Goal: Task Accomplishment & Management: Manage account settings

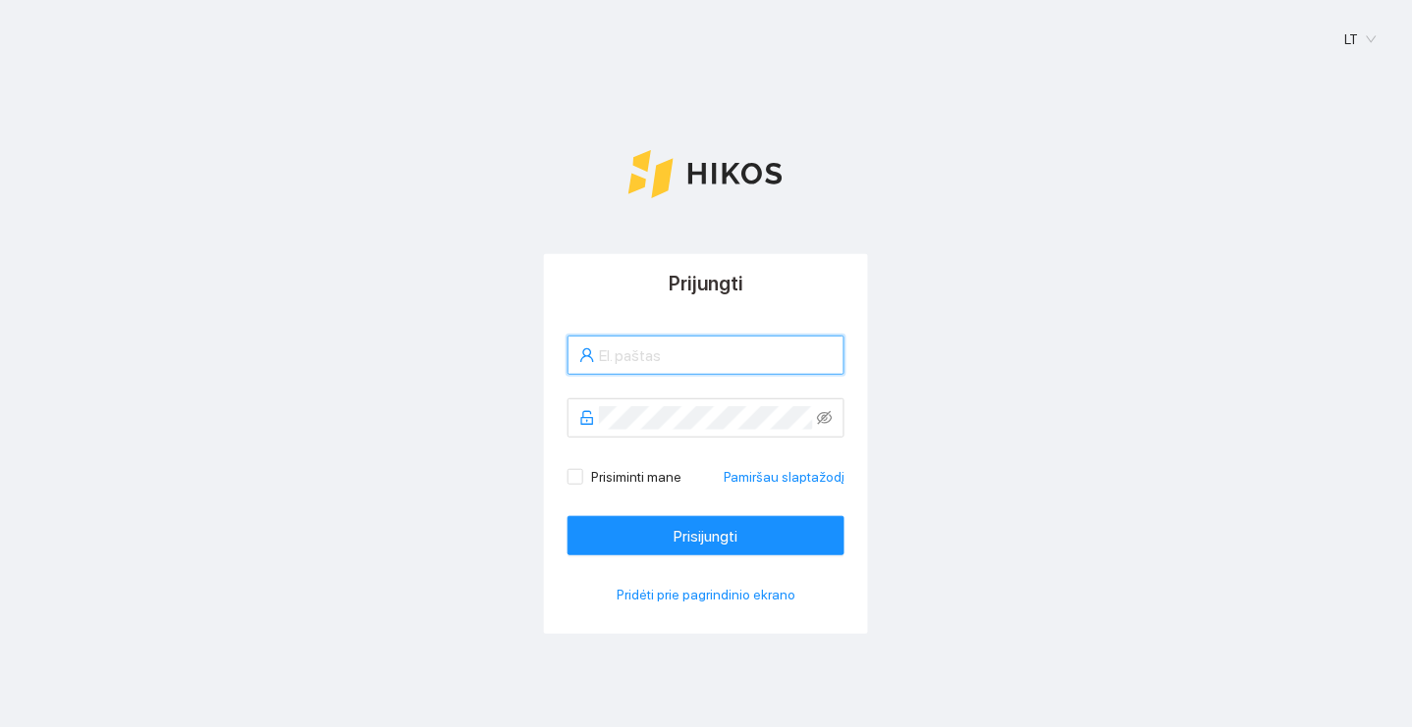
type input "nikolajus.dubnikovas1959@gmail.com"
click at [706, 534] on button "Prisijungti" at bounding box center [705, 535] width 277 height 39
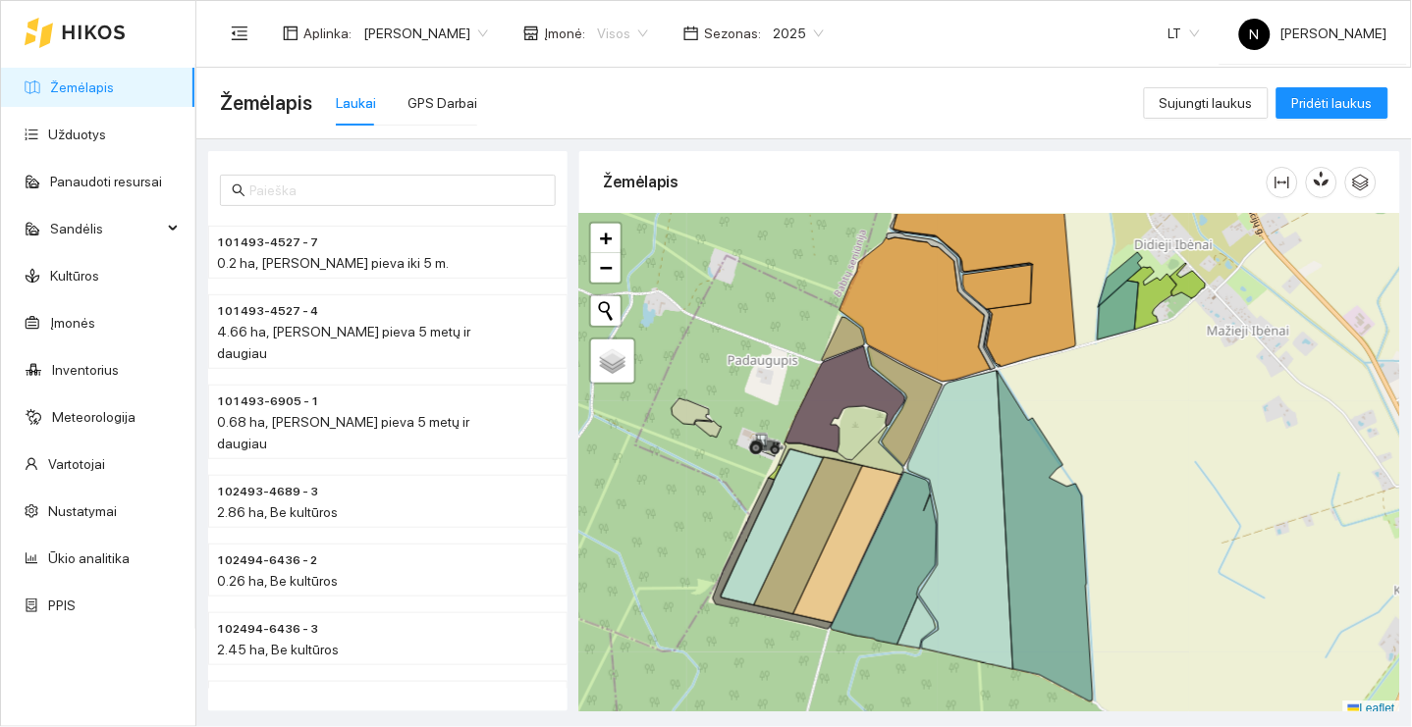
click at [631, 19] on span "Visos" at bounding box center [622, 33] width 51 height 29
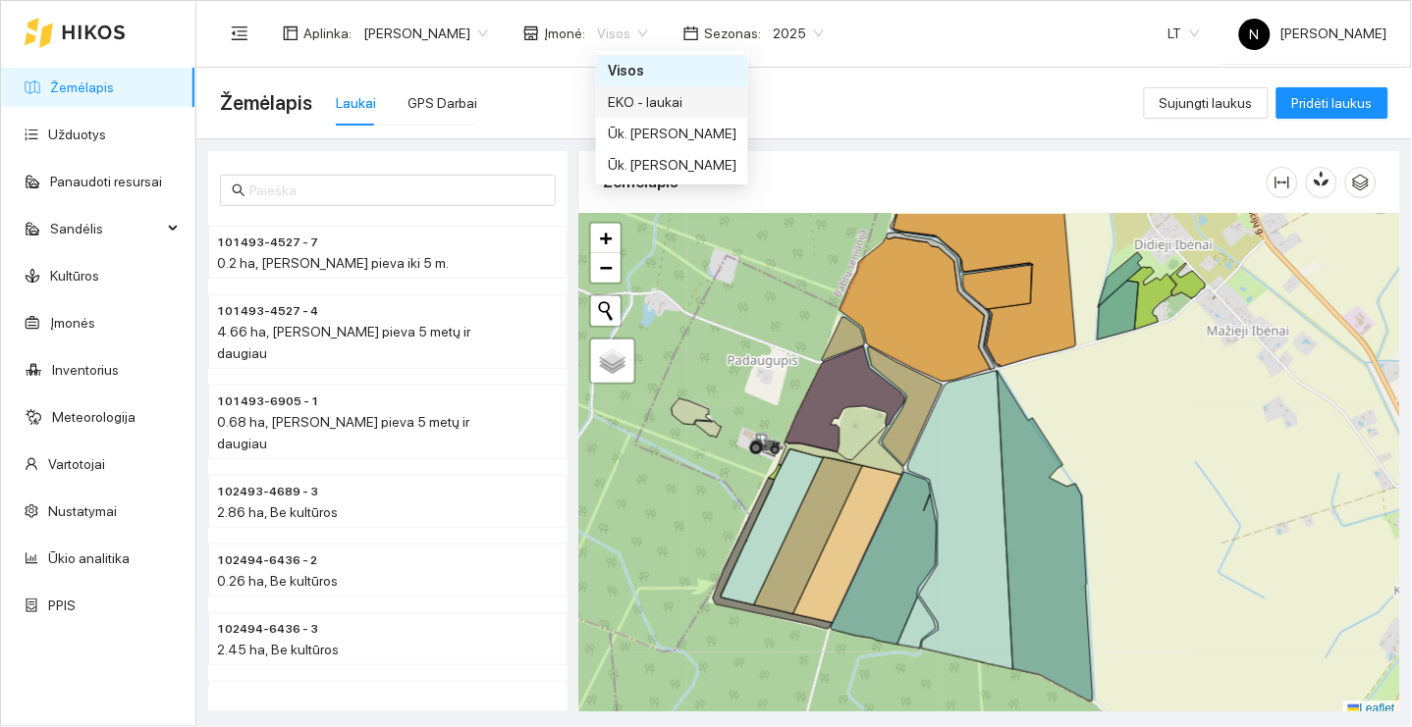
click at [703, 107] on div "EKO - laukai" at bounding box center [672, 102] width 129 height 22
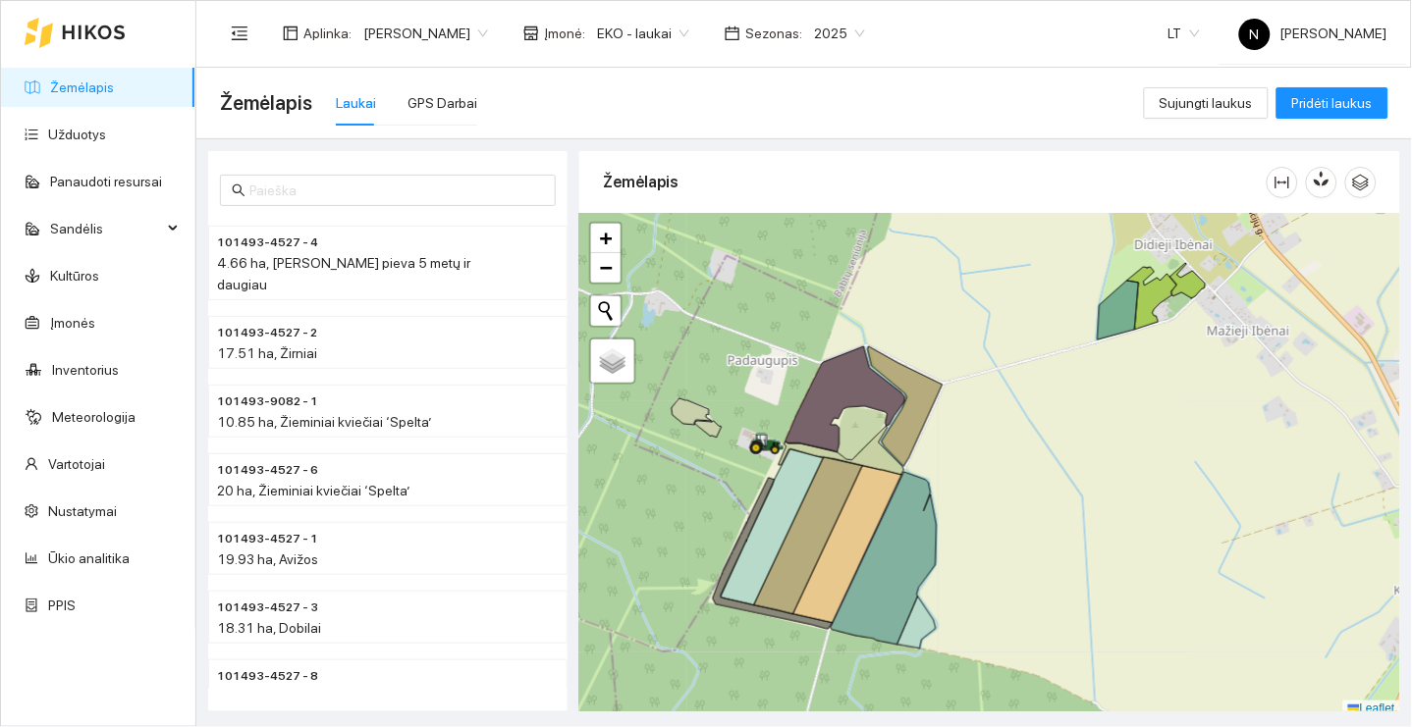
click at [660, 33] on span "EKO - laukai" at bounding box center [643, 33] width 92 height 29
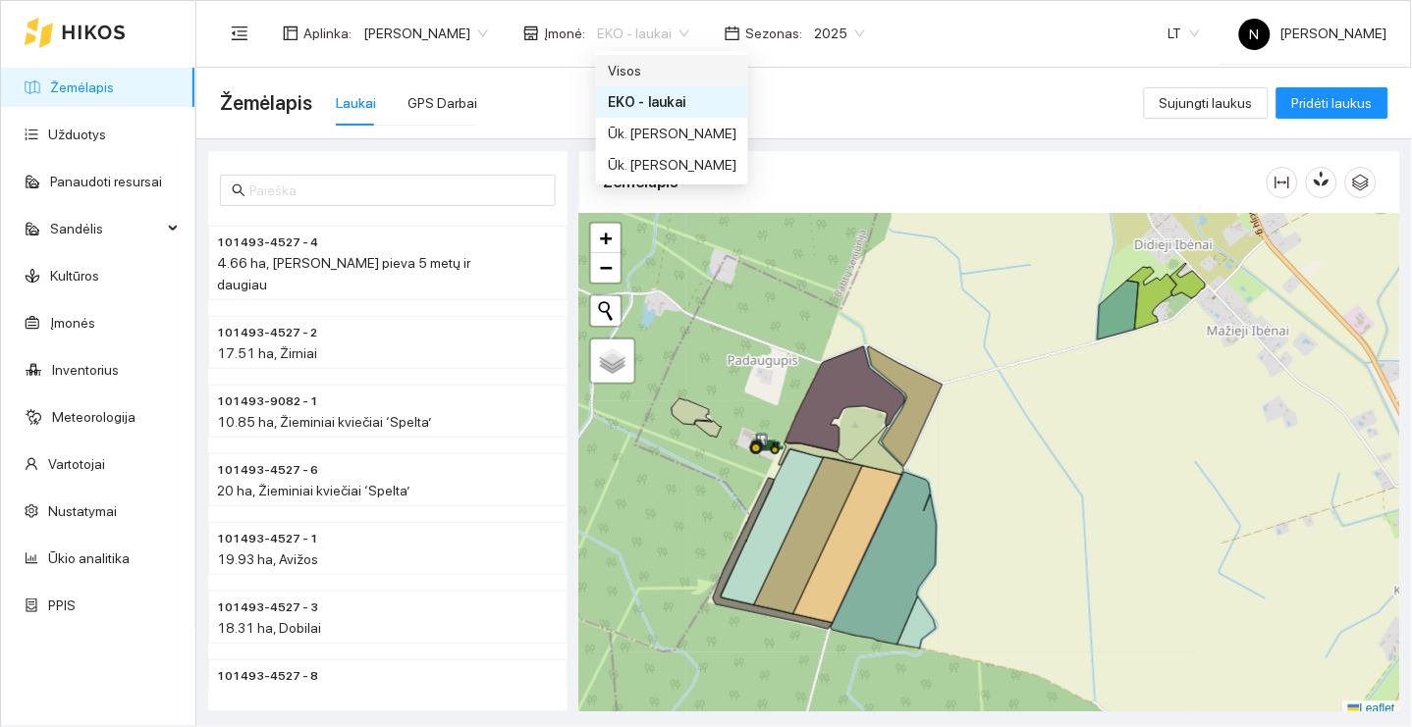
click at [696, 63] on div "Visos" at bounding box center [672, 71] width 129 height 22
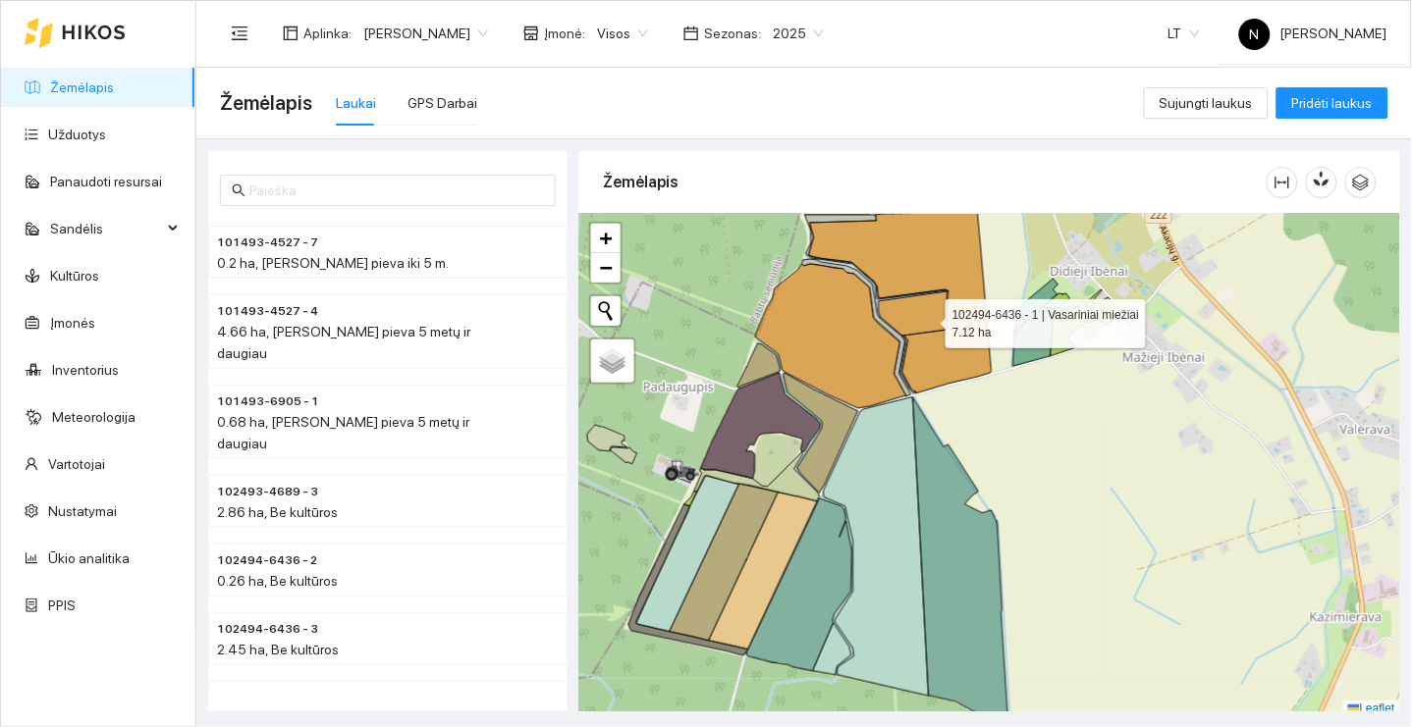
scroll to position [5, 0]
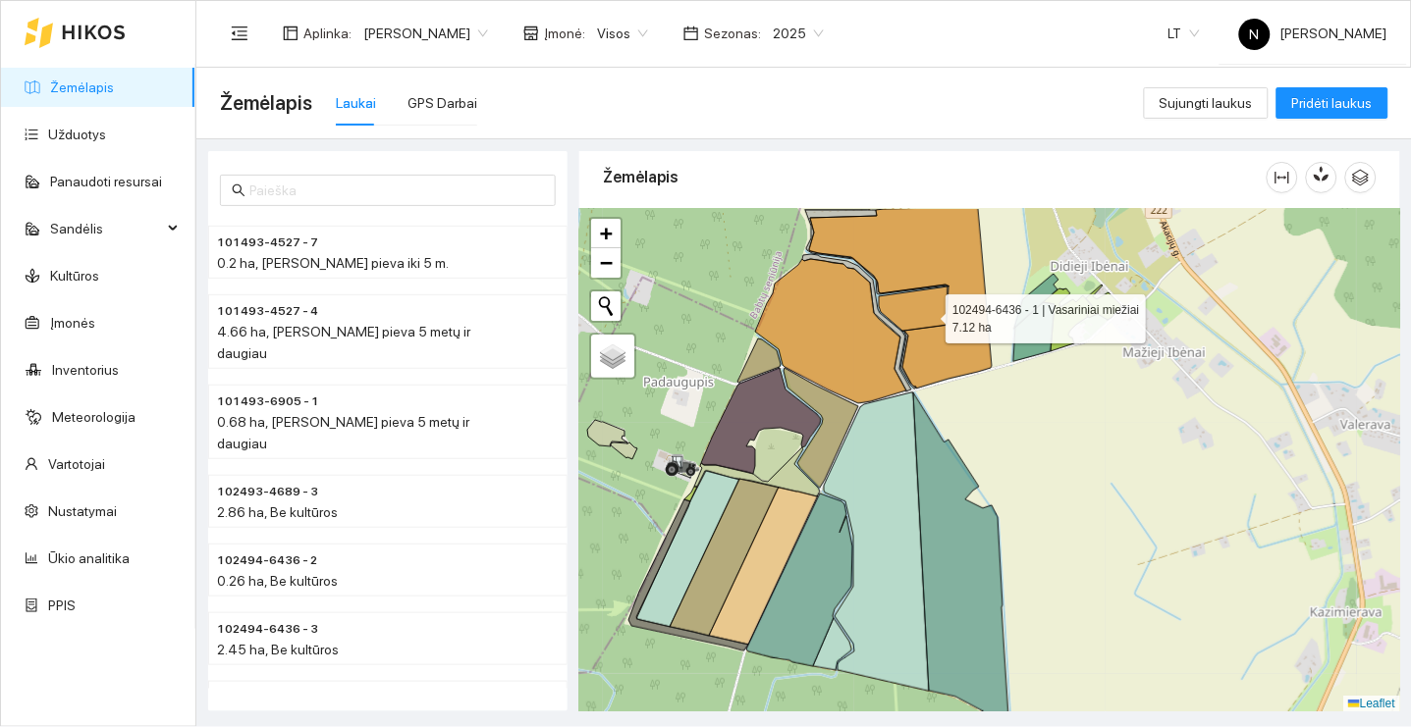
click at [928, 319] on icon at bounding box center [913, 309] width 69 height 44
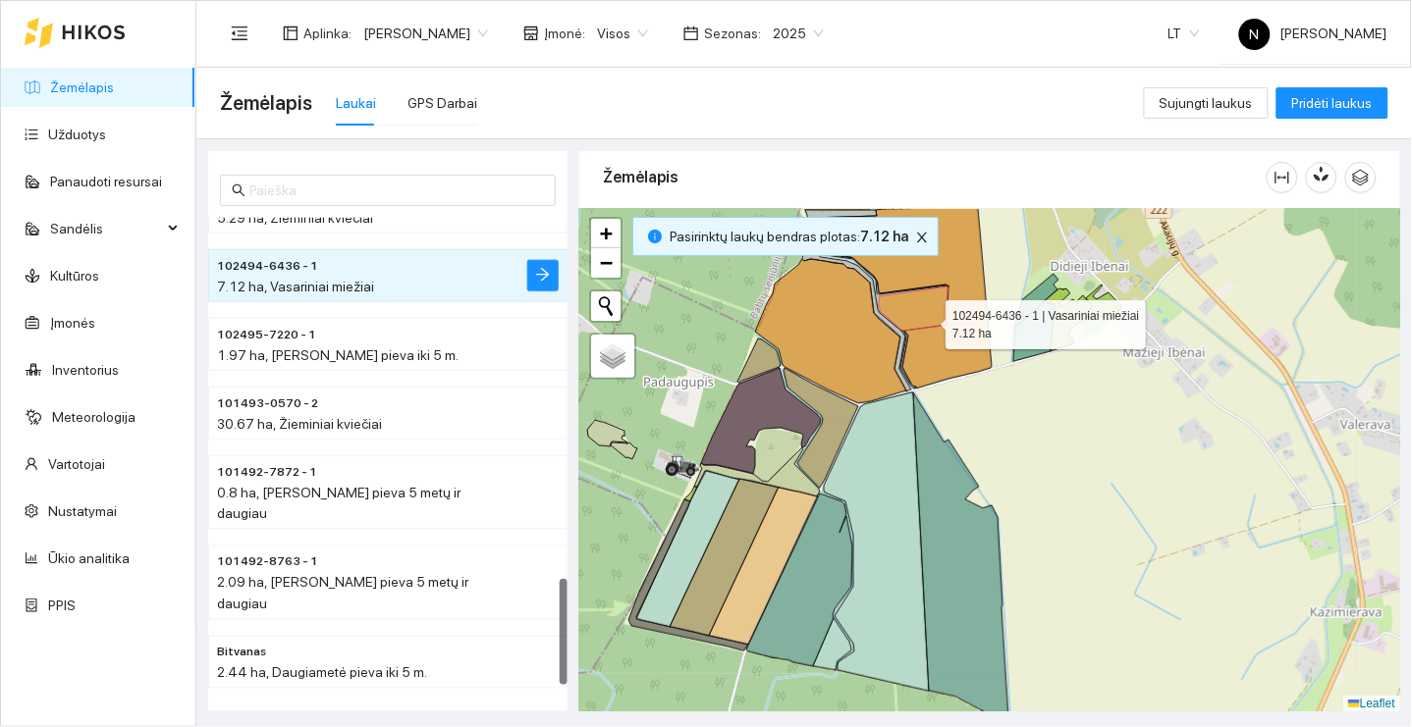
scroll to position [1590, 0]
click at [551, 261] on button "button" at bounding box center [542, 276] width 31 height 31
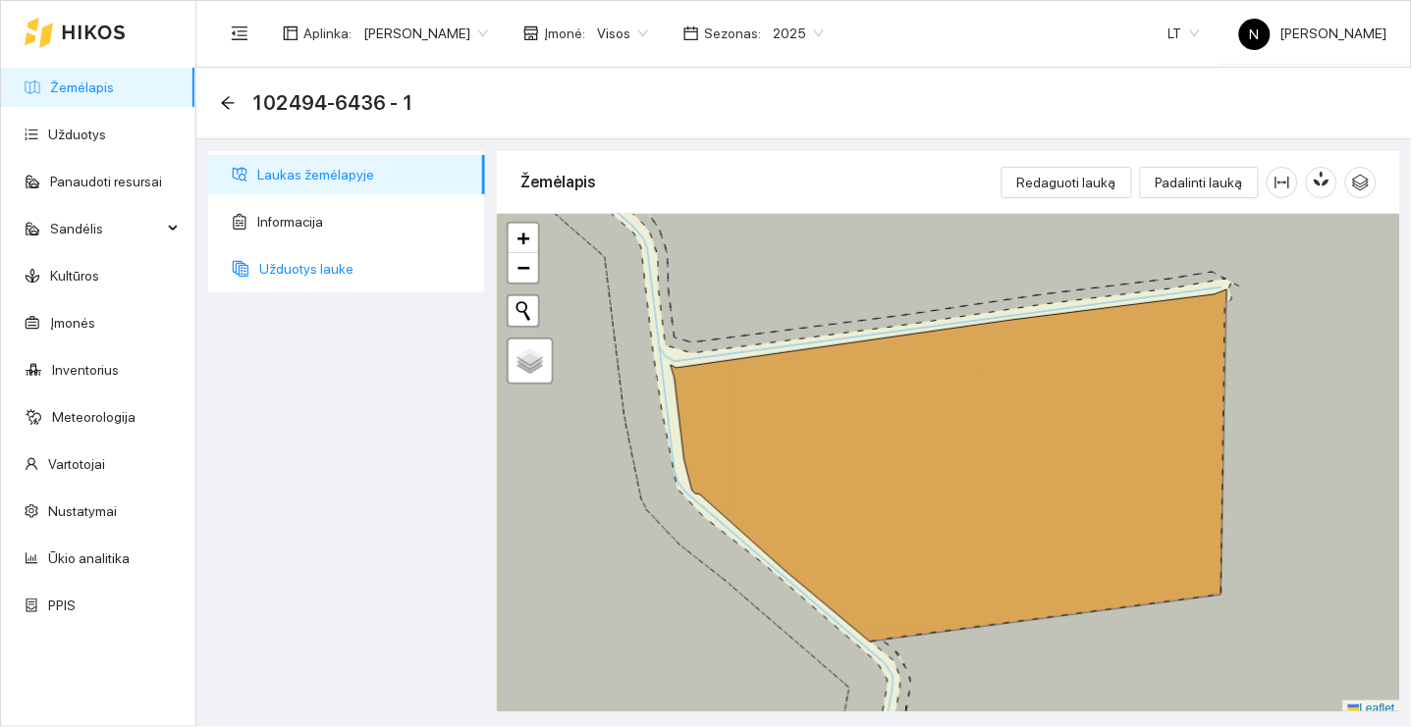
click at [401, 274] on span "Užduotys lauke" at bounding box center [364, 268] width 210 height 39
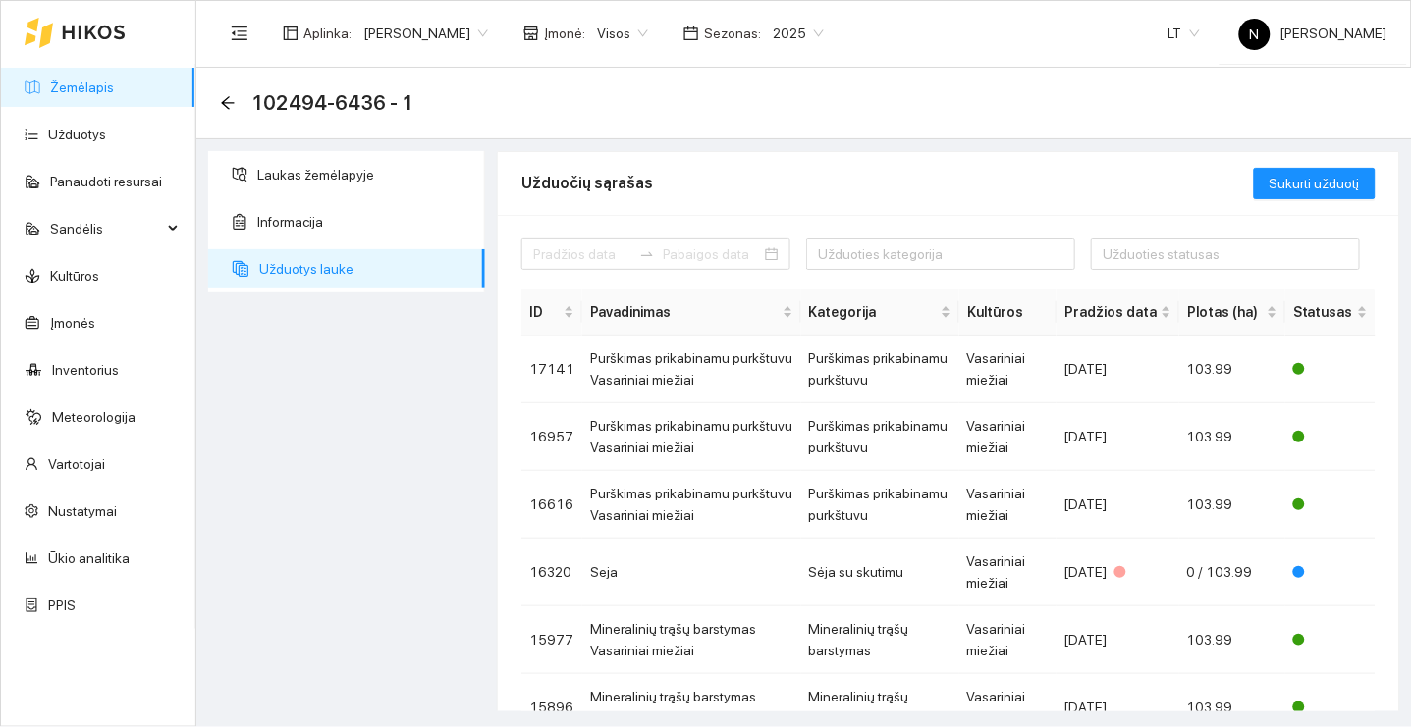
click at [232, 115] on div "102494-6436 - 1" at bounding box center [322, 102] width 205 height 31
click at [227, 107] on icon "arrow-left" at bounding box center [227, 102] width 13 height 13
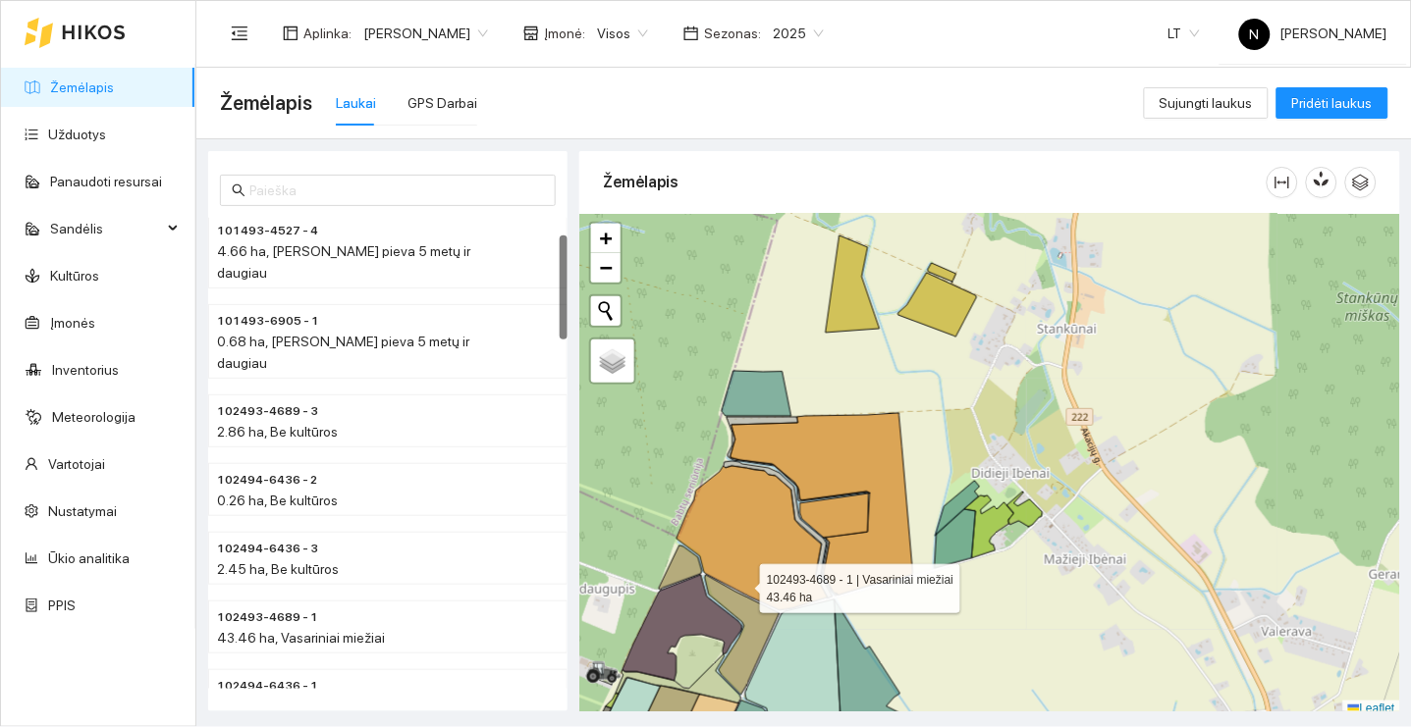
scroll to position [5, 0]
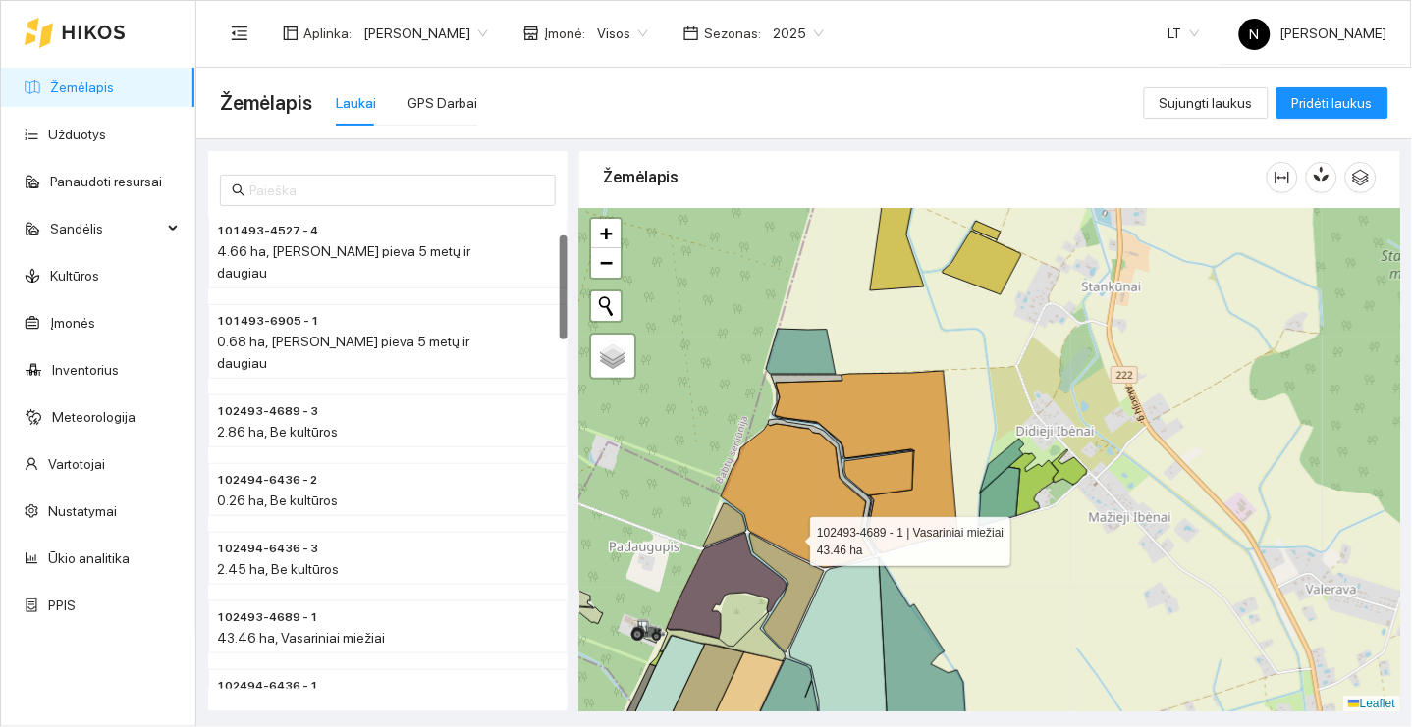
drag, startPoint x: 742, startPoint y: 578, endPoint x: 810, endPoint y: 527, distance: 84.8
click at [808, 528] on icon at bounding box center [796, 496] width 151 height 144
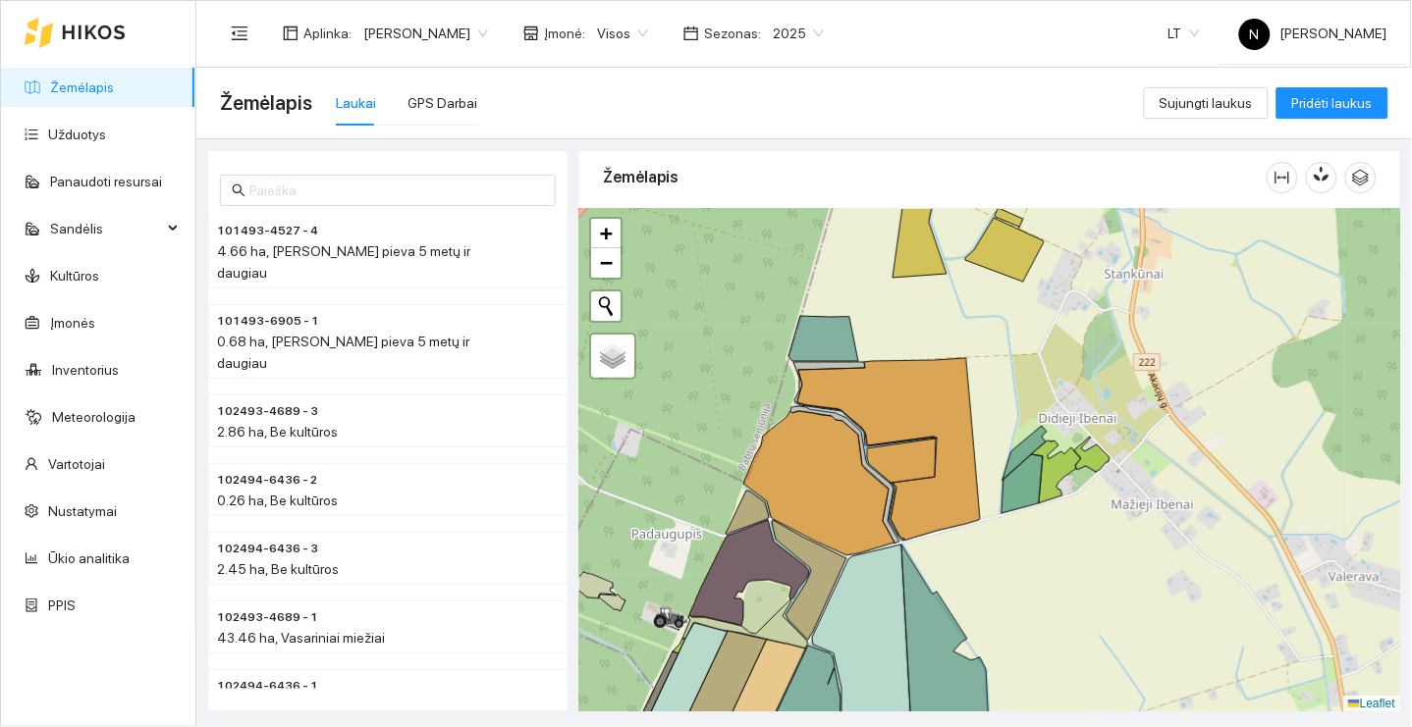
click at [807, 28] on span "2025" at bounding box center [798, 33] width 51 height 29
click at [941, 48] on div "Aplinka : [PERSON_NAME] Įmonė : Visos Sezonas : 2025 LT N [PERSON_NAME]" at bounding box center [803, 33] width 1167 height 64
click at [795, 48] on div "2025" at bounding box center [798, 33] width 75 height 31
click at [926, 142] on div "101493-4527 - 4 4.66 ha, [PERSON_NAME] pieva 5 metų ir daugiau 101493-6905 - 1 …" at bounding box center [797, 425] width 1215 height 572
click at [814, 36] on span "2025" at bounding box center [798, 33] width 51 height 29
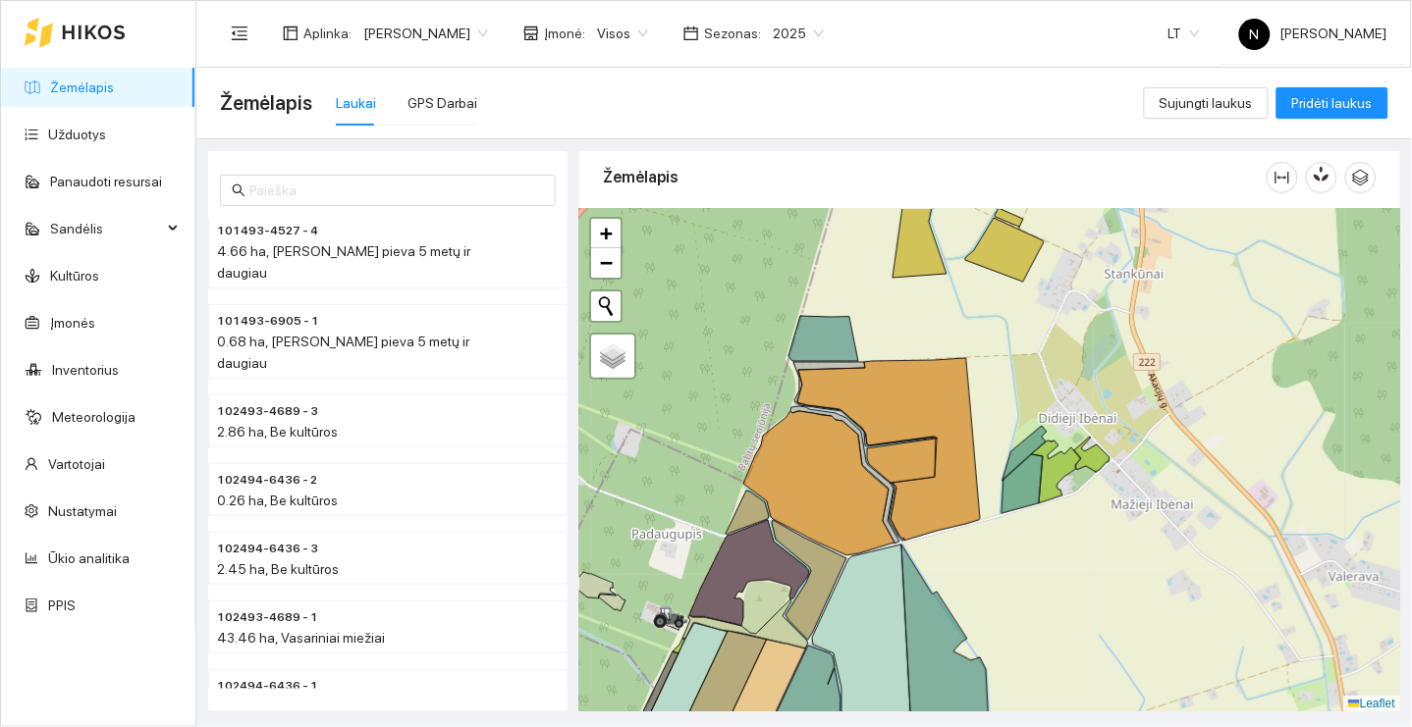
click at [819, 40] on span "2025" at bounding box center [798, 33] width 51 height 29
click at [819, 41] on span "2025" at bounding box center [798, 33] width 51 height 29
click at [812, 262] on div "2026" at bounding box center [803, 259] width 51 height 22
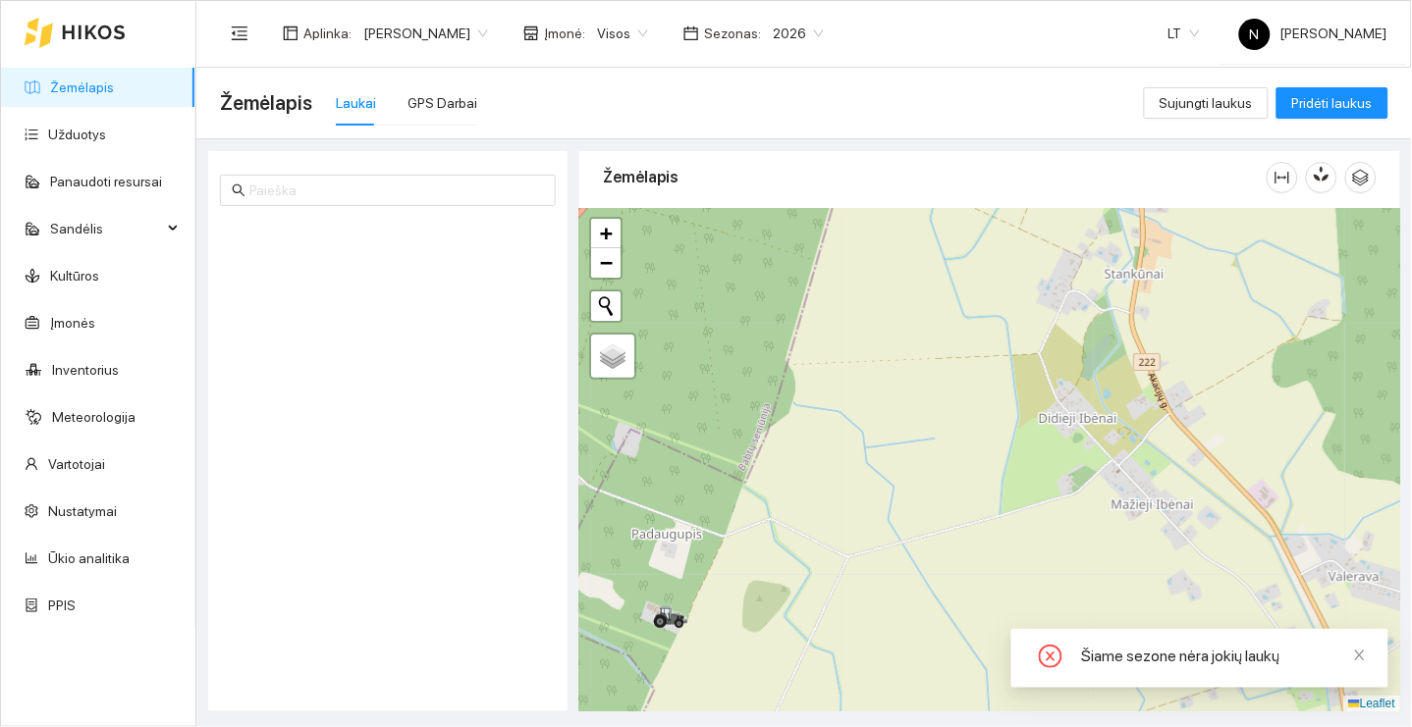
click at [787, 36] on span "2026" at bounding box center [798, 33] width 51 height 29
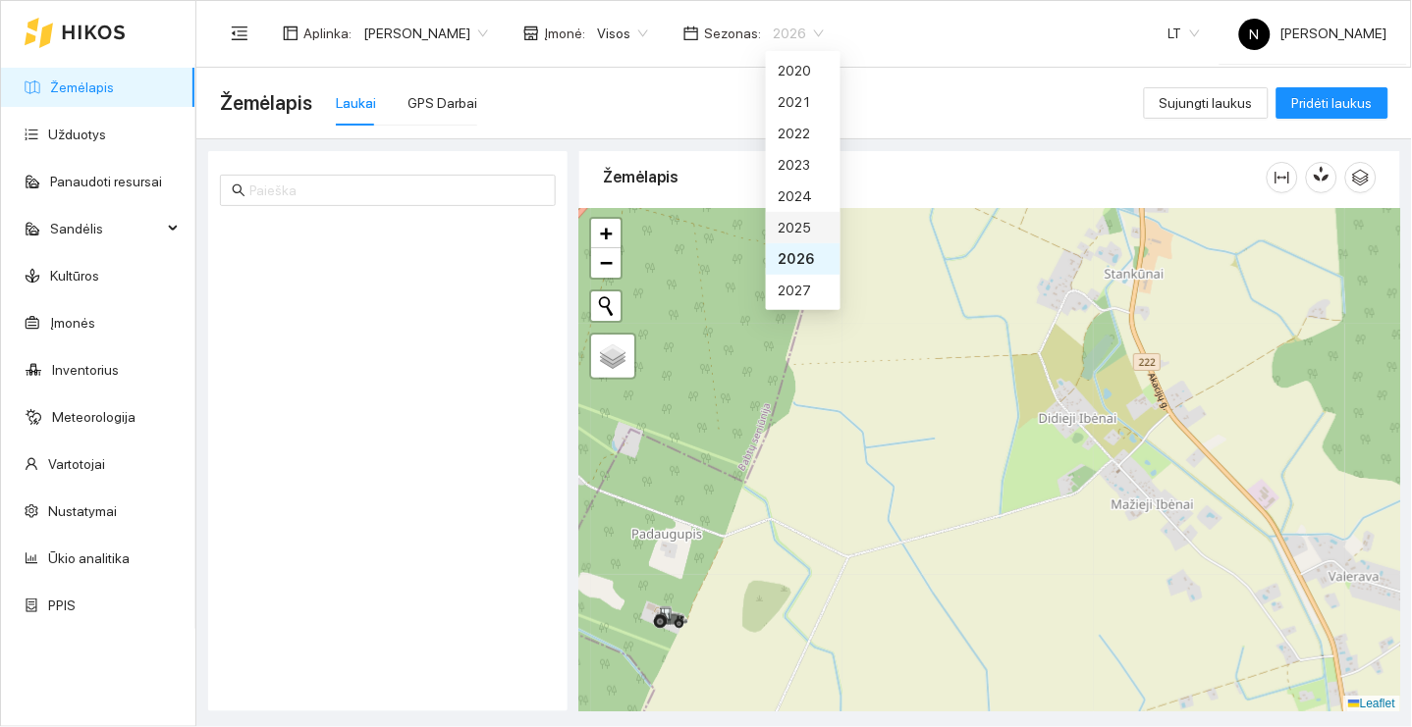
click at [795, 224] on div "2025" at bounding box center [803, 228] width 51 height 22
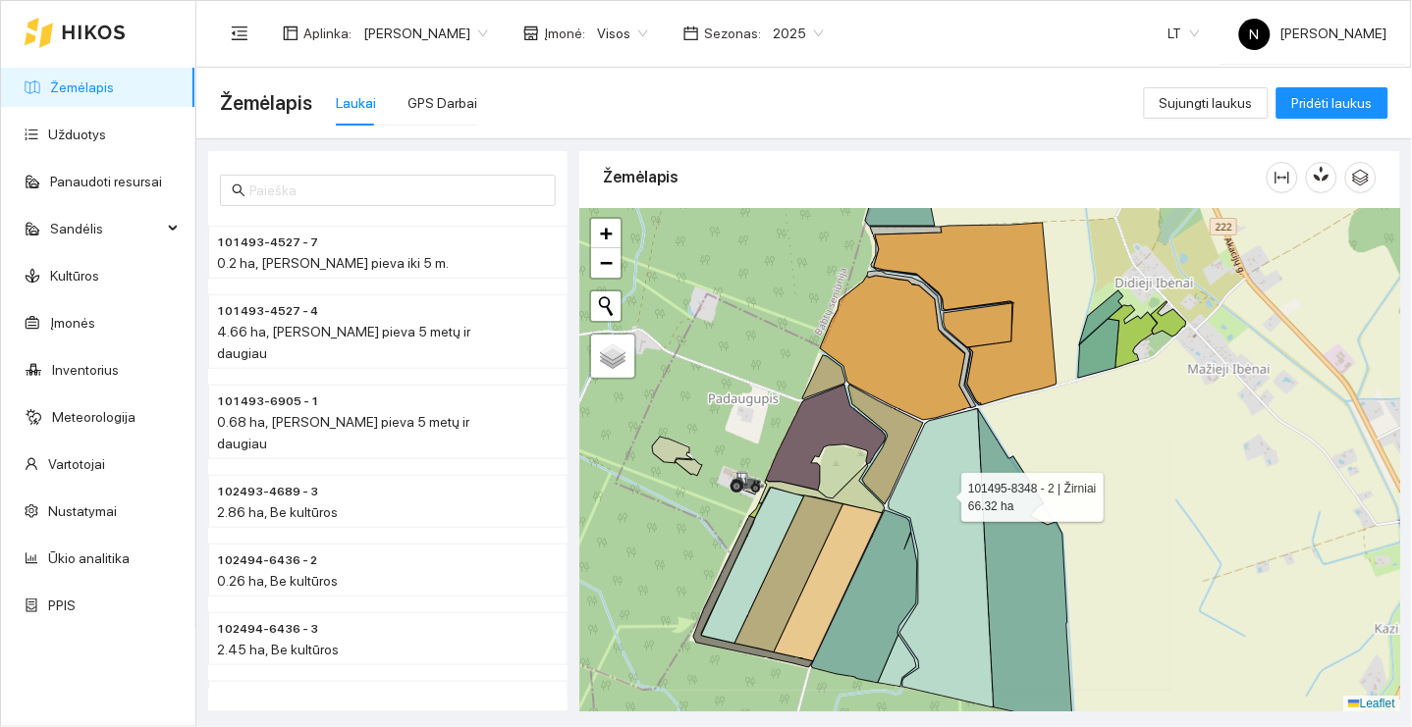
click at [943, 492] on icon at bounding box center [940, 558] width 105 height 298
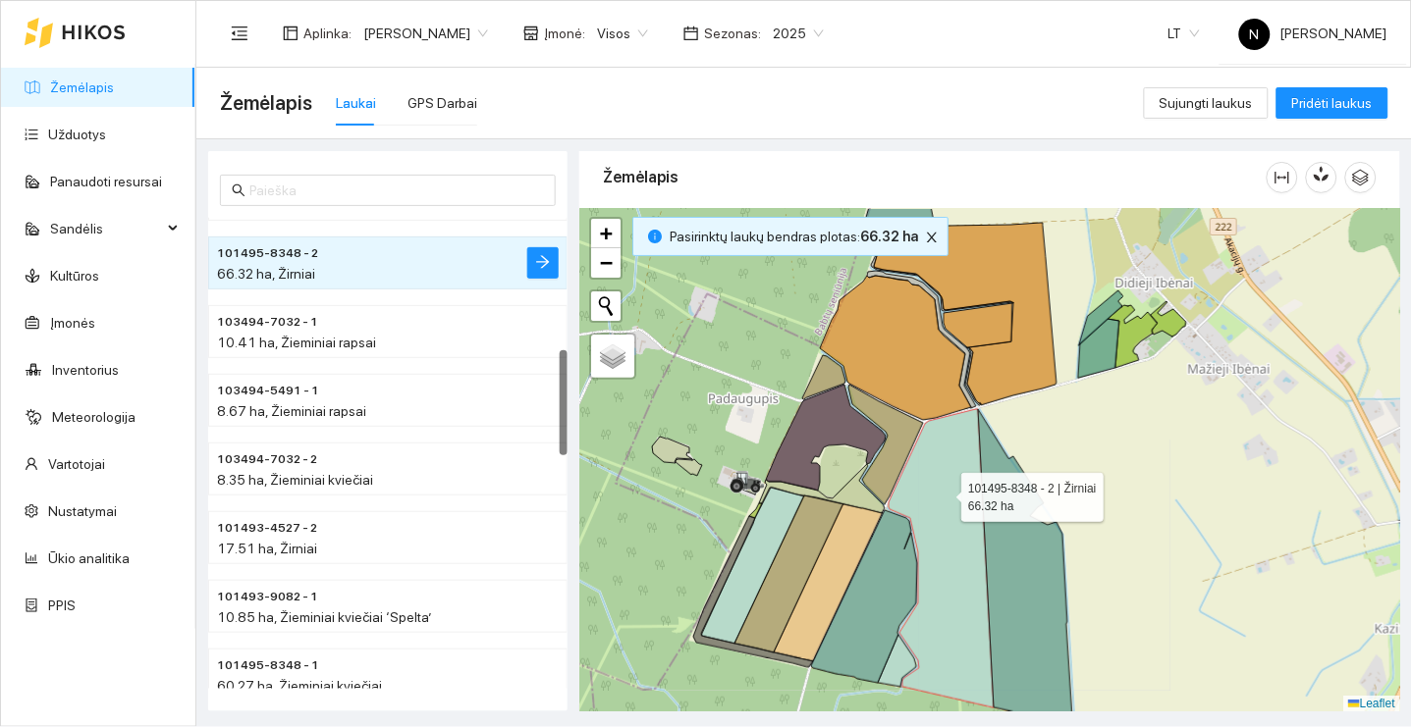
scroll to position [589, 0]
click at [533, 250] on button "button" at bounding box center [542, 265] width 31 height 31
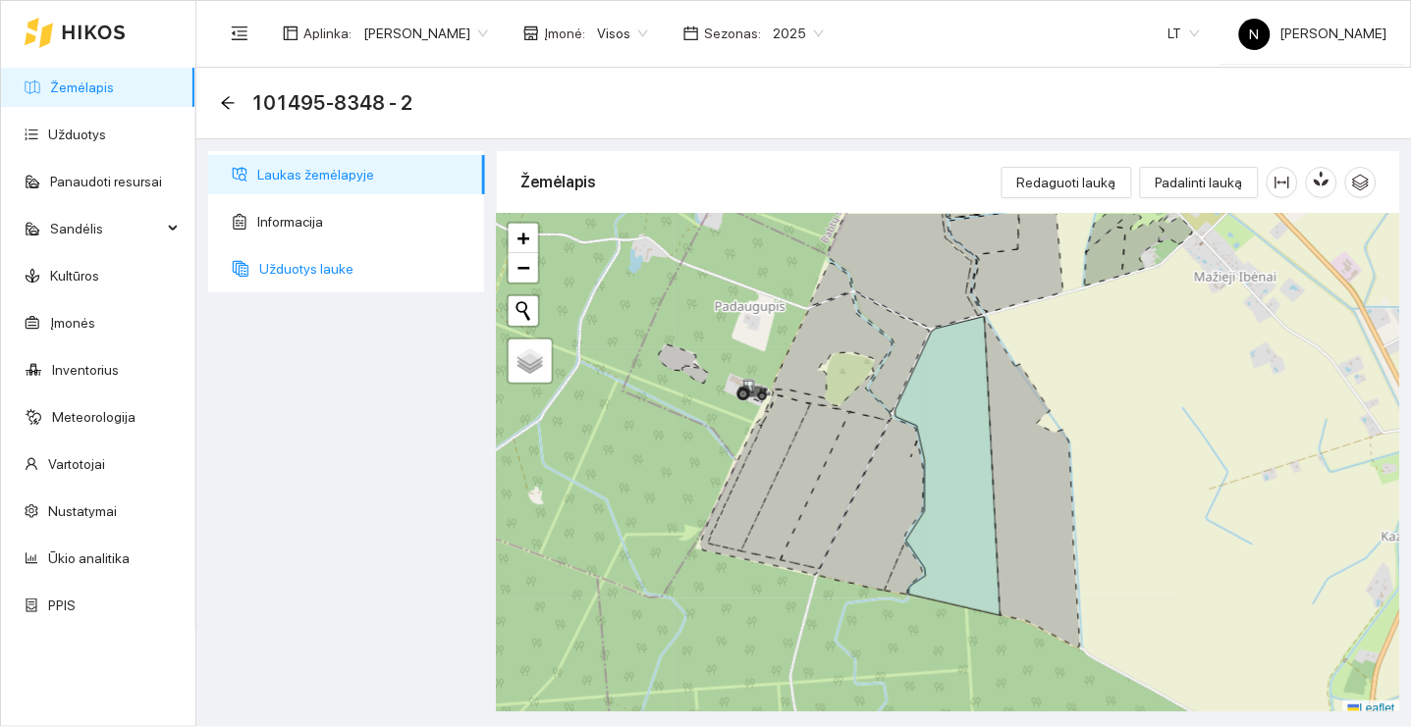
click at [403, 267] on span "Užduotys lauke" at bounding box center [364, 268] width 210 height 39
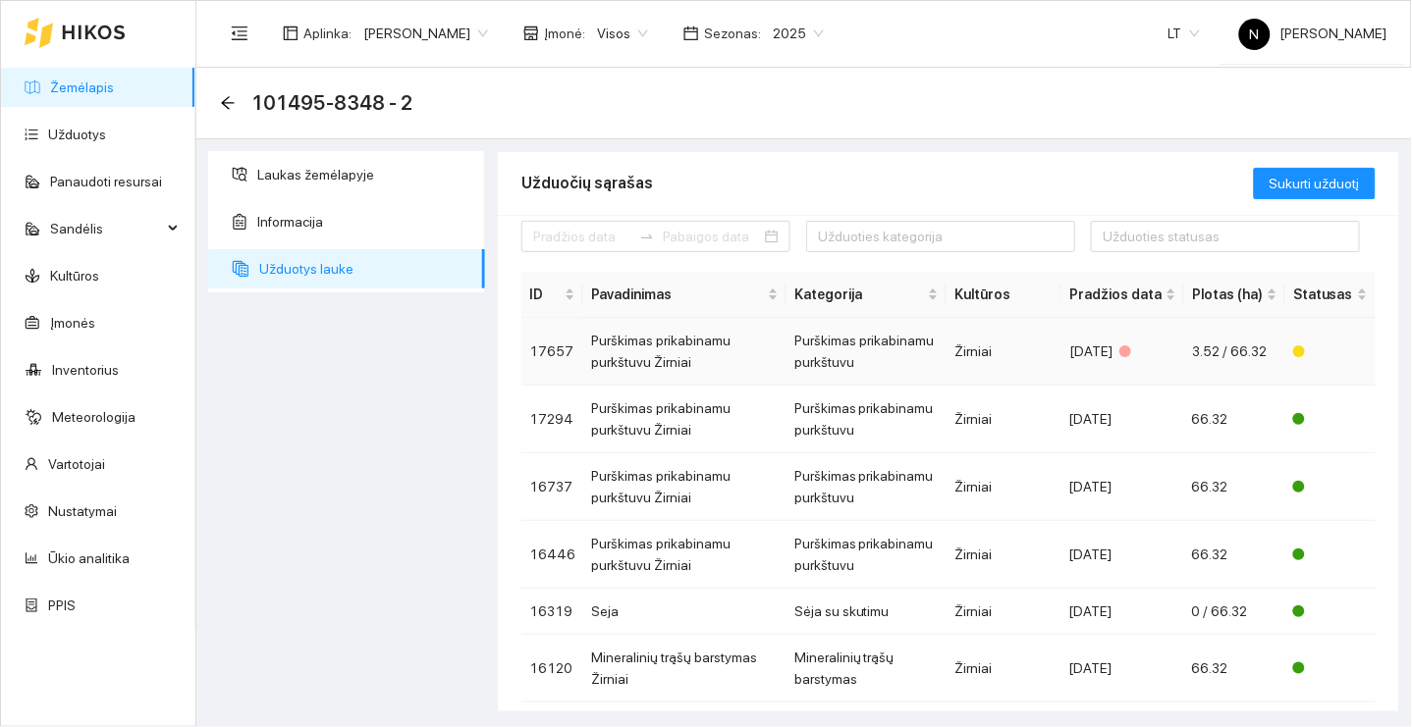
scroll to position [33, 0]
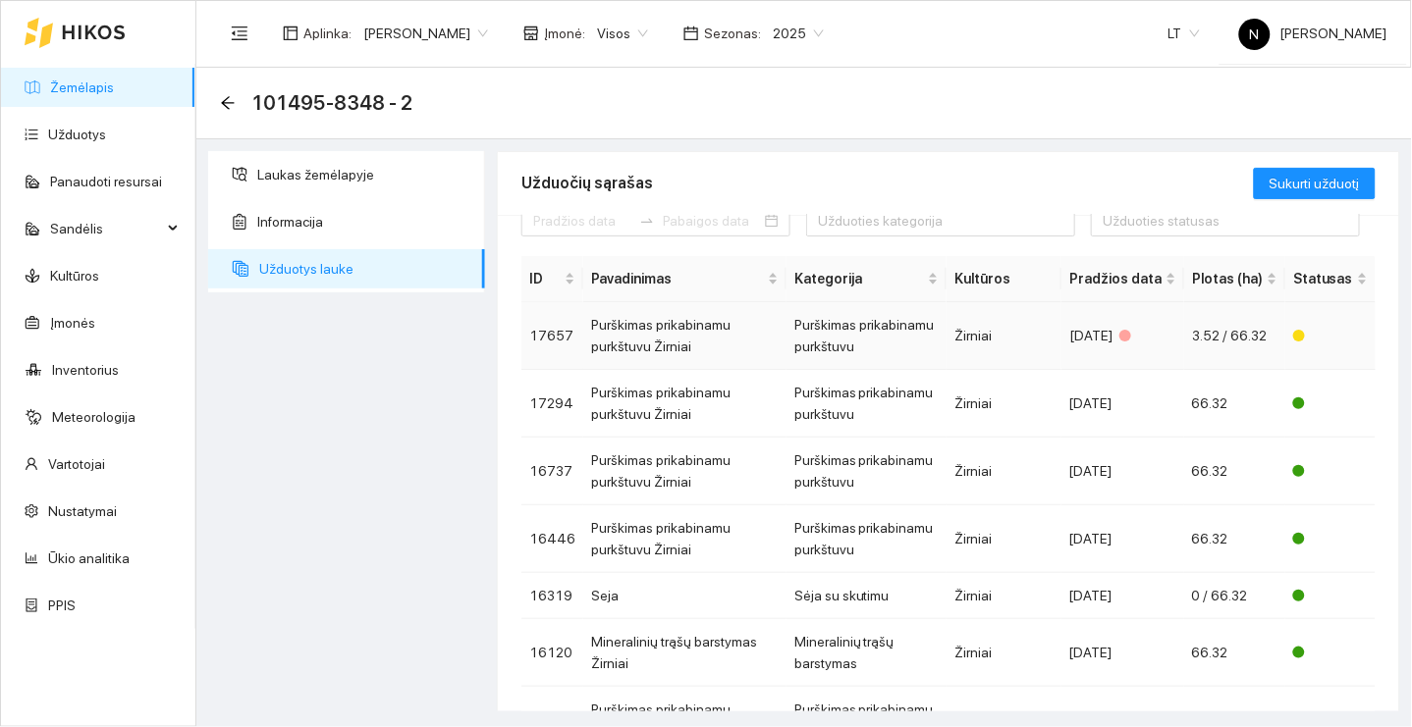
click at [946, 319] on td "Purškimas prikabinamu purkštuvu" at bounding box center [866, 336] width 160 height 68
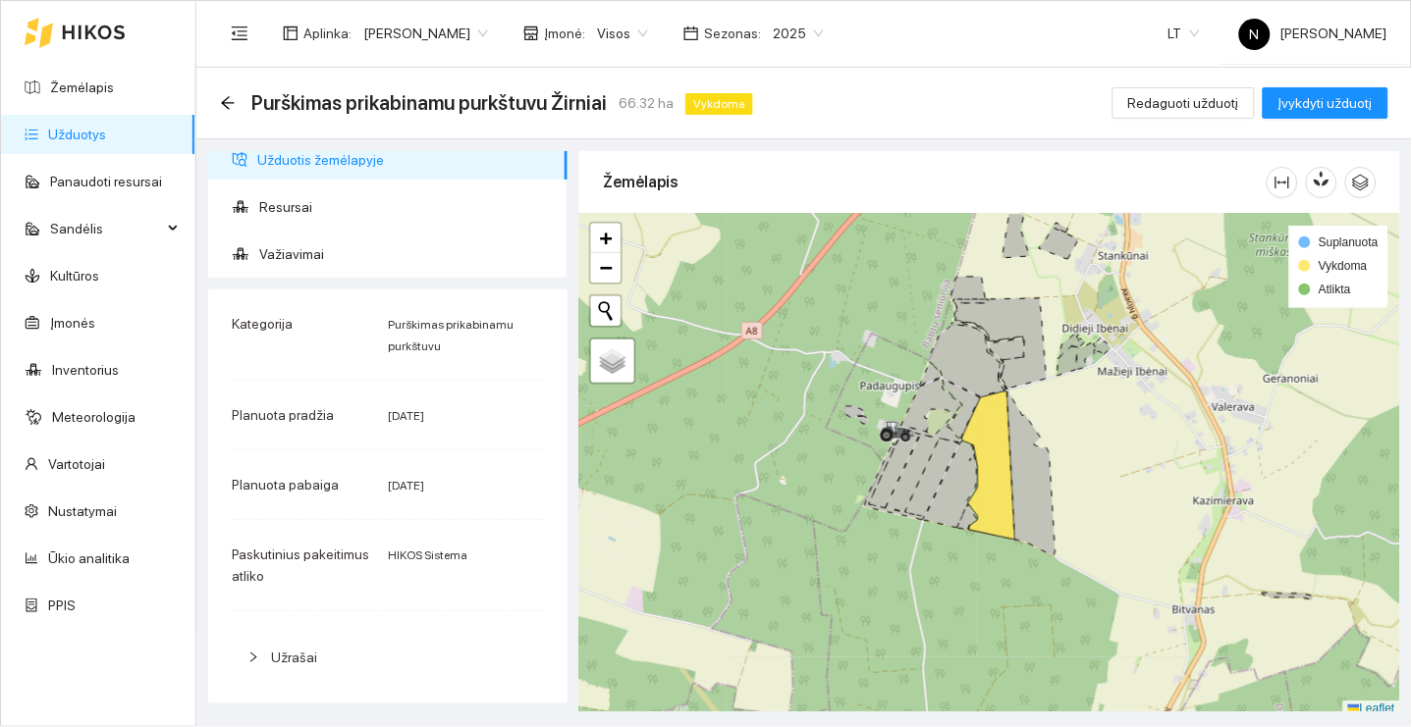
scroll to position [17, 0]
click at [403, 205] on span "Resursai" at bounding box center [405, 205] width 293 height 39
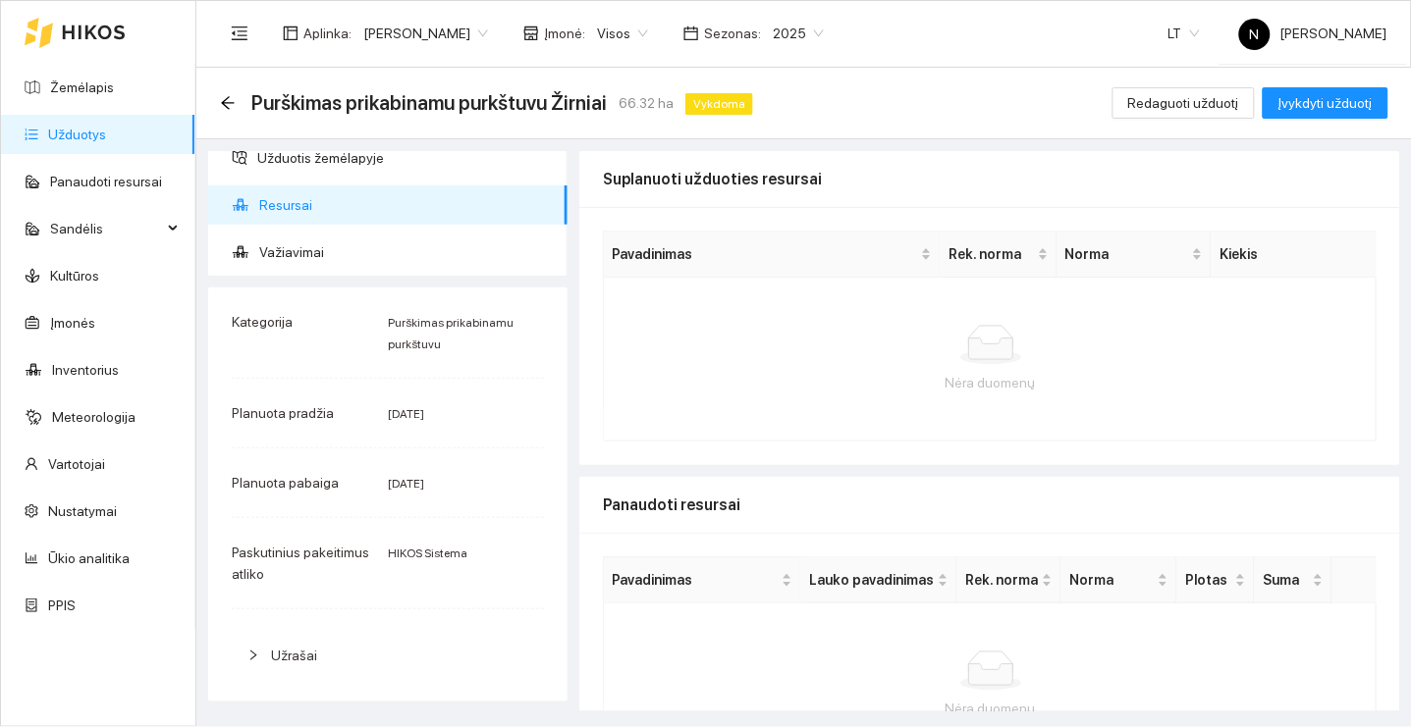
scroll to position [51, 0]
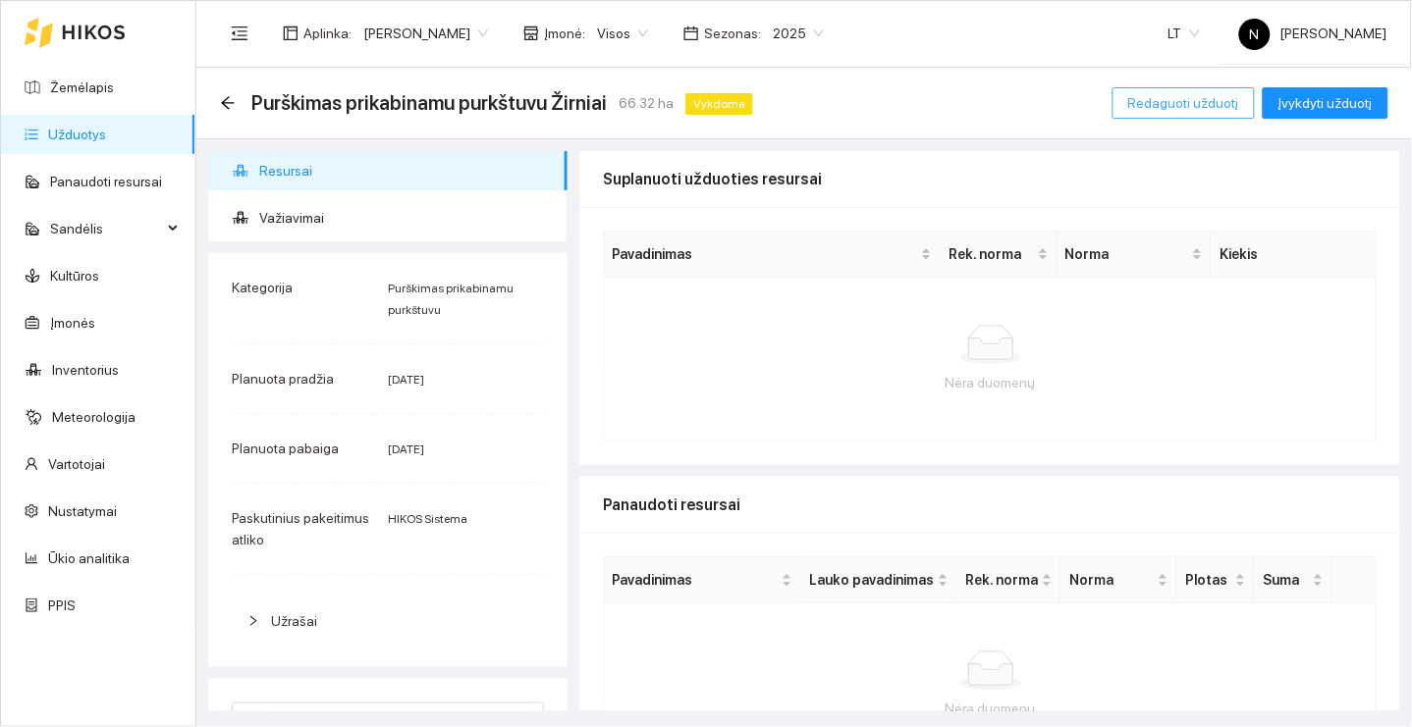
click at [1225, 102] on span "Redaguoti užduotį" at bounding box center [1183, 103] width 111 height 22
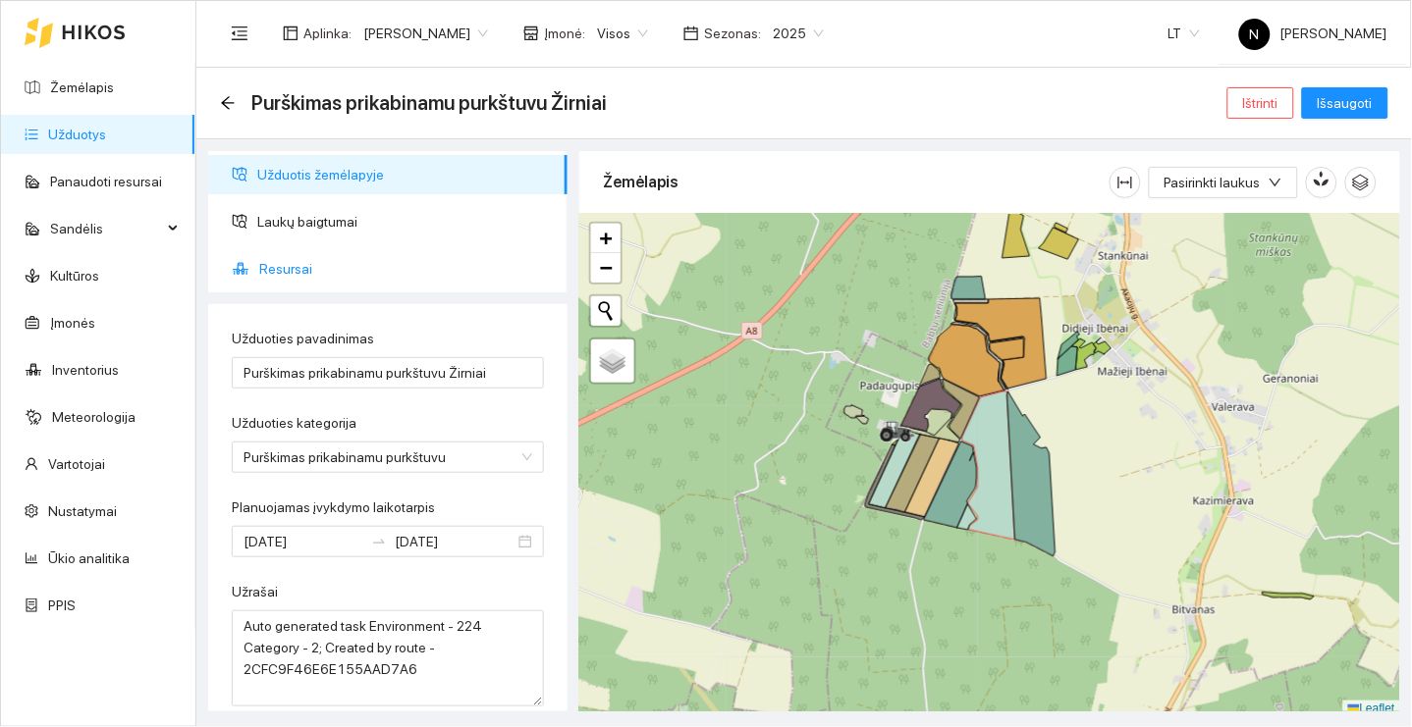
click at [416, 256] on span "Resursai" at bounding box center [405, 268] width 293 height 39
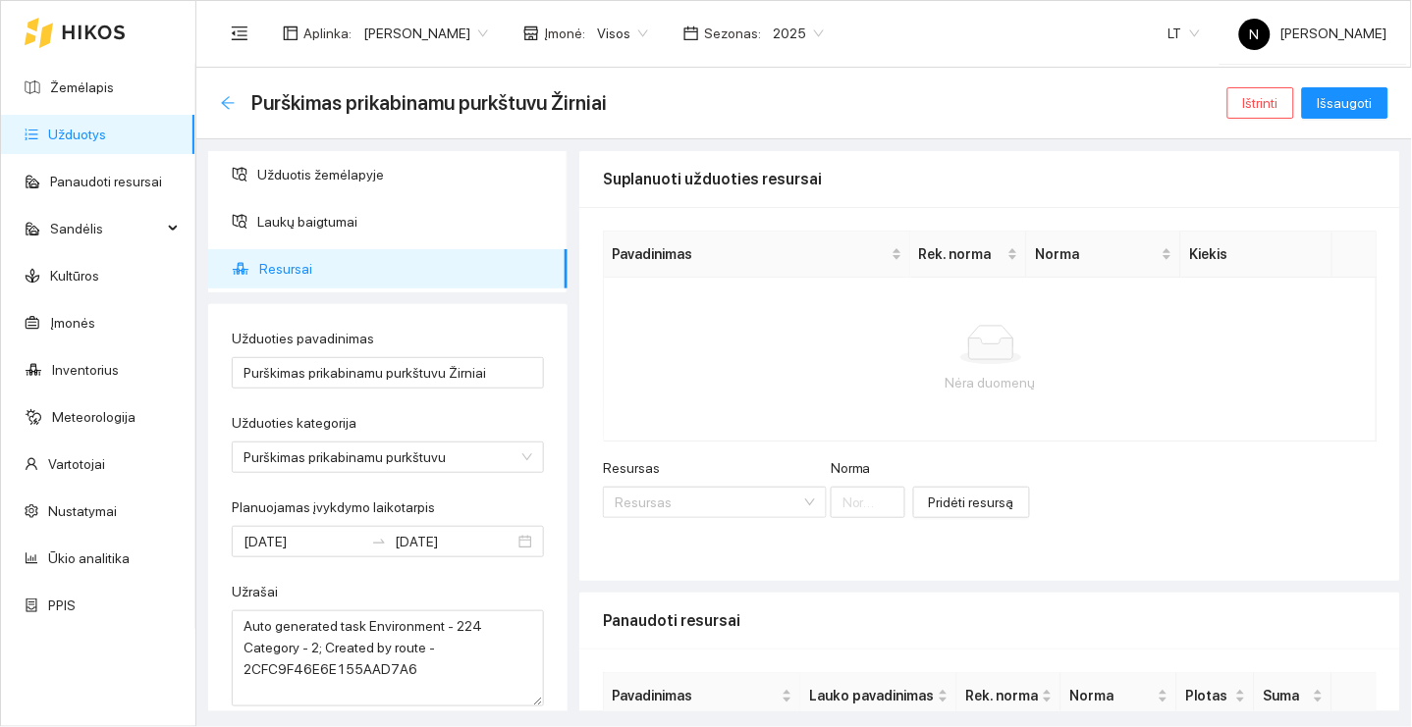
click at [228, 97] on icon "arrow-left" at bounding box center [228, 103] width 16 height 16
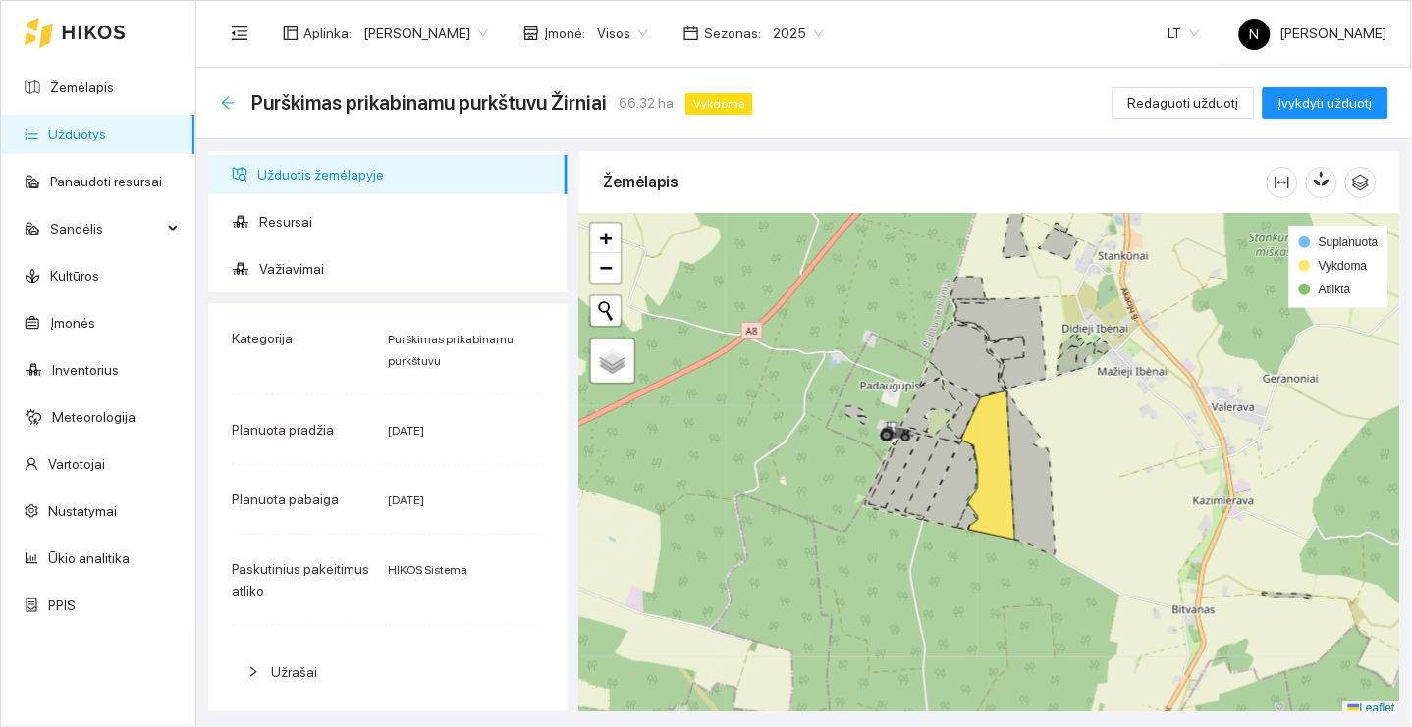
click at [230, 100] on icon "arrow-left" at bounding box center [228, 103] width 16 height 16
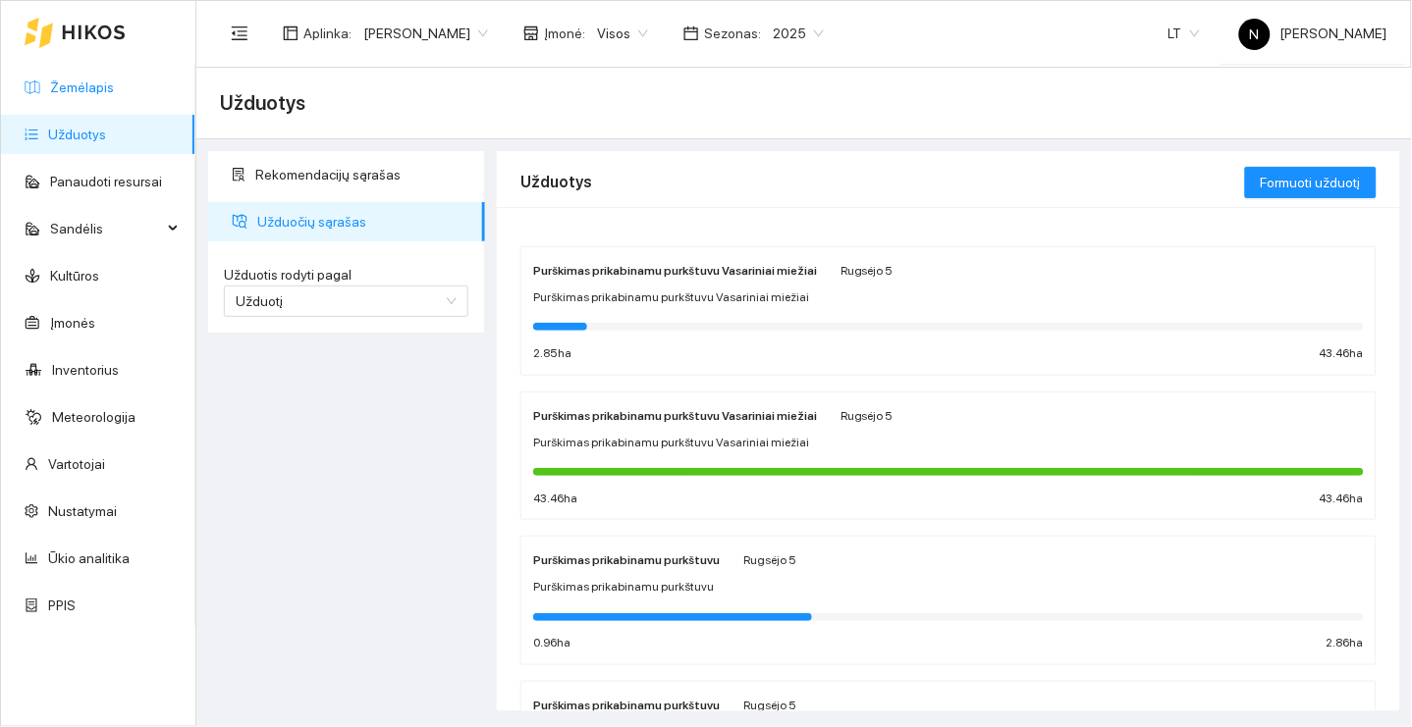
click at [114, 95] on link "Žemėlapis" at bounding box center [82, 88] width 64 height 16
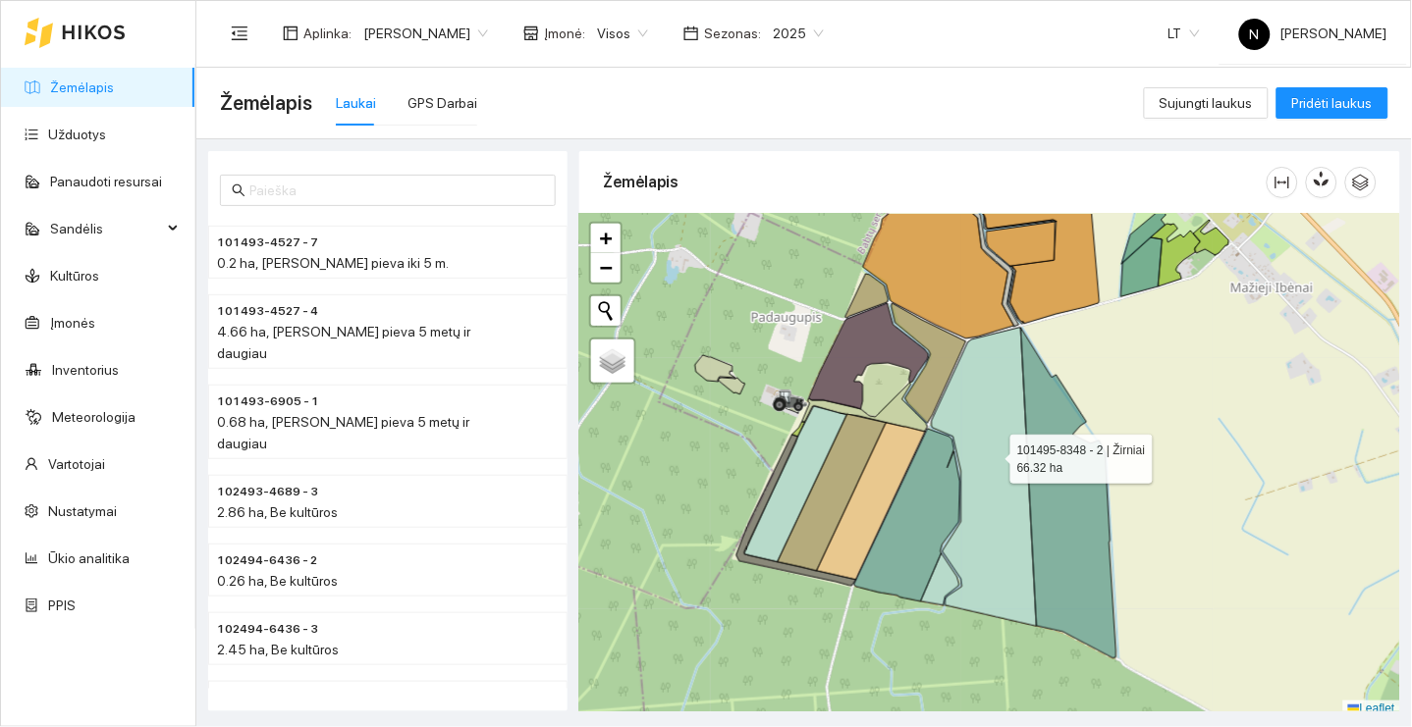
scroll to position [5, 0]
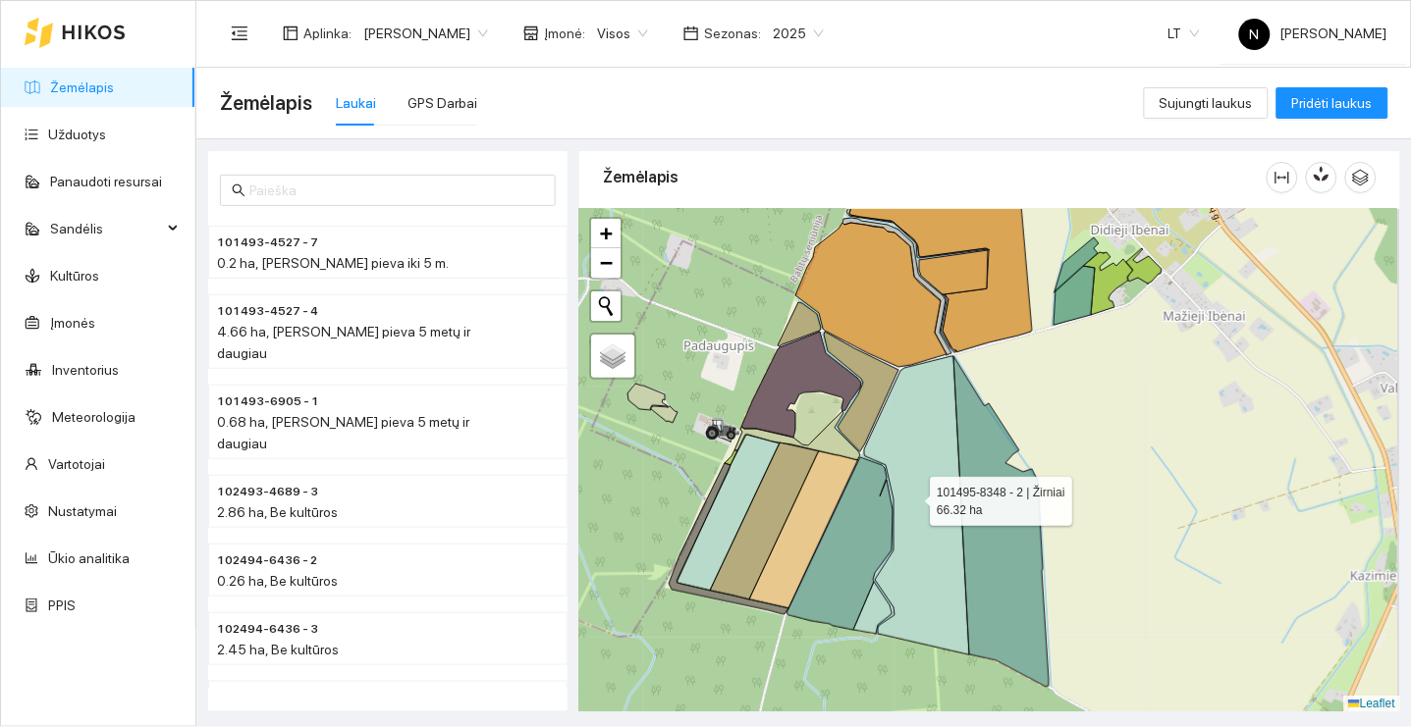
drag, startPoint x: 994, startPoint y: 455, endPoint x: 876, endPoint y: 515, distance: 132.6
click at [878, 514] on icon at bounding box center [916, 505] width 105 height 298
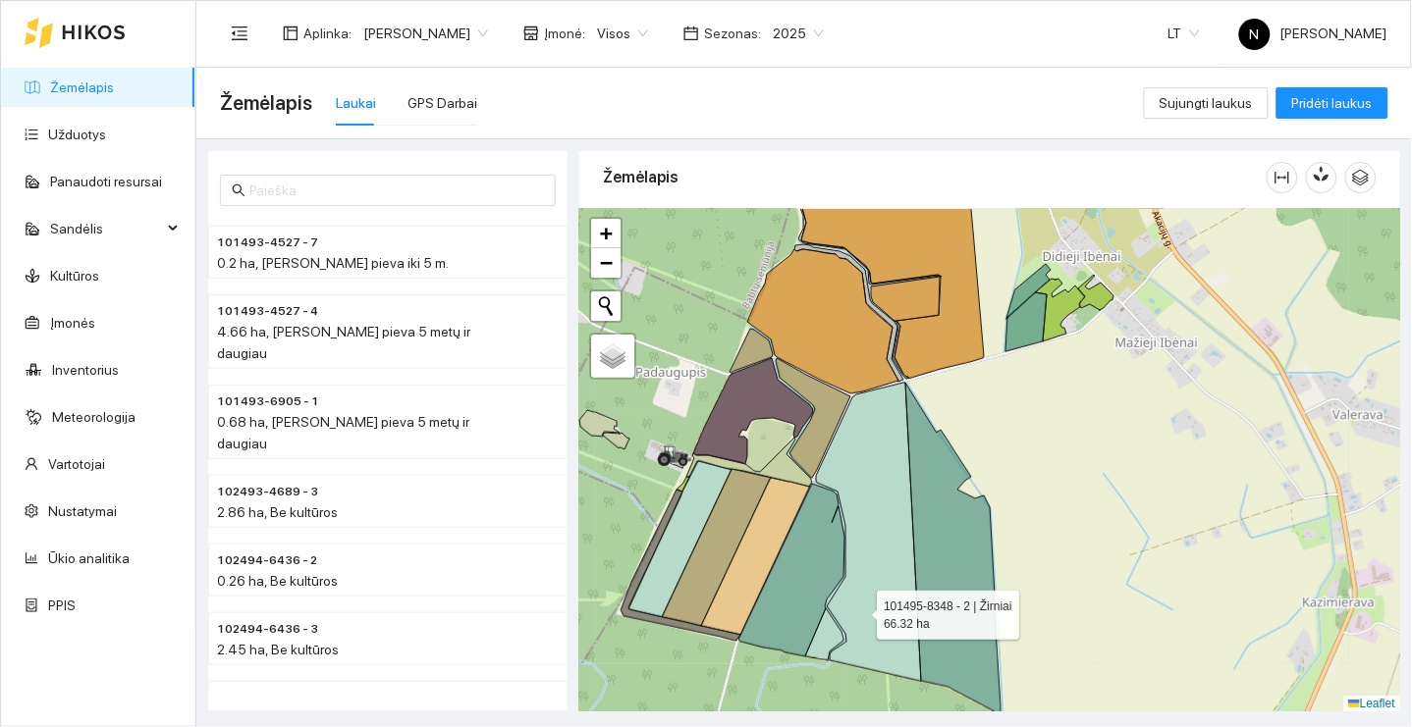
click at [859, 610] on icon at bounding box center [868, 532] width 105 height 298
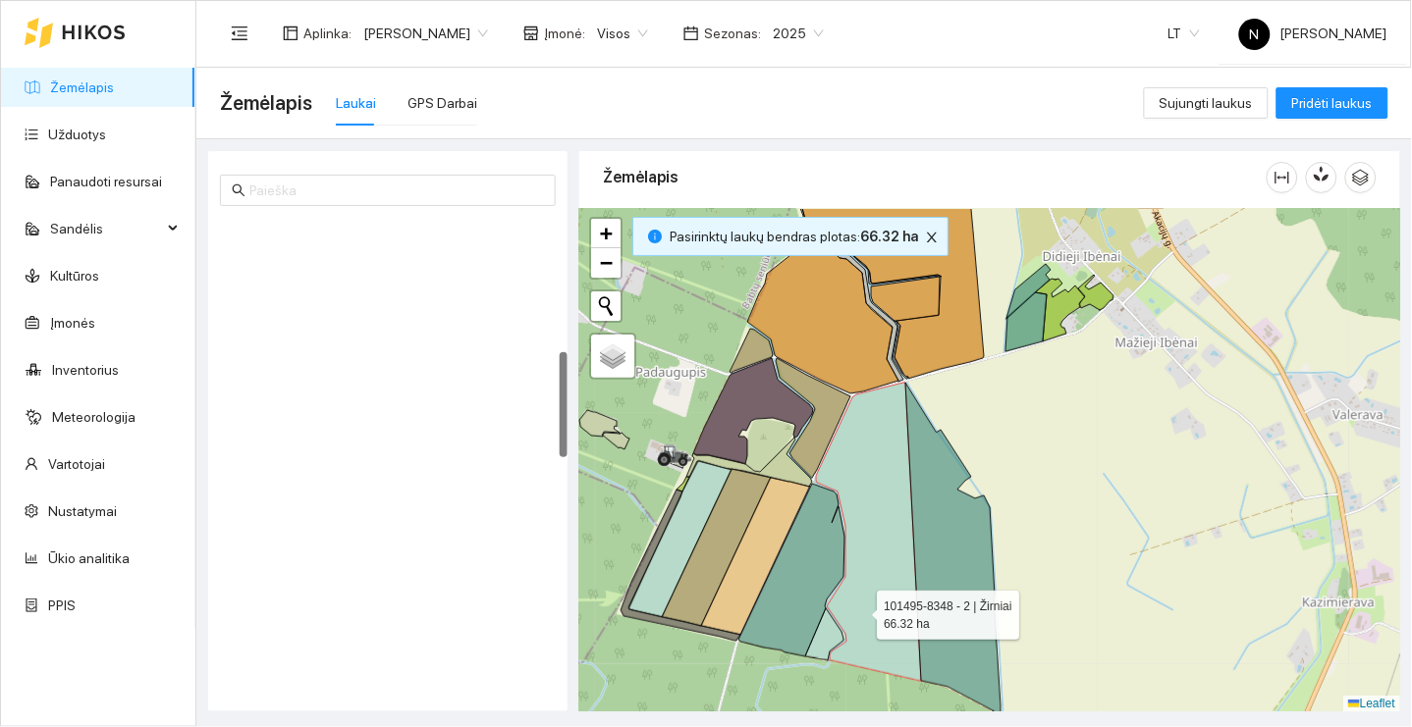
scroll to position [589, 0]
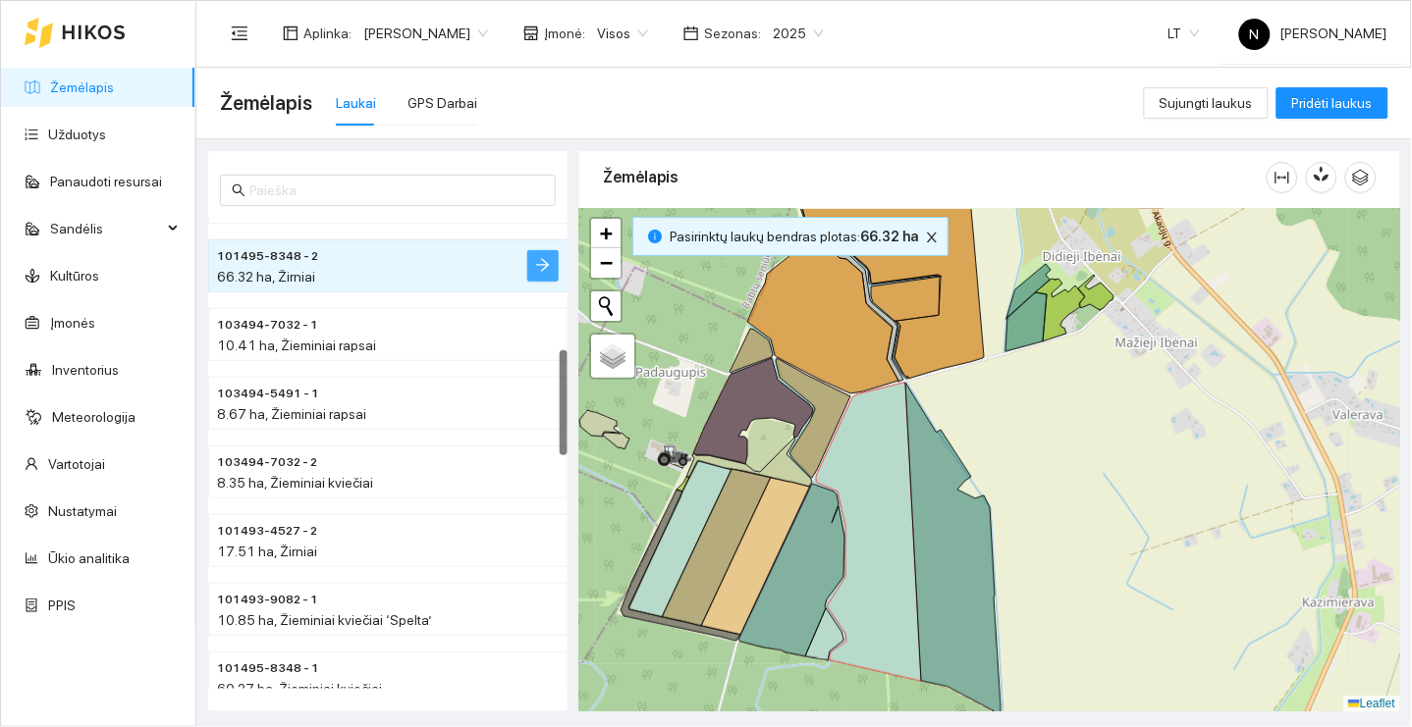
click at [547, 272] on span "arrow-right" at bounding box center [543, 266] width 16 height 19
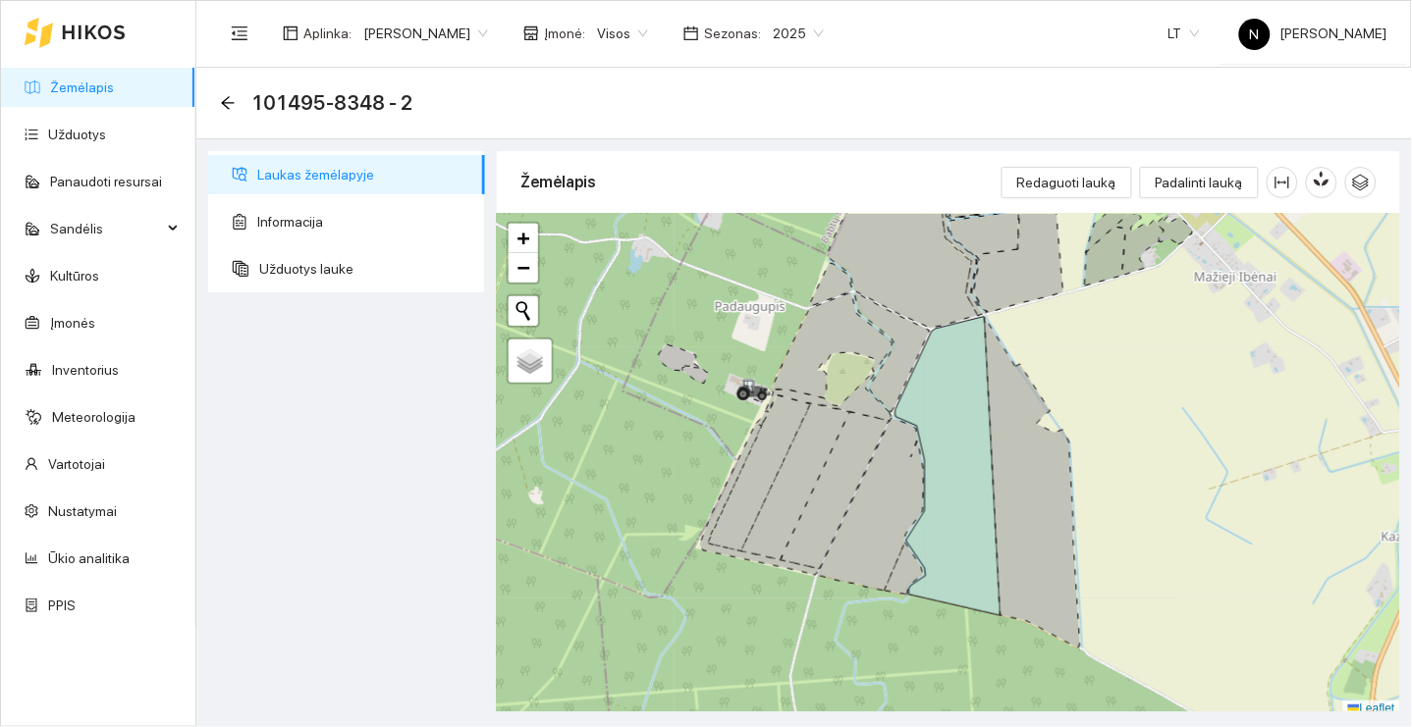
click at [369, 244] on ul "Laukas žemėlapyje Informacija Užduotys lauke" at bounding box center [346, 221] width 277 height 141
click at [374, 257] on span "Užduotys lauke" at bounding box center [364, 268] width 210 height 39
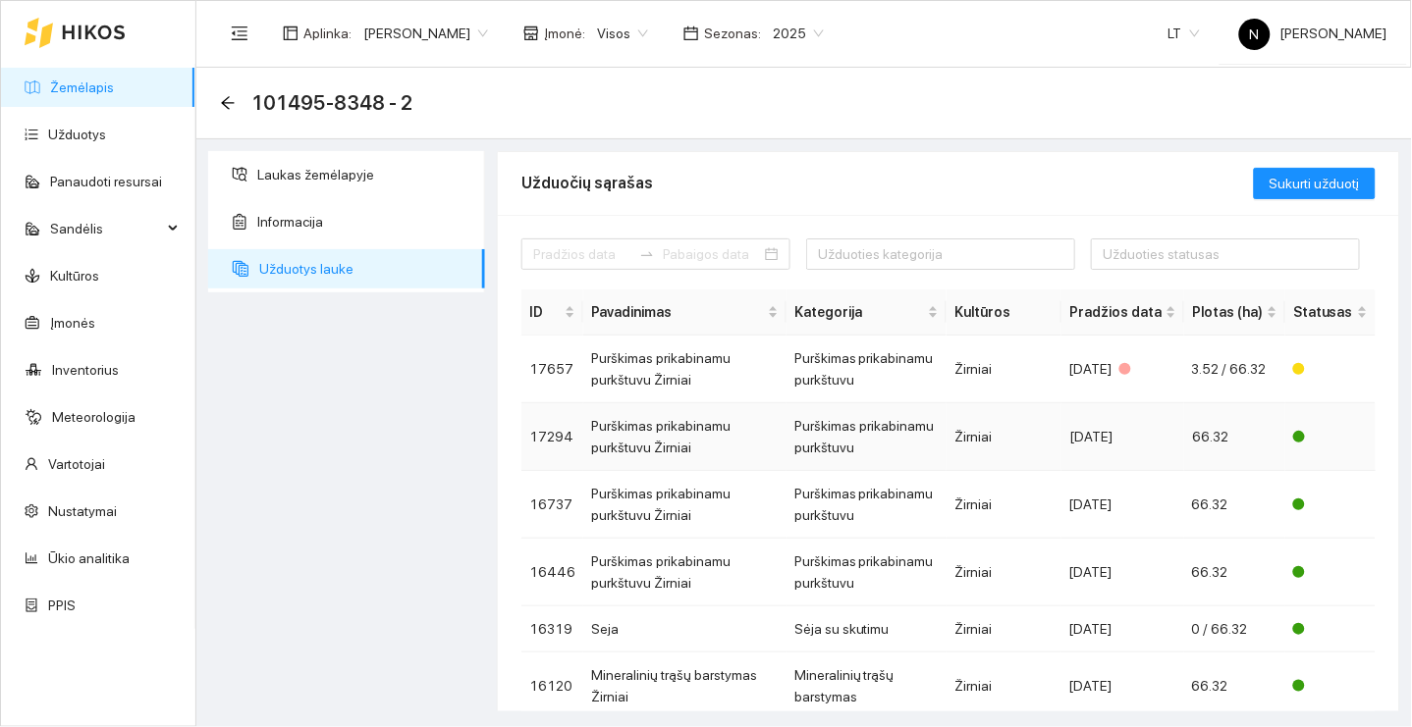
click at [1061, 424] on td "Žirniai" at bounding box center [1003, 437] width 115 height 68
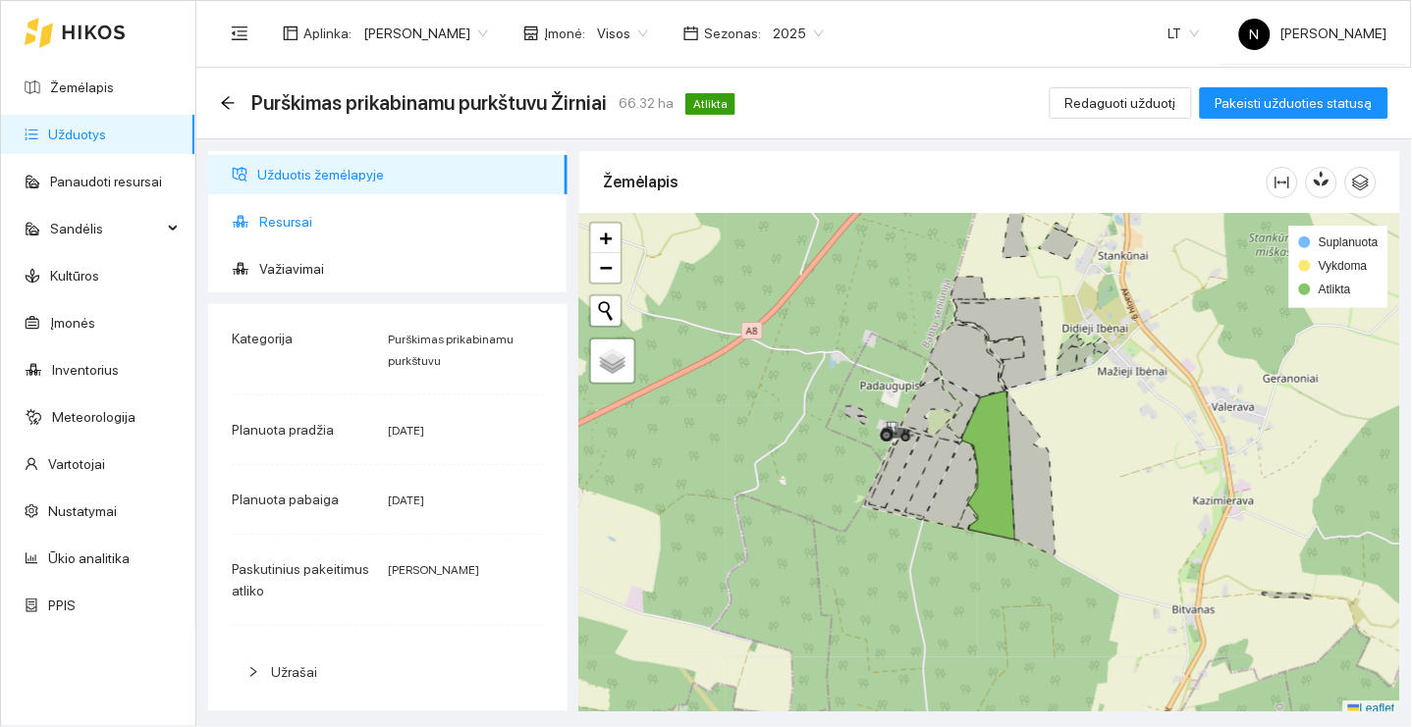
click at [392, 232] on span "Resursai" at bounding box center [405, 221] width 293 height 39
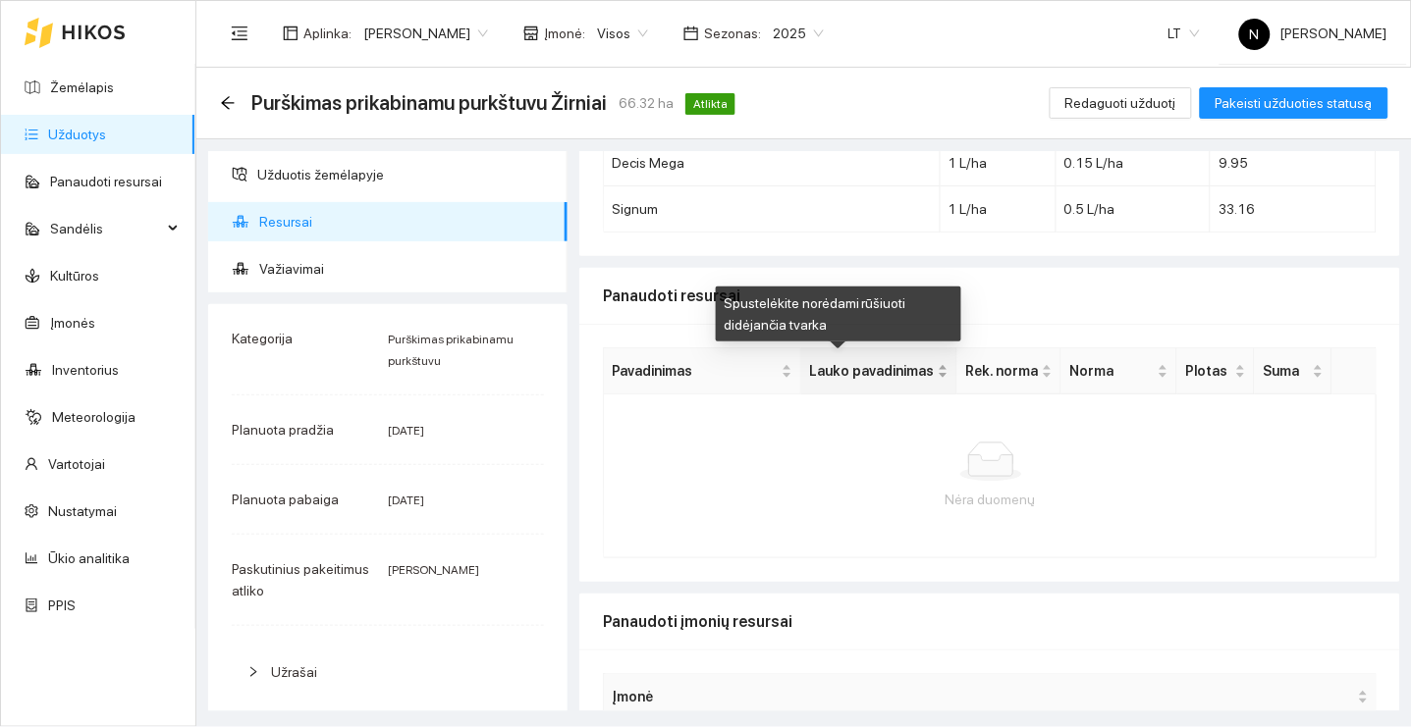
scroll to position [122, 0]
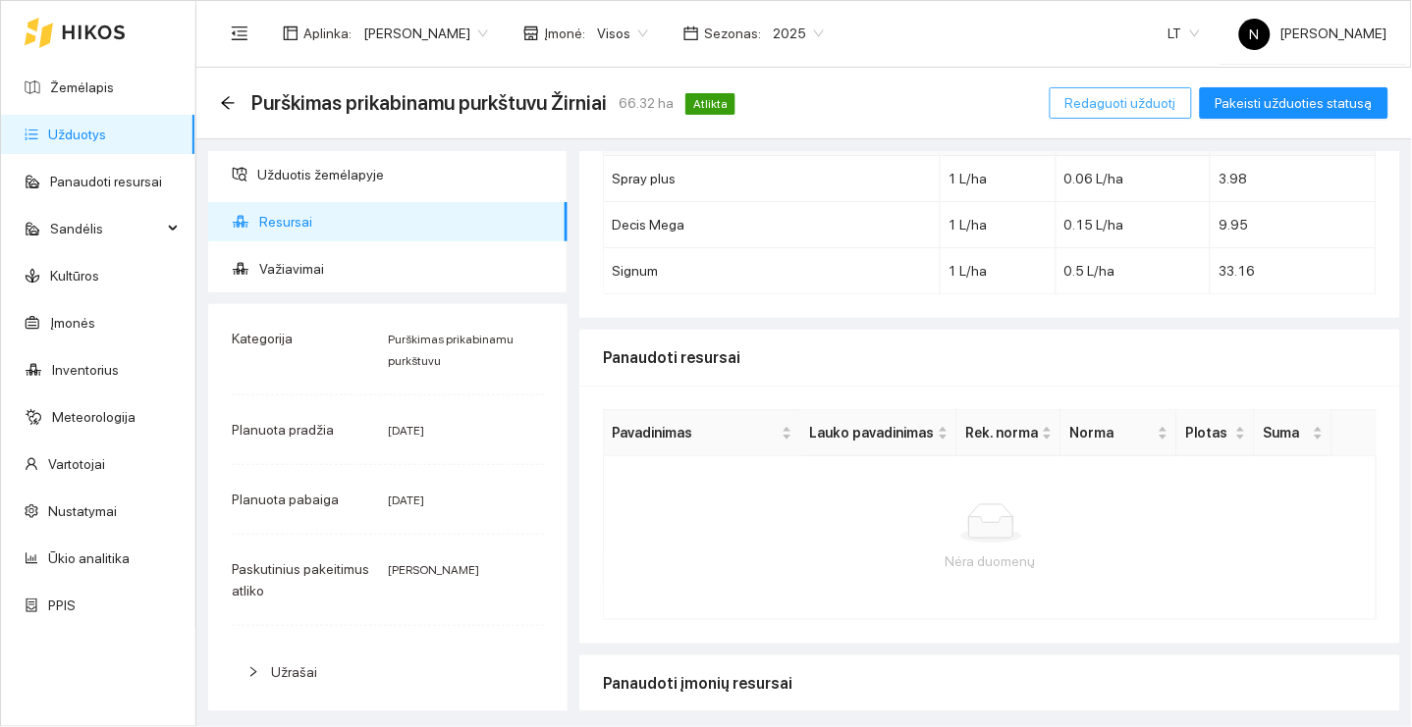
click at [1150, 106] on span "Redaguoti užduotį" at bounding box center [1120, 103] width 111 height 22
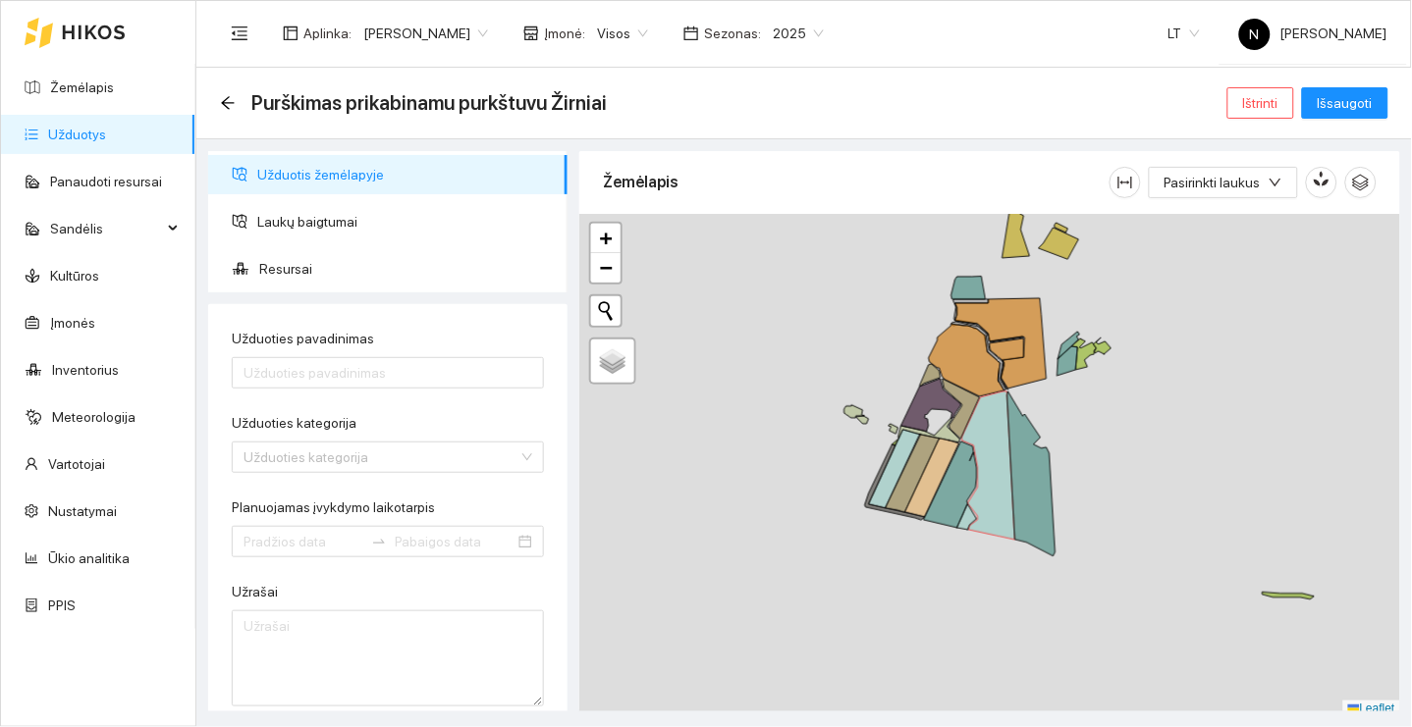
type input "Purškimas prikabinamu purkštuvu Žirniai"
type input "[DATE]"
type textarea "Auto generated task Environment - 224 Category - 2; Created by route - 2CFC9F46…"
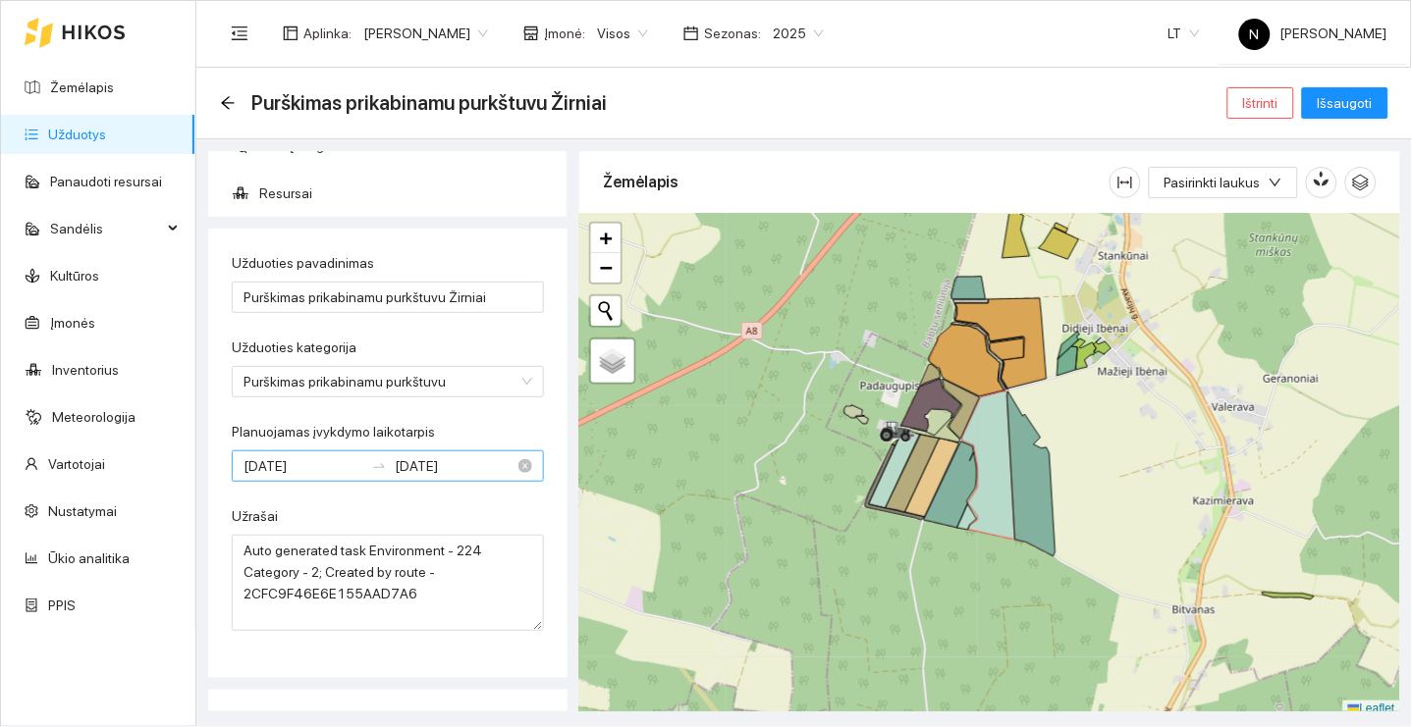
scroll to position [80, 0]
click at [333, 456] on input "[DATE]" at bounding box center [303, 463] width 120 height 22
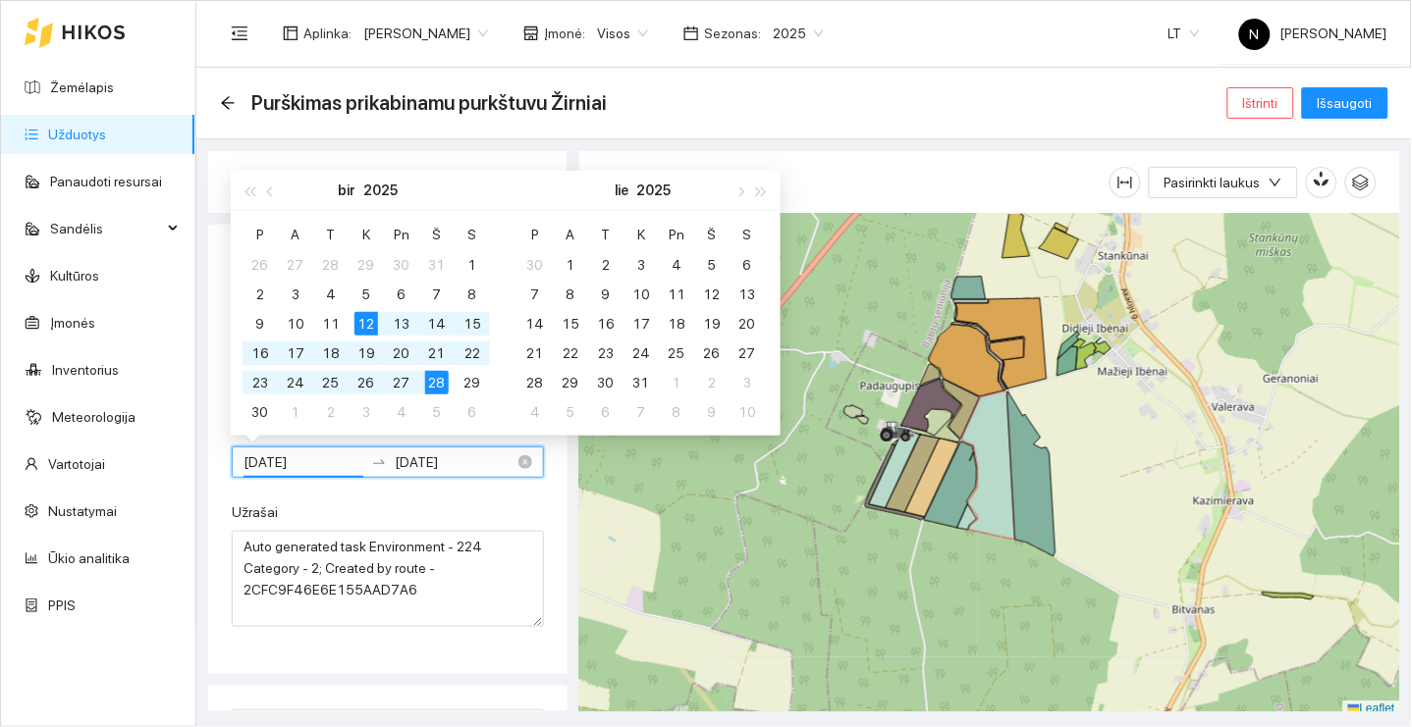
type input "[DATE]"
click at [465, 458] on input "[DATE]" at bounding box center [455, 463] width 120 height 22
click at [468, 458] on input "[DATE]" at bounding box center [455, 463] width 120 height 22
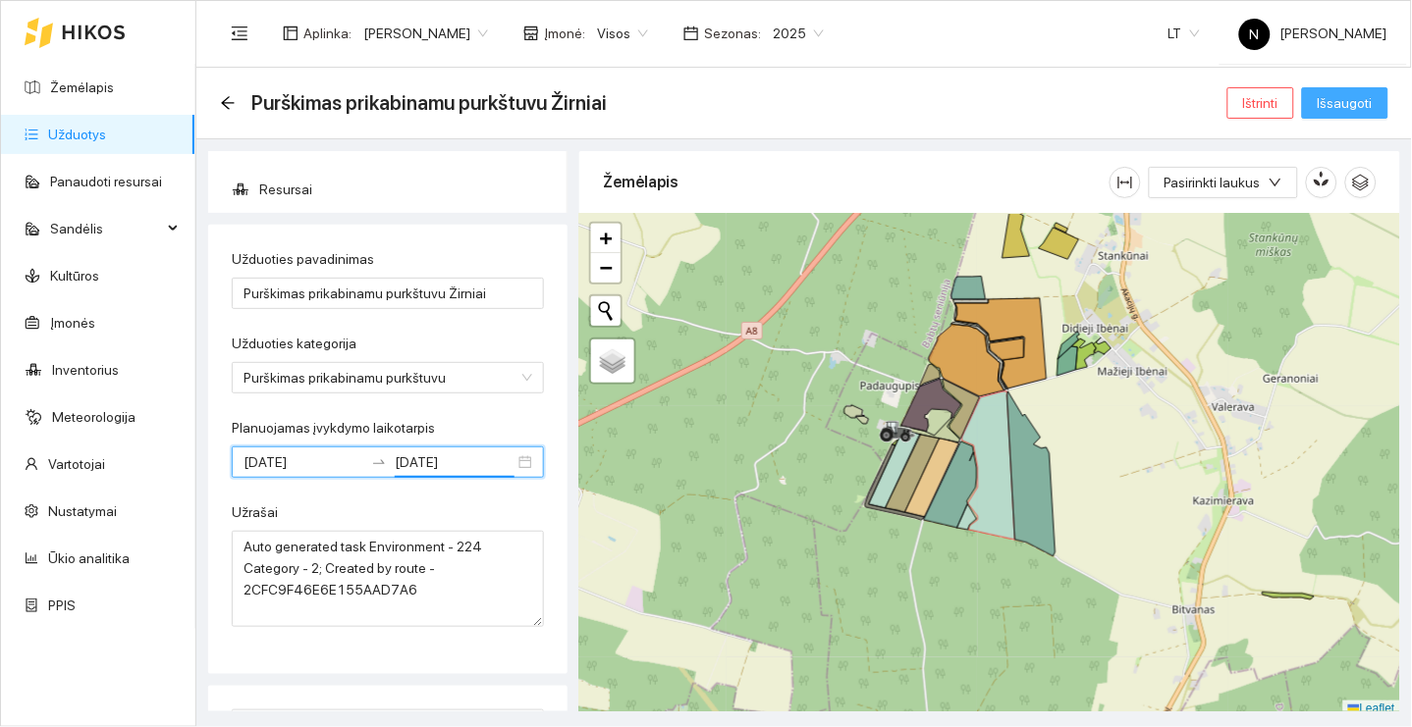
type input "[DATE]"
click at [1346, 113] on span "Išsaugoti" at bounding box center [1344, 103] width 55 height 22
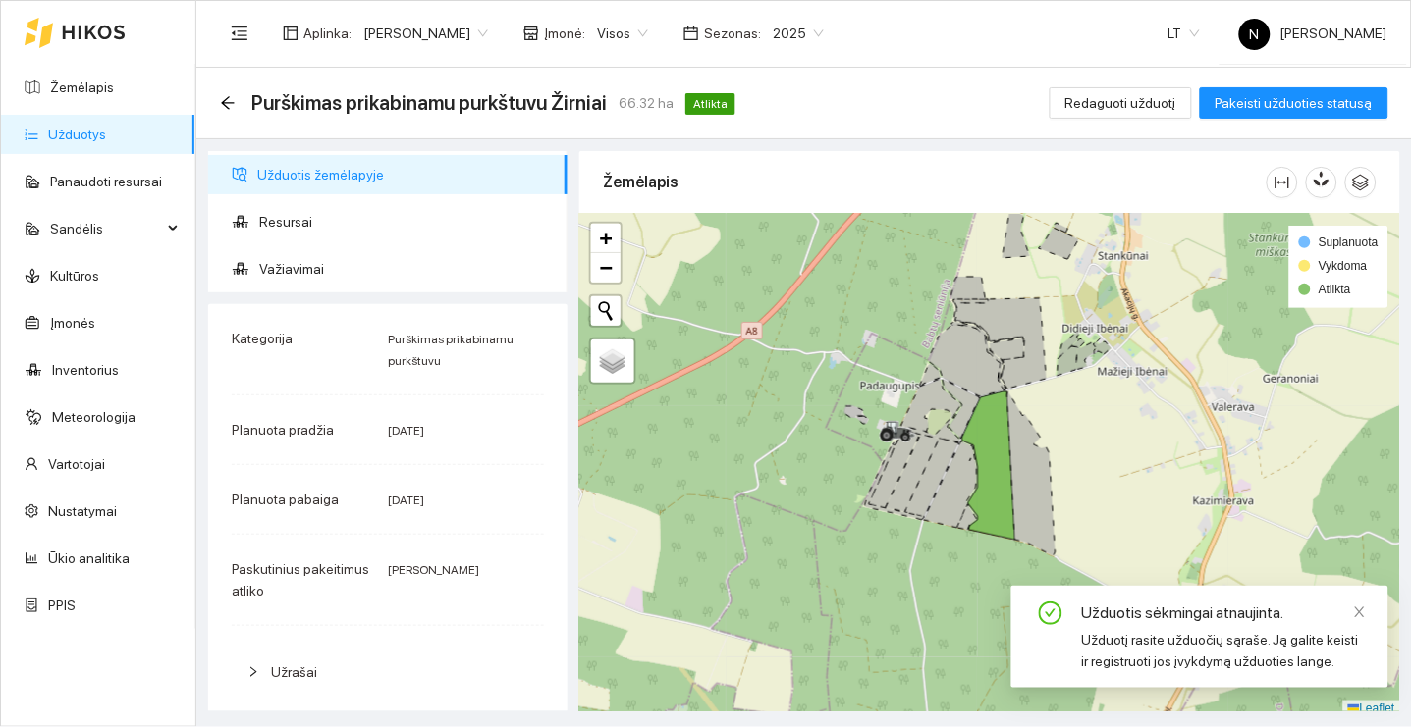
click at [233, 113] on div "Purškimas prikabinamu purkštuvu Žirniai 66.32 ha Atlikta" at bounding box center [481, 102] width 523 height 31
click at [226, 102] on icon "arrow-left" at bounding box center [227, 102] width 13 height 13
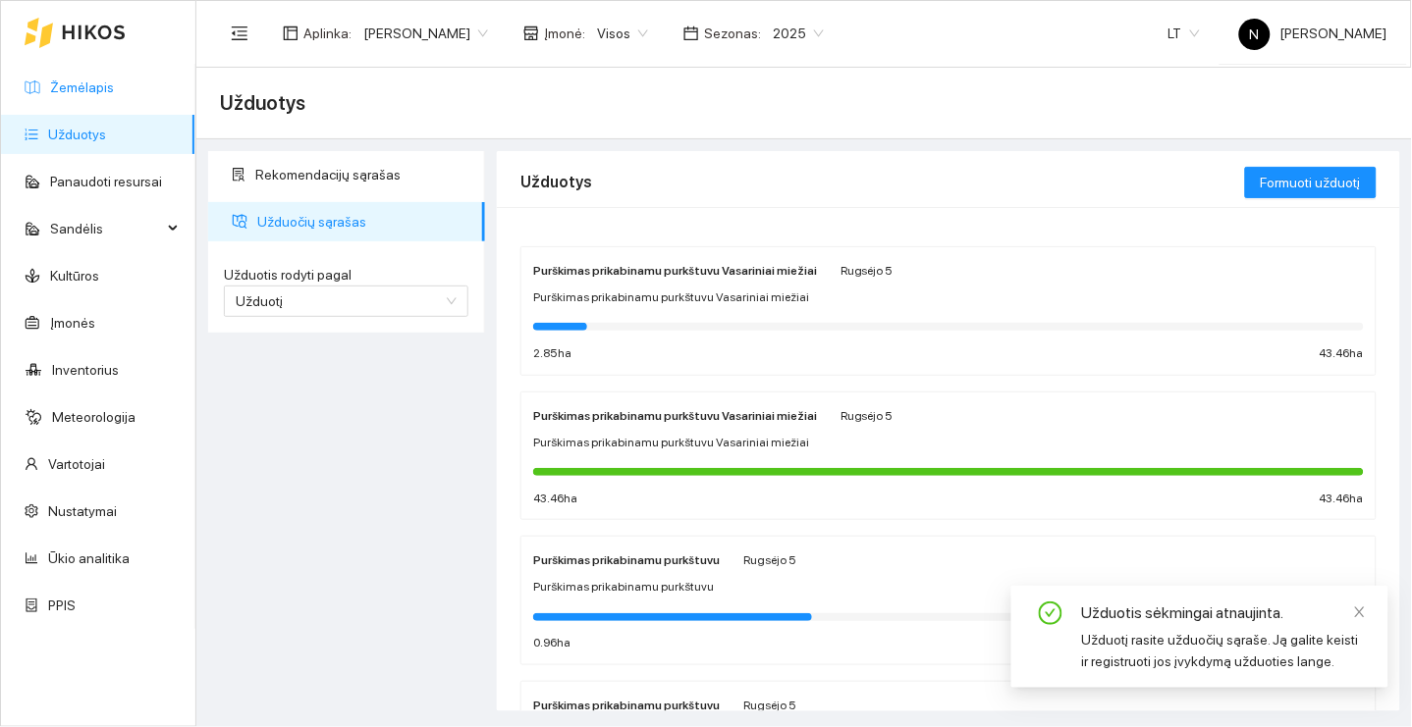
click at [114, 92] on link "Žemėlapis" at bounding box center [82, 88] width 64 height 16
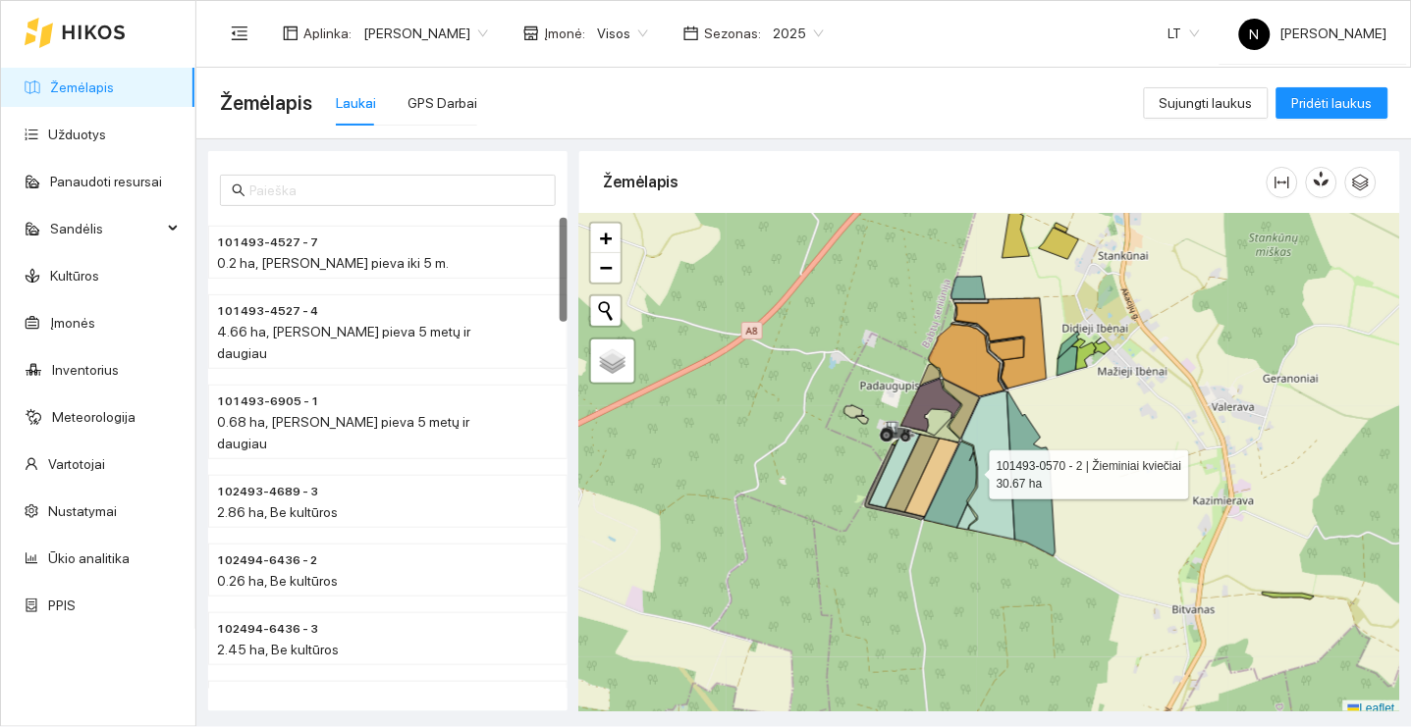
click at [972, 470] on icon at bounding box center [950, 485] width 53 height 86
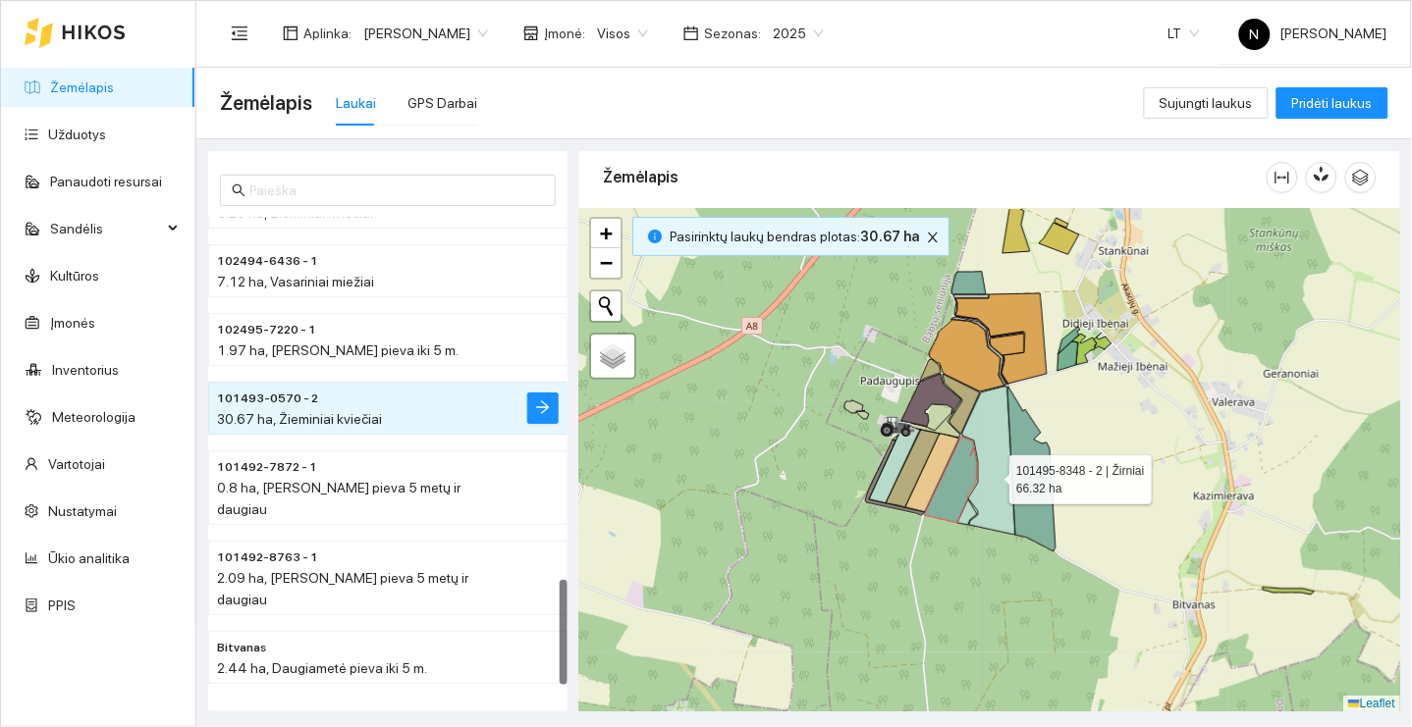
click at [992, 474] on icon at bounding box center [988, 461] width 53 height 148
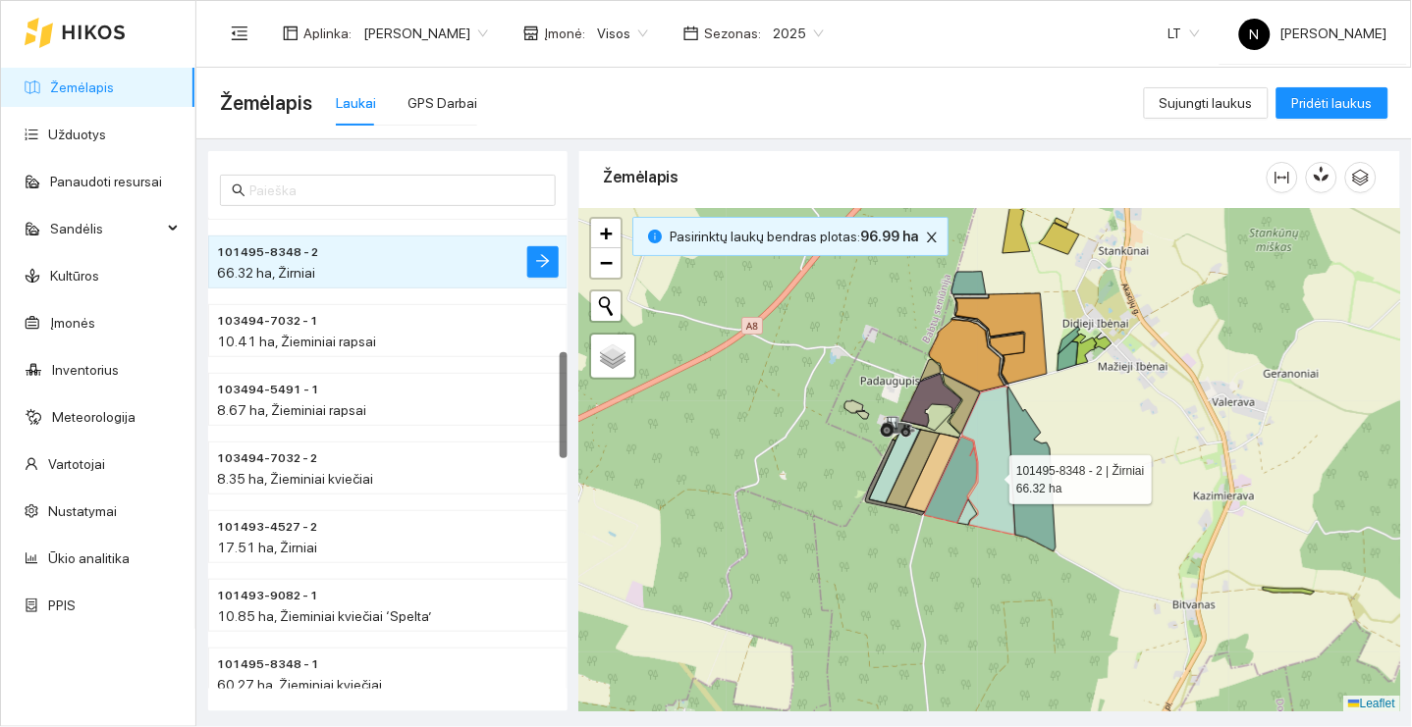
scroll to position [589, 0]
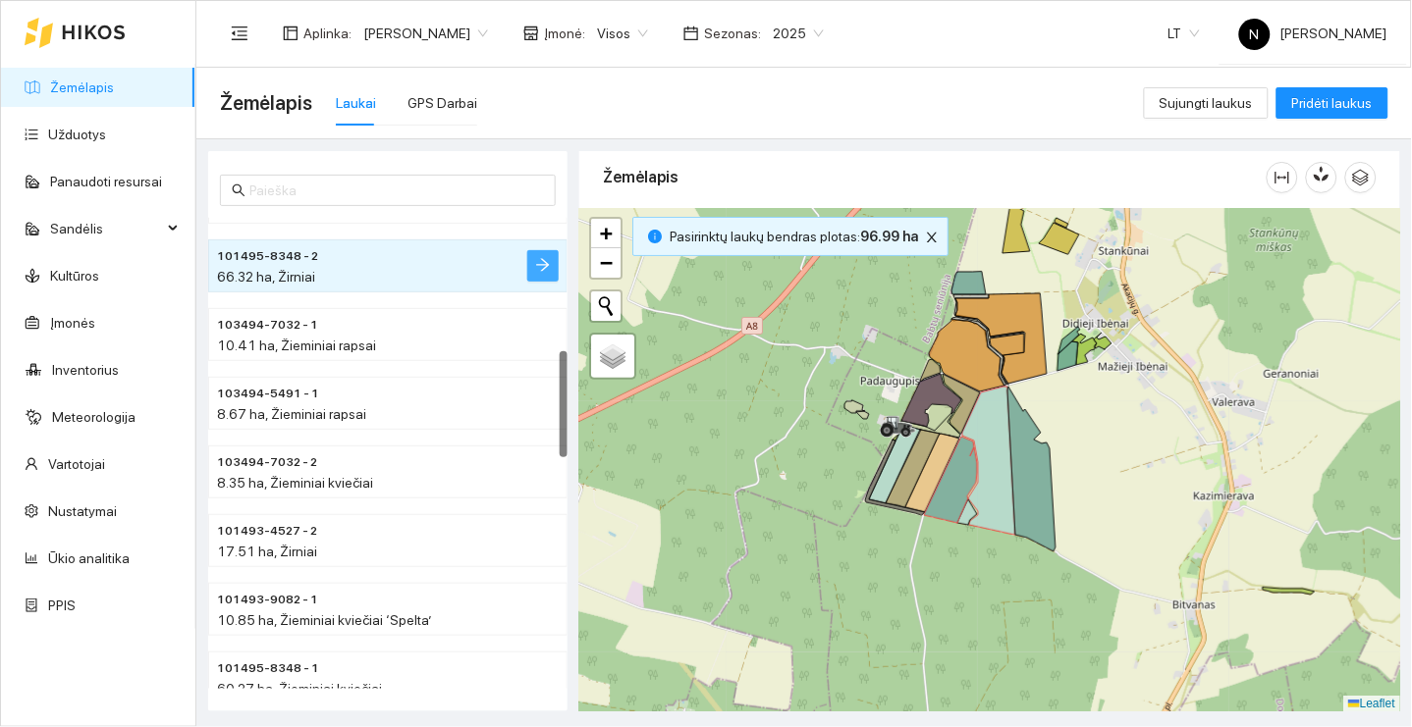
click at [547, 257] on icon "arrow-right" at bounding box center [543, 265] width 16 height 16
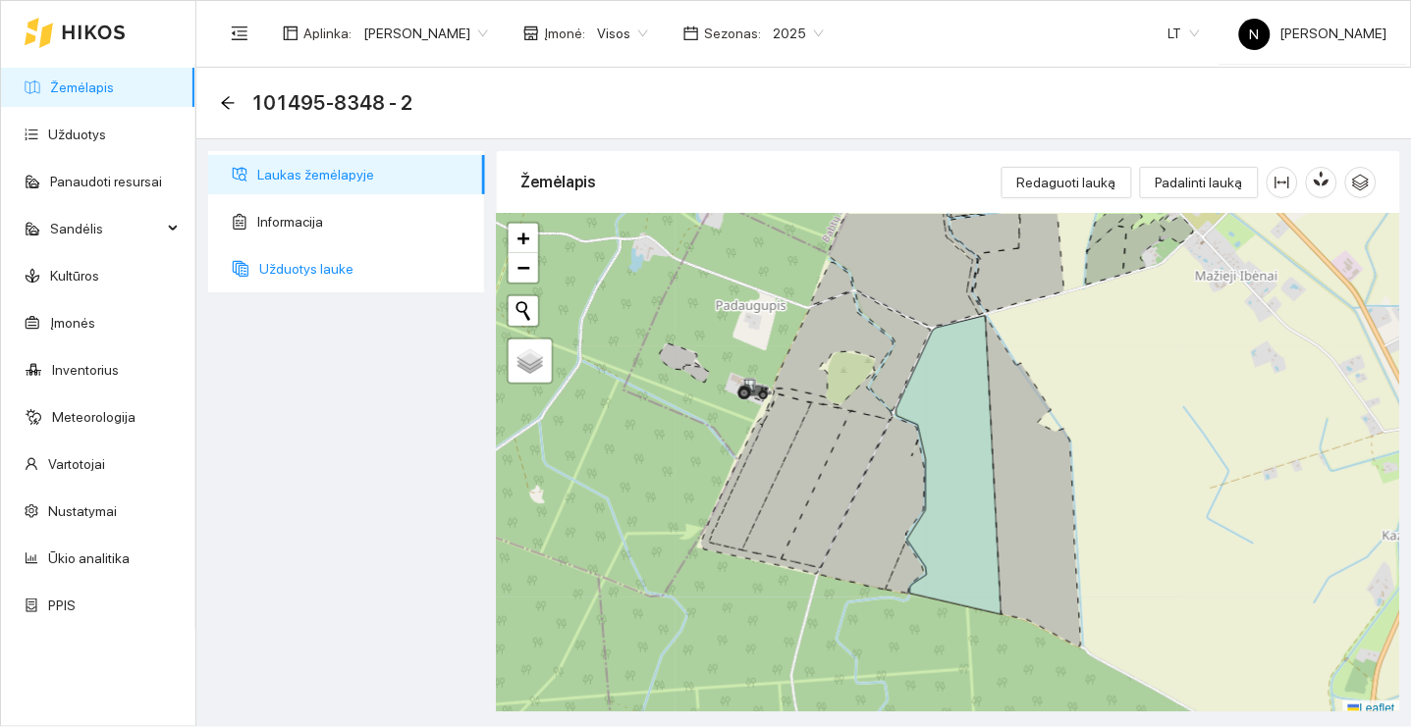
click at [354, 267] on span "Užduotys lauke" at bounding box center [364, 268] width 210 height 39
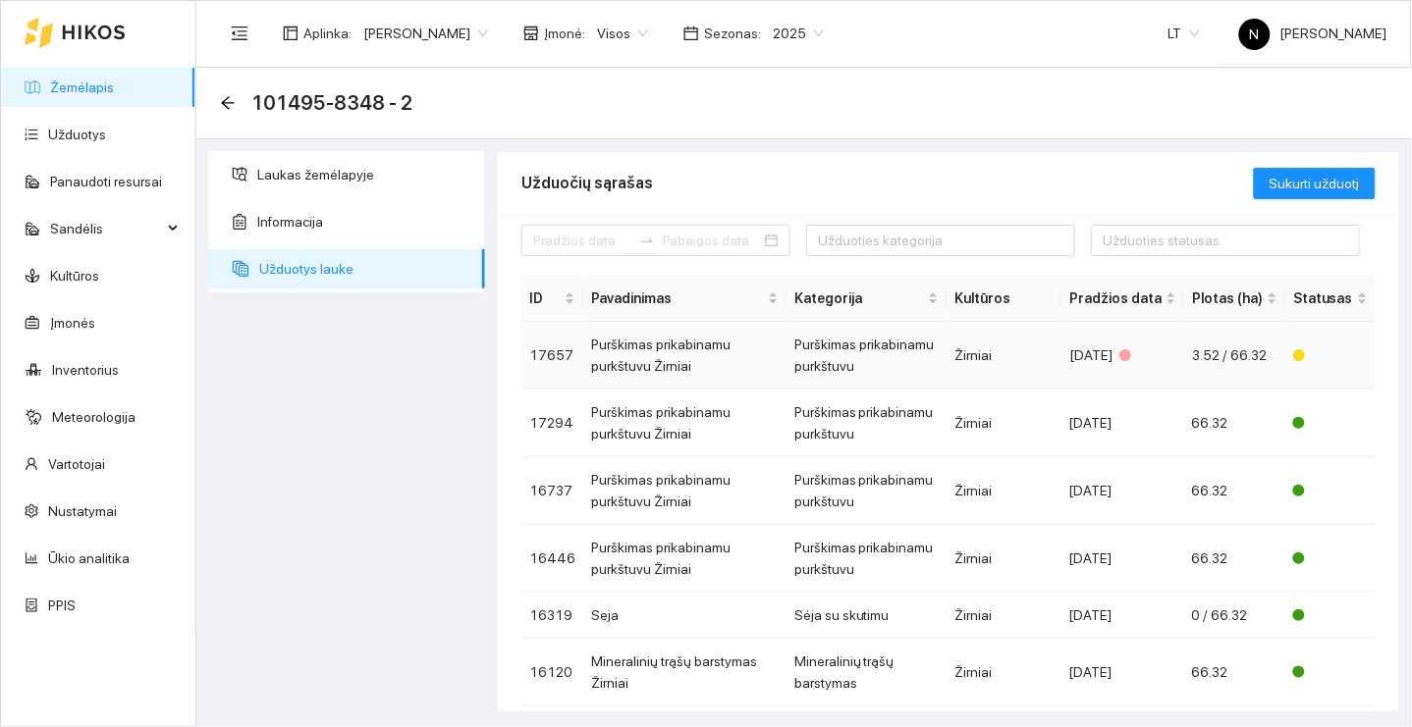
scroll to position [17, 0]
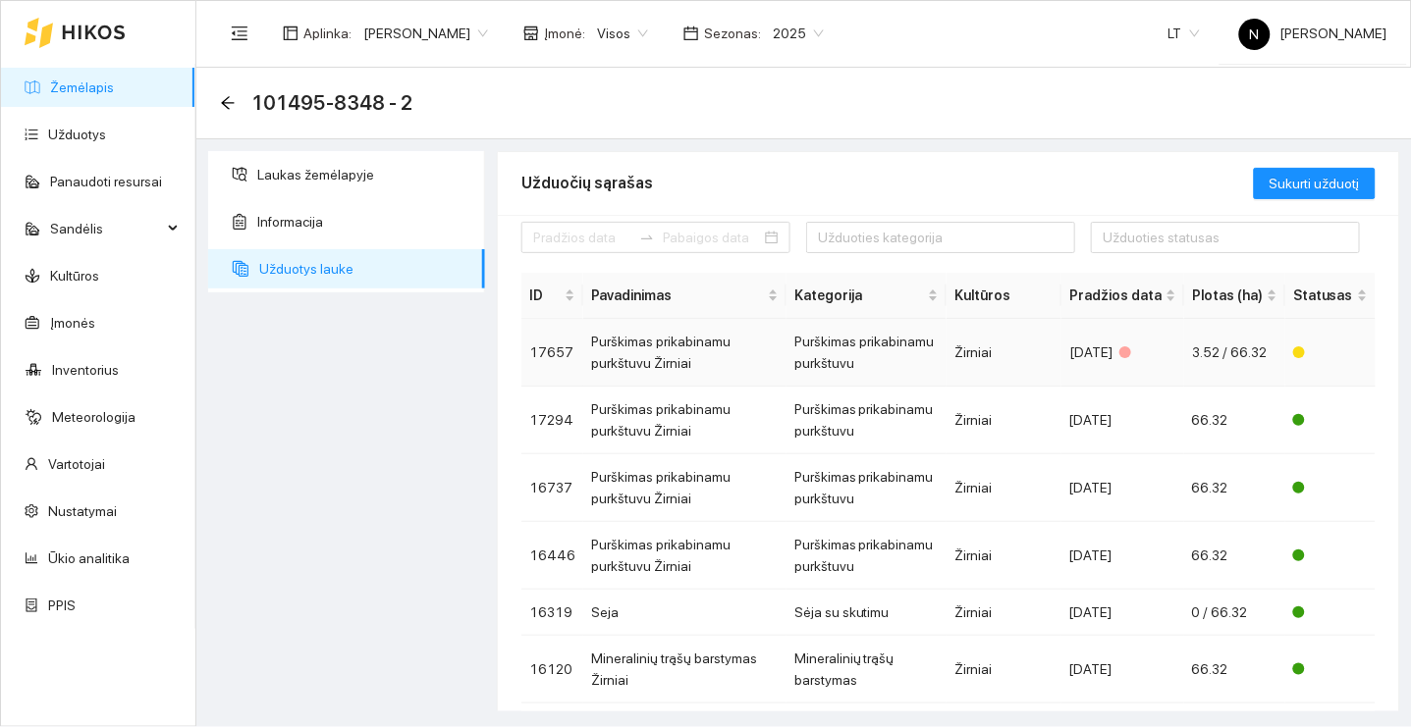
click at [1002, 360] on td "Žirniai" at bounding box center [1003, 353] width 115 height 68
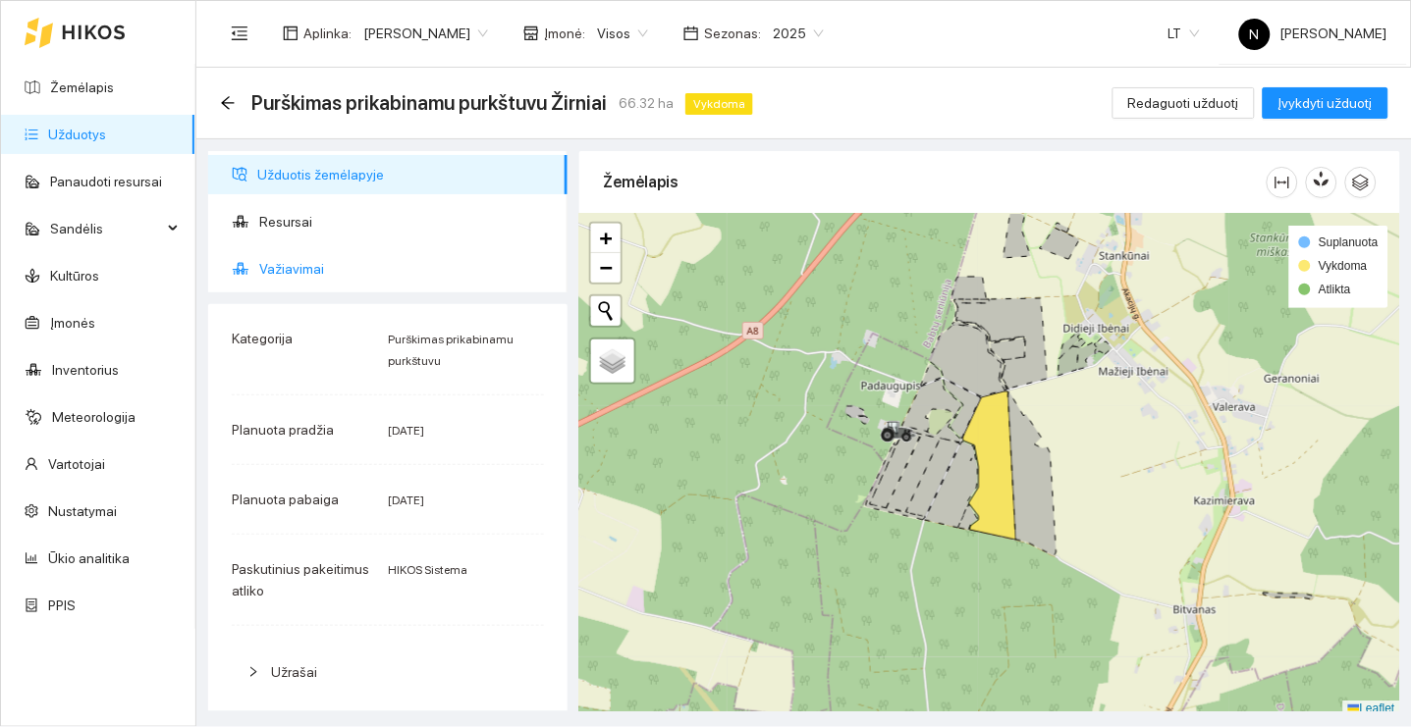
click at [436, 276] on span "Važiavimai" at bounding box center [405, 268] width 293 height 39
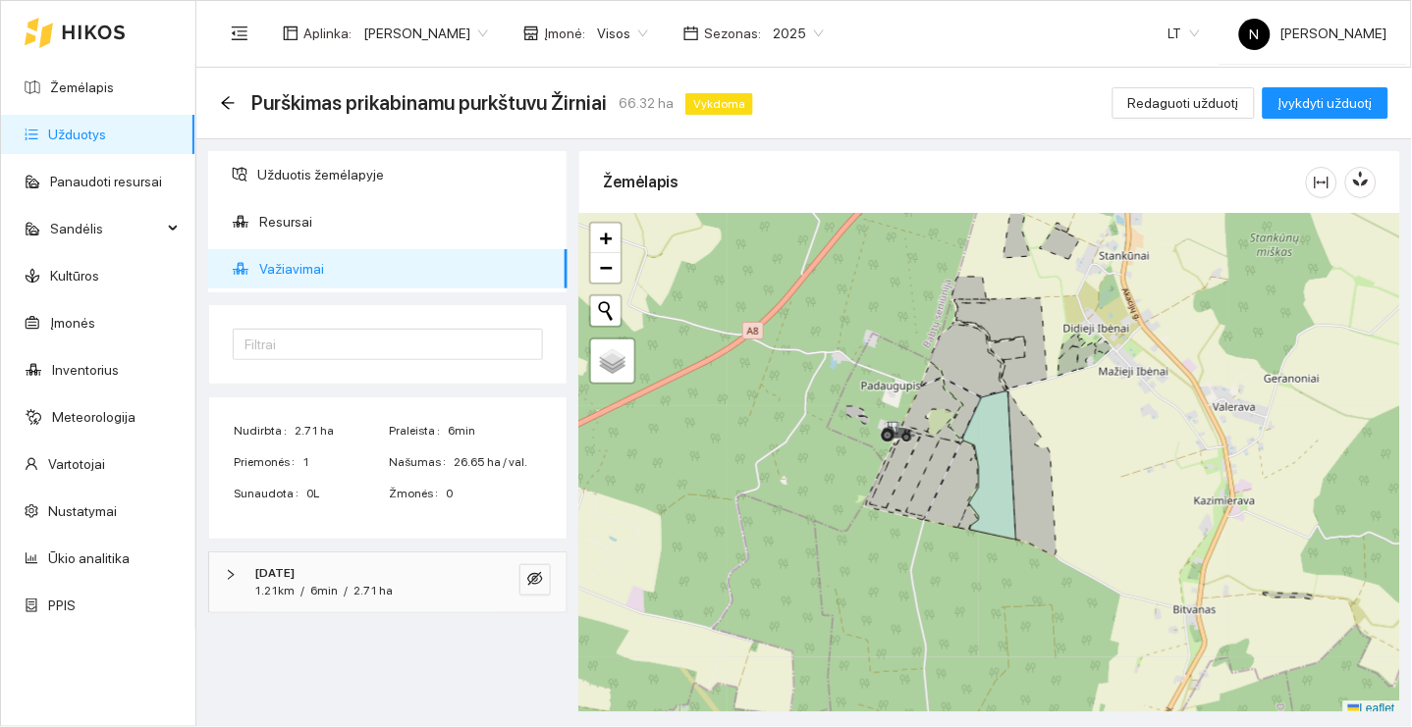
click at [352, 276] on span "Važiavimai" at bounding box center [405, 268] width 293 height 39
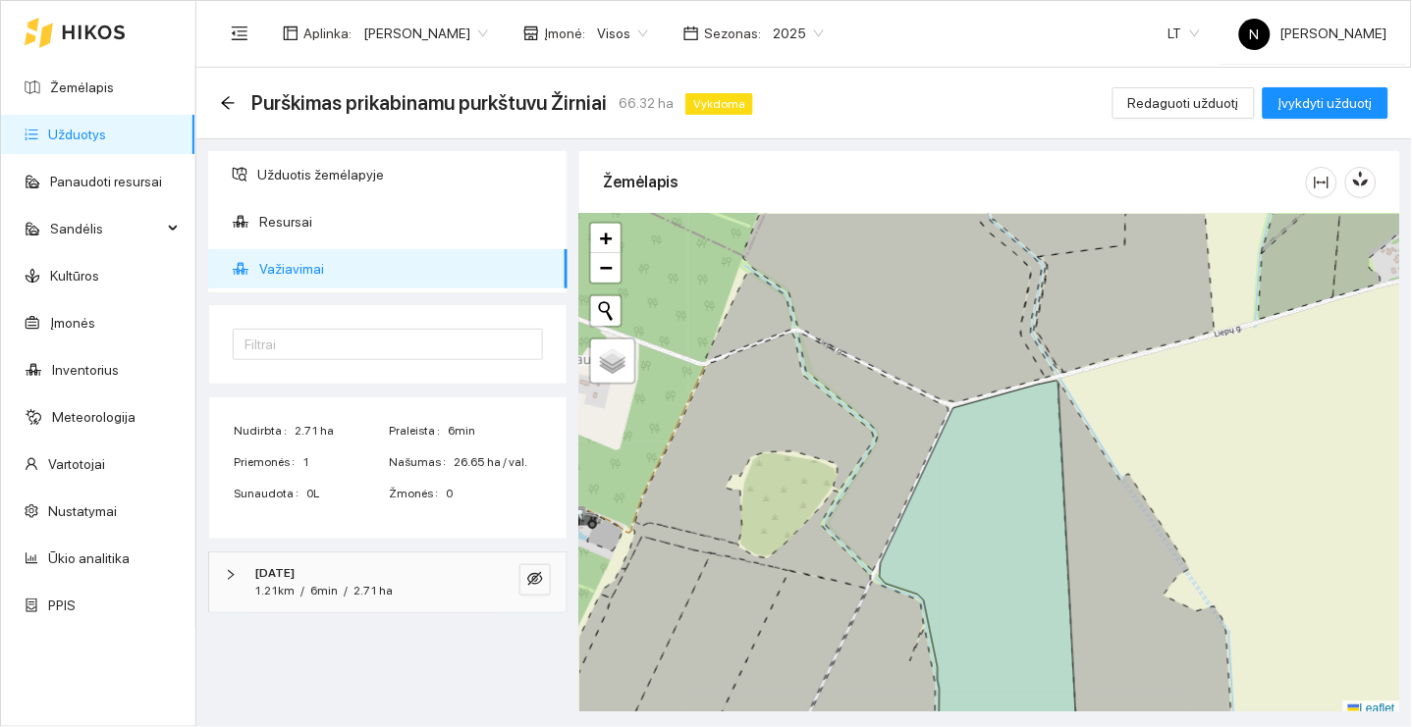
click at [384, 263] on span "Važiavimai" at bounding box center [405, 268] width 293 height 39
click at [416, 271] on span "Važiavimai" at bounding box center [405, 268] width 293 height 39
click at [416, 270] on span "Važiavimai" at bounding box center [405, 268] width 293 height 39
click at [469, 326] on div "Filtrai" at bounding box center [387, 344] width 357 height 79
click at [467, 180] on span "Užduotis žemėlapyje" at bounding box center [404, 174] width 295 height 39
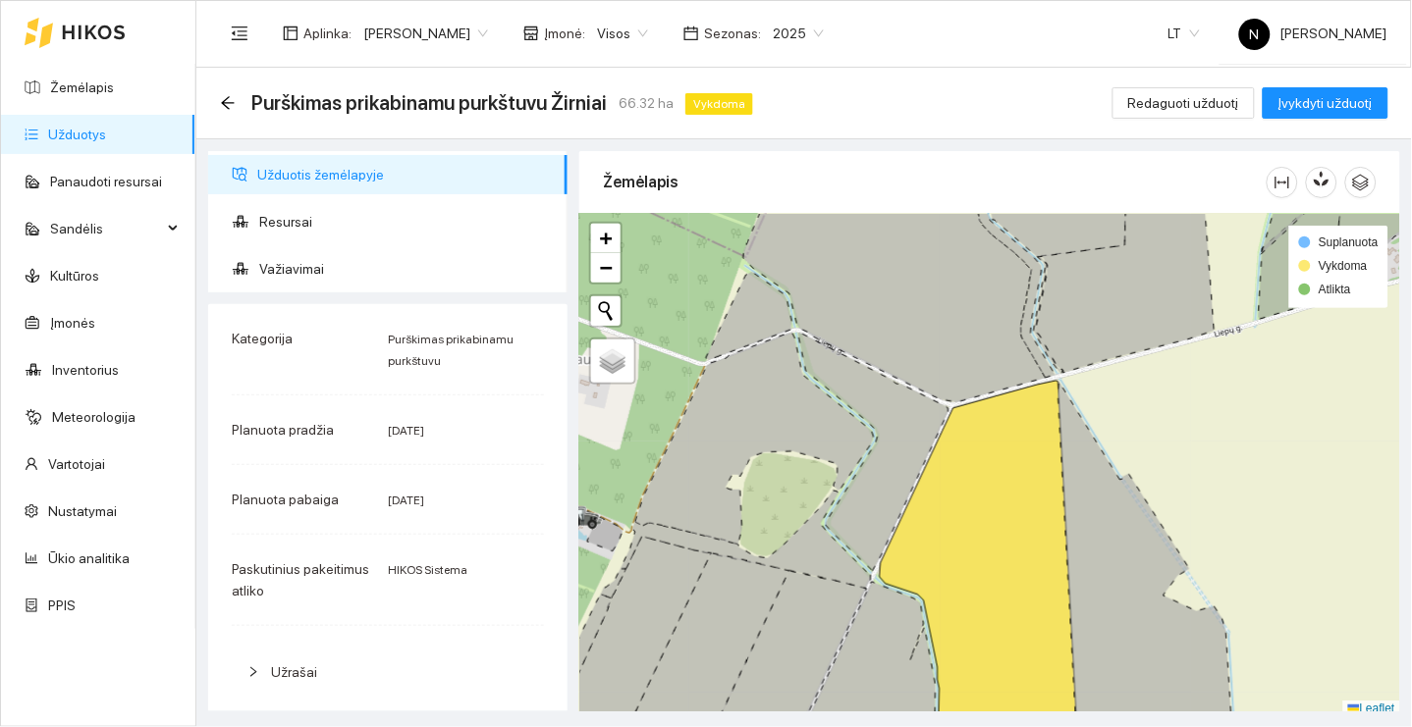
scroll to position [5, 0]
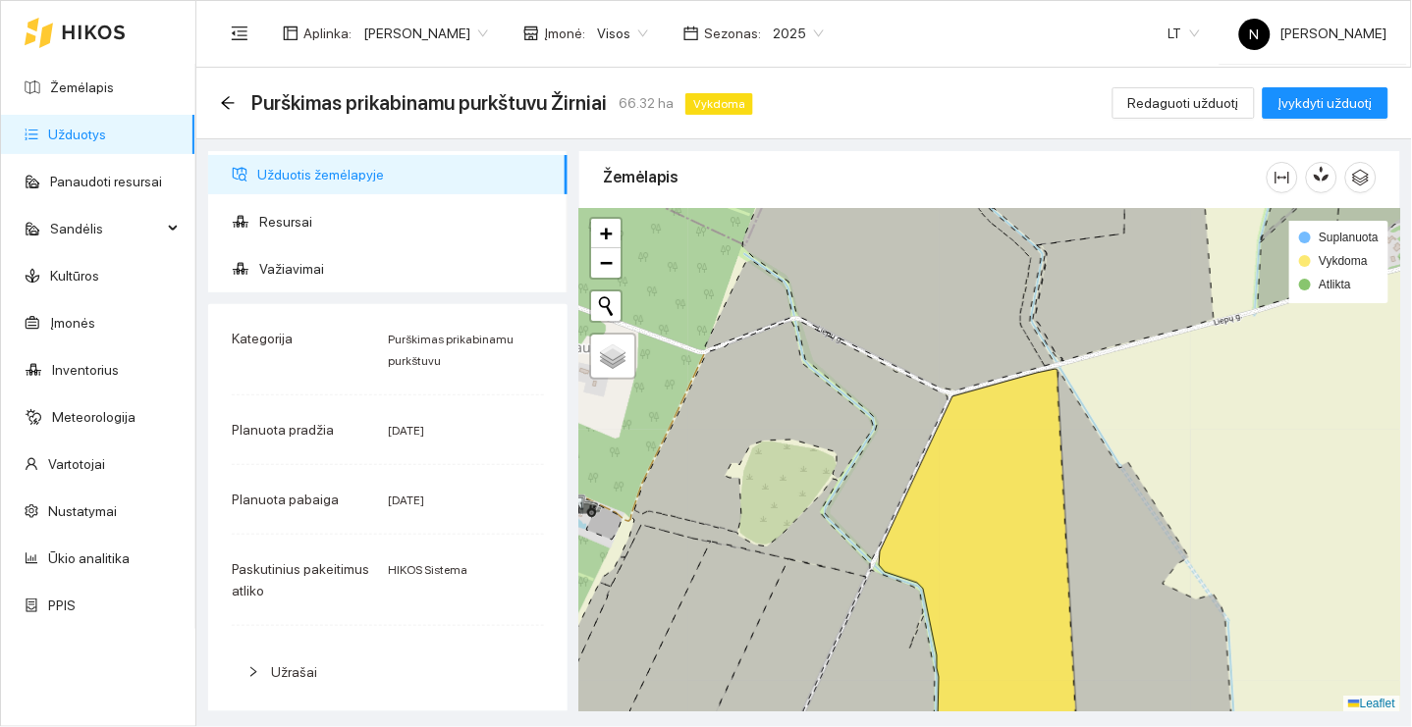
drag, startPoint x: 928, startPoint y: 435, endPoint x: 838, endPoint y: 186, distance: 264.9
click at [842, 195] on div "Žemėlapis + − Nieko nerasta. Bandykite dar kartą. Žemėlapis Palydovas Leaflet S…" at bounding box center [989, 426] width 821 height 561
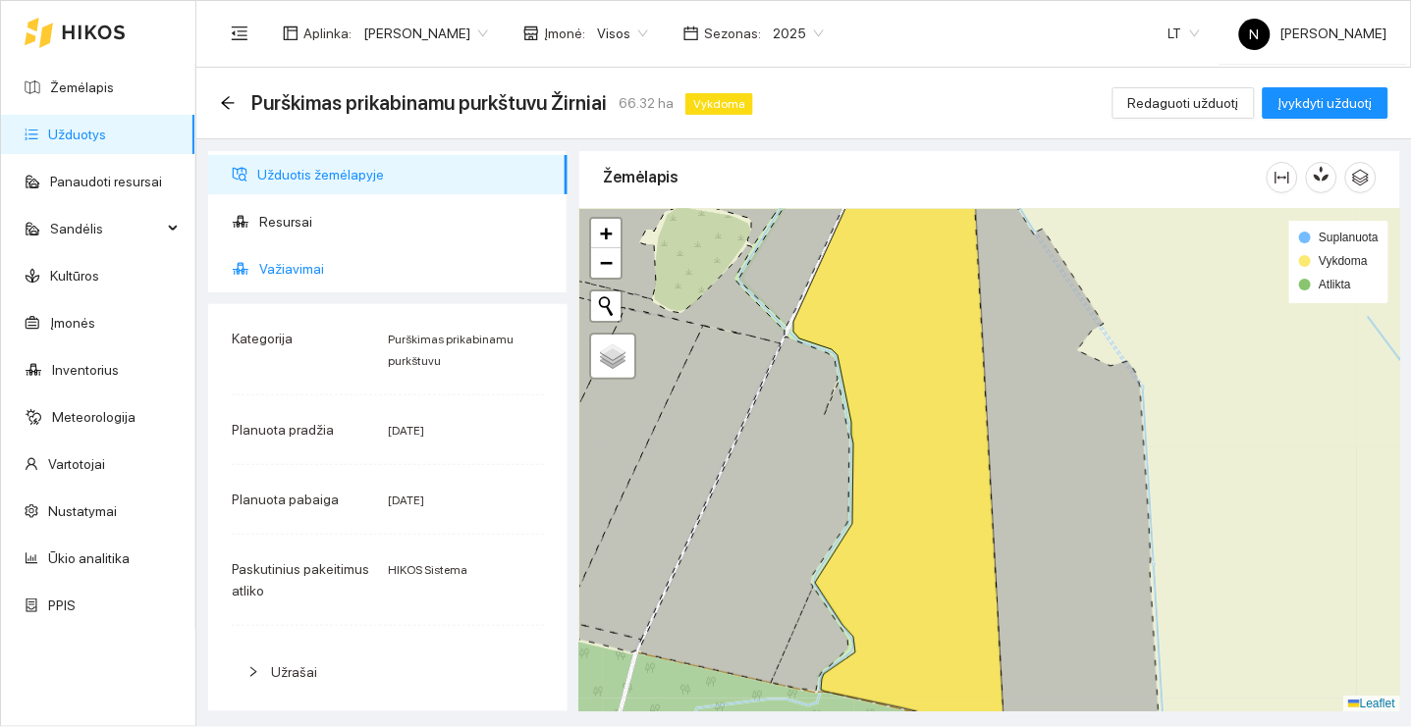
click at [392, 263] on span "Važiavimai" at bounding box center [405, 268] width 293 height 39
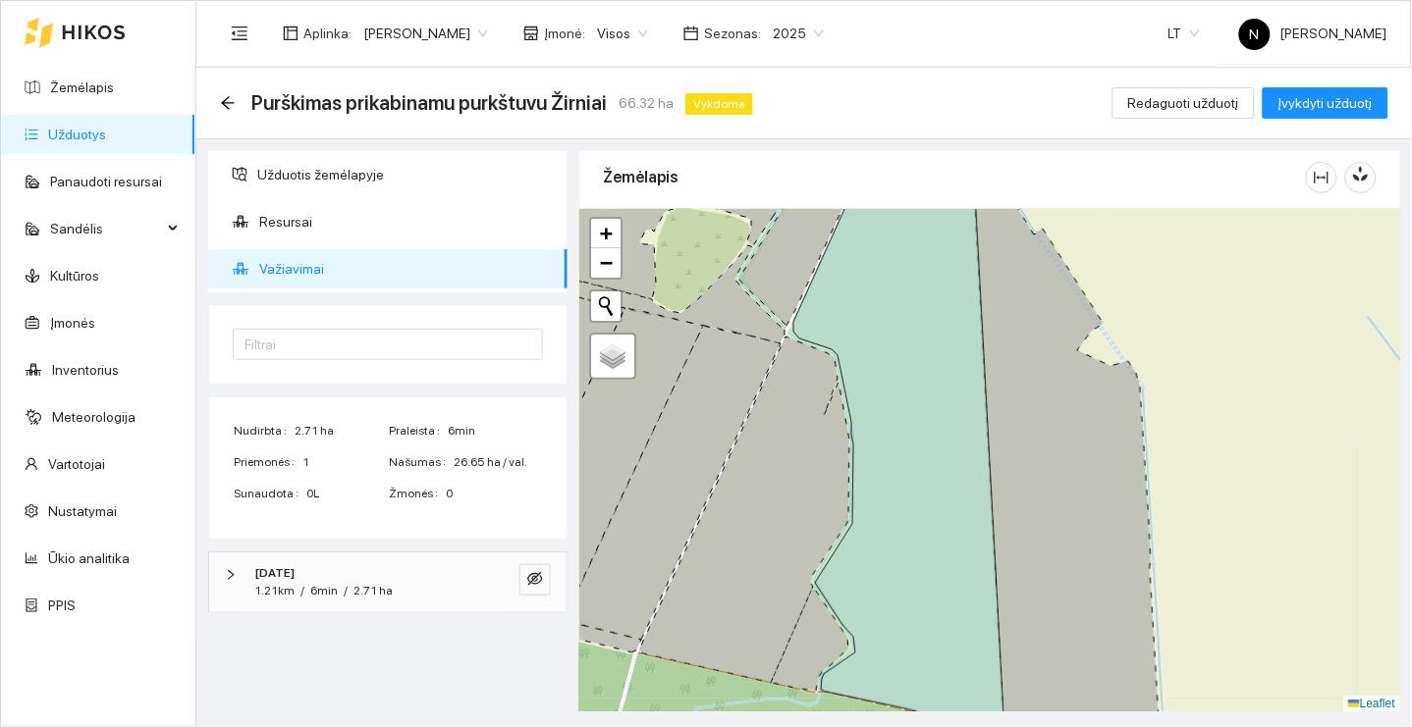
click at [226, 90] on div "Purškimas prikabinamu purkštuvu Žirniai 66.32 ha Vykdoma" at bounding box center [490, 102] width 541 height 31
click at [228, 102] on icon "arrow-left" at bounding box center [227, 102] width 13 height 13
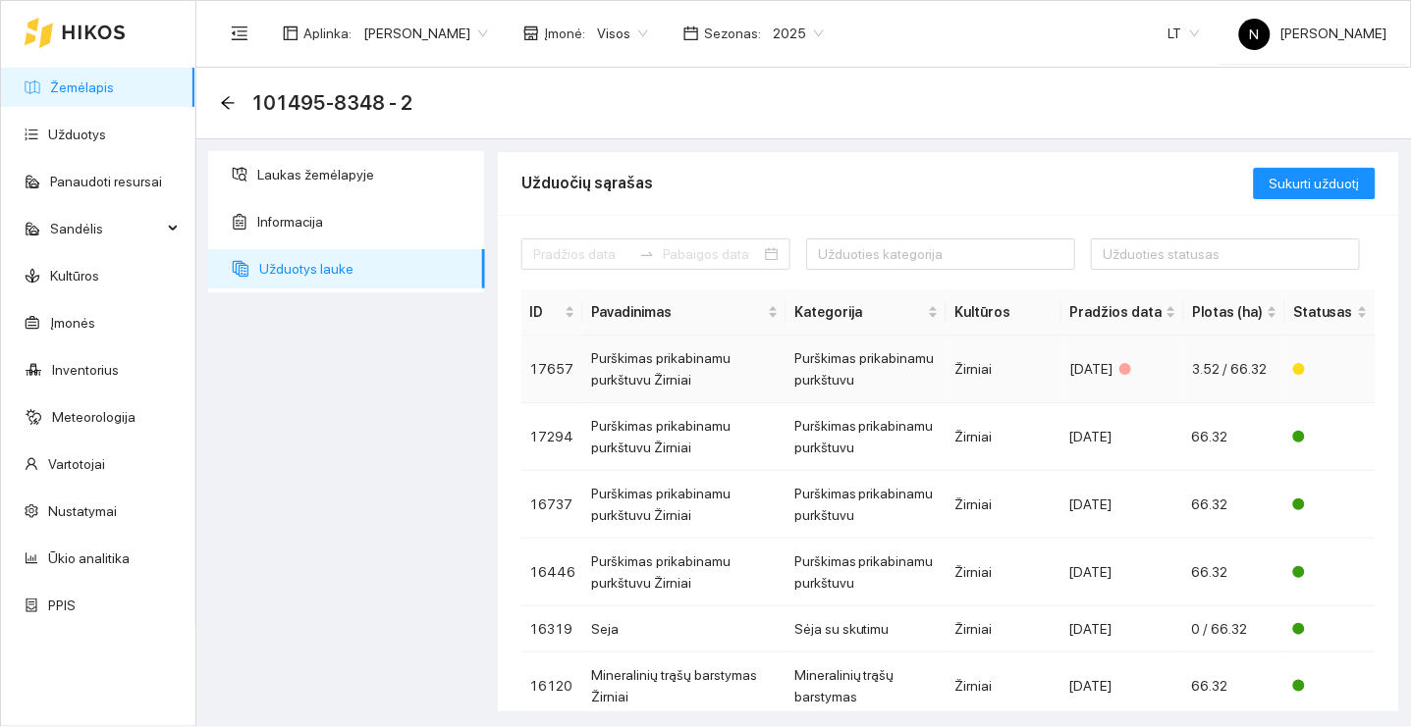
click at [1019, 352] on td "Žirniai" at bounding box center [1003, 370] width 115 height 68
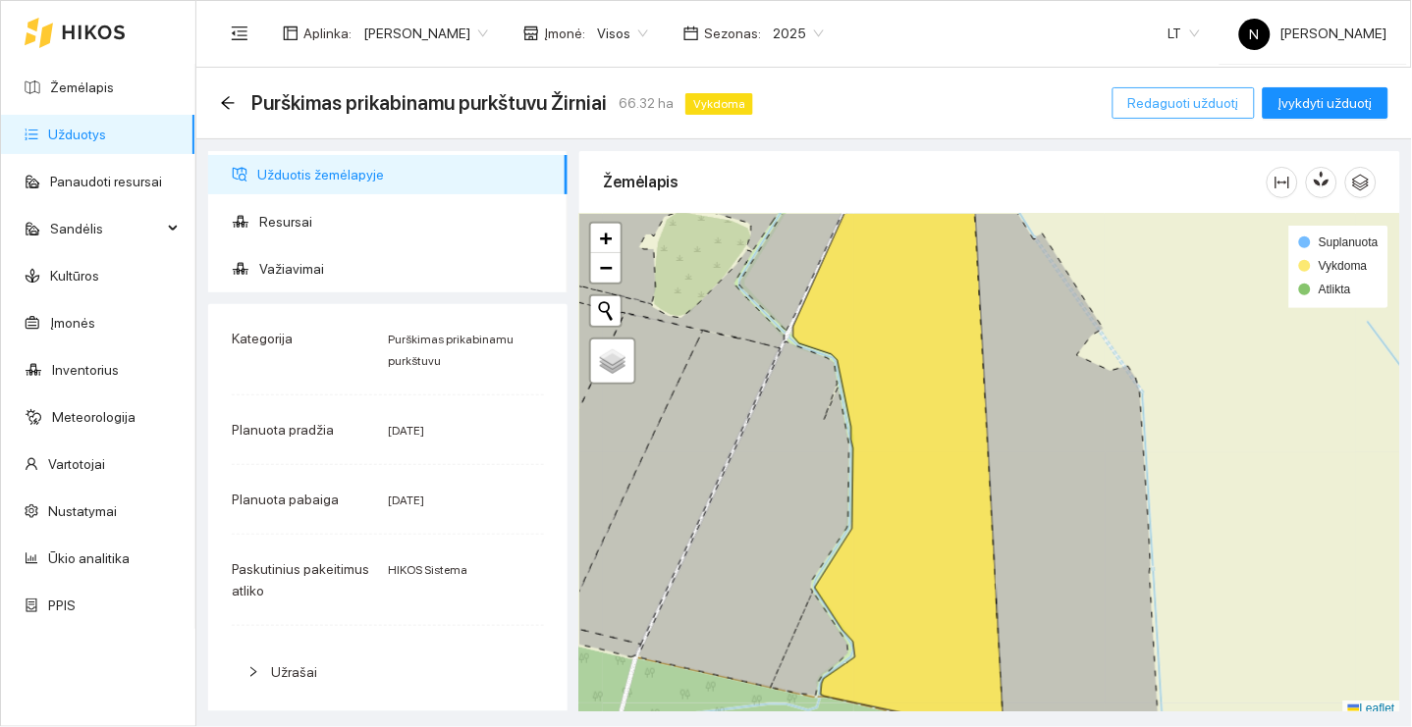
click at [1219, 90] on button "Redaguoti užduotį" at bounding box center [1183, 102] width 142 height 31
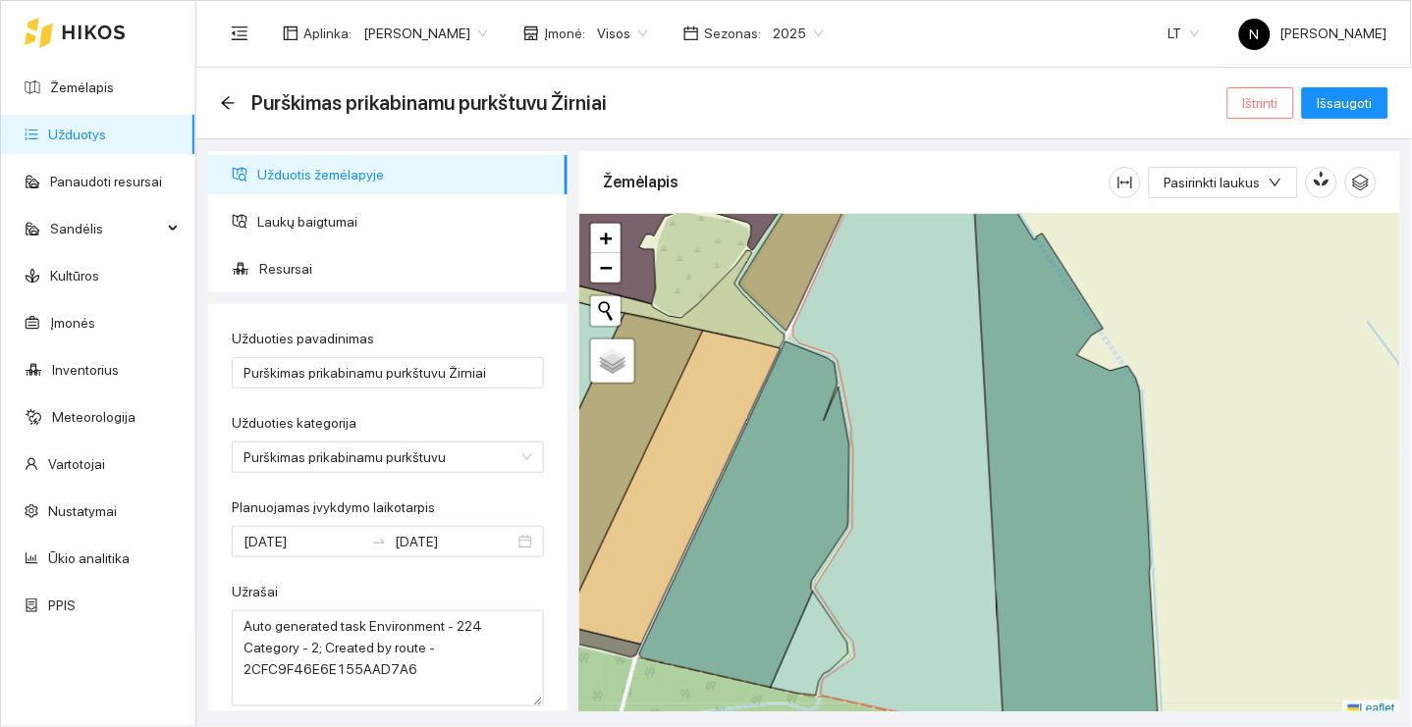
click at [1264, 108] on span "Ištrinti" at bounding box center [1260, 103] width 35 height 22
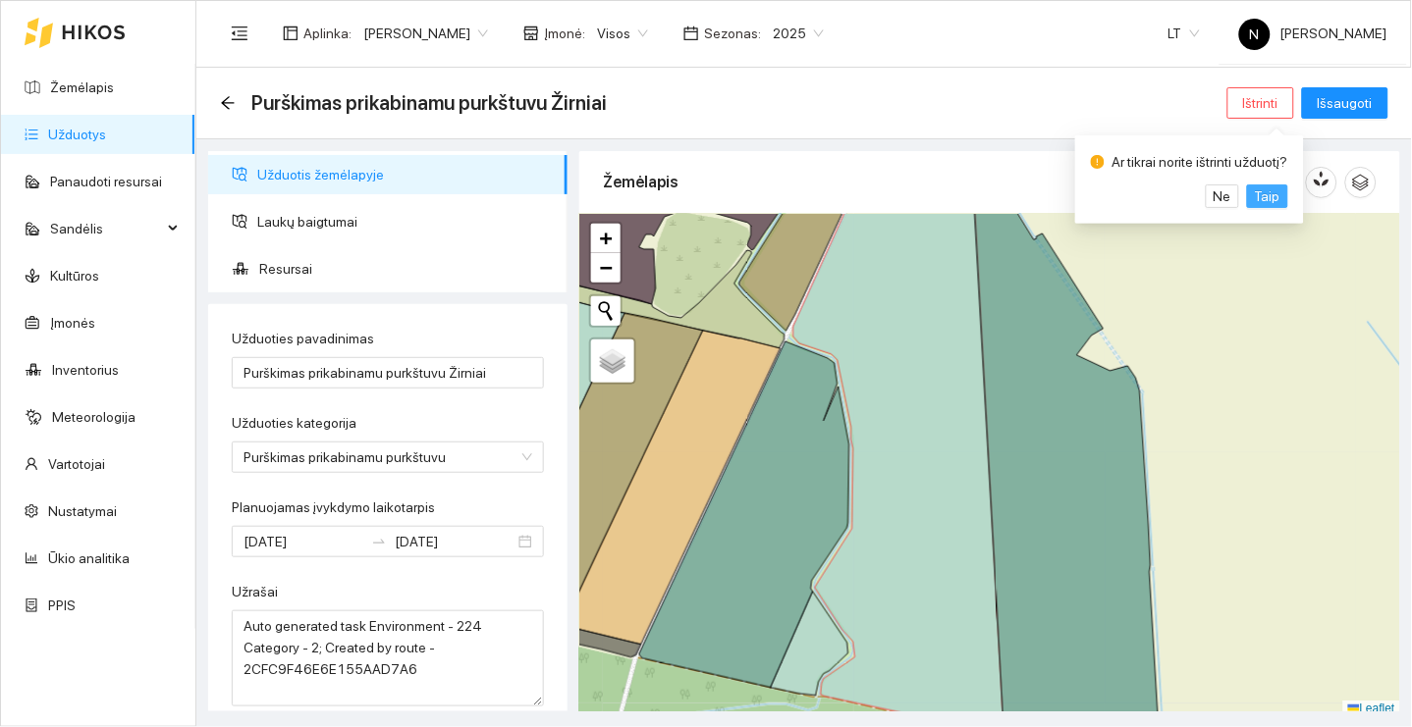
click at [1264, 190] on span "Taip" at bounding box center [1268, 197] width 26 height 22
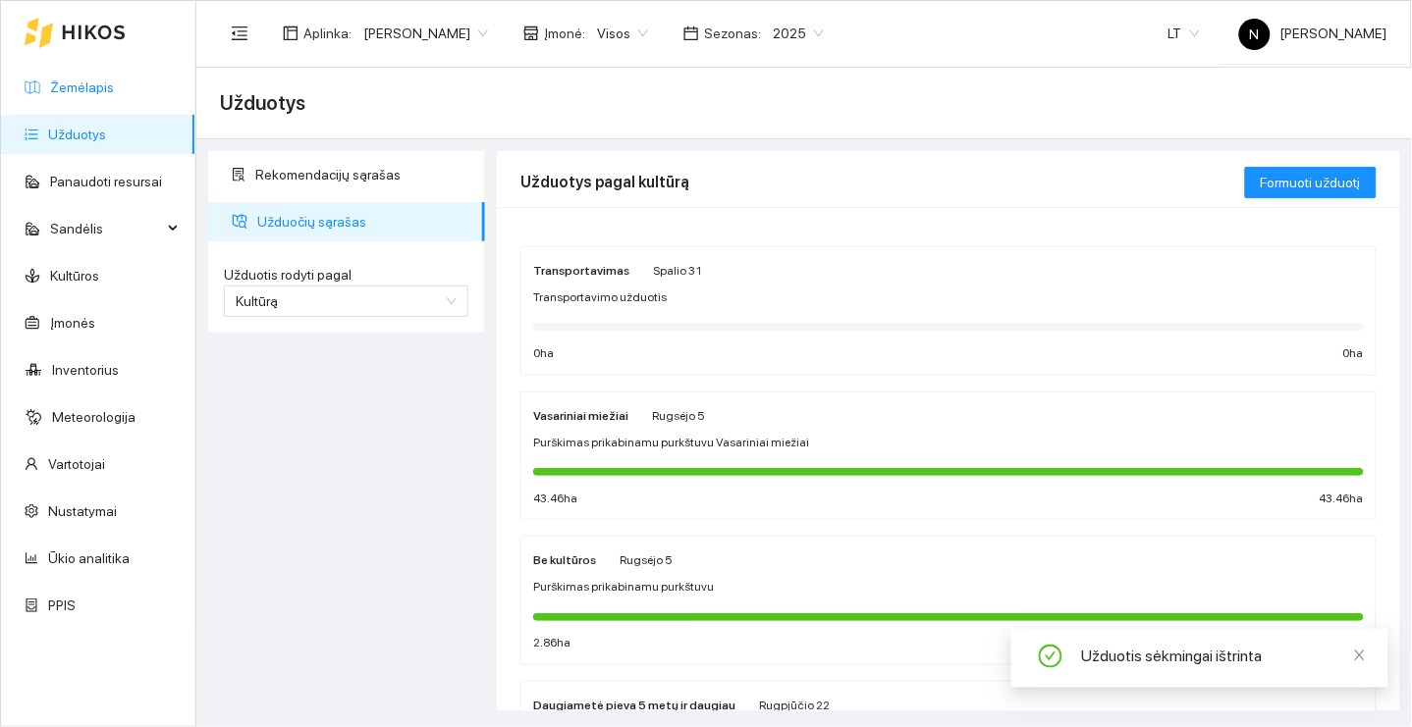
click at [106, 89] on link "Žemėlapis" at bounding box center [82, 88] width 64 height 16
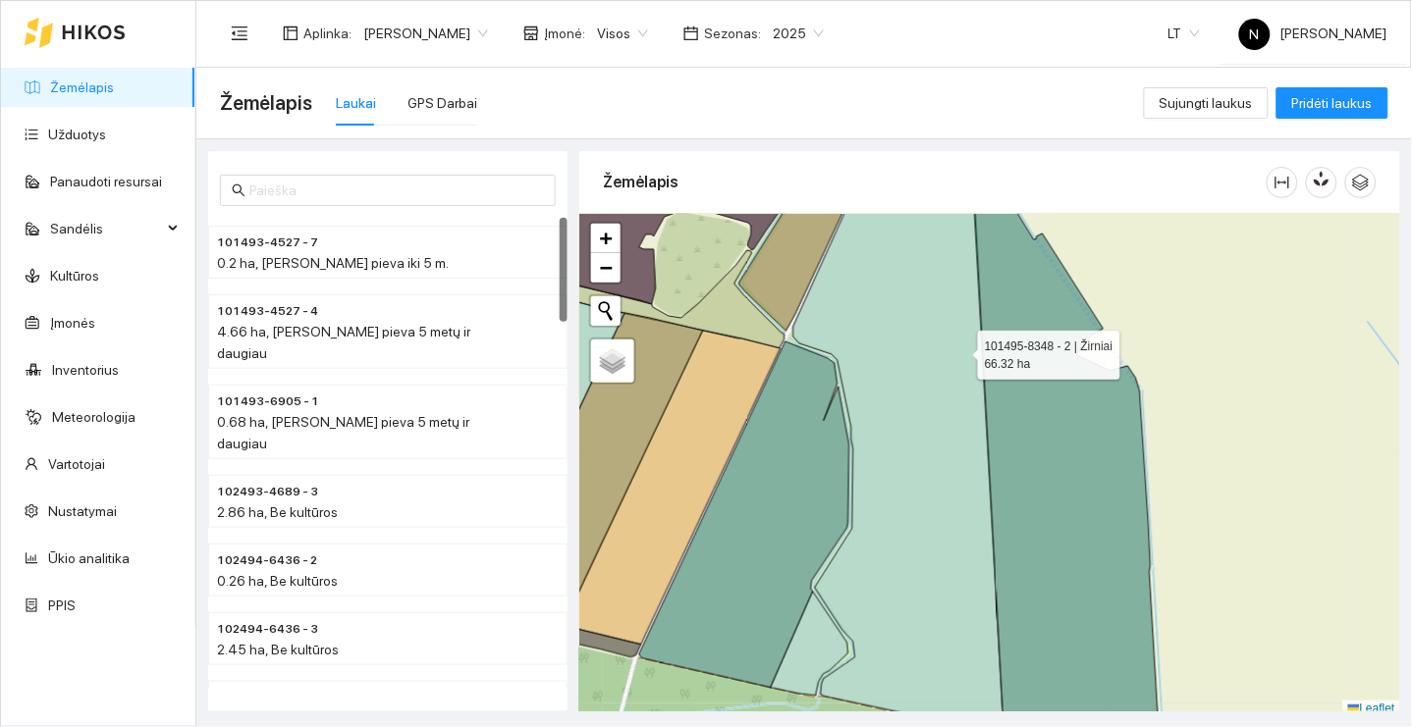
click at [947, 371] on icon at bounding box center [898, 449] width 211 height 576
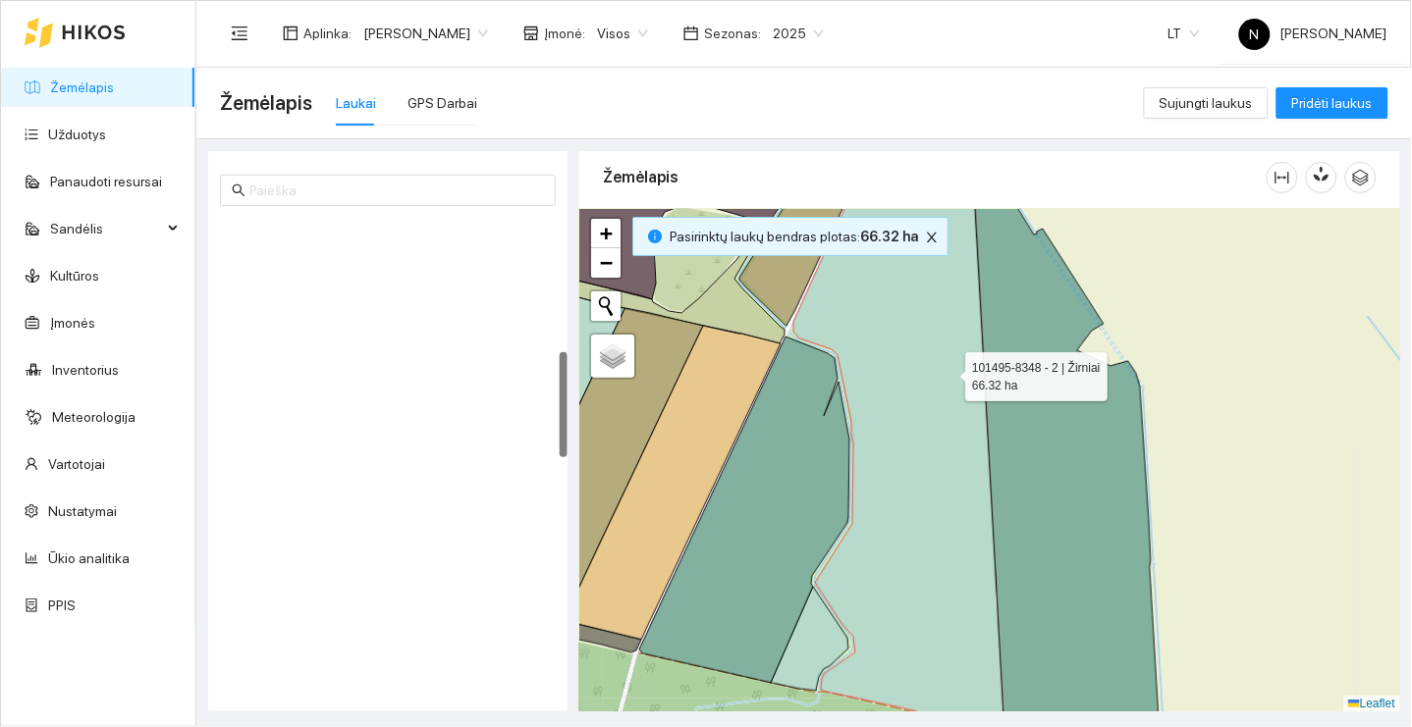
scroll to position [589, 0]
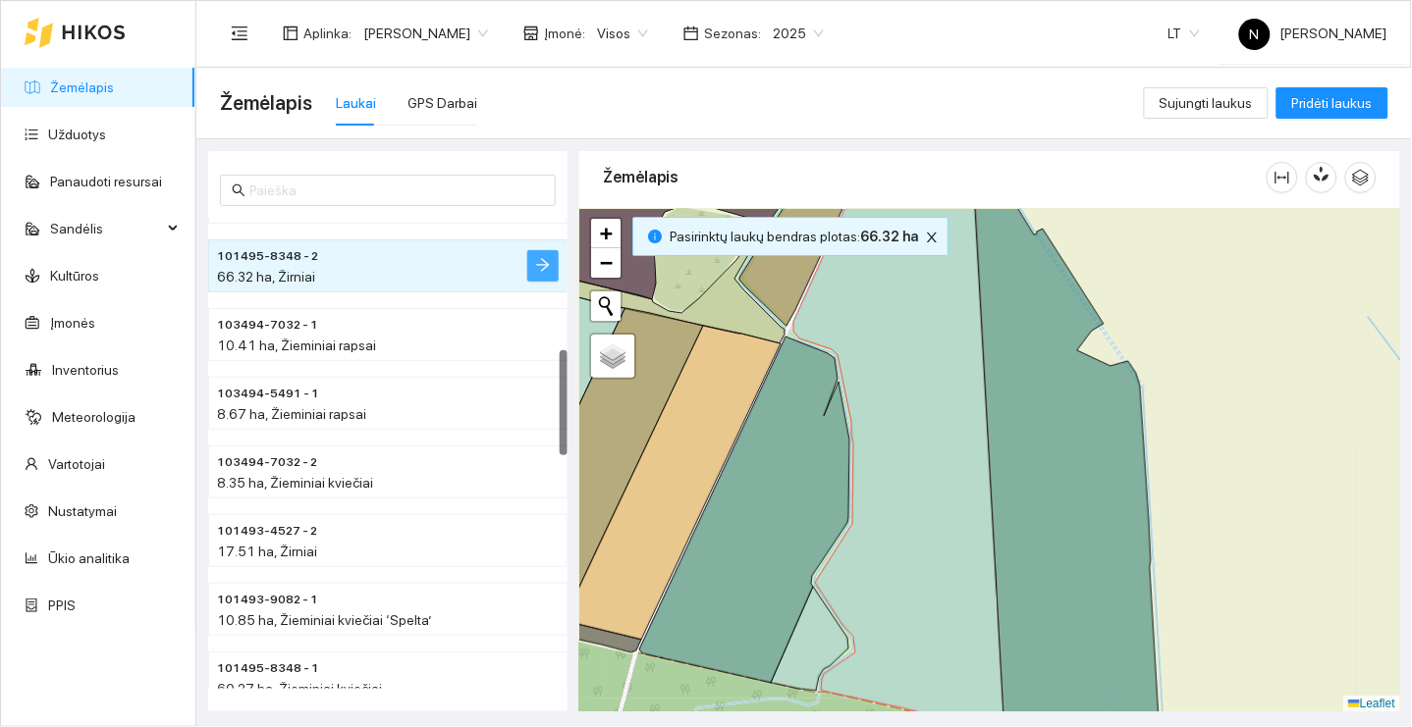
click at [529, 257] on button "button" at bounding box center [542, 265] width 31 height 31
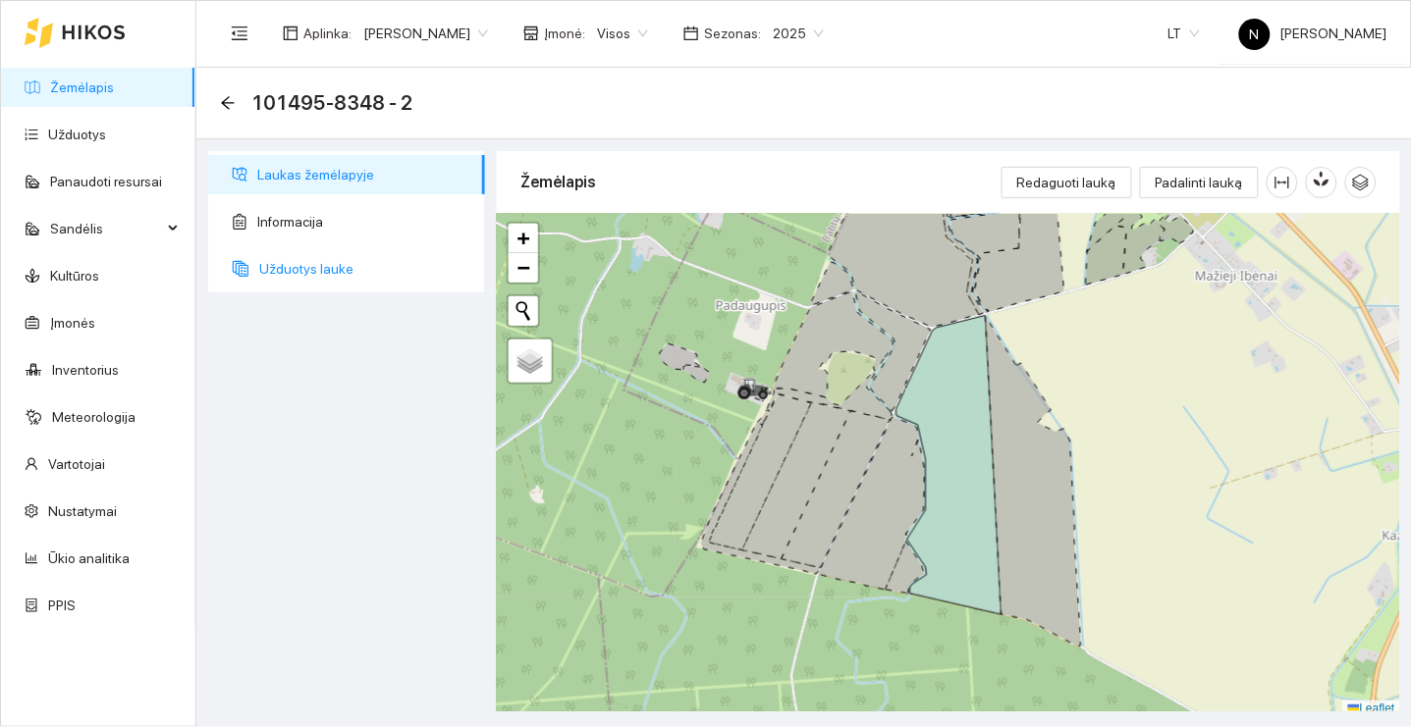
click at [387, 267] on span "Užduotys lauke" at bounding box center [364, 268] width 210 height 39
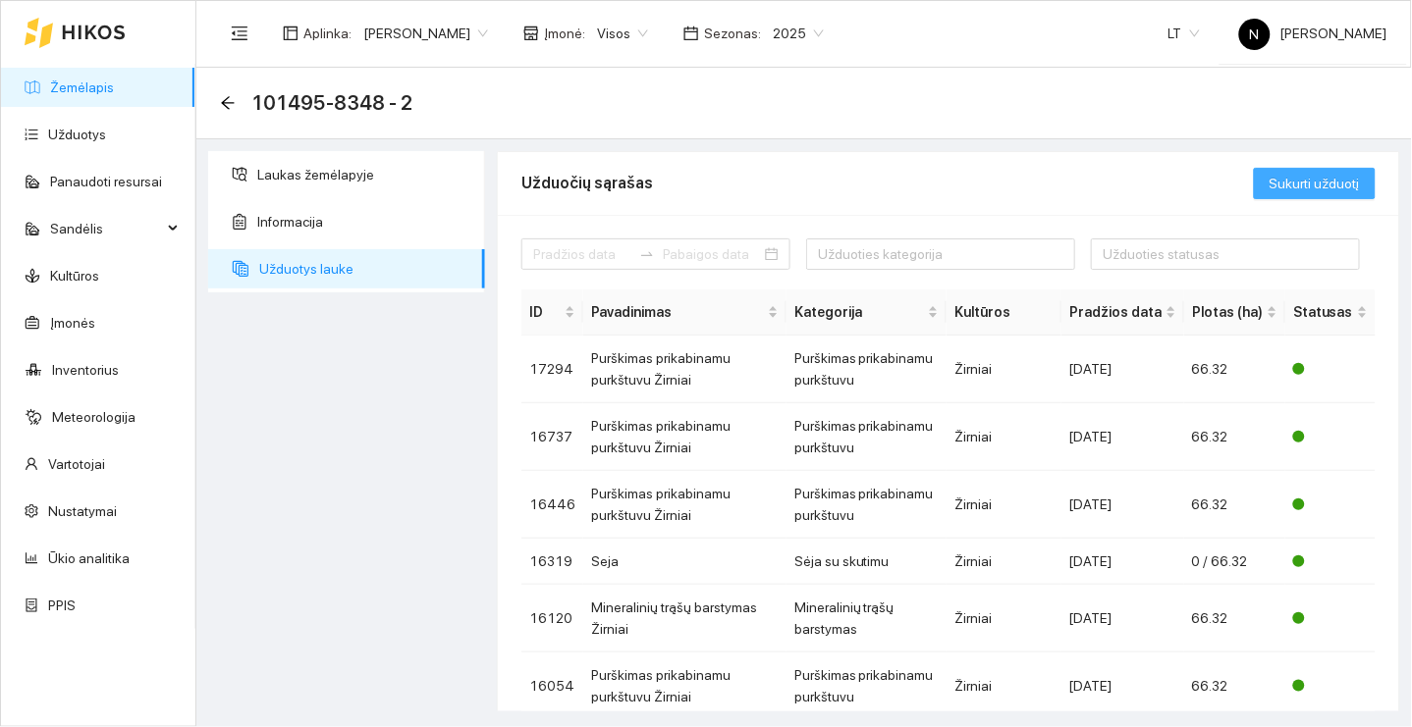
click at [1287, 194] on button "Sukurti užduotį" at bounding box center [1315, 183] width 122 height 31
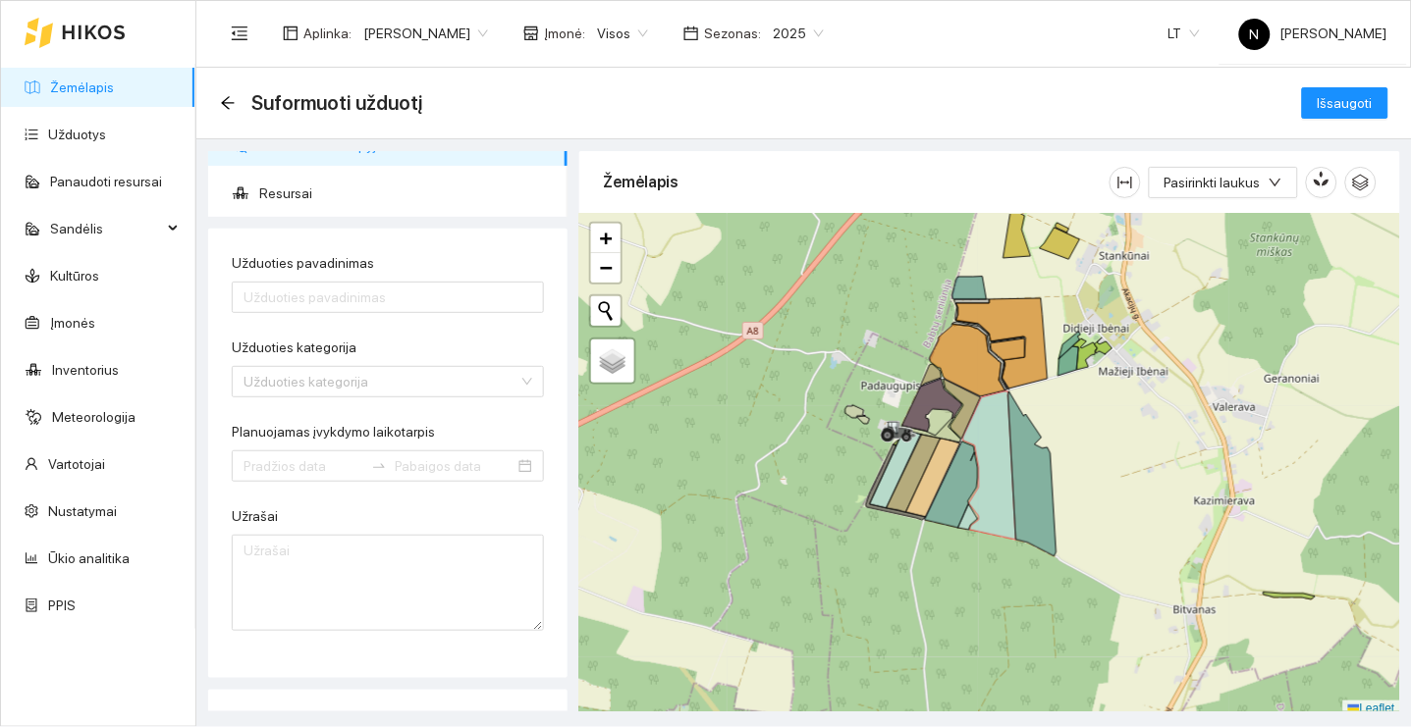
scroll to position [31, 0]
click at [333, 458] on input "Planuojamas įvykdymo laikotarpis" at bounding box center [303, 464] width 120 height 22
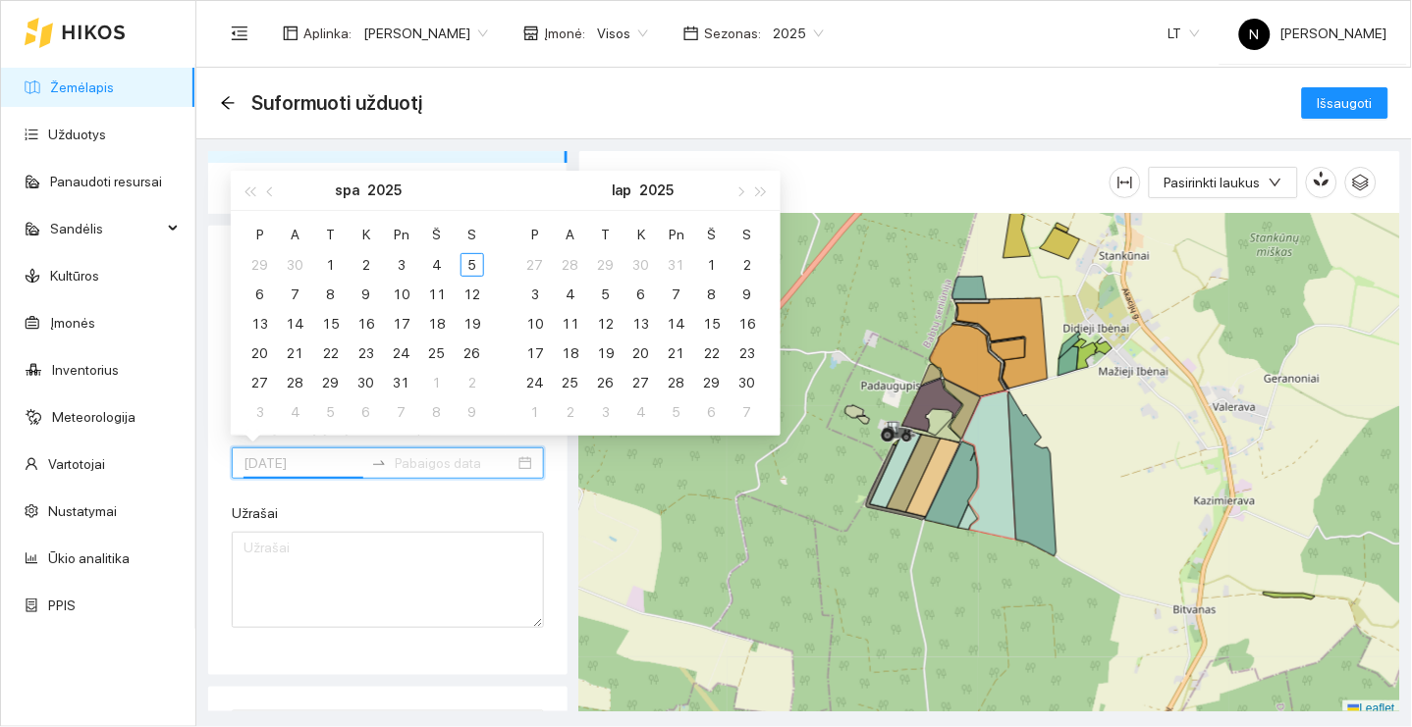
type input "[DATE]"
click at [270, 186] on button "button" at bounding box center [271, 190] width 22 height 39
click at [270, 185] on button "button" at bounding box center [271, 190] width 22 height 39
type input "[DATE]"
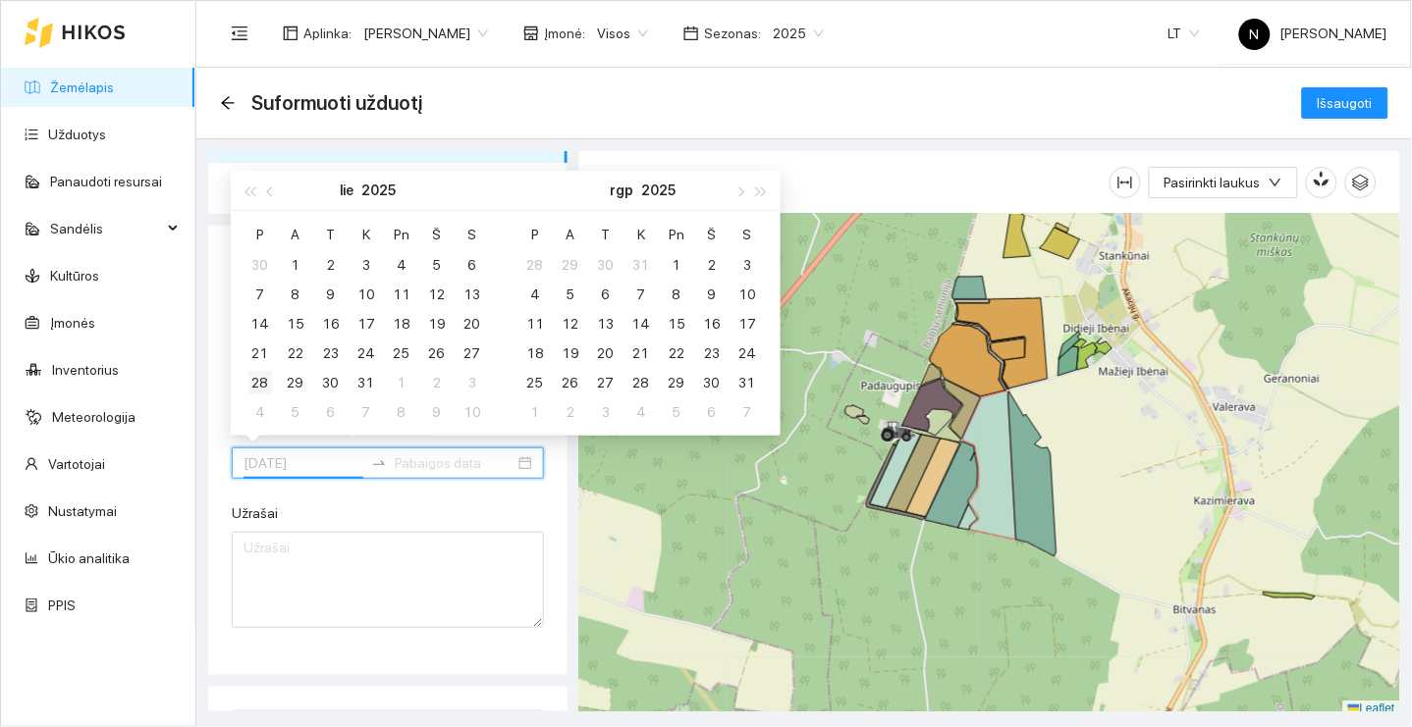
click at [265, 377] on div "28" at bounding box center [260, 383] width 24 height 24
type input "[DATE]"
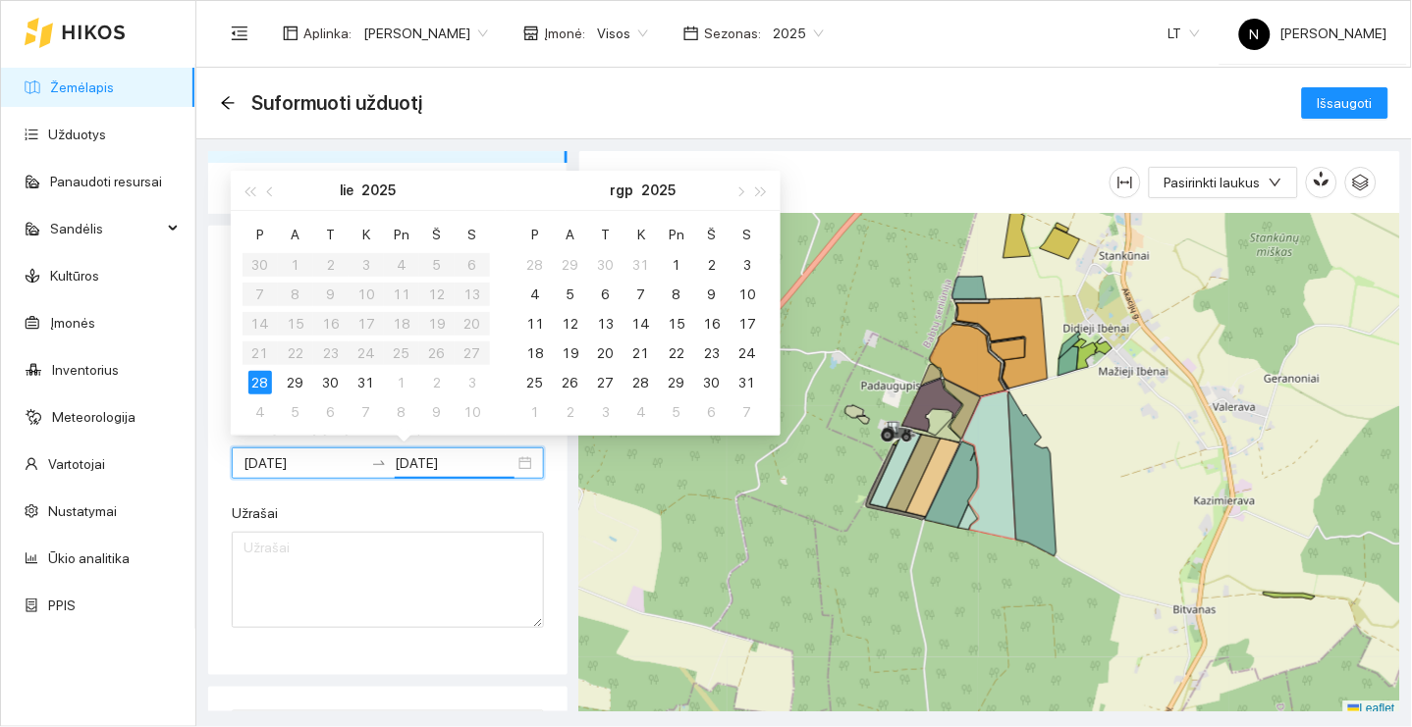
type input "[DATE]"
click at [277, 381] on td "28" at bounding box center [259, 382] width 35 height 29
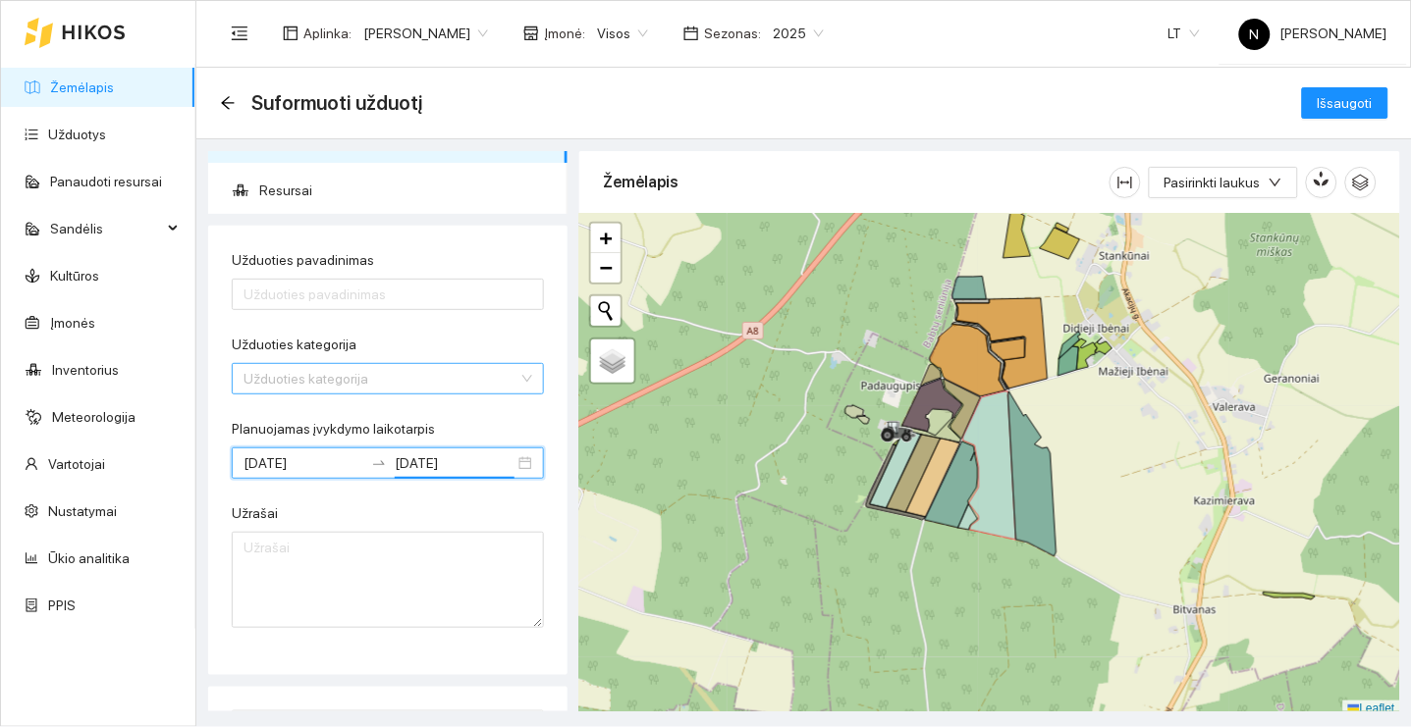
click at [417, 367] on input "Užduoties kategorija" at bounding box center [380, 378] width 275 height 29
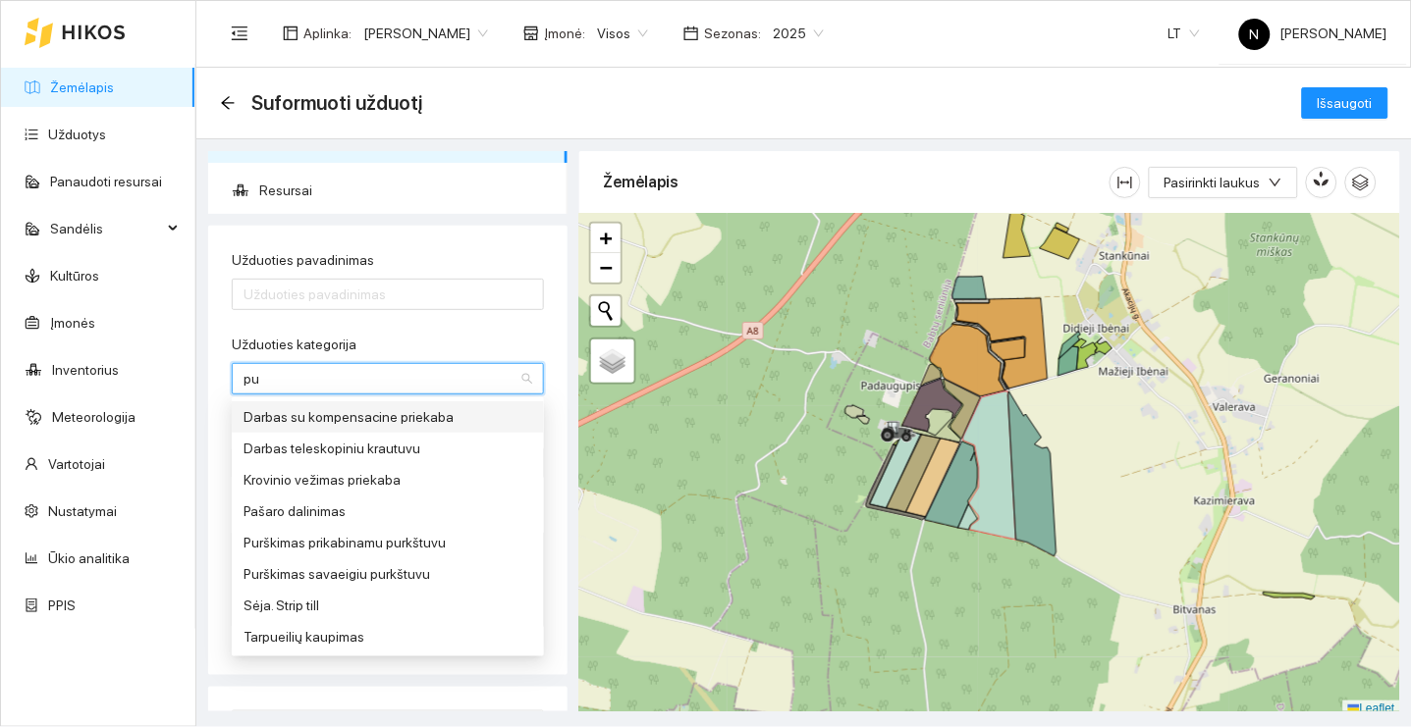
type input "pur"
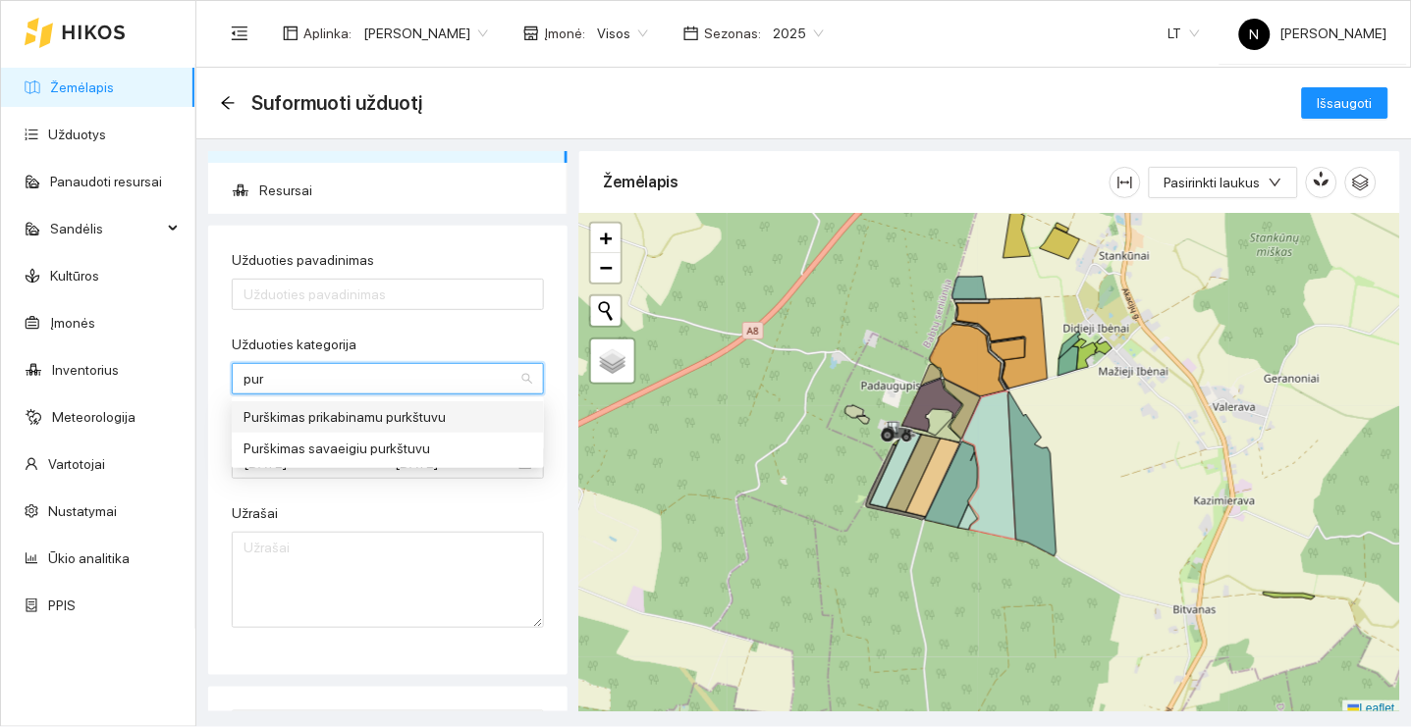
click at [409, 420] on div "Purškimas prikabinamu purkštuvu" at bounding box center [387, 417] width 289 height 22
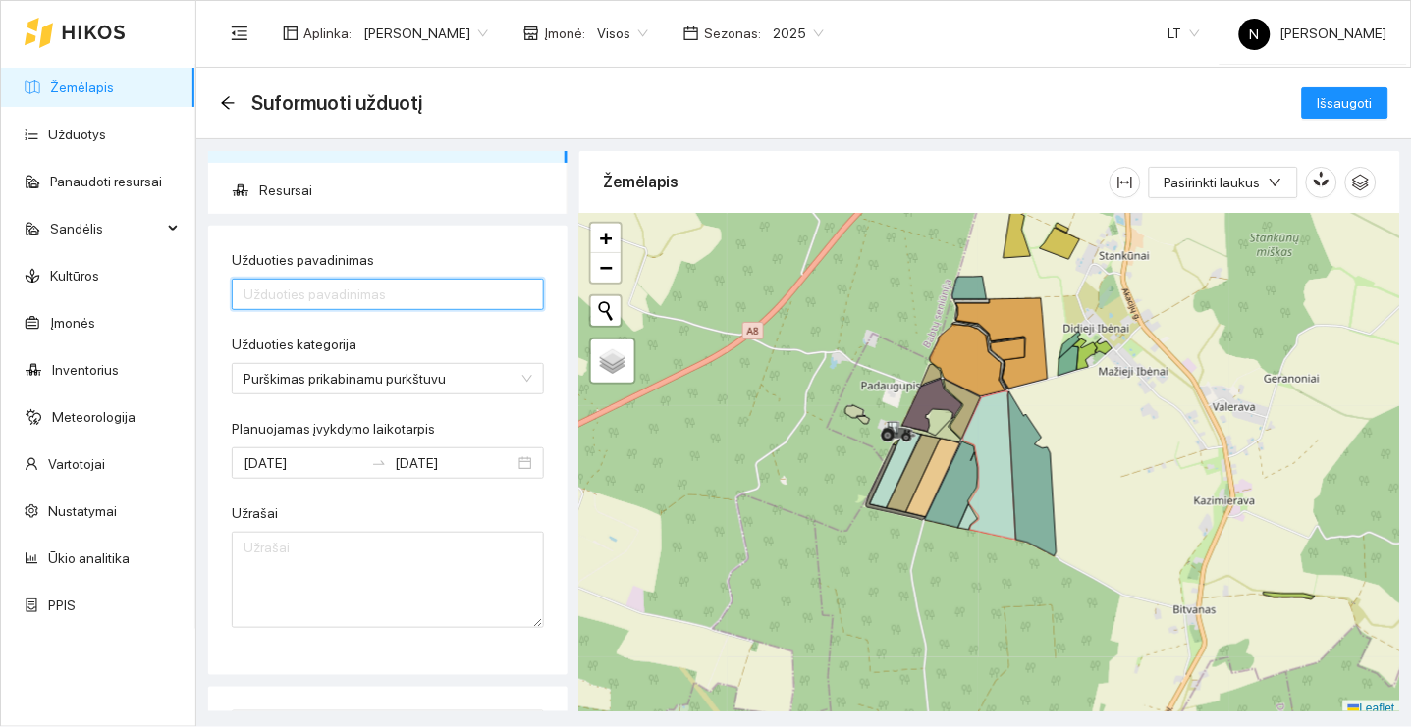
click at [439, 295] on input "Užduoties pavadinimas" at bounding box center [388, 294] width 312 height 31
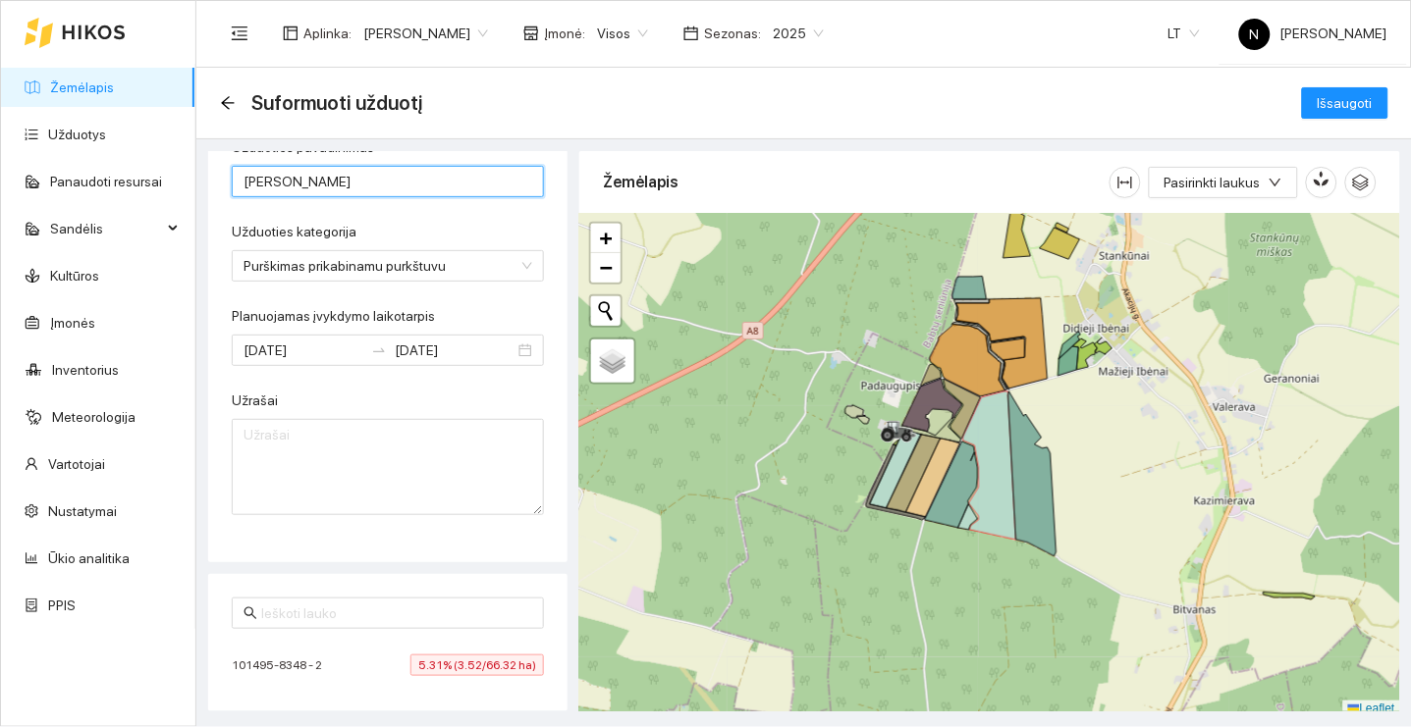
scroll to position [142, 0]
type input "[PERSON_NAME]"
click at [360, 551] on div "Užduoties pavadinimas Dronas purškimas Užduoties kategorija Purškimas prikabina…" at bounding box center [387, 340] width 359 height 450
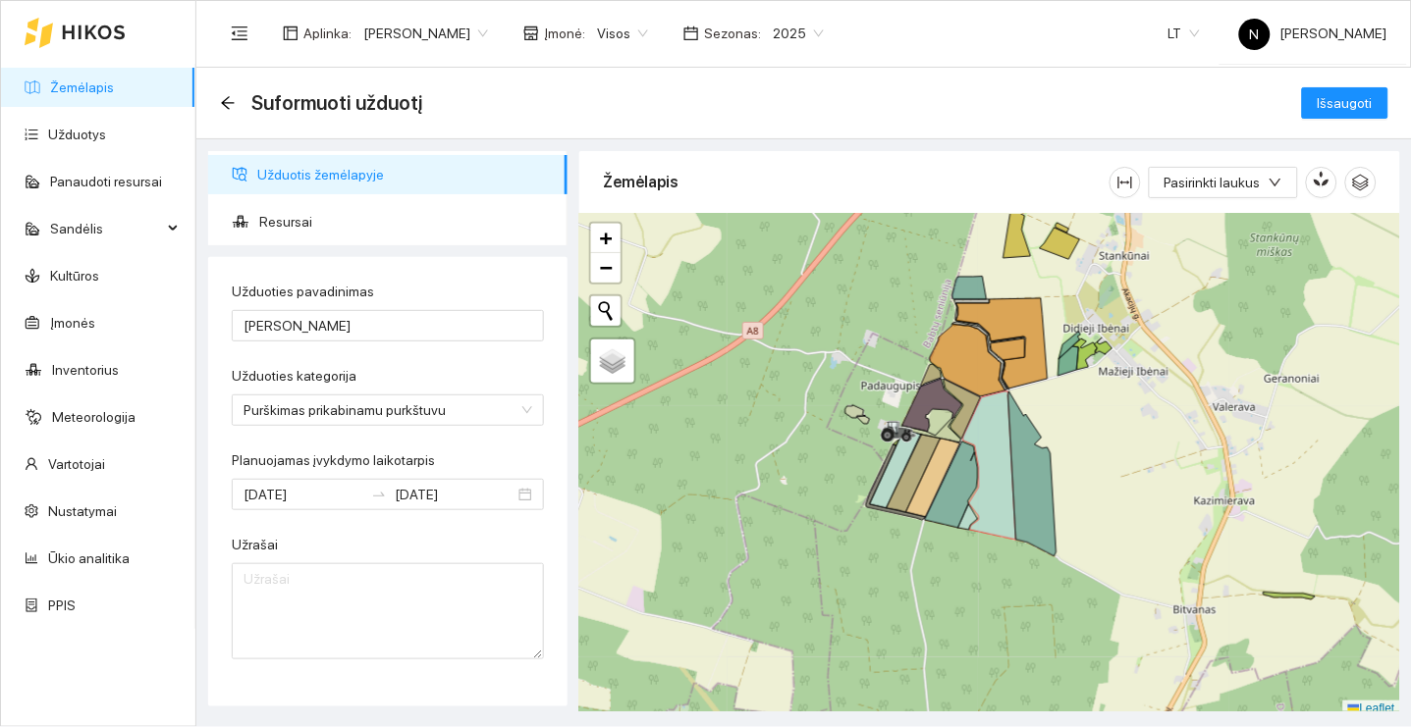
scroll to position [0, 0]
click at [337, 221] on span "Resursai" at bounding box center [405, 221] width 293 height 39
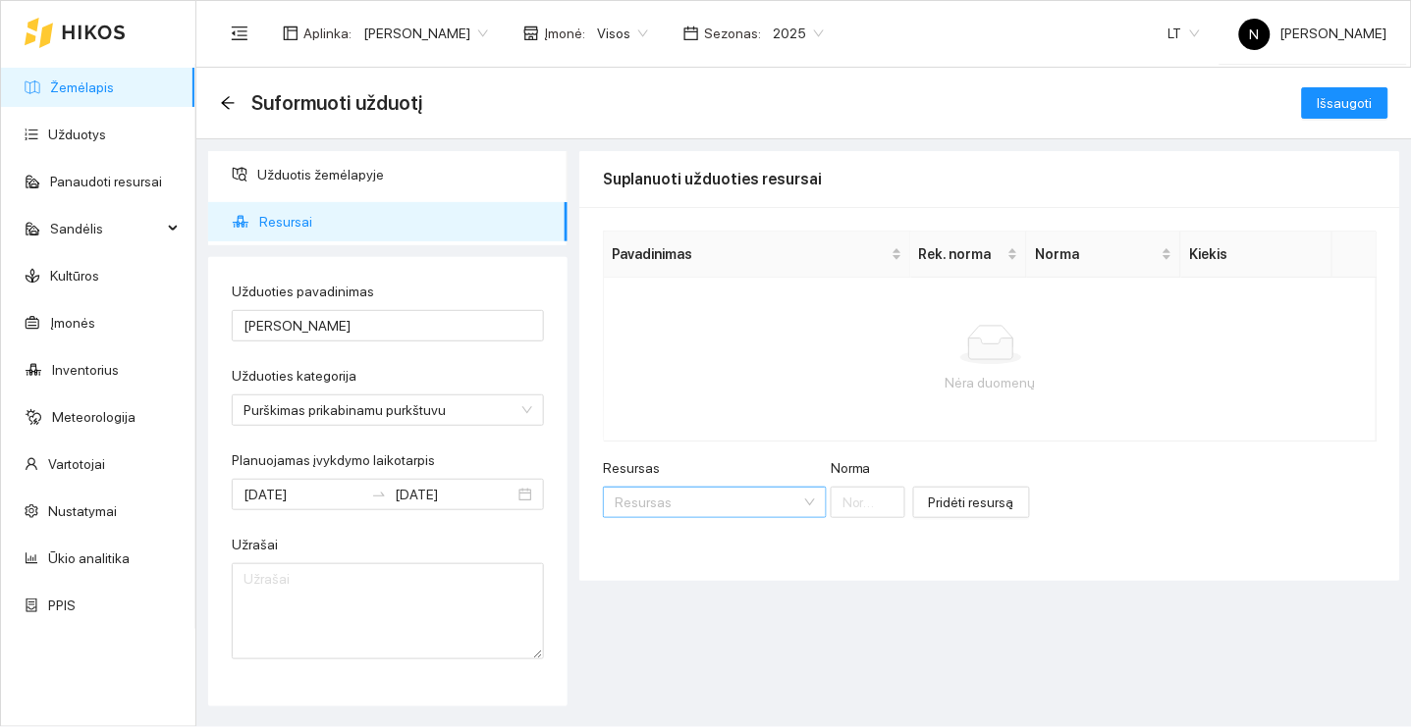
click at [671, 505] on input "Resursas" at bounding box center [708, 502] width 187 height 29
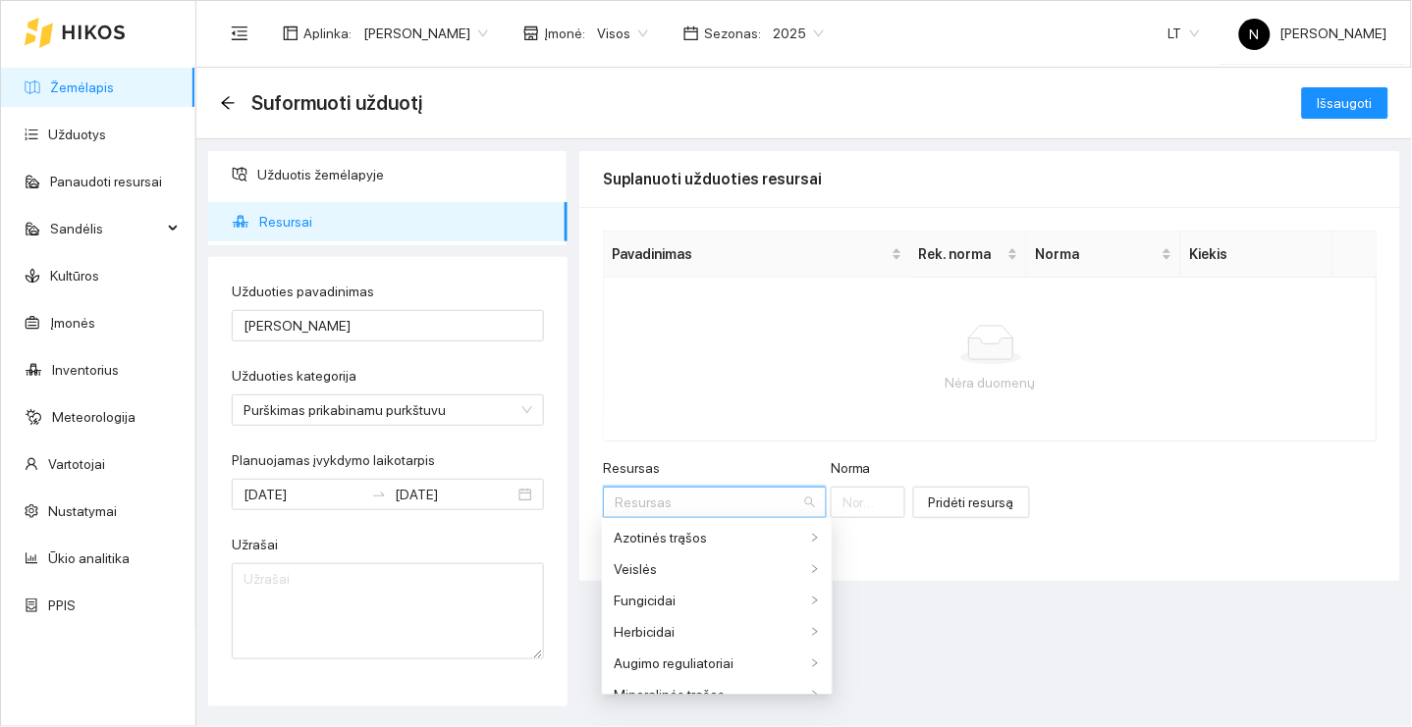
type input "F"
type input "G"
type input "g"
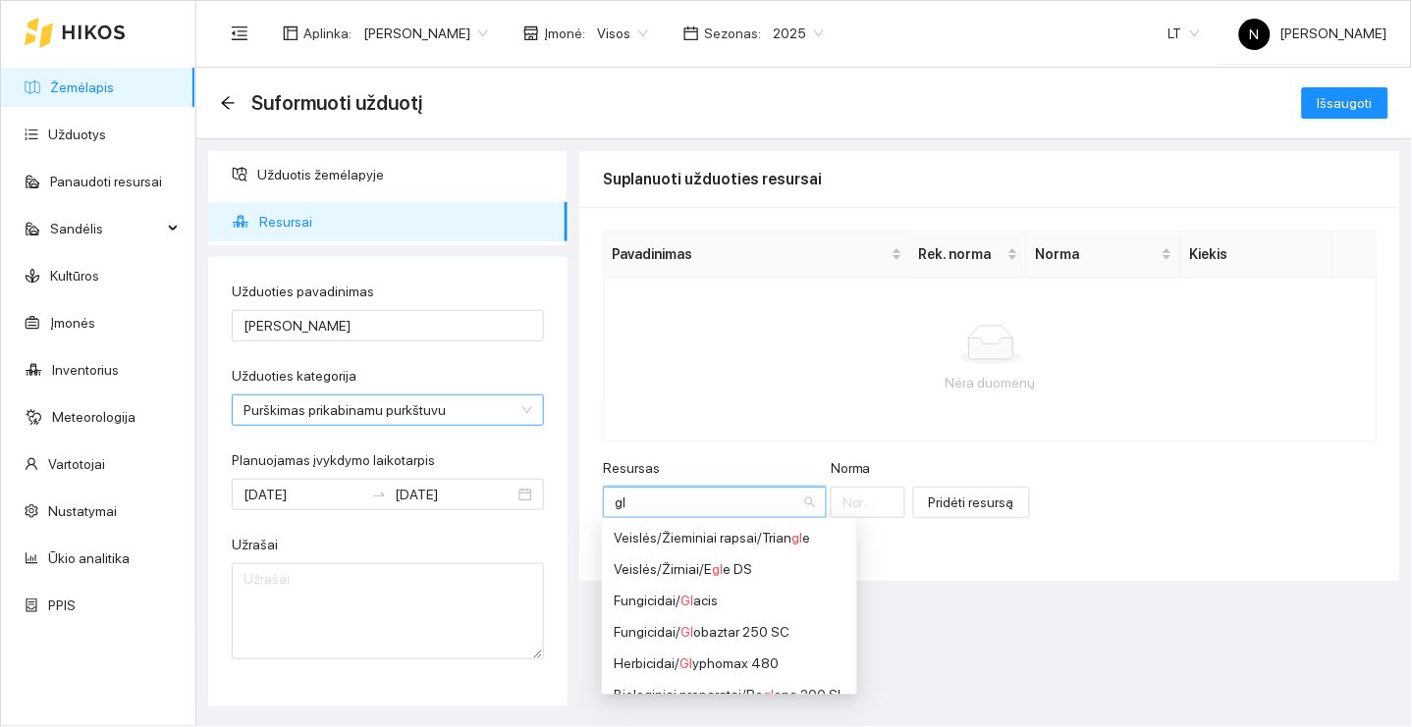
type input "g"
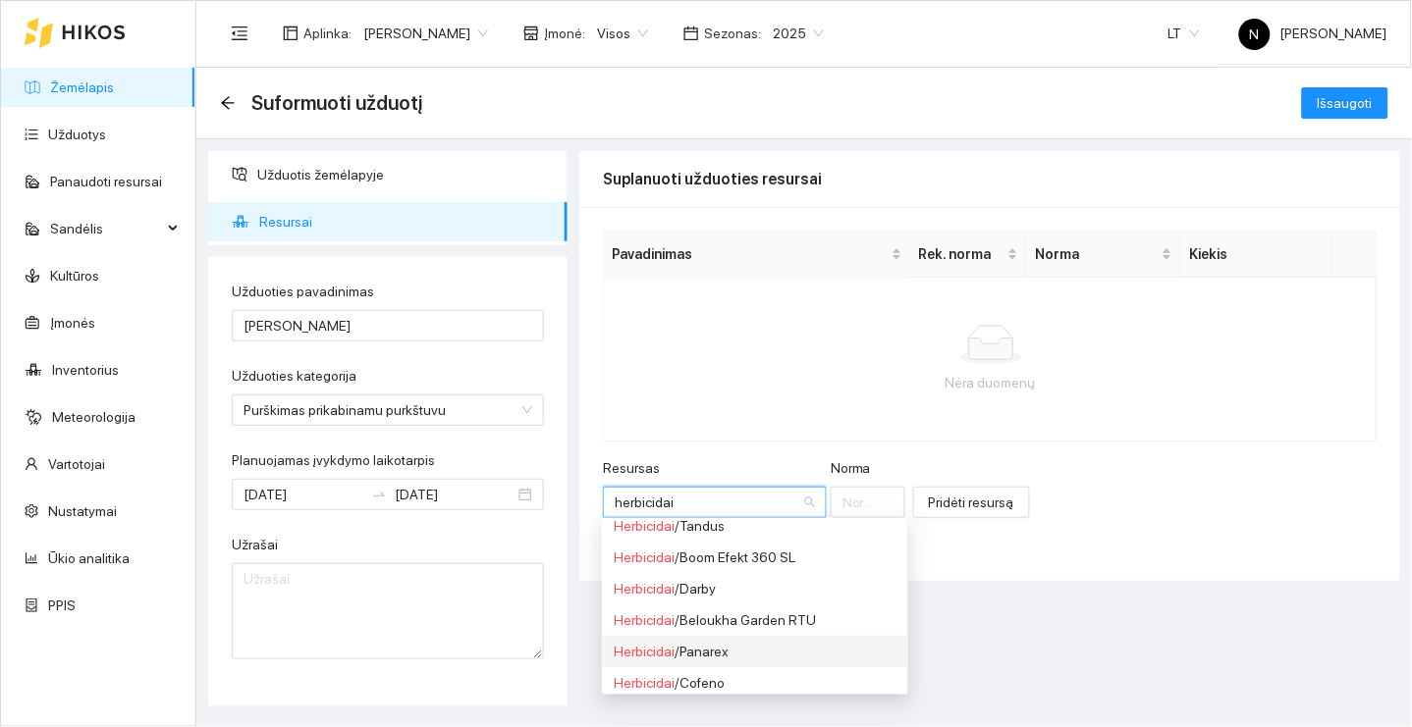
scroll to position [1362, 0]
type input "herbicidai"
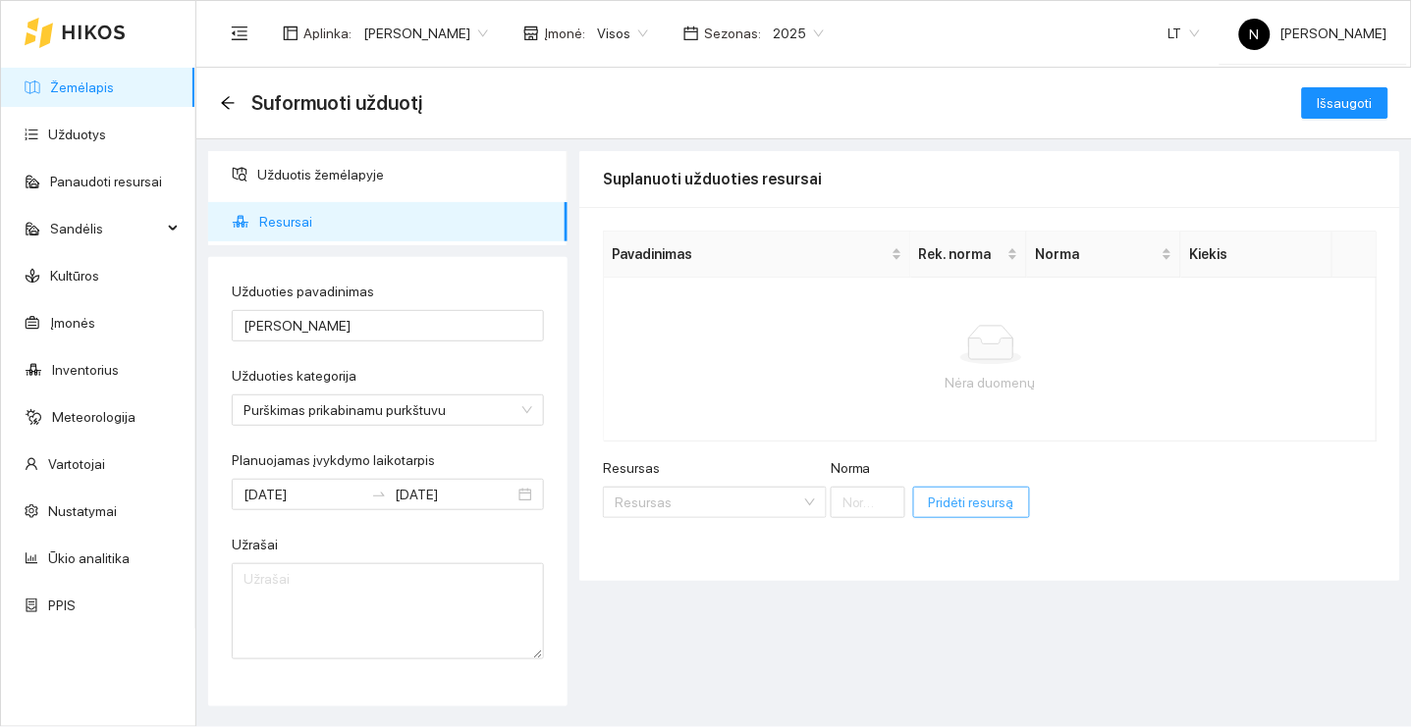
click at [992, 510] on span "Pridėti resursą" at bounding box center [971, 503] width 85 height 22
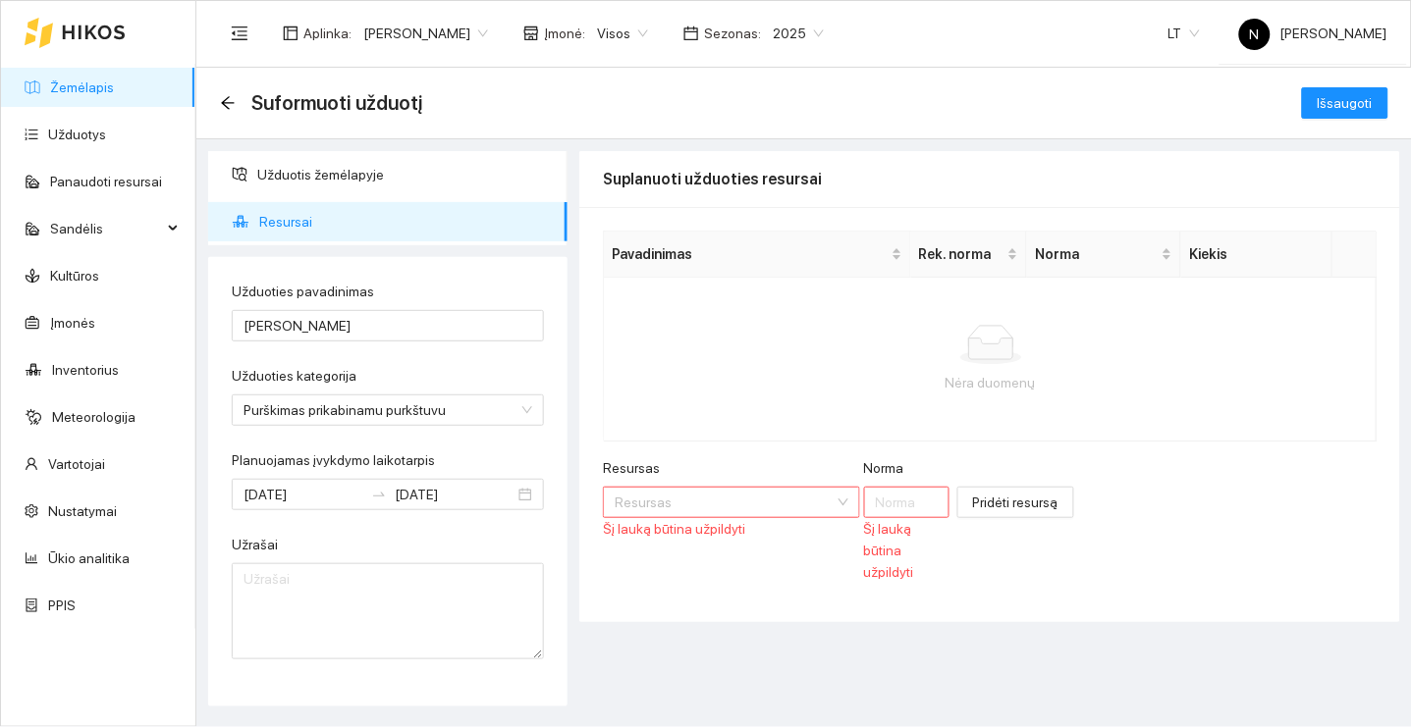
click at [750, 509] on input "Resursas" at bounding box center [725, 502] width 220 height 29
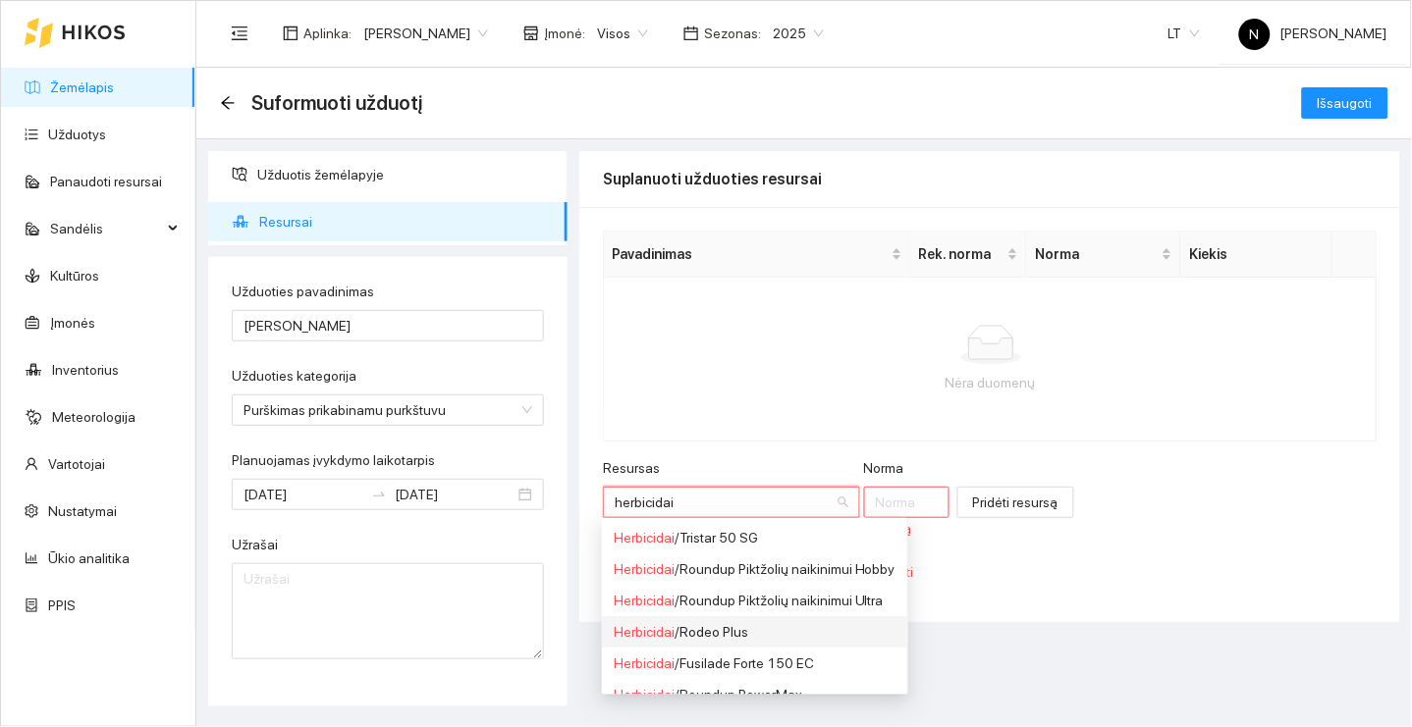
scroll to position [48, 0]
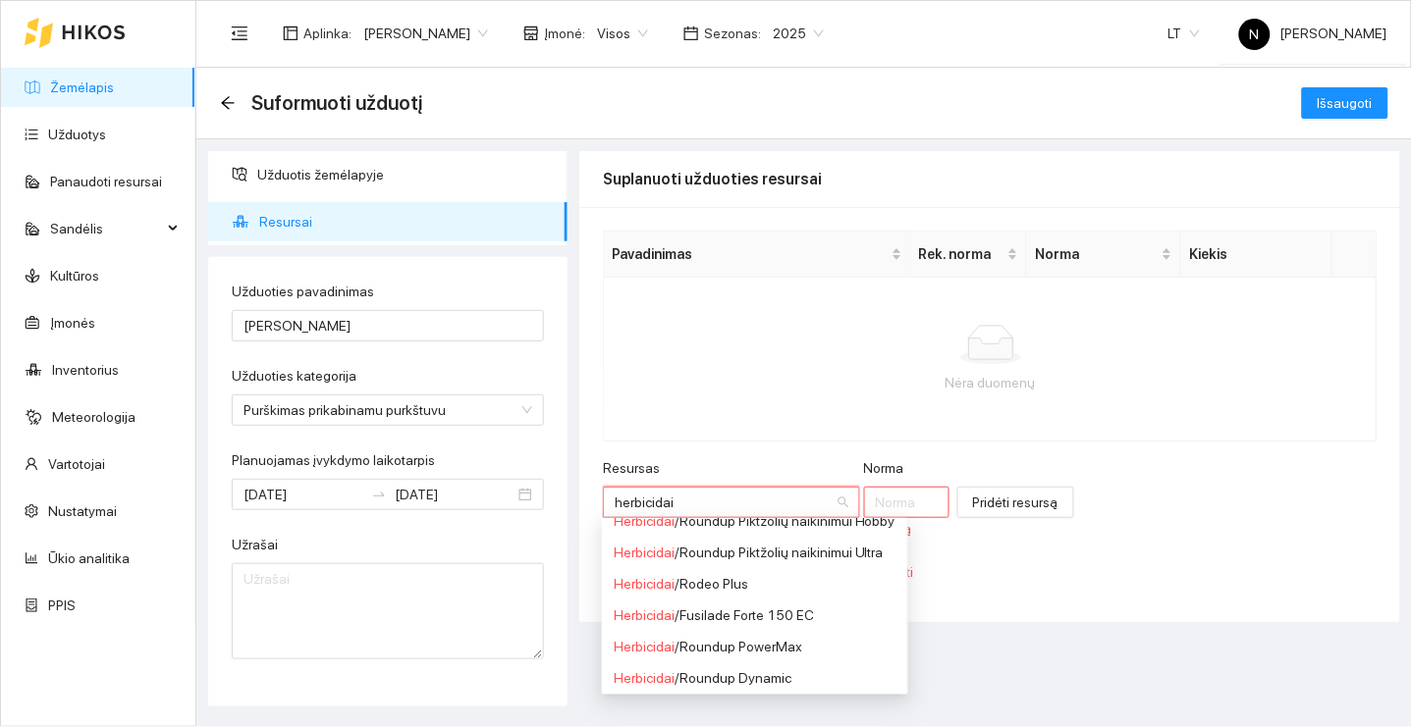
type input "herbicidai"
click at [898, 499] on input "Norma" at bounding box center [906, 502] width 85 height 31
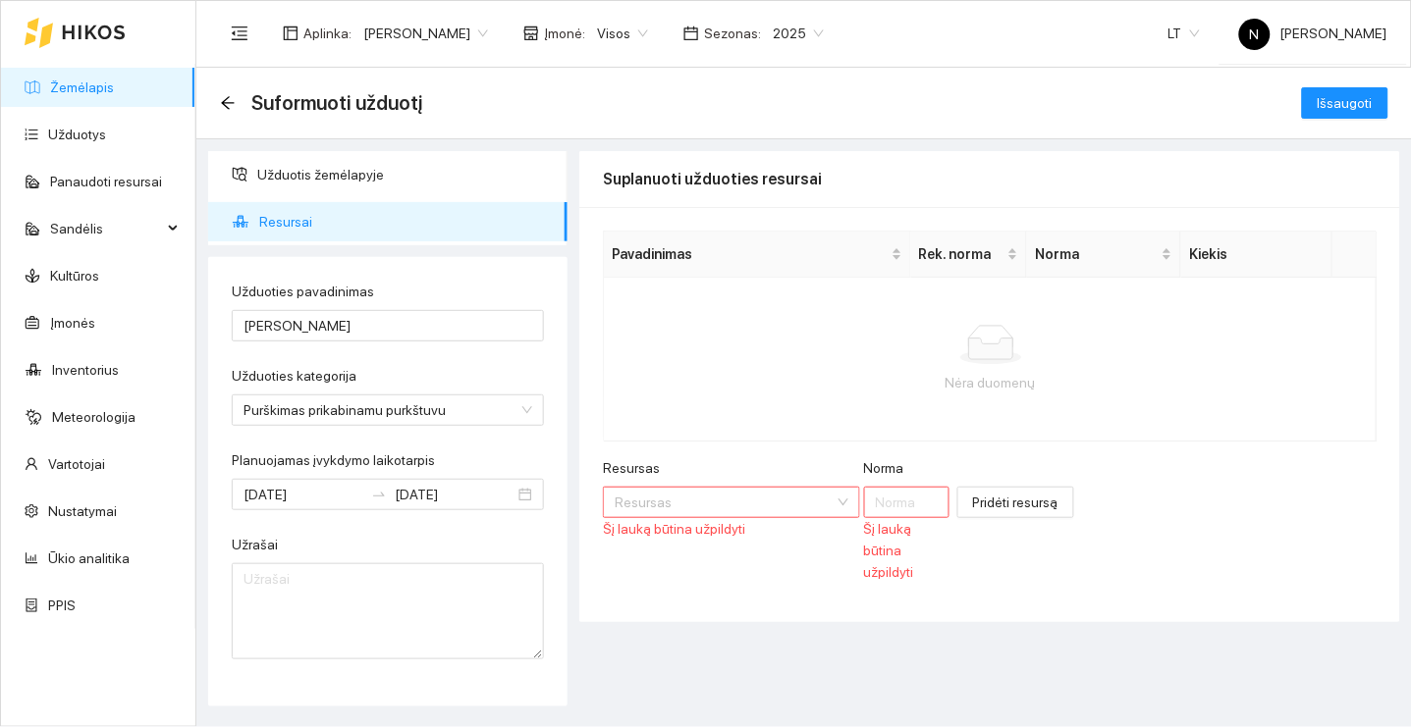
click at [800, 505] on input "Resursas" at bounding box center [725, 502] width 220 height 29
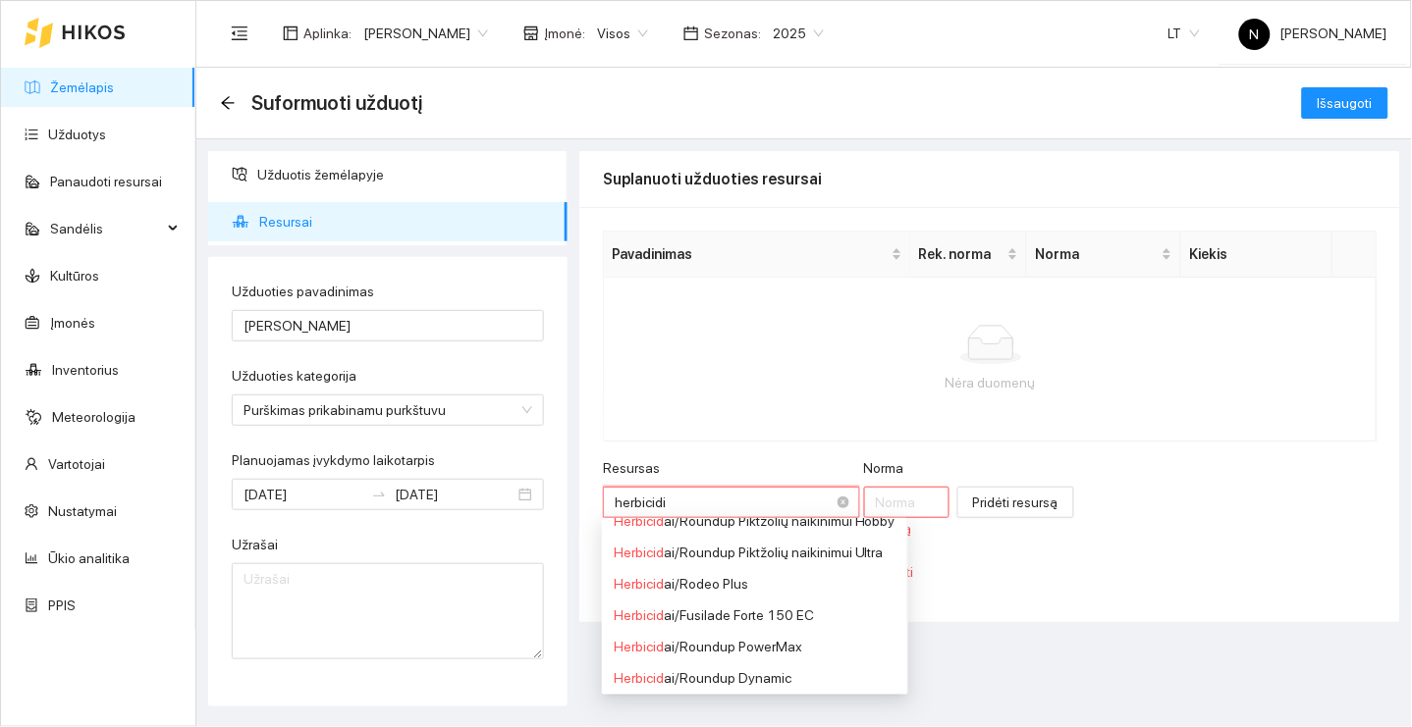
scroll to position [0, 0]
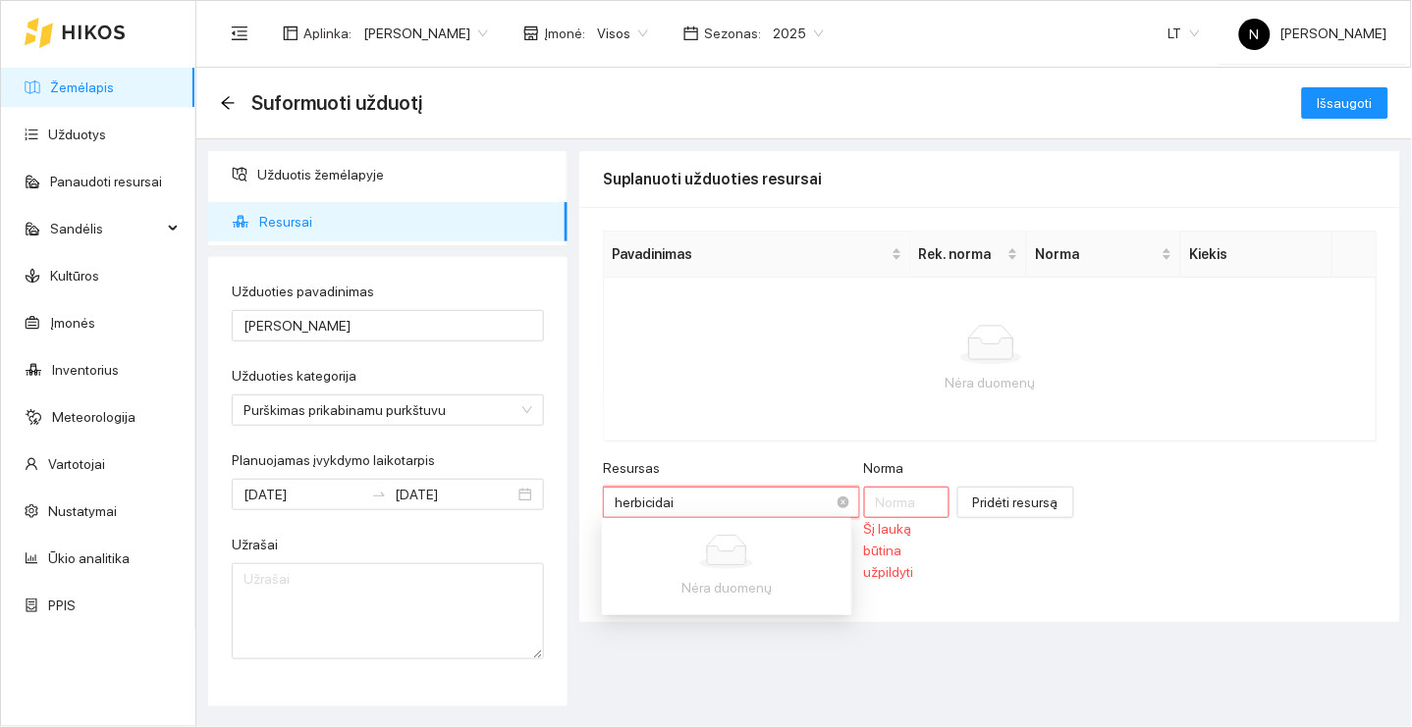
type input "herbicidai"
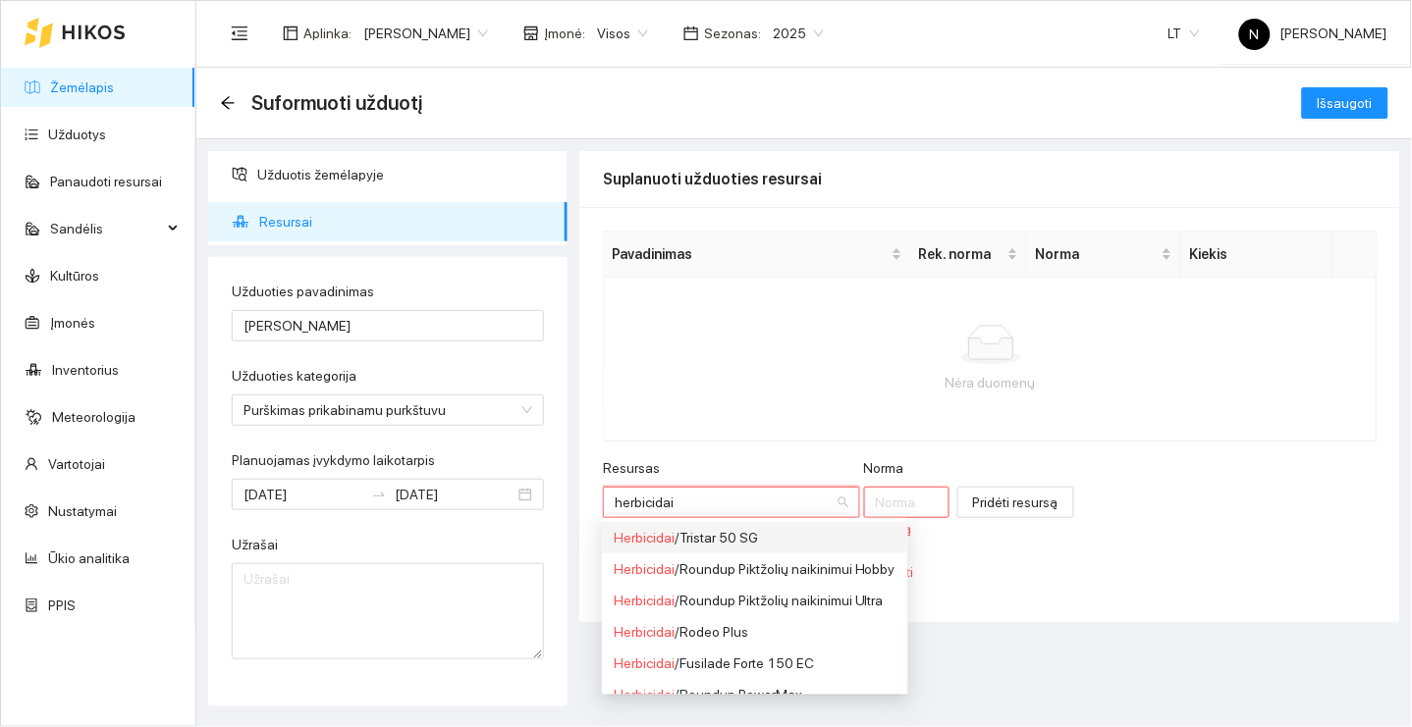
click at [804, 541] on div "Herbicidai / Tristar 50 SG" at bounding box center [755, 538] width 282 height 22
type input "1"
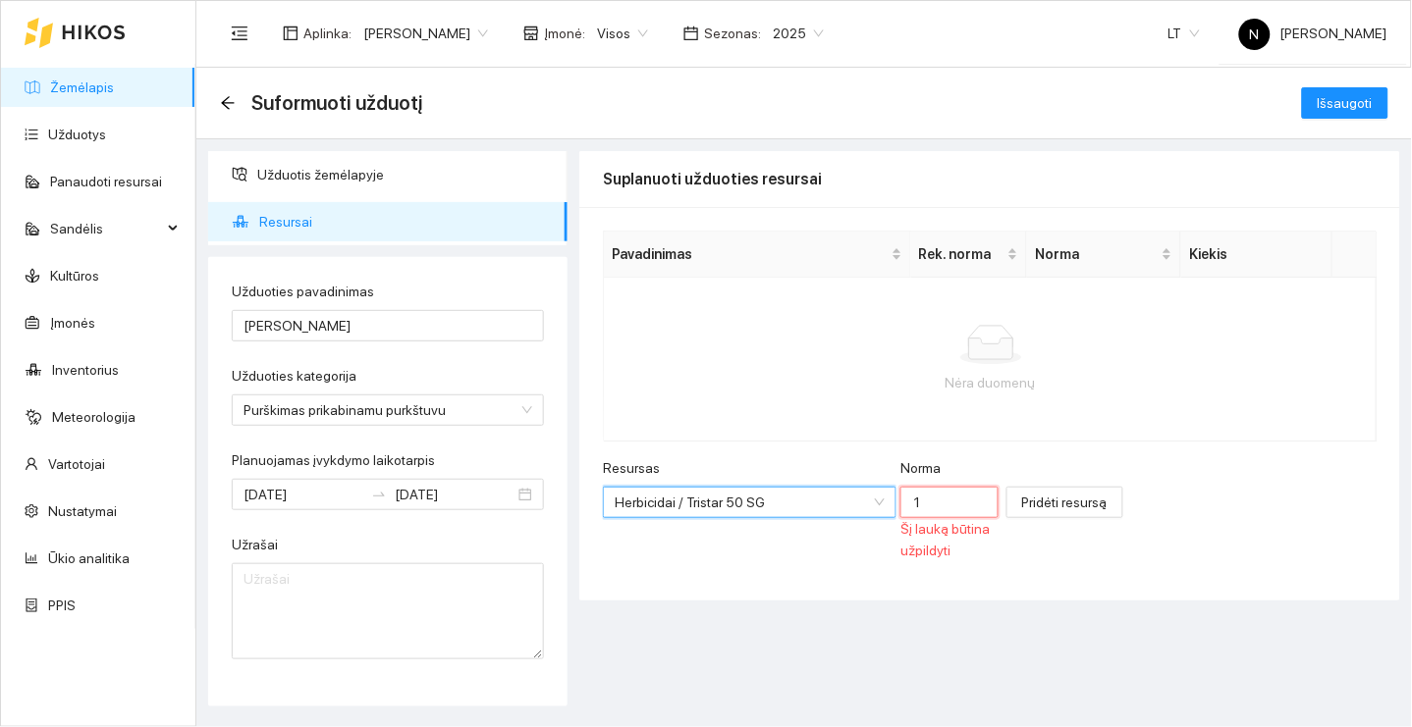
click at [925, 495] on input "1" at bounding box center [949, 502] width 98 height 31
type input "2"
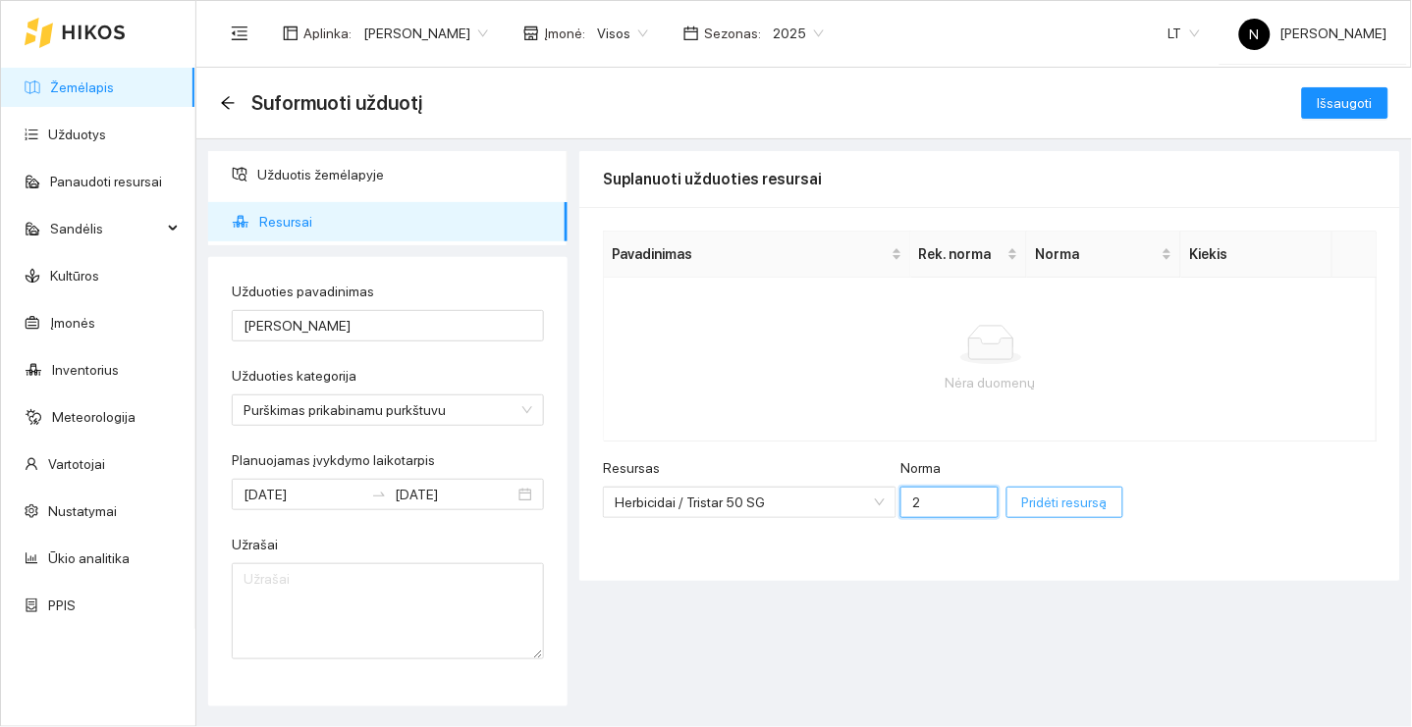
click at [1056, 501] on button "Pridėti resursą" at bounding box center [1064, 502] width 117 height 31
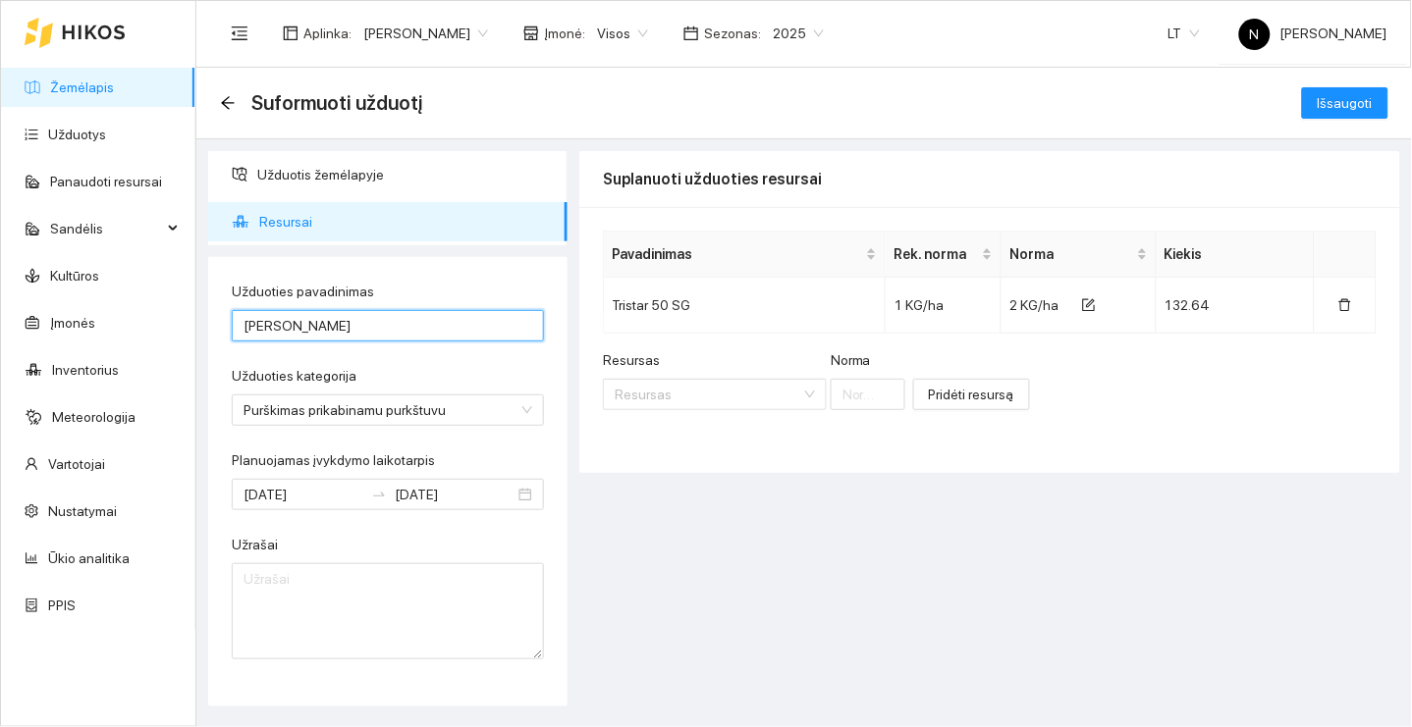
click at [456, 322] on input "[PERSON_NAME]" at bounding box center [388, 325] width 312 height 31
type input "Dronas purškimas/Herbicido pavadinimas neatitinka"
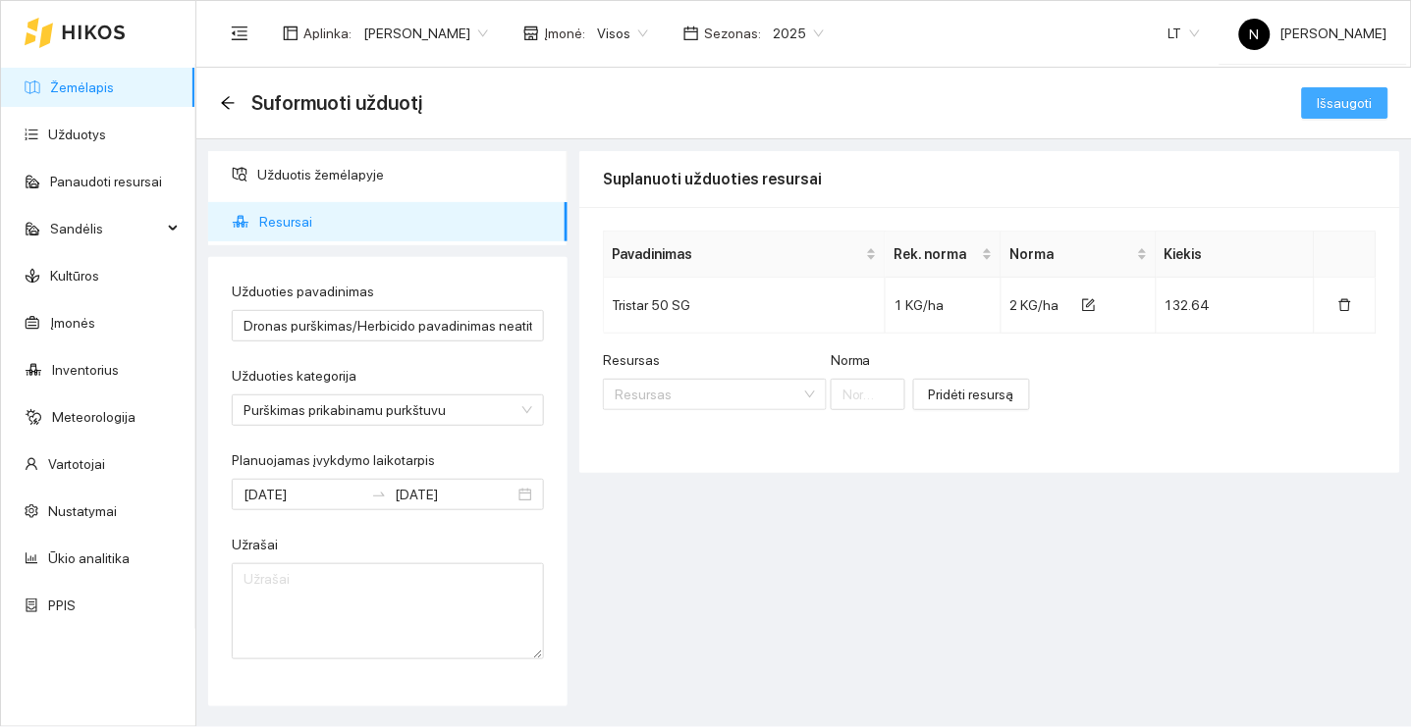
click at [1343, 96] on span "Išsaugoti" at bounding box center [1344, 103] width 55 height 22
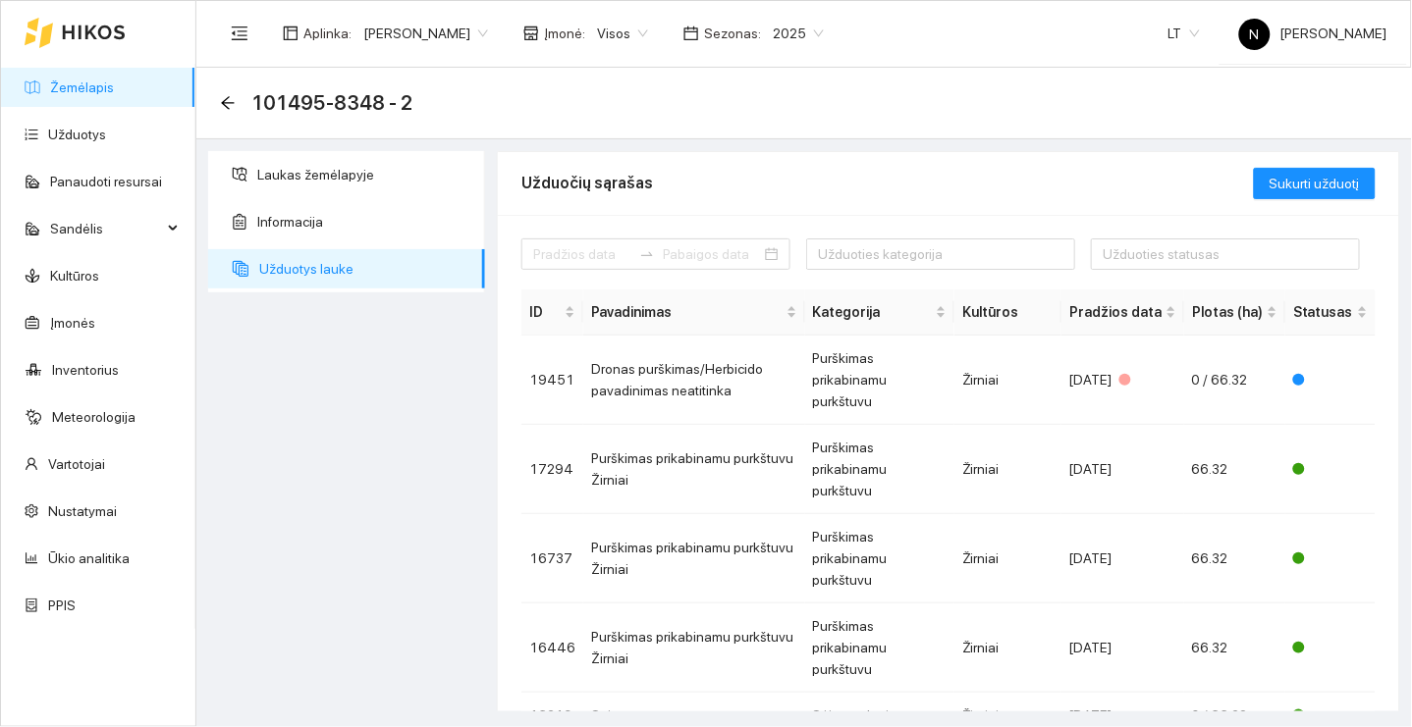
click at [114, 94] on link "Žemėlapis" at bounding box center [82, 88] width 64 height 16
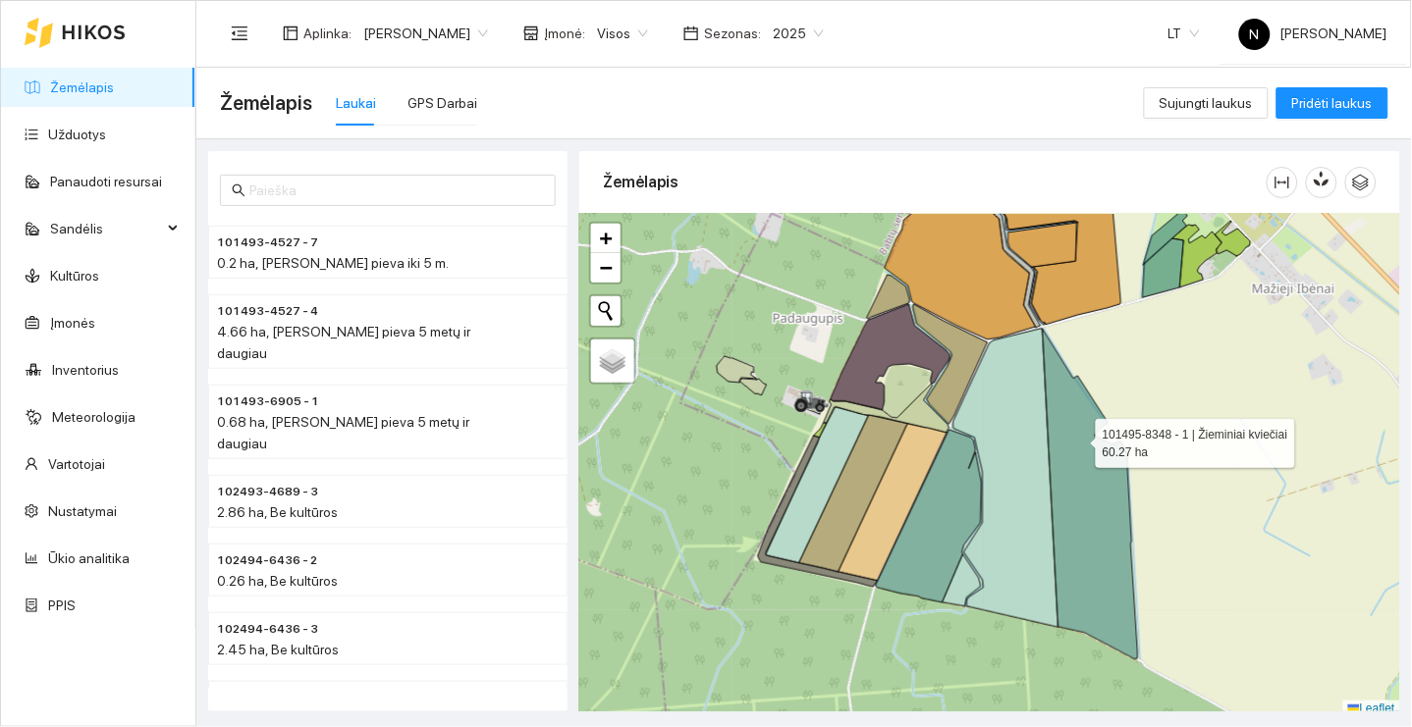
click at [1079, 439] on icon at bounding box center [1090, 494] width 95 height 331
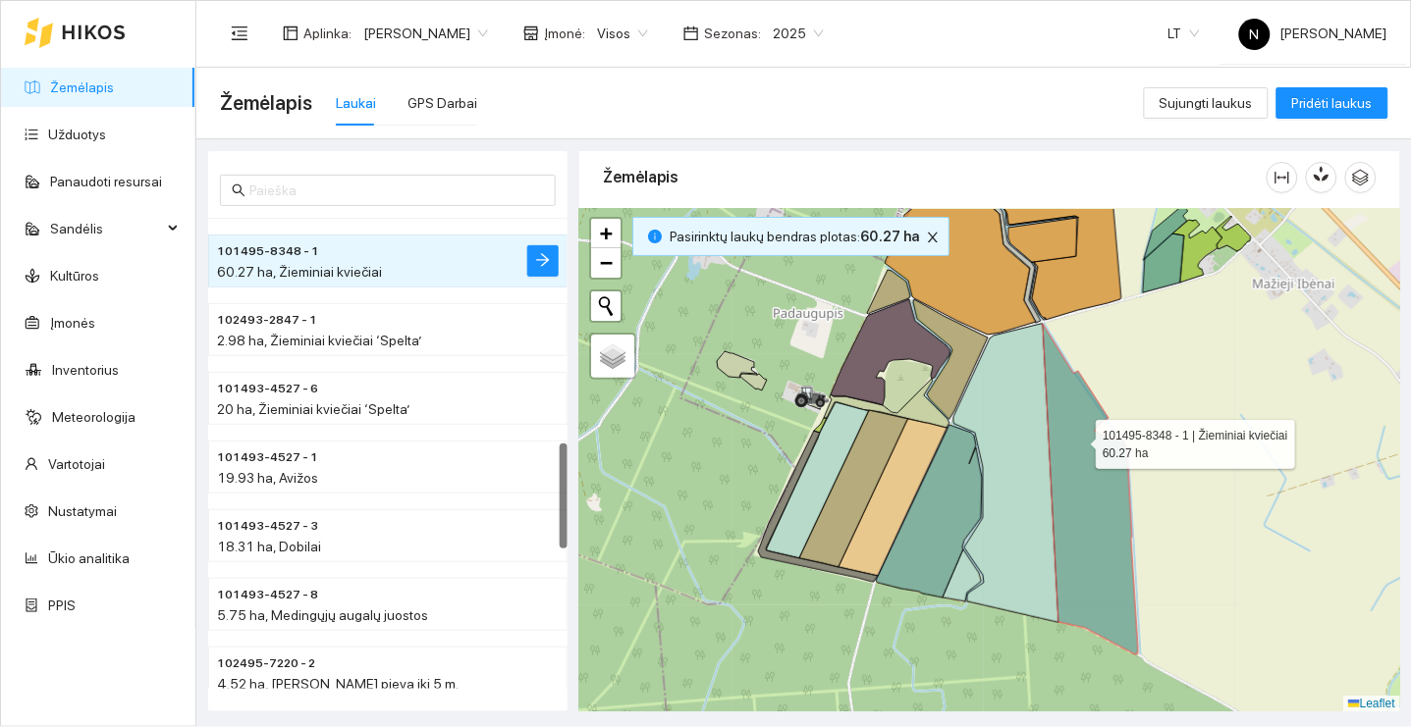
scroll to position [1001, 0]
click at [541, 256] on icon "arrow-right" at bounding box center [543, 262] width 16 height 16
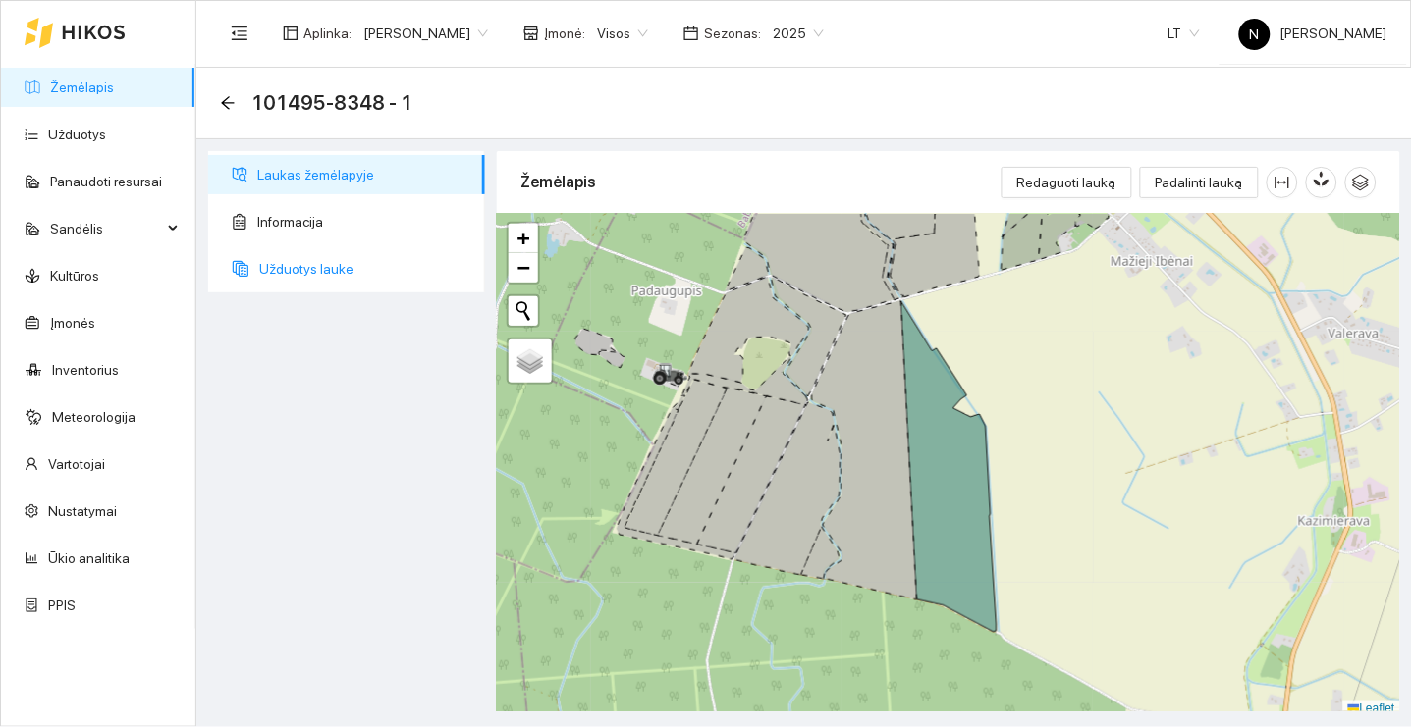
click at [375, 259] on span "Užduotys lauke" at bounding box center [364, 268] width 210 height 39
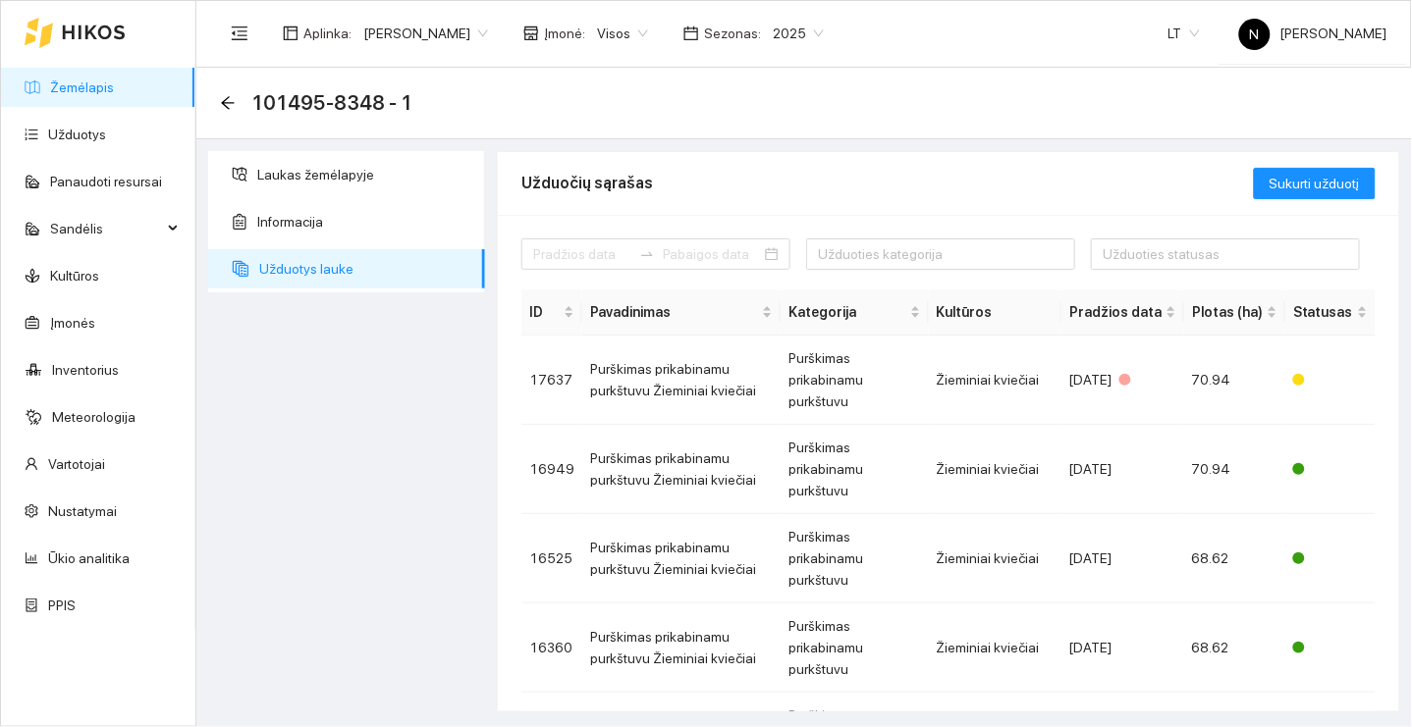
click at [114, 94] on link "Žemėlapis" at bounding box center [82, 88] width 64 height 16
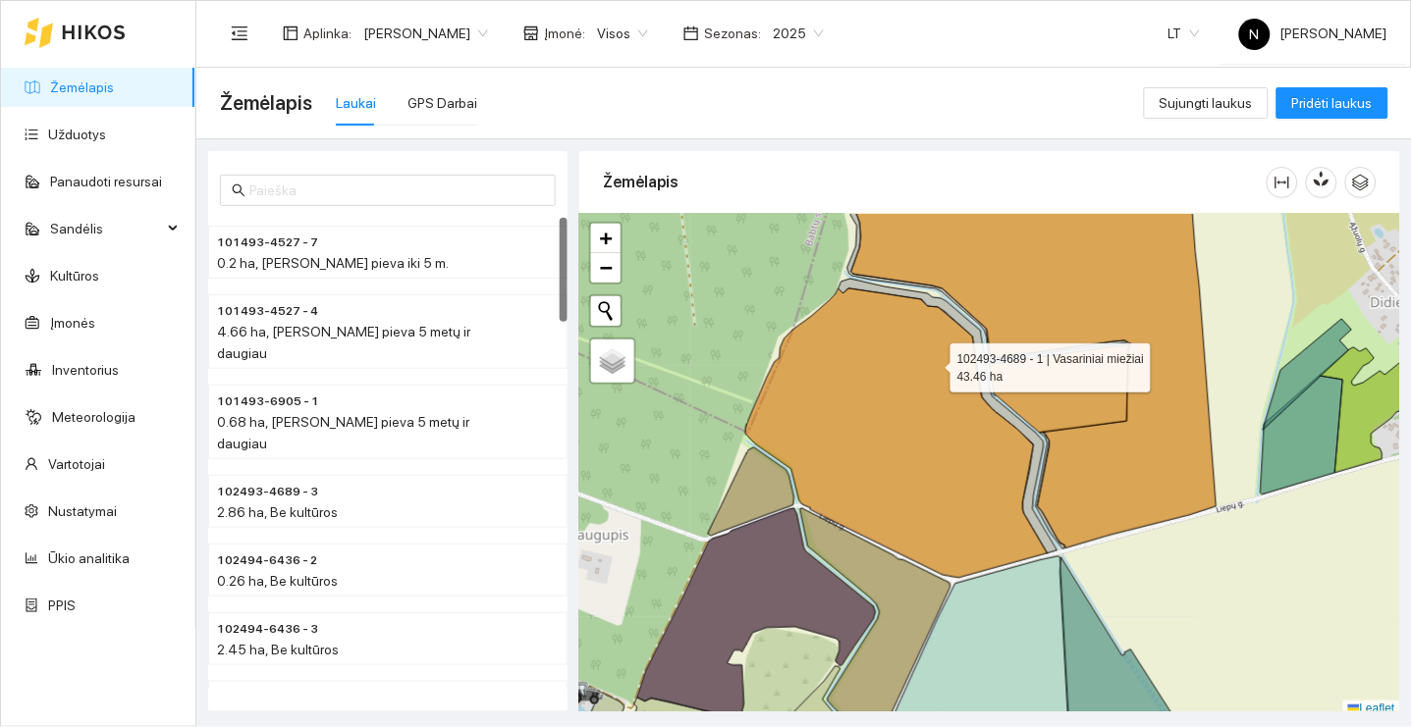
scroll to position [5, 0]
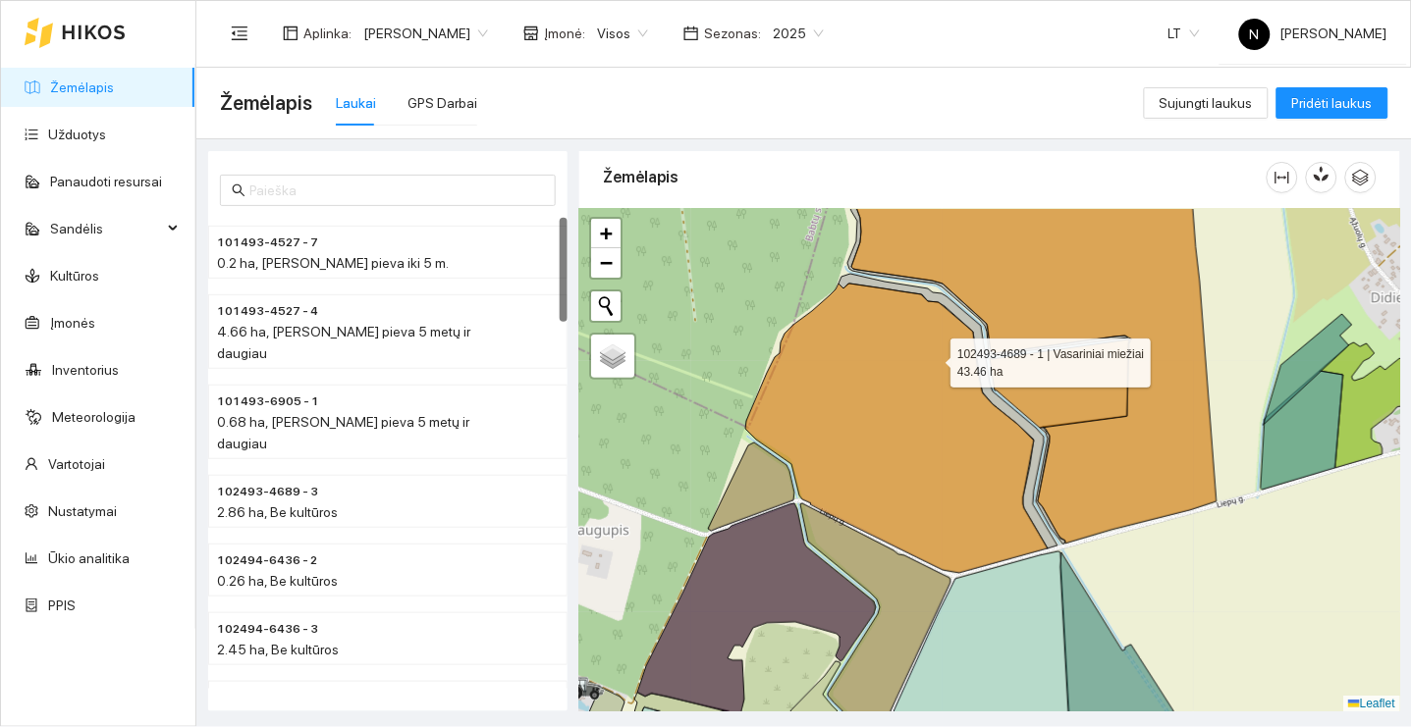
click at [933, 363] on icon at bounding box center [896, 429] width 302 height 290
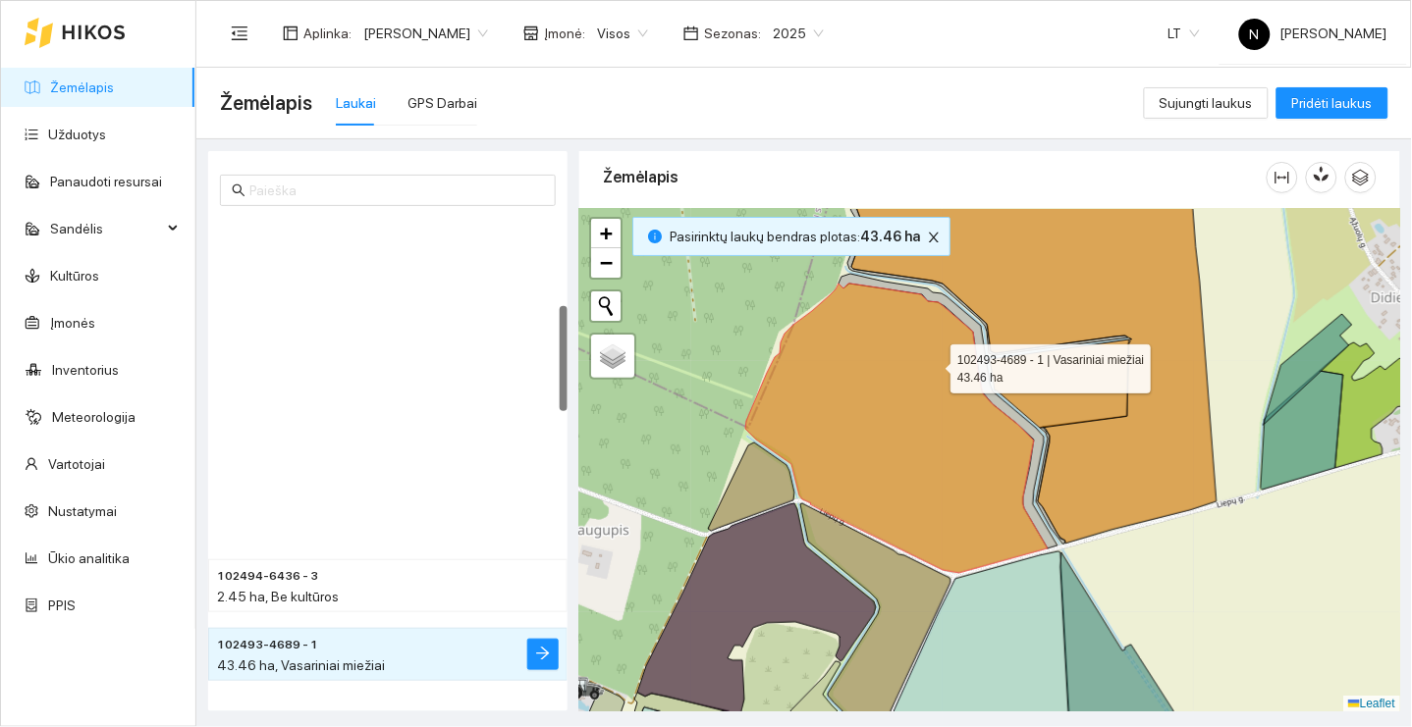
scroll to position [393, 0]
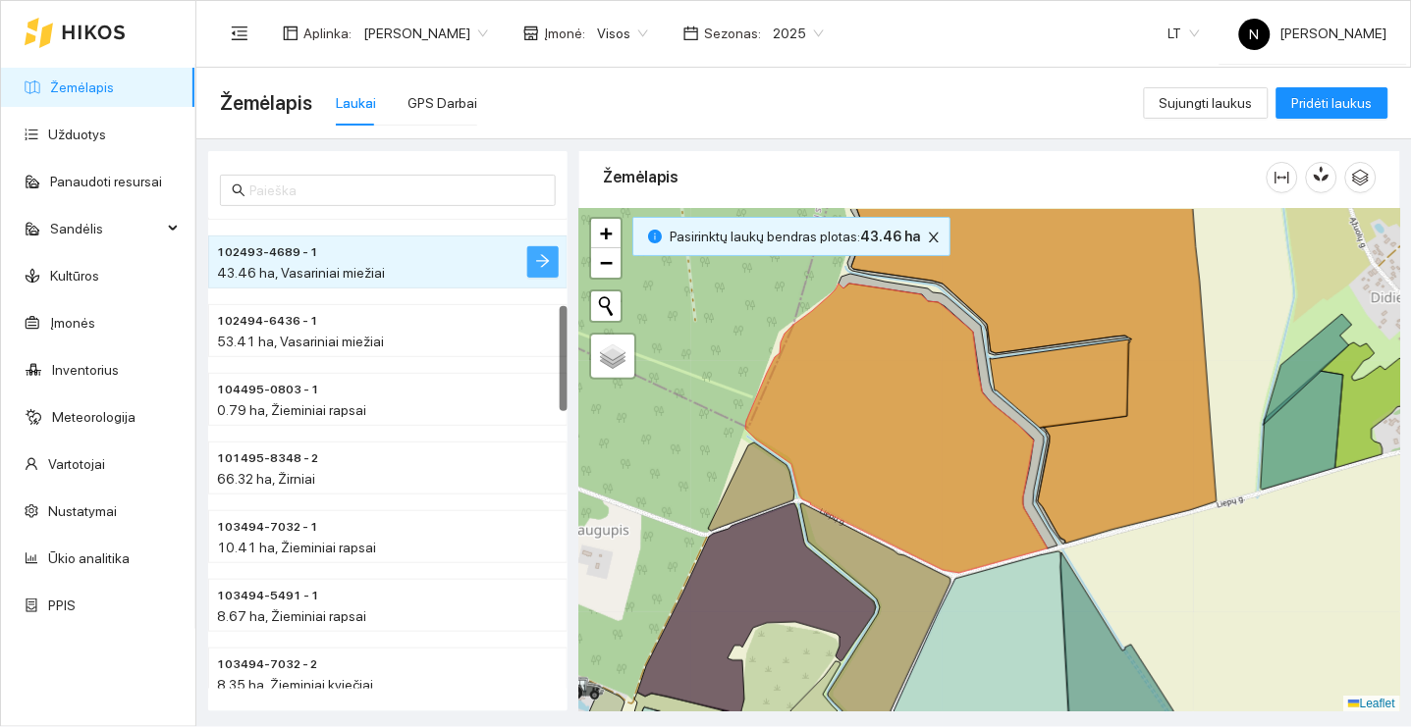
click at [544, 260] on icon "arrow-right" at bounding box center [543, 261] width 16 height 16
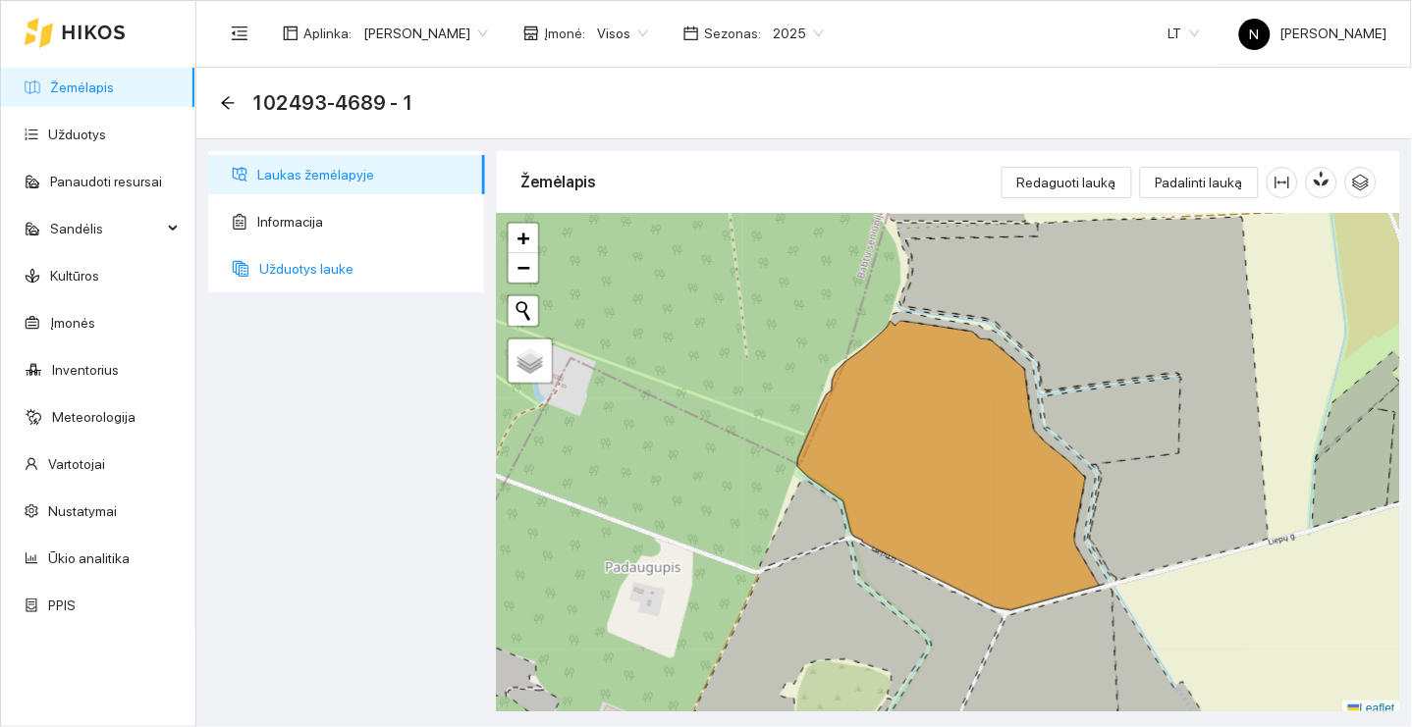
click at [369, 267] on span "Užduotys lauke" at bounding box center [364, 268] width 210 height 39
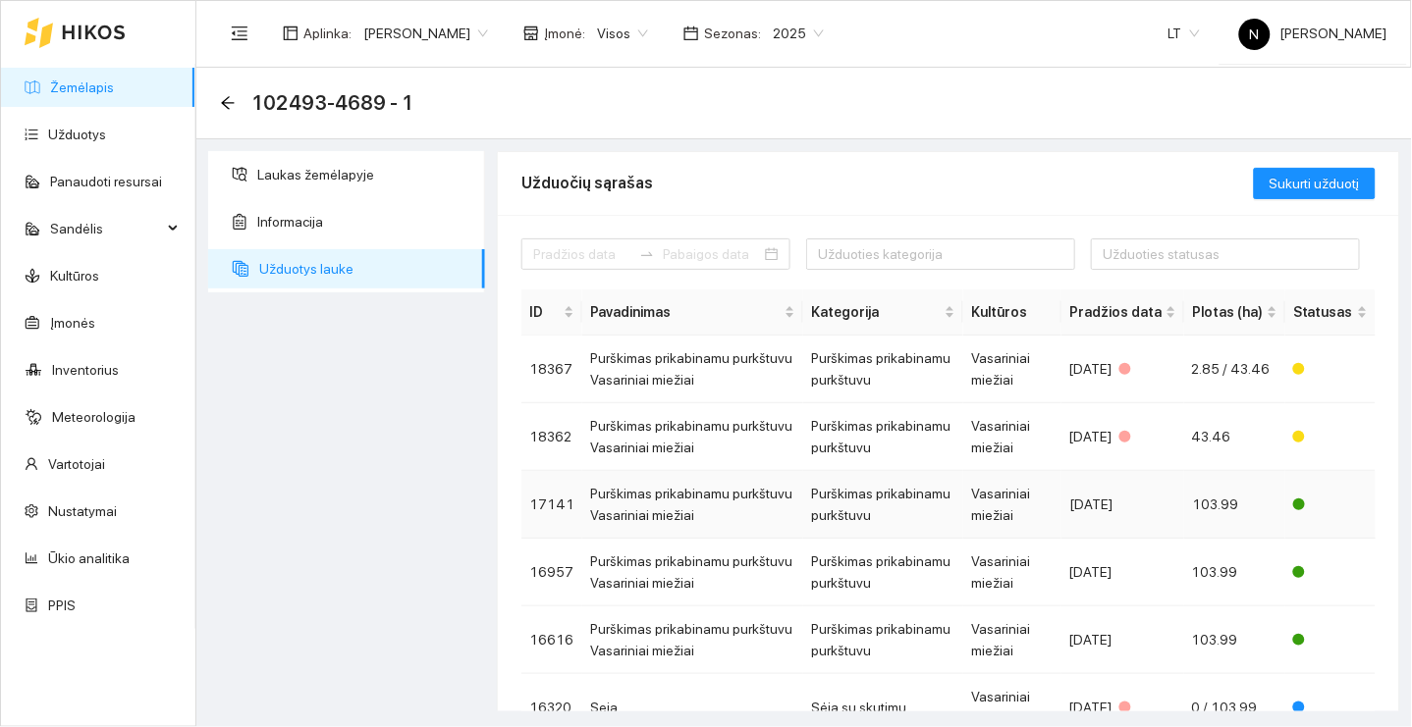
click at [944, 495] on td "Purškimas prikabinamu purkštuvu" at bounding box center [883, 505] width 160 height 68
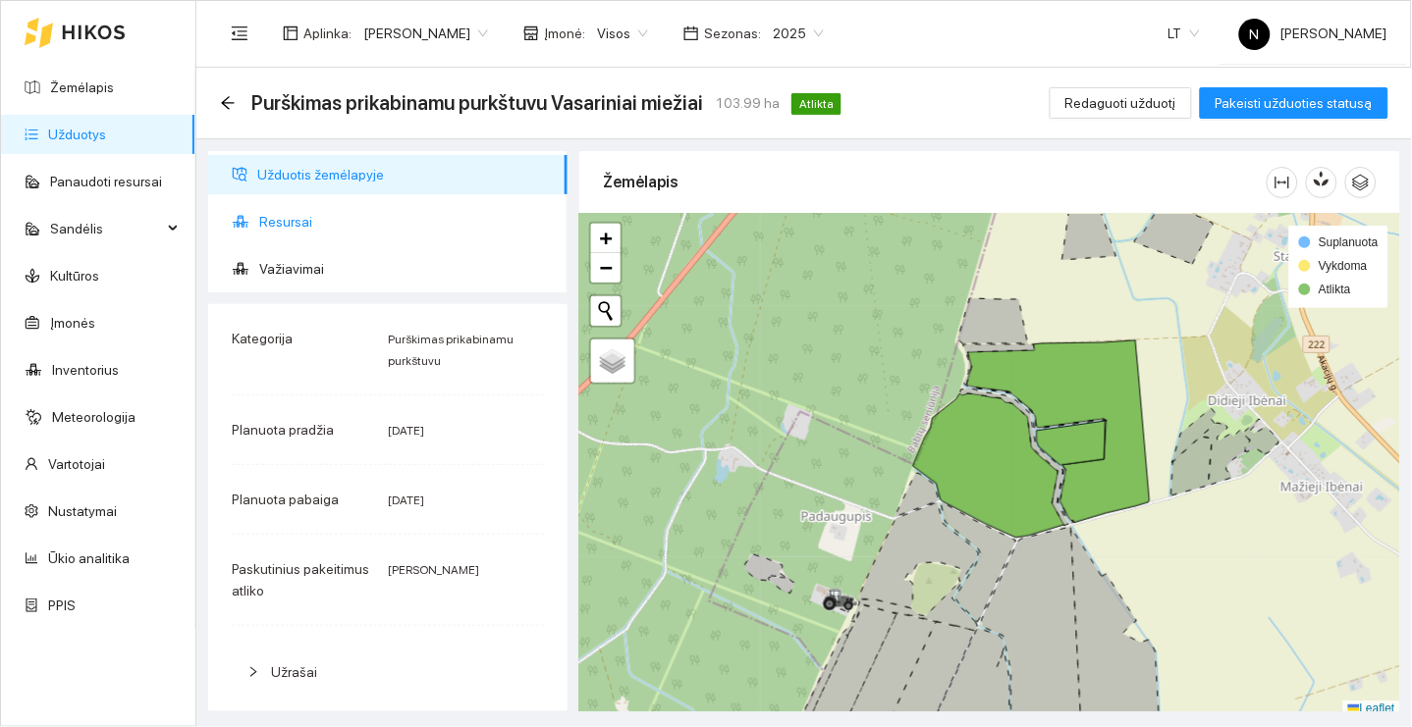
click at [384, 218] on span "Resursai" at bounding box center [405, 221] width 293 height 39
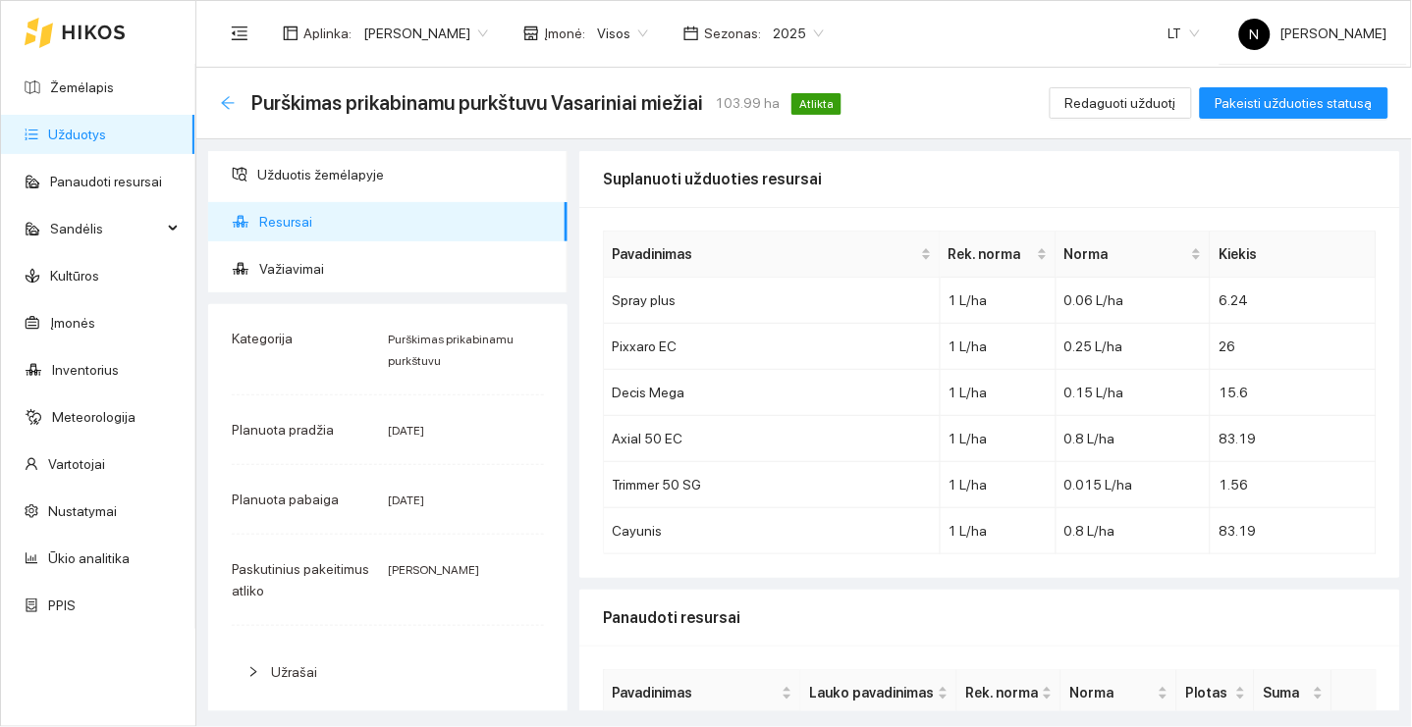
click at [226, 97] on icon "arrow-left" at bounding box center [227, 102] width 13 height 13
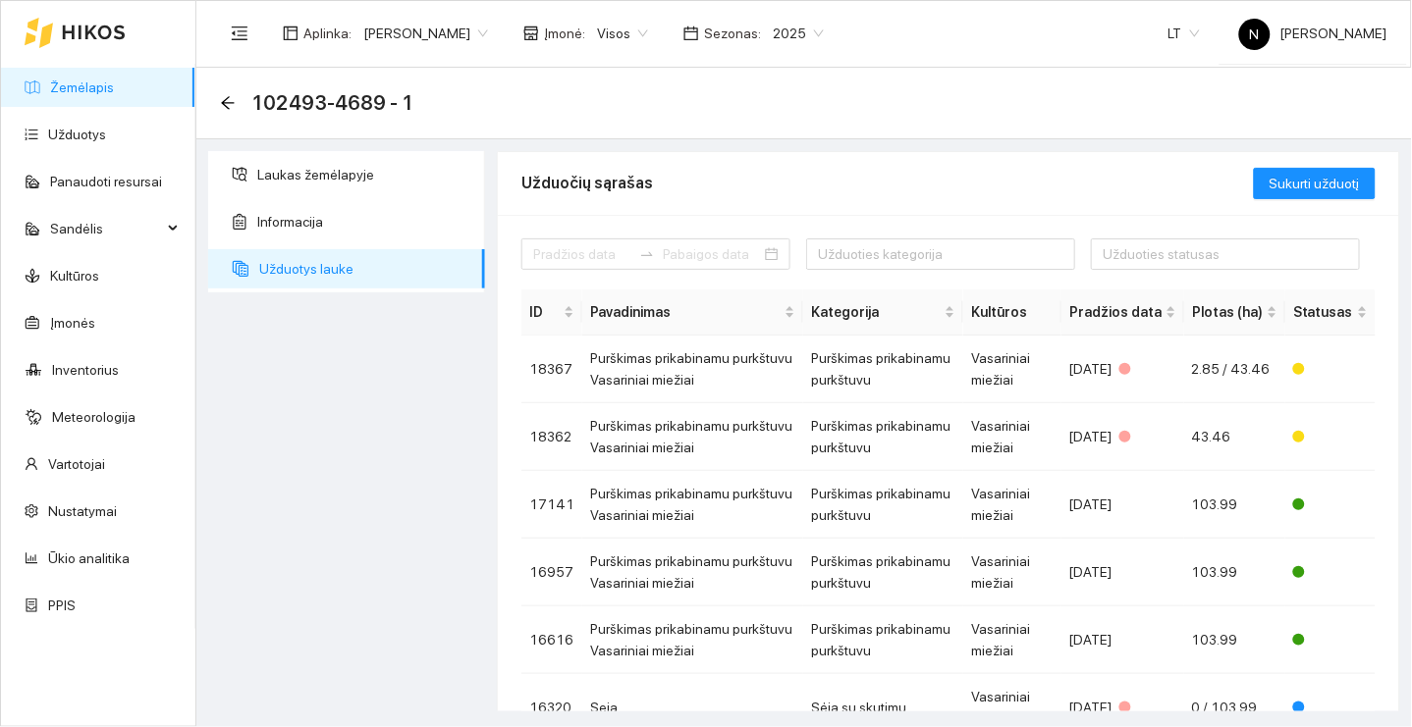
click at [114, 95] on link "Žemėlapis" at bounding box center [82, 88] width 64 height 16
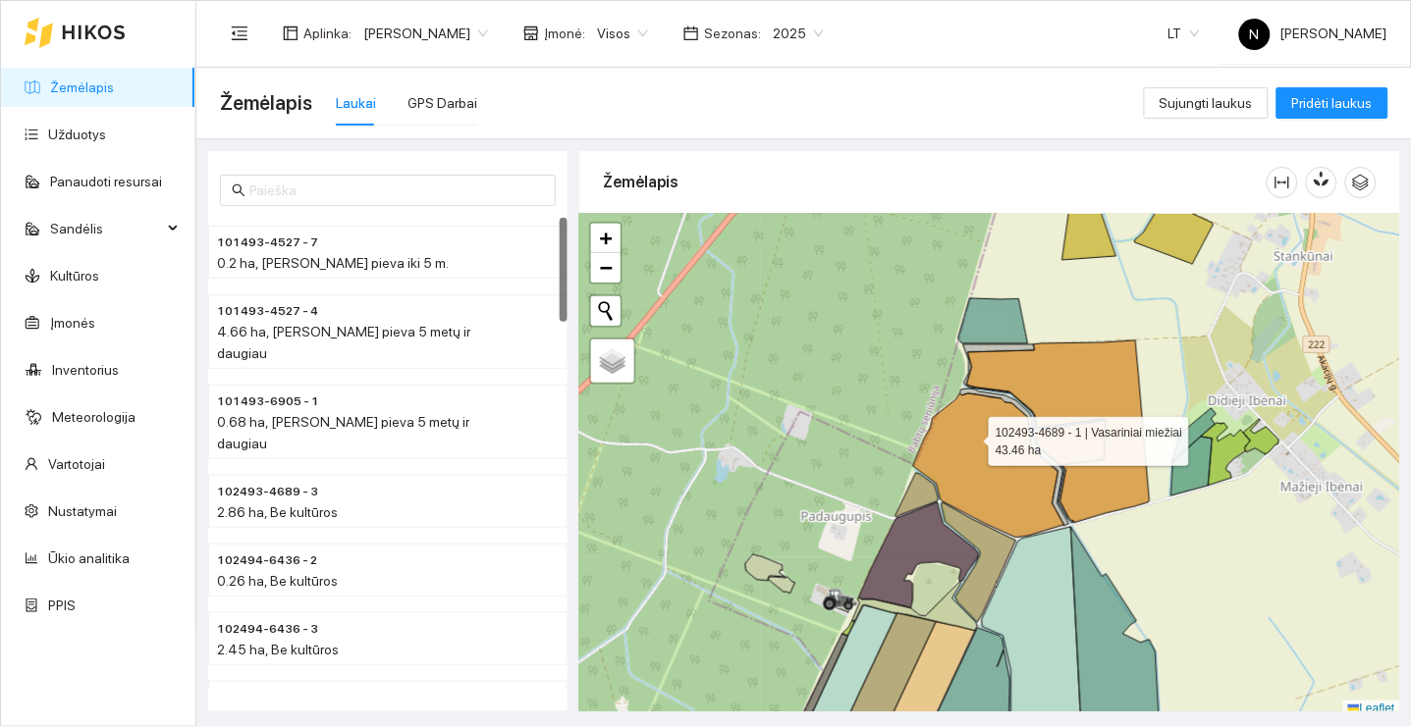
click at [971, 437] on icon at bounding box center [988, 466] width 151 height 144
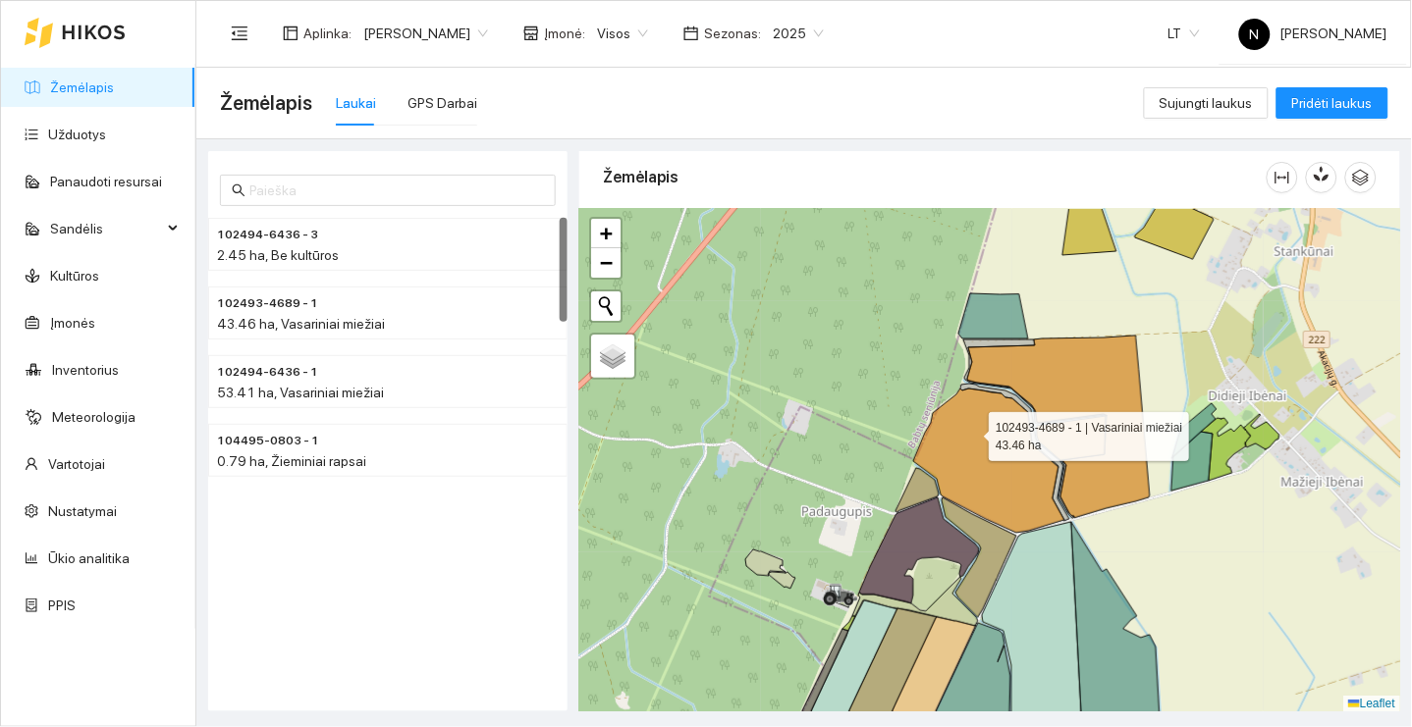
scroll to position [393, 0]
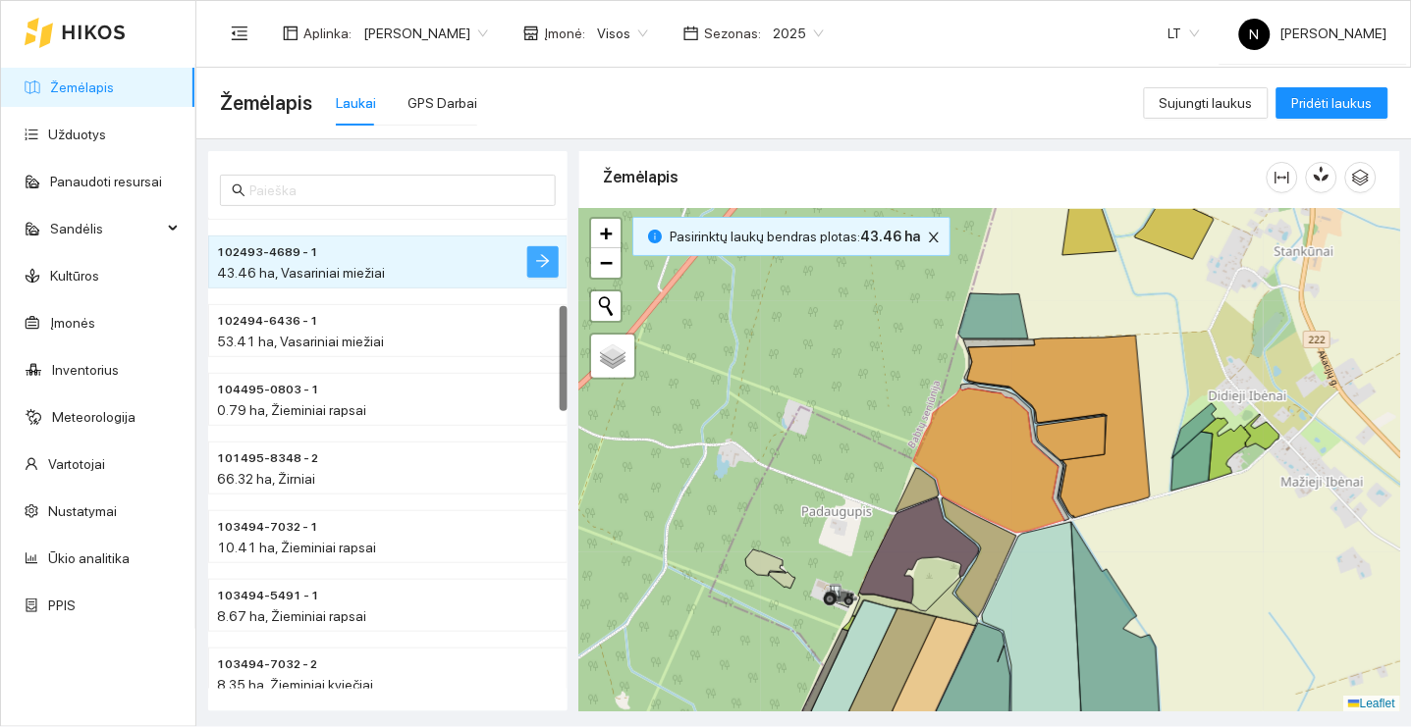
click at [542, 265] on icon "arrow-right" at bounding box center [543, 261] width 16 height 16
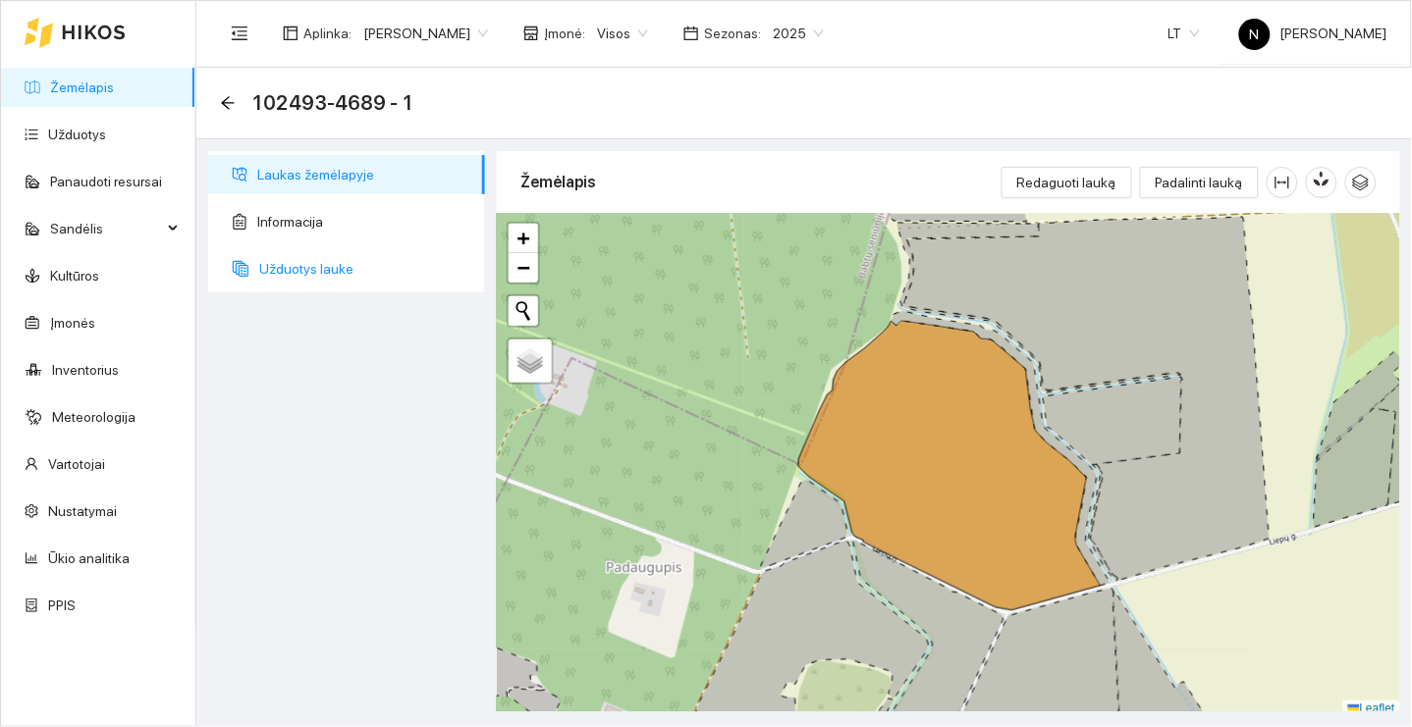
click at [342, 254] on span "Užduotys lauke" at bounding box center [364, 268] width 210 height 39
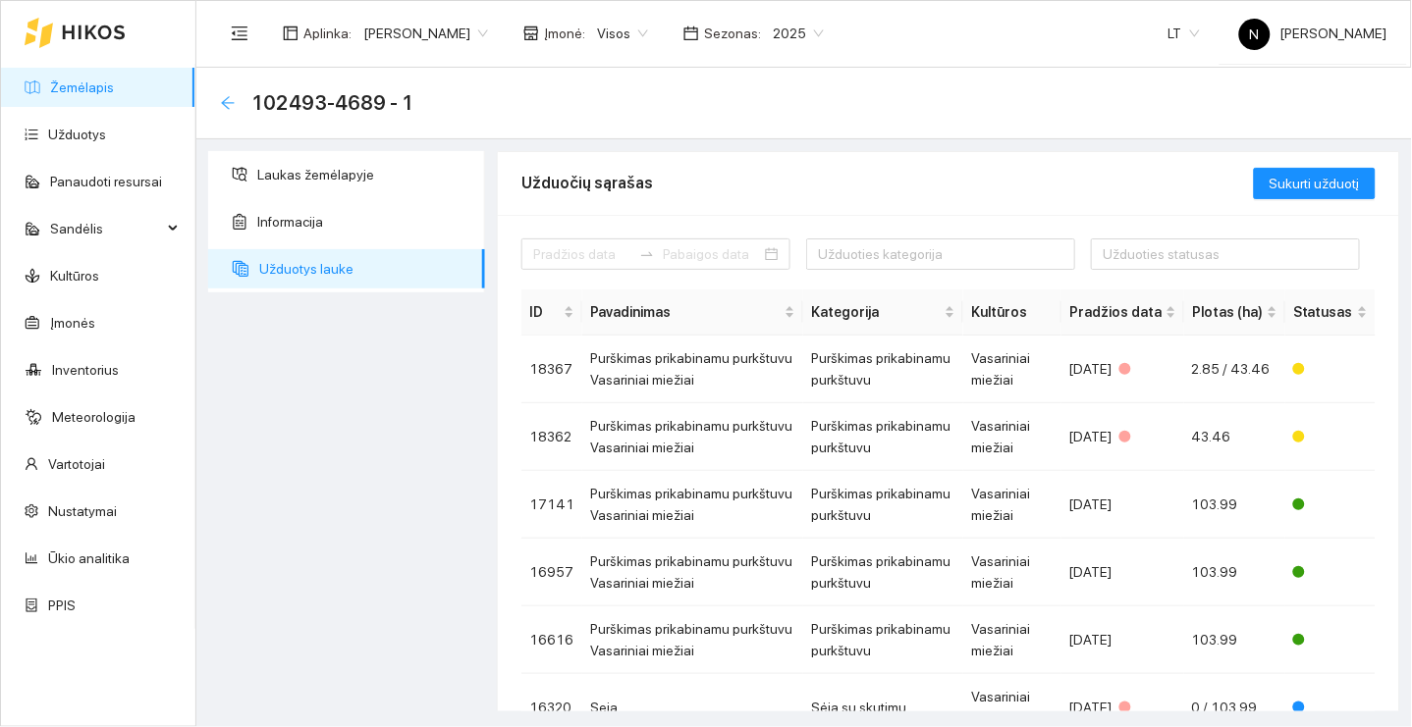
click at [225, 97] on icon "arrow-left" at bounding box center [228, 103] width 16 height 16
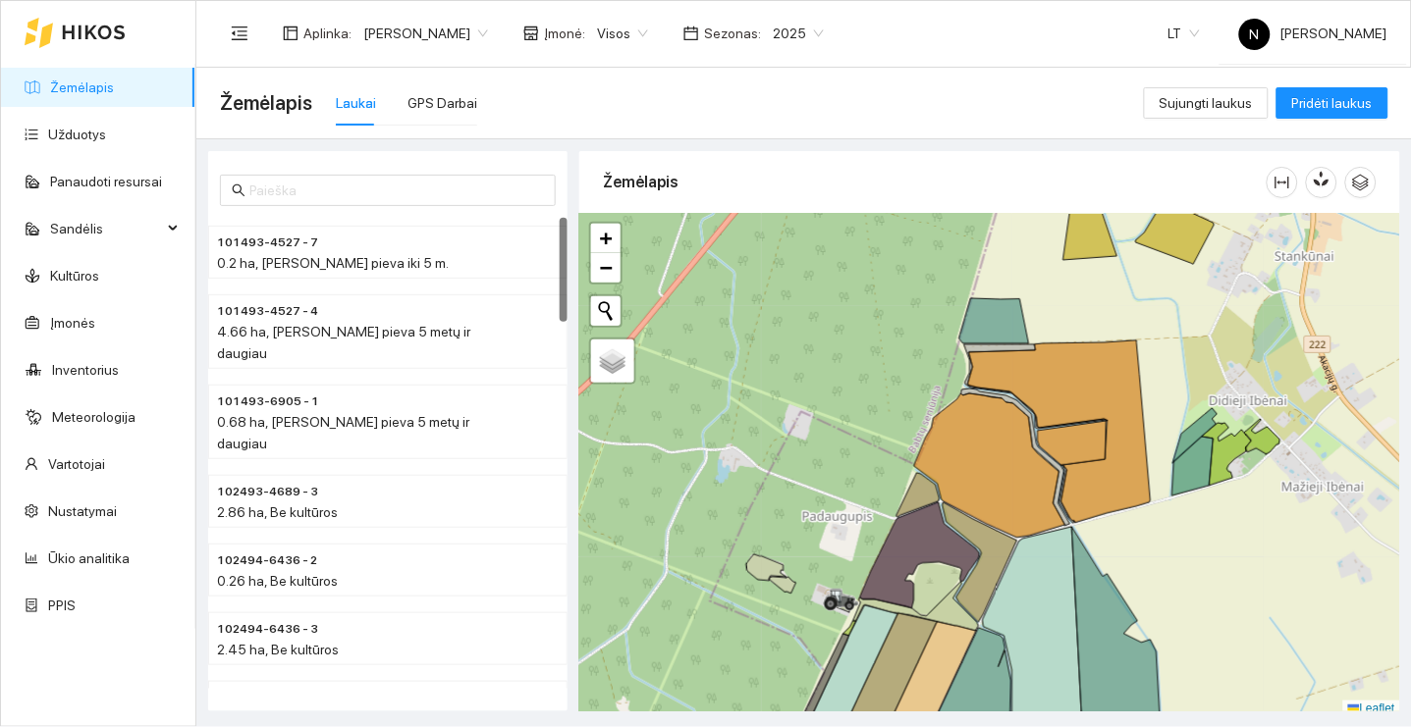
click at [114, 92] on link "Žemėlapis" at bounding box center [82, 88] width 64 height 16
click at [815, 14] on div "Aplinka : [PERSON_NAME] Įmonė : Visos Sezonas : 2025" at bounding box center [528, 33] width 616 height 39
click at [814, 33] on span "2025" at bounding box center [798, 33] width 51 height 29
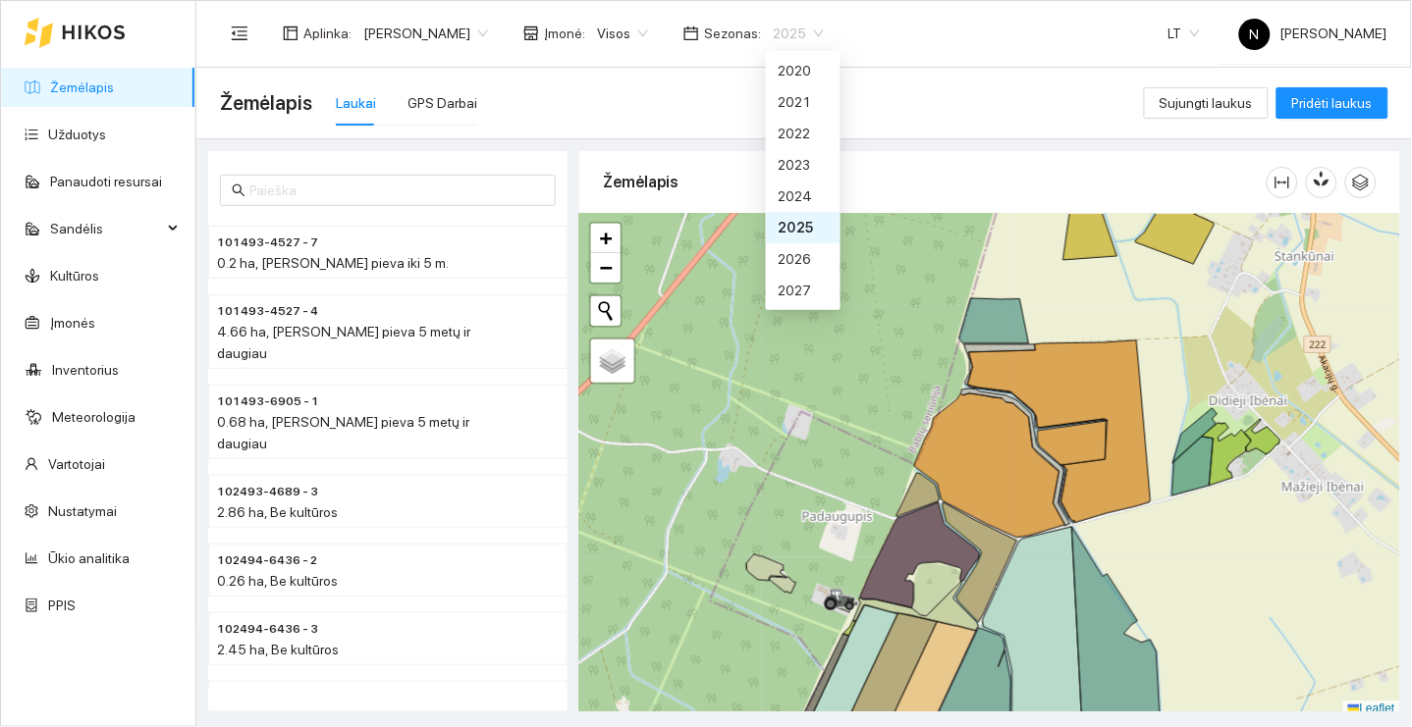
click at [1011, 127] on div "Žemėlapis Laukai GPS Darbai" at bounding box center [682, 103] width 924 height 63
click at [808, 36] on span "2025" at bounding box center [798, 33] width 51 height 29
click at [809, 254] on div "2026" at bounding box center [803, 259] width 51 height 22
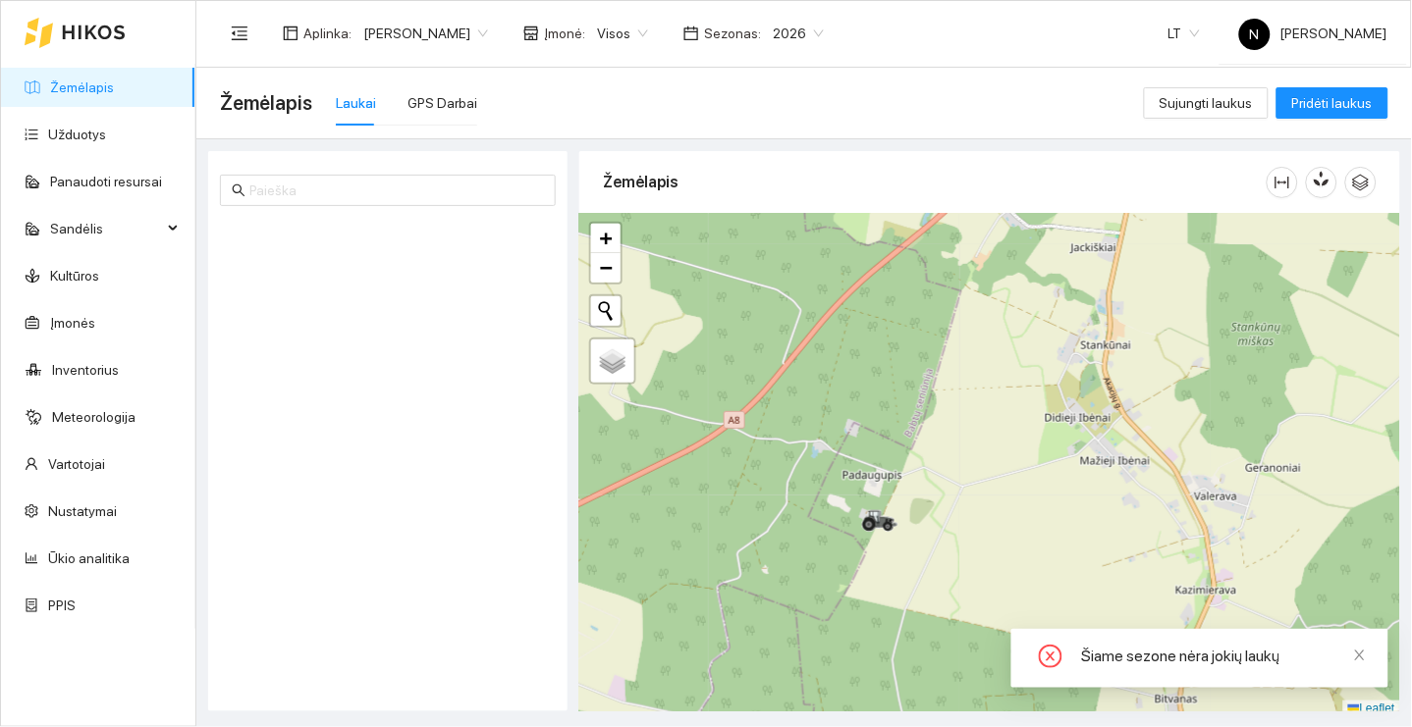
click at [446, 38] on span "[PERSON_NAME]" at bounding box center [425, 33] width 125 height 29
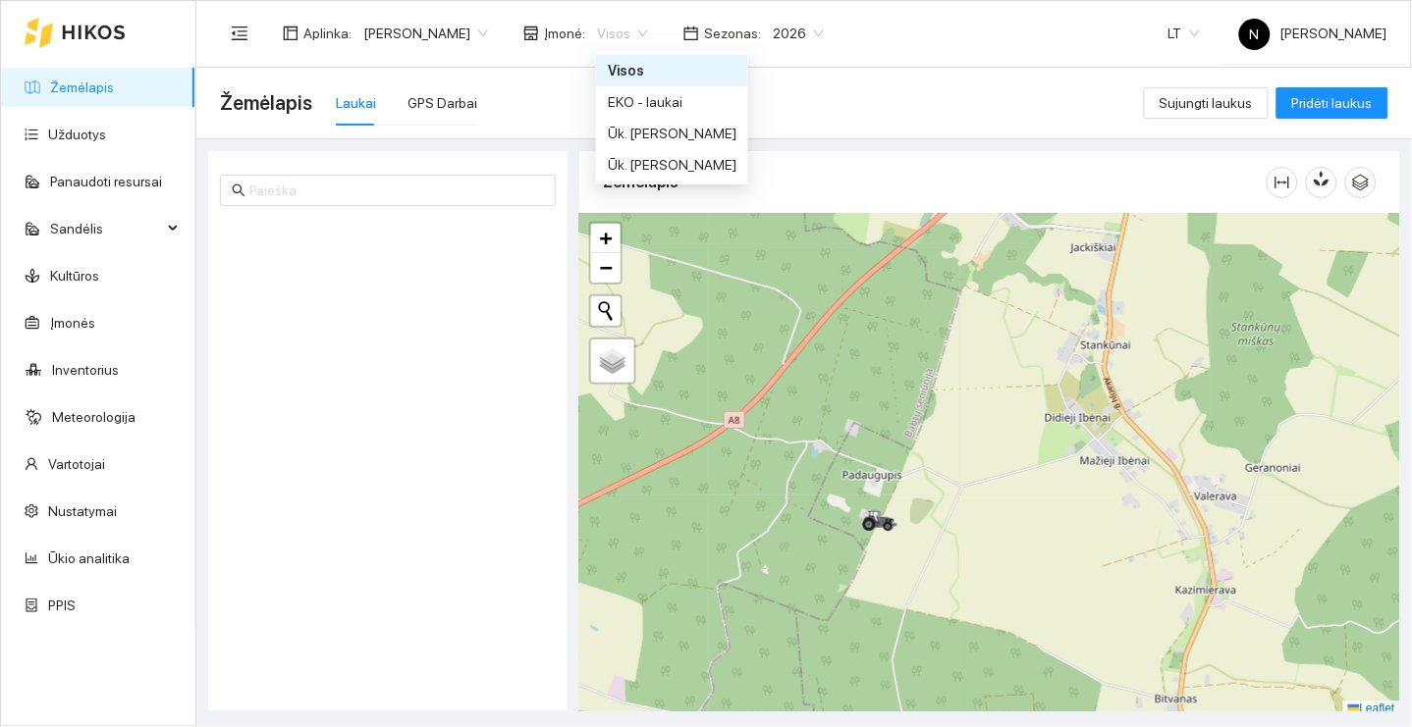
click at [658, 31] on div "Visos" at bounding box center [622, 33] width 75 height 31
click at [678, 174] on div "Ūk. [PERSON_NAME]" at bounding box center [672, 165] width 129 height 22
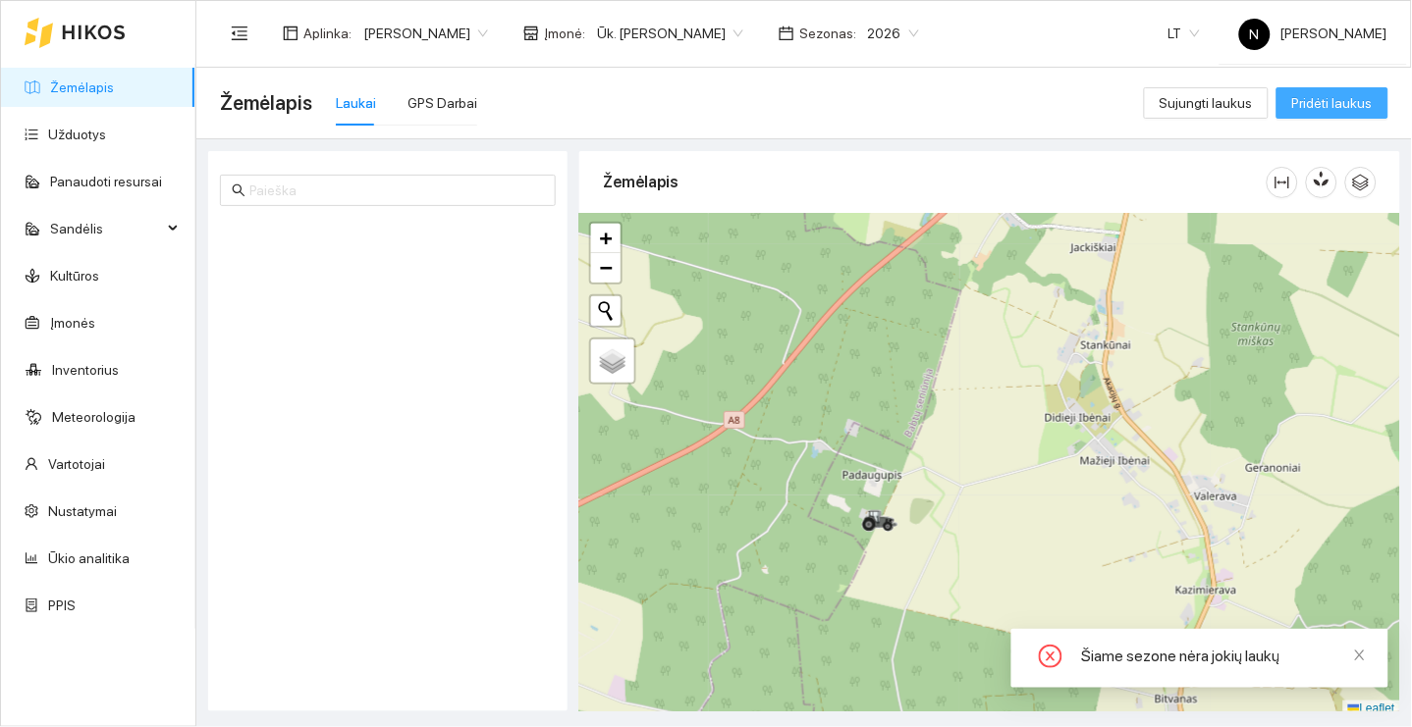
click at [1313, 100] on span "Pridėti laukus" at bounding box center [1332, 103] width 81 height 22
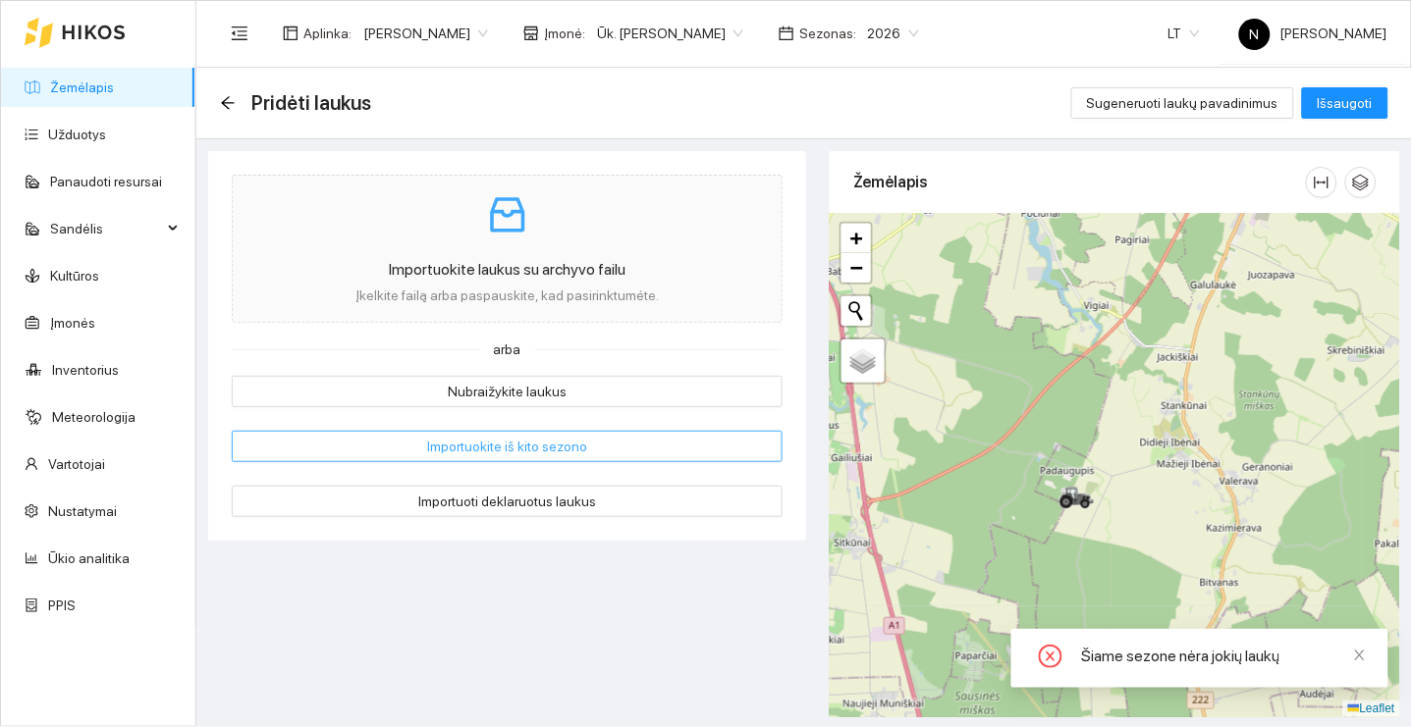
click at [594, 437] on button "Importuokite iš kito sezono" at bounding box center [507, 446] width 551 height 31
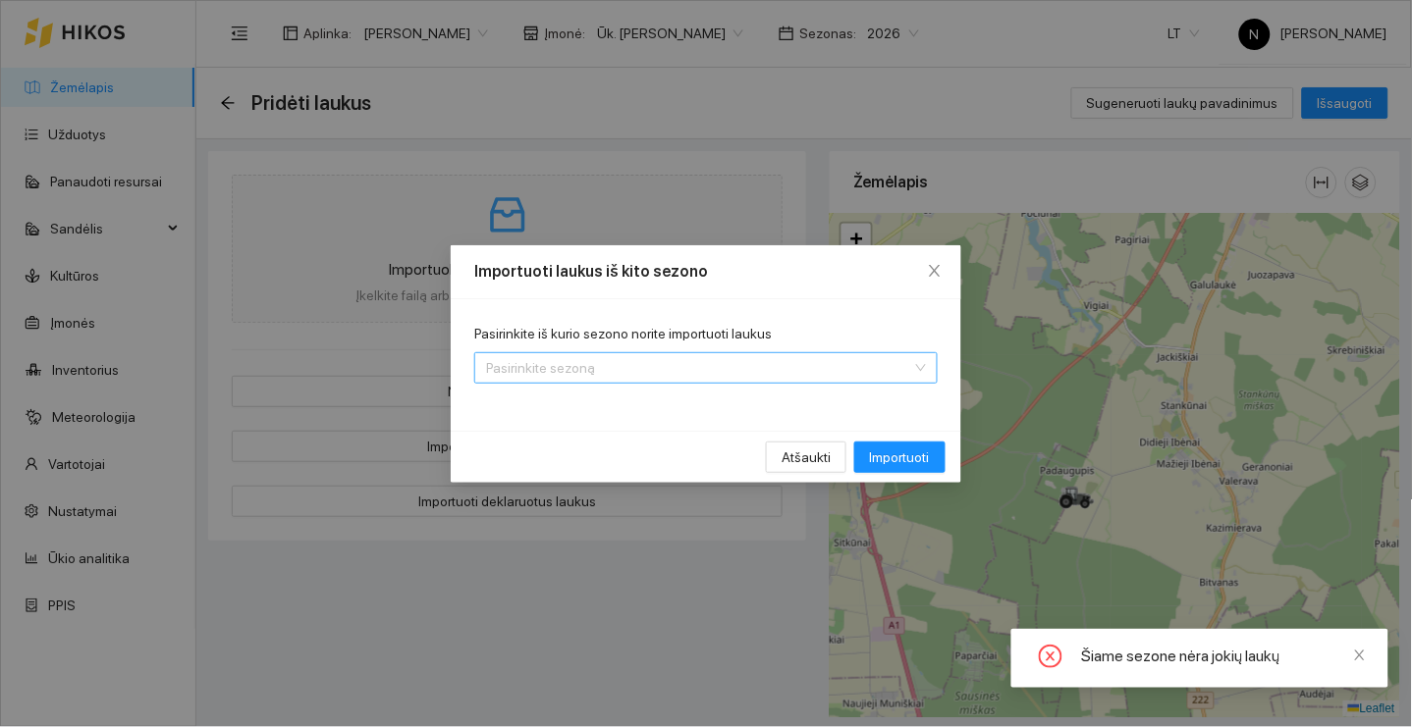
click at [763, 370] on input "Pasirinkite iš kurio sezono norite importuoti laukus" at bounding box center [699, 367] width 426 height 29
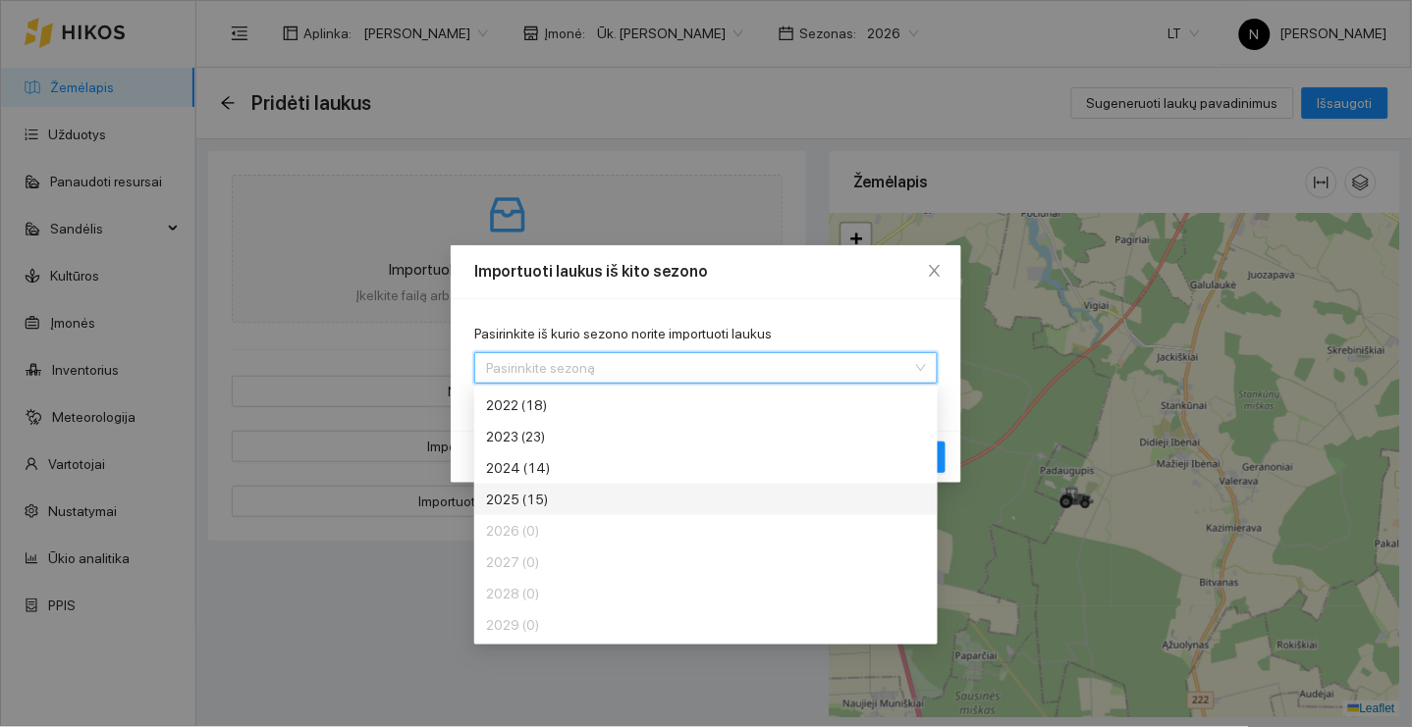
click at [749, 509] on div "2025 (15)" at bounding box center [633, 500] width 295 height 22
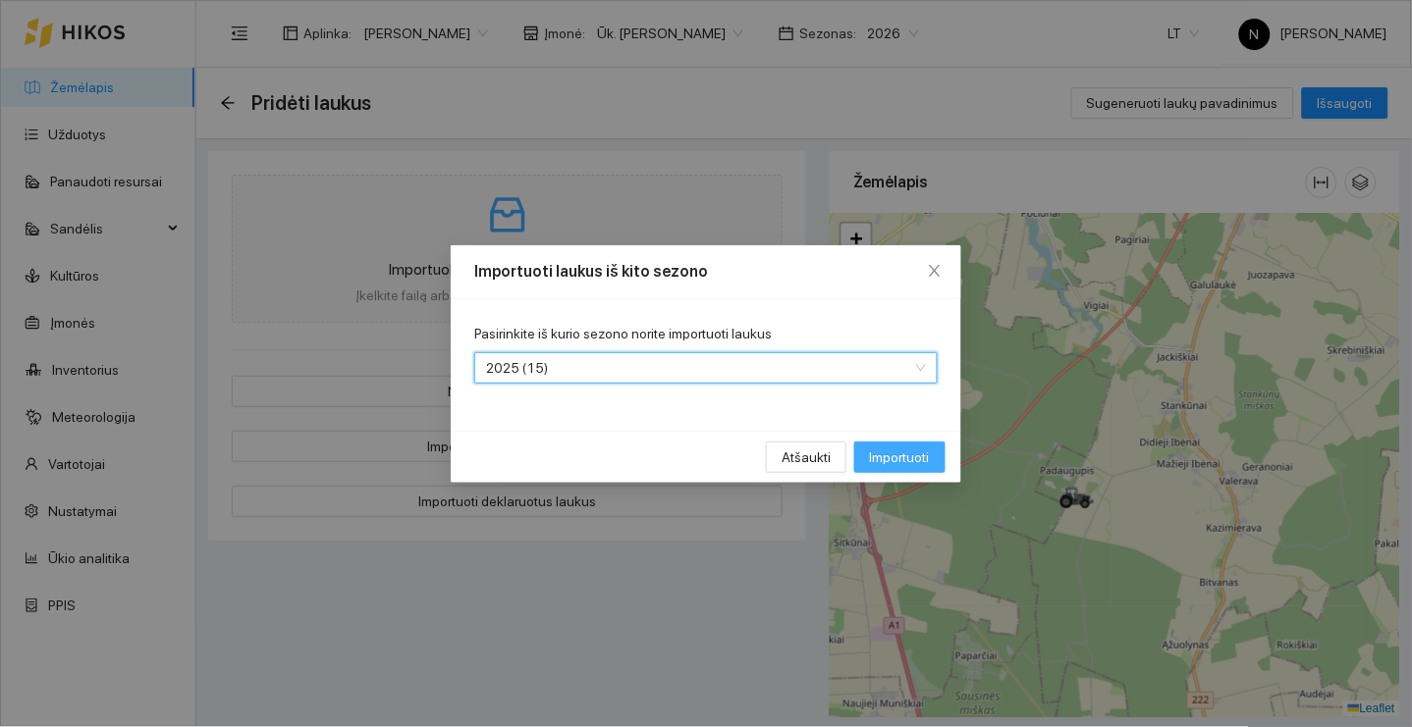
click at [921, 449] on span "Importuoti" at bounding box center [900, 458] width 60 height 22
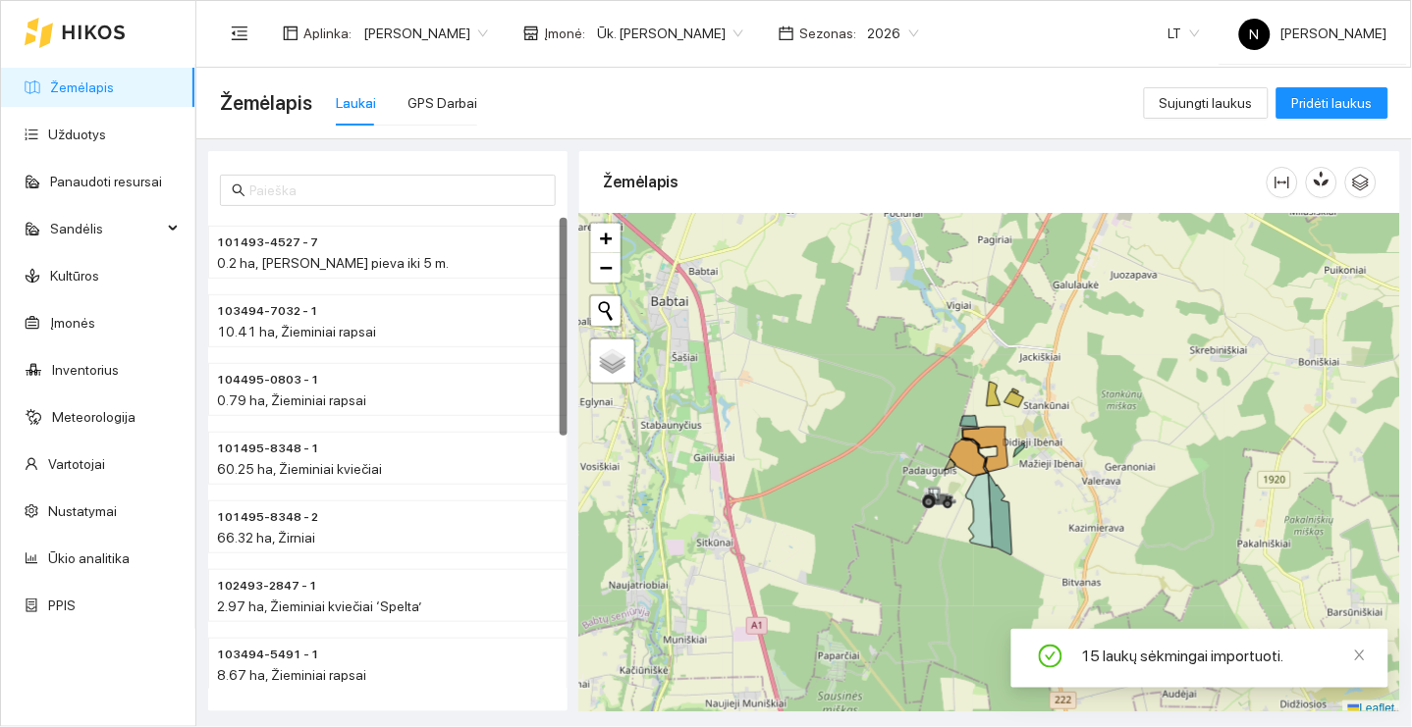
click at [451, 30] on span "[PERSON_NAME]" at bounding box center [425, 33] width 125 height 29
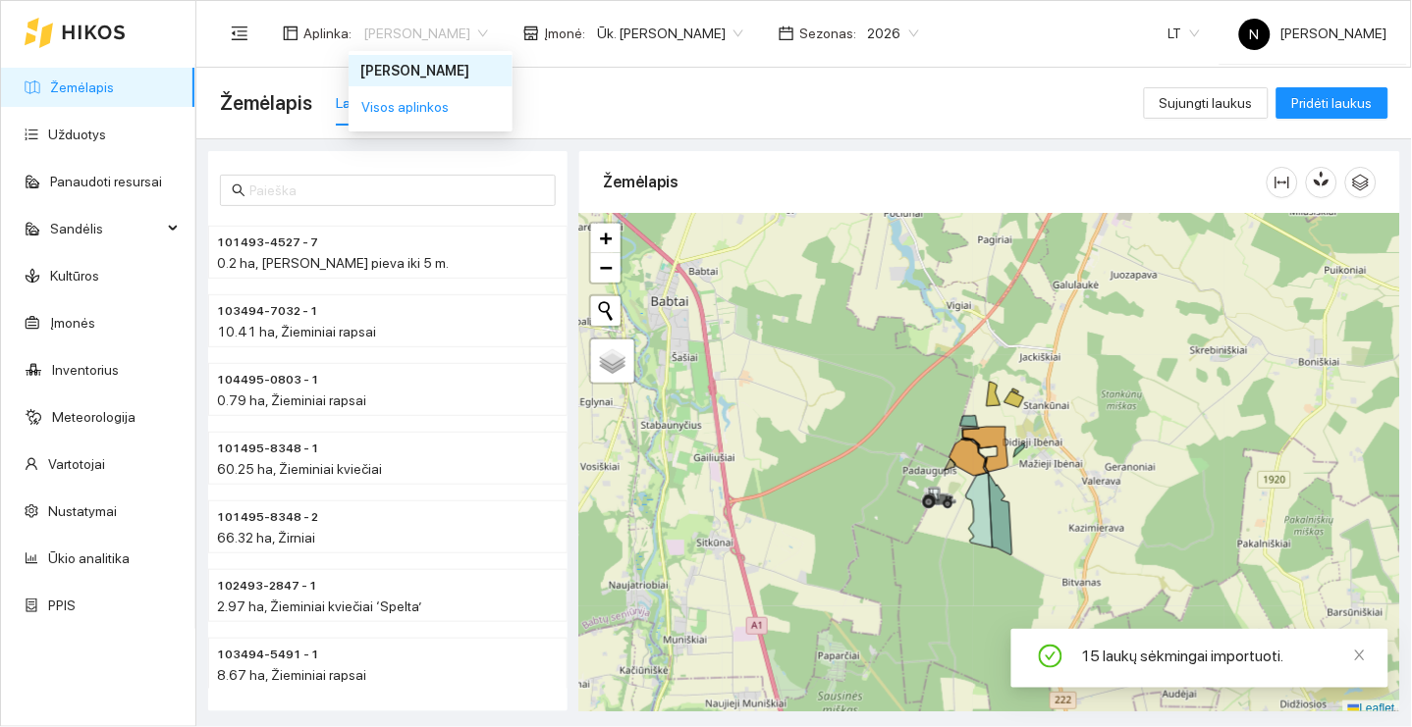
click at [585, 23] on span "Įmonė :" at bounding box center [564, 34] width 41 height 22
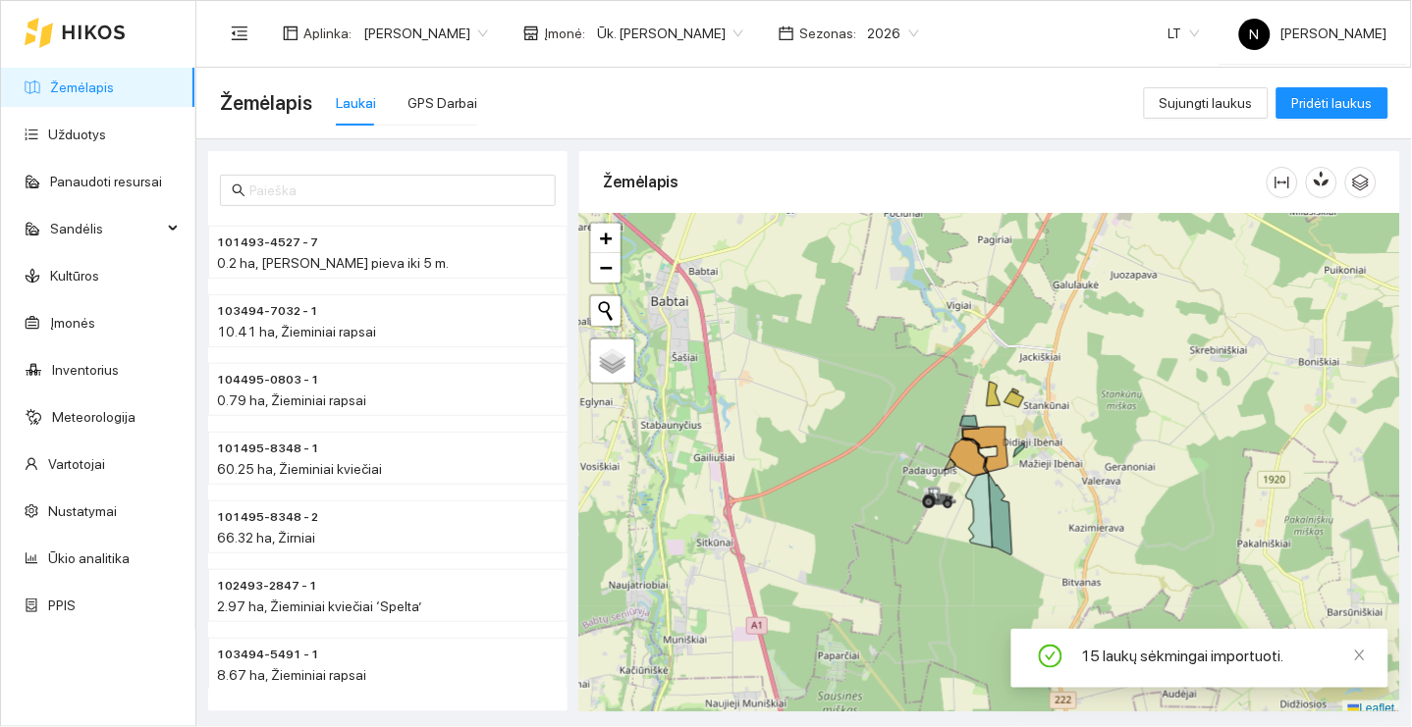
click at [639, 27] on span "Ūk. [PERSON_NAME]" at bounding box center [670, 33] width 146 height 29
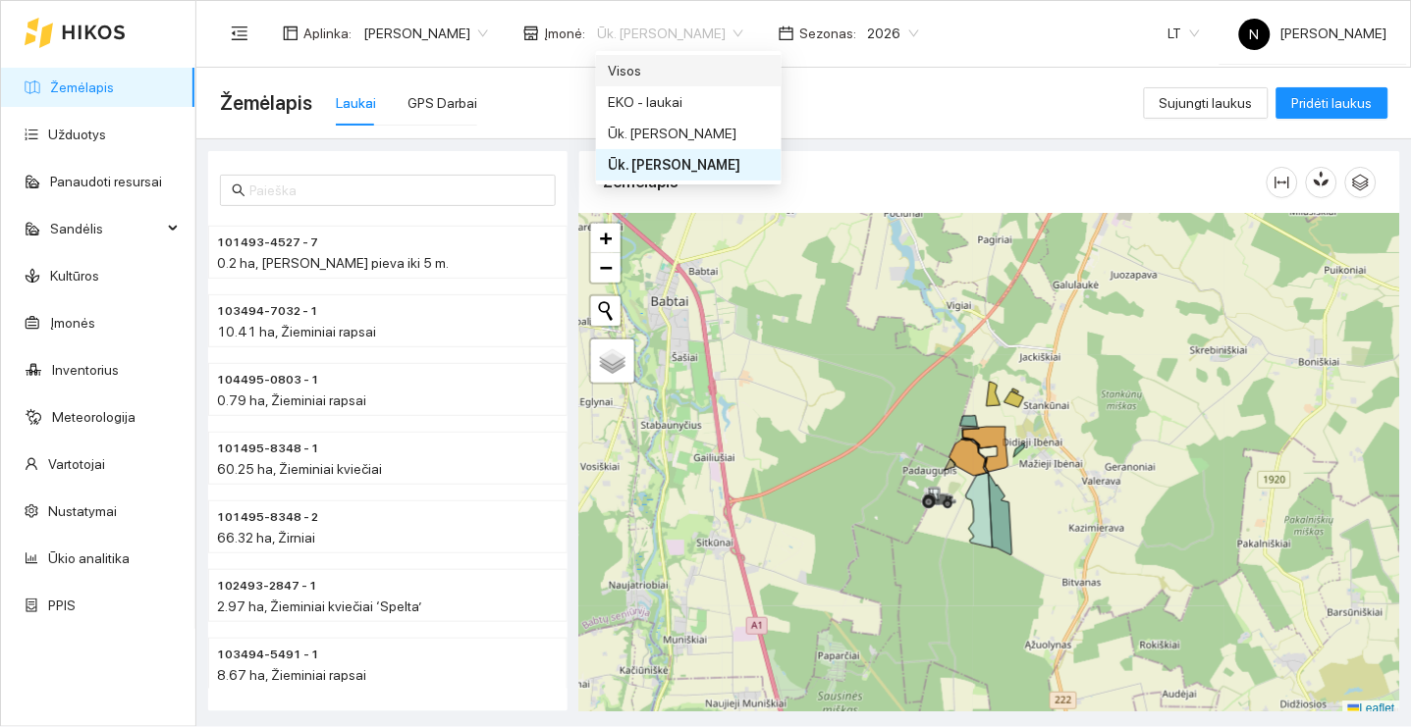
click at [644, 60] on div "Visos" at bounding box center [689, 71] width 162 height 22
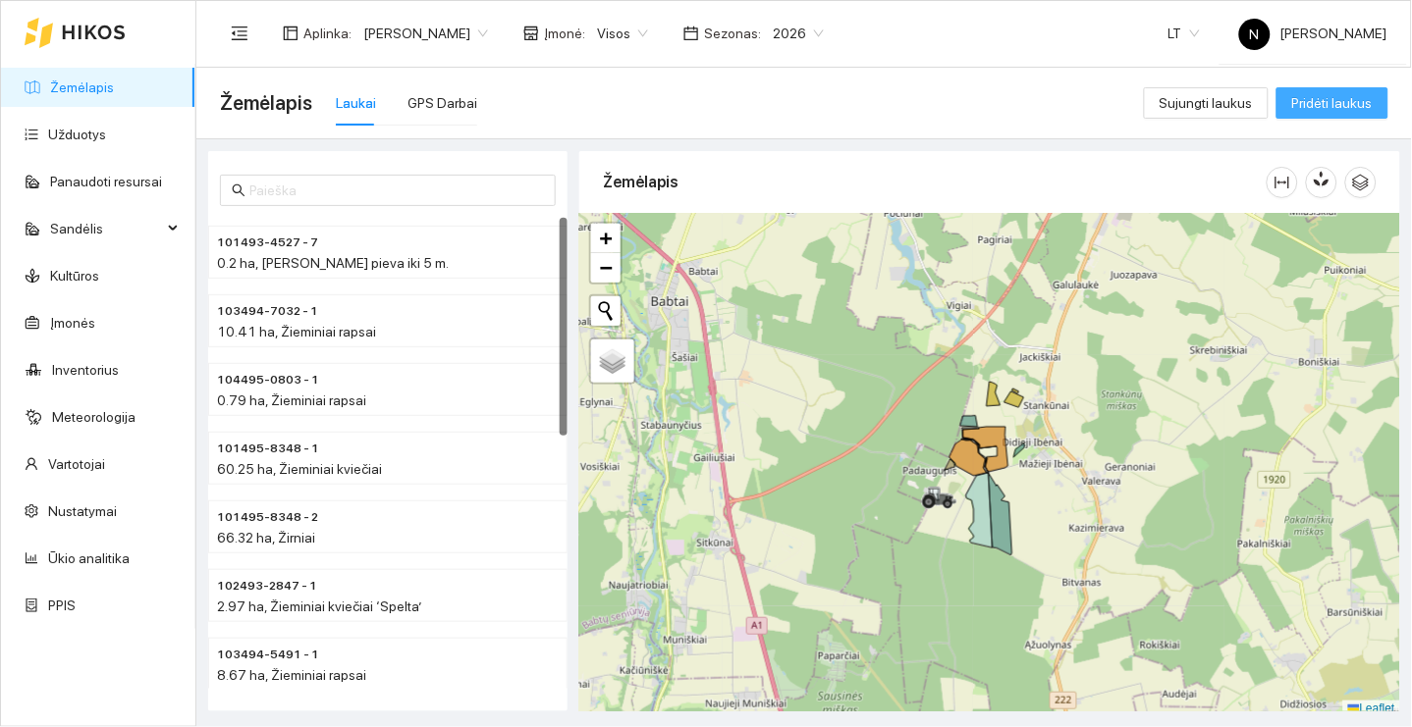
click at [1353, 103] on span "Pridėti laukus" at bounding box center [1332, 103] width 81 height 22
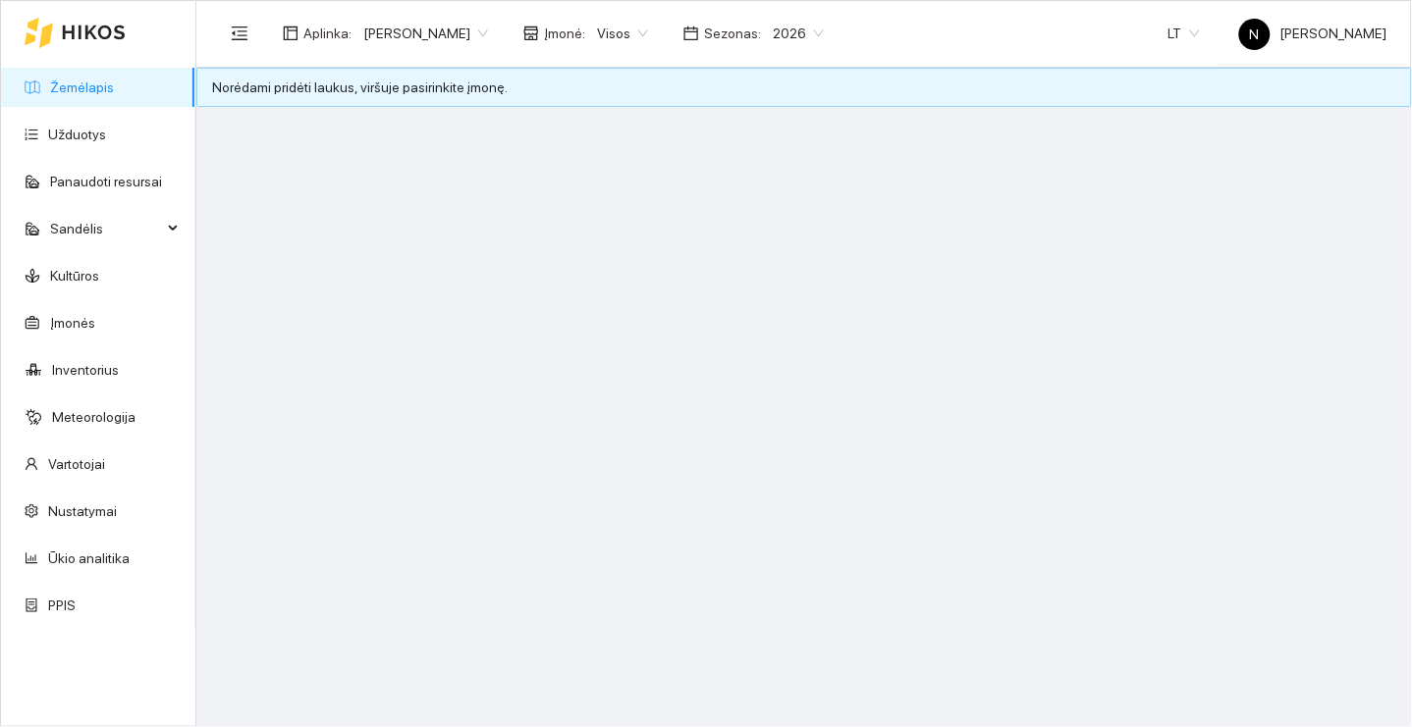
click at [631, 31] on span "Visos" at bounding box center [622, 33] width 51 height 29
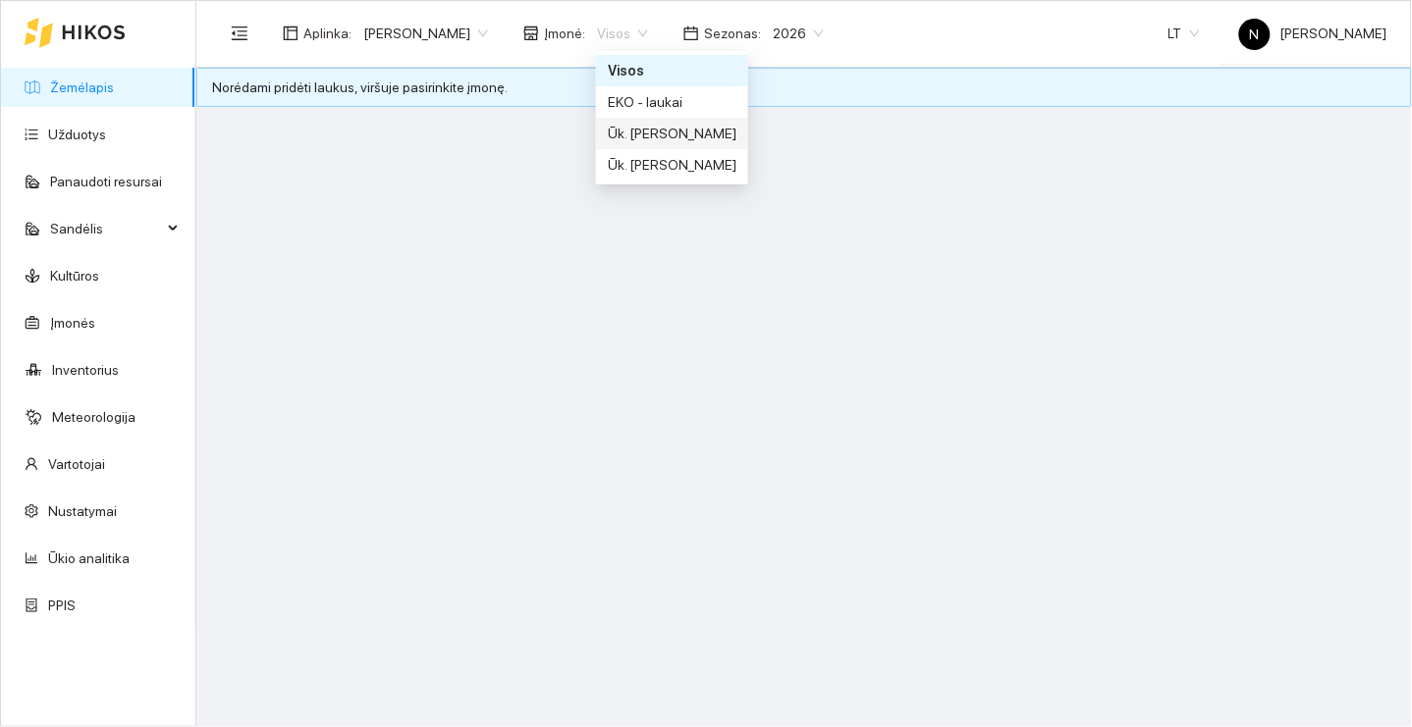
click at [677, 136] on div "Ūk. [PERSON_NAME]" at bounding box center [672, 134] width 129 height 22
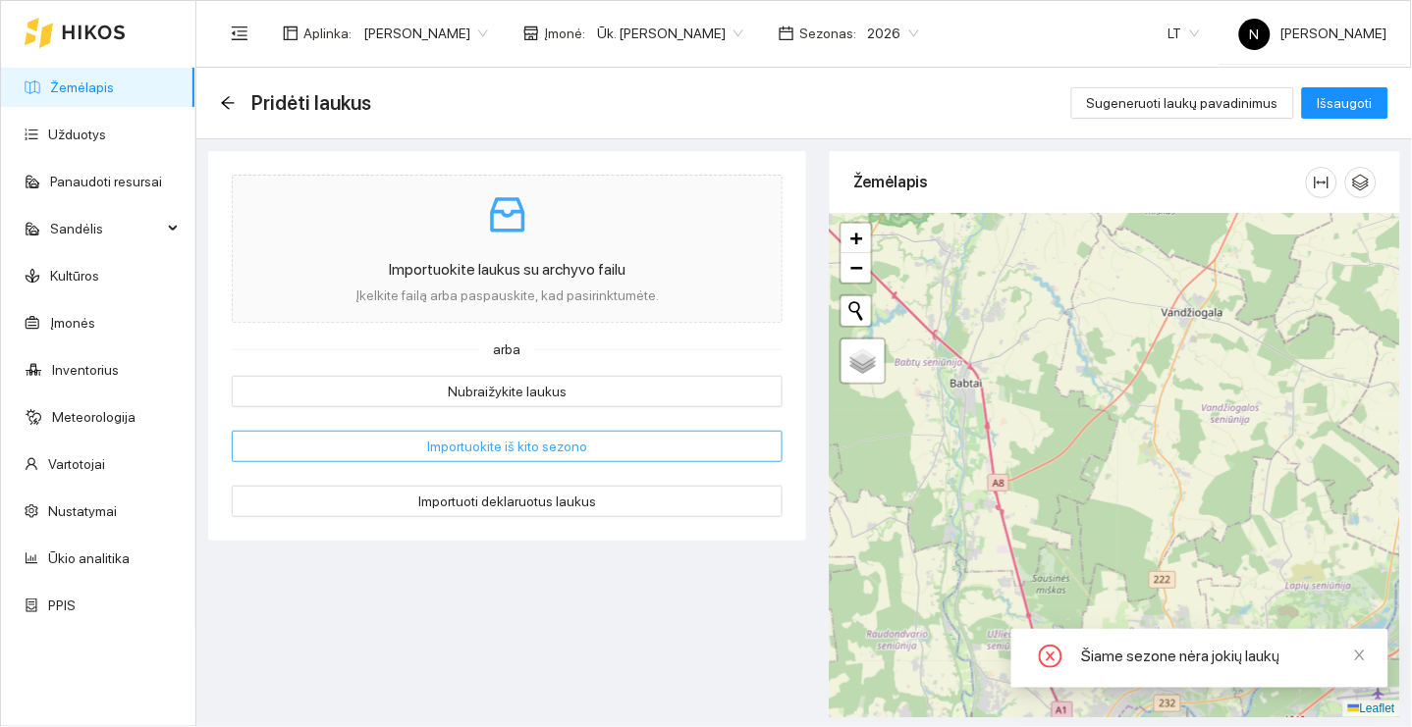
click at [658, 439] on button "Importuokite iš kito sezono" at bounding box center [507, 446] width 551 height 31
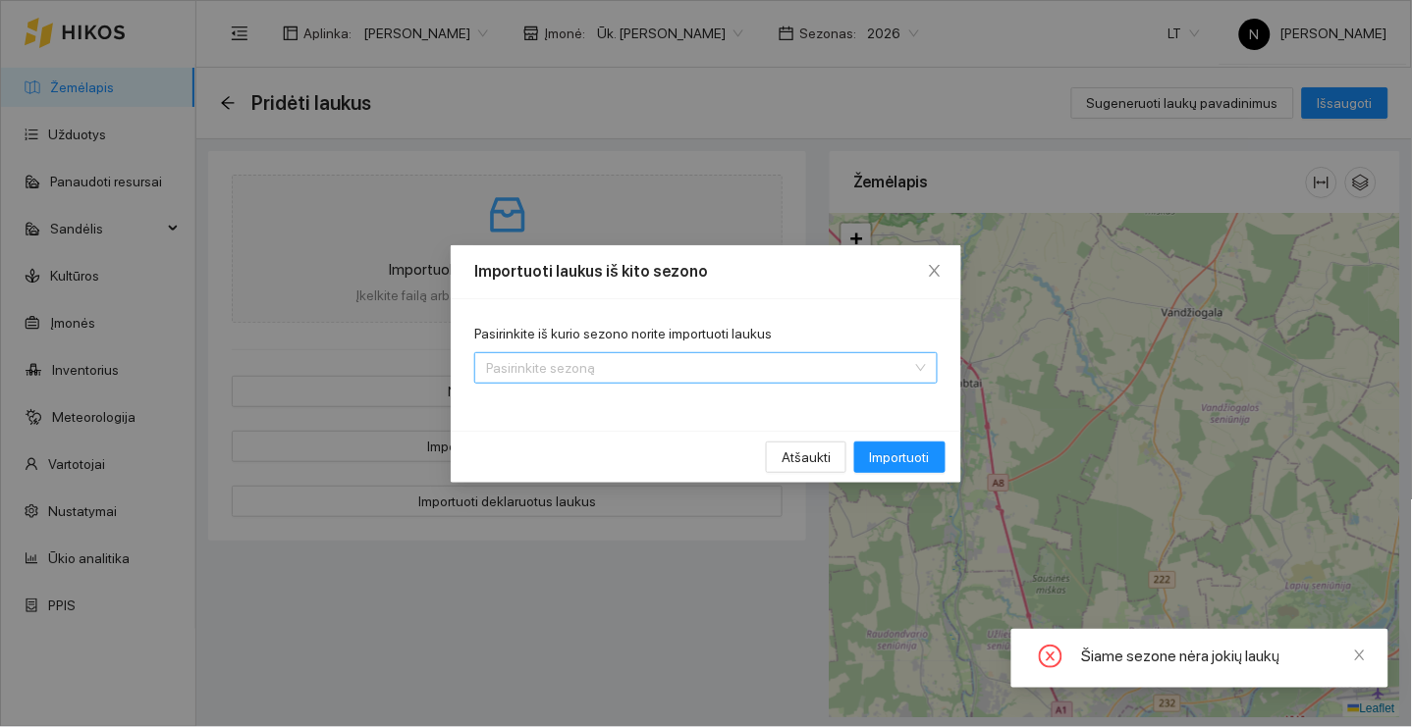
click at [905, 369] on input "Pasirinkite iš kurio sezono norite importuoti laukus" at bounding box center [699, 367] width 426 height 29
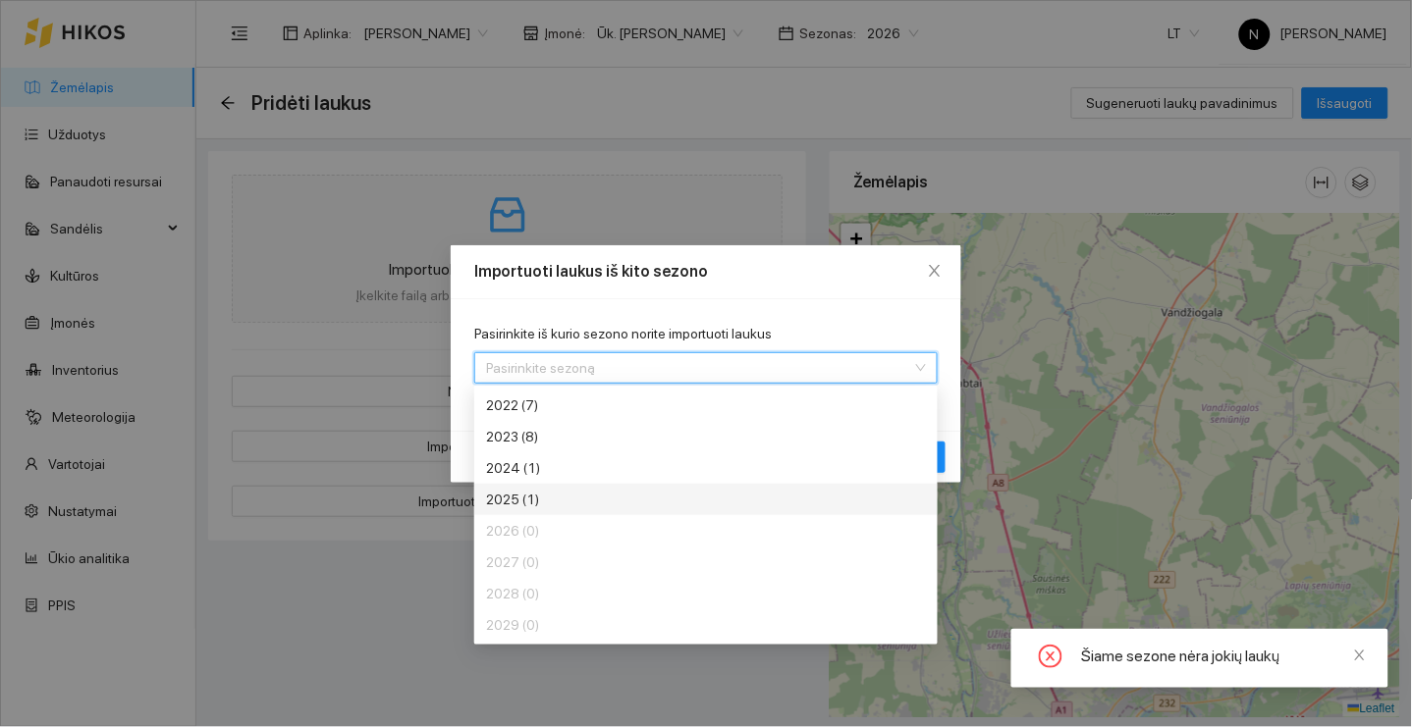
click at [827, 496] on div "2025 (1)" at bounding box center [705, 499] width 463 height 31
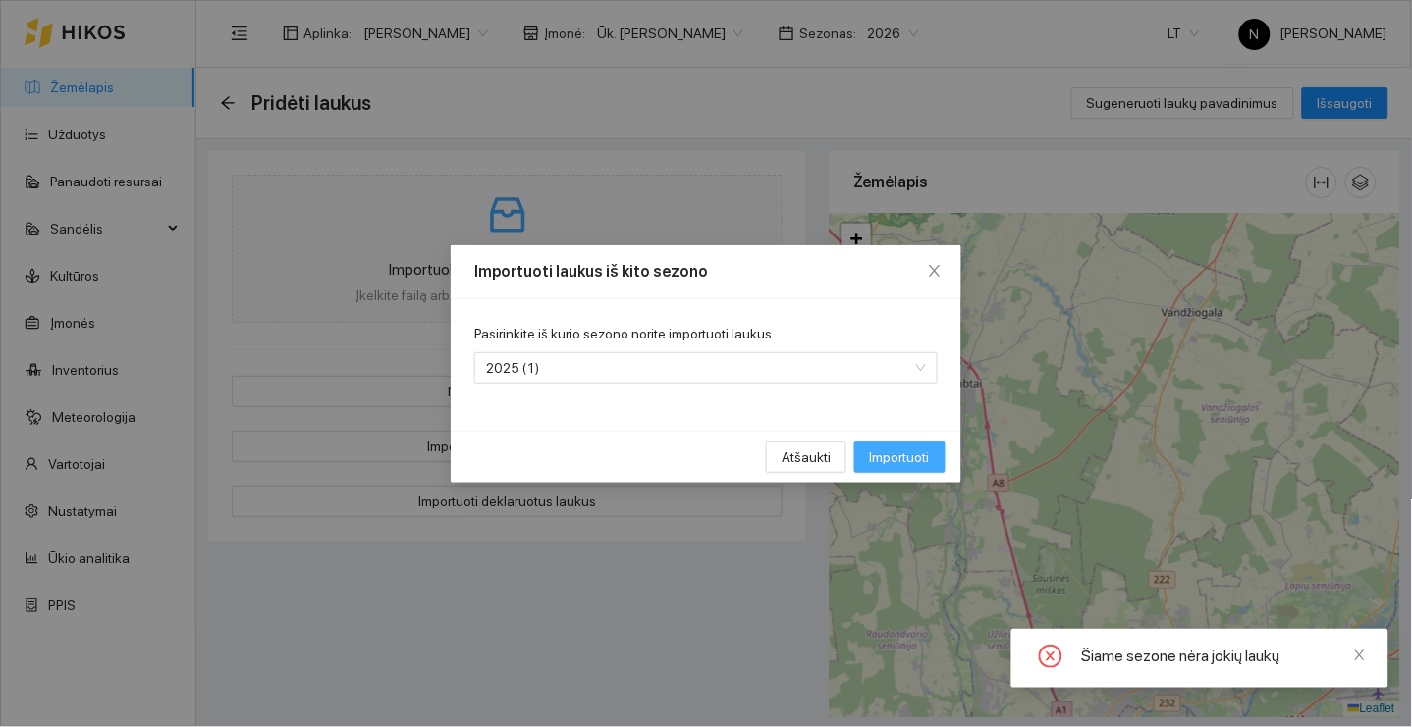
click at [921, 453] on span "Importuoti" at bounding box center [900, 458] width 60 height 22
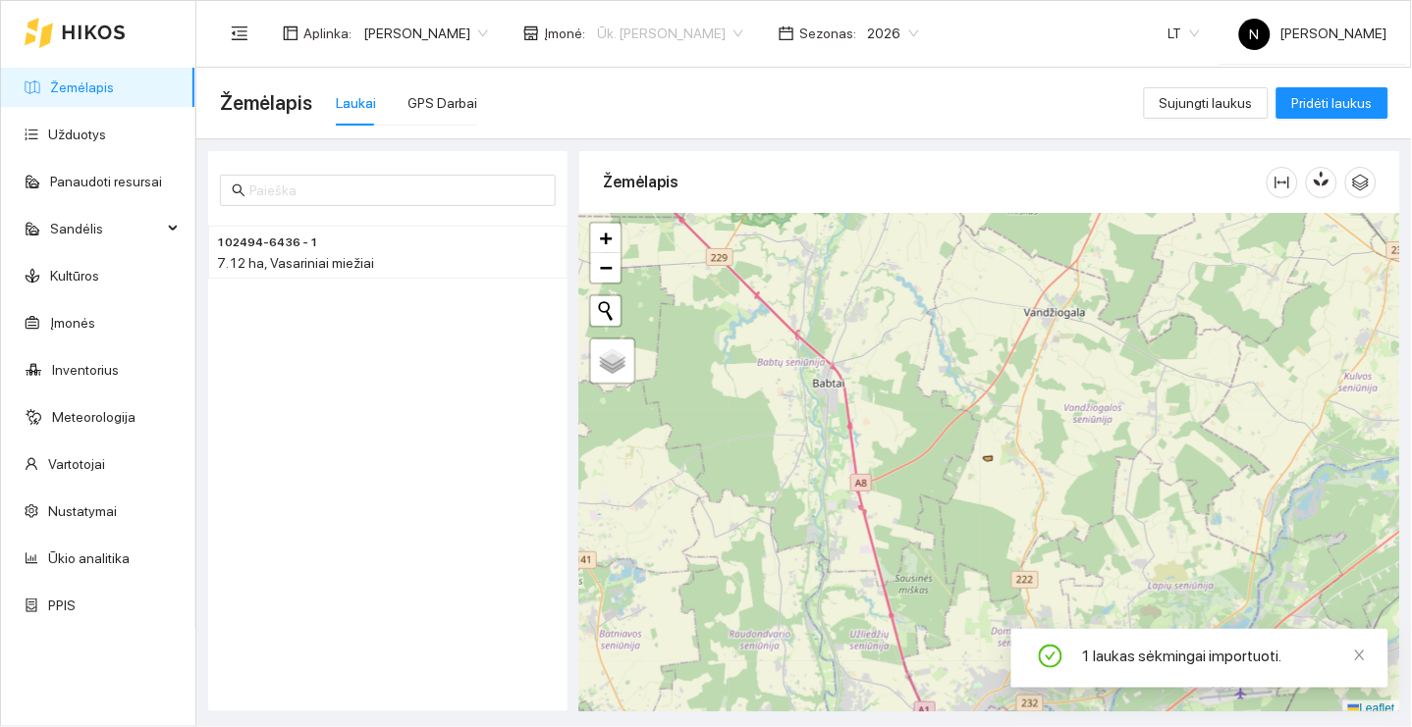
click at [674, 25] on span "Ūk. [PERSON_NAME]" at bounding box center [670, 33] width 146 height 29
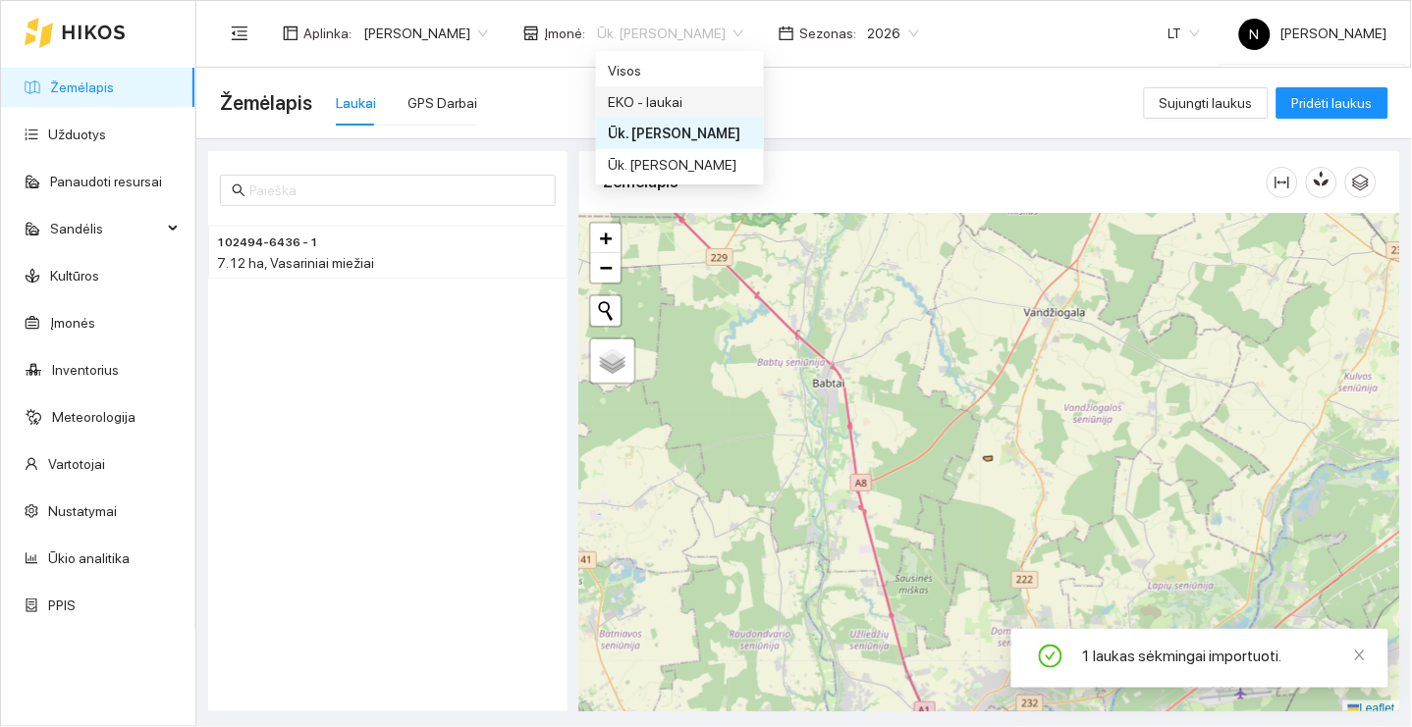
click at [678, 101] on div "EKO - laukai" at bounding box center [680, 102] width 144 height 22
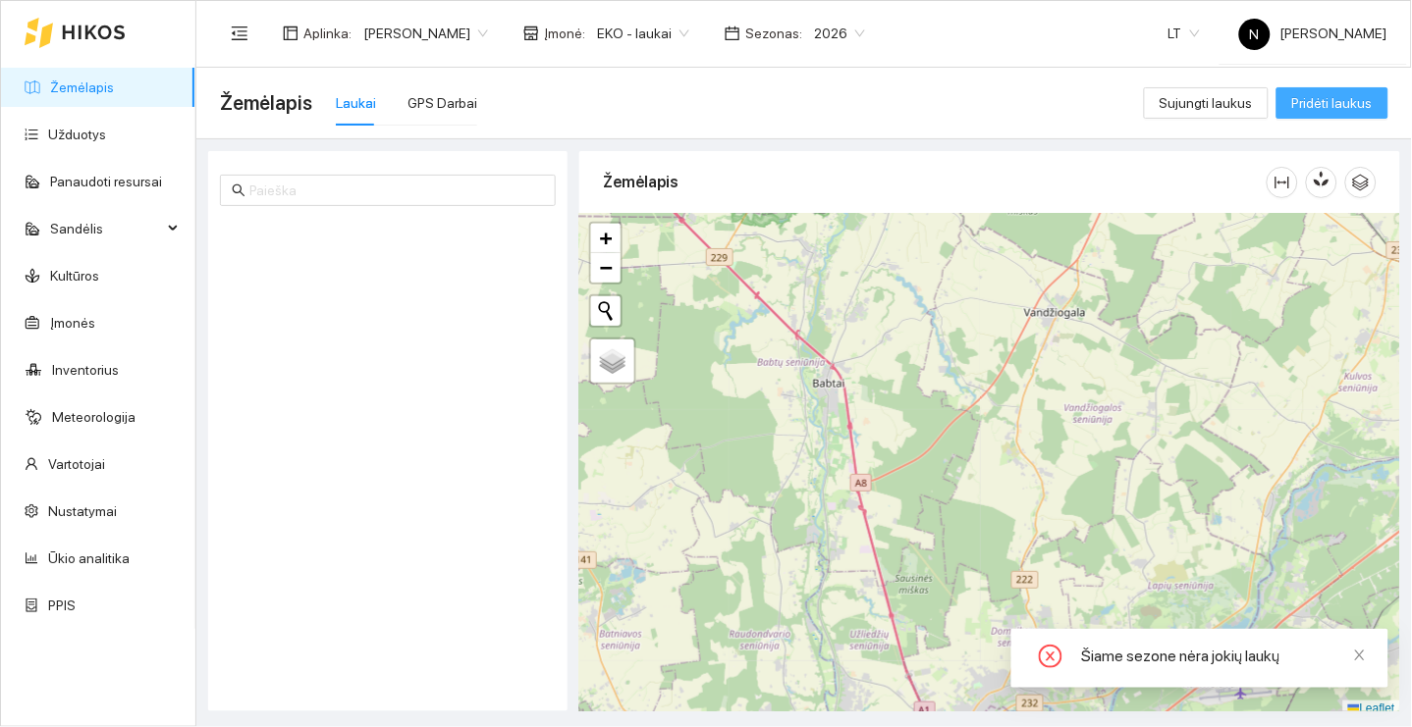
click at [1298, 100] on span "Pridėti laukus" at bounding box center [1332, 103] width 81 height 22
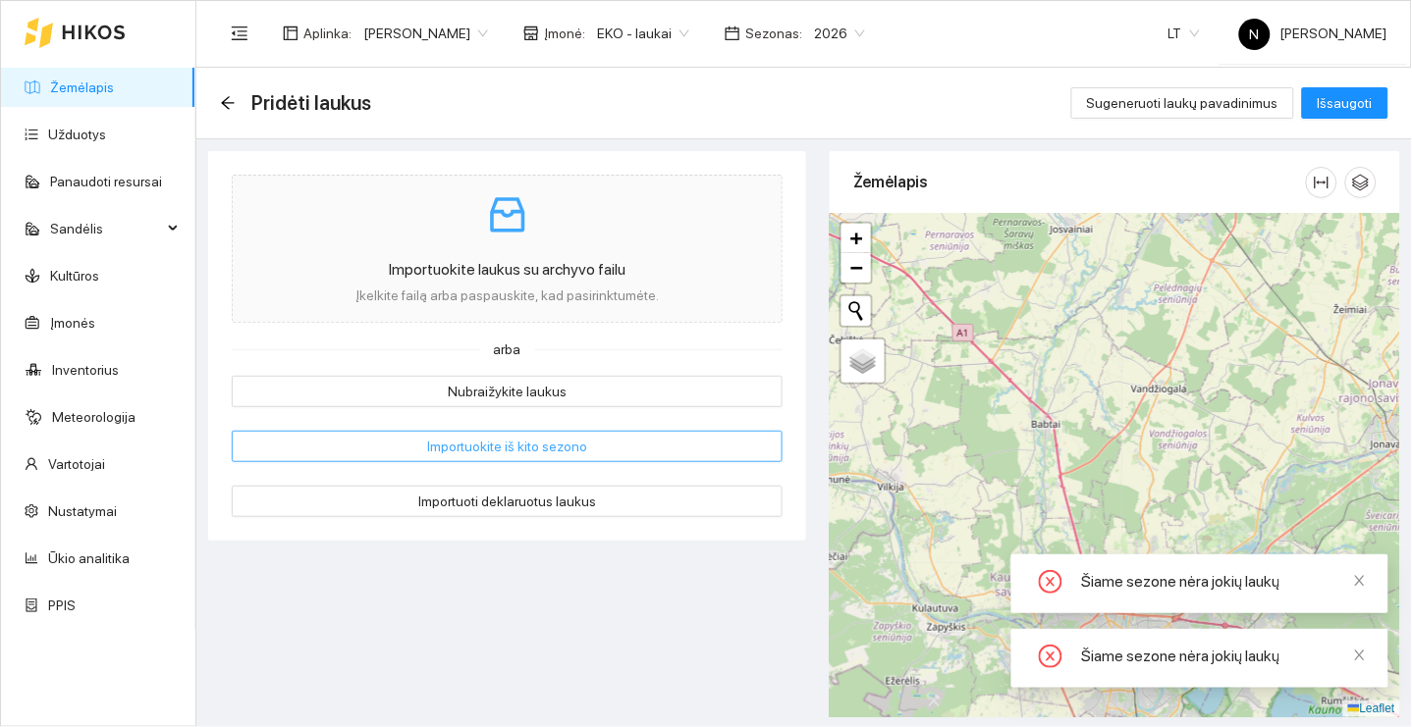
click at [614, 449] on button "Importuokite iš kito sezono" at bounding box center [507, 446] width 551 height 31
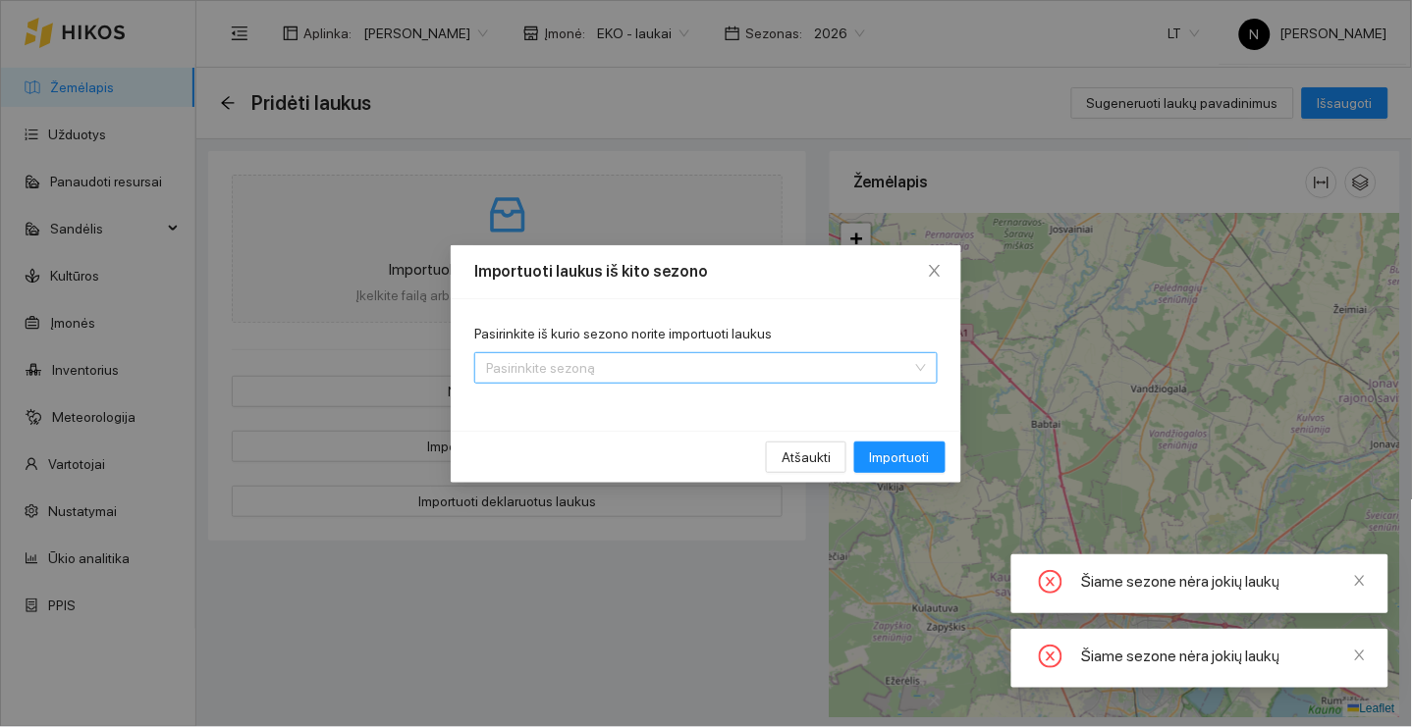
click at [838, 375] on input "Pasirinkite iš kurio sezono norite importuoti laukus" at bounding box center [699, 367] width 426 height 29
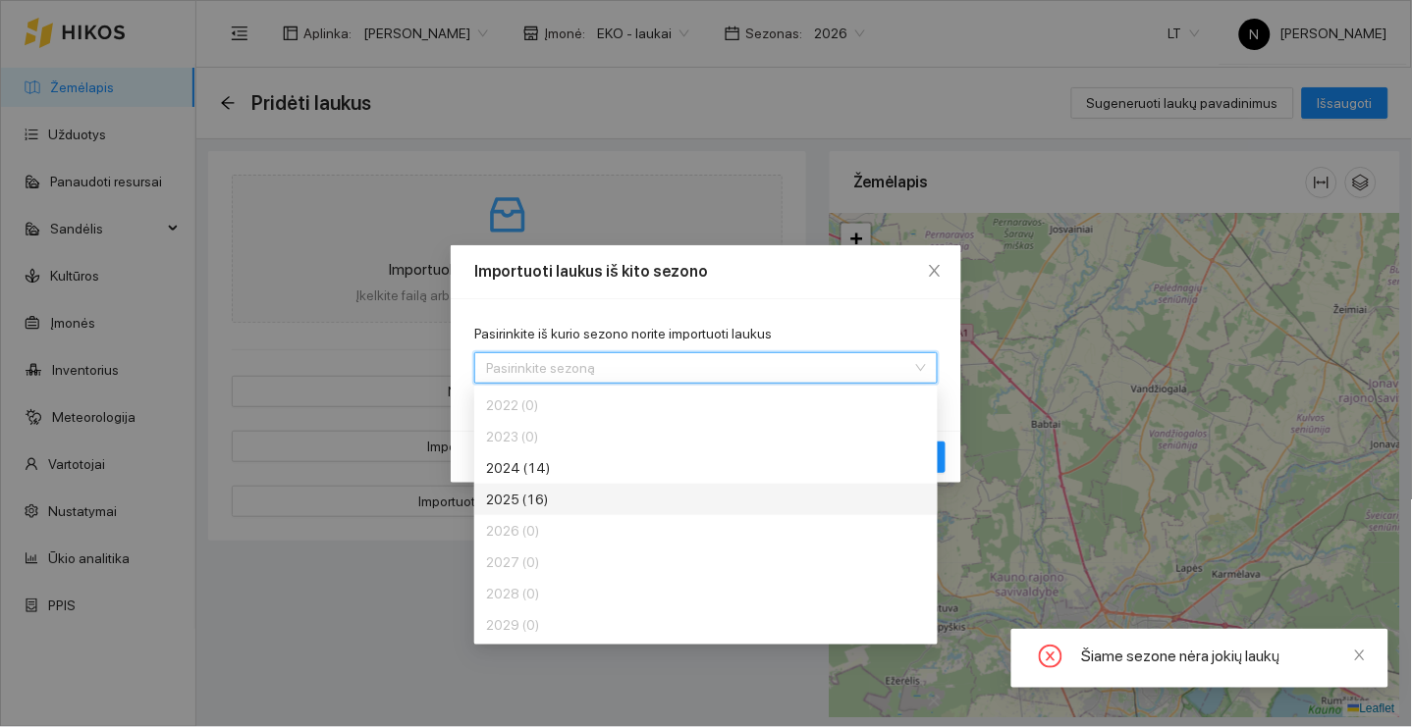
click at [804, 494] on div "2025 (16)" at bounding box center [705, 499] width 463 height 31
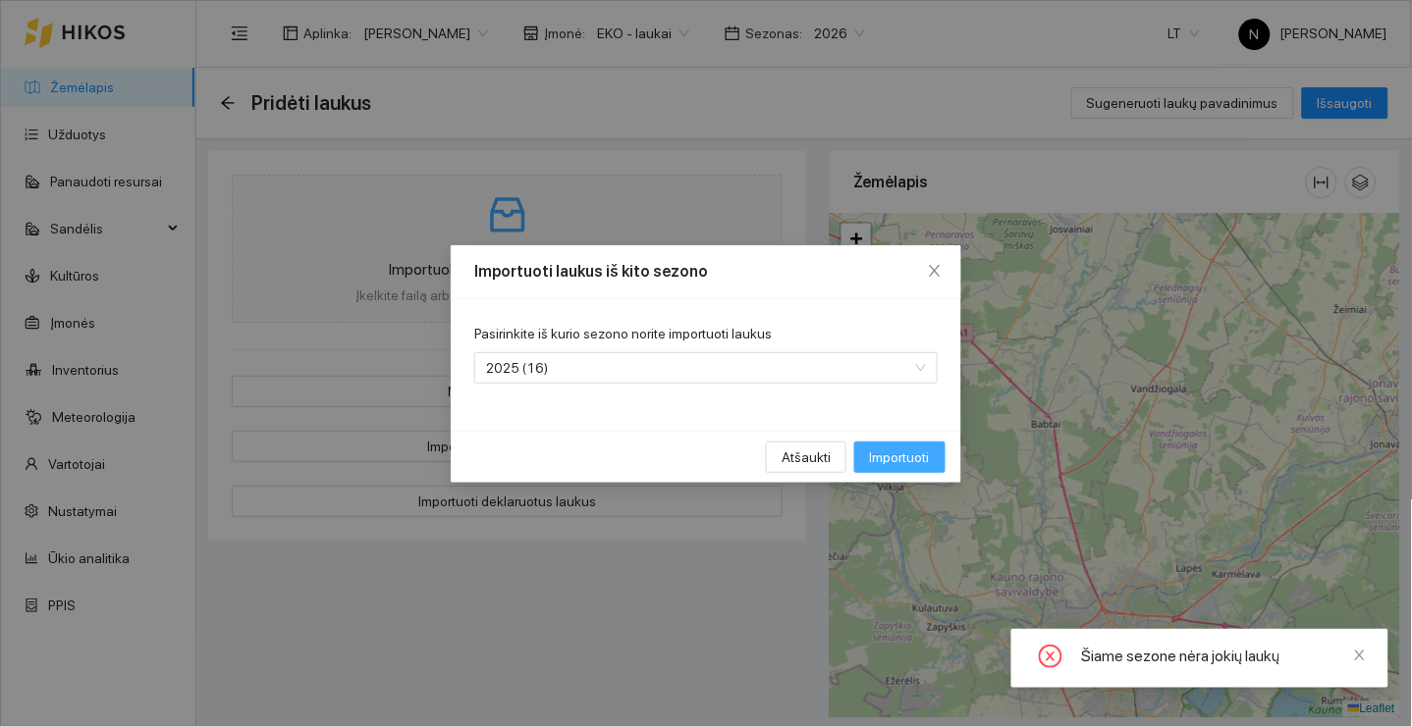
click at [938, 451] on button "Importuoti" at bounding box center [899, 457] width 91 height 31
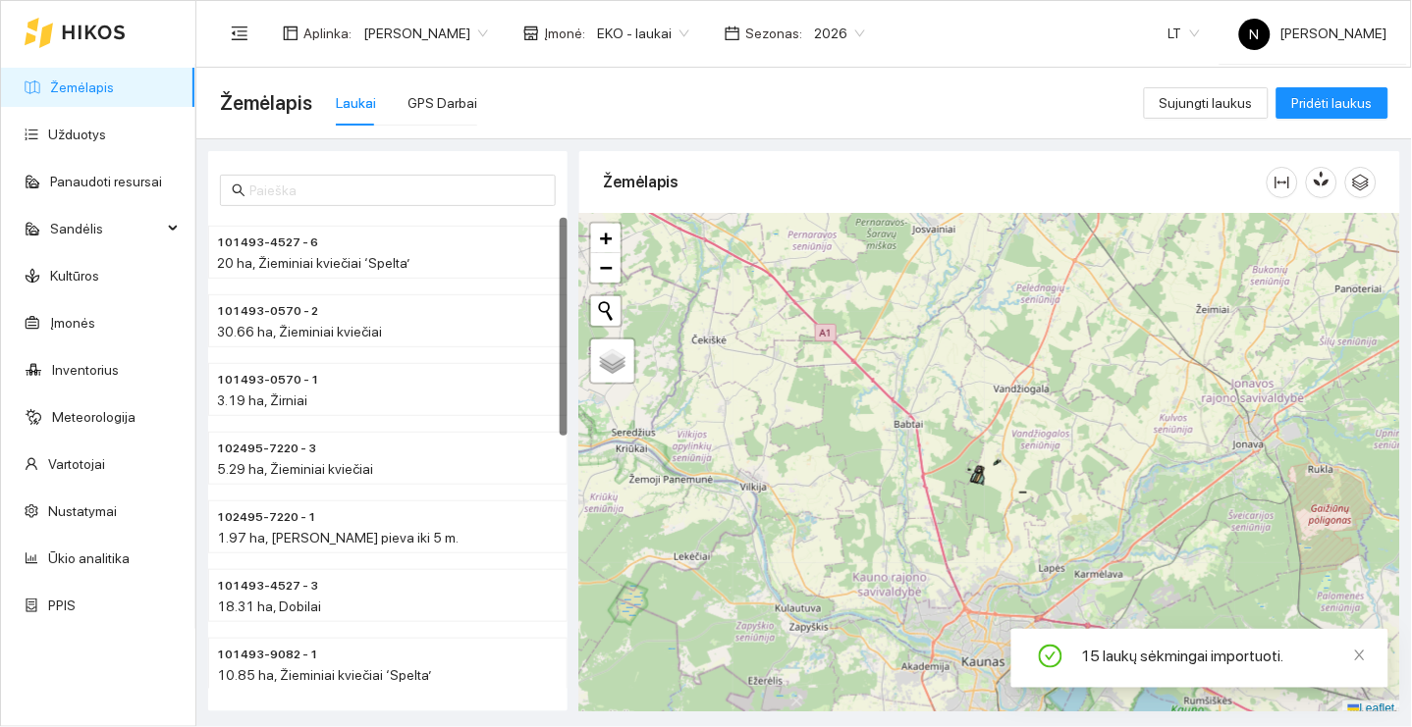
click at [625, 41] on span "EKO - laukai" at bounding box center [643, 33] width 92 height 29
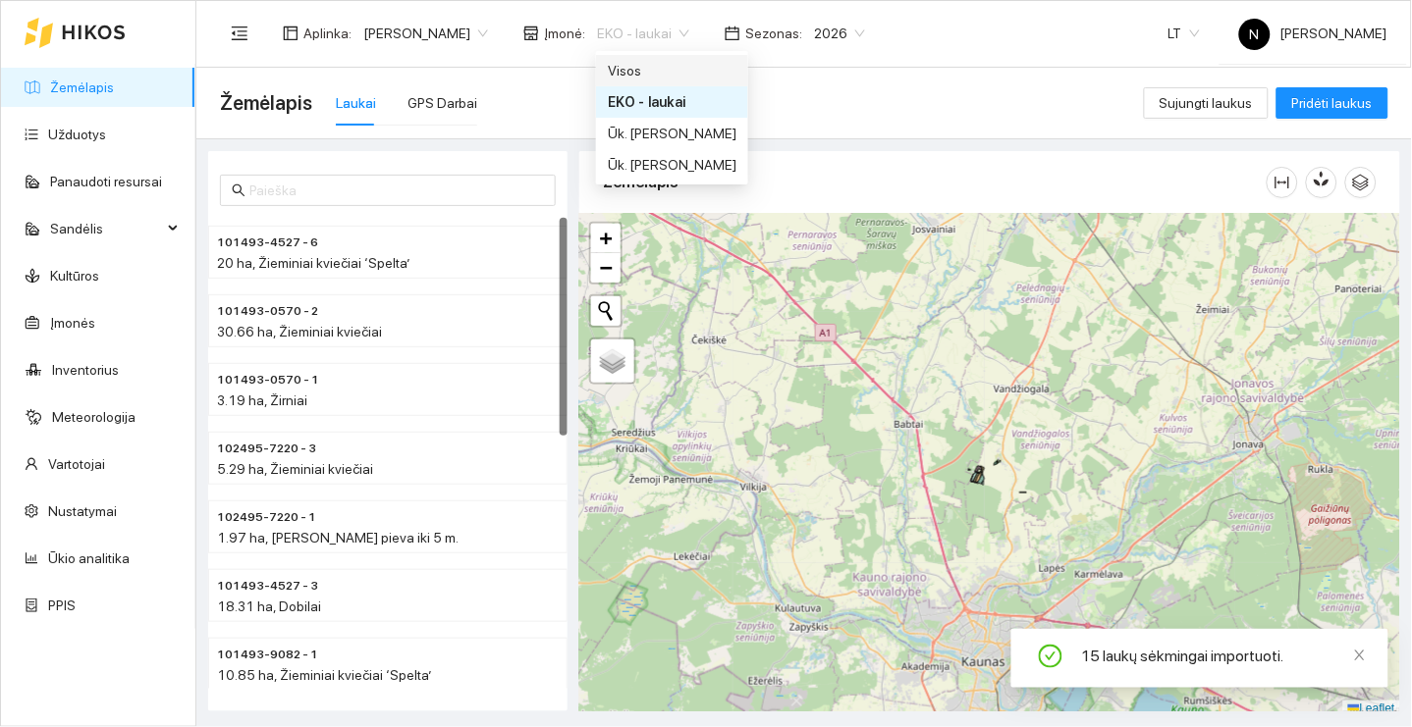
click at [639, 76] on div "Visos" at bounding box center [672, 71] width 129 height 22
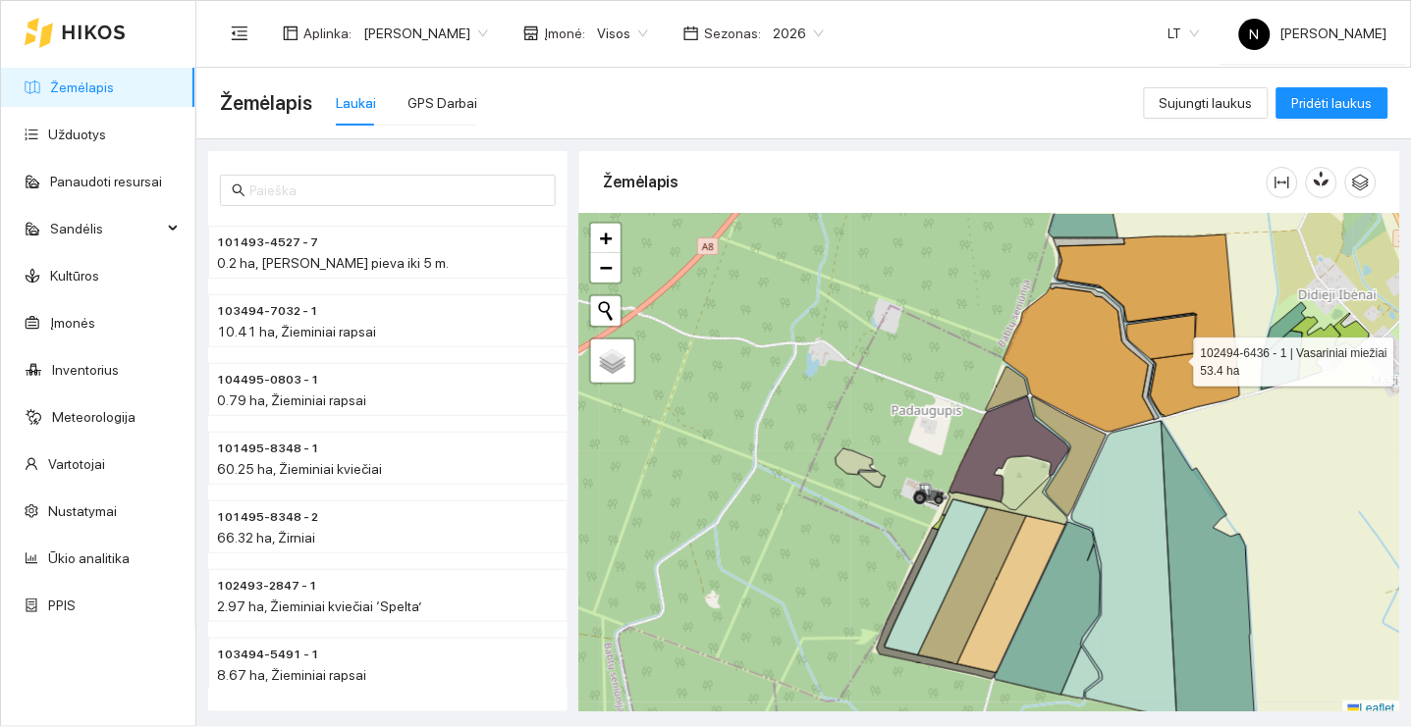
scroll to position [5, 0]
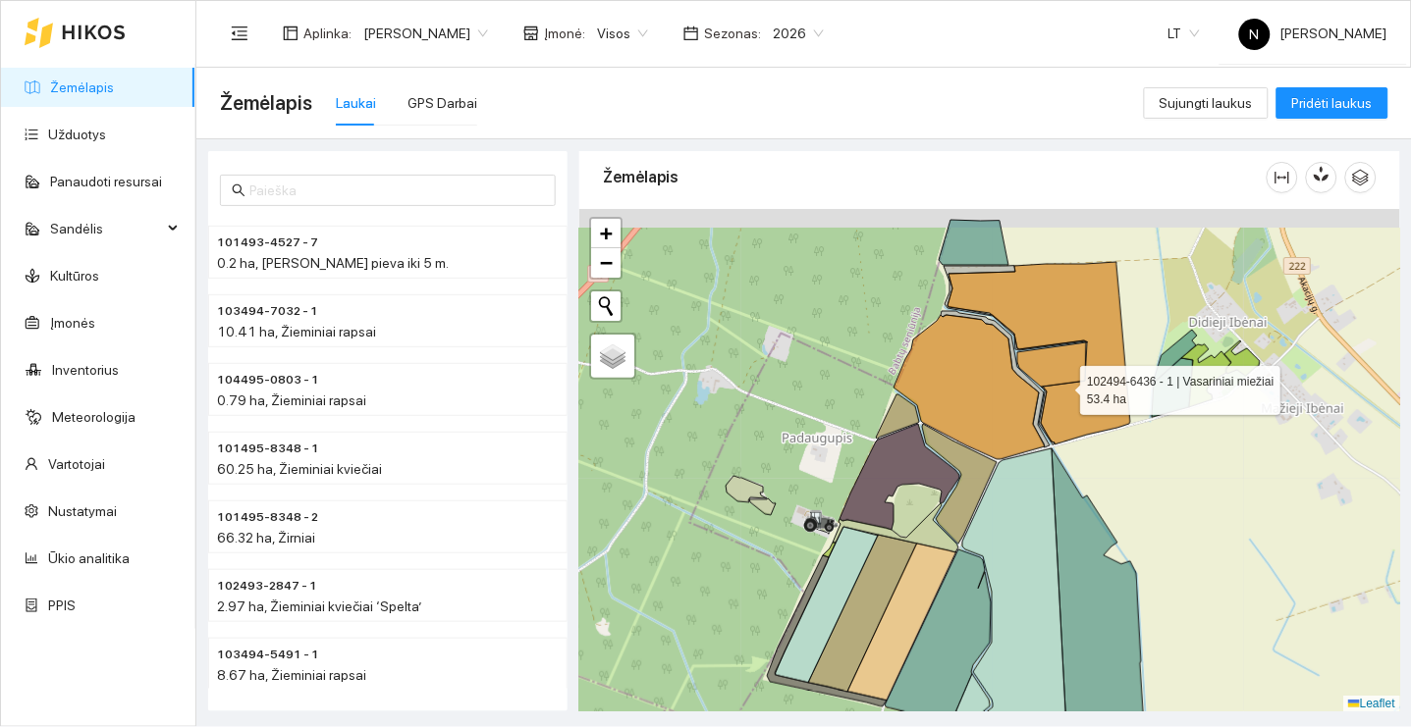
drag, startPoint x: 1177, startPoint y: 351, endPoint x: 1059, endPoint y: 380, distance: 121.2
click at [1063, 384] on g at bounding box center [864, 500] width 790 height 560
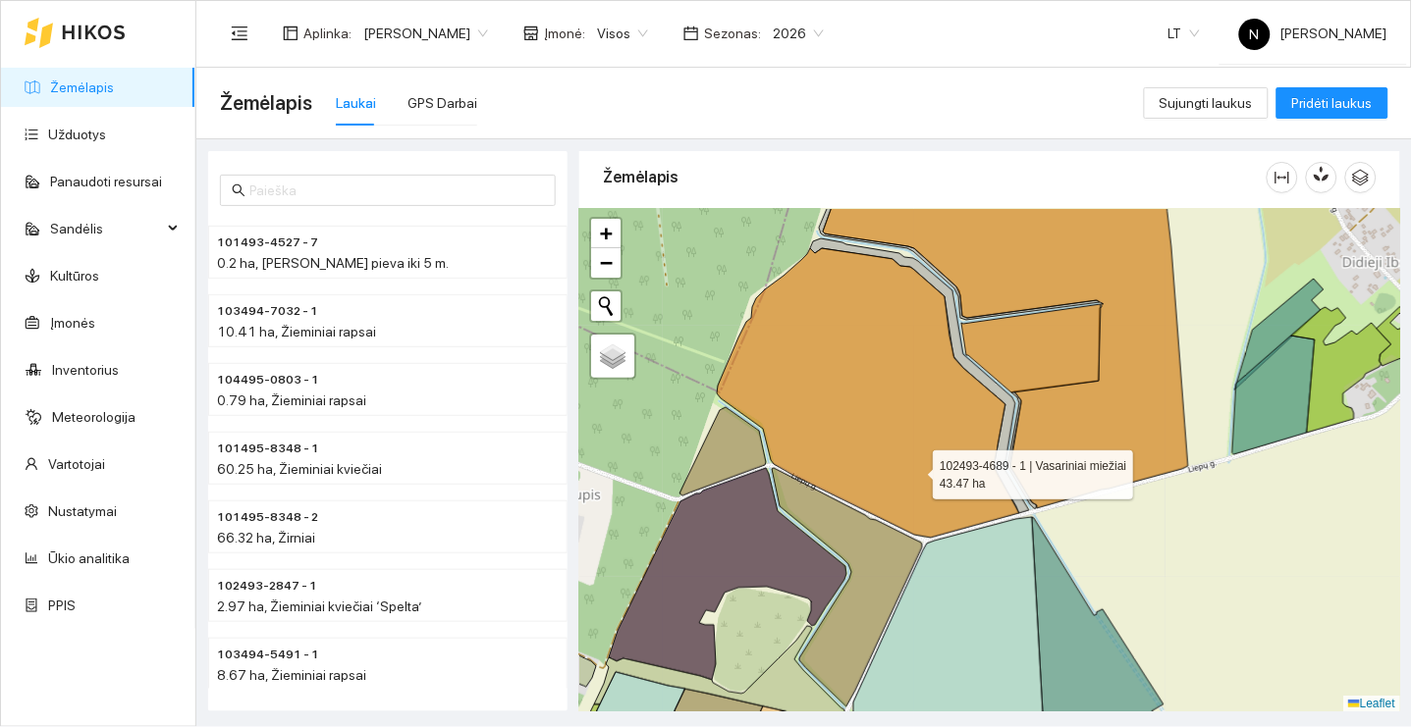
click at [915, 469] on icon at bounding box center [868, 393] width 302 height 290
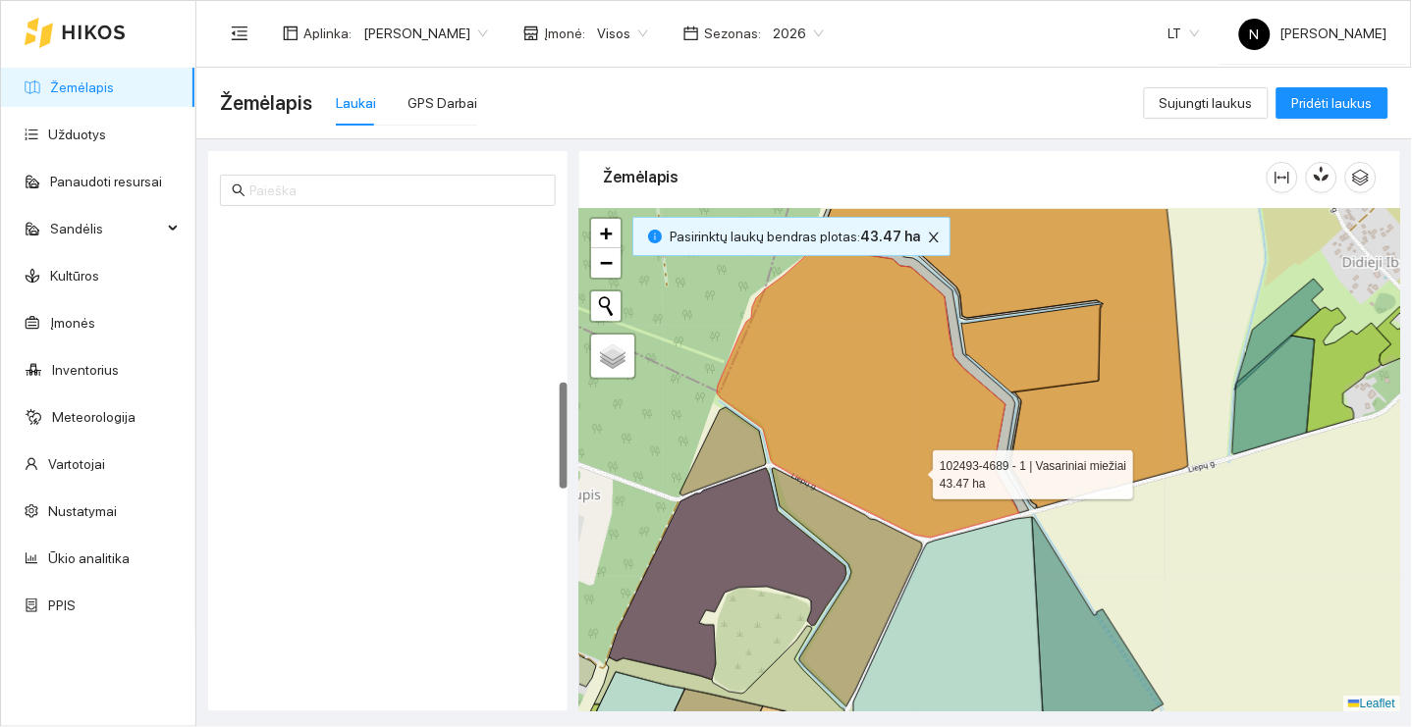
scroll to position [726, 0]
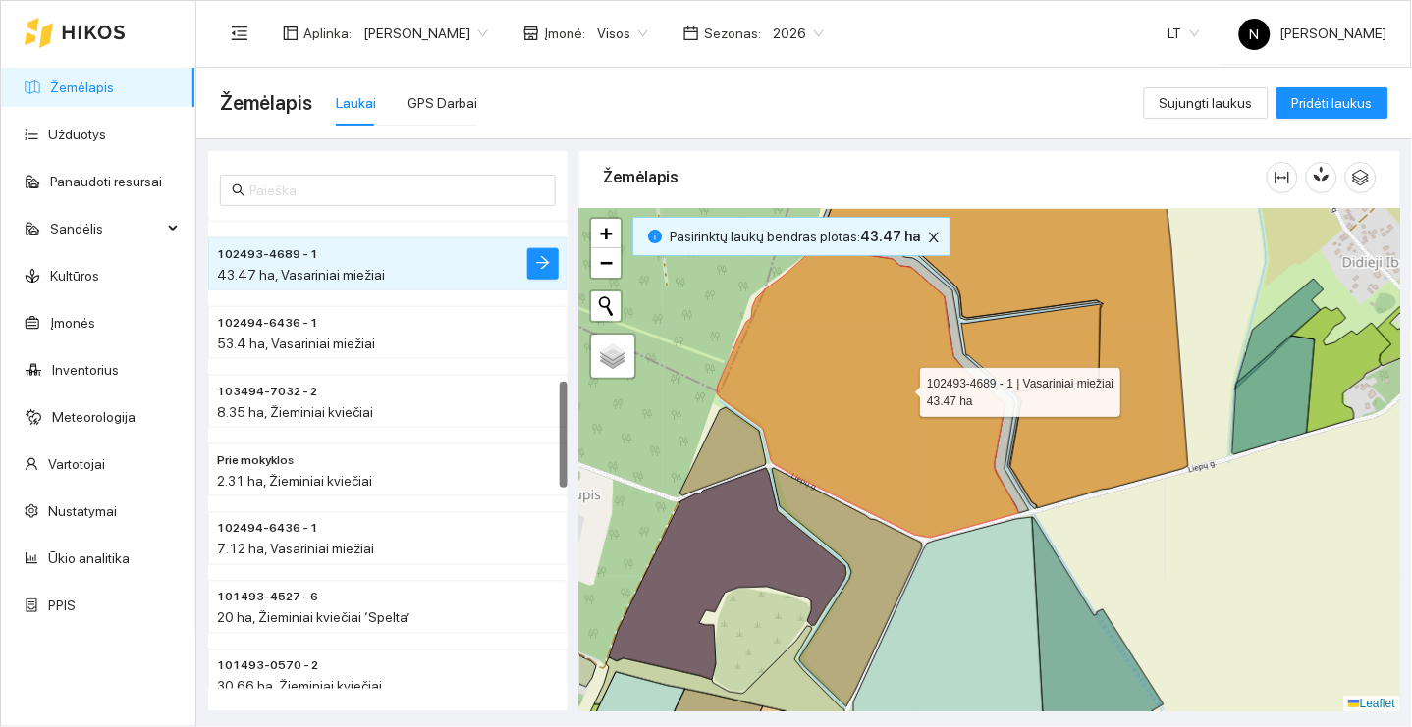
drag, startPoint x: 902, startPoint y: 387, endPoint x: 910, endPoint y: 414, distance: 28.6
click at [910, 413] on icon at bounding box center [868, 393] width 302 height 290
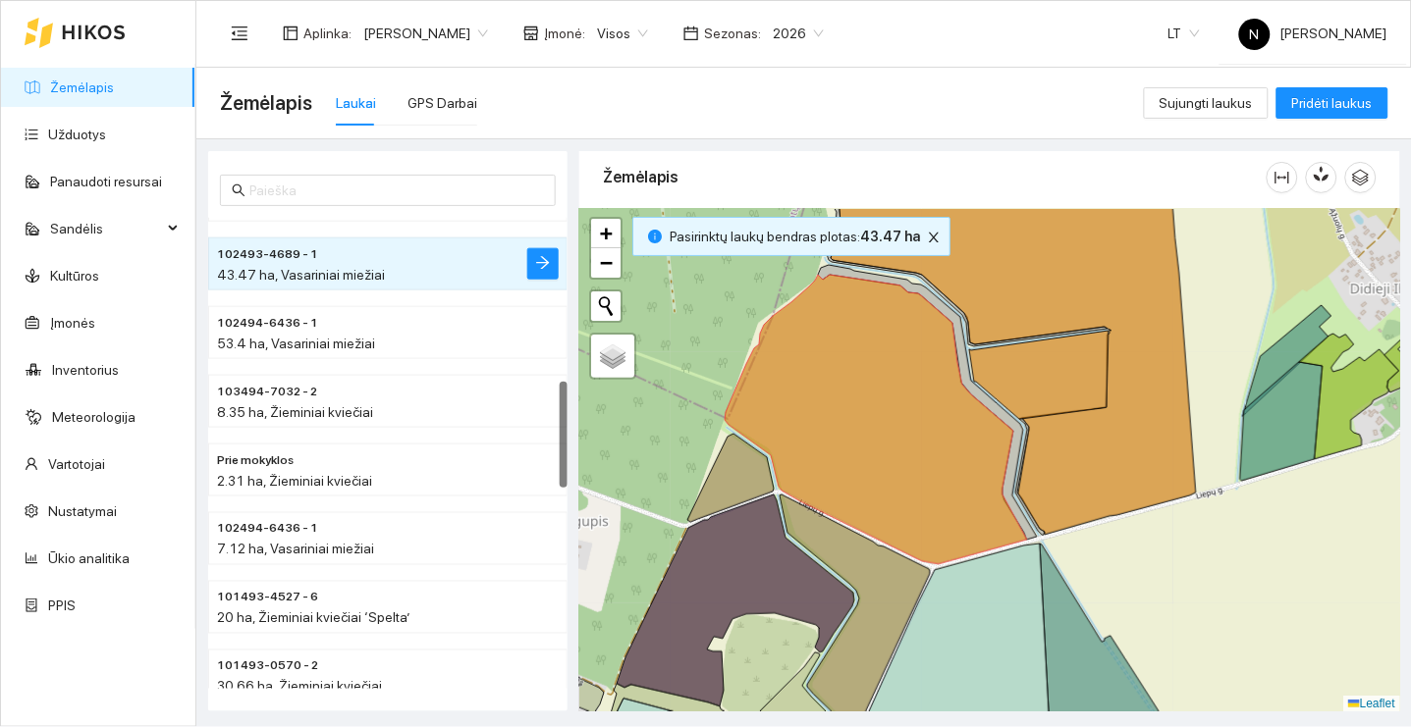
click at [540, 255] on icon "arrow-right" at bounding box center [543, 263] width 16 height 16
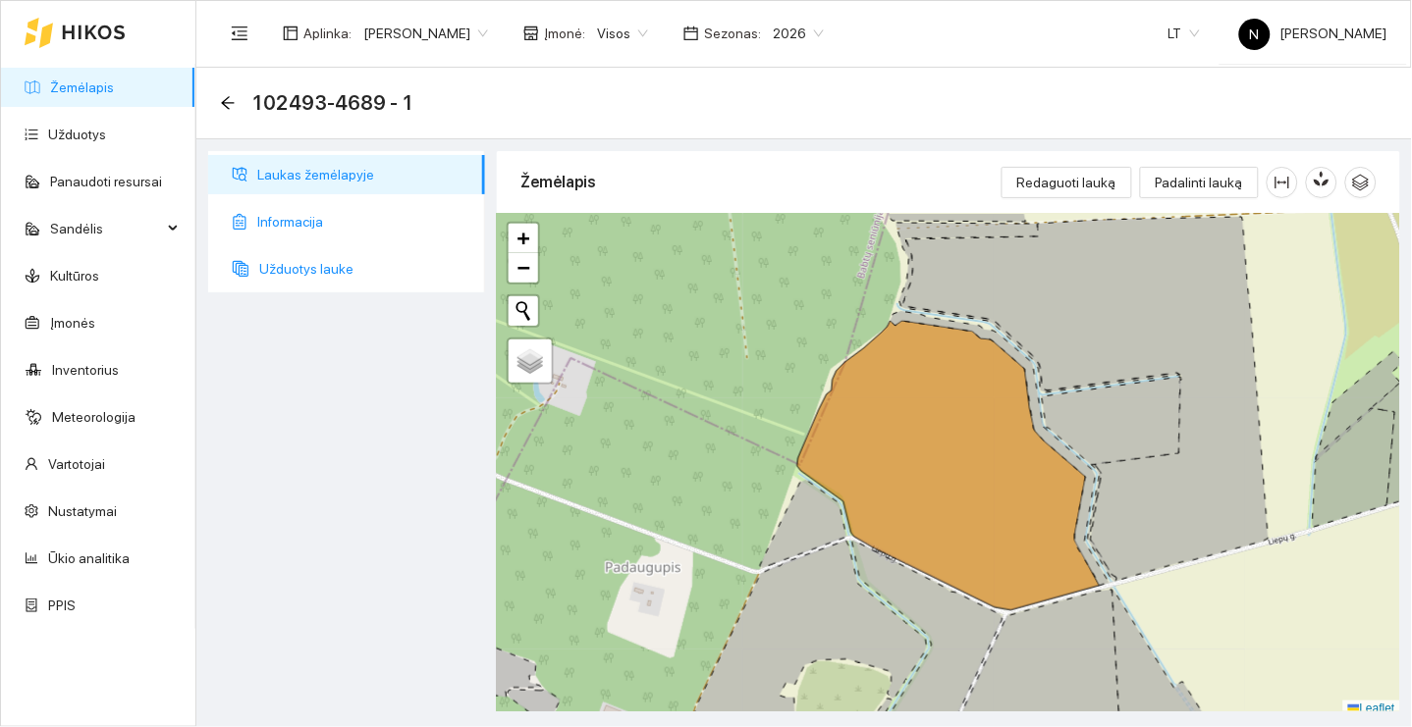
click at [385, 225] on span "Informacija" at bounding box center [363, 221] width 212 height 39
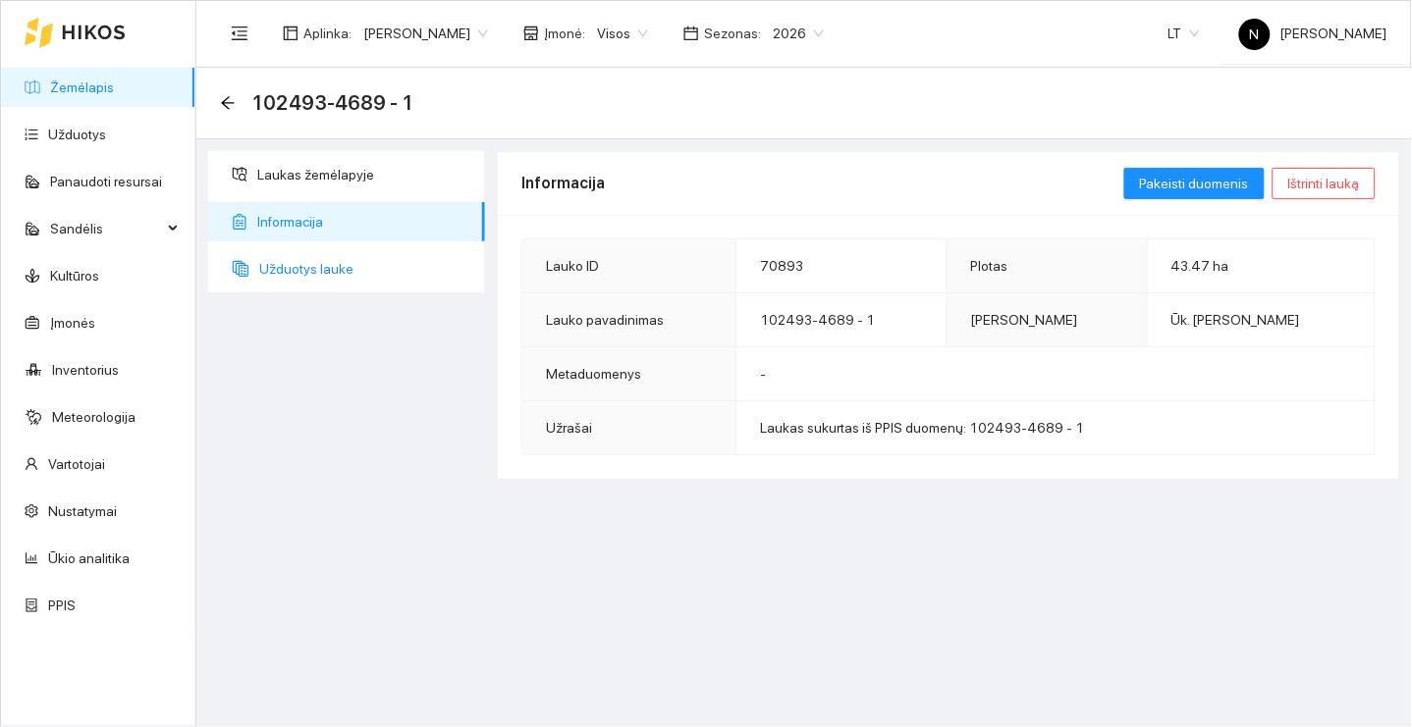
click at [434, 273] on span "Užduotys lauke" at bounding box center [364, 268] width 210 height 39
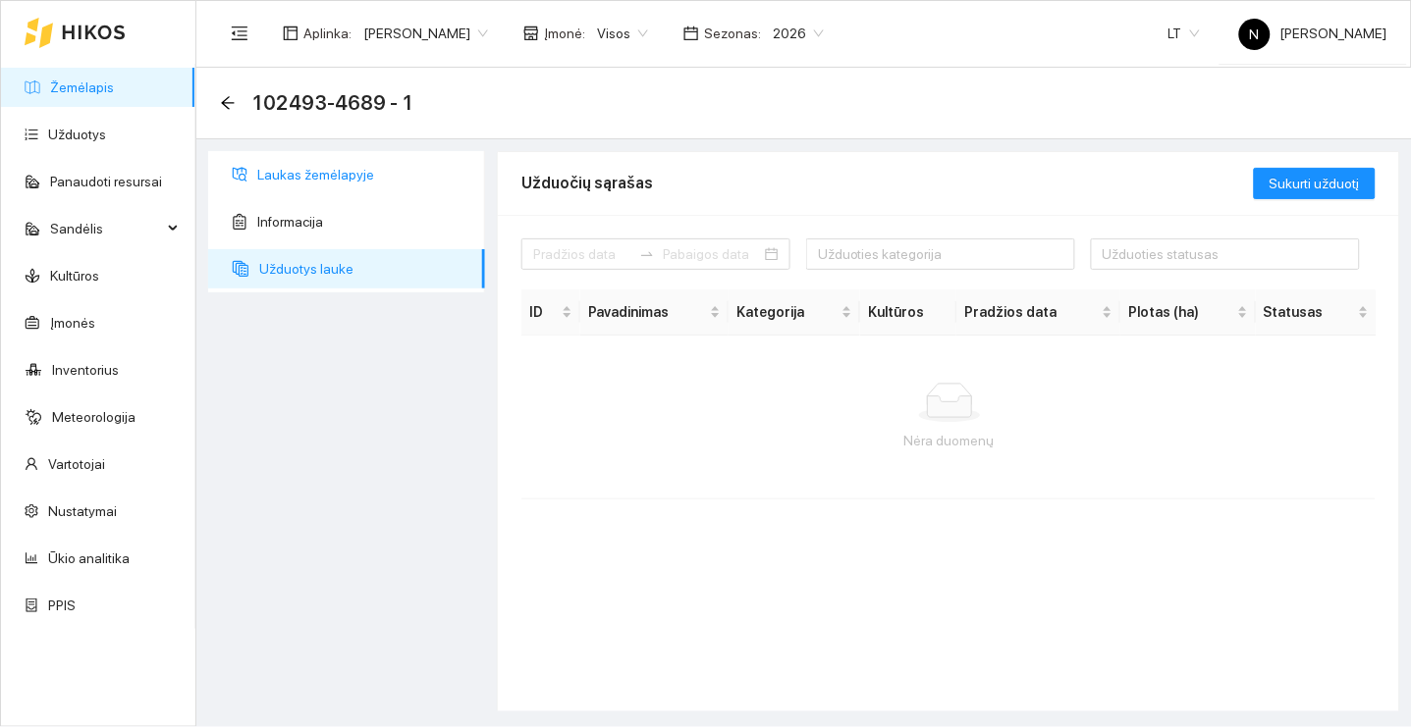
click at [434, 180] on span "Laukas žemėlapyje" at bounding box center [363, 174] width 212 height 39
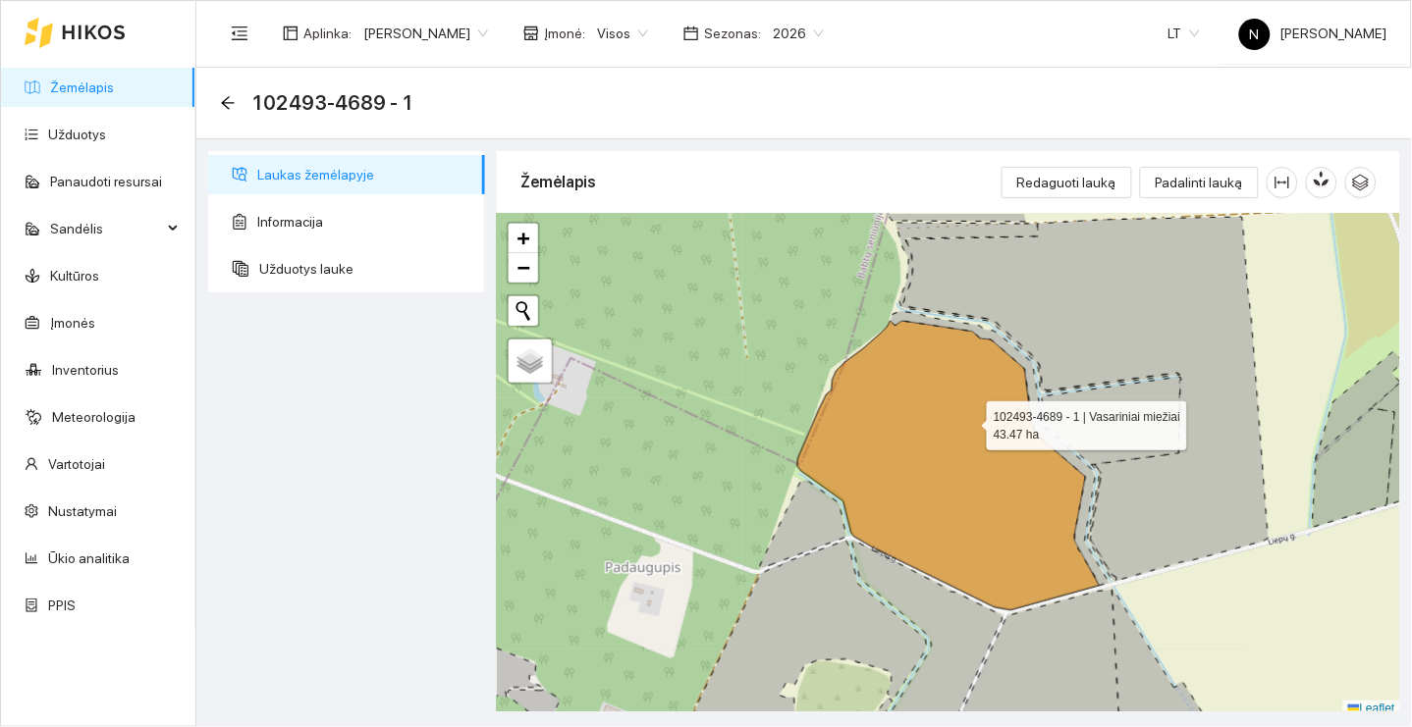
scroll to position [5, 0]
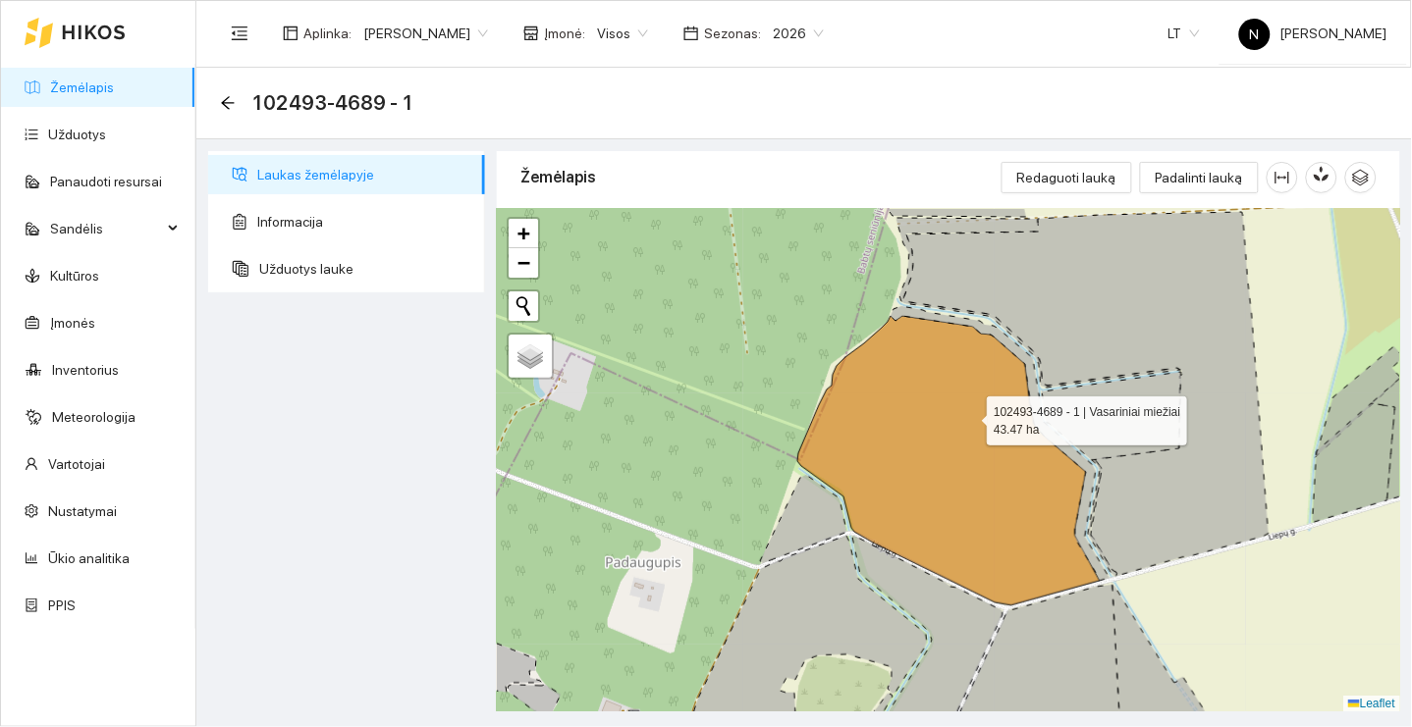
click at [969, 415] on icon at bounding box center [948, 461] width 302 height 290
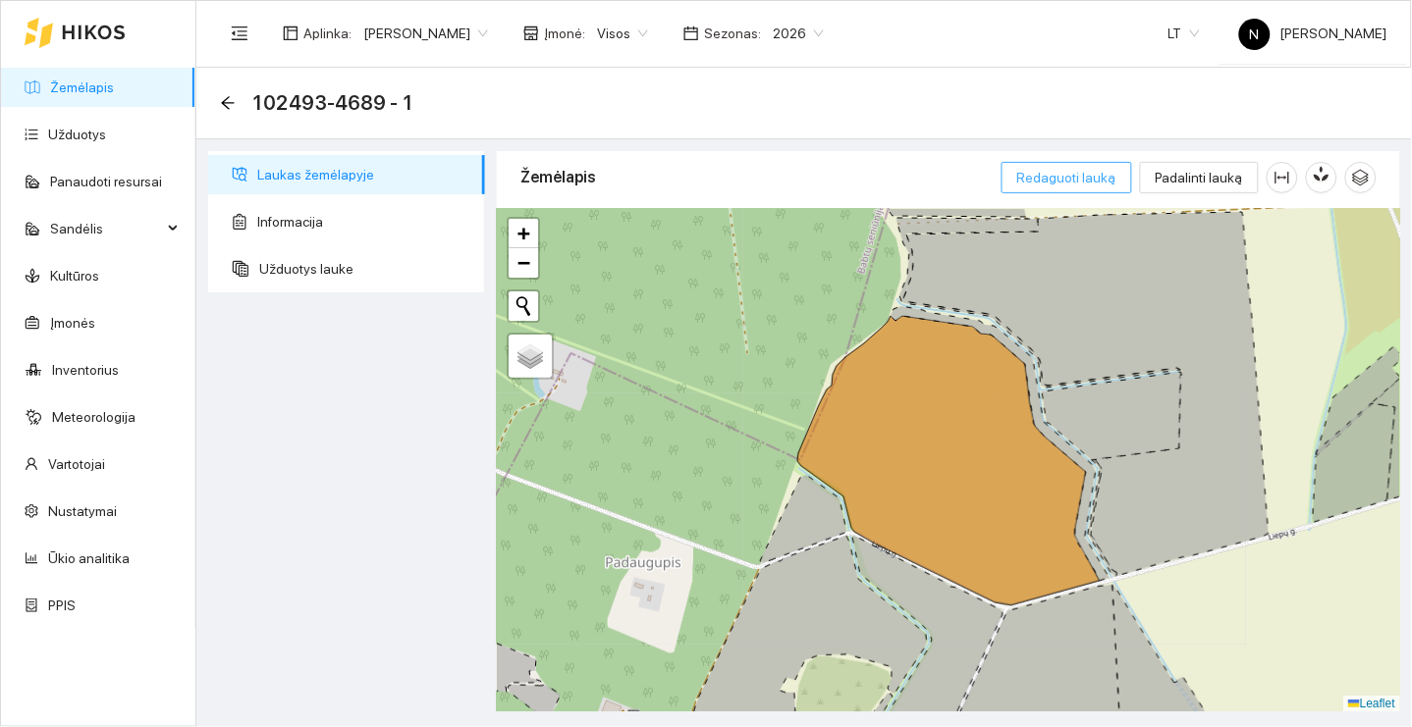
click at [1101, 180] on span "Redaguoti lauką" at bounding box center [1066, 178] width 99 height 22
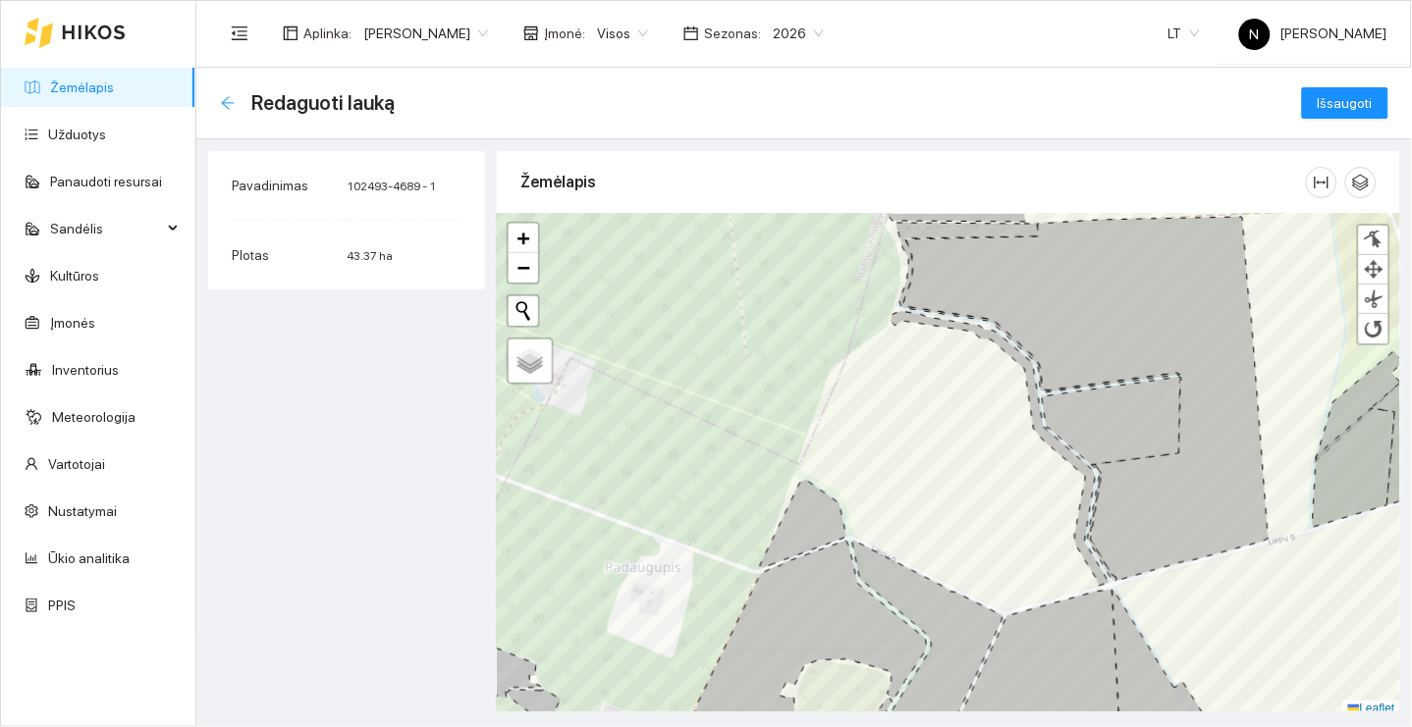
click at [227, 100] on icon "arrow-left" at bounding box center [228, 103] width 16 height 16
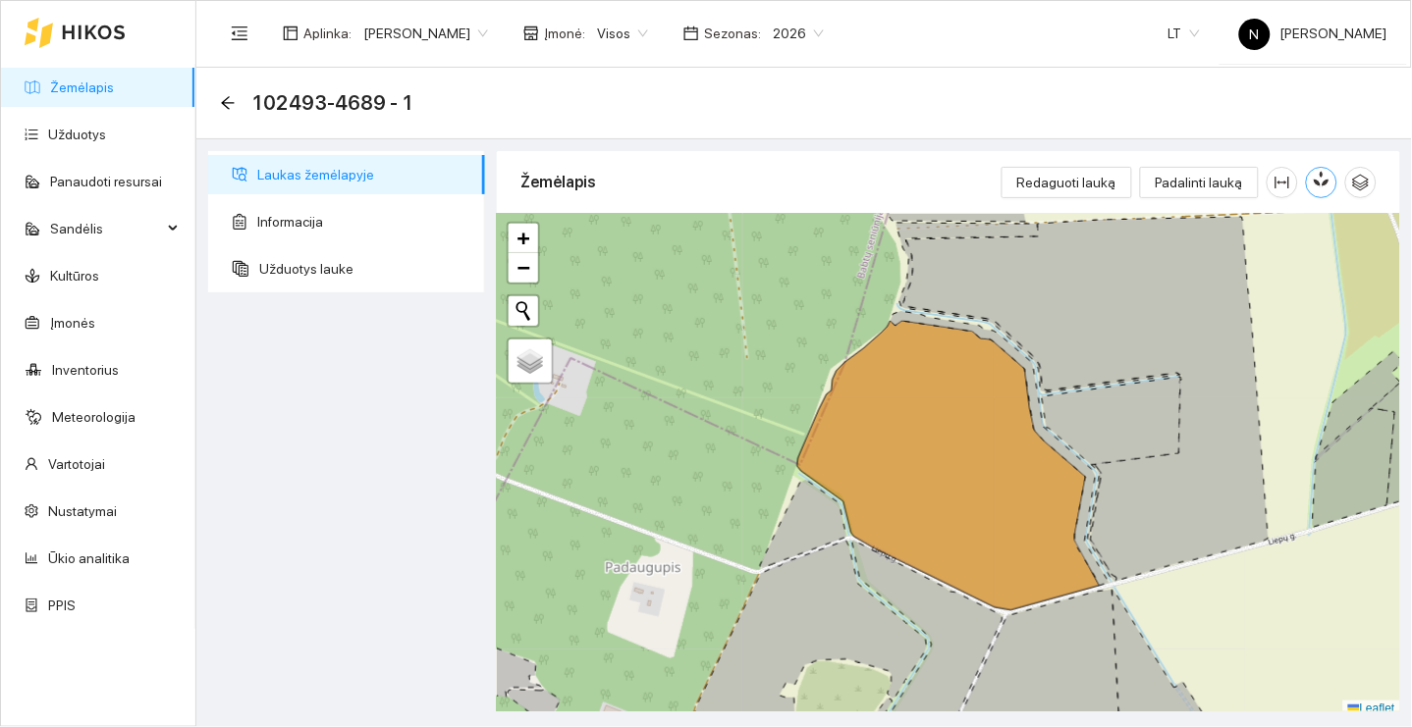
click at [1326, 181] on icon "button" at bounding box center [1324, 179] width 11 height 17
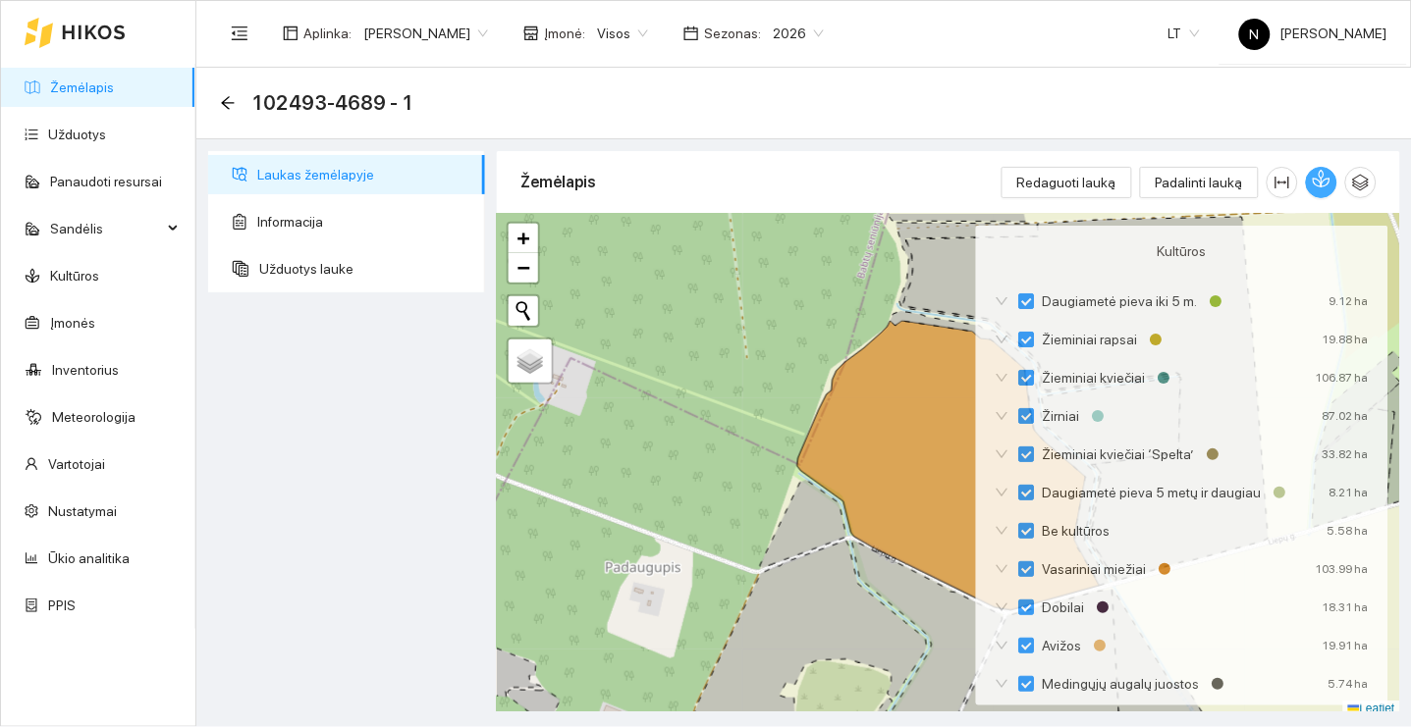
click at [1326, 181] on icon "button" at bounding box center [1322, 179] width 18 height 18
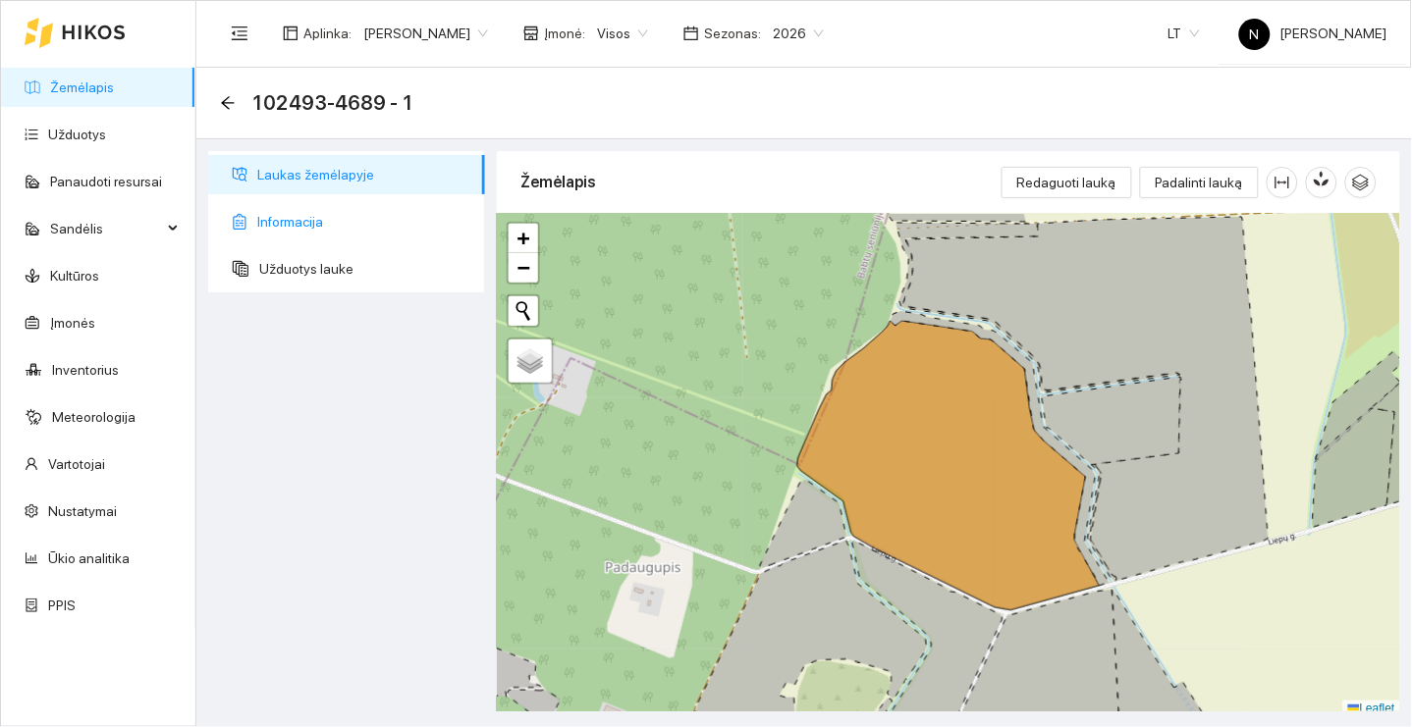
click at [441, 223] on span "Informacija" at bounding box center [363, 221] width 212 height 39
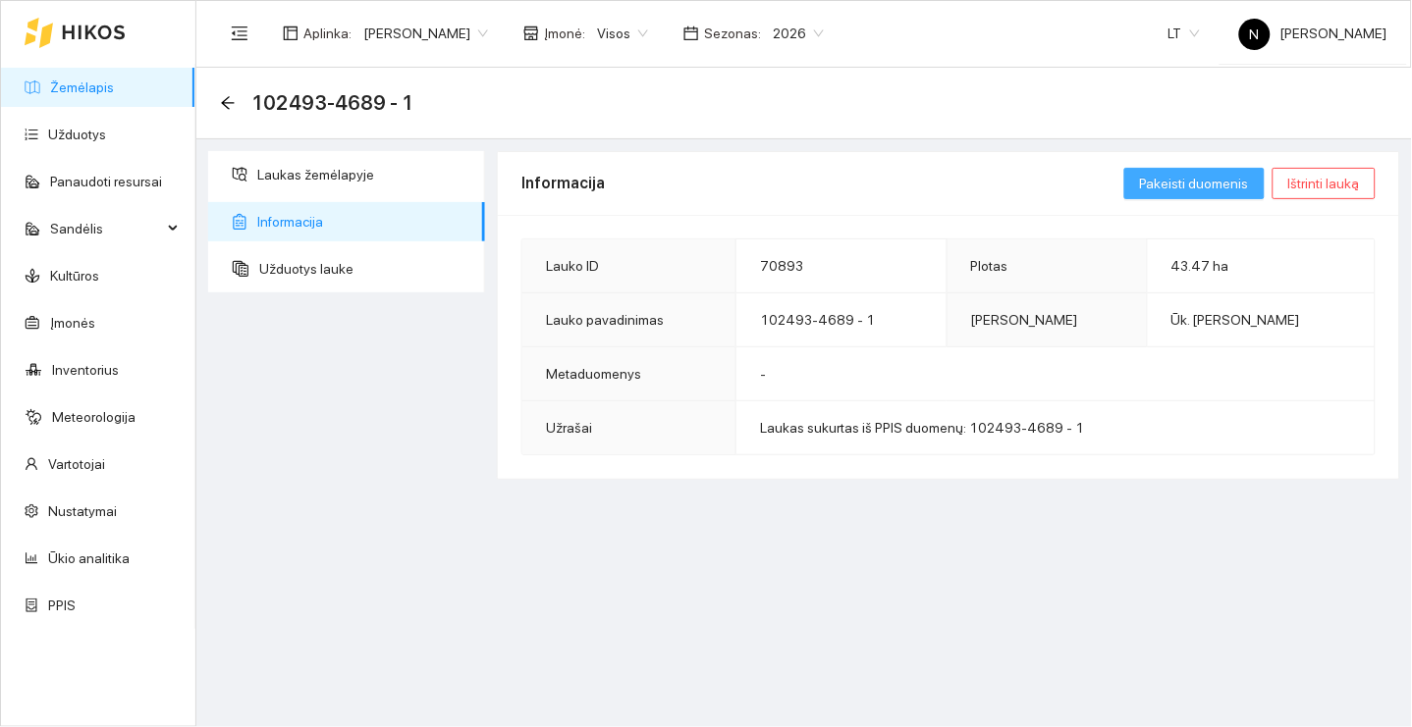
click at [1215, 191] on span "Pakeisti duomenis" at bounding box center [1194, 184] width 109 height 22
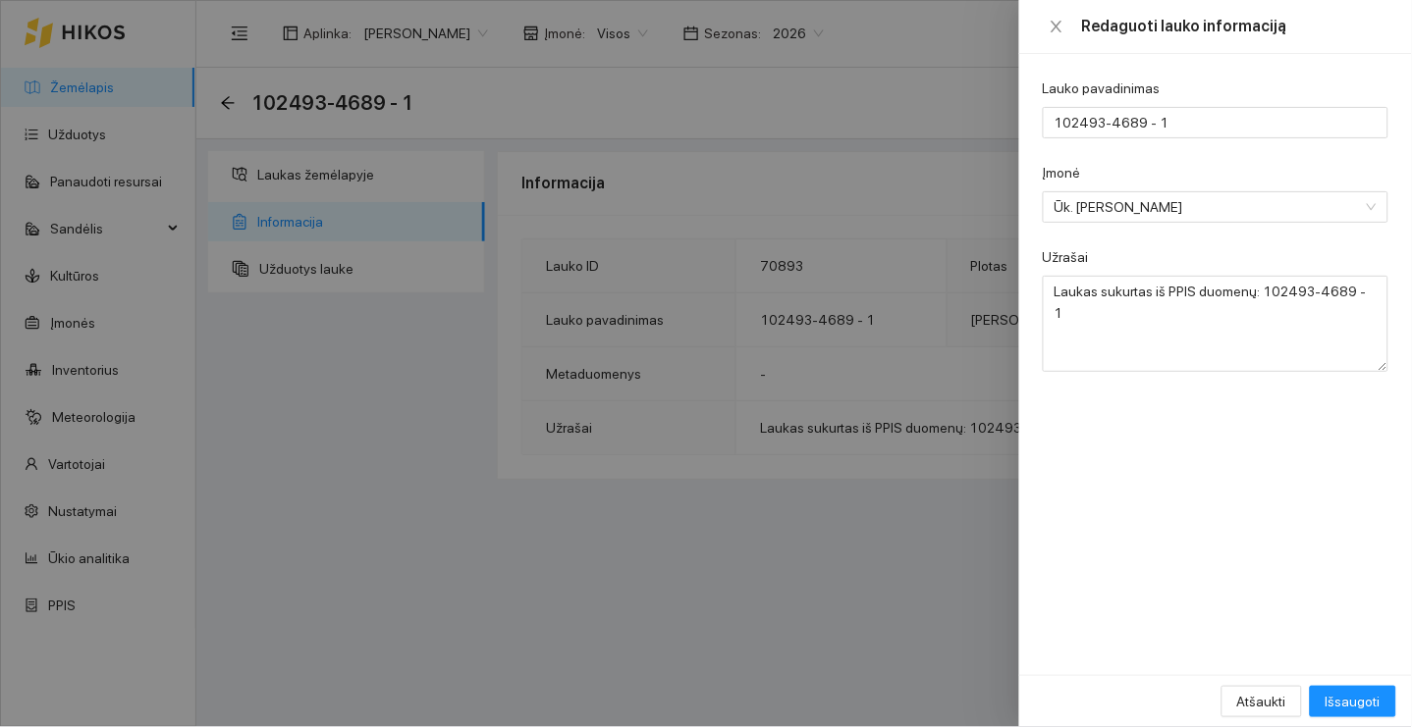
click at [959, 128] on div at bounding box center [706, 363] width 1412 height 727
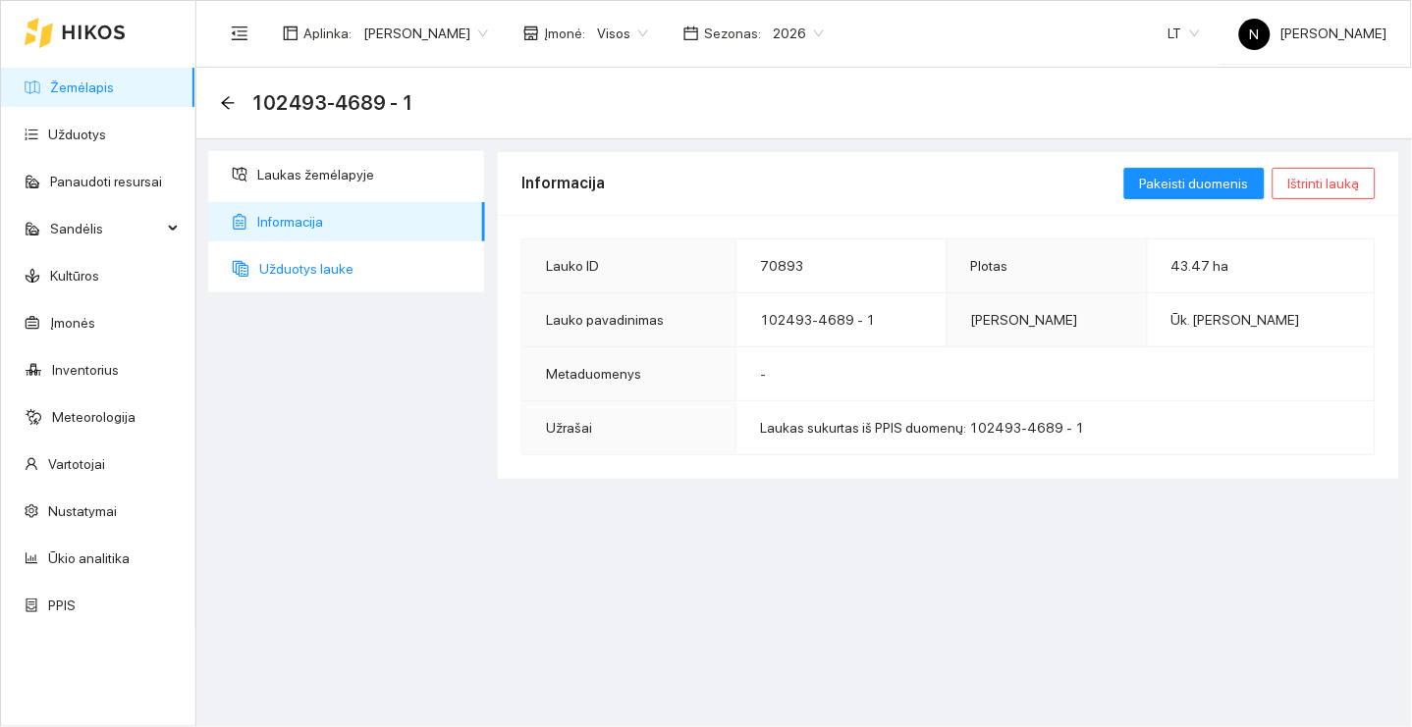
click at [394, 263] on span "Užduotys lauke" at bounding box center [364, 268] width 210 height 39
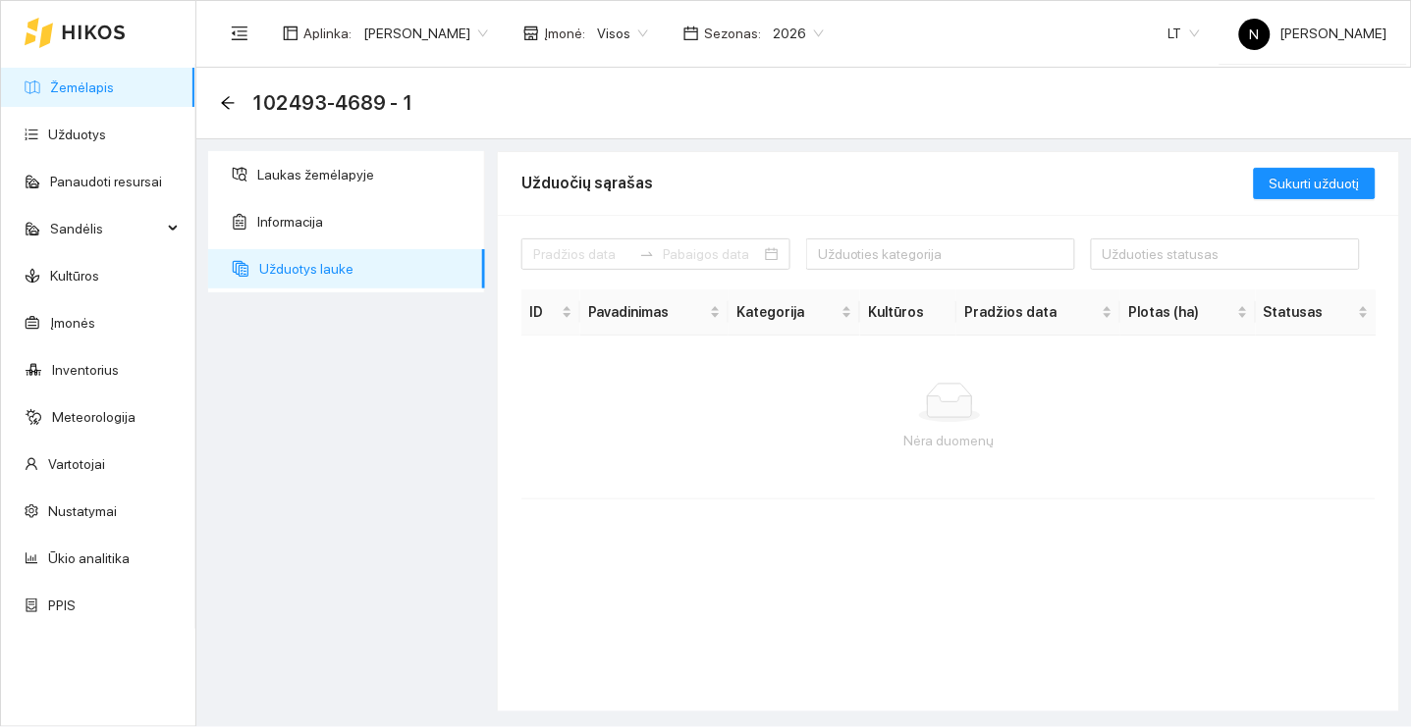
click at [803, 30] on span "2026" at bounding box center [798, 33] width 51 height 29
click at [816, 227] on div "2025" at bounding box center [803, 228] width 51 height 22
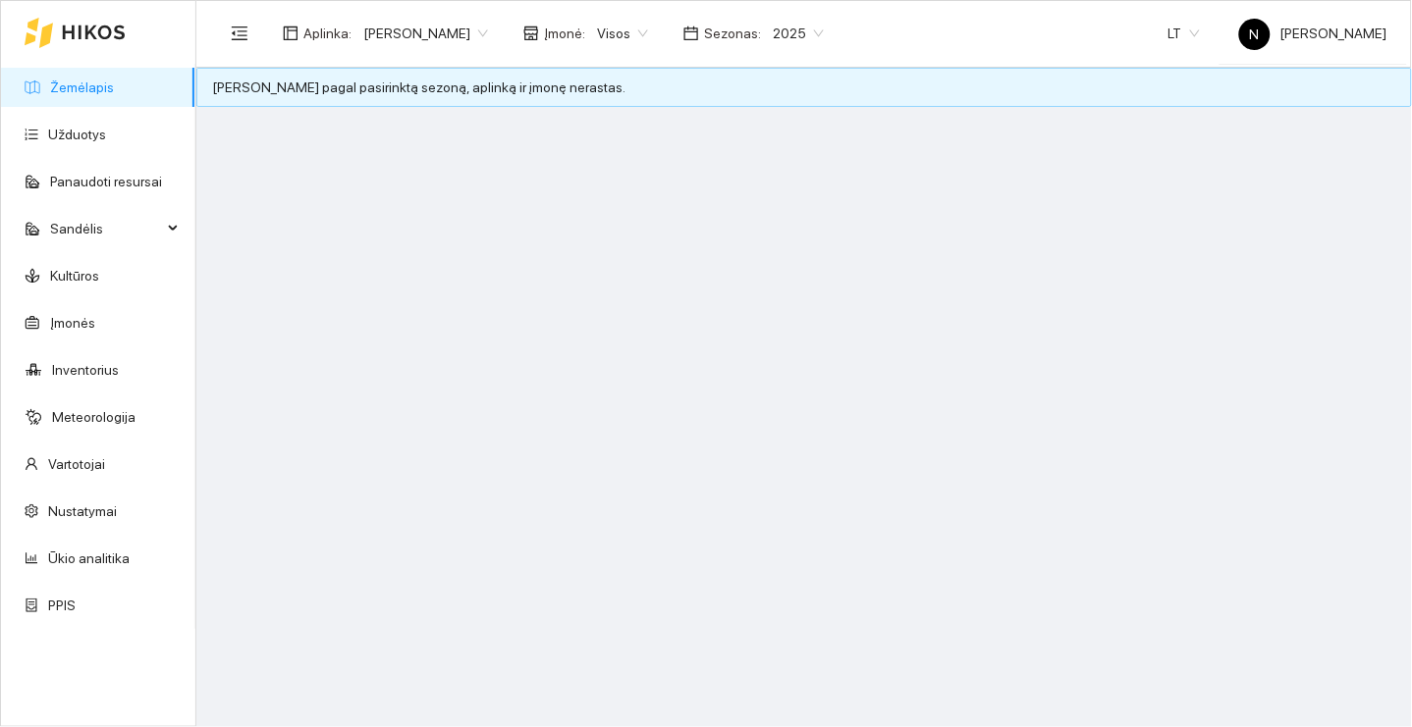
click at [113, 95] on link "Žemėlapis" at bounding box center [82, 88] width 64 height 16
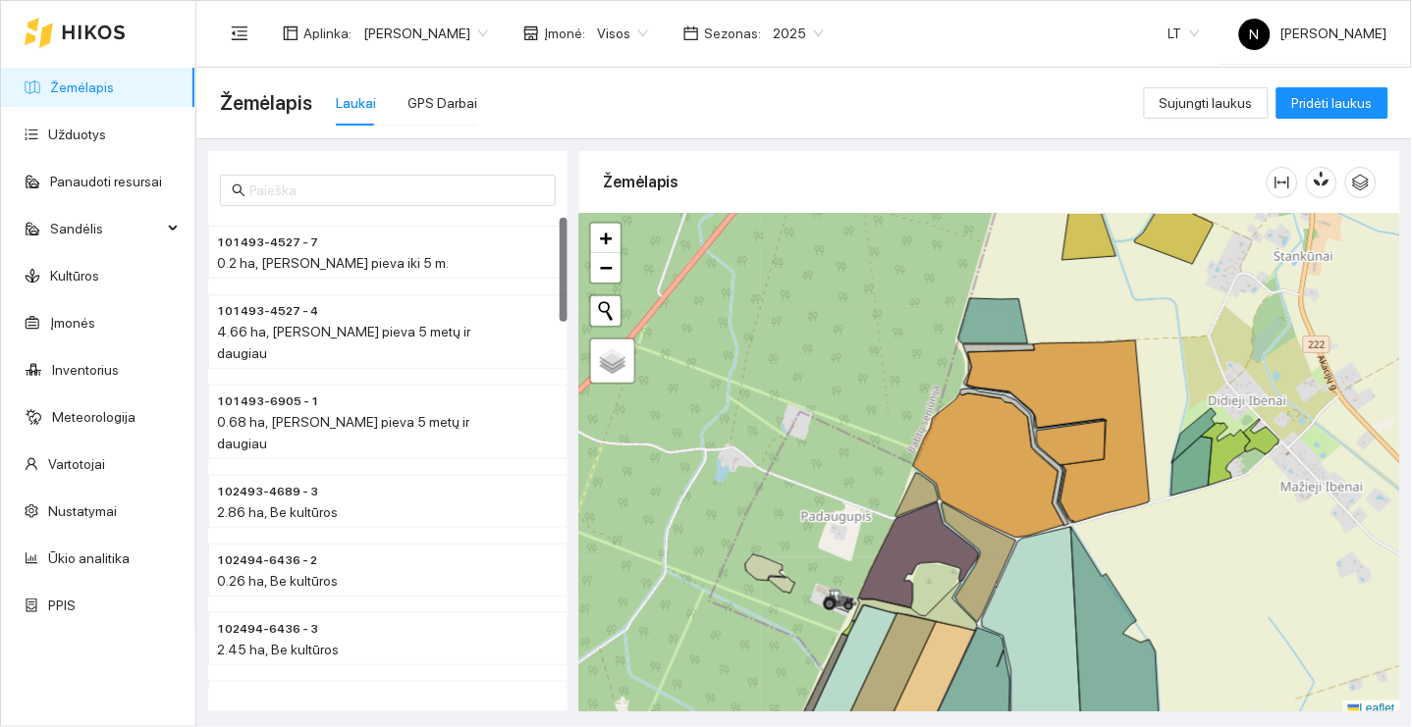
scroll to position [5, 0]
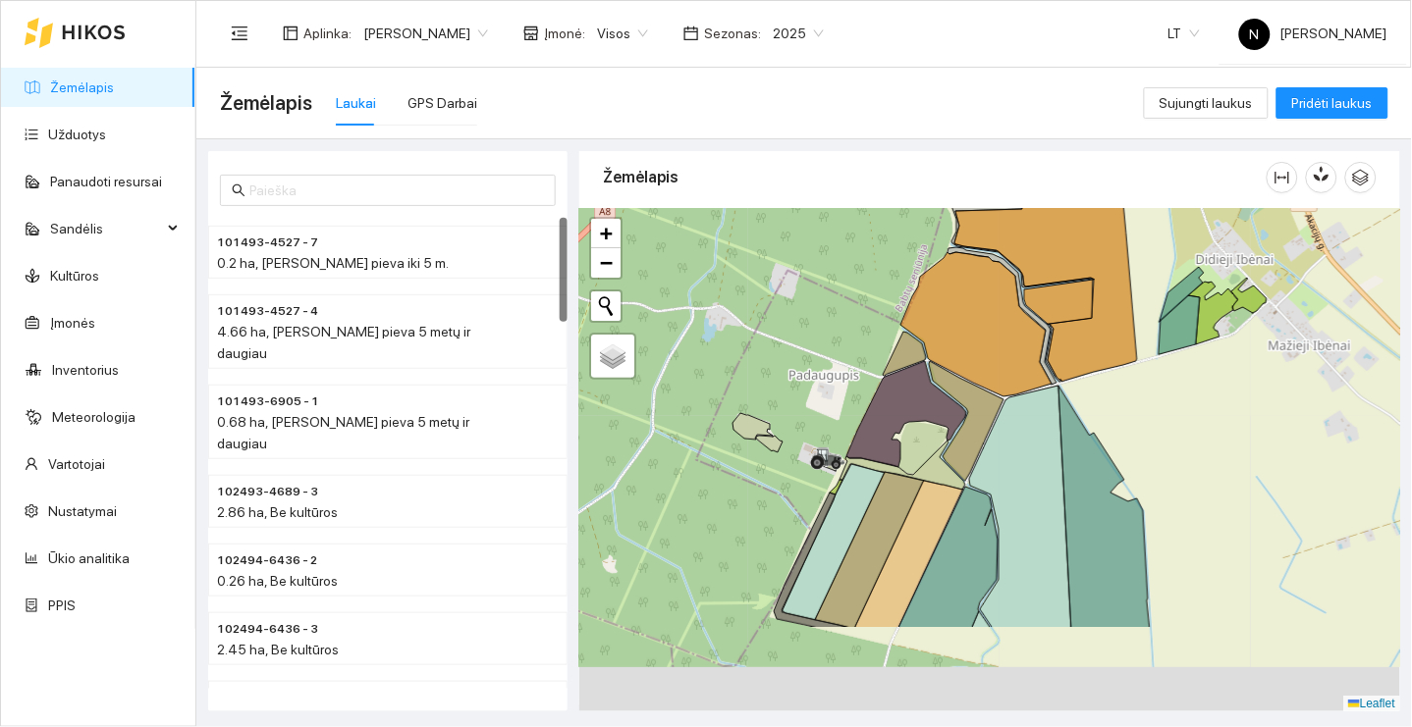
drag, startPoint x: 1188, startPoint y: 592, endPoint x: 1157, endPoint y: 322, distance: 271.7
click at [1157, 324] on div "+ − Nieko nerasta. Bandykite dar kartą. Žemėlapis Palydovas Leaflet" at bounding box center [989, 461] width 821 height 504
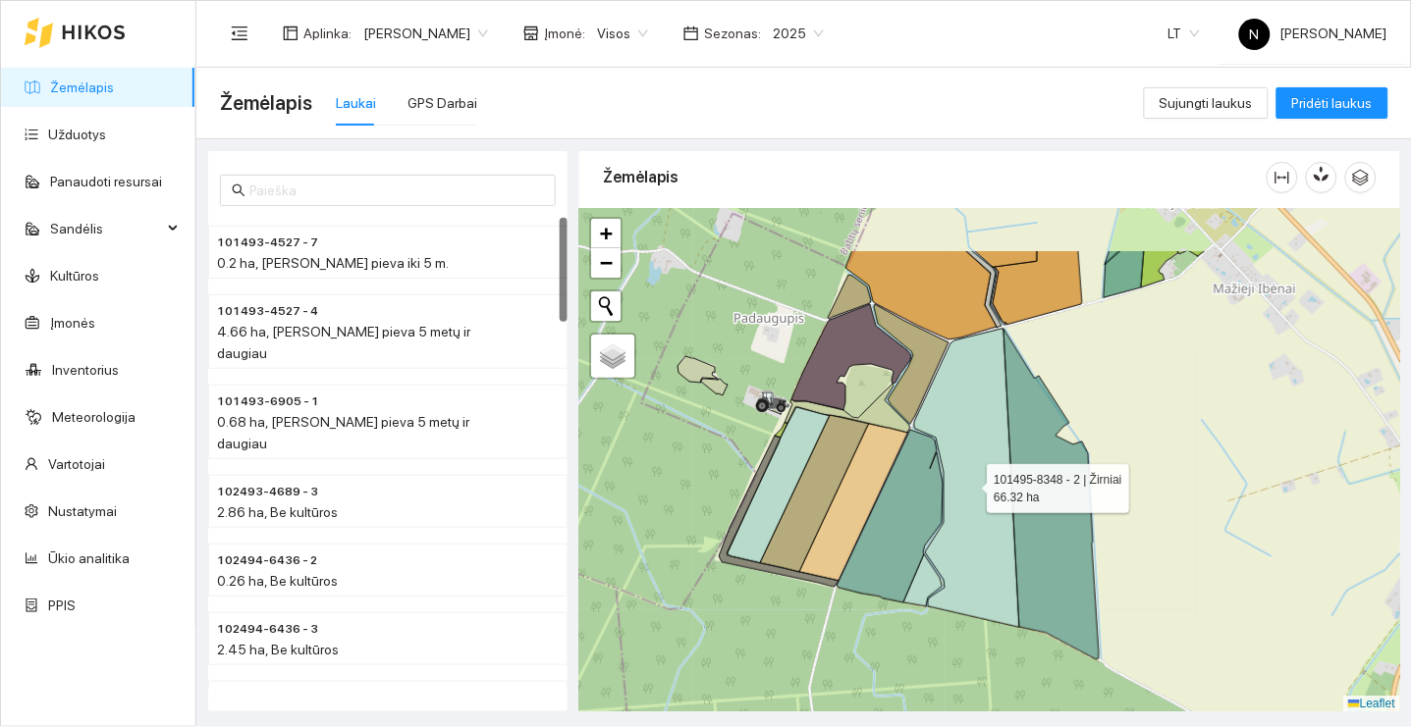
drag, startPoint x: 1015, startPoint y: 374, endPoint x: 949, endPoint y: 506, distance: 147.1
click at [947, 505] on icon at bounding box center [966, 478] width 105 height 298
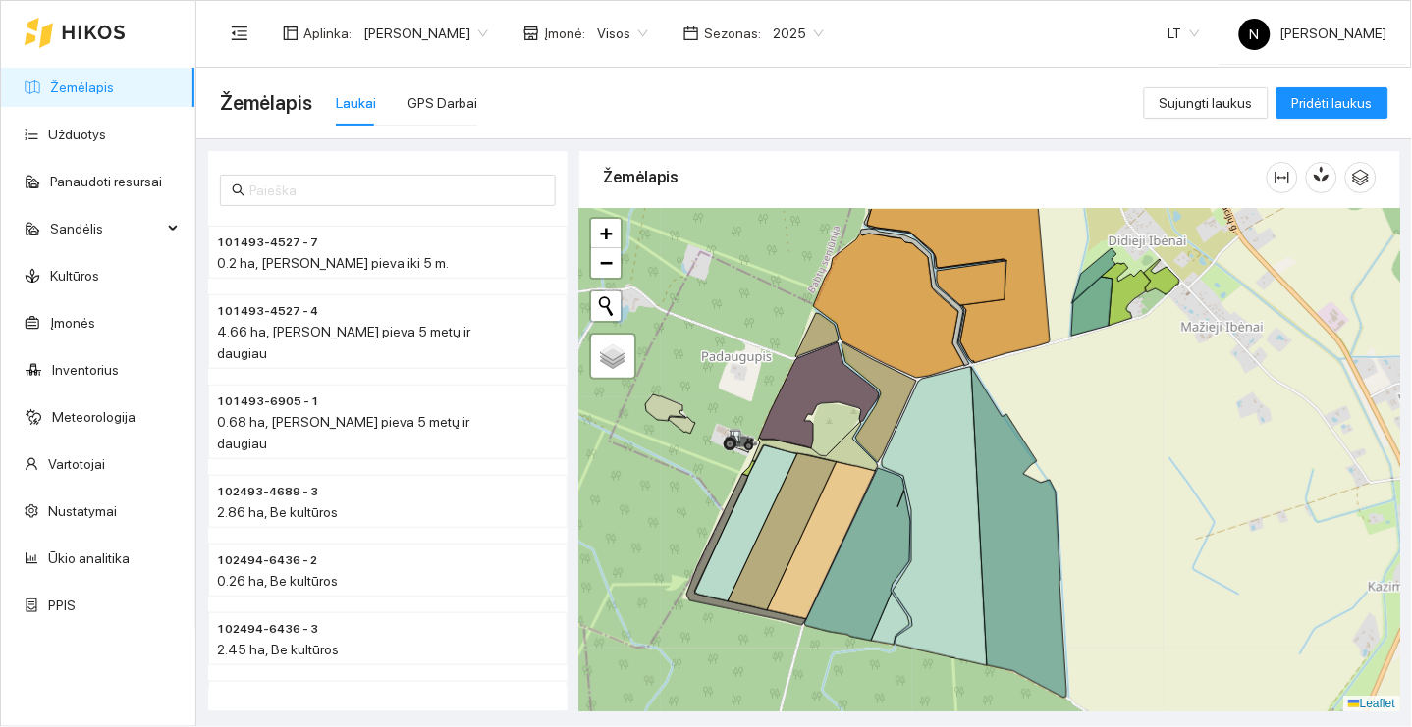
click at [796, 38] on span "2025" at bounding box center [798, 33] width 51 height 29
click at [824, 25] on span "2025" at bounding box center [798, 33] width 51 height 29
click at [819, 30] on span "2025" at bounding box center [798, 33] width 51 height 29
click at [816, 40] on span "2025" at bounding box center [798, 33] width 51 height 29
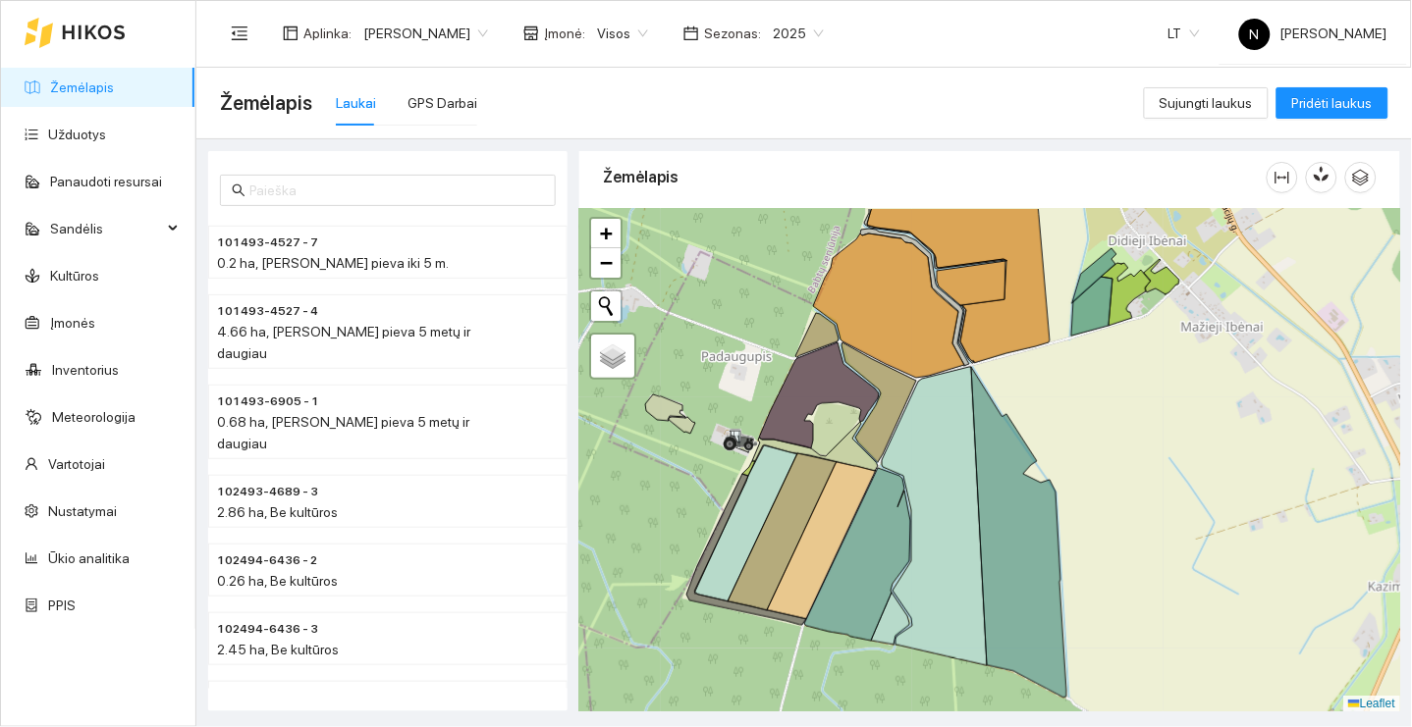
click at [944, 110] on div "Žemėlapis Laukai GPS Darbai" at bounding box center [682, 103] width 924 height 63
click at [539, 247] on icon "arrow-right" at bounding box center [543, 251] width 16 height 16
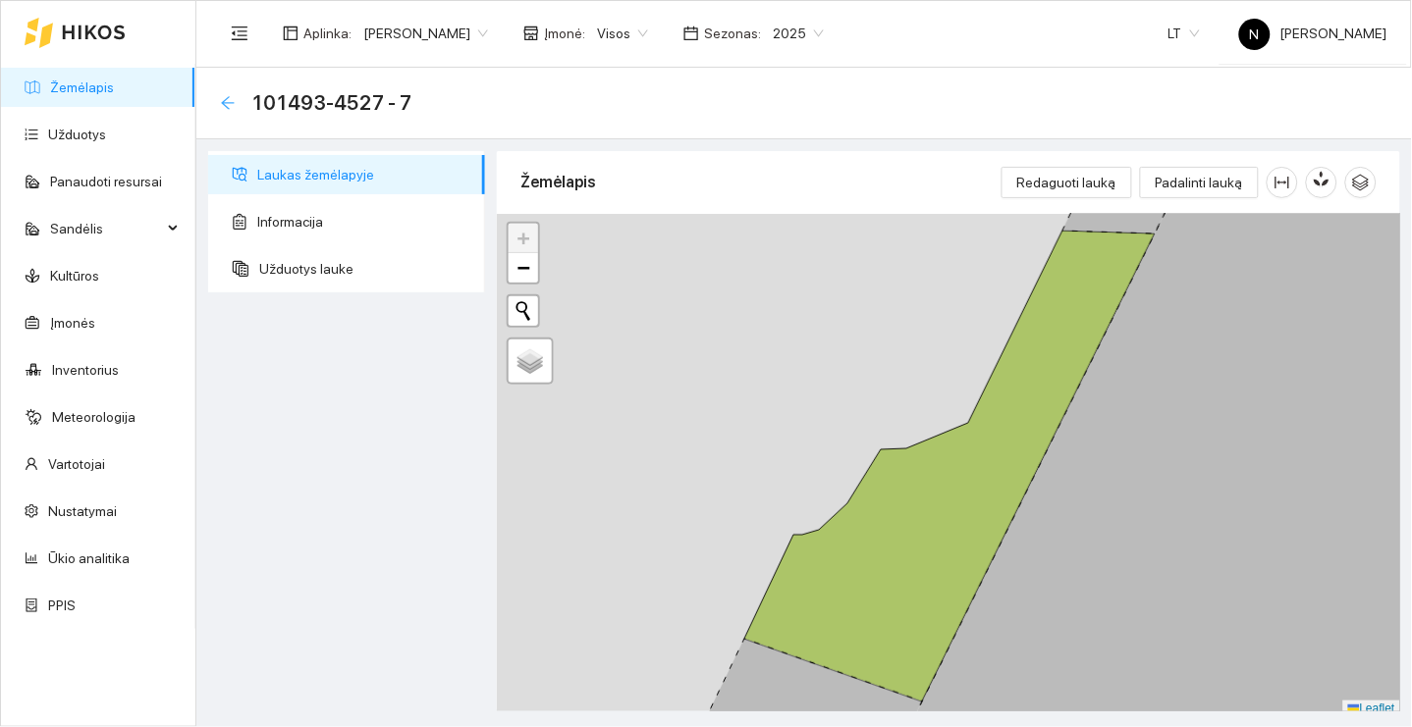
click at [228, 103] on icon "arrow-left" at bounding box center [228, 103] width 16 height 16
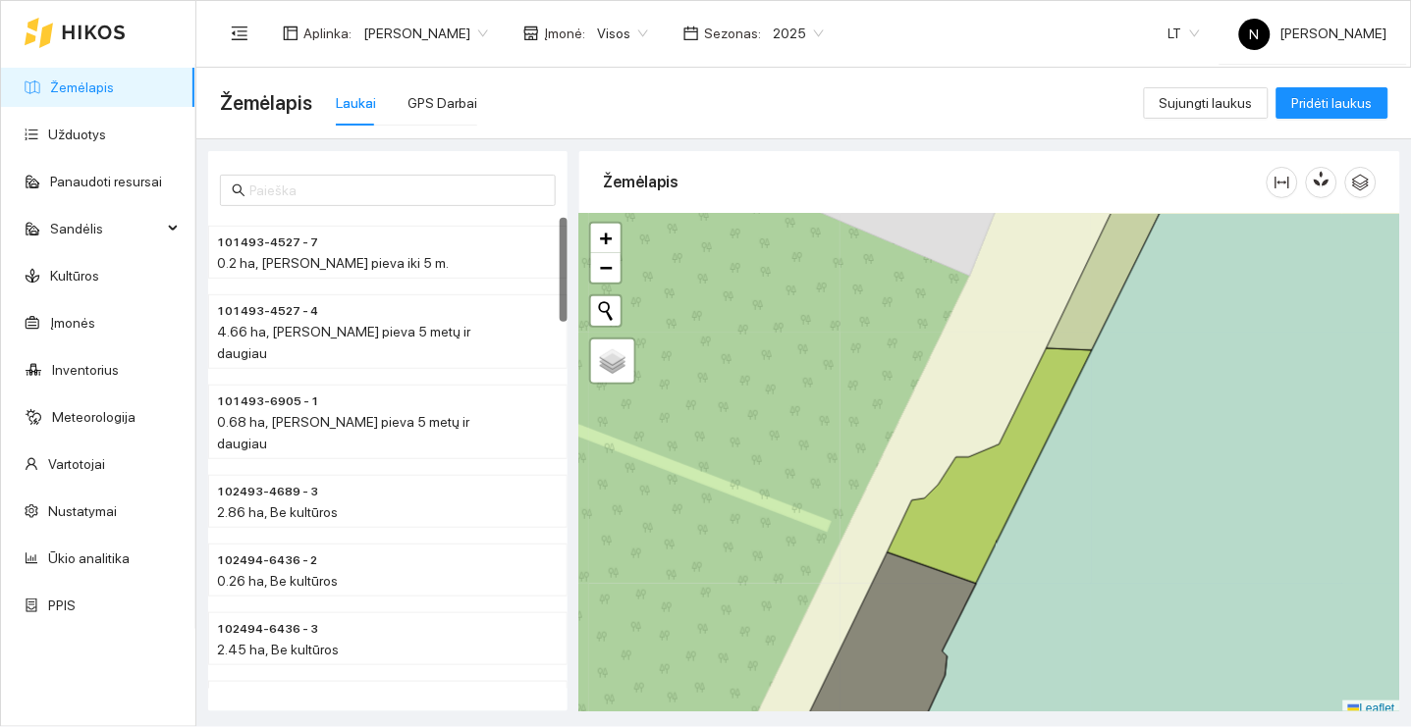
click at [541, 699] on icon "arrow-right" at bounding box center [543, 707] width 16 height 16
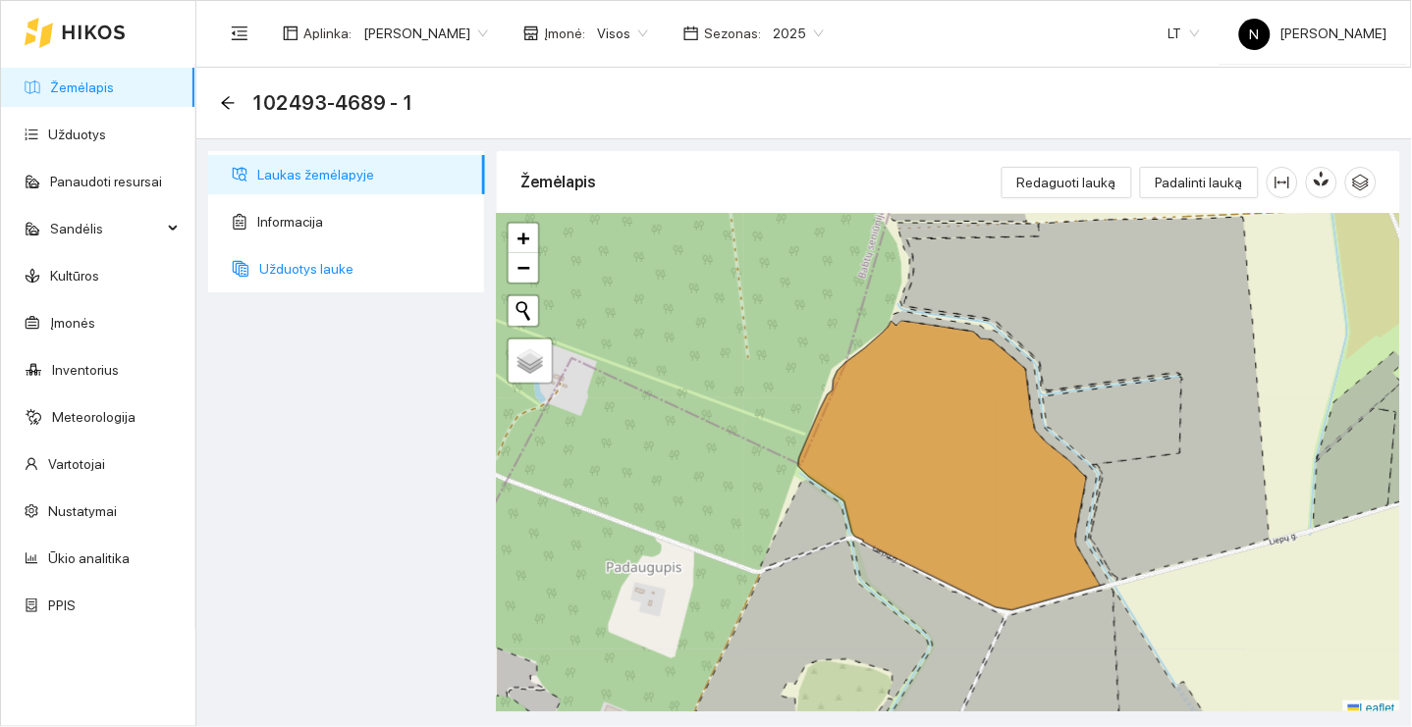
click at [417, 260] on span "Užduotys lauke" at bounding box center [364, 268] width 210 height 39
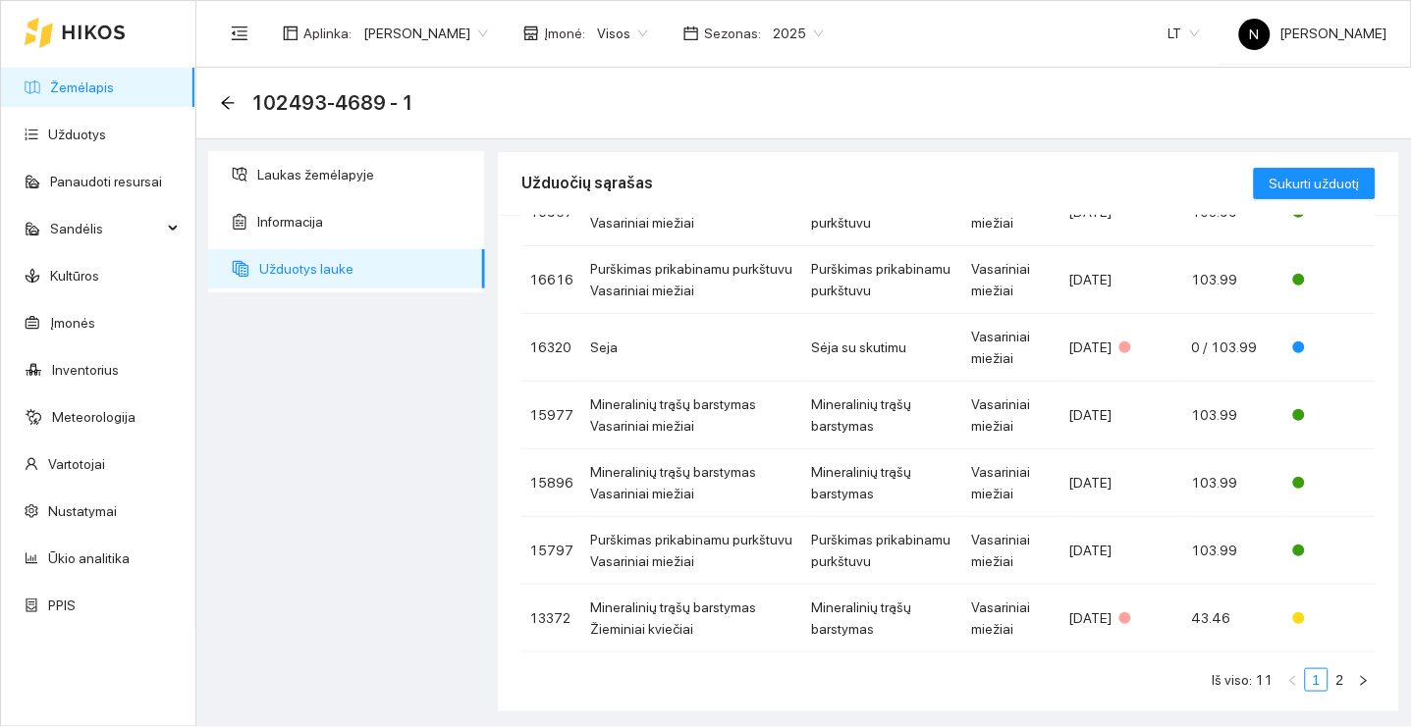
scroll to position [358, 0]
click at [1339, 671] on link "2" at bounding box center [1340, 682] width 22 height 22
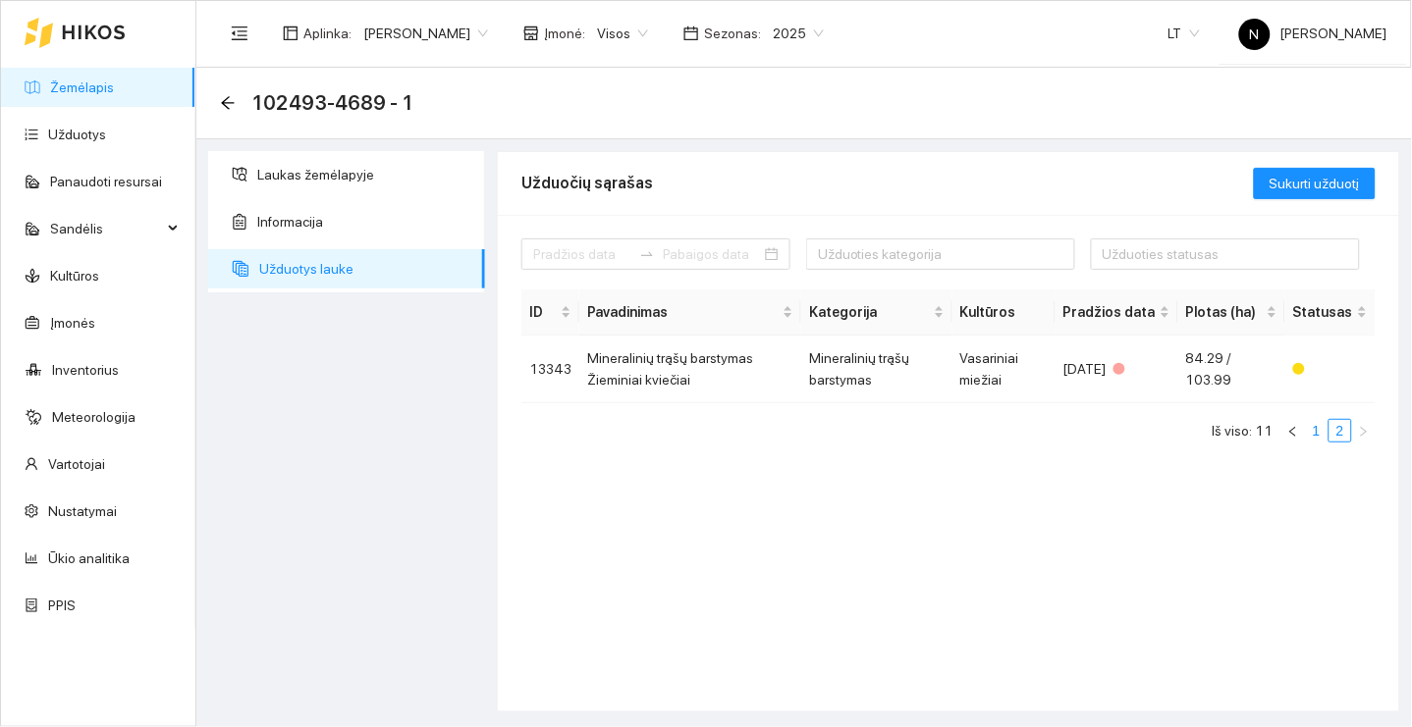
click at [1312, 427] on link "1" at bounding box center [1317, 431] width 22 height 22
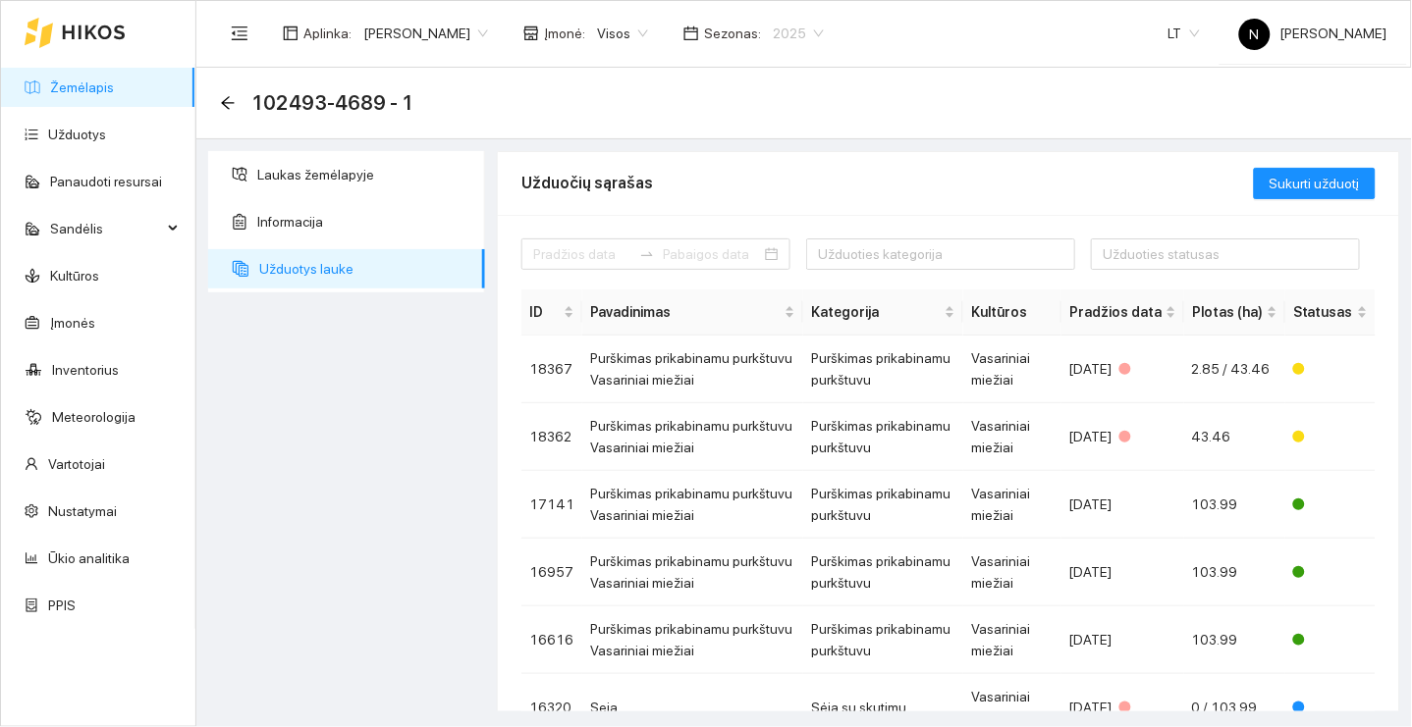
click at [810, 31] on span "2025" at bounding box center [798, 33] width 51 height 29
click at [813, 266] on div "2026" at bounding box center [803, 259] width 51 height 22
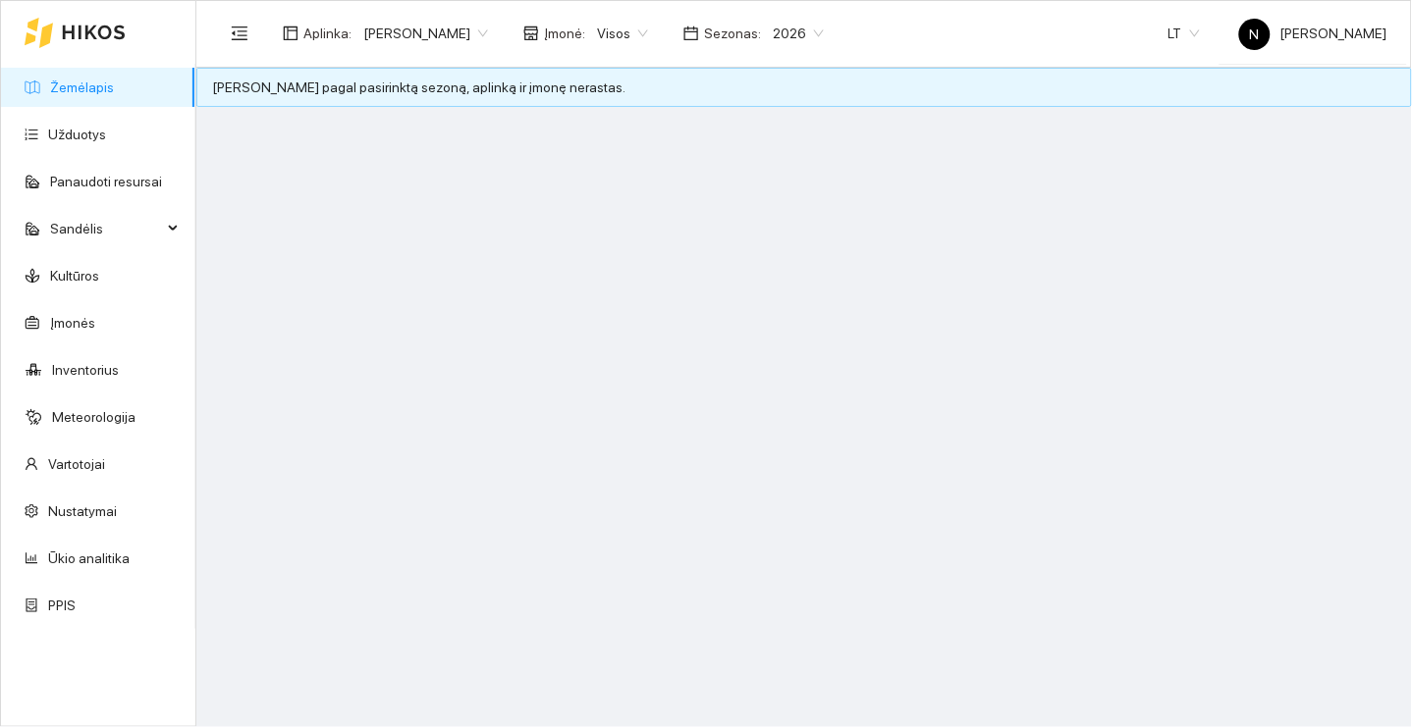
click at [114, 80] on link "Žemėlapis" at bounding box center [82, 88] width 64 height 16
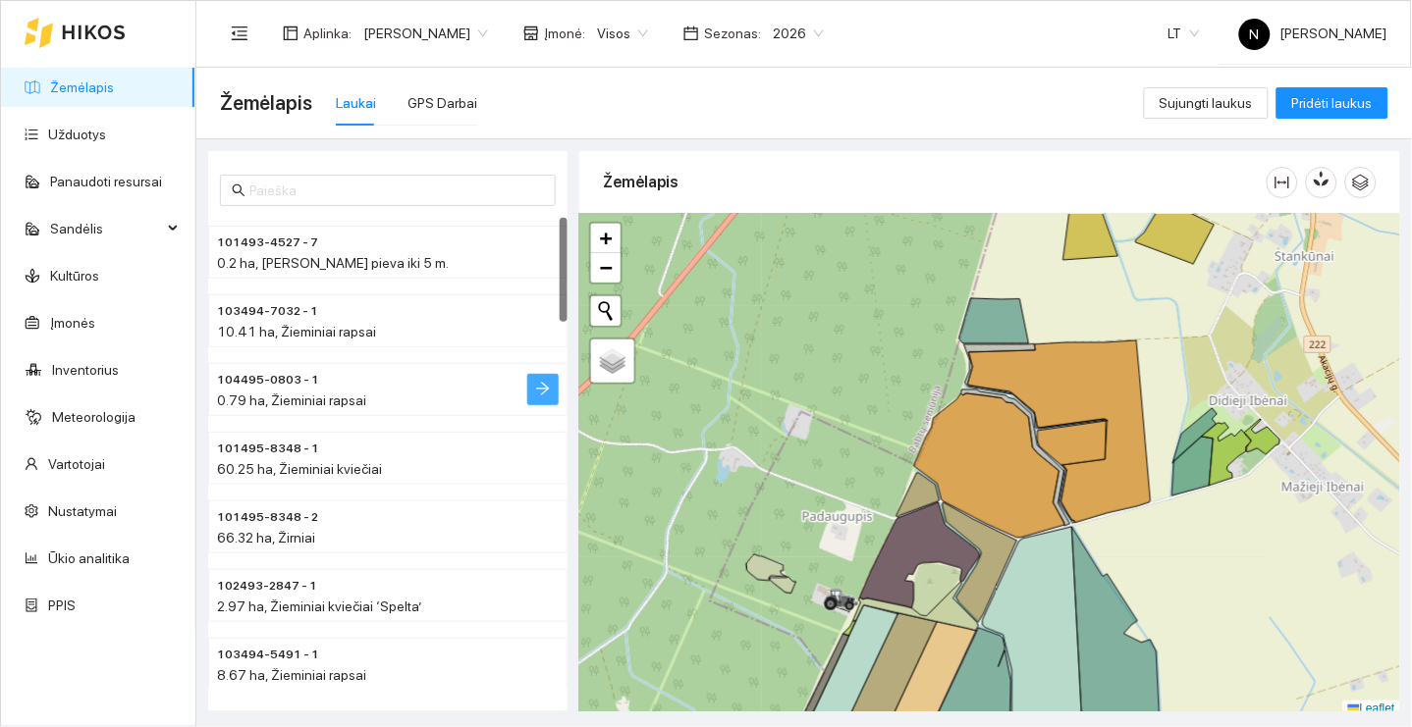
click at [538, 384] on icon "arrow-right" at bounding box center [542, 389] width 13 height 13
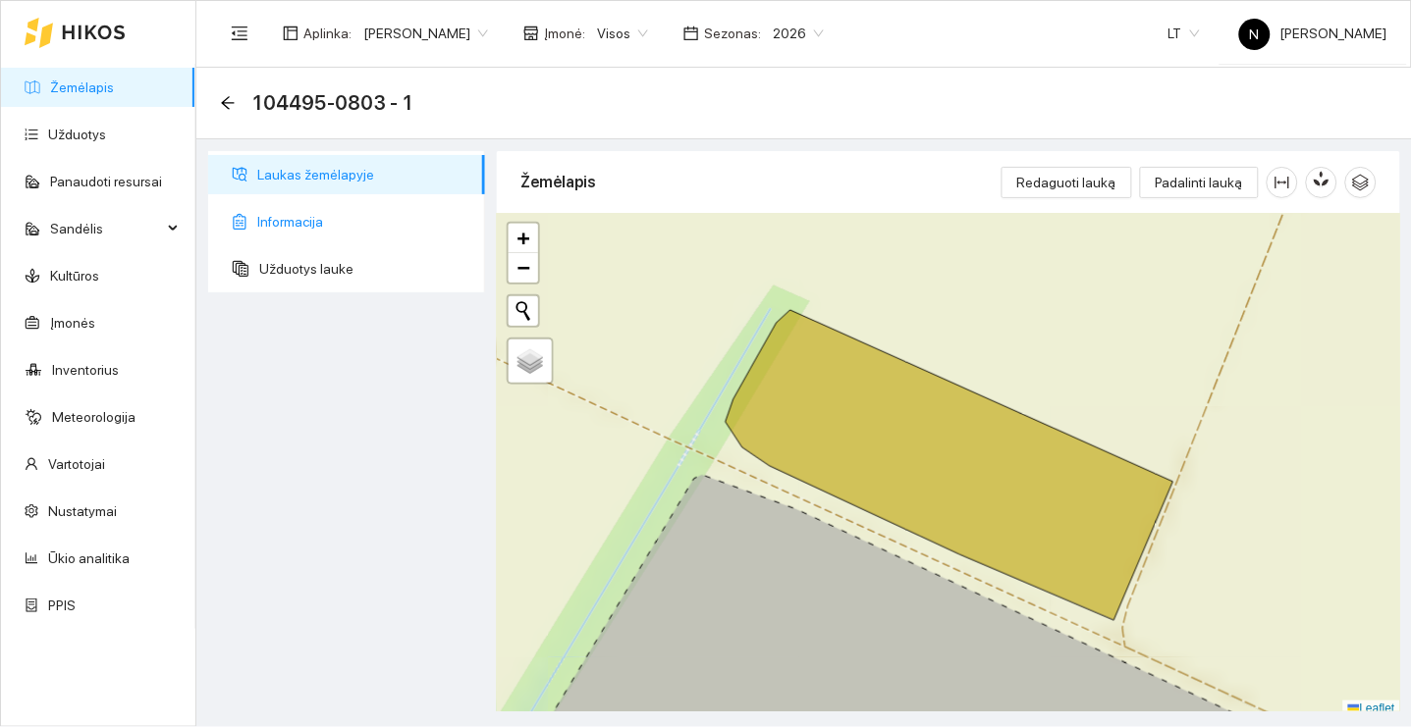
click at [403, 232] on span "Informacija" at bounding box center [363, 221] width 212 height 39
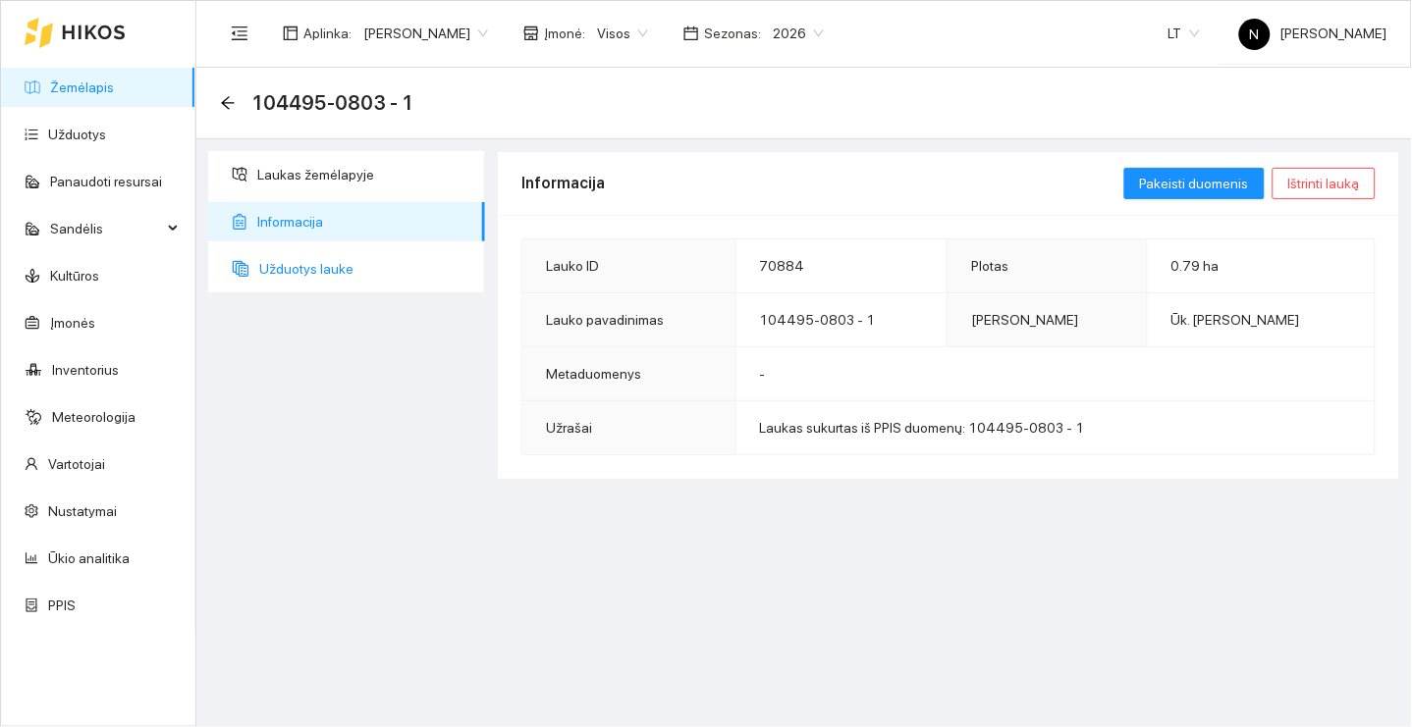
click at [367, 270] on span "Užduotys lauke" at bounding box center [364, 268] width 210 height 39
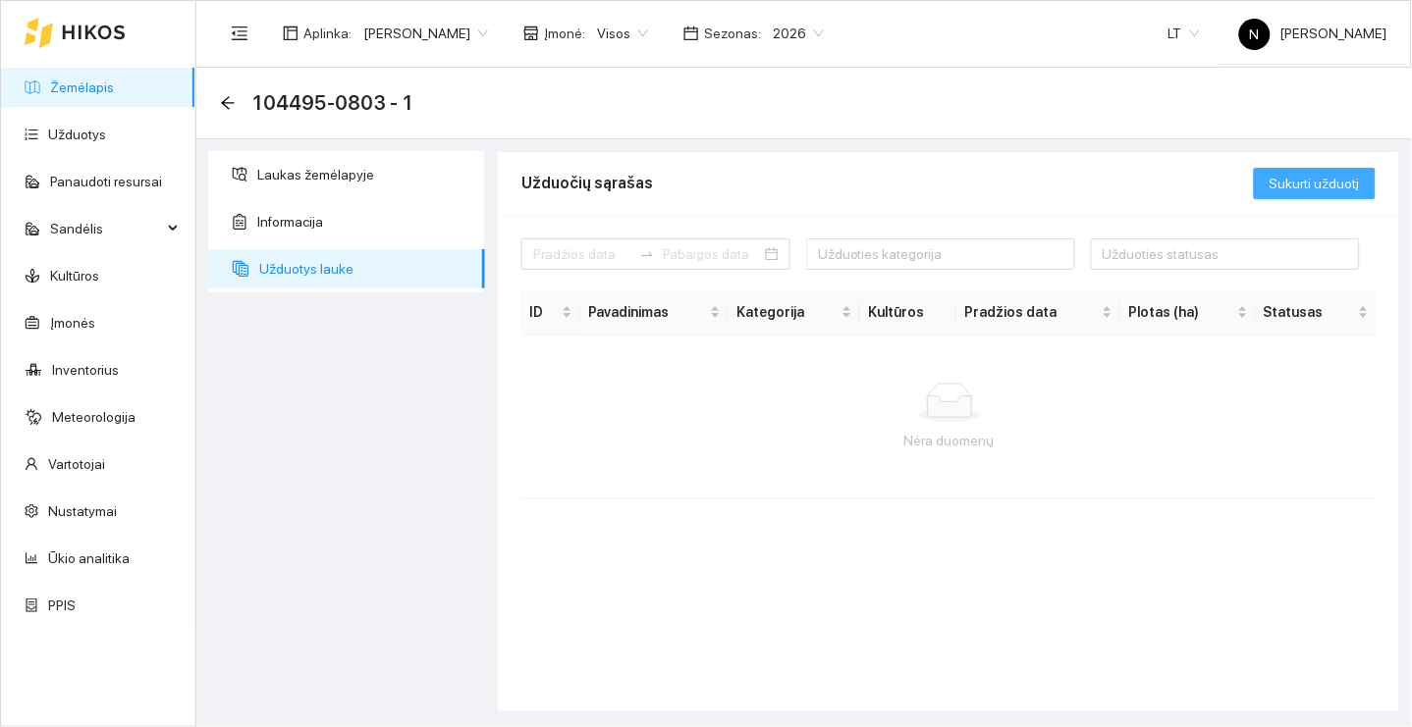
click at [1300, 182] on span "Sukurti užduotį" at bounding box center [1314, 184] width 90 height 22
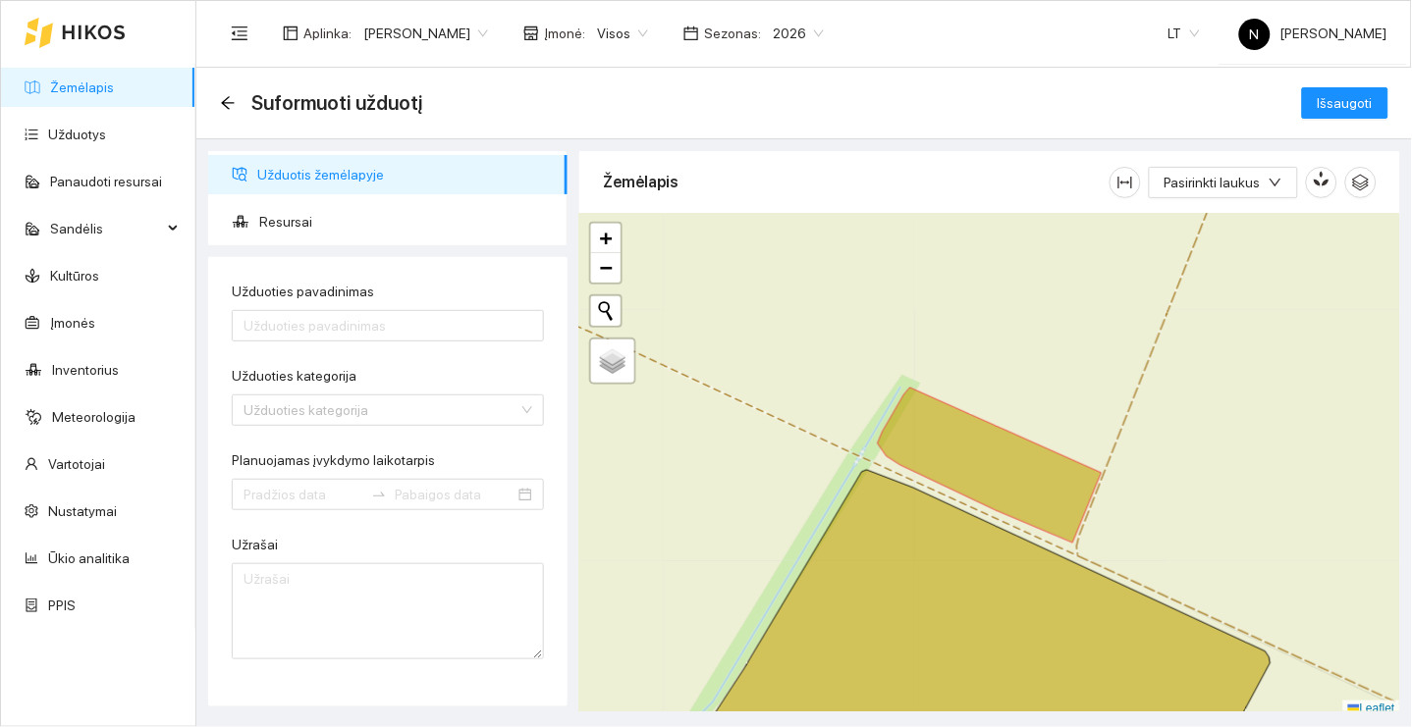
scroll to position [5, 0]
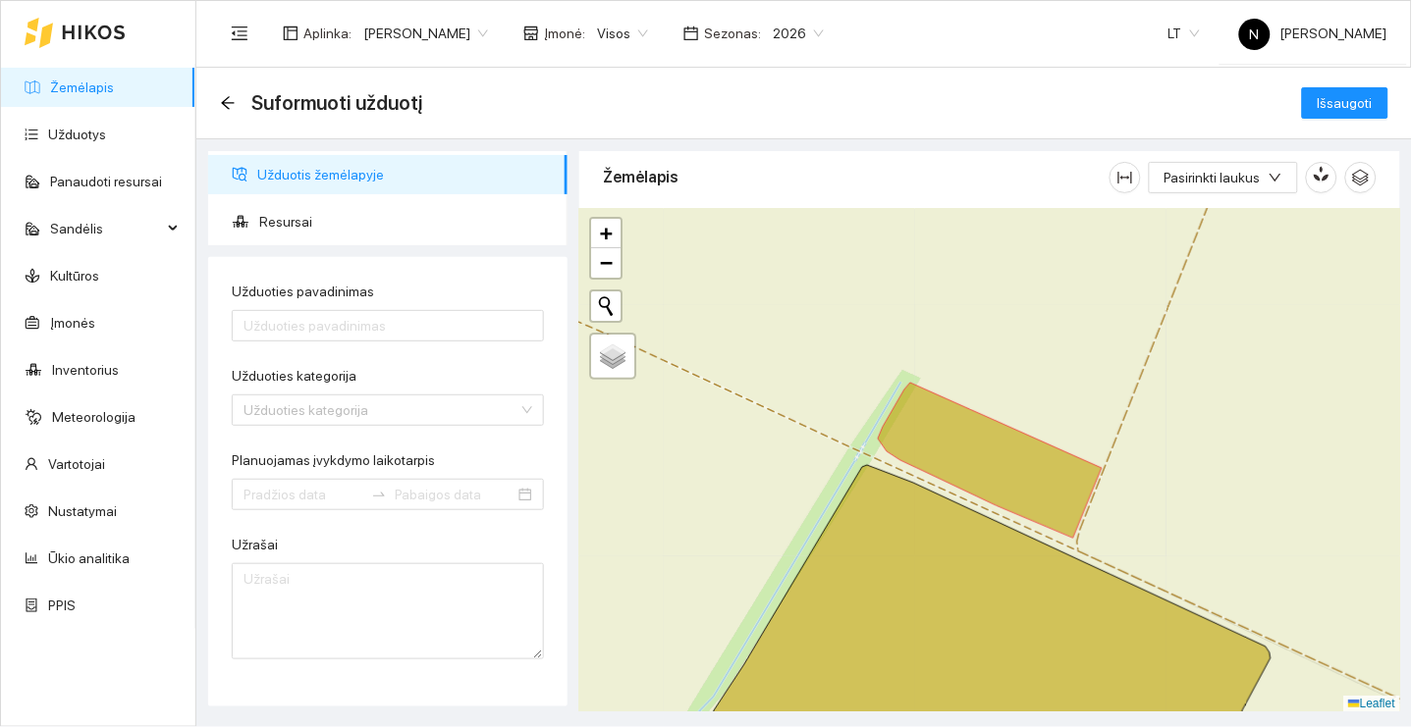
drag, startPoint x: 796, startPoint y: 472, endPoint x: 709, endPoint y: 278, distance: 213.1
click at [710, 278] on div "+ − Nieko nerasta. Bandykite dar kartą. Žemėlapis Palydovas Leaflet" at bounding box center [989, 461] width 821 height 504
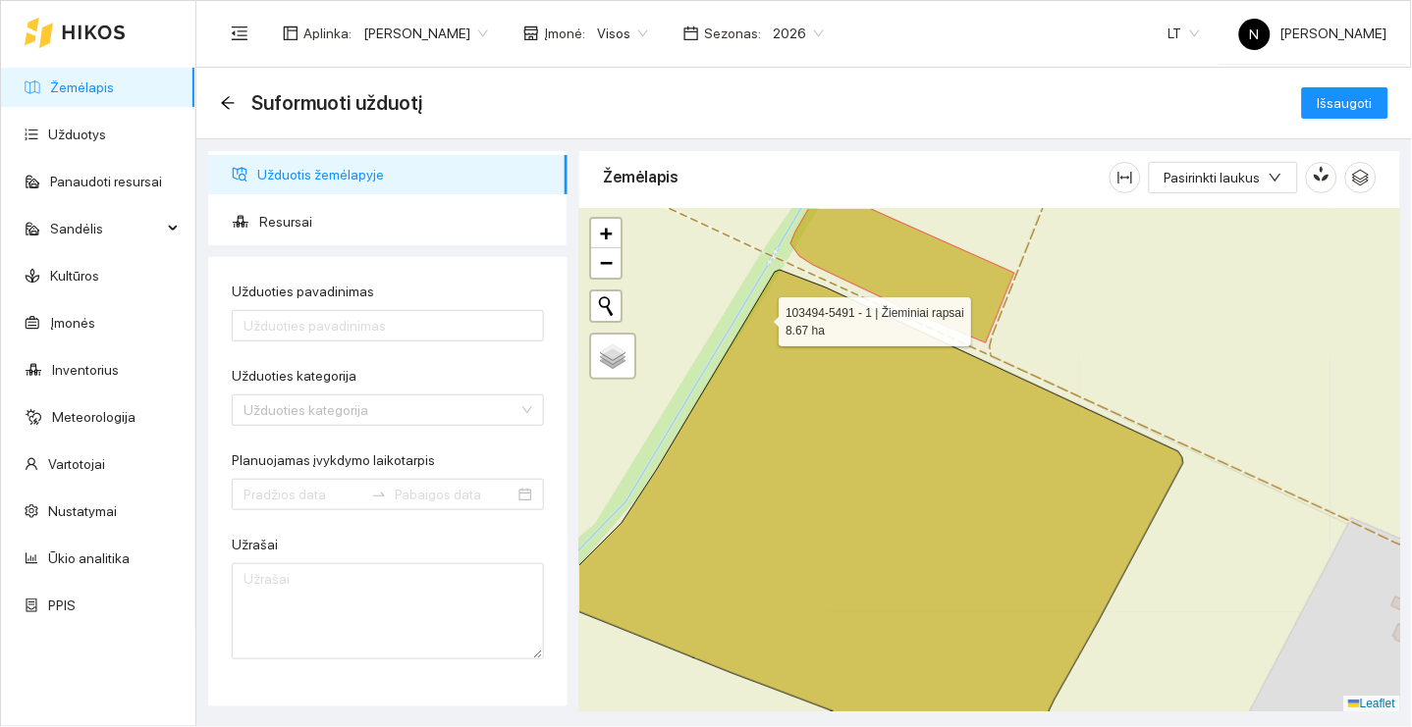
drag, startPoint x: 761, startPoint y: 316, endPoint x: 758, endPoint y: 206, distance: 110.0
click at [758, 270] on icon at bounding box center [866, 517] width 633 height 495
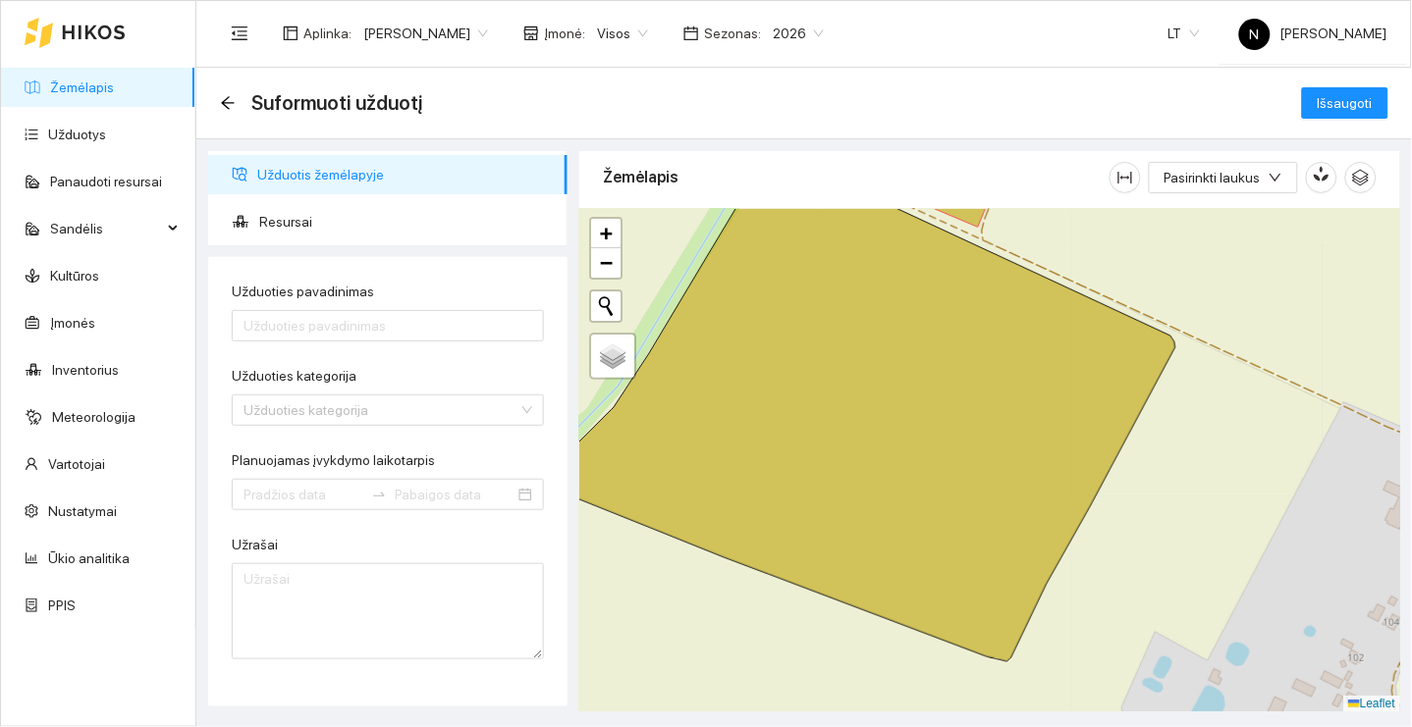
scroll to position [0, 0]
click at [87, 268] on link "Kultūros" at bounding box center [74, 276] width 49 height 16
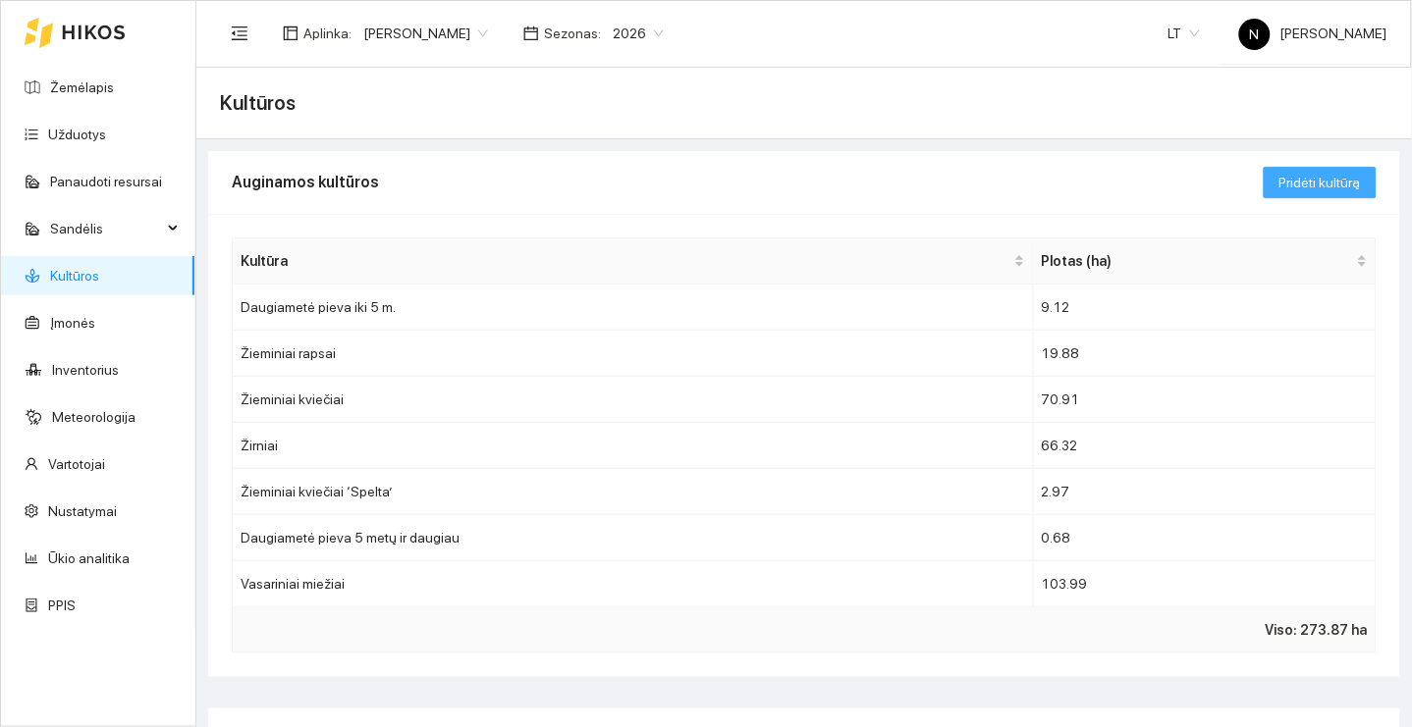
click at [1342, 187] on span "Pridėti kultūrą" at bounding box center [1319, 183] width 81 height 22
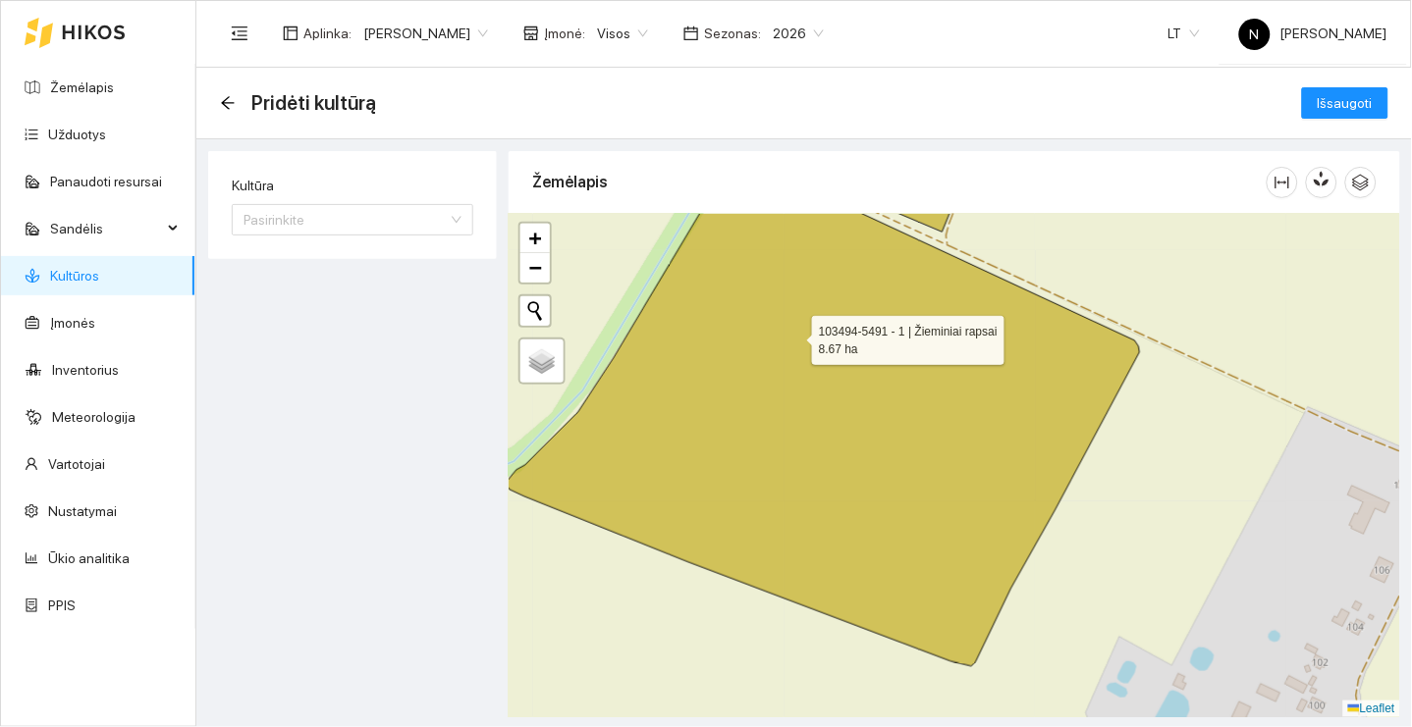
click at [794, 336] on icon at bounding box center [823, 414] width 633 height 506
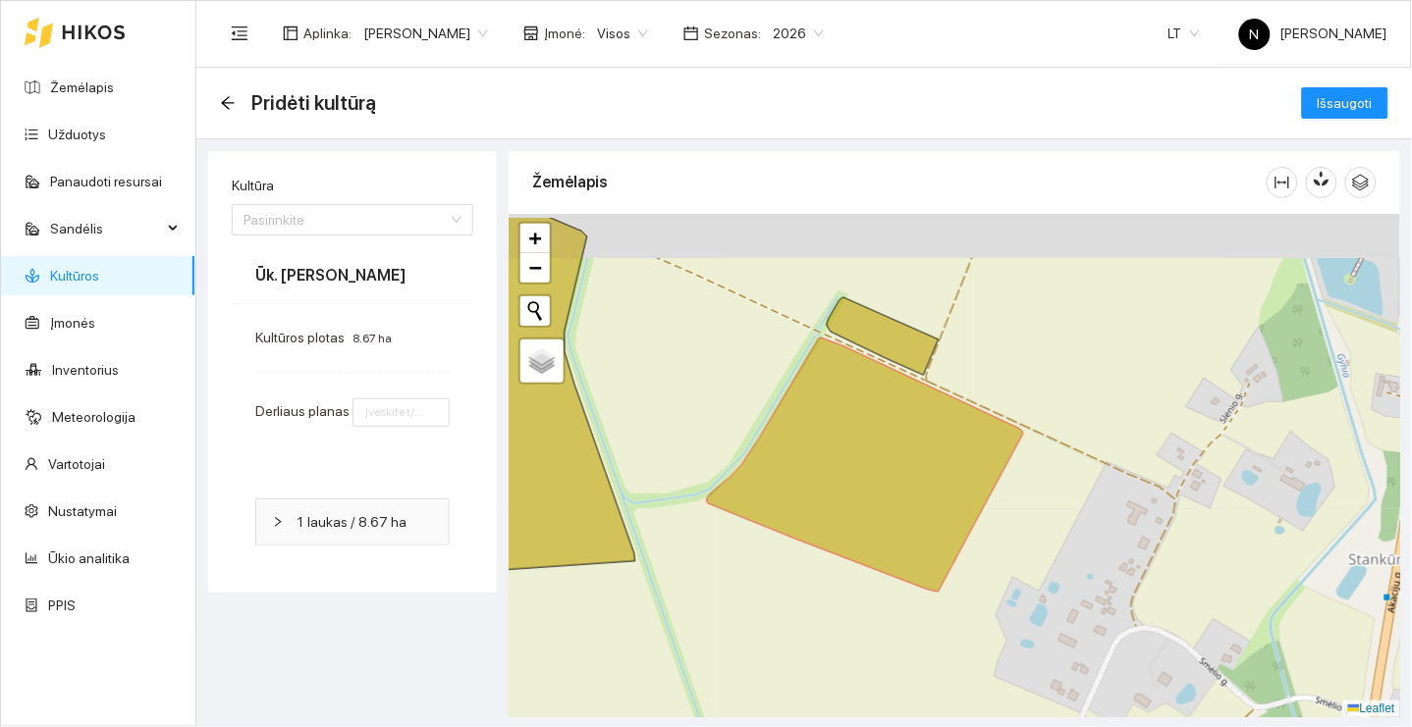
drag, startPoint x: 992, startPoint y: 337, endPoint x: 961, endPoint y: 395, distance: 65.4
click at [963, 394] on div "+ − Nieko nerasta. Bandykite dar kartą. Žemėlapis Palydovas Leaflet" at bounding box center [954, 466] width 891 height 504
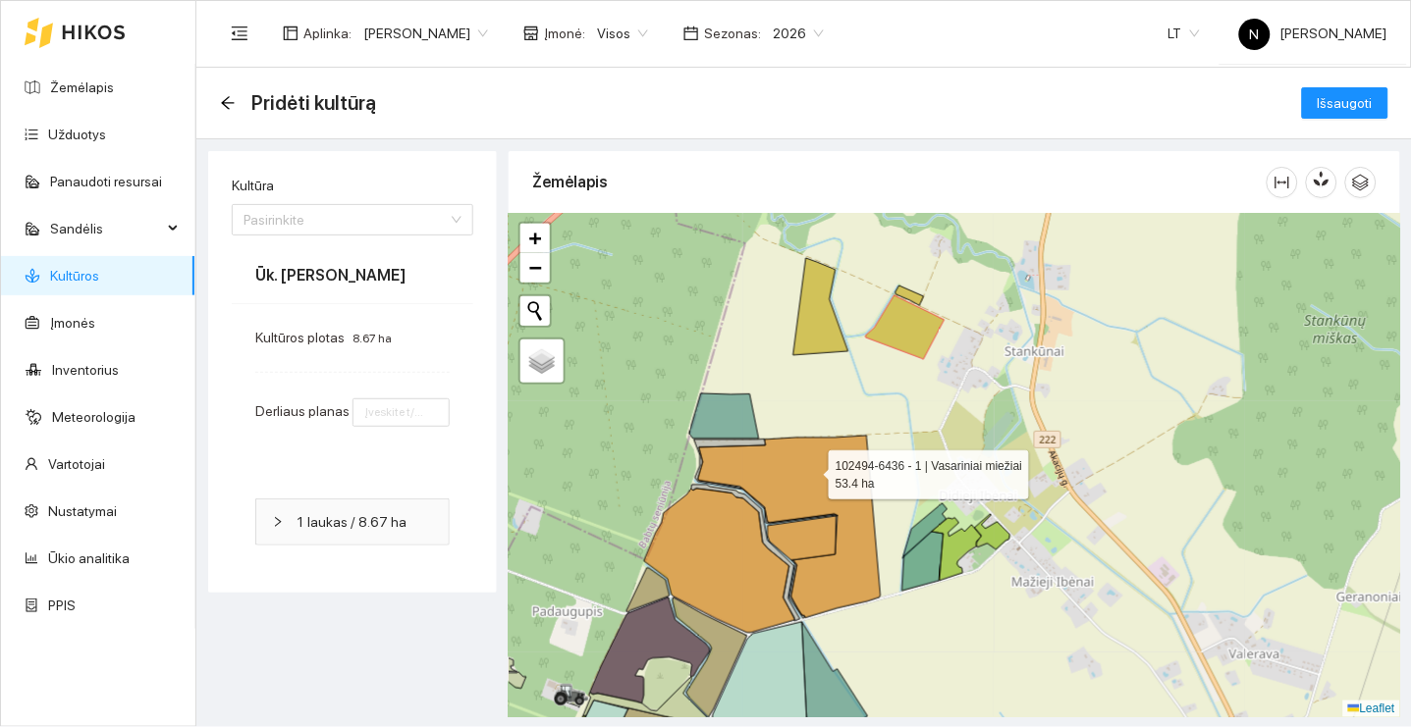
drag, startPoint x: 777, startPoint y: 515, endPoint x: 1033, endPoint y: 242, distance: 374.4
click at [881, 436] on icon at bounding box center [789, 527] width 183 height 183
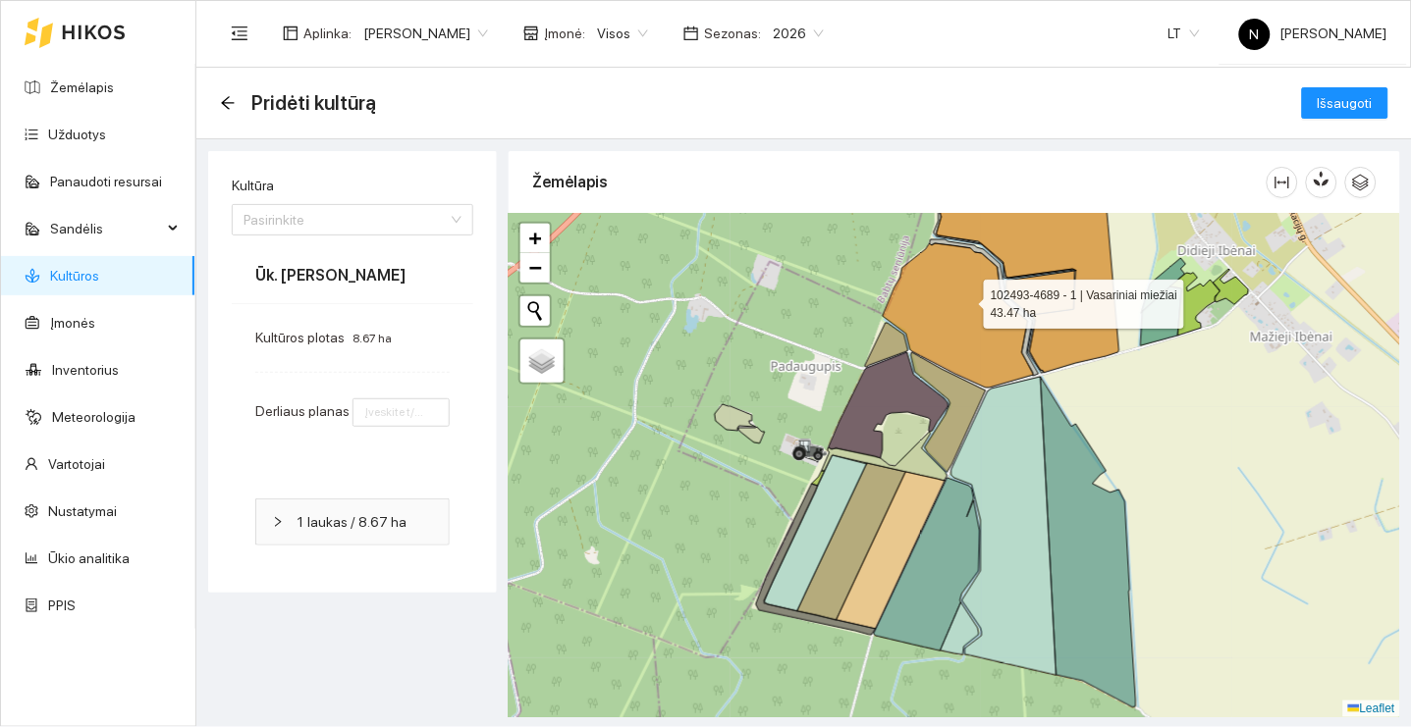
click at [965, 299] on icon at bounding box center [958, 315] width 151 height 144
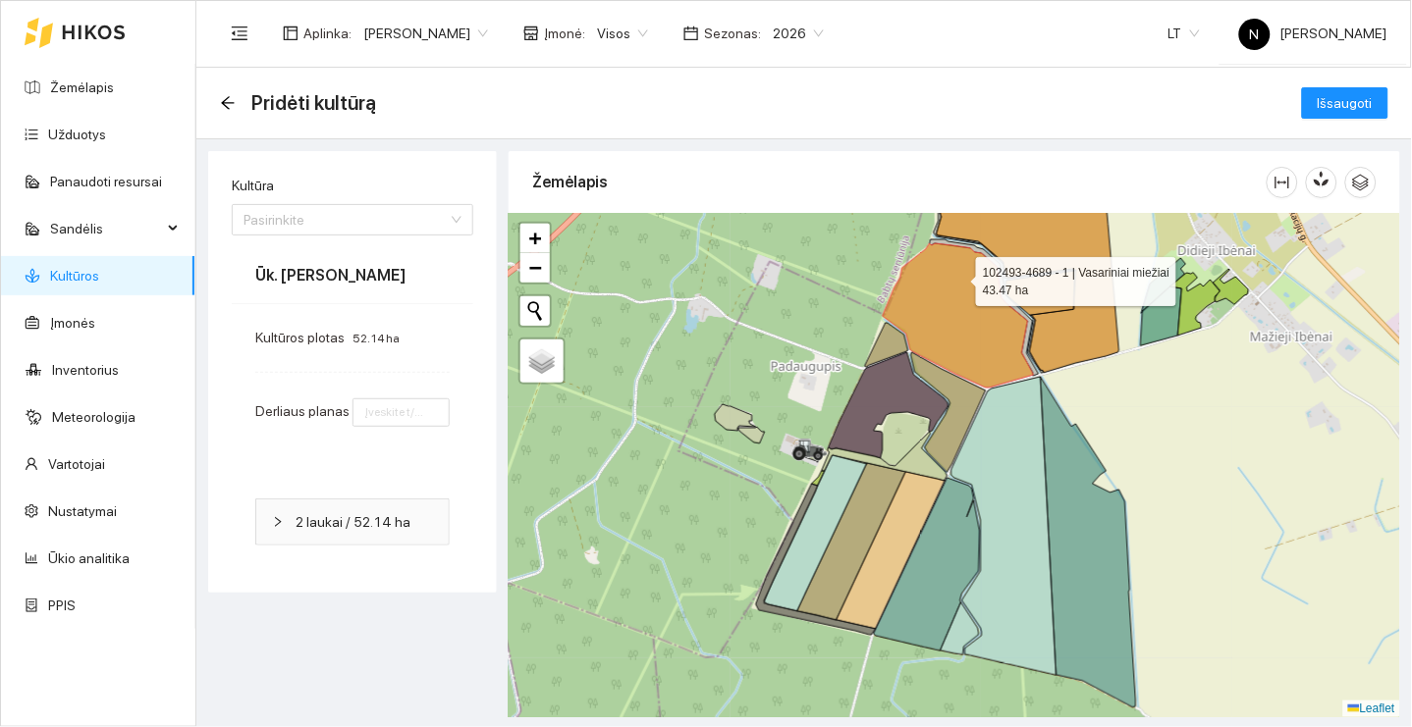
click at [958, 277] on icon at bounding box center [958, 315] width 151 height 144
drag, startPoint x: 959, startPoint y: 285, endPoint x: 784, endPoint y: 502, distance: 278.6
click at [883, 388] on icon at bounding box center [958, 315] width 151 height 144
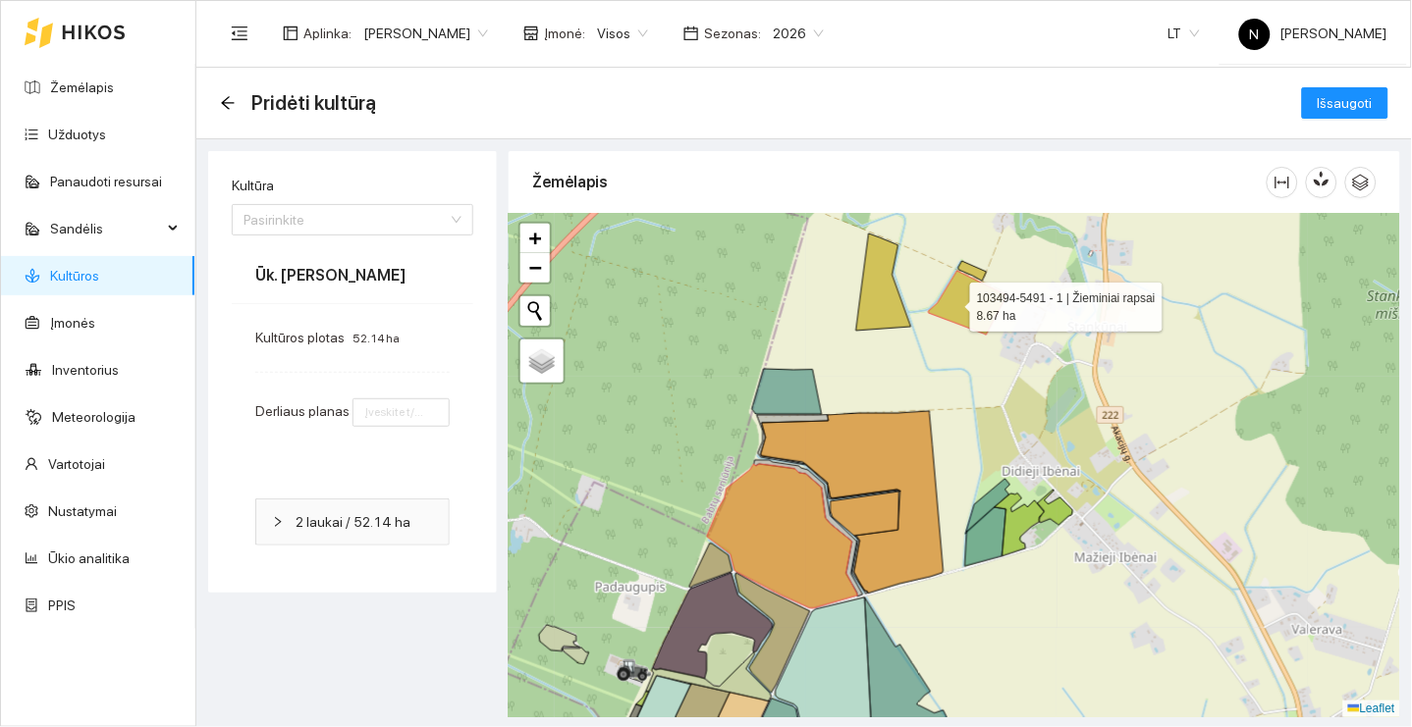
click at [952, 302] on icon at bounding box center [968, 303] width 79 height 64
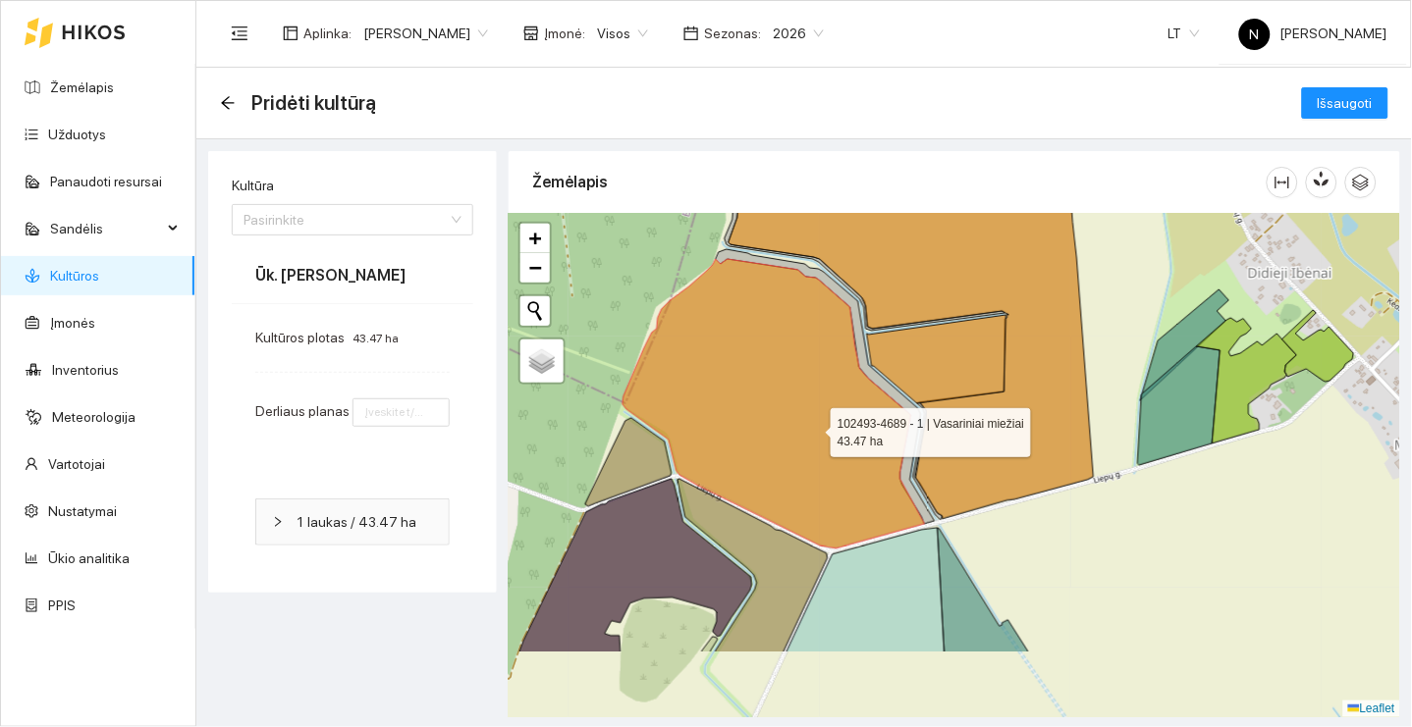
drag, startPoint x: 801, startPoint y: 552, endPoint x: 822, endPoint y: 417, distance: 136.1
click at [821, 417] on icon at bounding box center [773, 404] width 302 height 290
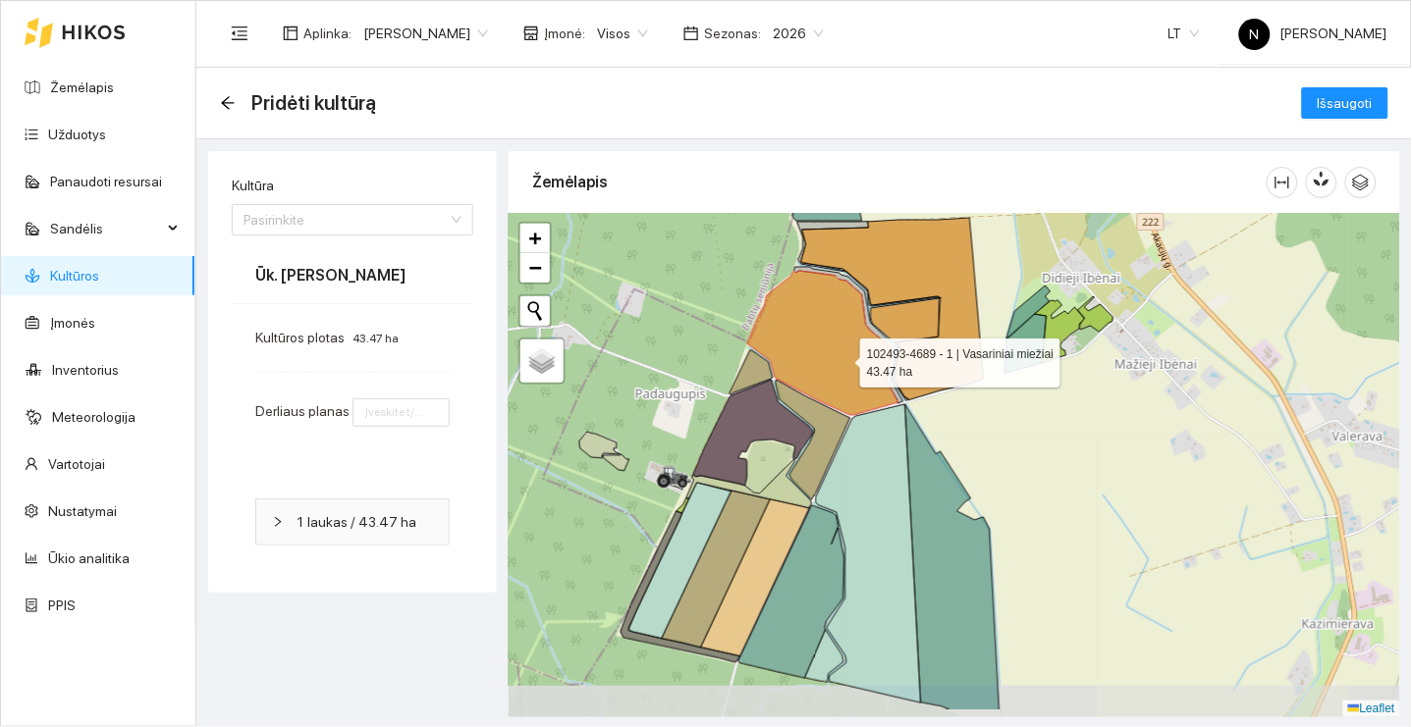
drag, startPoint x: 822, startPoint y: 417, endPoint x: 841, endPoint y: 358, distance: 62.1
click at [841, 358] on icon at bounding box center [822, 343] width 151 height 144
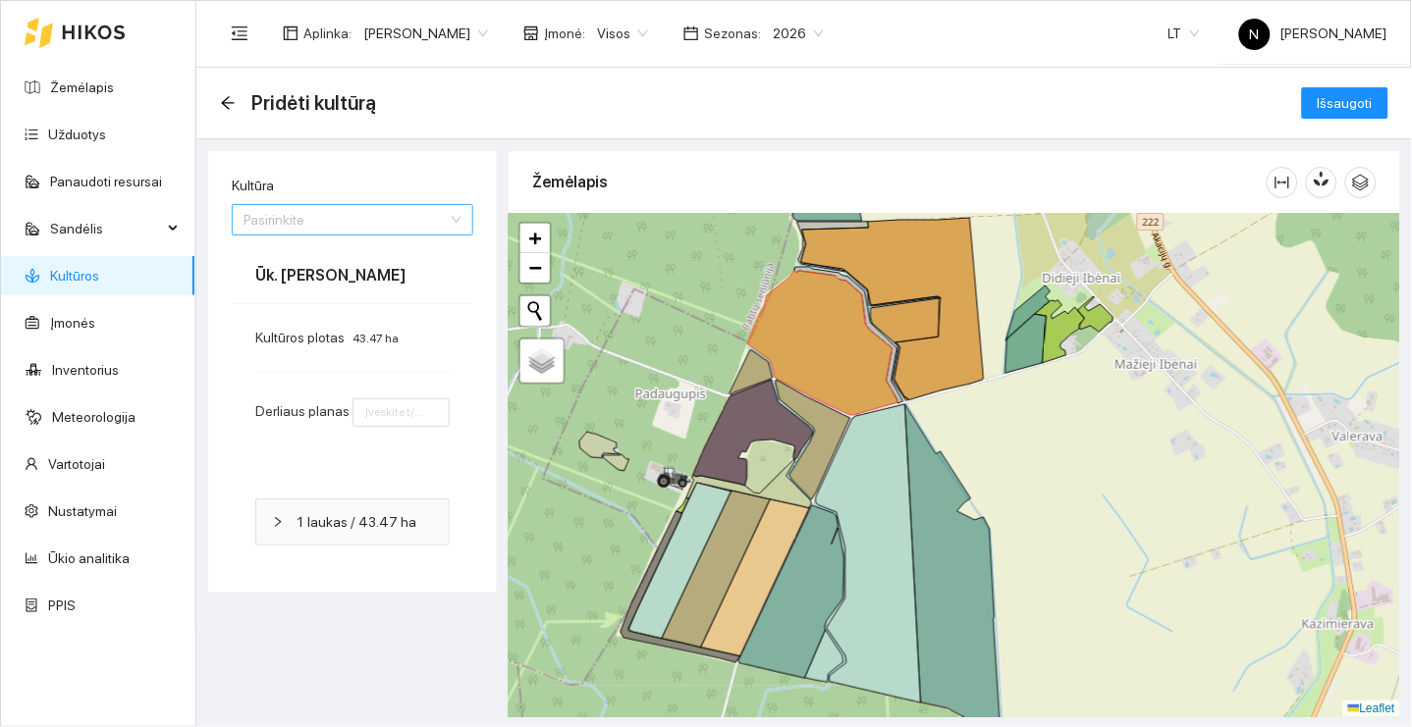
click at [391, 227] on input "Kultūra" at bounding box center [345, 219] width 204 height 29
type input "+"
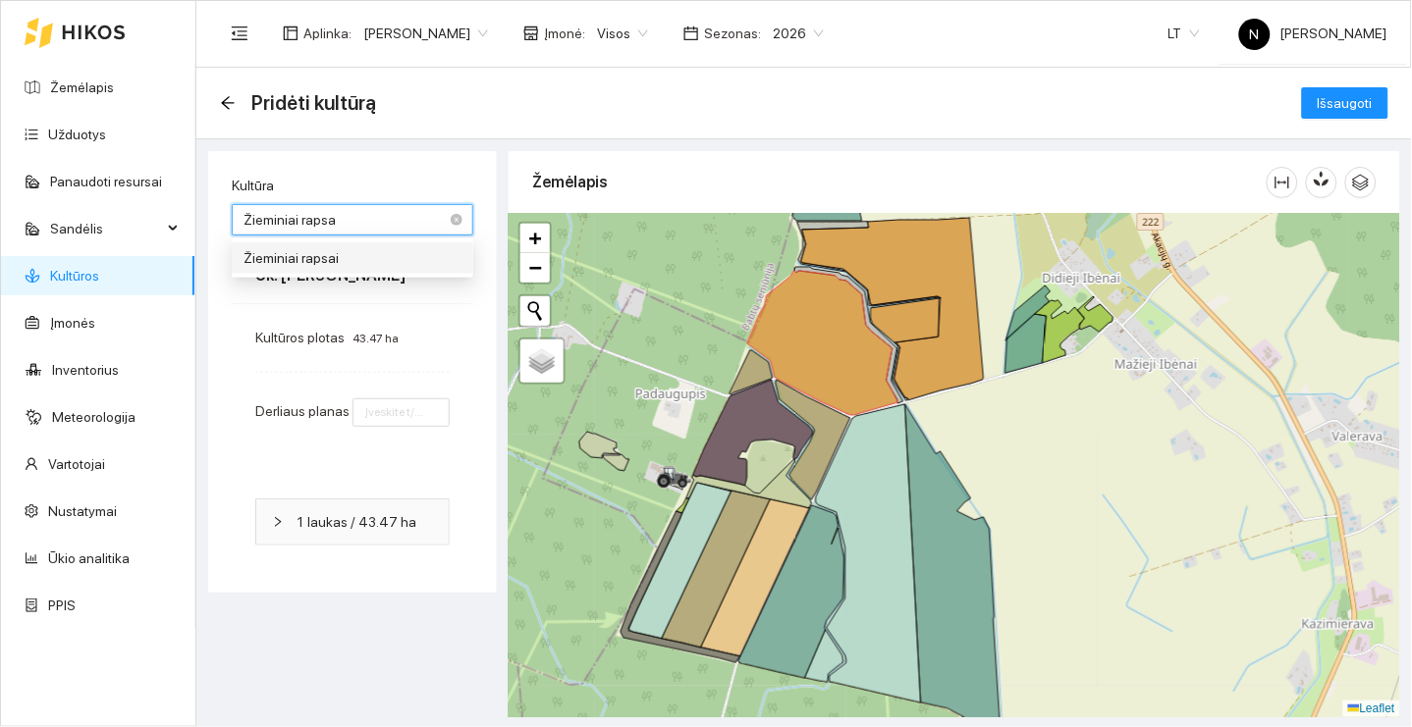
type input "Žieminiai rapsai"
click at [361, 256] on div "Žieminiai rapsai" at bounding box center [352, 258] width 218 height 22
click at [404, 419] on input "3.5" at bounding box center [400, 413] width 97 height 28
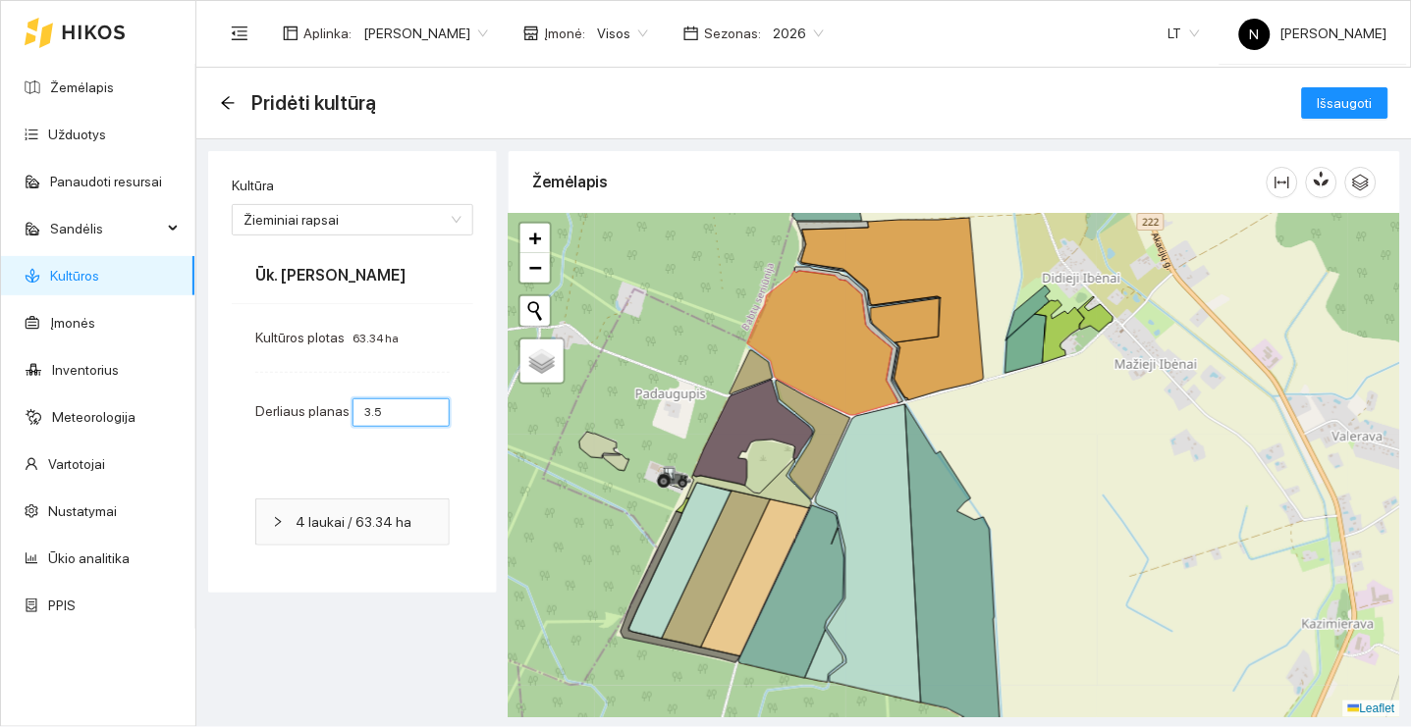
type input "3"
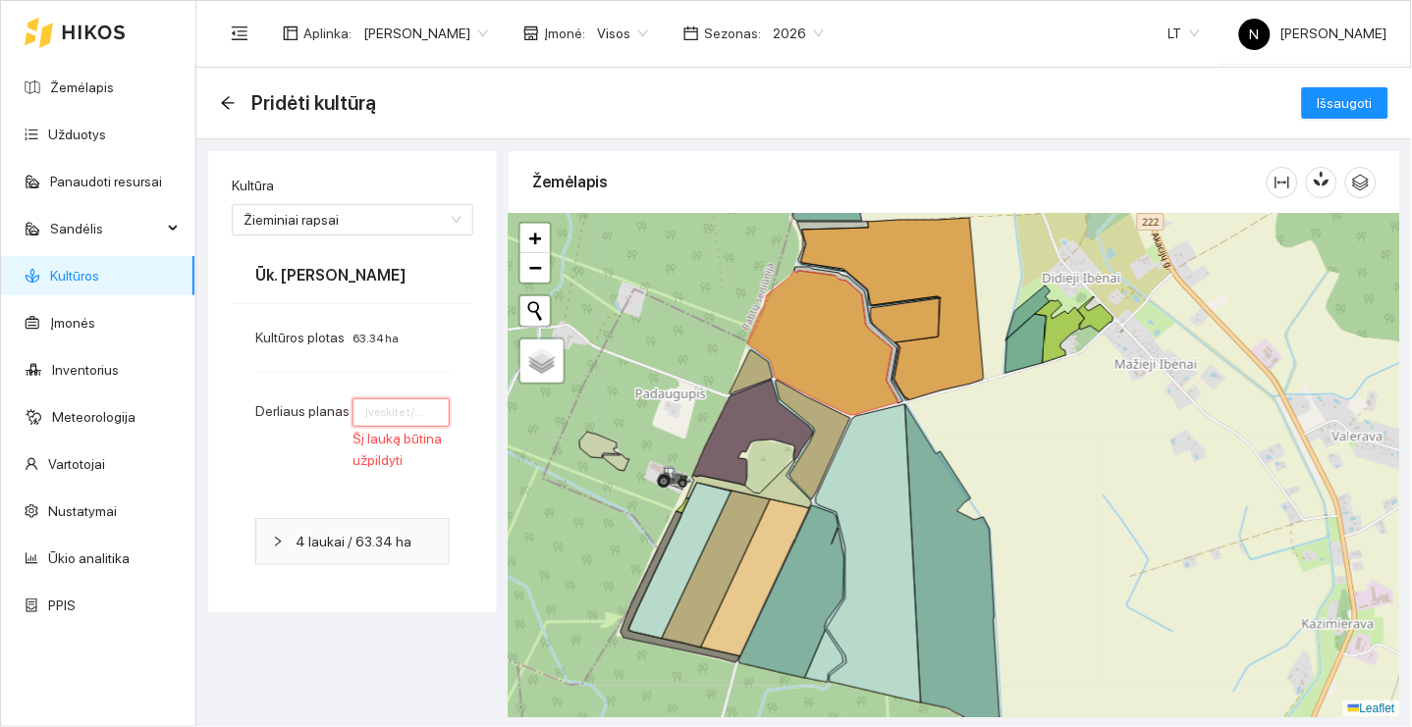
type input "2"
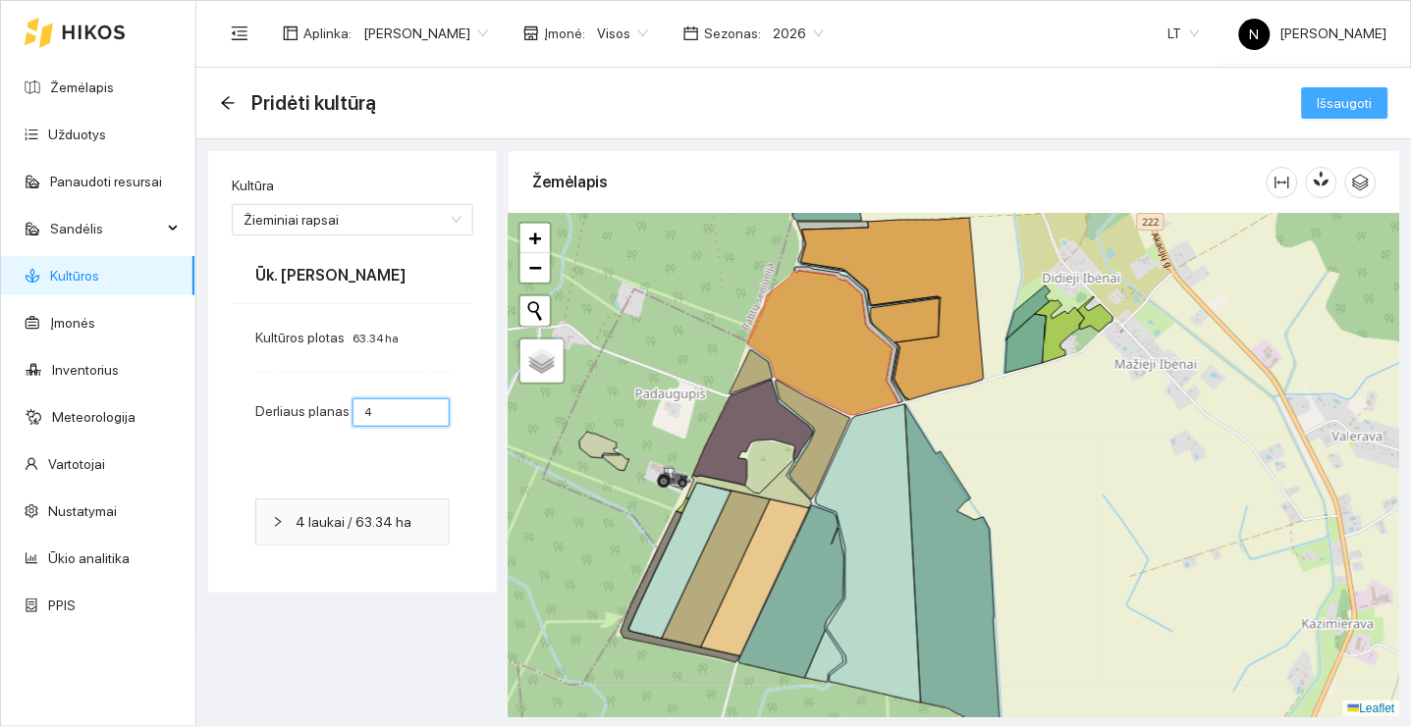
type input "4"
click at [1365, 106] on span "Išsaugoti" at bounding box center [1344, 103] width 55 height 22
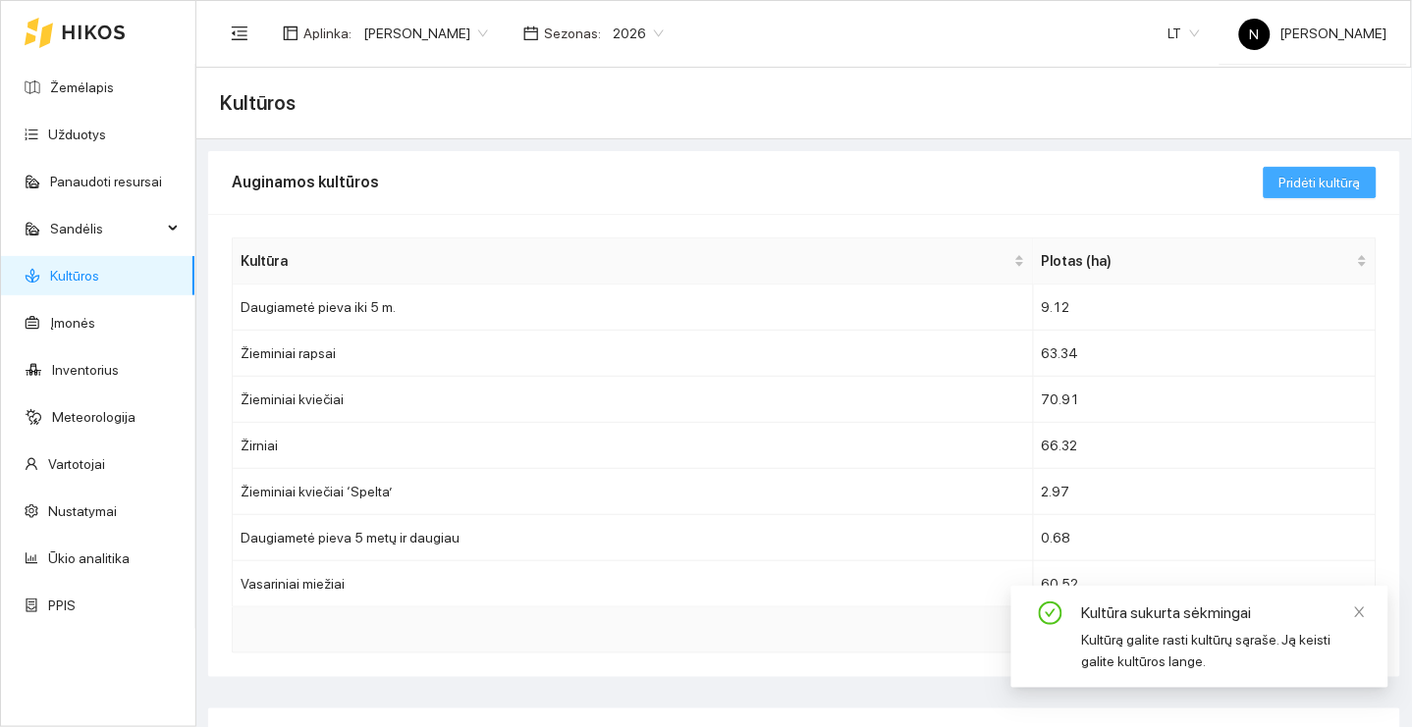
click at [1317, 182] on span "Pridėti kultūrą" at bounding box center [1319, 183] width 81 height 22
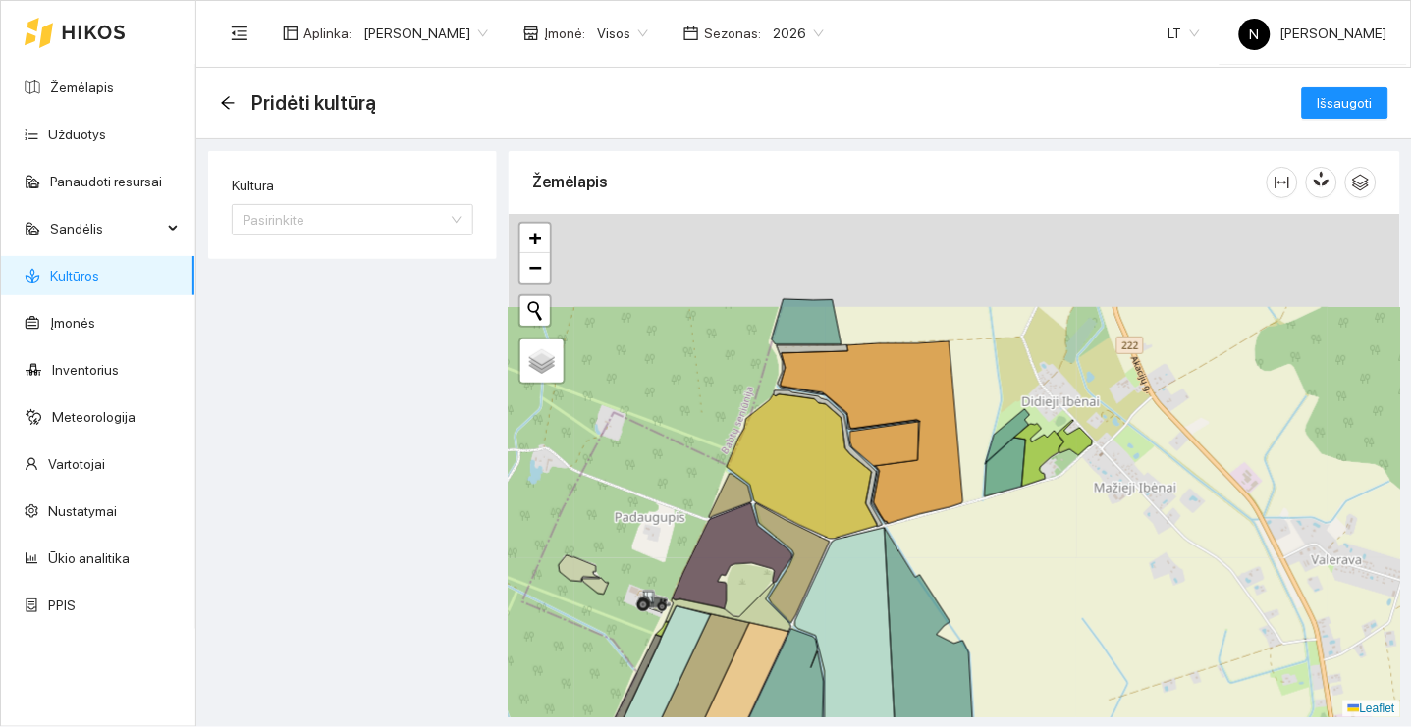
drag, startPoint x: 892, startPoint y: 319, endPoint x: 871, endPoint y: 443, distance: 125.6
click at [871, 443] on icon at bounding box center [884, 444] width 69 height 44
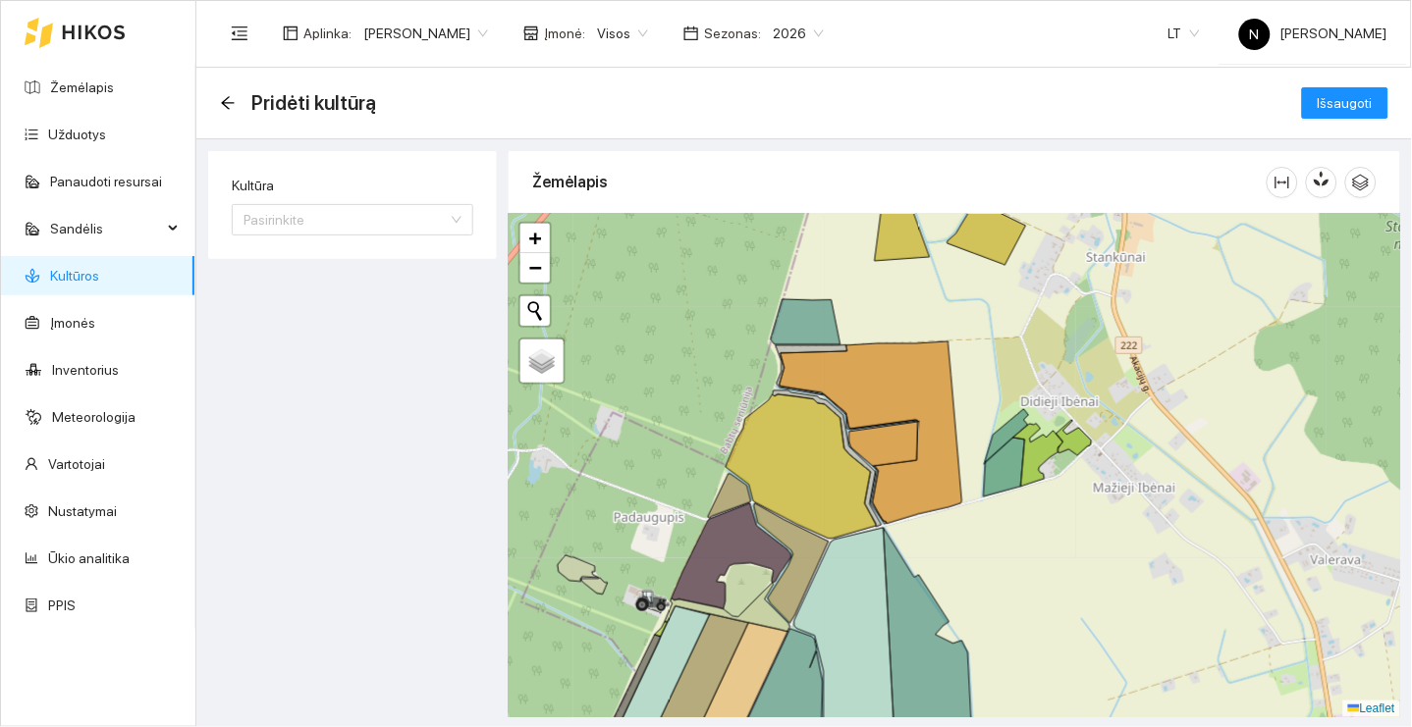
click at [824, 28] on span "2026" at bounding box center [798, 33] width 51 height 29
click at [458, 217] on div "Pasirinkite" at bounding box center [353, 219] width 242 height 31
click at [444, 169] on div "Kultūra Pasirinkite 33 73 Aliejiniai ridikai Ankstyvos bulvės Ankštinių augalų …" at bounding box center [352, 205] width 289 height 108
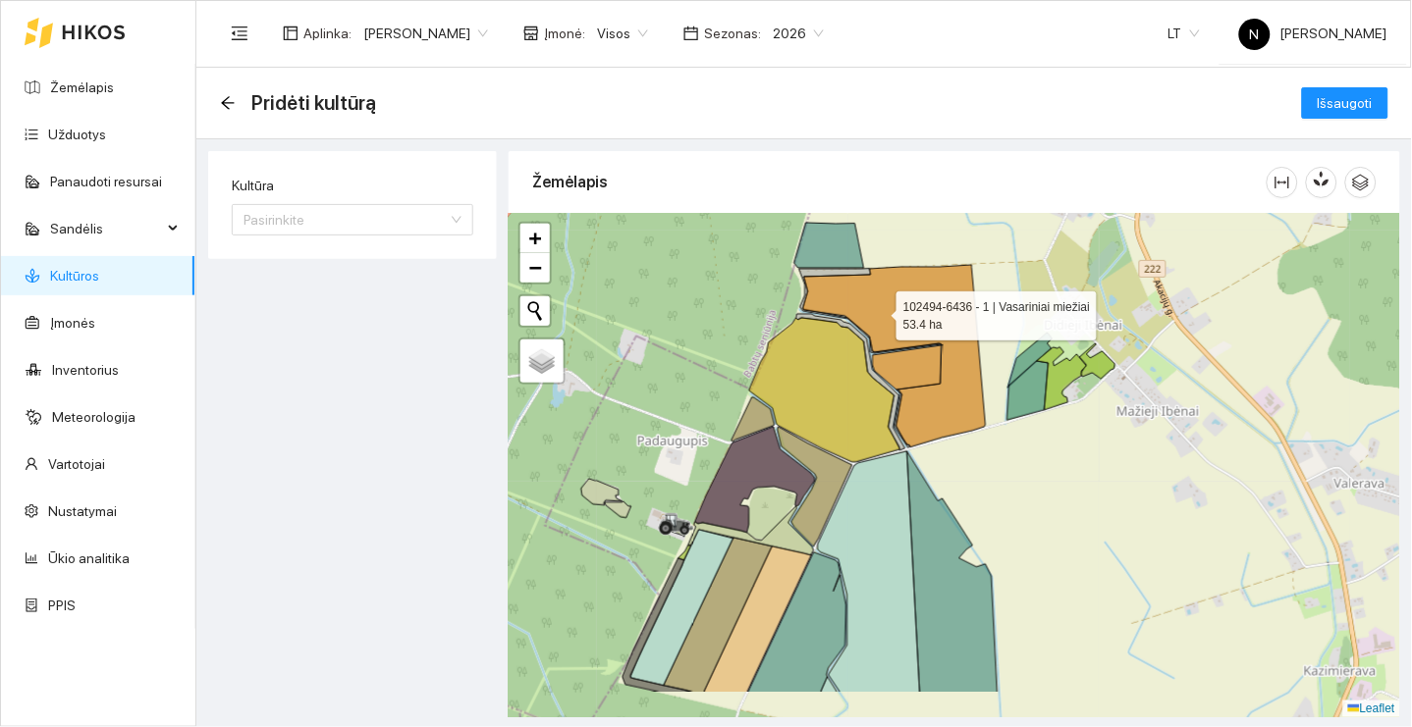
drag, startPoint x: 852, startPoint y: 394, endPoint x: 881, endPoint y: 311, distance: 87.2
click at [881, 311] on icon at bounding box center [894, 356] width 183 height 183
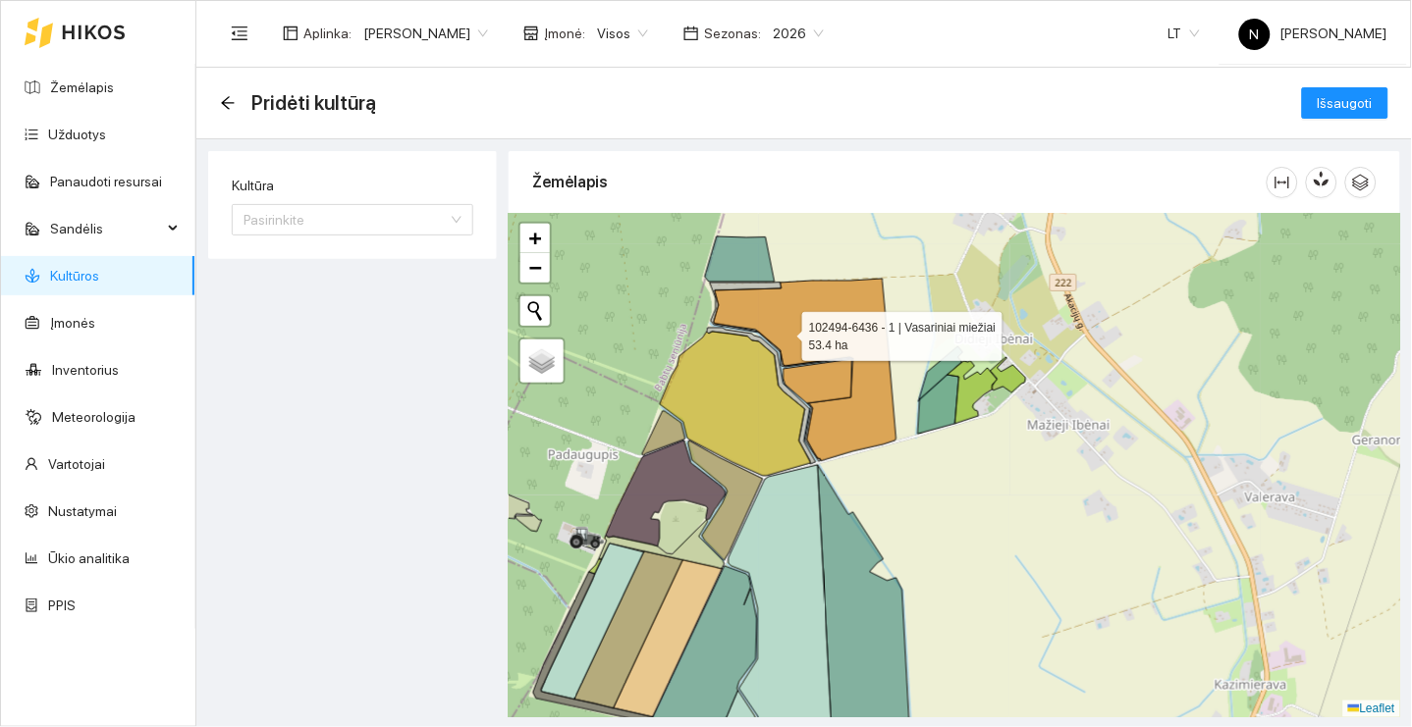
drag, startPoint x: 881, startPoint y: 312, endPoint x: 786, endPoint y: 332, distance: 96.3
click at [786, 332] on icon at bounding box center [805, 370] width 183 height 183
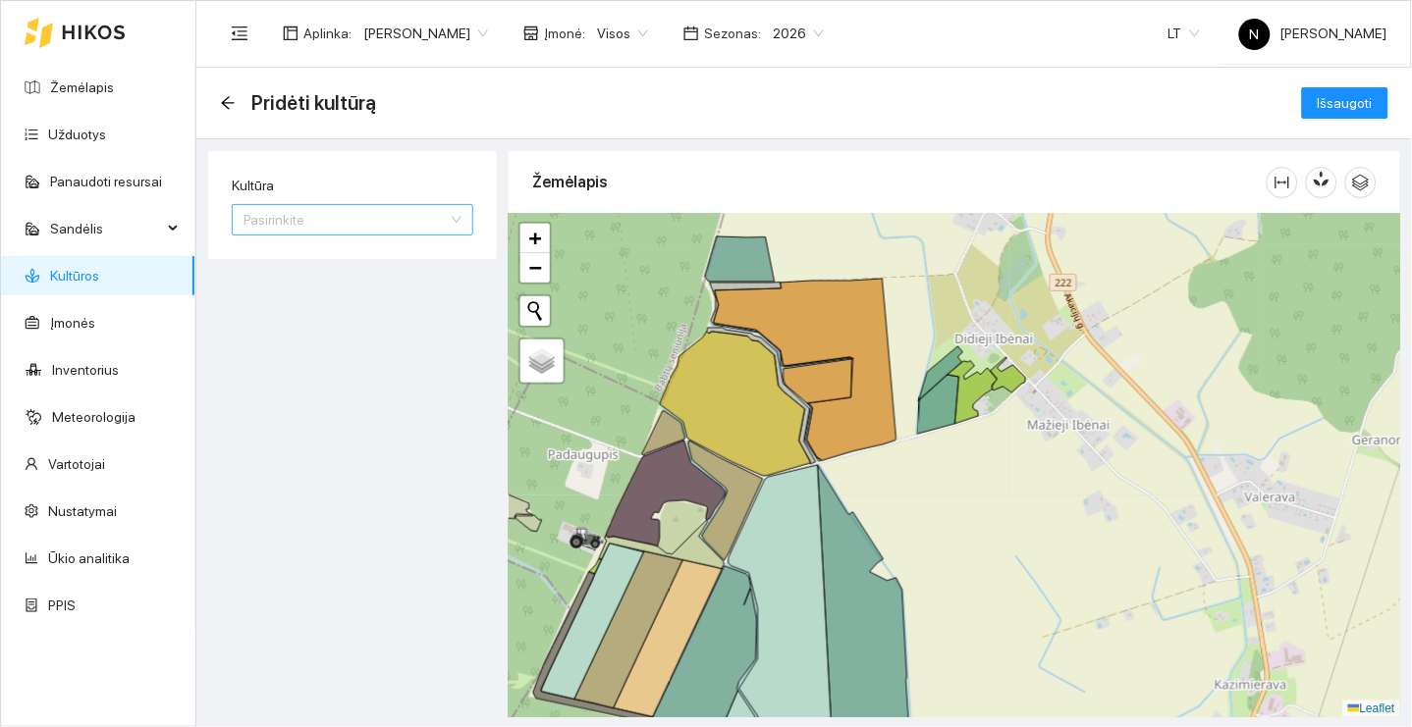
click at [402, 218] on input "Kultūra" at bounding box center [345, 219] width 204 height 29
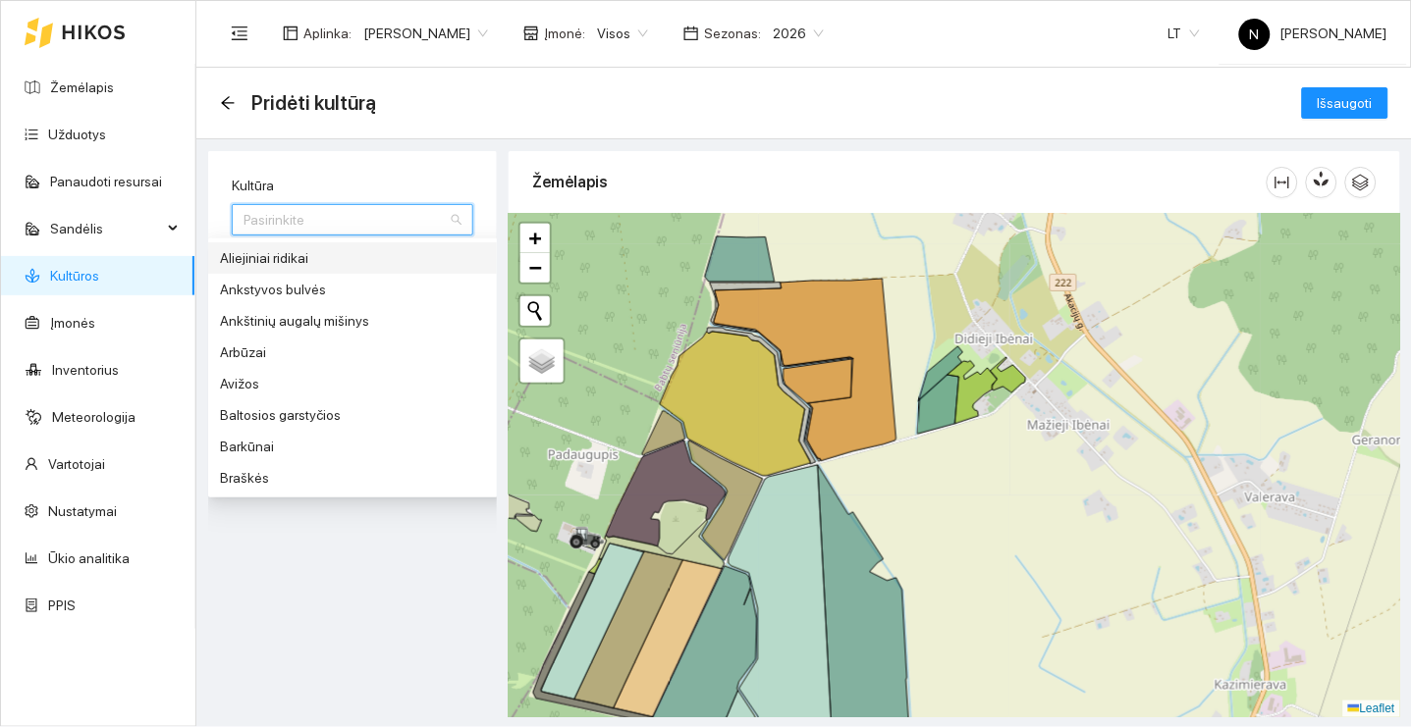
click at [433, 215] on input "Kultūra" at bounding box center [345, 219] width 204 height 29
click at [826, 318] on icon at bounding box center [805, 370] width 183 height 183
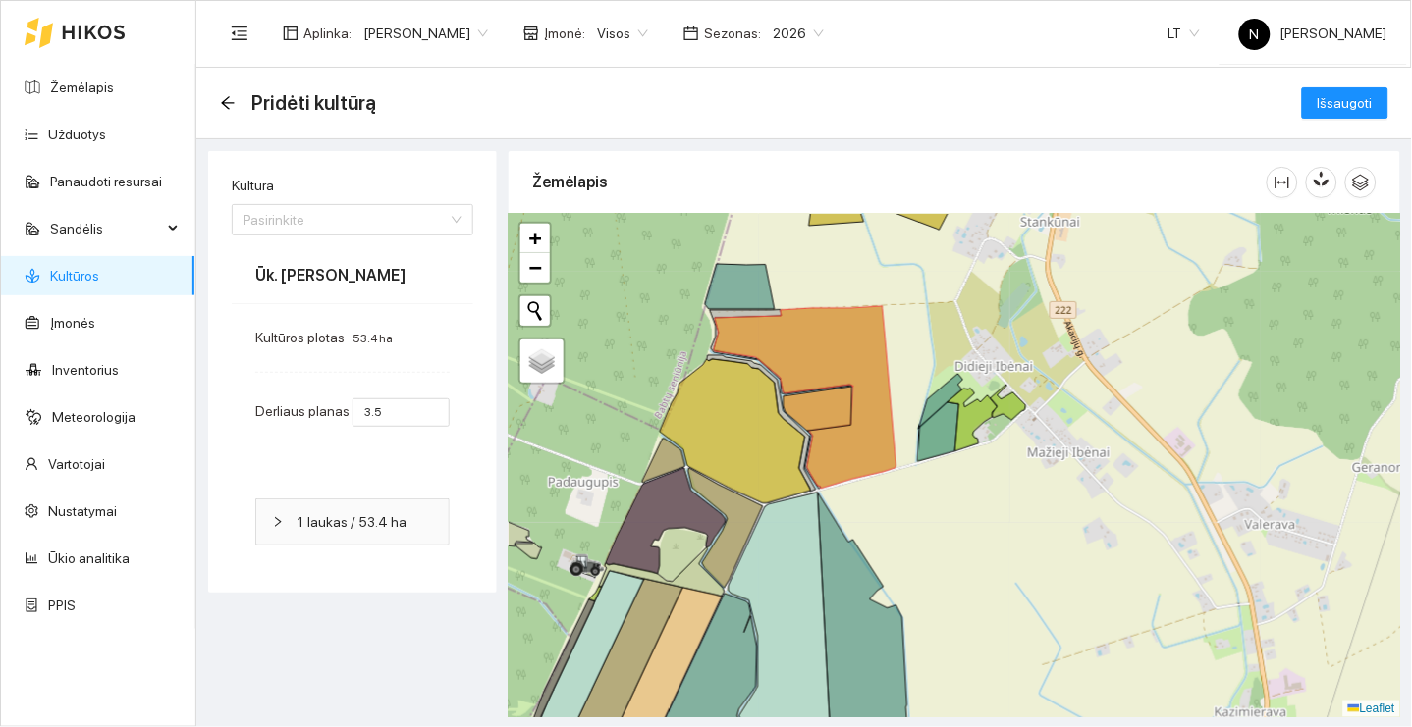
drag, startPoint x: 694, startPoint y: 304, endPoint x: 691, endPoint y: 356, distance: 52.1
click at [692, 355] on div "+ − Nieko nerasta. Bandykite dar kartą. Žemėlapis Palydovas Leaflet" at bounding box center [954, 466] width 891 height 504
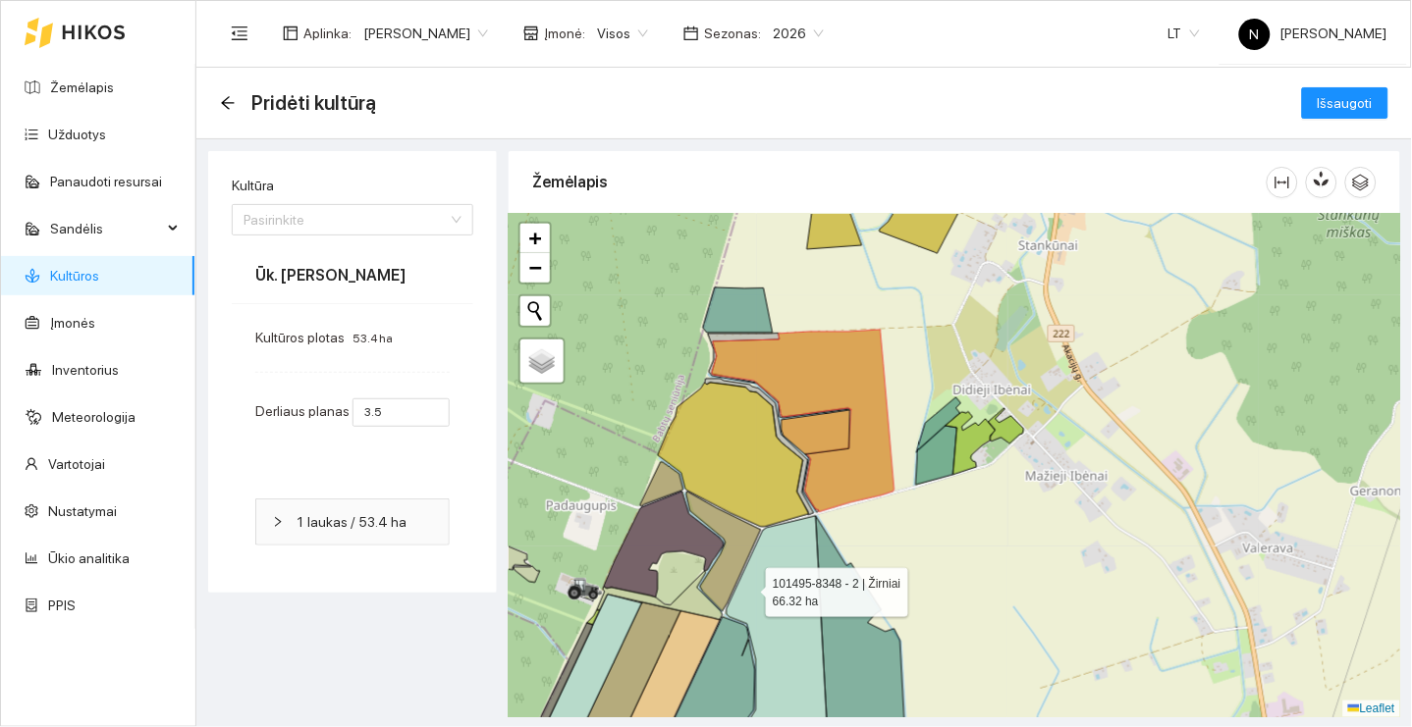
click at [763, 581] on icon at bounding box center [777, 642] width 103 height 253
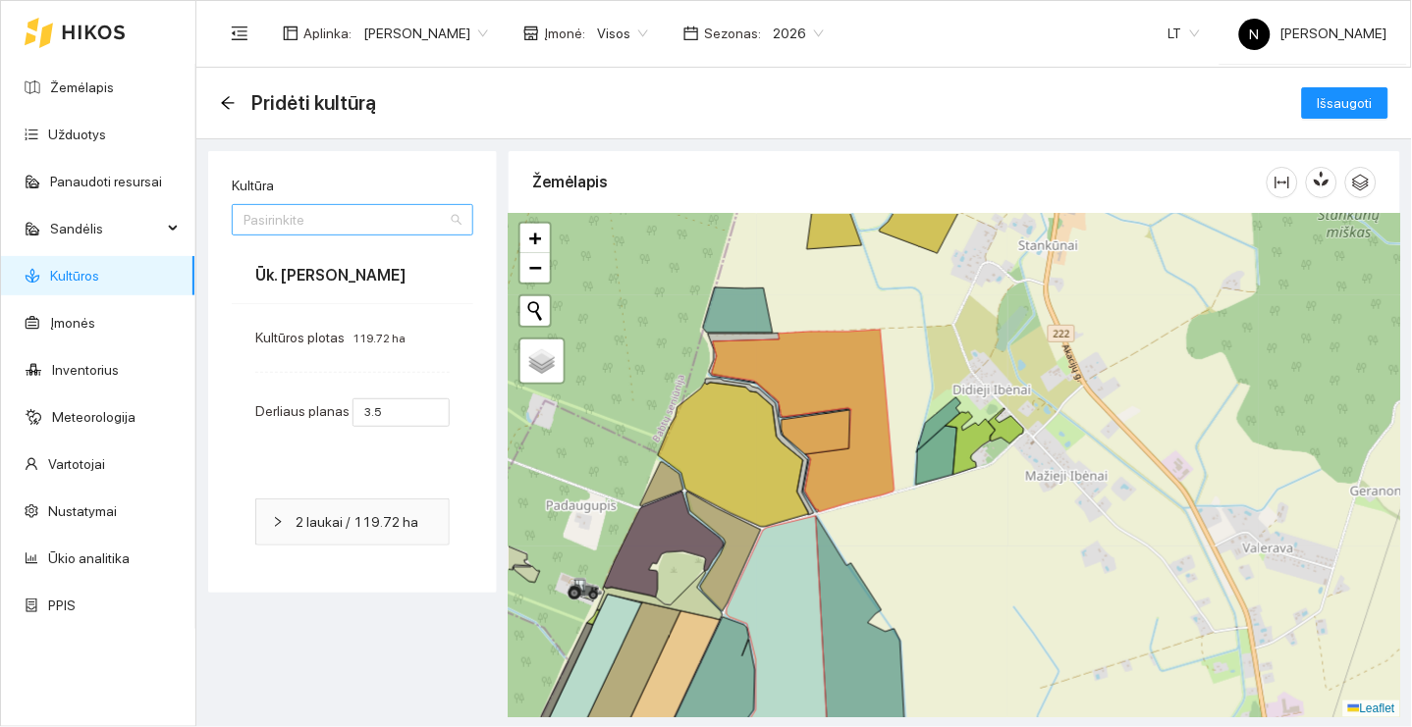
click at [426, 228] on input "Kultūra" at bounding box center [345, 219] width 204 height 29
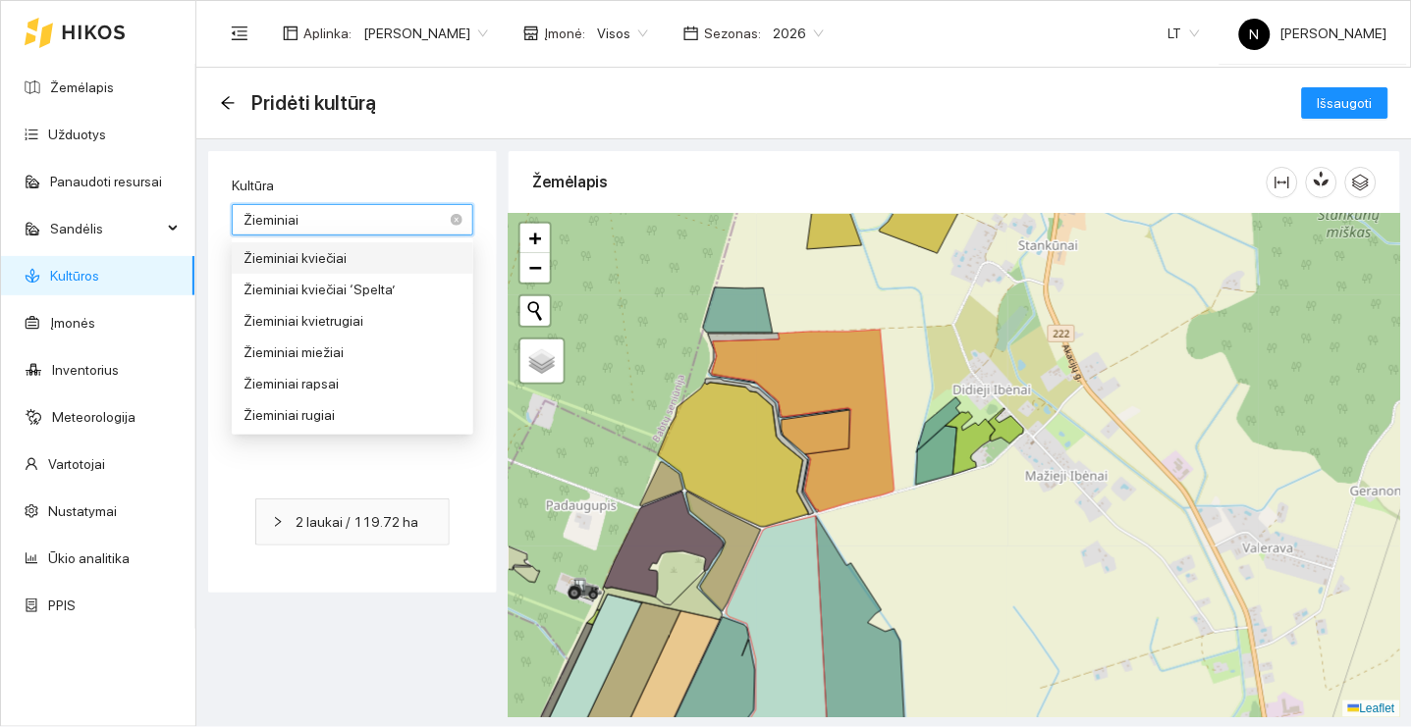
type input "Žieminiai"
click at [448, 252] on div "Žieminiai kviečiai" at bounding box center [352, 258] width 218 height 22
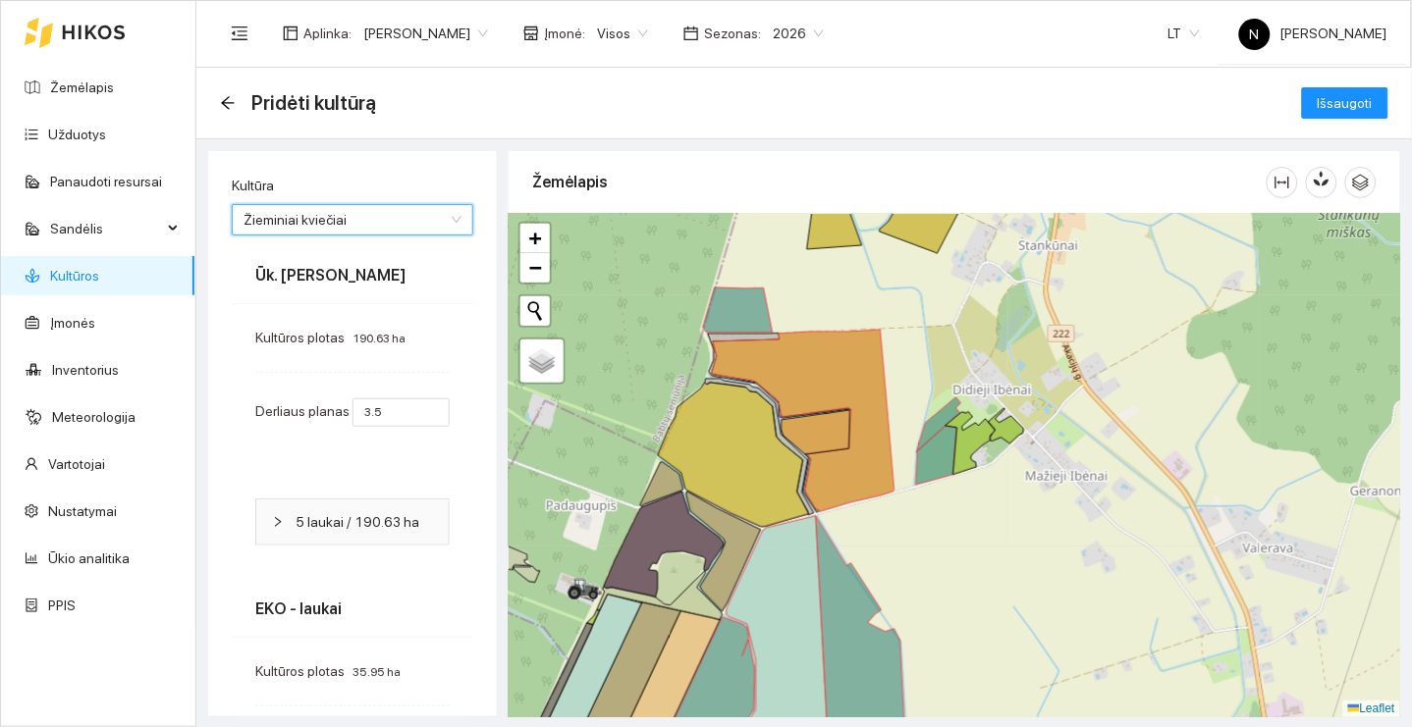
type input "7"
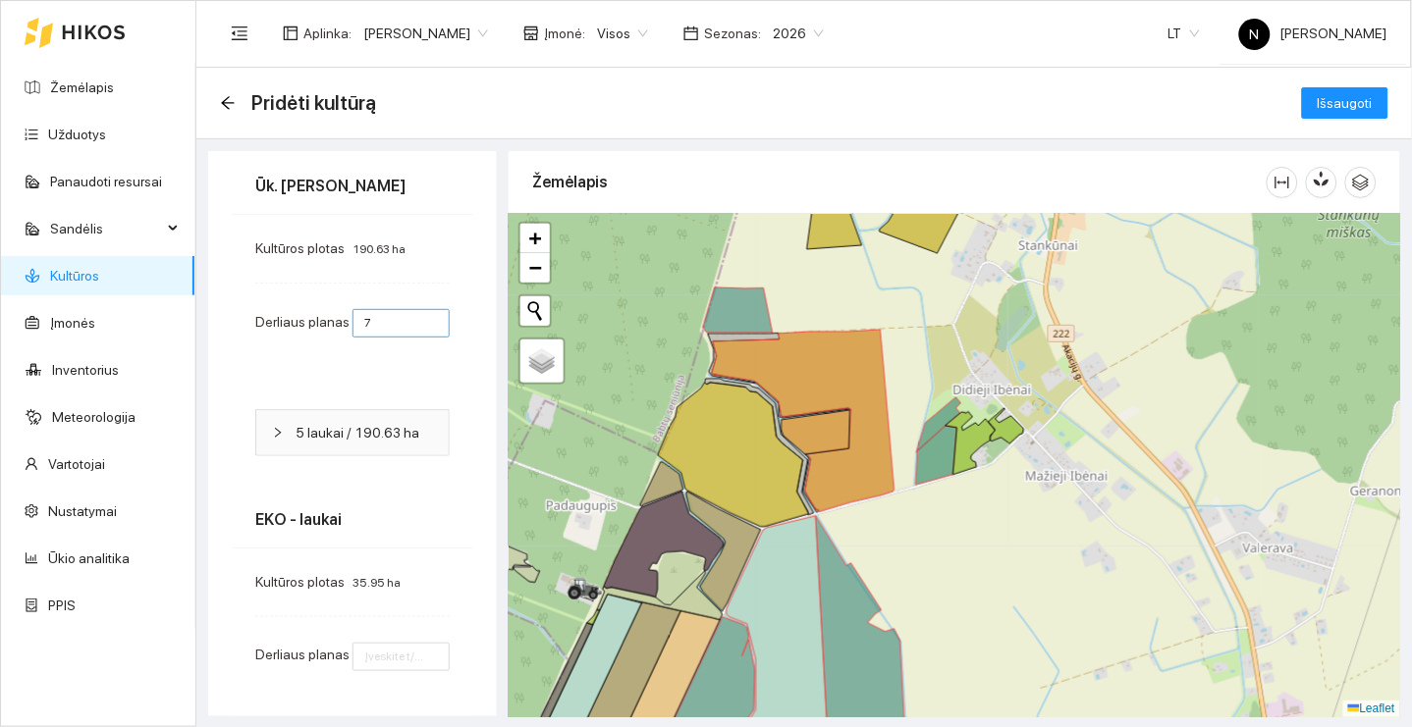
scroll to position [205, 0]
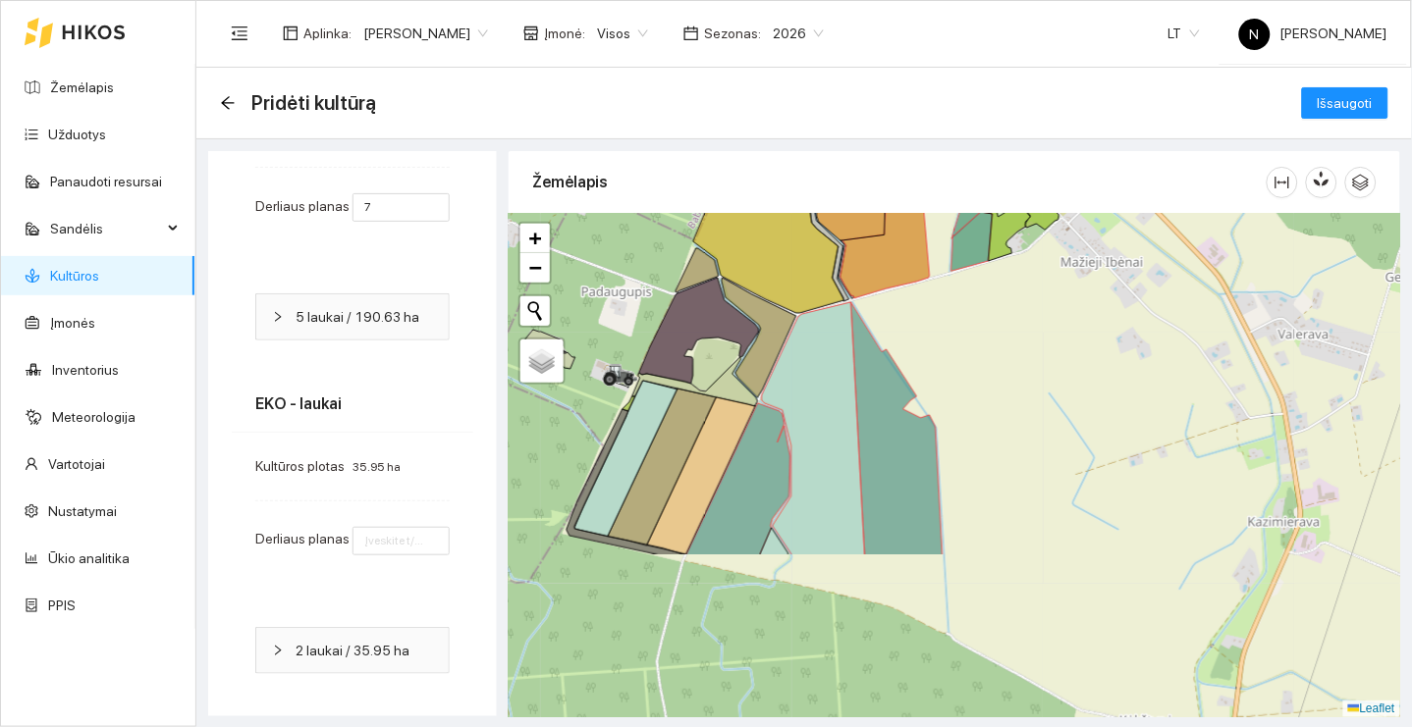
drag, startPoint x: 801, startPoint y: 532, endPoint x: 840, endPoint y: 316, distance: 219.5
click at [839, 316] on icon at bounding box center [813, 428] width 103 height 253
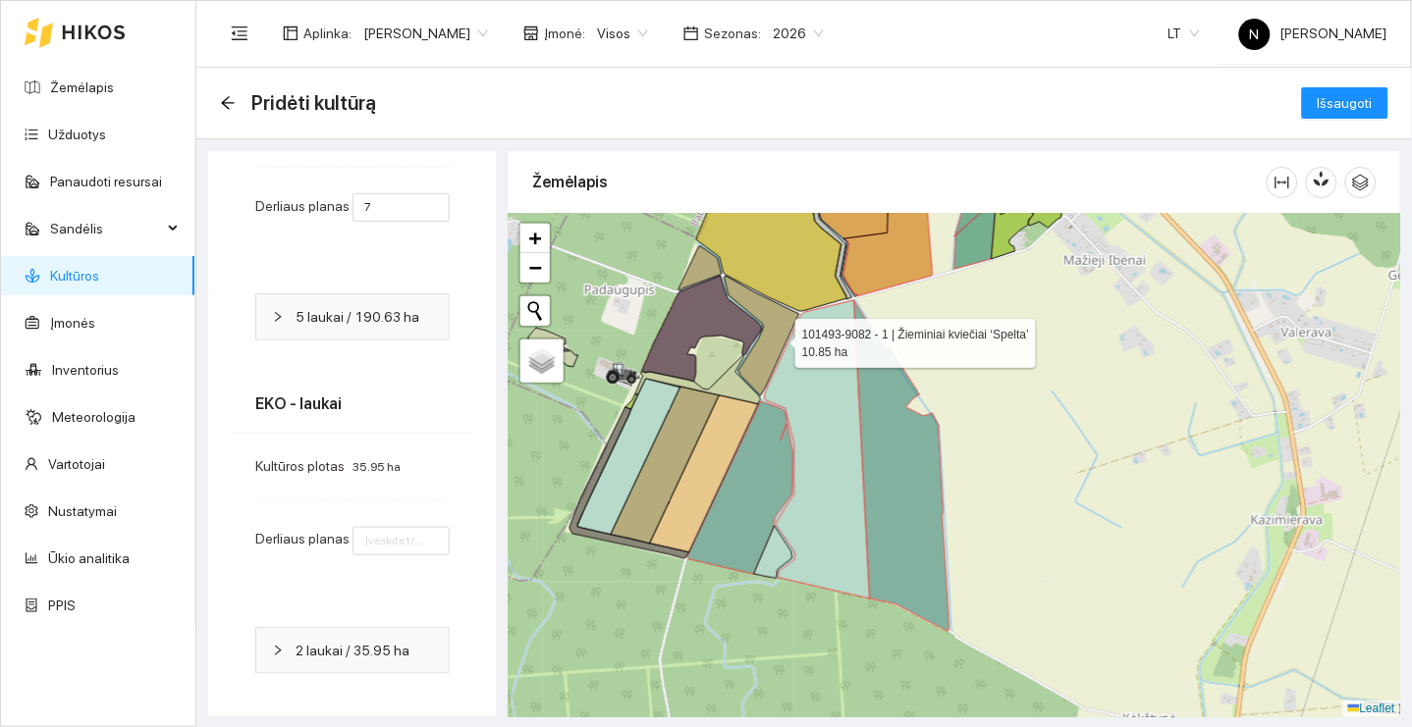
drag, startPoint x: 778, startPoint y: 337, endPoint x: 755, endPoint y: 511, distance: 176.2
click at [755, 396] on icon at bounding box center [762, 336] width 75 height 120
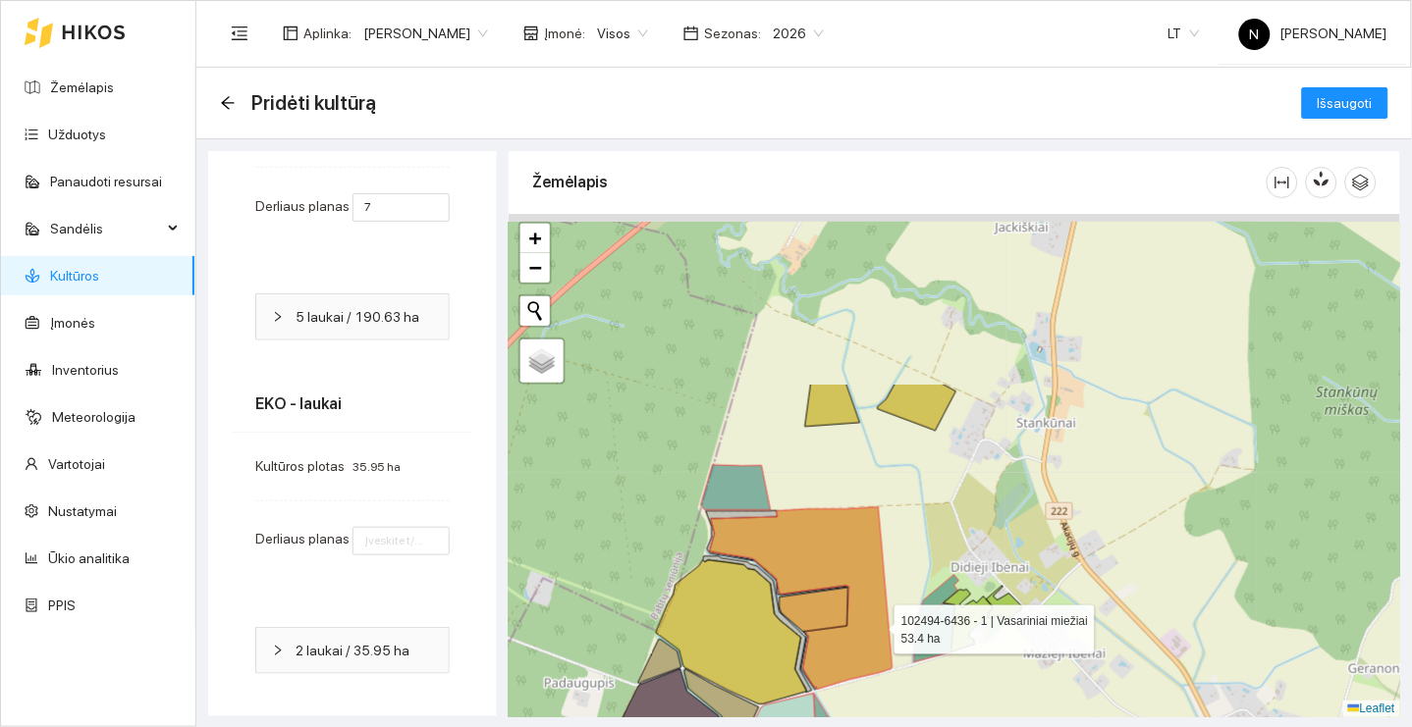
drag, startPoint x: 895, startPoint y: 397, endPoint x: 878, endPoint y: 618, distance: 221.6
click at [878, 618] on icon at bounding box center [801, 599] width 183 height 183
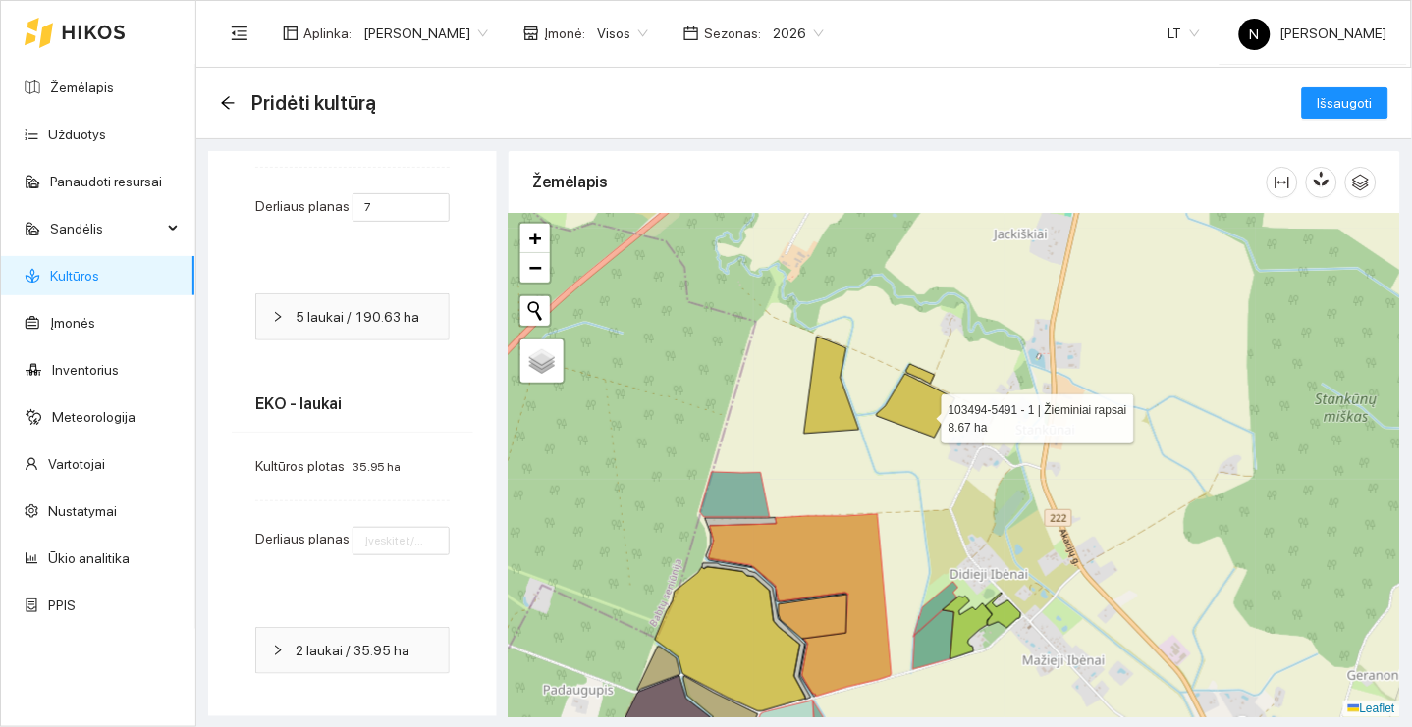
click at [924, 414] on icon at bounding box center [916, 406] width 79 height 64
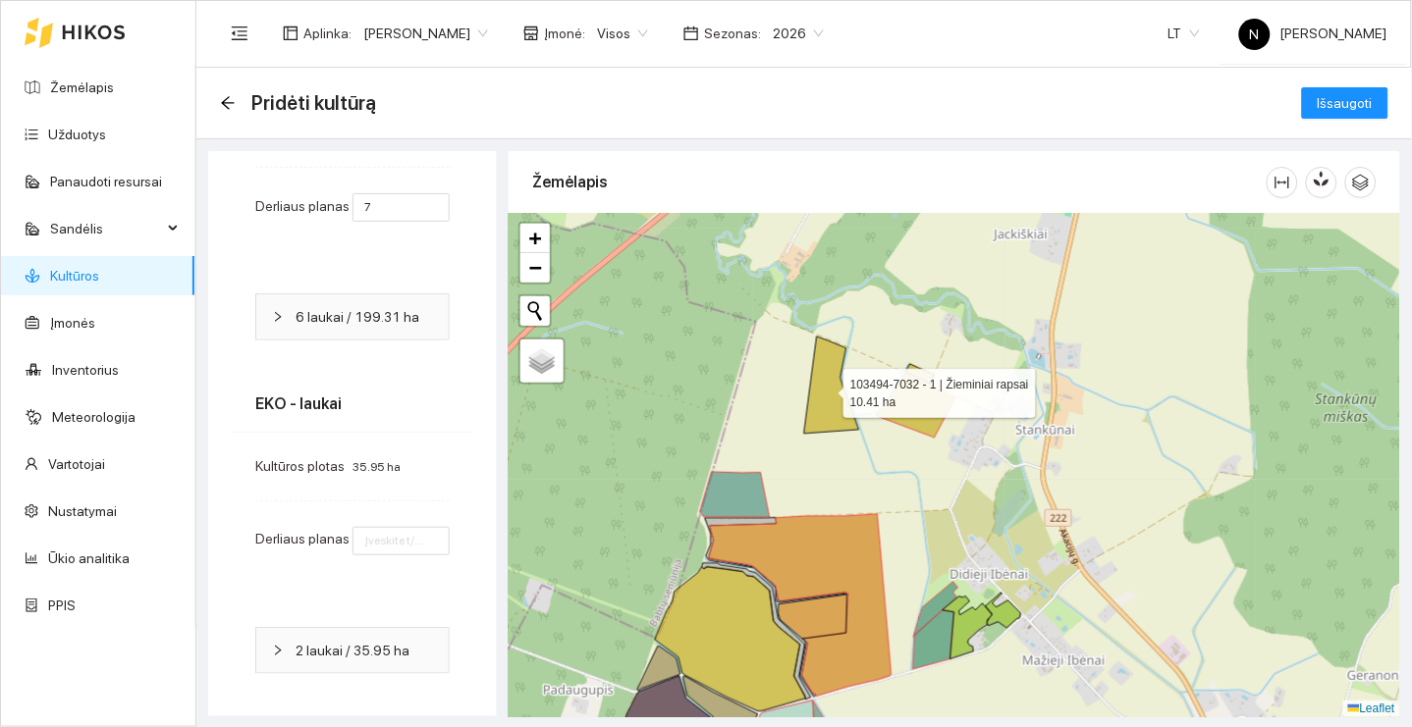
click at [827, 389] on icon at bounding box center [831, 385] width 55 height 97
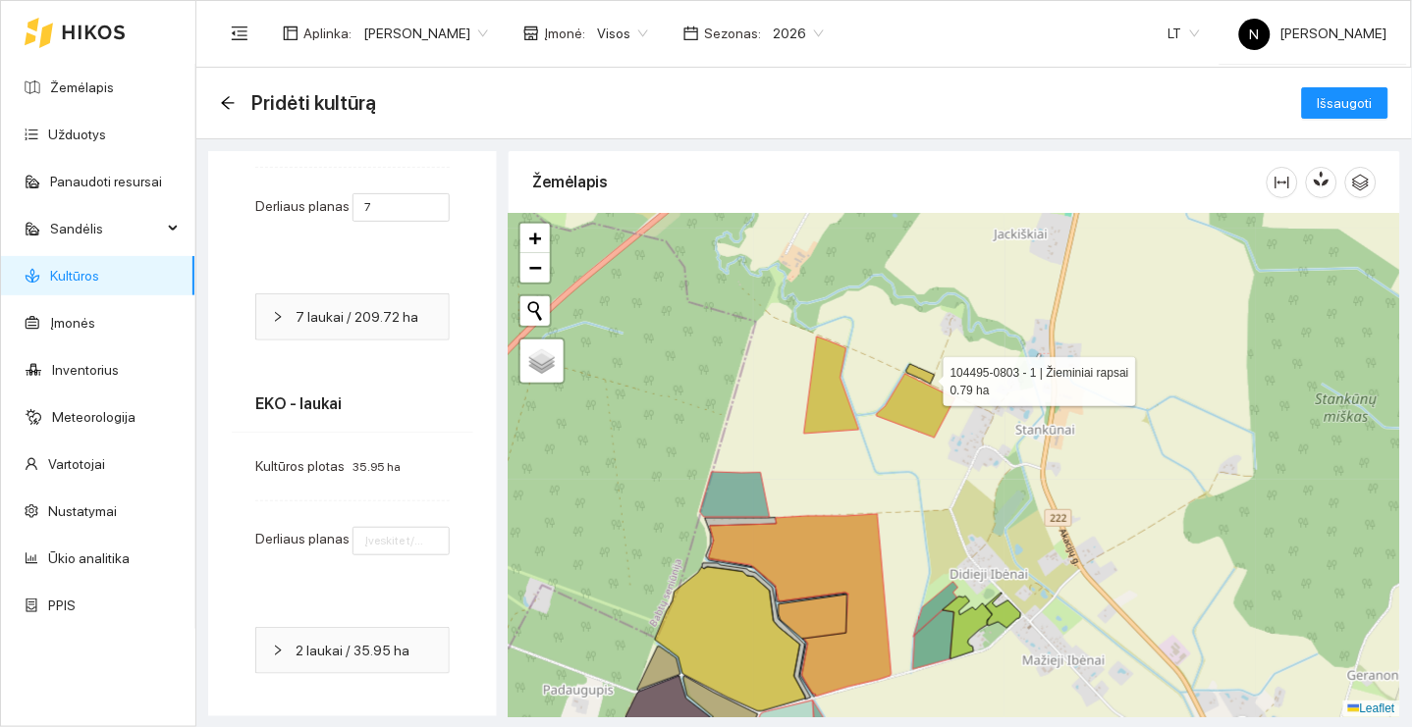
click at [926, 377] on icon at bounding box center [920, 374] width 28 height 20
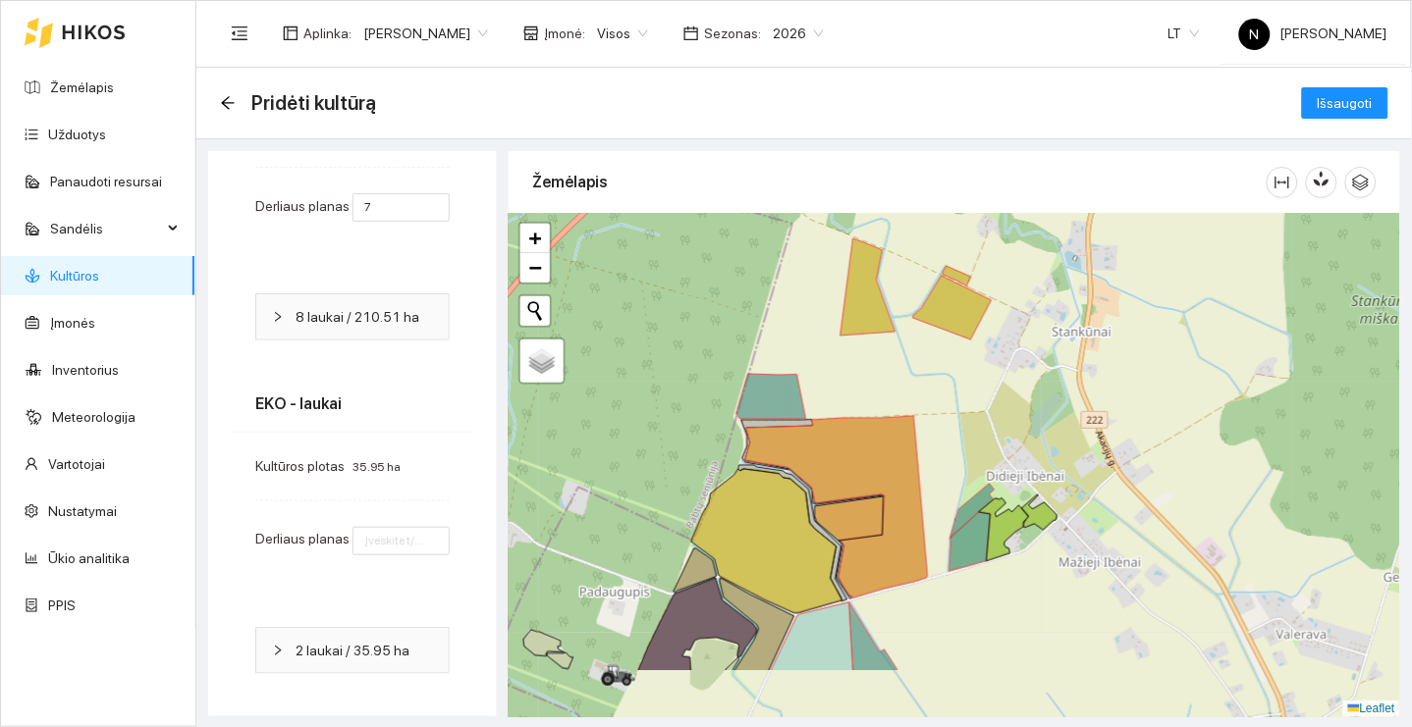
drag, startPoint x: 913, startPoint y: 460, endPoint x: 960, endPoint y: 343, distance: 126.9
click at [958, 345] on div "+ − Nieko nerasta. Bandykite dar kartą. Žemėlapis Palydovas Leaflet" at bounding box center [954, 466] width 891 height 504
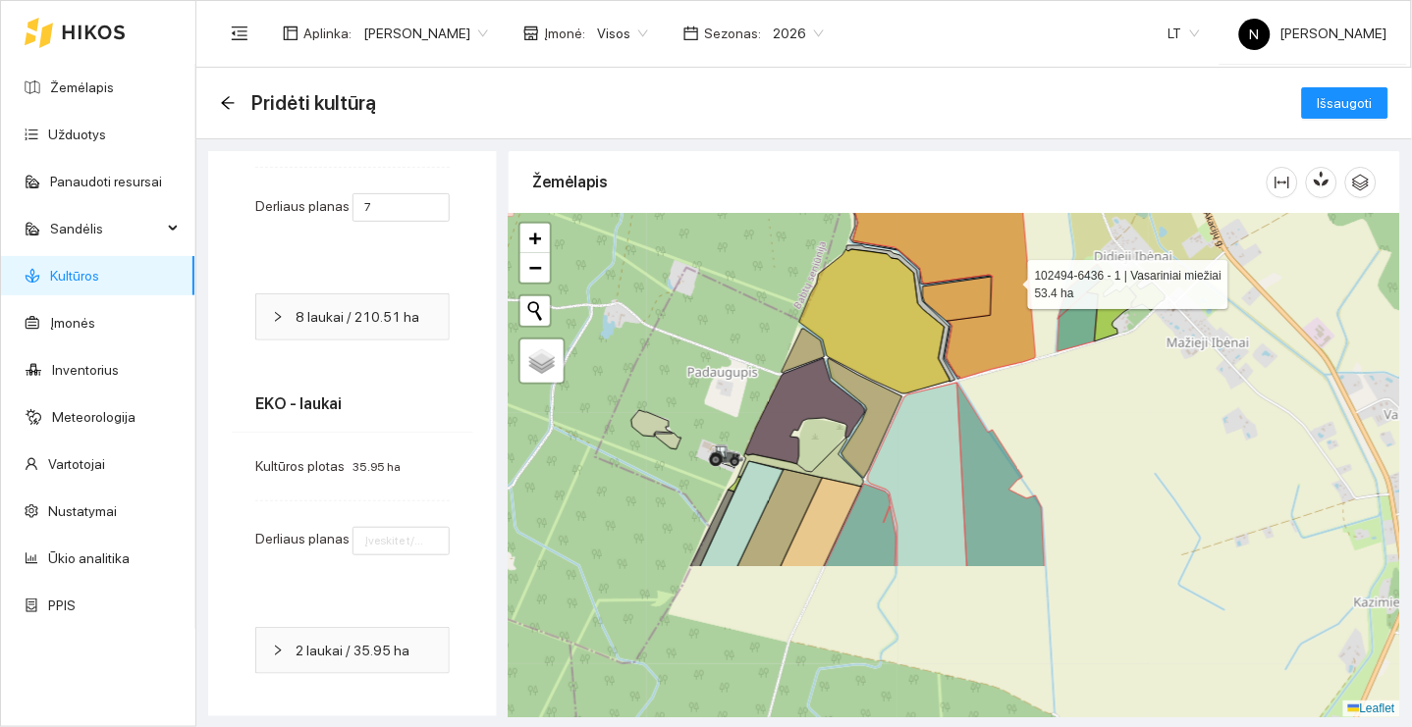
drag, startPoint x: 911, startPoint y: 482, endPoint x: 1010, endPoint y: 280, distance: 225.2
click at [1010, 280] on icon at bounding box center [944, 287] width 183 height 183
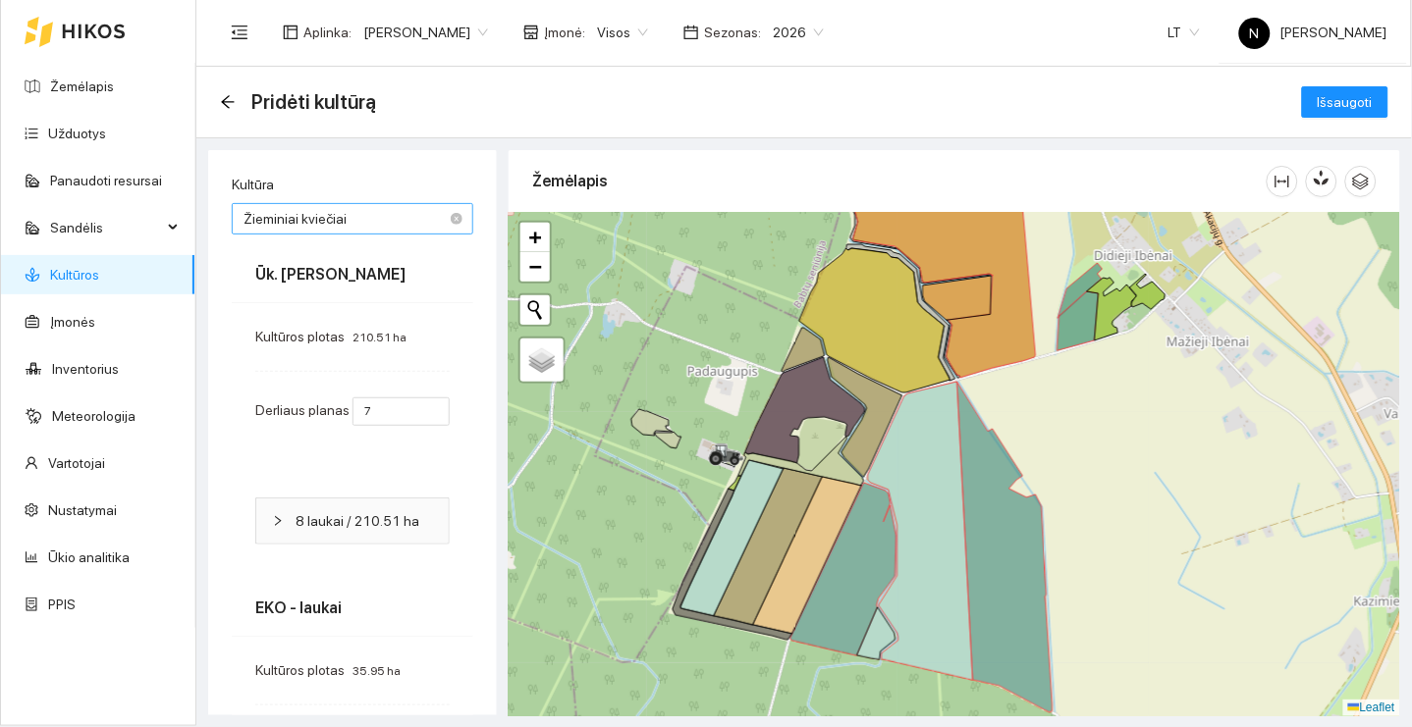
scroll to position [0, 0]
click at [404, 214] on span "Žieminiai kviečiai" at bounding box center [352, 218] width 218 height 29
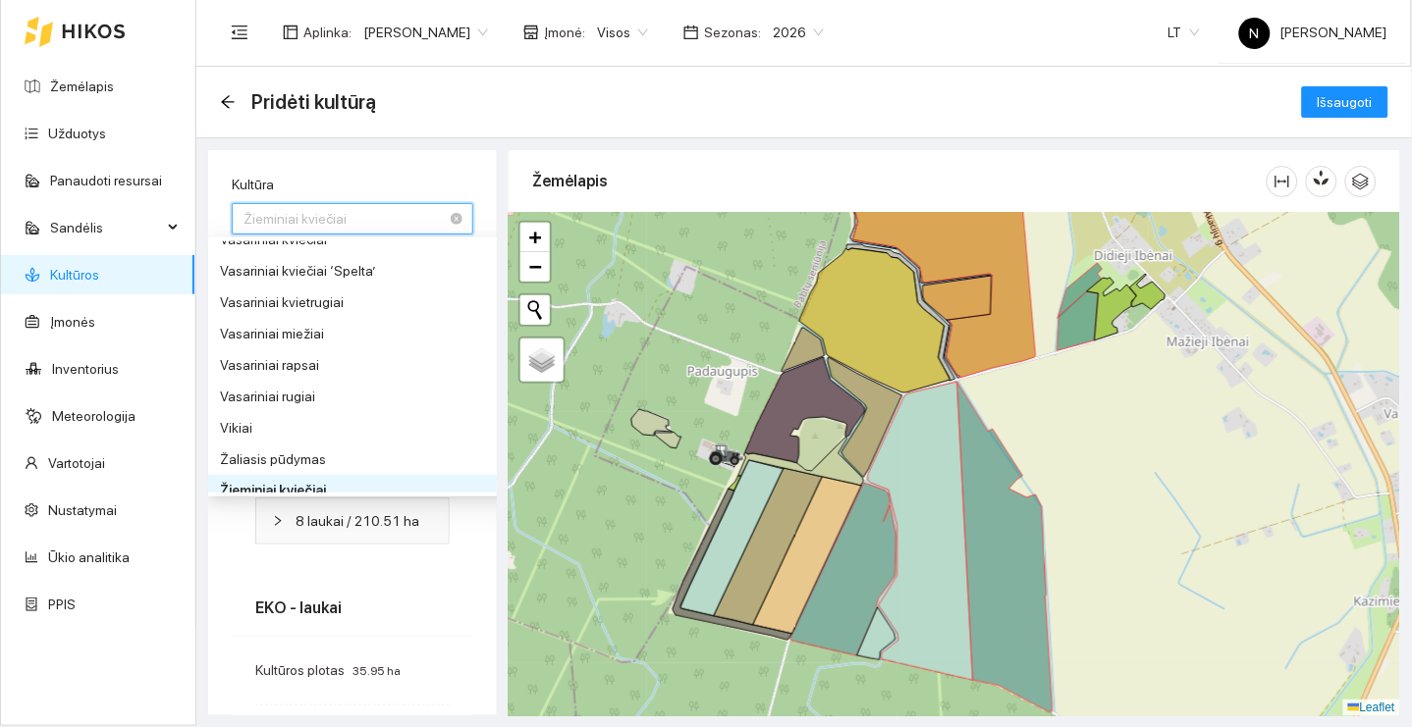
scroll to position [1963, 0]
click at [433, 164] on div "Kultūra Žieminiai kviečiai 40 4 23 Aliejiniai ridikai Ankstyvos bulvės Ankštini…" at bounding box center [352, 538] width 289 height 776
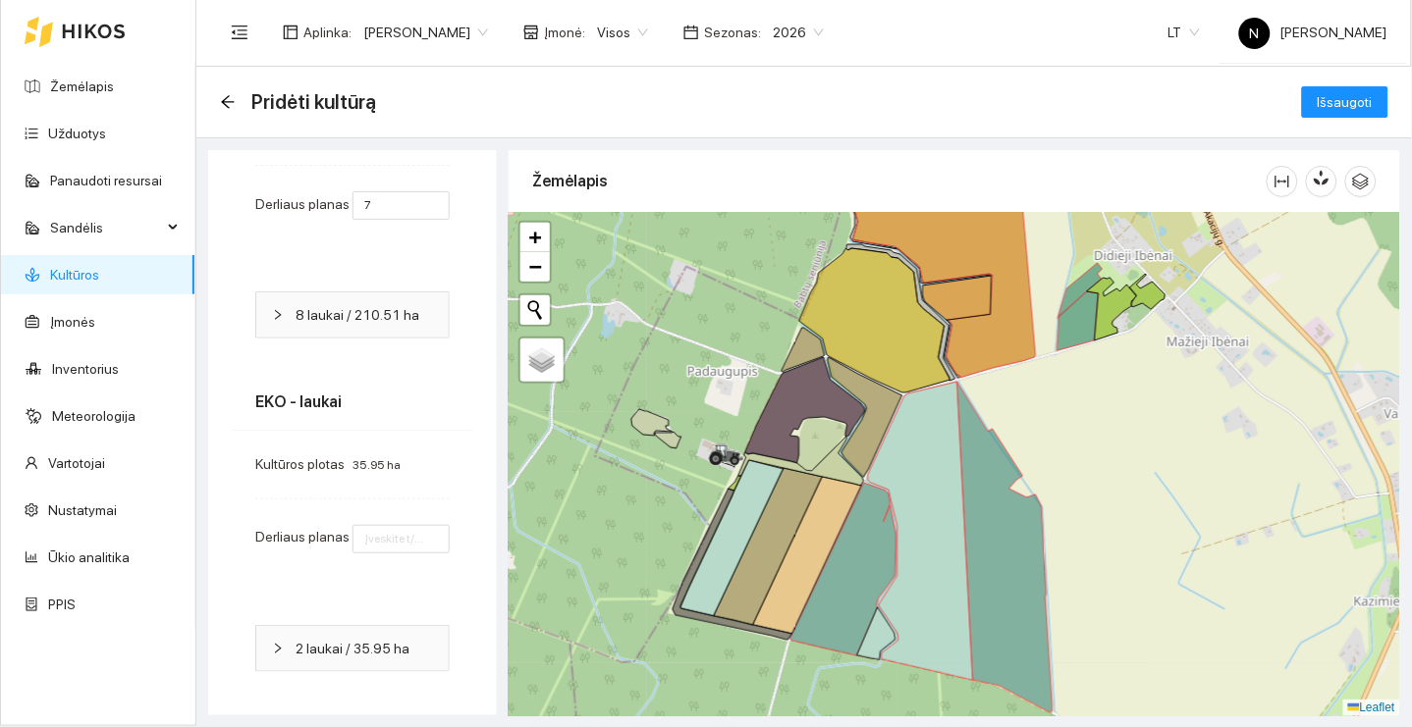
scroll to position [205, 0]
click at [842, 583] on icon at bounding box center [843, 569] width 106 height 173
click at [881, 632] on icon at bounding box center [876, 634] width 38 height 52
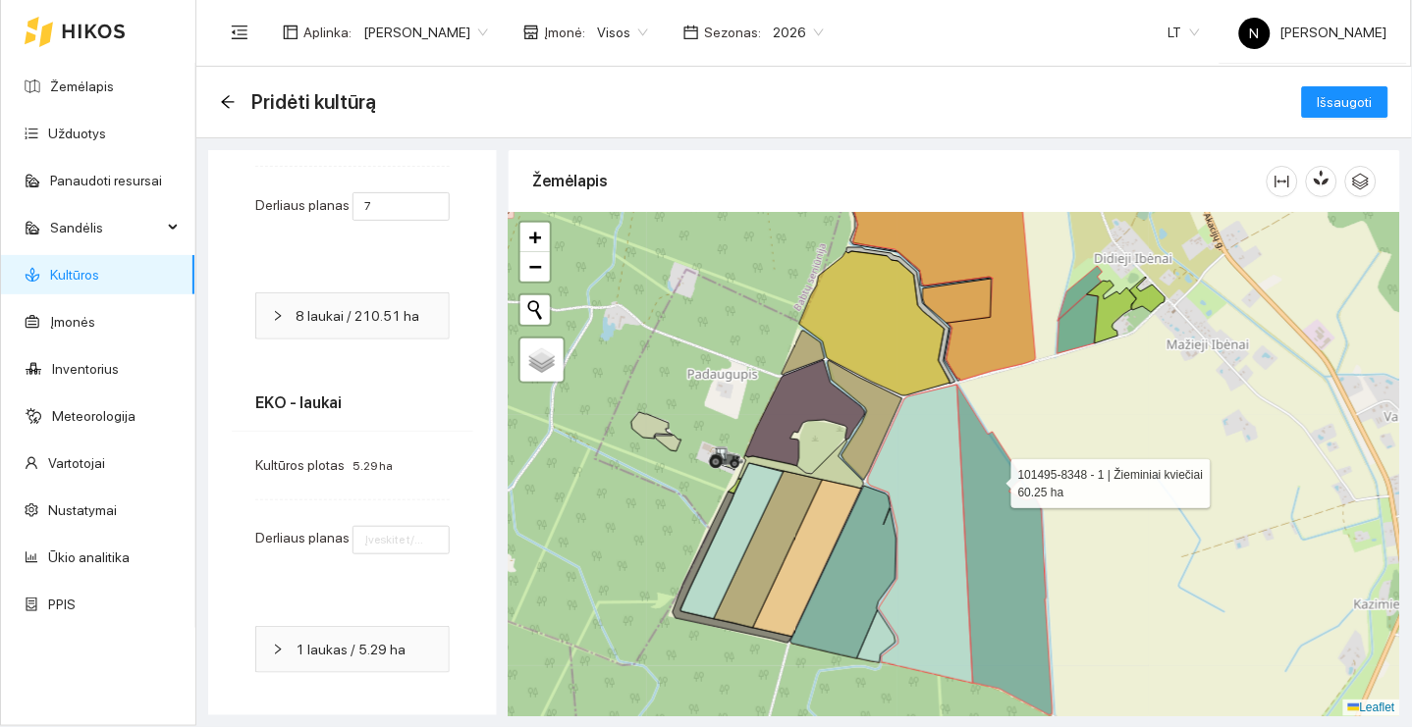
drag, startPoint x: 994, startPoint y: 473, endPoint x: 987, endPoint y: 493, distance: 20.8
click at [987, 493] on icon at bounding box center [1004, 550] width 95 height 331
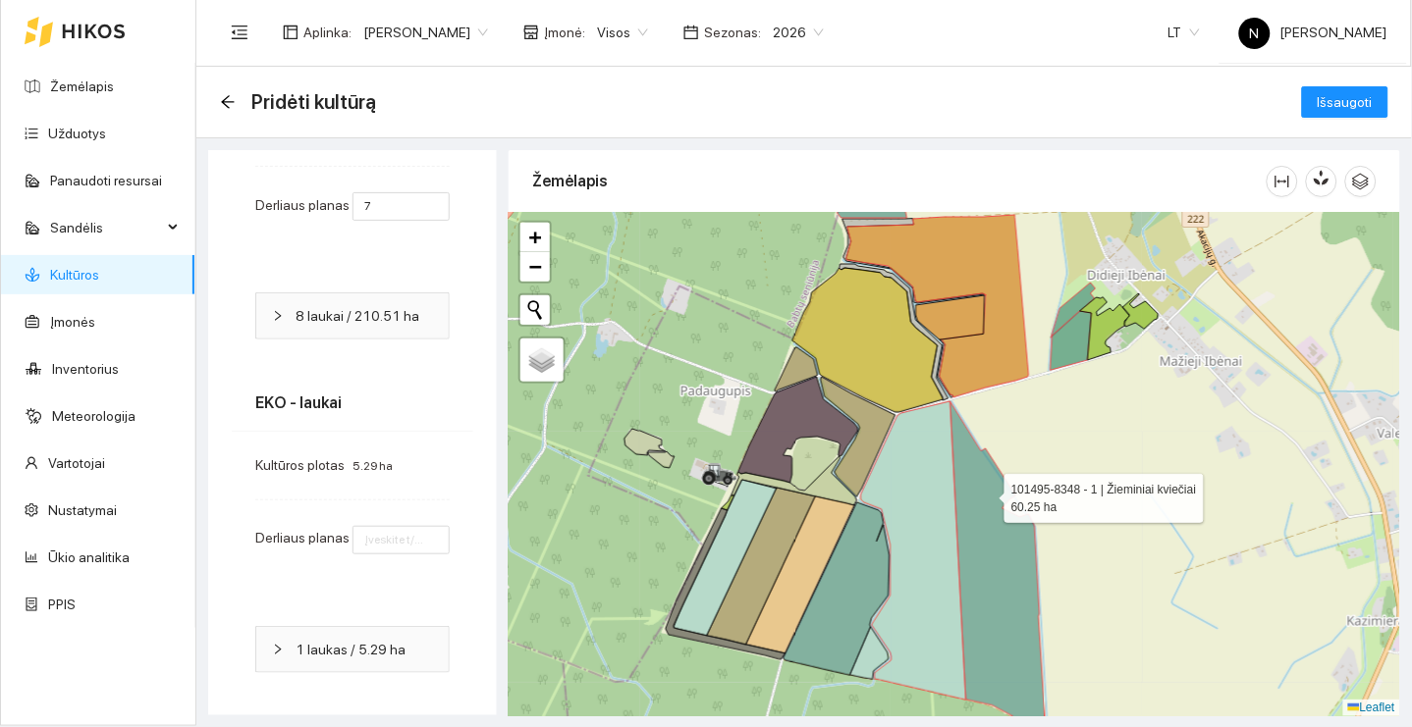
click at [987, 494] on icon at bounding box center [997, 567] width 95 height 331
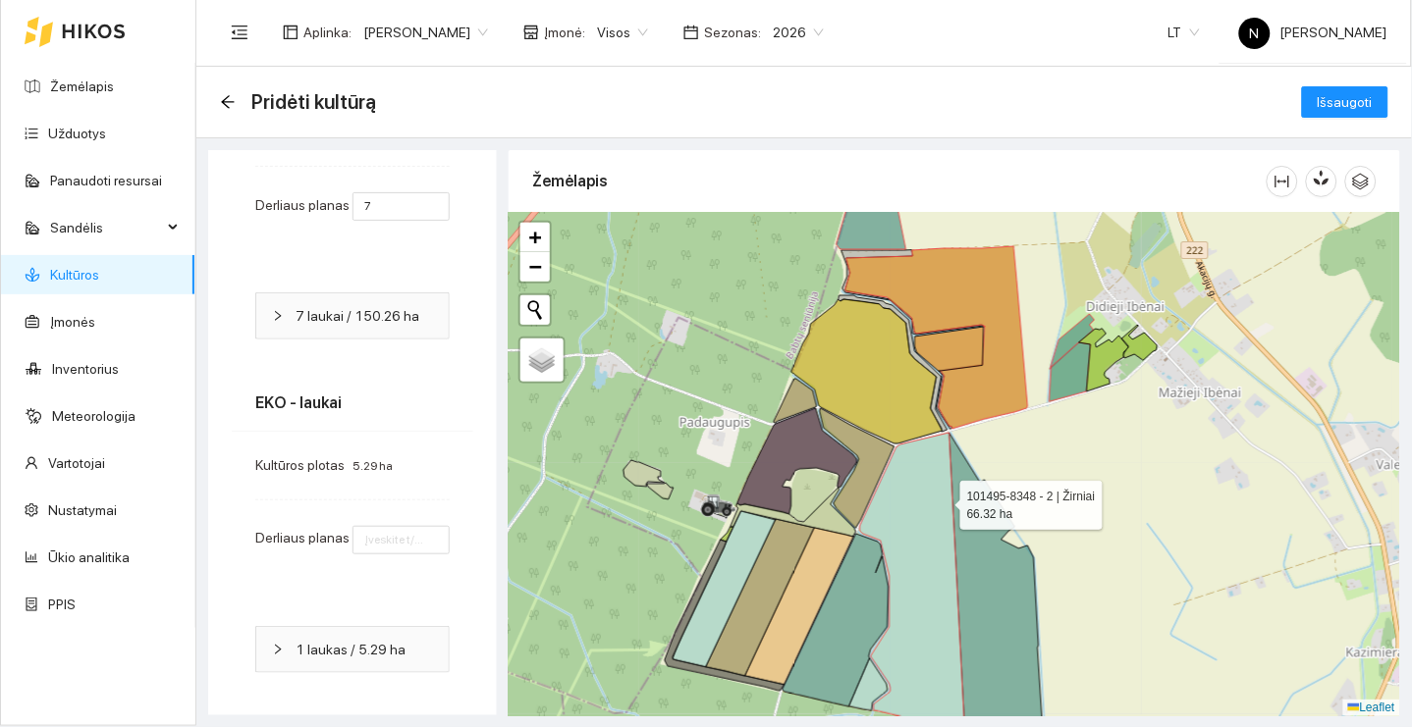
drag, startPoint x: 944, startPoint y: 451, endPoint x: 898, endPoint y: 659, distance: 213.2
click at [899, 657] on icon at bounding box center [912, 582] width 105 height 298
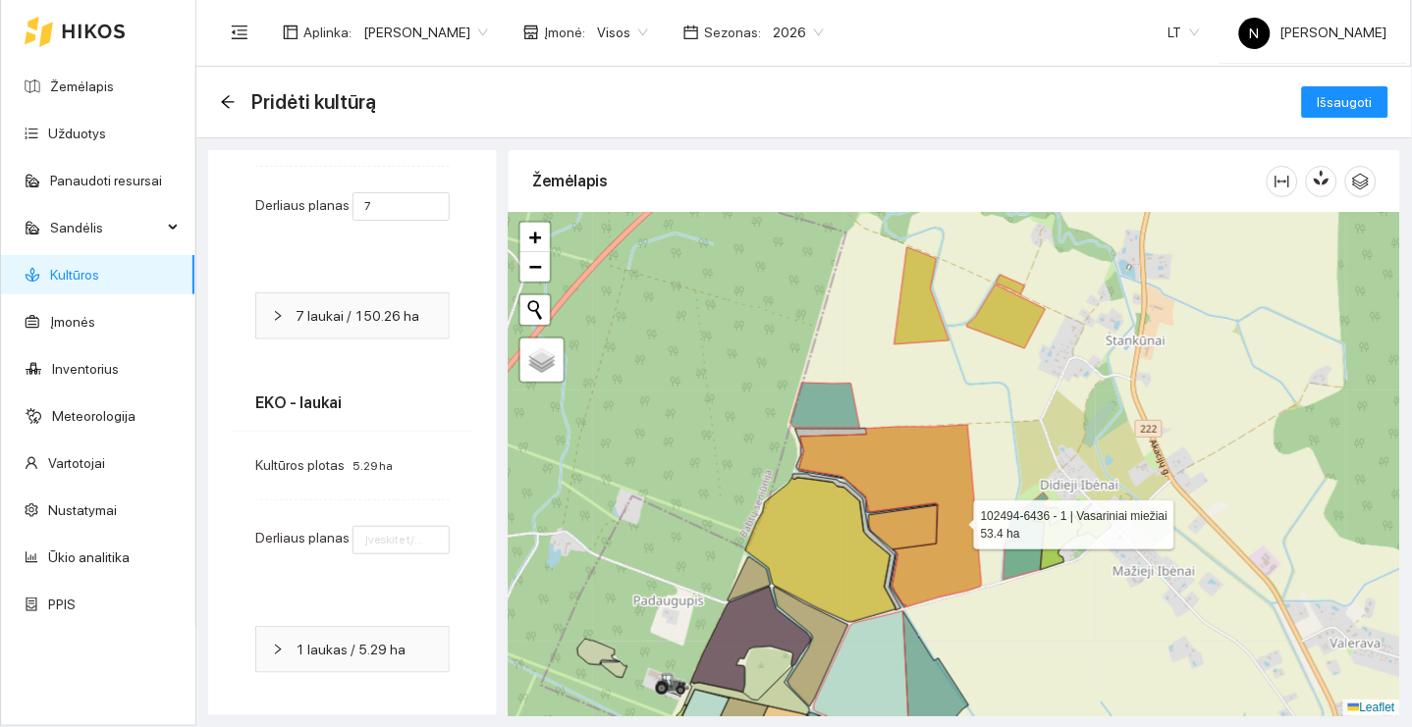
click at [956, 520] on icon at bounding box center [890, 516] width 183 height 183
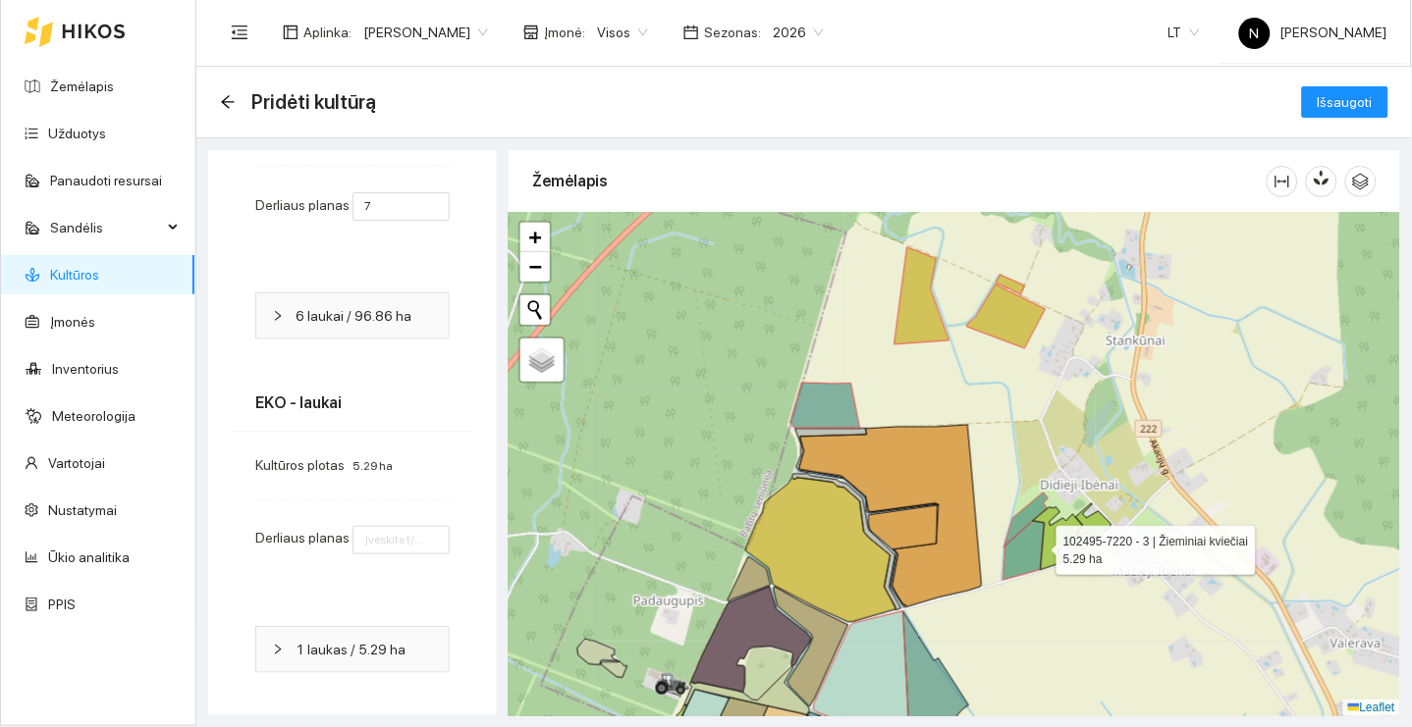
click at [1039, 546] on icon at bounding box center [1023, 550] width 41 height 59
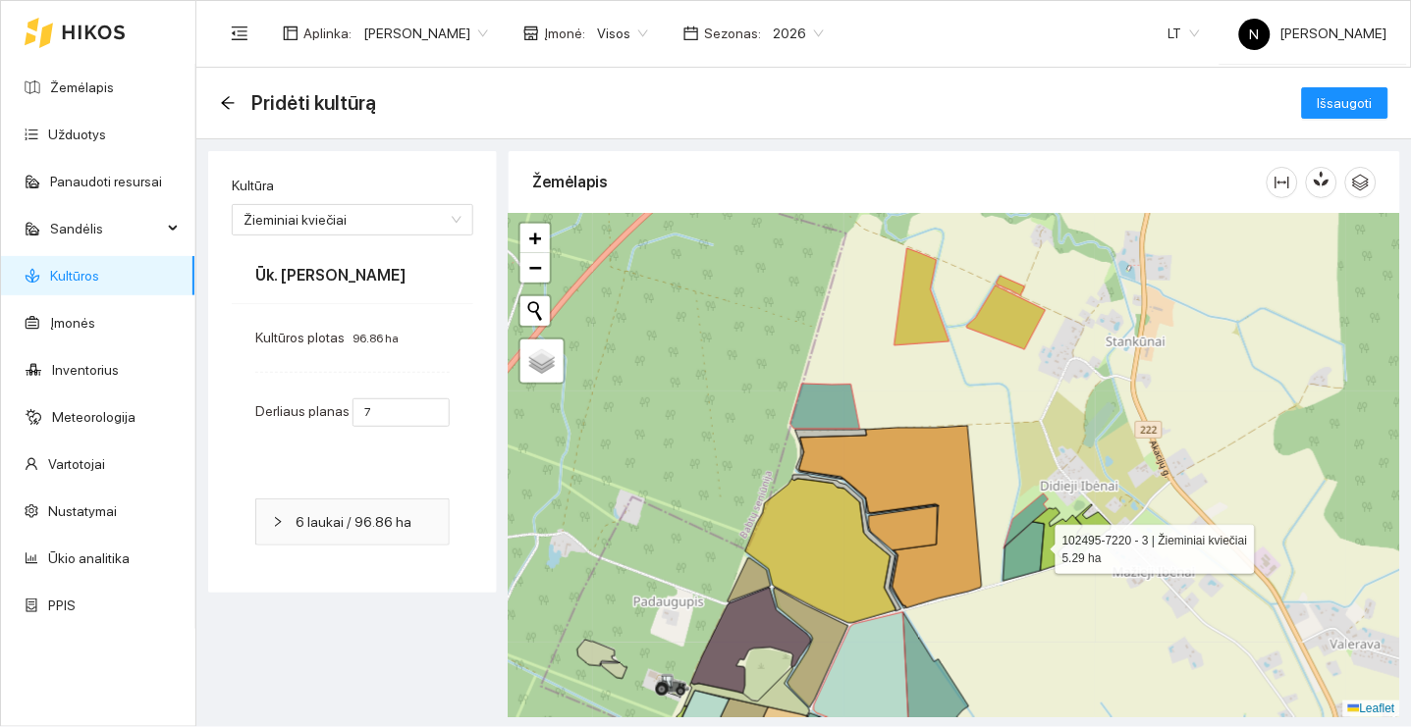
scroll to position [0, 0]
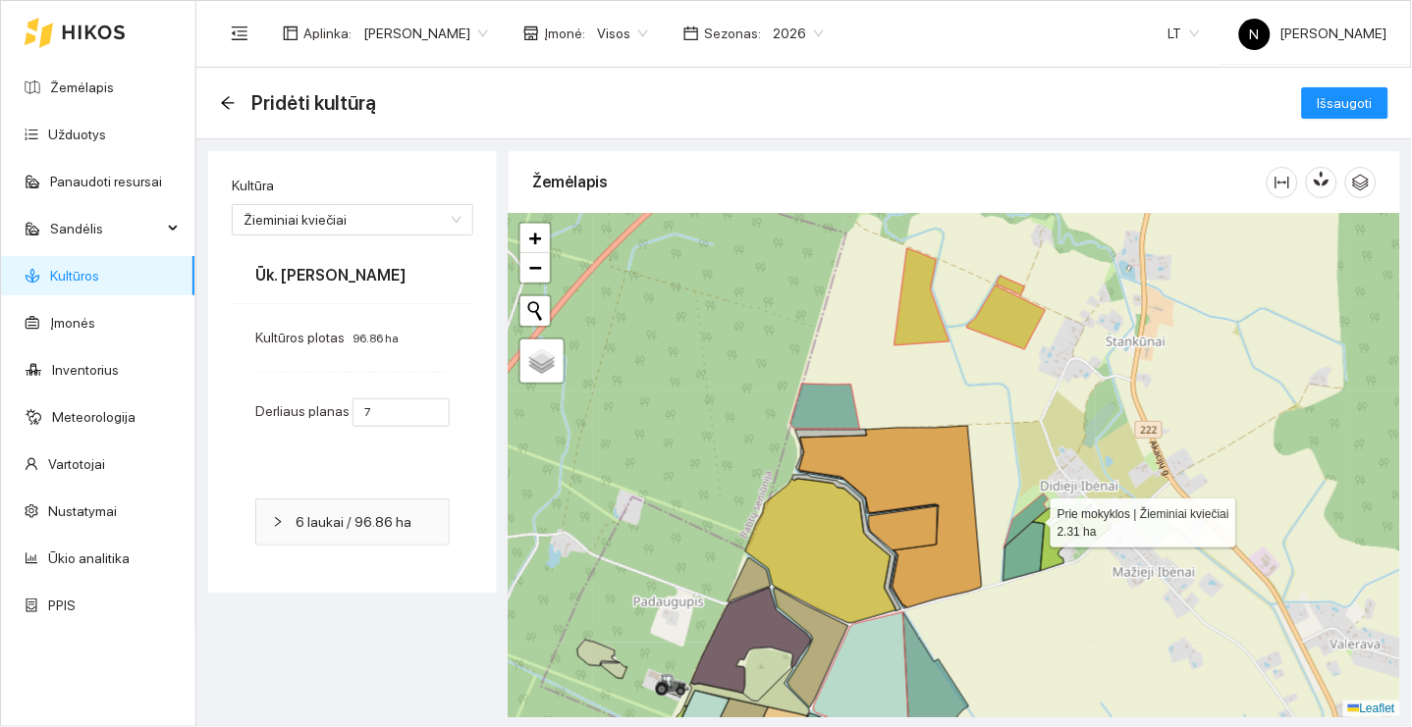
click at [1028, 518] on icon at bounding box center [1026, 521] width 44 height 55
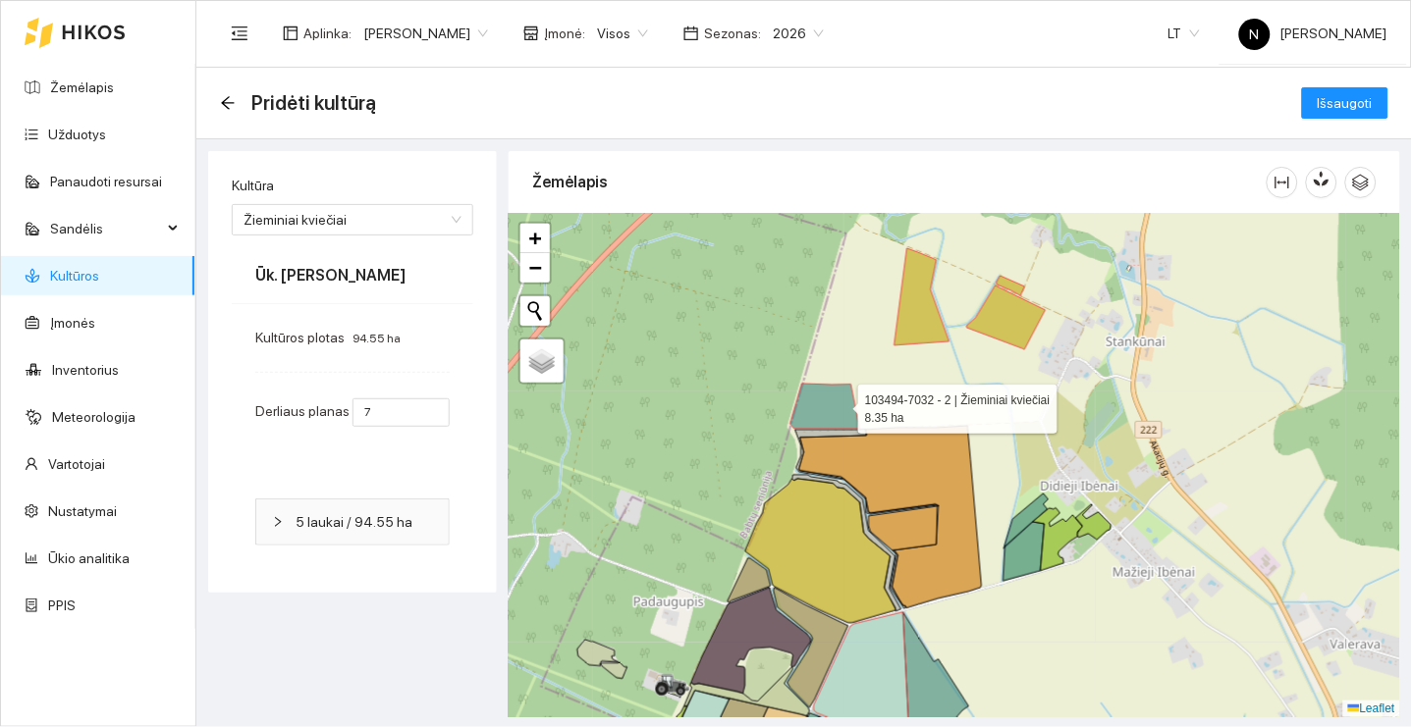
click at [840, 404] on icon at bounding box center [825, 406] width 70 height 45
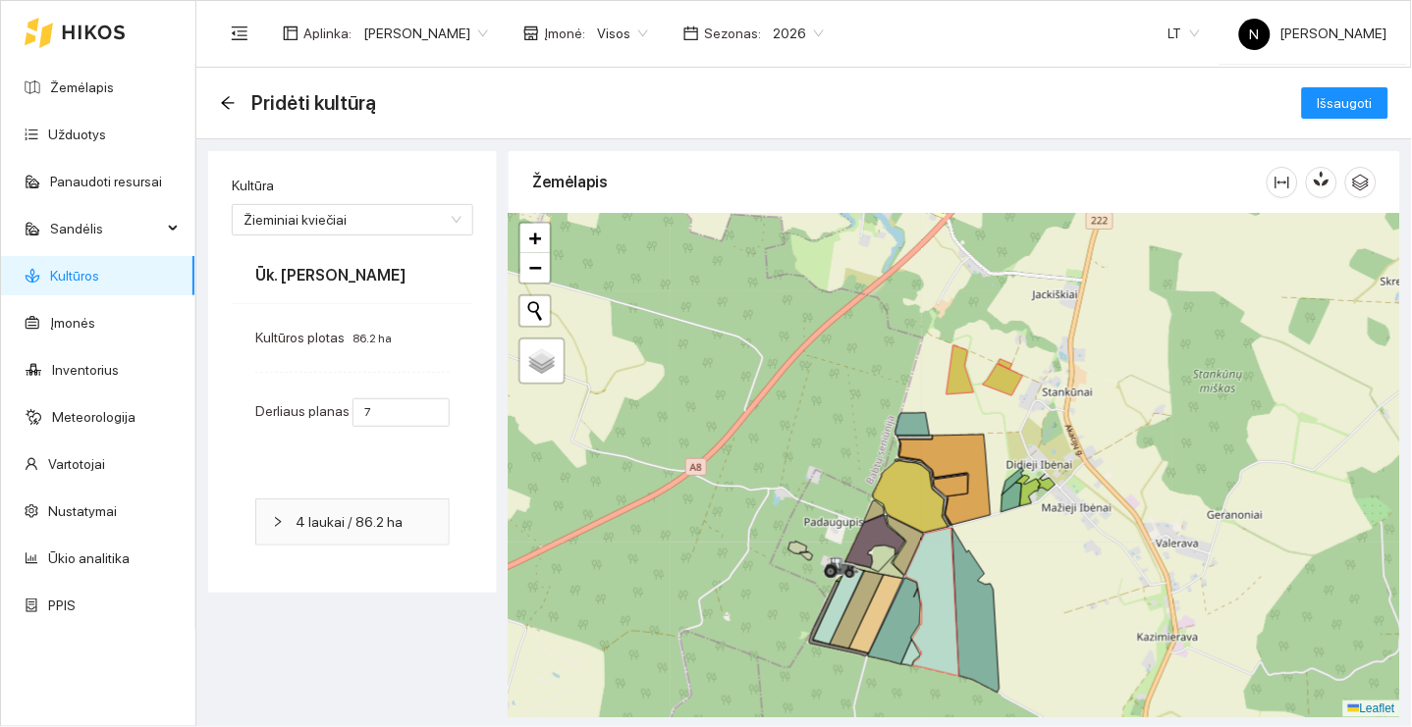
drag, startPoint x: 999, startPoint y: 442, endPoint x: 1023, endPoint y: 388, distance: 58.9
click at [1023, 388] on div "+ − Nieko nerasta. Bandykite dar kartą. Žemėlapis Palydovas Leaflet" at bounding box center [954, 466] width 891 height 504
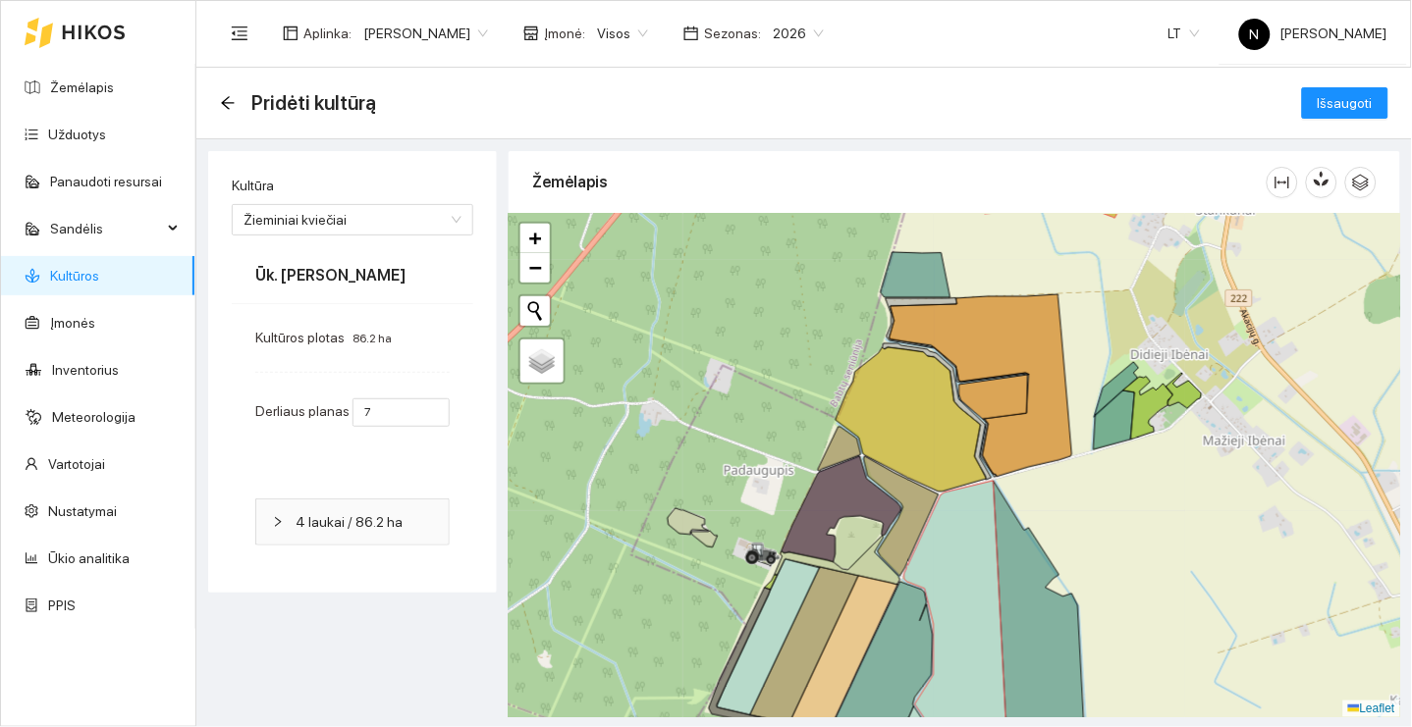
drag, startPoint x: 1095, startPoint y: 420, endPoint x: 995, endPoint y: 679, distance: 277.5
click at [996, 679] on div "+ − Nieko nerasta. Bandykite dar kartą. Žemėlapis Palydovas Leaflet" at bounding box center [954, 466] width 891 height 504
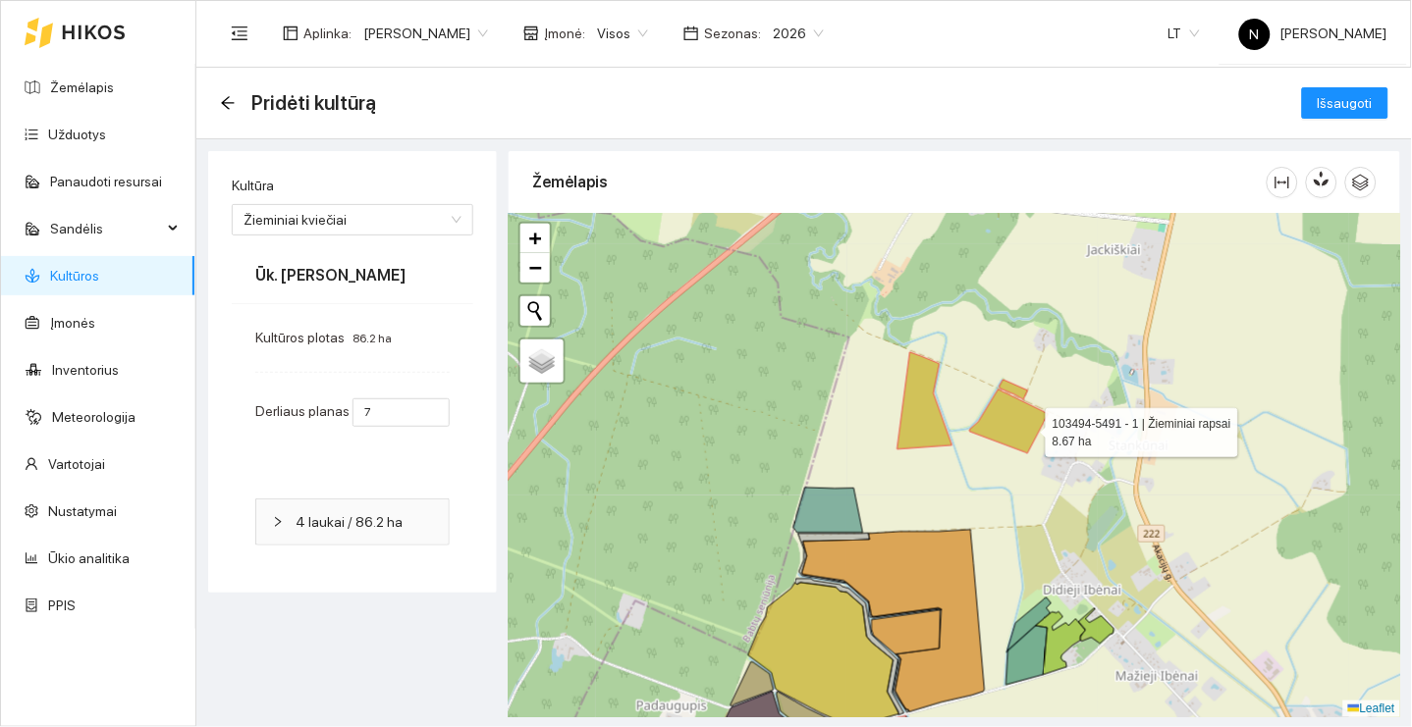
click at [1029, 426] on icon at bounding box center [1009, 422] width 79 height 64
click at [1030, 426] on icon at bounding box center [1009, 422] width 79 height 64
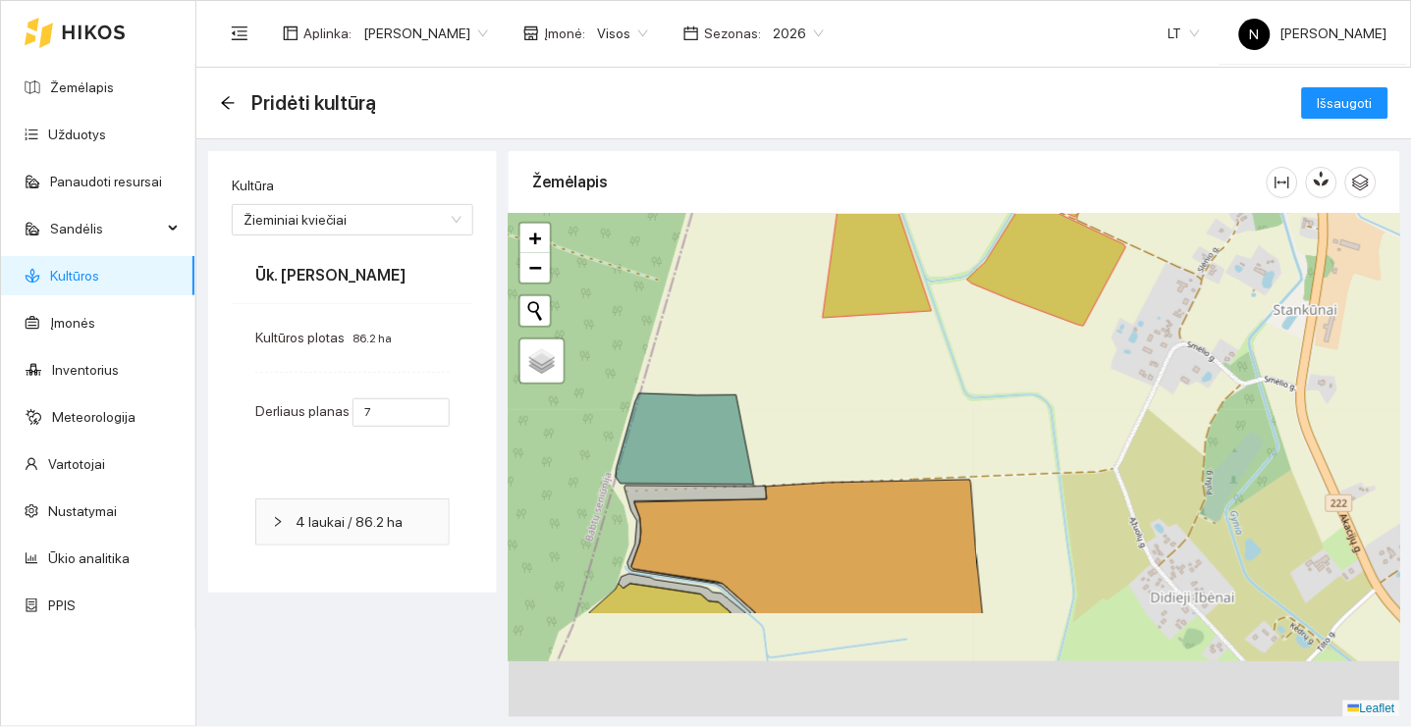
drag, startPoint x: 973, startPoint y: 571, endPoint x: 1055, endPoint y: 367, distance: 220.2
click at [1055, 368] on div "+ − Nieko nerasta. Bandykite dar kartą. Žemėlapis Palydovas Leaflet" at bounding box center [954, 466] width 891 height 504
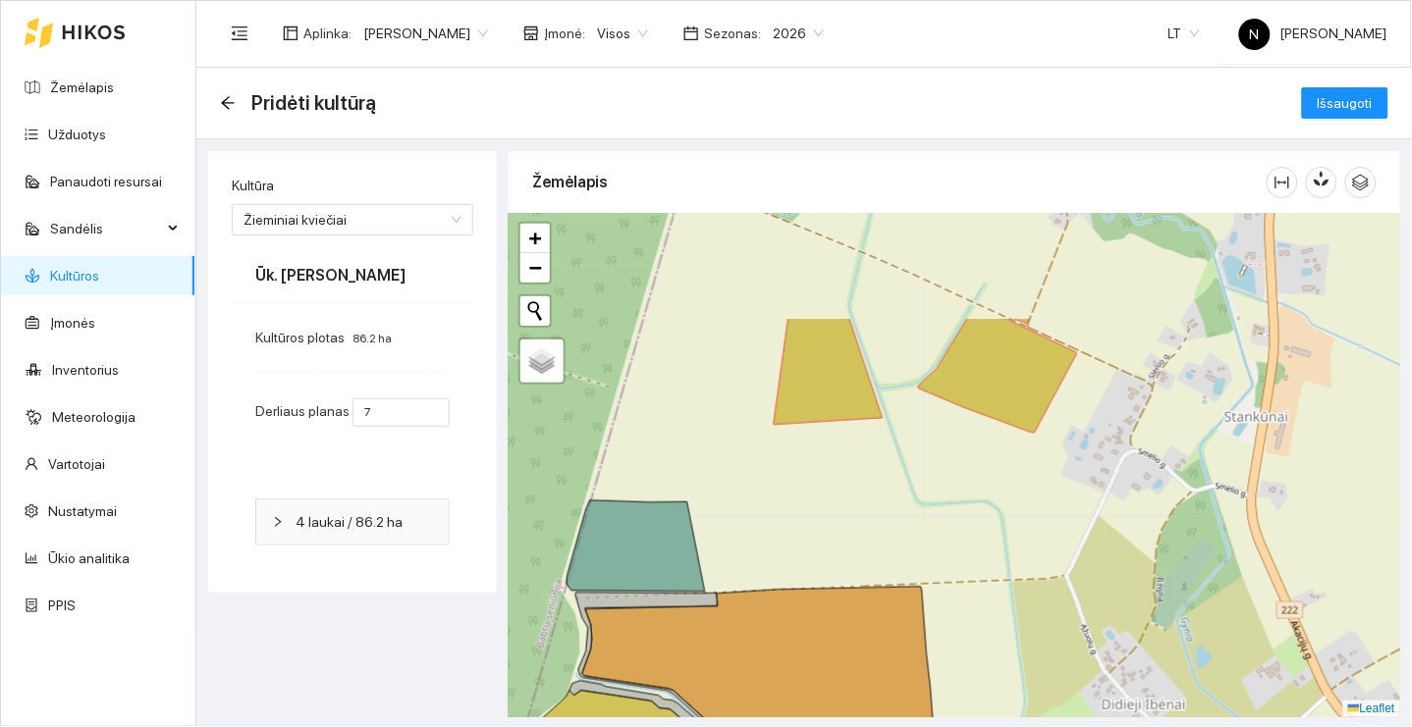
drag, startPoint x: 945, startPoint y: 362, endPoint x: 1088, endPoint y: 94, distance: 303.5
click at [1084, 100] on main "Pridėti kultūrą Išsaugoti Kultūra Žieminiai kviečiai 40 4 23 Aliejiniai ridikai…" at bounding box center [803, 398] width 1215 height 660
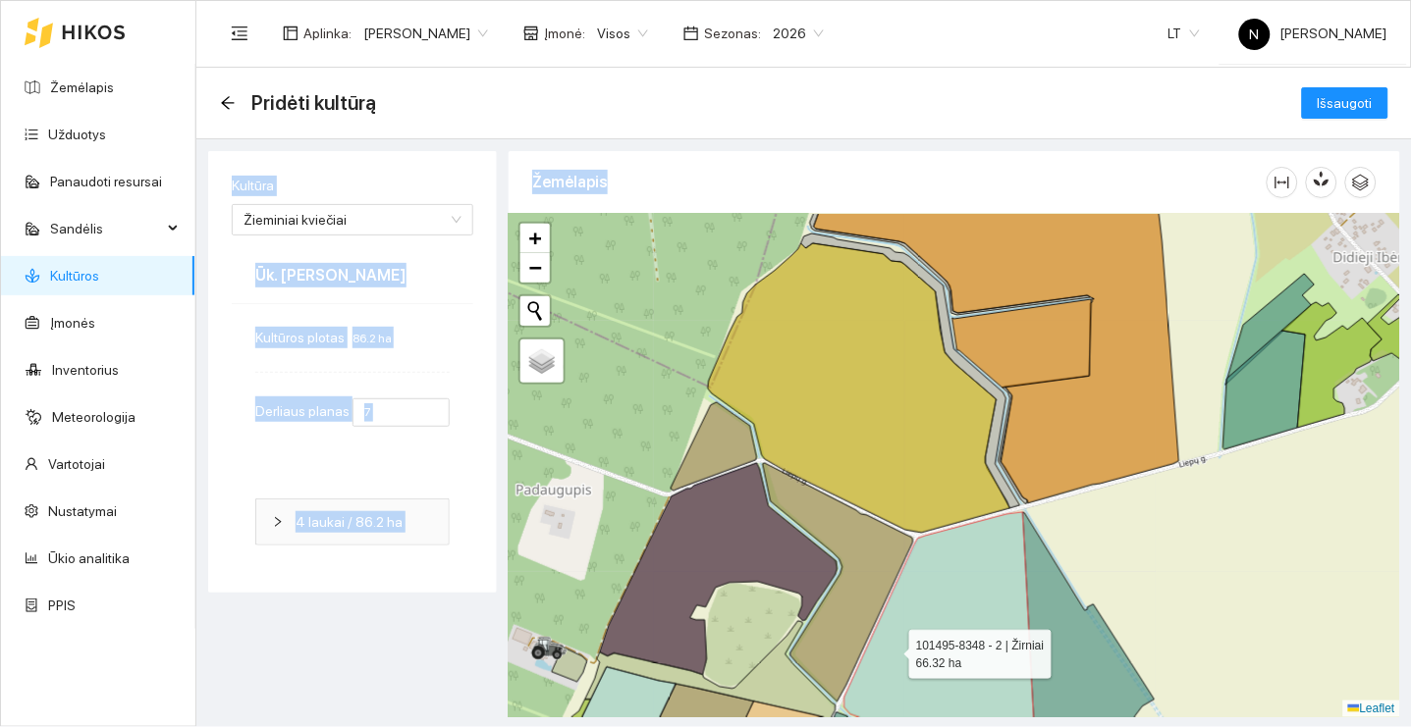
drag, startPoint x: 1088, startPoint y: 94, endPoint x: 891, endPoint y: 650, distance: 589.3
click at [891, 650] on main "Pridėti kultūrą Išsaugoti Kultūra Žieminiai kviečiai 40 4 23 Aliejiniai ridikai…" at bounding box center [803, 398] width 1215 height 660
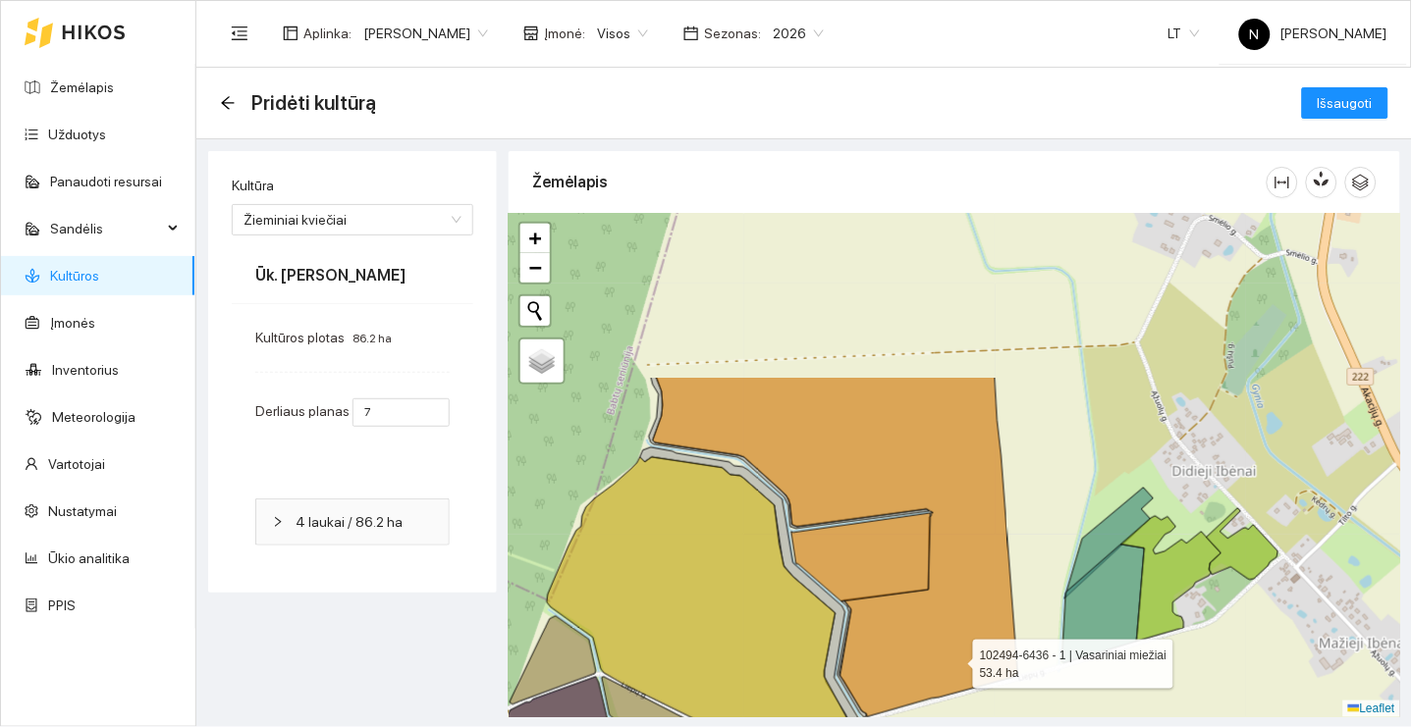
drag, startPoint x: 1121, startPoint y: 437, endPoint x: 901, endPoint y: 795, distance: 420.4
click at [901, 726] on html "Žemėlapis Užduotys Panaudoti resursai Sandėlis Kultūros Įmonės Inventorius Mete…" at bounding box center [706, 363] width 1412 height 727
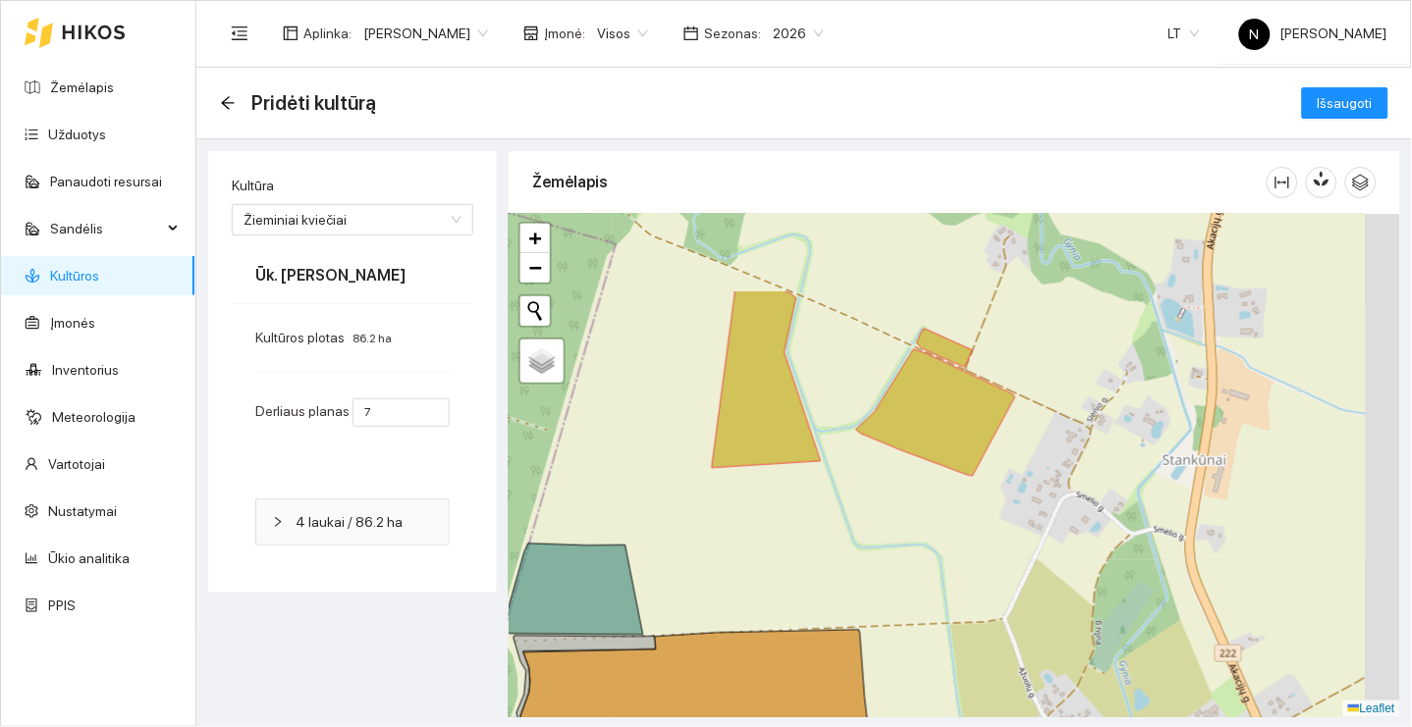
drag, startPoint x: 1016, startPoint y: 505, endPoint x: 941, endPoint y: 626, distance: 142.8
click at [941, 627] on div "+ − Nieko nerasta. Bandykite dar kartą. Žemėlapis Palydovas Leaflet" at bounding box center [954, 466] width 891 height 504
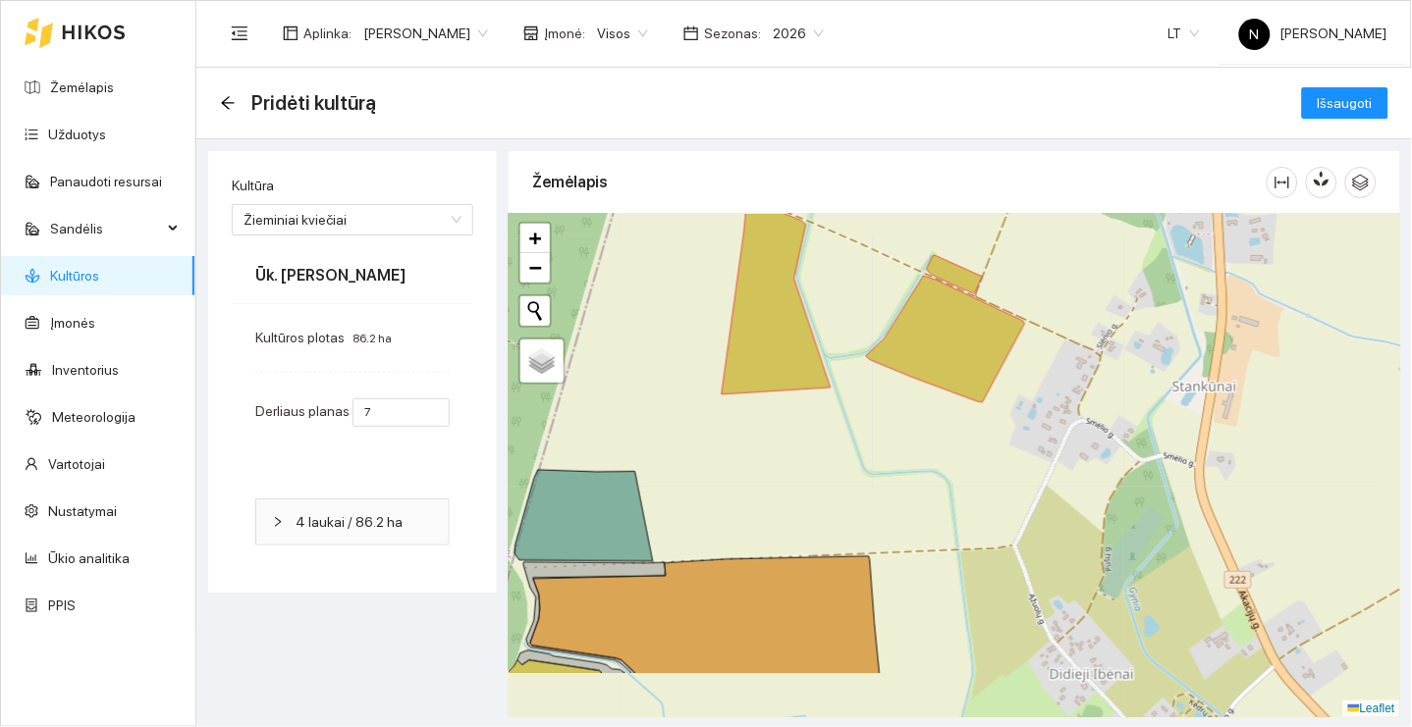
drag, startPoint x: 938, startPoint y: 624, endPoint x: 1084, endPoint y: 296, distance: 359.0
click at [1075, 306] on div "+ − Nieko nerasta. Bandykite dar kartą. Žemėlapis Palydovas Leaflet" at bounding box center [954, 466] width 891 height 504
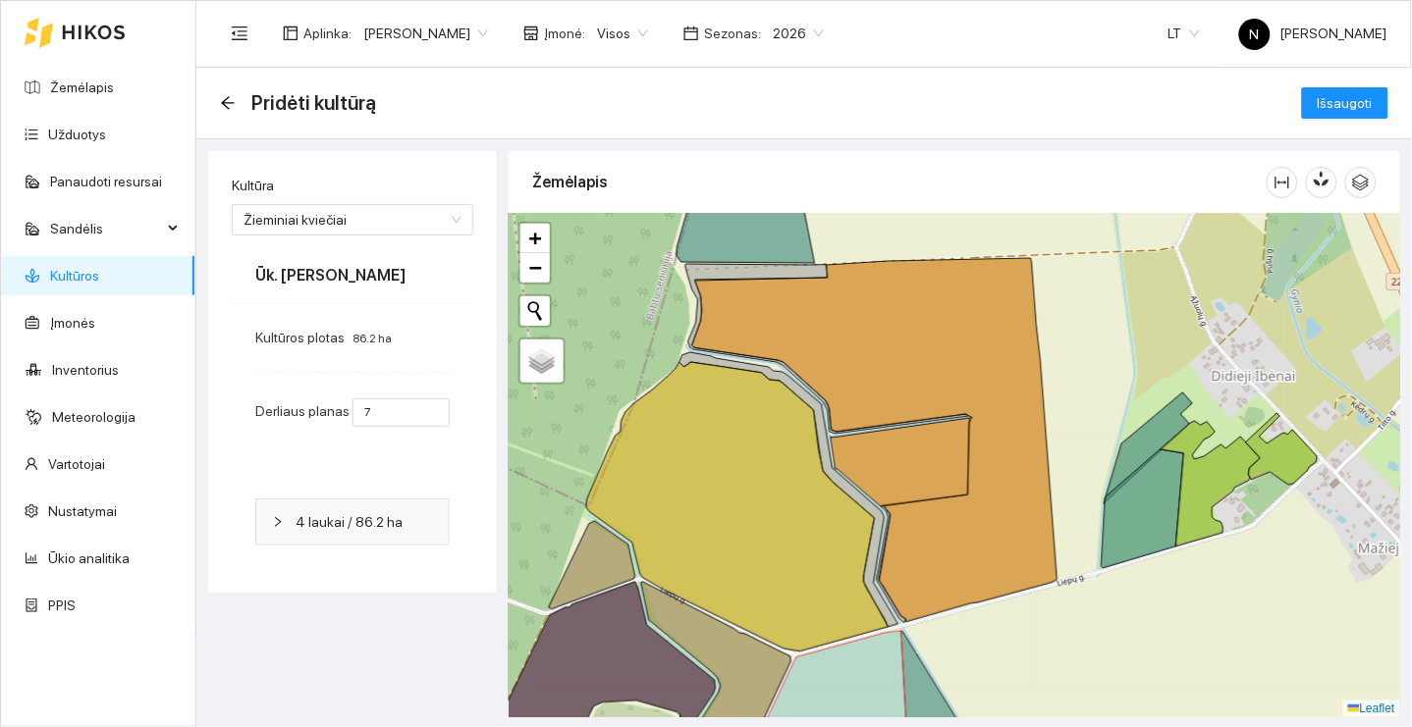
drag, startPoint x: 974, startPoint y: 685, endPoint x: 1039, endPoint y: 429, distance: 264.3
click at [1039, 433] on div "+ − Nieko nerasta. Bandykite dar kartą. Žemėlapis Palydovas Leaflet" at bounding box center [954, 466] width 891 height 504
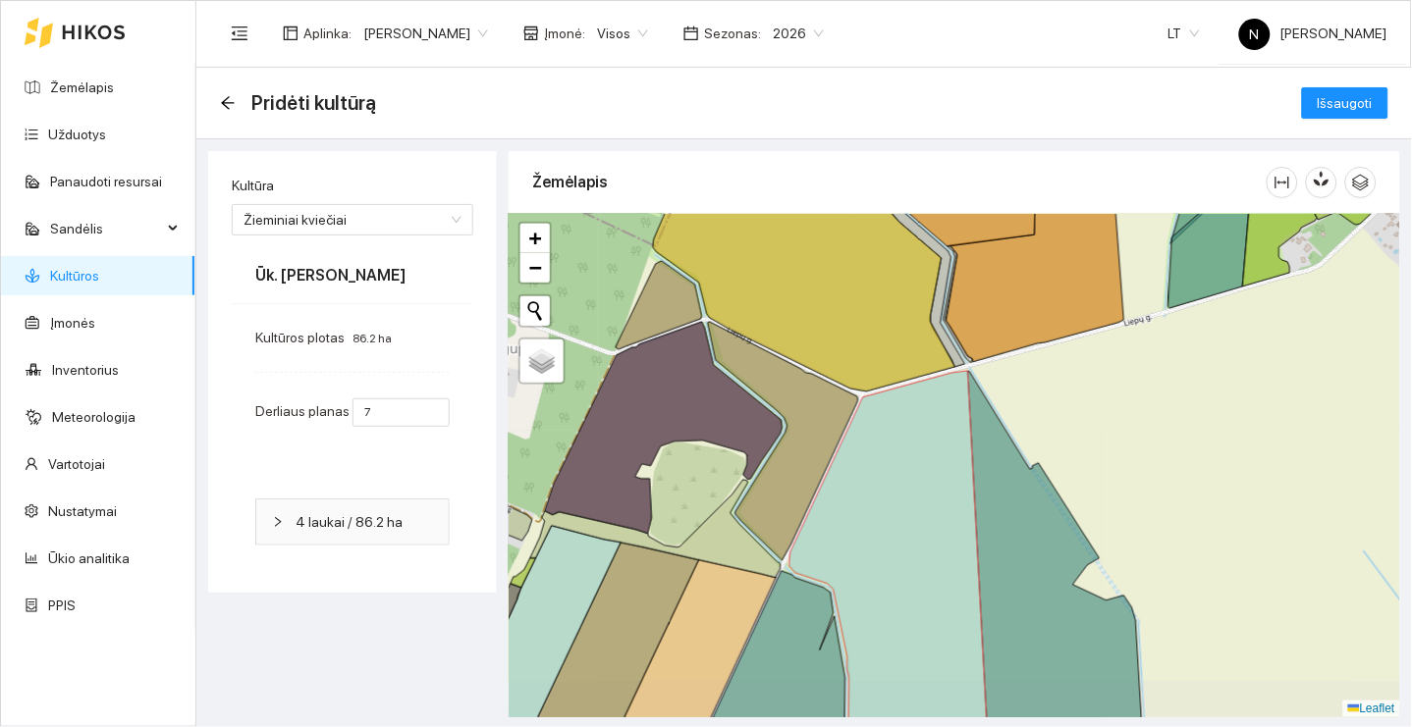
drag, startPoint x: 1039, startPoint y: 429, endPoint x: 1058, endPoint y: 341, distance: 90.5
click at [1058, 343] on div "+ − Nieko nerasta. Bandykite dar kartą. Žemėlapis Palydovas Leaflet" at bounding box center [954, 466] width 891 height 504
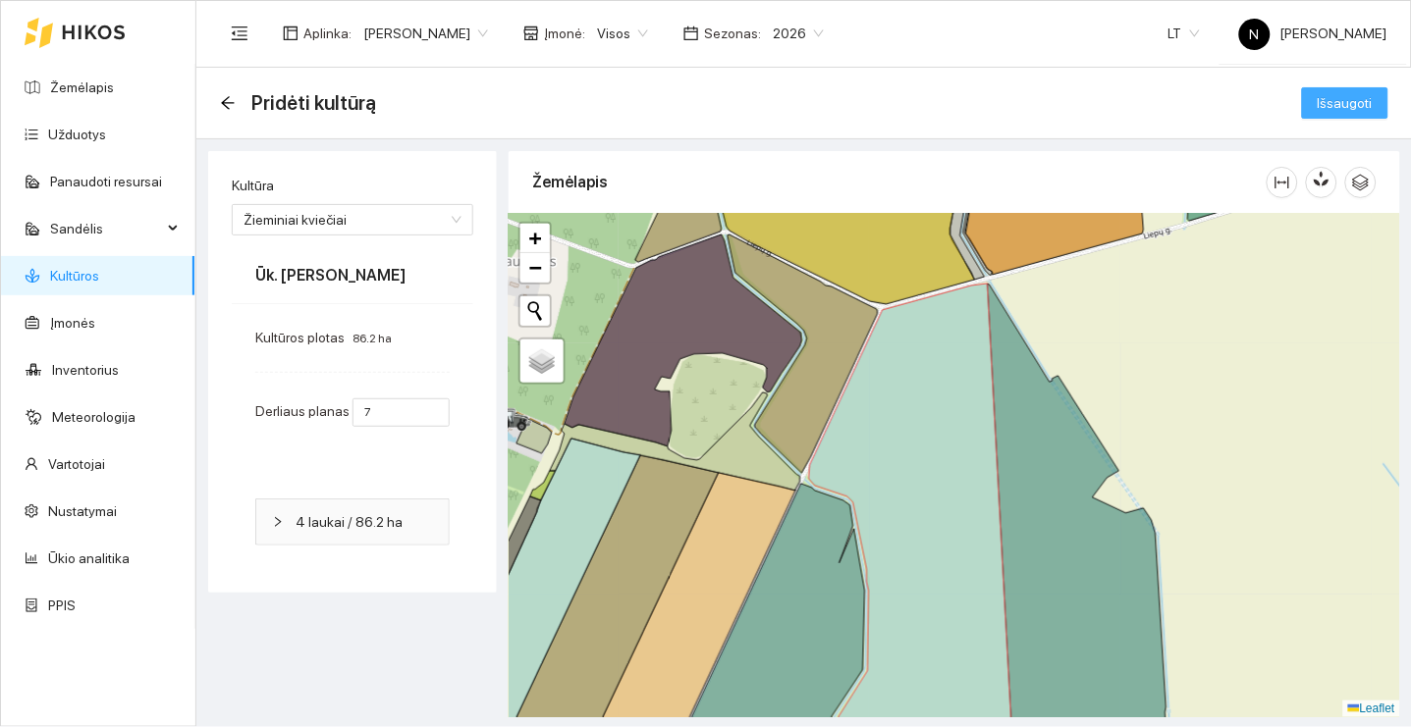
click at [1377, 94] on button "Išsaugoti" at bounding box center [1345, 102] width 86 height 31
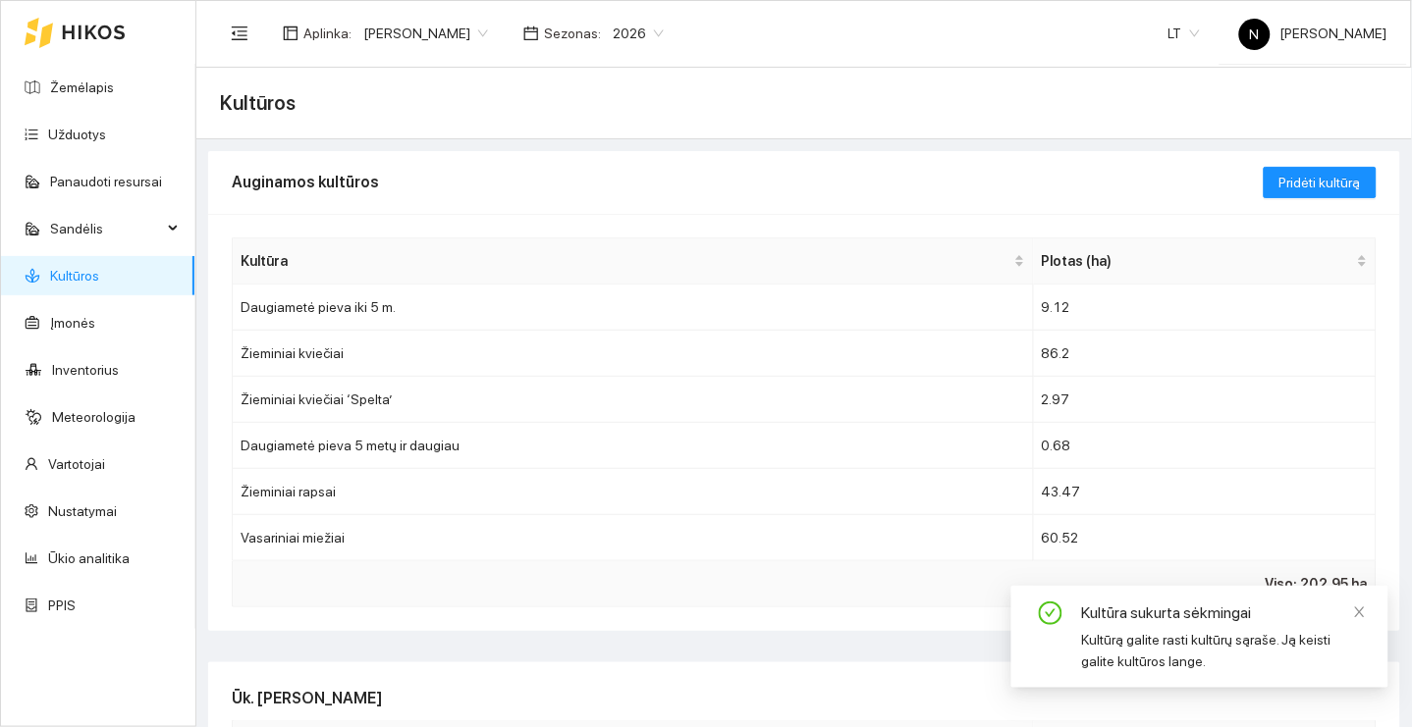
click at [99, 272] on link "Kultūros" at bounding box center [74, 276] width 49 height 16
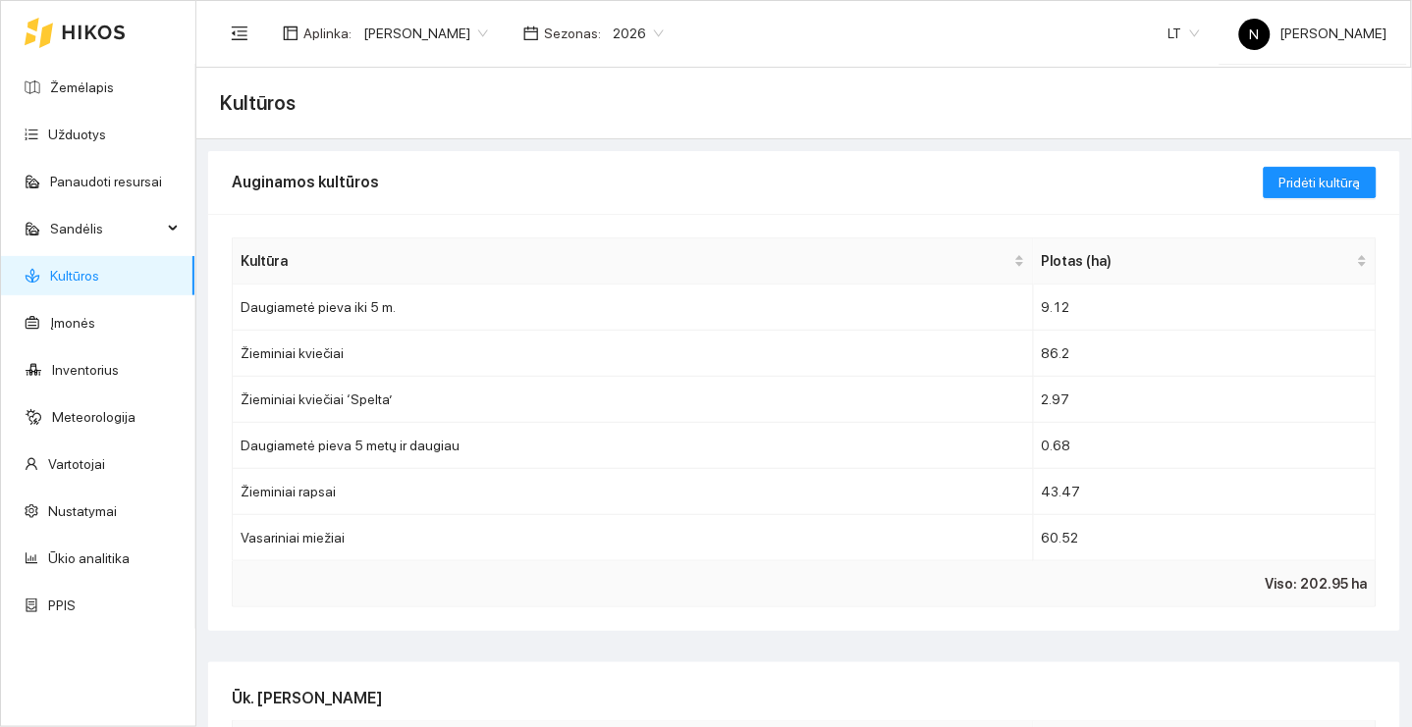
click at [915, 194] on div "Auginamos kultūros" at bounding box center [748, 182] width 1032 height 56
click at [1347, 167] on button "Pridėti kultūrą" at bounding box center [1319, 182] width 113 height 31
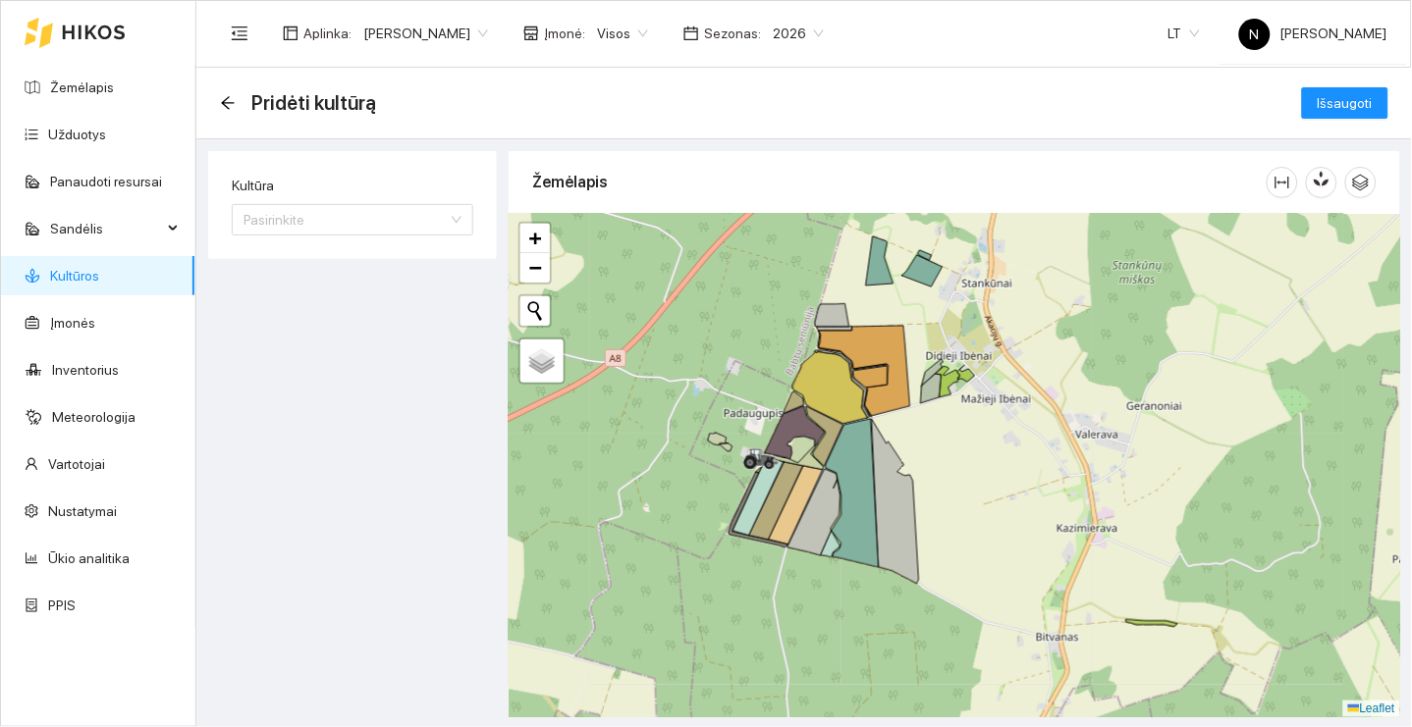
drag, startPoint x: 910, startPoint y: 357, endPoint x: 876, endPoint y: 421, distance: 72.5
click at [878, 416] on icon at bounding box center [864, 371] width 91 height 90
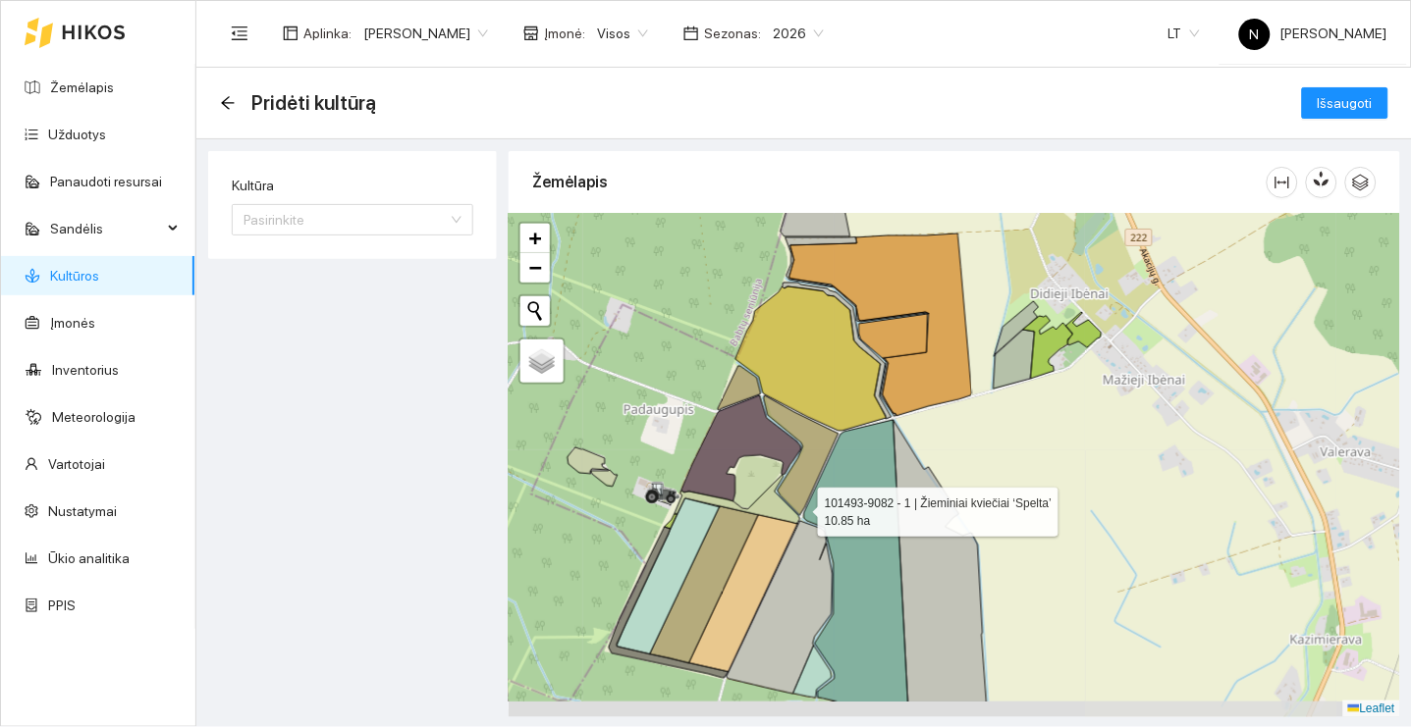
drag, startPoint x: 743, startPoint y: 579, endPoint x: 813, endPoint y: 489, distance: 114.1
click at [800, 493] on icon at bounding box center [737, 499] width 126 height 49
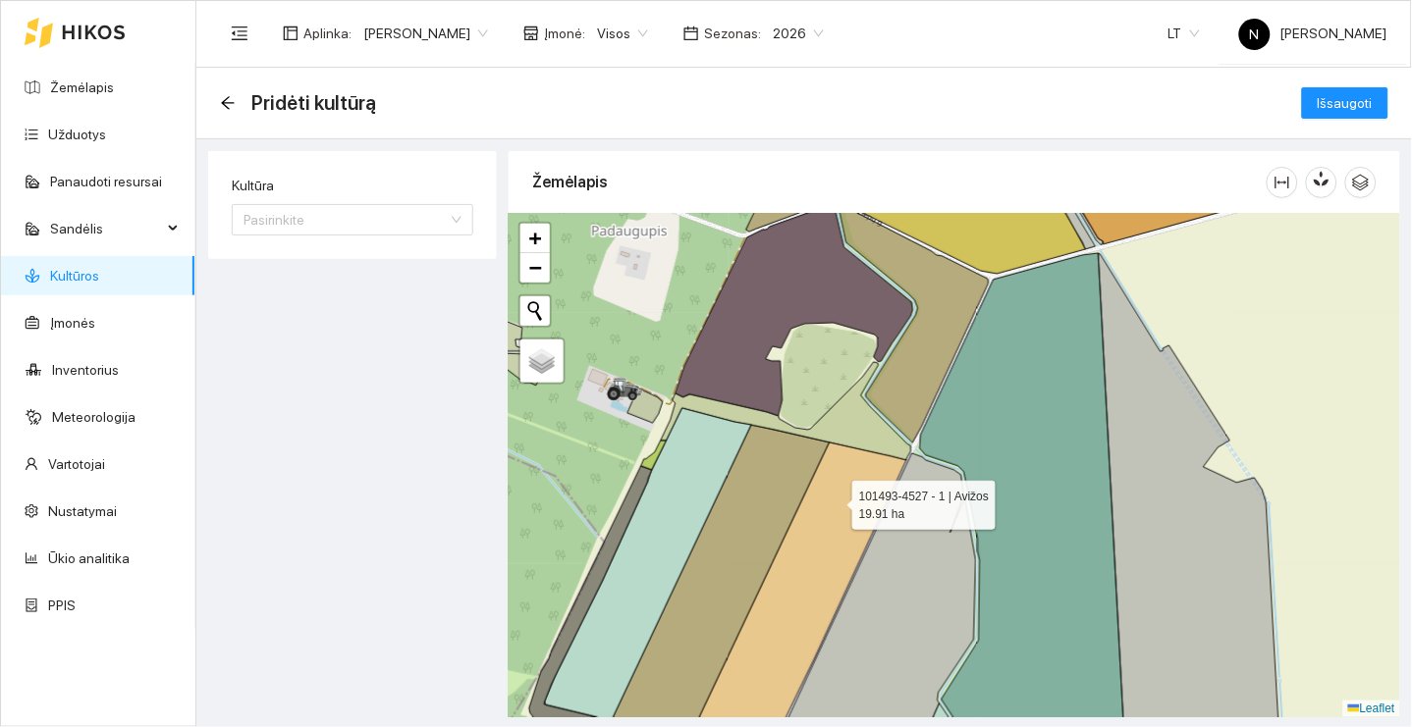
drag, startPoint x: 776, startPoint y: 525, endPoint x: 834, endPoint y: 490, distance: 68.7
click at [833, 500] on icon at bounding box center [799, 594] width 216 height 303
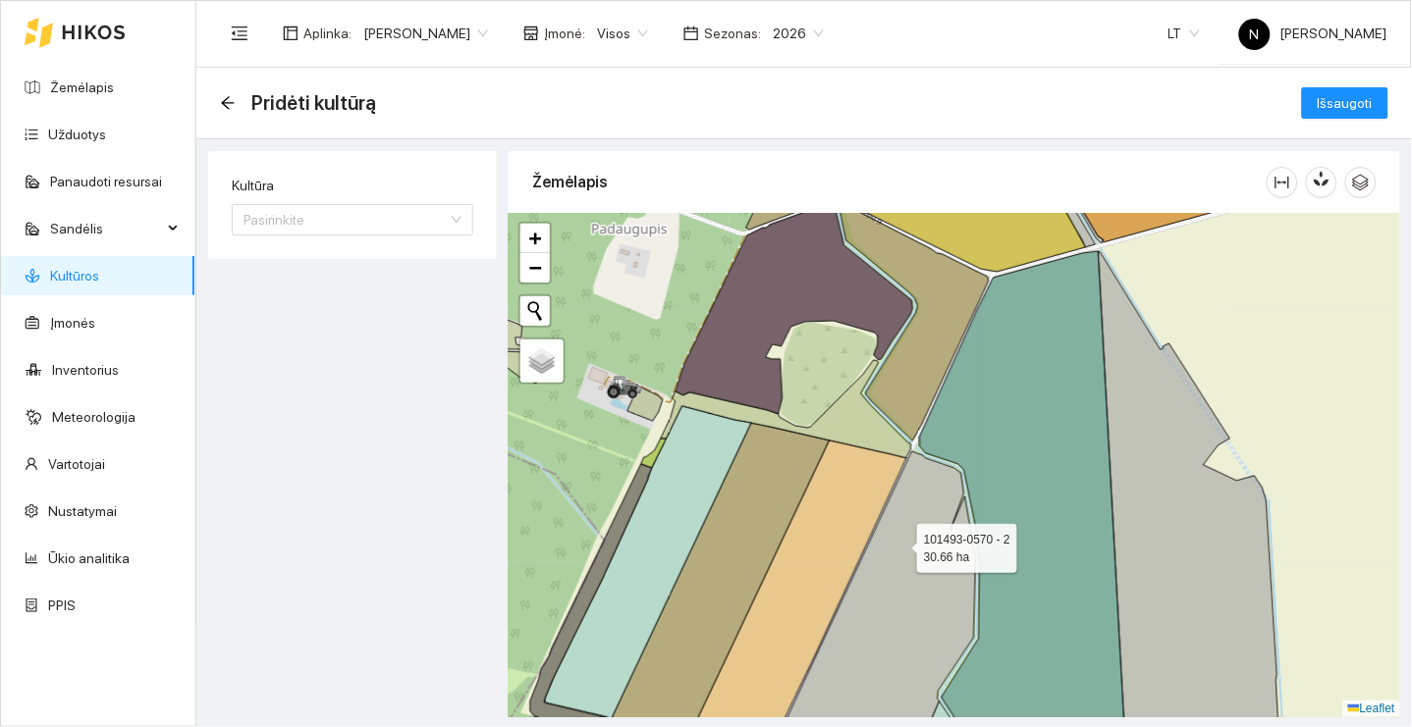
drag, startPoint x: 899, startPoint y: 544, endPoint x: 899, endPoint y: 408, distance: 135.5
click at [899, 452] on icon at bounding box center [871, 611] width 210 height 318
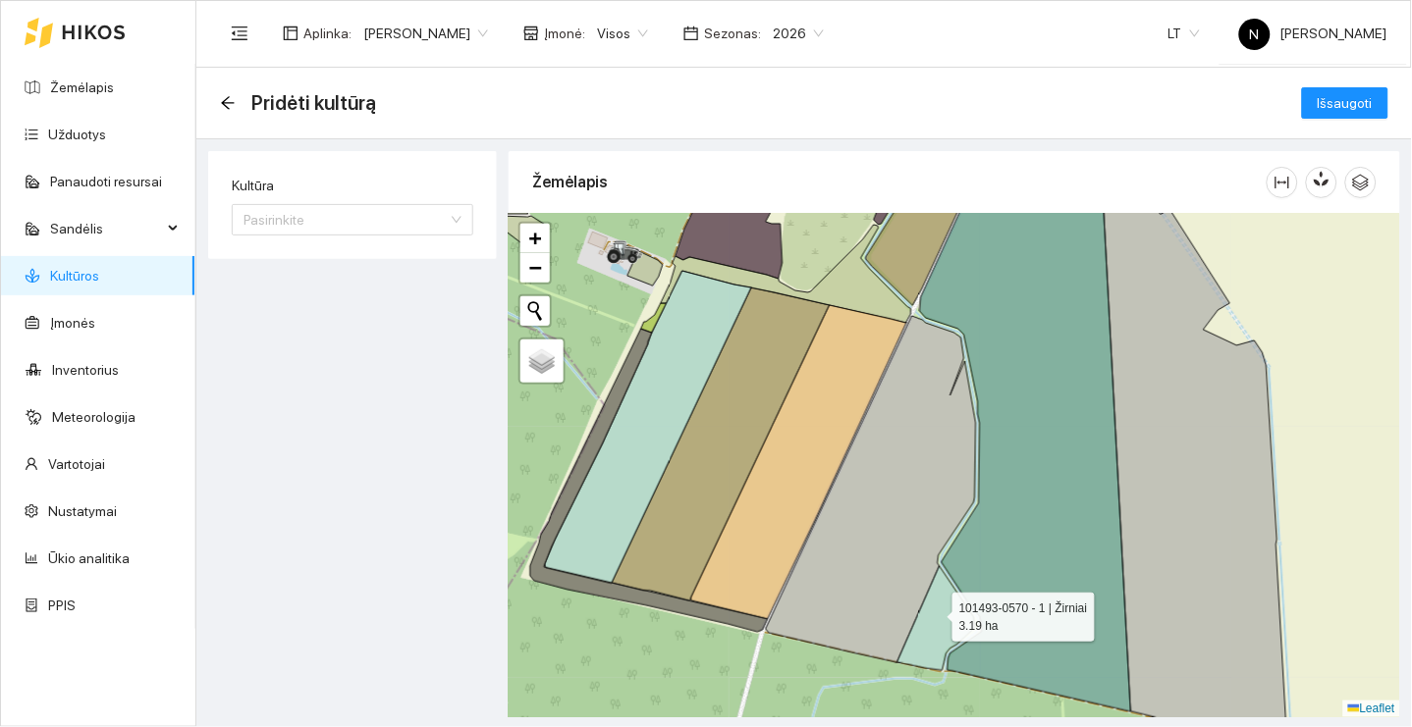
click at [935, 613] on icon at bounding box center [936, 618] width 78 height 104
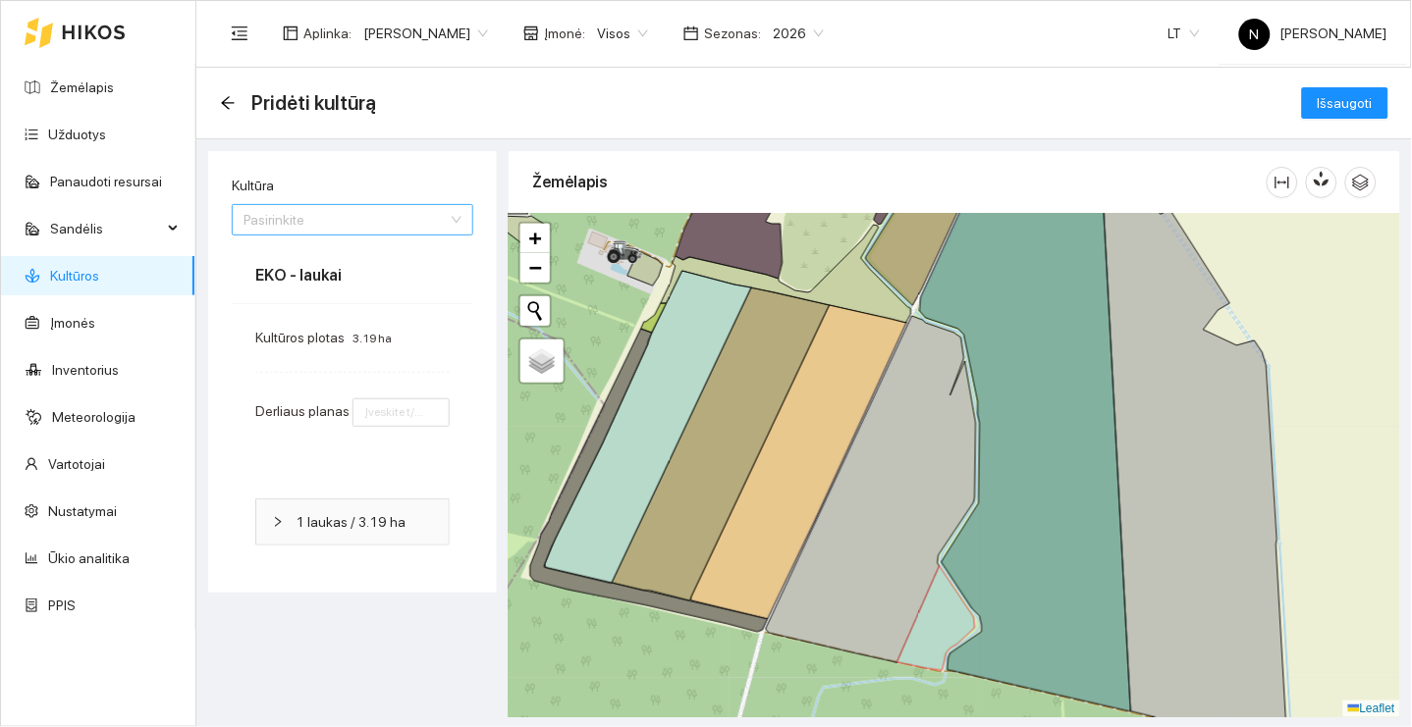
click at [402, 225] on input "Kultūra" at bounding box center [345, 219] width 204 height 29
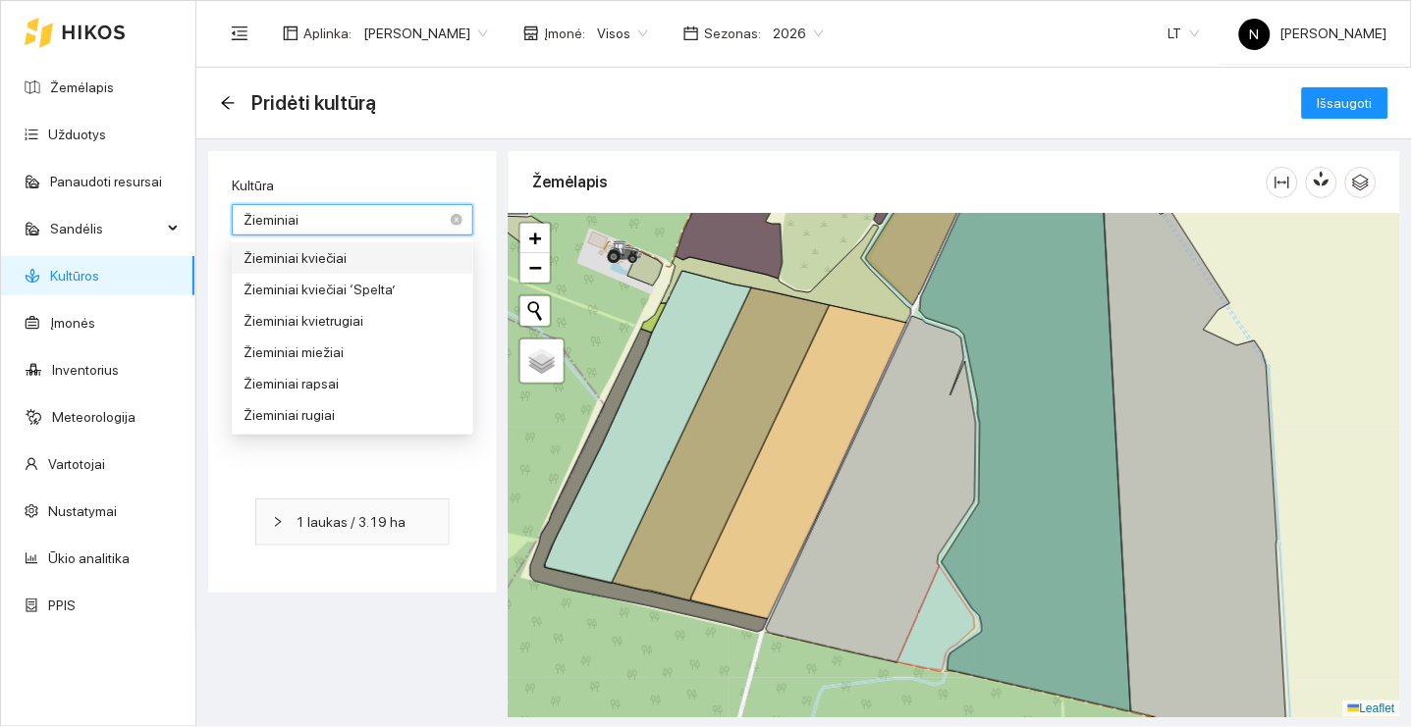
type input "Žieminiai"
click at [383, 260] on div "Žieminiai kviečiai" at bounding box center [352, 258] width 218 height 22
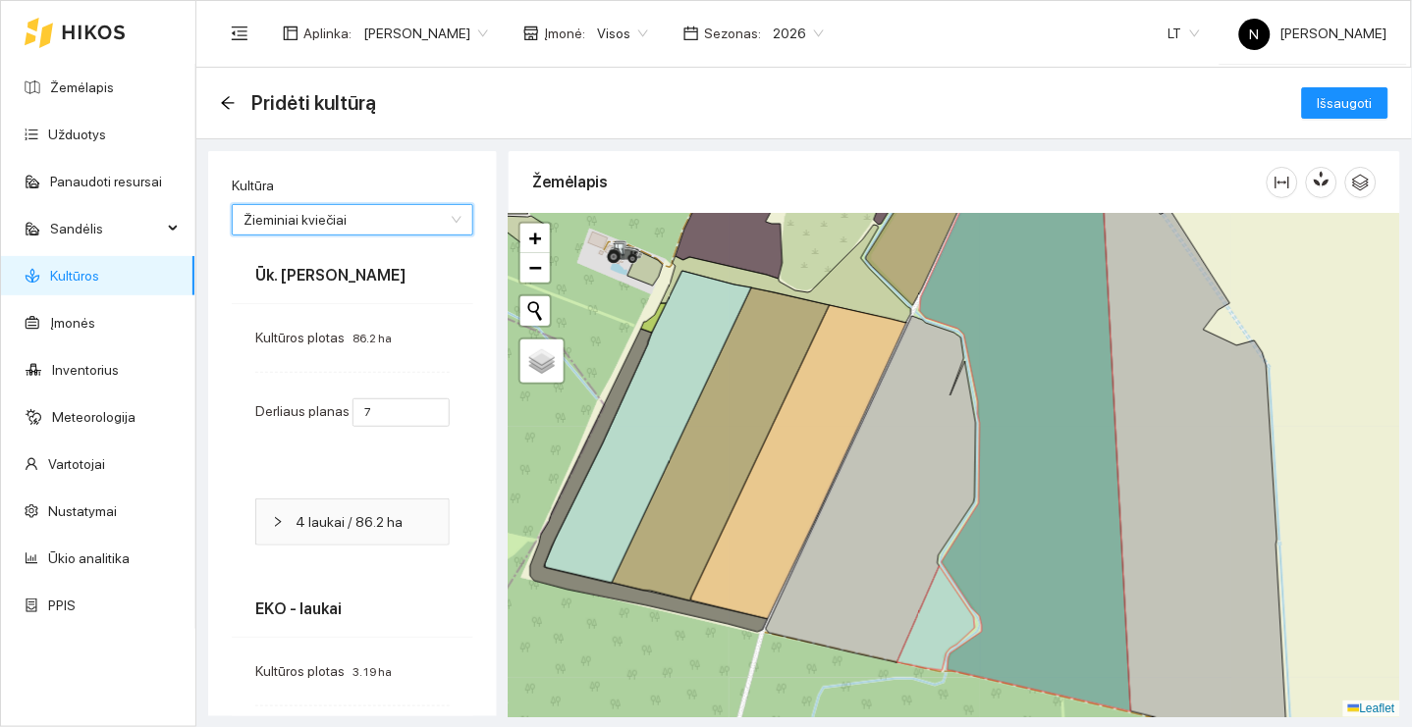
click at [1352, 121] on div "Pridėti kultūrą Išsaugoti" at bounding box center [804, 102] width 1168 height 39
click at [1358, 106] on span "Išsaugoti" at bounding box center [1344, 103] width 55 height 22
click at [1347, 107] on span "Išsaugoti" at bounding box center [1344, 103] width 55 height 22
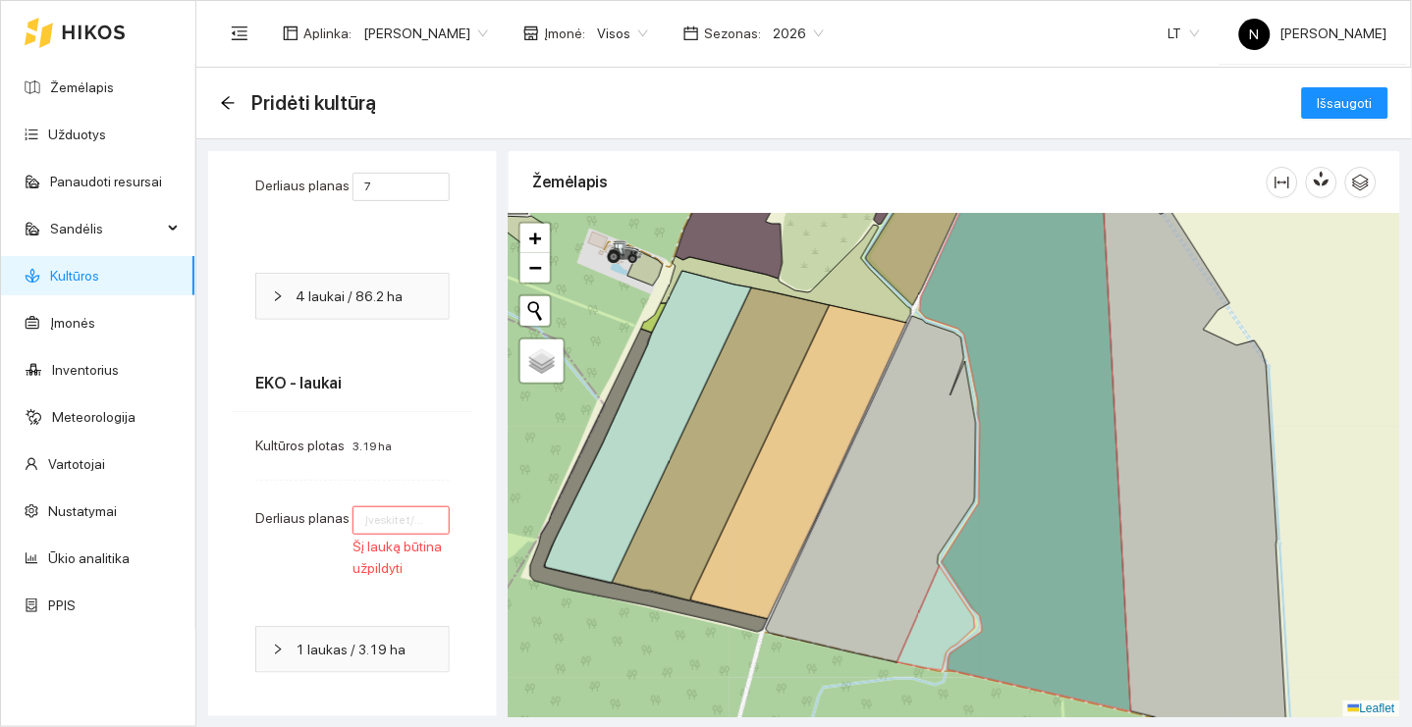
scroll to position [224, 0]
click at [403, 511] on input "number" at bounding box center [400, 523] width 97 height 28
type input "3"
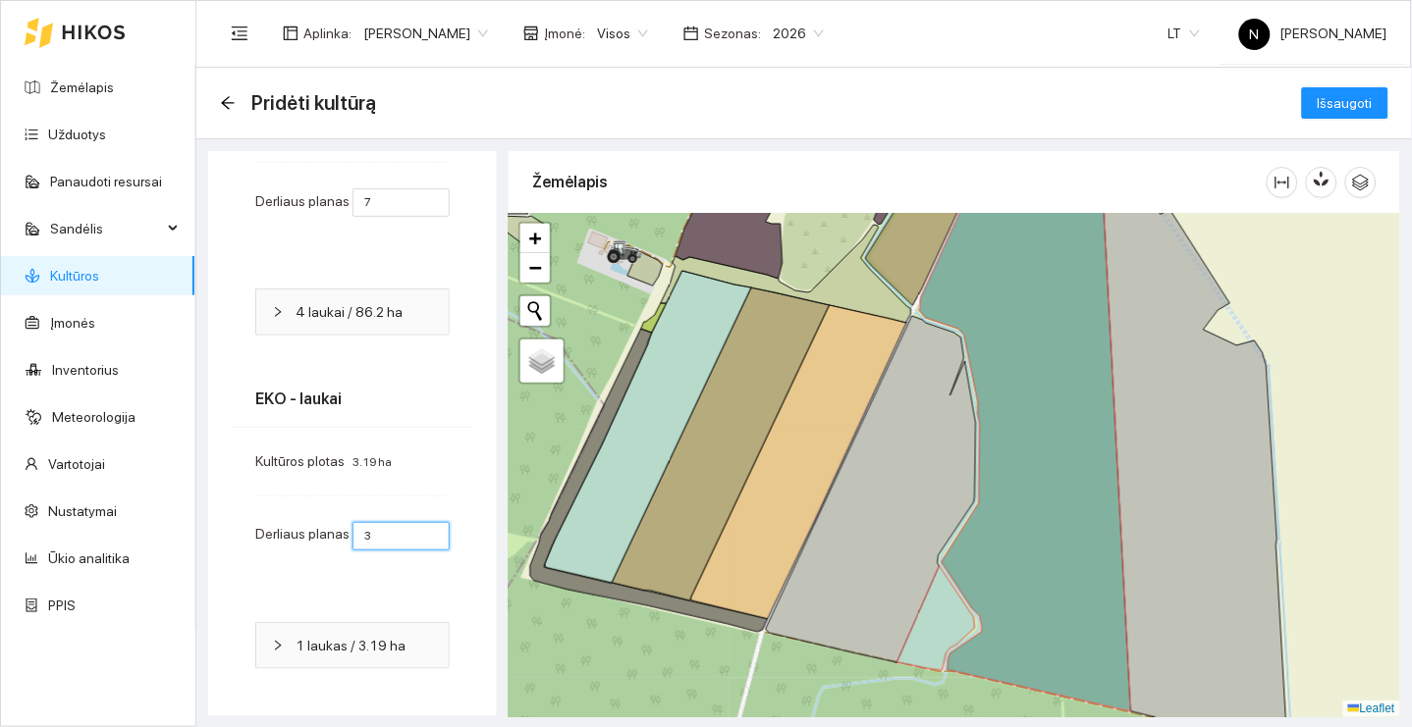
scroll to position [205, 0]
type input "4"
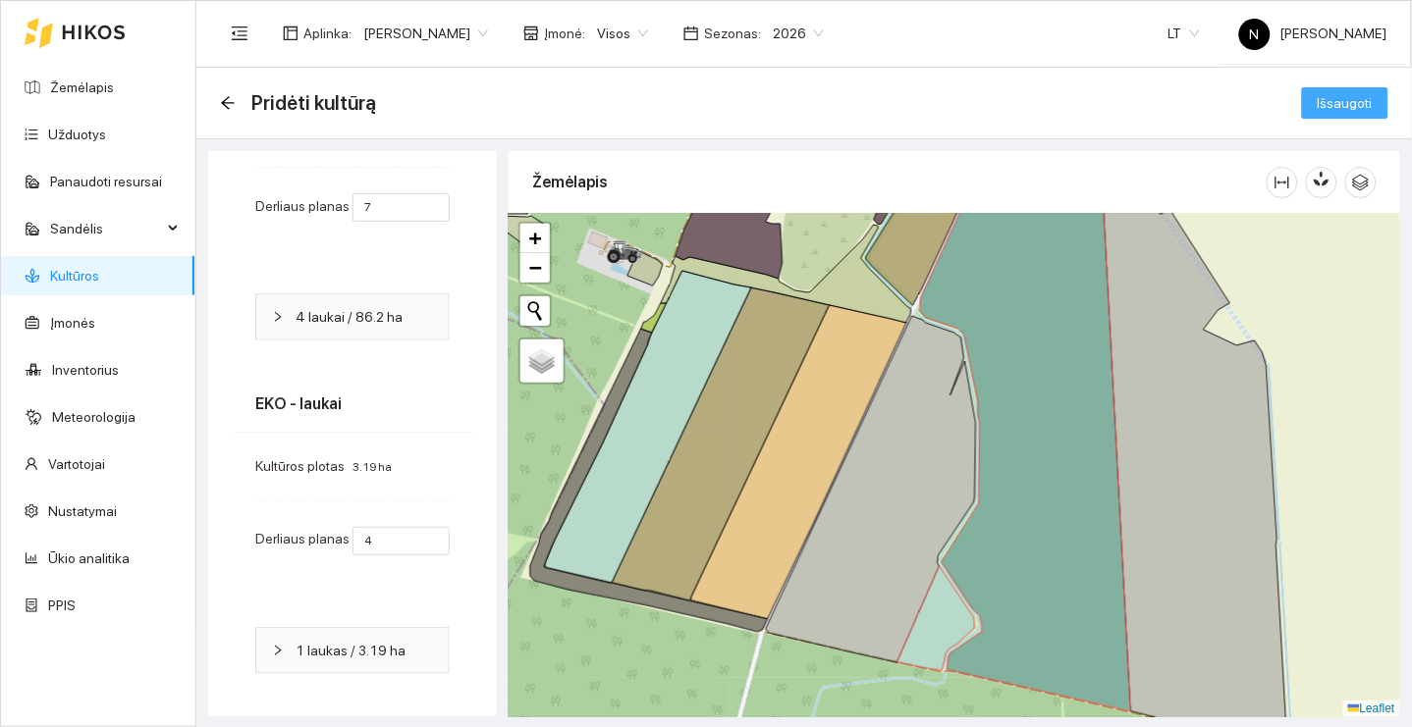
click at [1370, 92] on span "Išsaugoti" at bounding box center [1344, 103] width 55 height 22
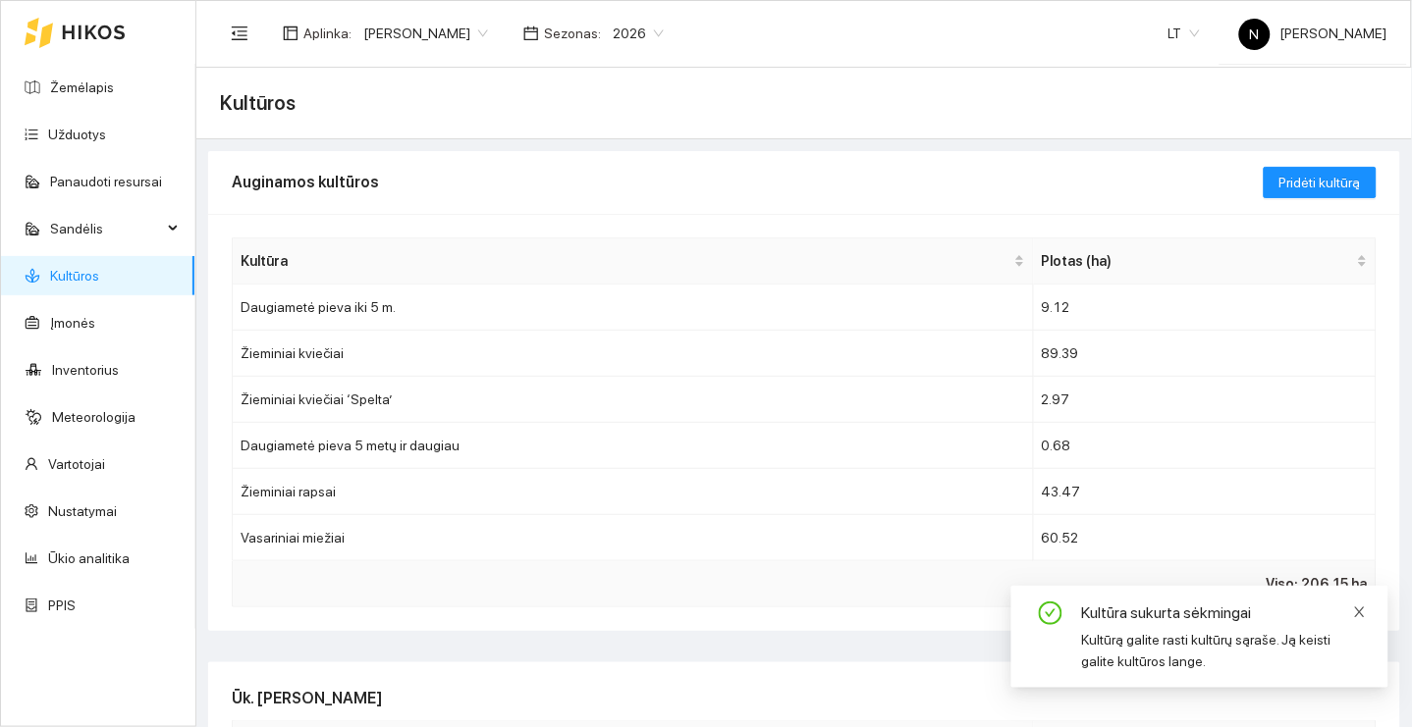
click at [1364, 608] on icon "close" at bounding box center [1360, 613] width 10 height 10
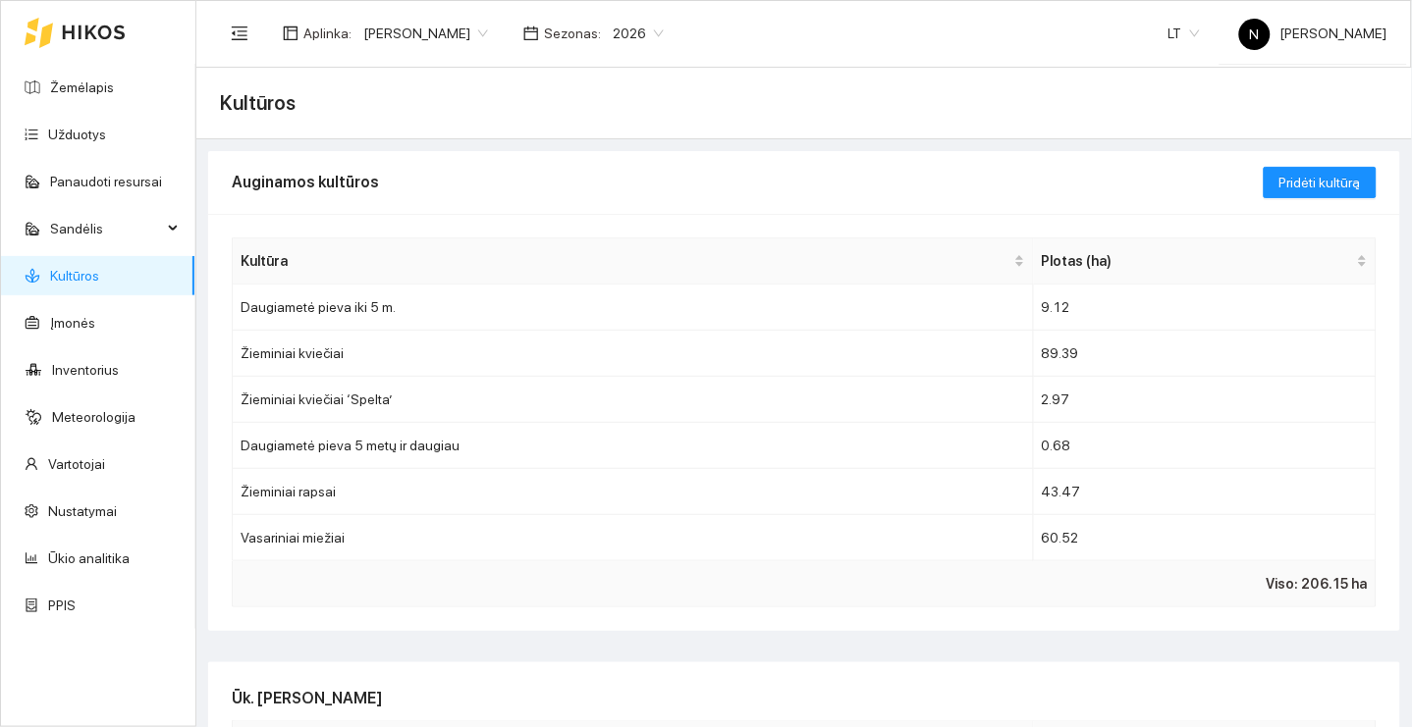
click at [99, 268] on link "Kultūros" at bounding box center [74, 276] width 49 height 16
click at [1357, 191] on span "Pridėti kultūrą" at bounding box center [1319, 183] width 81 height 22
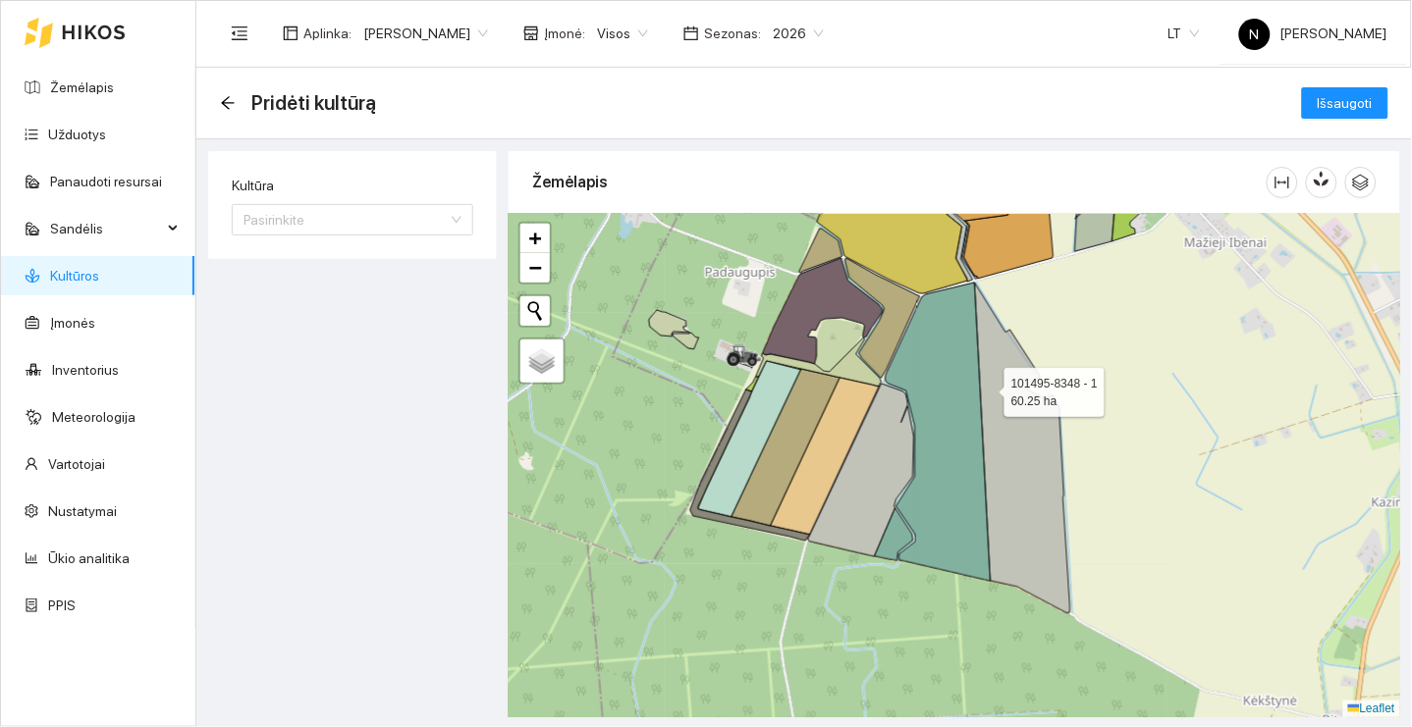
drag, startPoint x: 991, startPoint y: 364, endPoint x: 914, endPoint y: 719, distance: 362.6
click at [975, 614] on icon at bounding box center [1022, 448] width 95 height 331
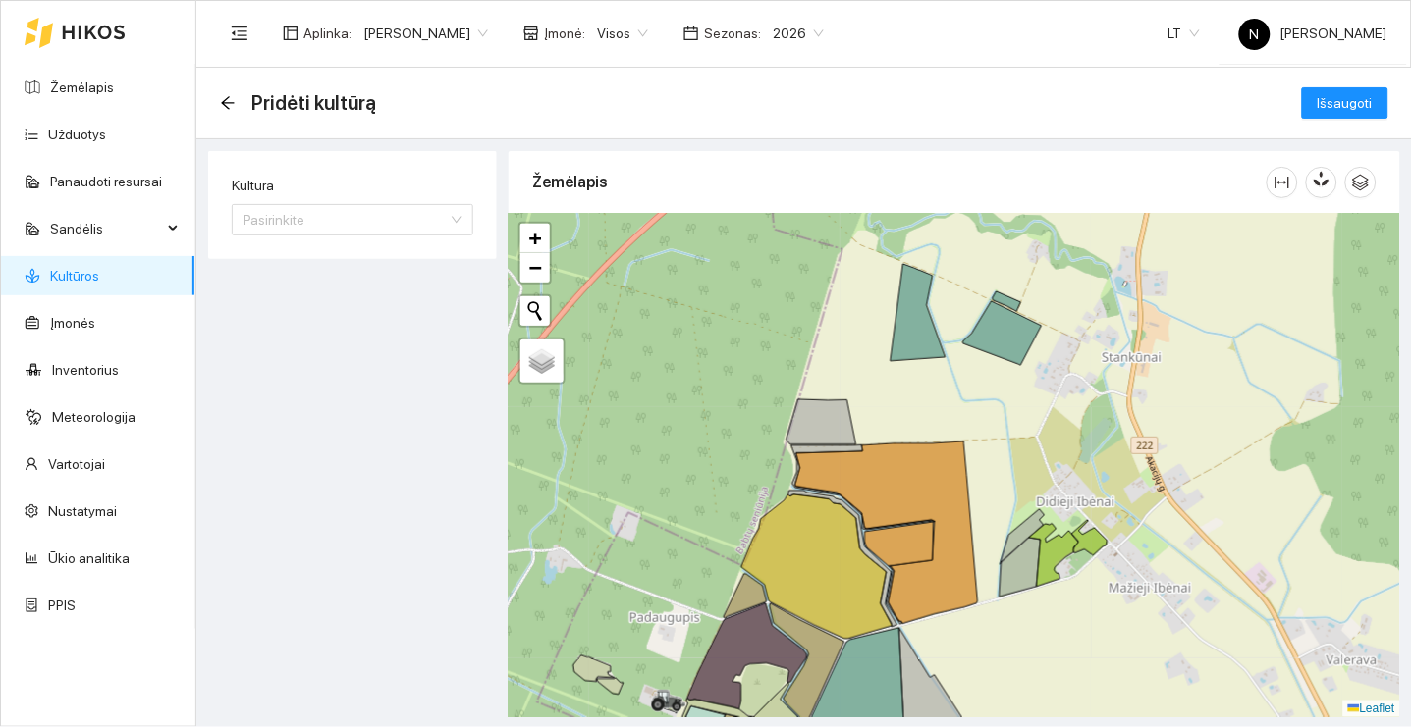
drag, startPoint x: 958, startPoint y: 411, endPoint x: 1036, endPoint y: 282, distance: 151.0
click at [1030, 292] on div "+ − Nieko nerasta. Bandykite dar kartą. Žemėlapis Palydovas Leaflet" at bounding box center [954, 466] width 891 height 504
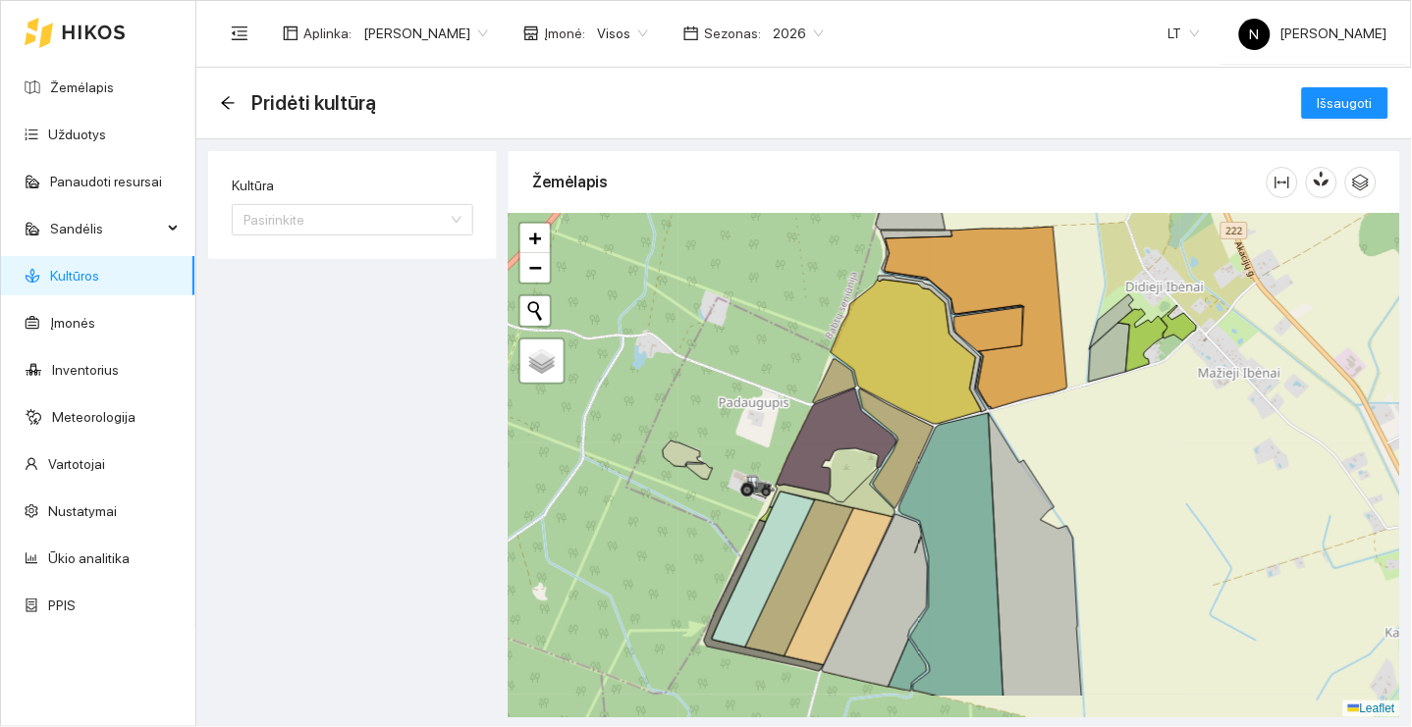
drag, startPoint x: 1064, startPoint y: 482, endPoint x: 1064, endPoint y: 310, distance: 171.8
click at [1064, 312] on div "+ − Nieko nerasta. Bandykite dar kartą. Žemėlapis Palydovas Leaflet" at bounding box center [954, 466] width 891 height 504
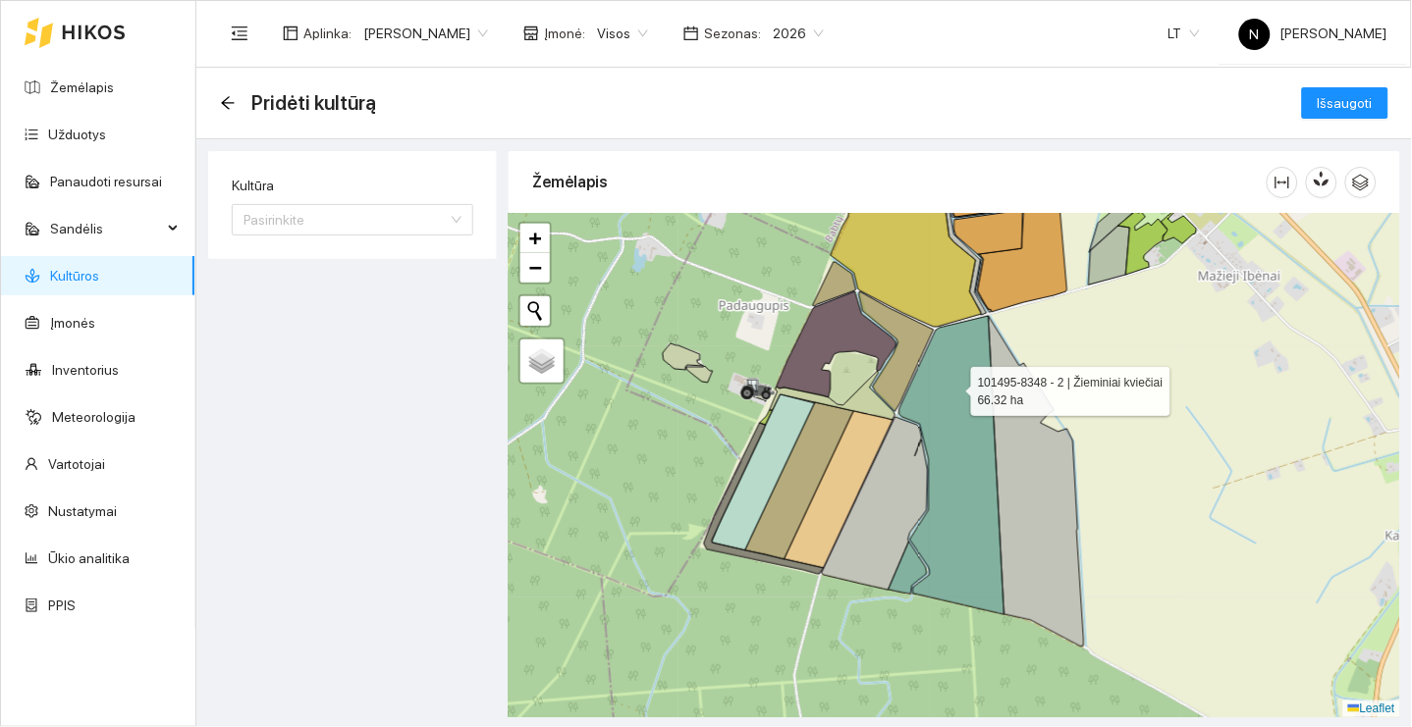
click at [953, 387] on icon at bounding box center [951, 465] width 105 height 298
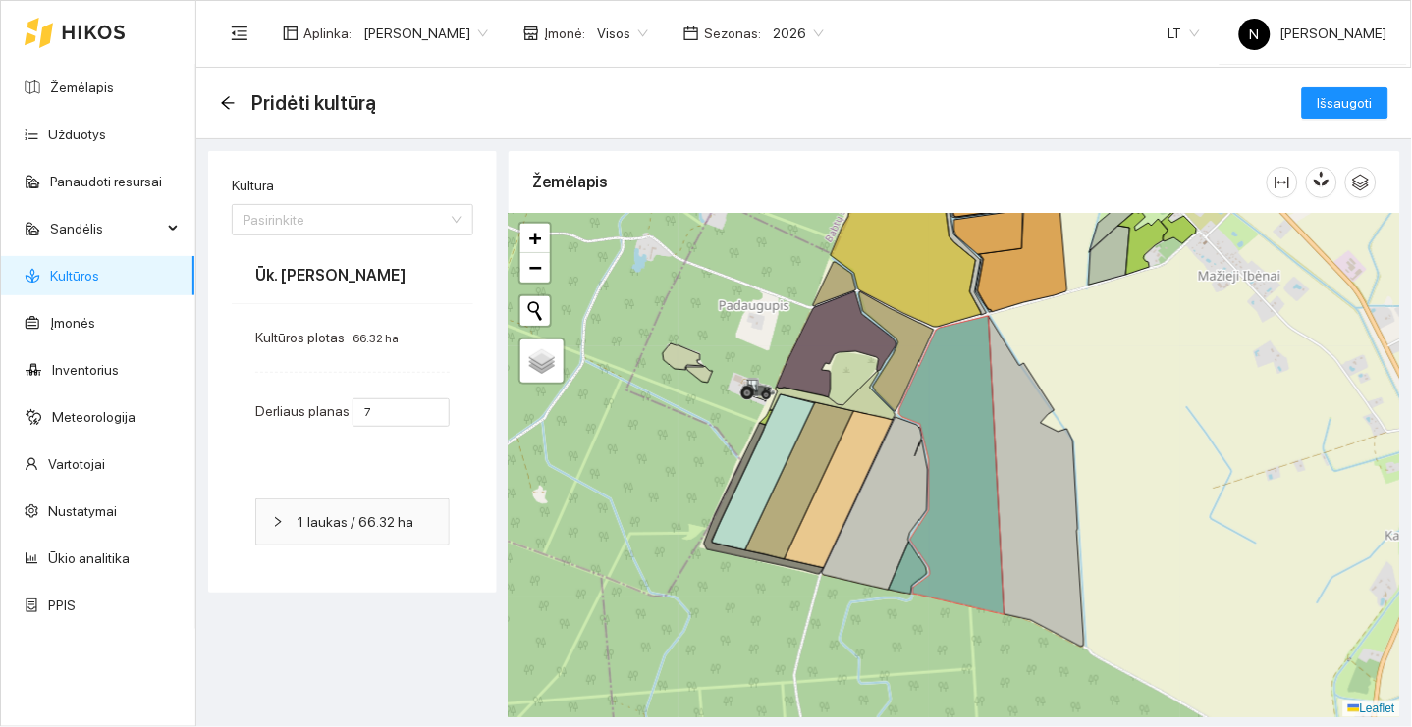
click at [1159, 372] on div "101495-8348 - 2 | Žieminiai kviečiai 66.32 ha 101495-8348 - 1 60.25 ha + − Niek…" at bounding box center [954, 466] width 891 height 504
click at [957, 410] on icon at bounding box center [951, 465] width 105 height 298
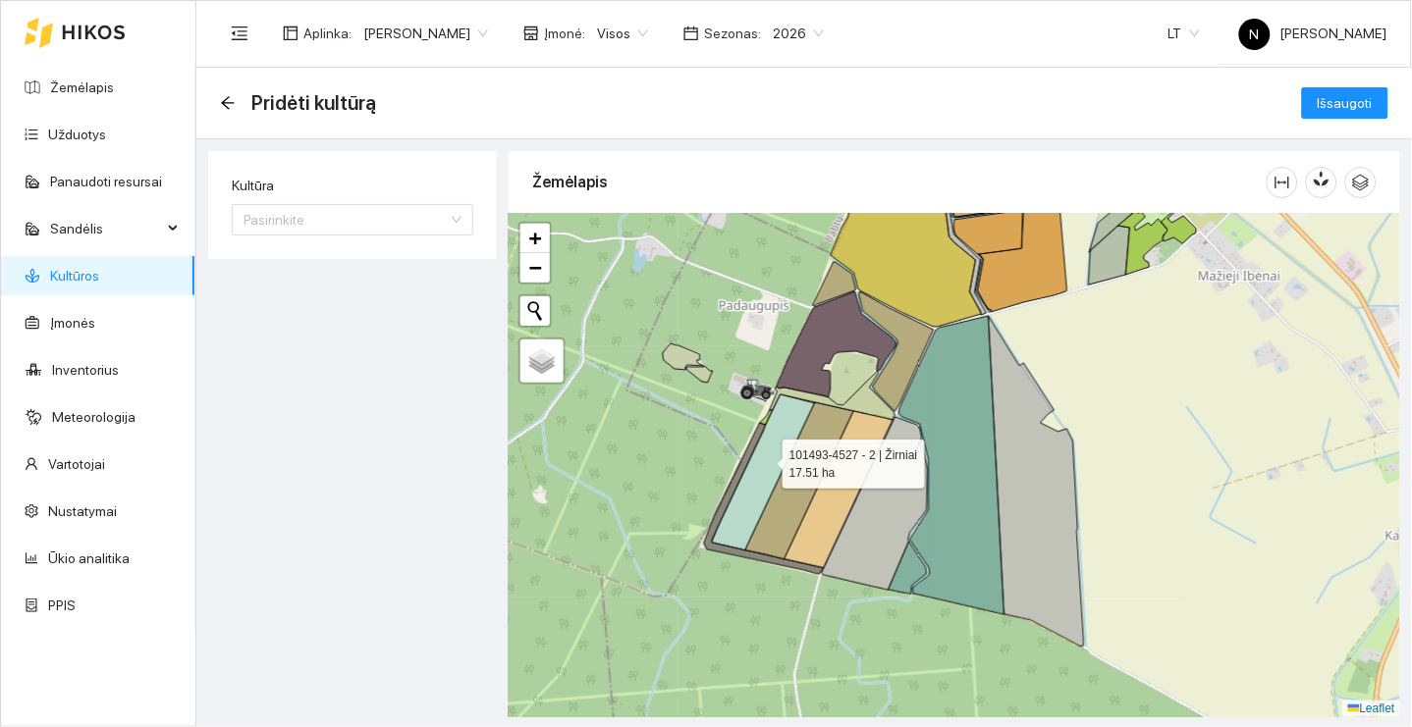
click at [765, 459] on icon at bounding box center [763, 473] width 103 height 156
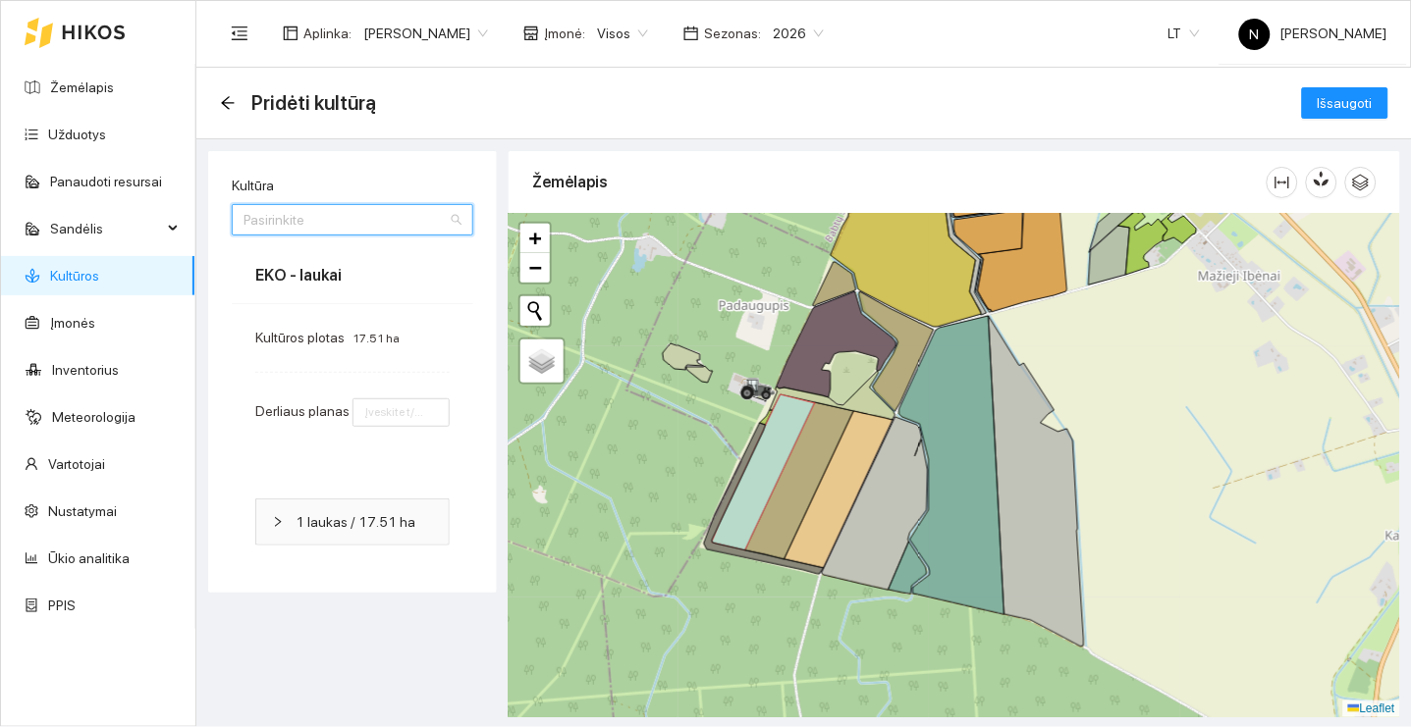
click at [416, 211] on input "Kultūra" at bounding box center [345, 219] width 204 height 29
type input "="
type input "kvietr"
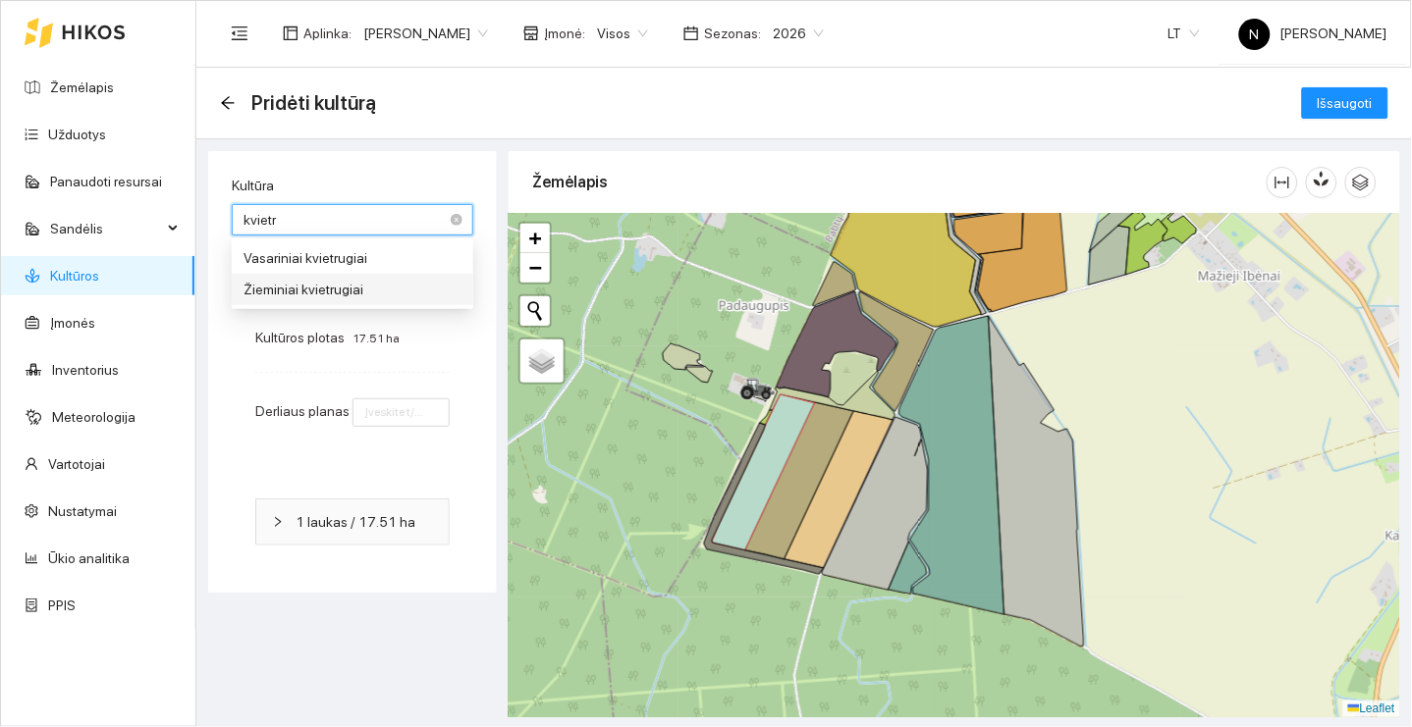
click at [370, 279] on div "Žieminiai kvietrugiai" at bounding box center [352, 290] width 218 height 22
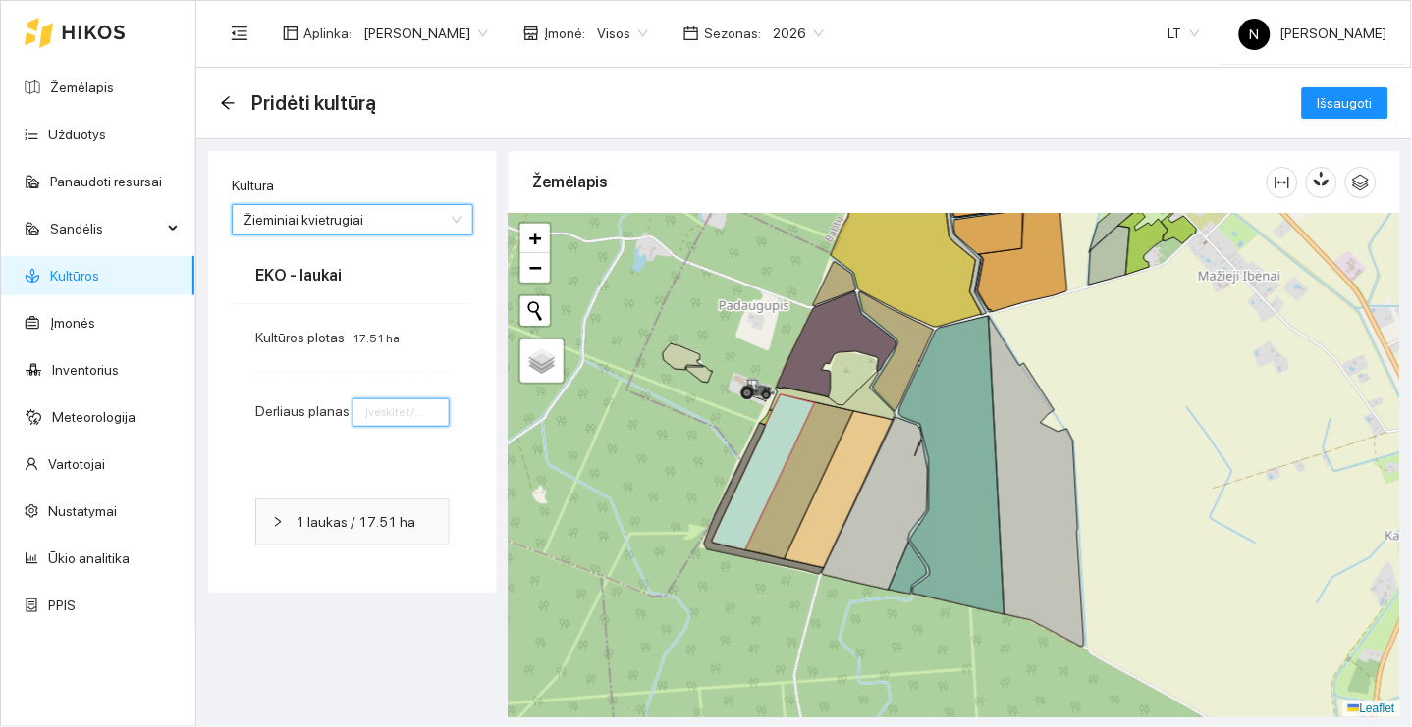
click at [404, 400] on input "number" at bounding box center [400, 413] width 97 height 28
type input "3"
type input "4"
click at [1338, 99] on span "Išsaugoti" at bounding box center [1344, 103] width 55 height 22
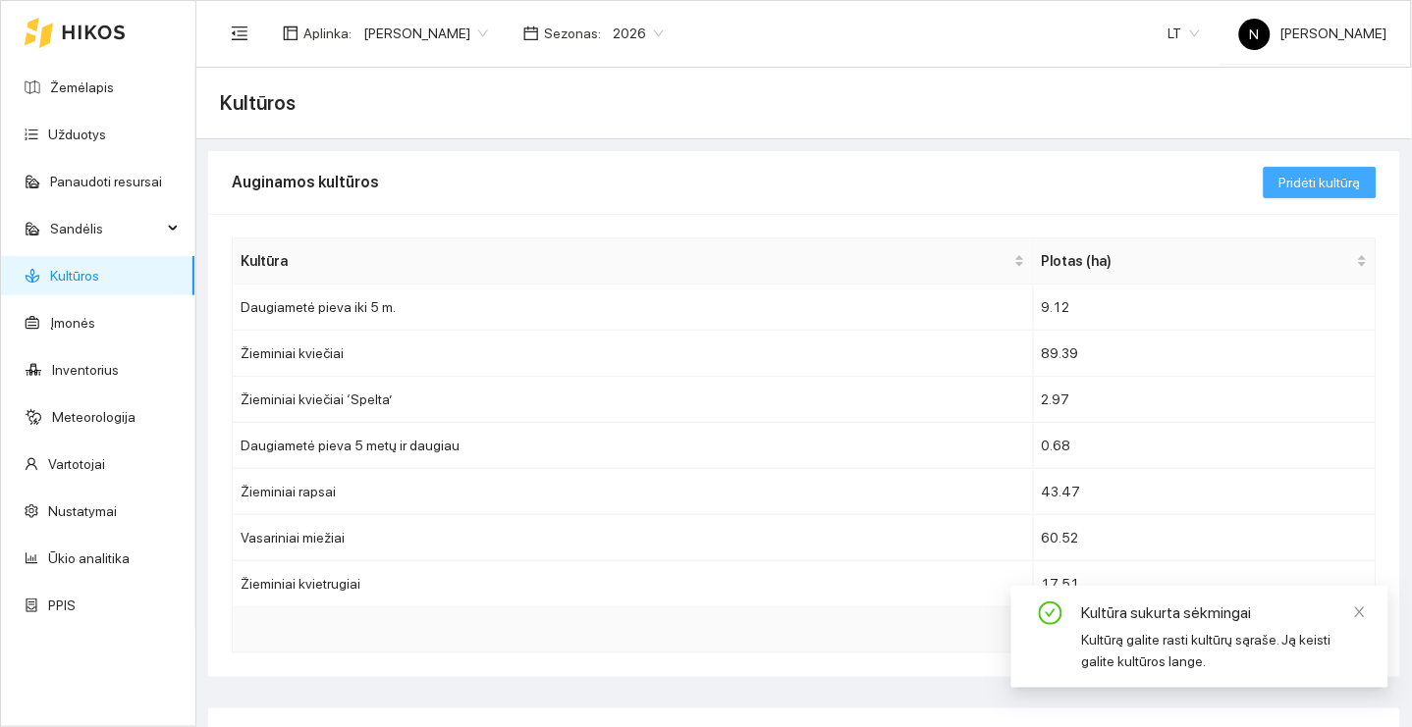
click at [1319, 182] on span "Pridėti kultūrą" at bounding box center [1319, 183] width 81 height 22
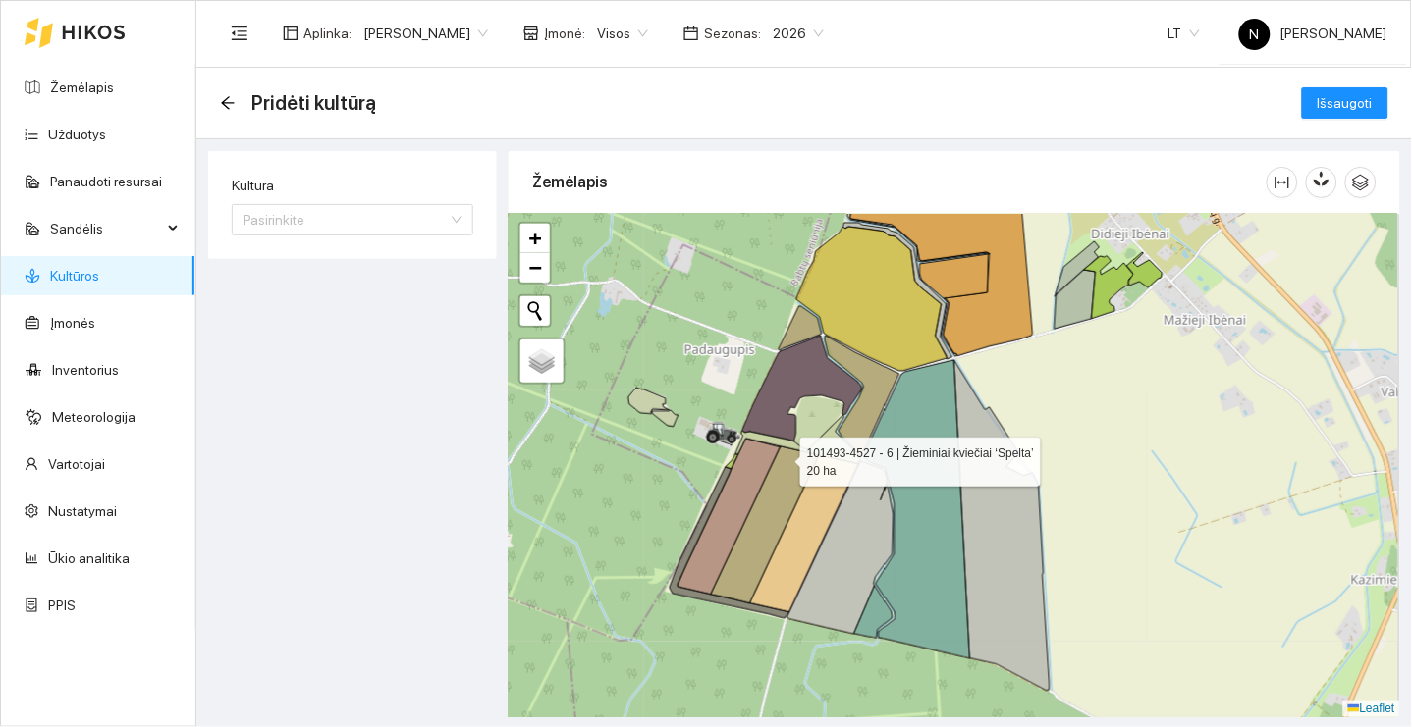
drag, startPoint x: 821, startPoint y: 407, endPoint x: 769, endPoint y: 469, distance: 80.8
click at [771, 469] on icon at bounding box center [765, 525] width 109 height 157
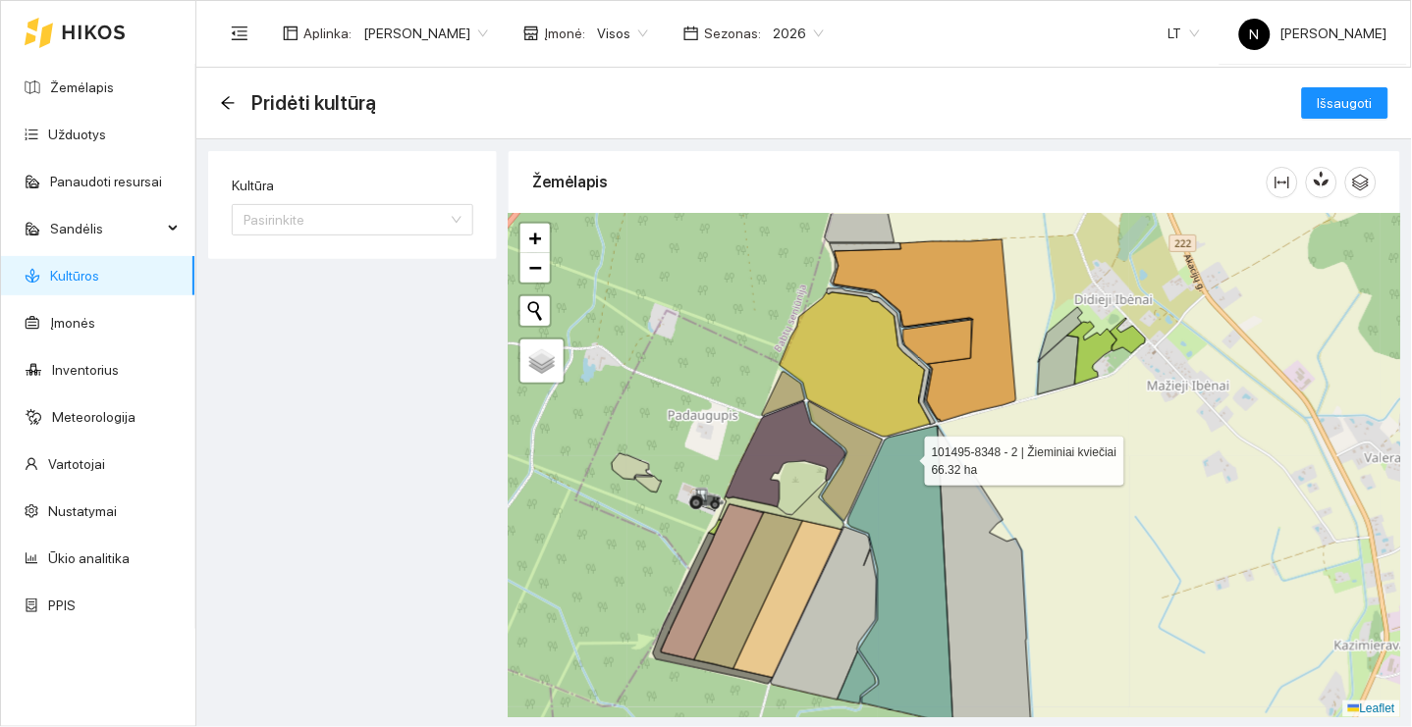
drag, startPoint x: 907, startPoint y: 401, endPoint x: 907, endPoint y: 457, distance: 56.0
click at [907, 457] on icon at bounding box center [900, 575] width 105 height 298
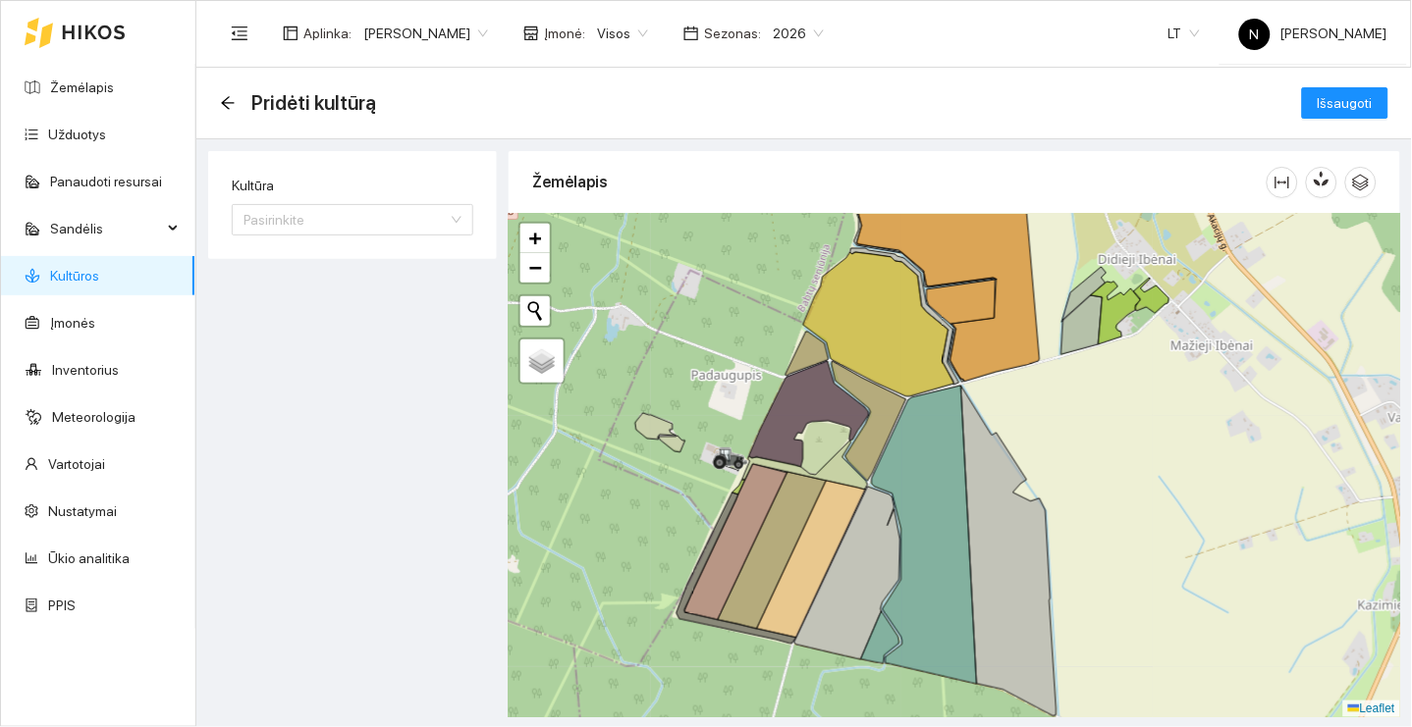
drag, startPoint x: 931, startPoint y: 485, endPoint x: 1009, endPoint y: 355, distance: 151.5
click at [977, 386] on icon at bounding box center [924, 535] width 105 height 298
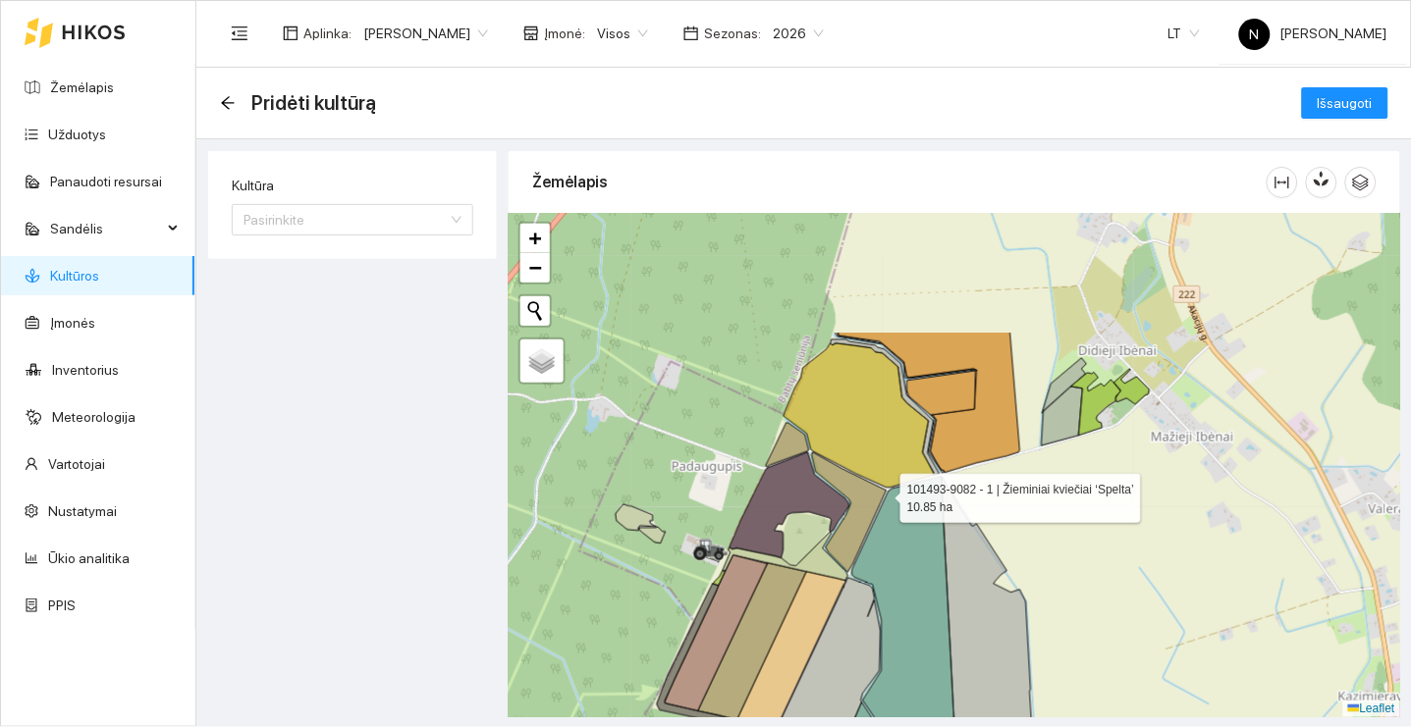
drag, startPoint x: 957, startPoint y: 323, endPoint x: 883, endPoint y: 492, distance: 184.6
click at [883, 492] on icon at bounding box center [849, 513] width 75 height 120
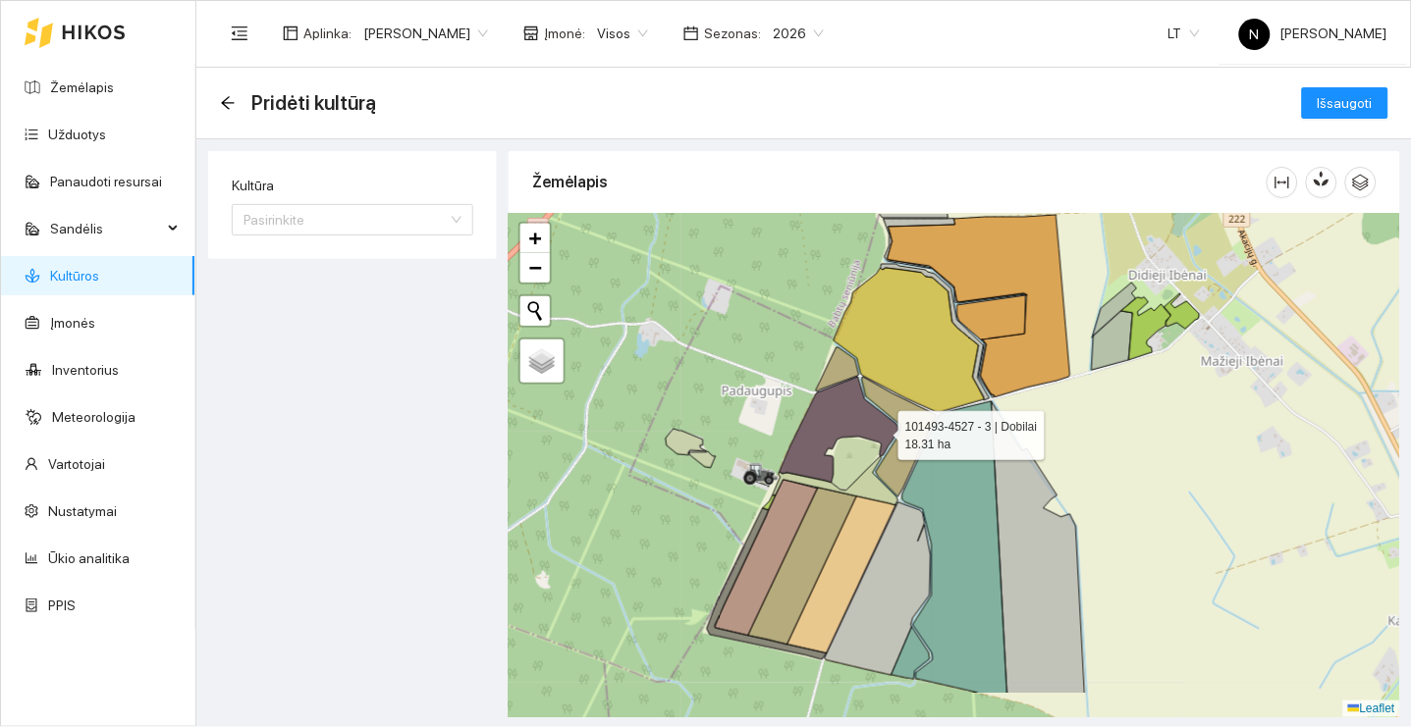
drag, startPoint x: 824, startPoint y: 515, endPoint x: 886, endPoint y: 424, distance: 110.3
click at [885, 424] on icon at bounding box center [839, 430] width 120 height 106
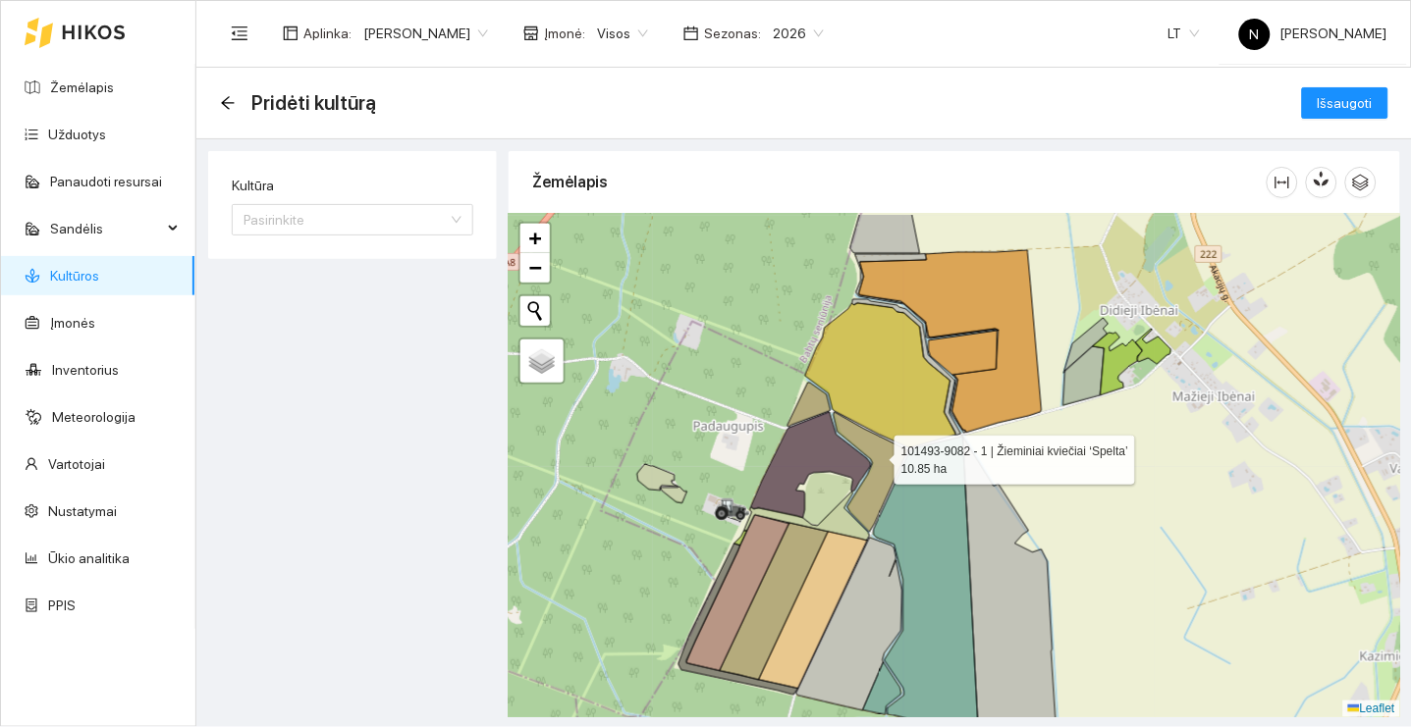
drag, startPoint x: 918, startPoint y: 403, endPoint x: 878, endPoint y: 451, distance: 62.0
click at [878, 454] on icon at bounding box center [870, 472] width 75 height 120
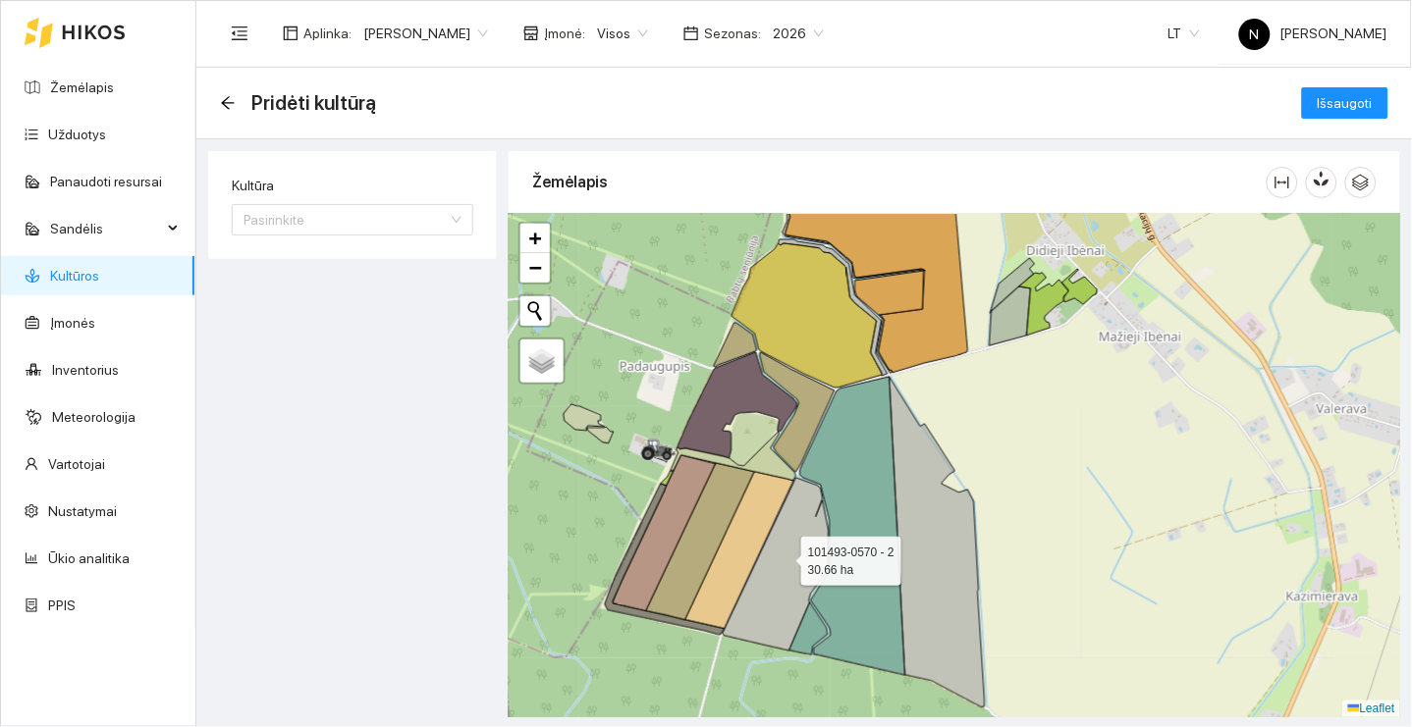
drag, startPoint x: 872, startPoint y: 631, endPoint x: 767, endPoint y: 539, distance: 139.8
click at [768, 539] on icon at bounding box center [776, 564] width 106 height 173
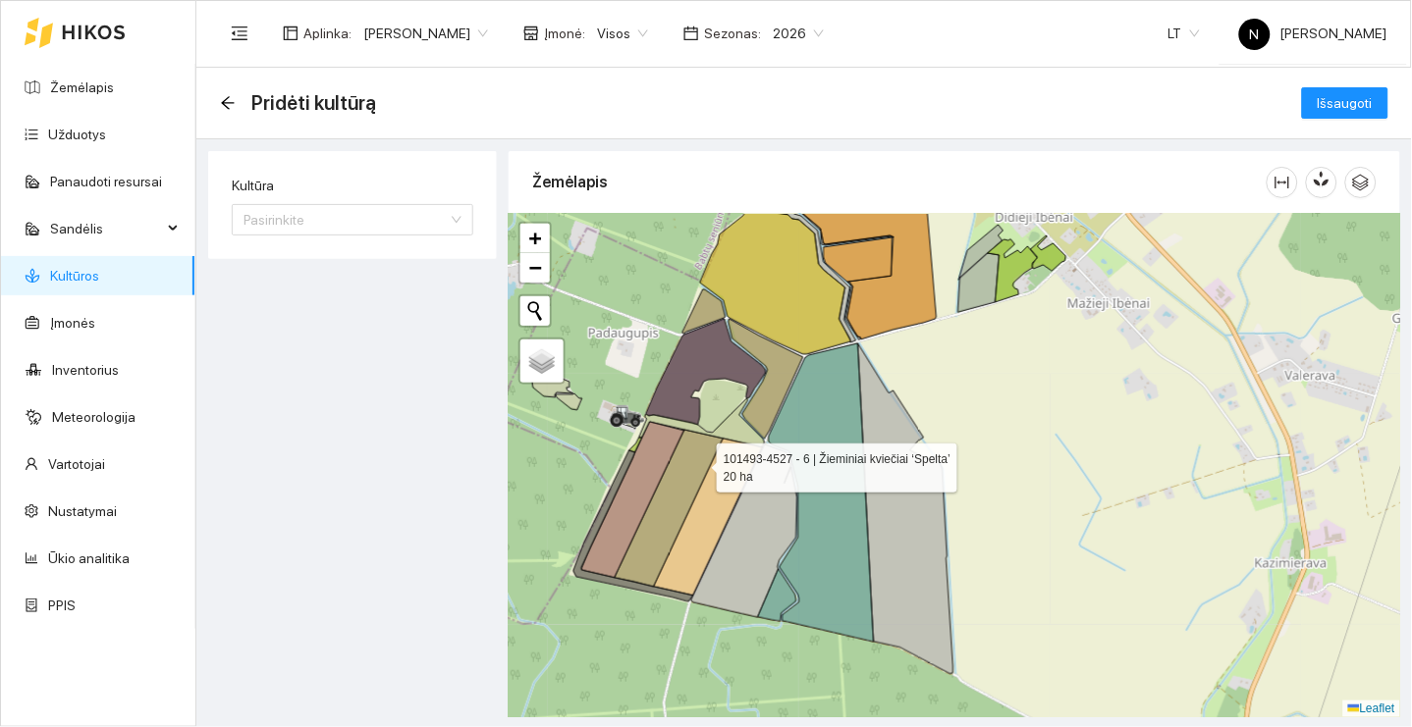
click at [699, 463] on icon at bounding box center [669, 508] width 109 height 157
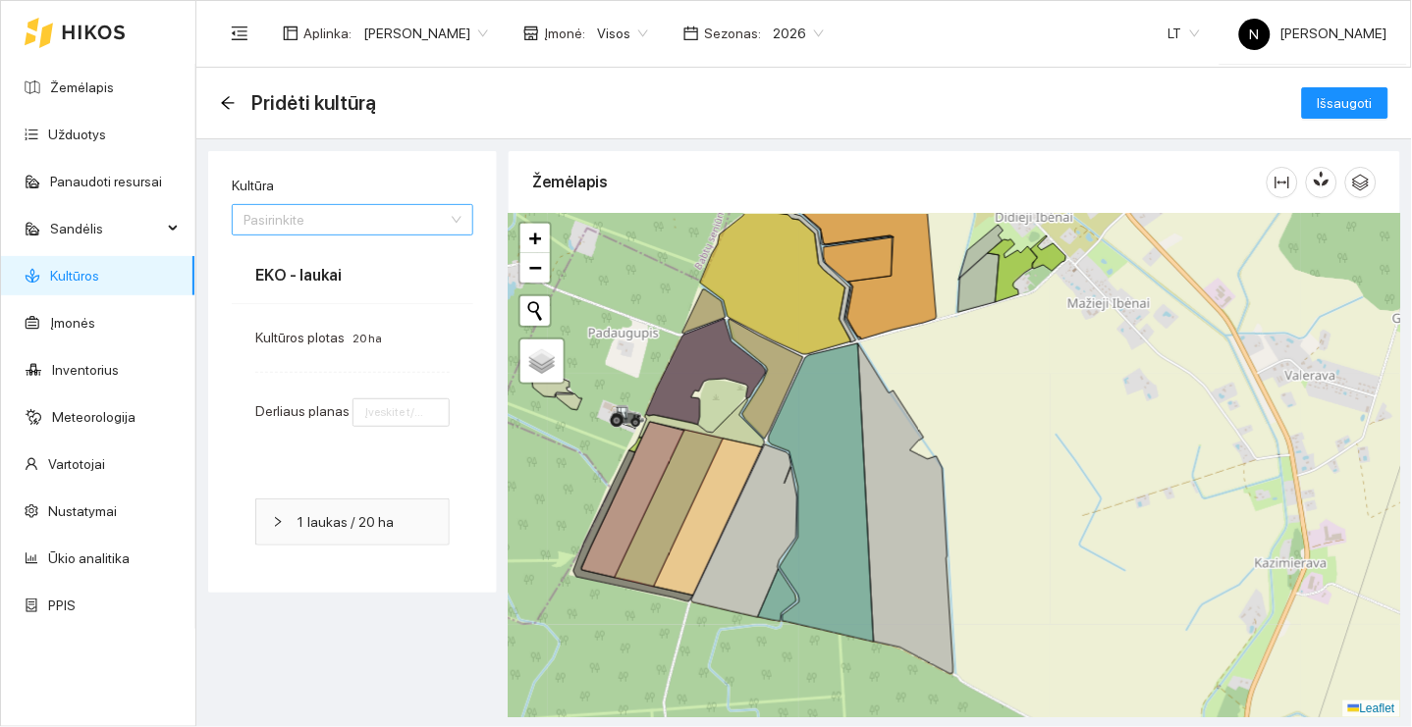
click at [439, 234] on div "Pasirinkite" at bounding box center [353, 219] width 242 height 31
type input "tarpi"
click at [407, 262] on div "Tarpiniai augalai" at bounding box center [352, 258] width 218 height 22
click at [721, 482] on icon at bounding box center [708, 517] width 109 height 157
click at [382, 223] on span "Tarpiniai augalai" at bounding box center [352, 219] width 218 height 29
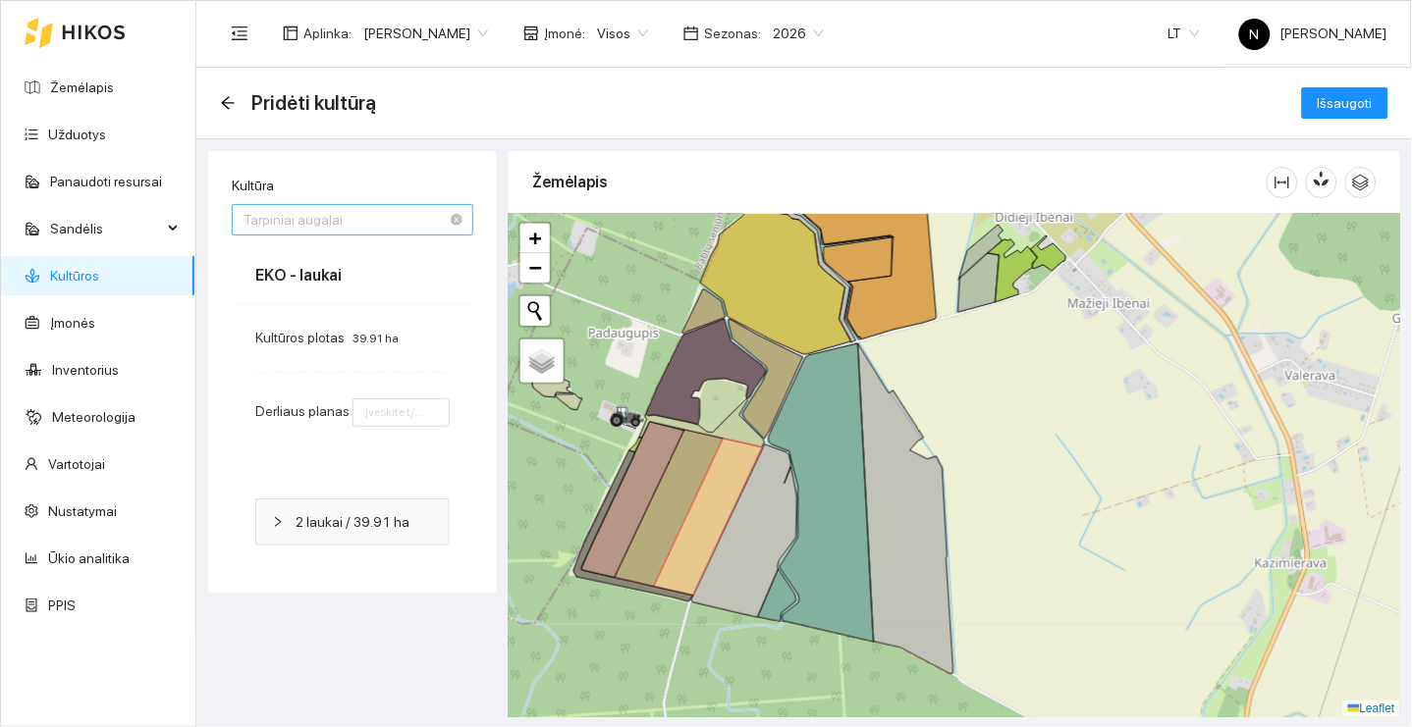
scroll to position [1689, 0]
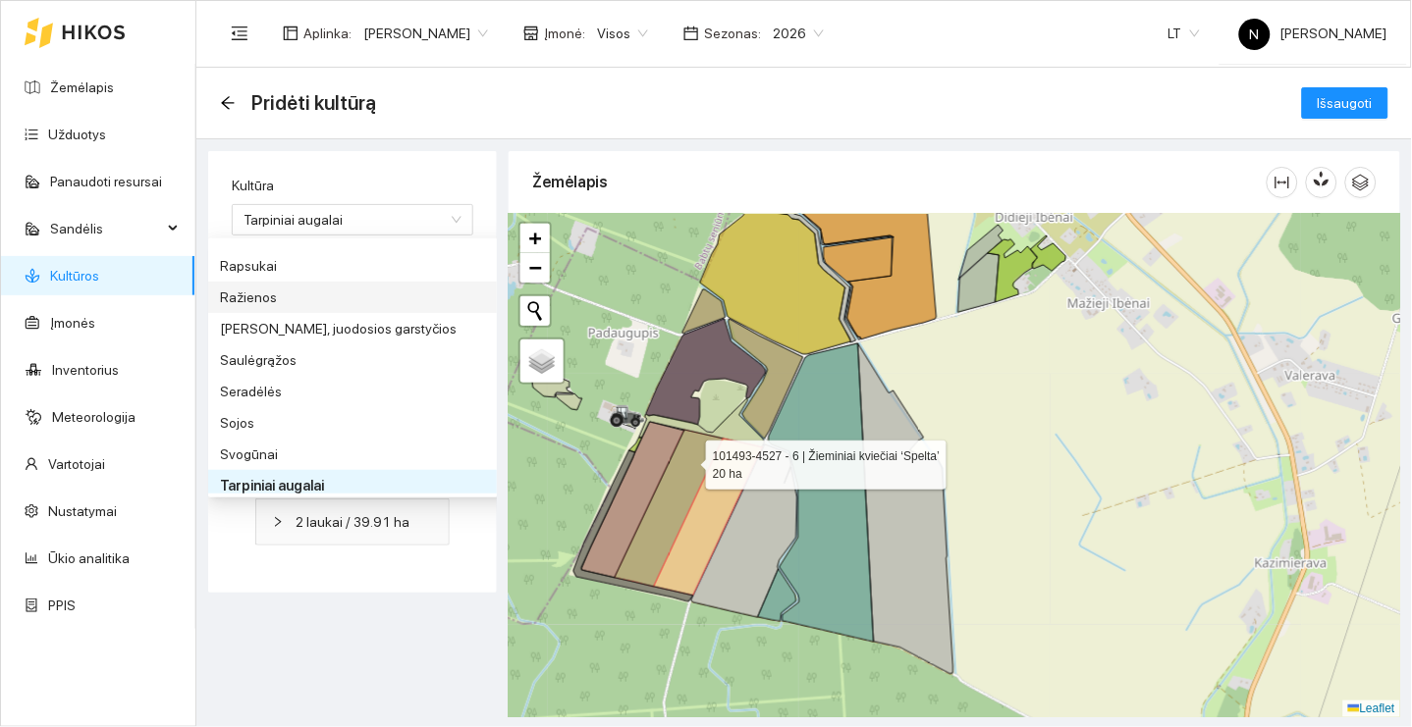
click at [688, 460] on icon at bounding box center [669, 508] width 109 height 157
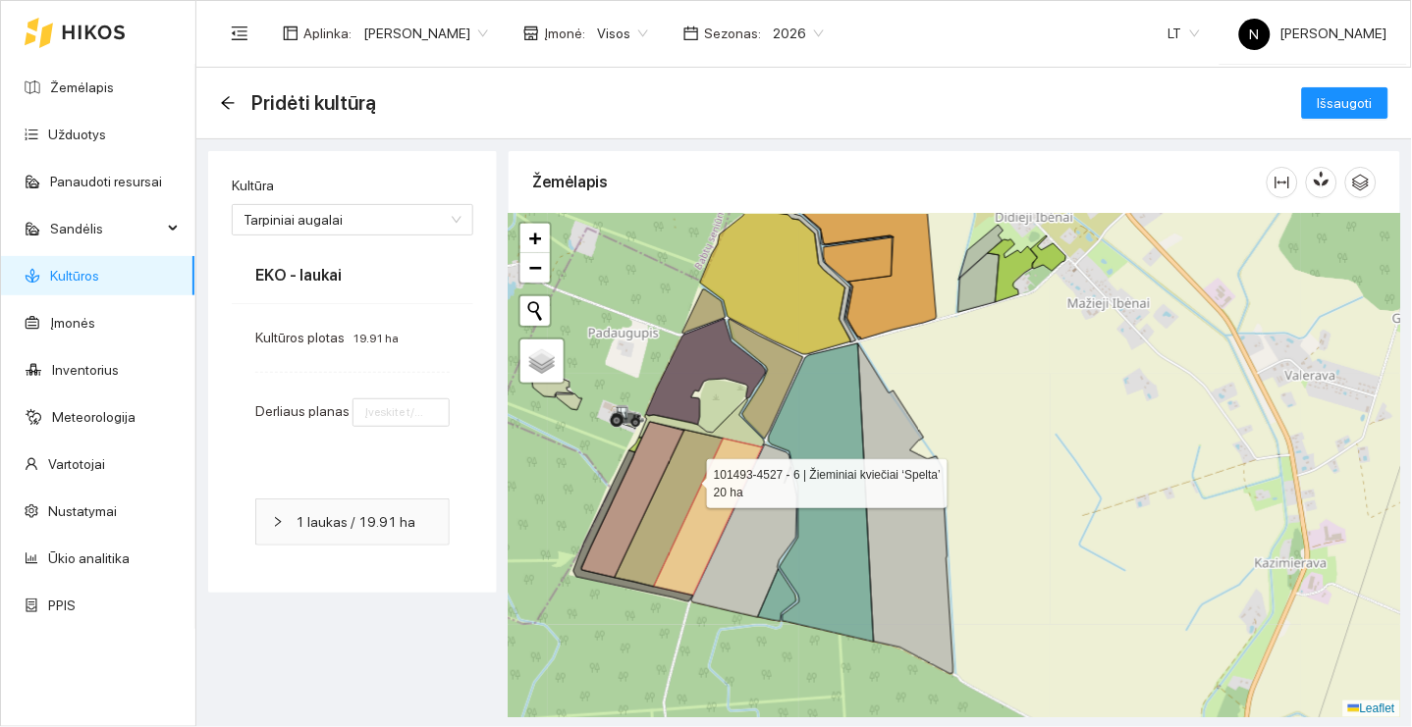
click at [689, 479] on icon at bounding box center [669, 508] width 109 height 157
click at [724, 479] on icon at bounding box center [708, 517] width 109 height 157
click at [692, 476] on icon at bounding box center [669, 508] width 109 height 157
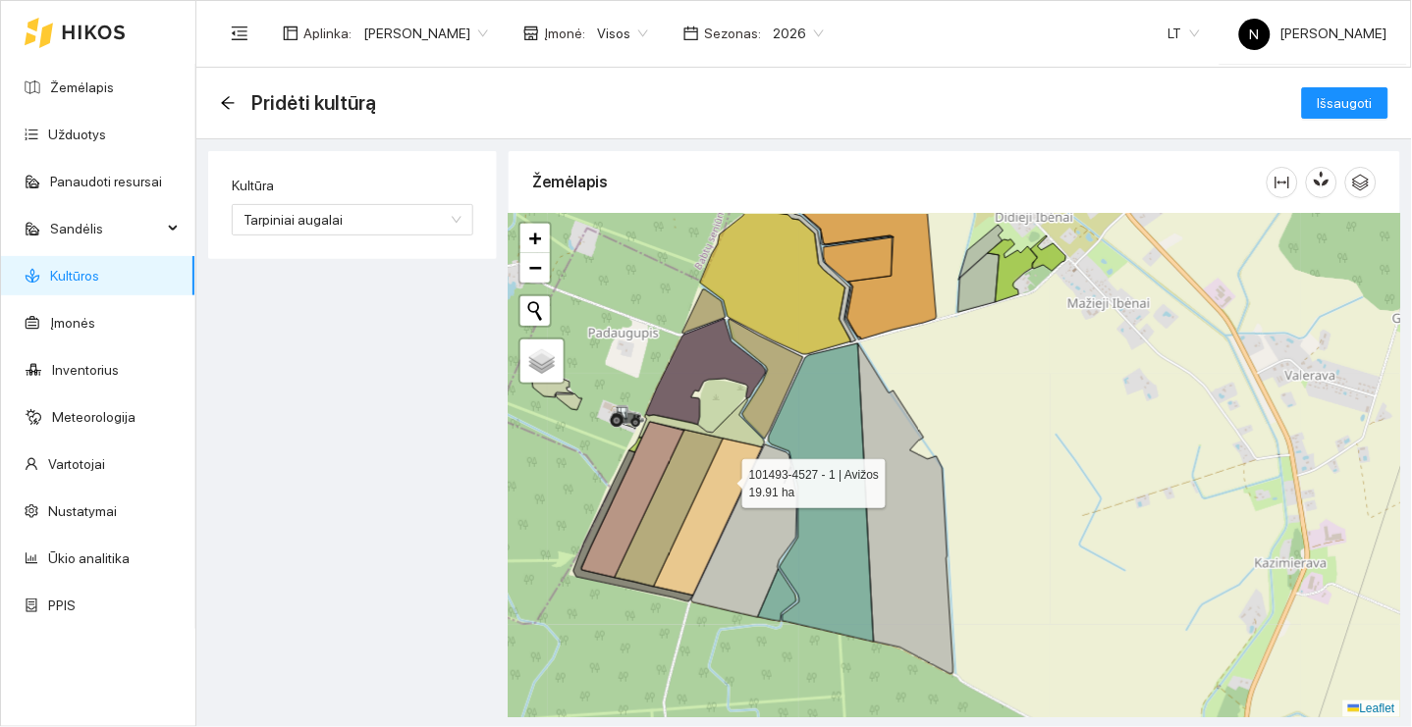
click at [725, 479] on icon at bounding box center [708, 517] width 109 height 157
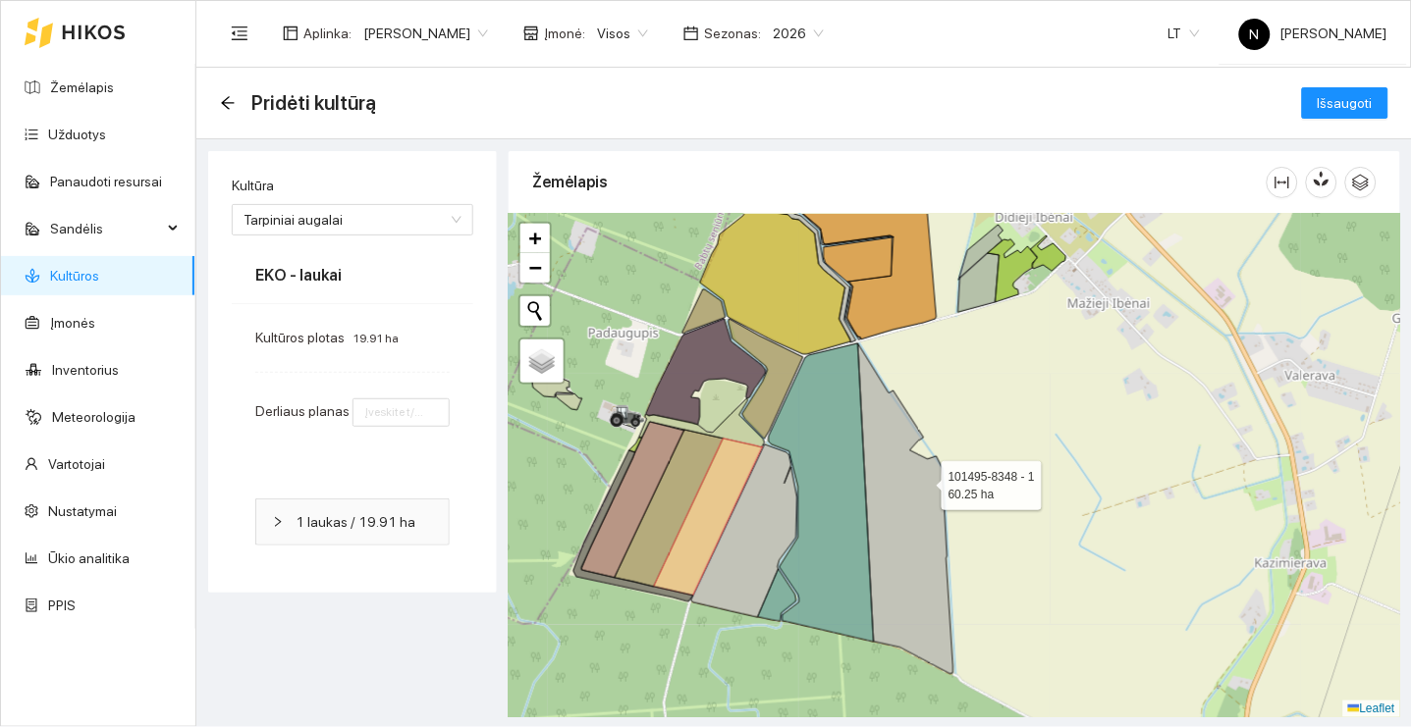
click at [924, 481] on icon at bounding box center [905, 509] width 95 height 331
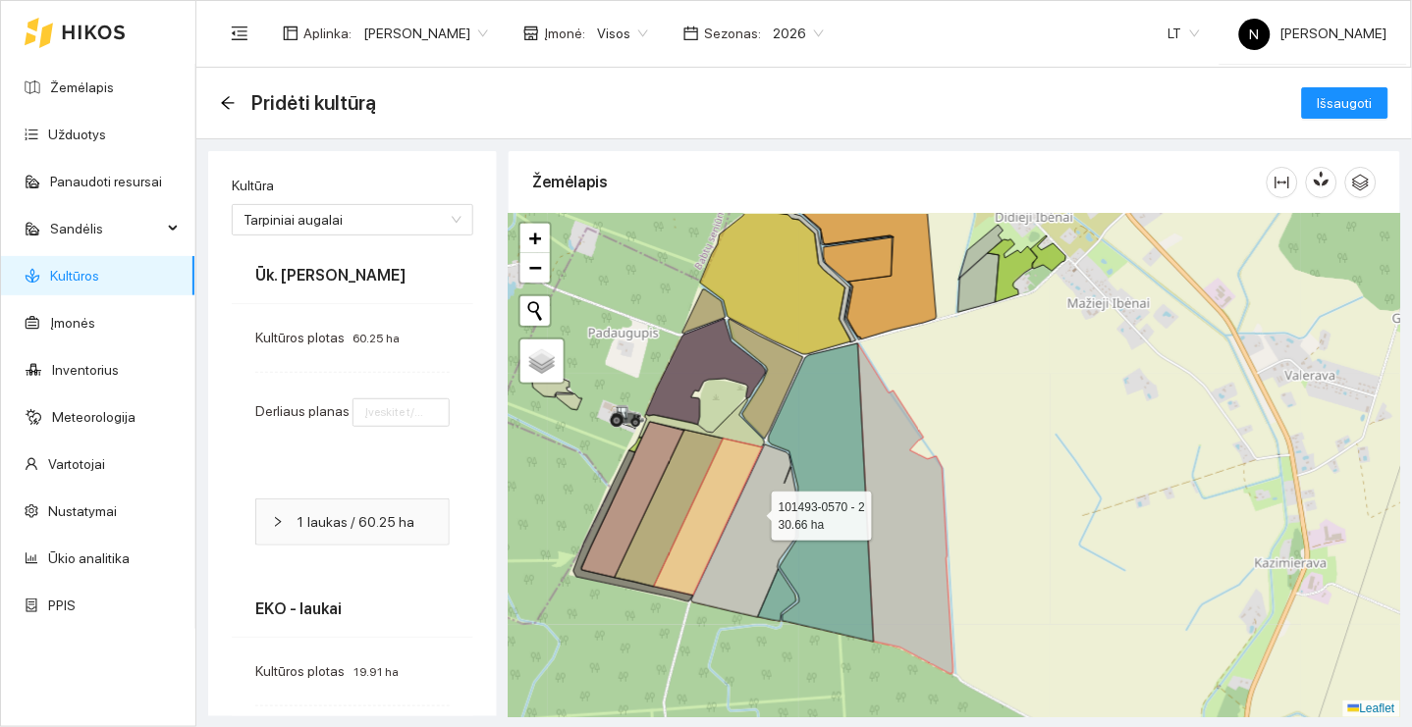
click at [754, 511] on icon at bounding box center [744, 531] width 106 height 173
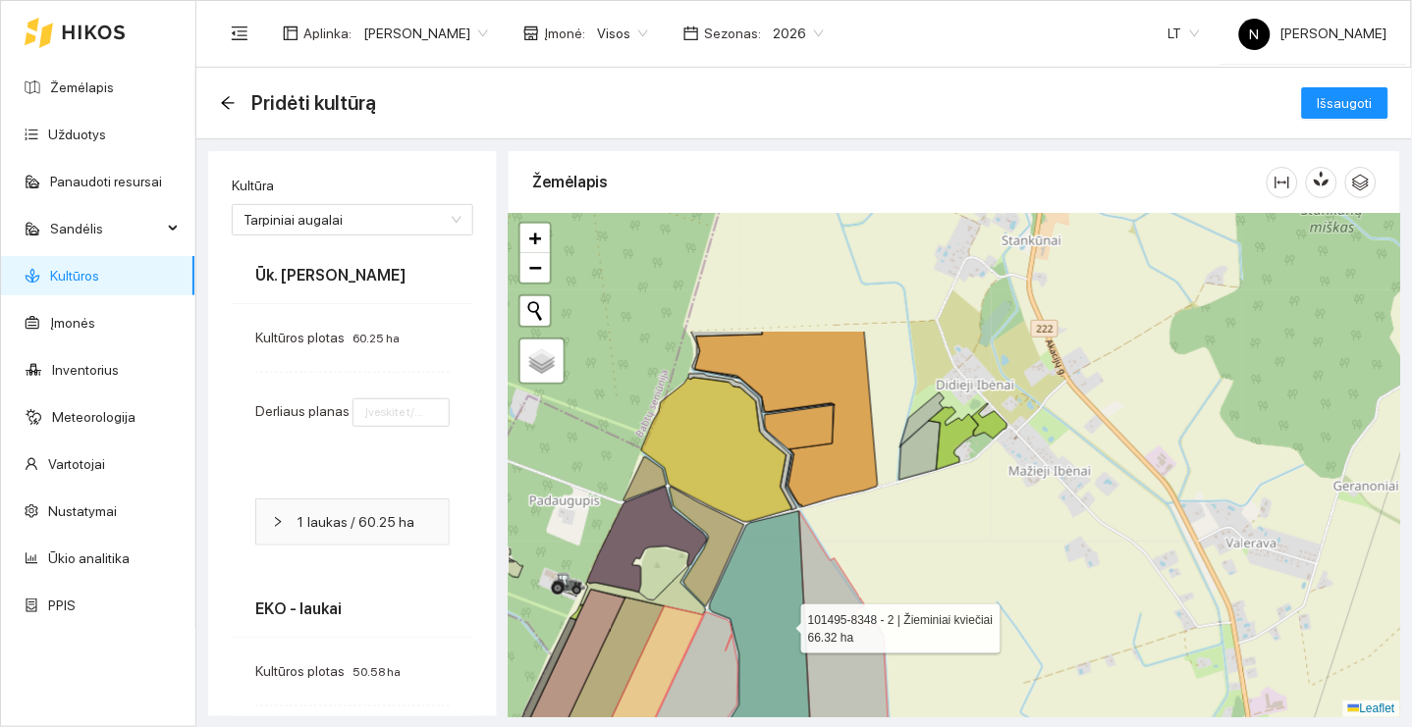
drag, startPoint x: 845, startPoint y: 448, endPoint x: 781, endPoint y: 620, distance: 184.2
click at [781, 620] on icon at bounding box center [762, 660] width 105 height 298
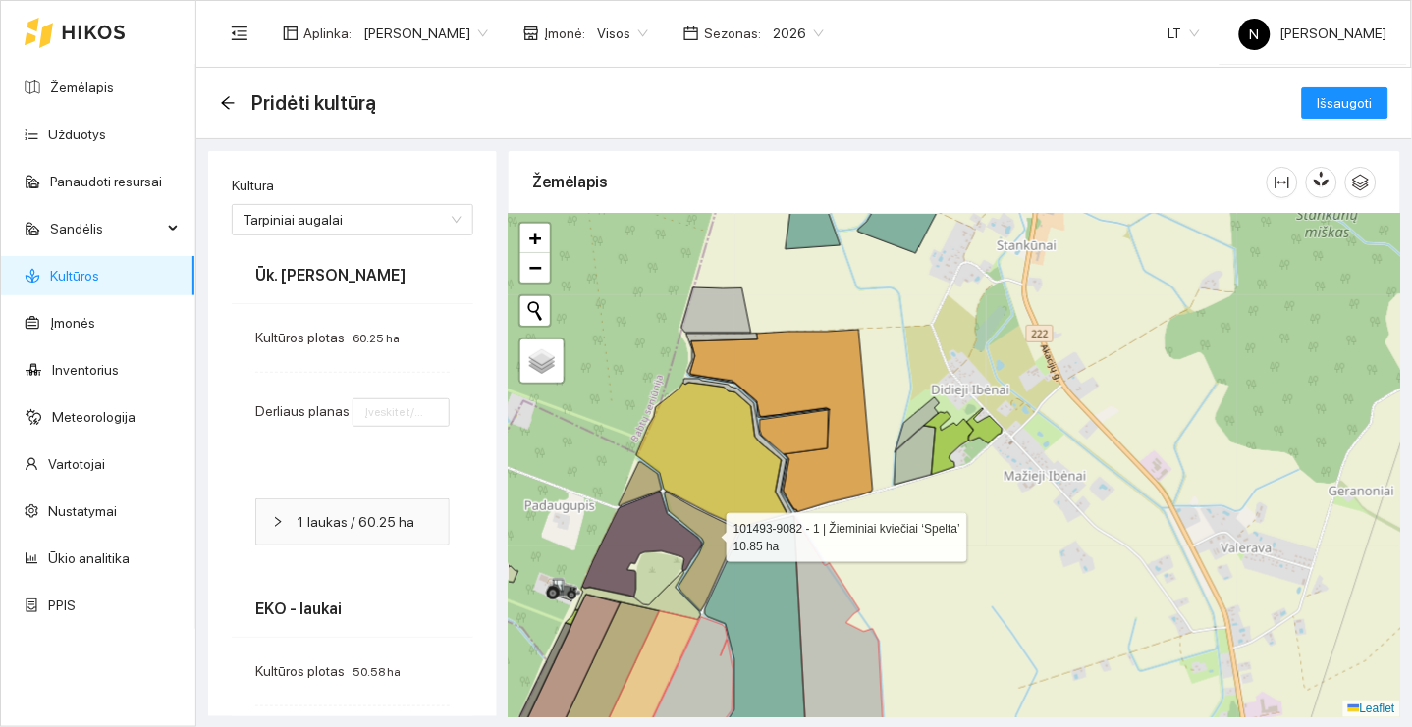
click at [709, 533] on icon at bounding box center [702, 552] width 75 height 120
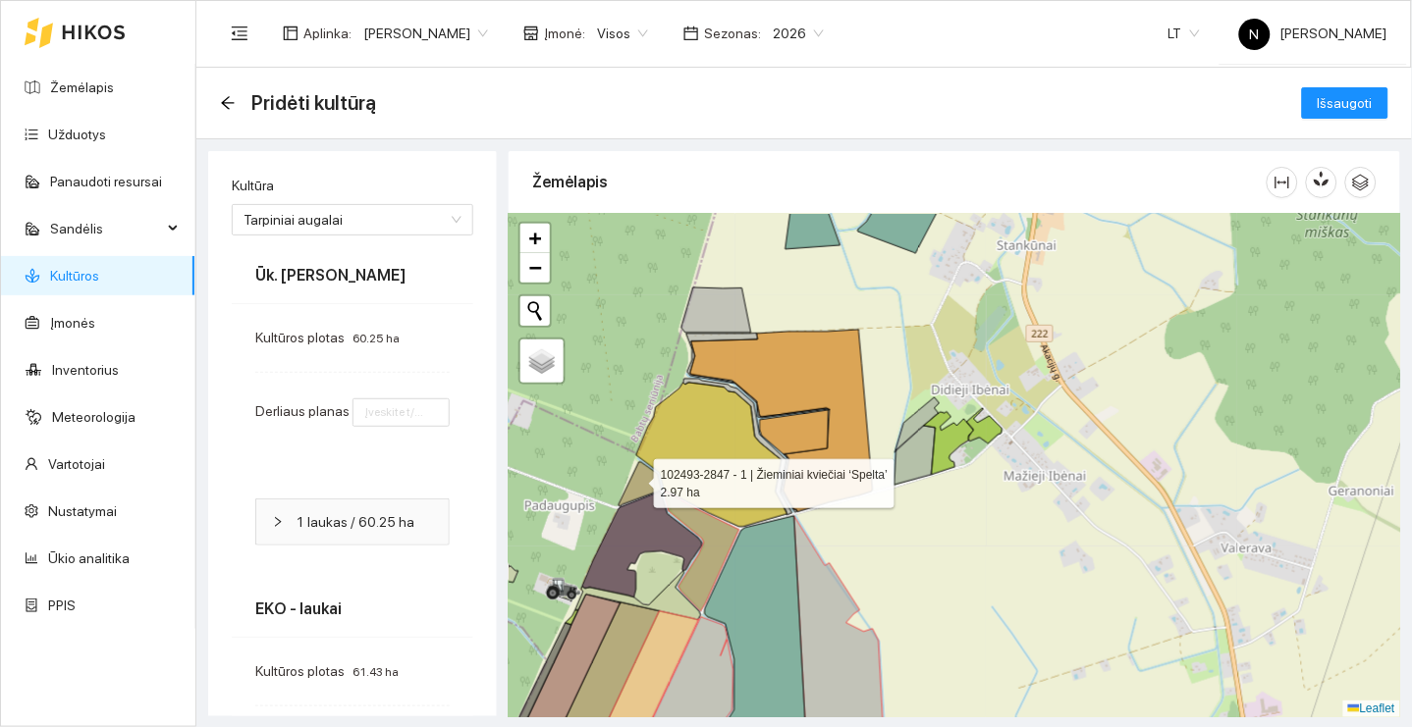
click at [636, 479] on icon at bounding box center [639, 484] width 43 height 44
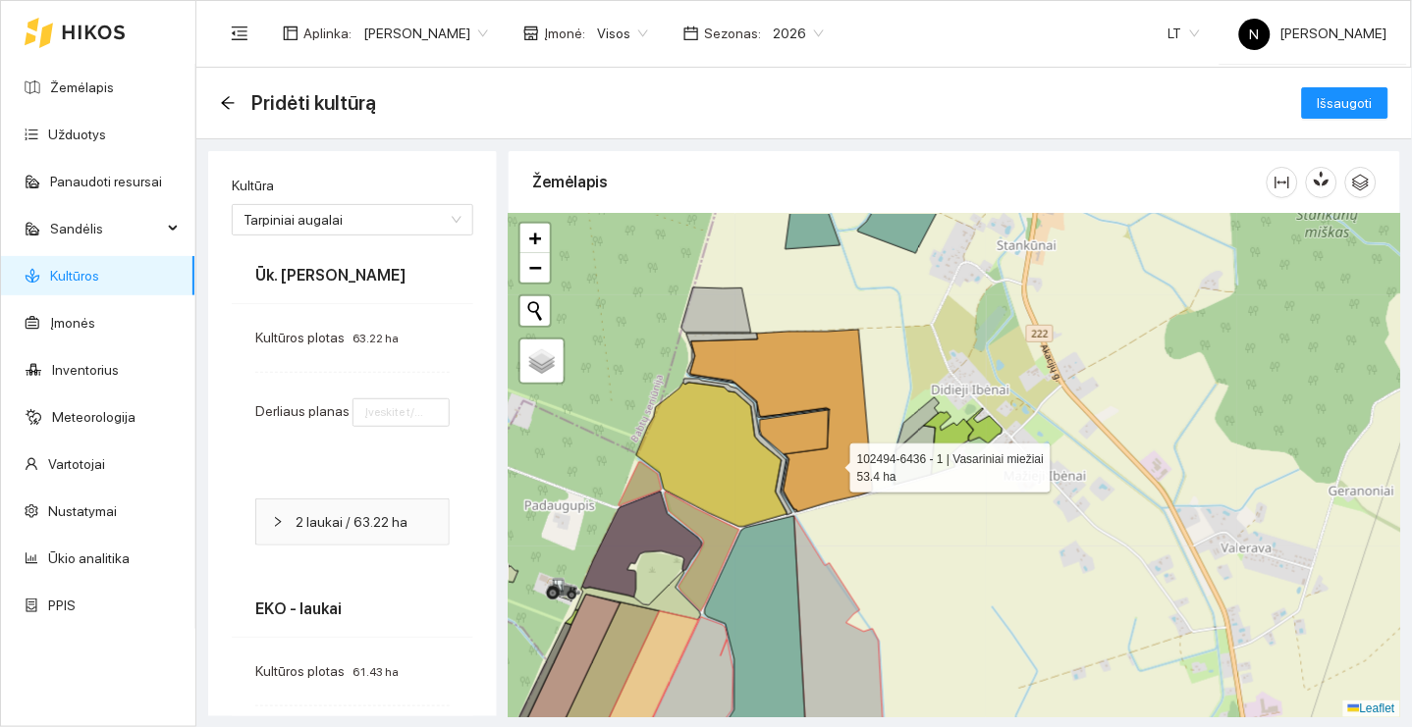
click at [833, 463] on icon at bounding box center [781, 421] width 183 height 183
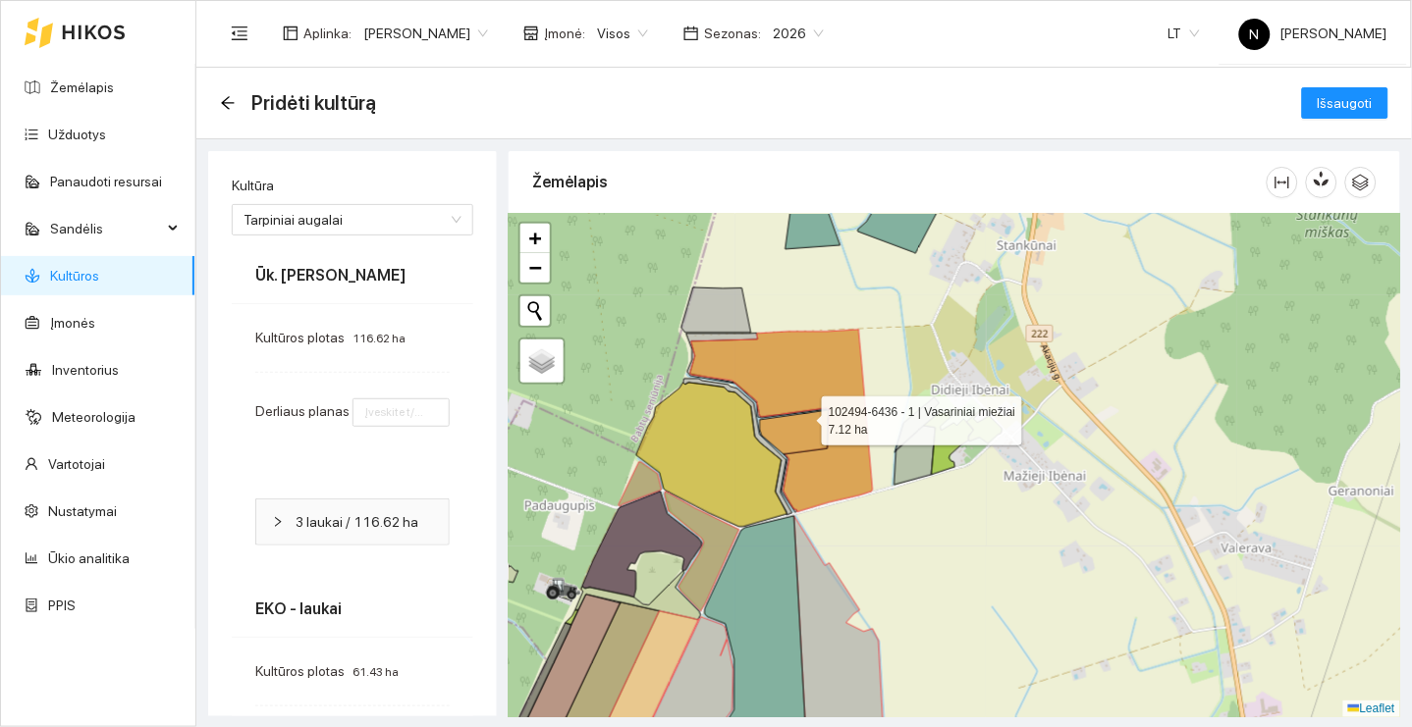
click at [804, 421] on icon at bounding box center [794, 432] width 69 height 44
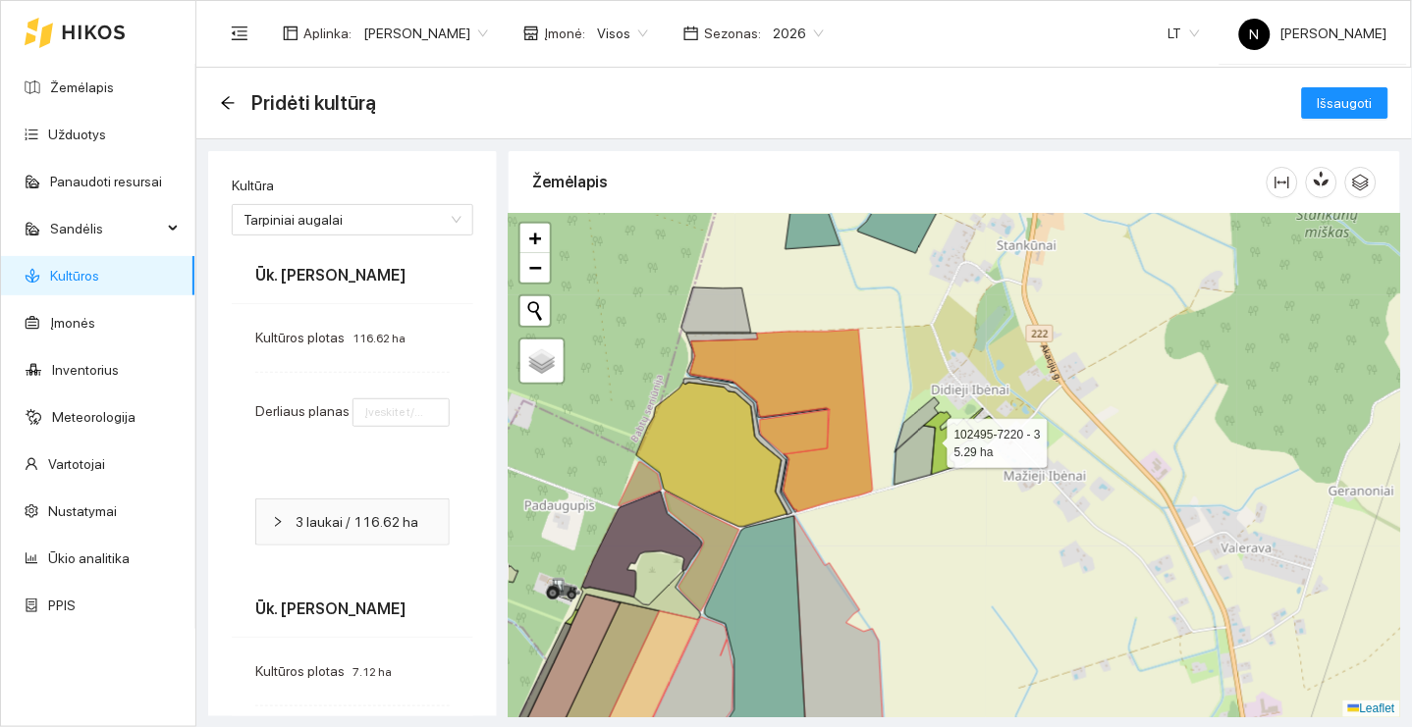
click at [930, 439] on icon at bounding box center [914, 455] width 41 height 59
click at [920, 421] on icon at bounding box center [917, 425] width 44 height 55
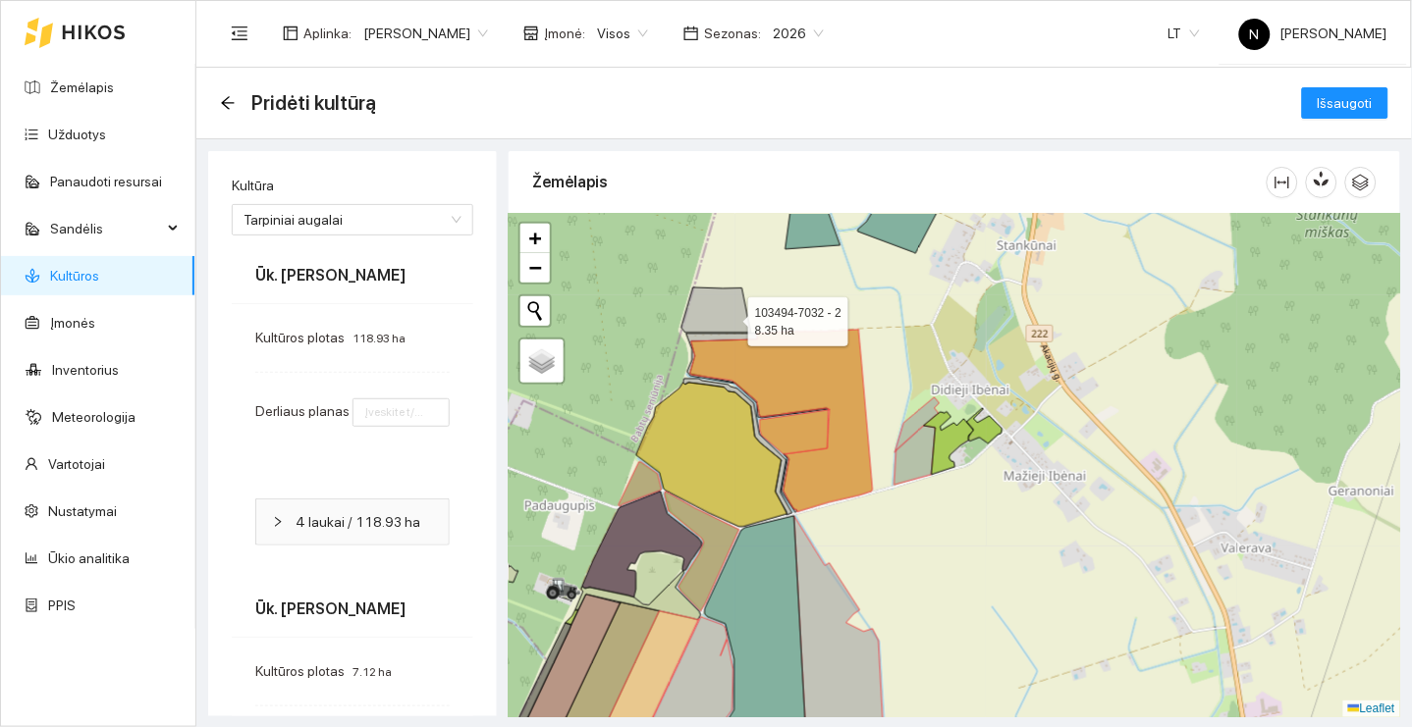
click at [730, 317] on icon at bounding box center [716, 310] width 70 height 45
click at [728, 335] on icon at bounding box center [757, 376] width 142 height 84
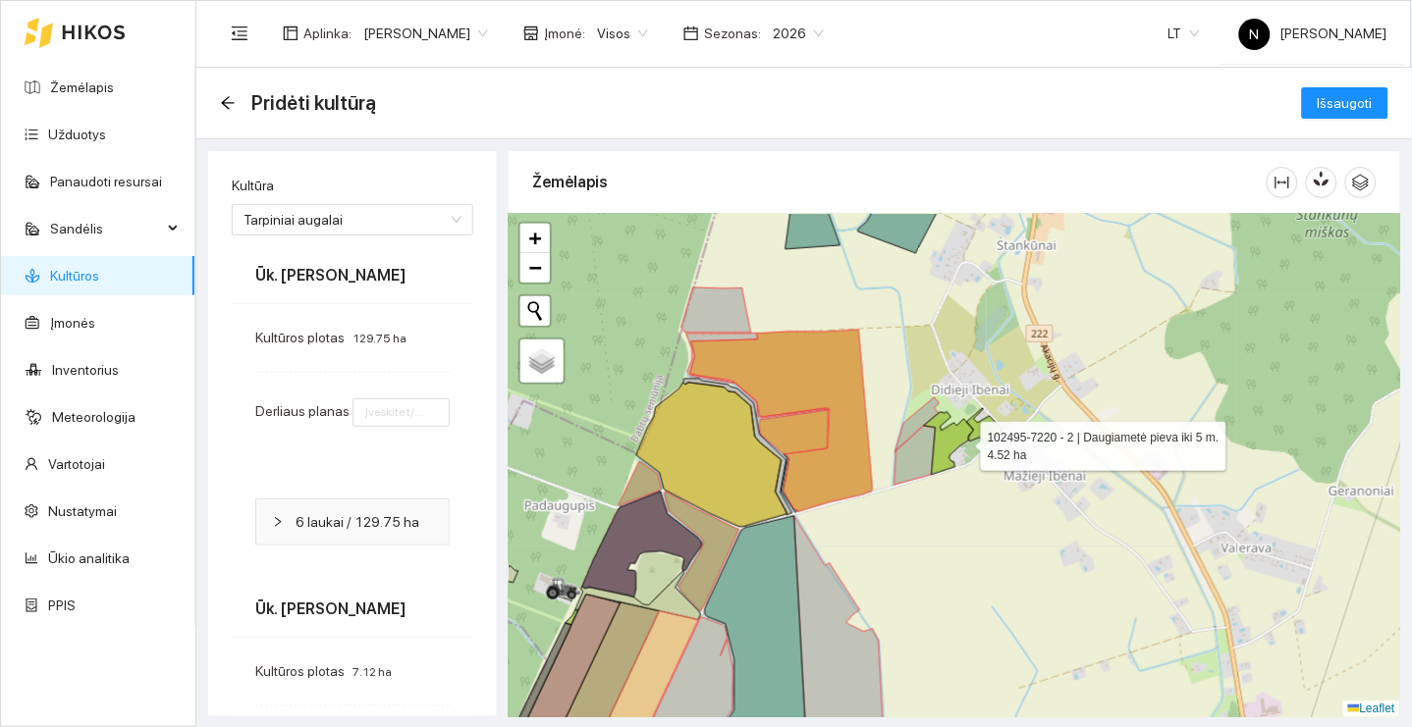
click at [963, 442] on icon at bounding box center [949, 443] width 50 height 63
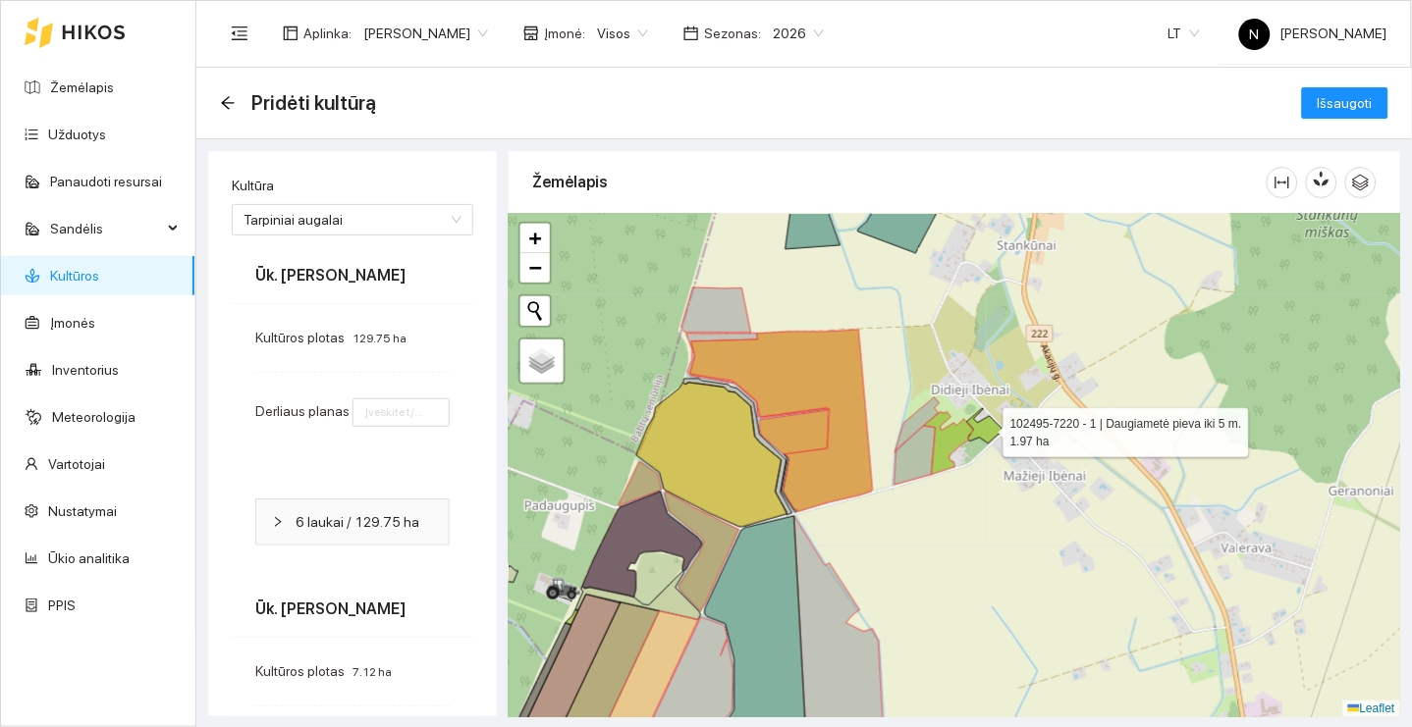
click at [986, 428] on icon at bounding box center [984, 425] width 35 height 35
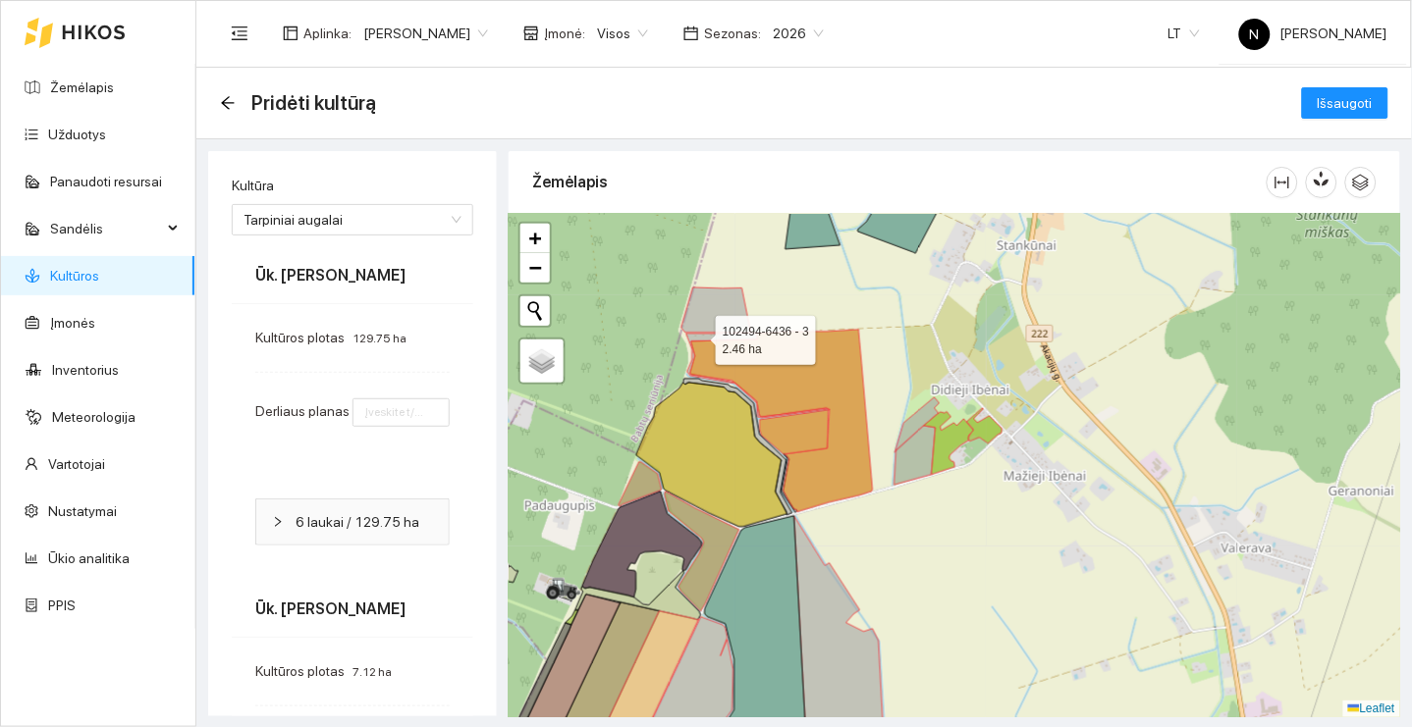
click at [698, 336] on icon at bounding box center [757, 376] width 142 height 84
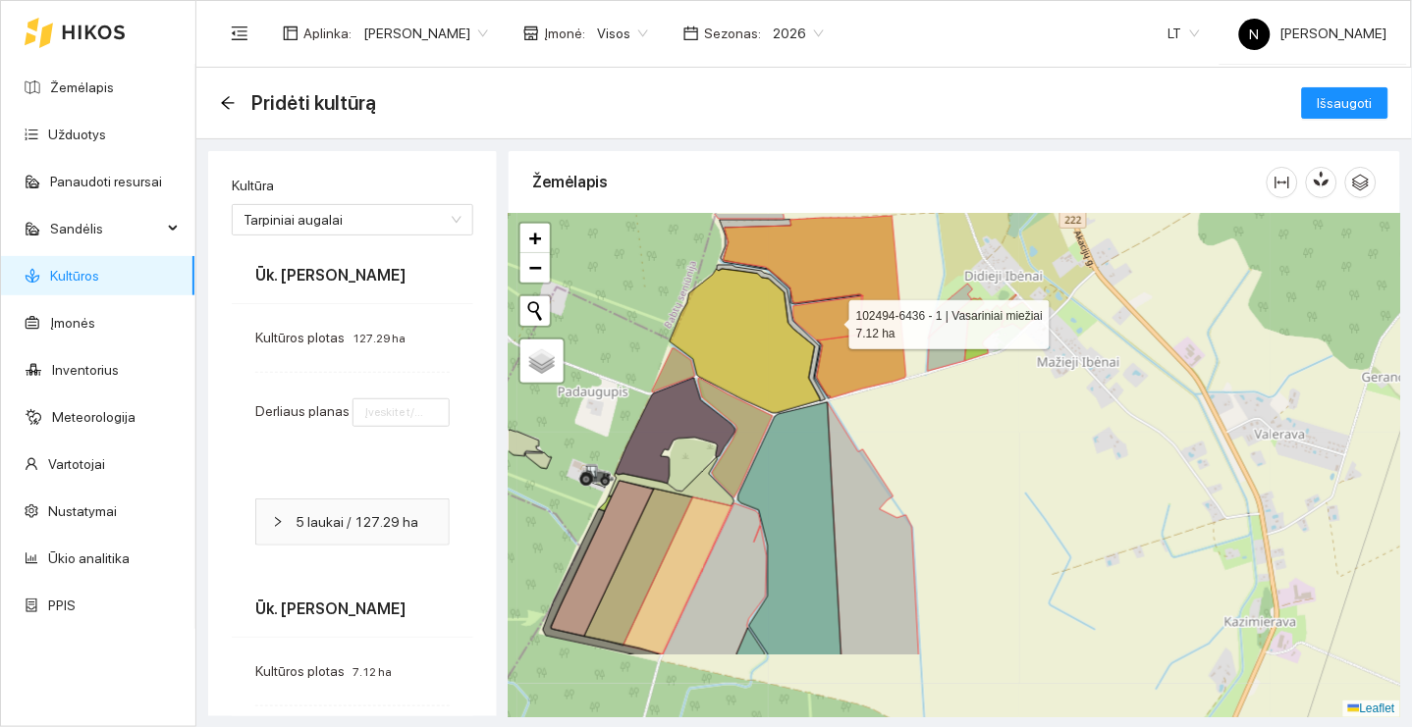
drag, startPoint x: 790, startPoint y: 456, endPoint x: 865, endPoint y: 271, distance: 199.1
click at [863, 272] on icon at bounding box center [815, 307] width 183 height 183
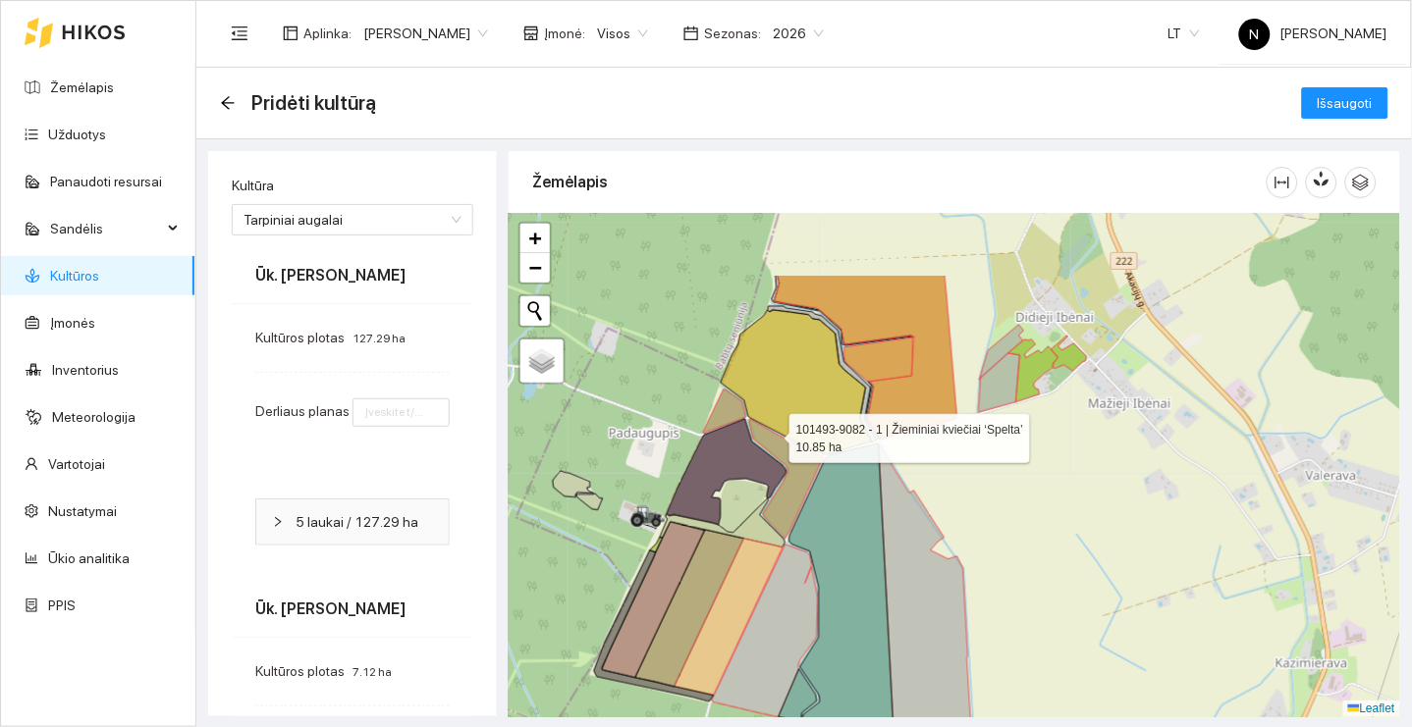
drag, startPoint x: 756, startPoint y: 315, endPoint x: 776, endPoint y: 443, distance: 129.1
click at [776, 444] on div "102493-4689 - 1 | Žieminiai rapsai 43.47 ha 101493-9082 - 1 | Žieminiai kviečia…" at bounding box center [954, 466] width 891 height 504
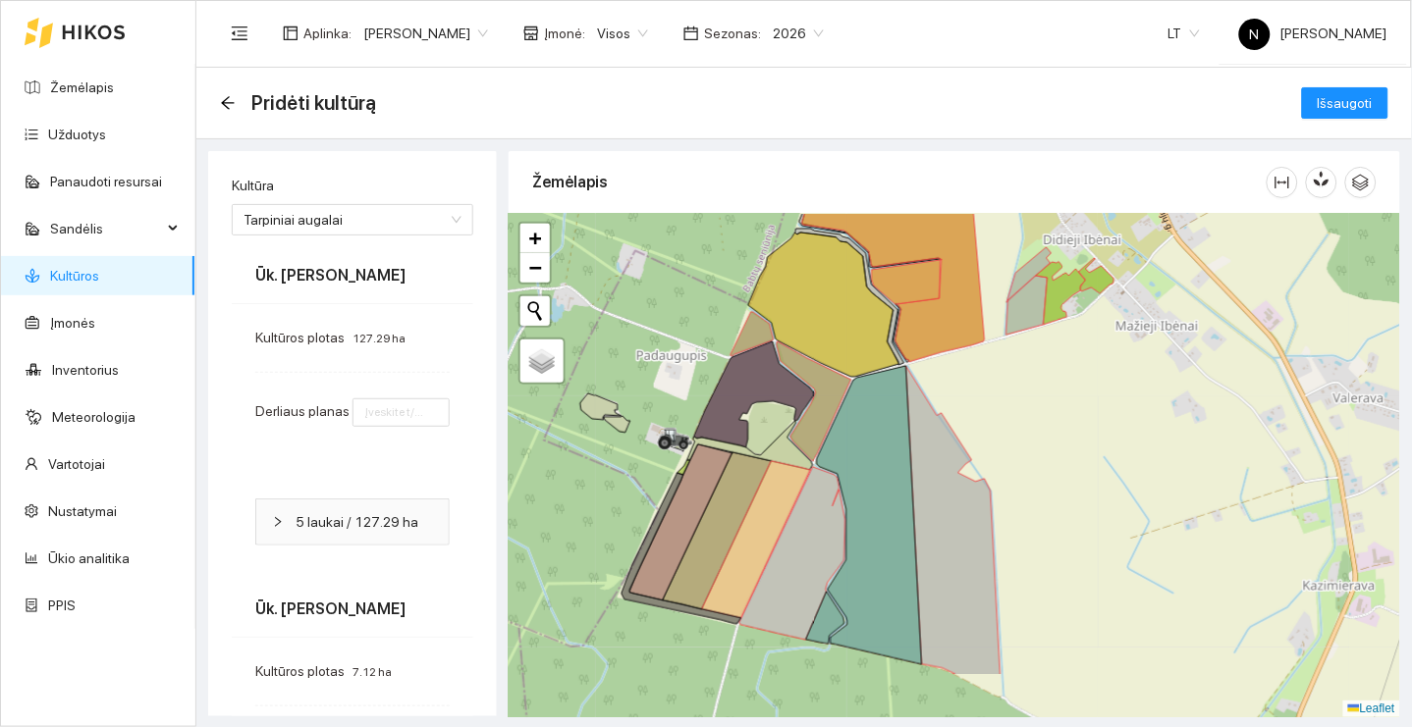
drag, startPoint x: 787, startPoint y: 489, endPoint x: 814, endPoint y: 376, distance: 116.0
click at [814, 376] on icon at bounding box center [754, 395] width 120 height 106
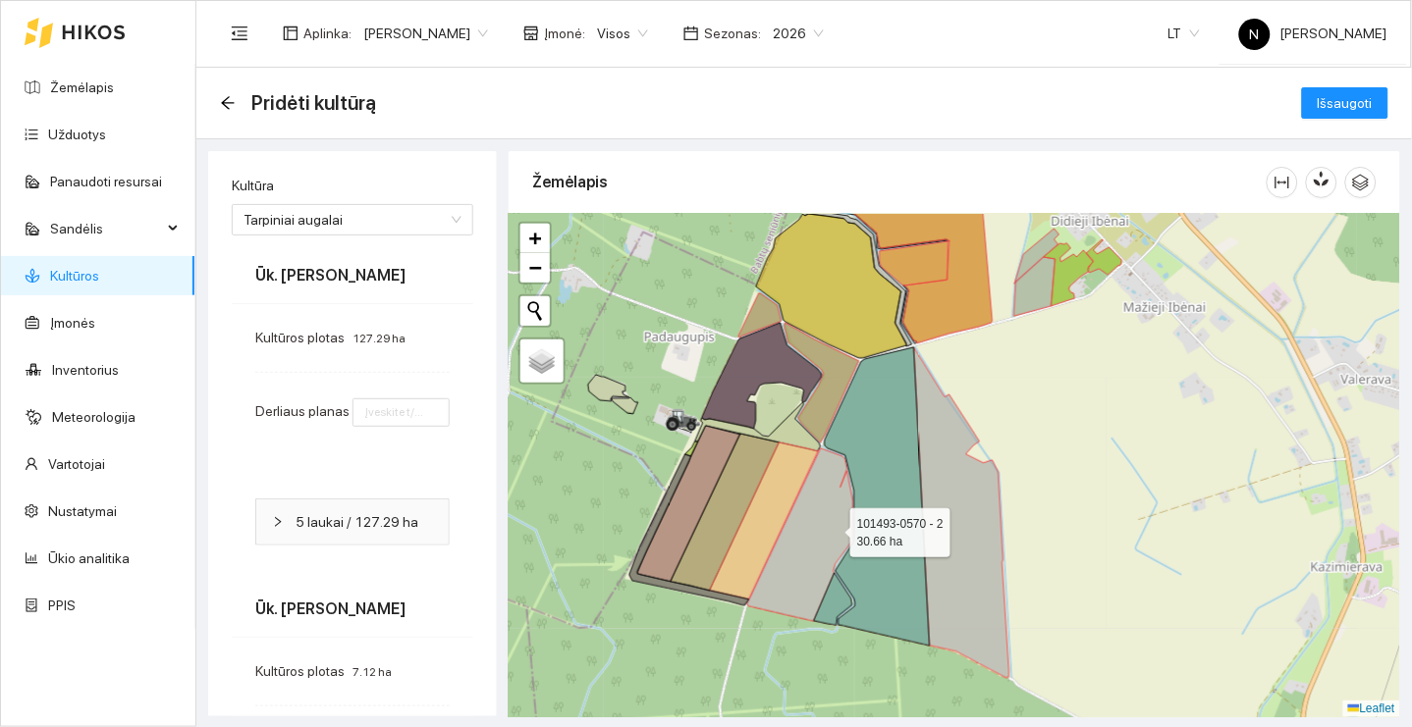
click at [833, 528] on icon at bounding box center [800, 535] width 106 height 173
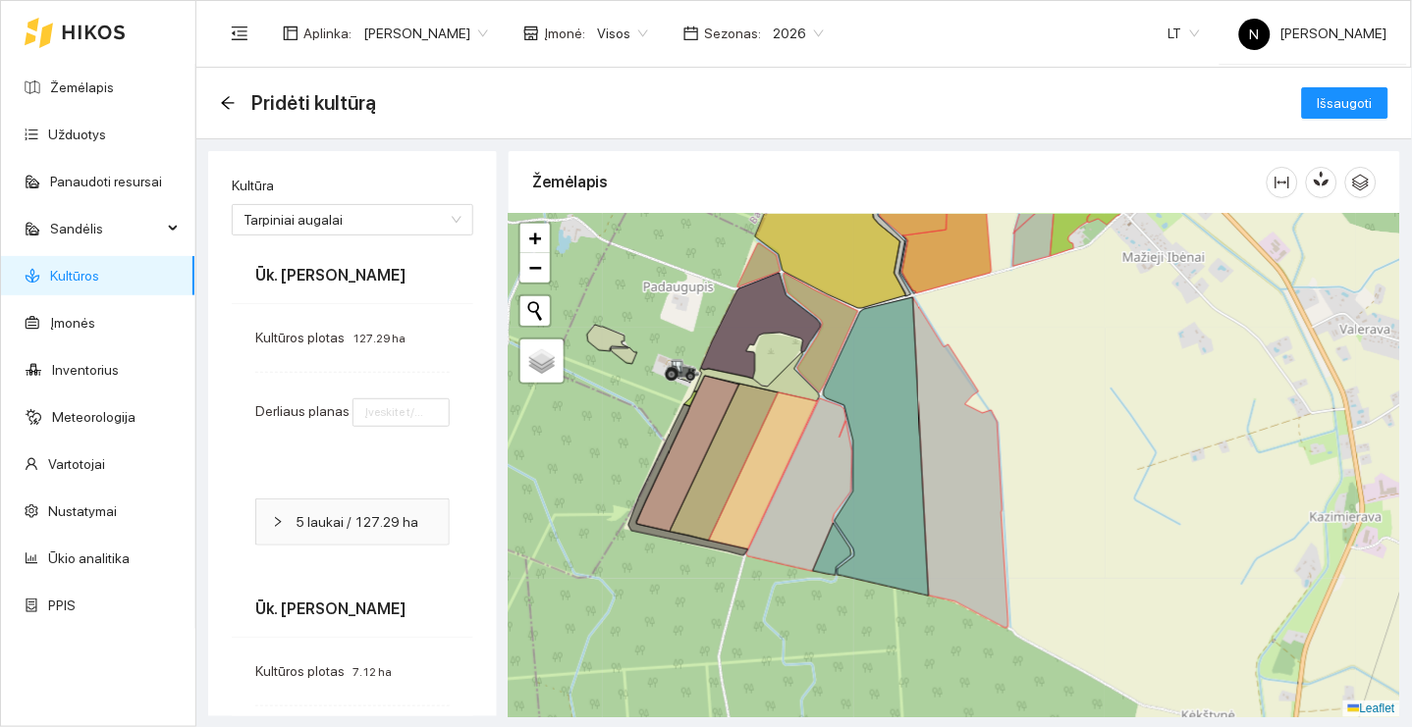
click at [1349, 74] on div "Pridėti kultūrą Išsaugoti" at bounding box center [803, 104] width 1215 height 72
click at [1349, 99] on span "Išsaugoti" at bounding box center [1344, 103] width 55 height 22
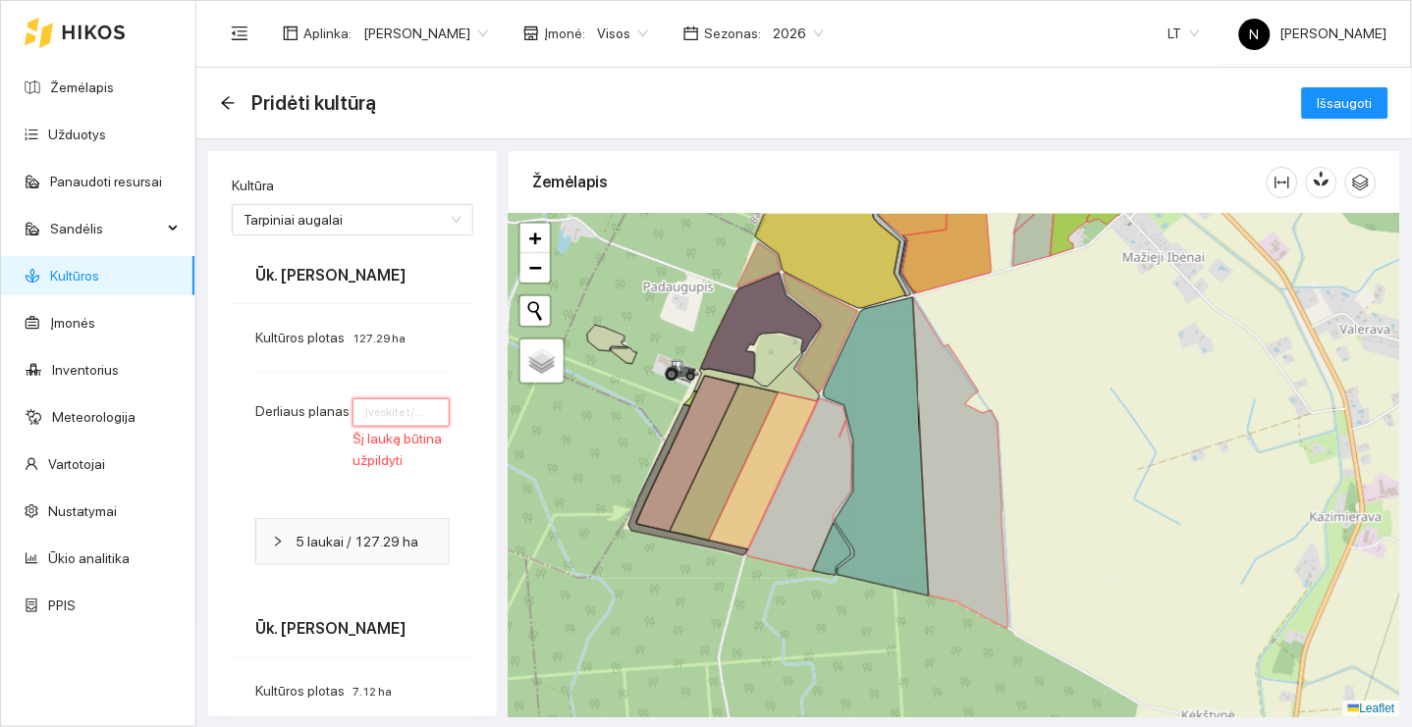
click at [396, 414] on input "number" at bounding box center [400, 413] width 97 height 28
type input "0"
type input "1"
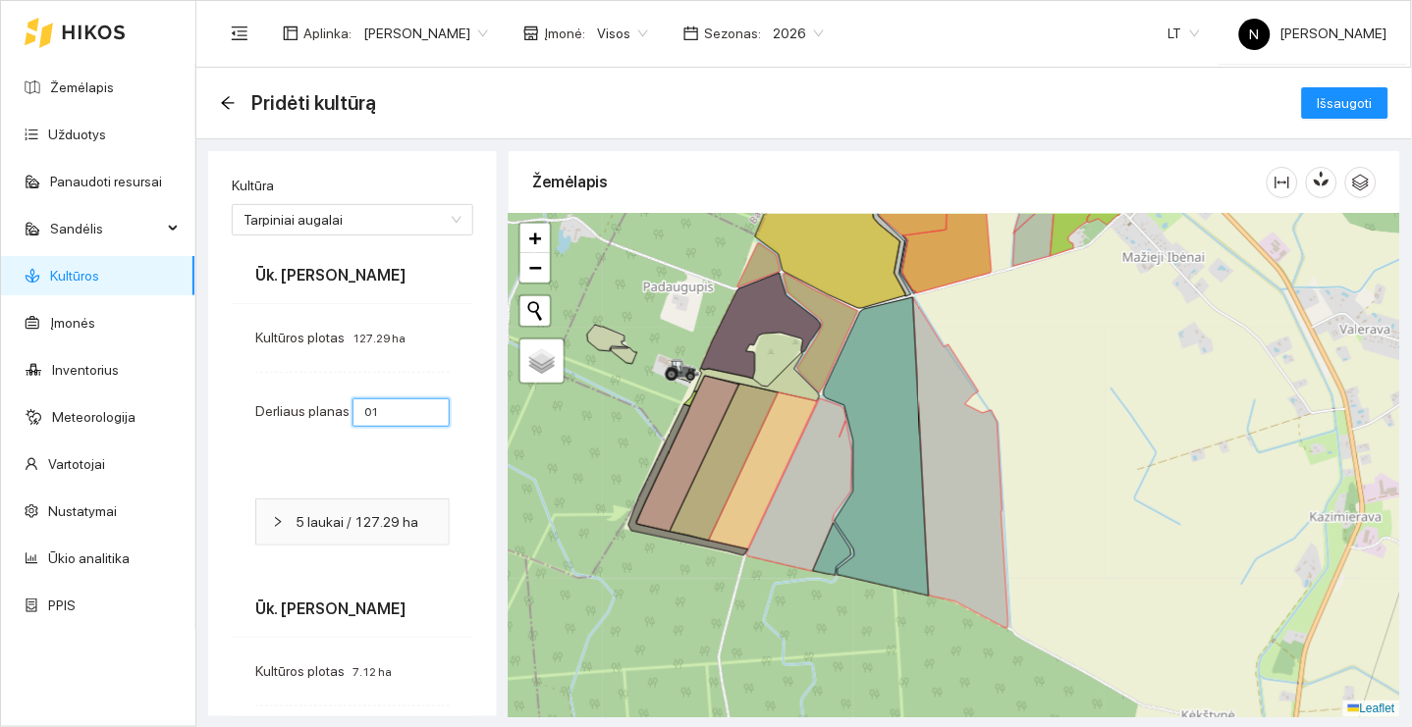
type input "0"
type input "0.1"
click at [1340, 113] on span "Išsaugoti" at bounding box center [1344, 103] width 55 height 22
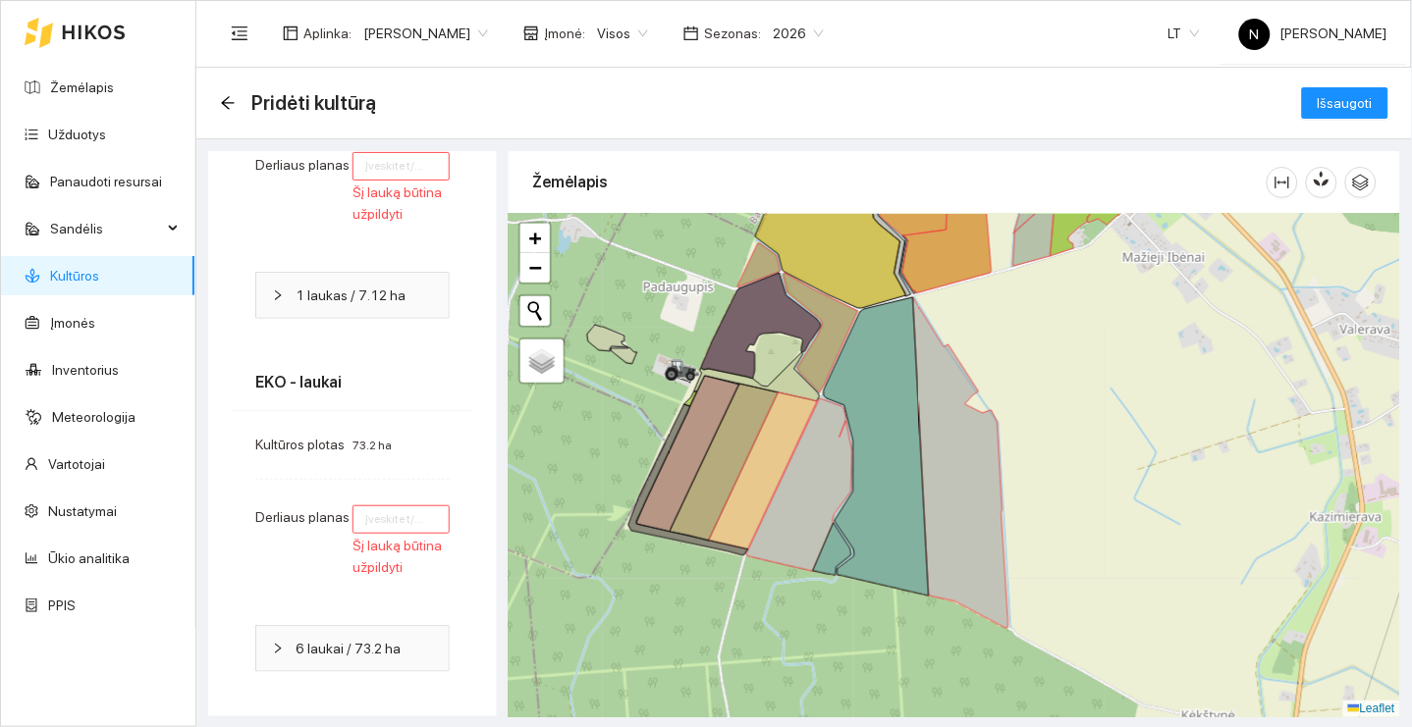
scroll to position [573, 0]
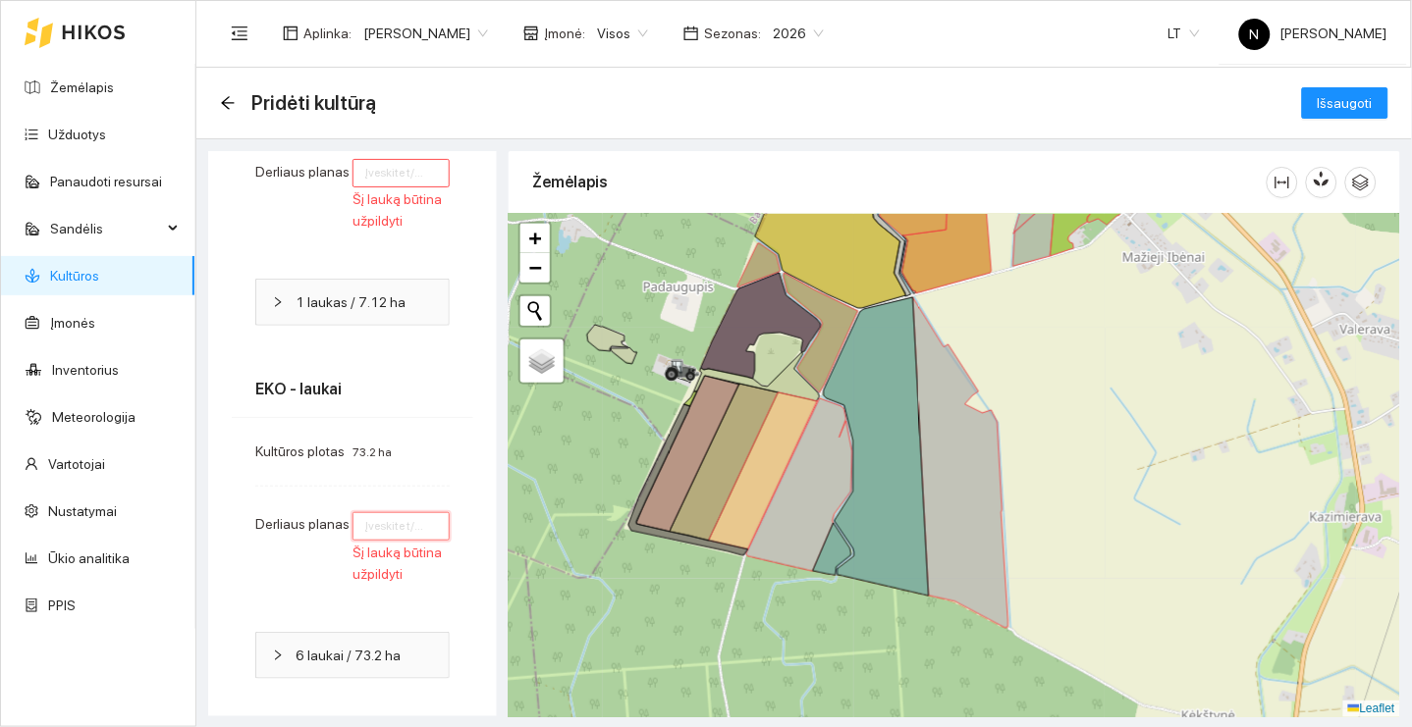
click at [400, 533] on input "number" at bounding box center [400, 526] width 97 height 28
type input "0"
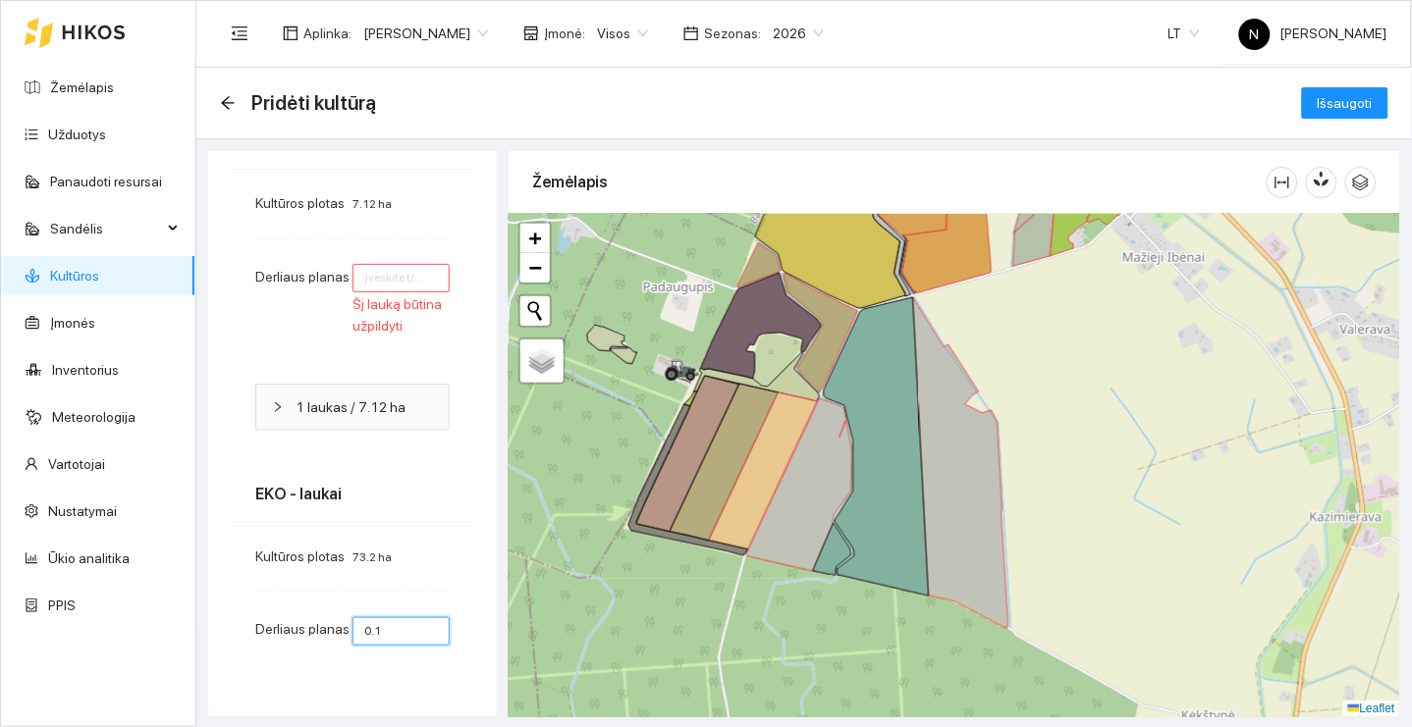
scroll to position [390, 0]
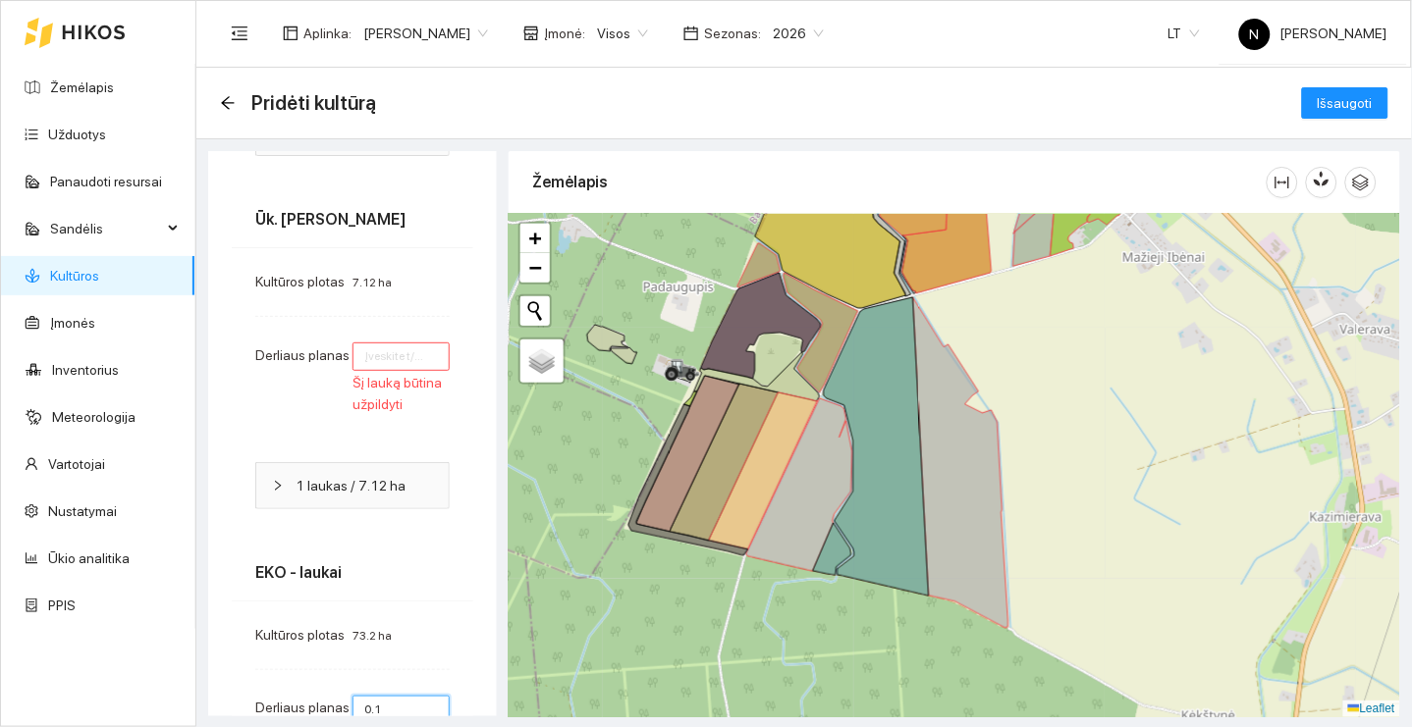
type input "0.1"
click at [378, 352] on input "number" at bounding box center [400, 357] width 97 height 28
type input "0"
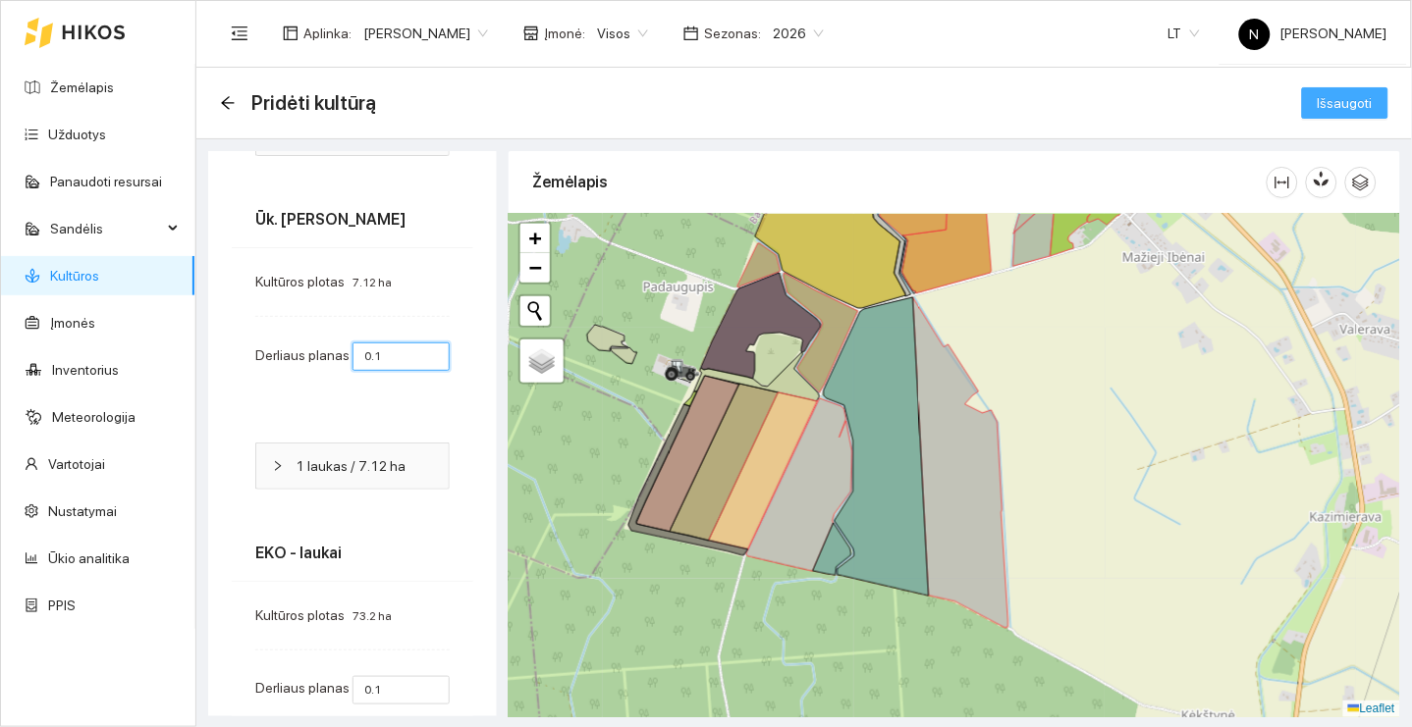
type input "0.1"
click at [1360, 102] on span "Išsaugoti" at bounding box center [1344, 103] width 55 height 22
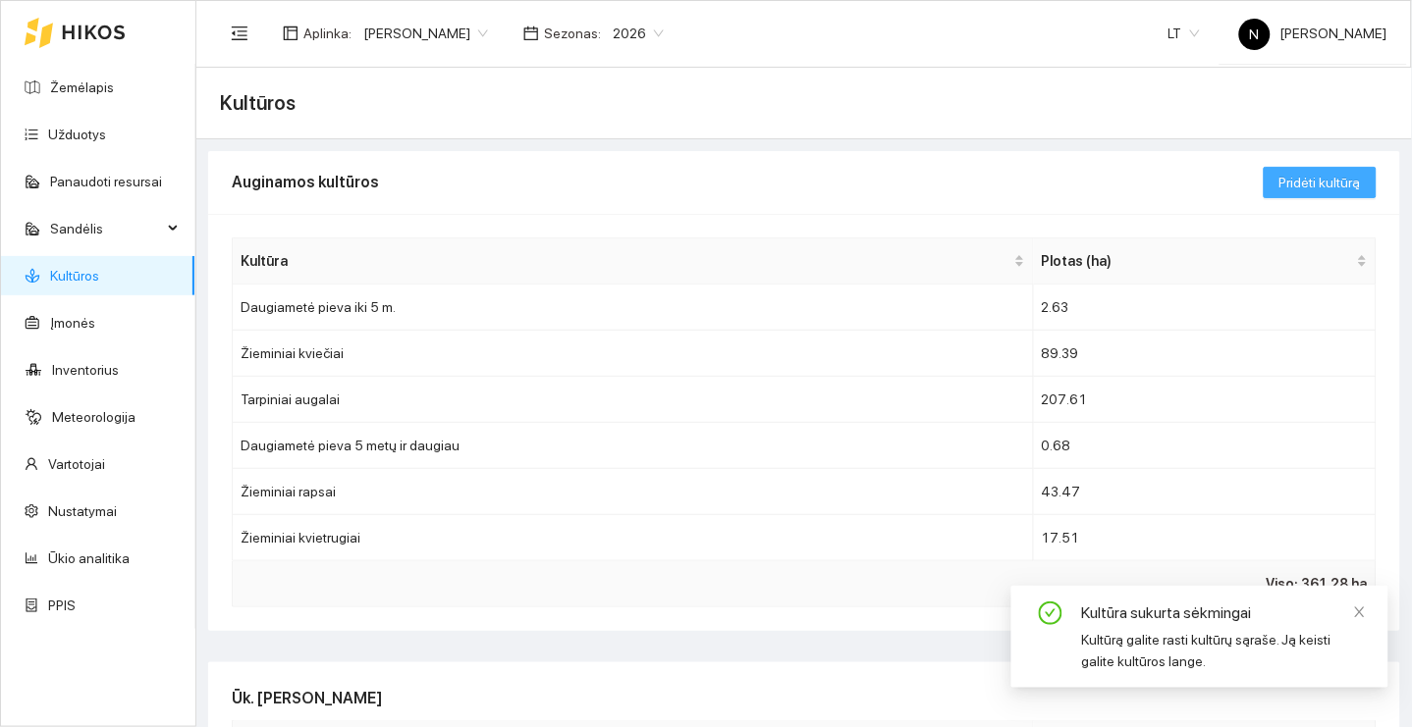
click at [1301, 178] on span "Pridėti kultūrą" at bounding box center [1319, 183] width 81 height 22
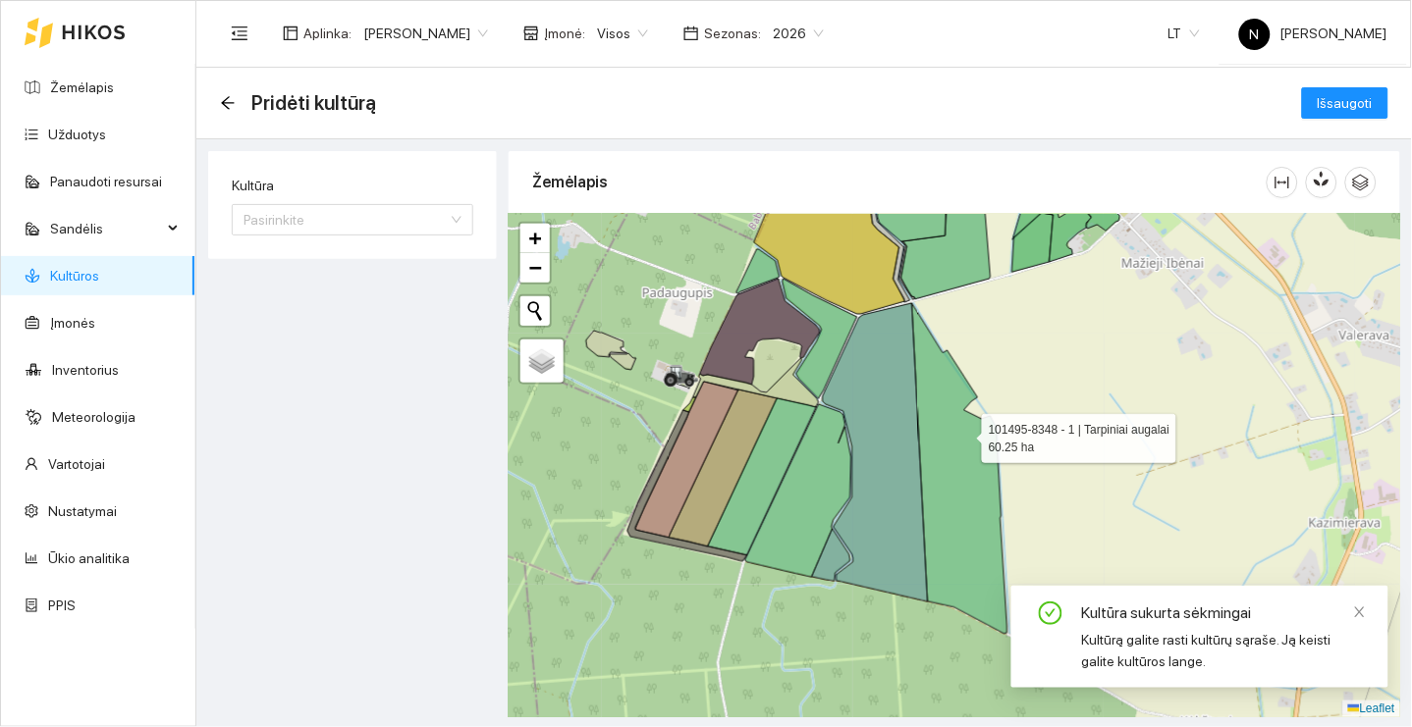
drag, startPoint x: 965, startPoint y: 428, endPoint x: 906, endPoint y: 526, distance: 114.5
click at [912, 522] on icon at bounding box center [959, 468] width 95 height 331
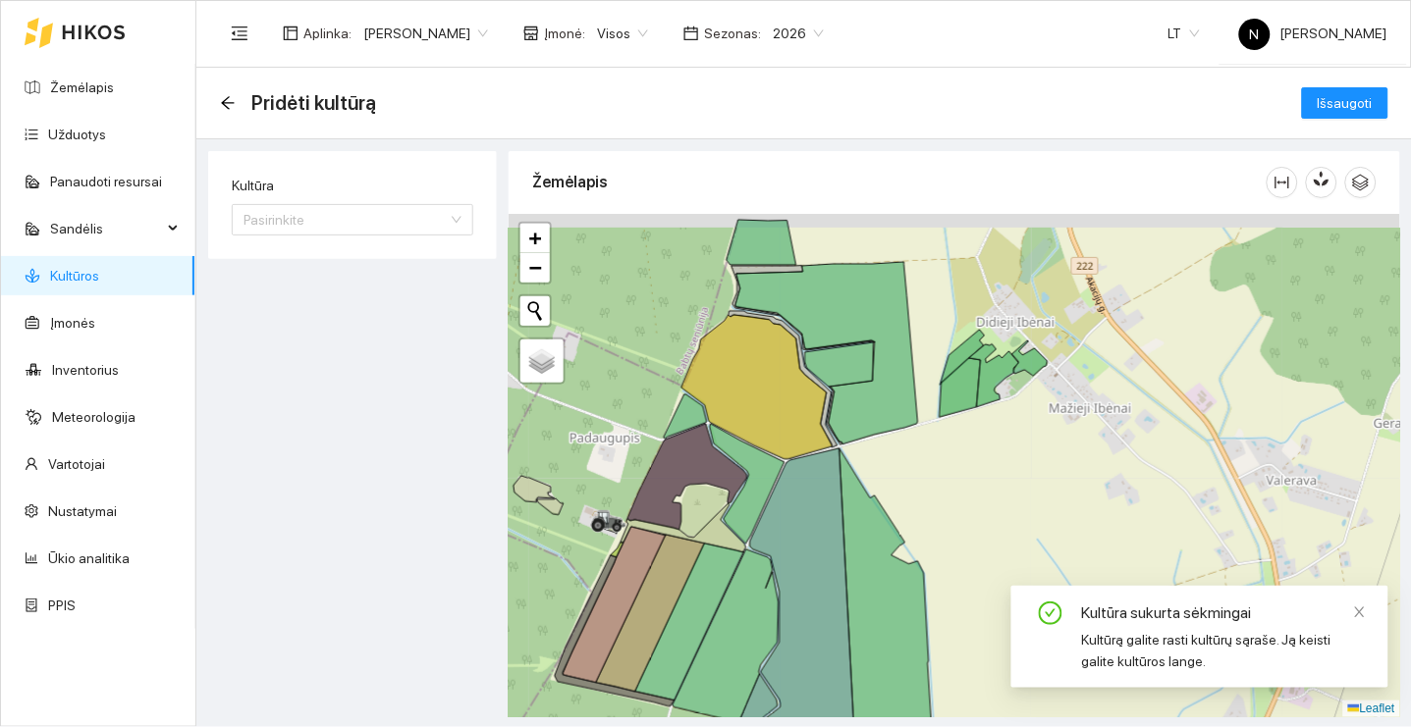
drag, startPoint x: 980, startPoint y: 351, endPoint x: 945, endPoint y: 455, distance: 108.7
click at [945, 417] on icon at bounding box center [960, 387] width 41 height 59
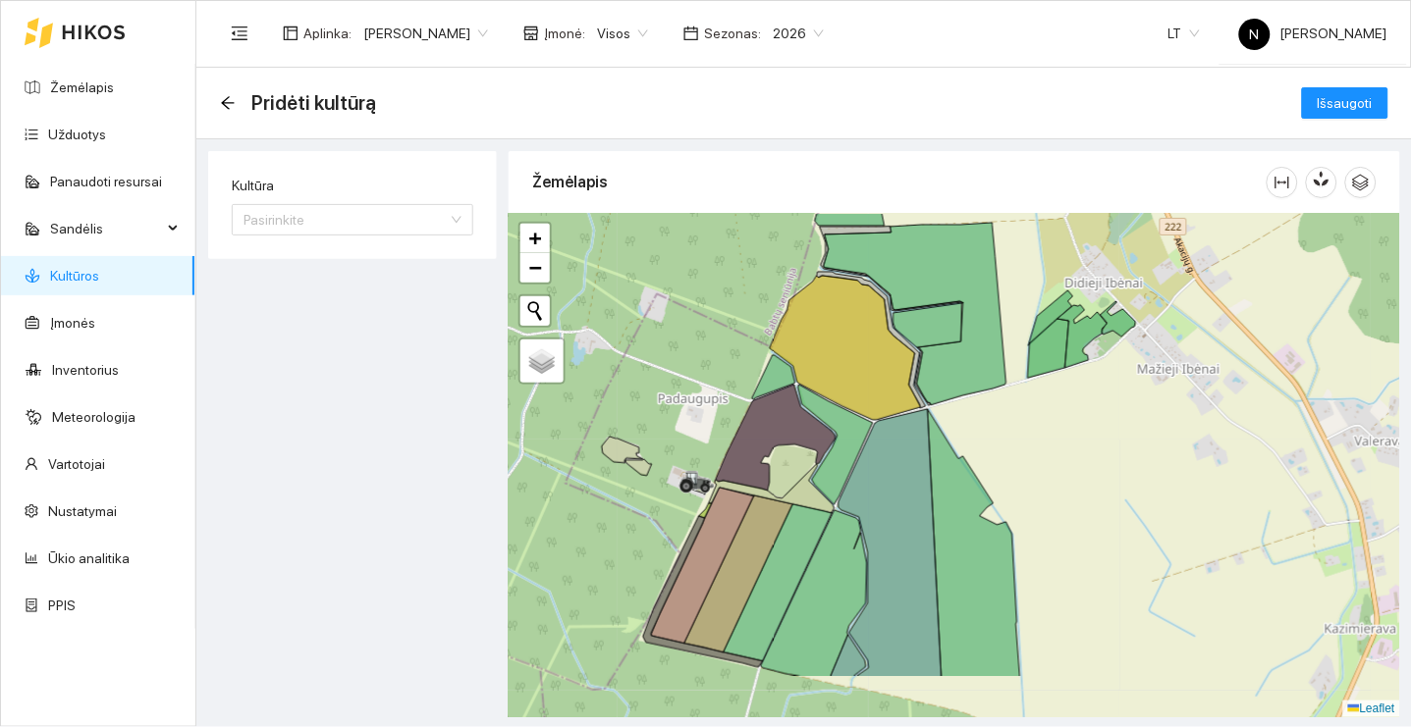
drag, startPoint x: 940, startPoint y: 459, endPoint x: 1056, endPoint y: 349, distance: 160.4
click at [1052, 356] on icon at bounding box center [1048, 348] width 41 height 59
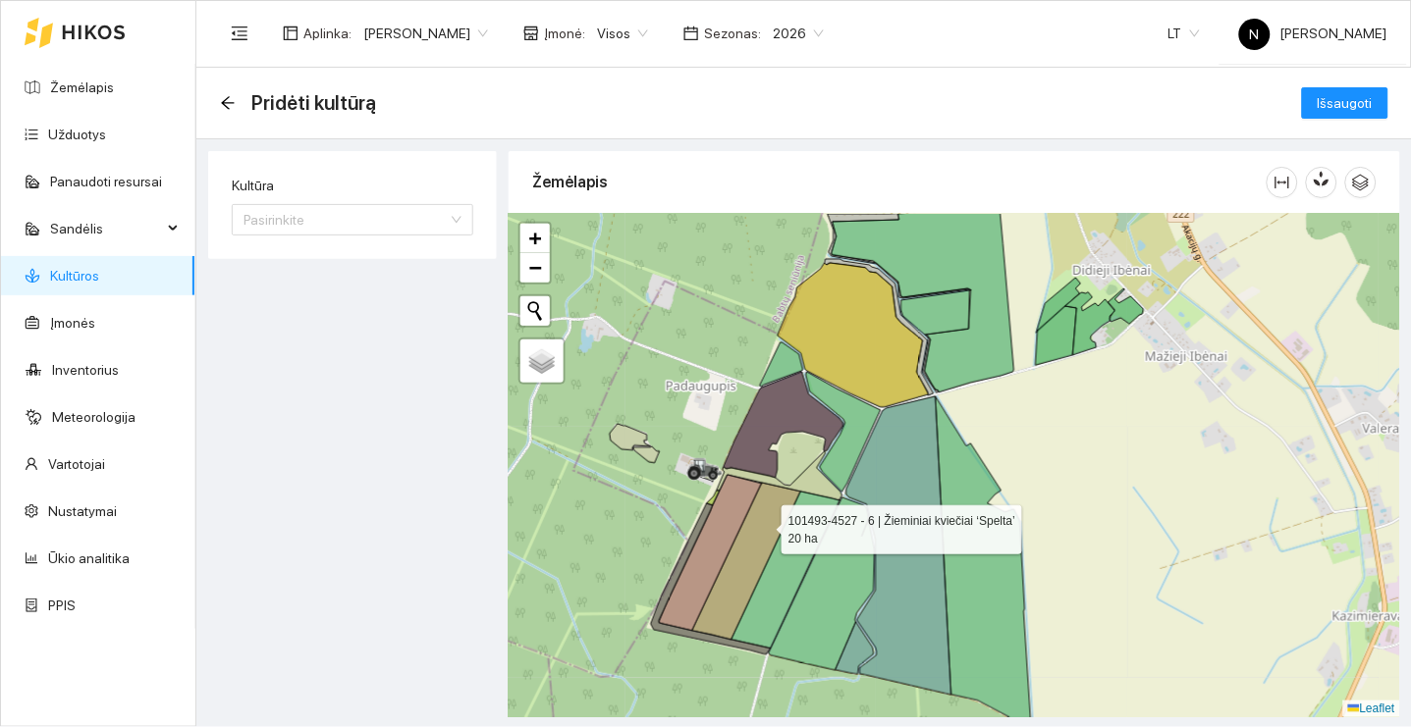
click at [764, 525] on icon at bounding box center [746, 561] width 109 height 157
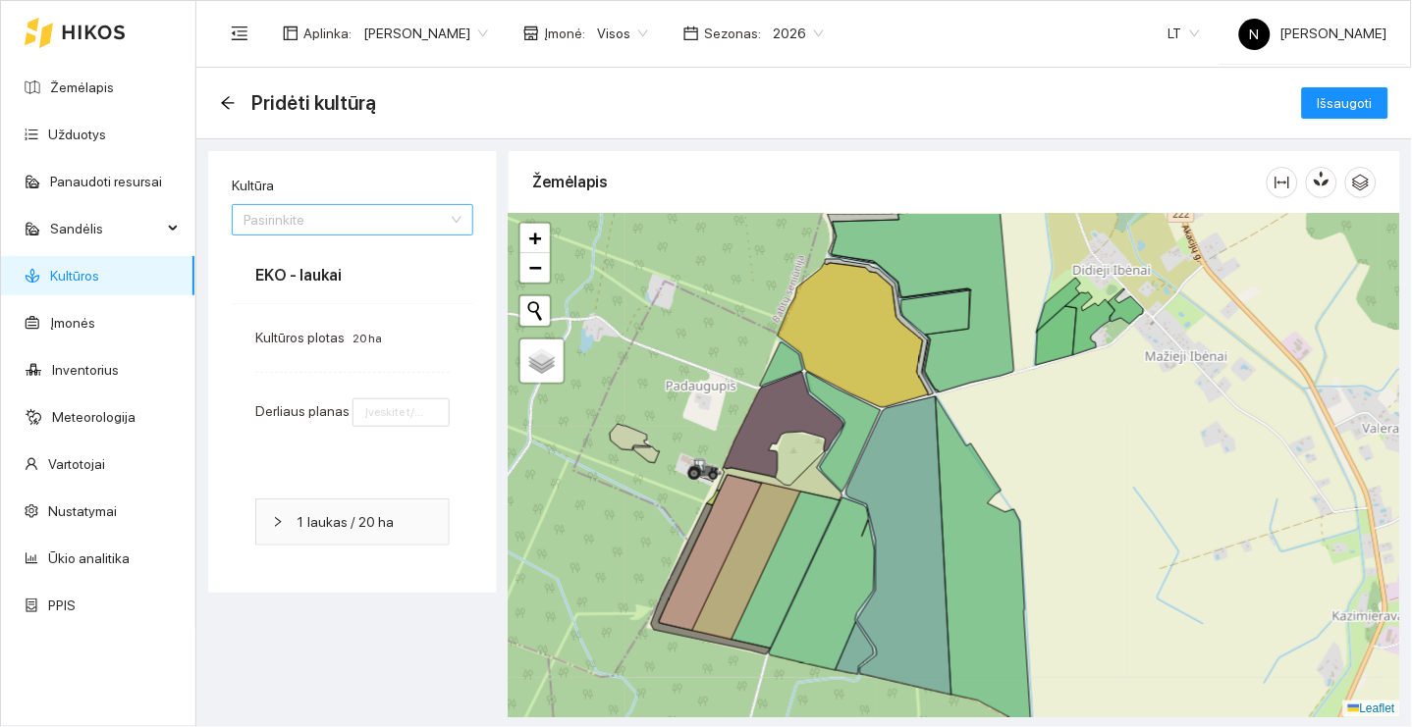
click at [342, 214] on input "Kultūra" at bounding box center [345, 219] width 204 height 29
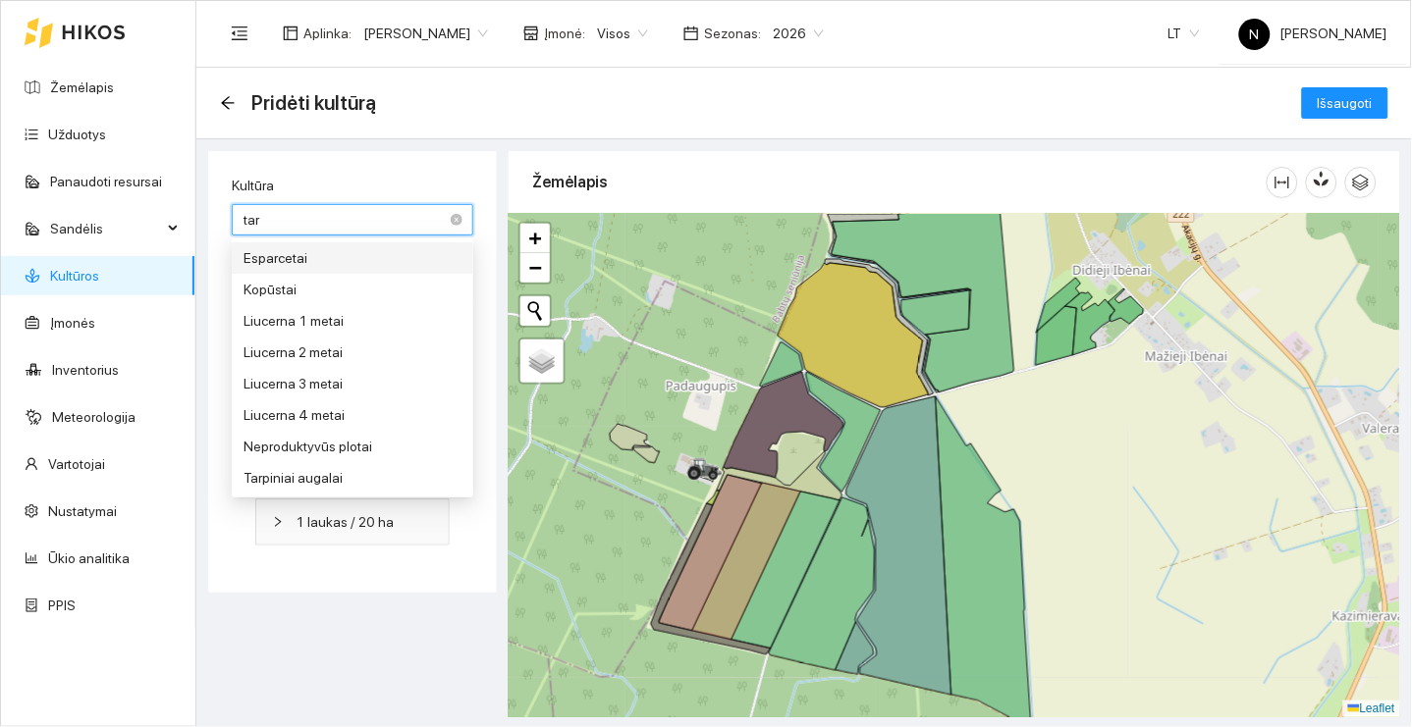
type input "tarp"
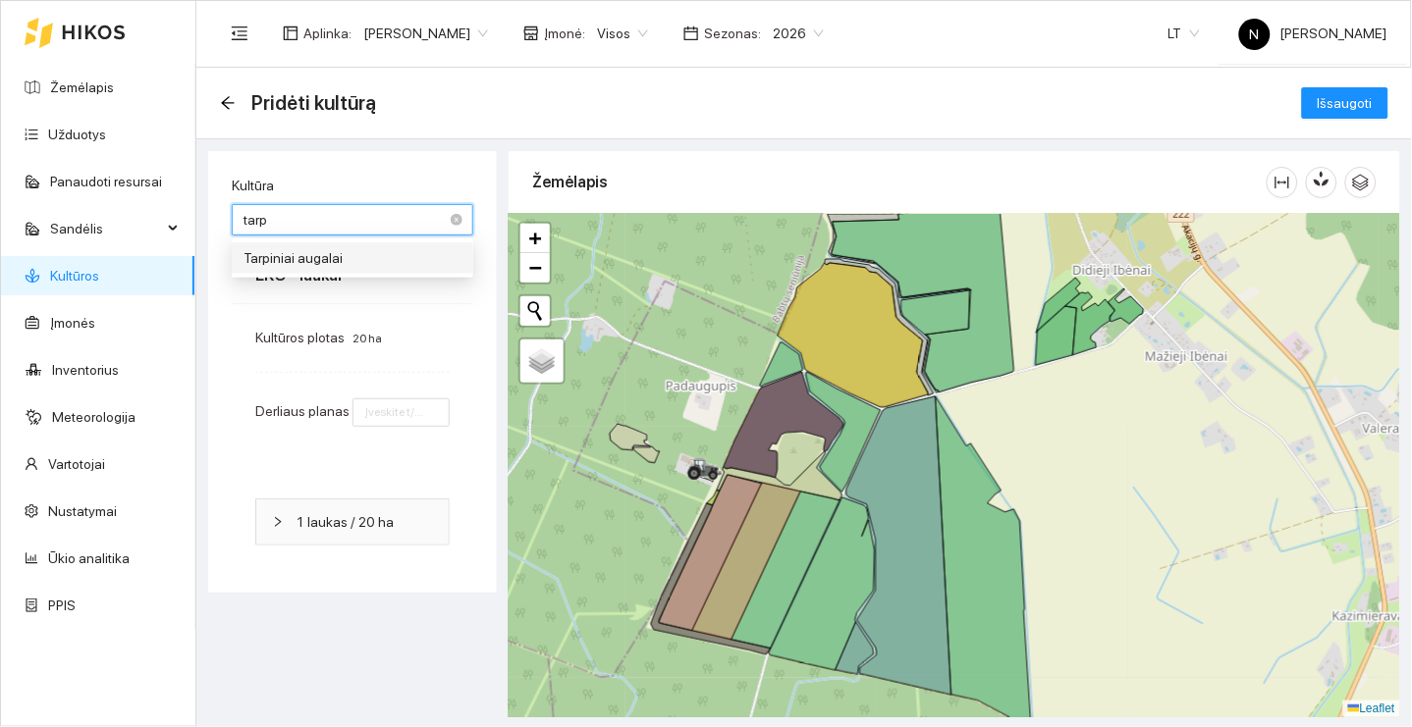
click at [362, 263] on div "Tarpiniai augalai" at bounding box center [352, 258] width 218 height 22
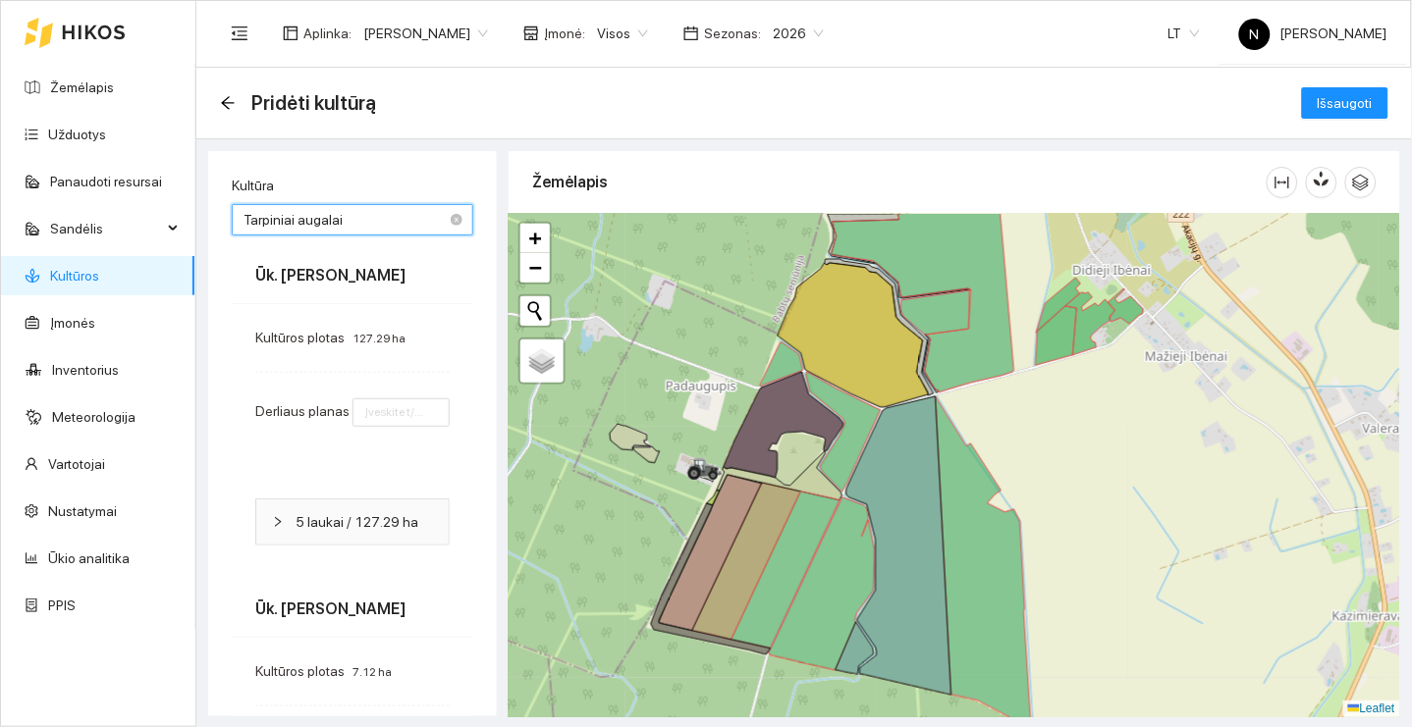
type input "0.1"
click at [1337, 109] on span "Išsaugoti" at bounding box center [1344, 103] width 55 height 22
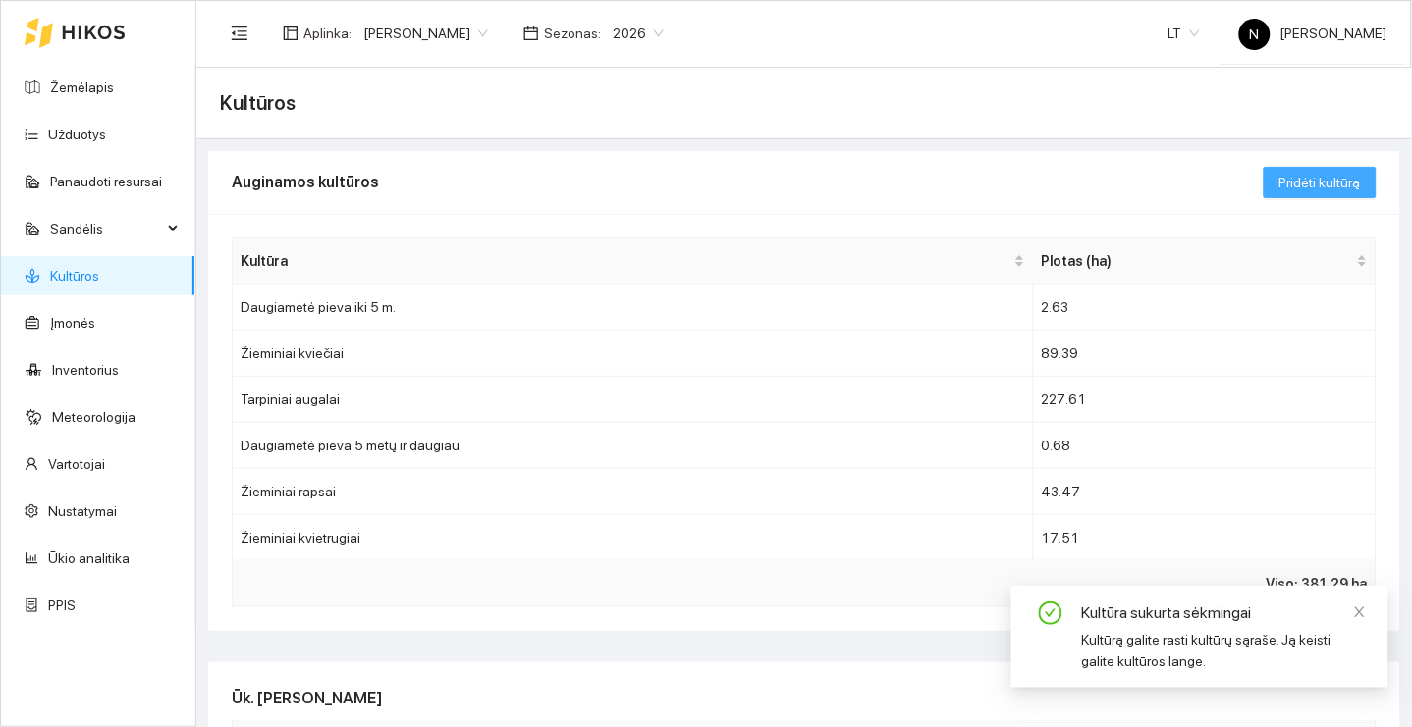
click at [1292, 187] on span "Pridėti kultūrą" at bounding box center [1319, 183] width 81 height 22
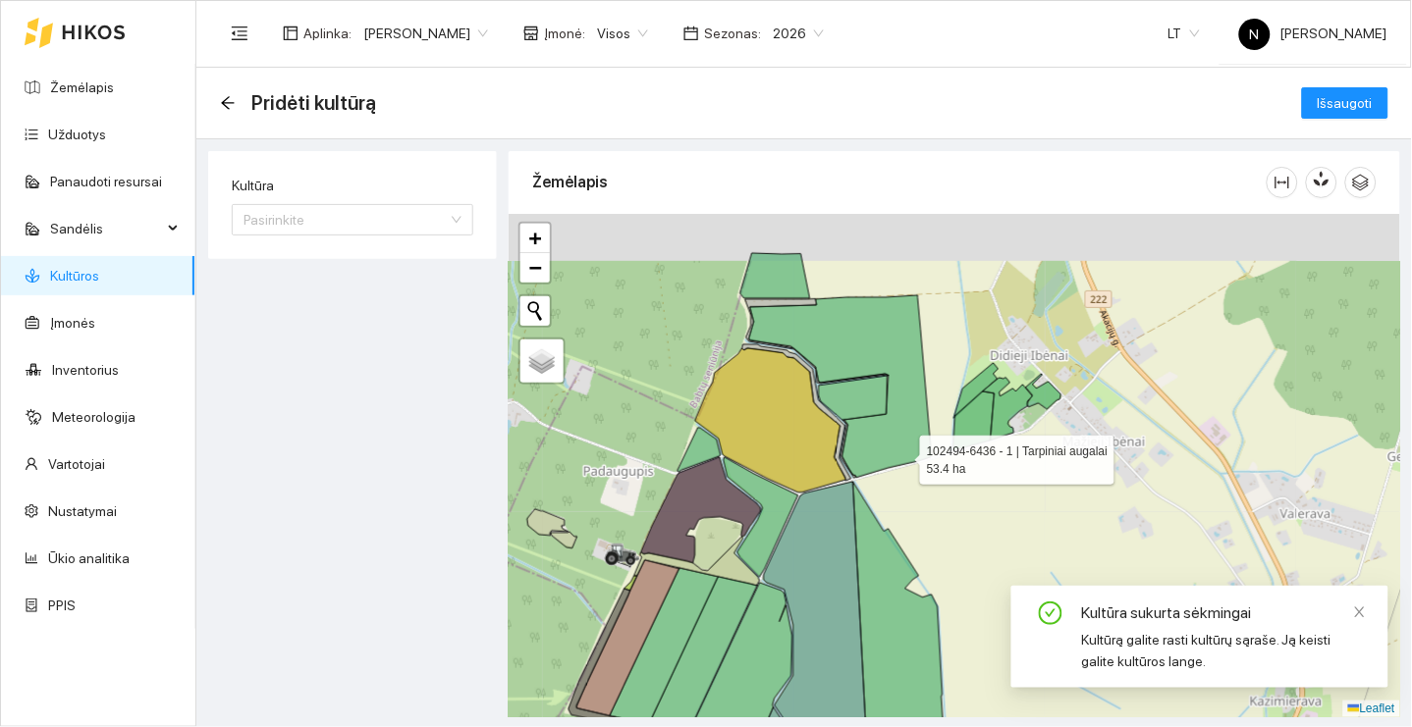
drag, startPoint x: 1000, startPoint y: 356, endPoint x: 872, endPoint y: 512, distance: 202.2
click at [873, 478] on icon at bounding box center [840, 386] width 183 height 183
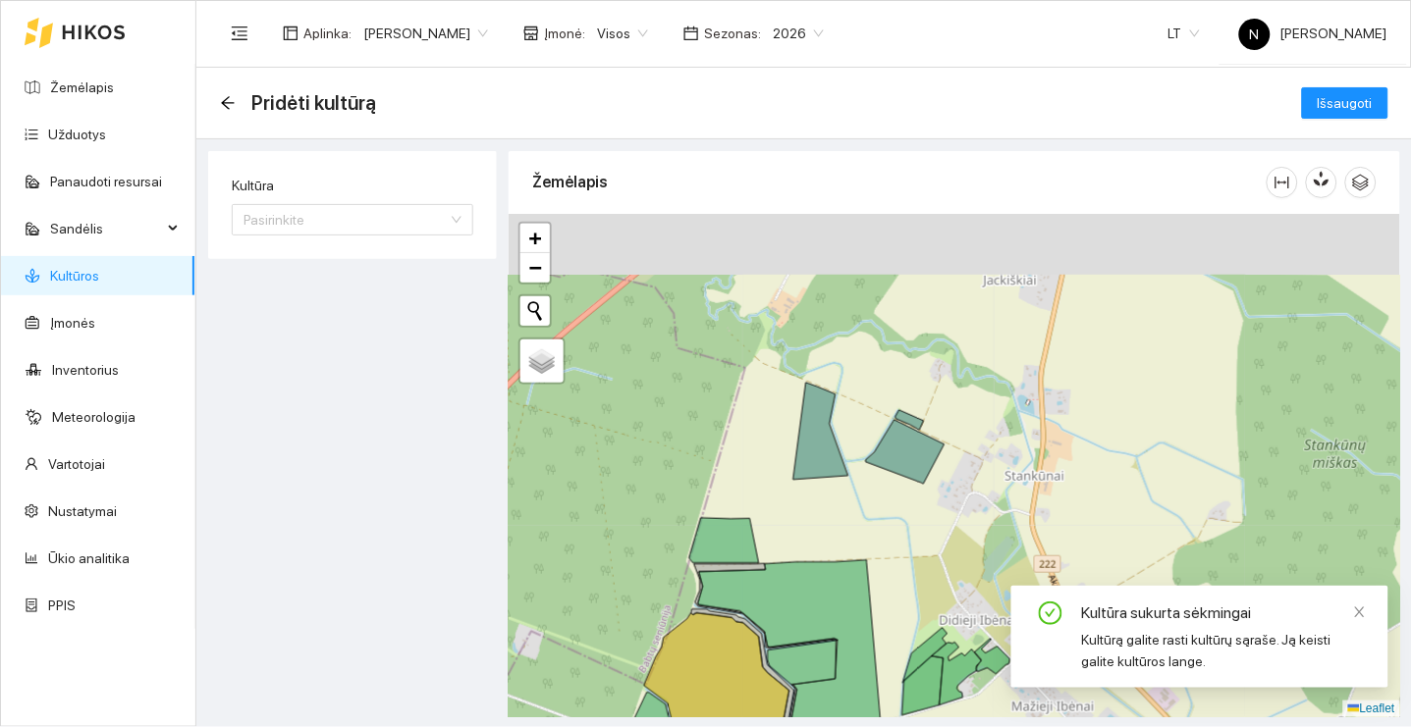
drag, startPoint x: 872, startPoint y: 512, endPoint x: 868, endPoint y: 695, distance: 182.6
click at [869, 698] on icon at bounding box center [789, 652] width 183 height 183
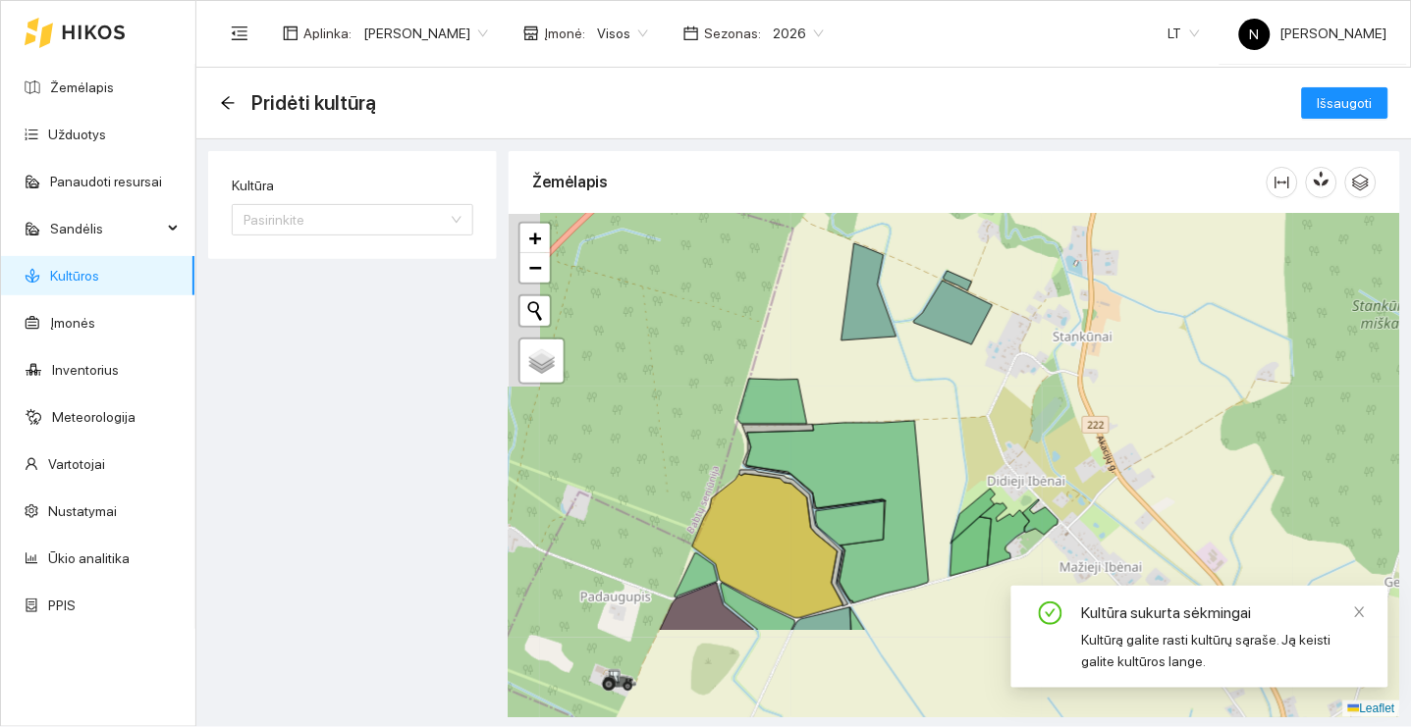
drag, startPoint x: 868, startPoint y: 695, endPoint x: 921, endPoint y: 553, distance: 151.9
click at [921, 553] on icon at bounding box center [837, 512] width 183 height 183
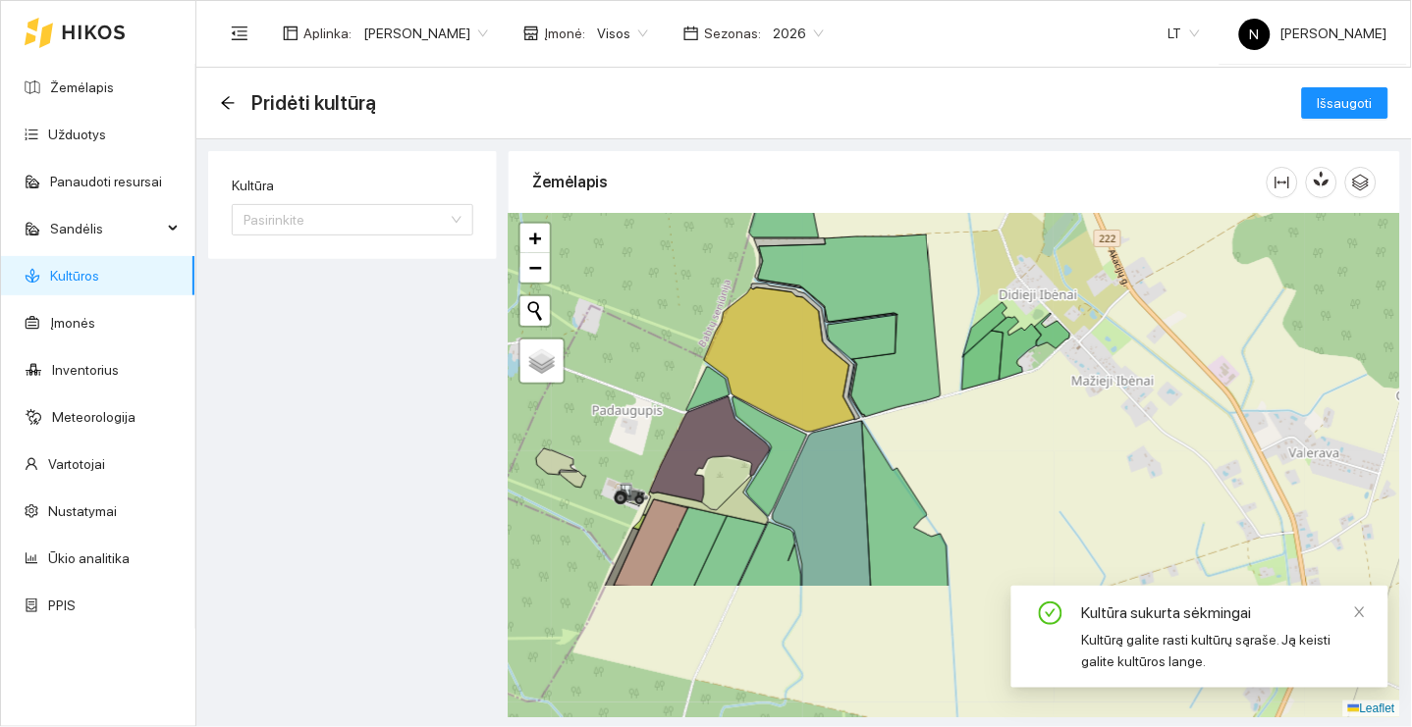
drag, startPoint x: 921, startPoint y: 553, endPoint x: 932, endPoint y: 368, distance: 184.9
click at [932, 368] on icon at bounding box center [849, 326] width 183 height 183
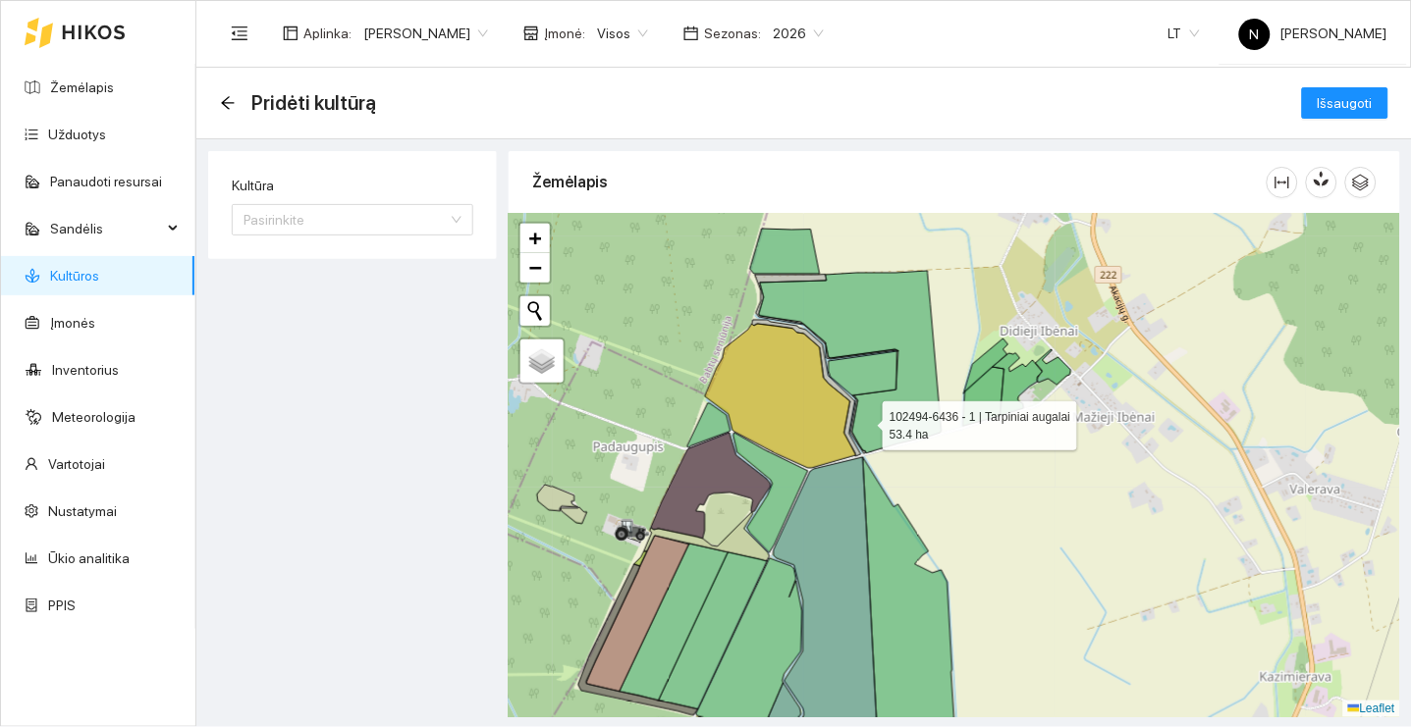
drag, startPoint x: 867, startPoint y: 362, endPoint x: 860, endPoint y: 485, distance: 122.9
click at [861, 454] on icon at bounding box center [850, 362] width 183 height 183
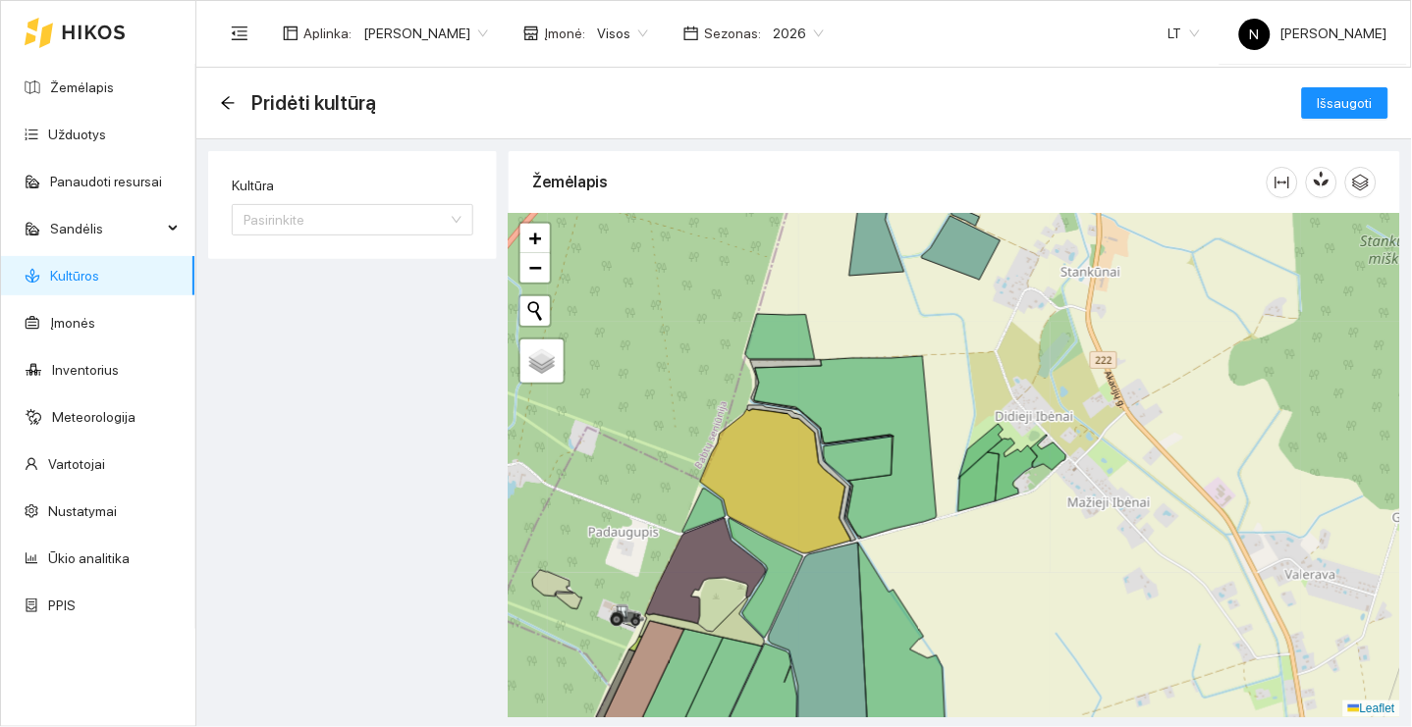
drag, startPoint x: 963, startPoint y: 372, endPoint x: 961, endPoint y: 419, distance: 47.2
click at [961, 419] on div "+ − Nieko nerasta. Bandykite dar kartą. Žemėlapis Palydovas Leaflet" at bounding box center [954, 466] width 891 height 504
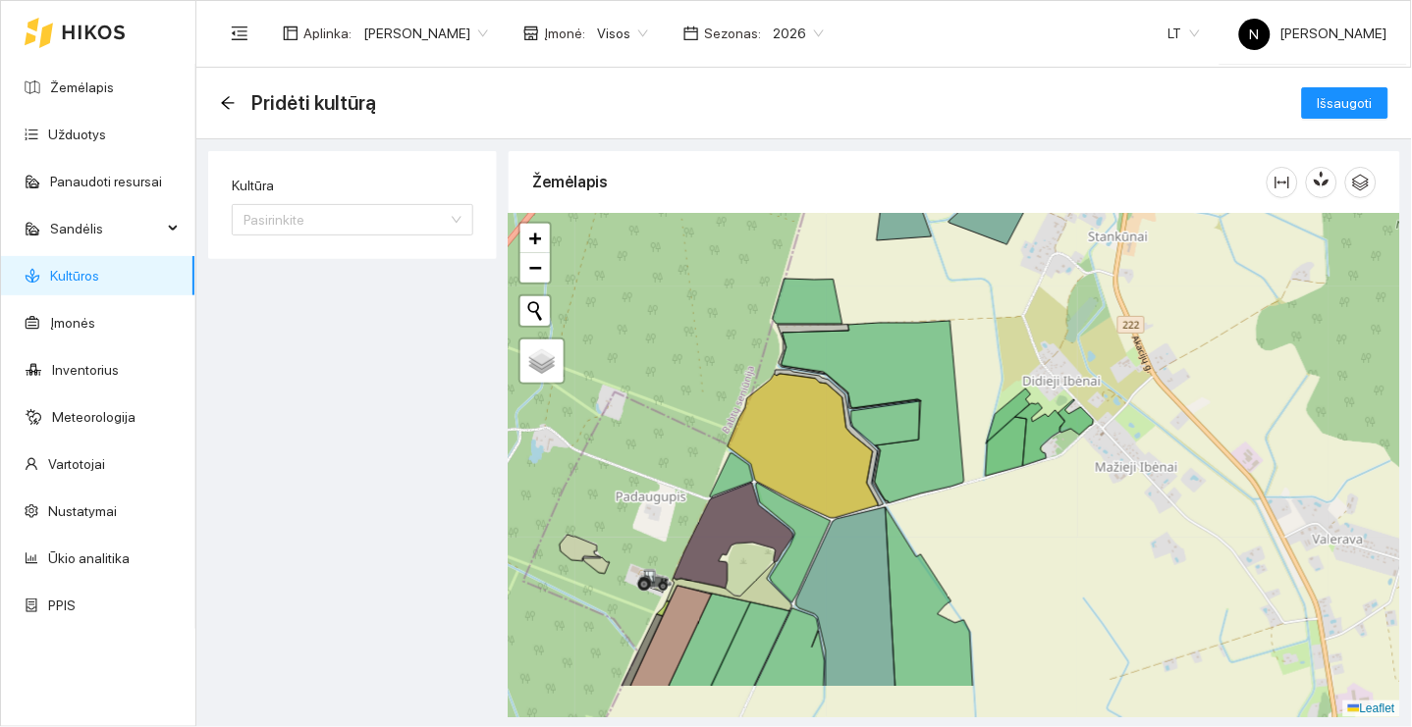
drag, startPoint x: 967, startPoint y: 410, endPoint x: 1018, endPoint y: 276, distance: 143.9
click at [1017, 279] on div "+ − Nieko nerasta. Bandykite dar kartą. Žemėlapis Palydovas Leaflet" at bounding box center [954, 466] width 891 height 504
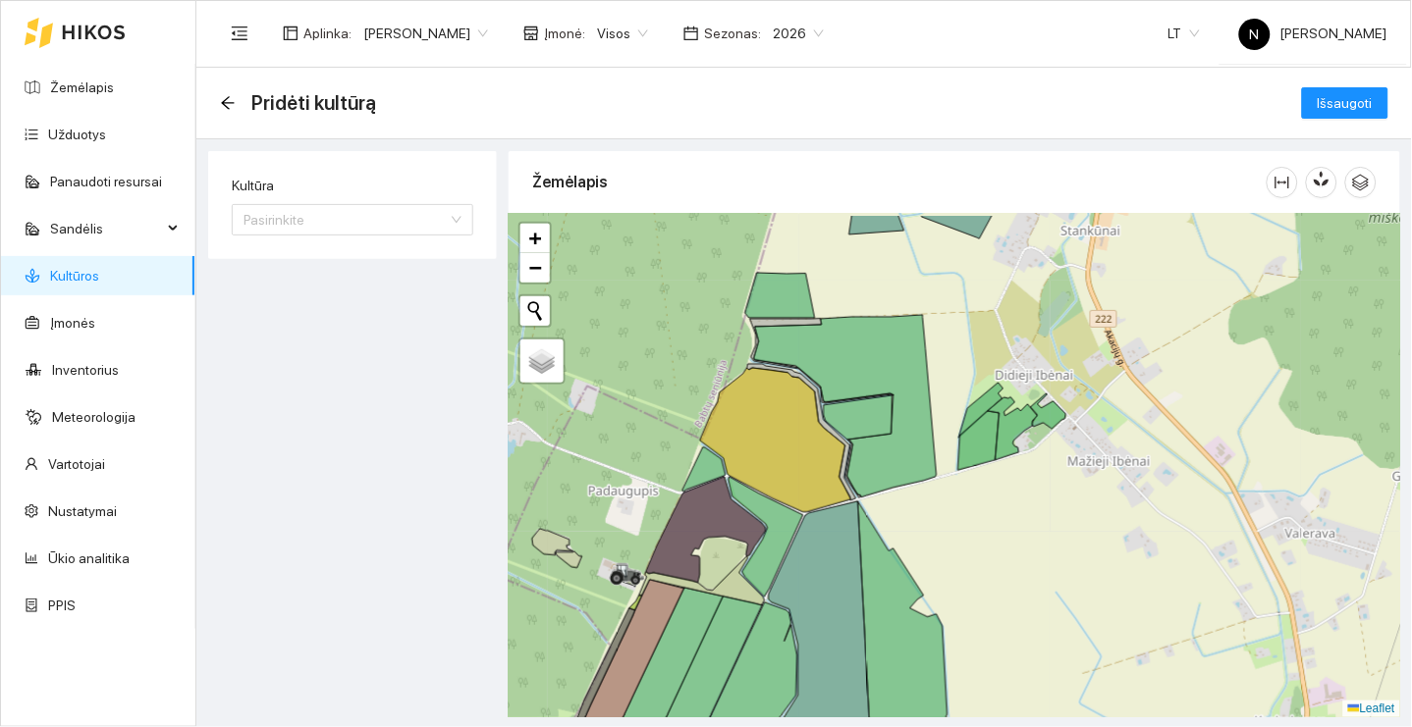
drag, startPoint x: 1018, startPoint y: 276, endPoint x: 966, endPoint y: 328, distance: 73.6
click at [966, 328] on div "+ − Nieko nerasta. Bandykite dar kartą. Žemėlapis Palydovas Leaflet" at bounding box center [954, 466] width 891 height 504
click at [106, 135] on link "Užduotys" at bounding box center [77, 135] width 58 height 16
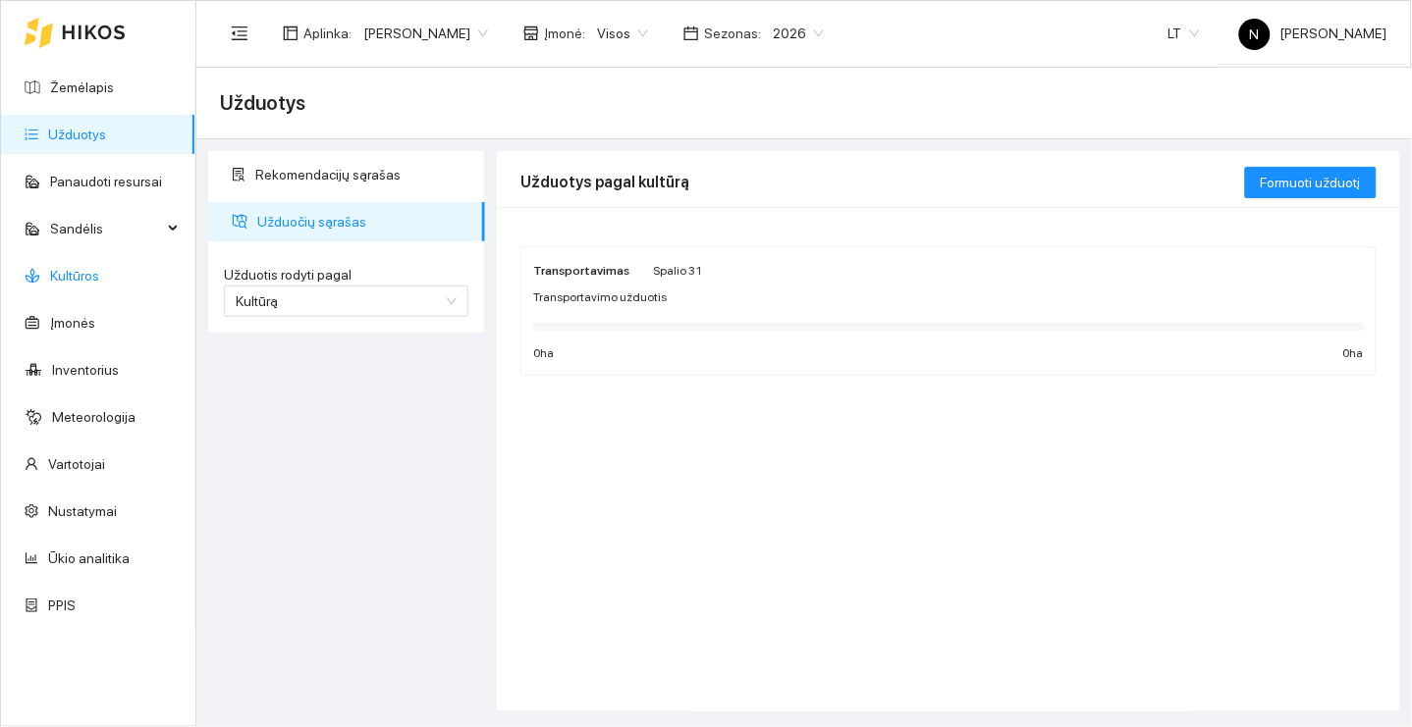
click at [99, 274] on link "Kultūros" at bounding box center [74, 276] width 49 height 16
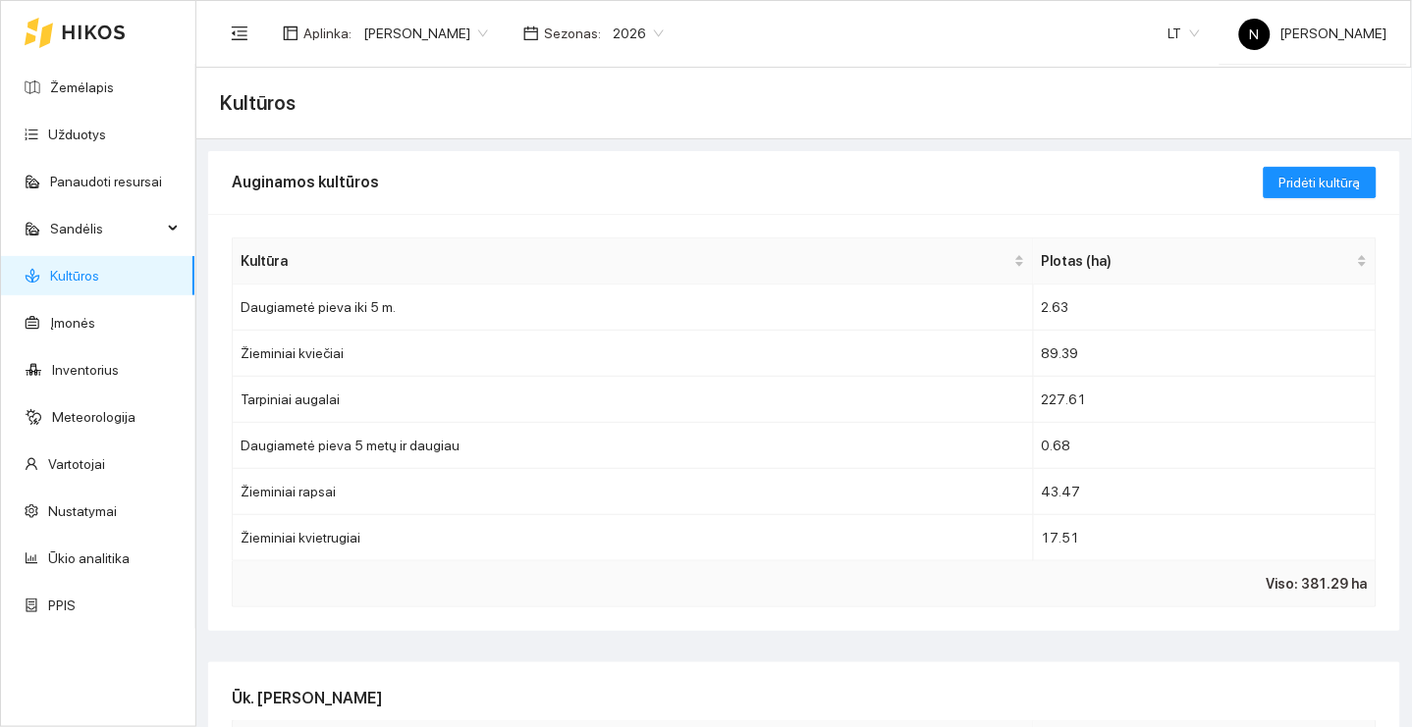
click at [1345, 198] on div "Pridėti kultūrą" at bounding box center [1319, 182] width 113 height 63
click at [106, 135] on link "Užduotys" at bounding box center [77, 135] width 58 height 16
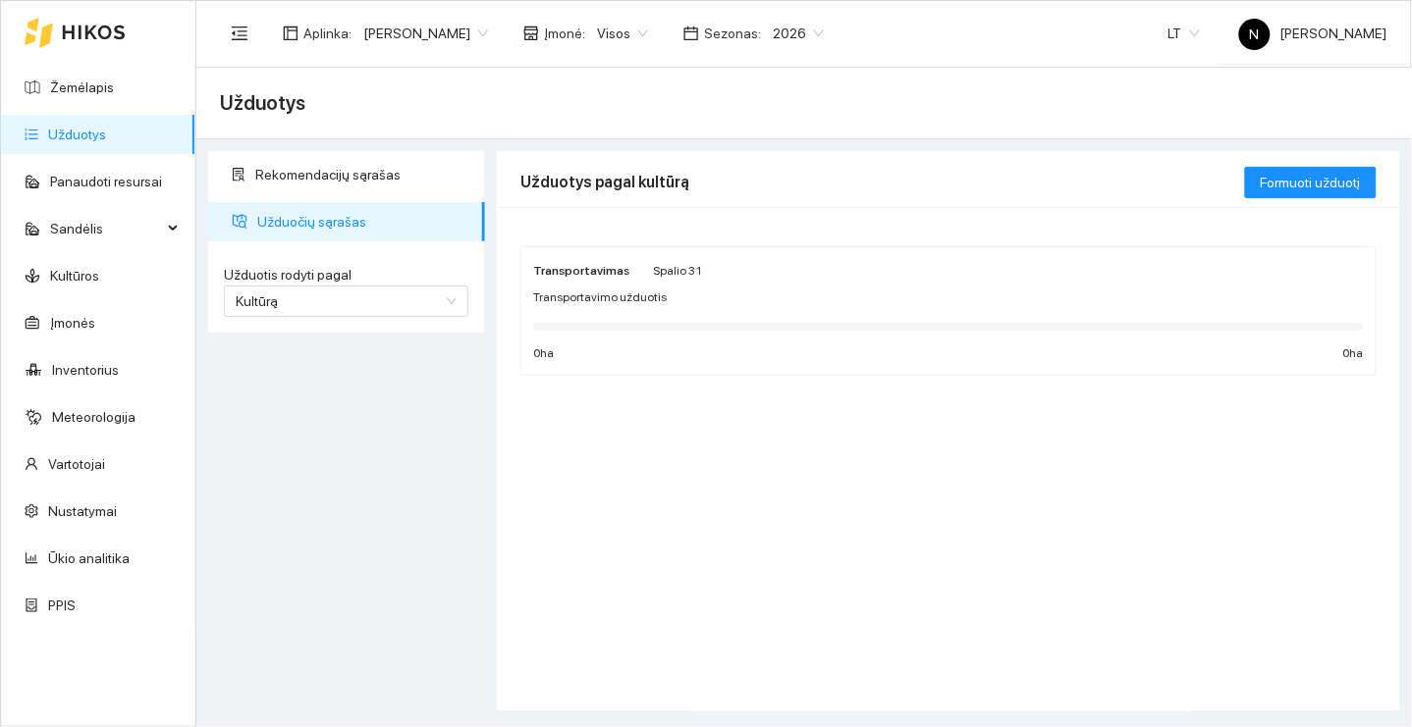
click at [814, 22] on span "2026" at bounding box center [798, 33] width 51 height 29
click at [795, 230] on div "2025" at bounding box center [803, 228] width 51 height 22
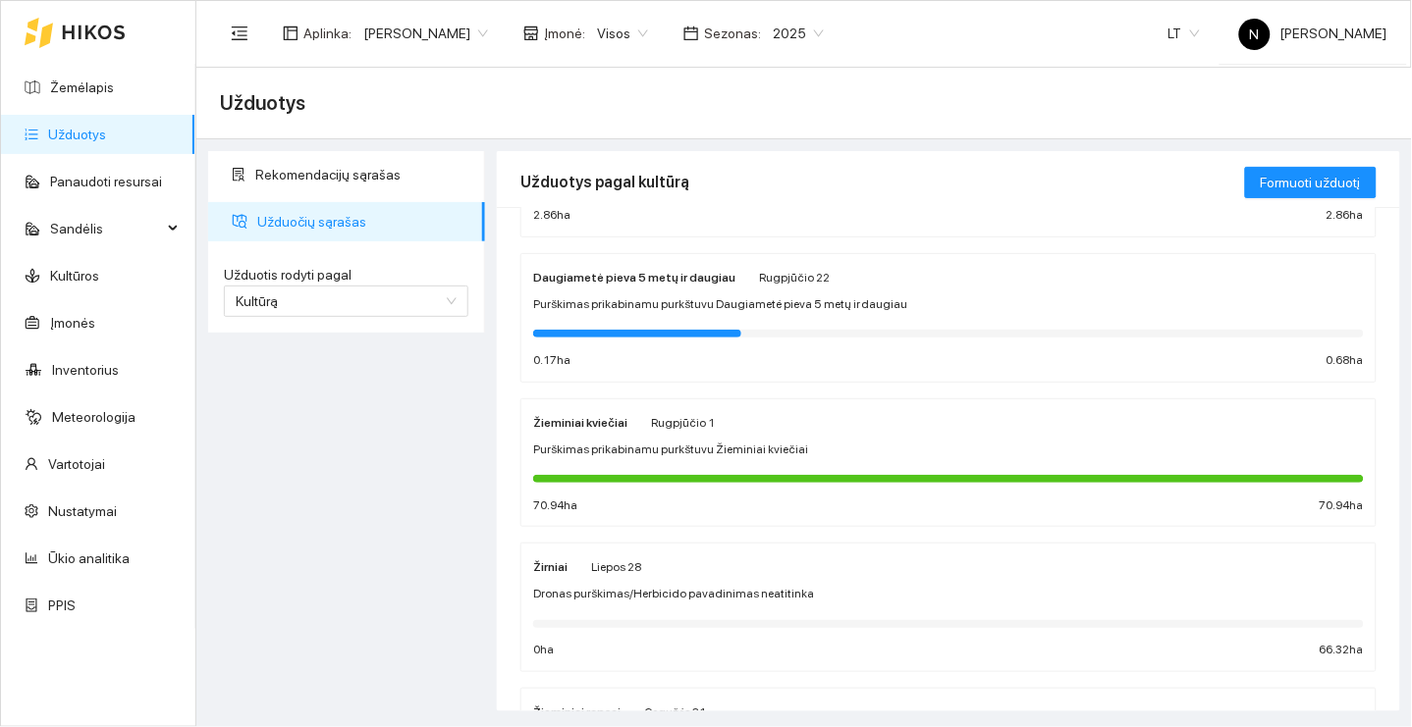
scroll to position [479, 0]
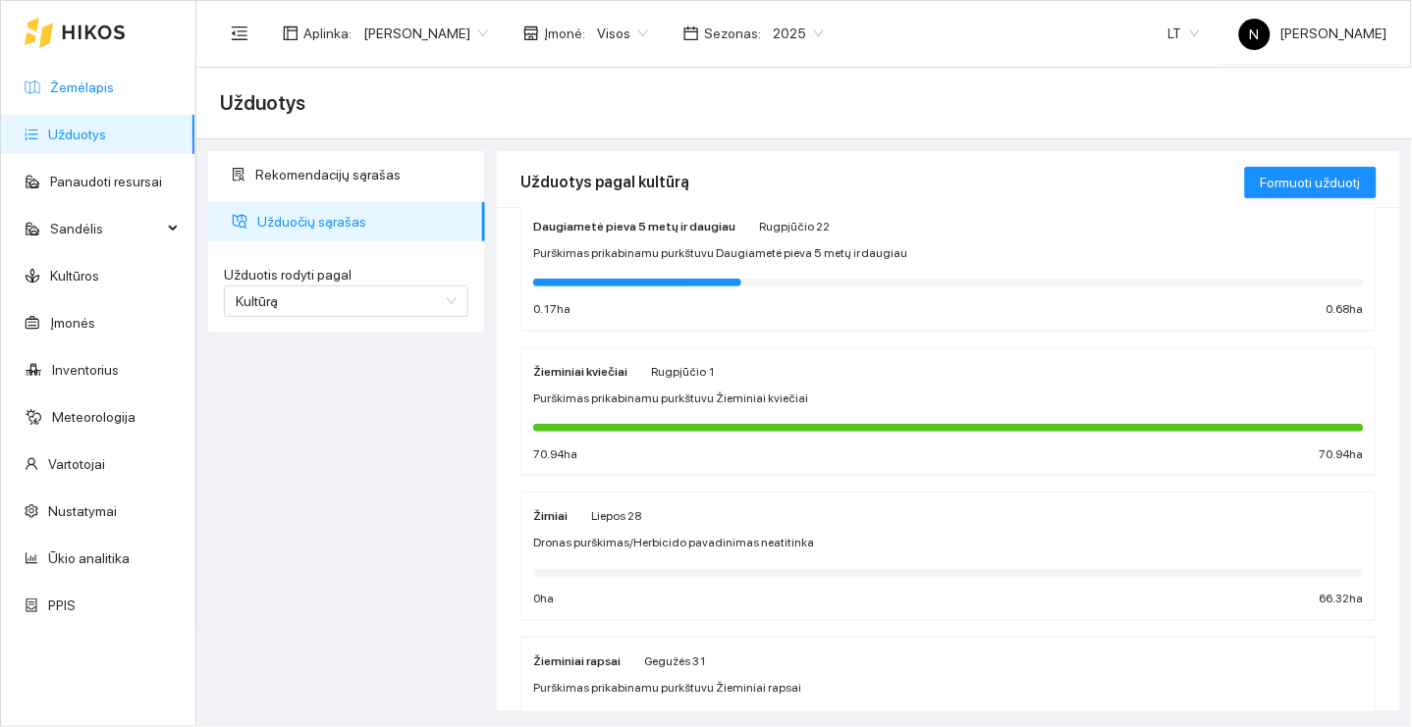
click at [114, 93] on link "Žemėlapis" at bounding box center [82, 88] width 64 height 16
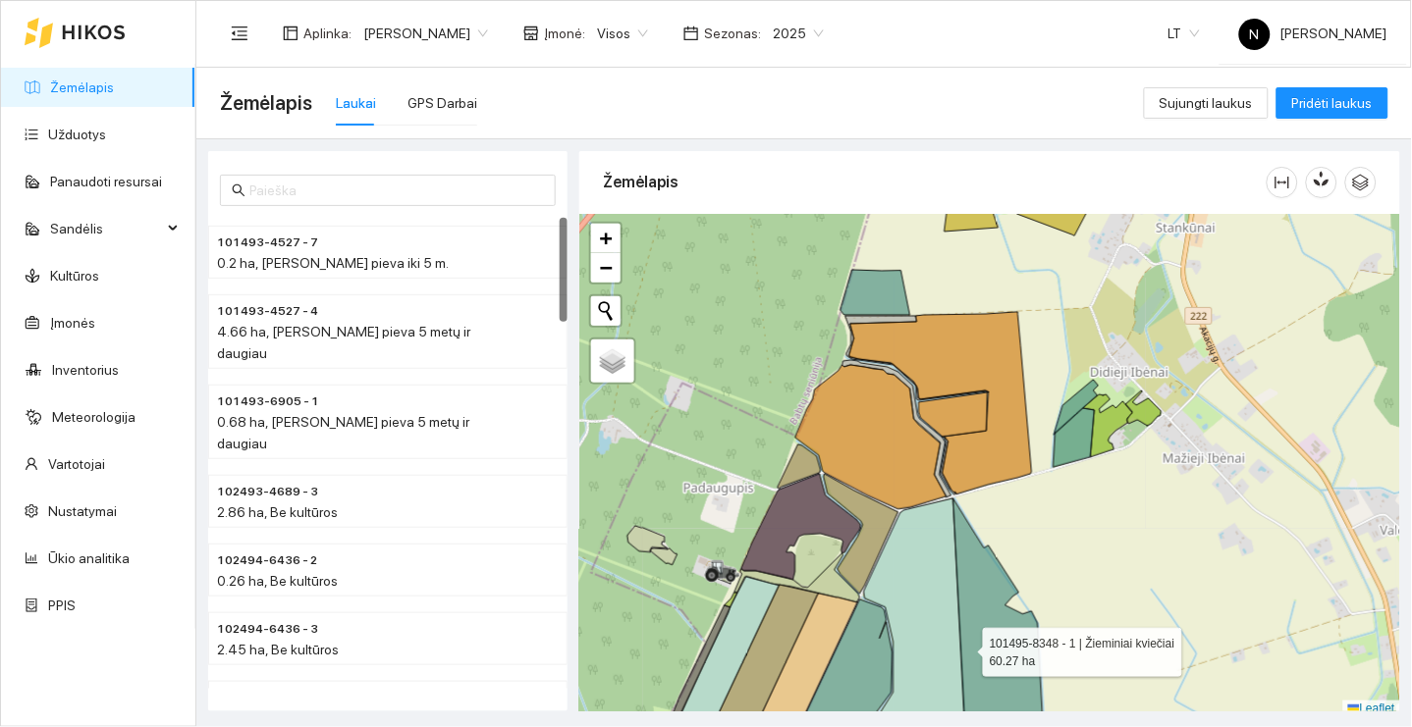
scroll to position [5, 0]
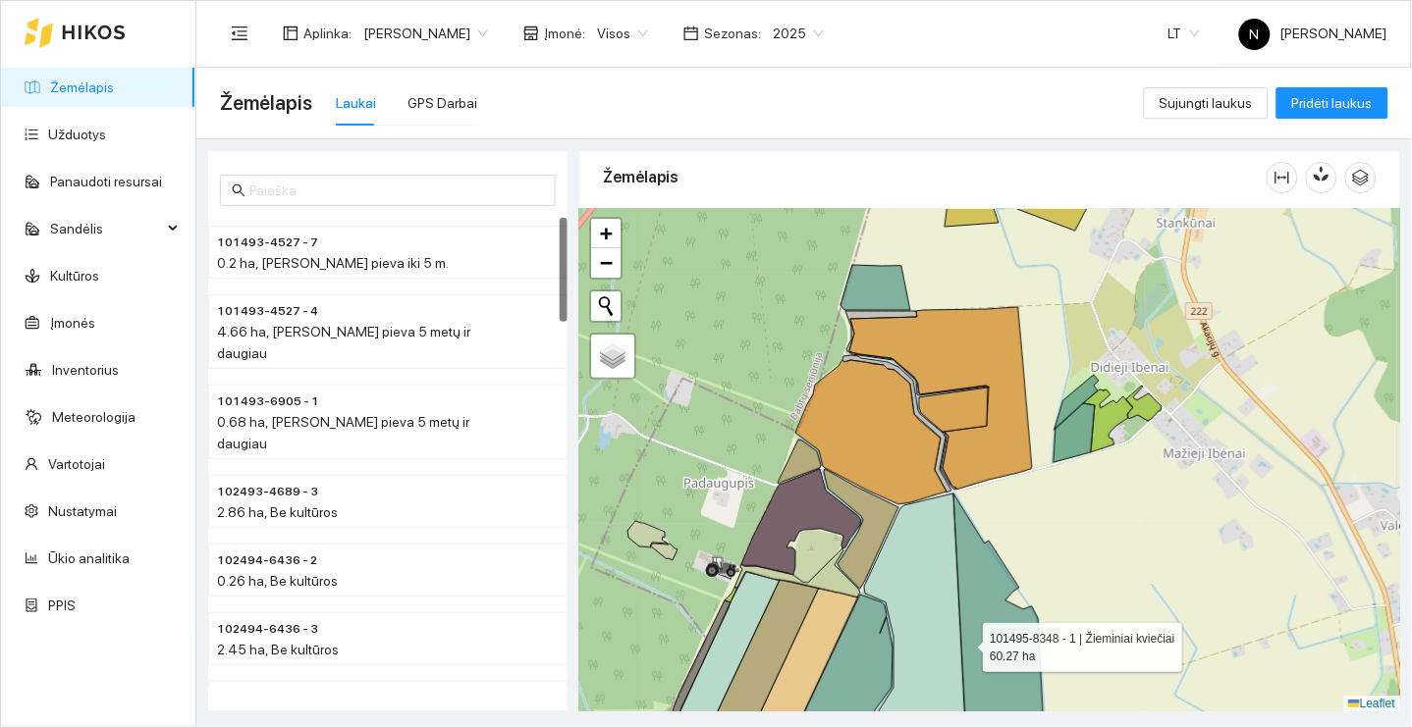
drag, startPoint x: 965, startPoint y: 642, endPoint x: 994, endPoint y: 408, distance: 235.4
click at [992, 494] on icon at bounding box center [999, 629] width 92 height 271
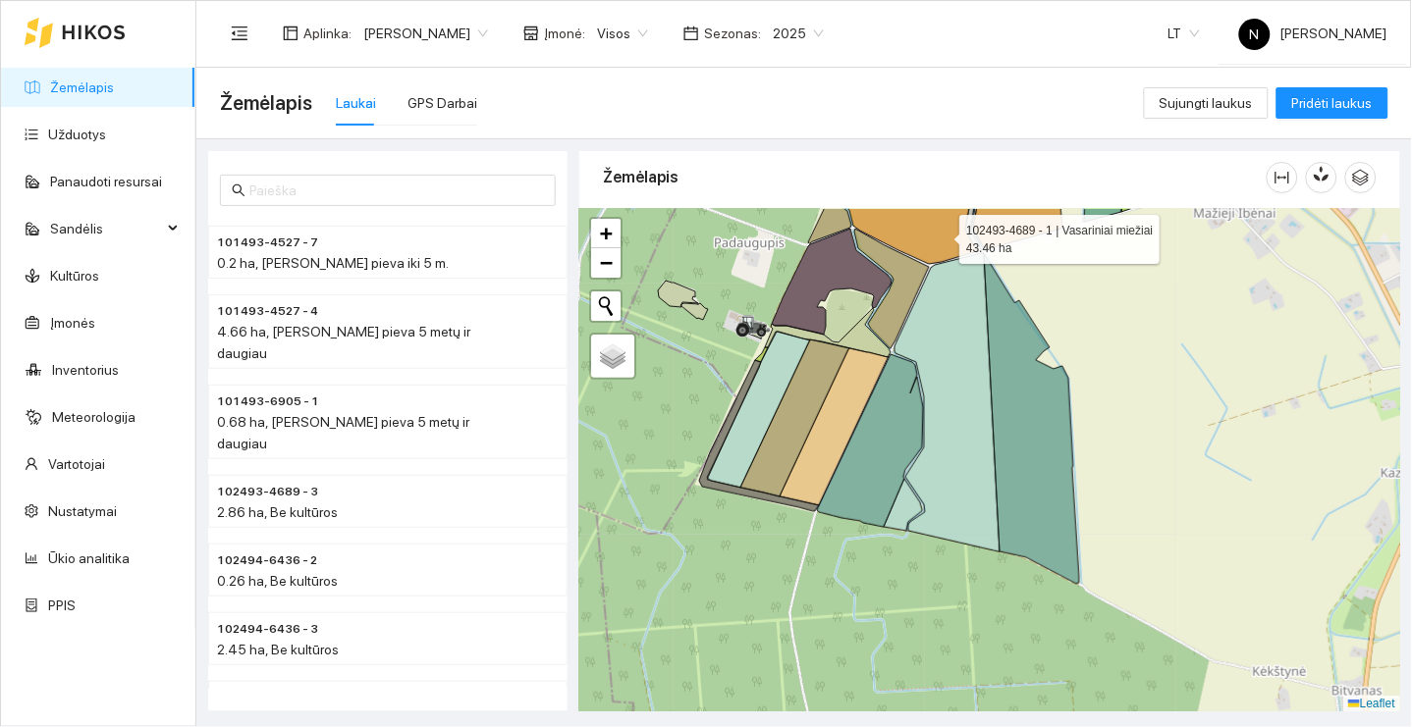
click at [941, 234] on icon at bounding box center [901, 211] width 151 height 106
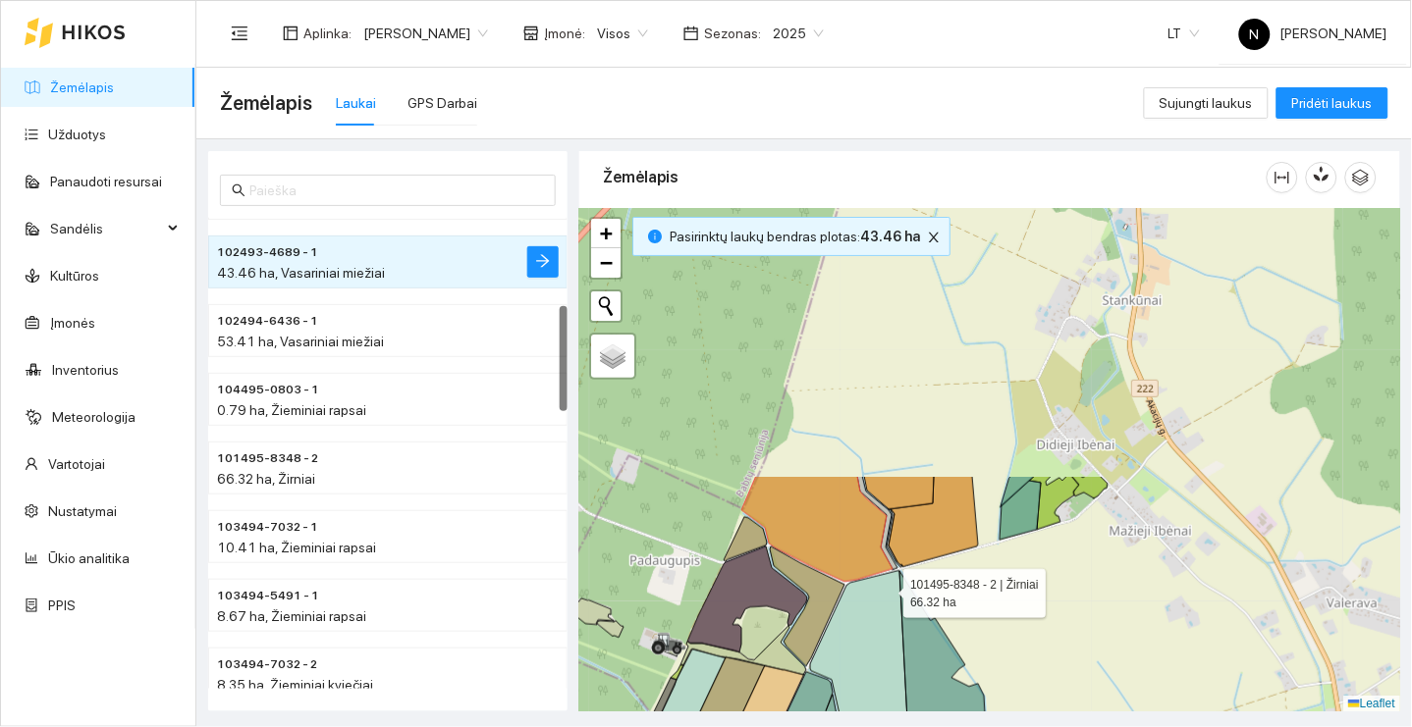
drag, startPoint x: 971, startPoint y: 270, endPoint x: 886, endPoint y: 588, distance: 329.3
click at [886, 588] on icon at bounding box center [862, 720] width 105 height 298
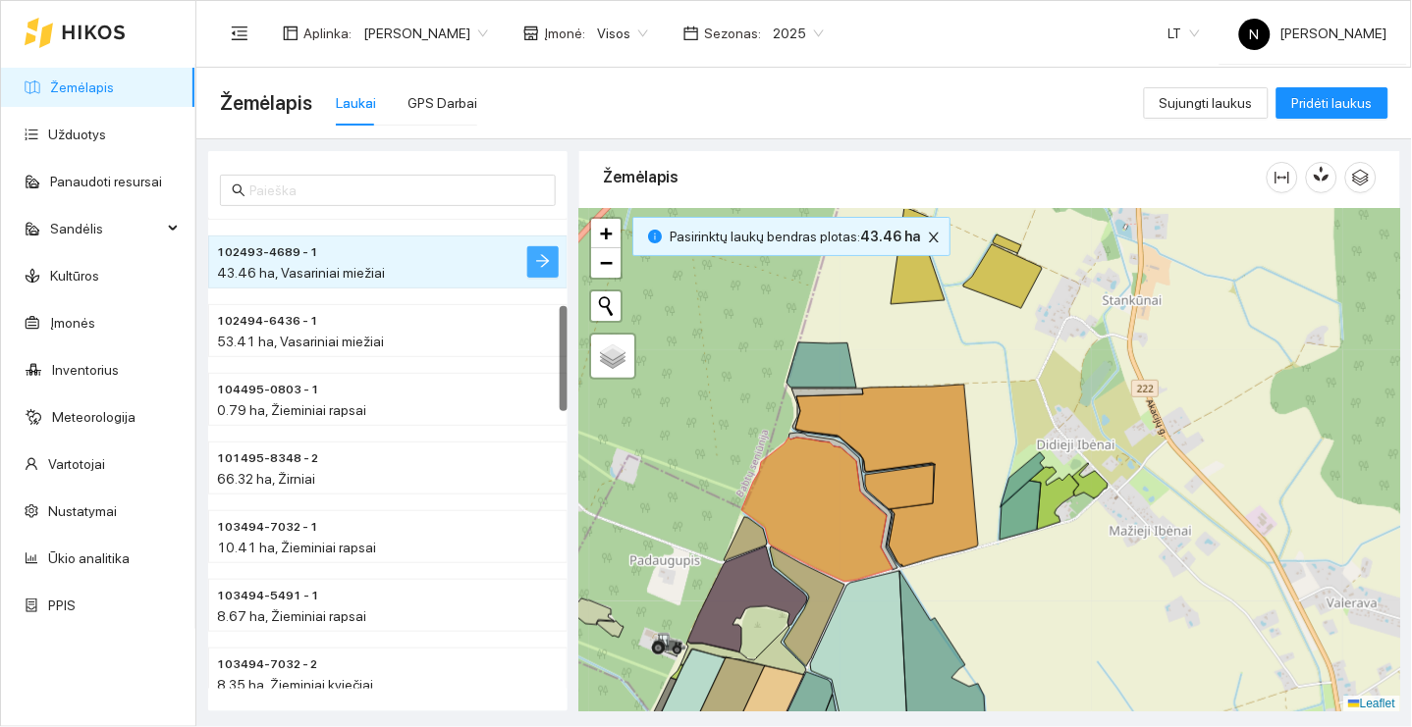
click at [539, 263] on icon "arrow-right" at bounding box center [543, 261] width 16 height 16
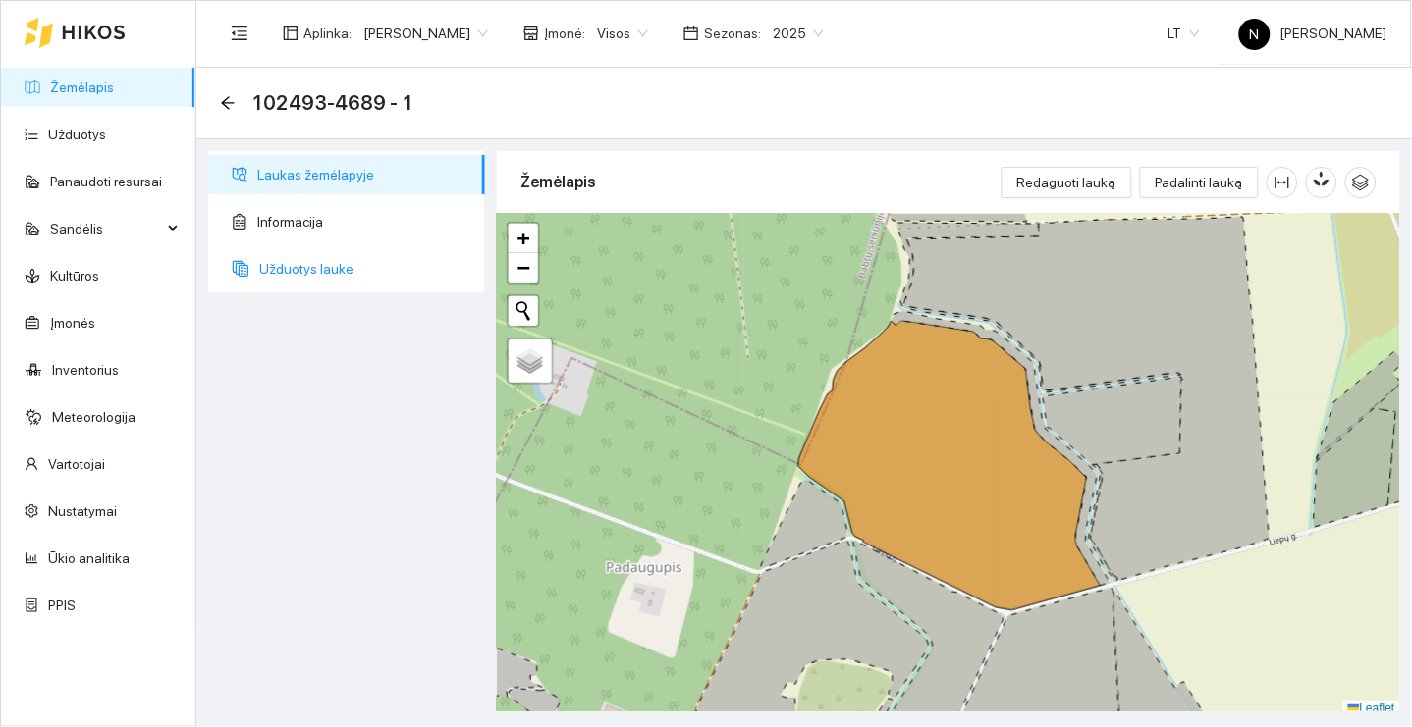
click at [411, 270] on span "Užduotys lauke" at bounding box center [364, 268] width 210 height 39
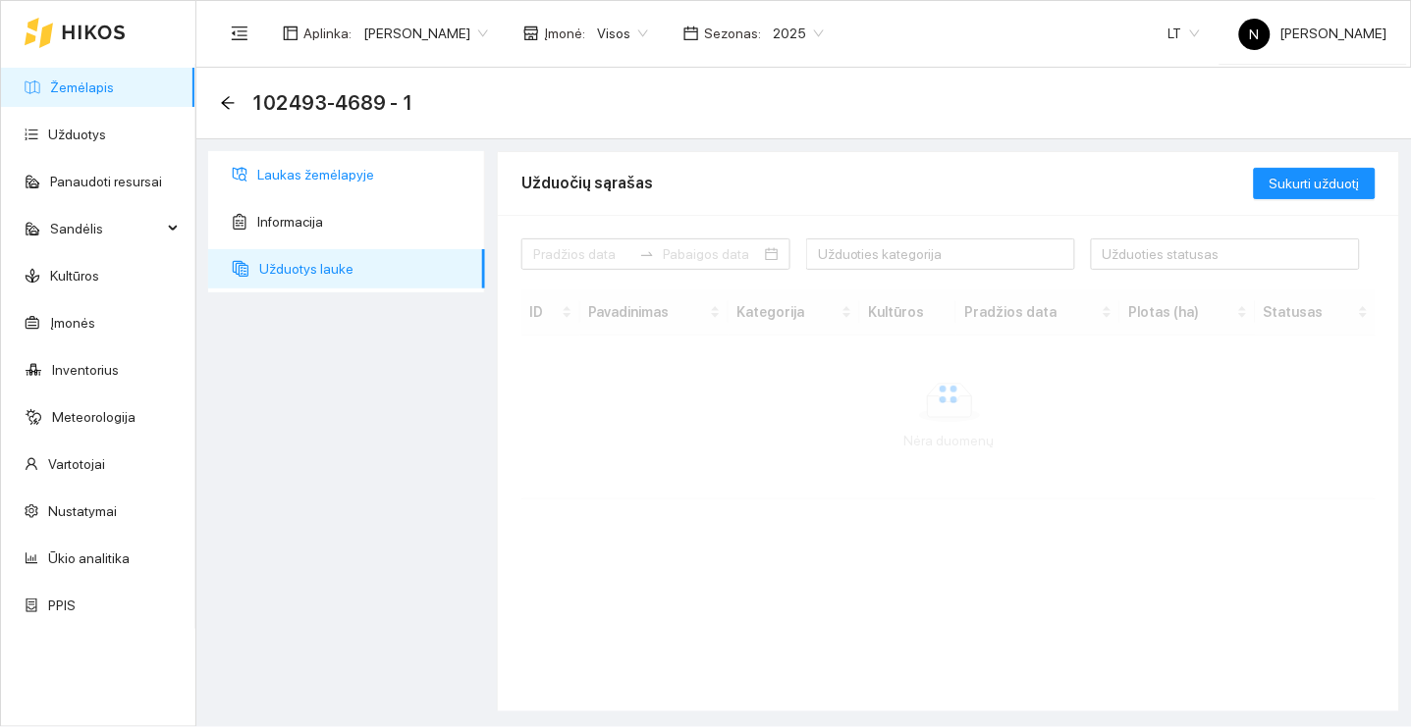
click at [397, 180] on span "Laukas žemėlapyje" at bounding box center [363, 174] width 212 height 39
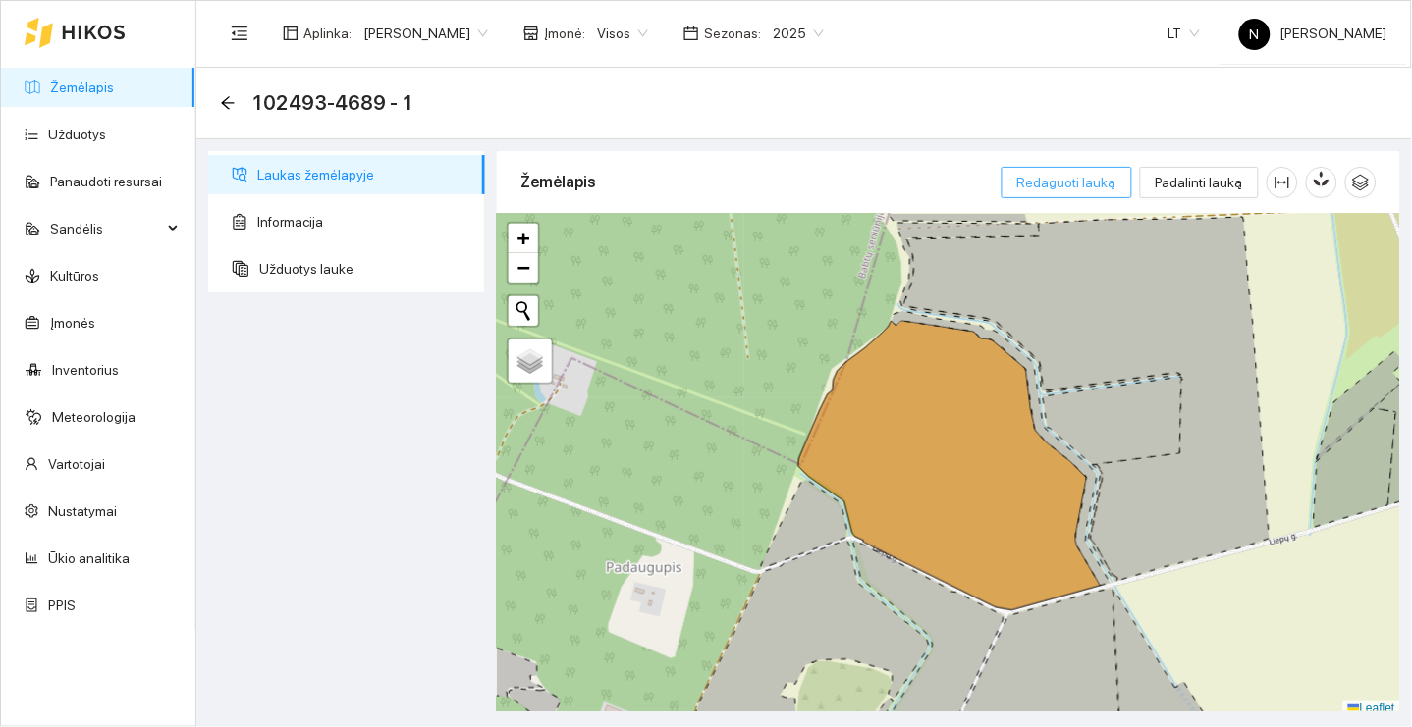
click at [1106, 186] on span "Redaguoti lauką" at bounding box center [1066, 183] width 99 height 22
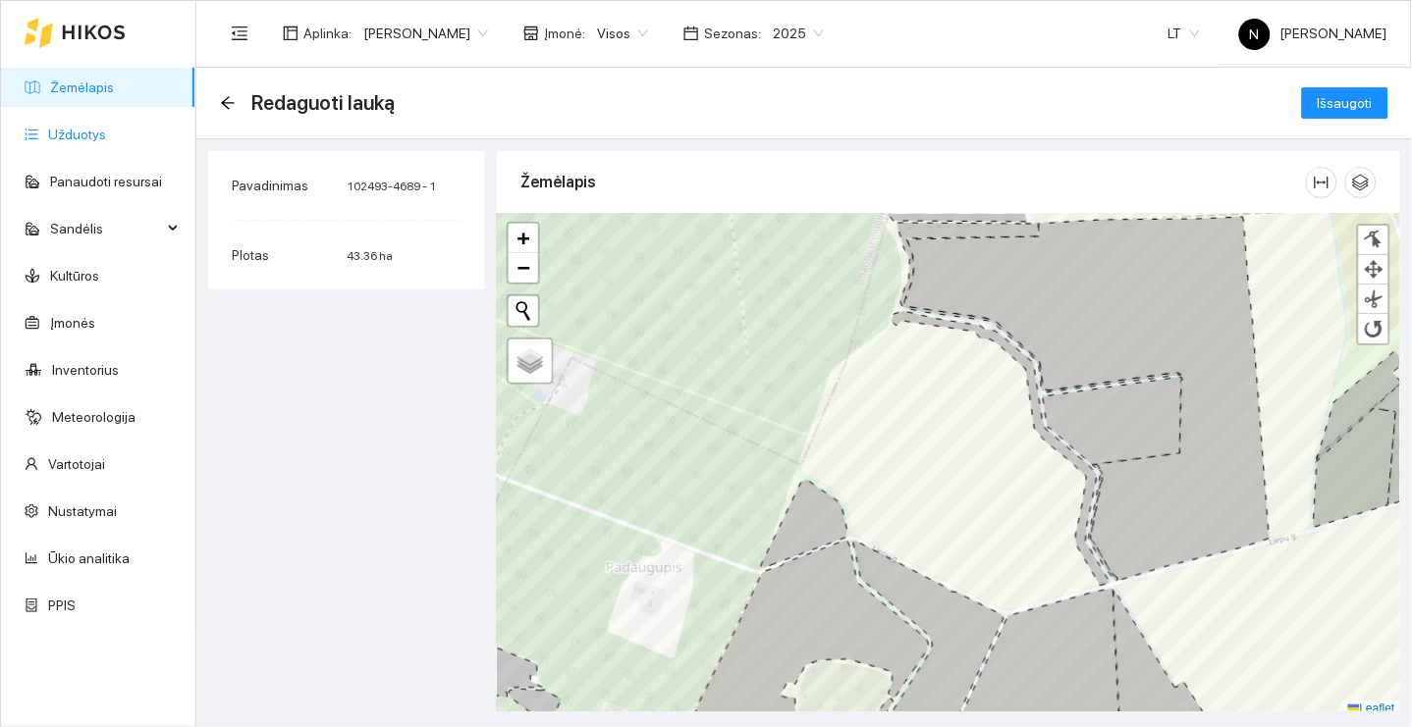
click at [106, 140] on link "Užduotys" at bounding box center [77, 135] width 58 height 16
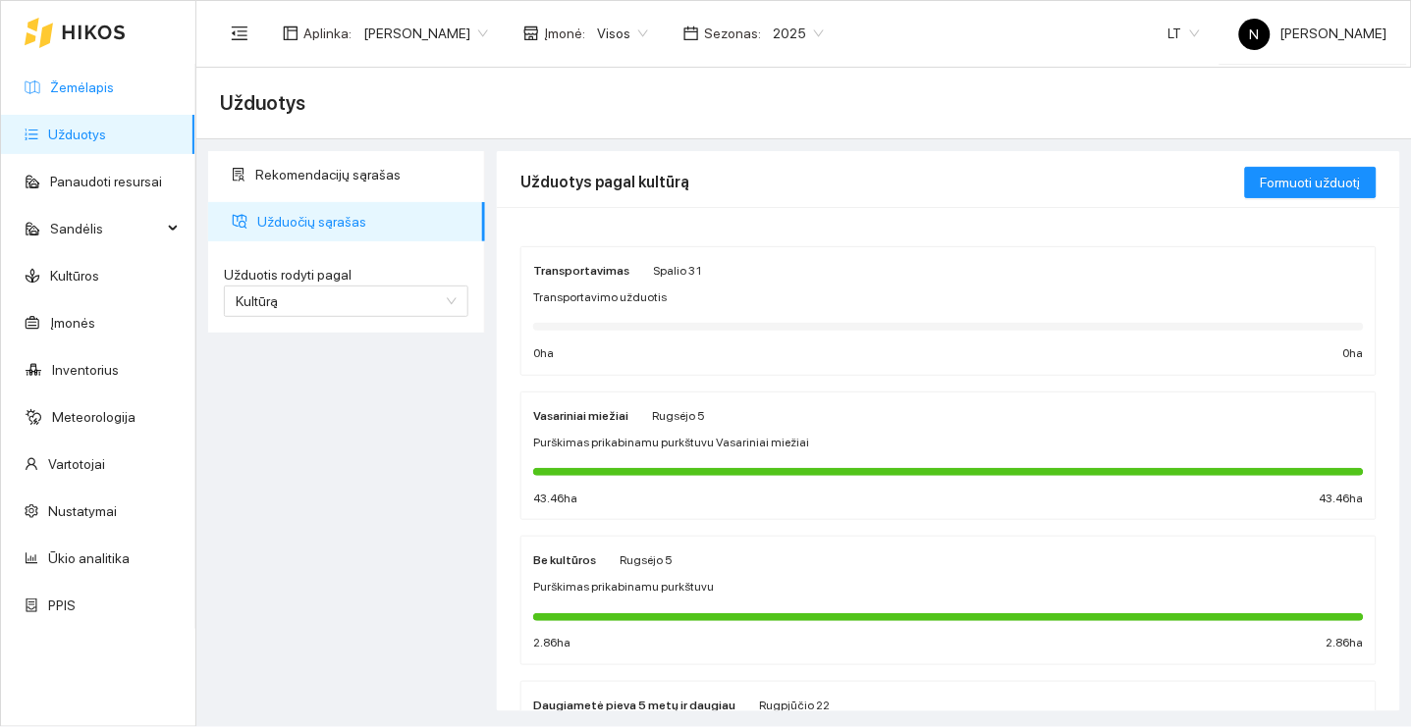
click at [114, 95] on link "Žemėlapis" at bounding box center [82, 88] width 64 height 16
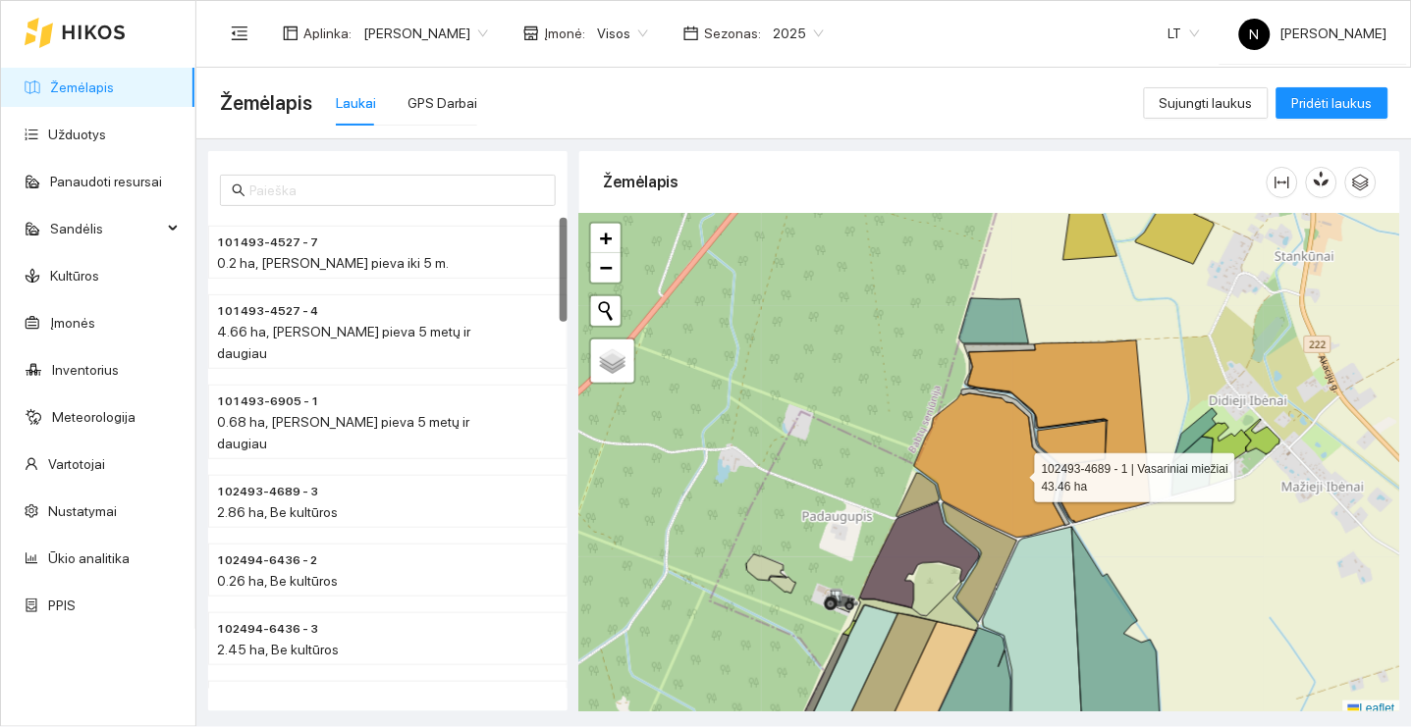
click at [1017, 473] on icon at bounding box center [989, 466] width 151 height 144
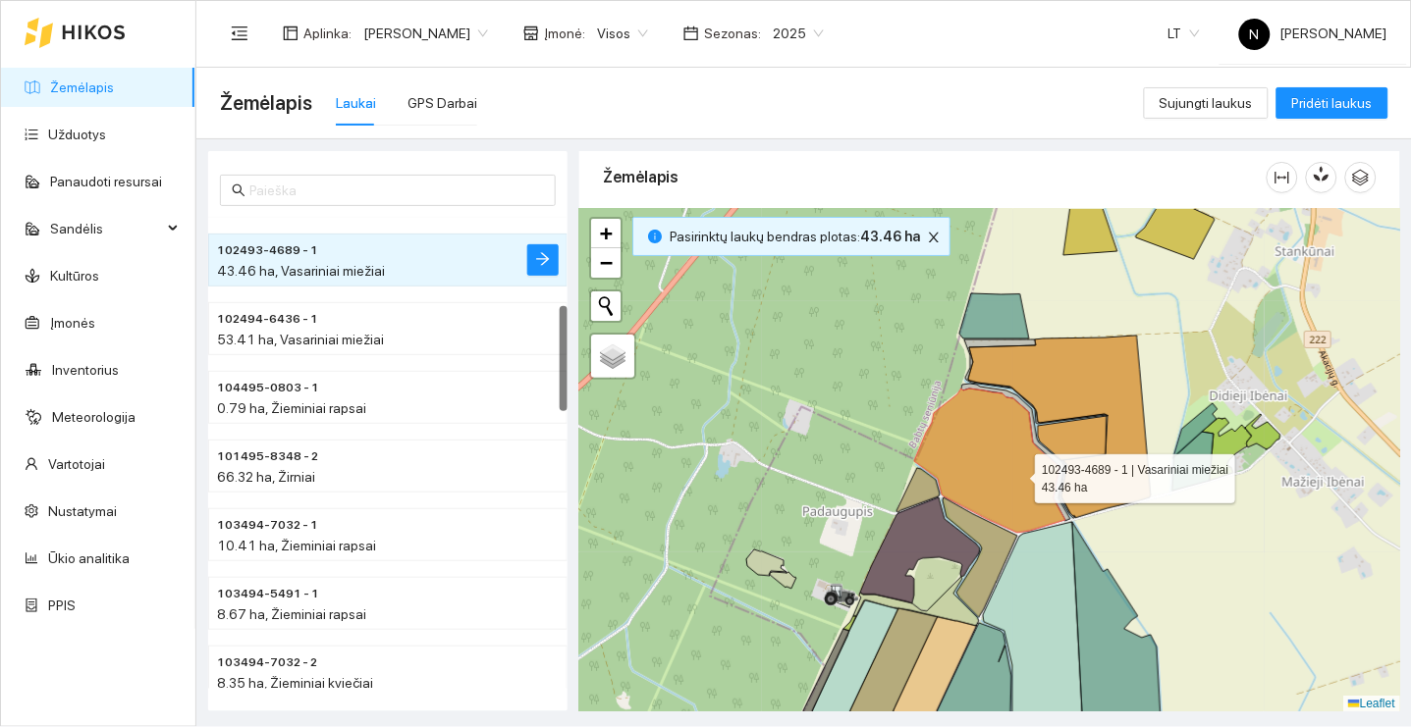
scroll to position [393, 0]
click at [548, 266] on icon "arrow-right" at bounding box center [543, 261] width 16 height 16
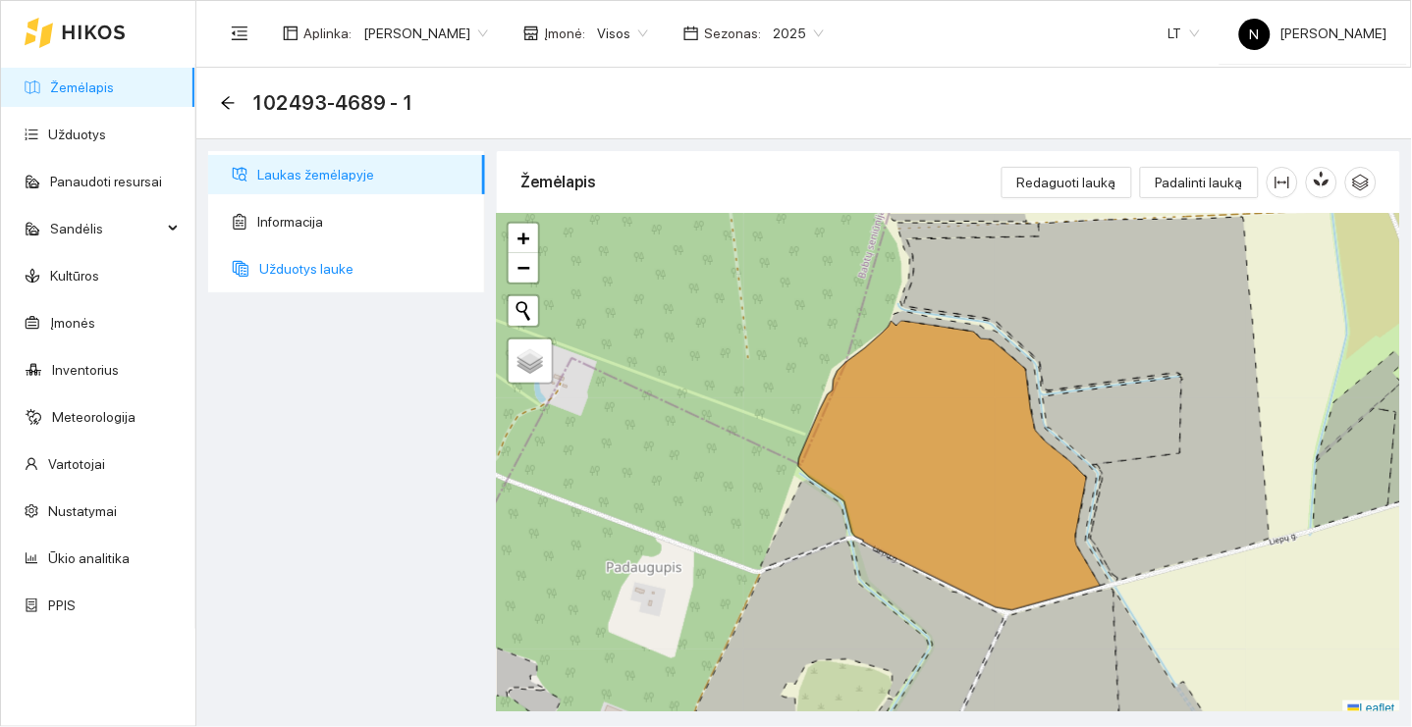
click at [385, 259] on span "Užduotys lauke" at bounding box center [364, 268] width 210 height 39
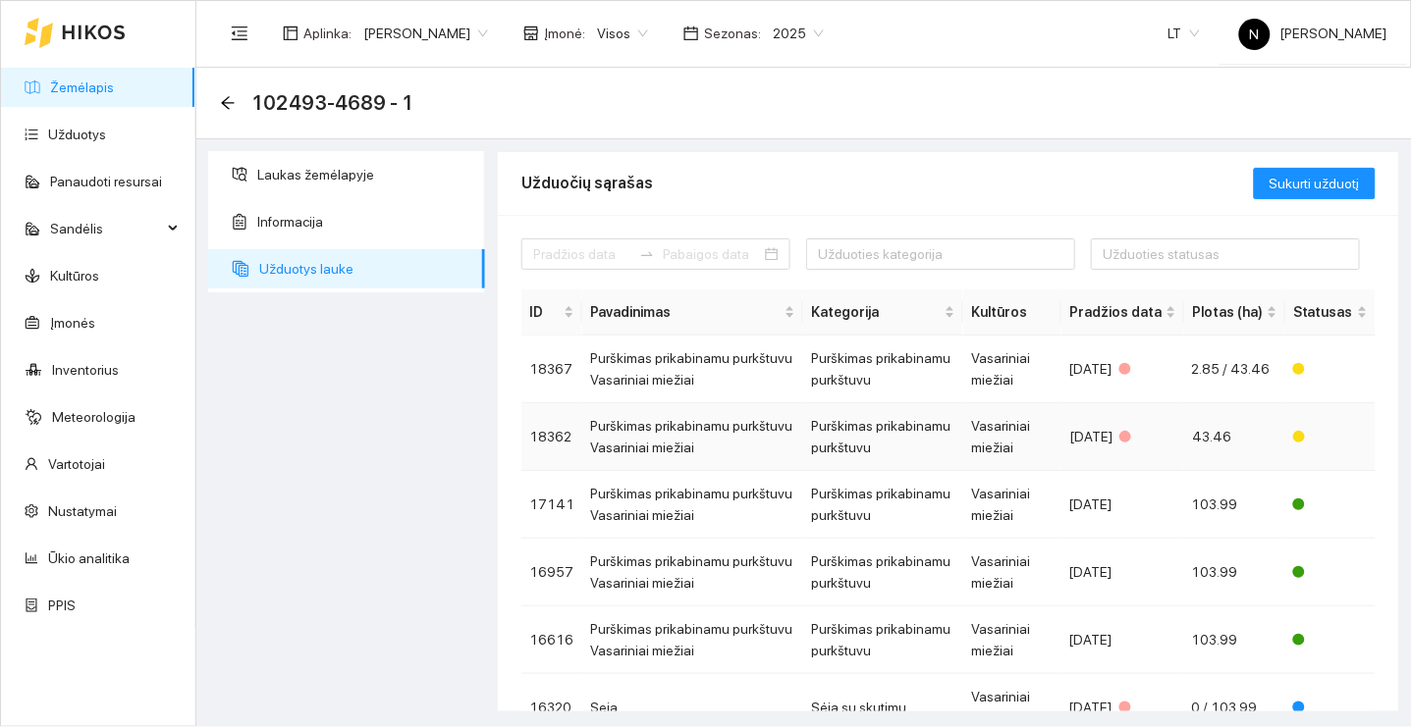
click at [1089, 426] on td "[DATE]" at bounding box center [1122, 437] width 123 height 68
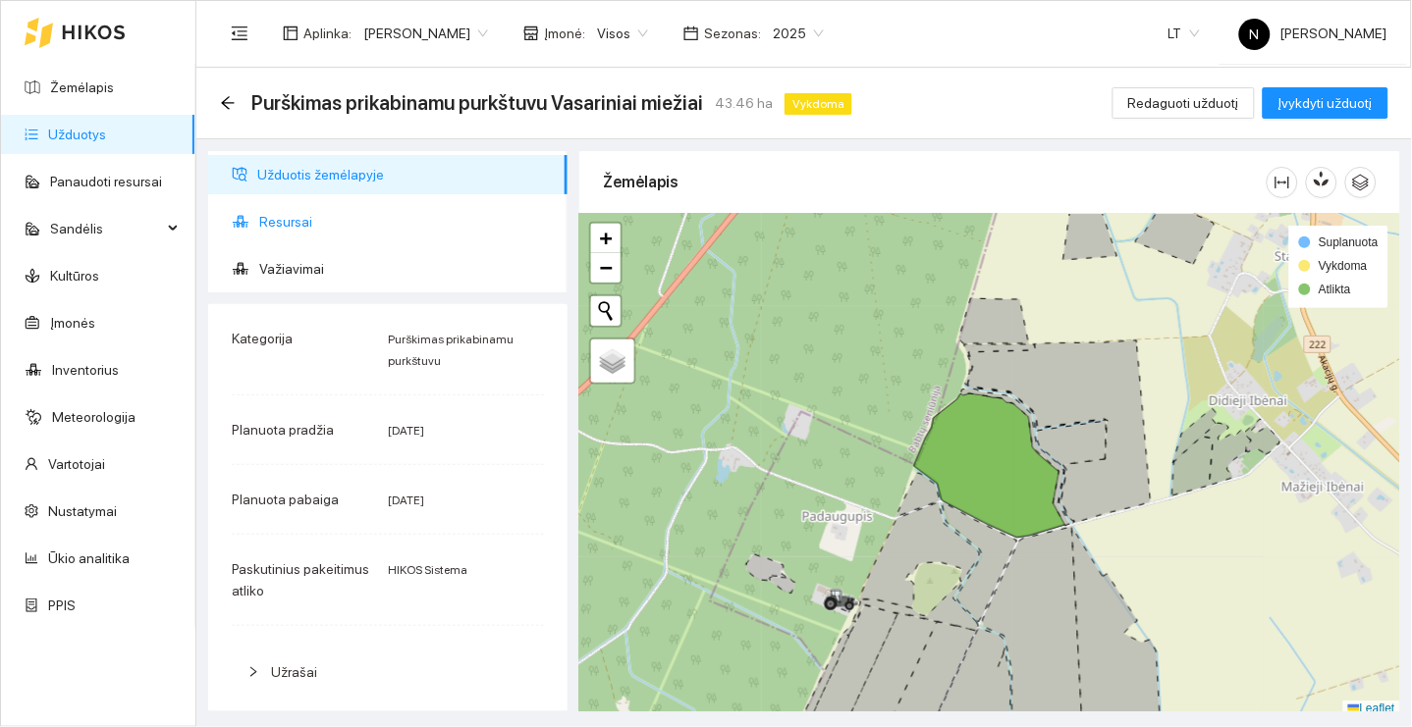
click at [447, 218] on span "Resursai" at bounding box center [405, 221] width 293 height 39
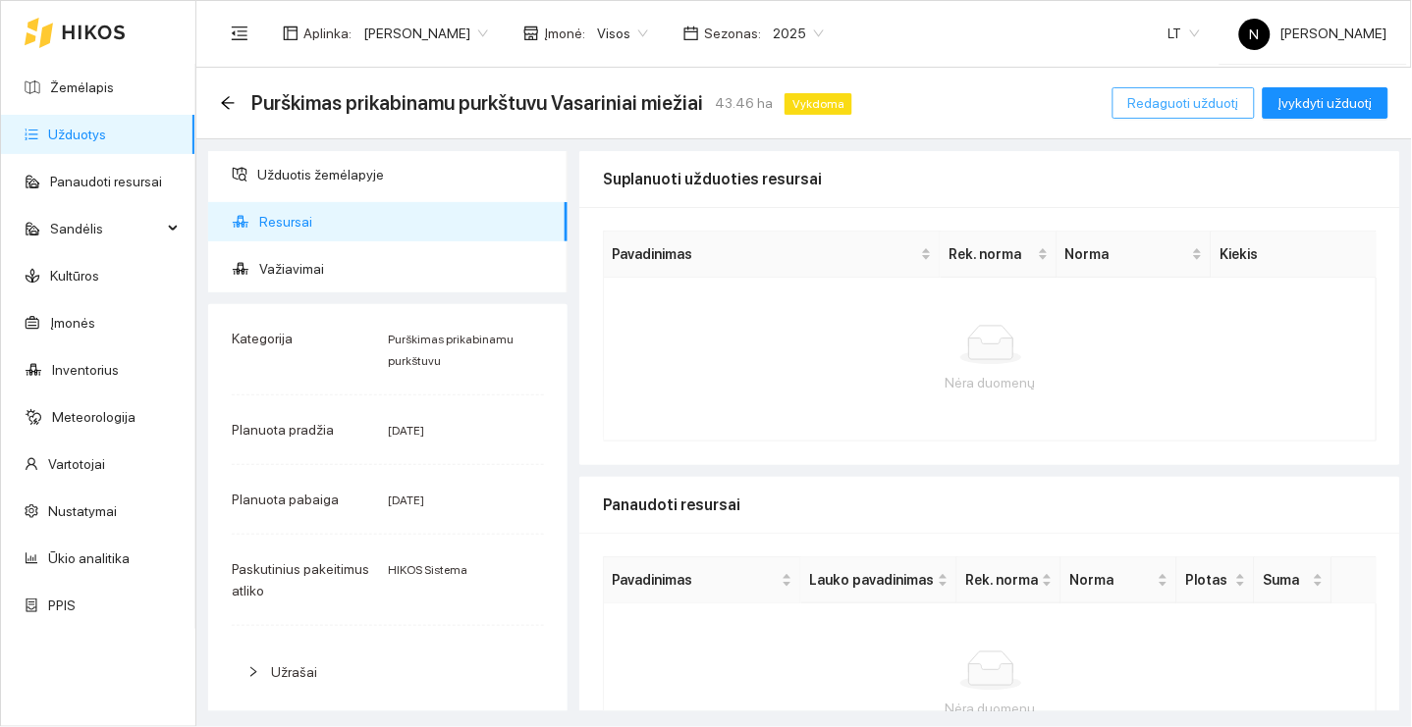
click at [1200, 116] on button "Redaguoti užduotį" at bounding box center [1183, 102] width 142 height 31
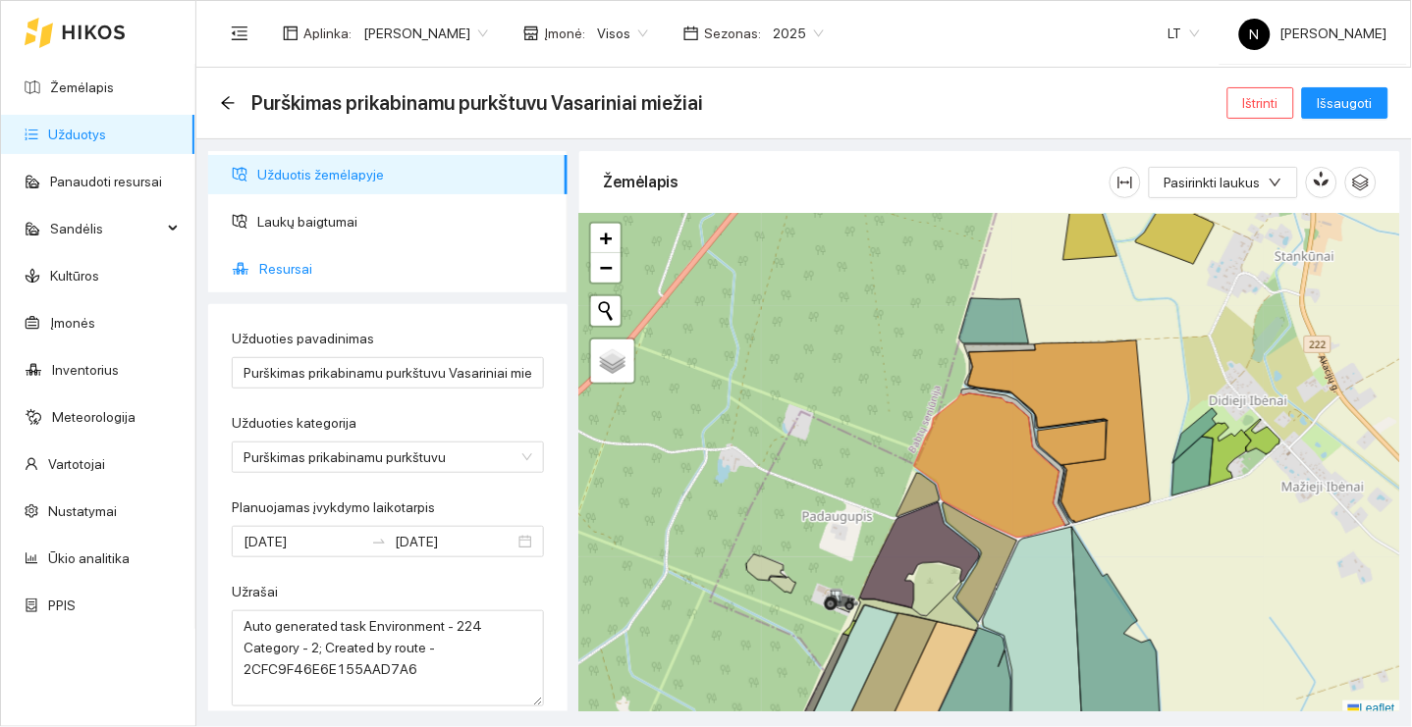
click at [312, 250] on span "Resursai" at bounding box center [405, 268] width 293 height 39
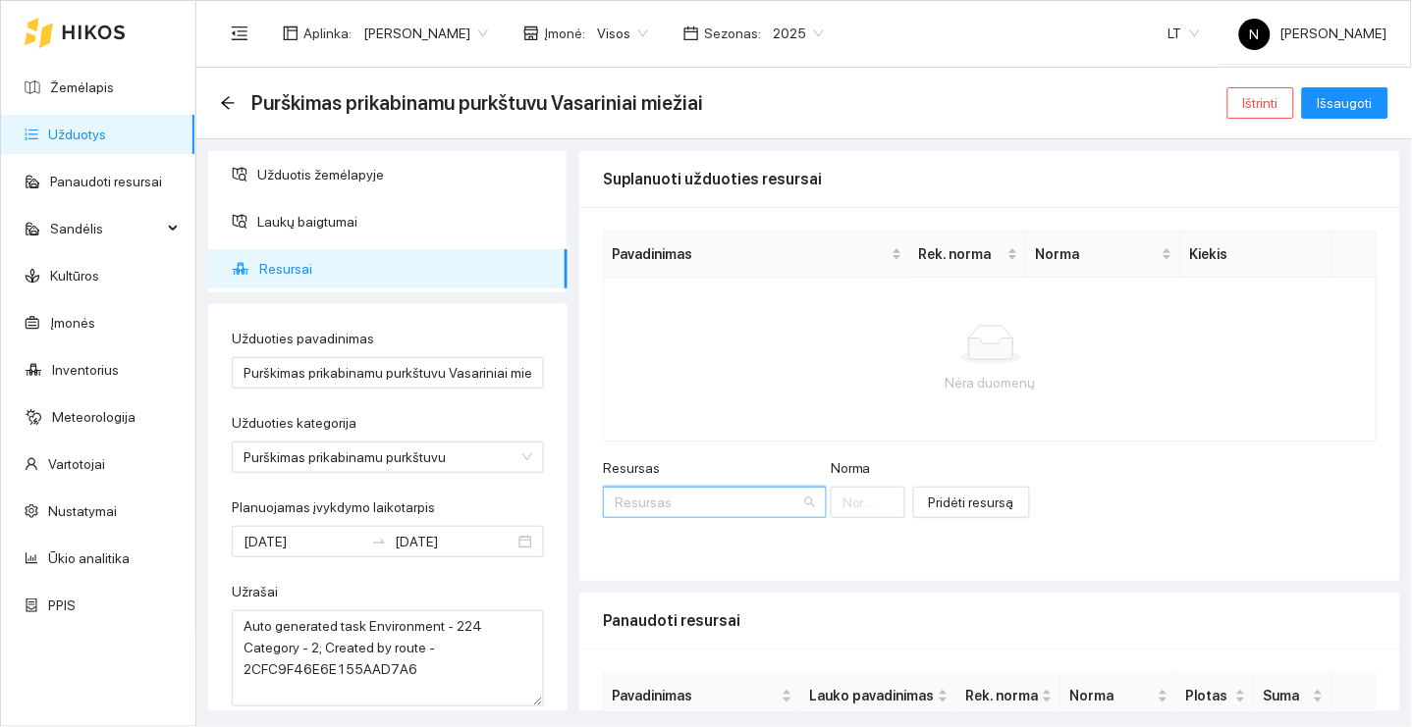
click at [755, 499] on input "Resursas" at bounding box center [708, 502] width 187 height 29
type input "m"
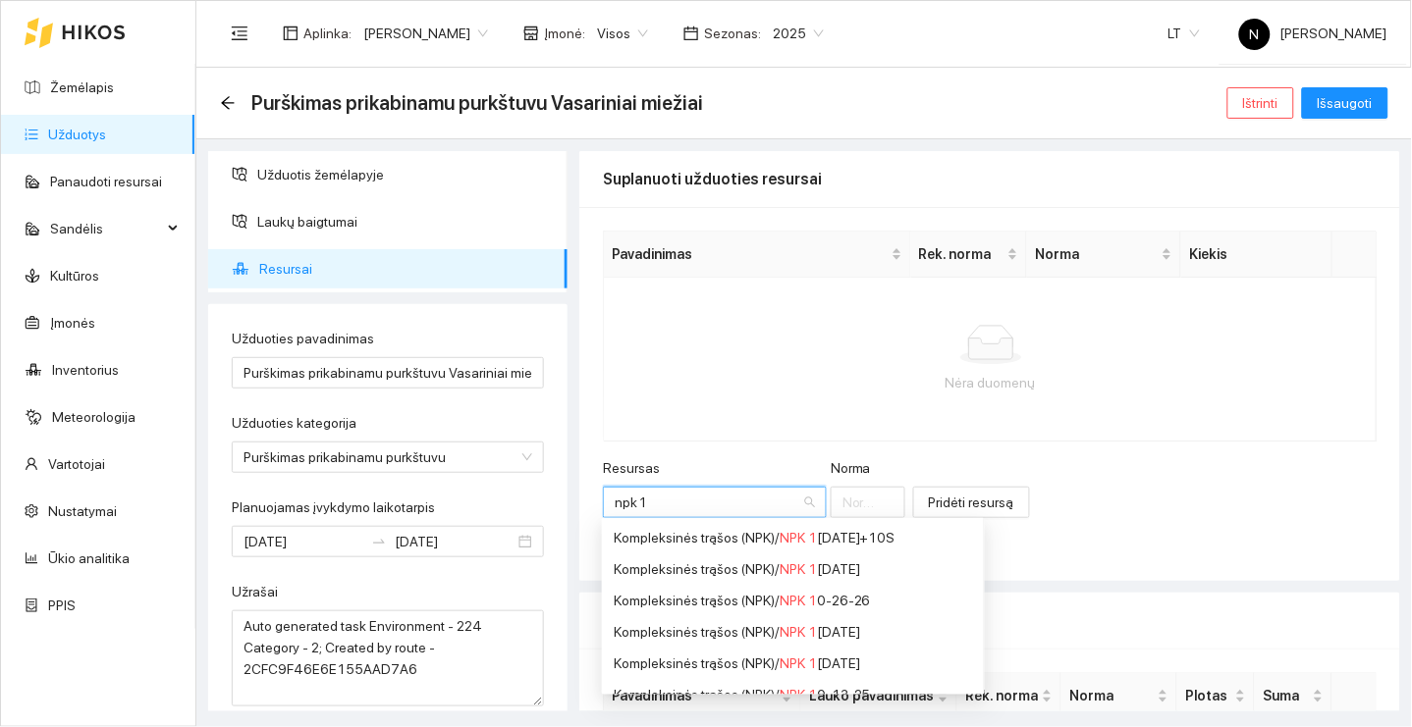
type input "npk 10"
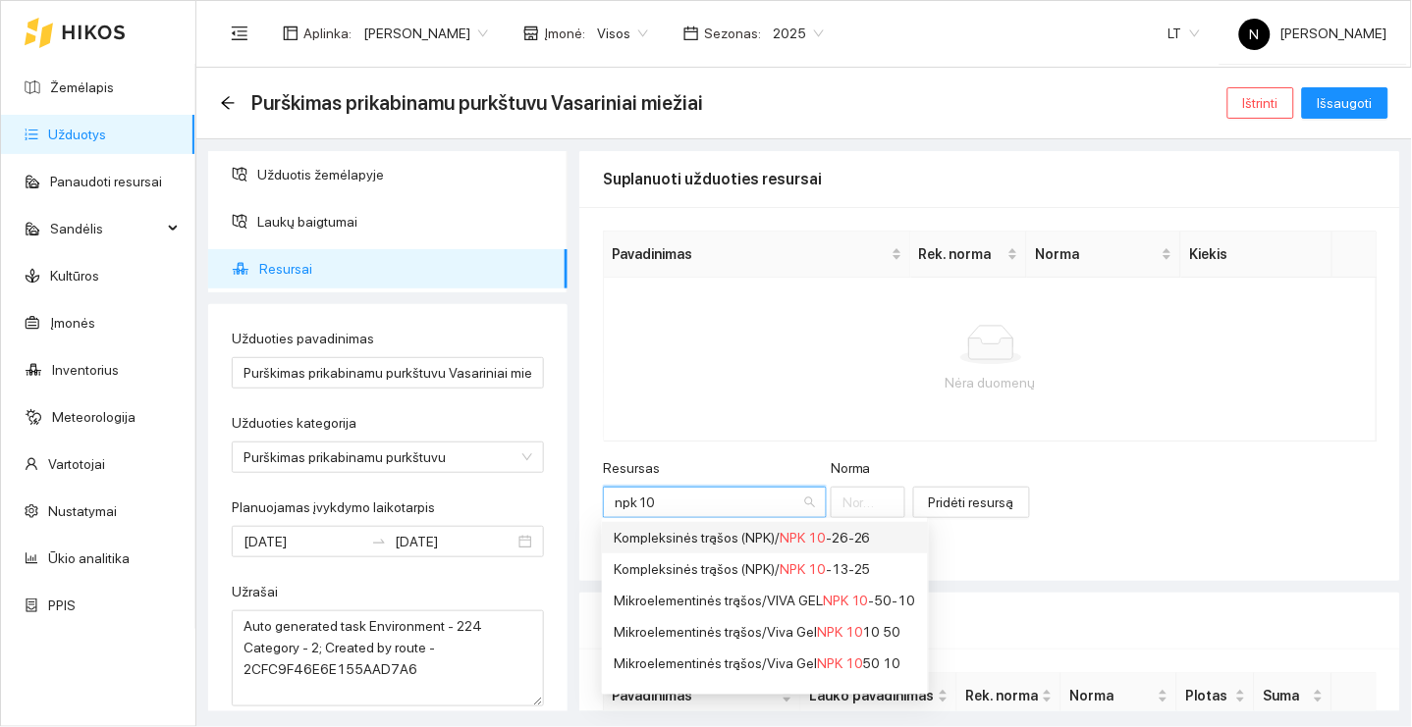
click at [879, 544] on div "Kompleksinės trąšos (NPK) / NPK 10 -26-26" at bounding box center [765, 538] width 302 height 22
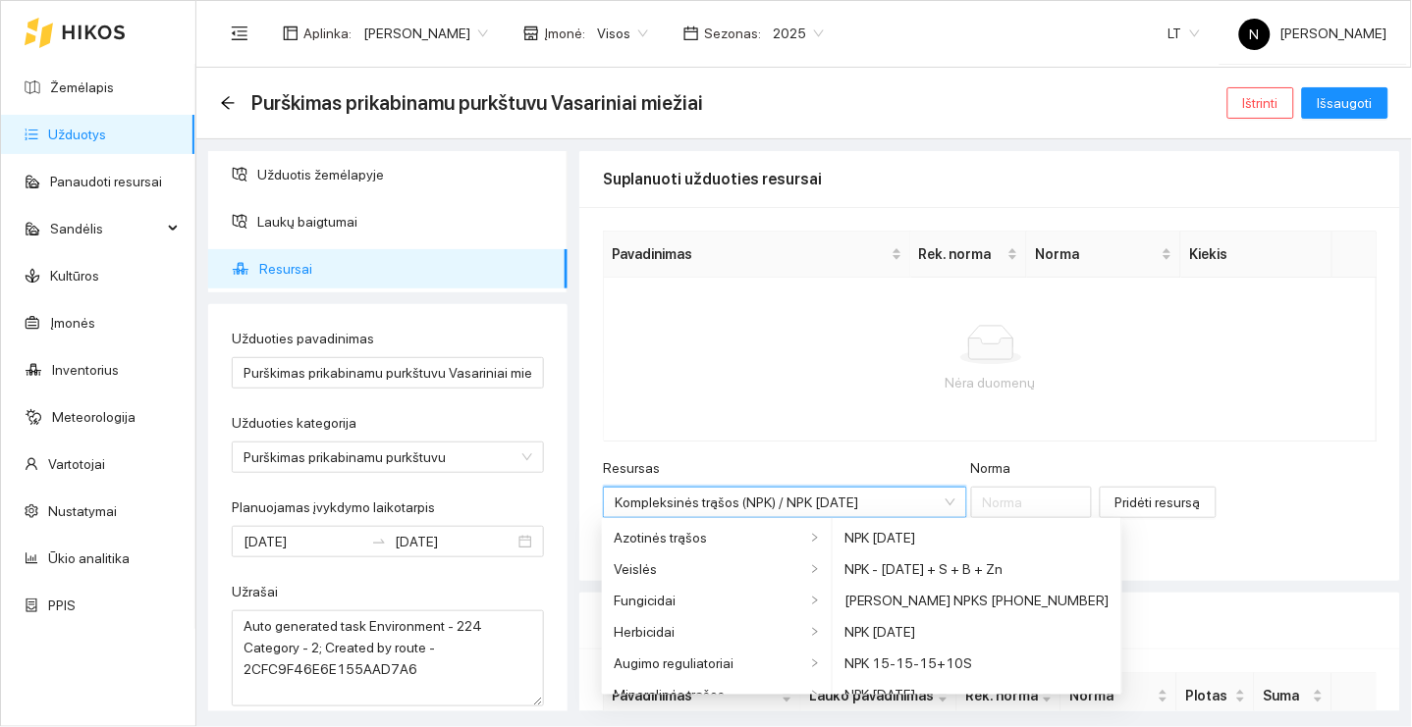
scroll to position [346, 0]
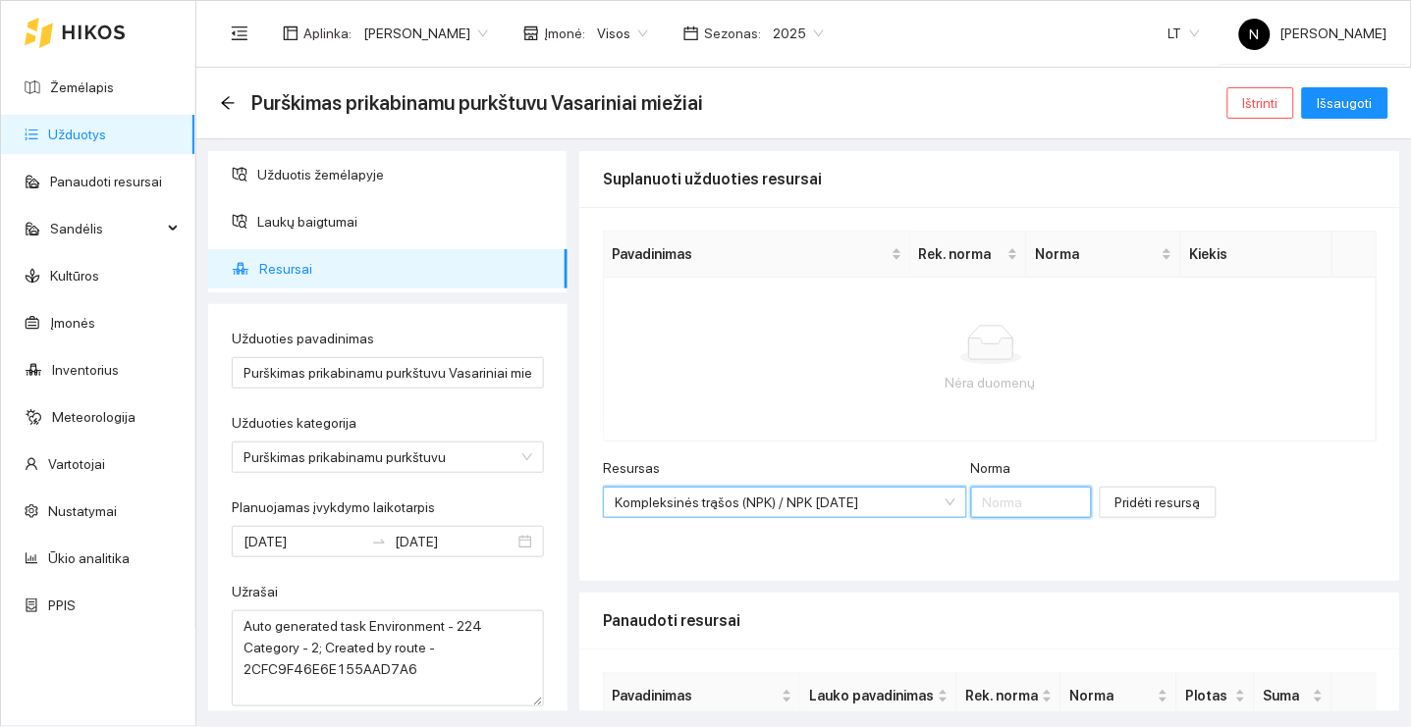
click at [1015, 495] on input "Norma" at bounding box center [1032, 502] width 122 height 31
type input "175"
click at [1201, 496] on span "Pridėti resursą" at bounding box center [1157, 503] width 85 height 22
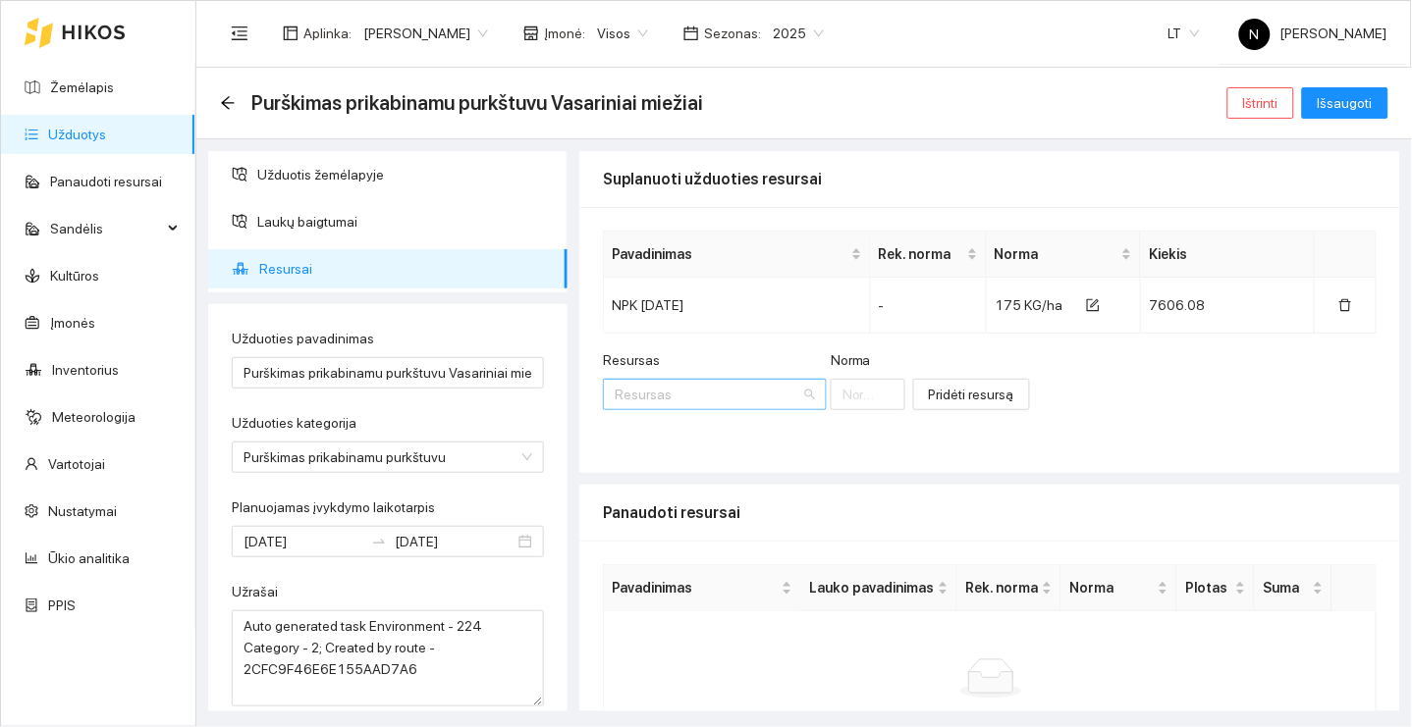
click at [748, 392] on input "Resursas" at bounding box center [708, 394] width 187 height 29
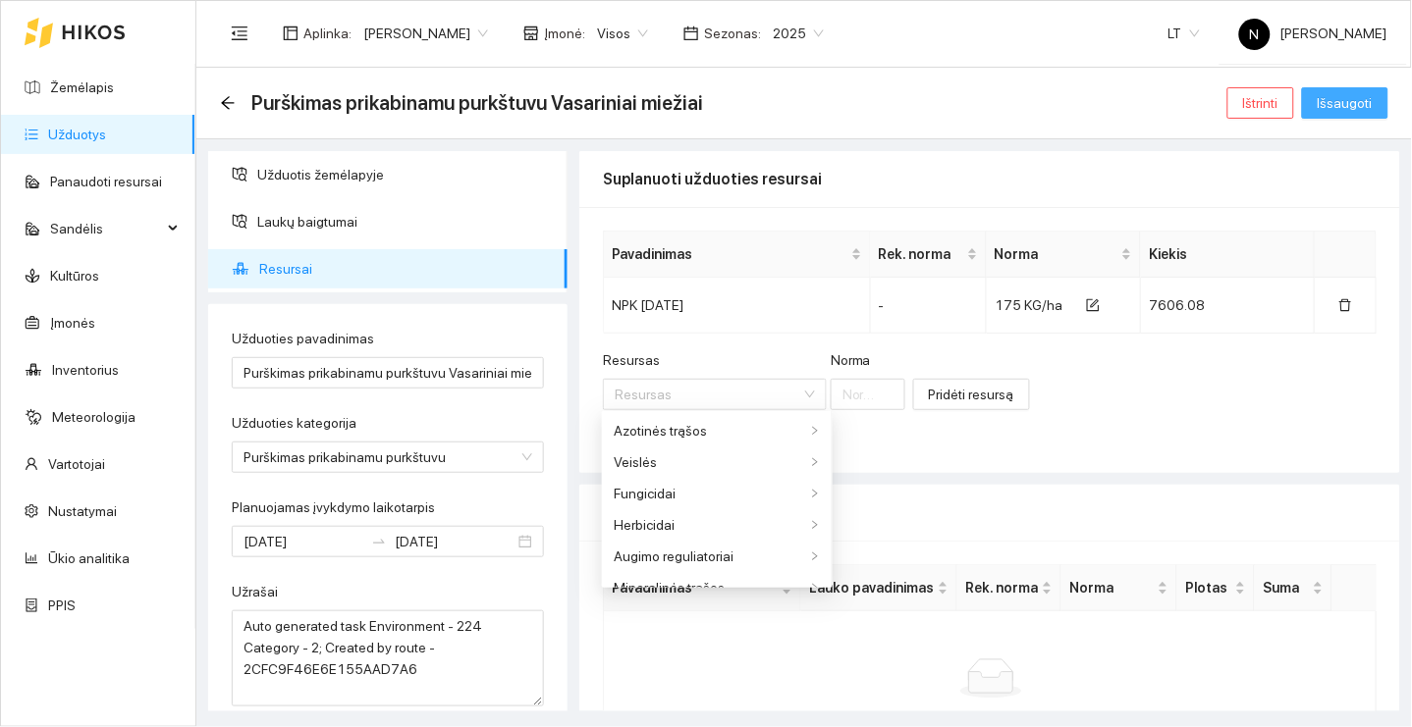
click at [1360, 96] on span "Išsaugoti" at bounding box center [1344, 103] width 55 height 22
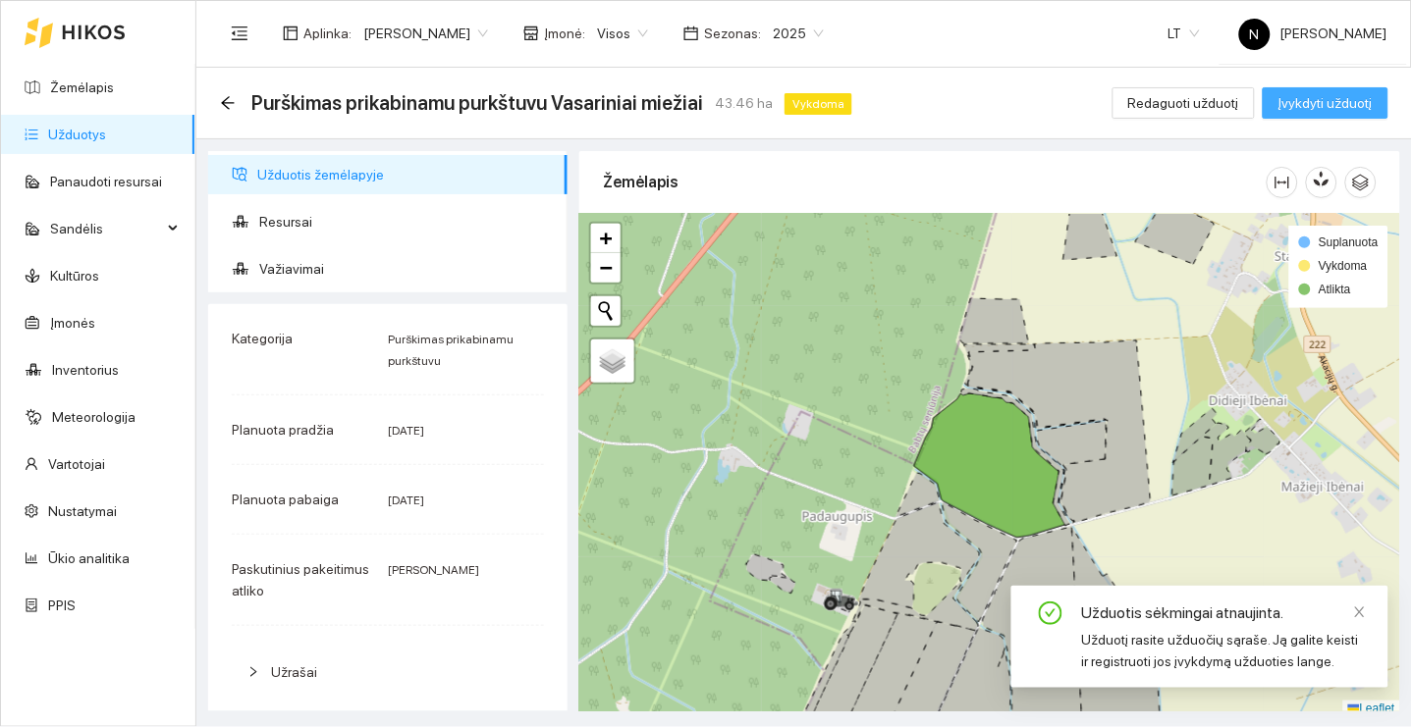
click at [1359, 97] on span "Įvykdyti užduotį" at bounding box center [1325, 103] width 94 height 22
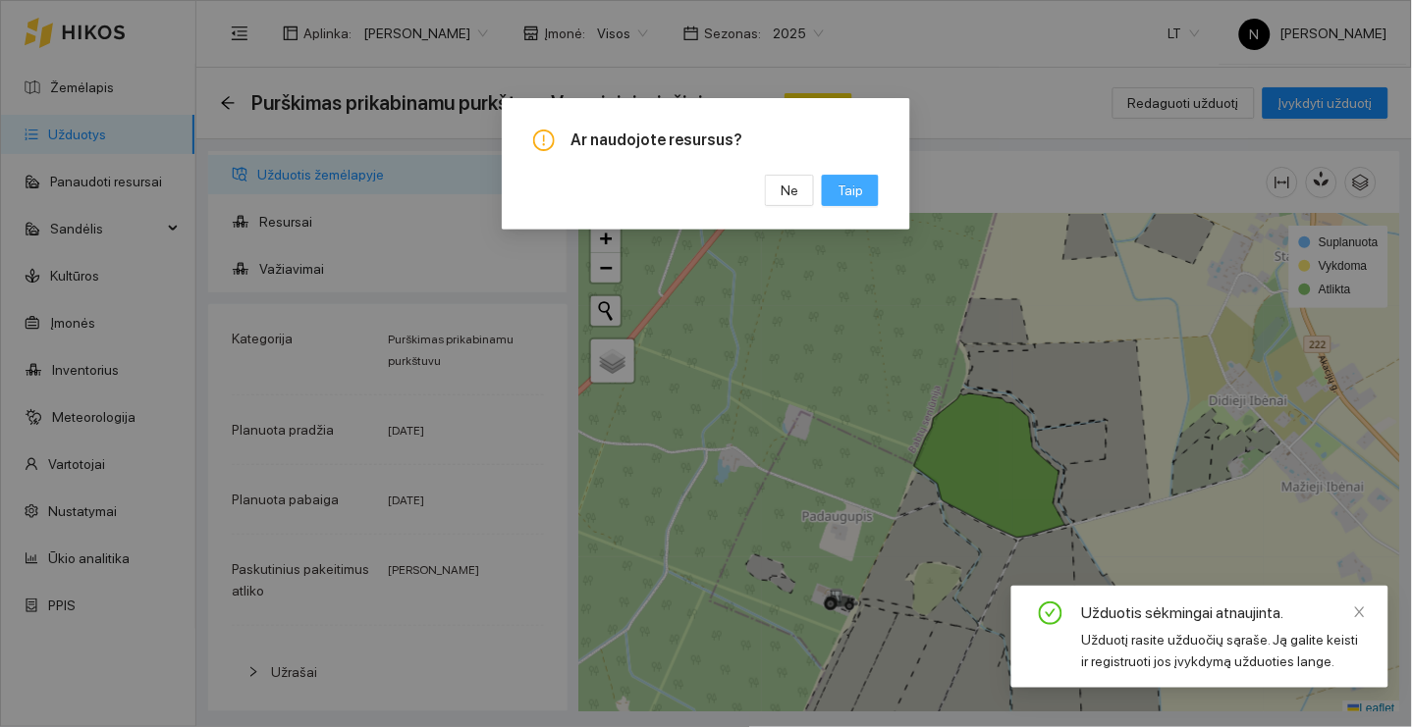
click at [855, 179] on button "Taip" at bounding box center [850, 190] width 57 height 31
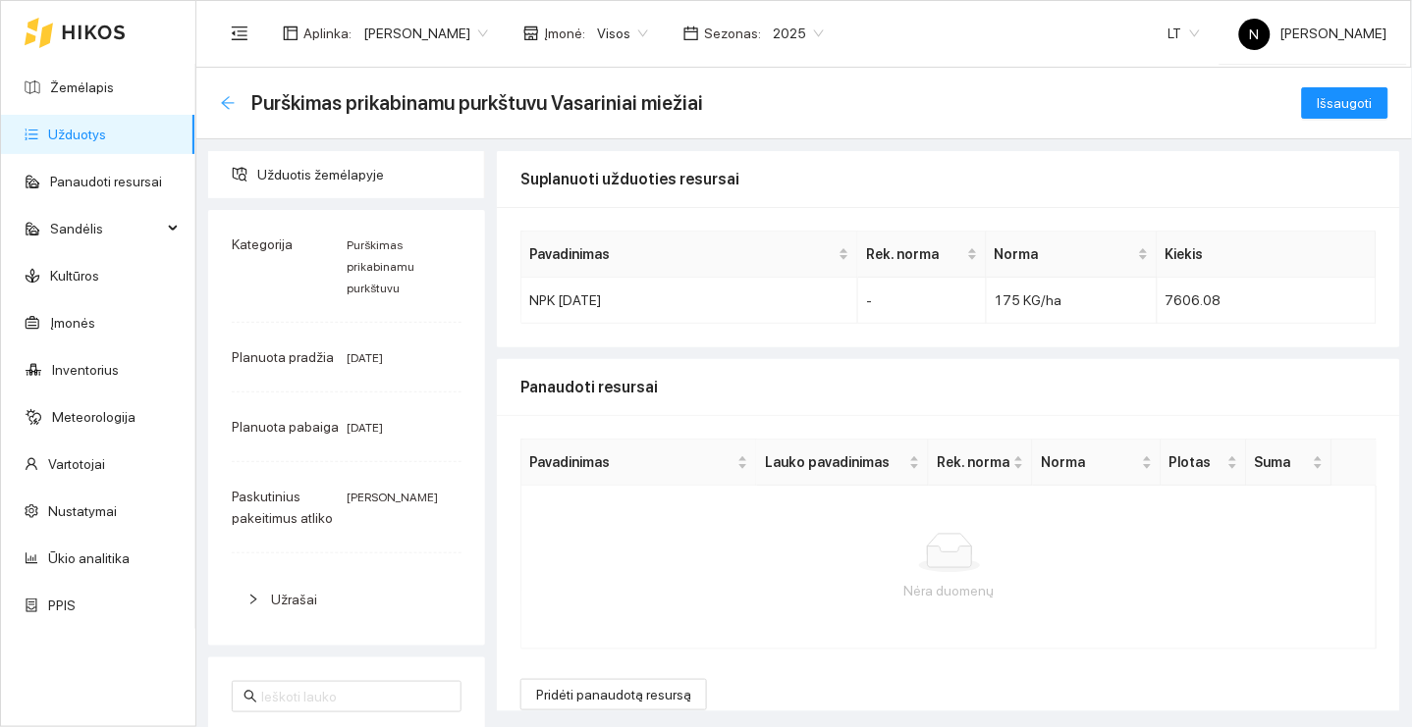
click at [231, 106] on icon "arrow-left" at bounding box center [228, 103] width 16 height 16
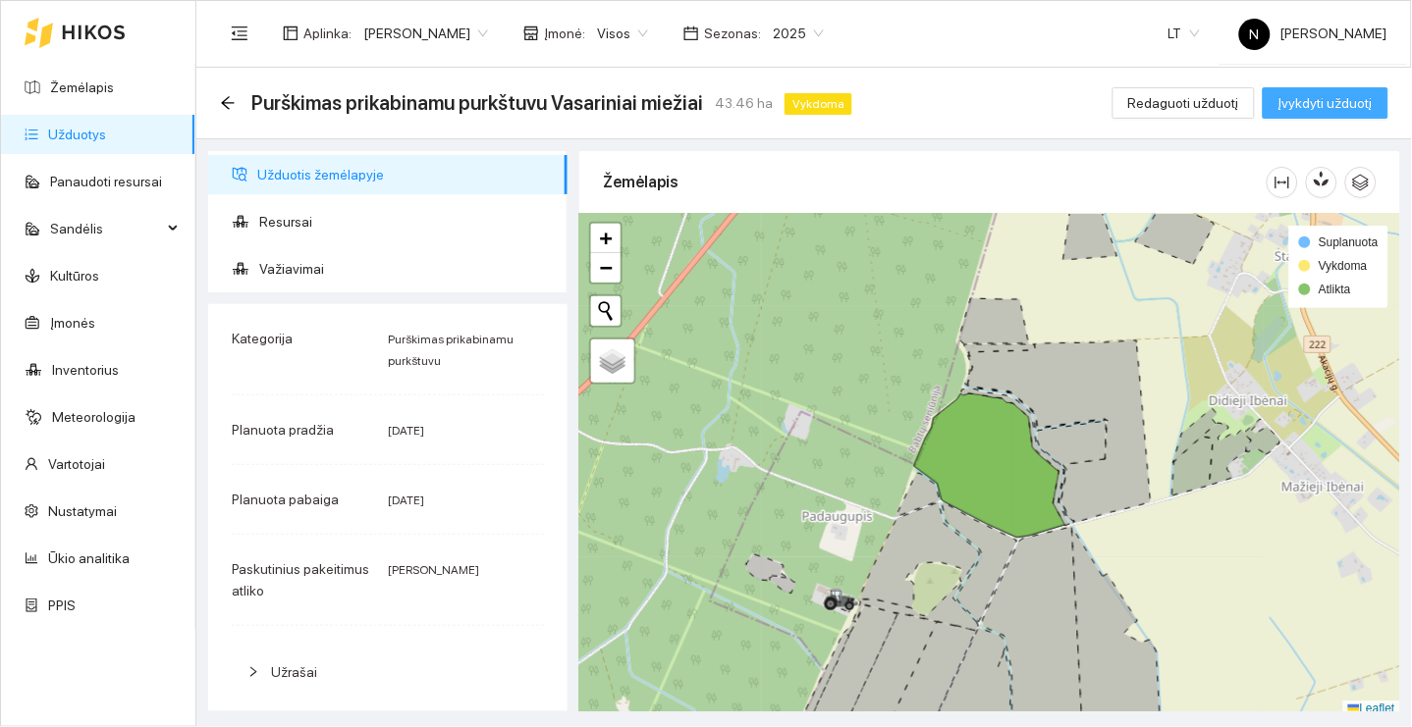
click at [1304, 103] on span "Įvykdyti užduotį" at bounding box center [1325, 103] width 94 height 22
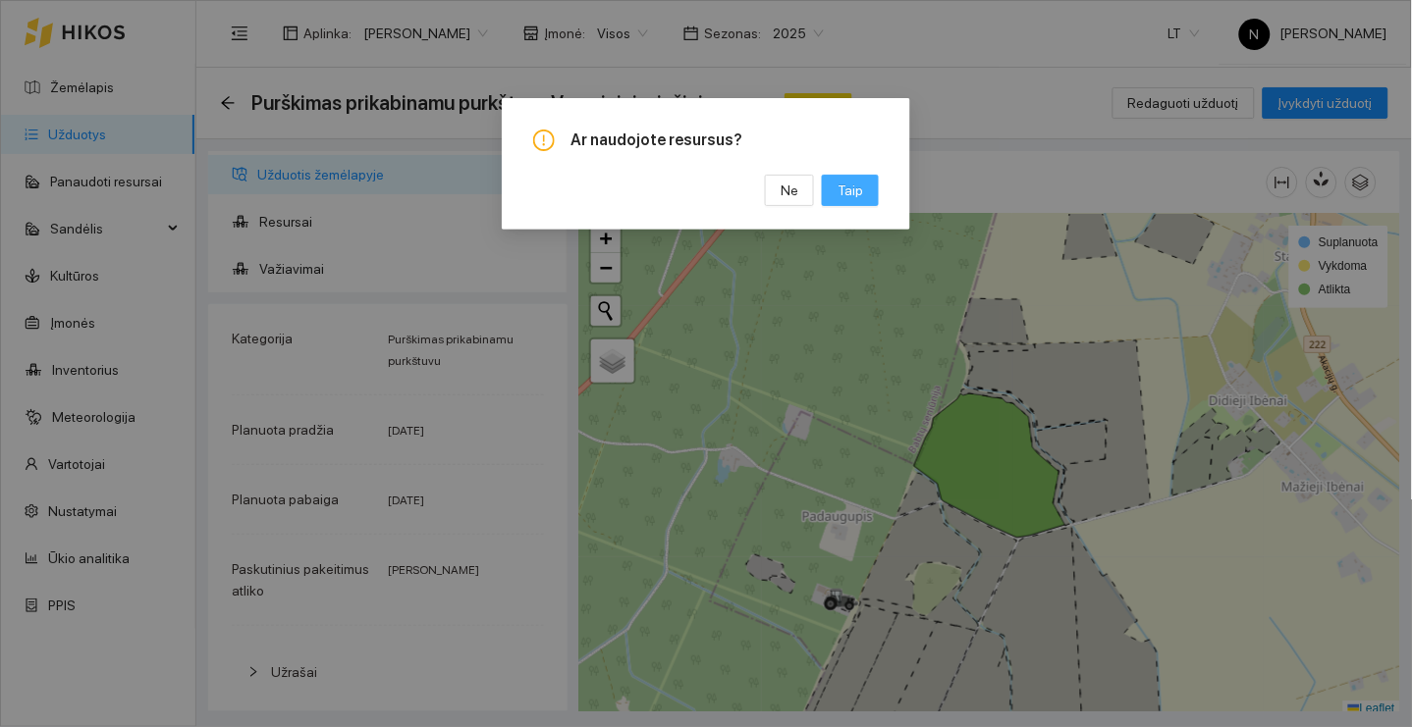
click at [852, 180] on span "Taip" at bounding box center [850, 191] width 26 height 22
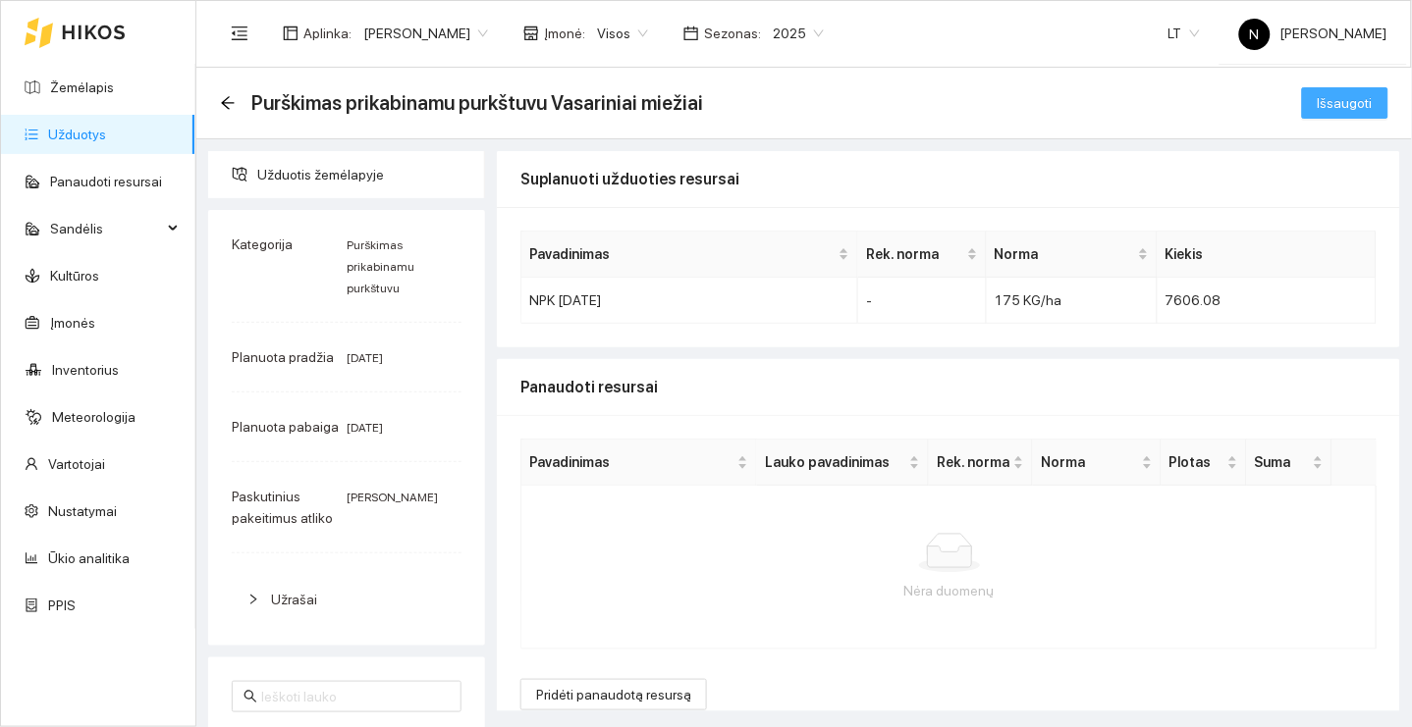
click at [1352, 103] on span "Išsaugoti" at bounding box center [1344, 103] width 55 height 22
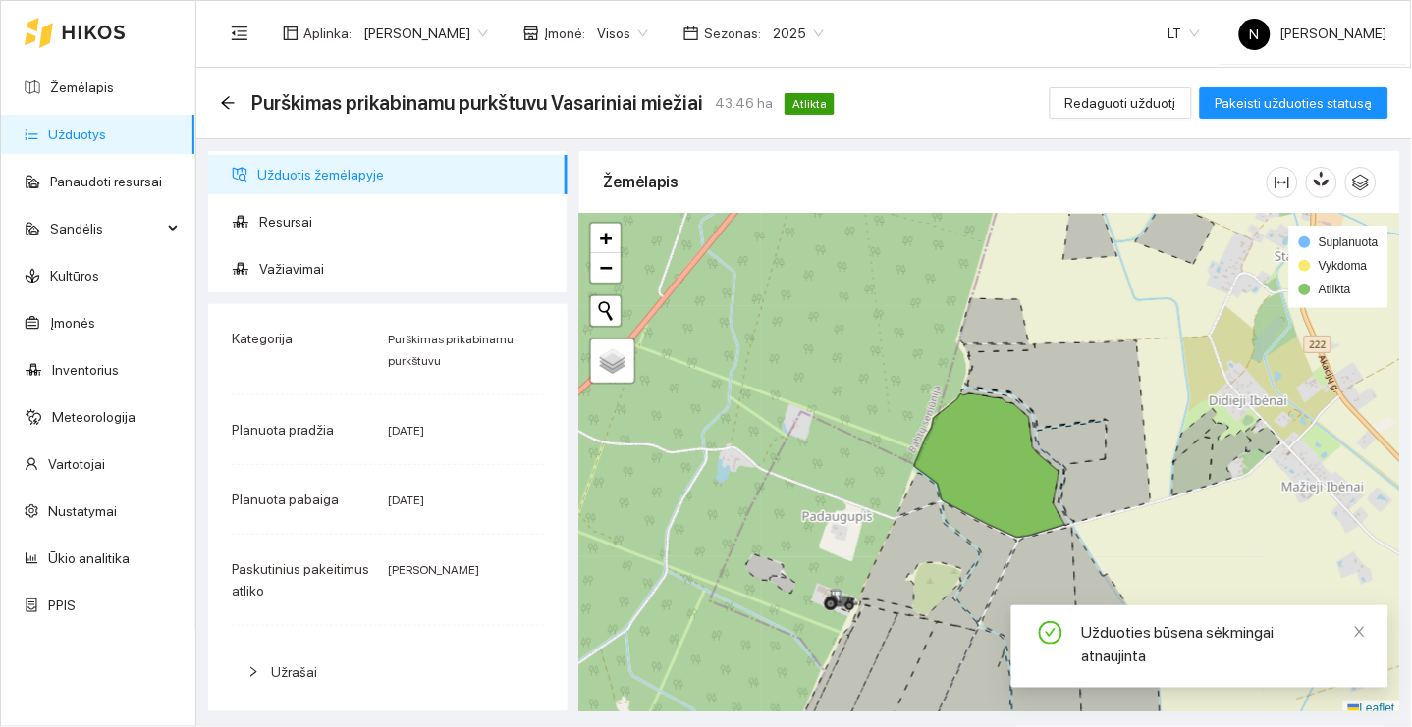
click at [106, 127] on link "Užduotys" at bounding box center [77, 135] width 58 height 16
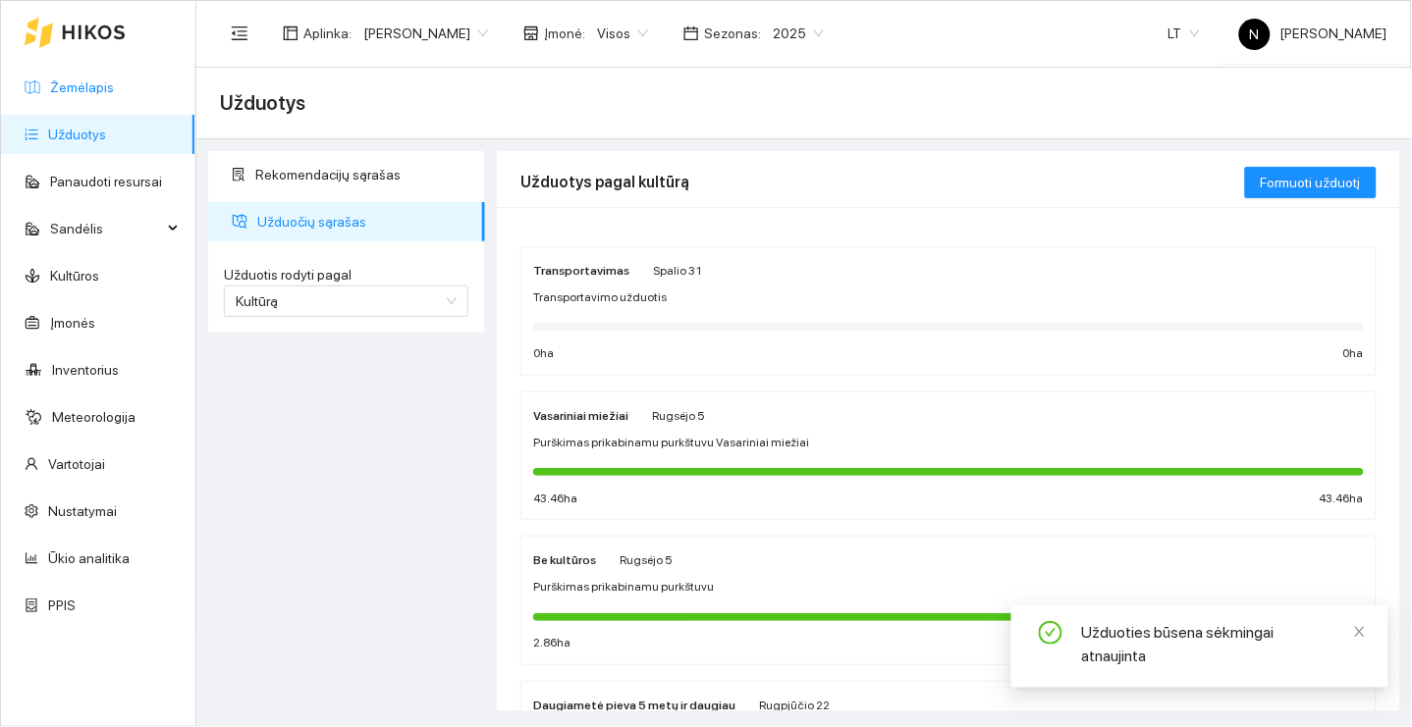
click at [113, 80] on link "Žemėlapis" at bounding box center [82, 88] width 64 height 16
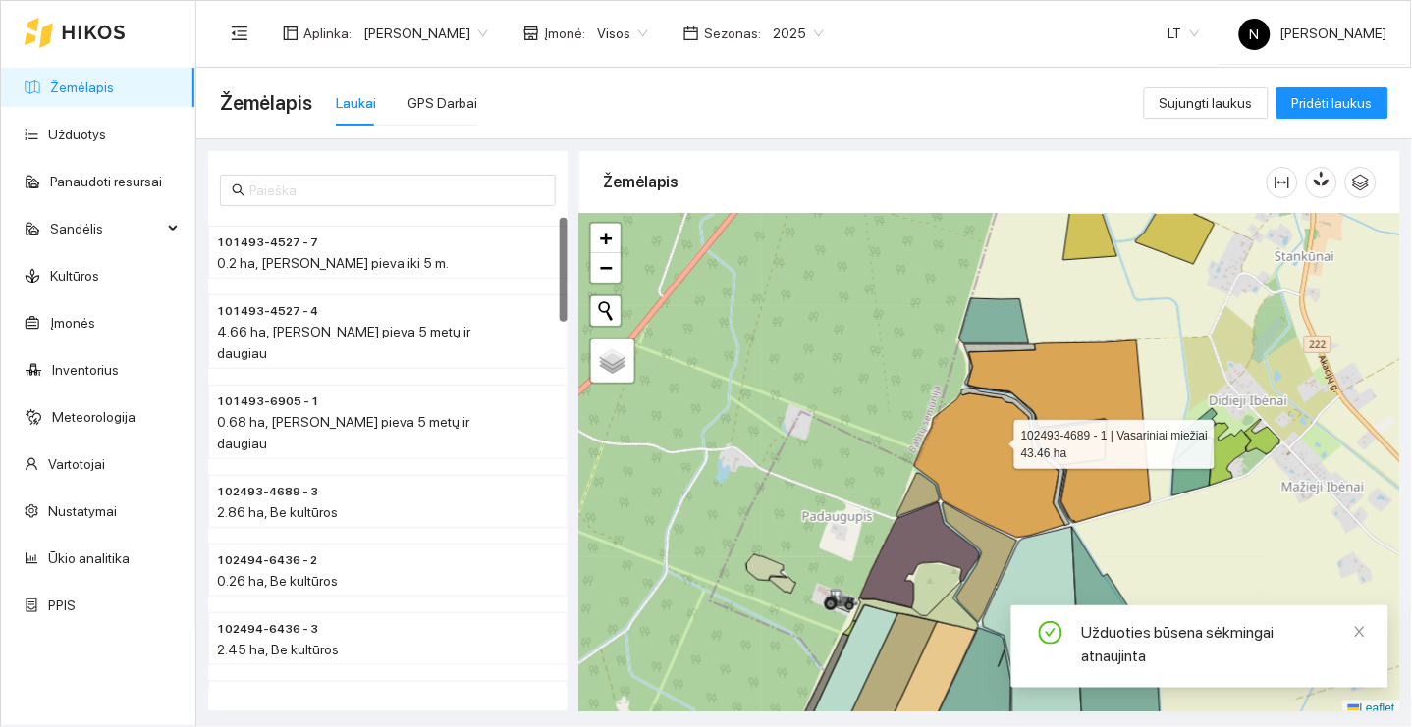
click at [987, 441] on icon at bounding box center [989, 466] width 151 height 144
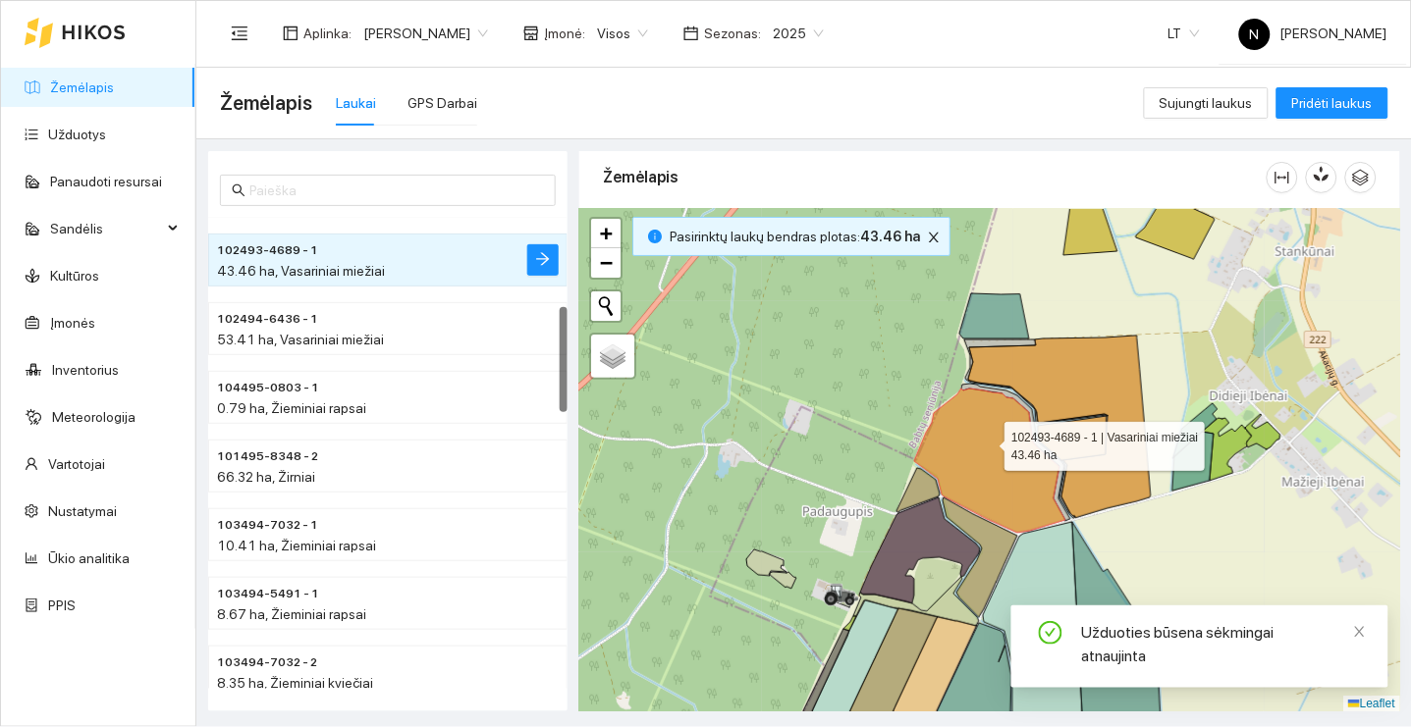
scroll to position [393, 0]
click at [539, 256] on icon "arrow-right" at bounding box center [543, 261] width 16 height 16
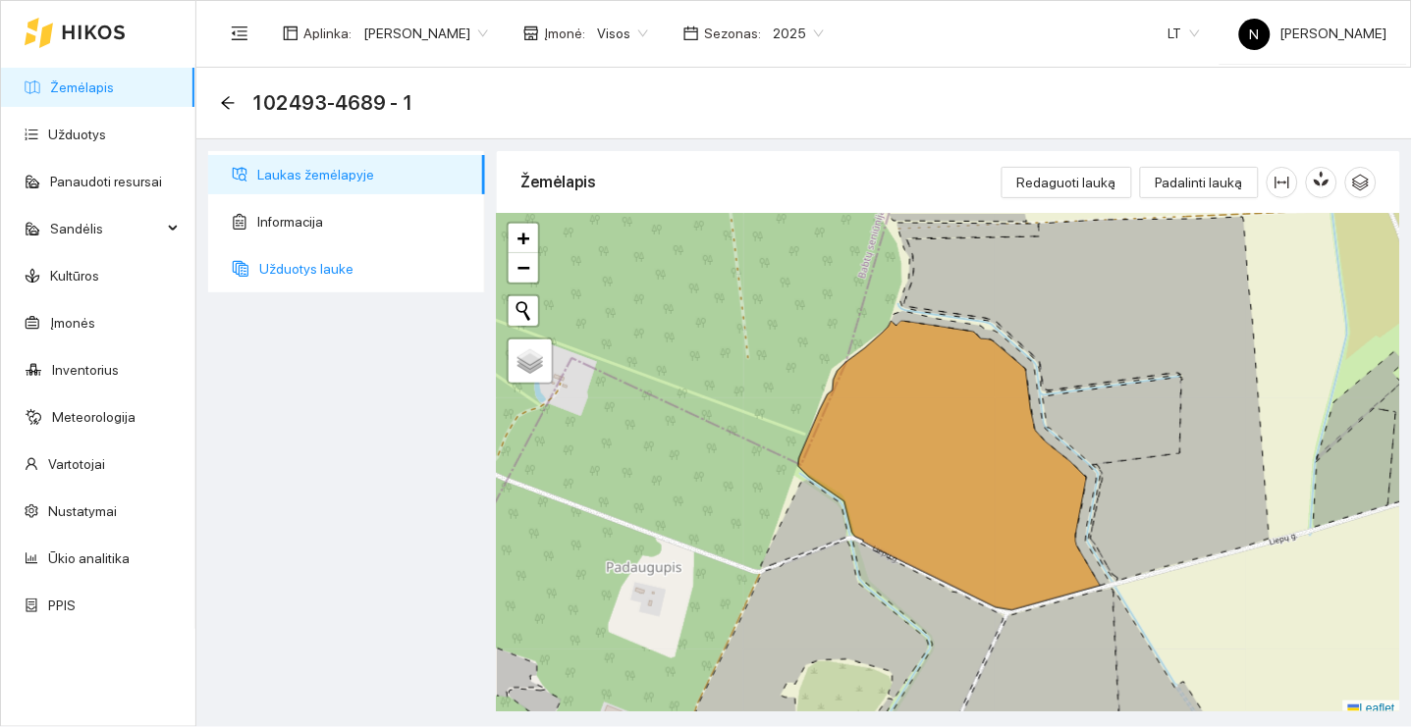
click at [449, 263] on span "Užduotys lauke" at bounding box center [364, 268] width 210 height 39
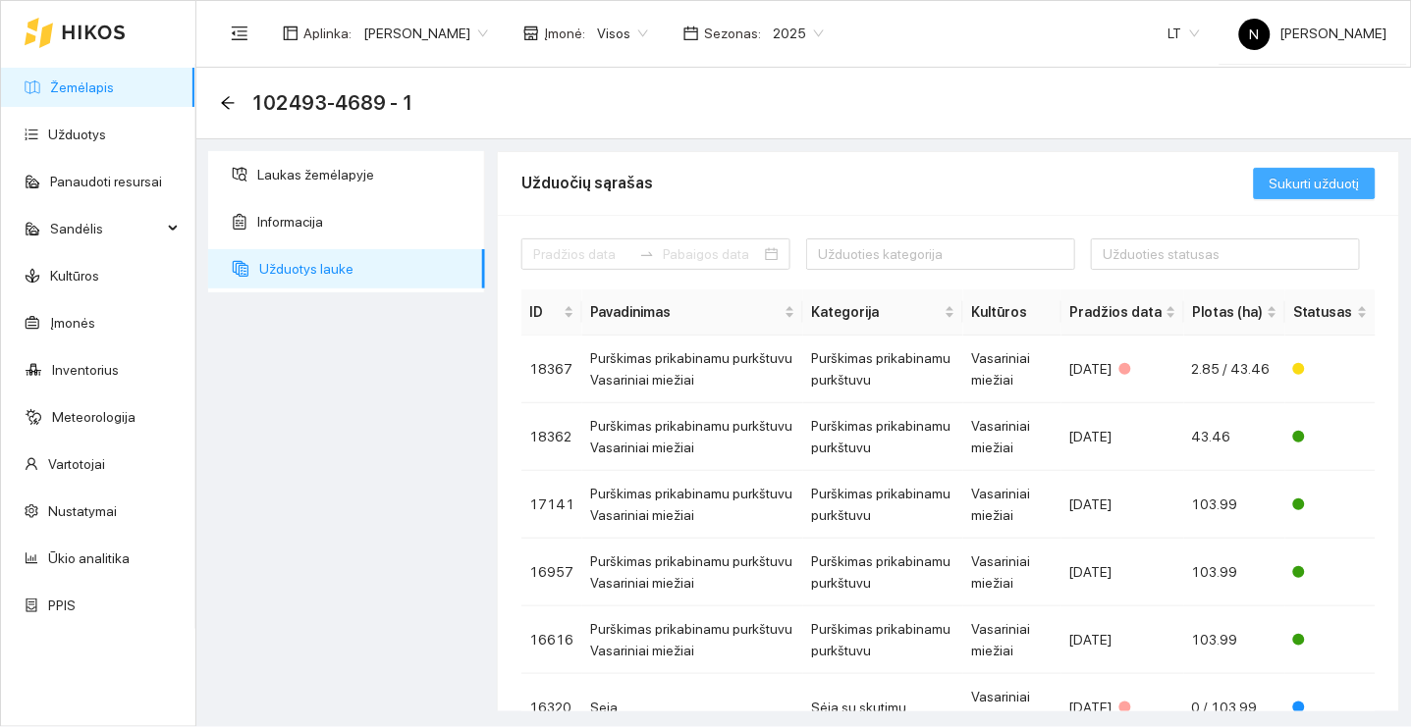
click at [1329, 178] on span "Sukurti užduotį" at bounding box center [1314, 184] width 90 height 22
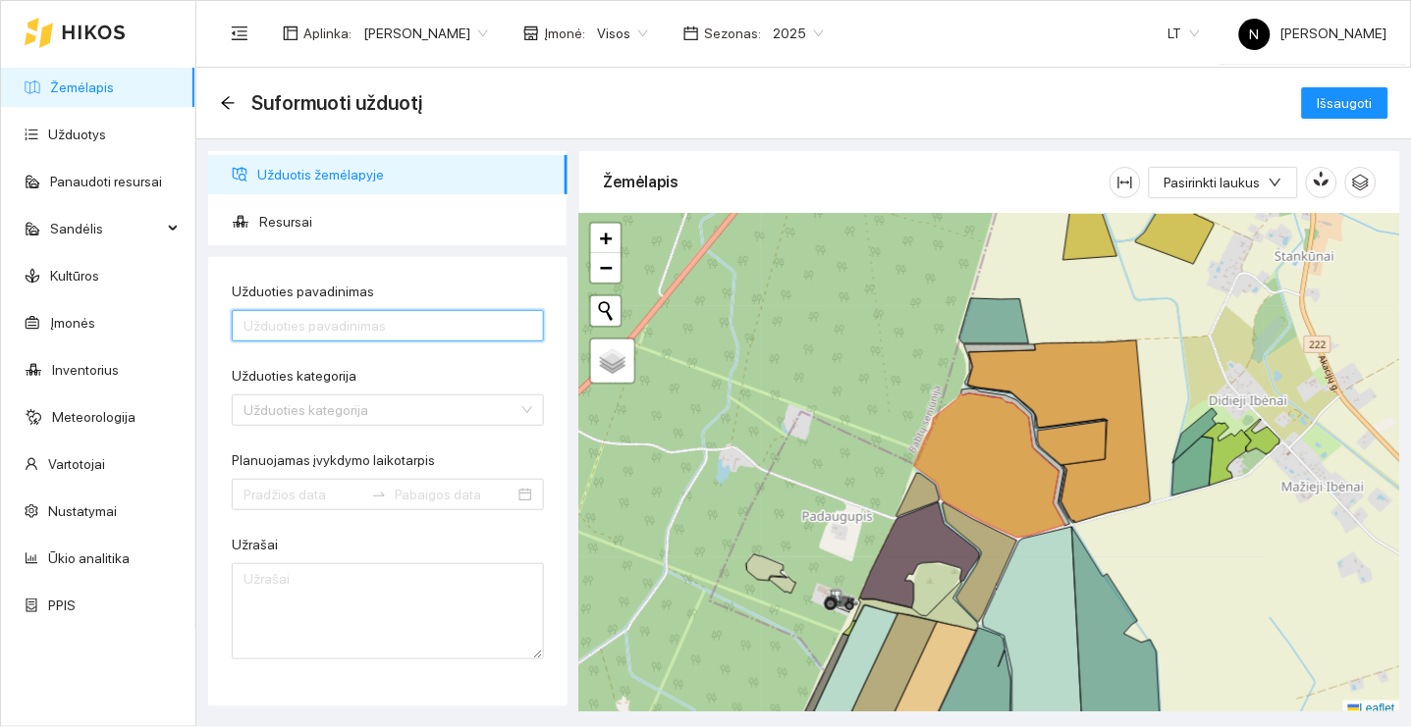
click at [436, 322] on input "Užduoties pavadinimas" at bounding box center [388, 325] width 312 height 31
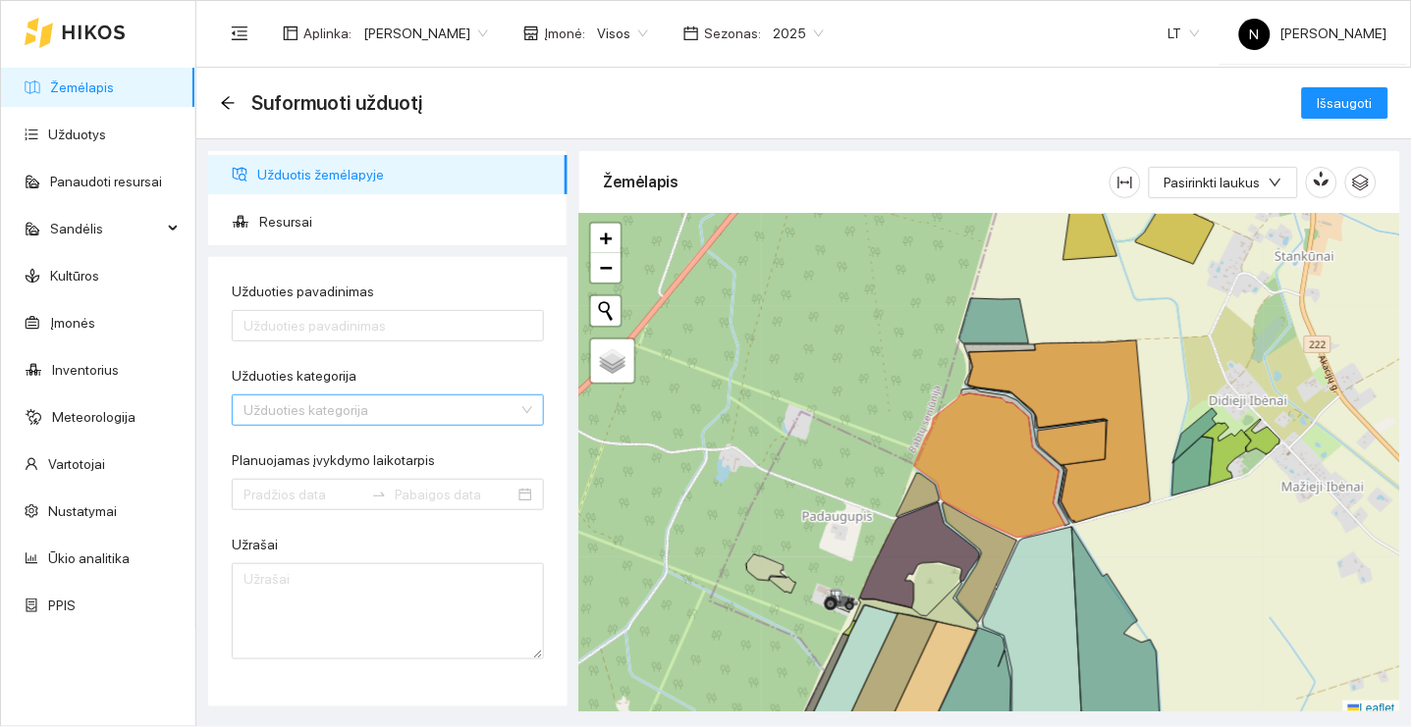
click at [430, 401] on input "Užduoties kategorija" at bounding box center [380, 410] width 275 height 29
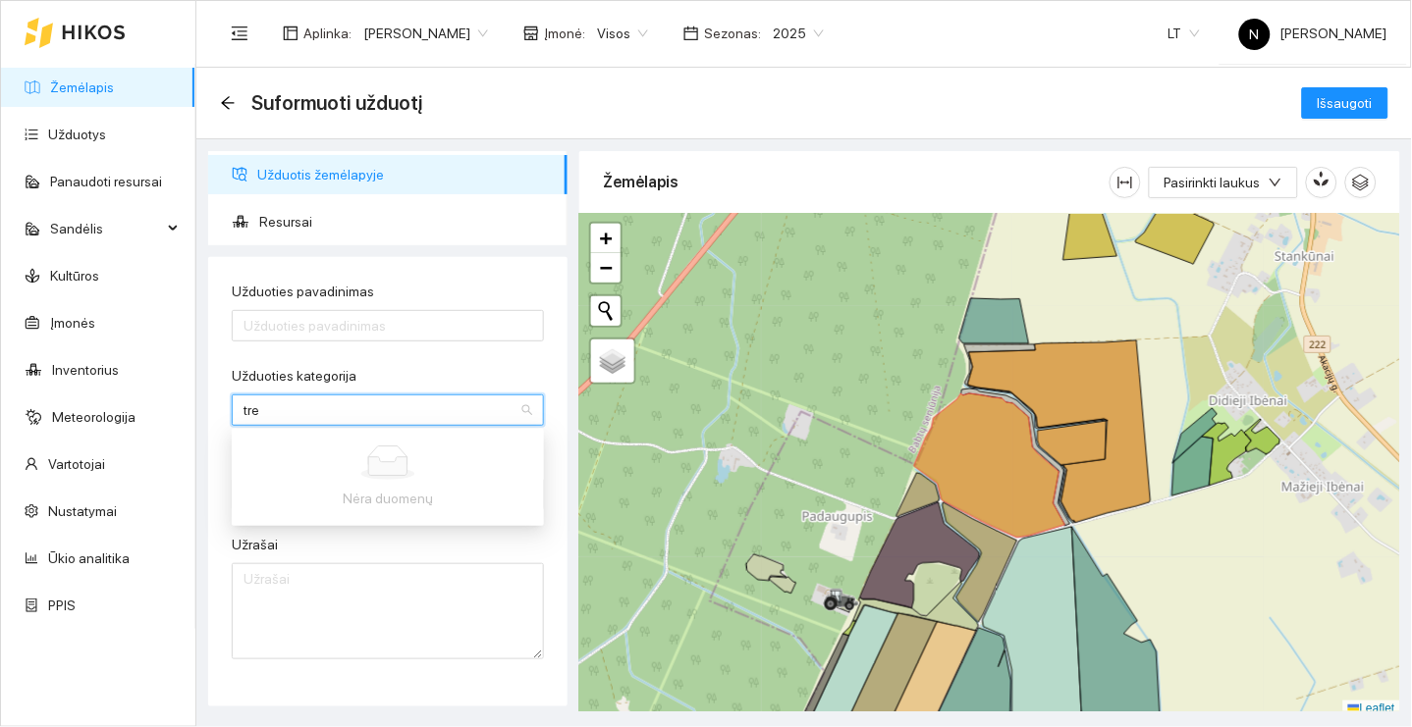
type input "tr"
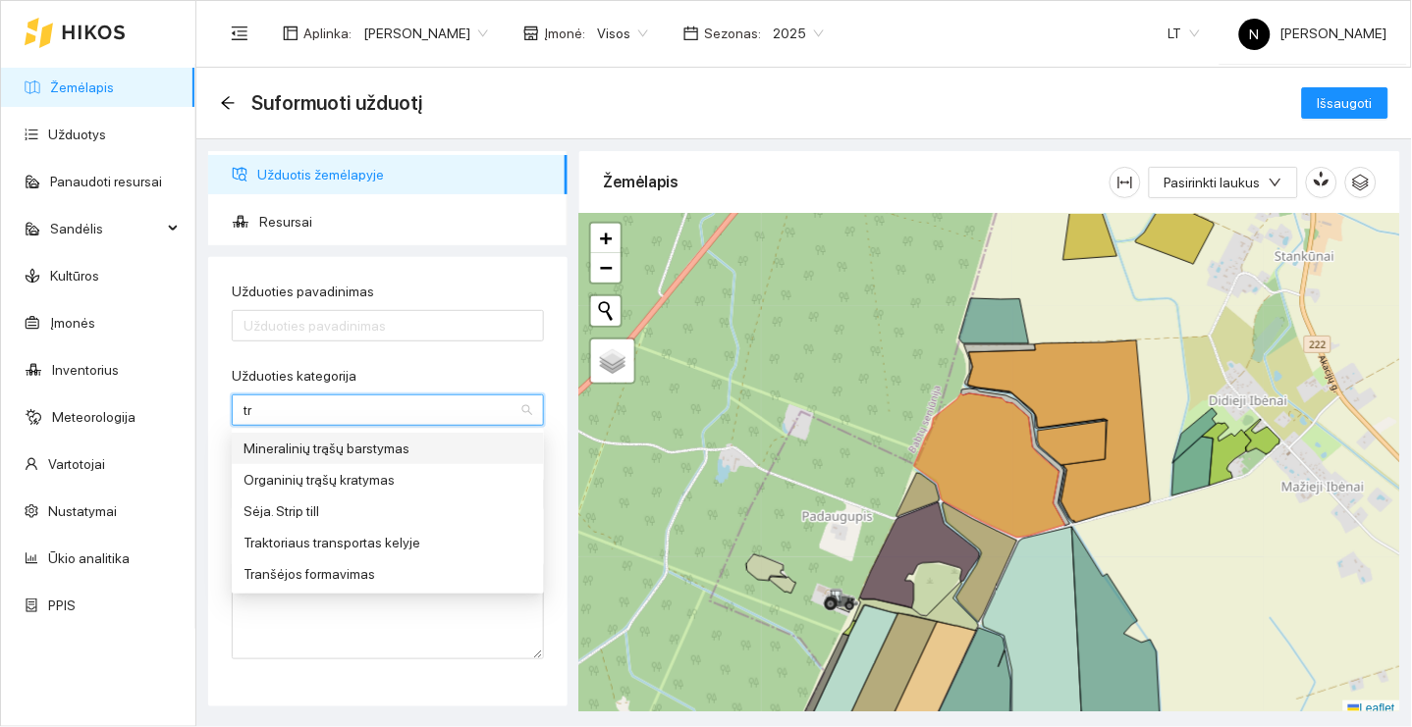
click at [361, 447] on div "Mineralinių trąšų barstymas" at bounding box center [387, 449] width 289 height 22
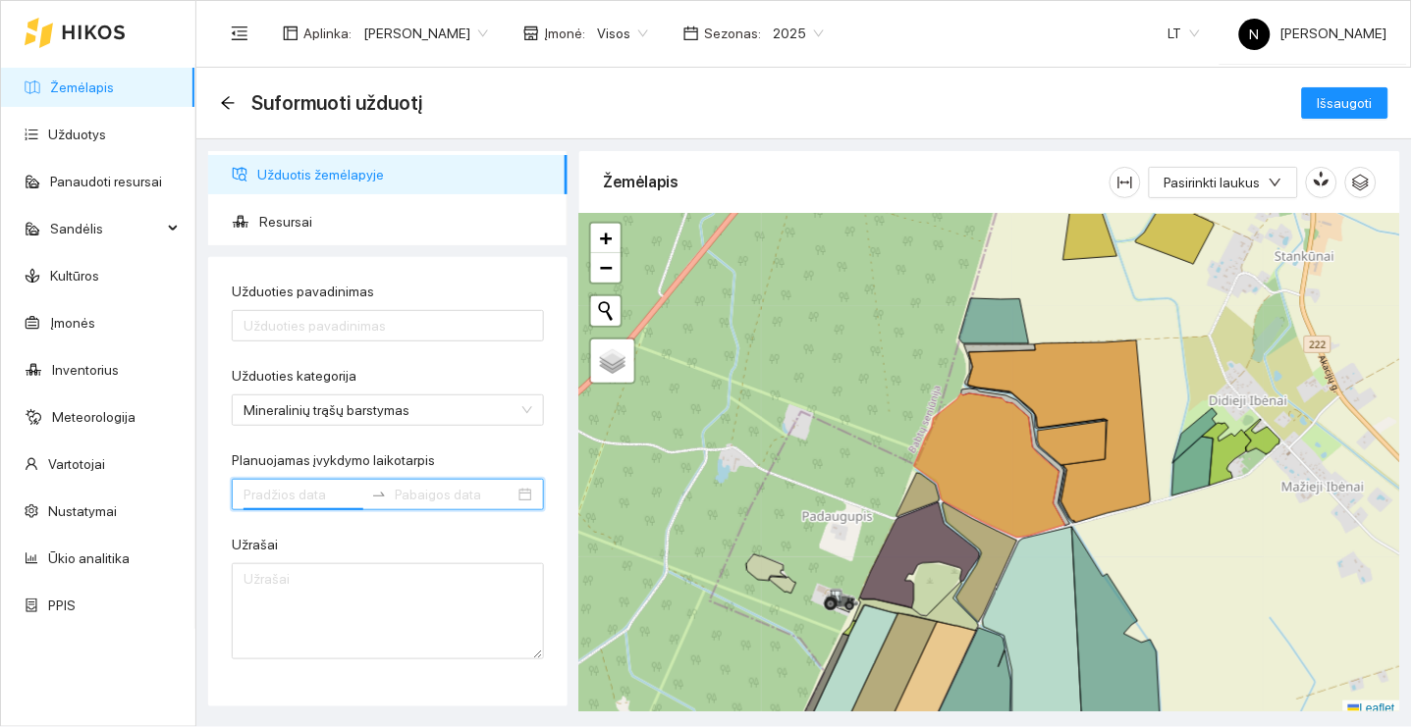
click at [319, 484] on input "Planuojamas įvykdymo laikotarpis" at bounding box center [303, 495] width 120 height 22
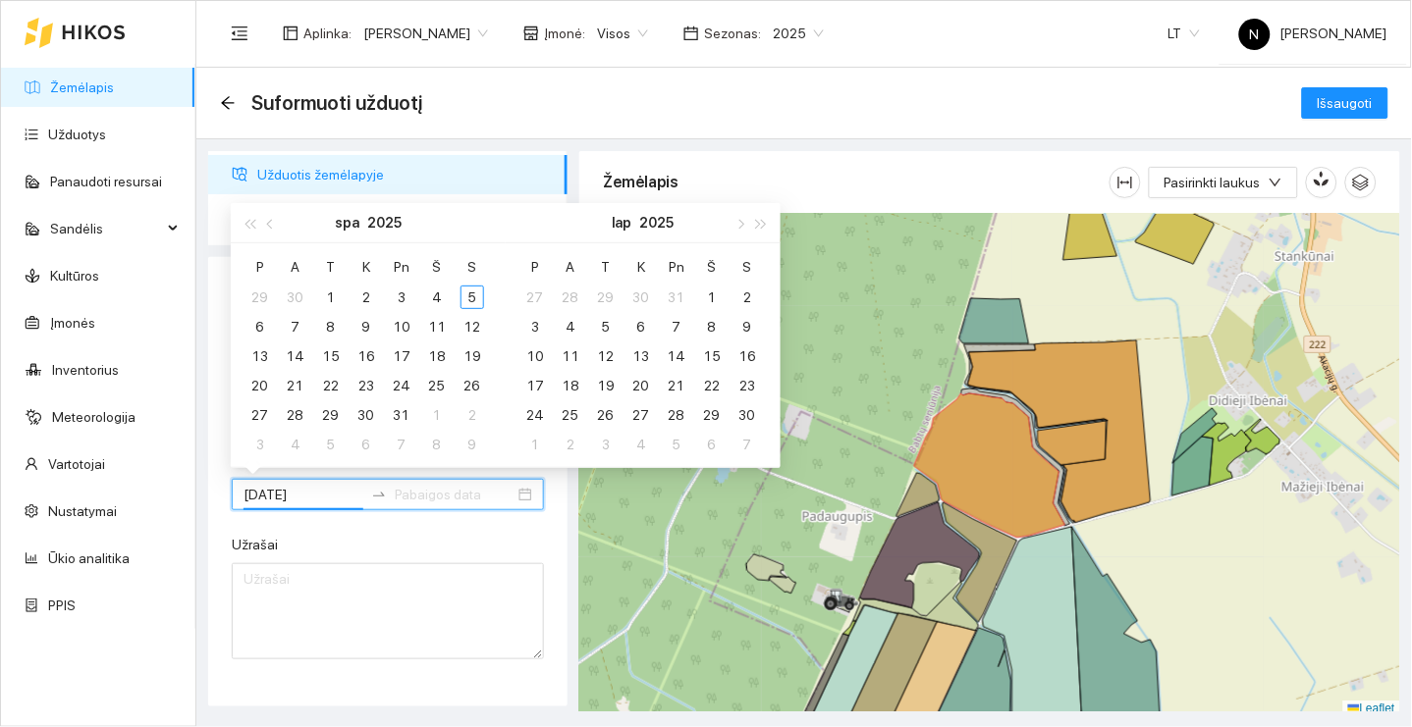
type input "[DATE]"
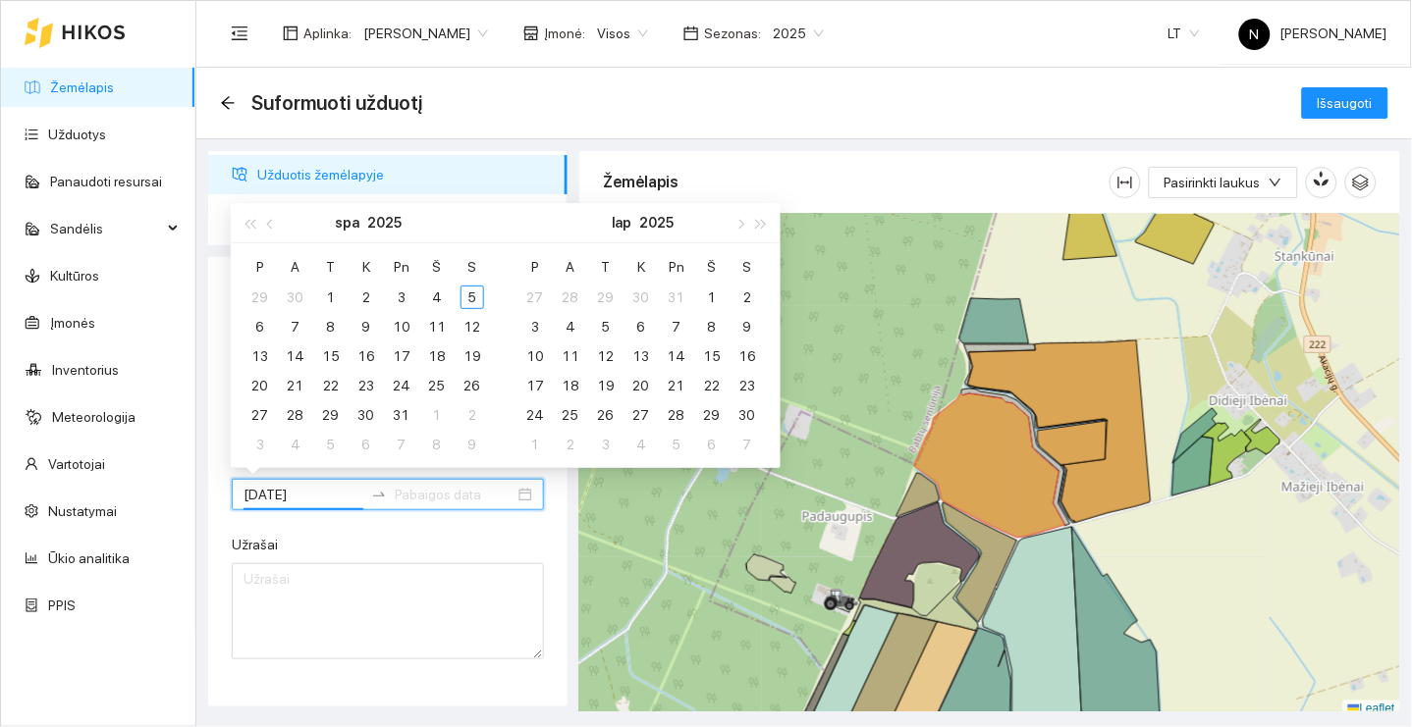
type input "[DATE]"
click at [493, 542] on div "Užrašai" at bounding box center [388, 548] width 312 height 29
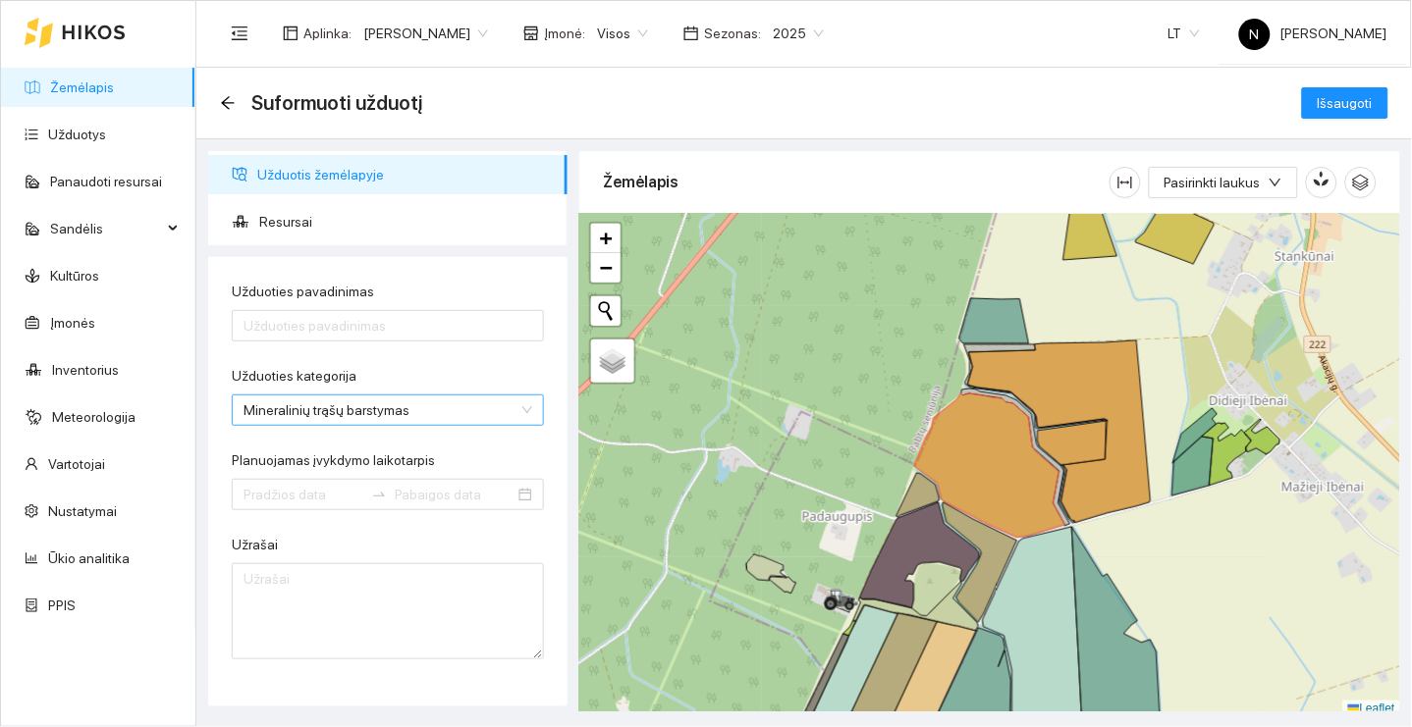
click at [446, 396] on span "Mineralinių trąšų barstymas" at bounding box center [387, 410] width 289 height 29
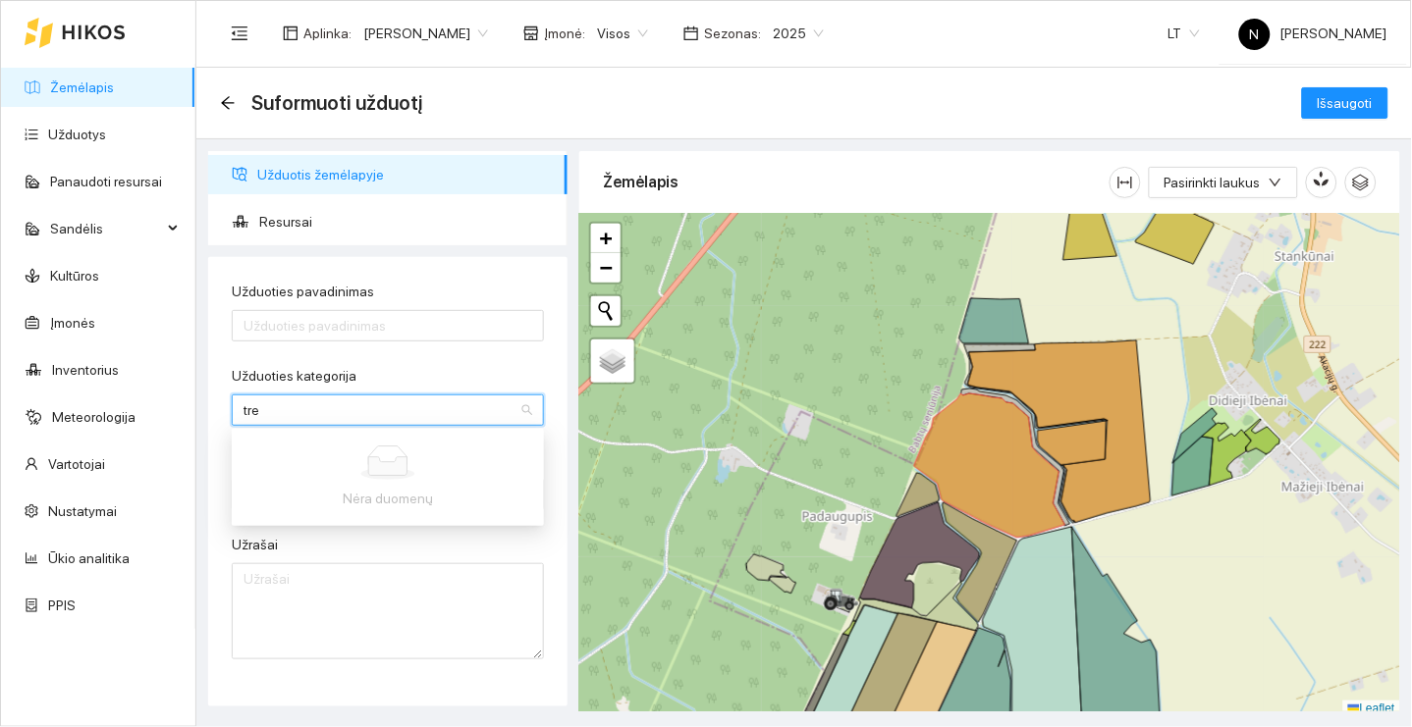
type input "tr"
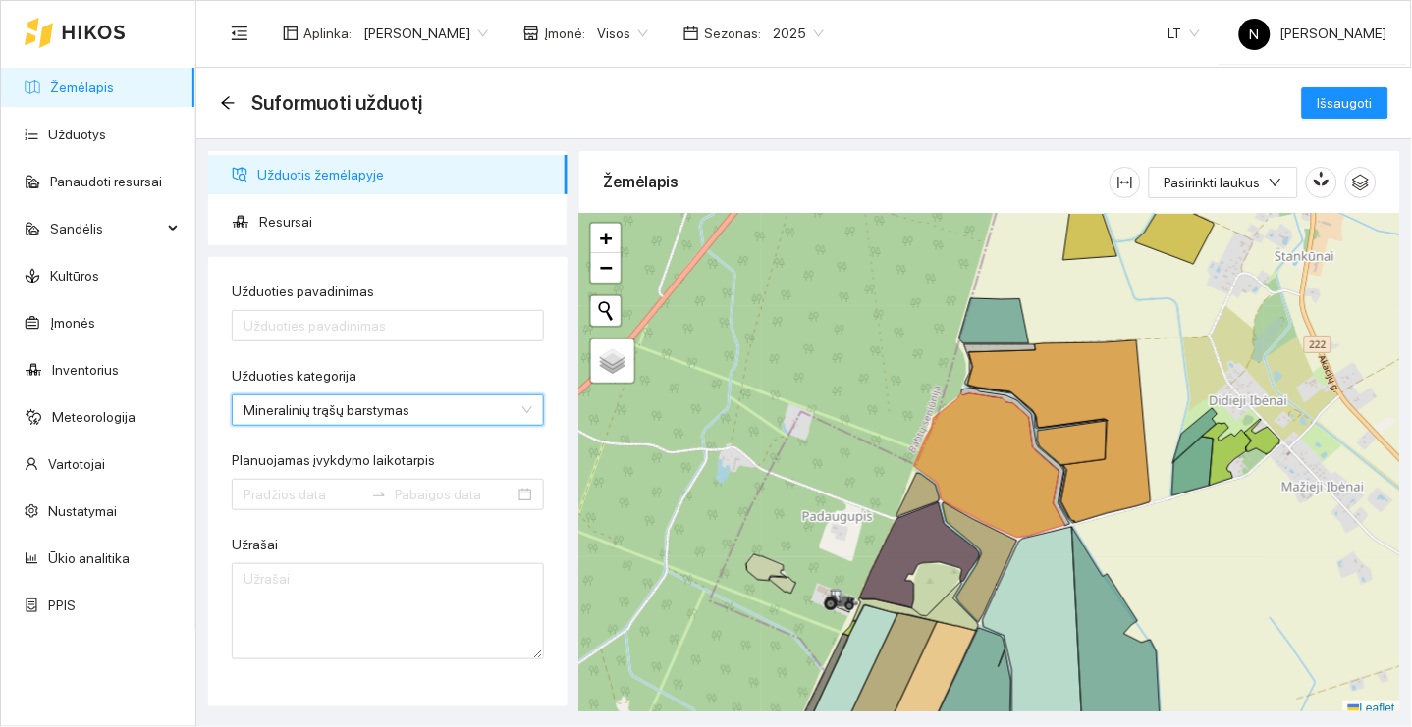
click at [487, 427] on form "Užduoties pavadinimas Užduoties kategorija Mineralinių trąšų barstymas Minerali…" at bounding box center [388, 470] width 312 height 379
click at [495, 409] on span "Mineralinių trąšų barstymas" at bounding box center [387, 410] width 289 height 29
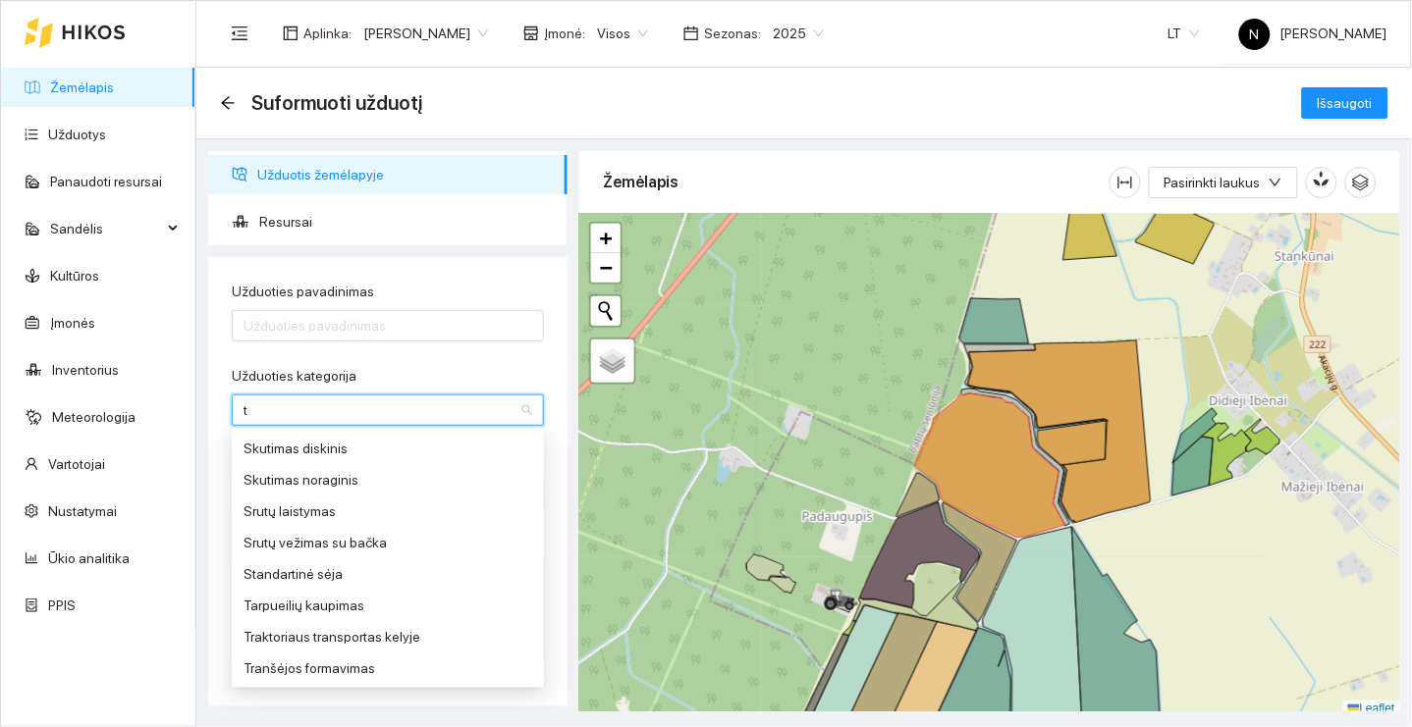
scroll to position [0, 0]
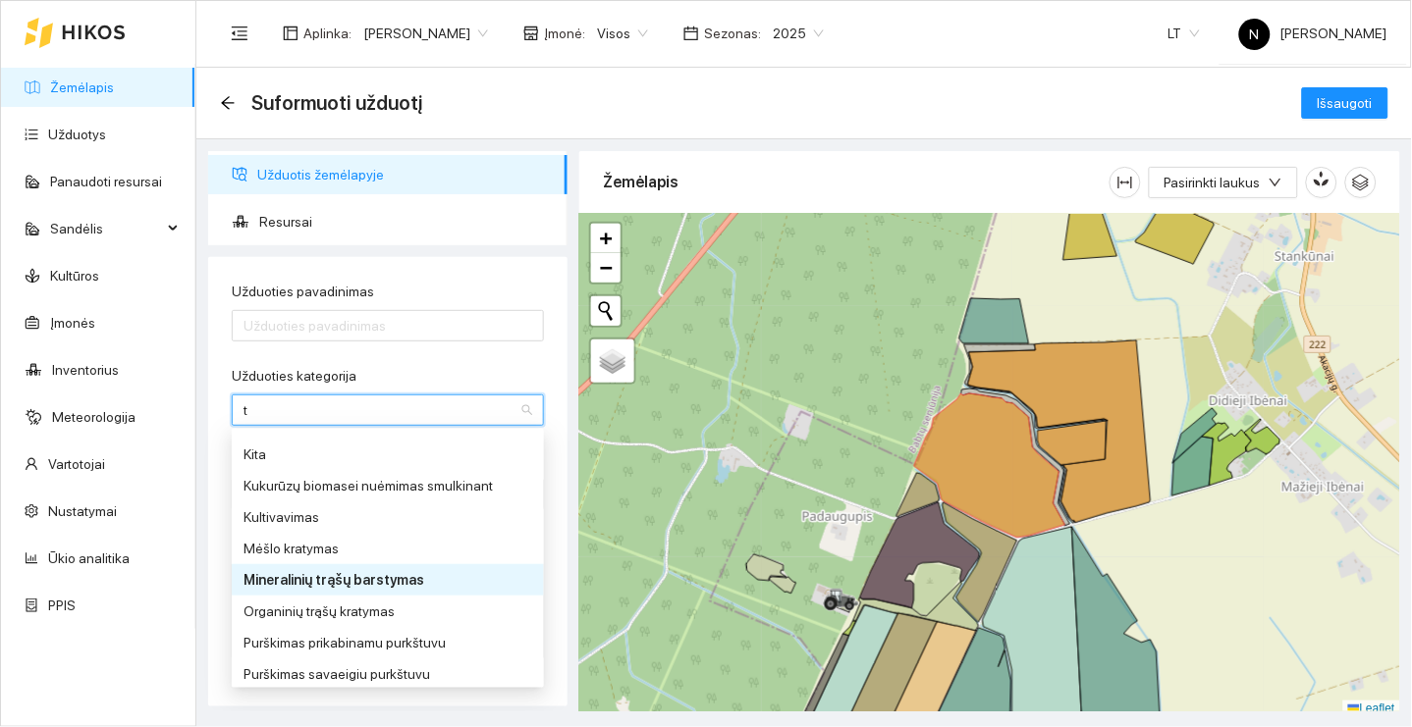
type input "tr"
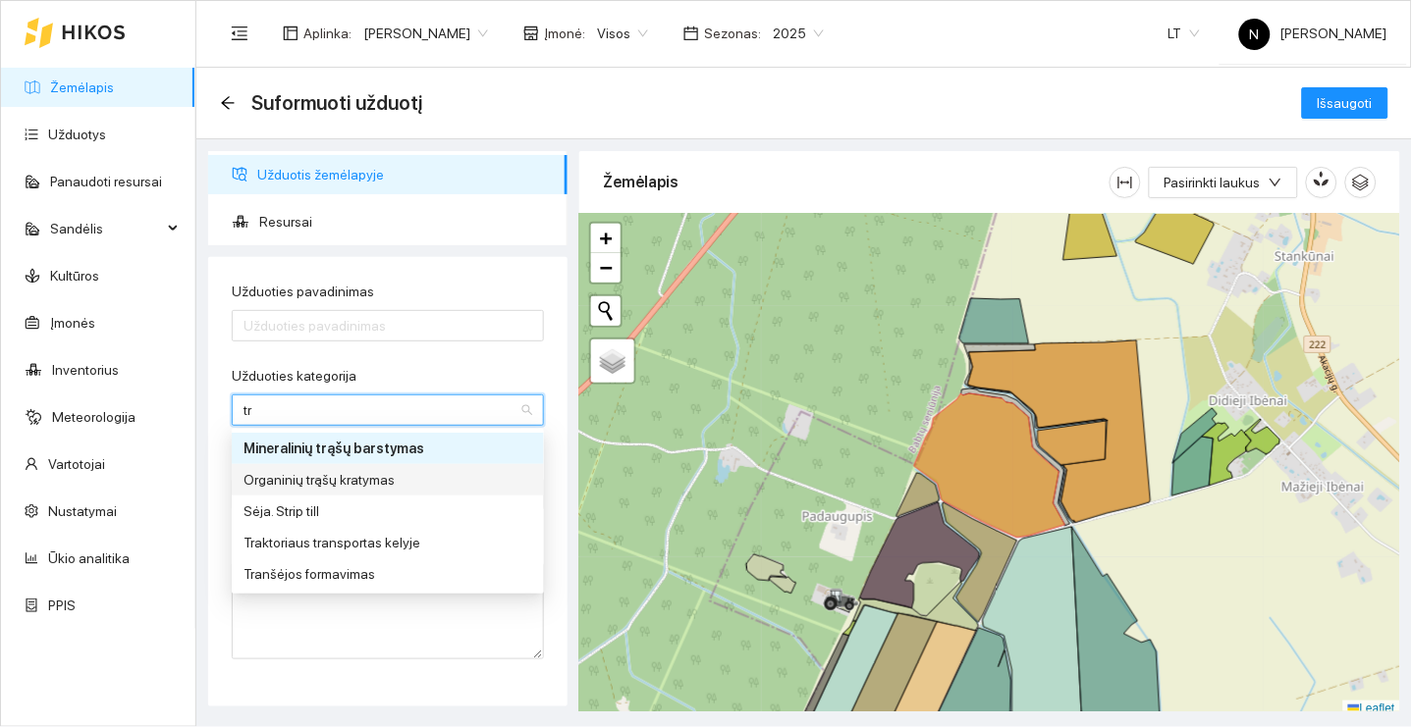
click at [439, 479] on div "Organinių trąšų kratymas" at bounding box center [387, 480] width 289 height 22
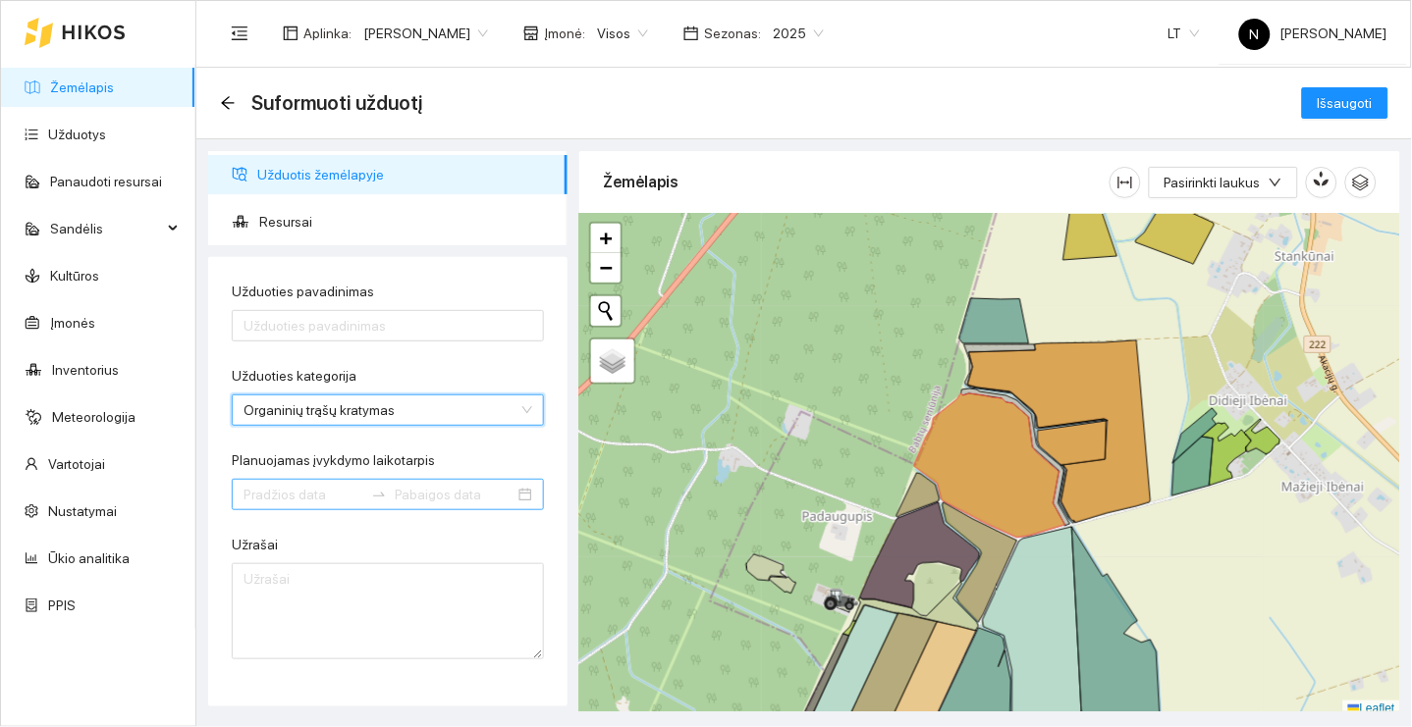
click at [323, 495] on input "Planuojamas įvykdymo laikotarpis" at bounding box center [303, 495] width 120 height 22
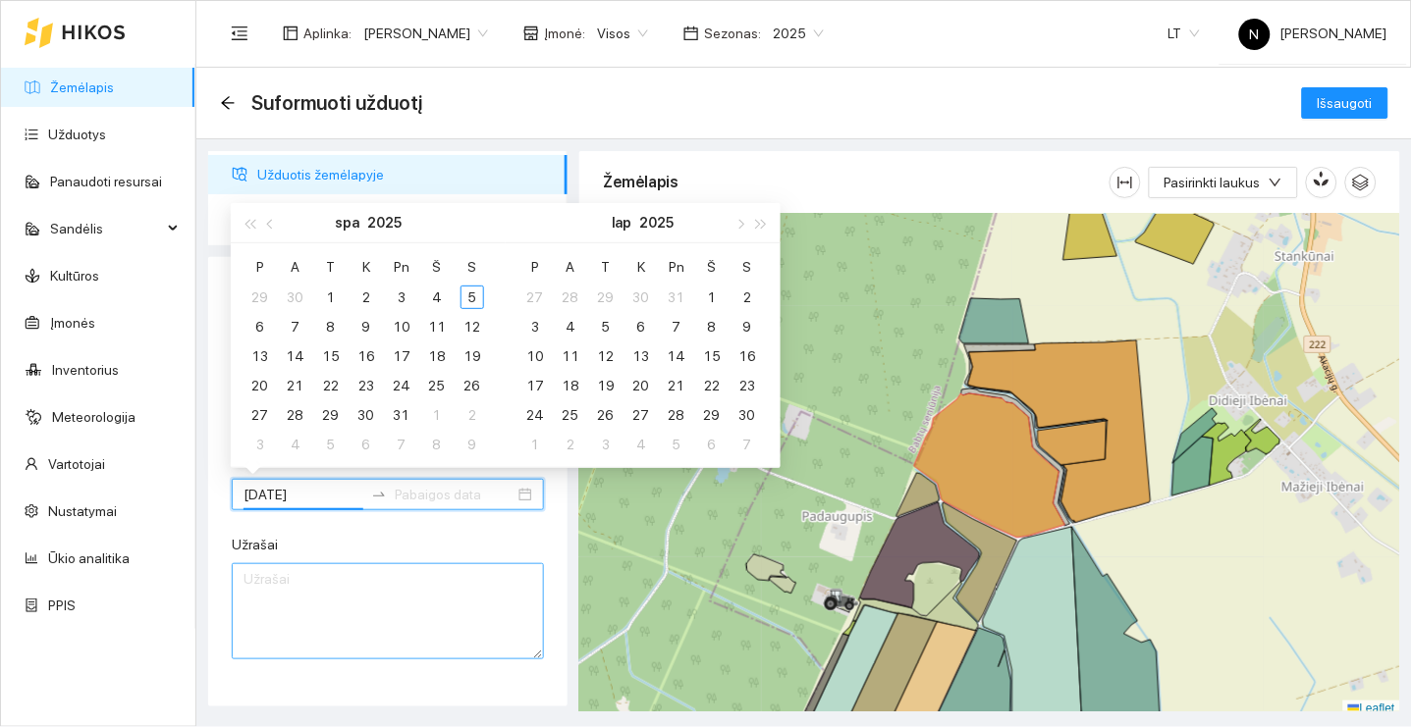
type input "[DATE]"
click at [495, 586] on textarea "Užrašai" at bounding box center [388, 612] width 312 height 96
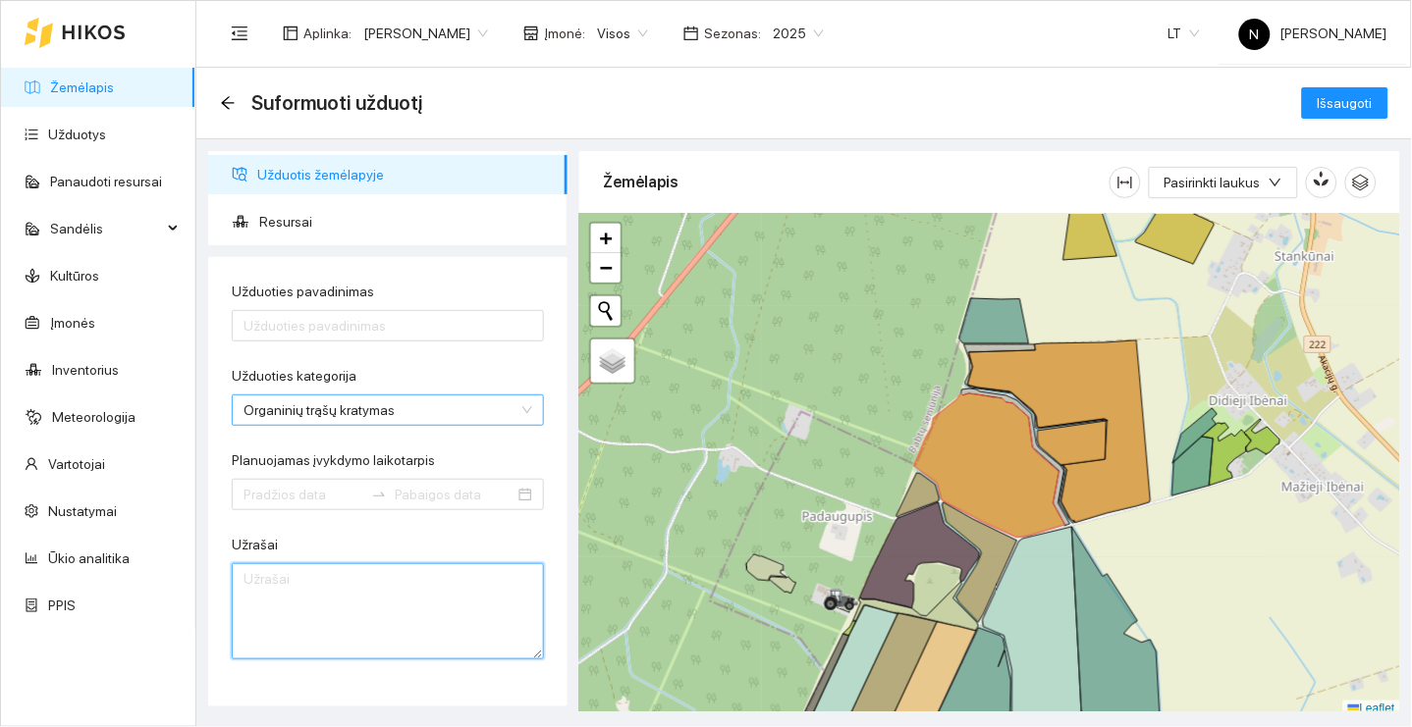
click at [482, 406] on span "Organinių trąšų kratymas" at bounding box center [387, 410] width 289 height 29
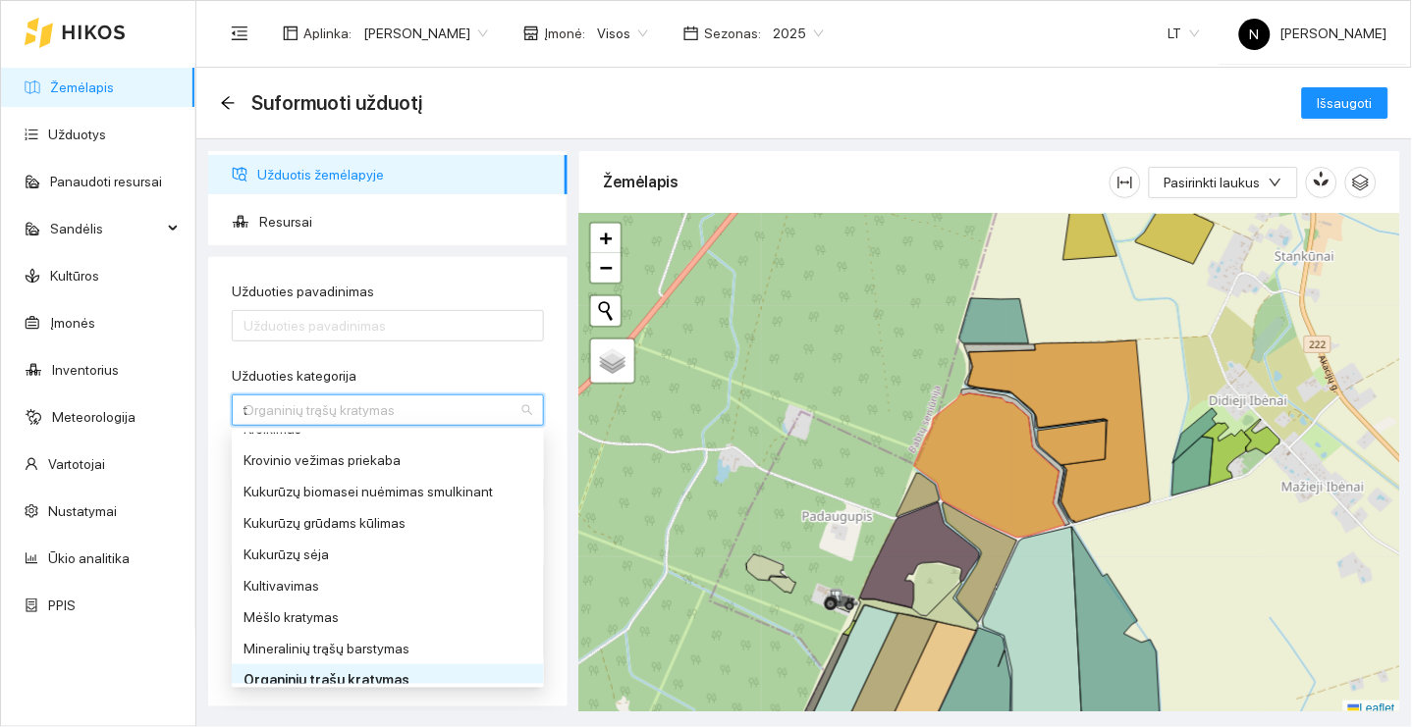
scroll to position [279, 0]
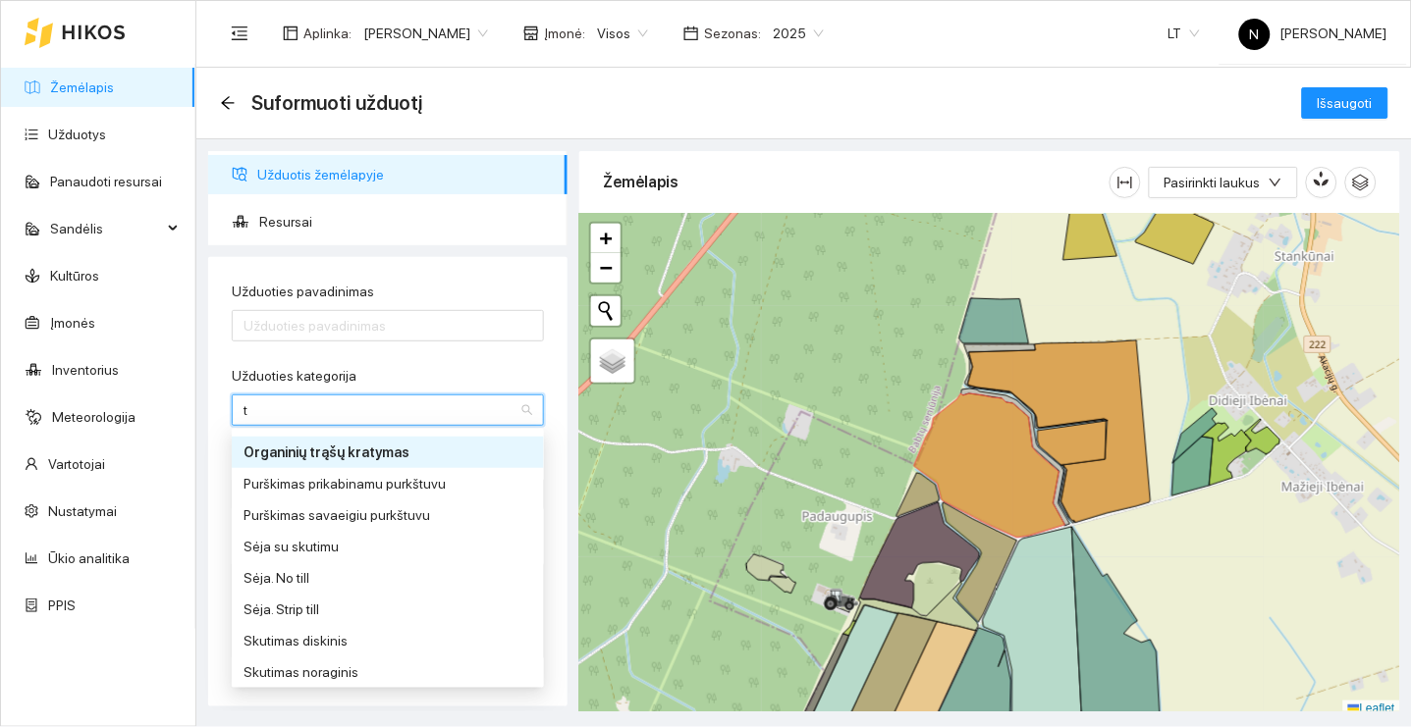
type input "tr"
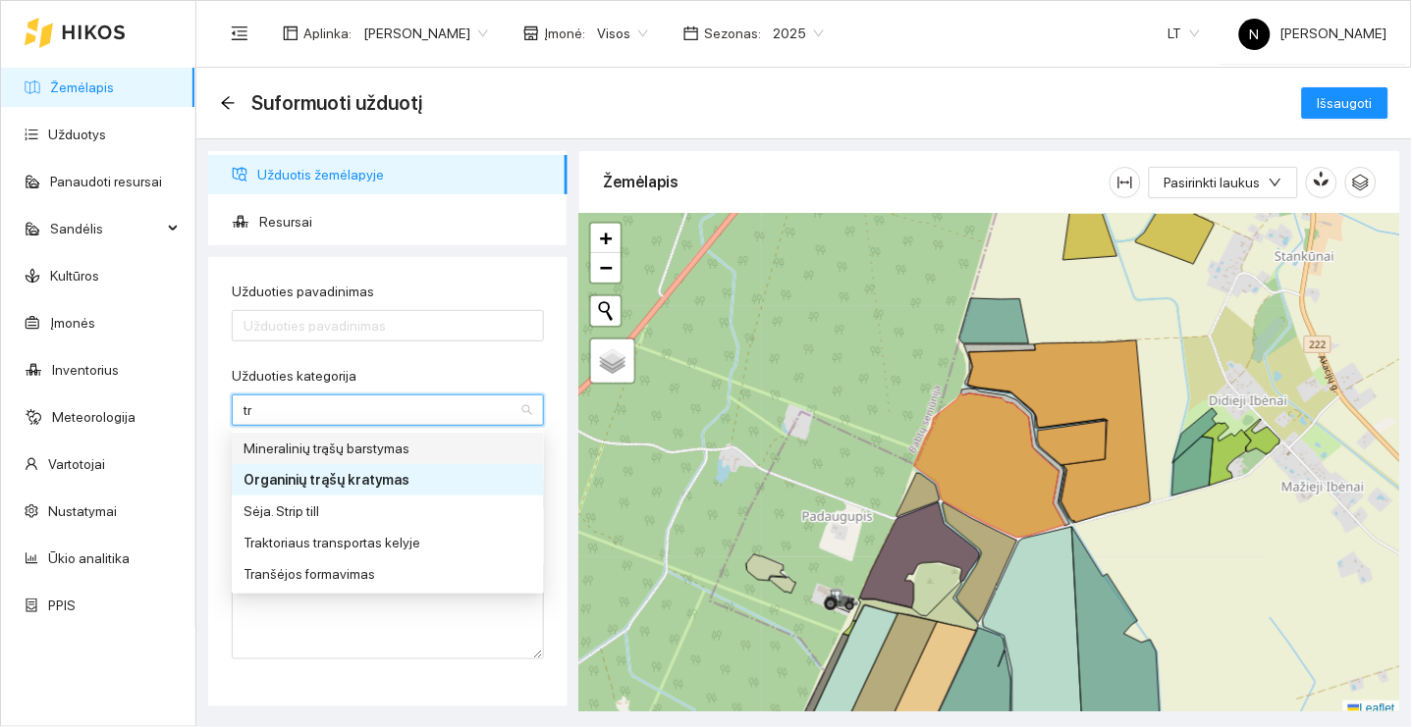
click at [406, 433] on div "Mineralinių trąšų barstymas" at bounding box center [388, 448] width 312 height 31
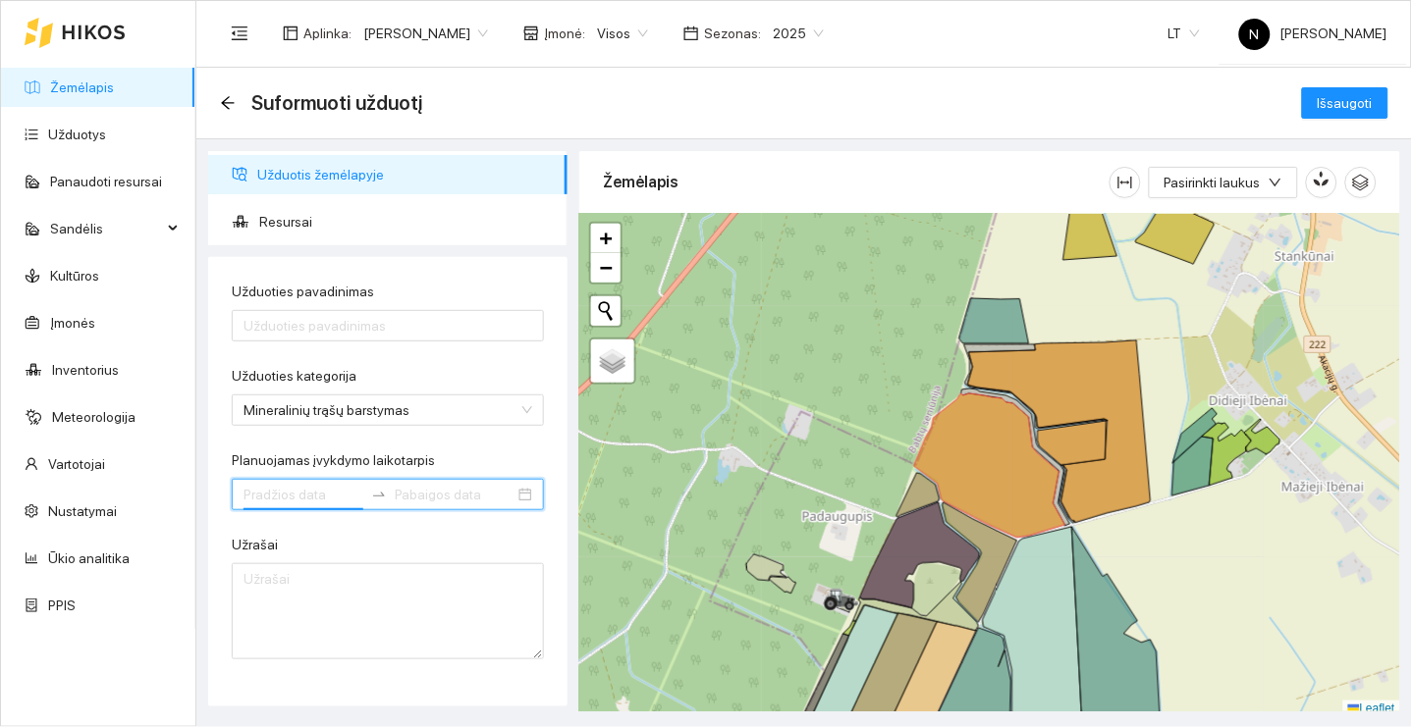
click at [308, 501] on input "Planuojamas įvykdymo laikotarpis" at bounding box center [303, 495] width 120 height 22
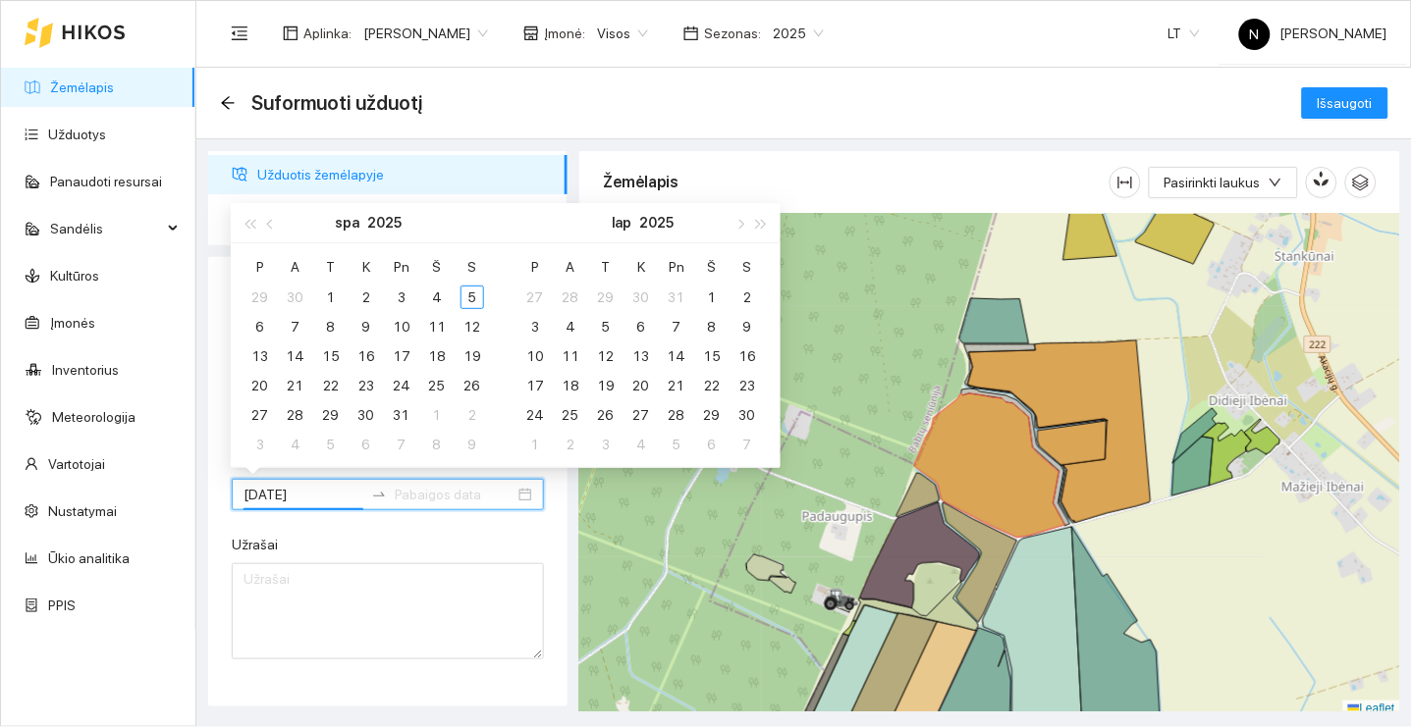
type input "[DATE]"
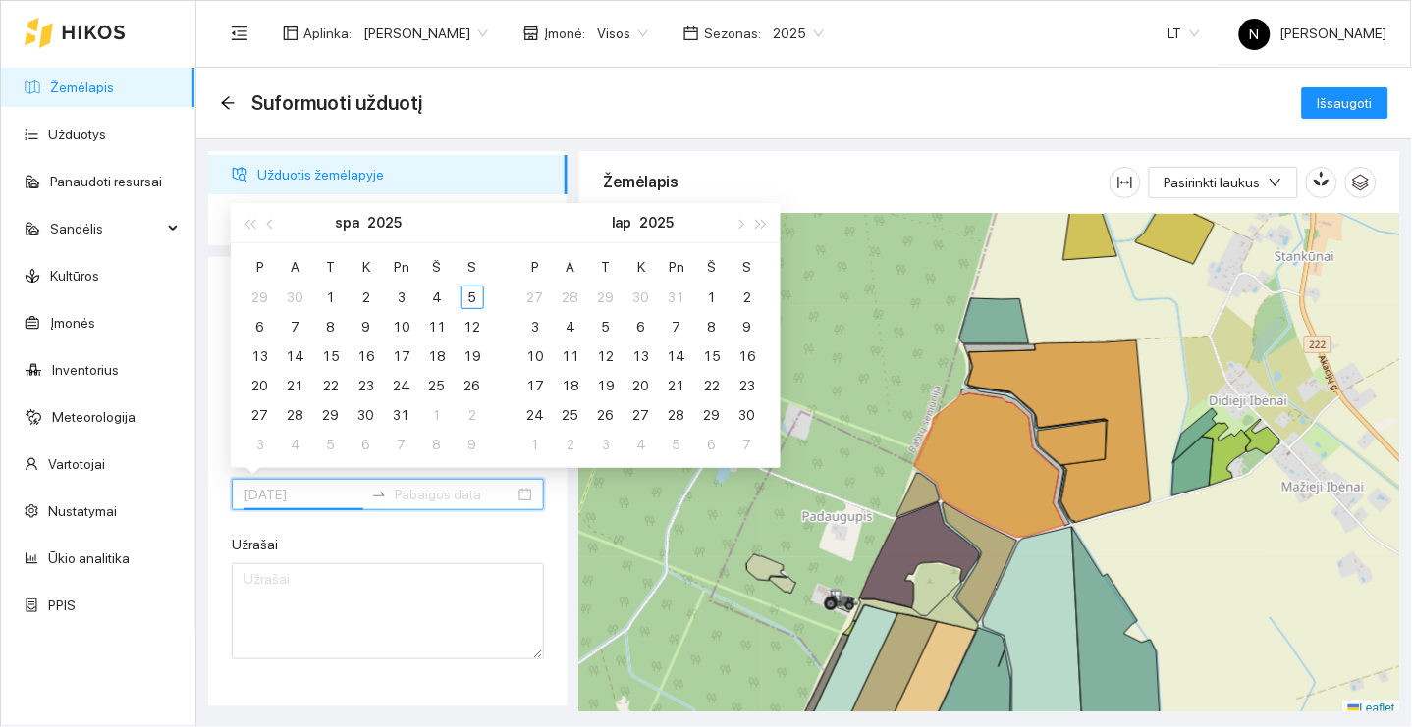
type input "[DATE]"
click at [272, 228] on button "button" at bounding box center [271, 222] width 22 height 39
type input "[DATE]"
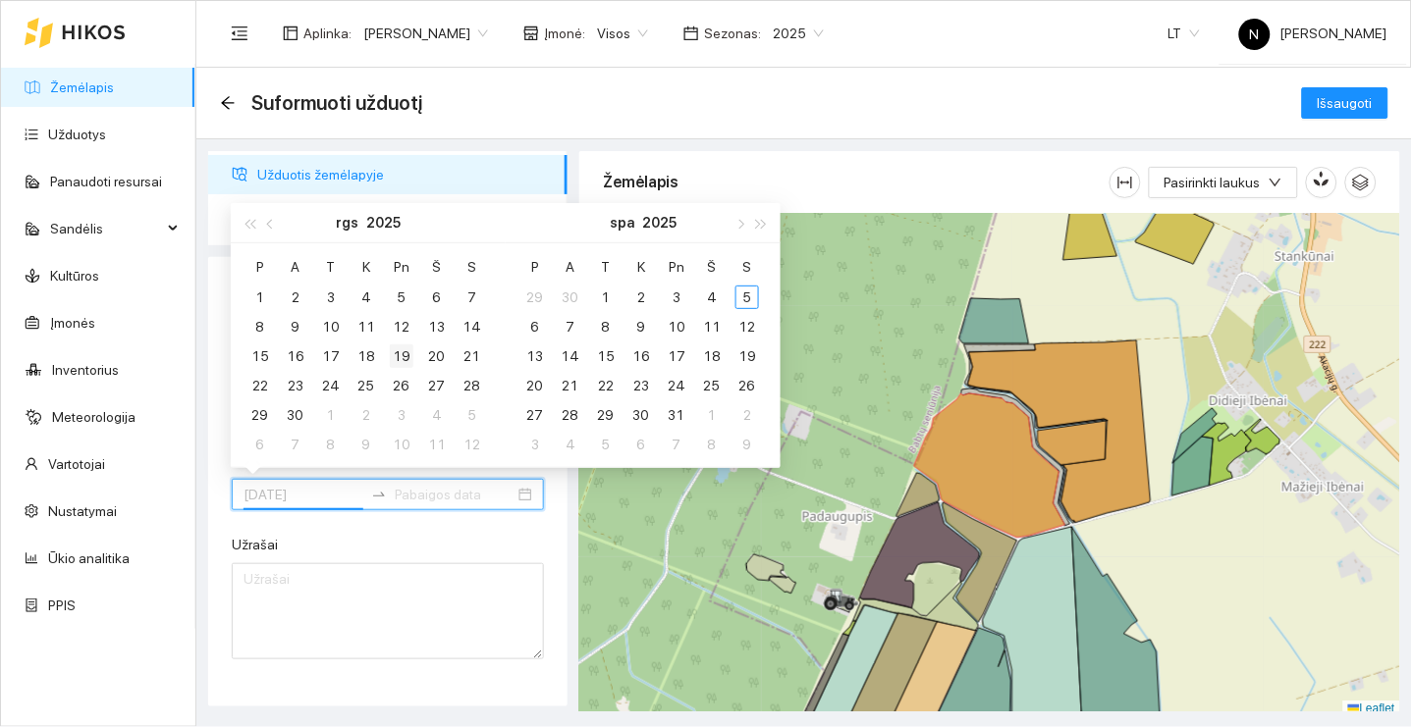
click at [403, 355] on div "19" at bounding box center [402, 357] width 24 height 24
type input "[DATE]"
click at [407, 356] on div "19" at bounding box center [402, 357] width 24 height 24
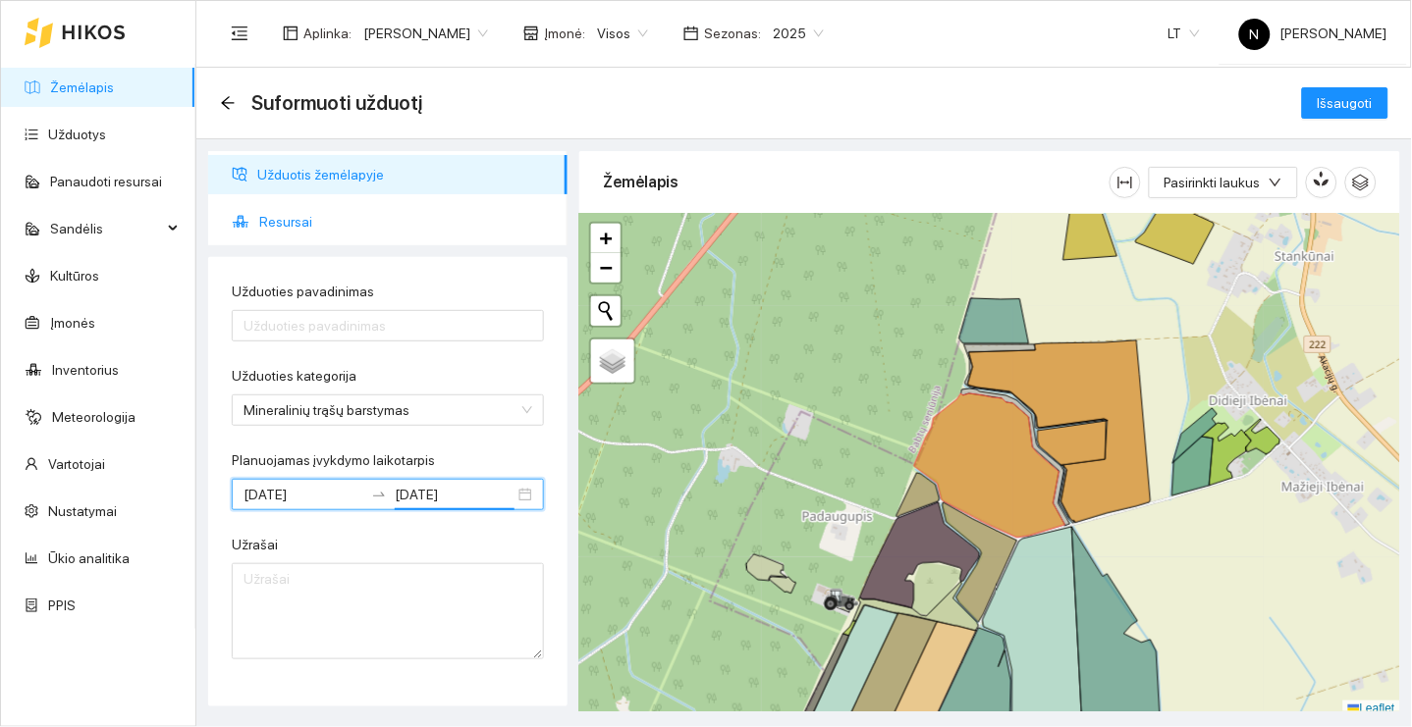
click at [437, 218] on span "Resursai" at bounding box center [405, 221] width 293 height 39
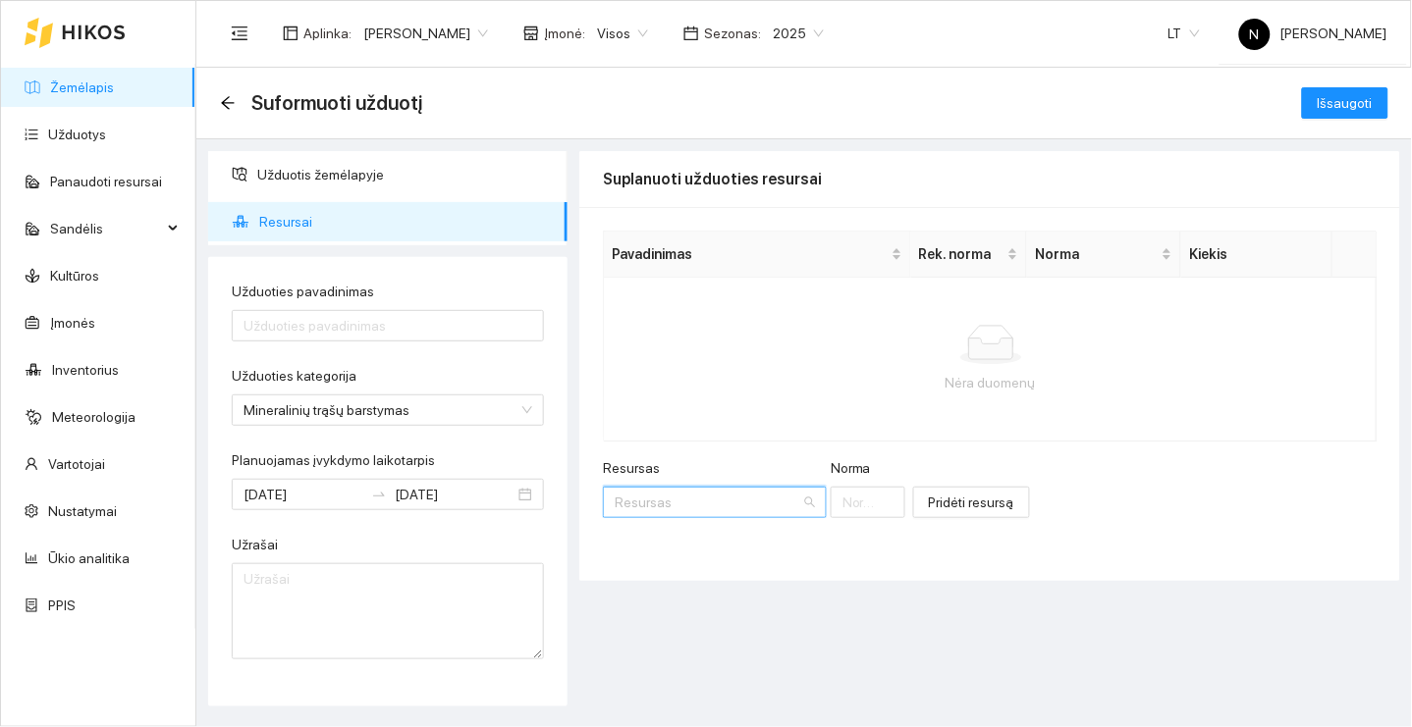
click at [682, 509] on input "Resursas" at bounding box center [708, 502] width 187 height 29
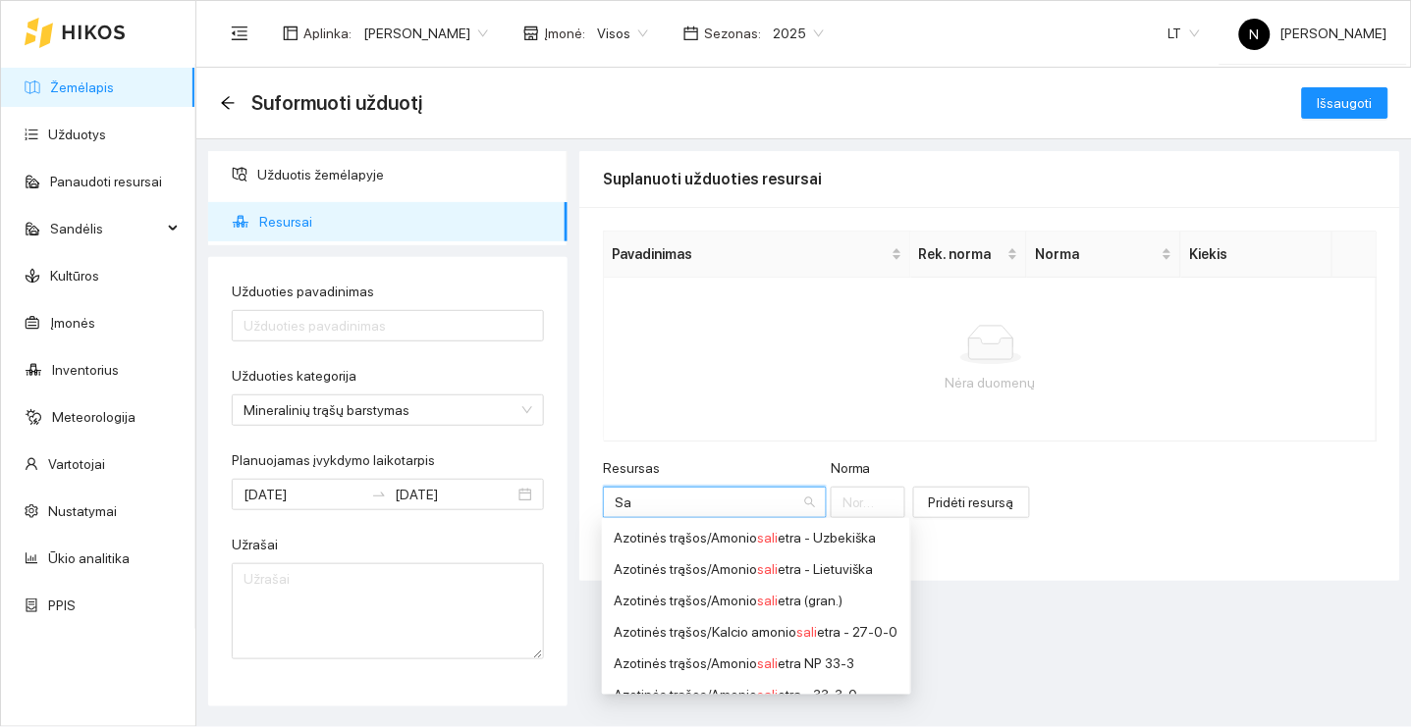
type input "S"
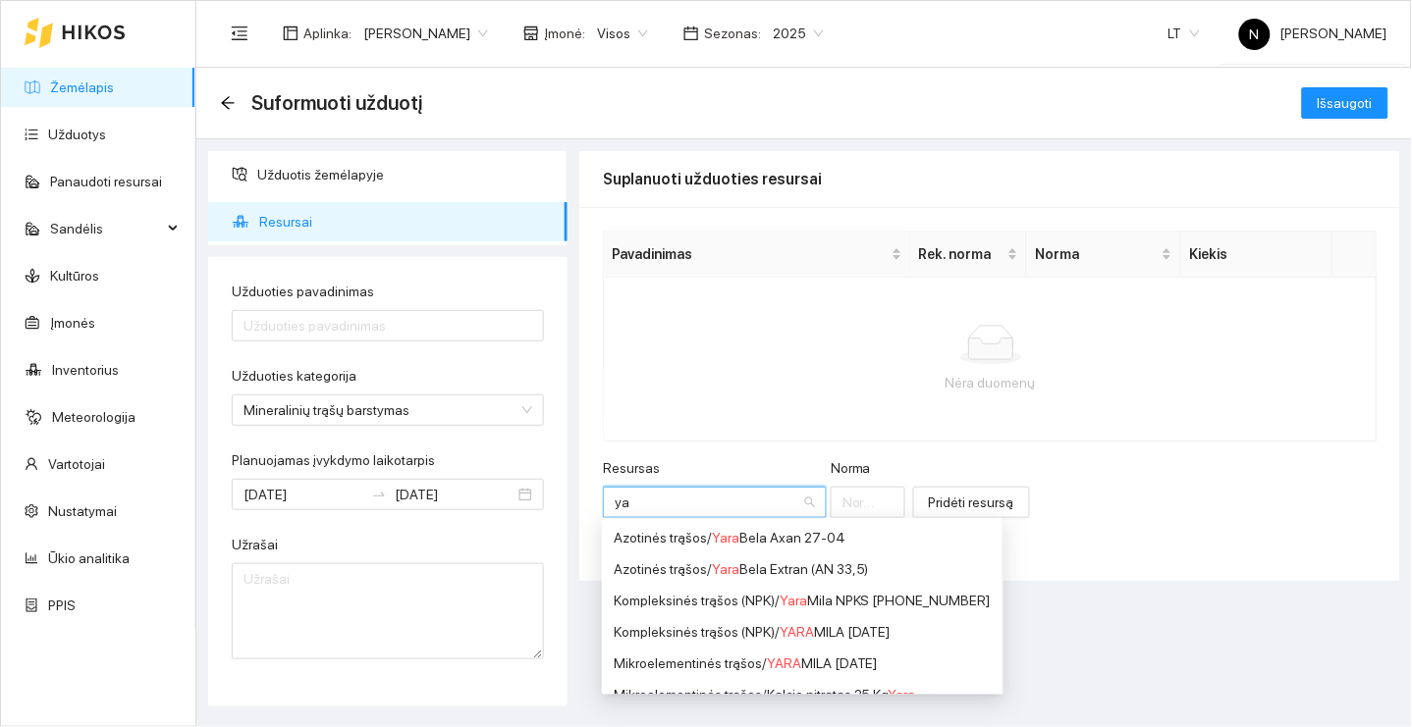
type input "y"
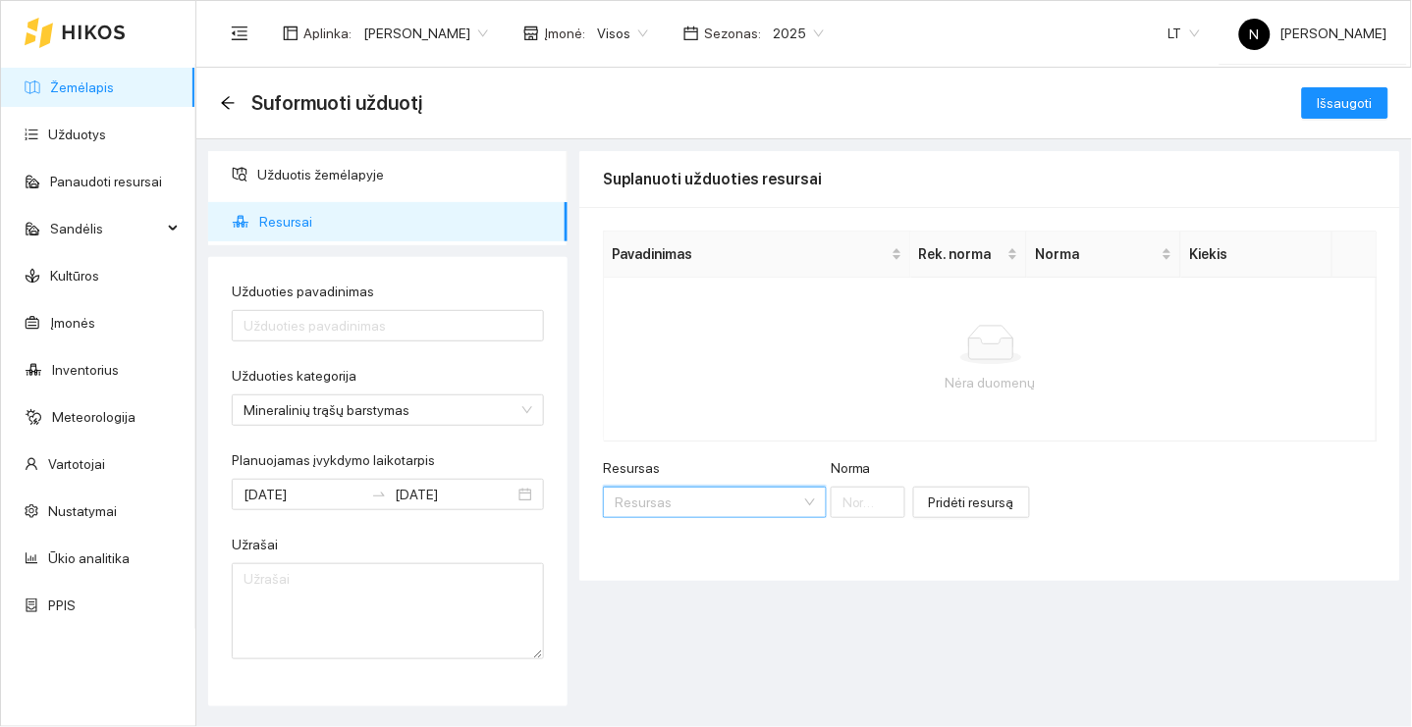
type input "a"
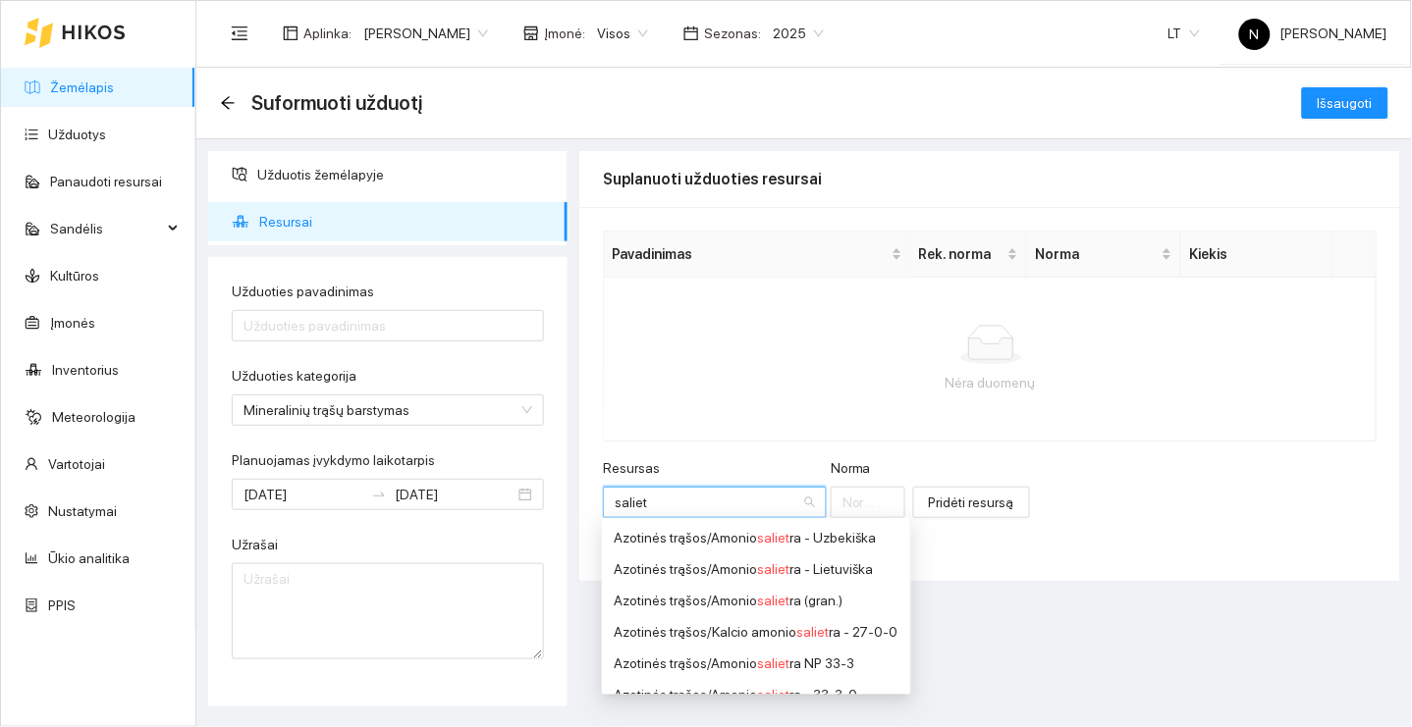
type input "salietr"
click at [814, 562] on div "Azotinės trąšos / Amonio salietr a - Lietuviška" at bounding box center [756, 570] width 285 height 22
type input "1"
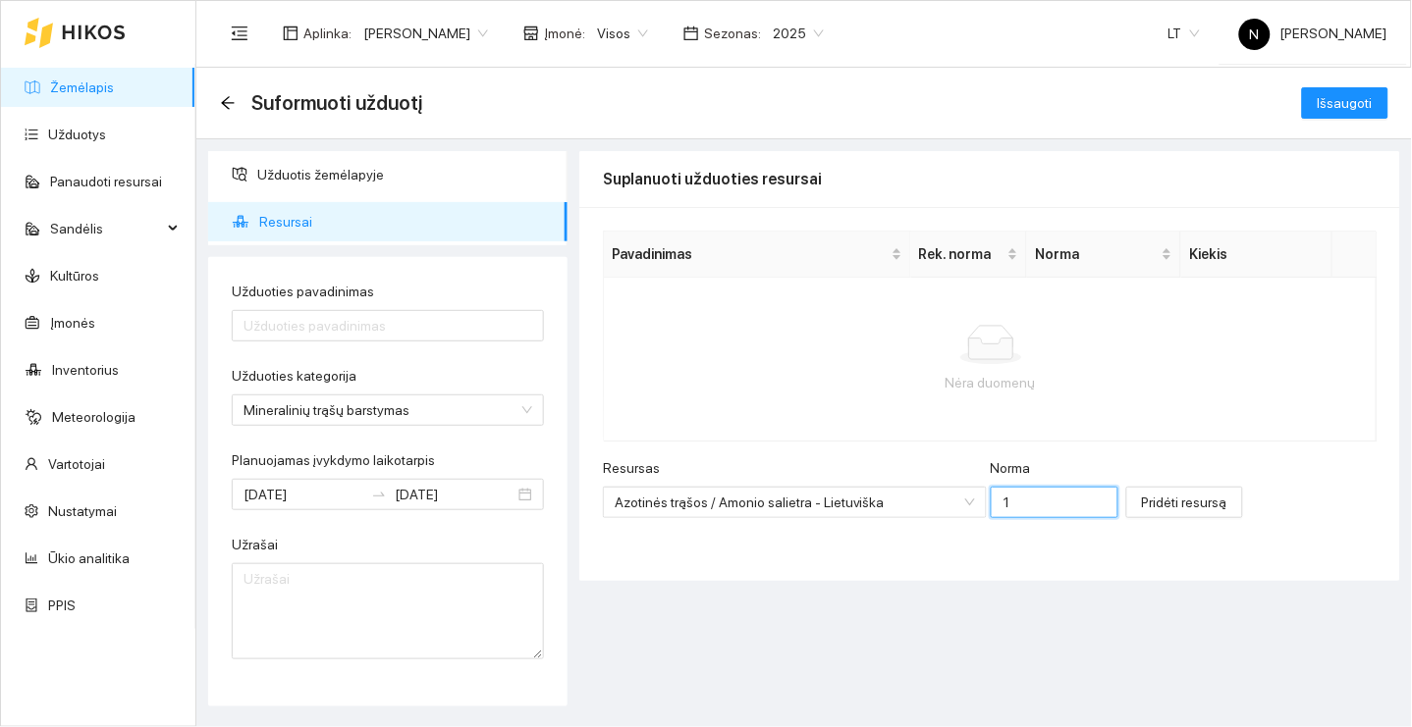
click at [1039, 503] on input "1" at bounding box center [1055, 502] width 128 height 31
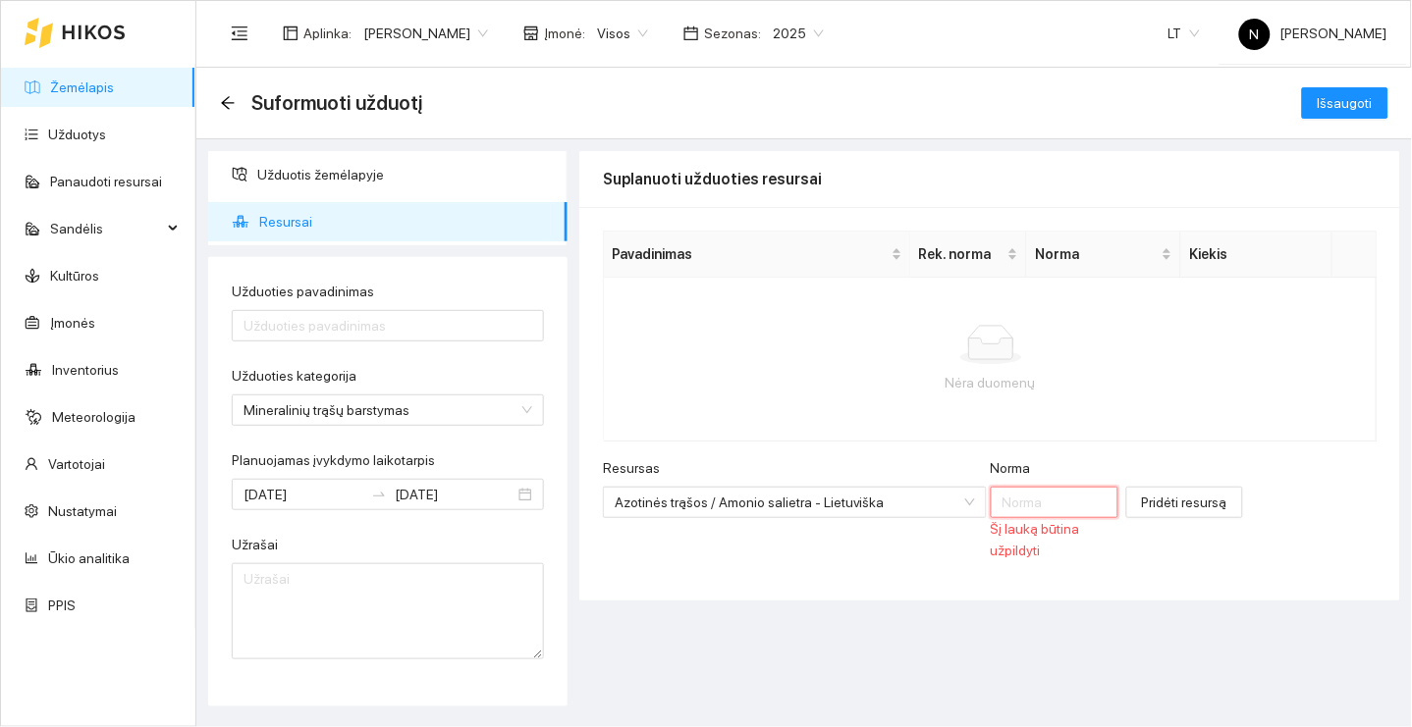
type input "1"
click at [913, 499] on input "Resursas" at bounding box center [788, 502] width 347 height 29
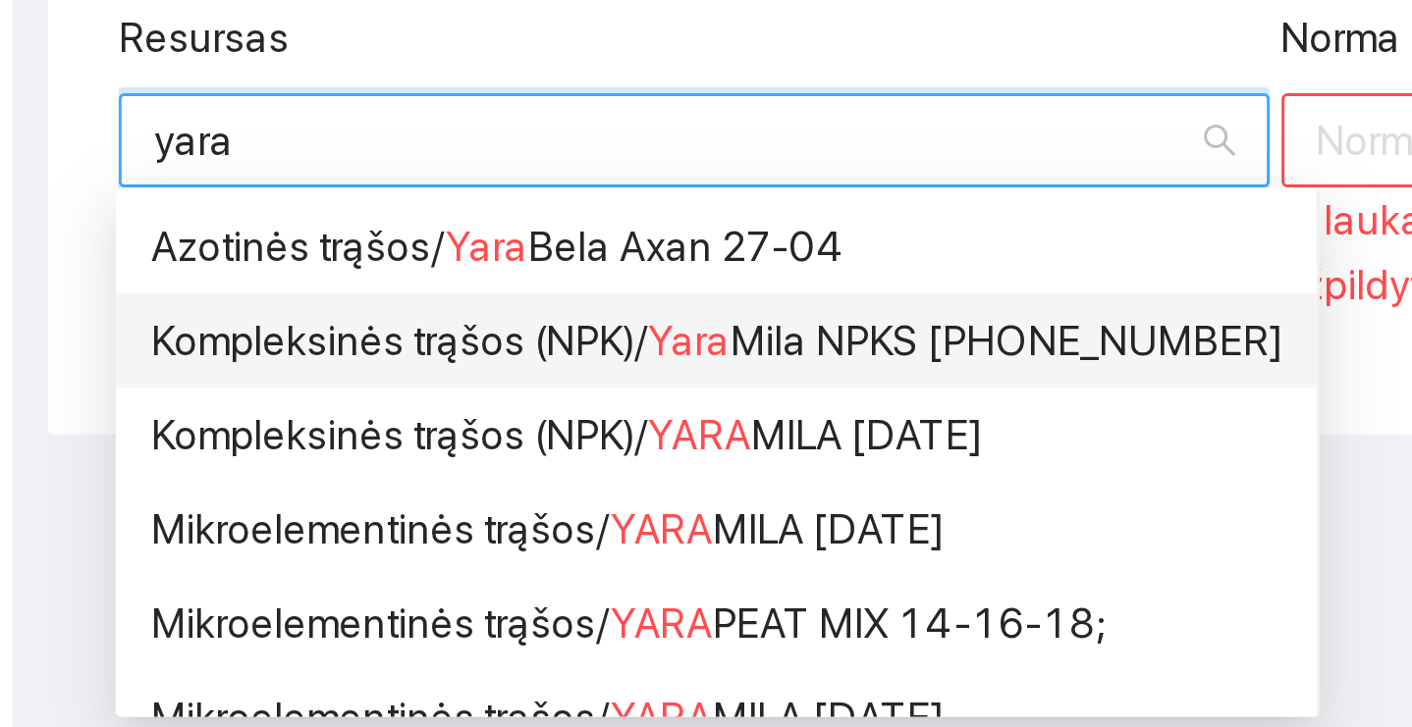
scroll to position [1, 0]
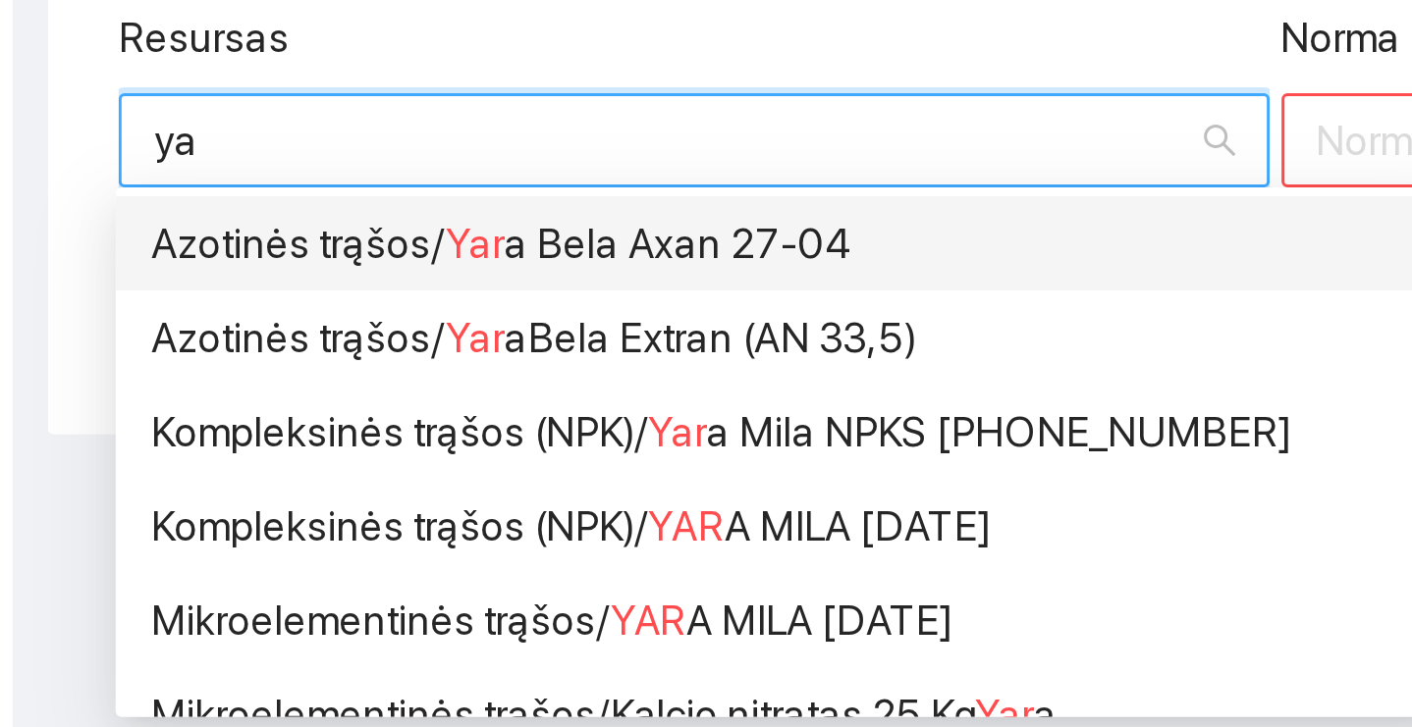
type input "y"
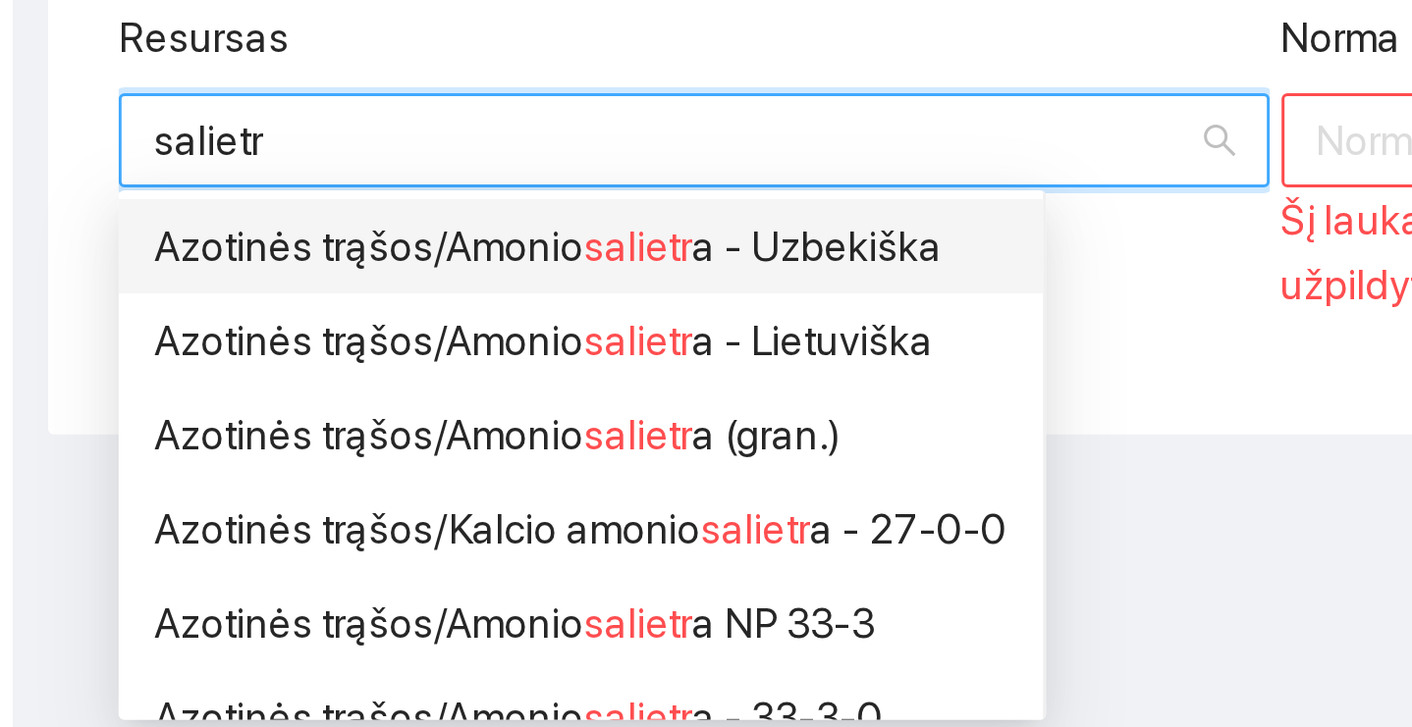
type input "salietra"
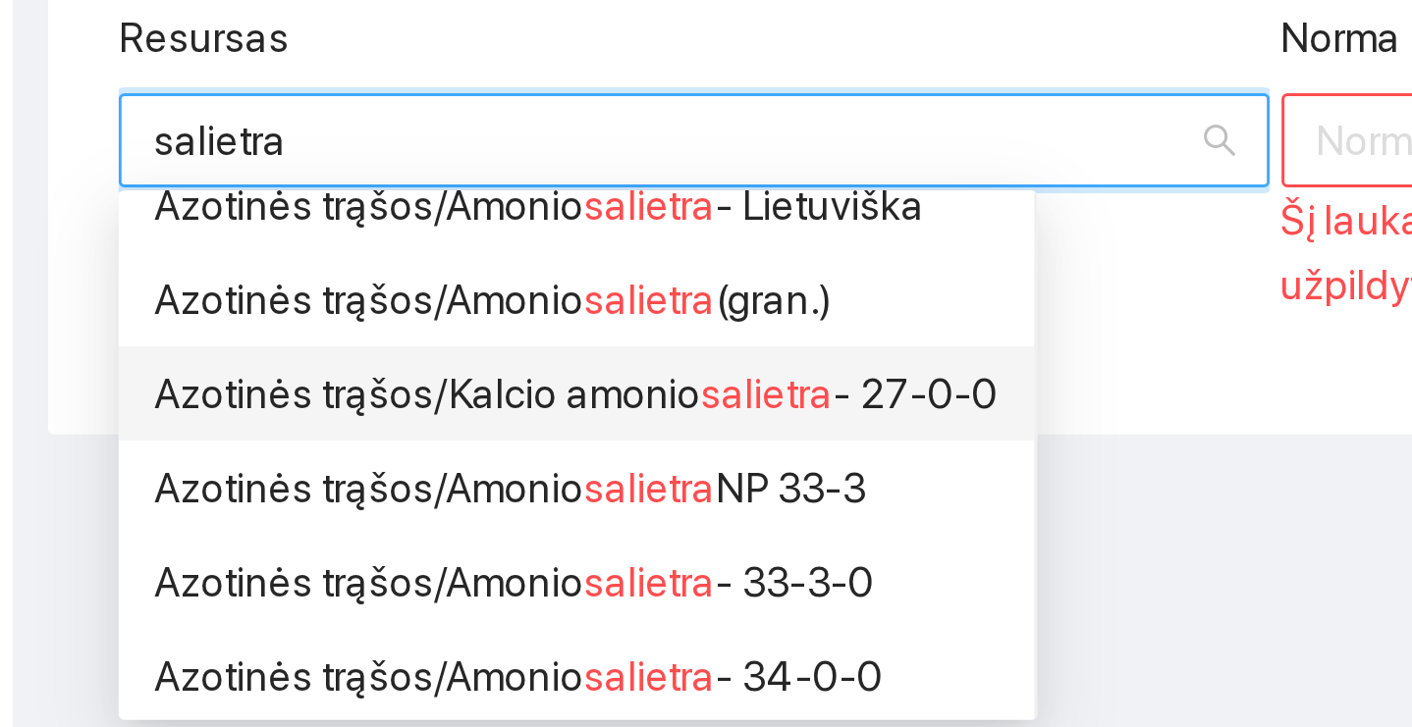
scroll to position [44, 0]
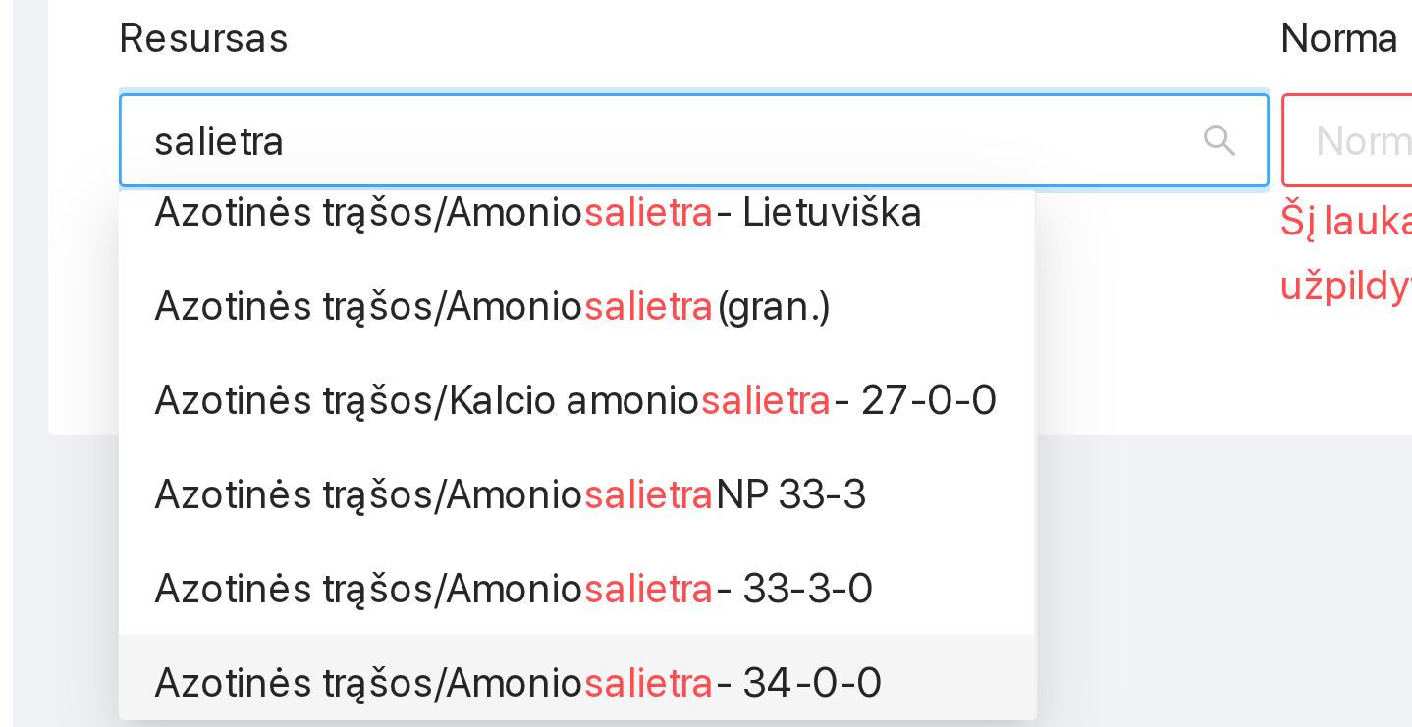
click at [615, 672] on div "Azotinės trąšos / Amonio salietra - 34-0-0" at bounding box center [756, 683] width 282 height 22
type input "1"
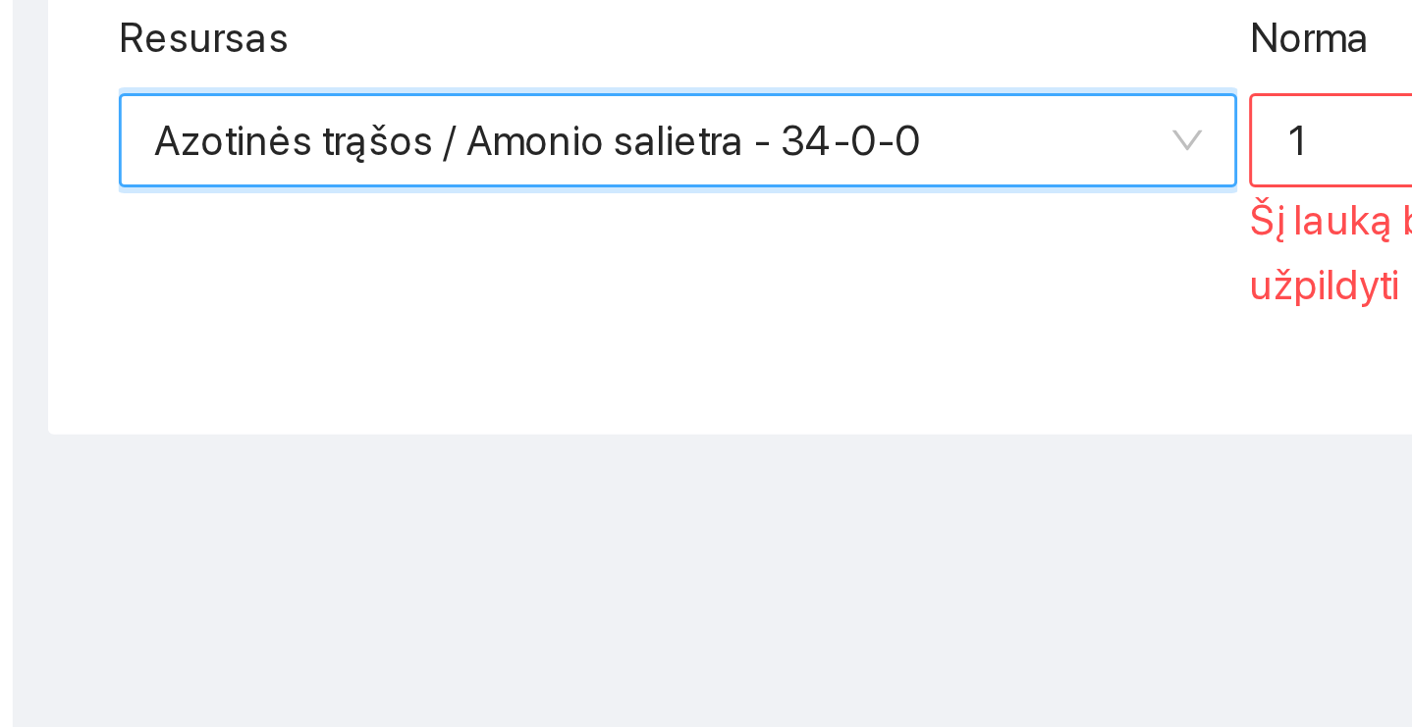
scroll to position [0, 0]
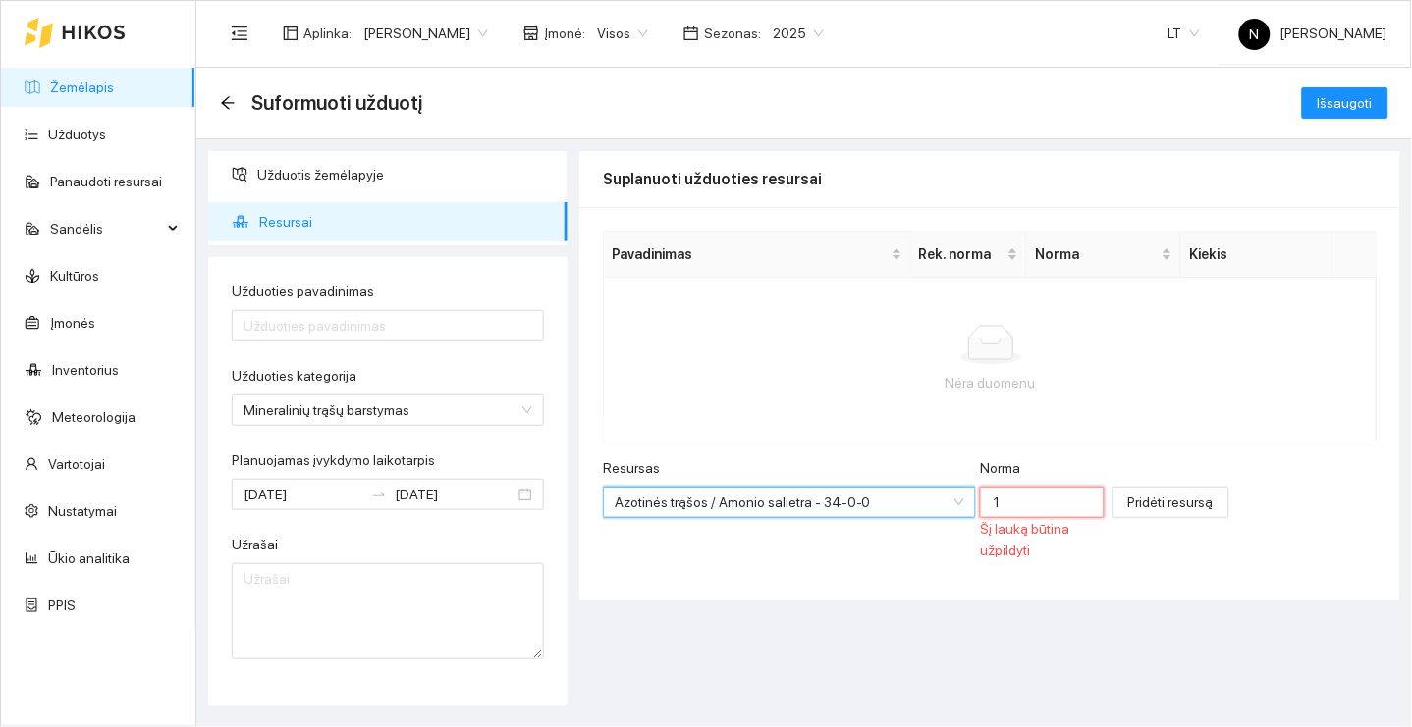
click at [1006, 496] on input "1" at bounding box center [1042, 502] width 125 height 31
type input "1"
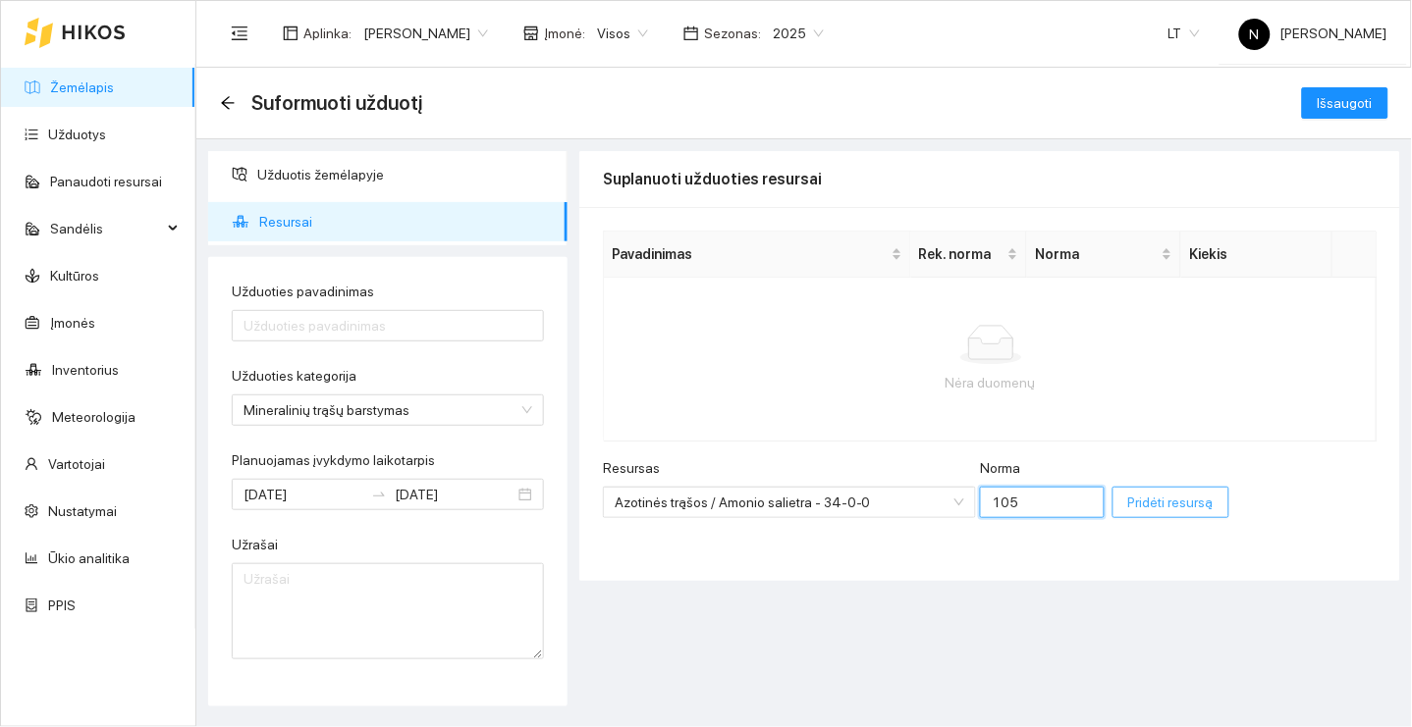
type input "105"
click at [1141, 499] on span "Pridėti resursą" at bounding box center [1170, 503] width 85 height 22
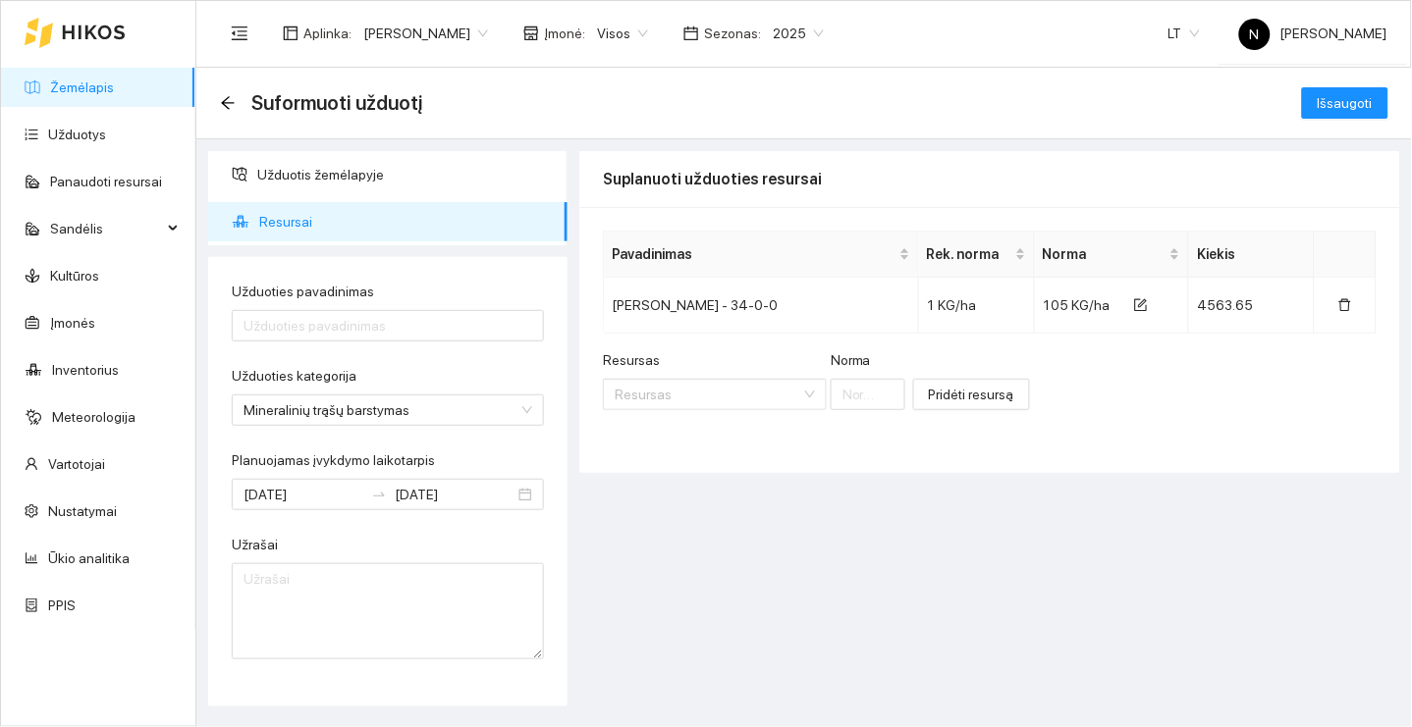
click at [1371, 81] on div "Suformuoti užduotį Išsaugoti" at bounding box center [803, 104] width 1215 height 72
click at [1365, 92] on span "Išsaugoti" at bounding box center [1344, 103] width 55 height 22
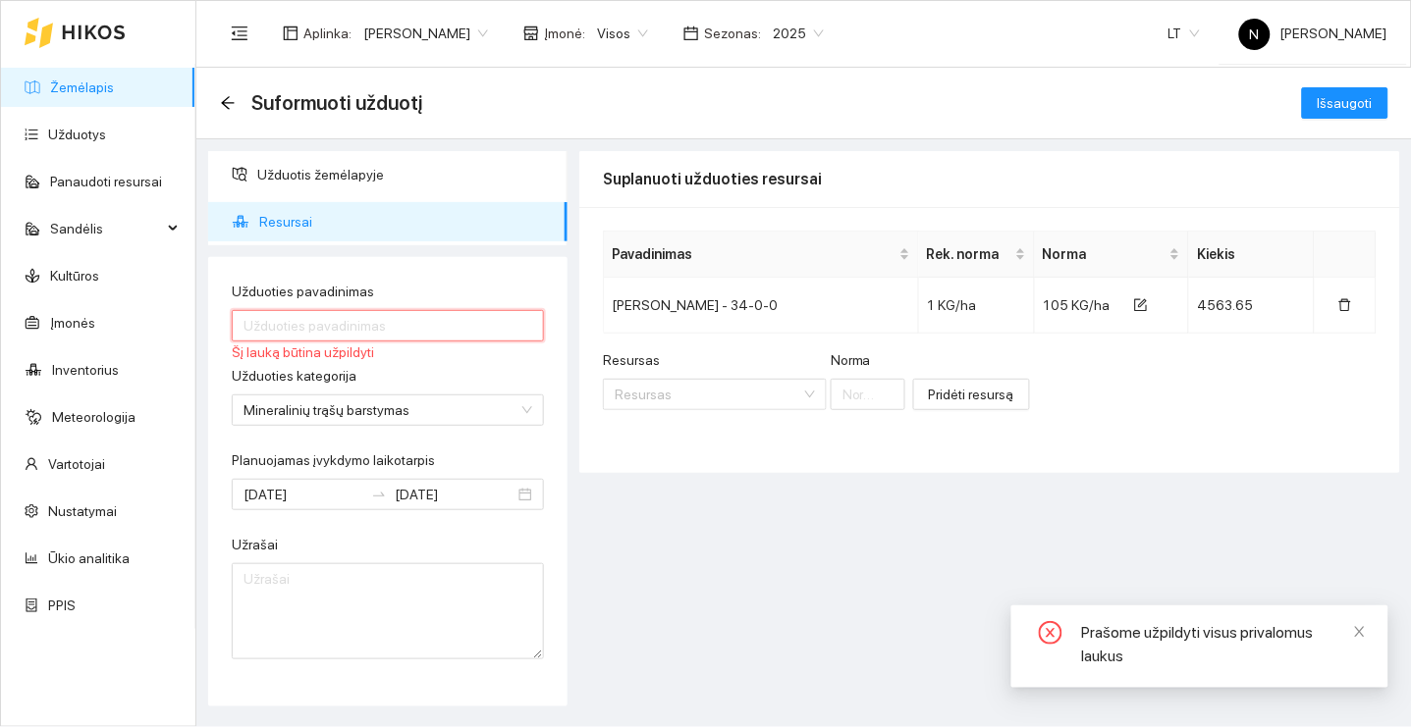
click at [350, 328] on input "Užduoties pavadinimas" at bounding box center [388, 325] width 312 height 31
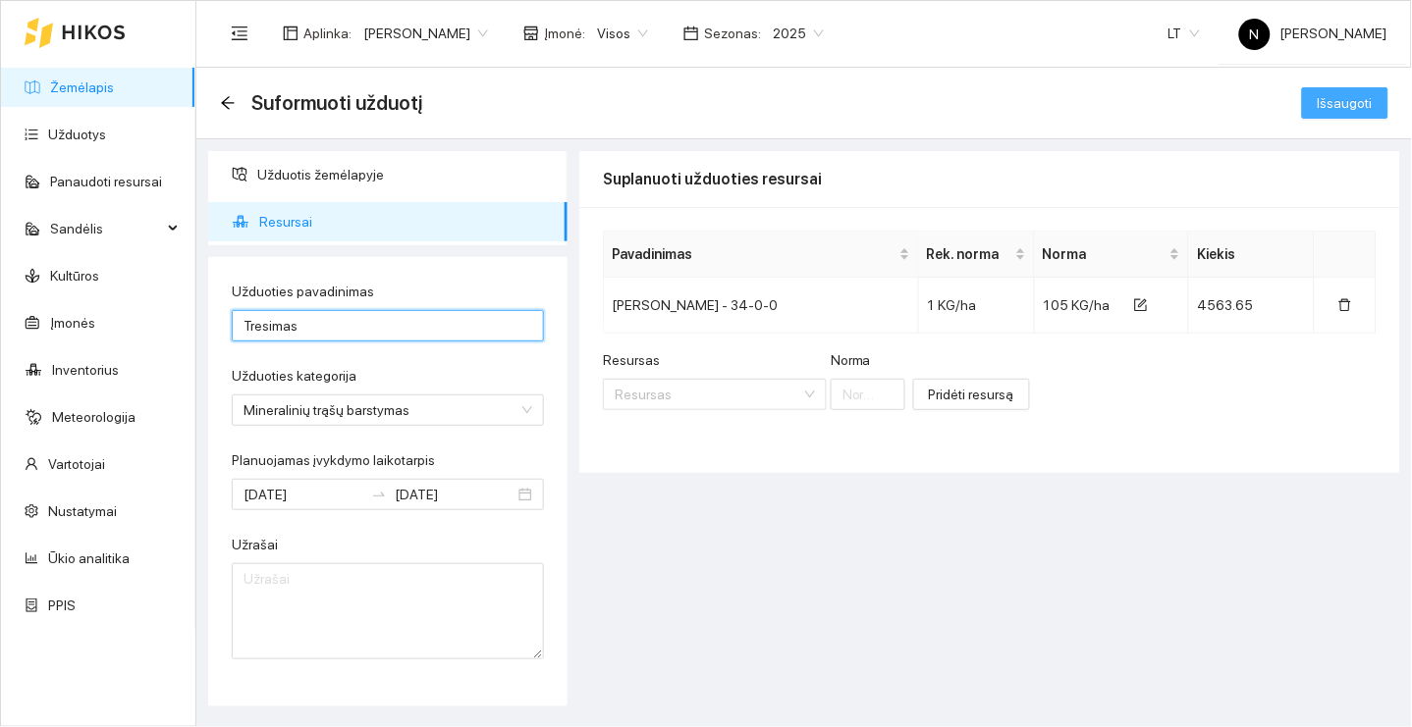
type input "Tresimas"
click at [1325, 108] on span "Išsaugoti" at bounding box center [1344, 103] width 55 height 22
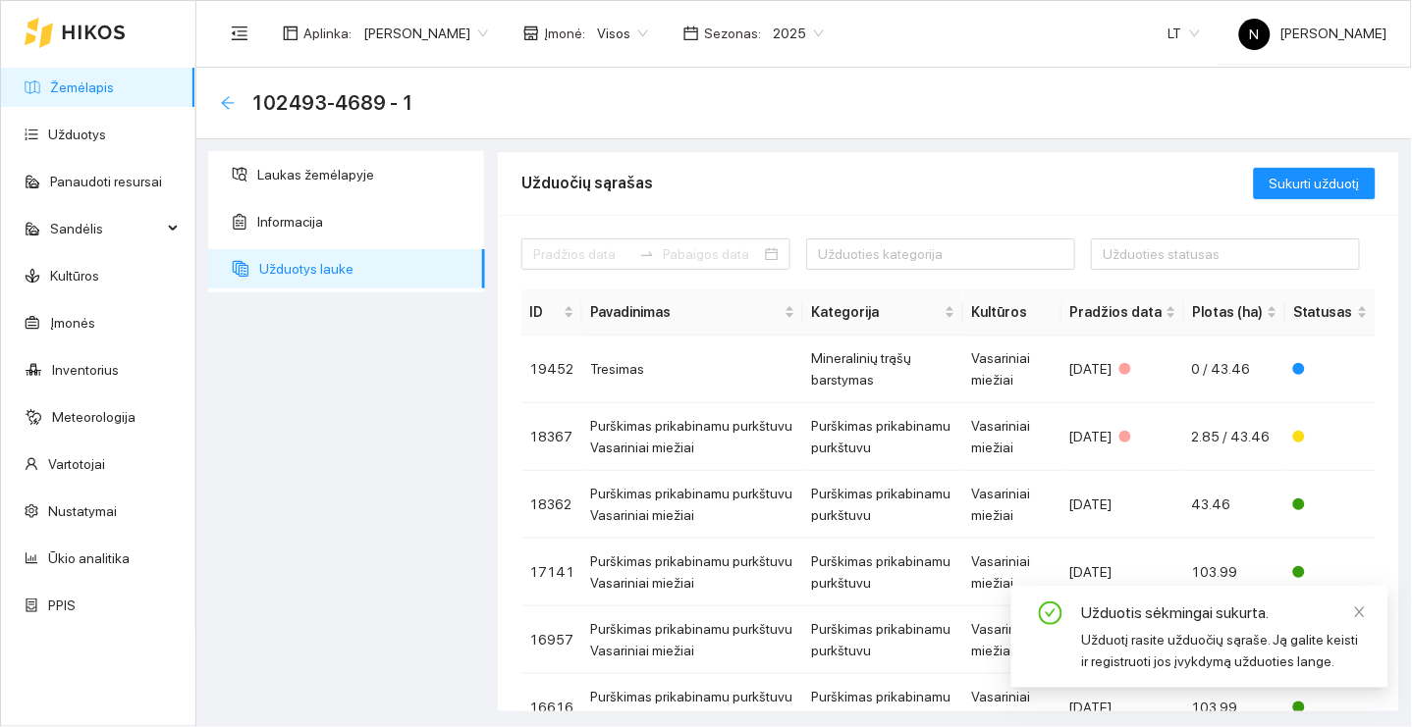
click at [221, 97] on icon "arrow-left" at bounding box center [228, 103] width 16 height 16
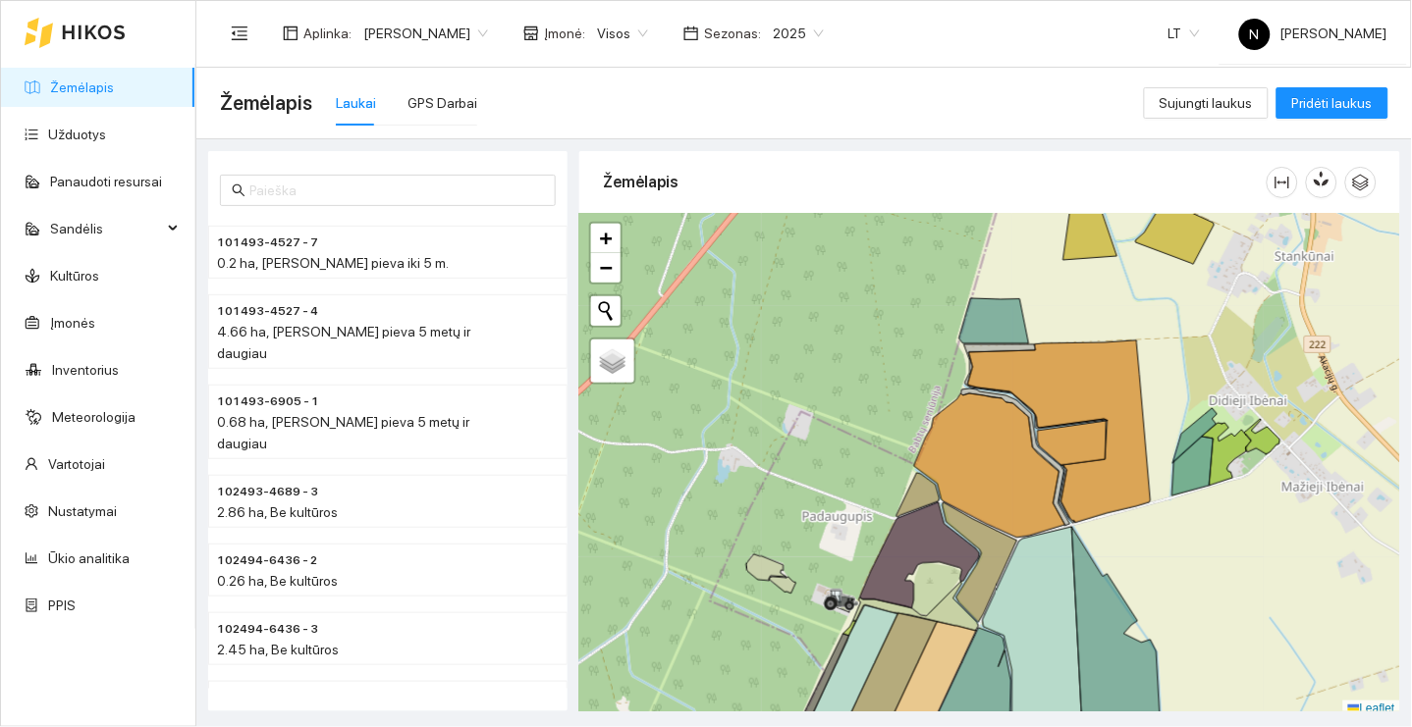
scroll to position [5, 0]
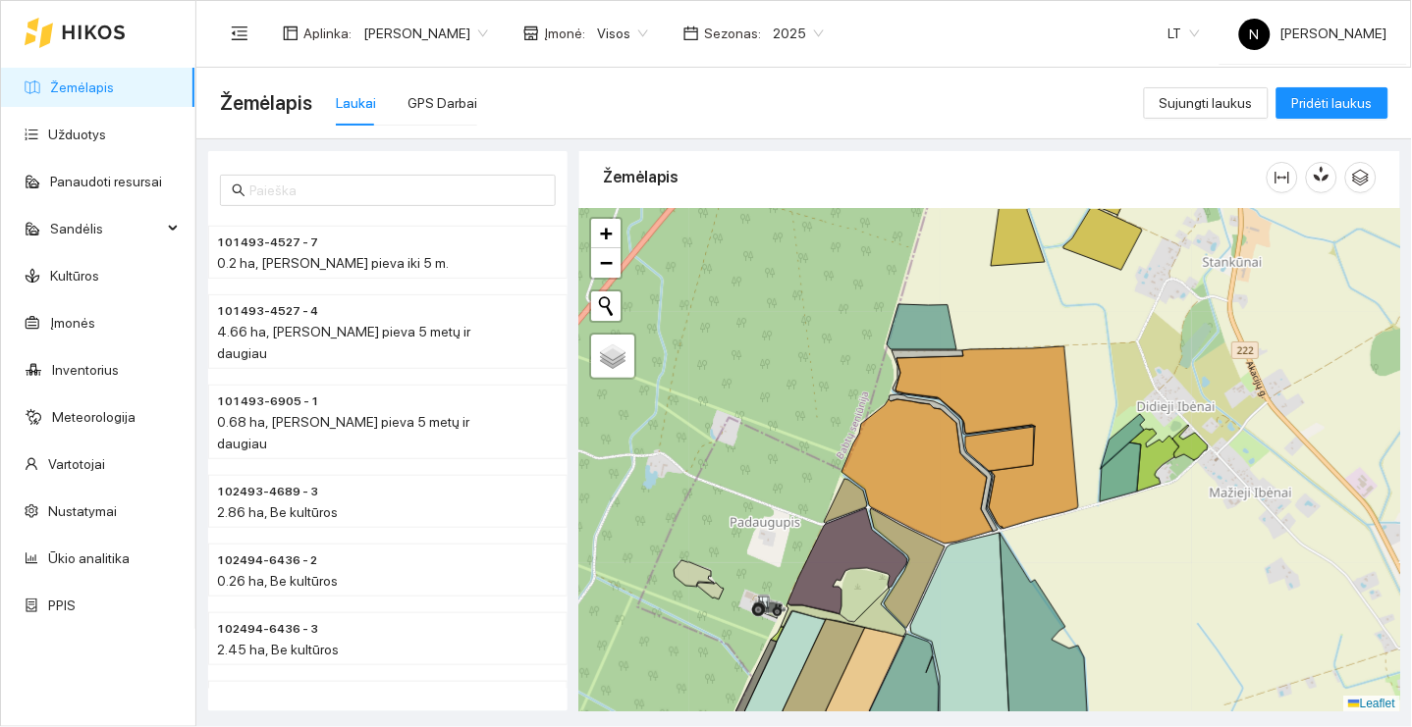
drag, startPoint x: 1097, startPoint y: 325, endPoint x: 977, endPoint y: 204, distance: 170.1
click at [977, 205] on div "Žemėlapis + − Nieko nerasta. Bandykite dar kartą. Žemėlapis Palydovas Leaflet K…" at bounding box center [989, 426] width 821 height 561
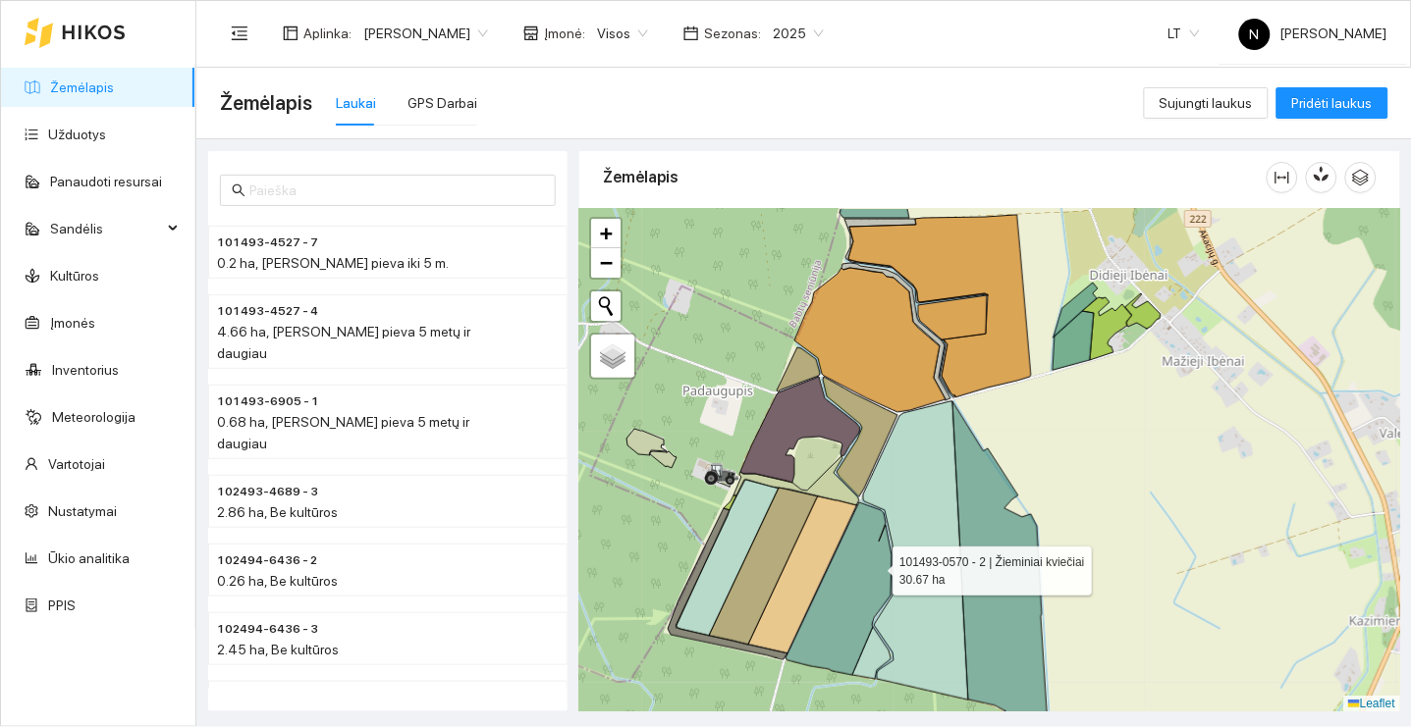
click at [875, 565] on icon at bounding box center [838, 589] width 106 height 173
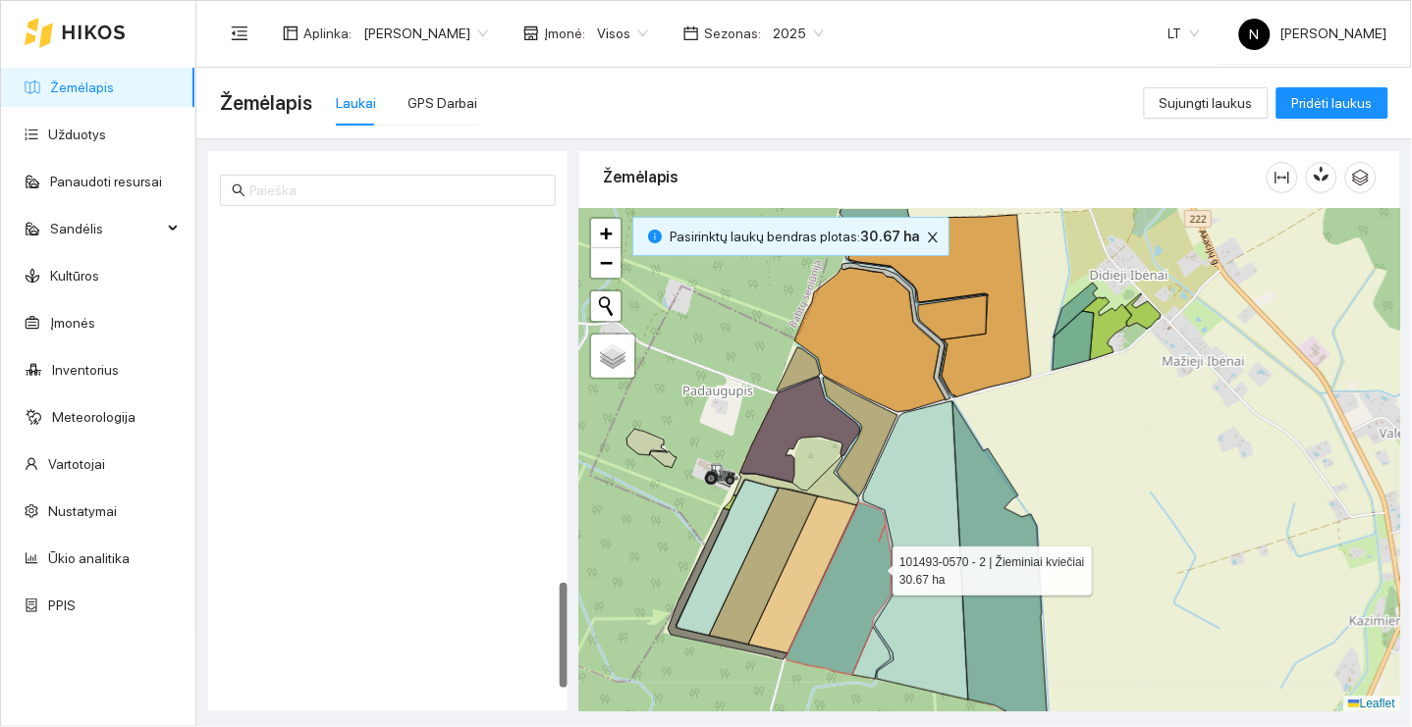
scroll to position [1610, 0]
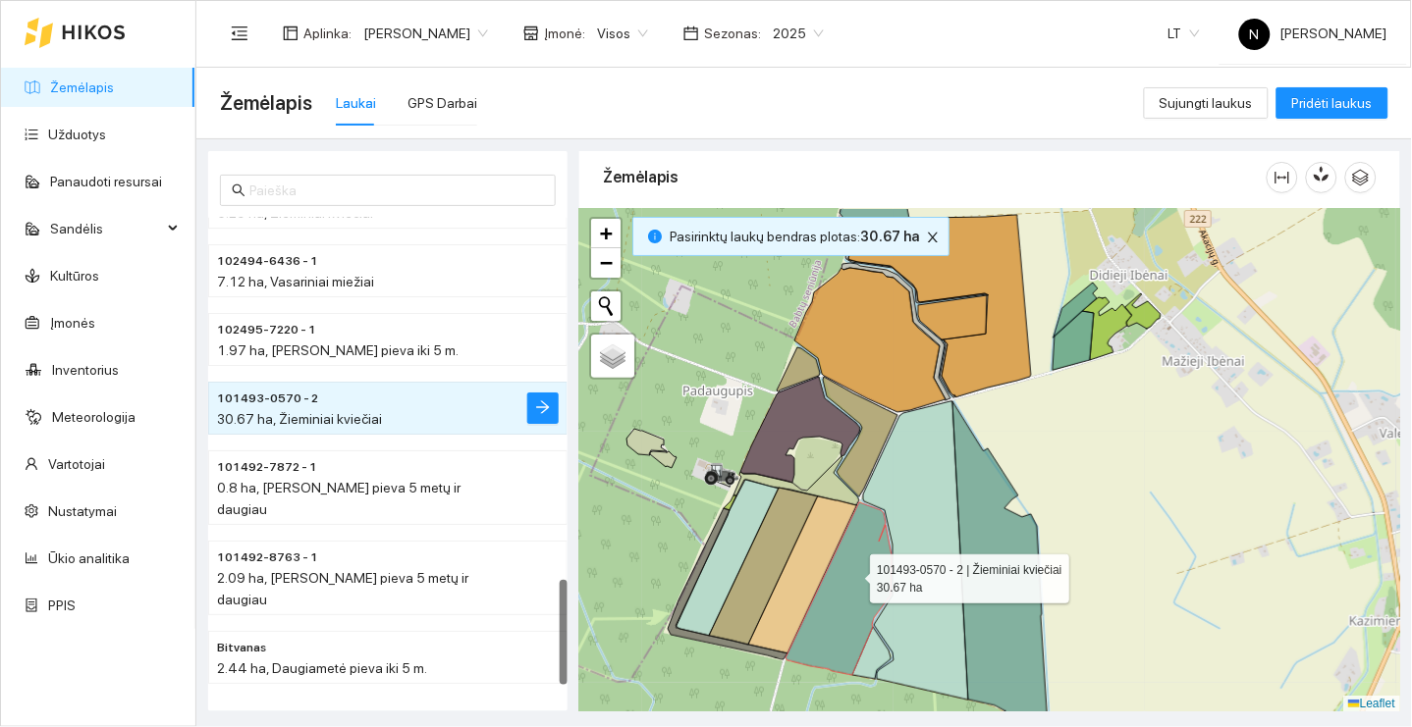
click at [852, 566] on icon at bounding box center [838, 589] width 106 height 173
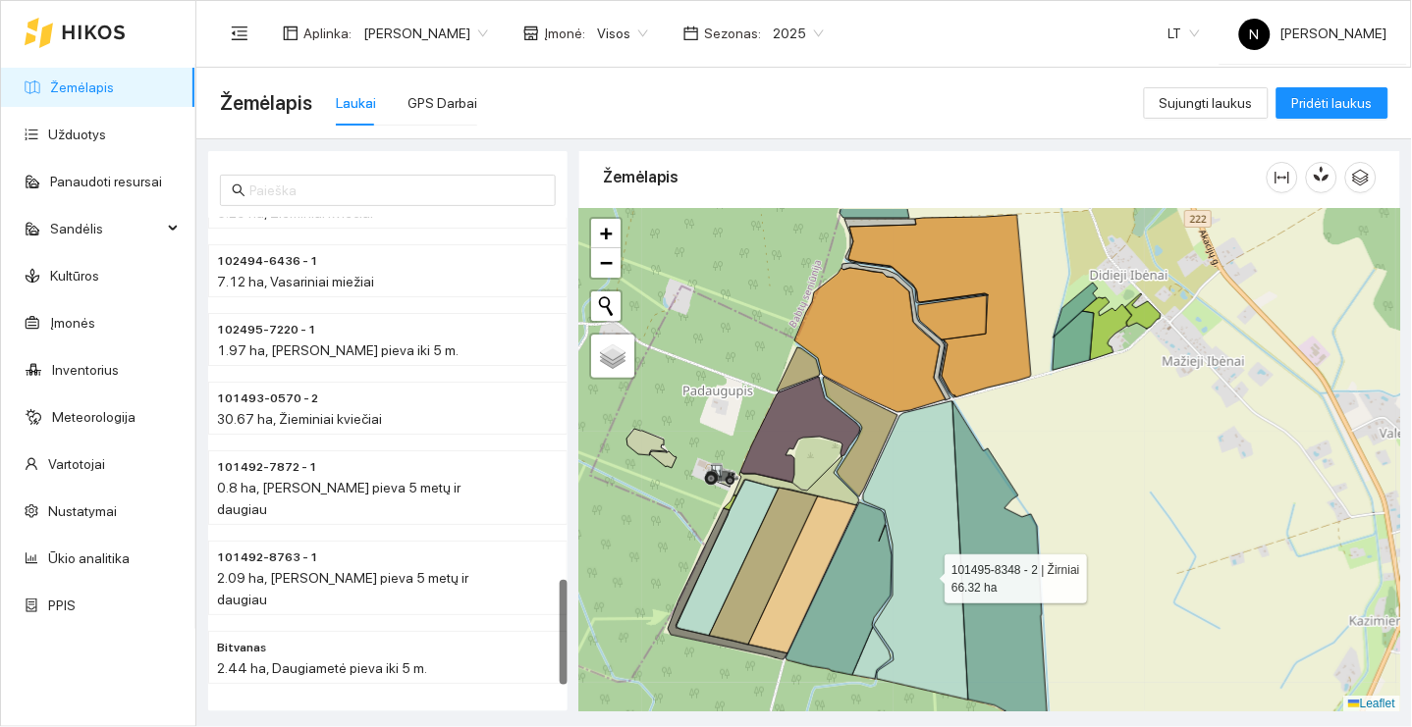
click at [927, 573] on icon at bounding box center [915, 551] width 105 height 298
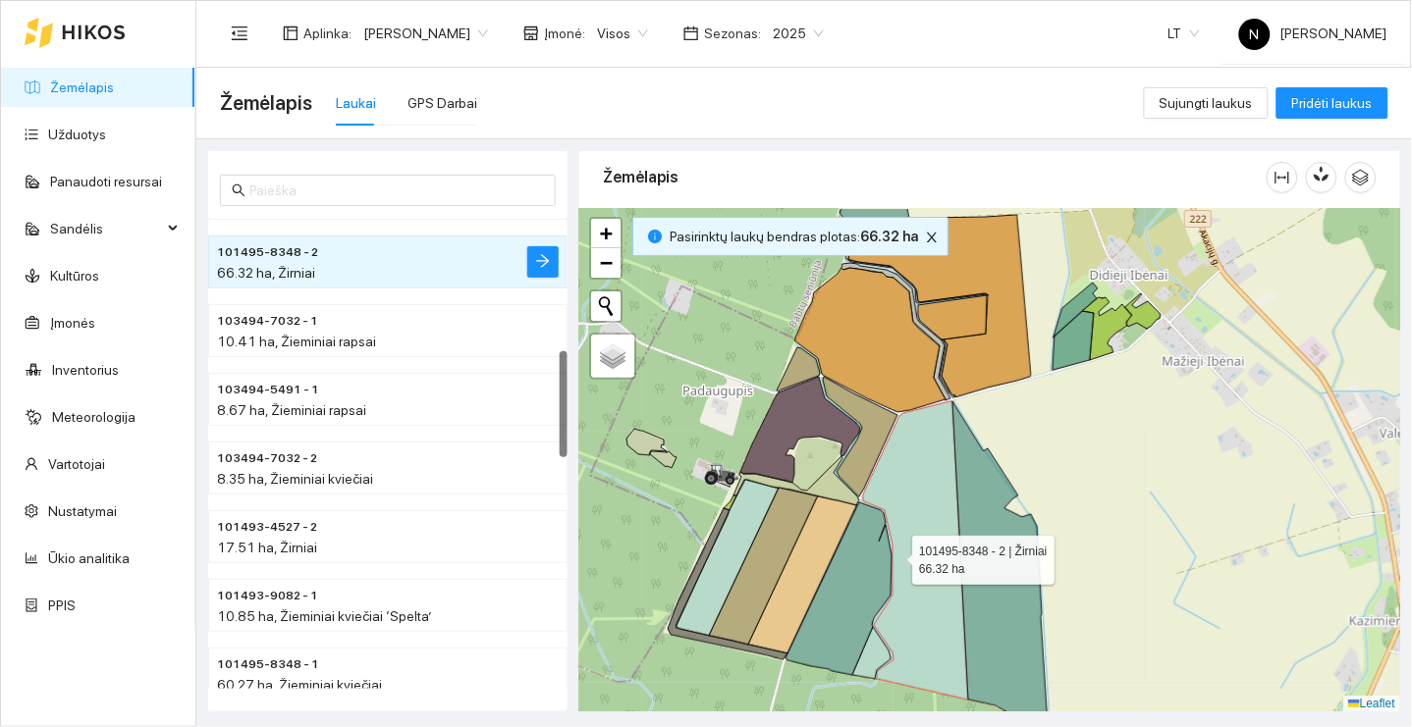
scroll to position [589, 0]
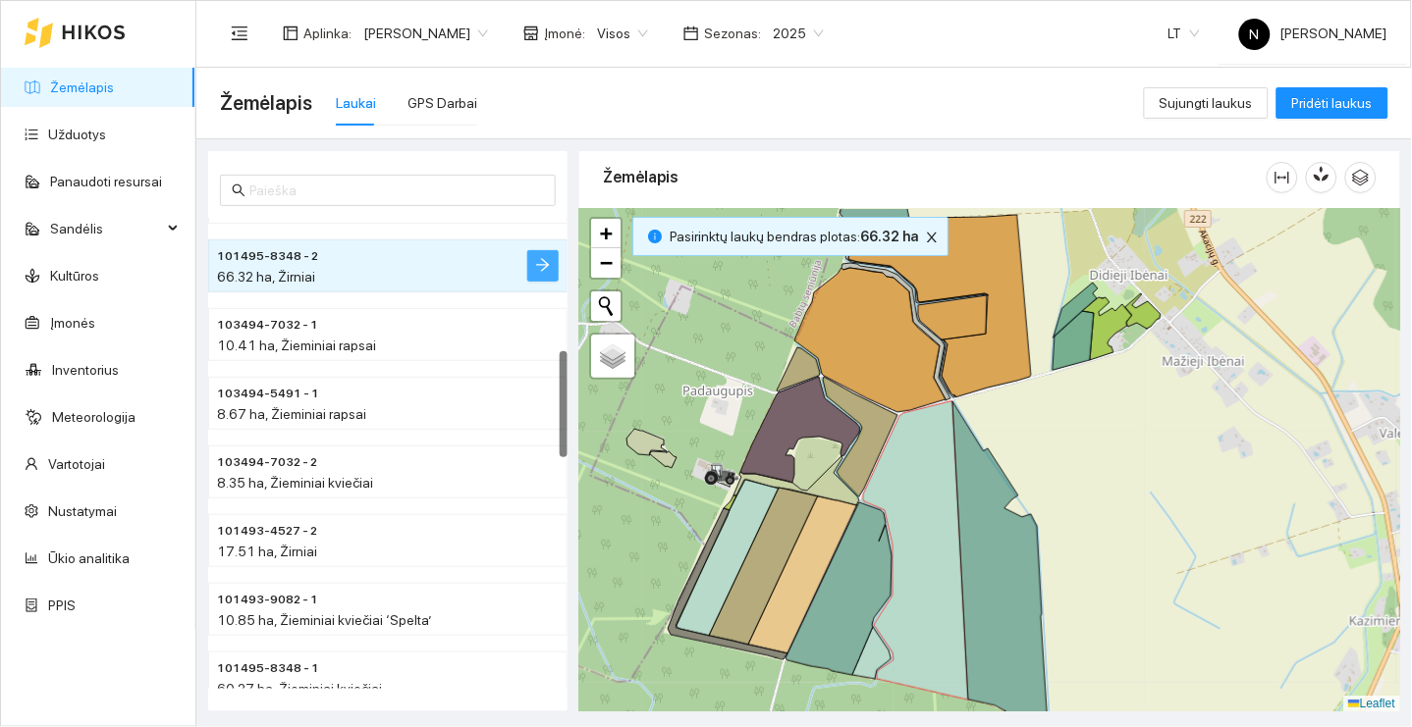
click at [548, 263] on icon "arrow-right" at bounding box center [543, 265] width 16 height 16
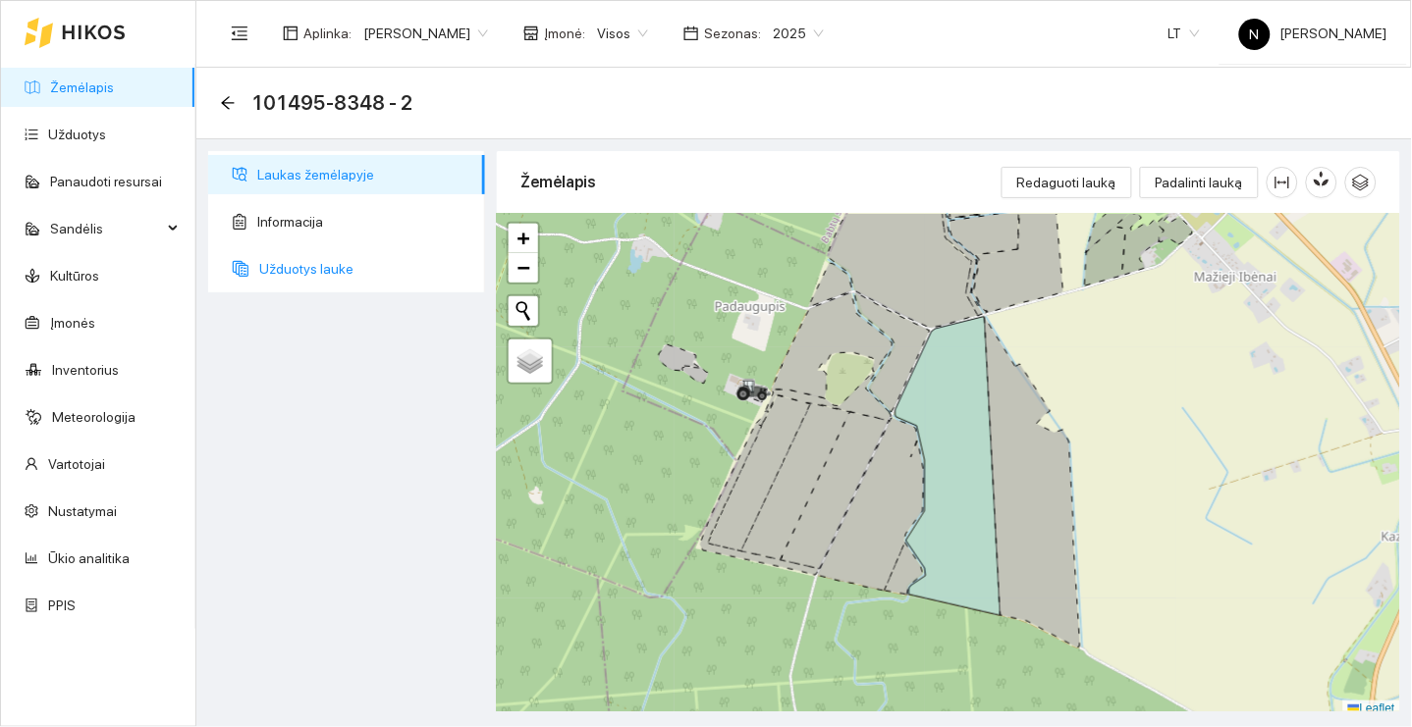
click at [332, 266] on span "Užduotys lauke" at bounding box center [364, 268] width 210 height 39
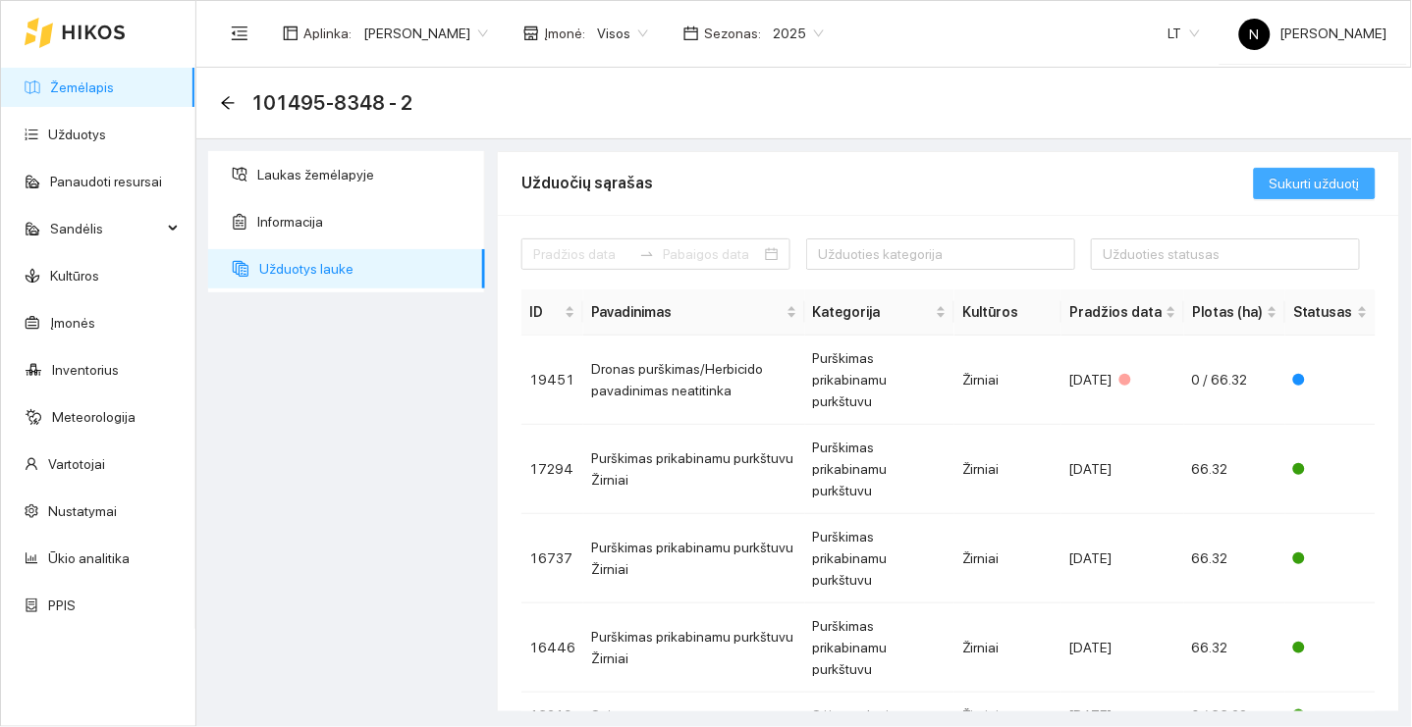
click at [1315, 173] on span "Sukurti užduotį" at bounding box center [1314, 184] width 90 height 22
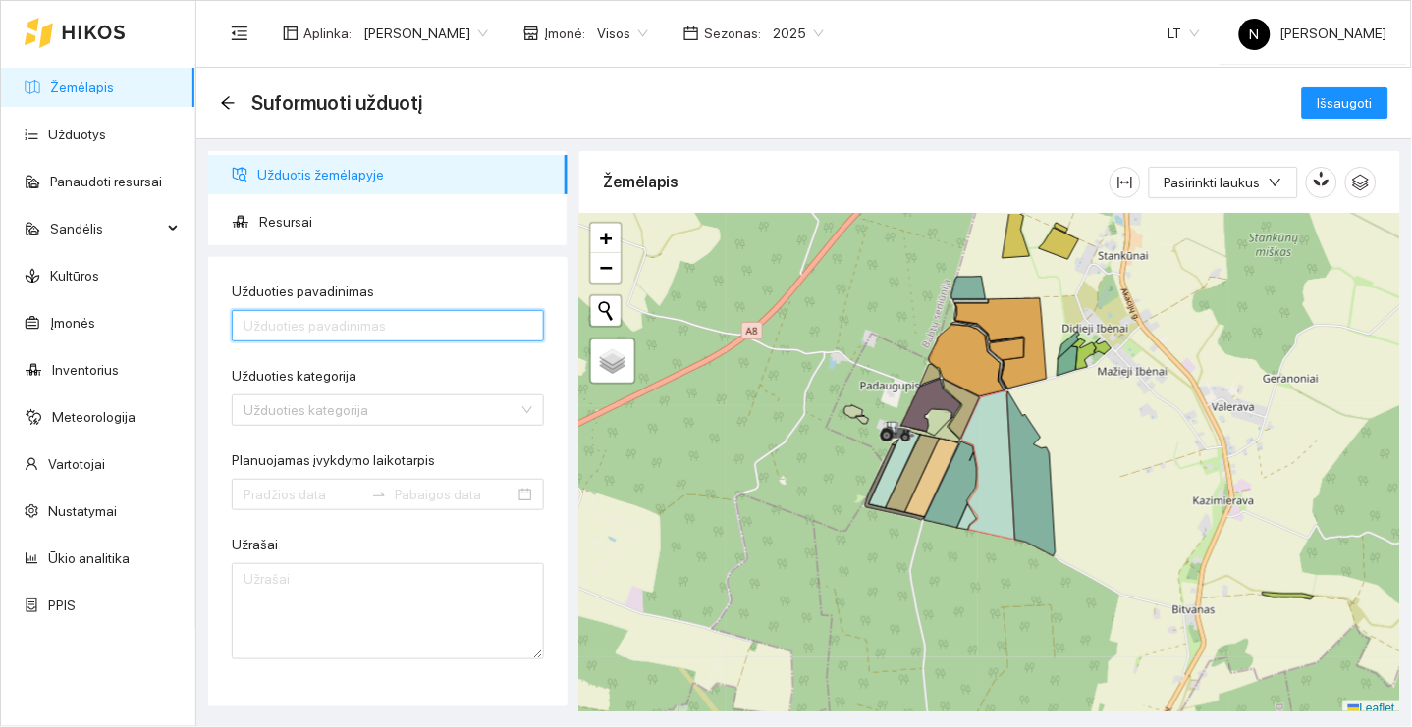
click at [408, 318] on input "Užduoties pavadinimas" at bounding box center [388, 325] width 312 height 31
type input "Tresimas"
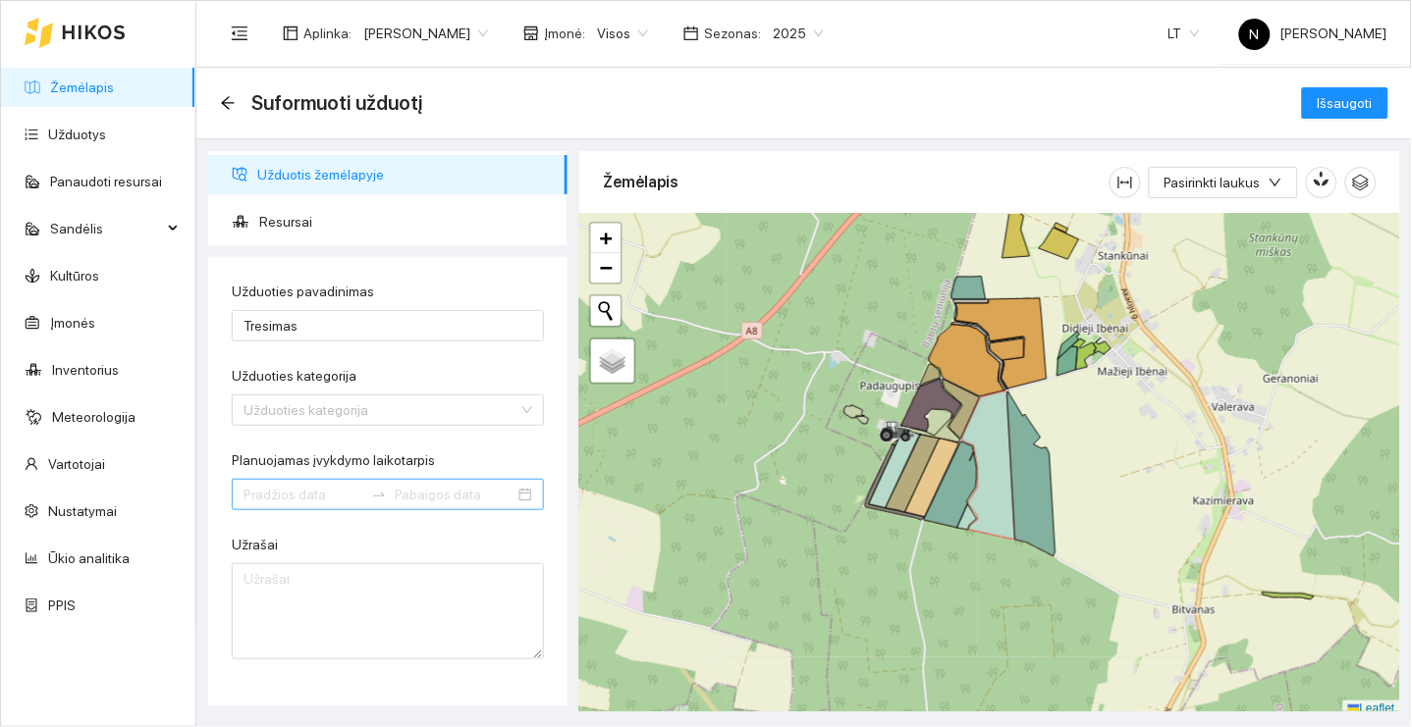
click at [319, 486] on input "Planuojamas įvykdymo laikotarpis" at bounding box center [303, 495] width 120 height 22
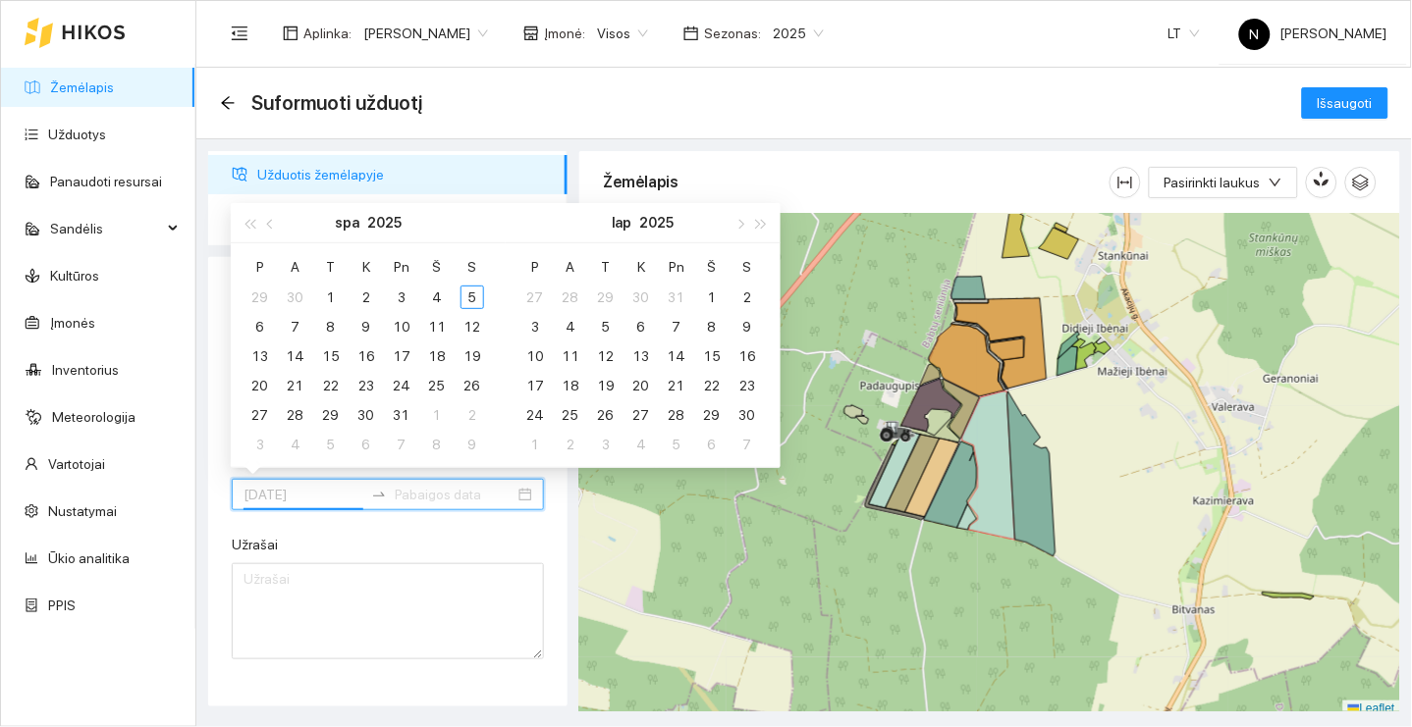
type input "[DATE]"
click at [274, 232] on button "button" at bounding box center [271, 222] width 22 height 39
type input "[DATE]"
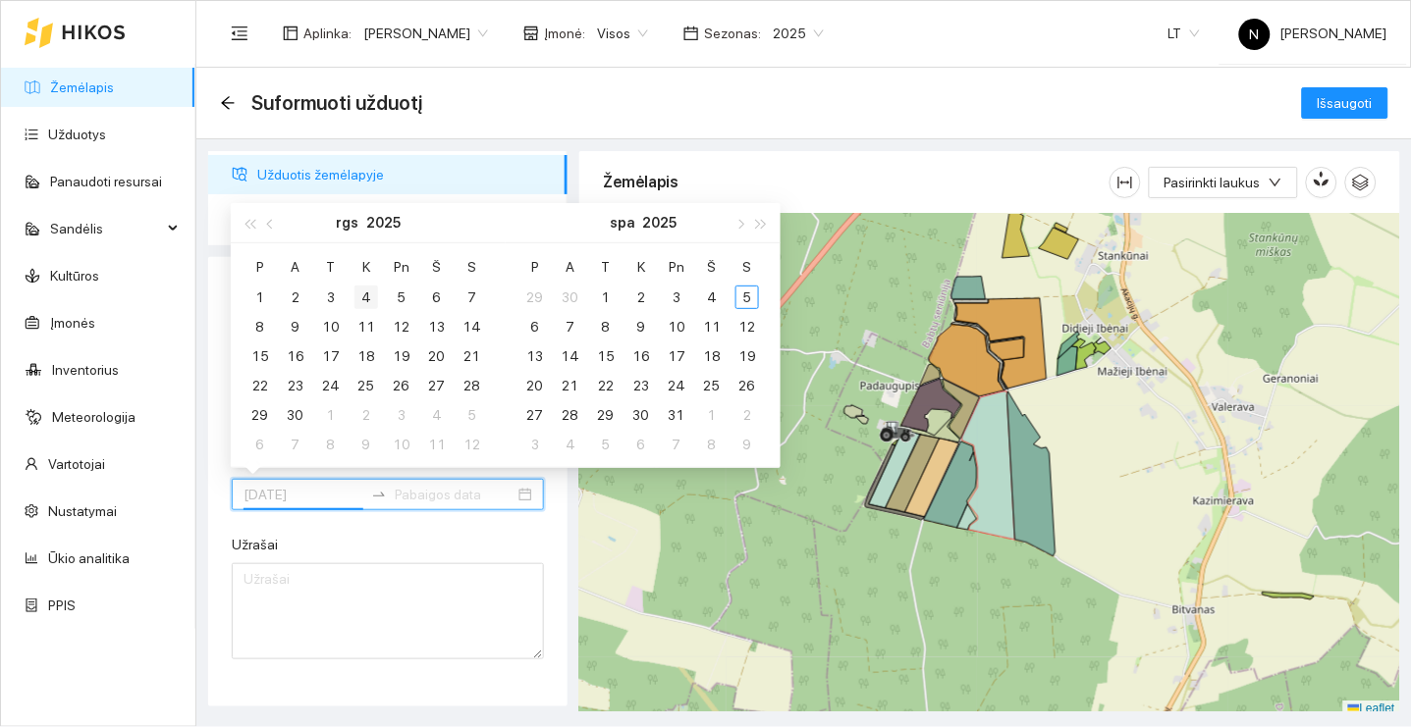
type input "[DATE]"
click at [370, 292] on div "4" at bounding box center [366, 298] width 24 height 24
type input "[DATE]"
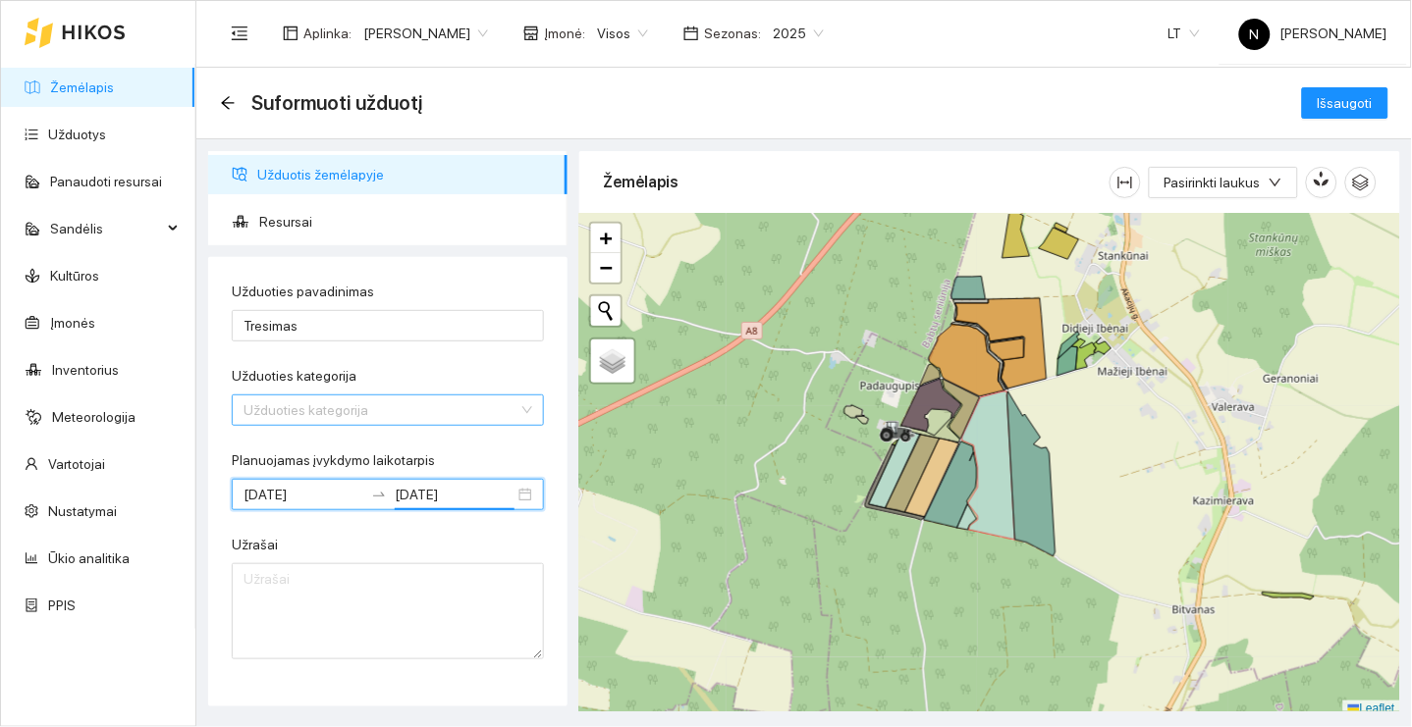
click at [423, 407] on input "Užduoties kategorija" at bounding box center [380, 410] width 275 height 29
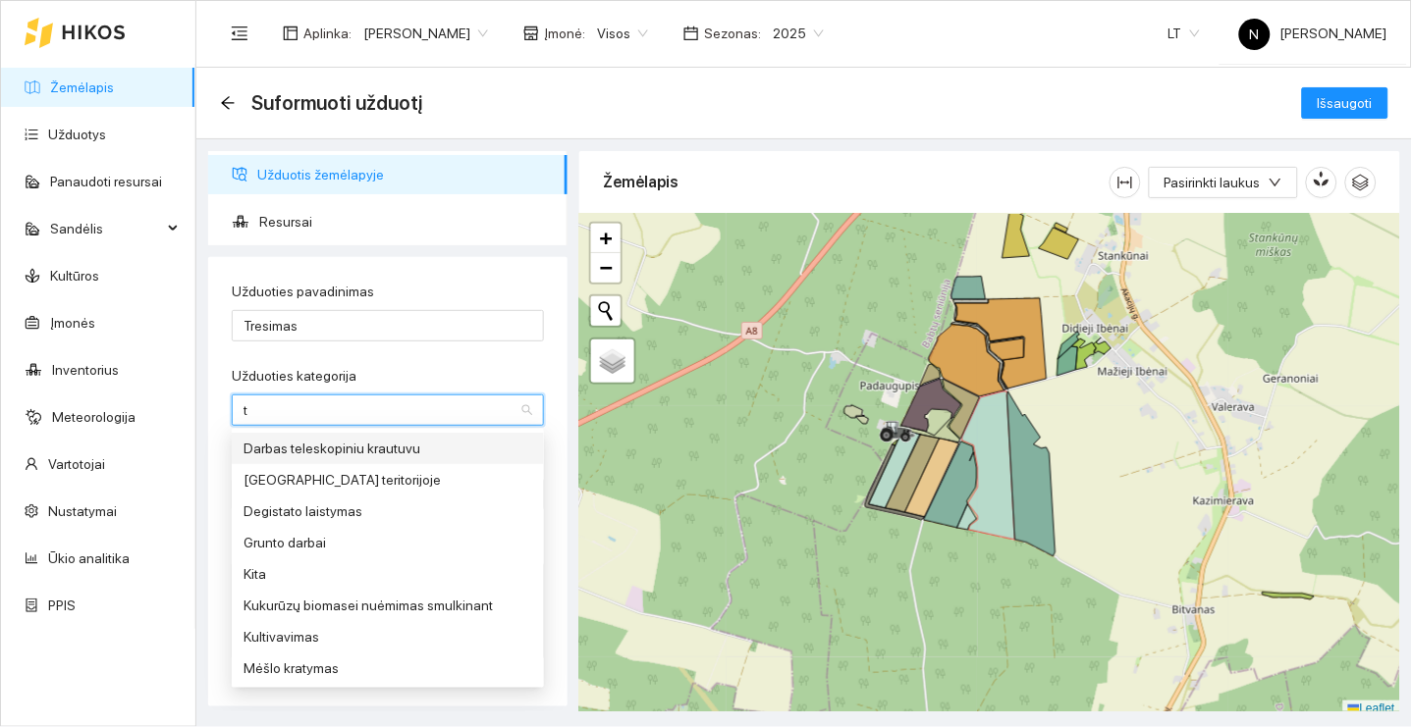
type input "tr"
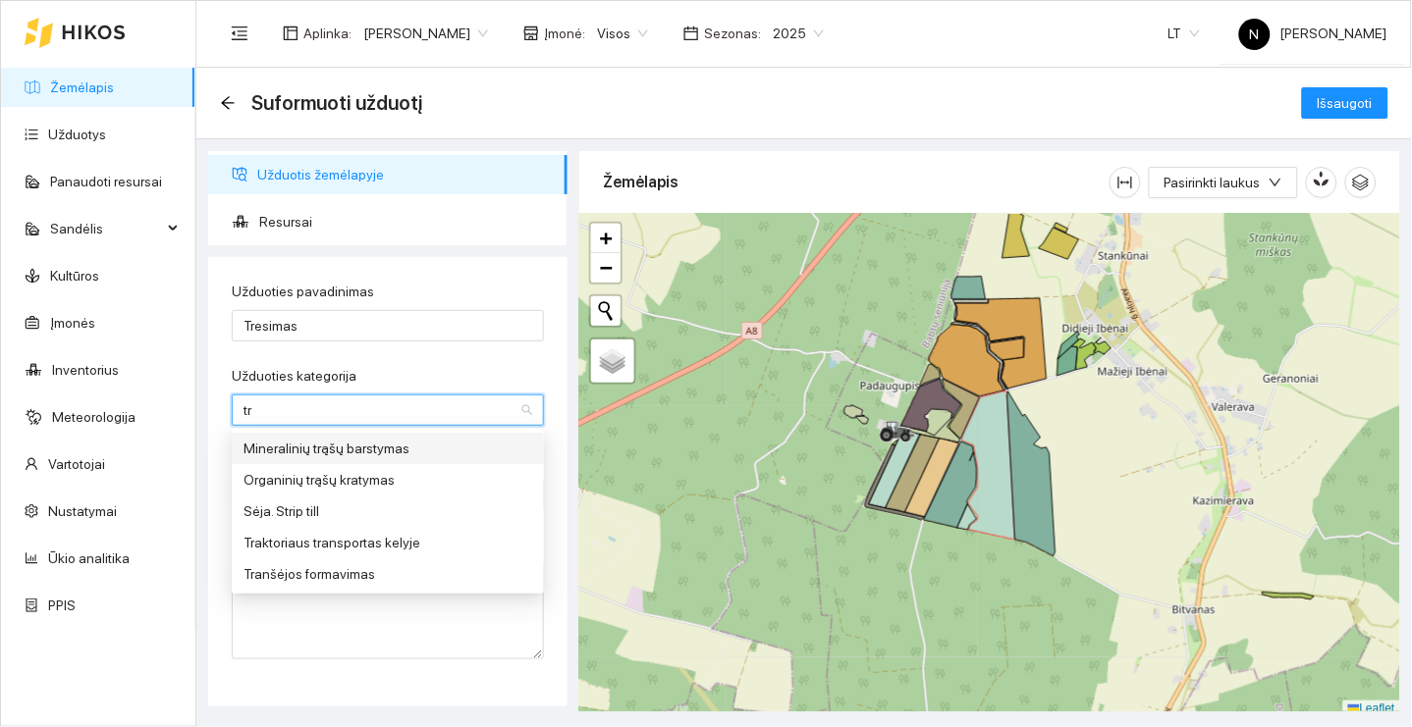
click at [433, 443] on div "Mineralinių trąšų barstymas" at bounding box center [387, 449] width 289 height 22
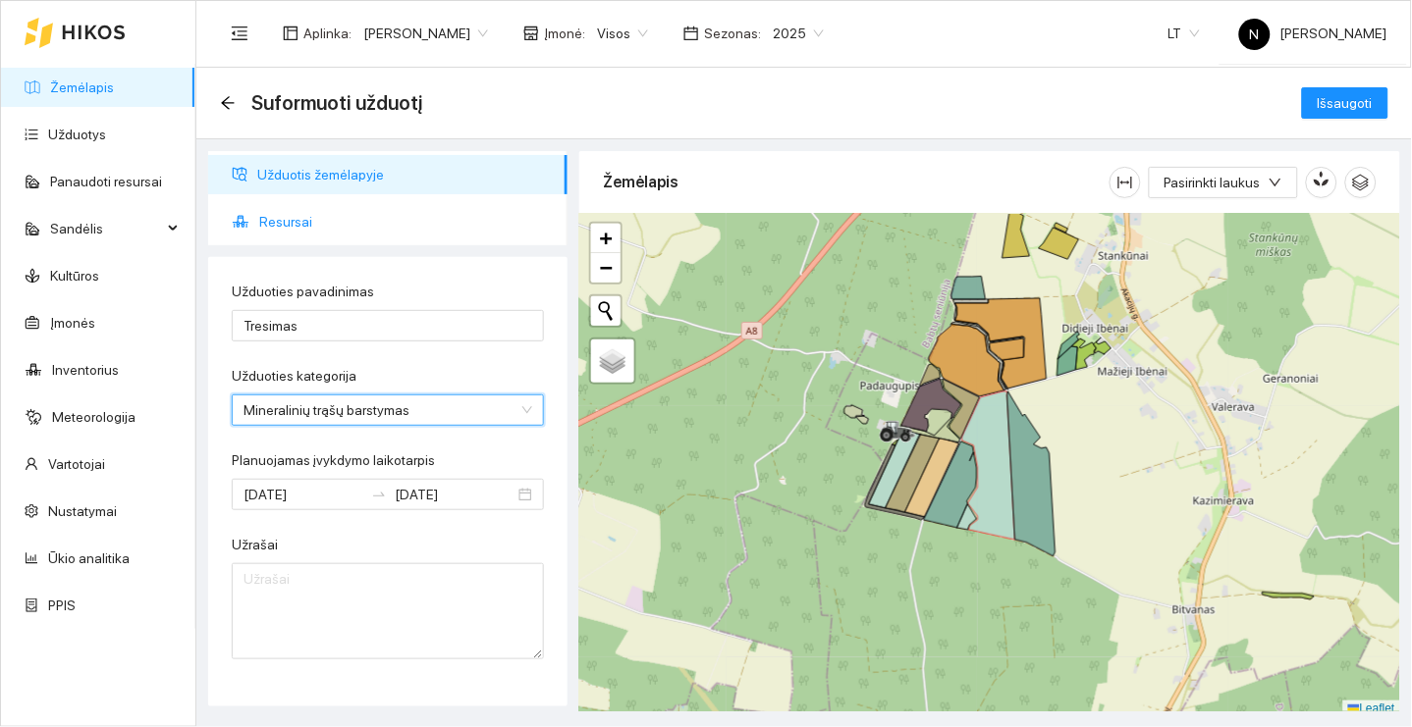
click at [371, 219] on span "Resursai" at bounding box center [405, 221] width 293 height 39
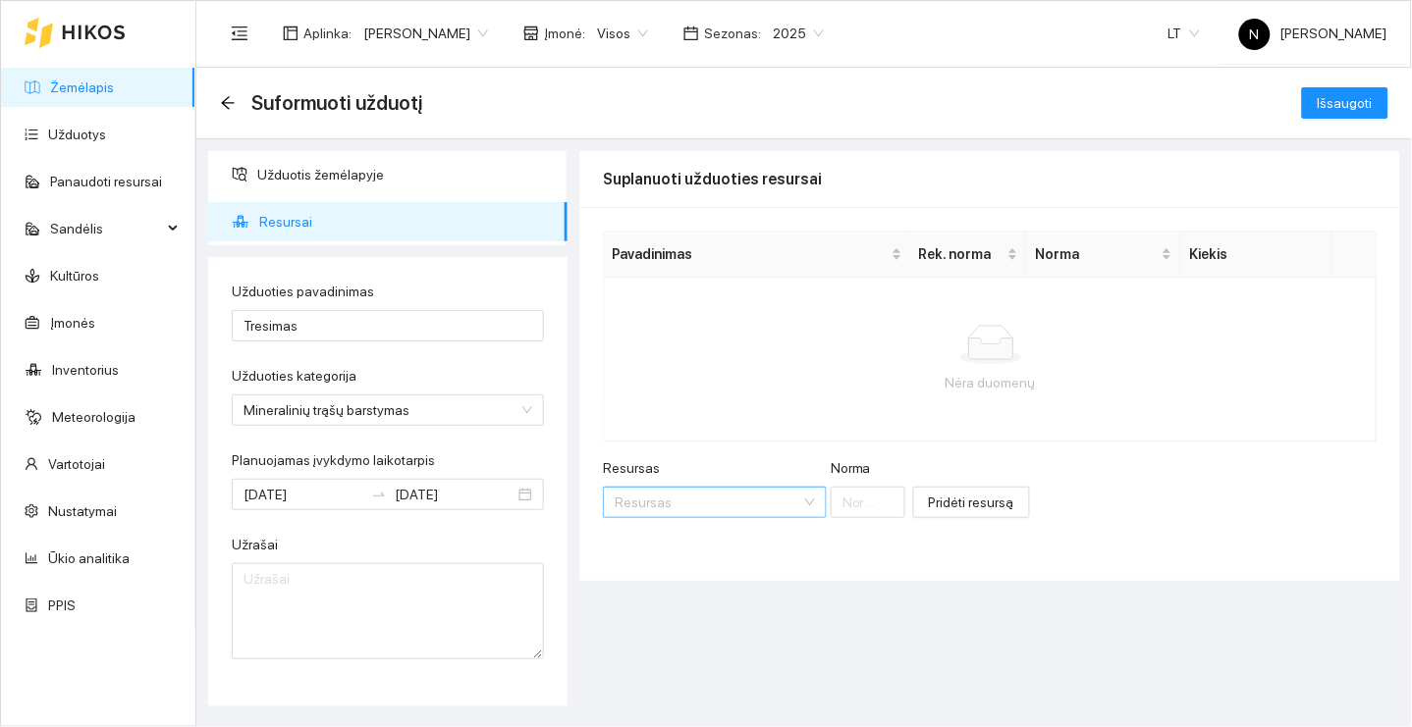
click at [744, 507] on input "Resursas" at bounding box center [708, 502] width 187 height 29
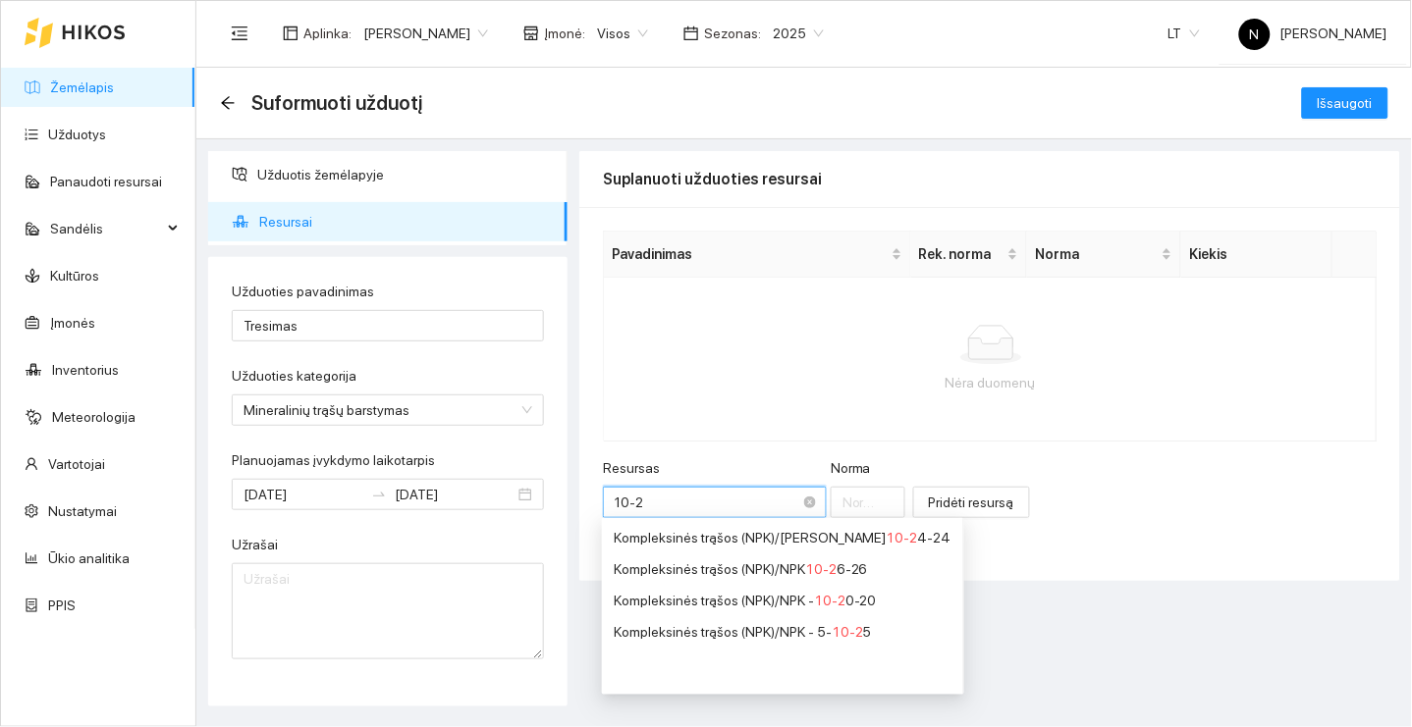
type input "10-26"
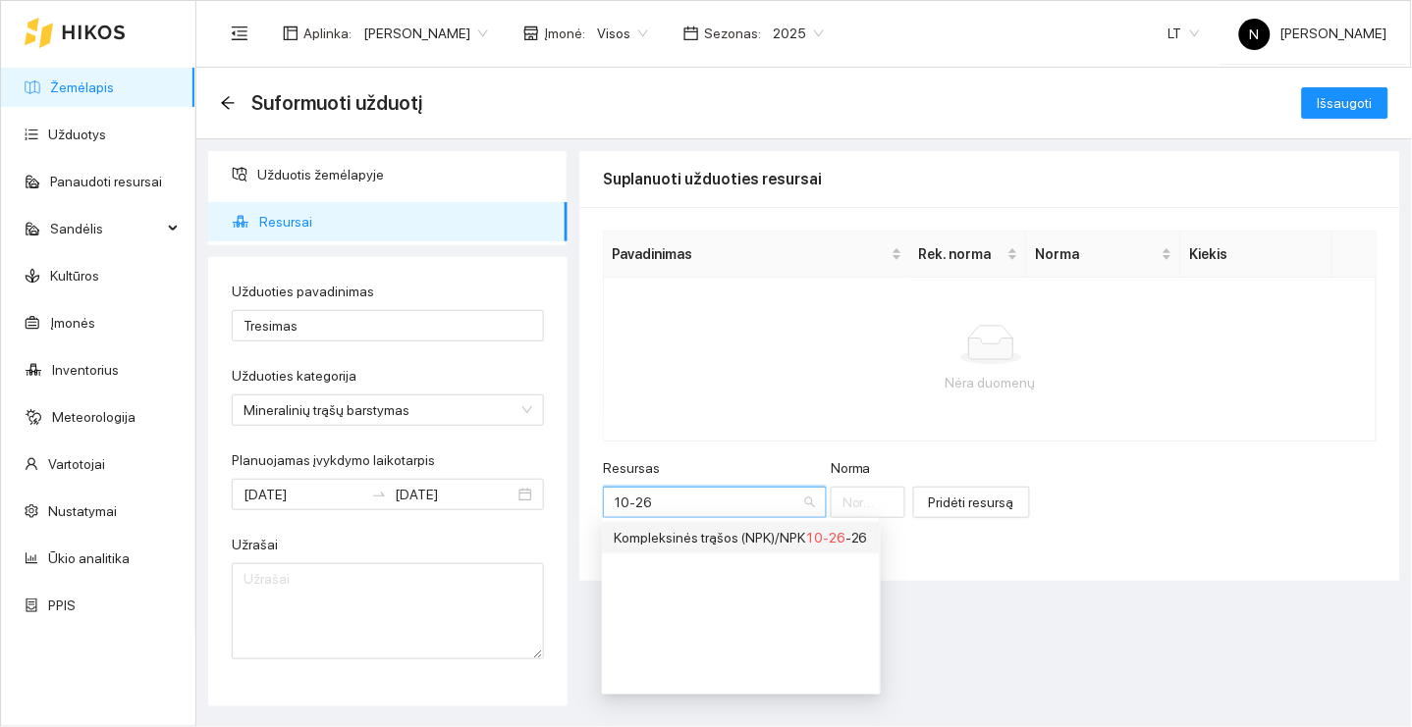
click at [779, 525] on li "Kompleksinės trąšos (NPK) / NPK 10-26 -26" at bounding box center [741, 537] width 278 height 31
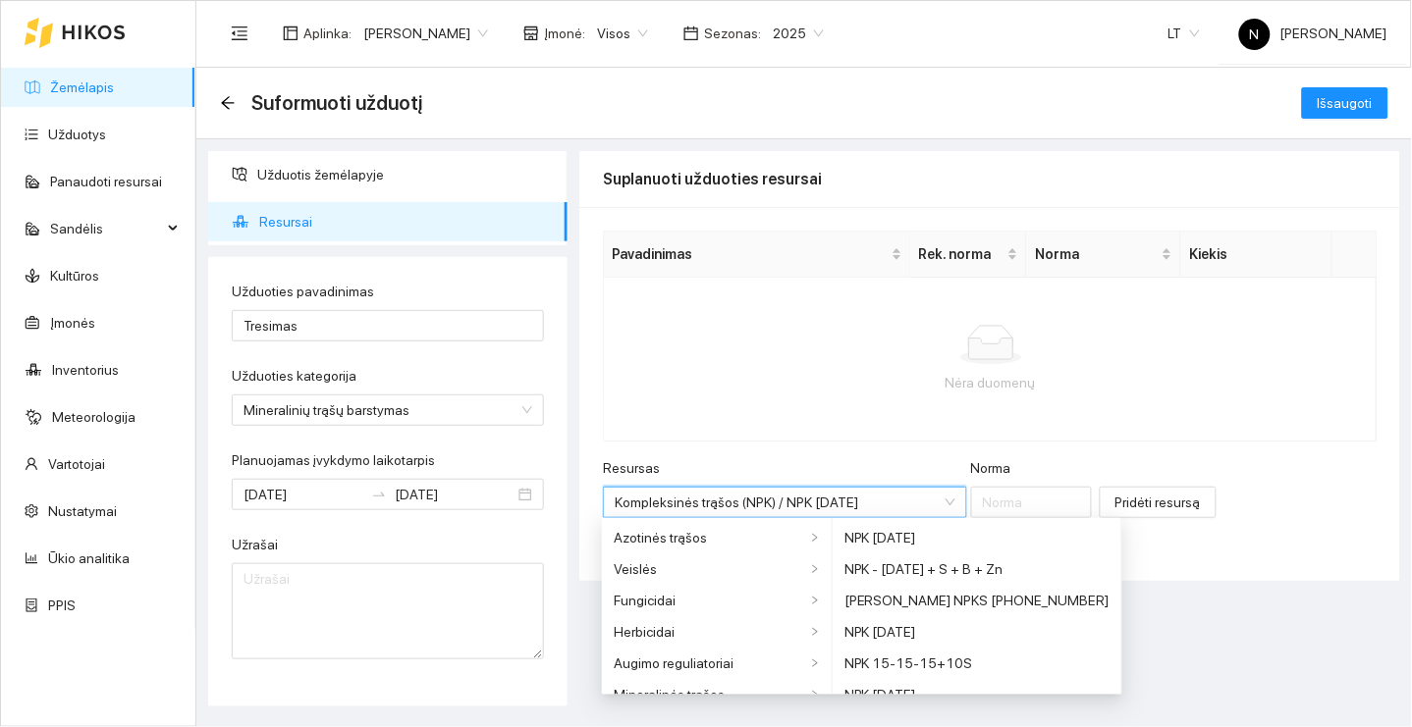
scroll to position [346, 0]
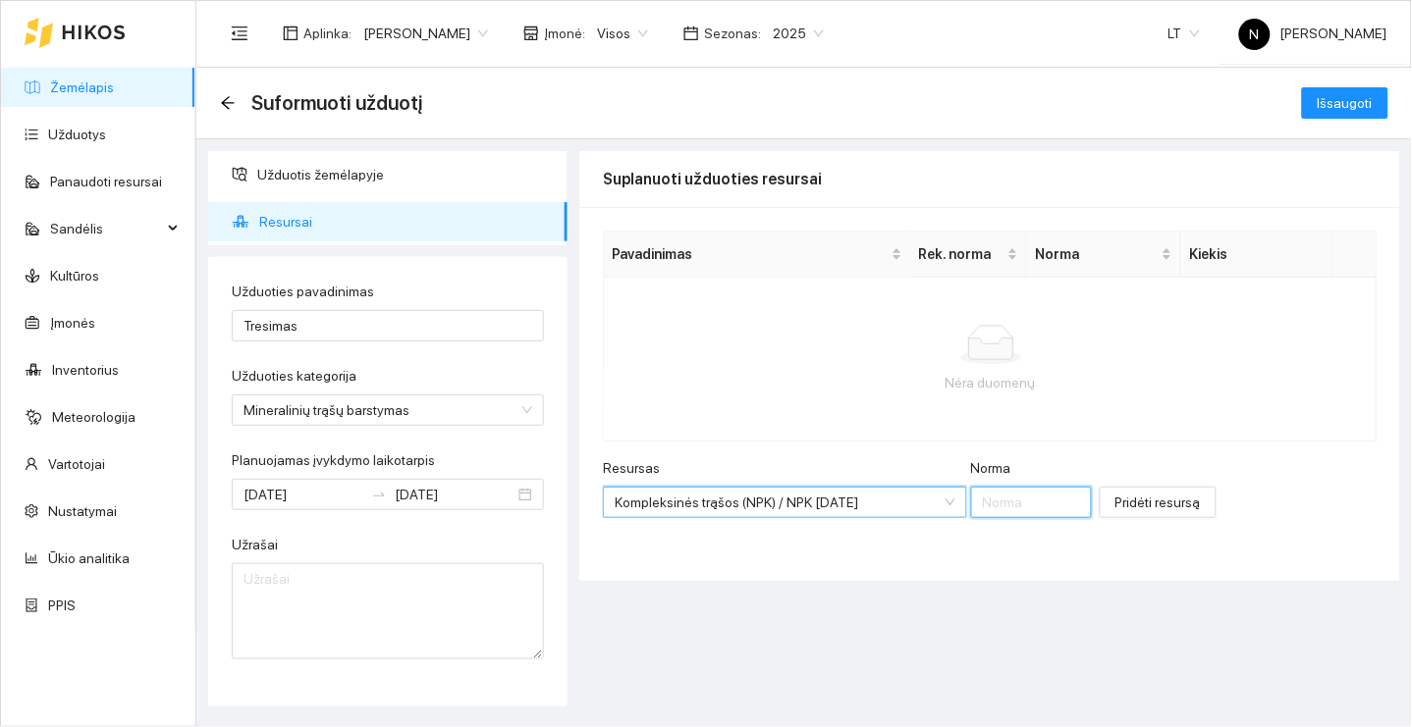
click at [1015, 500] on input "Norma" at bounding box center [1032, 502] width 122 height 31
type input "175"
click at [1172, 506] on span "Pridėti resursą" at bounding box center [1157, 503] width 85 height 22
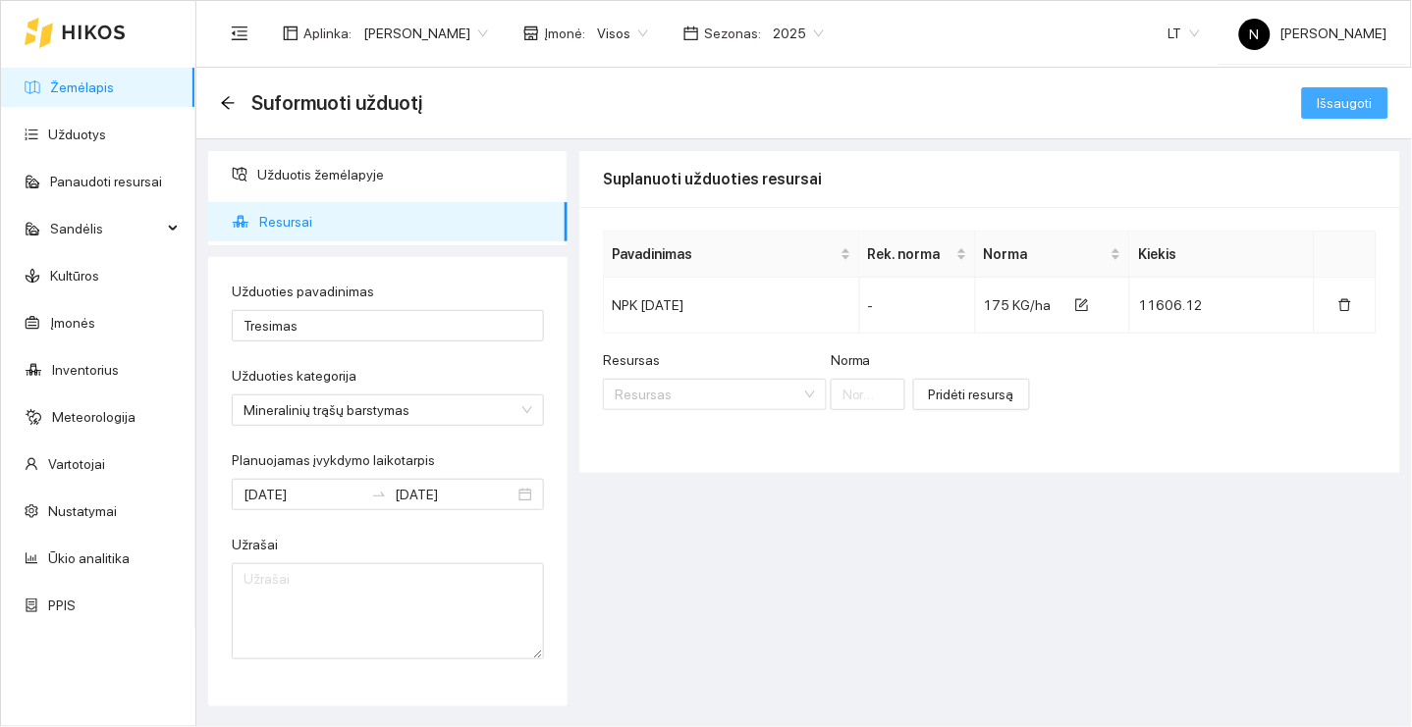
click at [1323, 114] on button "Išsaugoti" at bounding box center [1345, 102] width 86 height 31
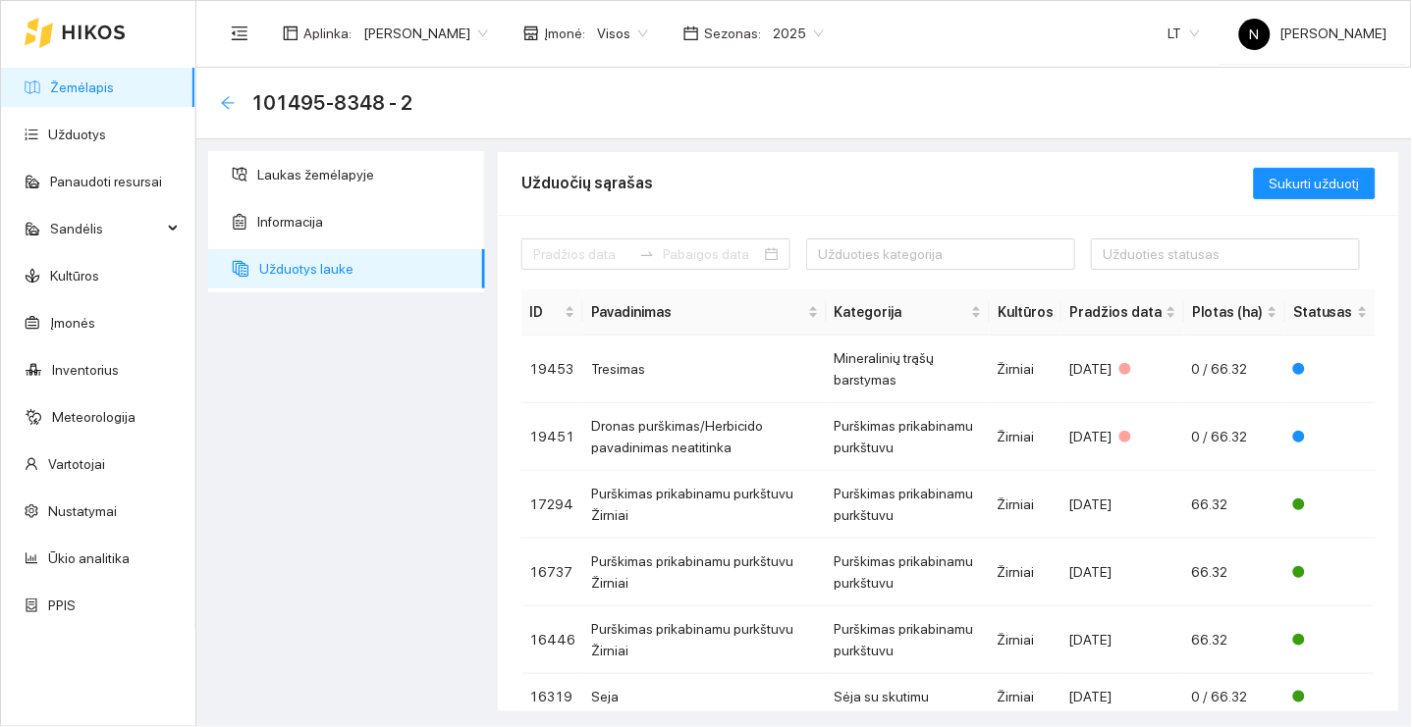
click at [227, 99] on icon "arrow-left" at bounding box center [228, 103] width 16 height 16
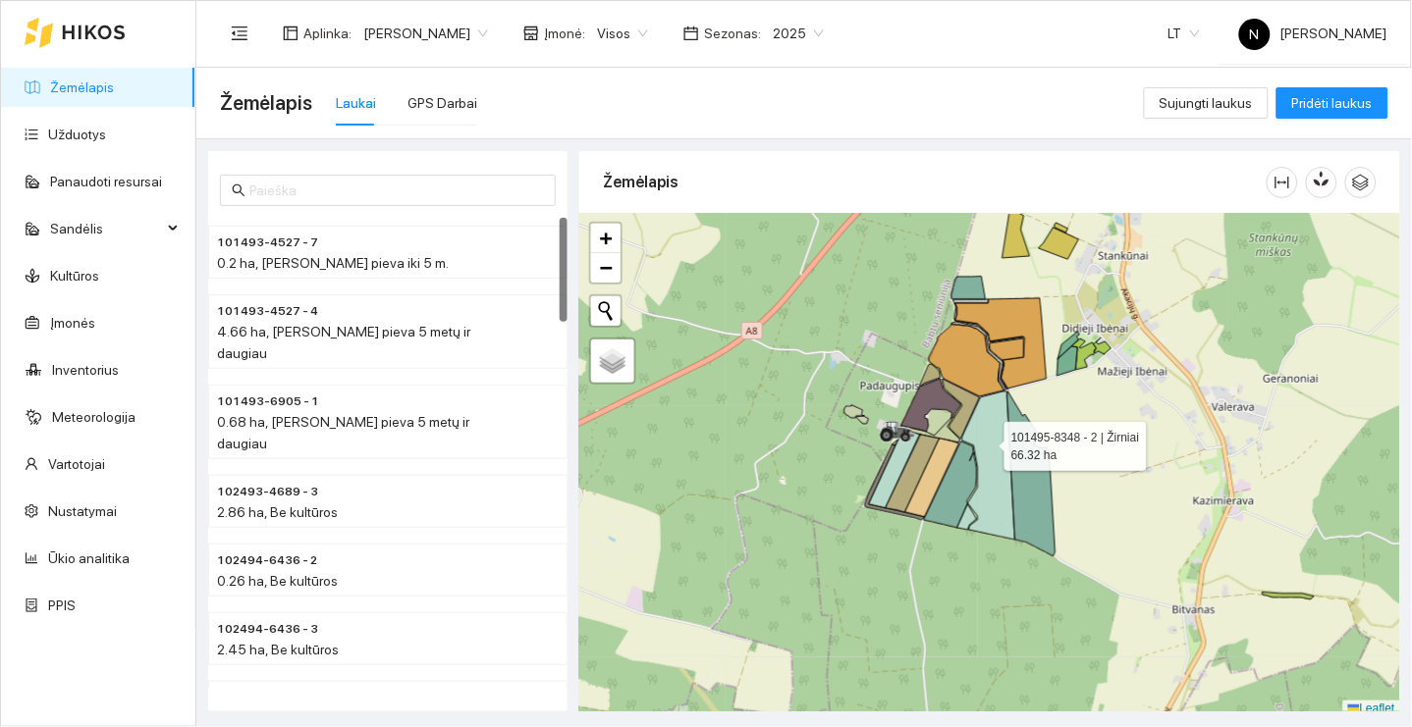
click at [987, 442] on icon at bounding box center [988, 466] width 53 height 148
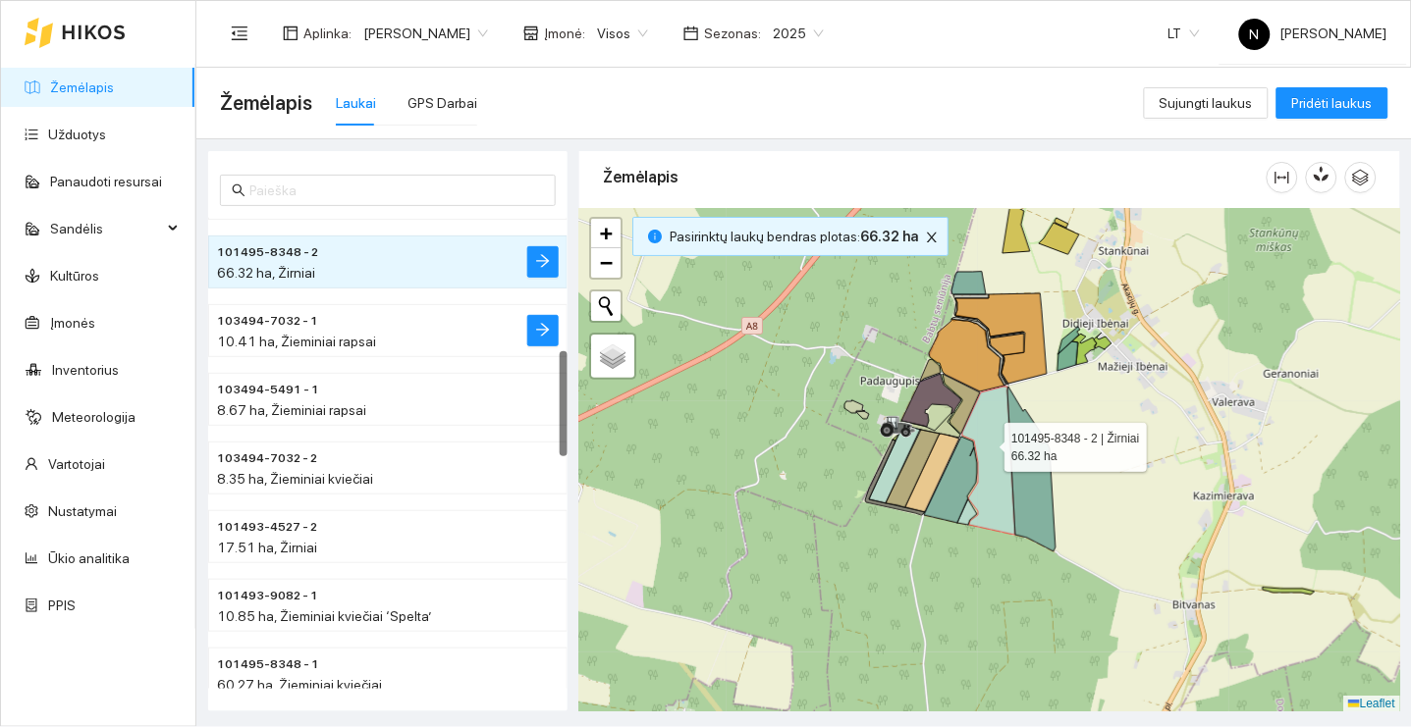
scroll to position [589, 0]
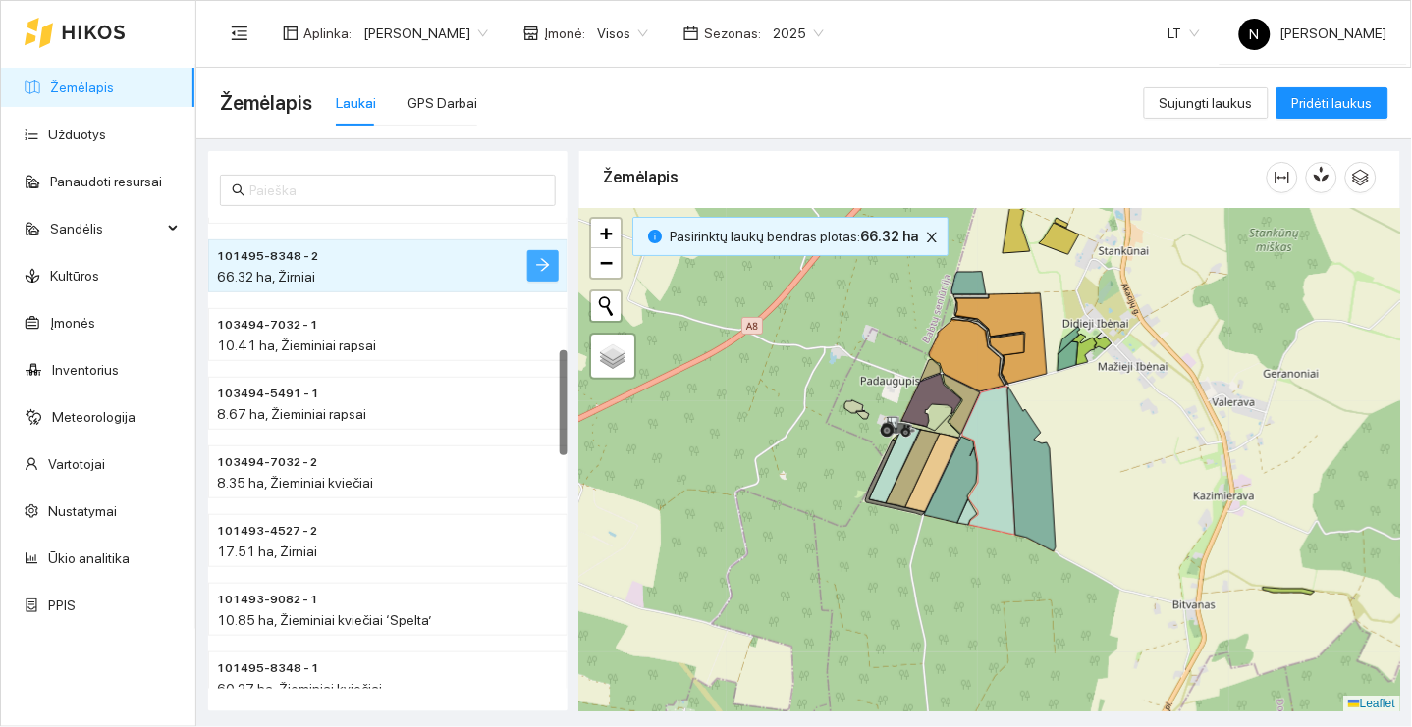
click at [545, 263] on icon "arrow-right" at bounding box center [543, 265] width 16 height 16
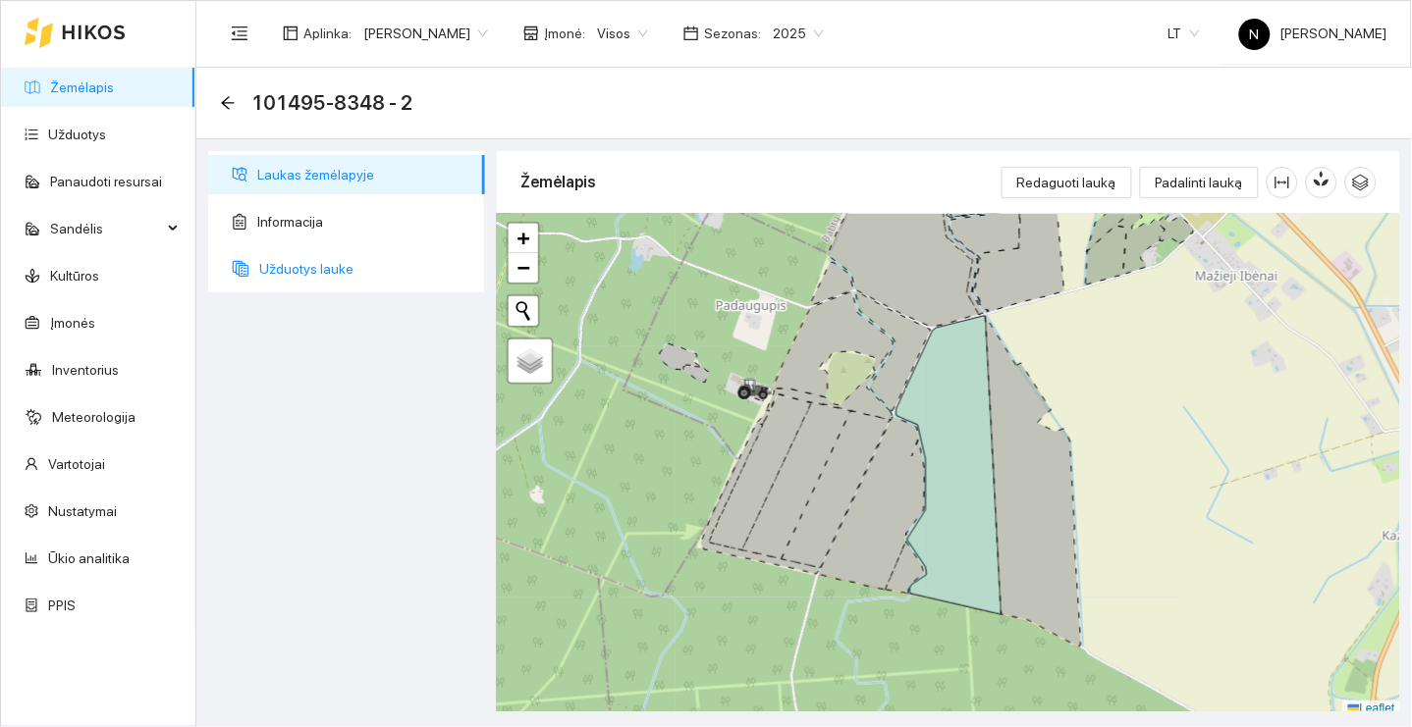
click at [349, 263] on span "Užduotys lauke" at bounding box center [364, 268] width 210 height 39
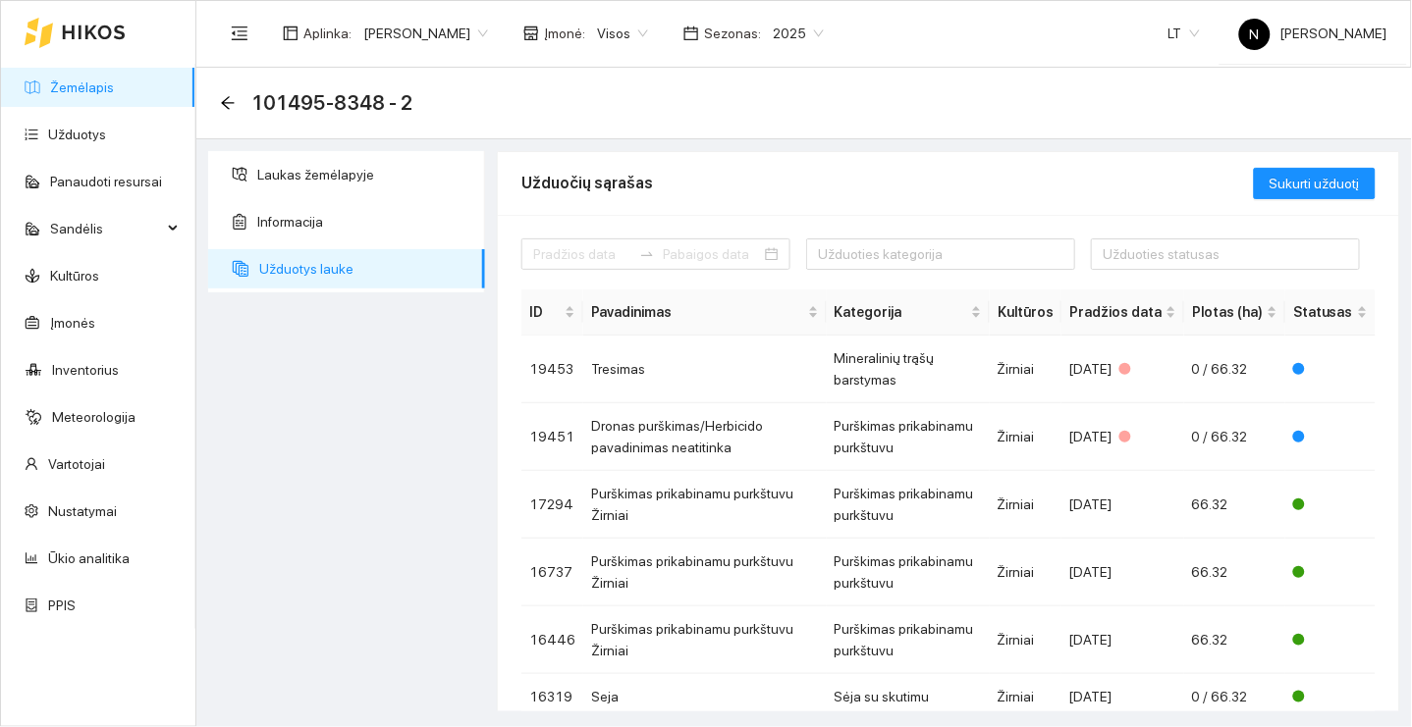
click at [114, 88] on link "Žemėlapis" at bounding box center [82, 88] width 64 height 16
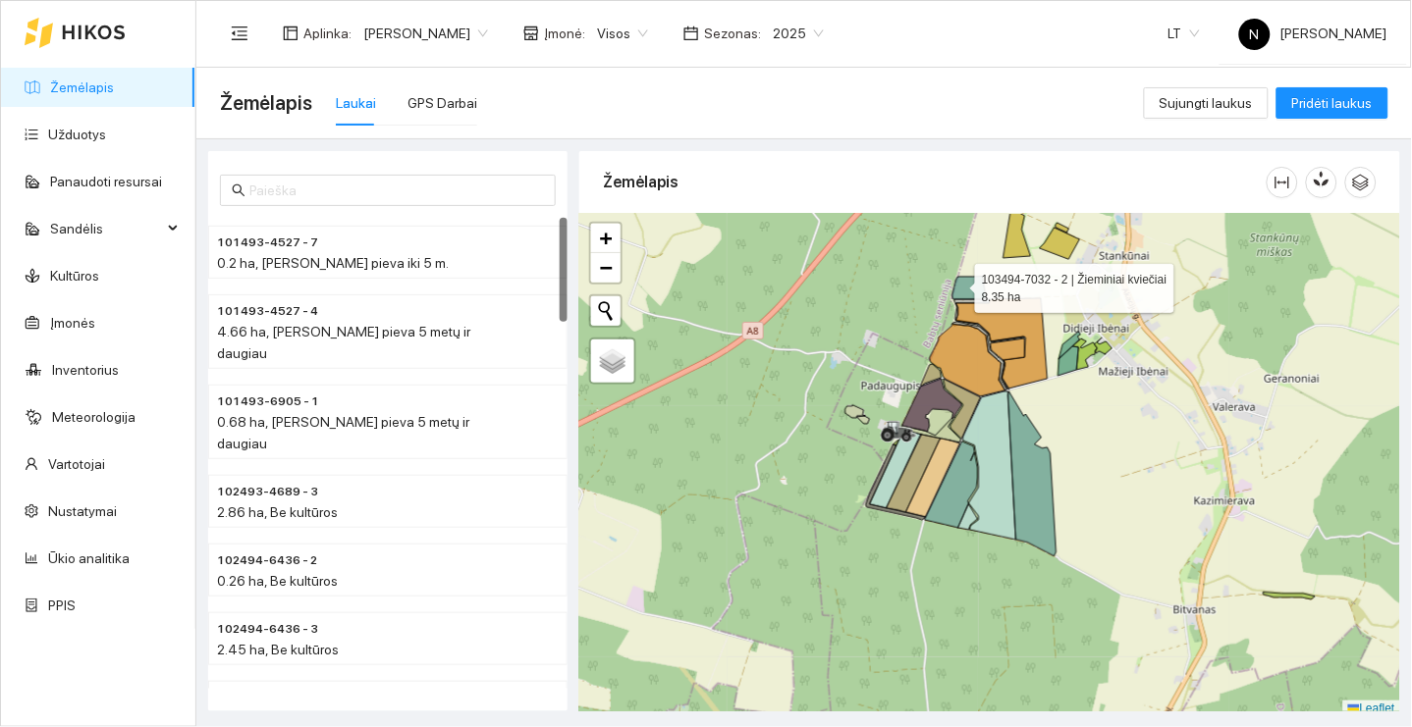
scroll to position [5, 0]
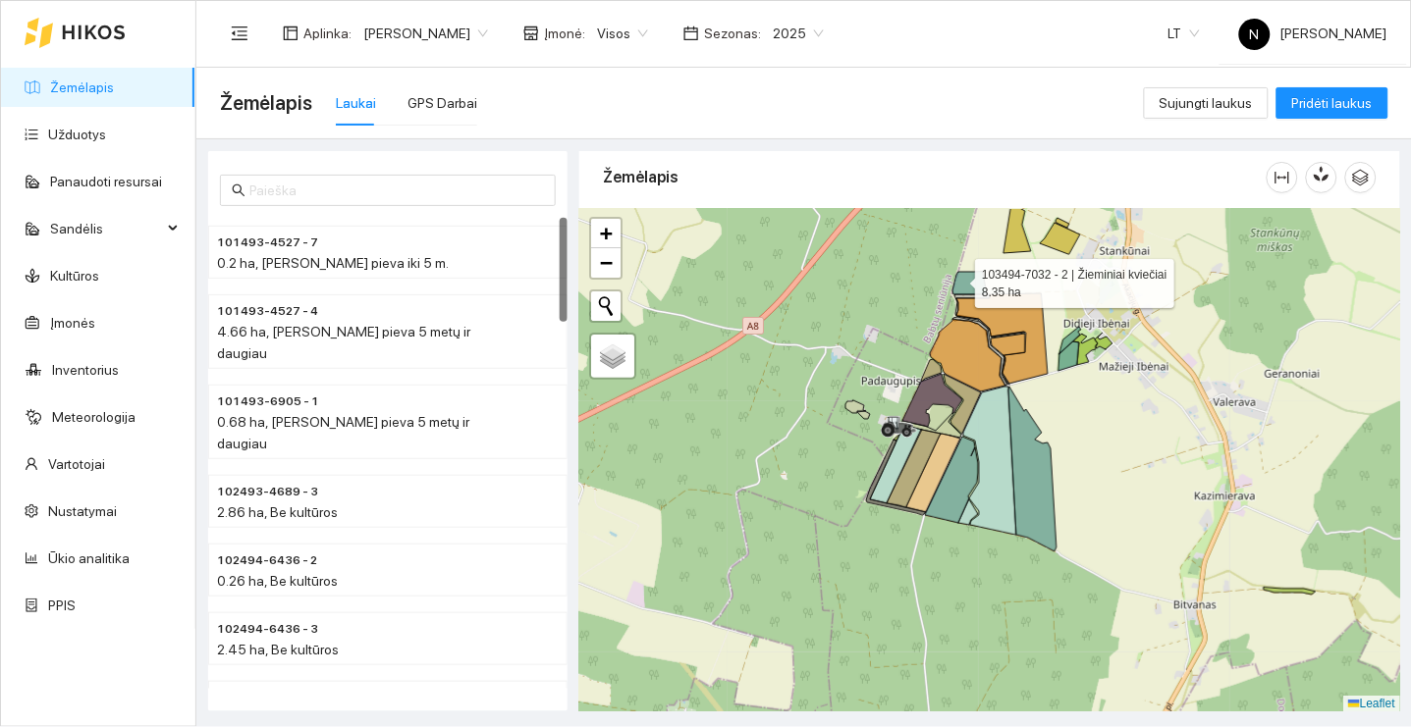
drag, startPoint x: 957, startPoint y: 278, endPoint x: 891, endPoint y: 332, distance: 85.1
click at [952, 295] on icon at bounding box center [969, 283] width 34 height 23
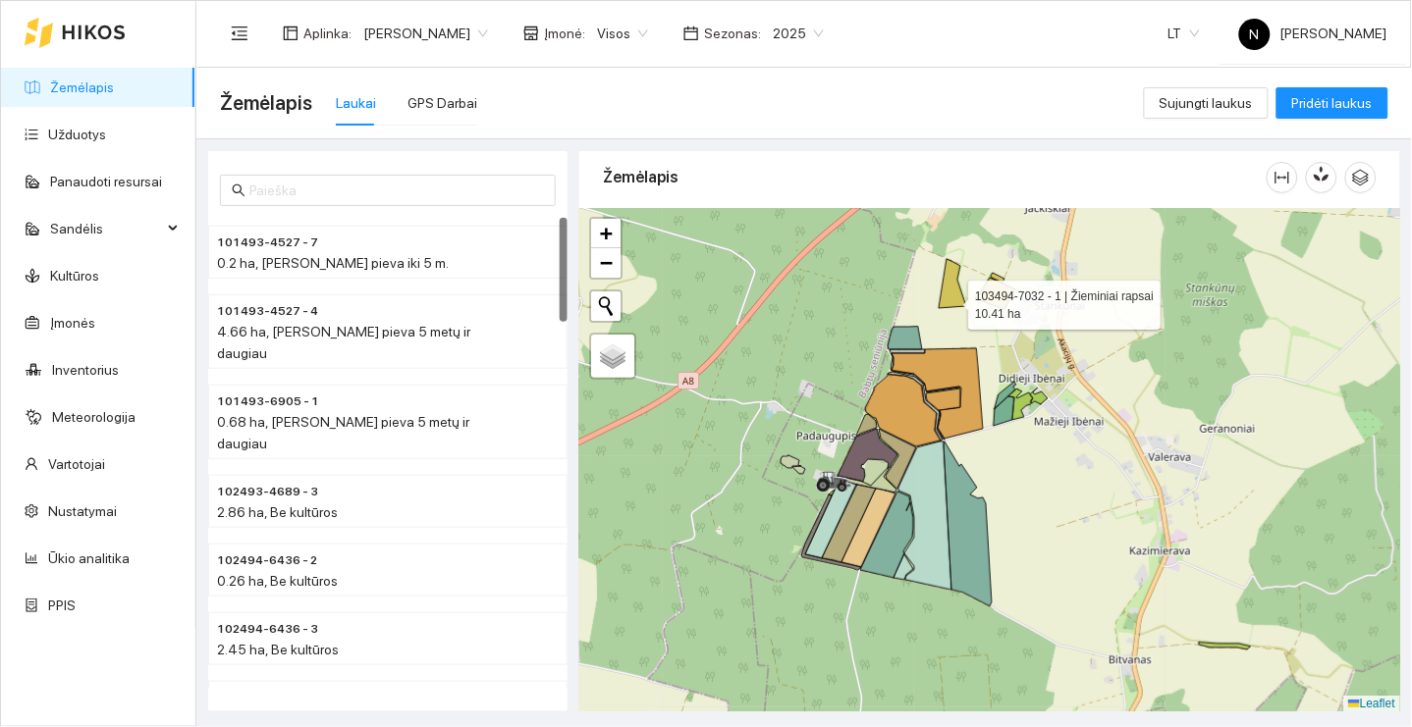
click at [950, 299] on icon at bounding box center [952, 283] width 27 height 49
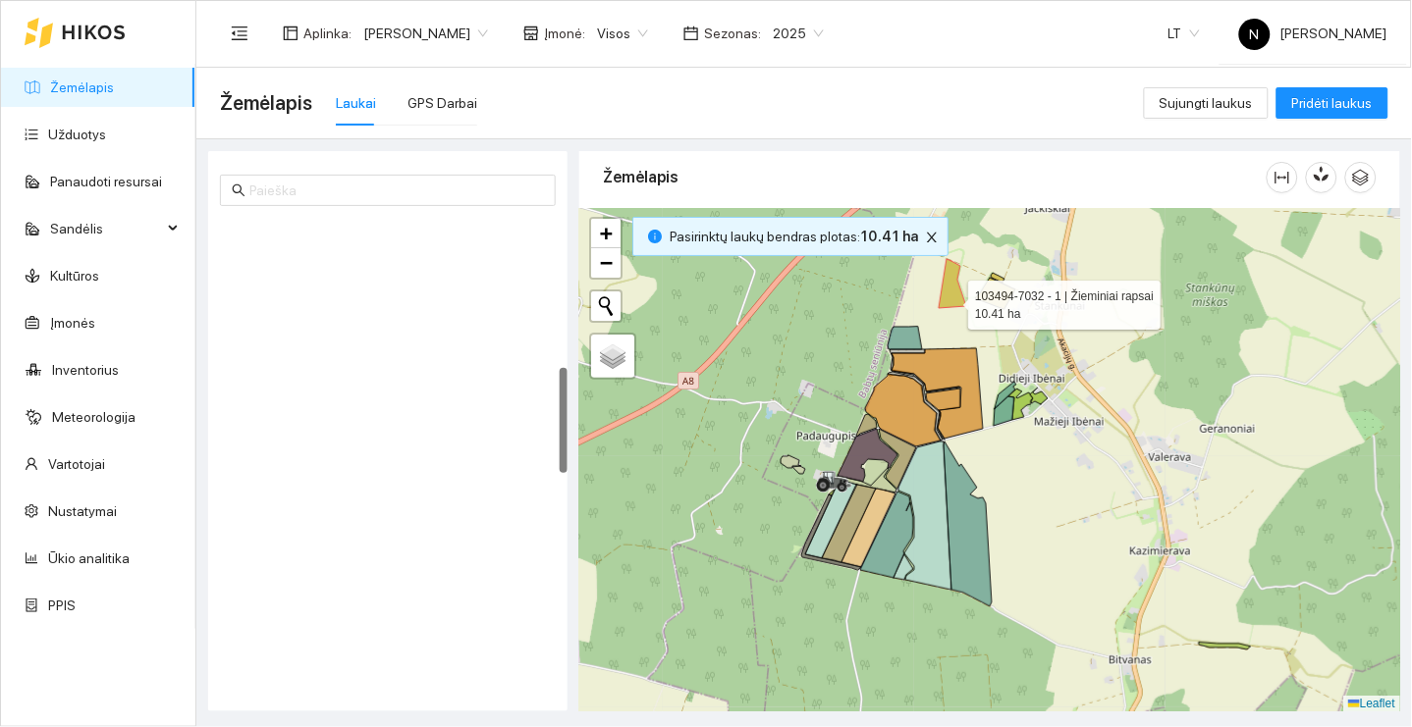
scroll to position [668, 0]
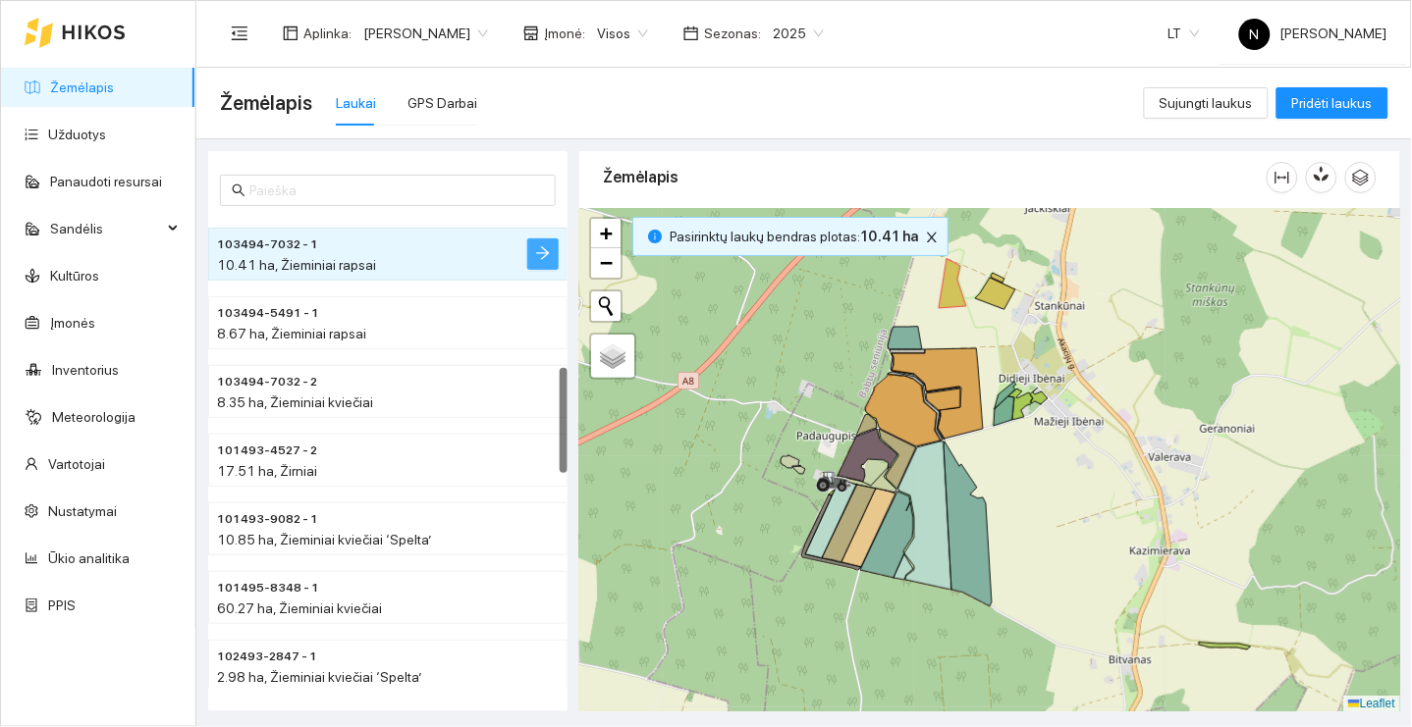
click at [542, 249] on icon "arrow-right" at bounding box center [543, 253] width 16 height 16
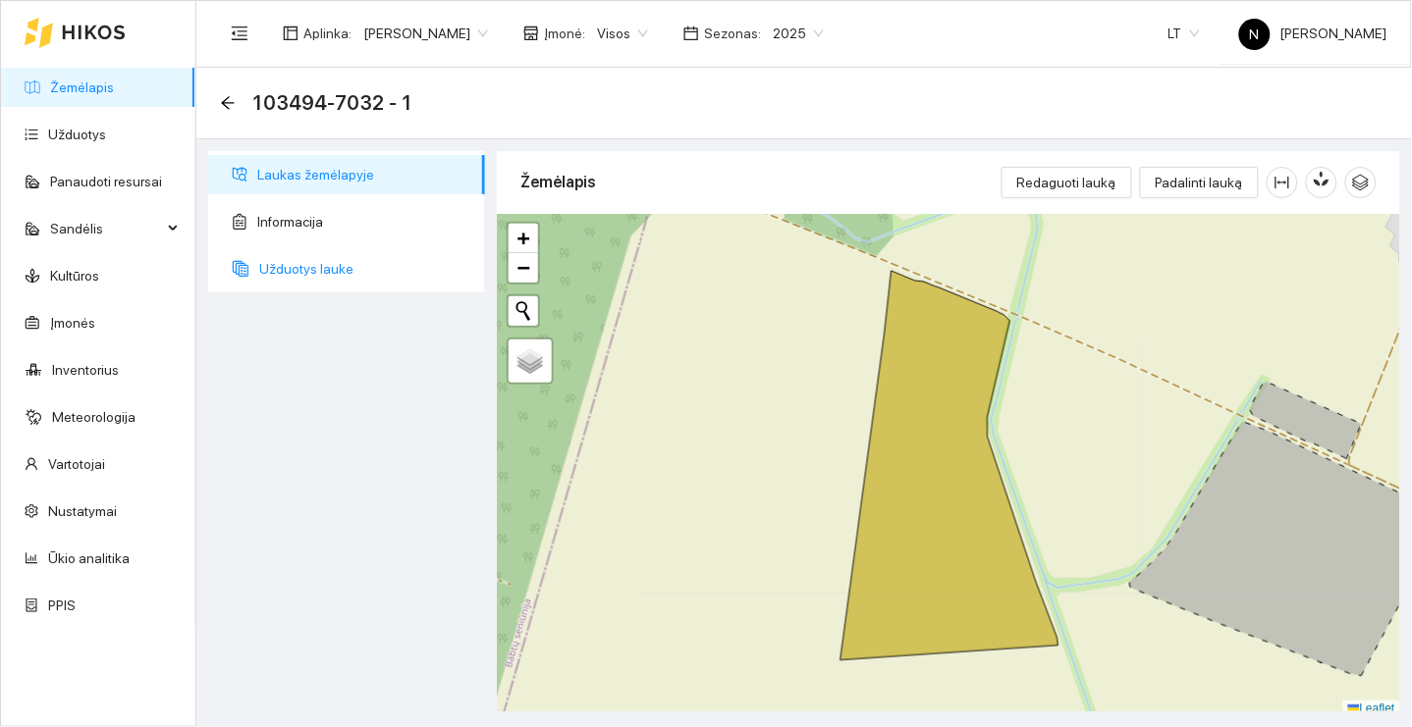
click at [383, 272] on span "Užduotys lauke" at bounding box center [364, 268] width 210 height 39
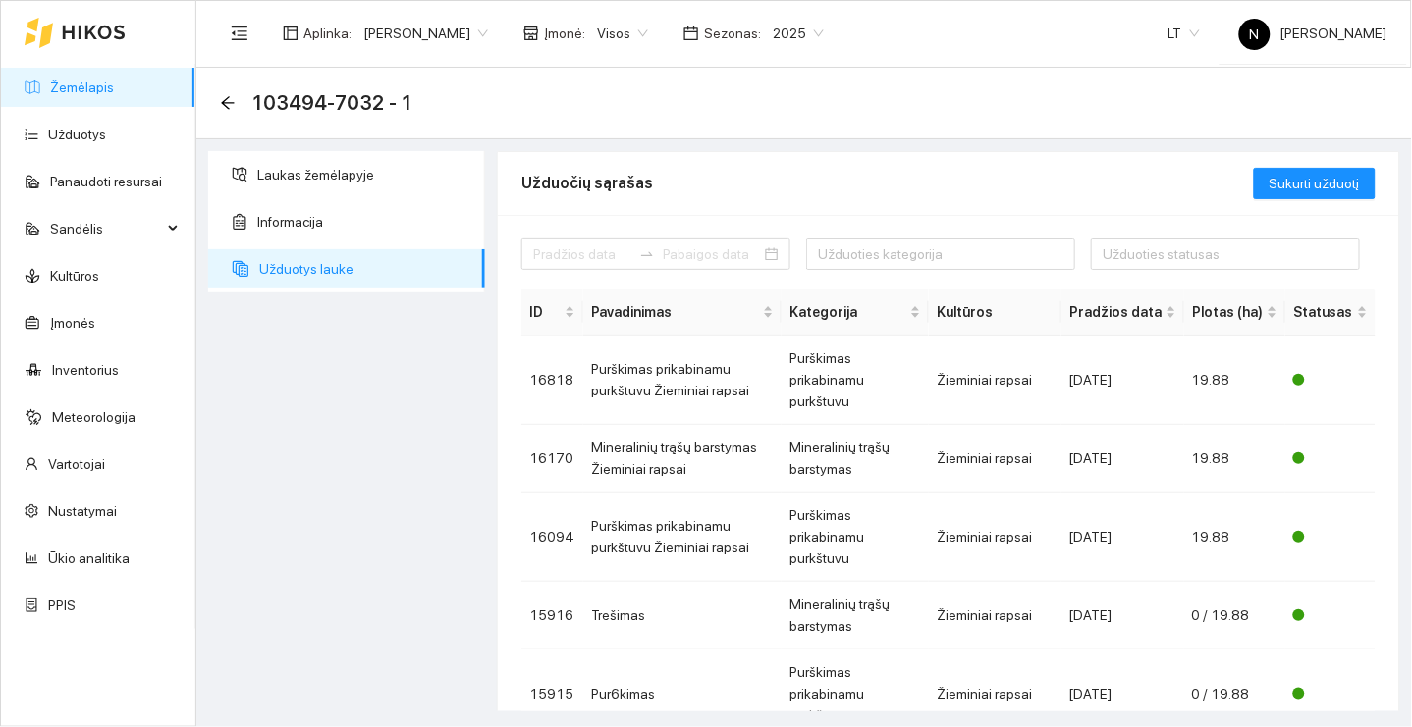
click at [114, 83] on link "Žemėlapis" at bounding box center [82, 88] width 64 height 16
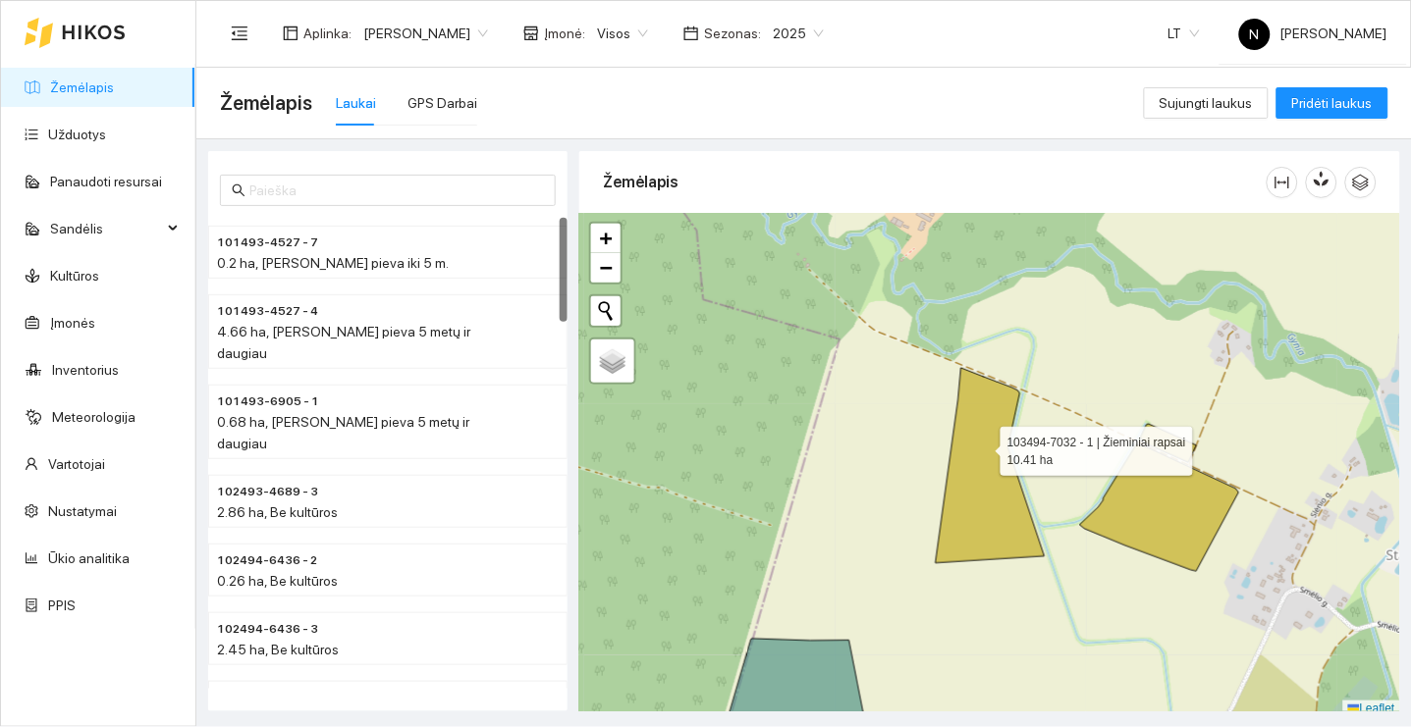
click at [983, 447] on icon at bounding box center [990, 465] width 109 height 195
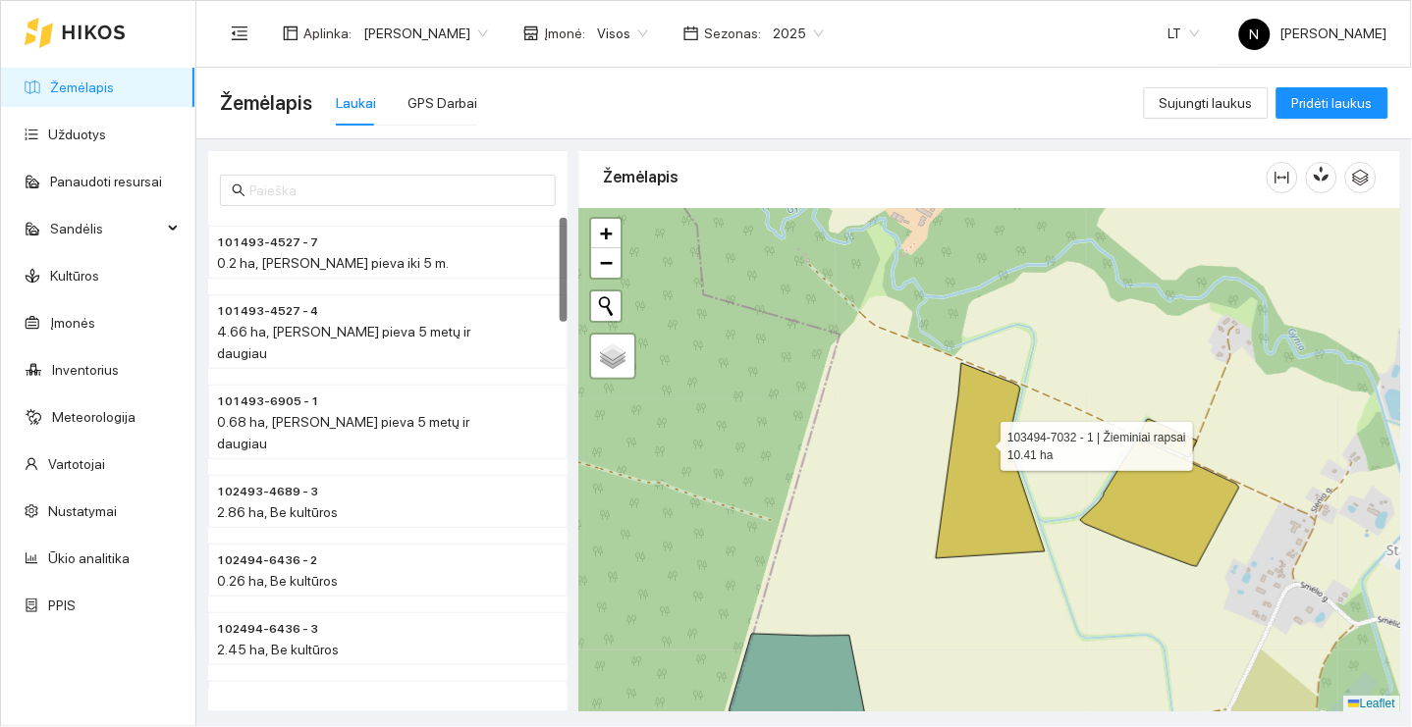
scroll to position [668, 0]
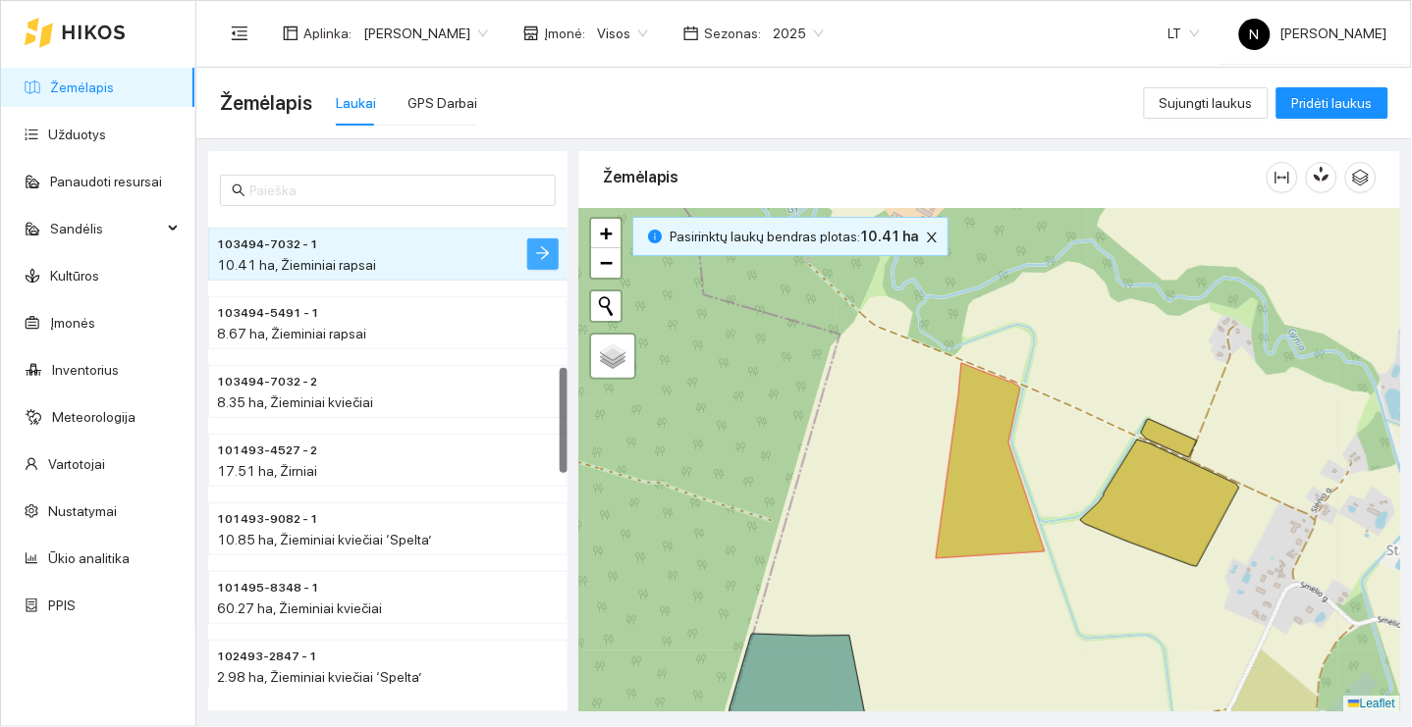
click at [551, 257] on icon "arrow-right" at bounding box center [543, 253] width 16 height 16
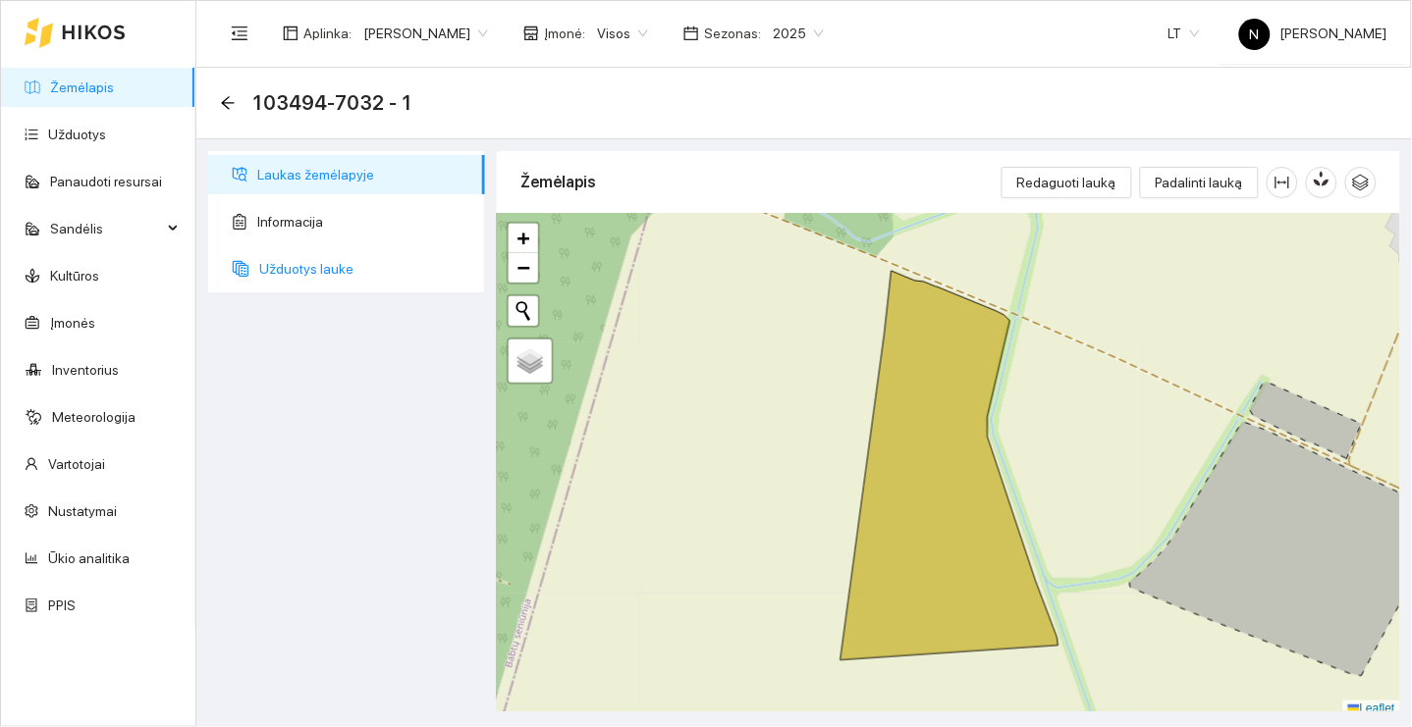
click at [389, 270] on span "Užduotys lauke" at bounding box center [364, 268] width 210 height 39
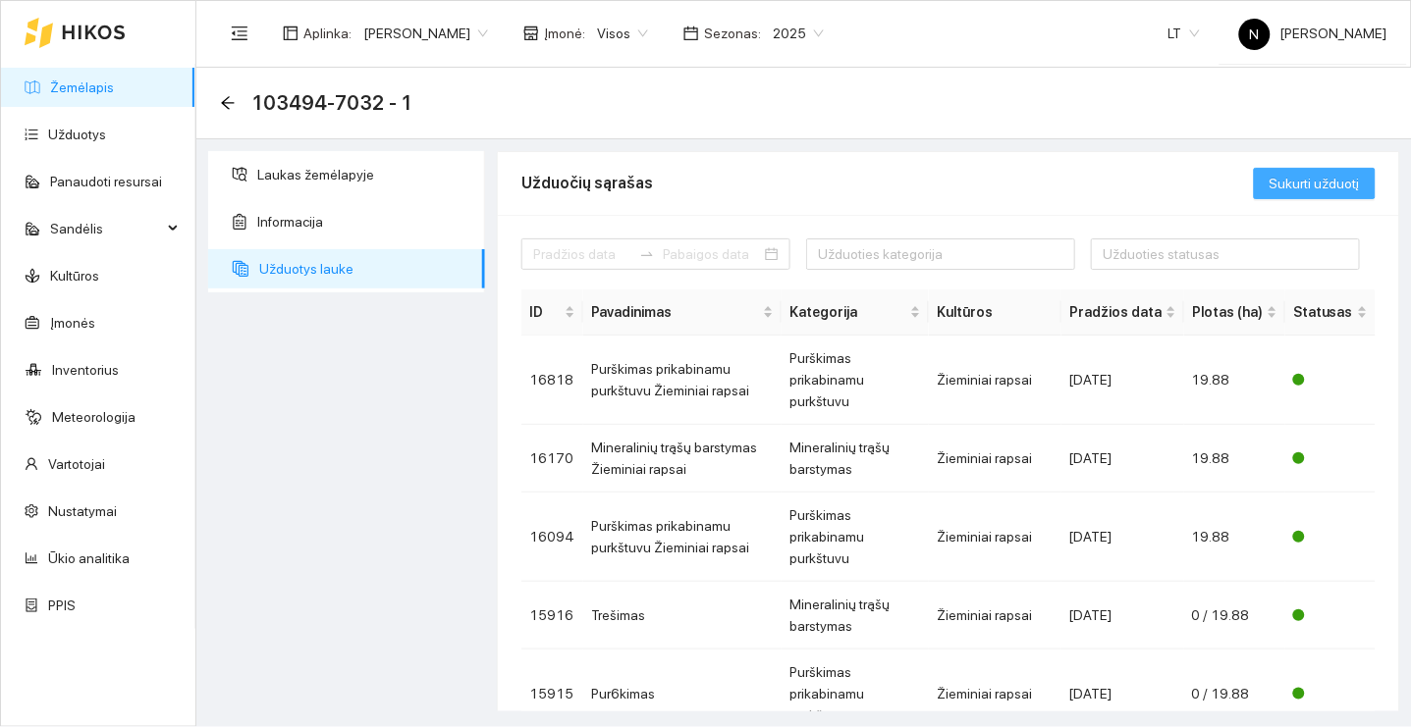
click at [1332, 191] on span "Sukurti užduotį" at bounding box center [1314, 184] width 90 height 22
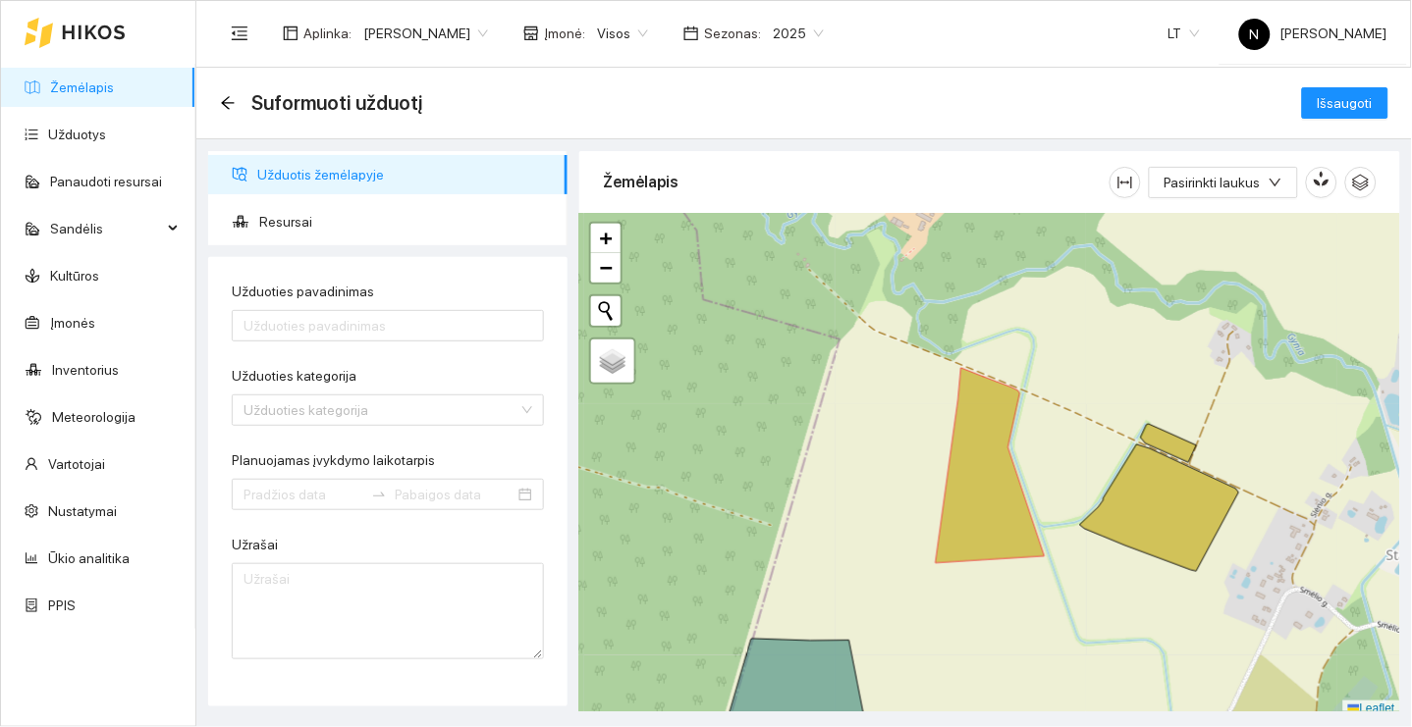
click at [409, 344] on form "Užduoties pavadinimas Užduoties kategorija Užduoties kategorija Planuojamas įvy…" at bounding box center [388, 470] width 312 height 379
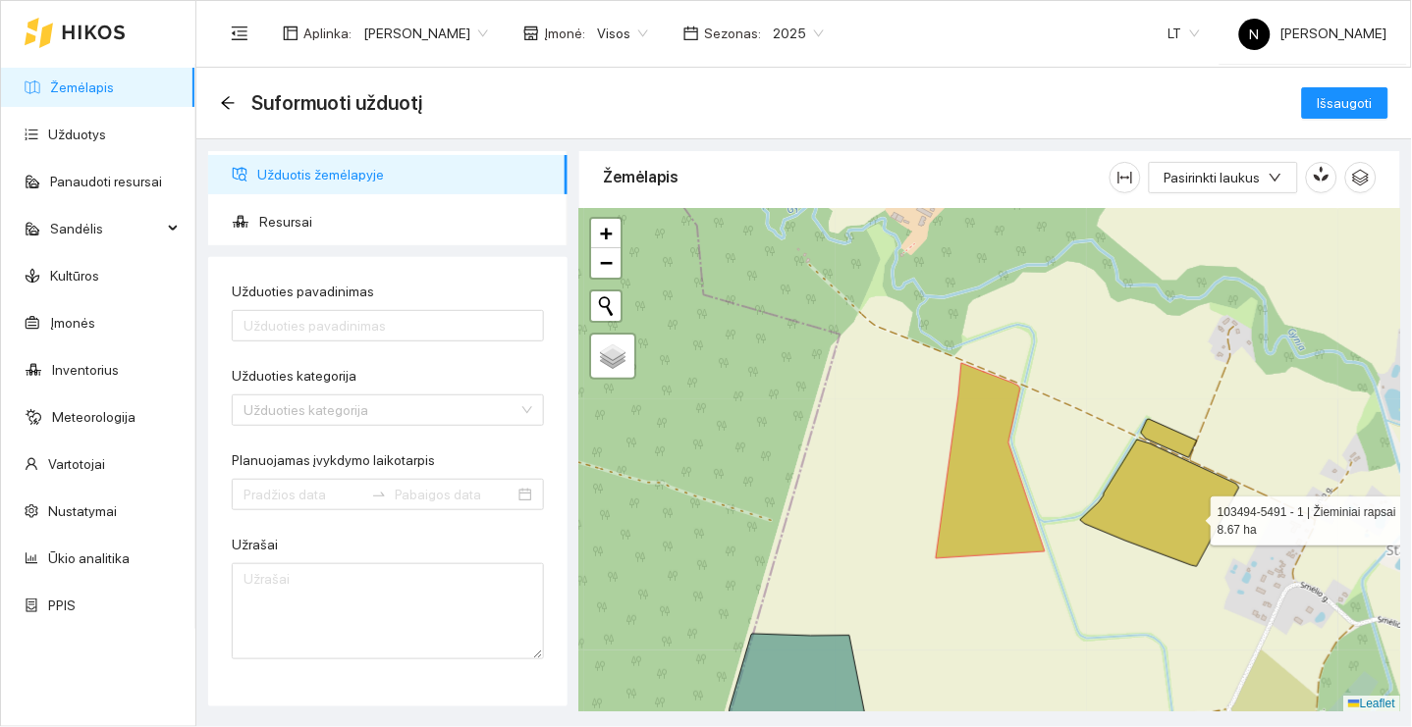
click at [1197, 529] on icon at bounding box center [1159, 503] width 159 height 127
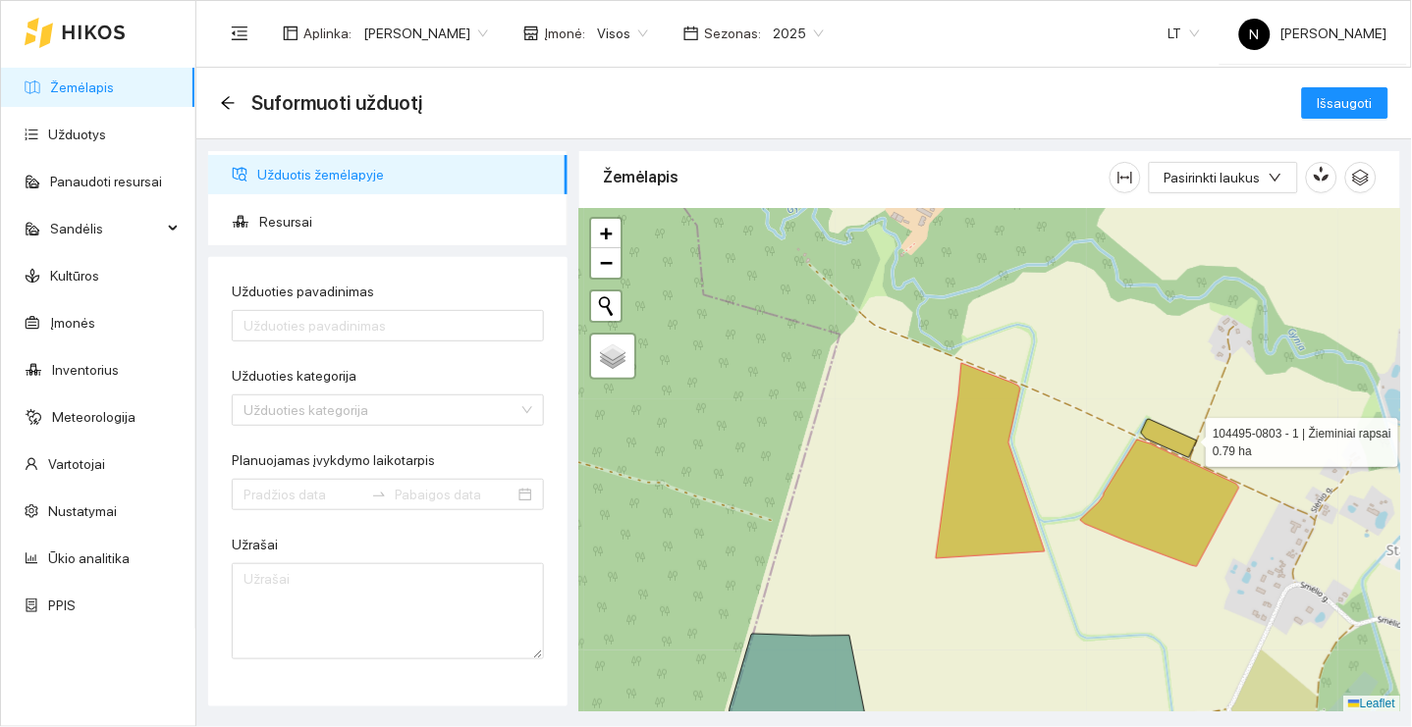
click at [1189, 437] on icon at bounding box center [1169, 438] width 56 height 38
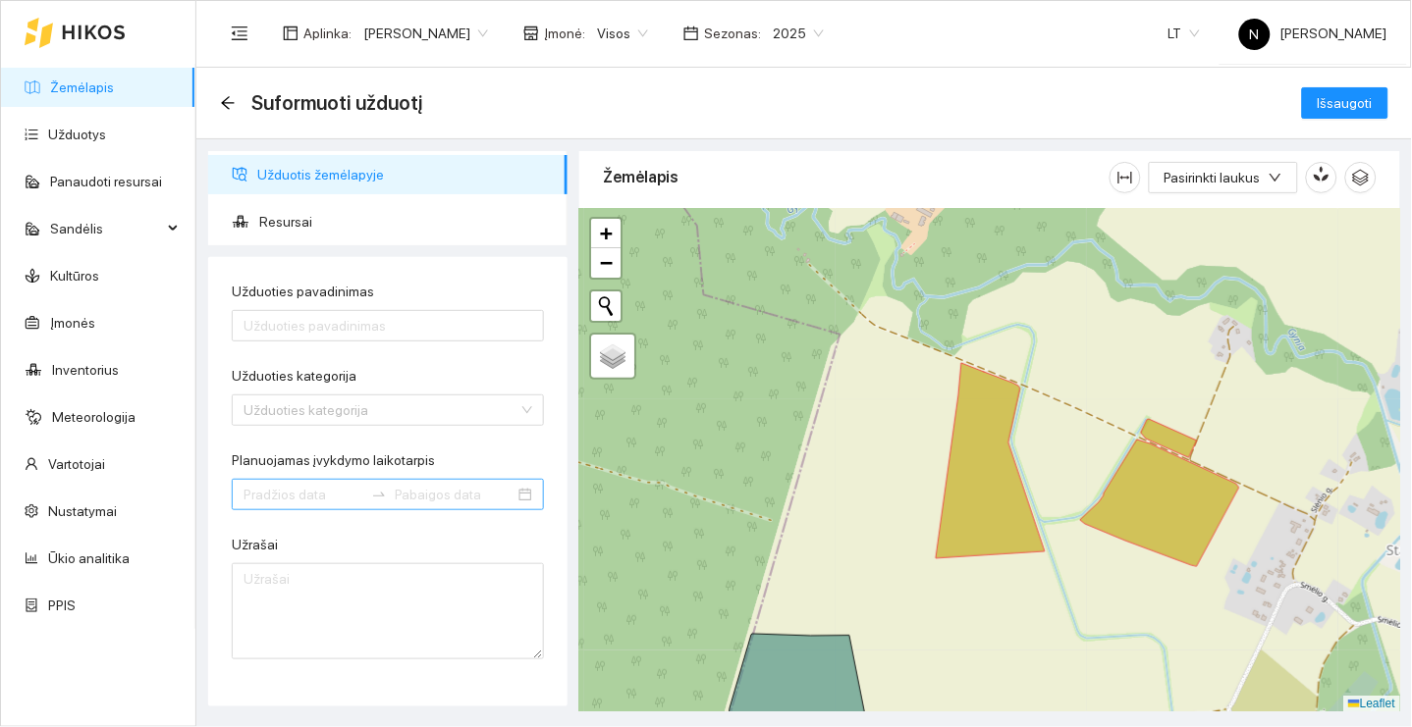
click at [301, 488] on input "Planuojamas įvykdymo laikotarpis" at bounding box center [303, 495] width 120 height 22
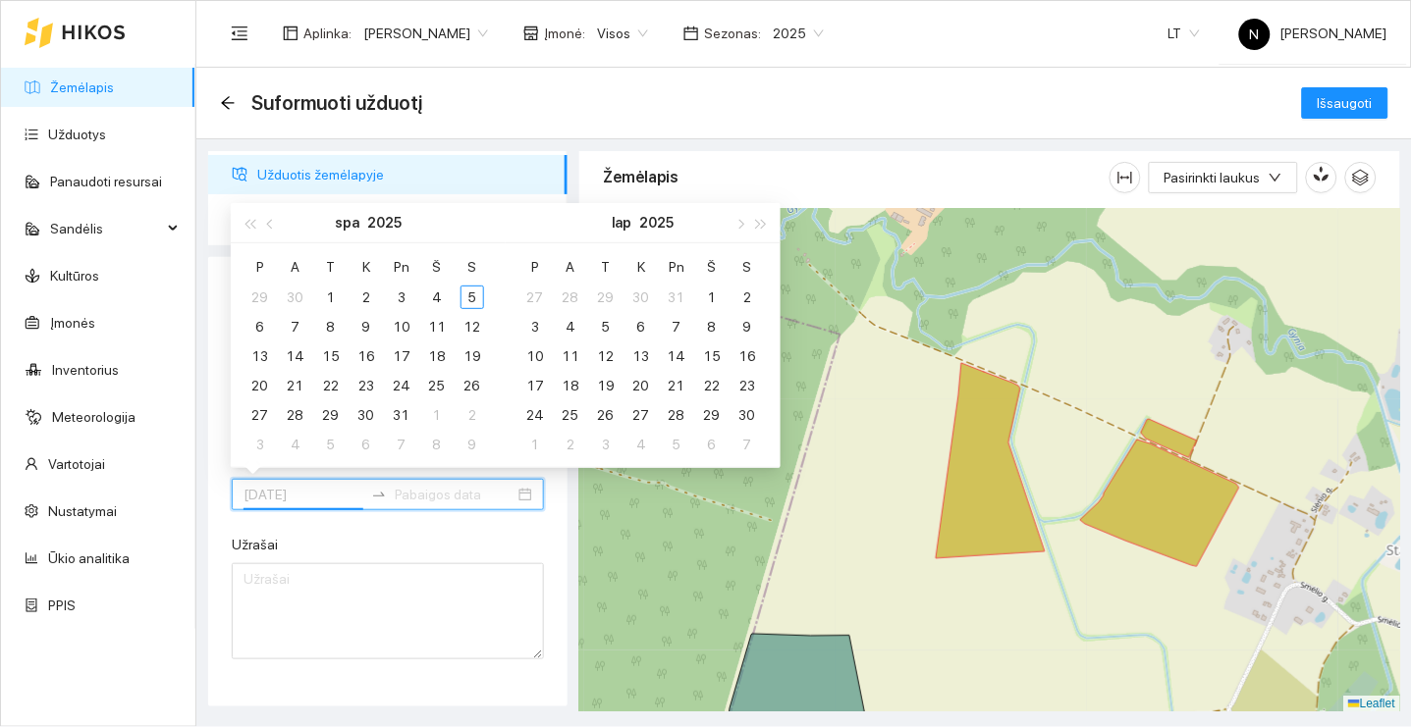
type input "[DATE]"
click at [273, 230] on button "button" at bounding box center [271, 222] width 22 height 39
type input "[DATE]"
click at [361, 296] on div "4" at bounding box center [366, 298] width 24 height 24
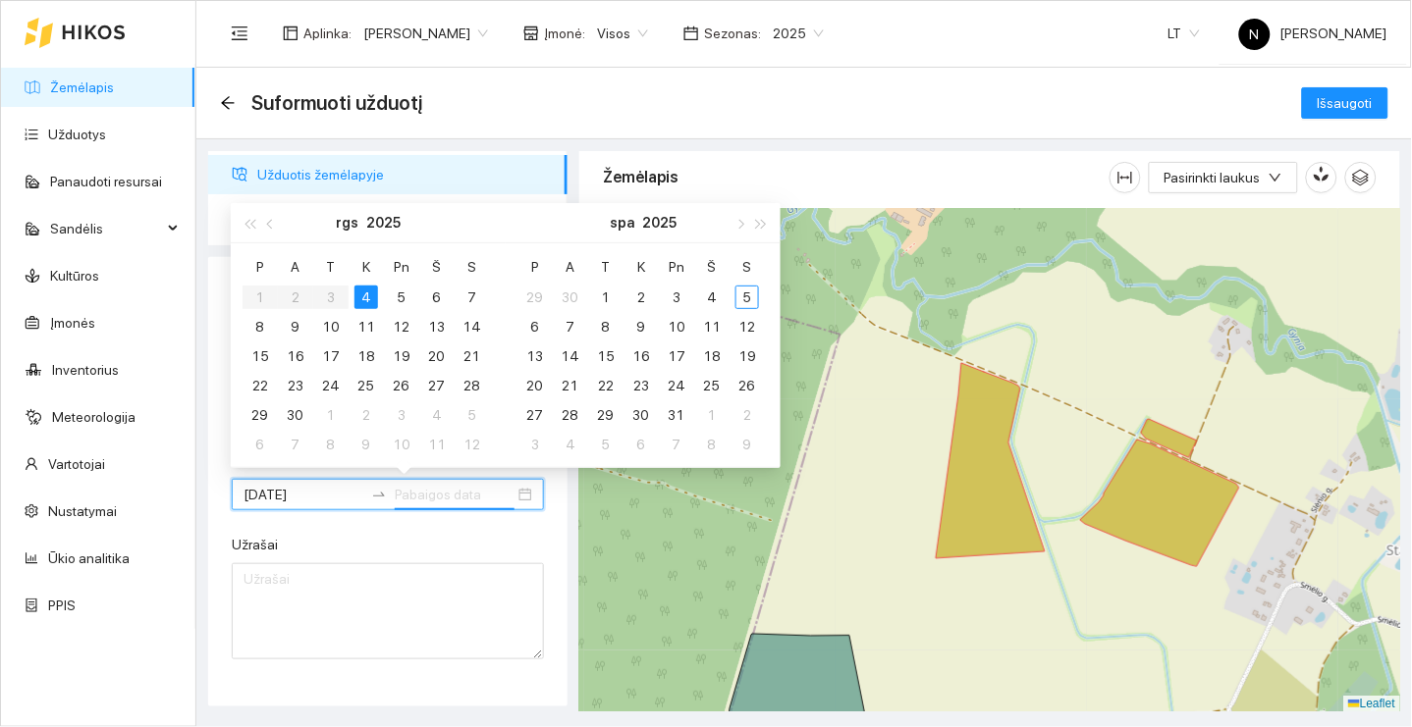
type input "[DATE]"
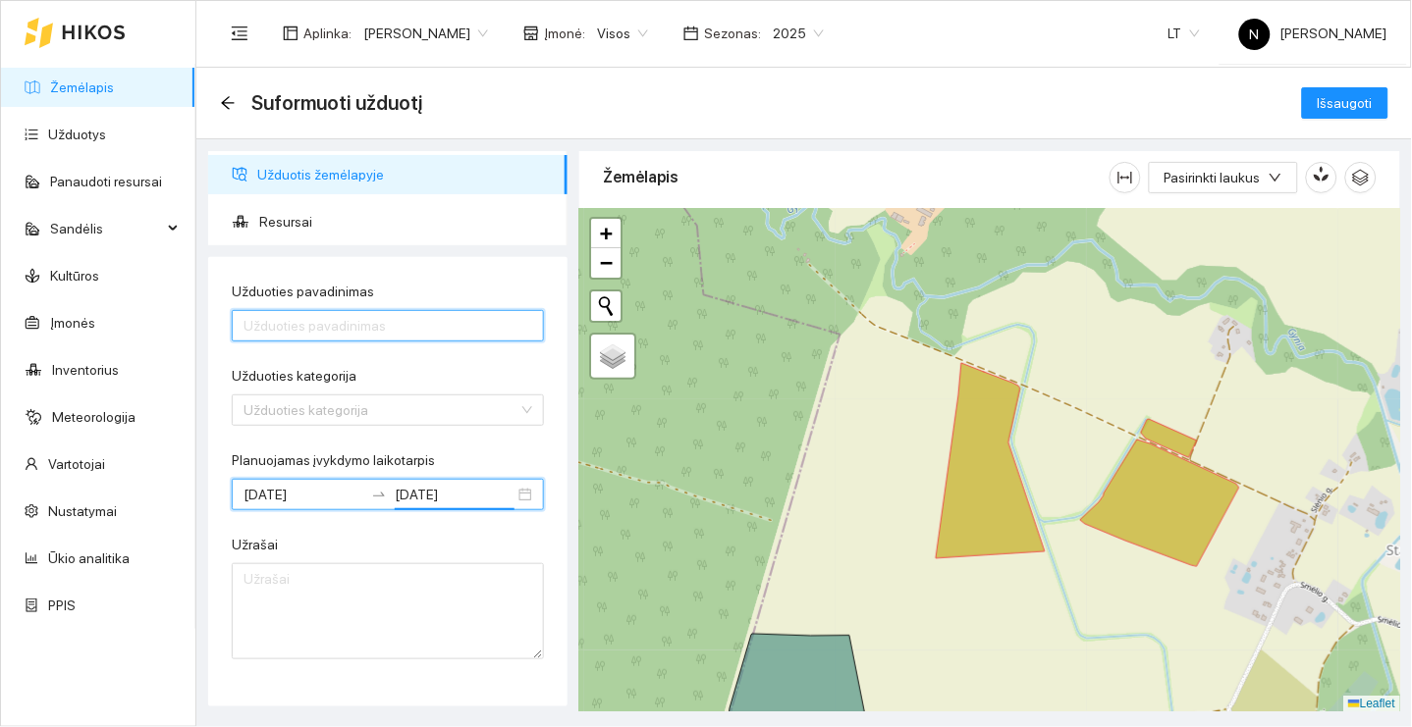
click at [437, 329] on input "Užduoties pavadinimas" at bounding box center [388, 325] width 312 height 31
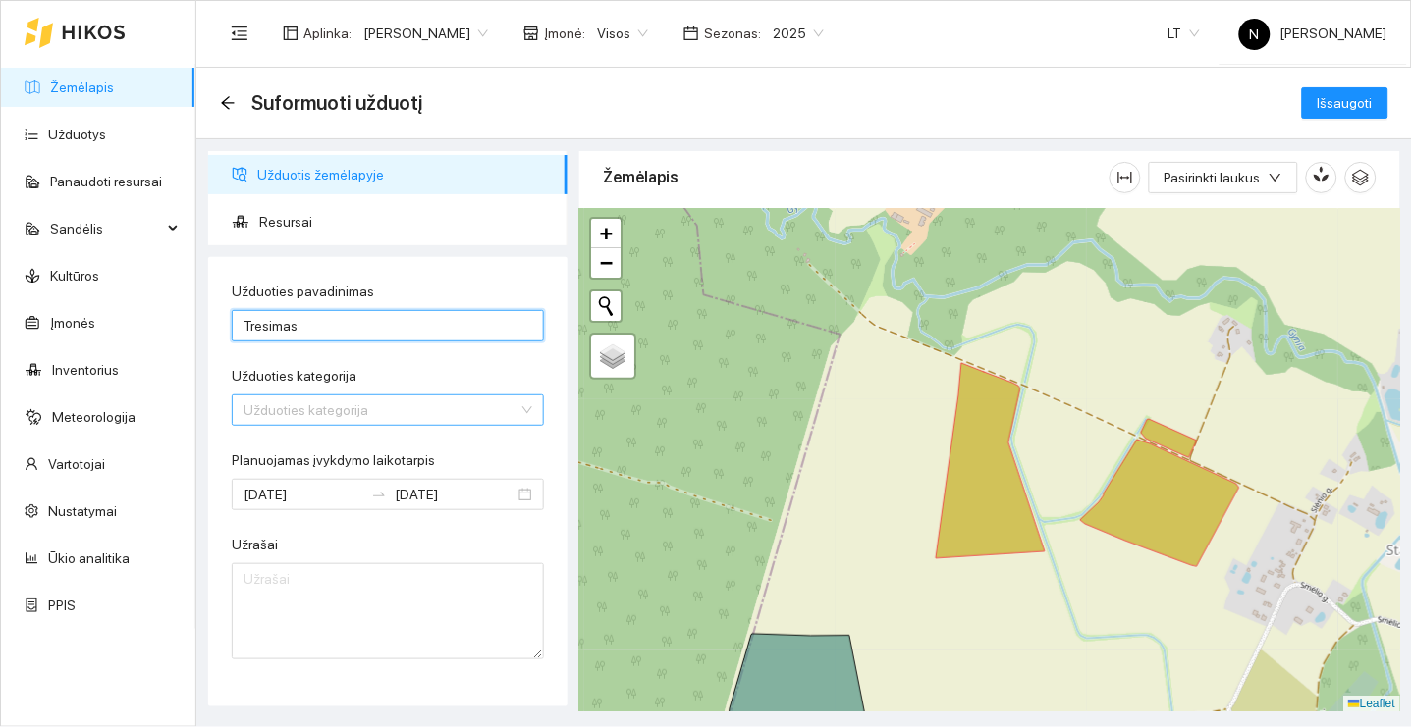
type input "Tresimas"
click at [449, 404] on input "Užduoties kategorija" at bounding box center [380, 410] width 275 height 29
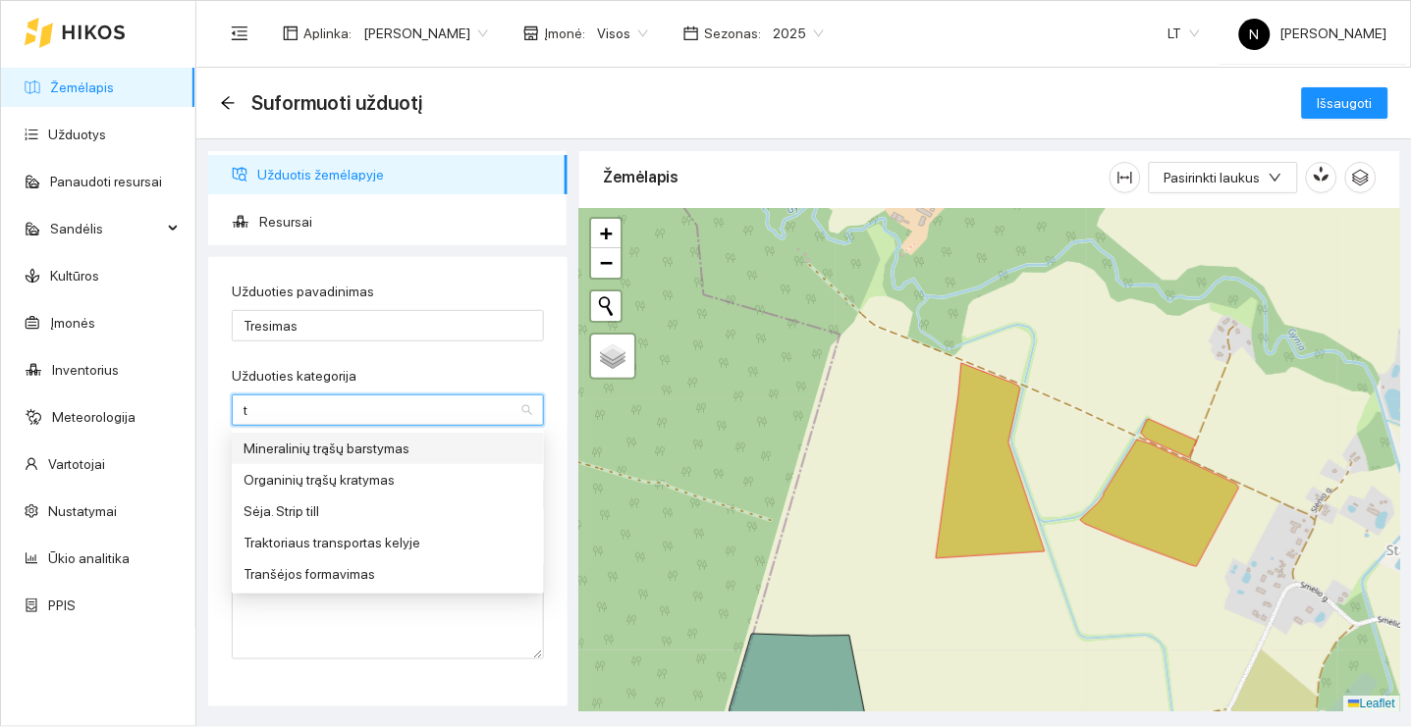
type input "tr"
click at [449, 448] on div "Mineralinių trąšų barstymas" at bounding box center [387, 449] width 289 height 22
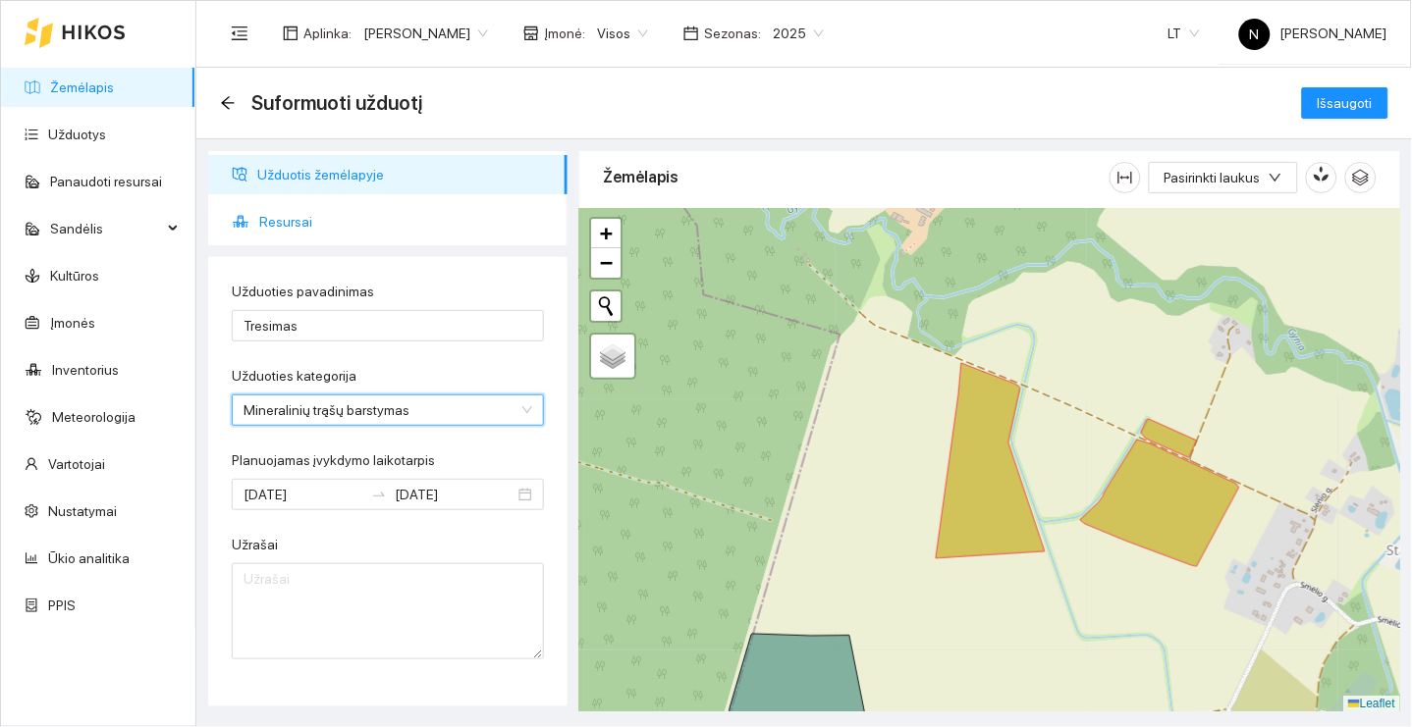
scroll to position [0, 0]
click at [395, 217] on span "Resursai" at bounding box center [405, 221] width 293 height 39
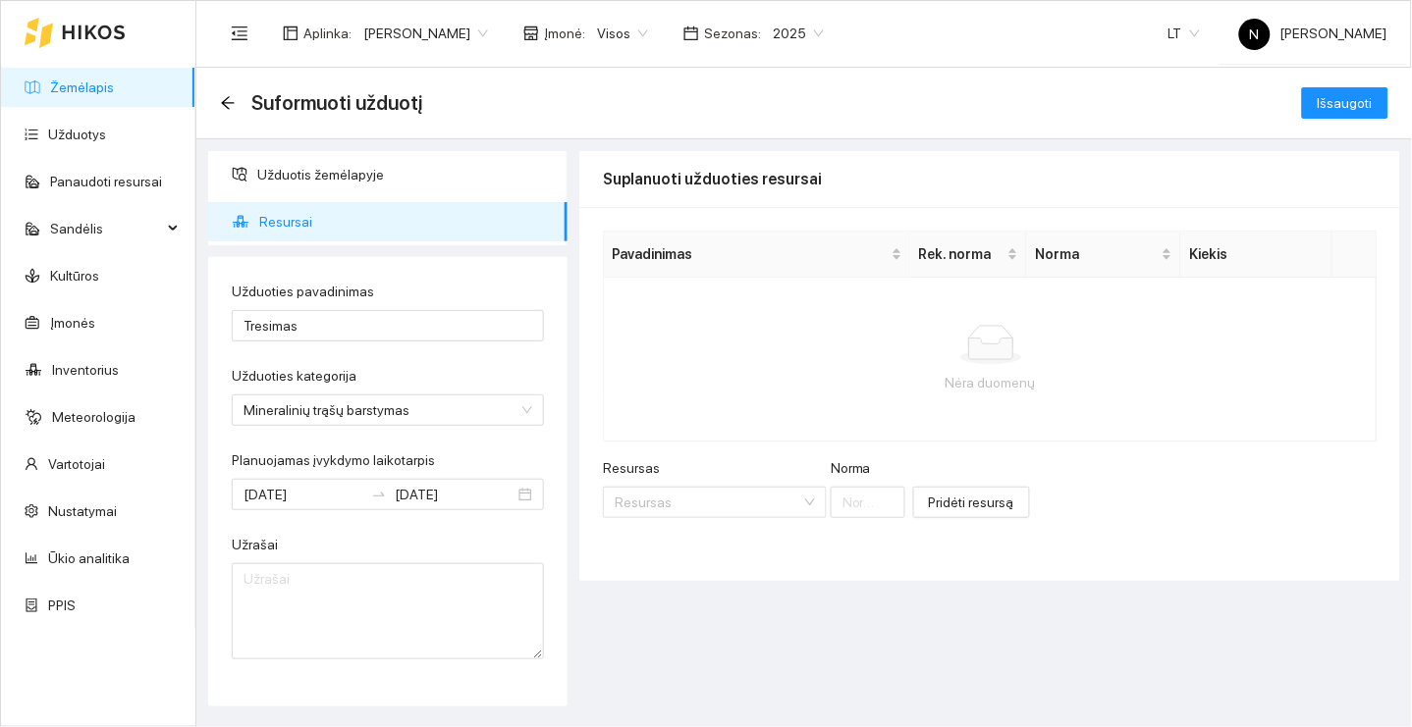
click at [725, 481] on div "Resursas" at bounding box center [715, 471] width 224 height 29
click at [725, 499] on input "Resursas" at bounding box center [708, 502] width 187 height 29
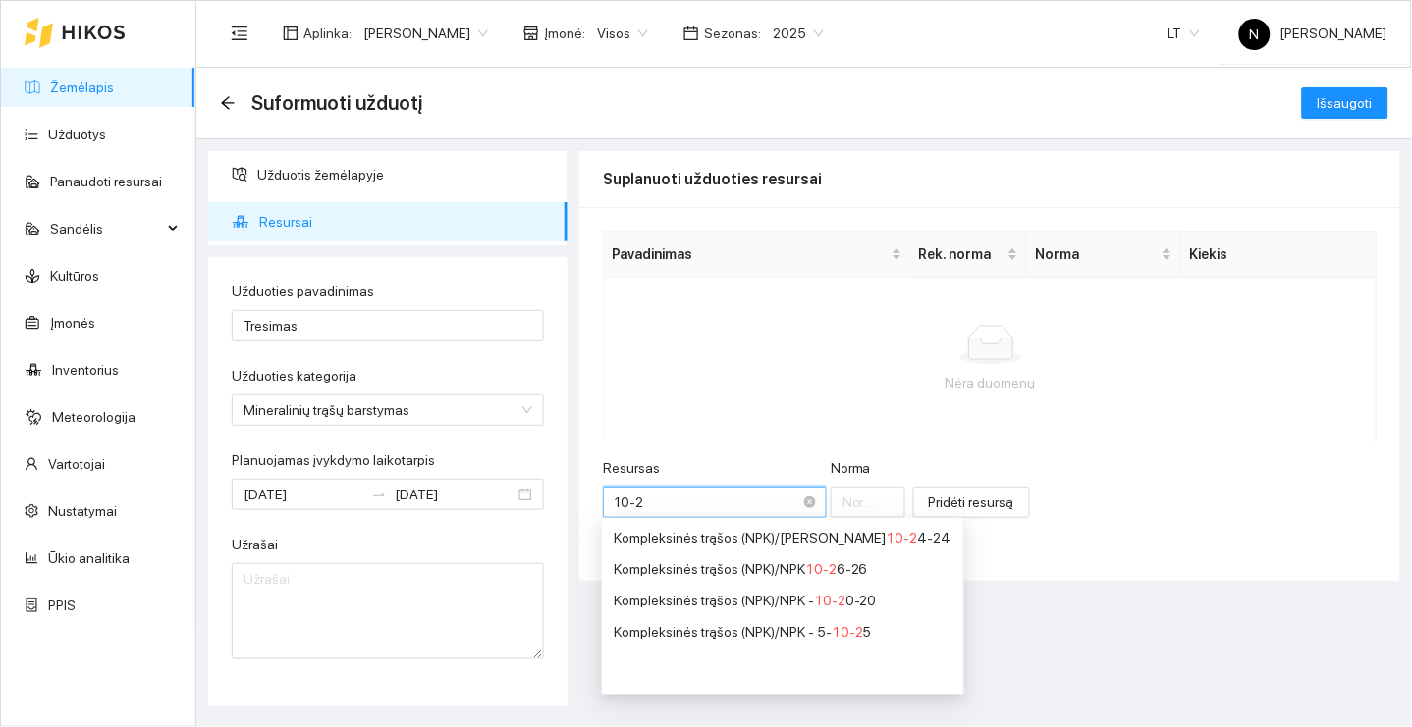
type input "10-26"
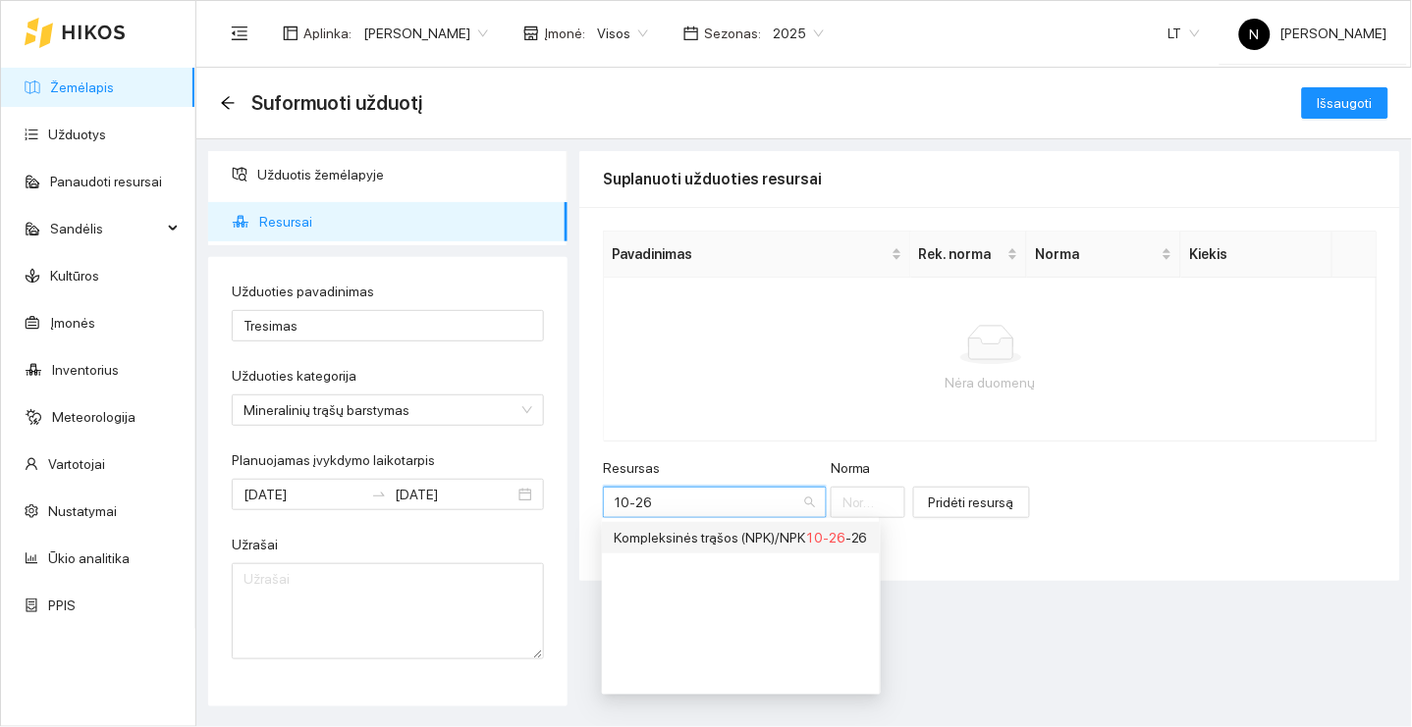
click at [765, 528] on div "Kompleksinės trąšos (NPK) / NPK 10-26 -26" at bounding box center [741, 538] width 254 height 22
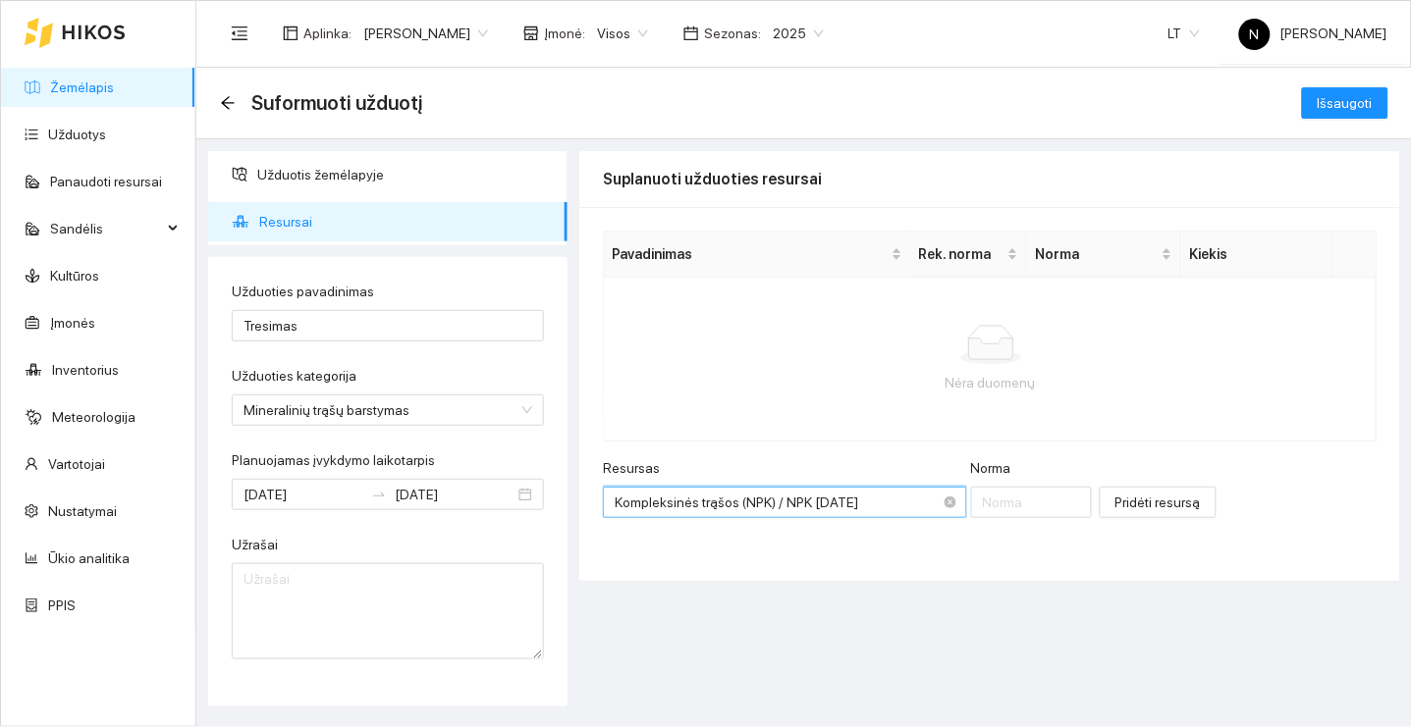
scroll to position [346, 0]
click at [1044, 498] on input "Norma" at bounding box center [1032, 502] width 122 height 31
type input "175"
click at [1162, 502] on span "Pridėti resursą" at bounding box center [1157, 503] width 85 height 22
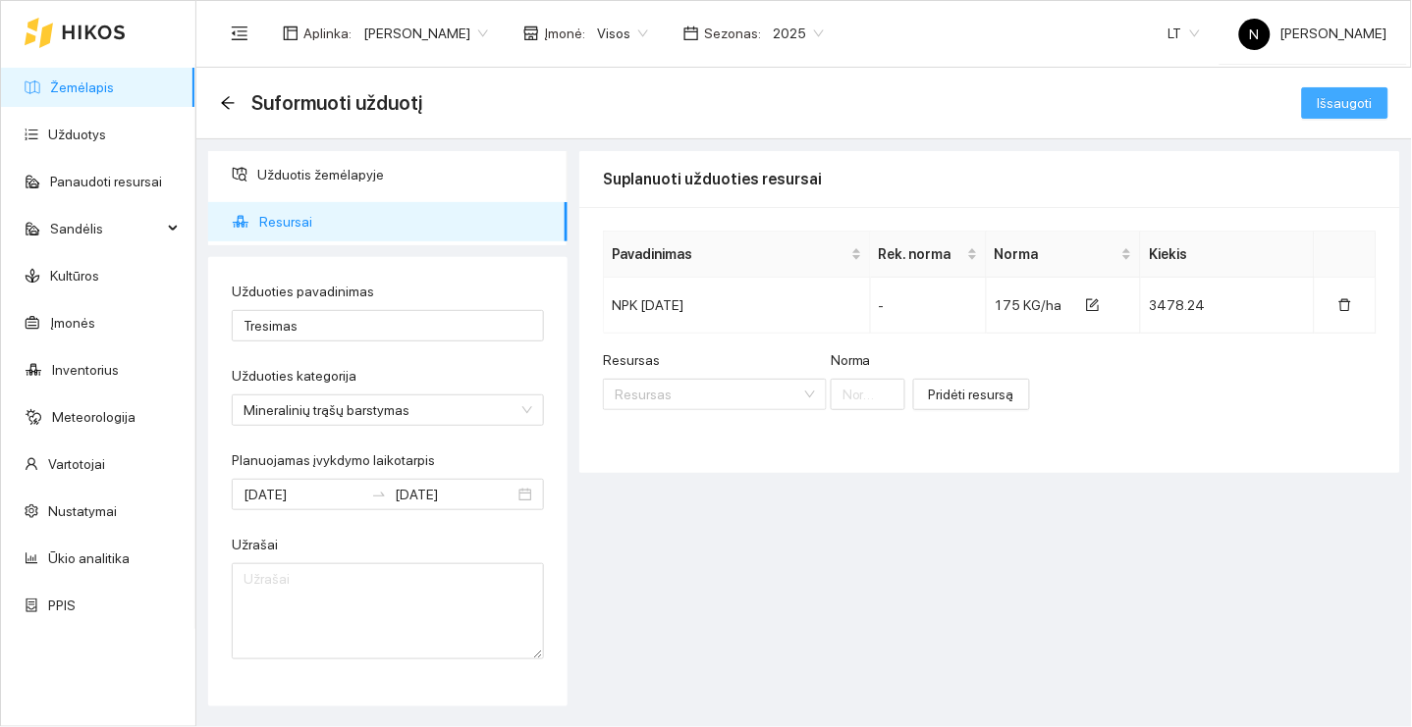
click at [1370, 102] on span "Išsaugoti" at bounding box center [1344, 103] width 55 height 22
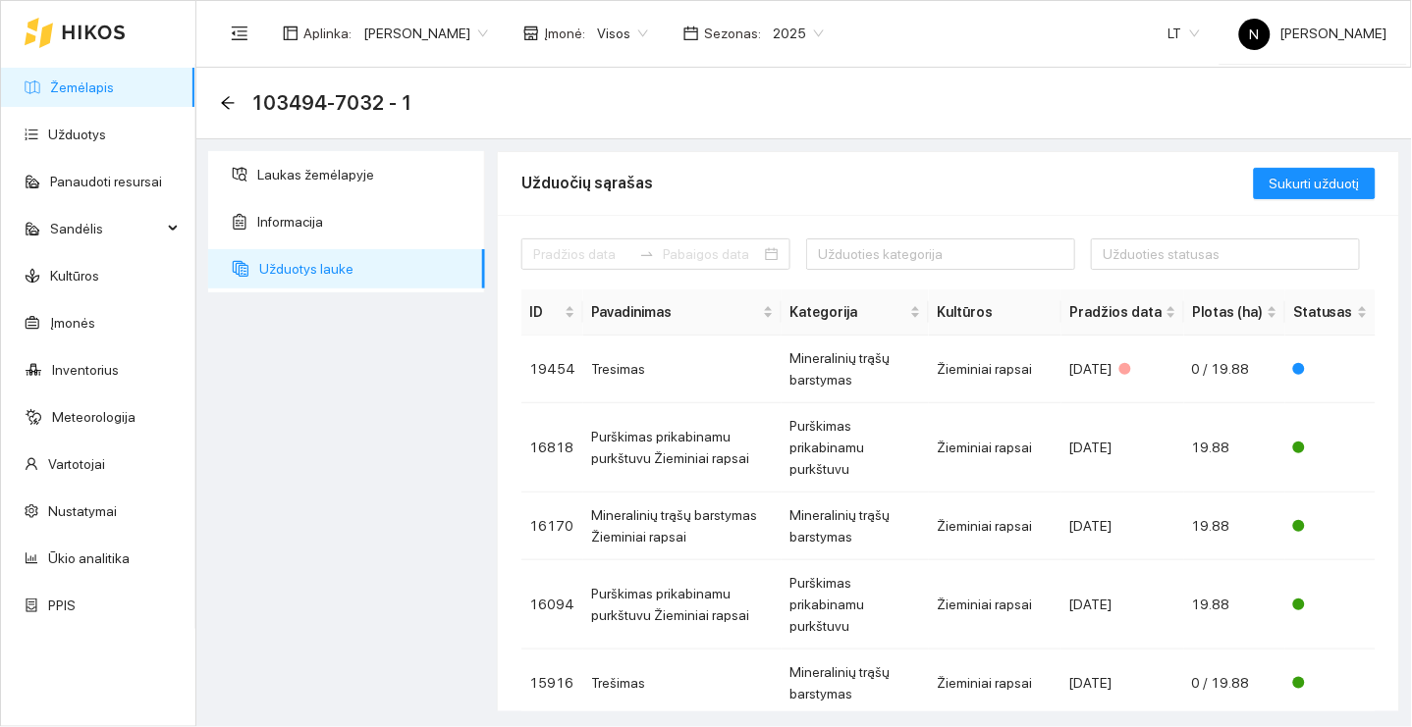
click at [90, 83] on link "Žemėlapis" at bounding box center [82, 88] width 64 height 16
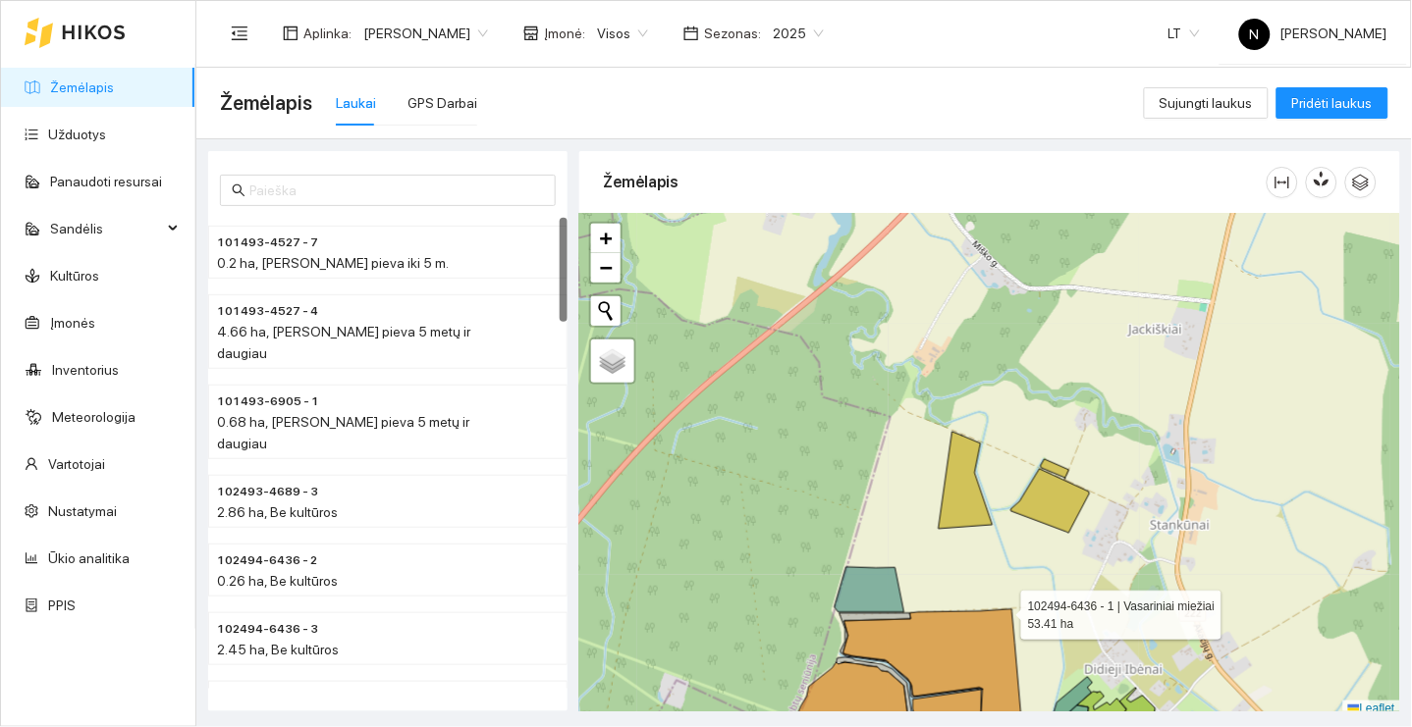
scroll to position [5, 0]
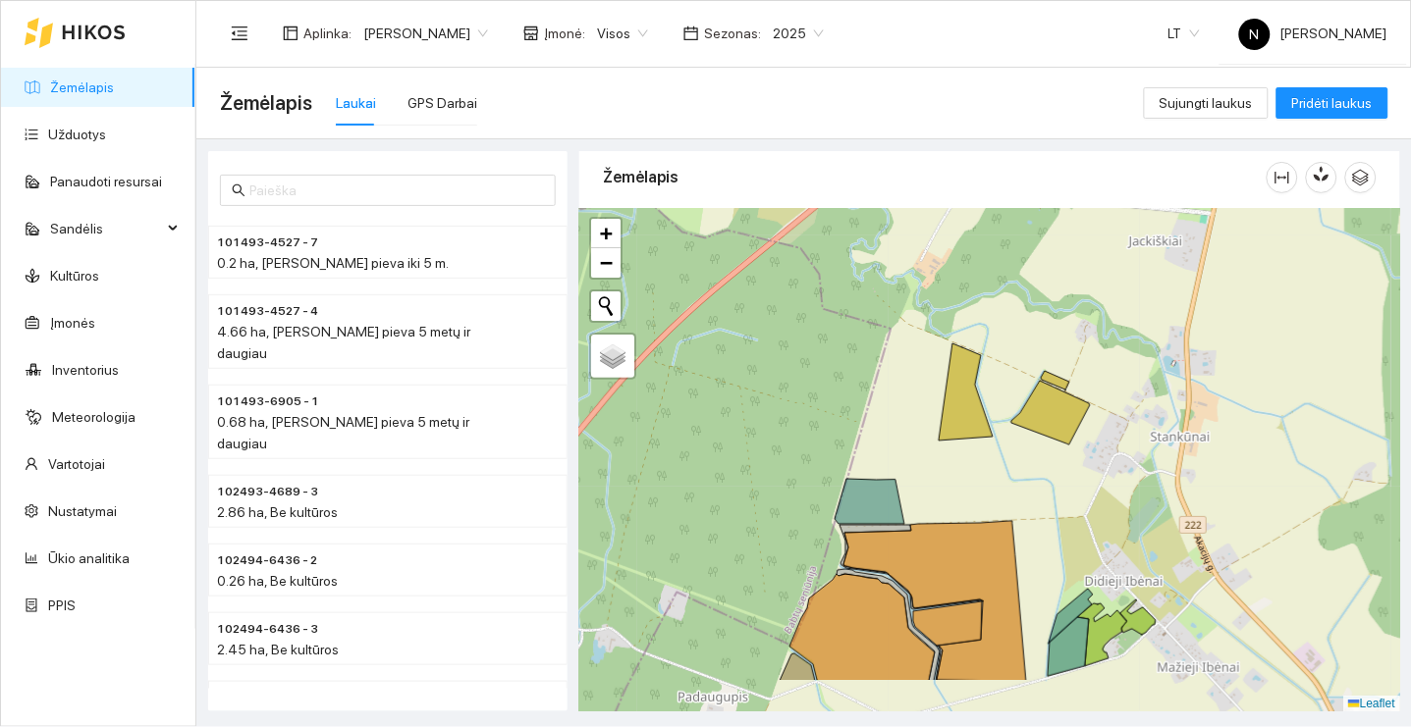
drag, startPoint x: 1003, startPoint y: 611, endPoint x: 1005, endPoint y: 376, distance: 234.6
click at [1003, 521] on icon at bounding box center [934, 601] width 183 height 160
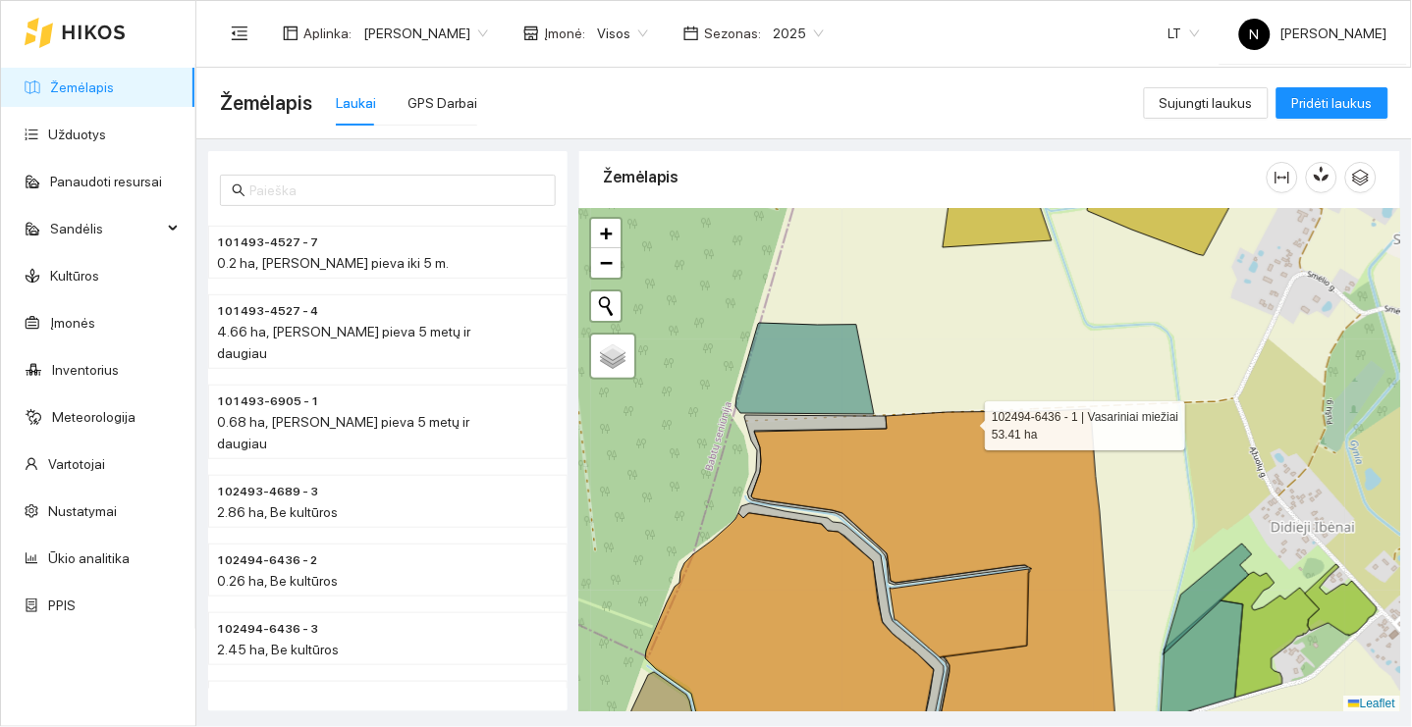
drag, startPoint x: 967, startPoint y: 440, endPoint x: 949, endPoint y: 308, distance: 132.7
click at [950, 409] on icon at bounding box center [933, 582] width 365 height 346
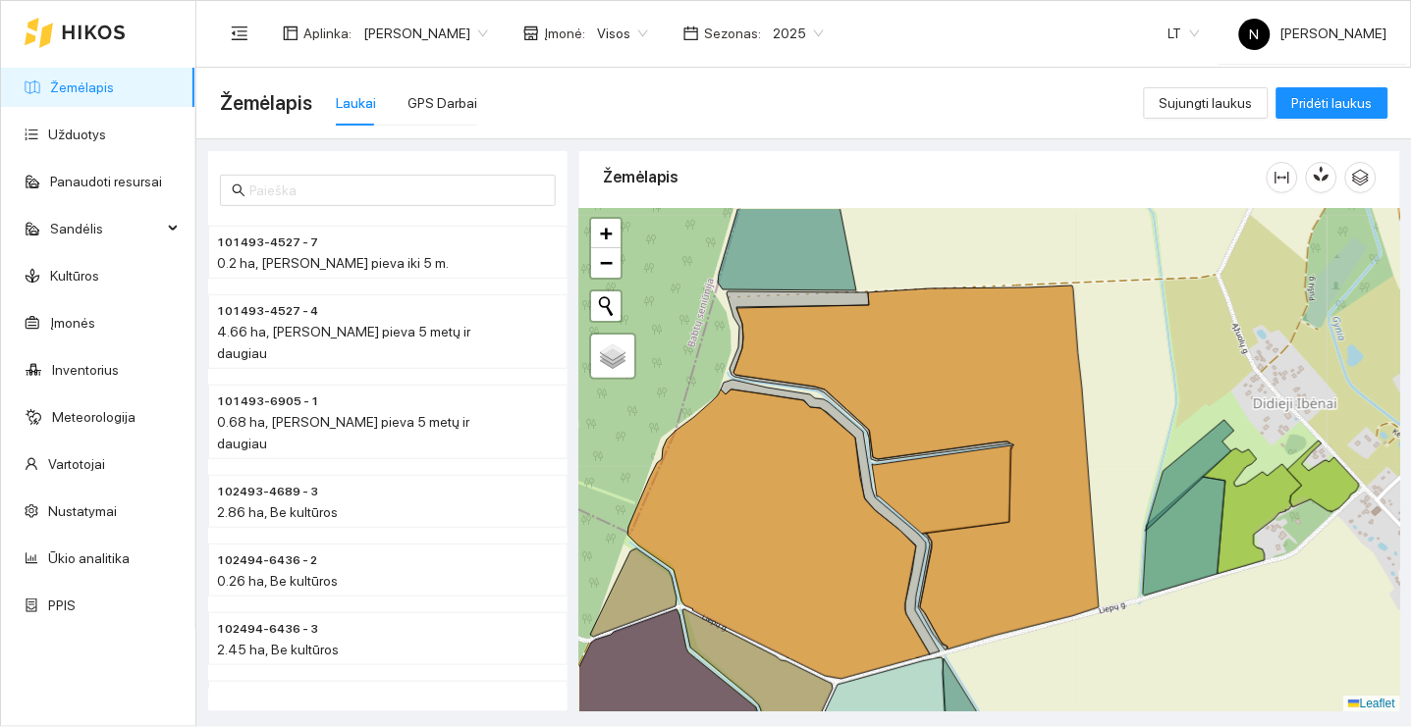
click at [1126, 322] on div "+ − Nieko nerasta. Bandykite dar kartą. Žemėlapis Palydovas Leaflet" at bounding box center [989, 461] width 821 height 504
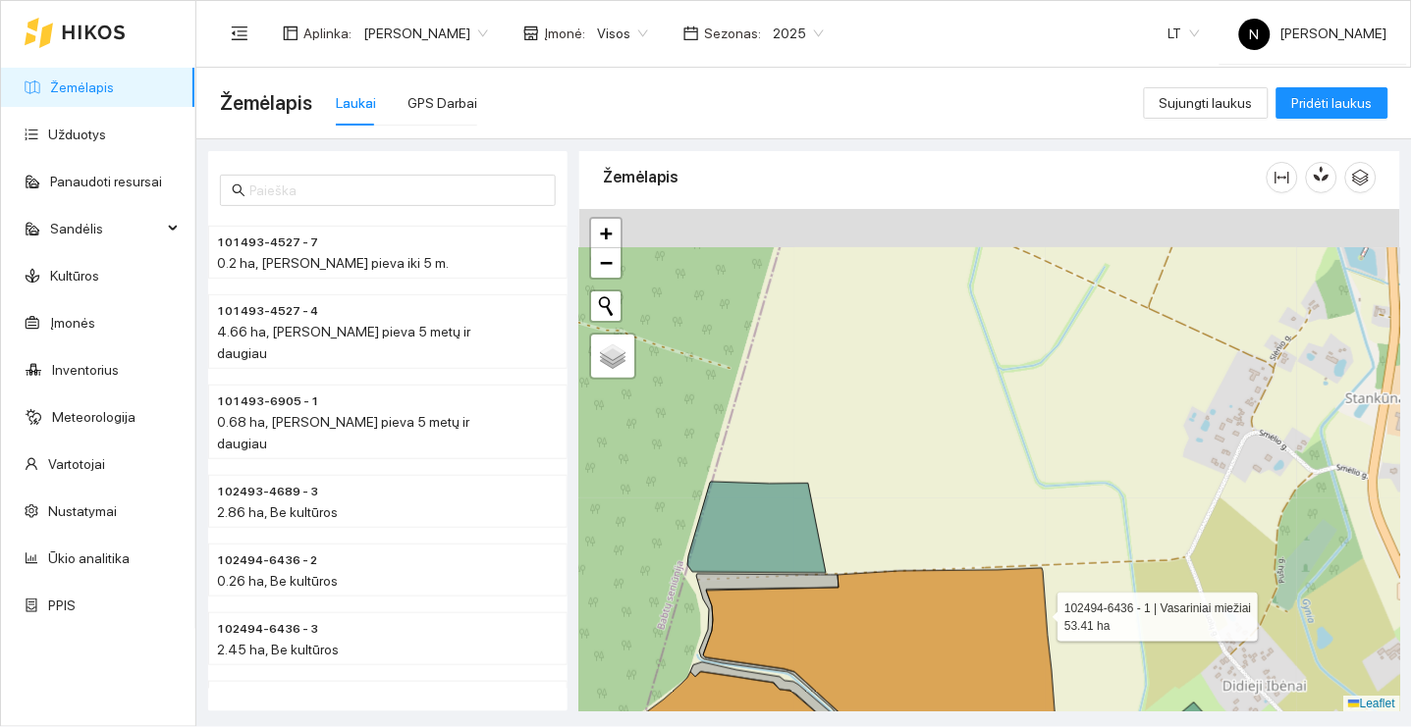
drag, startPoint x: 1070, startPoint y: 322, endPoint x: 1038, endPoint y: 606, distance: 285.6
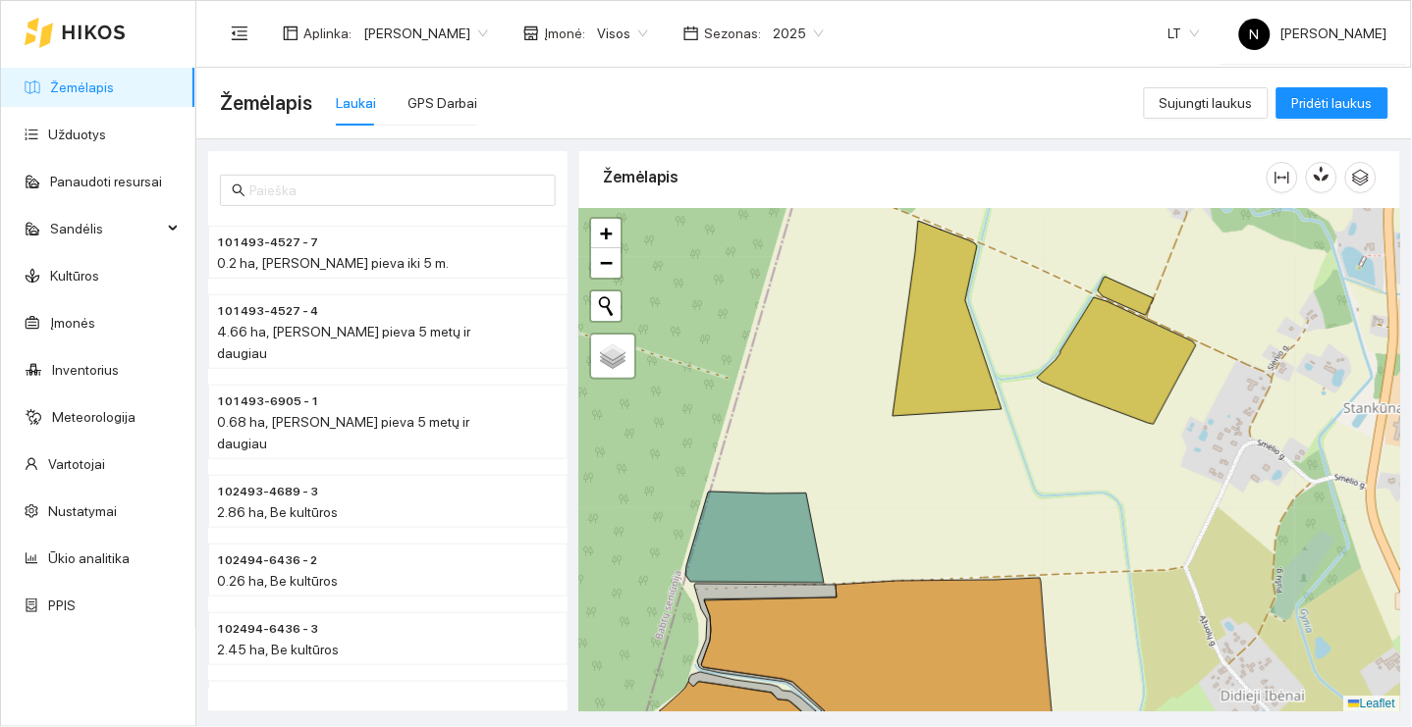
click at [947, 513] on div "102494-6436 - 1 | Vasariniai miežiai 53.41 ha + − Nieko nerasta. Bandykite dar …" at bounding box center [989, 461] width 821 height 504
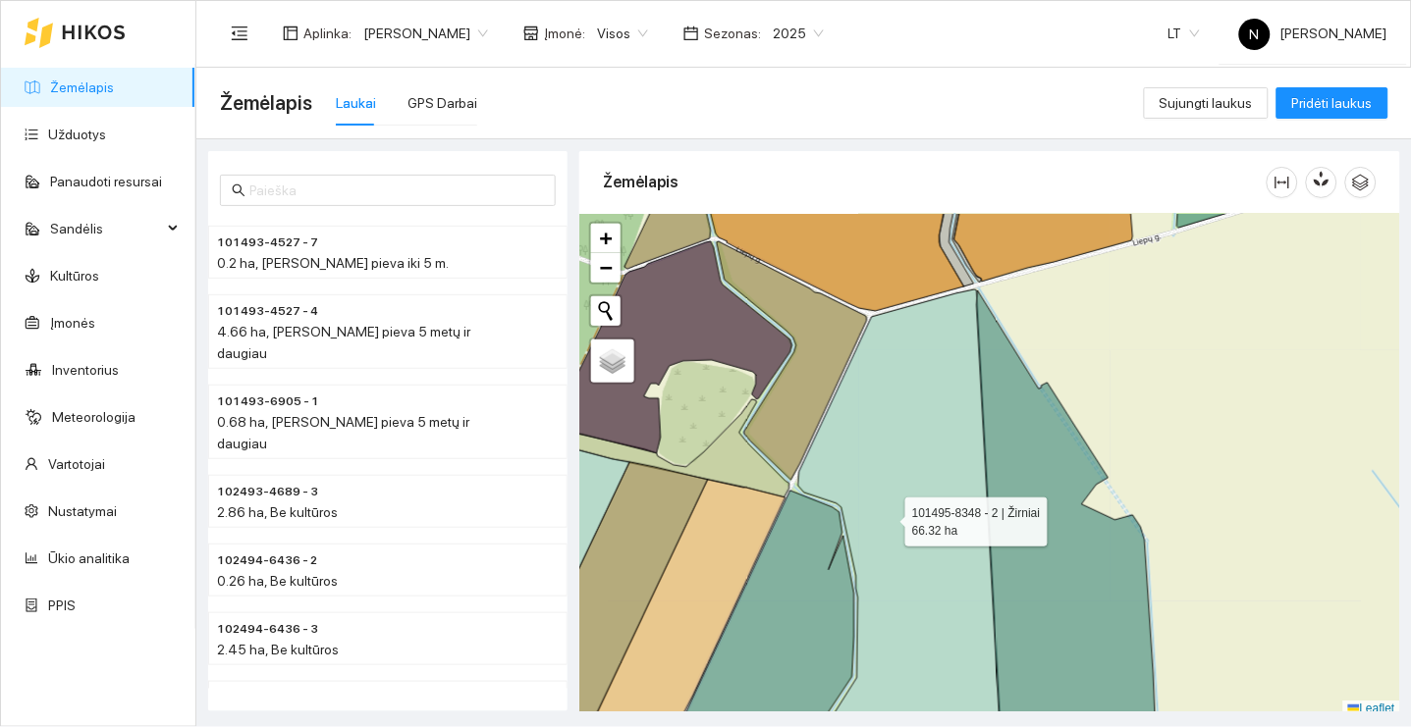
scroll to position [5, 0]
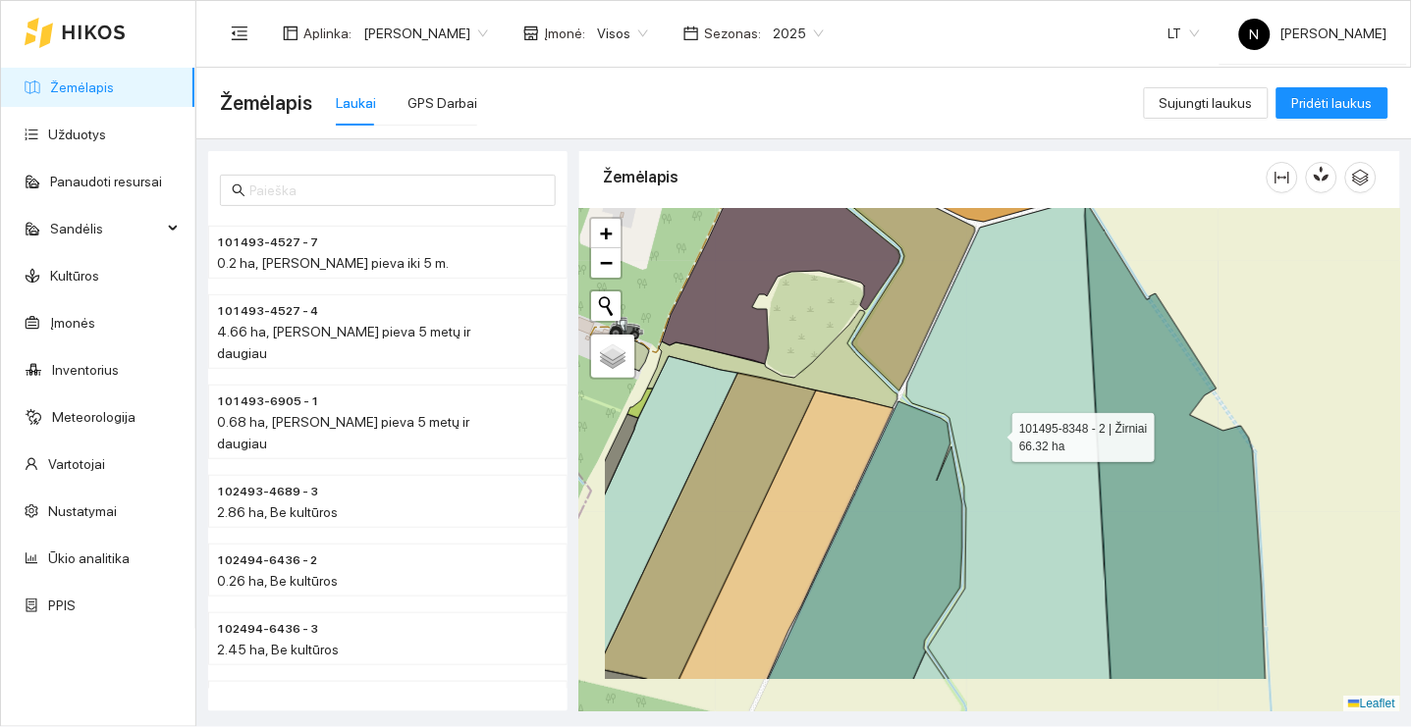
drag, startPoint x: 887, startPoint y: 517, endPoint x: 995, endPoint y: 433, distance: 137.1
click at [995, 433] on icon at bounding box center [1008, 440] width 205 height 480
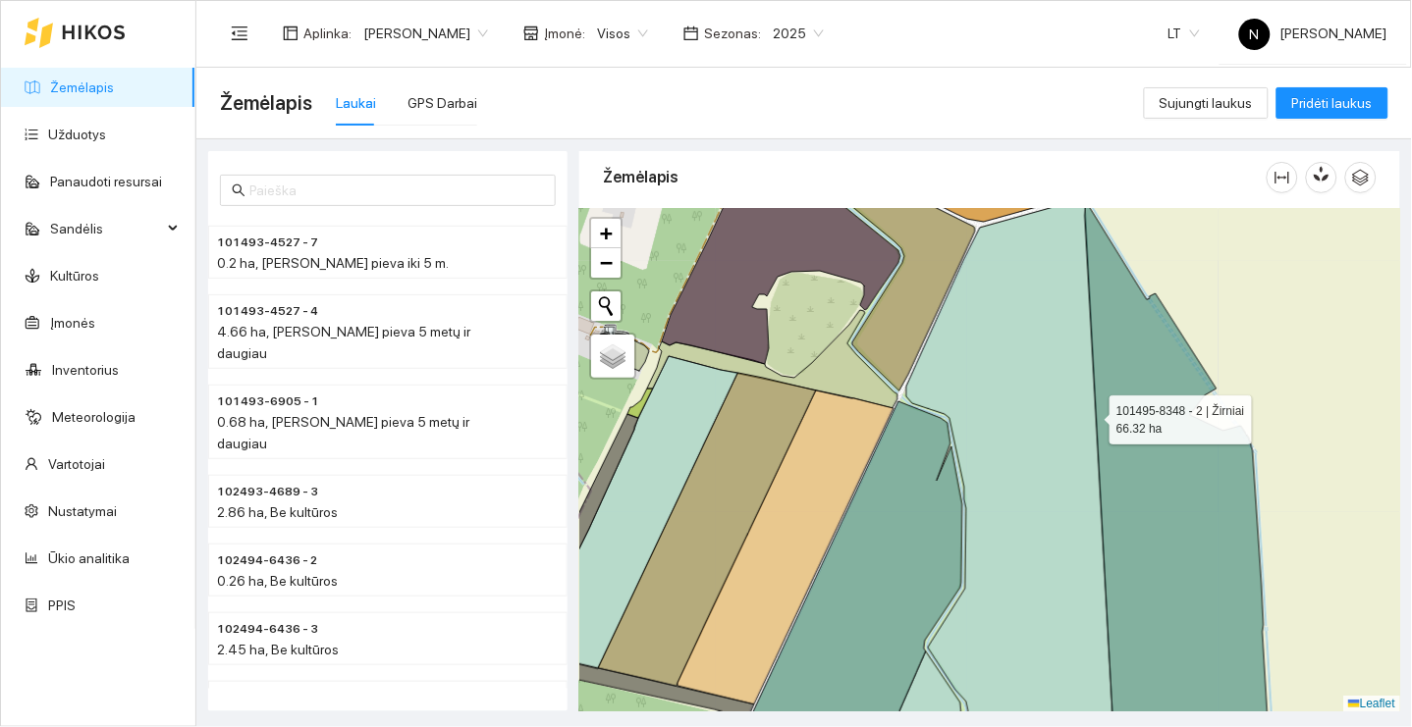
click at [1076, 409] on icon at bounding box center [1010, 482] width 209 height 564
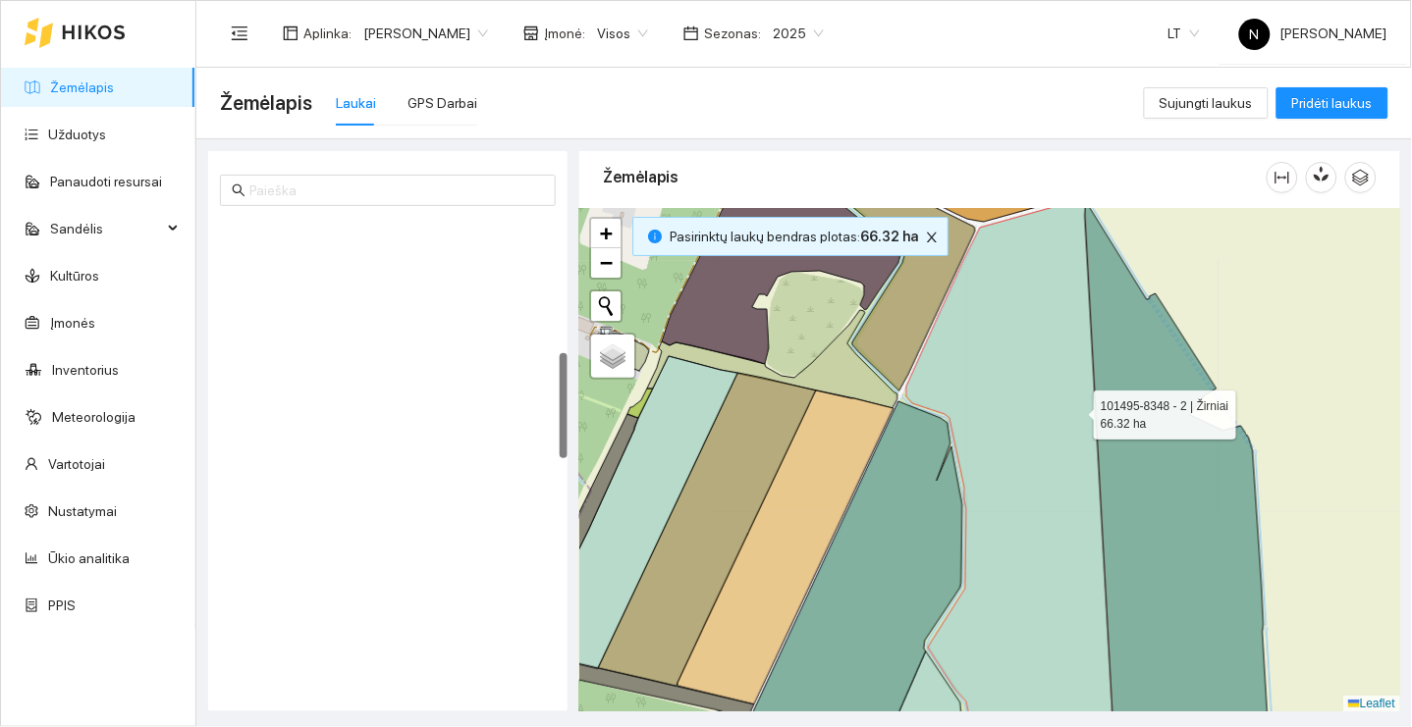
scroll to position [589, 0]
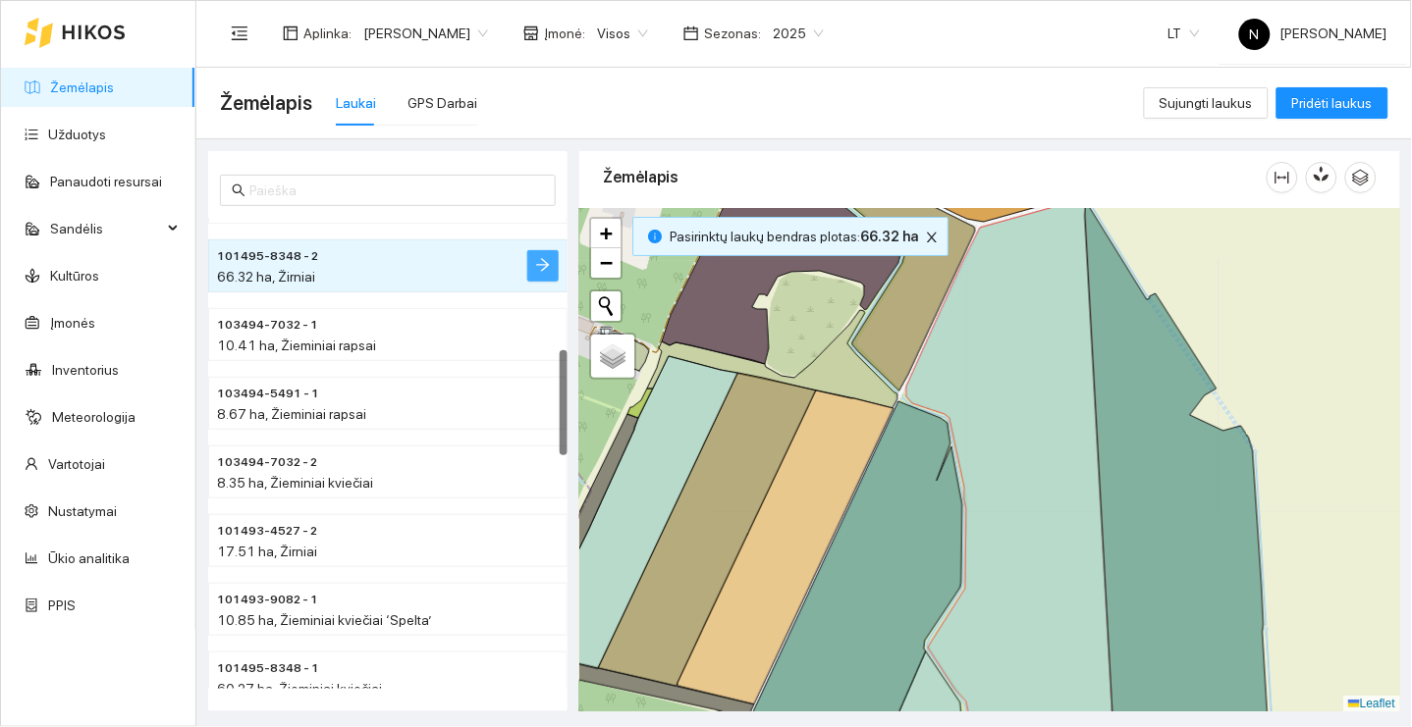
click at [545, 265] on icon "arrow-right" at bounding box center [542, 265] width 13 height 13
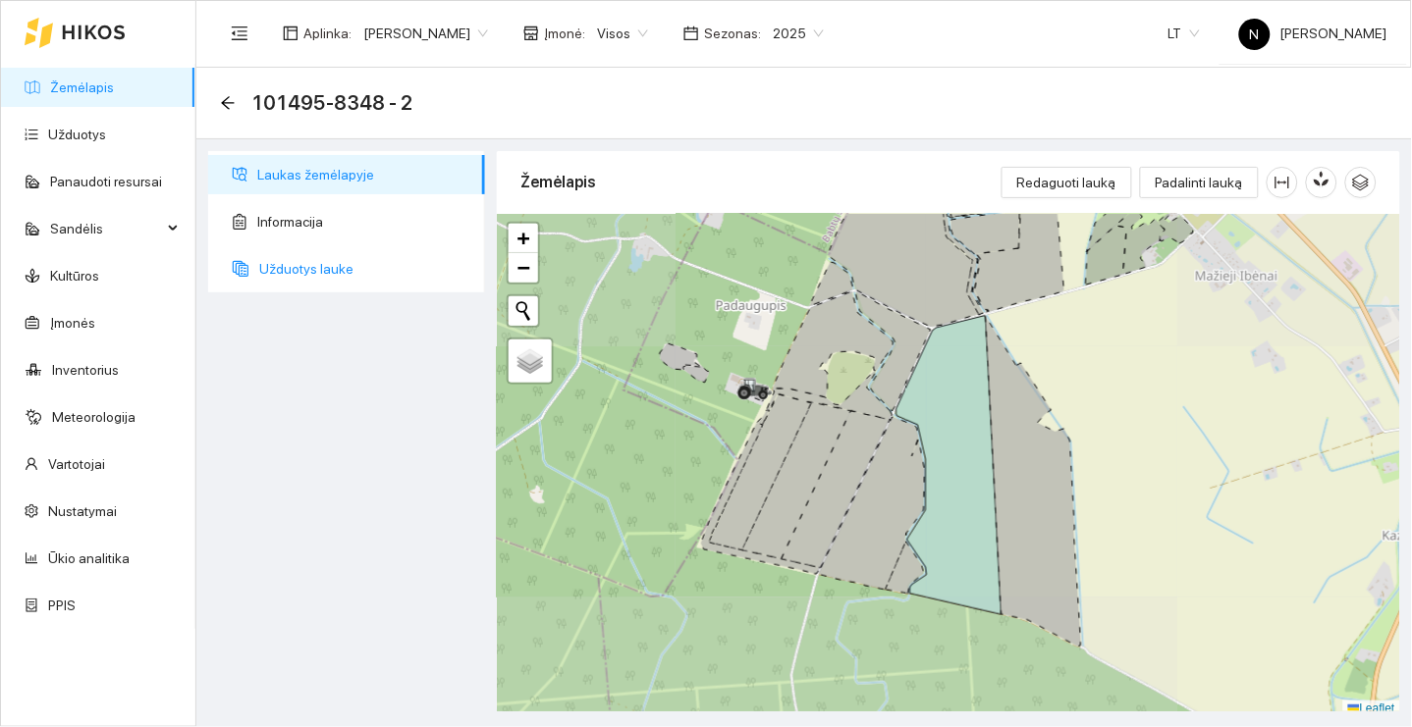
click at [303, 263] on span "Užduotys lauke" at bounding box center [364, 268] width 210 height 39
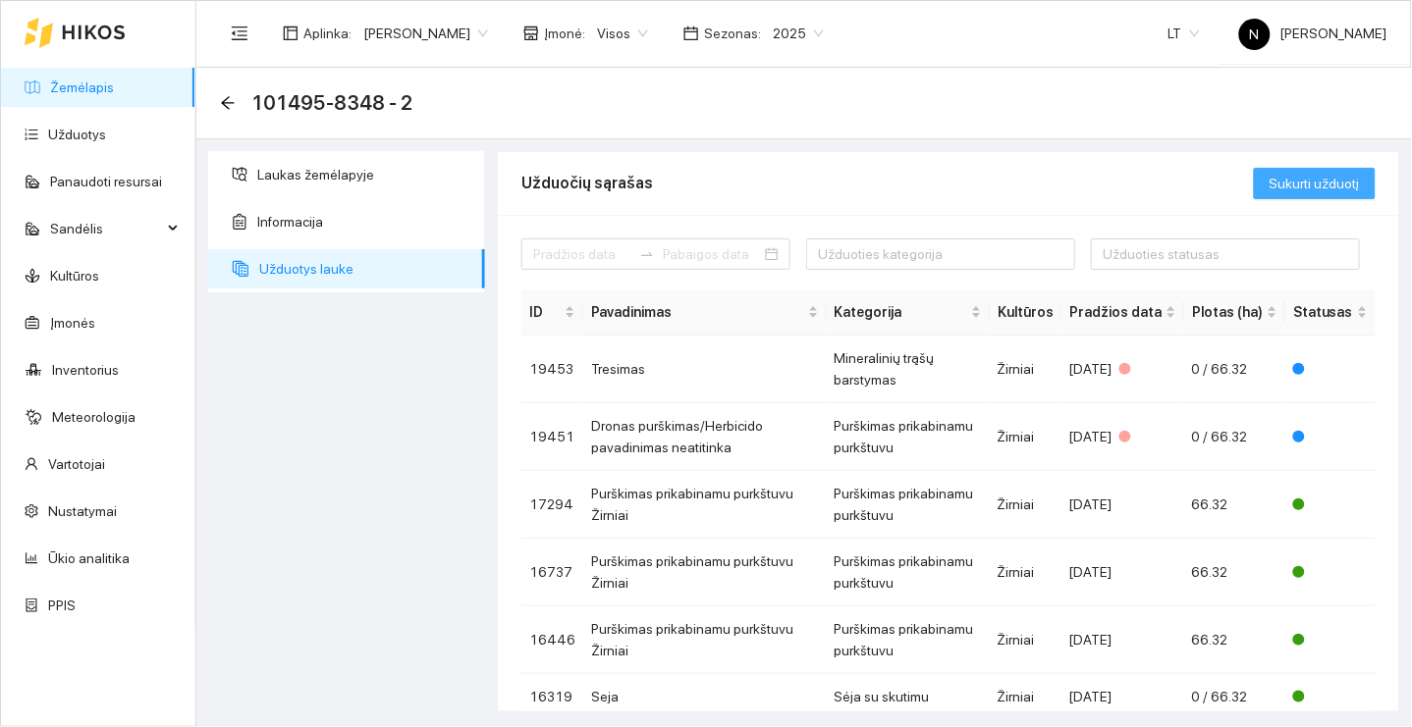
click at [1323, 187] on span "Sukurti užduotį" at bounding box center [1314, 184] width 90 height 22
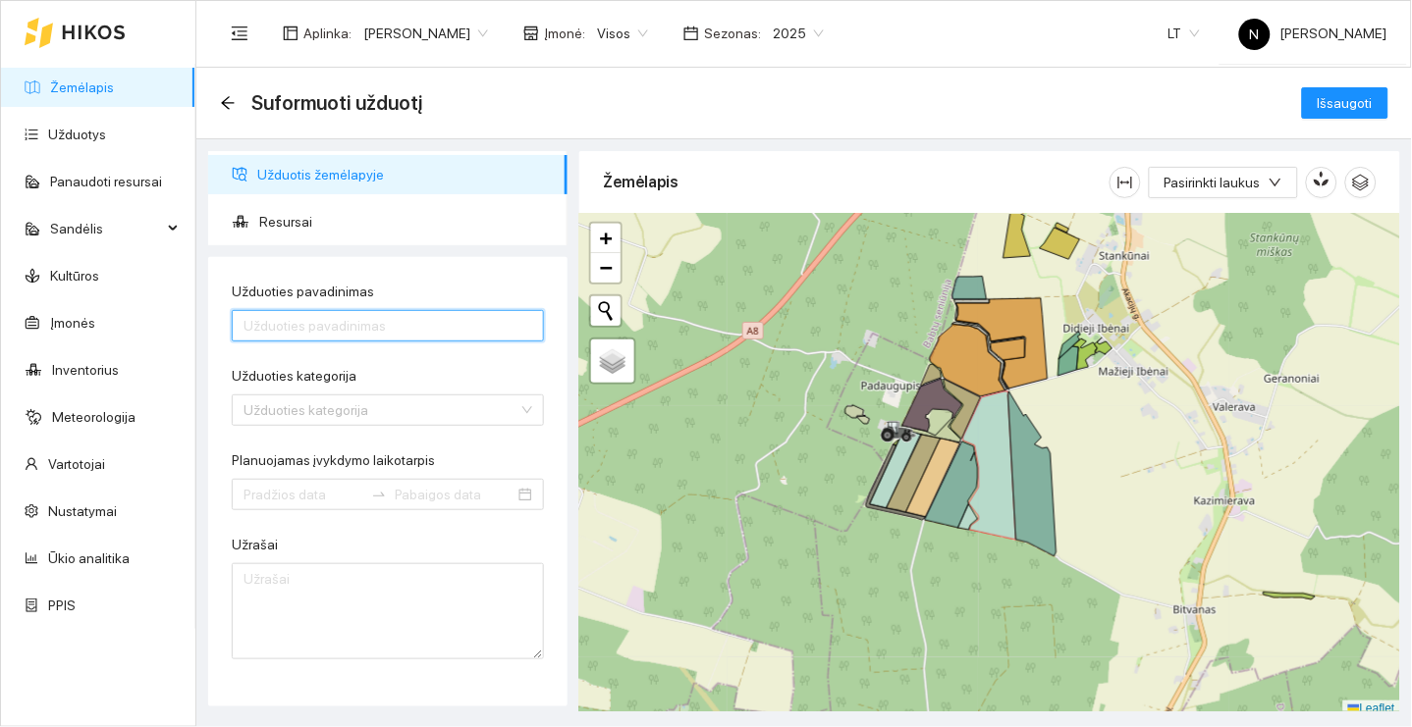
click at [430, 333] on input "Užduoties pavadinimas" at bounding box center [388, 325] width 312 height 31
type input "P"
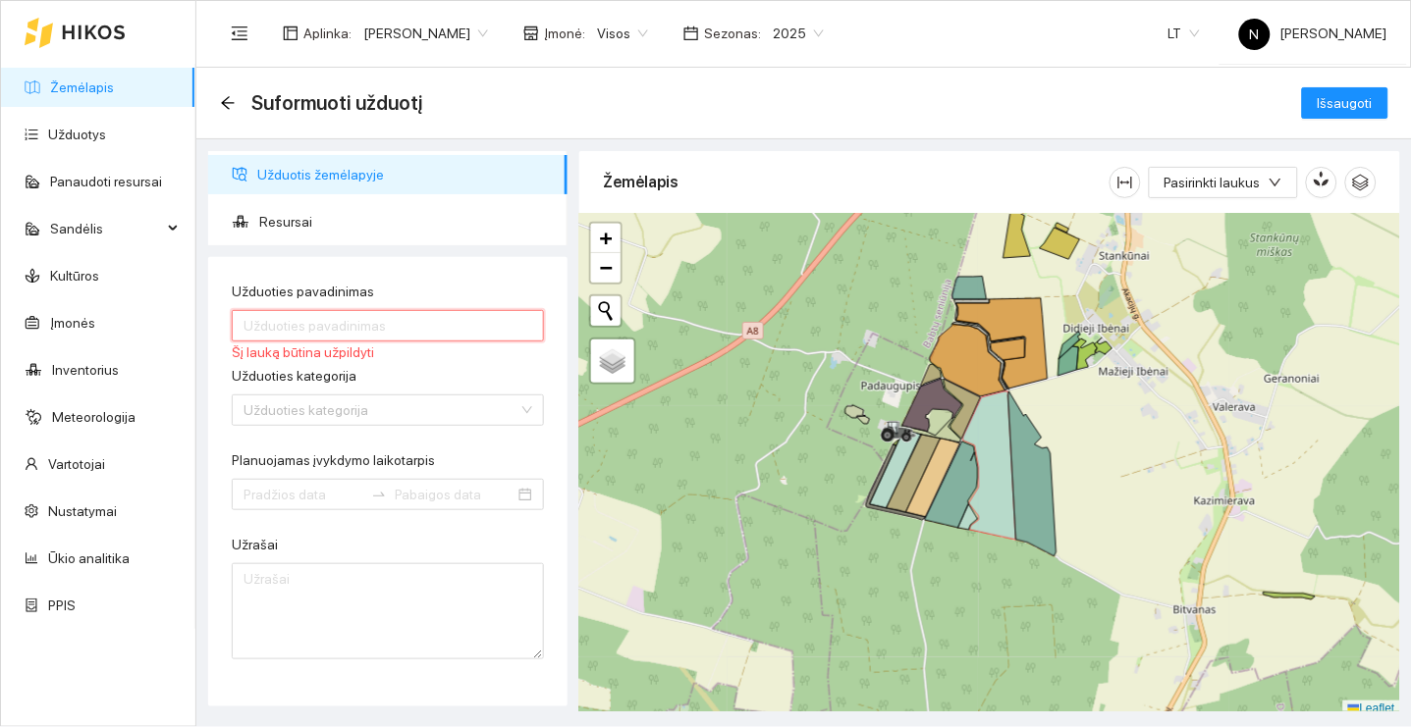
type input "T"
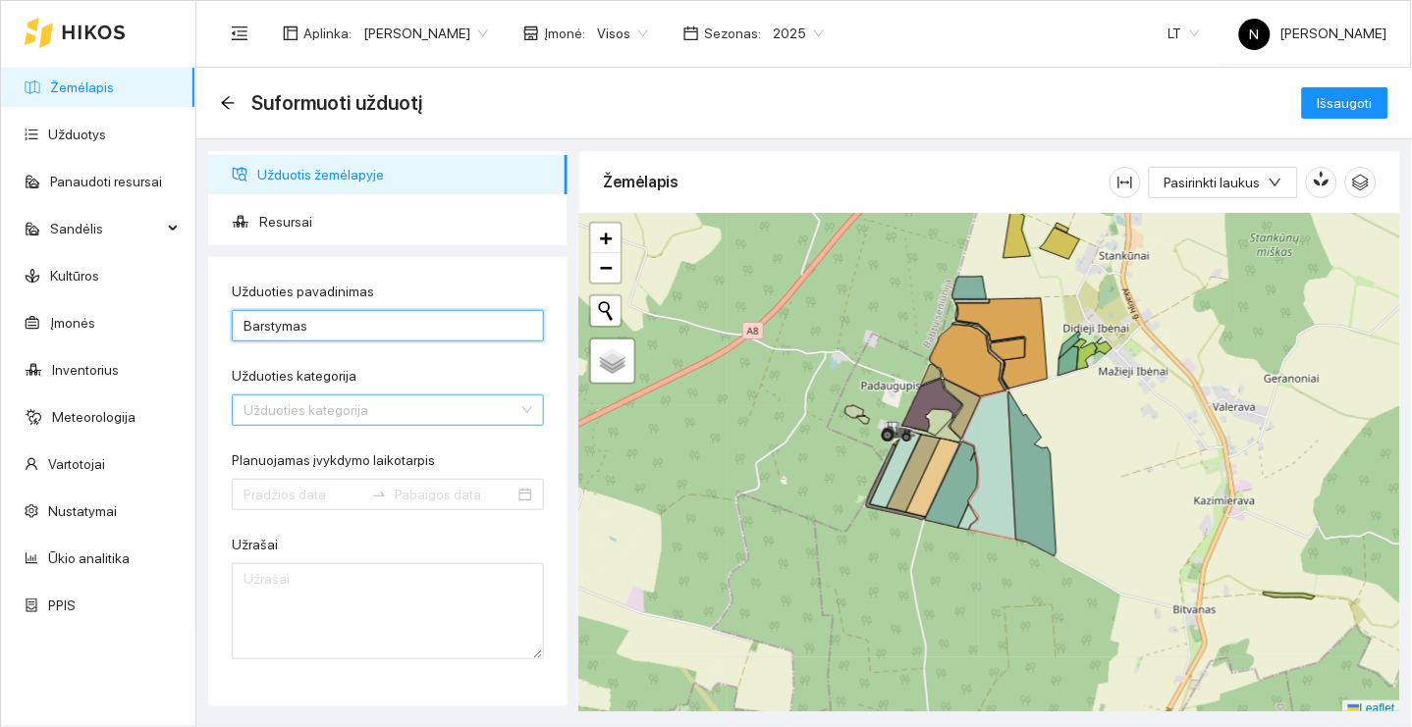
type input "Barstymas"
click at [414, 407] on input "Užduoties kategorija" at bounding box center [380, 410] width 275 height 29
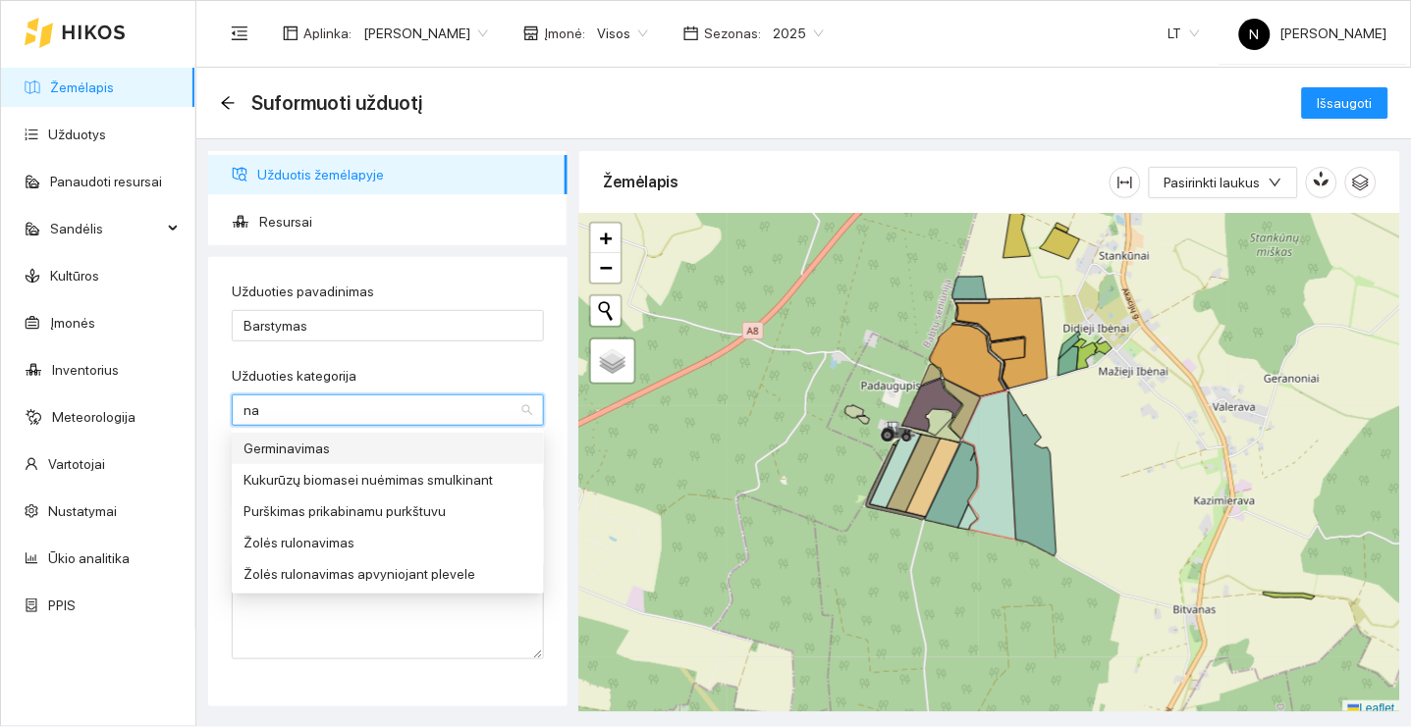
type input "n"
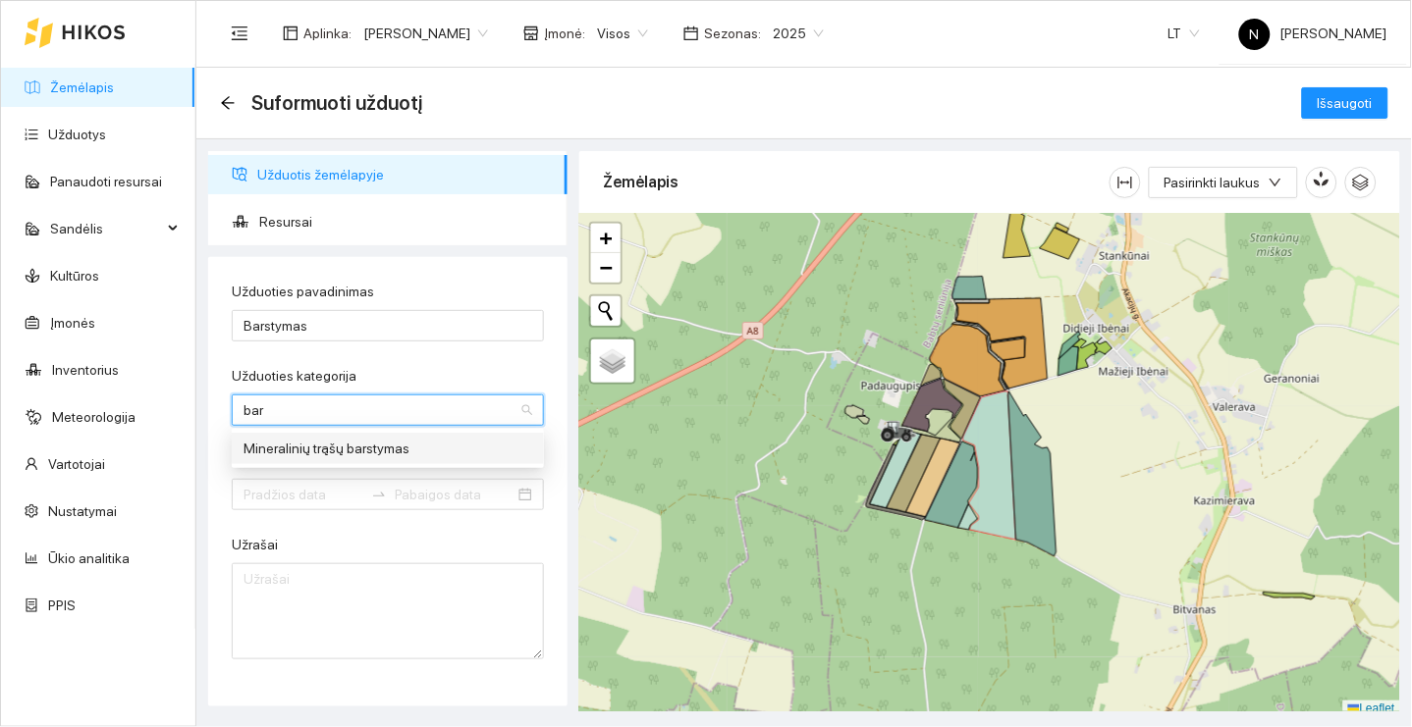
type input "bars"
click at [433, 461] on div "Mineralinių trąšų barstymas" at bounding box center [388, 448] width 312 height 31
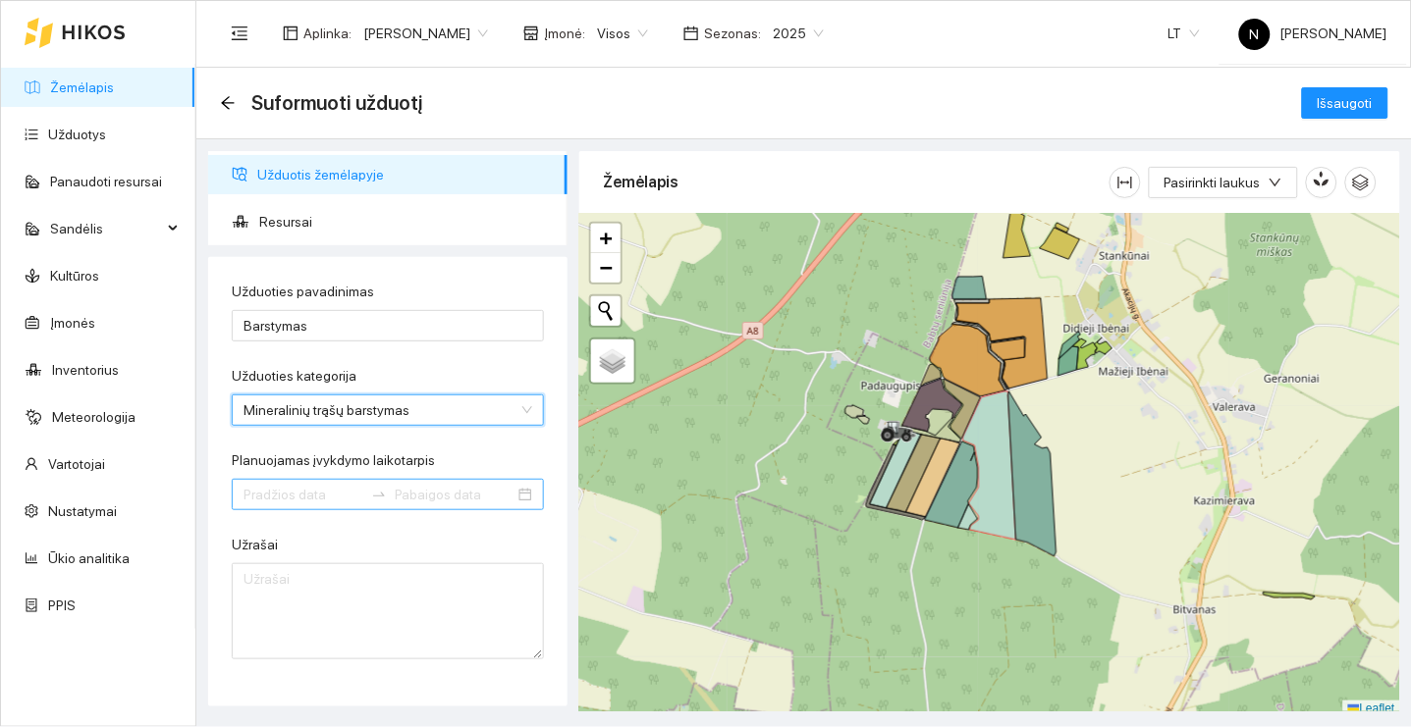
click at [299, 492] on input "Planuojamas įvykdymo laikotarpis" at bounding box center [303, 495] width 120 height 22
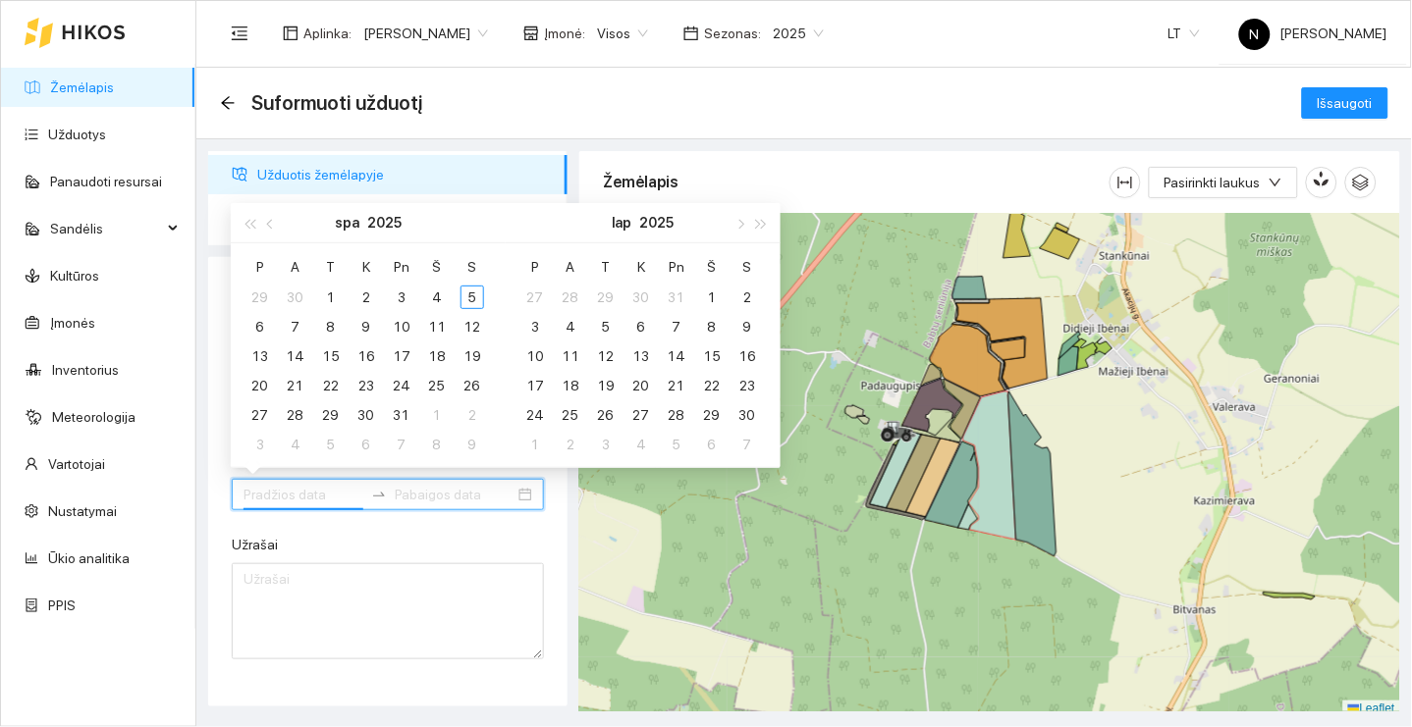
type input "[DATE]"
click at [480, 295] on div "5" at bounding box center [472, 298] width 24 height 24
type input "[DATE]"
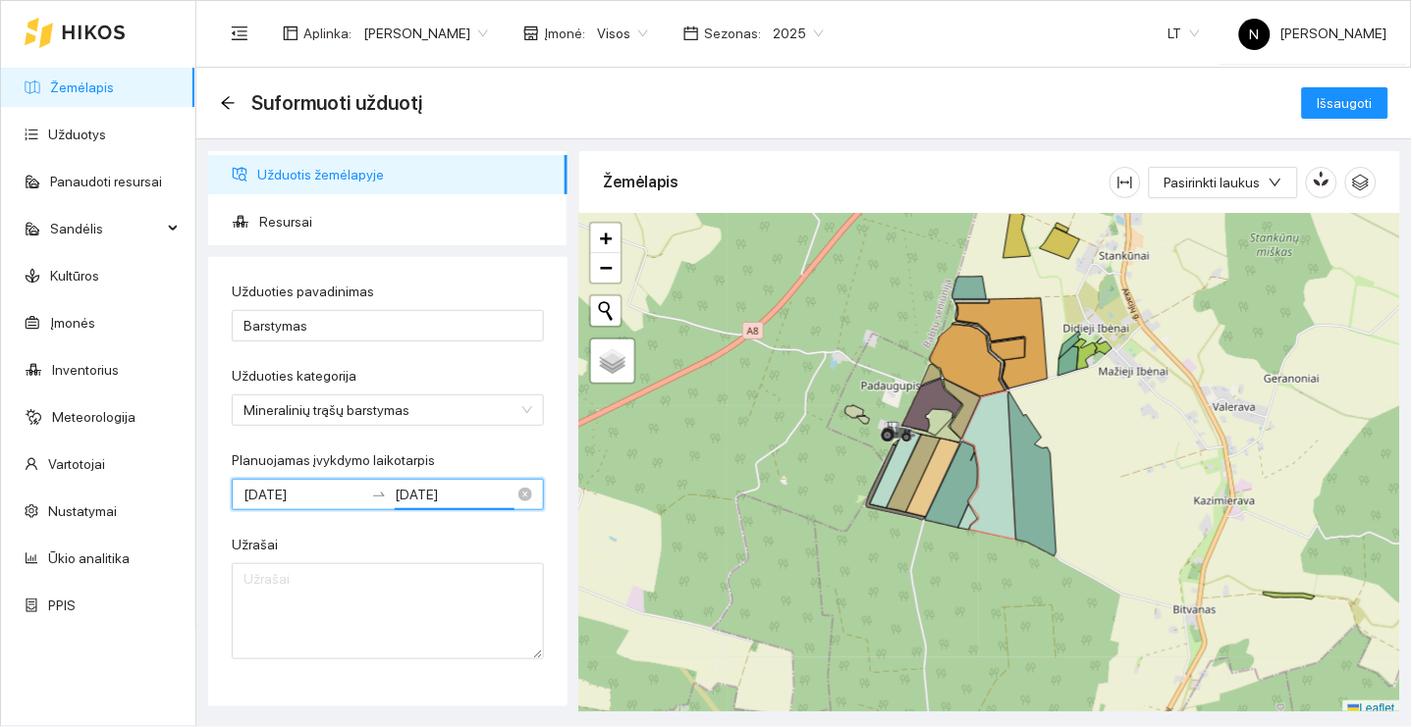
click at [321, 500] on input "[DATE]" at bounding box center [303, 495] width 120 height 22
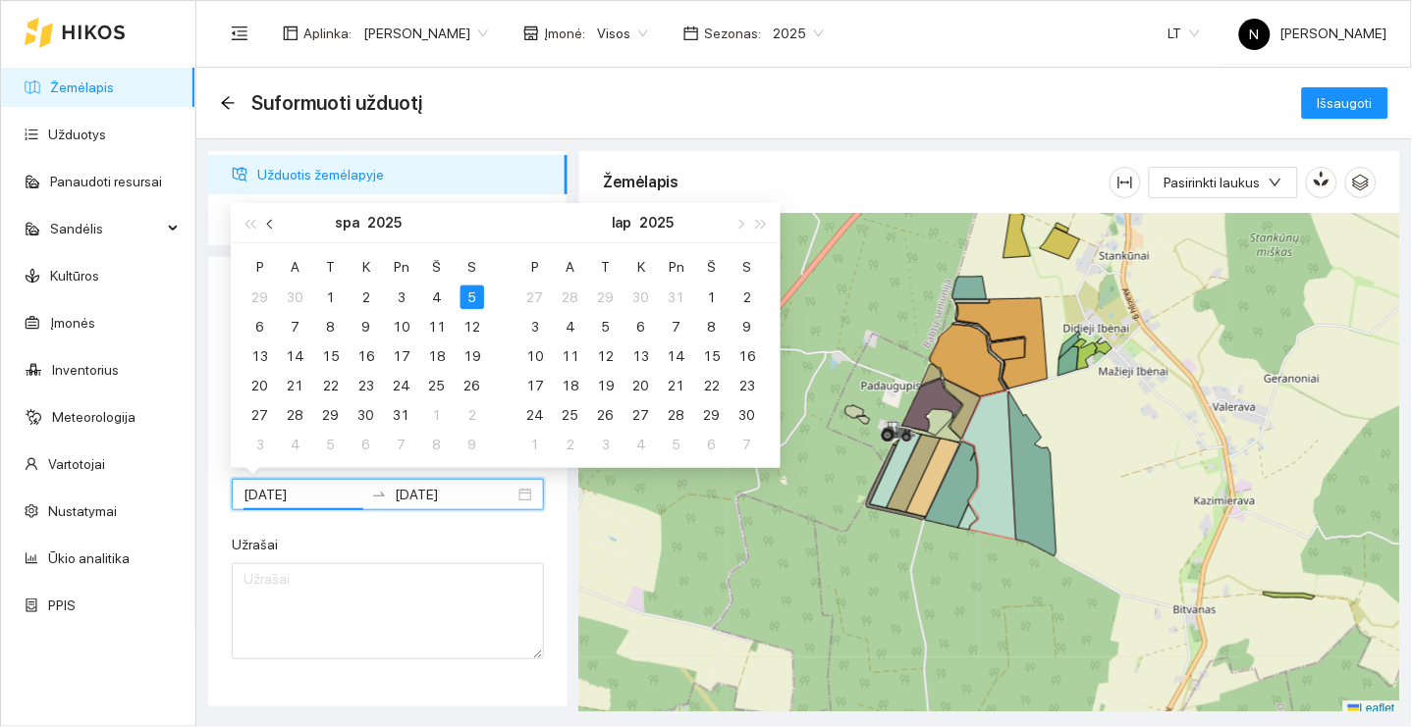
click at [267, 217] on button "button" at bounding box center [271, 222] width 22 height 39
type input "[DATE]"
click at [398, 299] on div "5" at bounding box center [402, 298] width 24 height 24
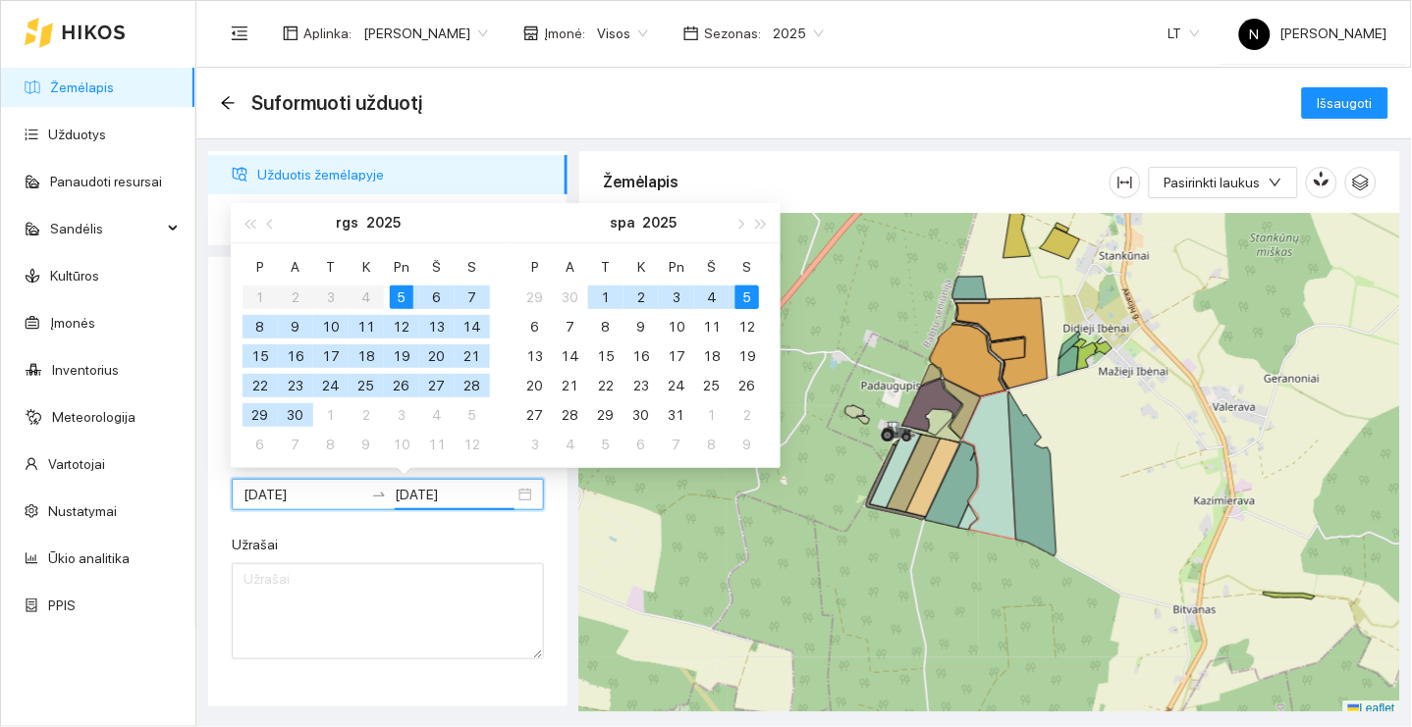
click at [398, 299] on div "5" at bounding box center [402, 298] width 24 height 24
type input "[DATE]"
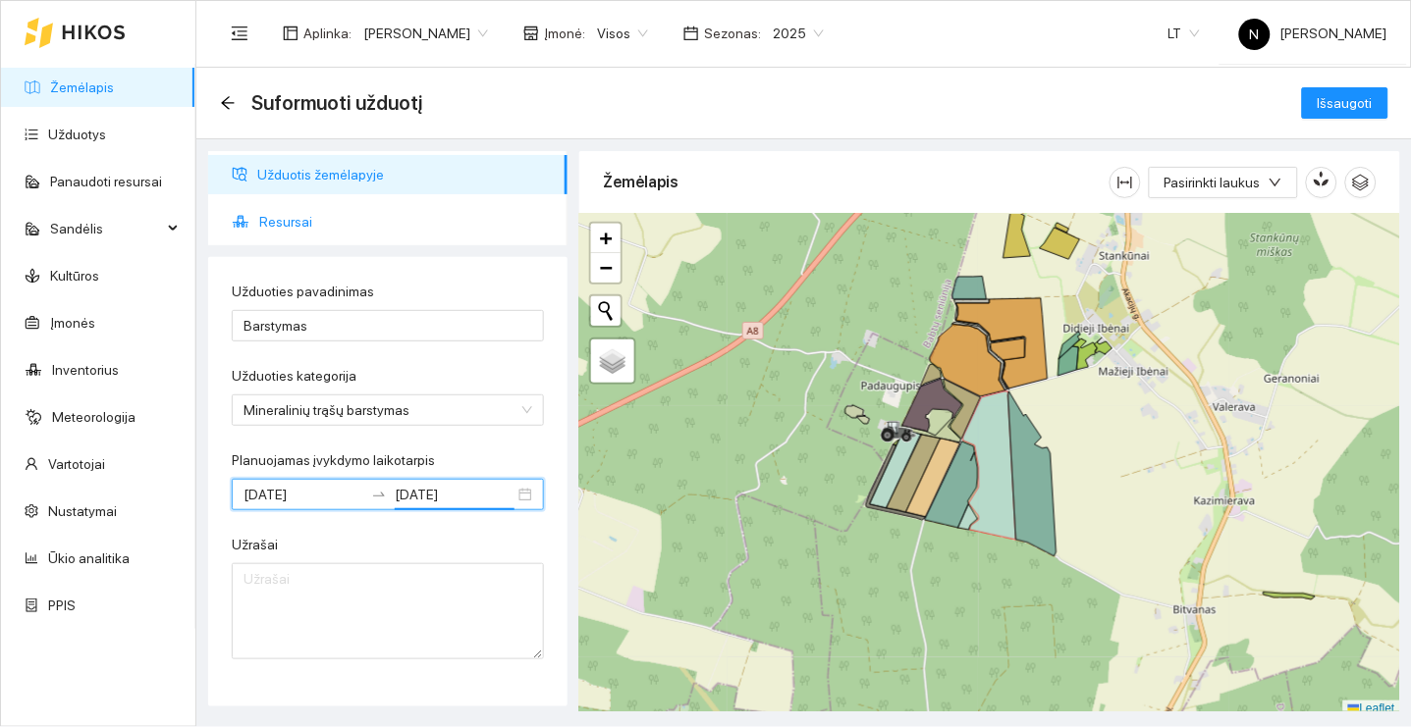
click at [430, 219] on span "Resursai" at bounding box center [405, 221] width 293 height 39
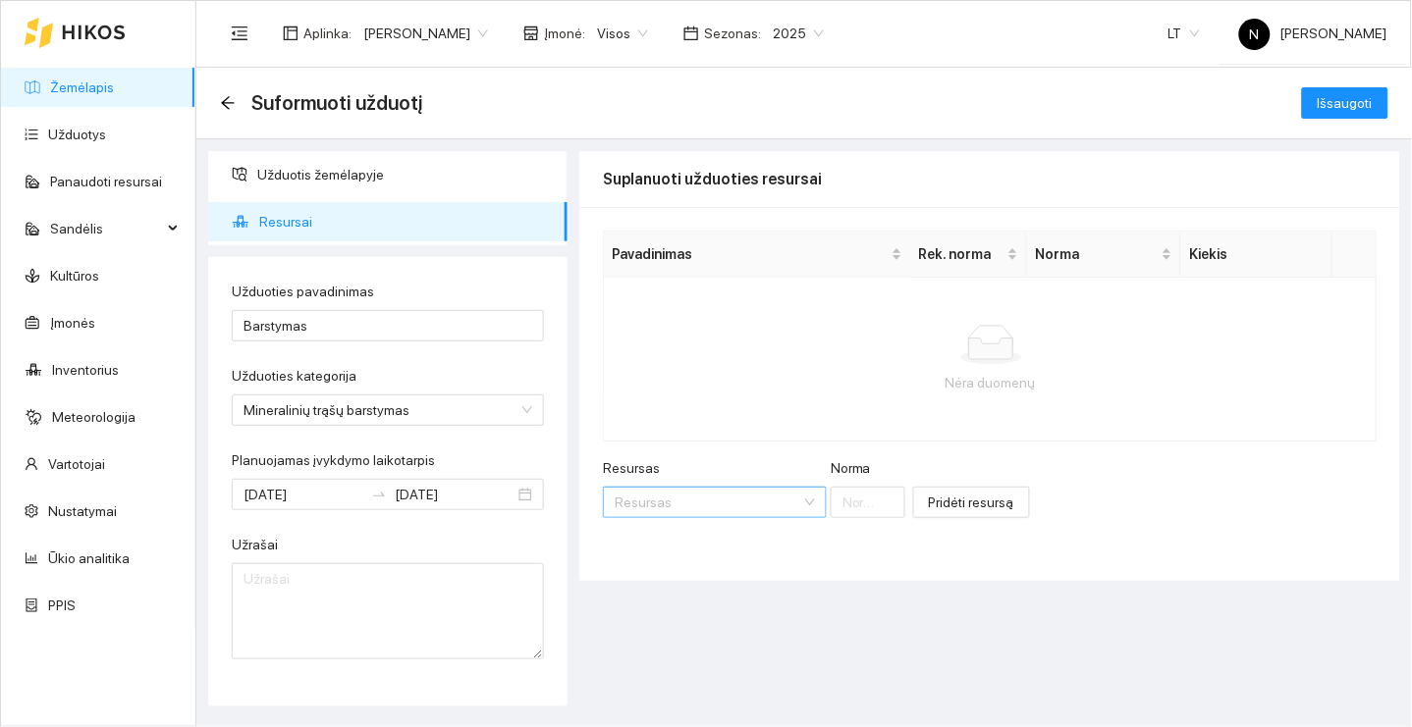
click at [722, 495] on input "Resursas" at bounding box center [708, 502] width 187 height 29
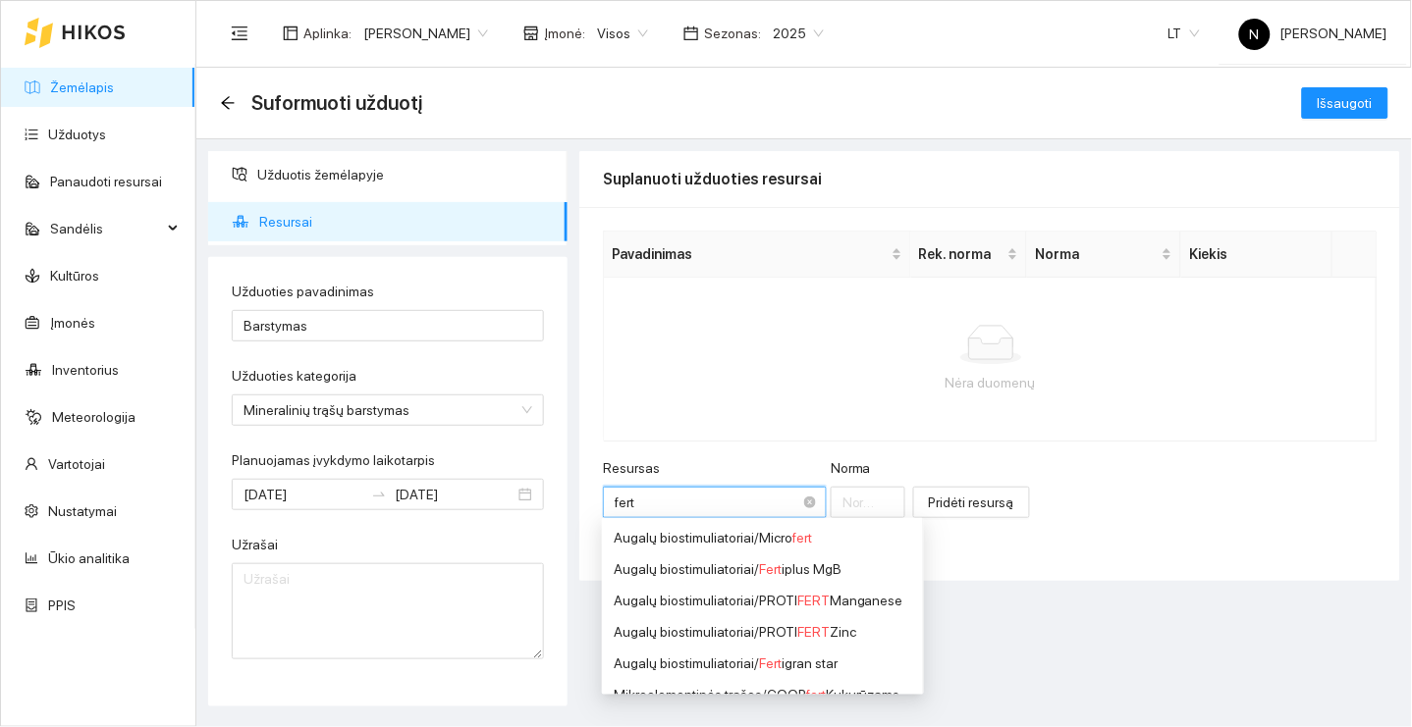
type input "ferti"
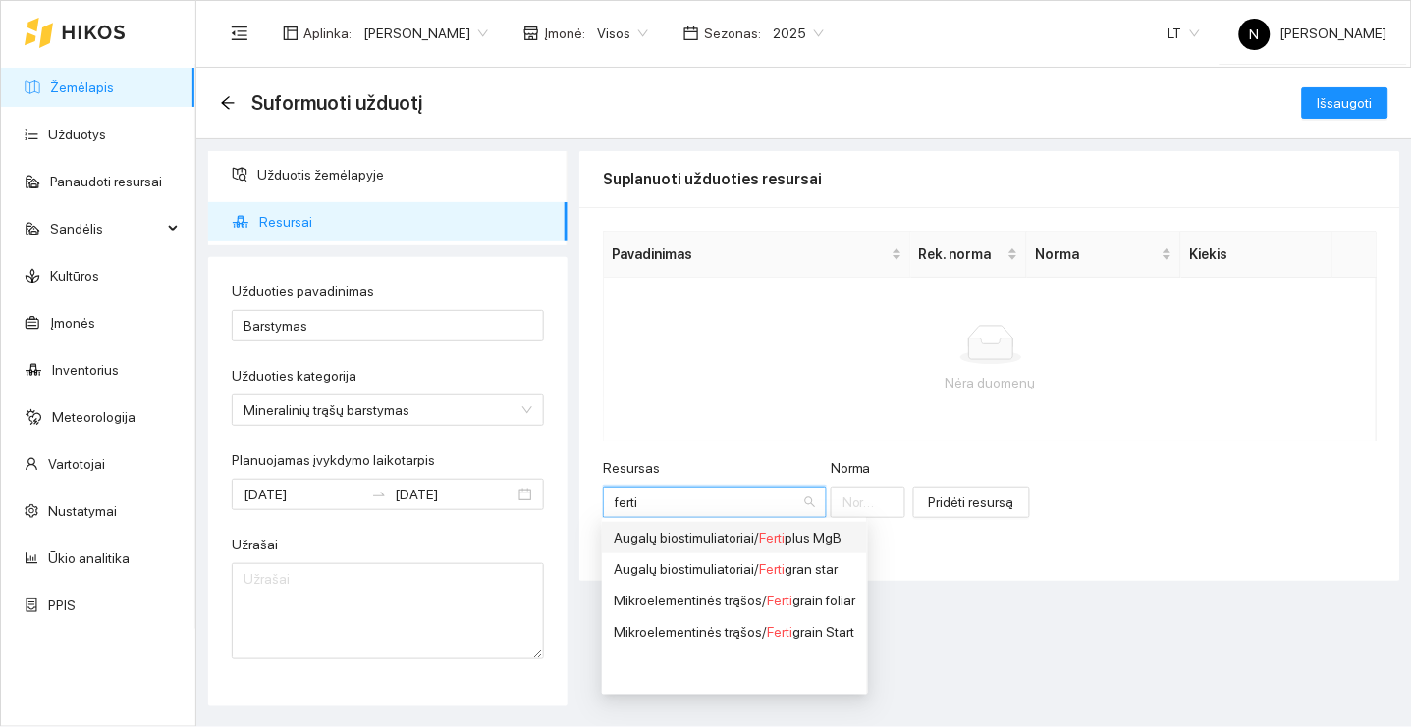
click at [815, 540] on div "Augalų biostimuliatoriai / Ferti plus MgB" at bounding box center [735, 538] width 242 height 22
type input "1"
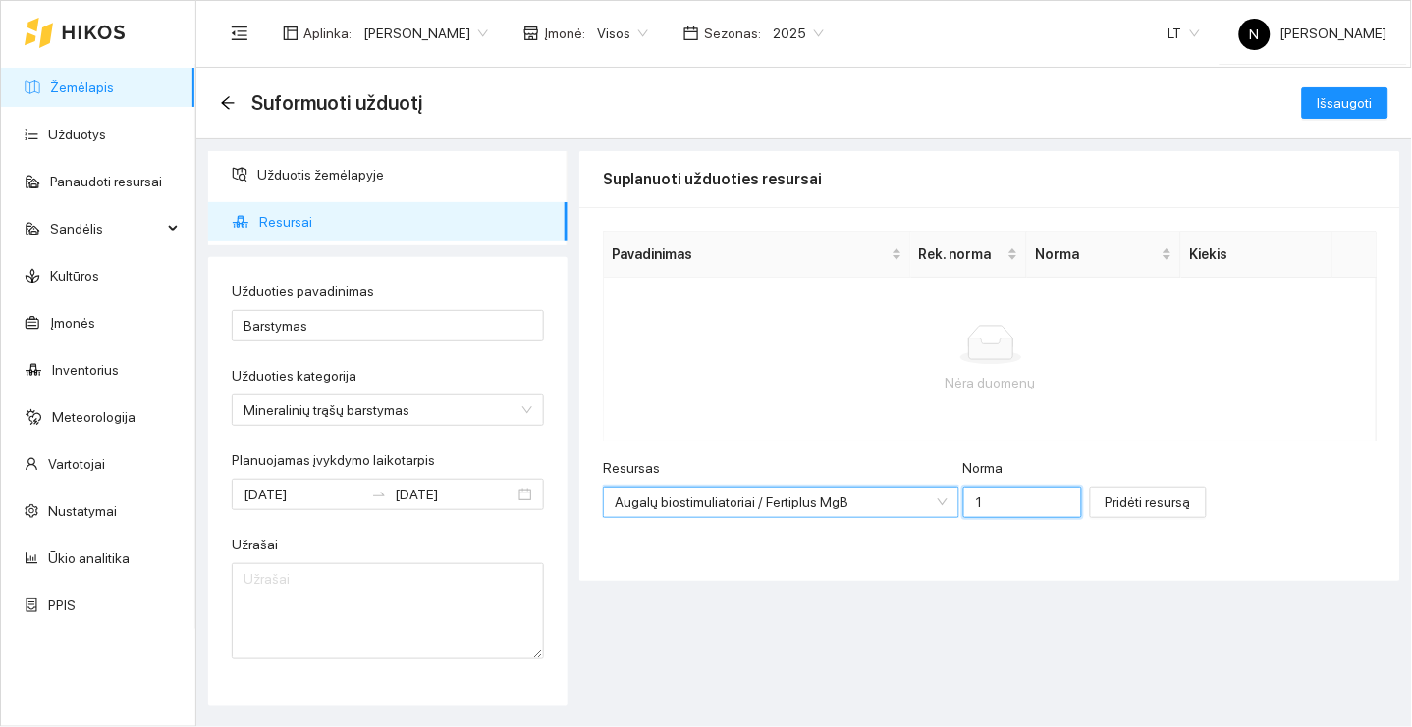
click at [987, 507] on input "1" at bounding box center [1022, 502] width 119 height 31
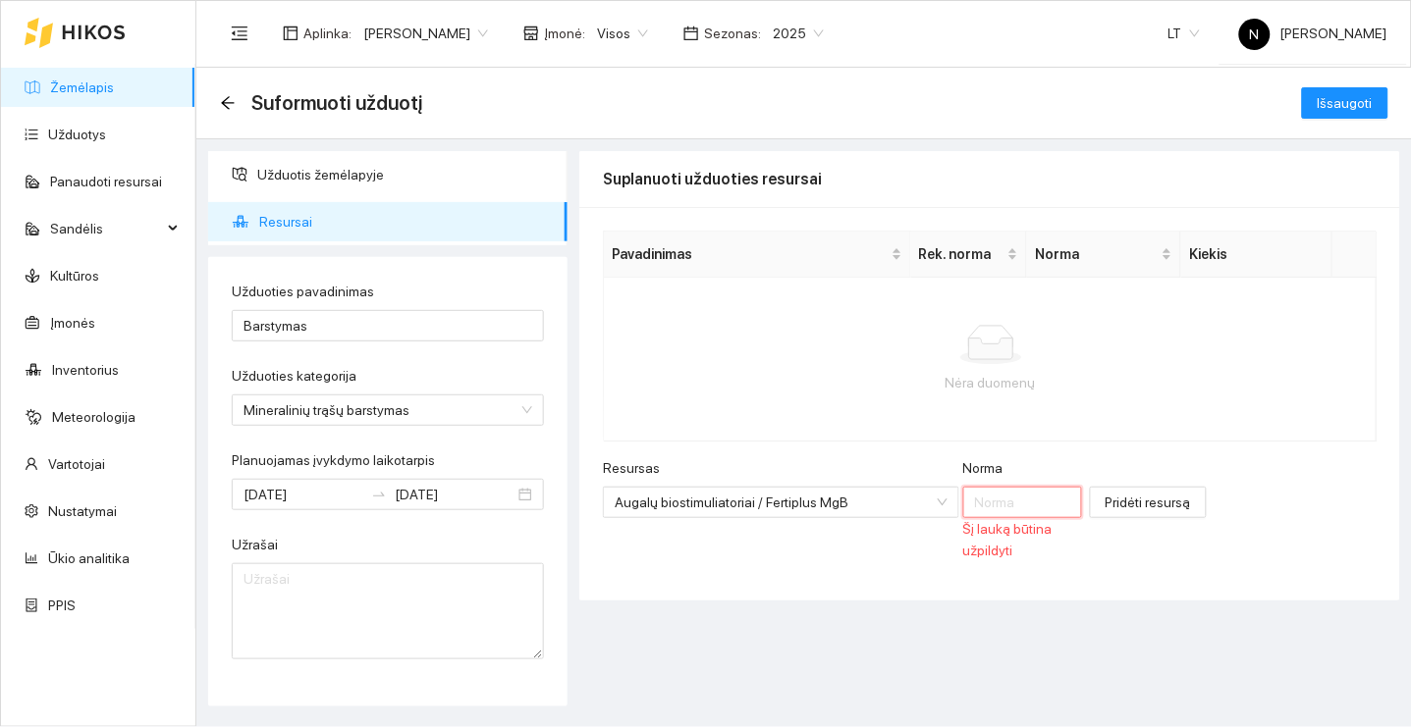
type input "1"
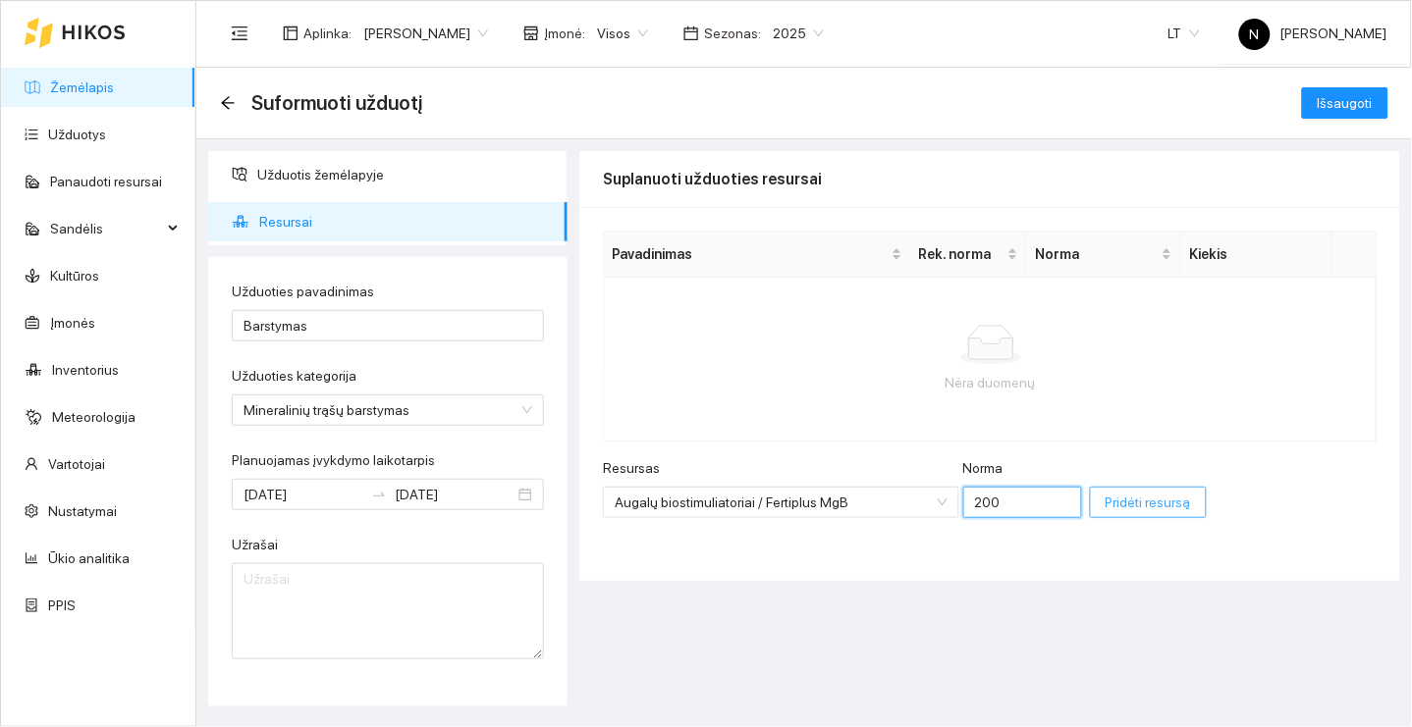
type input "200"
click at [1172, 495] on span "Pridėti resursą" at bounding box center [1147, 503] width 85 height 22
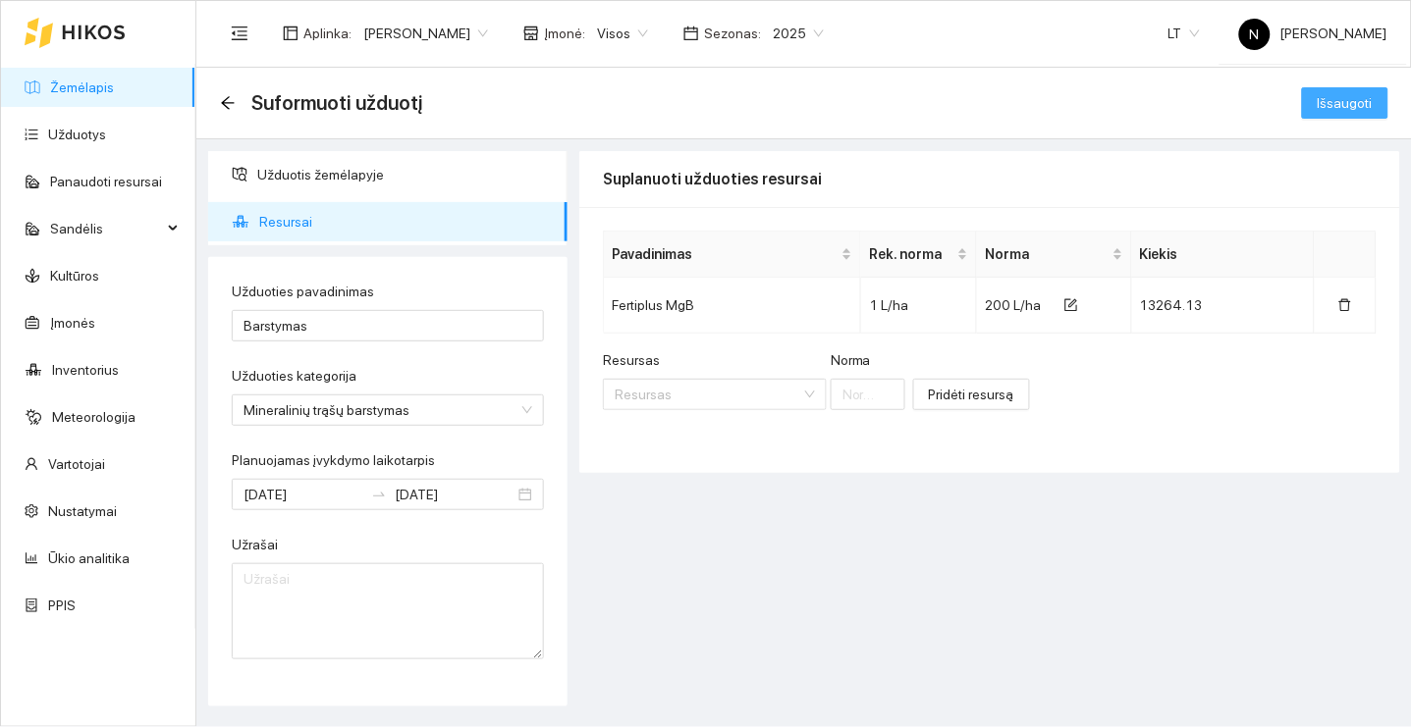
click at [1330, 90] on button "Išsaugoti" at bounding box center [1345, 102] width 86 height 31
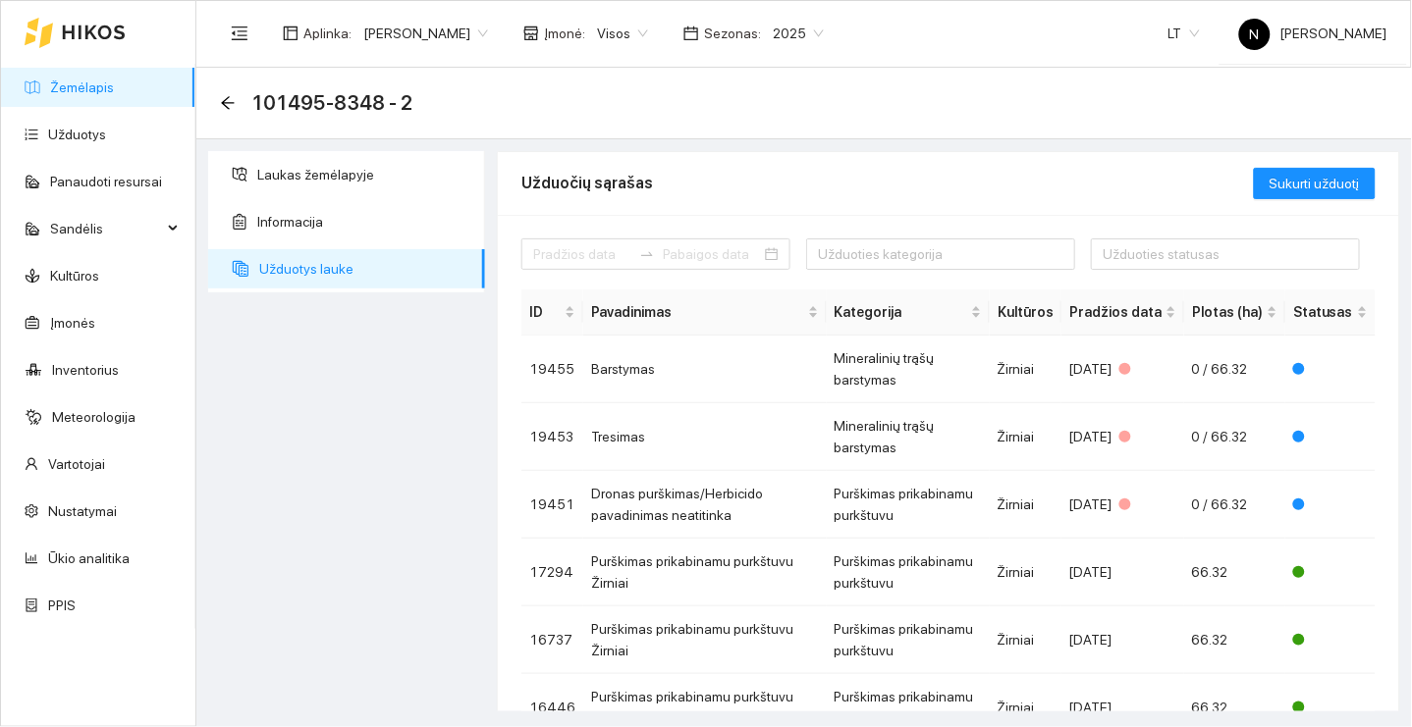
click at [114, 90] on link "Žemėlapis" at bounding box center [82, 88] width 64 height 16
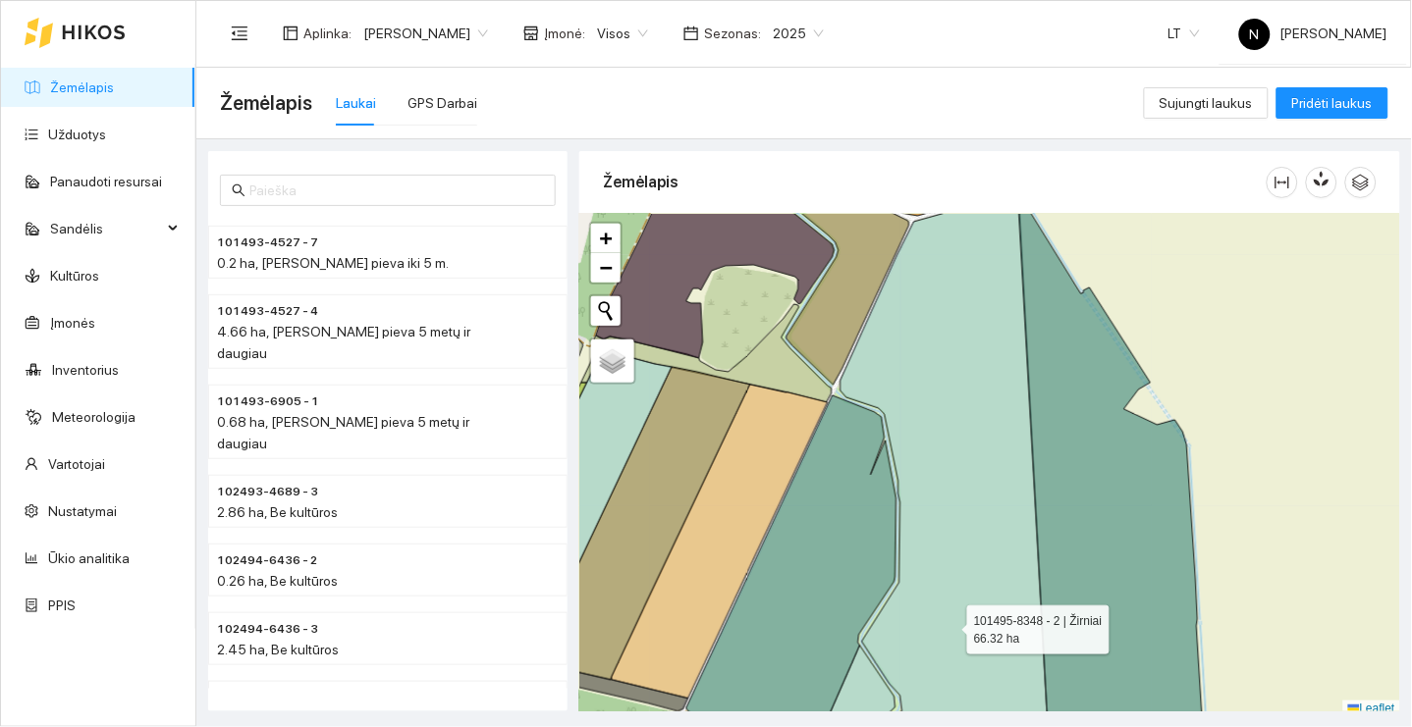
scroll to position [5, 0]
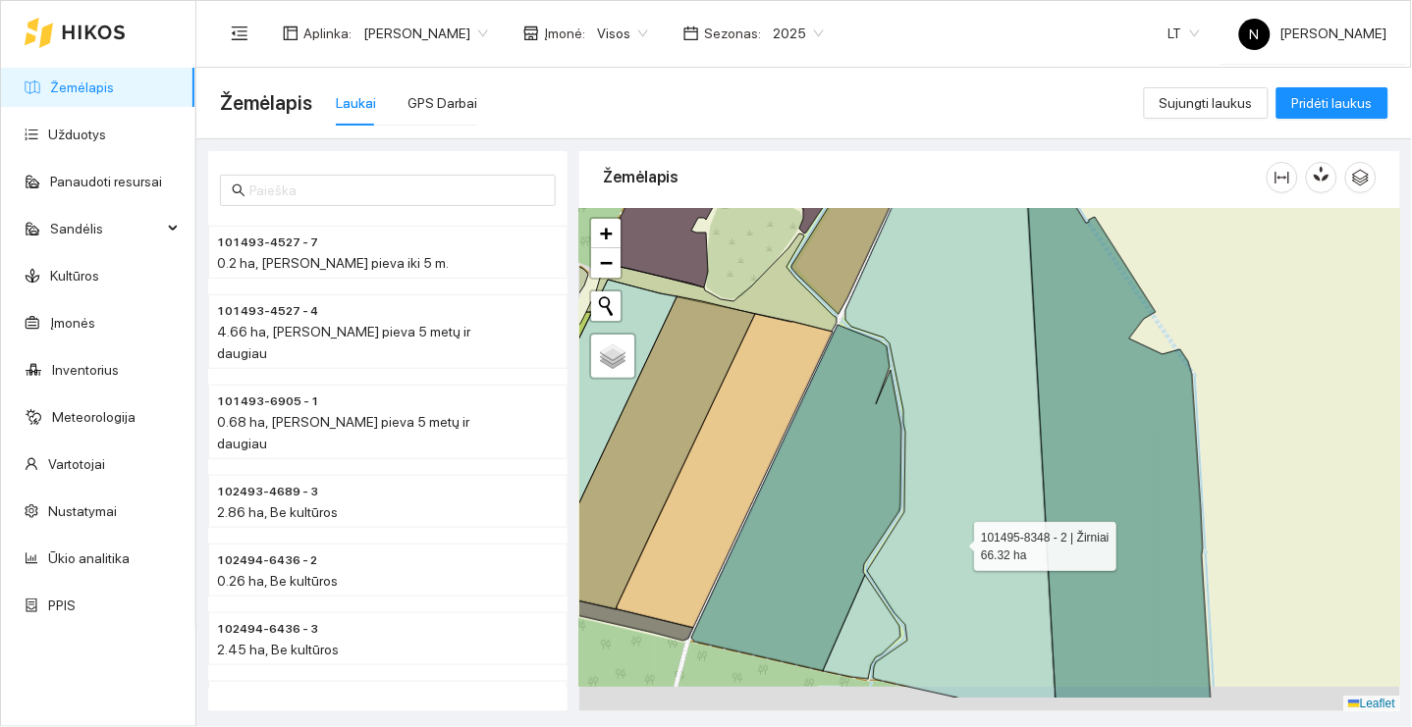
drag, startPoint x: 949, startPoint y: 625, endPoint x: 965, endPoint y: 482, distance: 144.2
click at [965, 482] on icon at bounding box center [950, 411] width 210 height 575
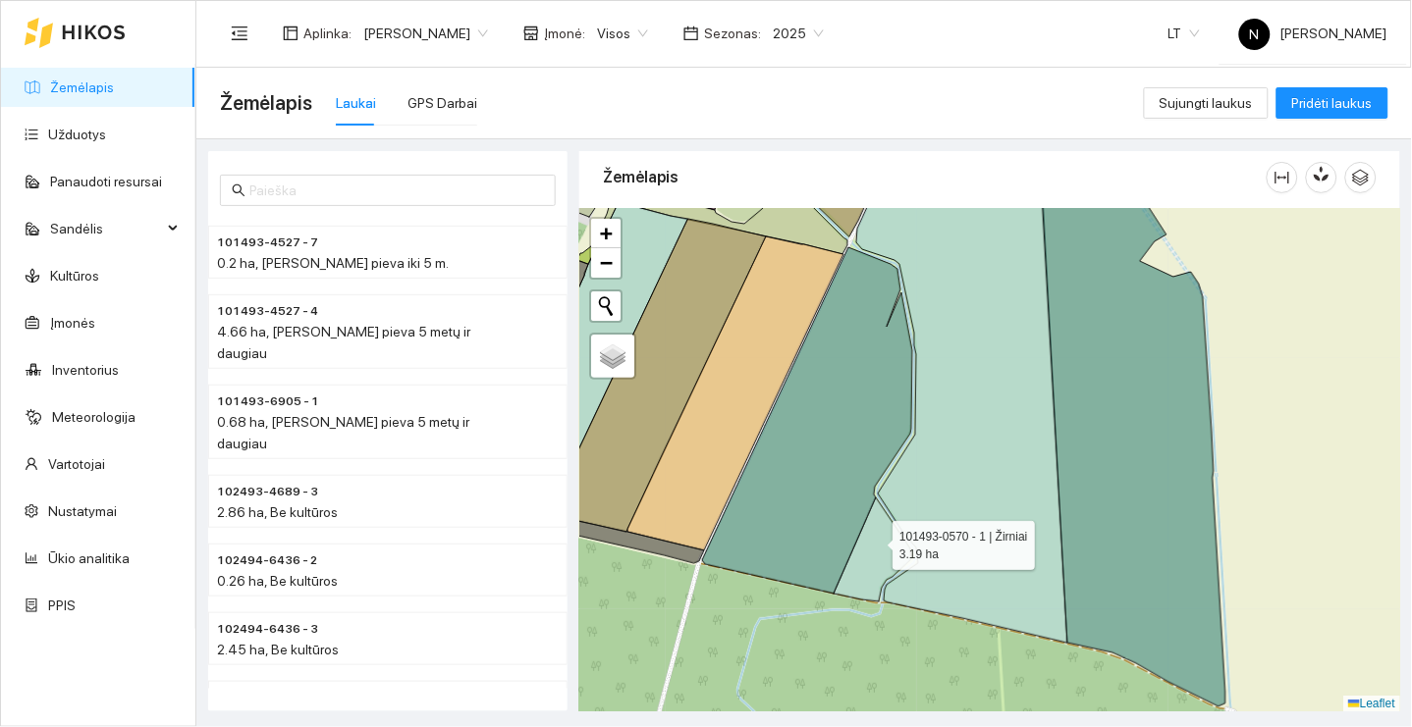
click at [875, 541] on icon at bounding box center [872, 550] width 78 height 104
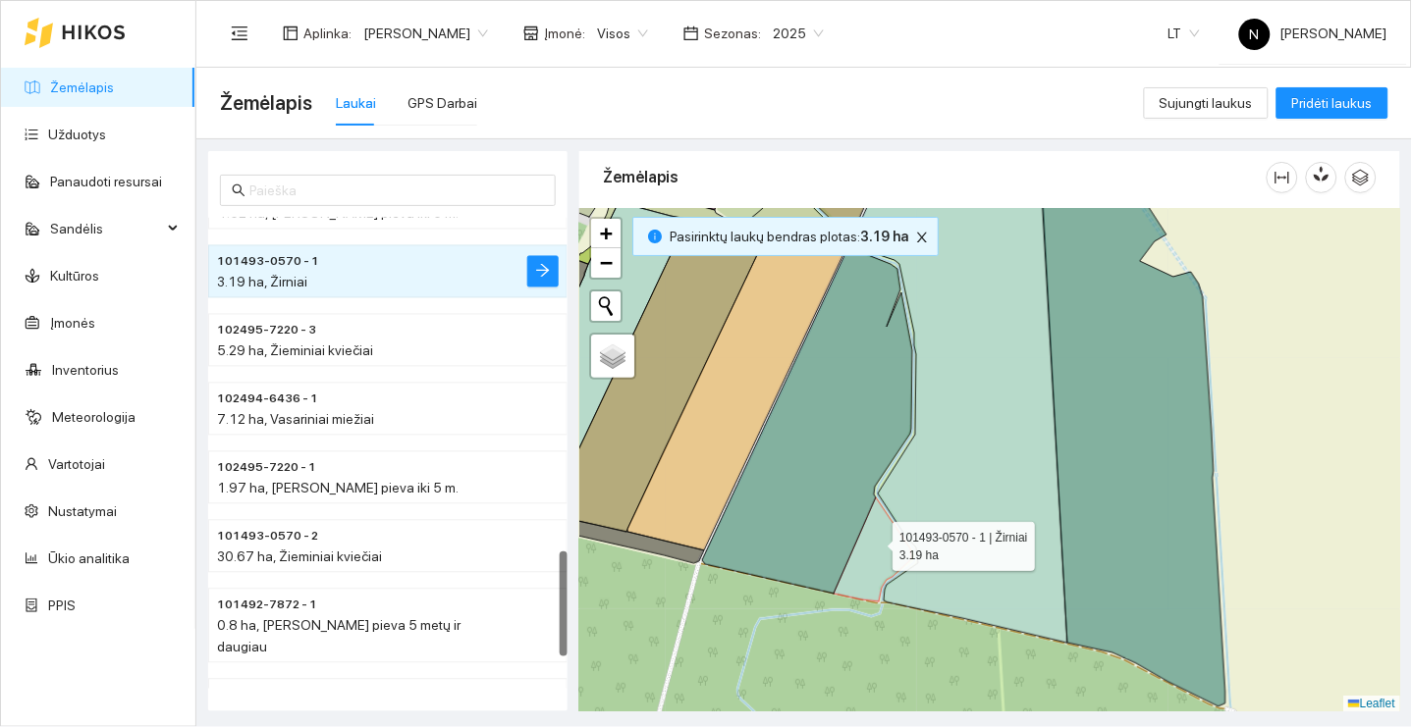
scroll to position [1473, 0]
click at [541, 270] on icon "arrow-right" at bounding box center [543, 271] width 16 height 16
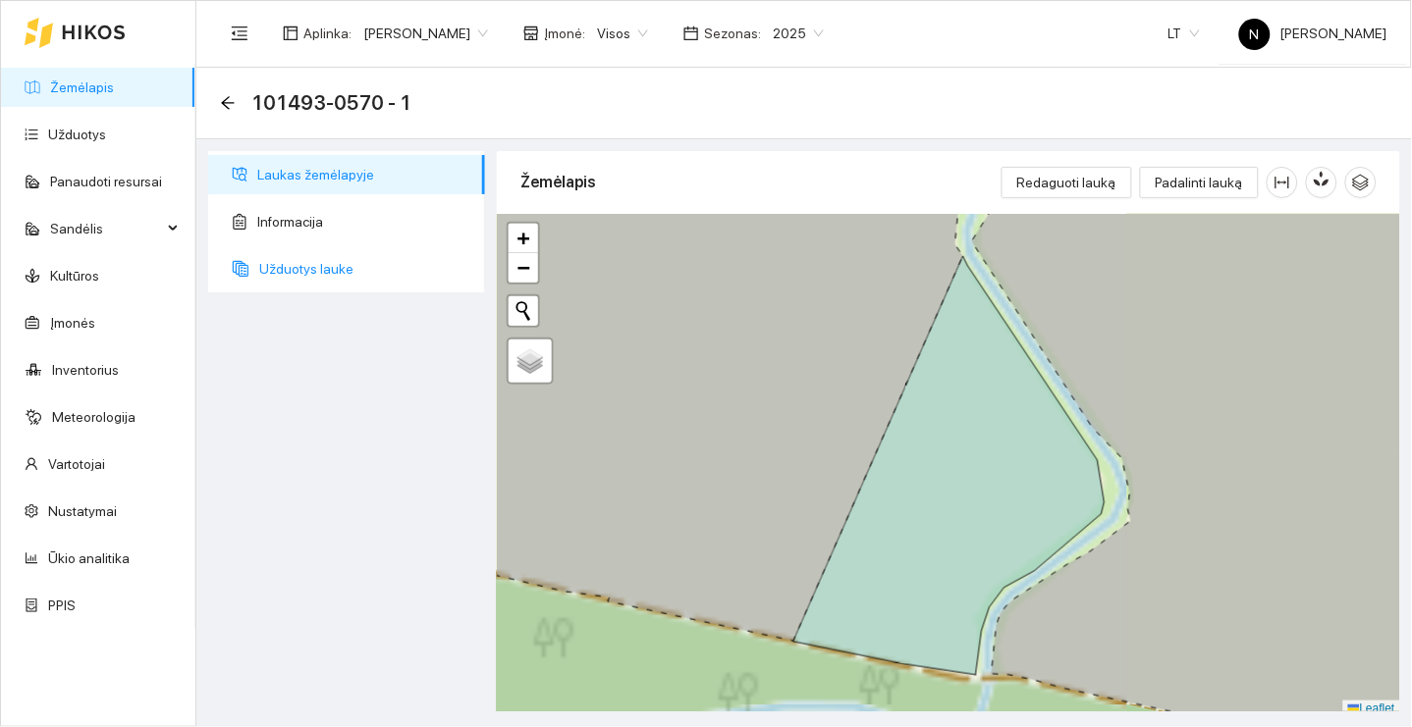
click at [380, 274] on span "Užduotys lauke" at bounding box center [364, 268] width 210 height 39
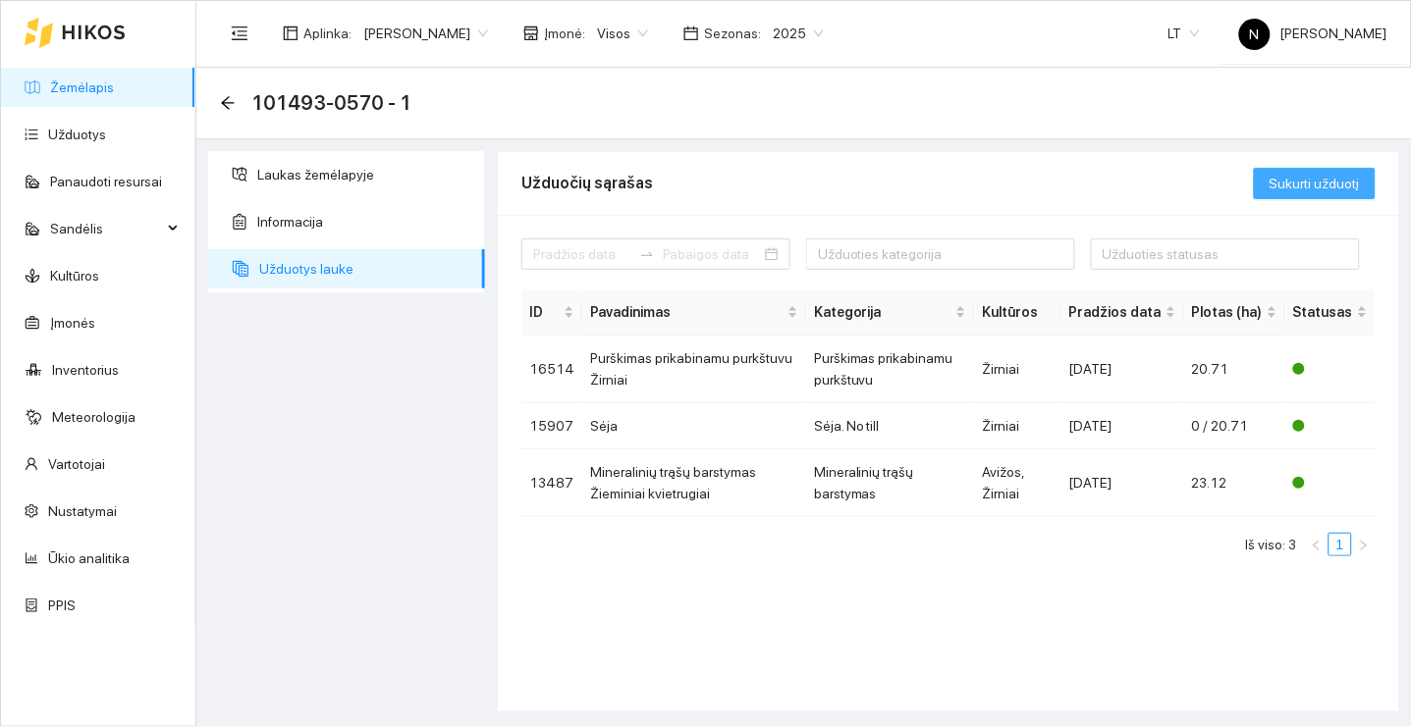
click at [1338, 185] on span "Sukurti užduotį" at bounding box center [1314, 184] width 90 height 22
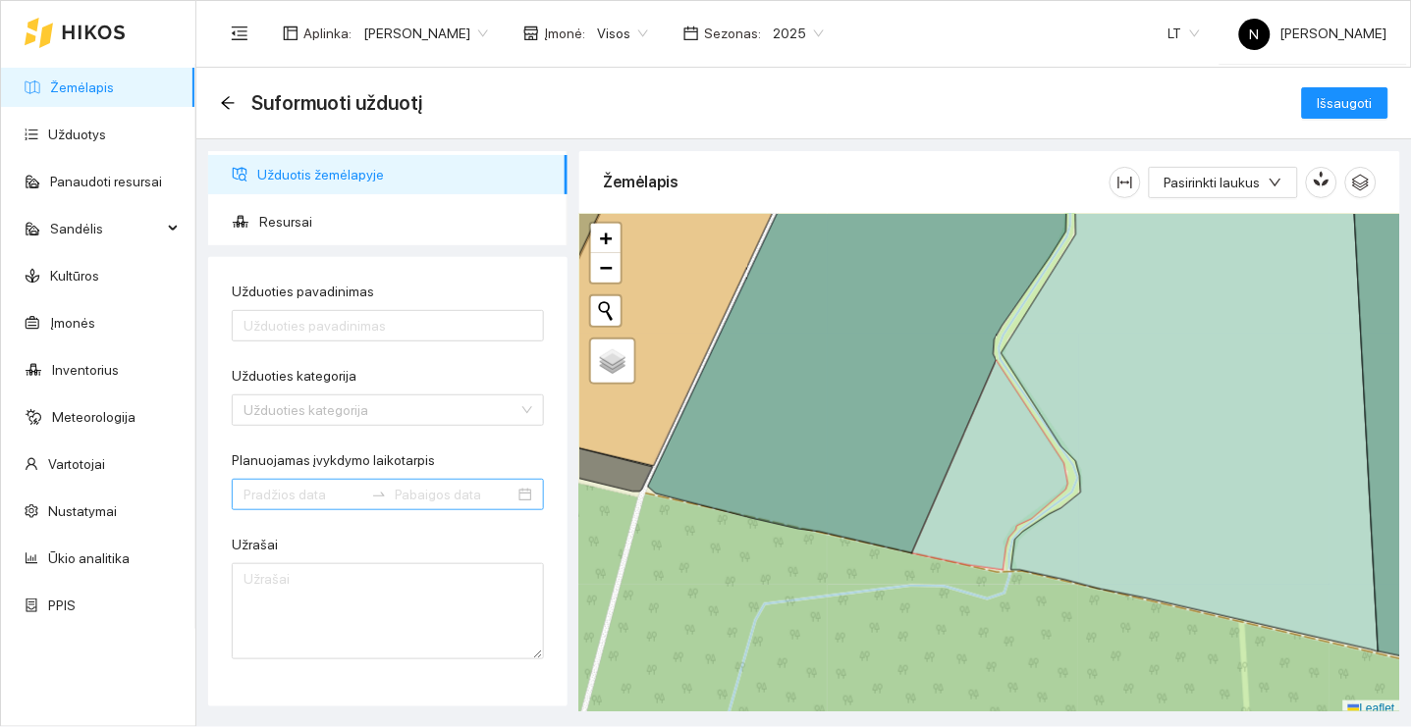
click at [282, 494] on input "Planuojamas įvykdymo laikotarpis" at bounding box center [303, 495] width 120 height 22
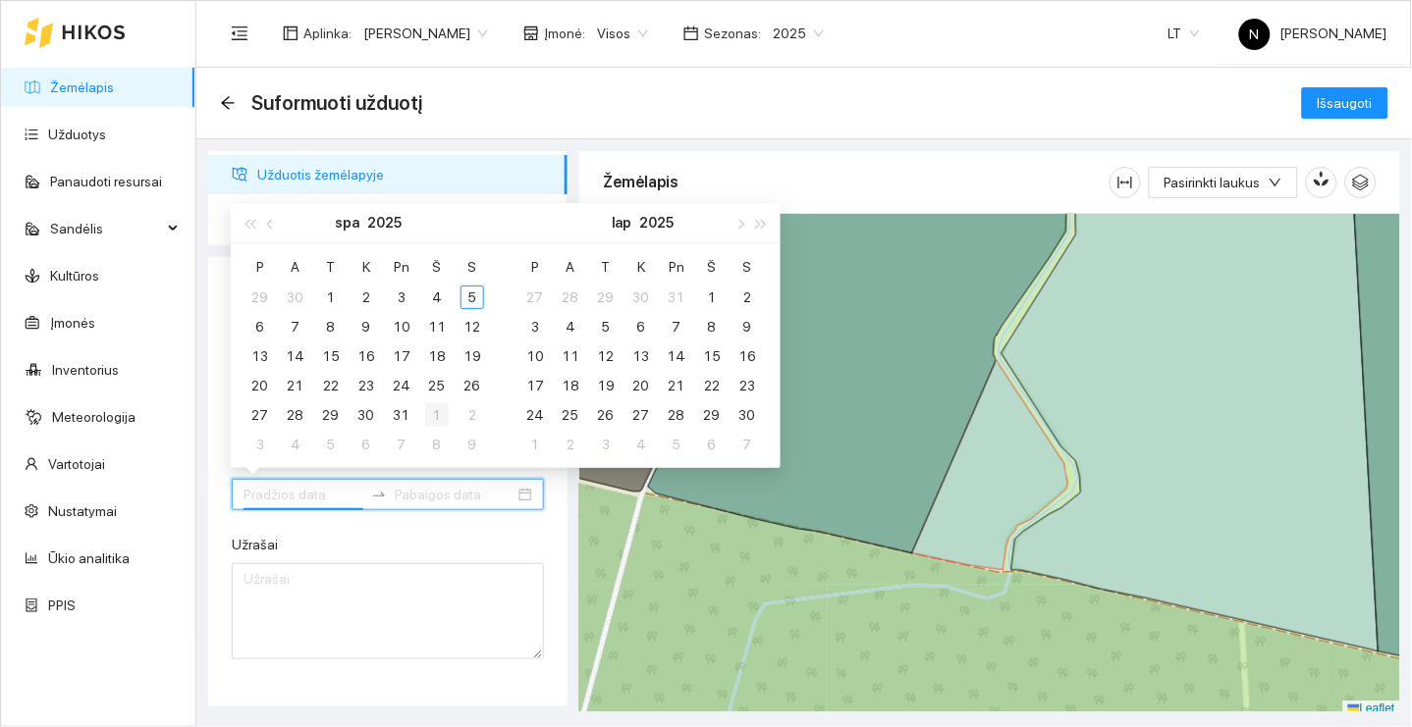
type input "2025-12-01"
type input "[DATE]"
click at [263, 221] on button "button" at bounding box center [271, 222] width 22 height 39
type input "2025-09-07"
type input "2025-09-22"
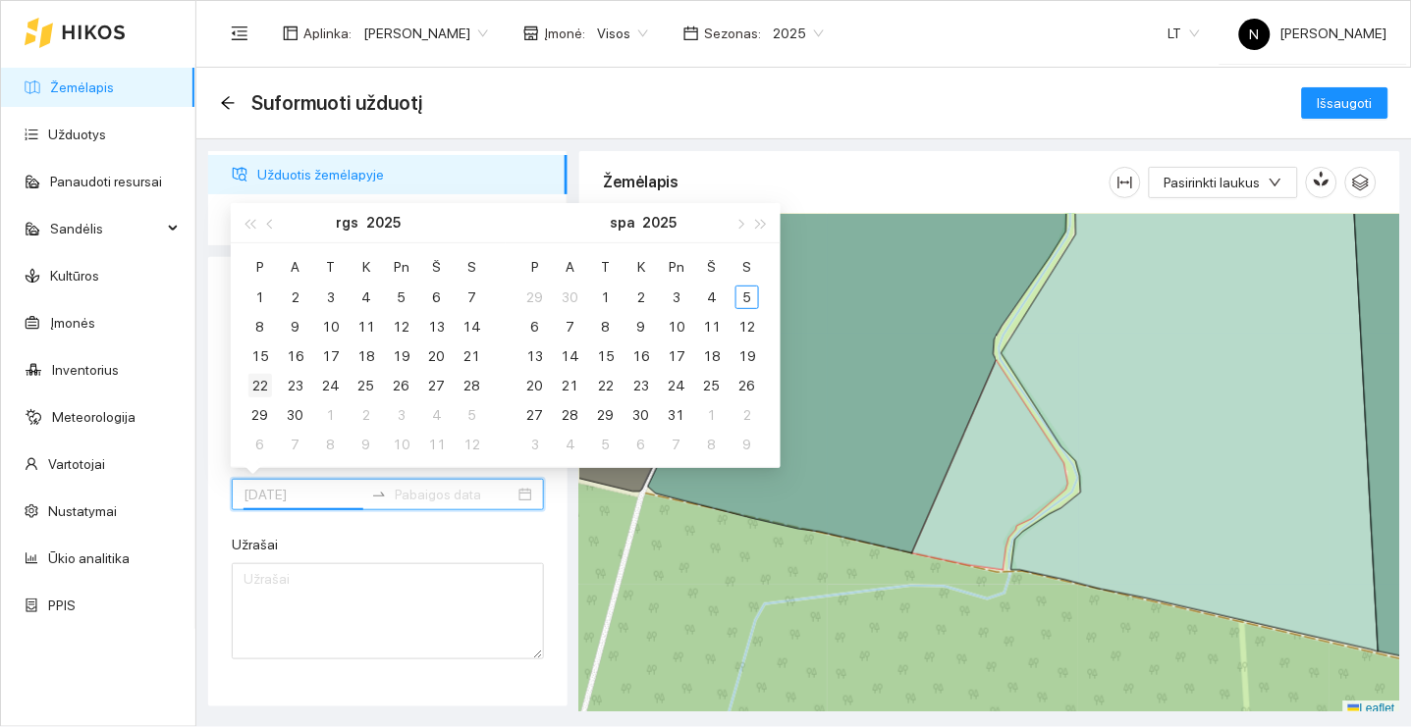
click at [257, 384] on div "22" at bounding box center [260, 386] width 24 height 24
type input "2025-09-22"
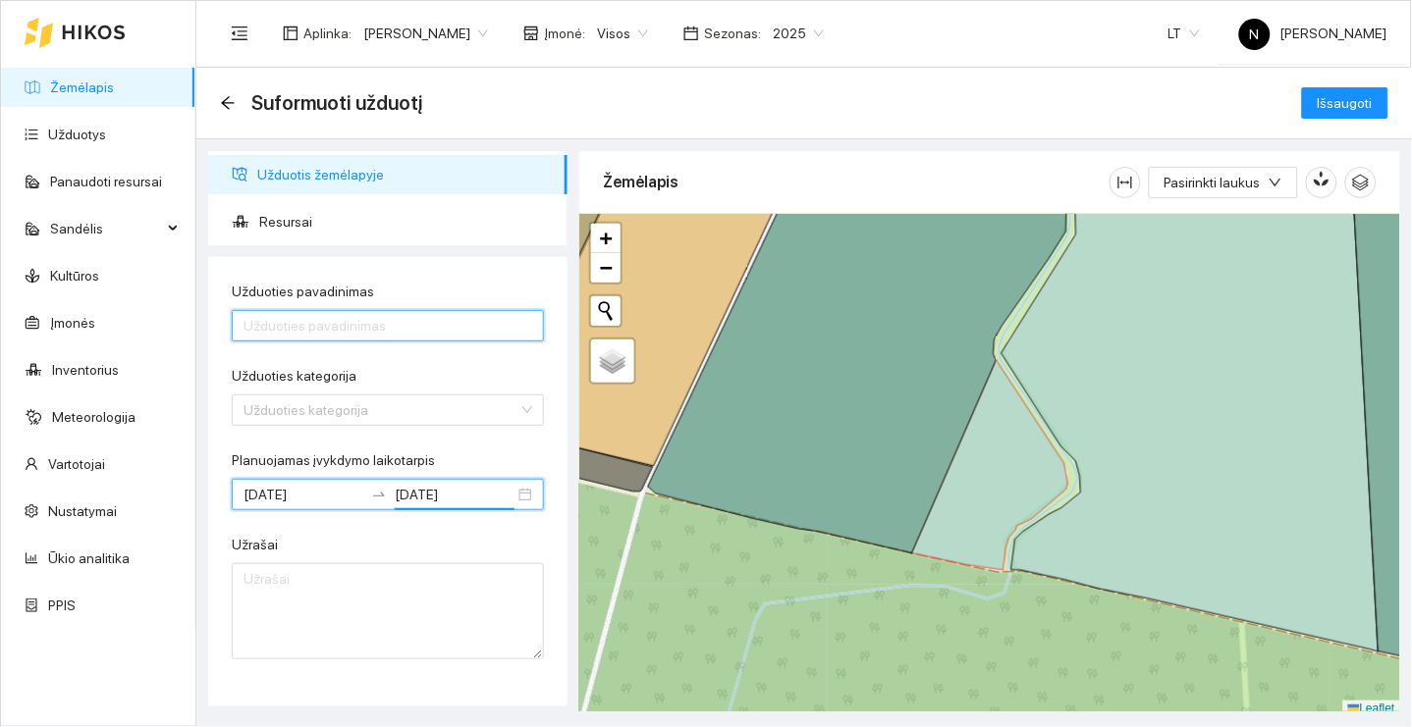
click at [384, 335] on input "Užduoties pavadinimas" at bounding box center [388, 325] width 312 height 31
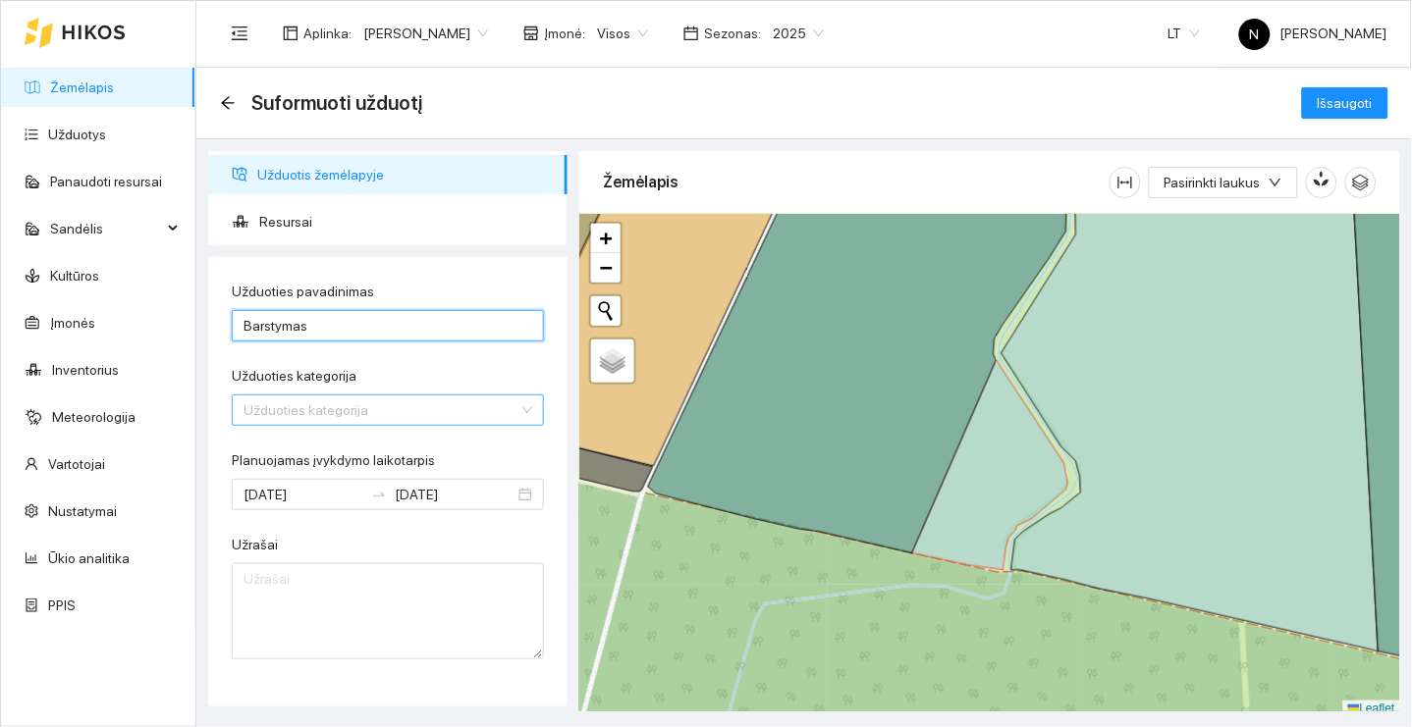
type input "Barstymas"
click at [372, 410] on input "Užduoties kategorija" at bounding box center [380, 410] width 275 height 29
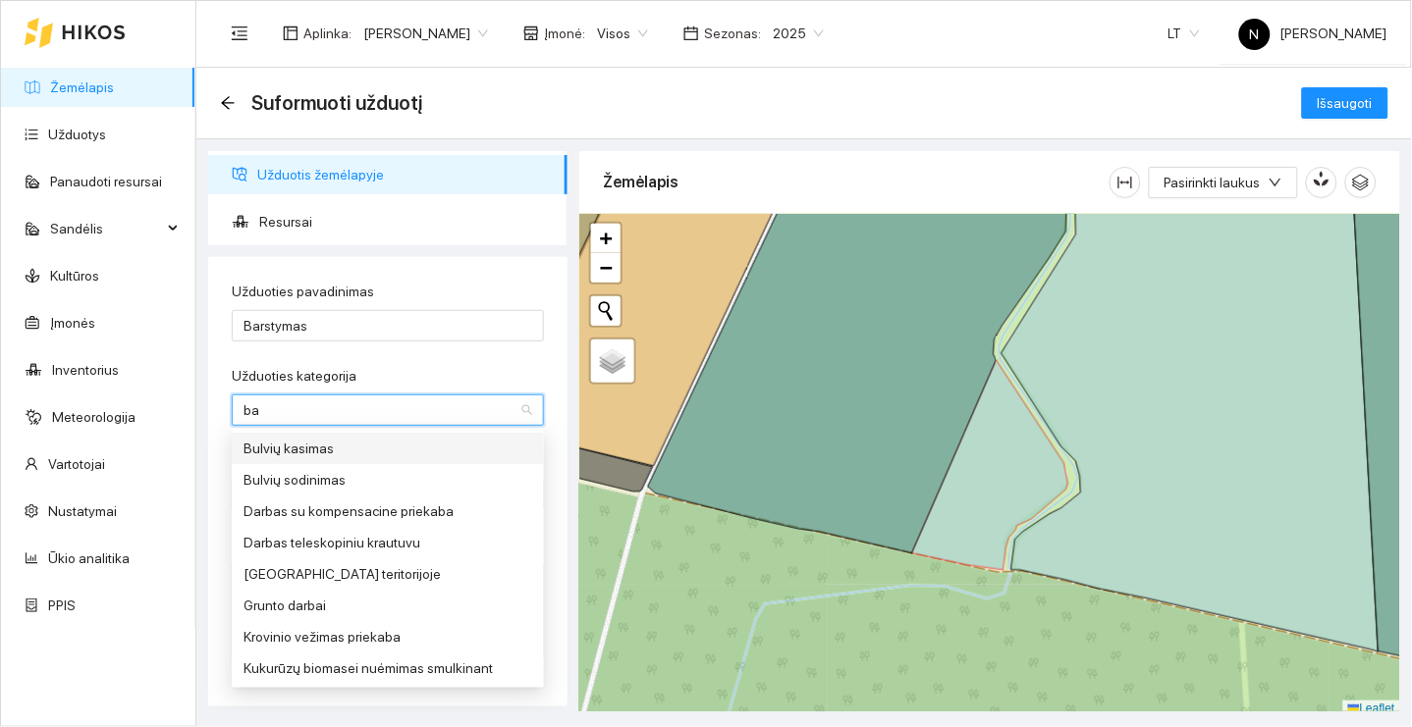
type input "bar"
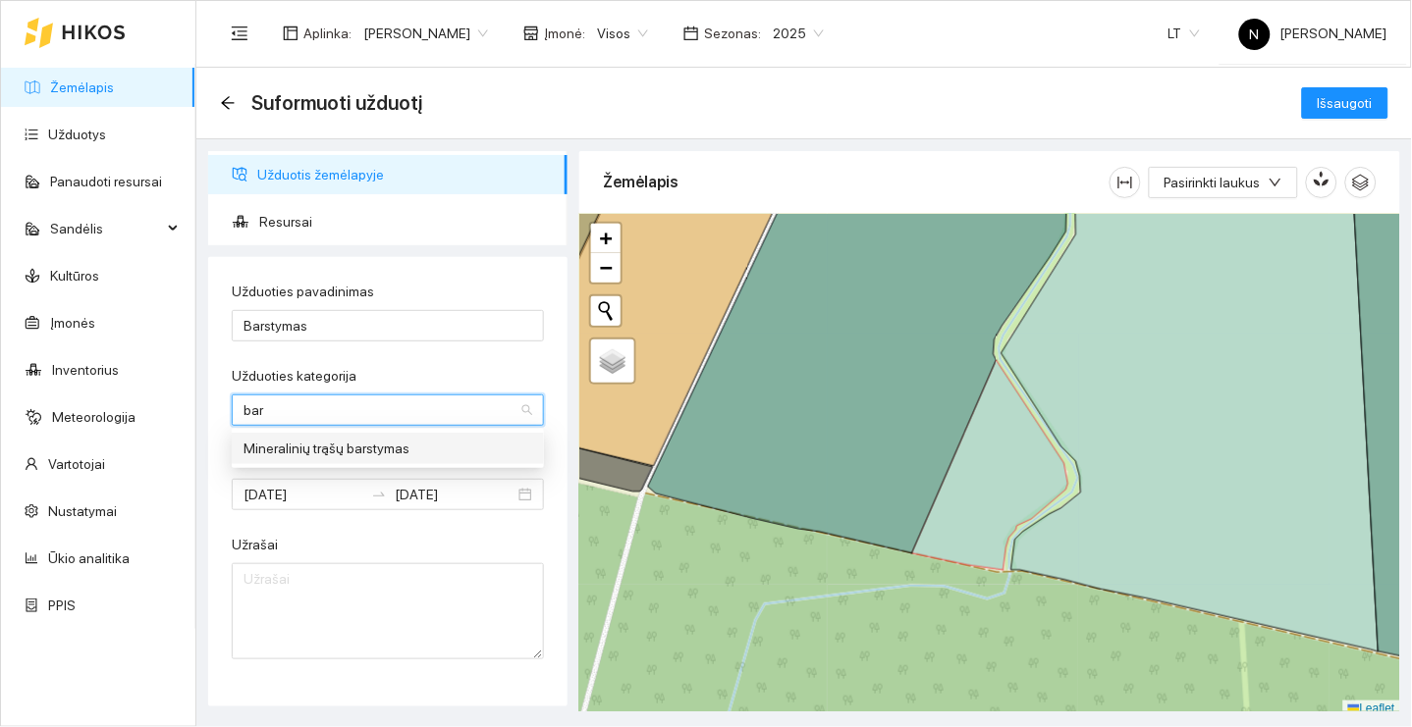
click at [421, 442] on div "Mineralinių trąšų barstymas" at bounding box center [387, 449] width 289 height 22
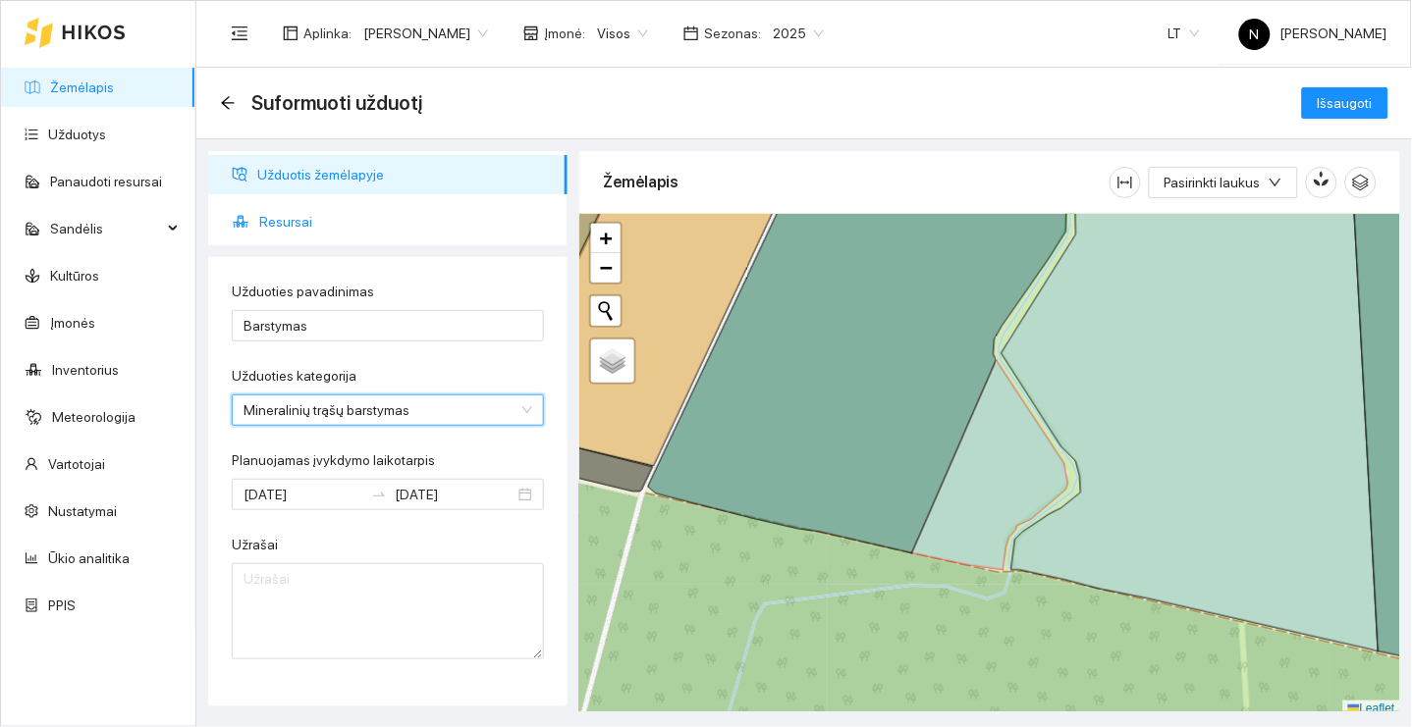
click at [485, 203] on span "Resursai" at bounding box center [405, 221] width 293 height 39
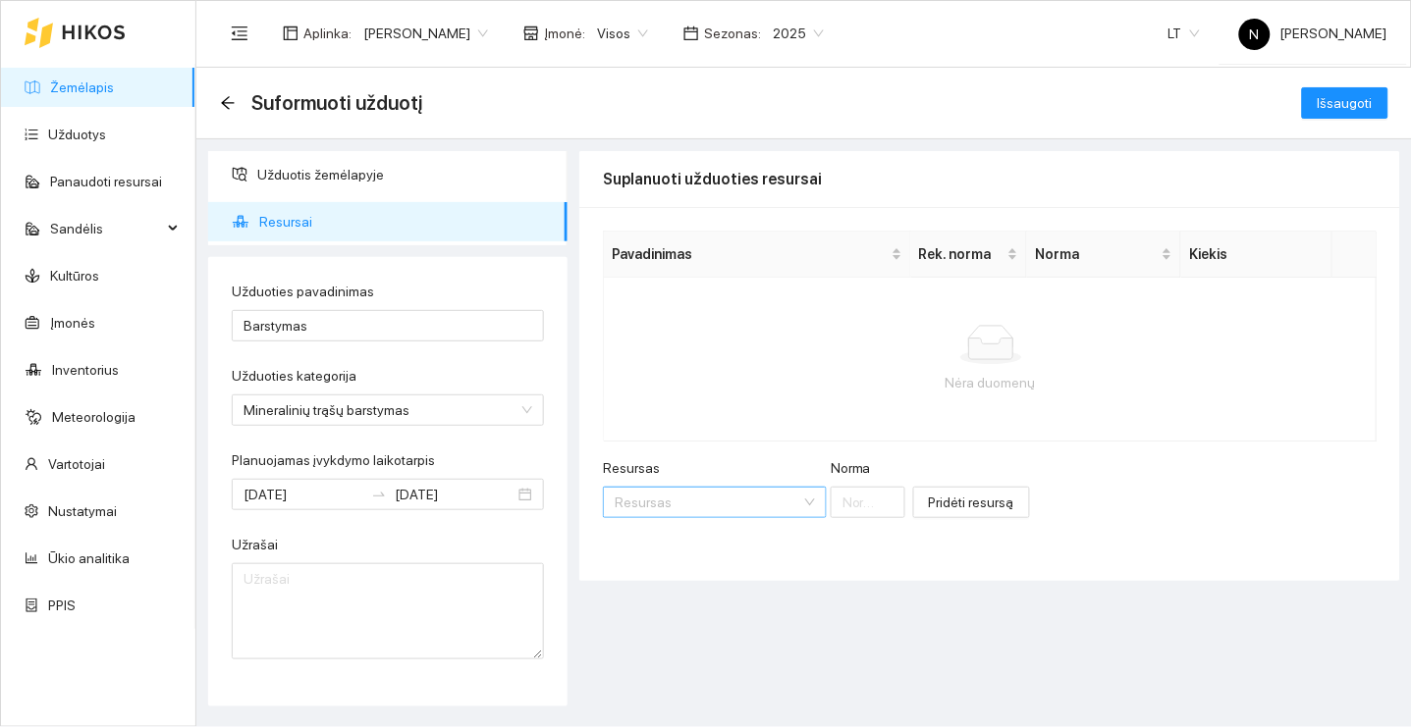
click at [712, 487] on div "Resursas" at bounding box center [715, 502] width 224 height 31
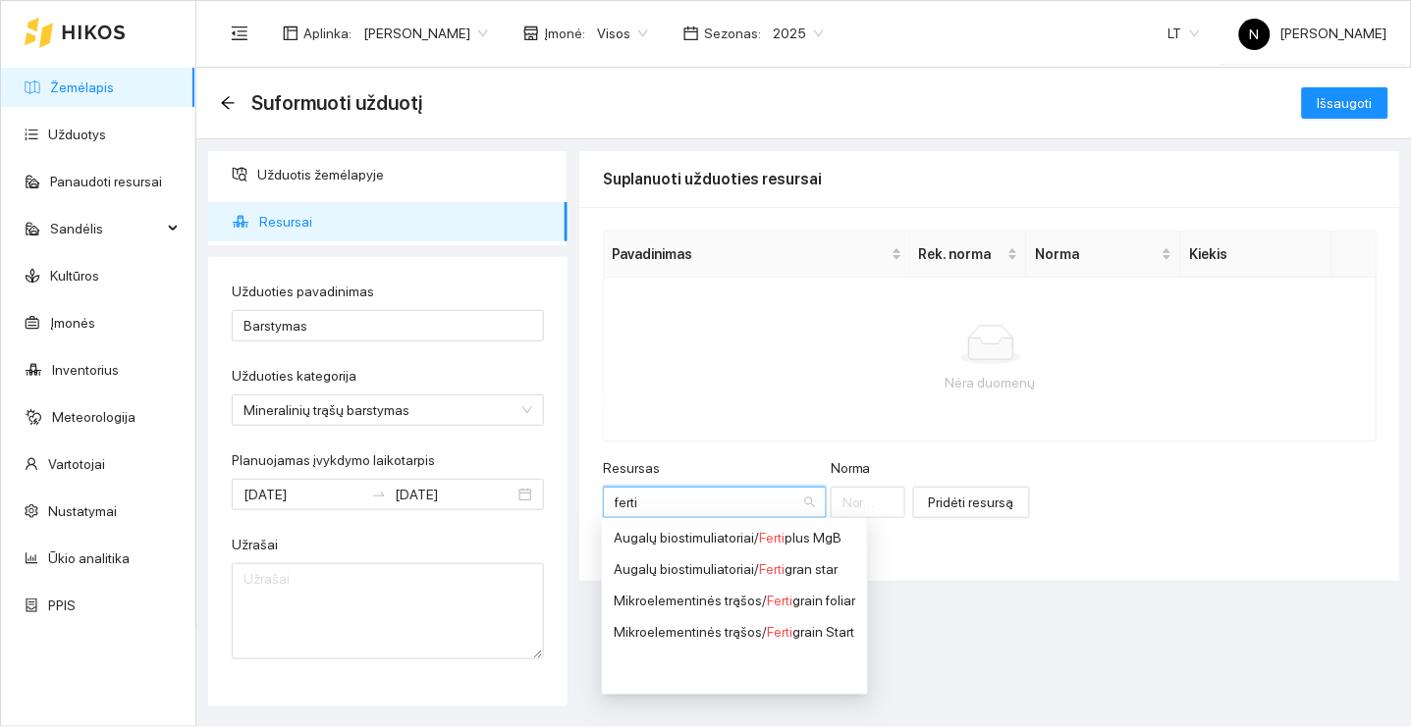
type input "fertip"
click at [759, 532] on span "Fertip" at bounding box center [775, 538] width 33 height 16
type input "1"
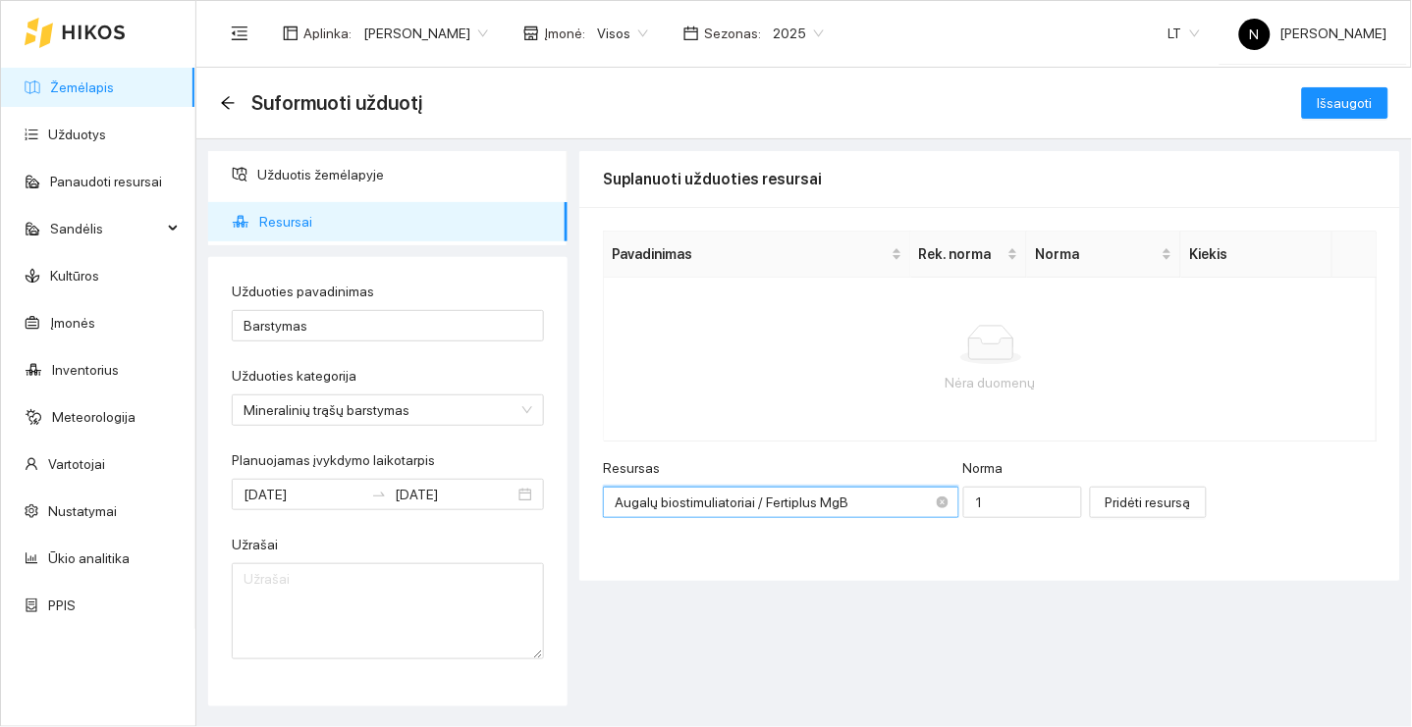
scroll to position [255, 0]
click at [991, 488] on input "1" at bounding box center [1022, 502] width 119 height 31
click at [1017, 514] on input "1" at bounding box center [1022, 502] width 119 height 31
type input "400"
click at [1107, 499] on span "Pridėti resursą" at bounding box center [1147, 503] width 85 height 22
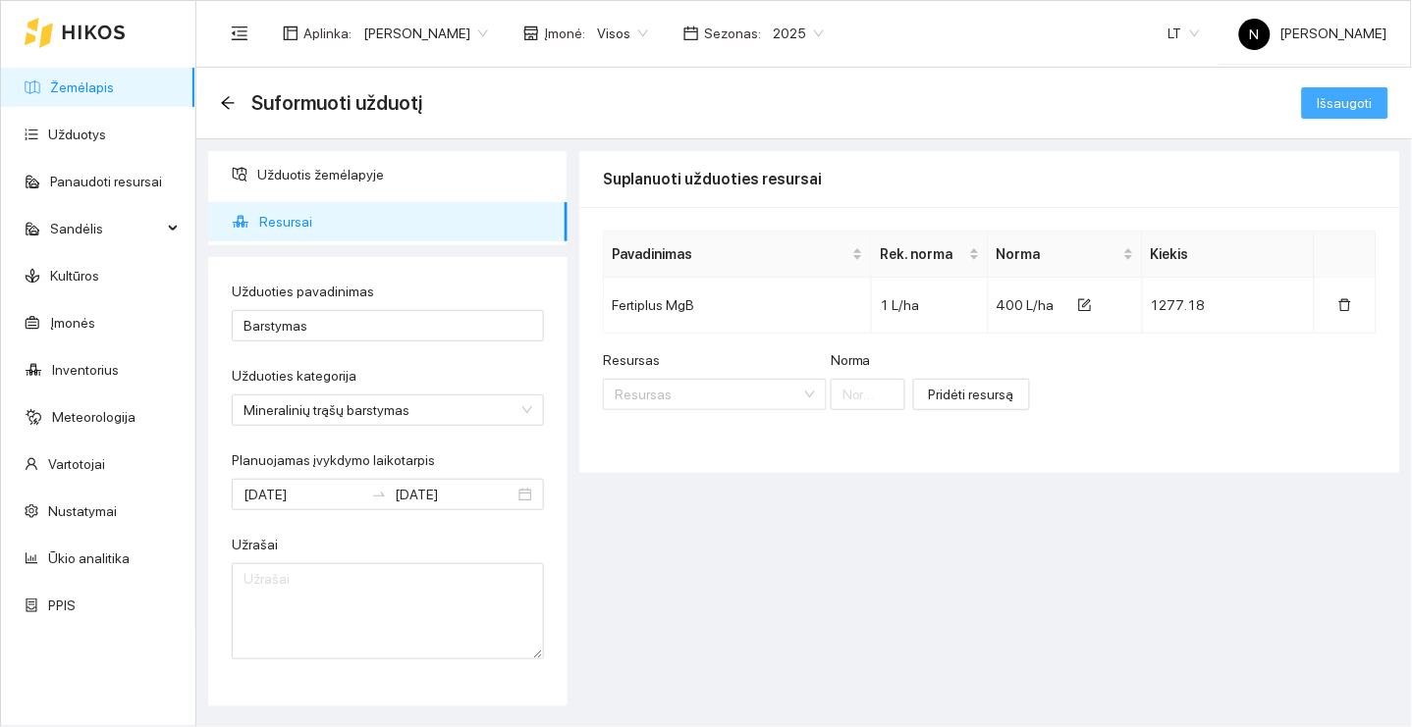
click at [1366, 107] on span "Išsaugoti" at bounding box center [1344, 103] width 55 height 22
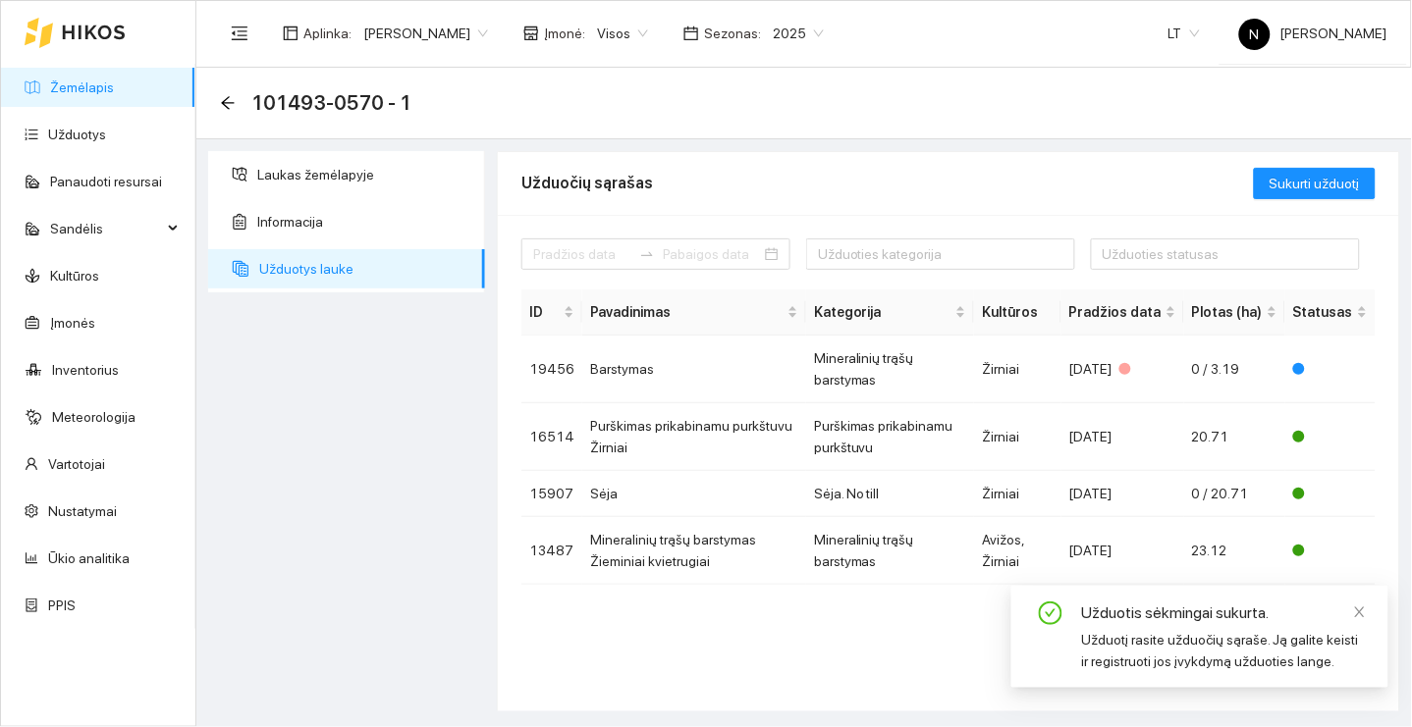
click at [114, 92] on link "Žemėlapis" at bounding box center [82, 88] width 64 height 16
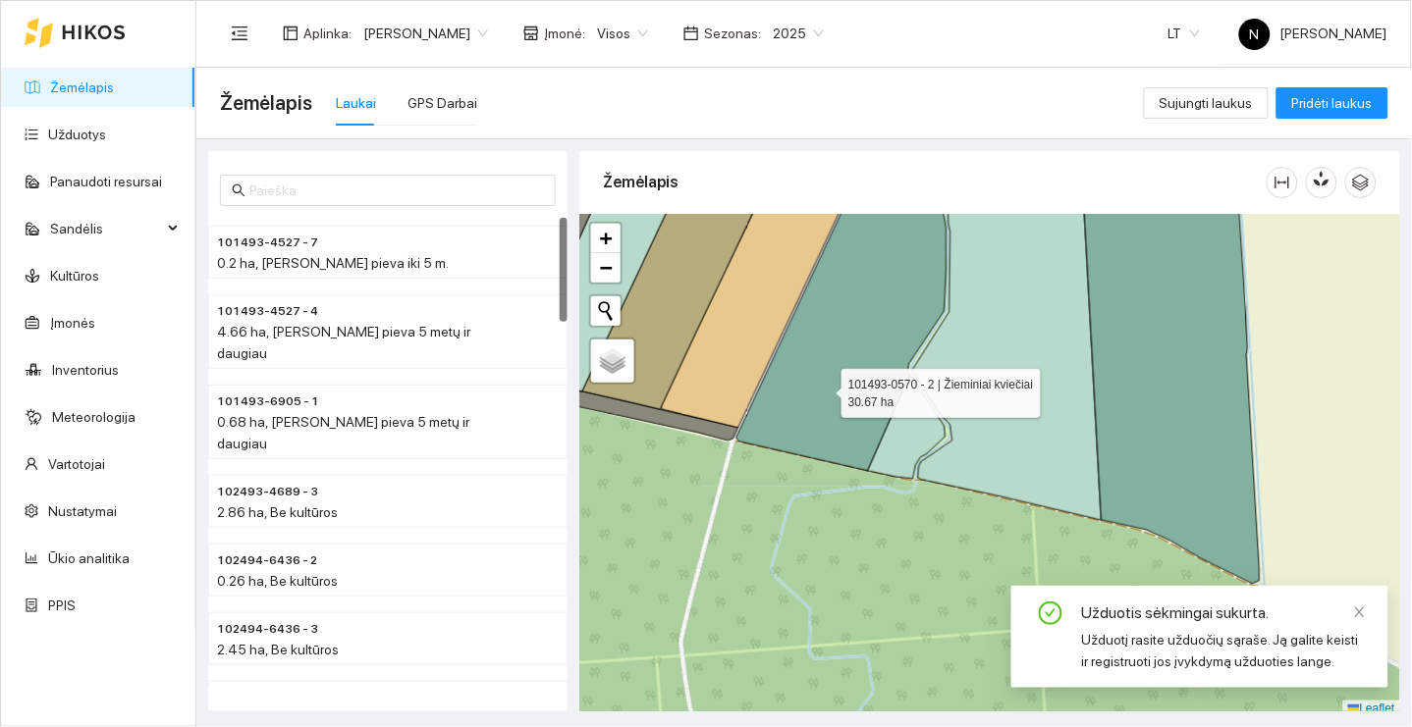
scroll to position [5, 0]
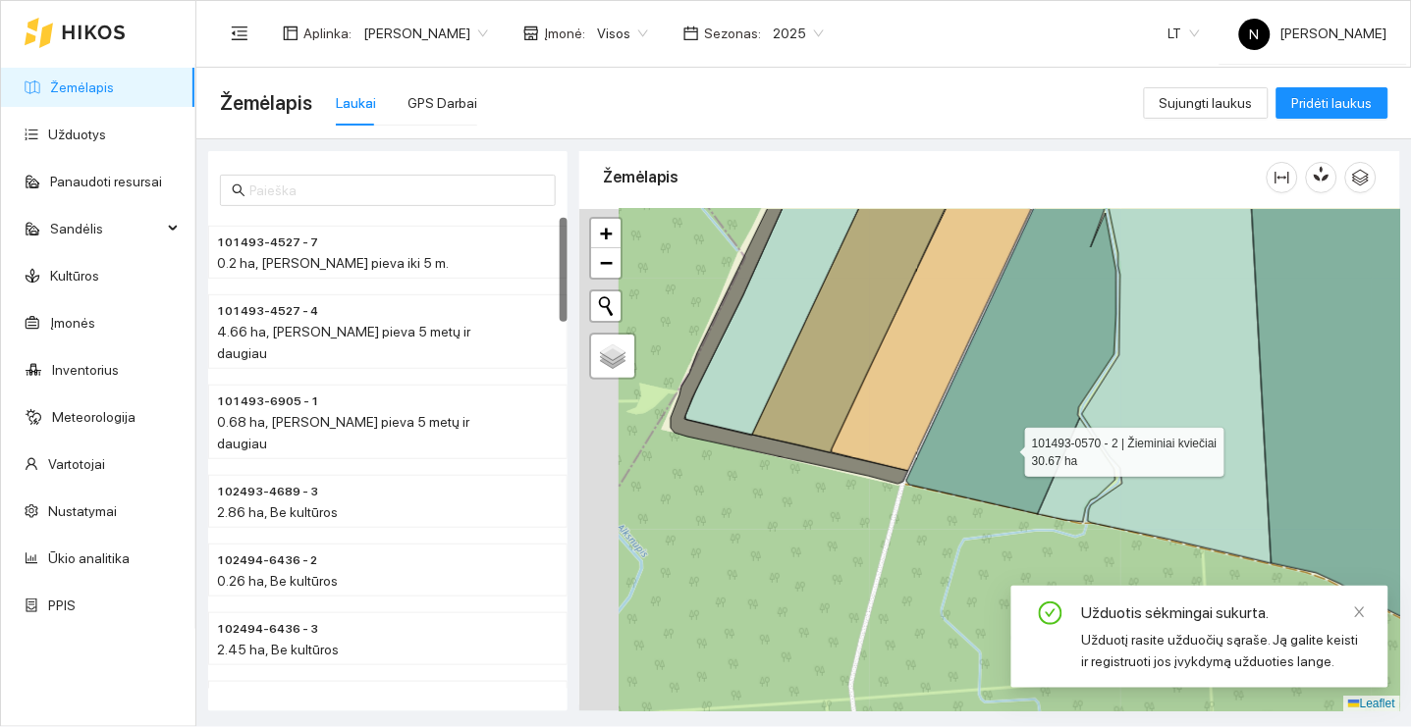
drag, startPoint x: 824, startPoint y: 389, endPoint x: 994, endPoint y: 437, distance: 176.5
click at [994, 437] on icon at bounding box center [1011, 360] width 210 height 308
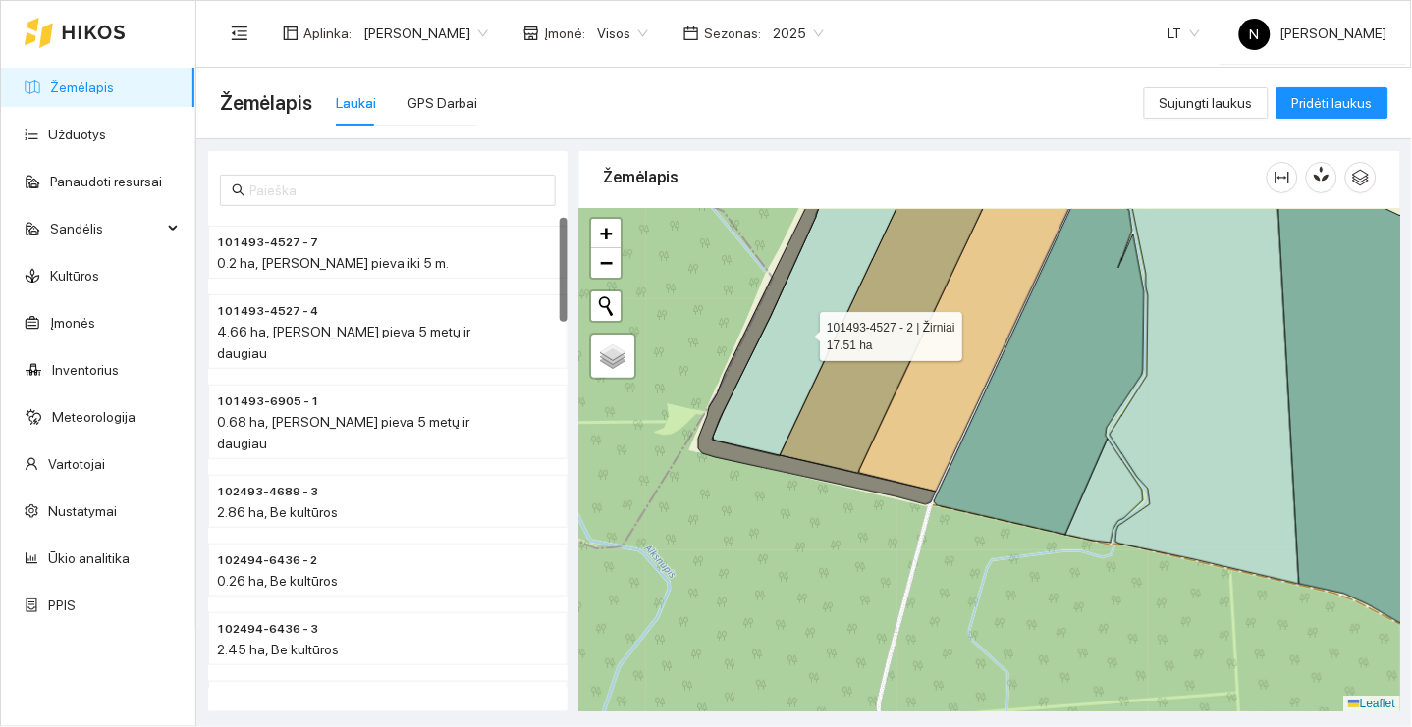
click at [802, 332] on icon at bounding box center [816, 307] width 207 height 298
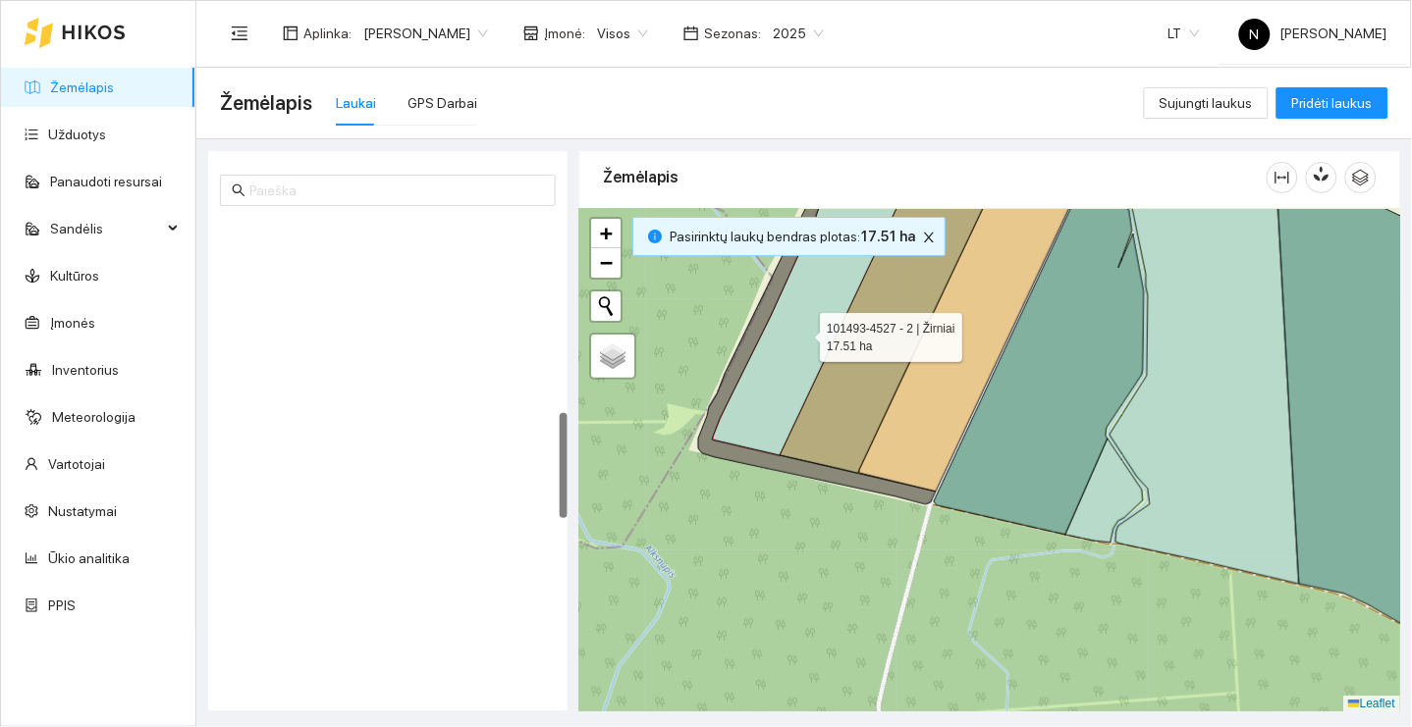
scroll to position [864, 0]
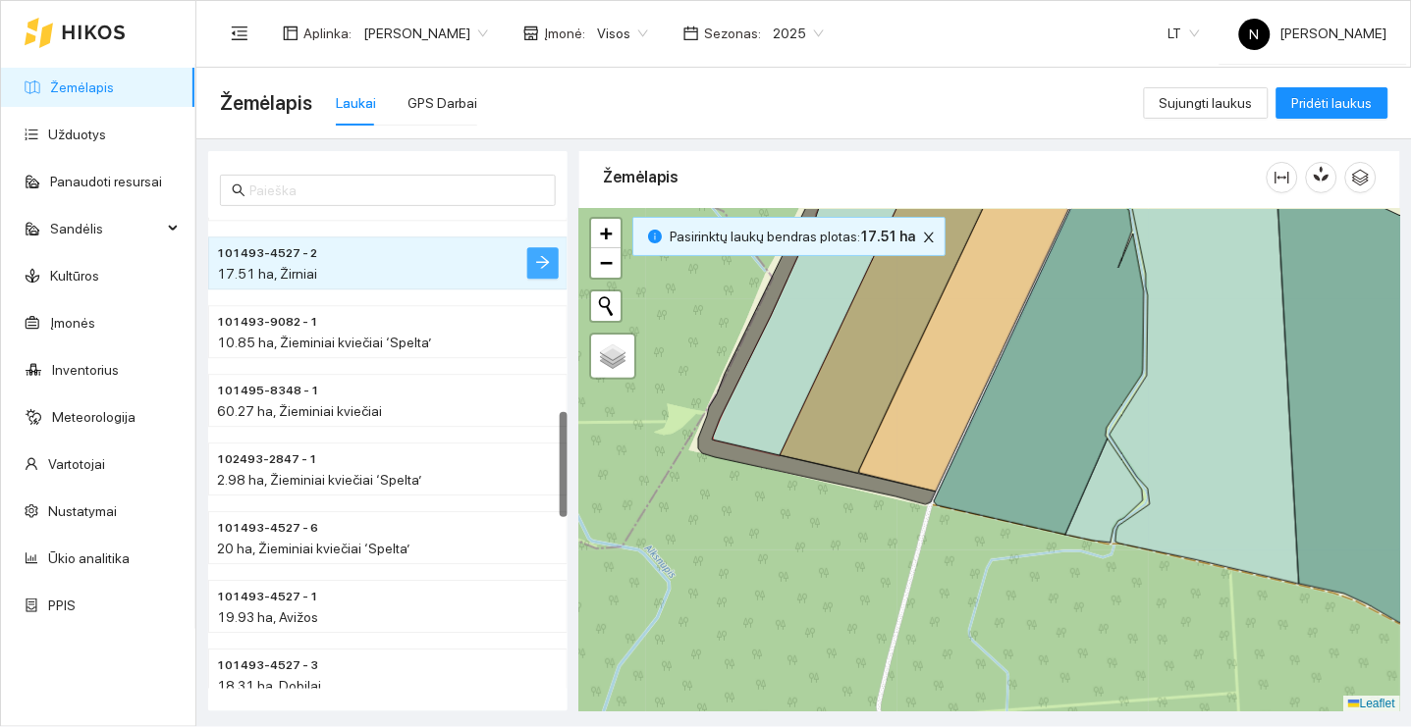
click at [533, 263] on button "button" at bounding box center [542, 262] width 31 height 31
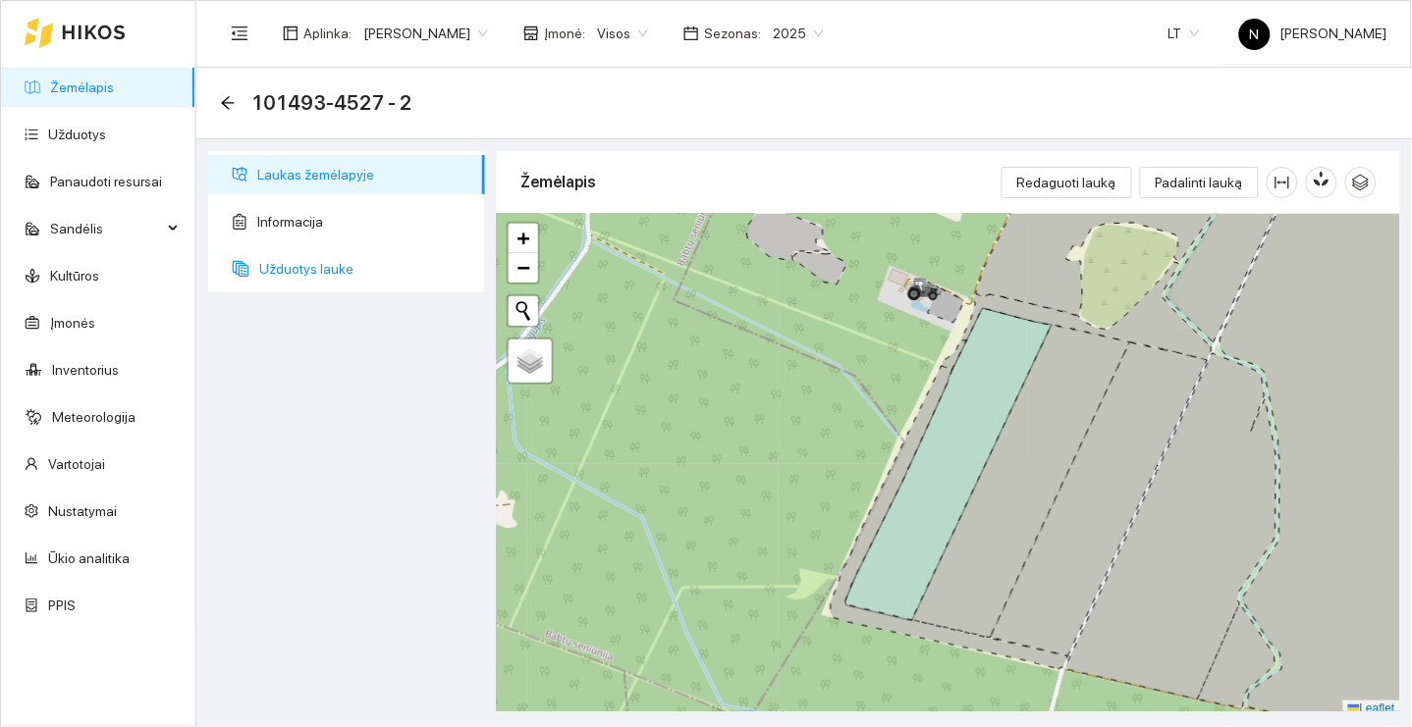
click at [365, 272] on span "Užduotys lauke" at bounding box center [364, 268] width 210 height 39
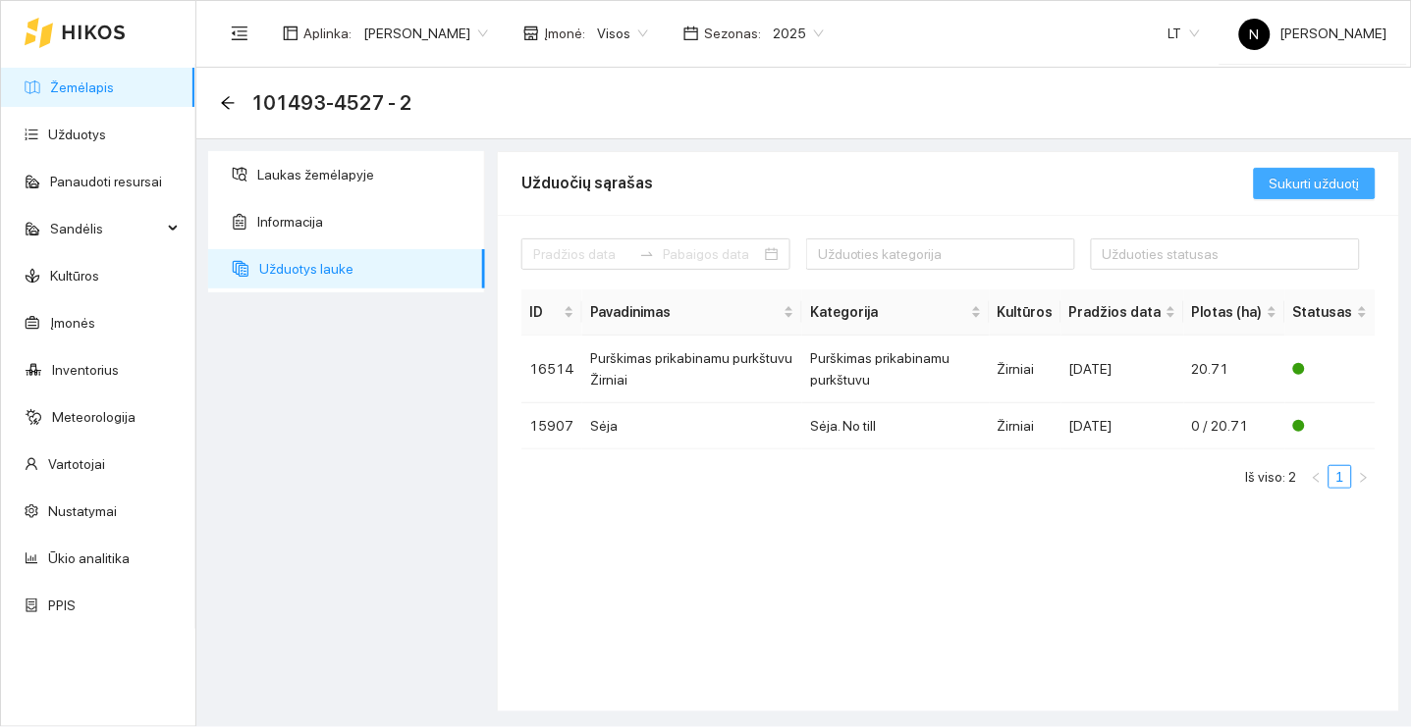
click at [1281, 197] on button "Sukurti užduotį" at bounding box center [1315, 183] width 122 height 31
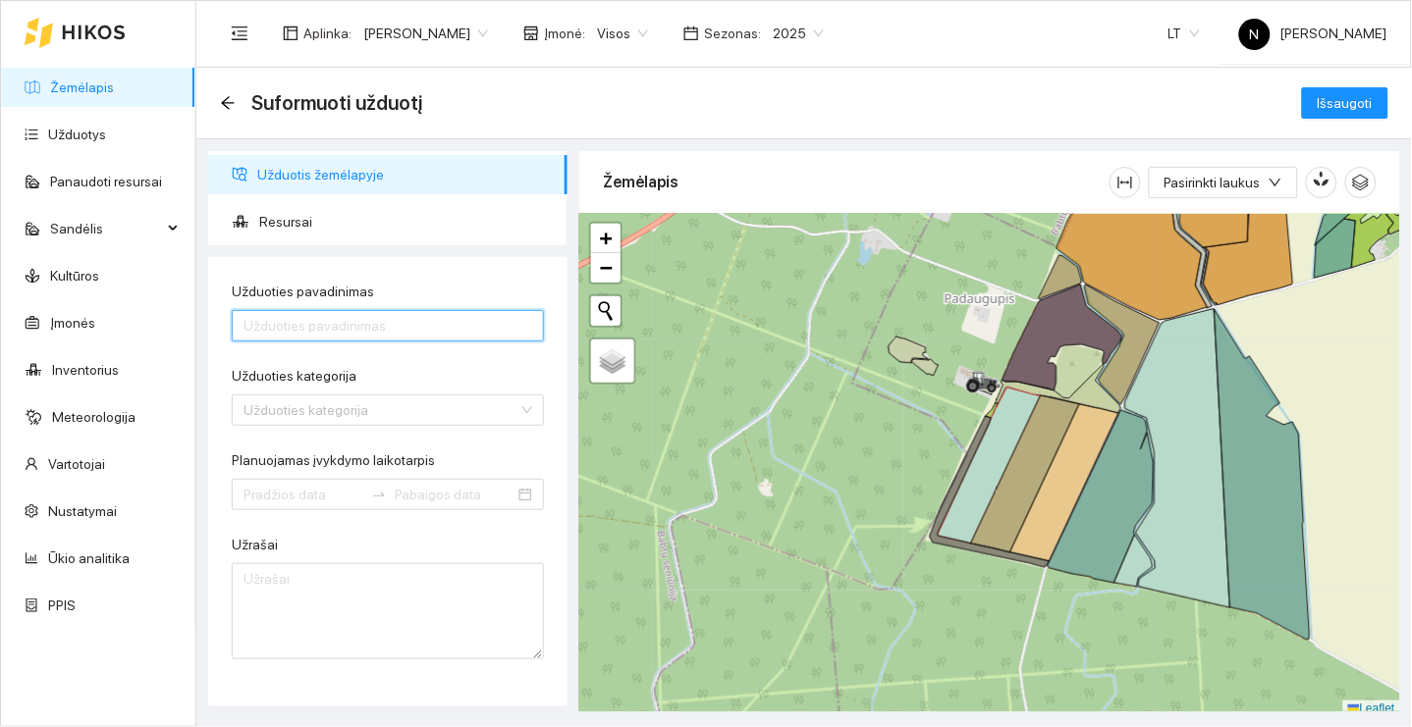
click at [451, 337] on input "Užduoties pavadinimas" at bounding box center [388, 325] width 312 height 31
type input "Barstymas"
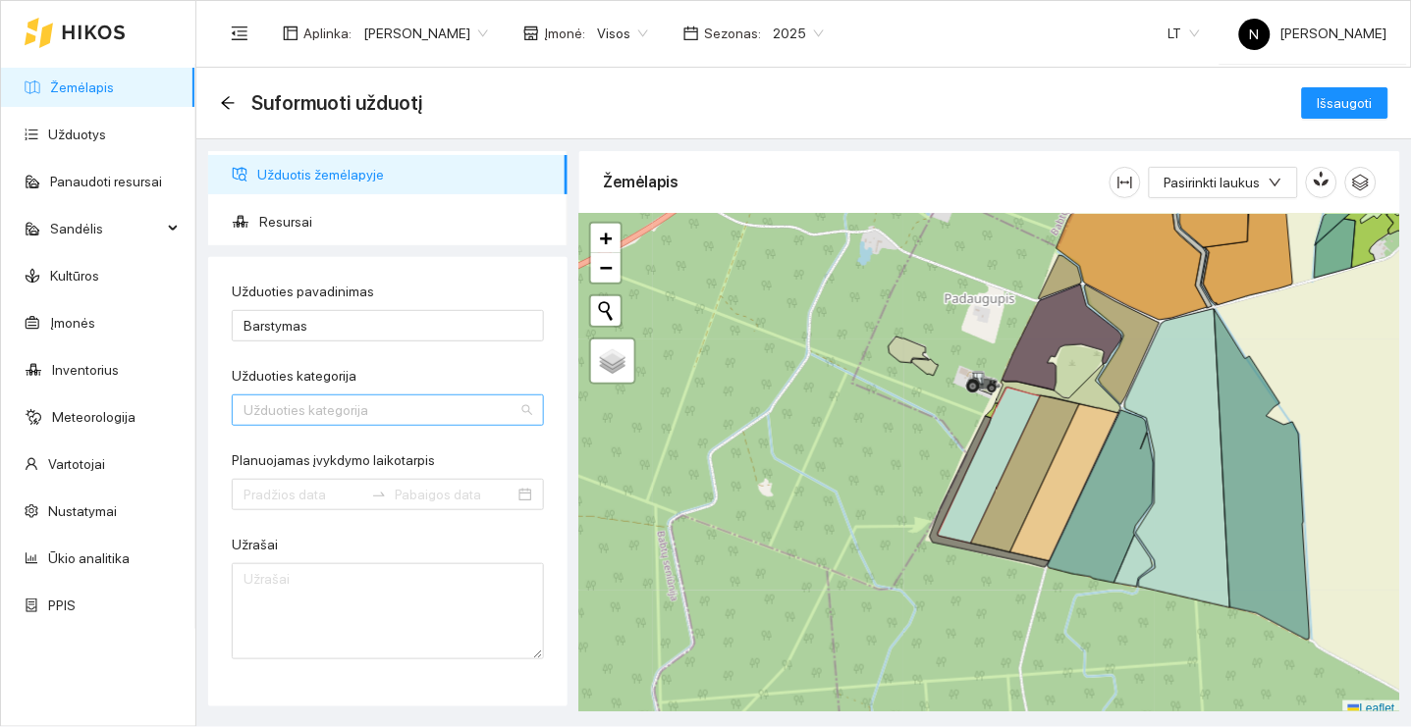
click at [416, 409] on input "Užduoties kategorija" at bounding box center [380, 410] width 275 height 29
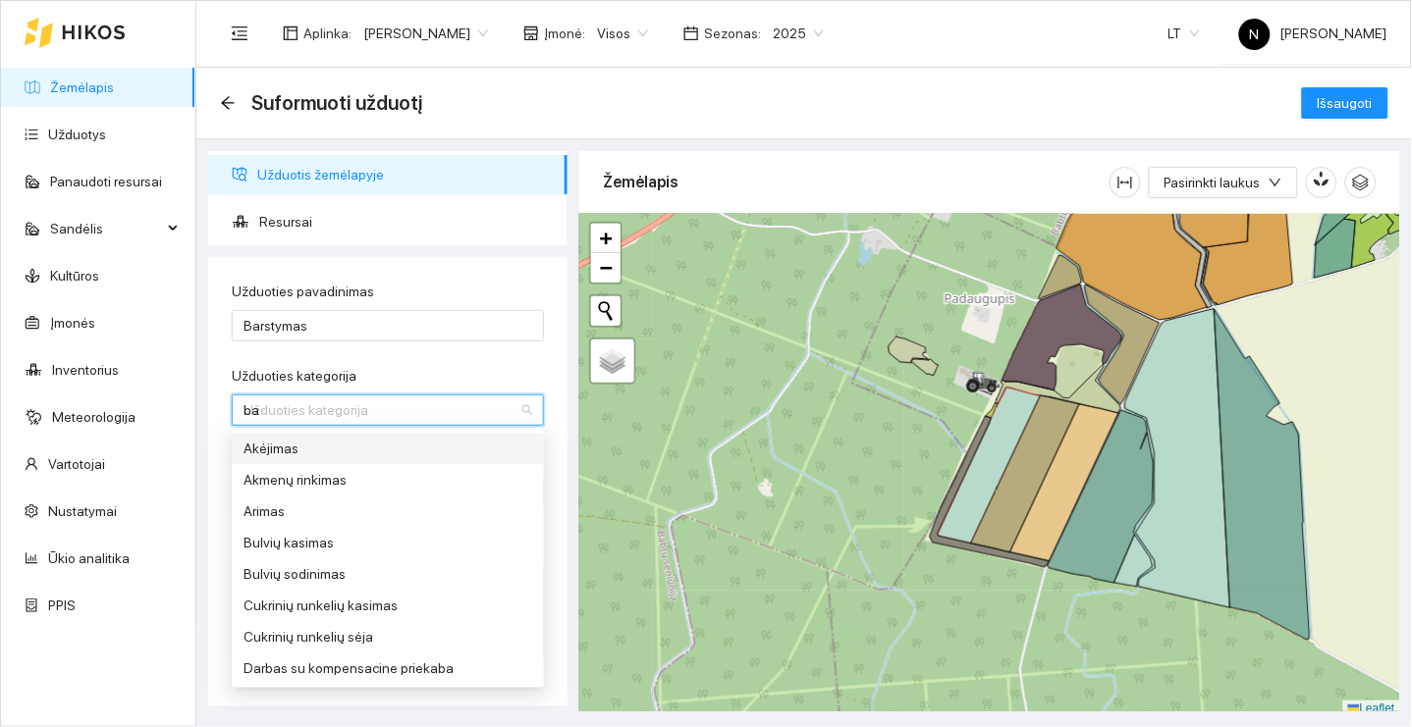
type input "bar"
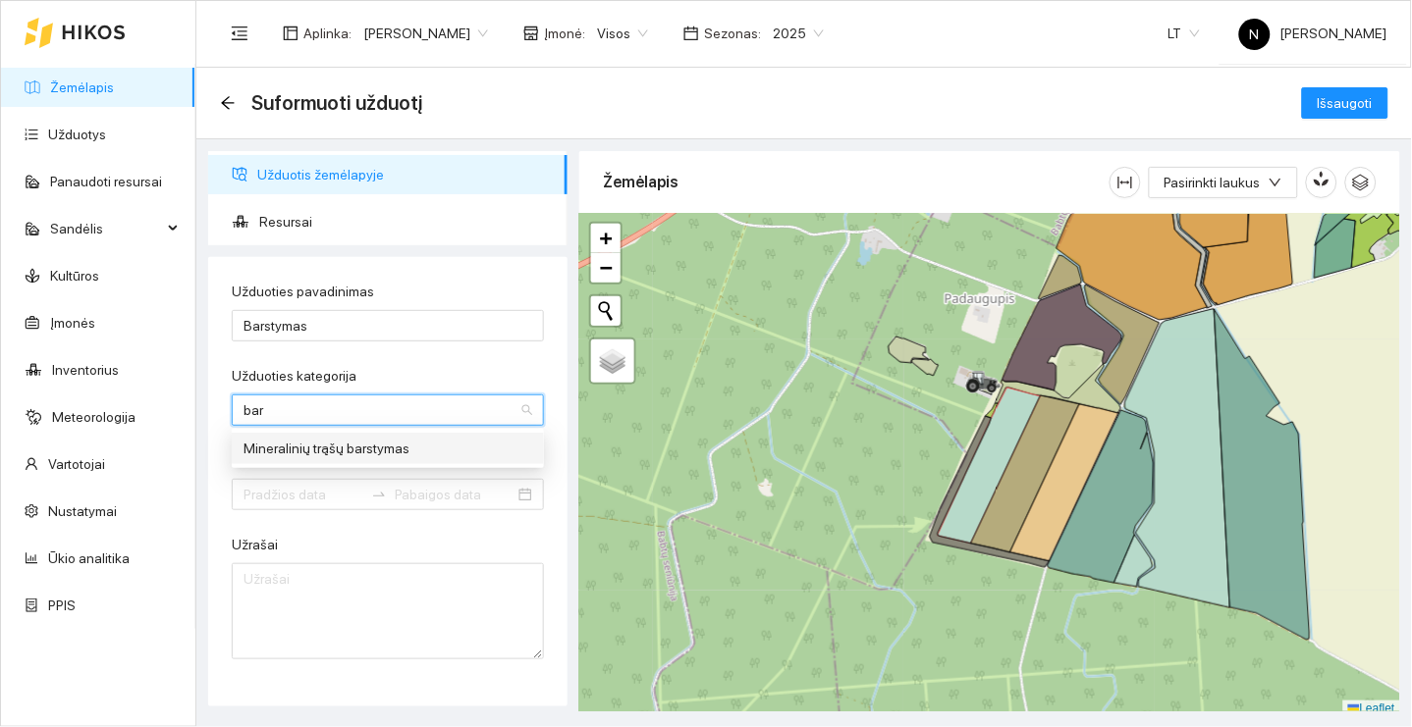
click at [449, 447] on div "Mineralinių trąšų barstymas" at bounding box center [387, 449] width 289 height 22
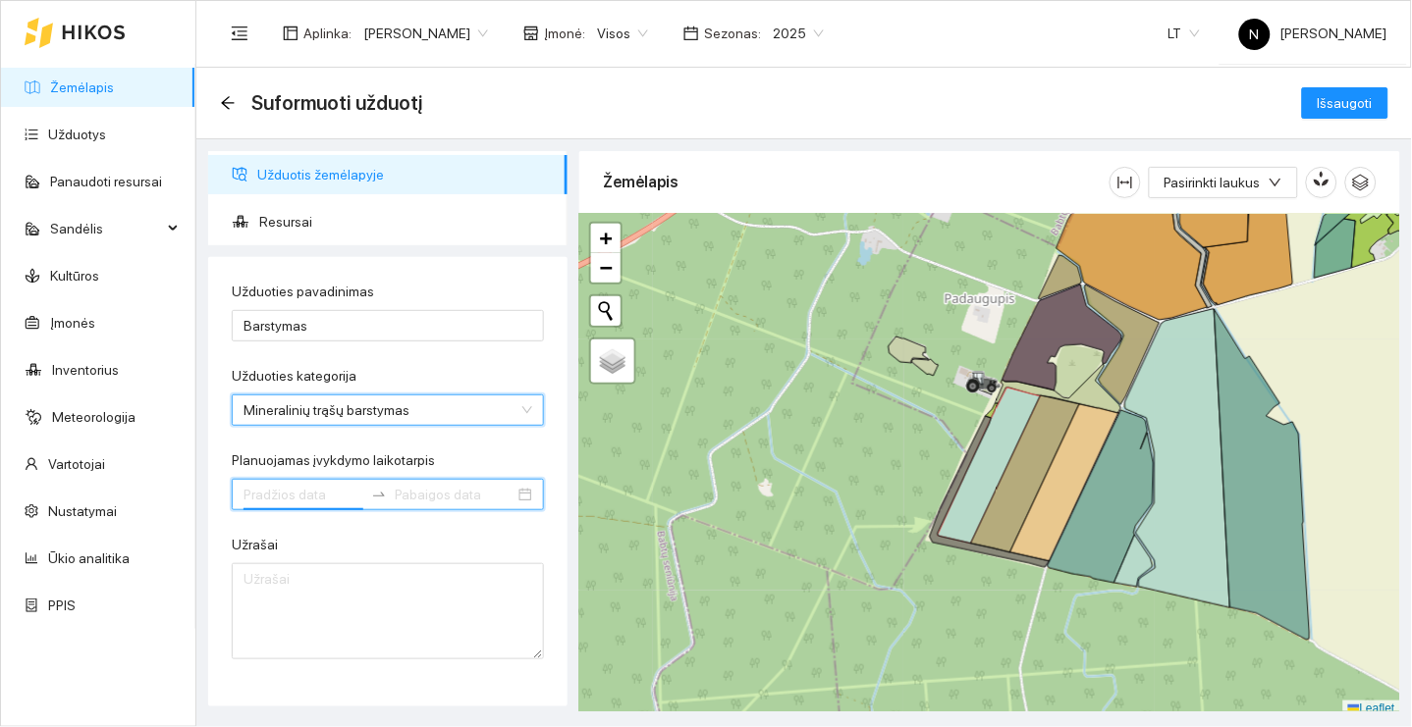
click at [311, 489] on input "Planuojamas įvykdymo laikotarpis" at bounding box center [303, 495] width 120 height 22
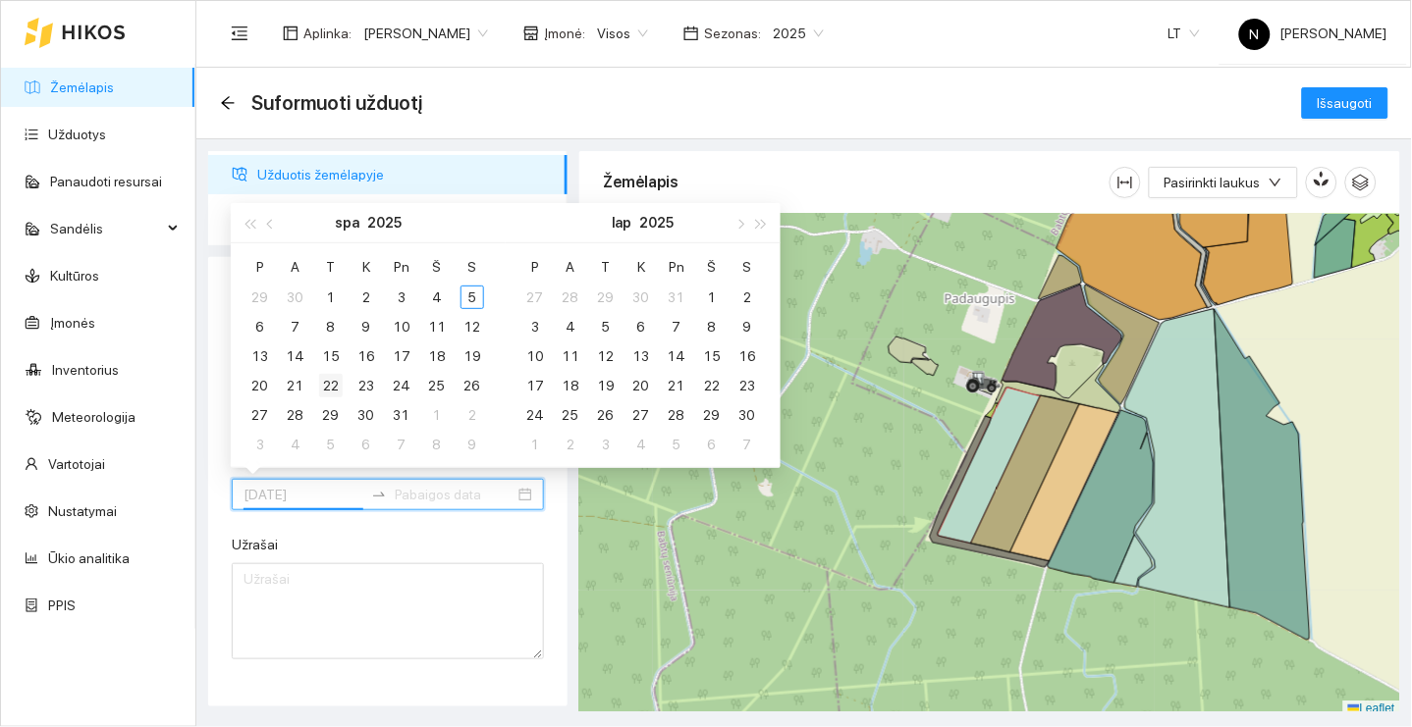
type input "2025-10-22"
click at [333, 382] on div "22" at bounding box center [331, 386] width 24 height 24
type input "2025-10-22"
click at [278, 223] on button "button" at bounding box center [271, 222] width 22 height 39
type input "[DATE]"
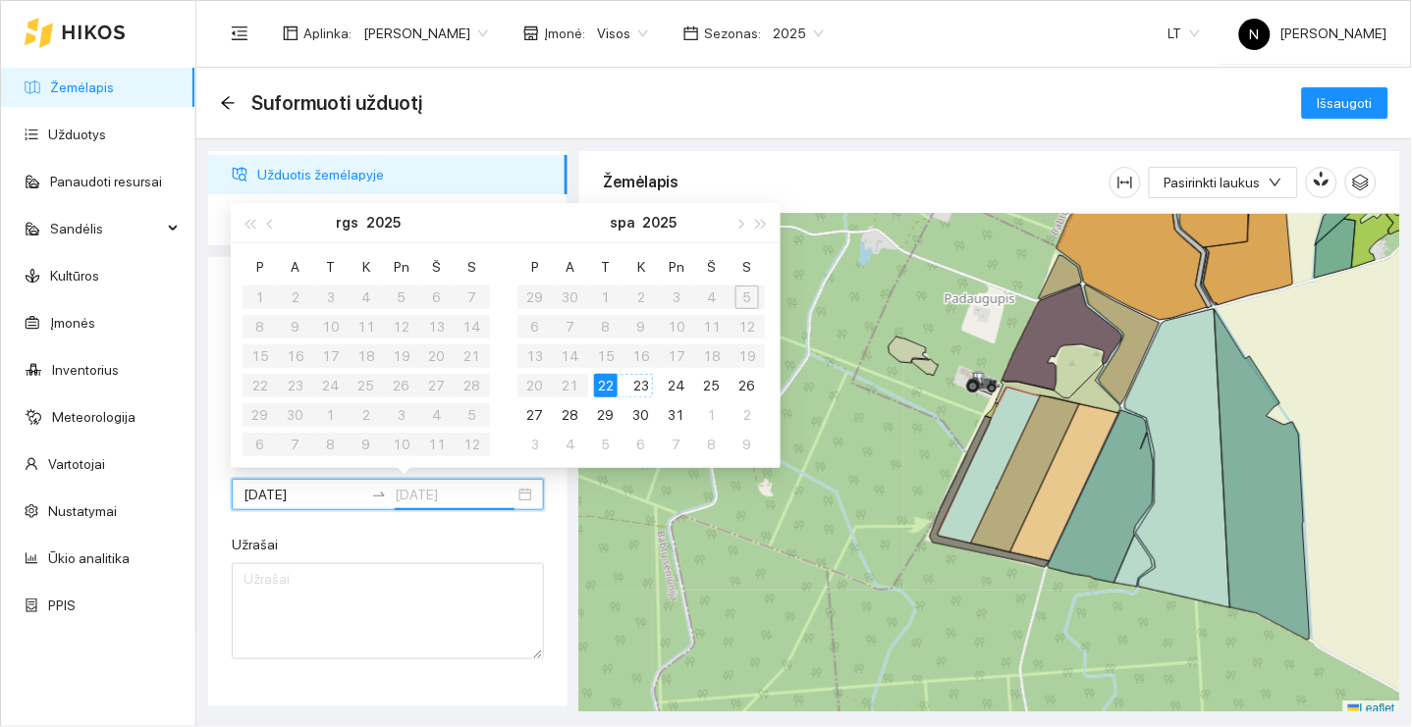
type input "2025-10-22"
click at [605, 376] on div "22" at bounding box center [606, 386] width 24 height 24
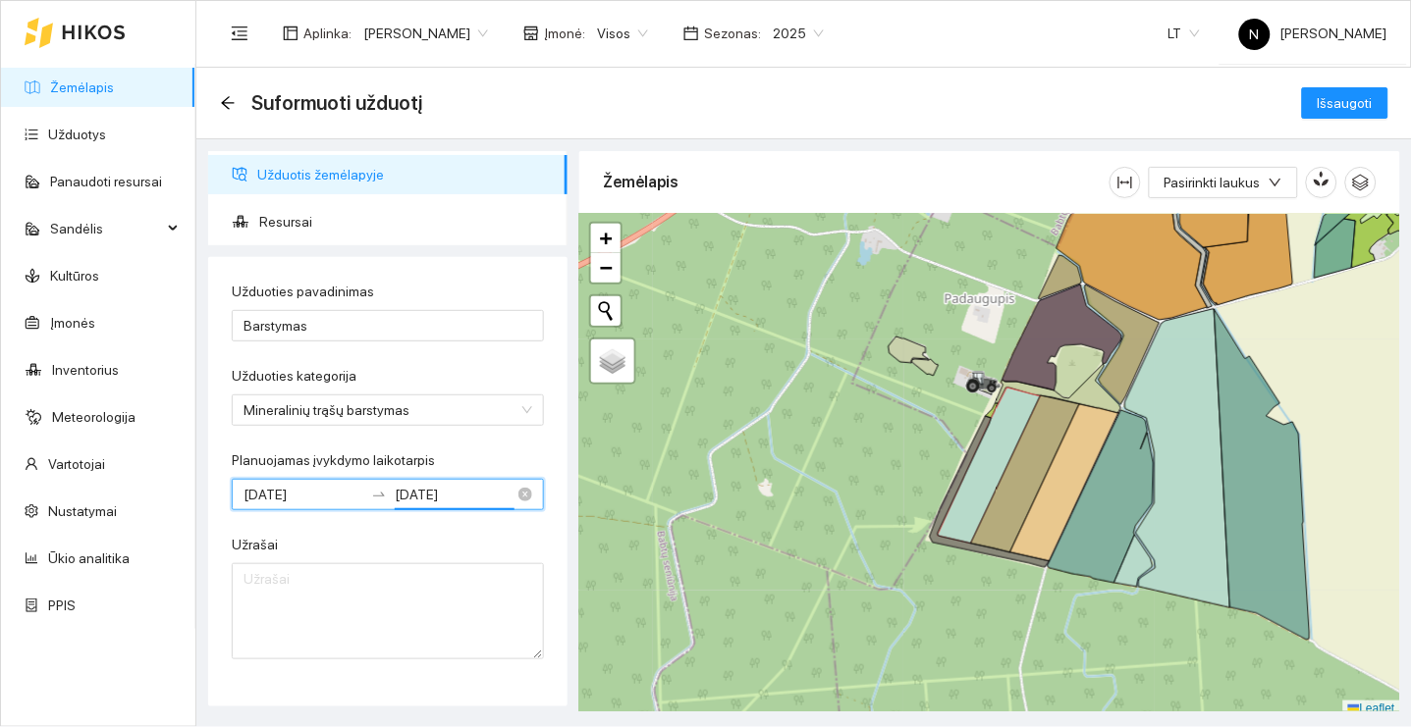
click at [308, 486] on input "2025-10-22" at bounding box center [303, 495] width 120 height 22
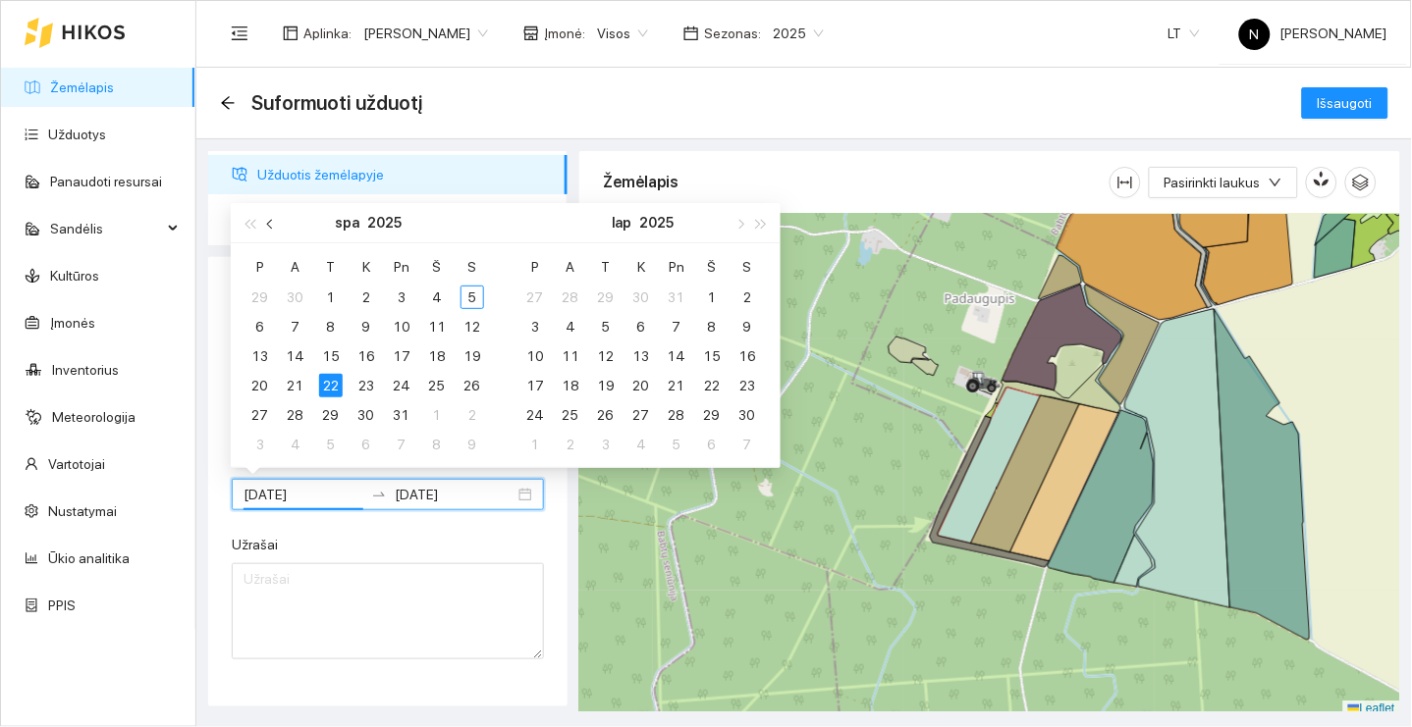
click at [278, 223] on button "button" at bounding box center [271, 222] width 22 height 39
type input "2025-09-22"
click at [265, 384] on div "22" at bounding box center [260, 386] width 24 height 24
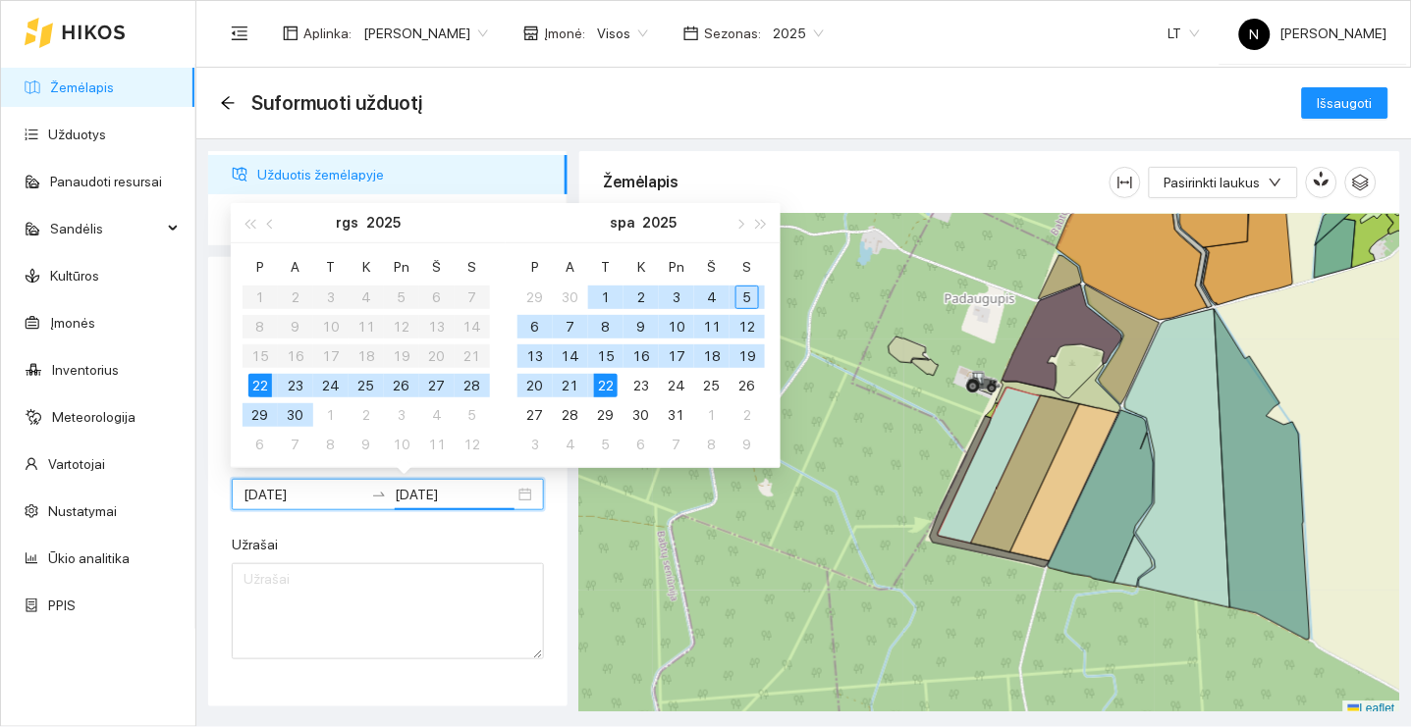
click at [265, 384] on div "22" at bounding box center [260, 386] width 24 height 24
type input "2025-09-22"
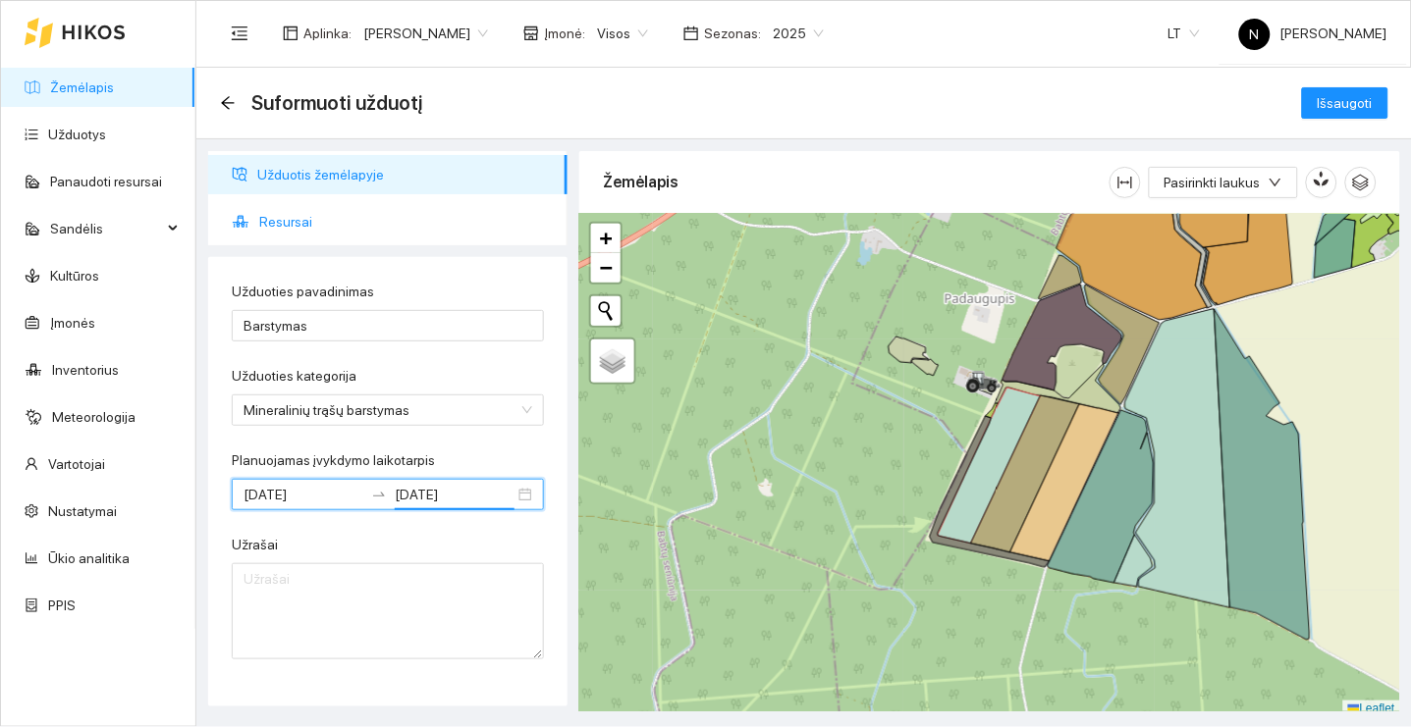
click at [455, 217] on span "Resursai" at bounding box center [405, 221] width 293 height 39
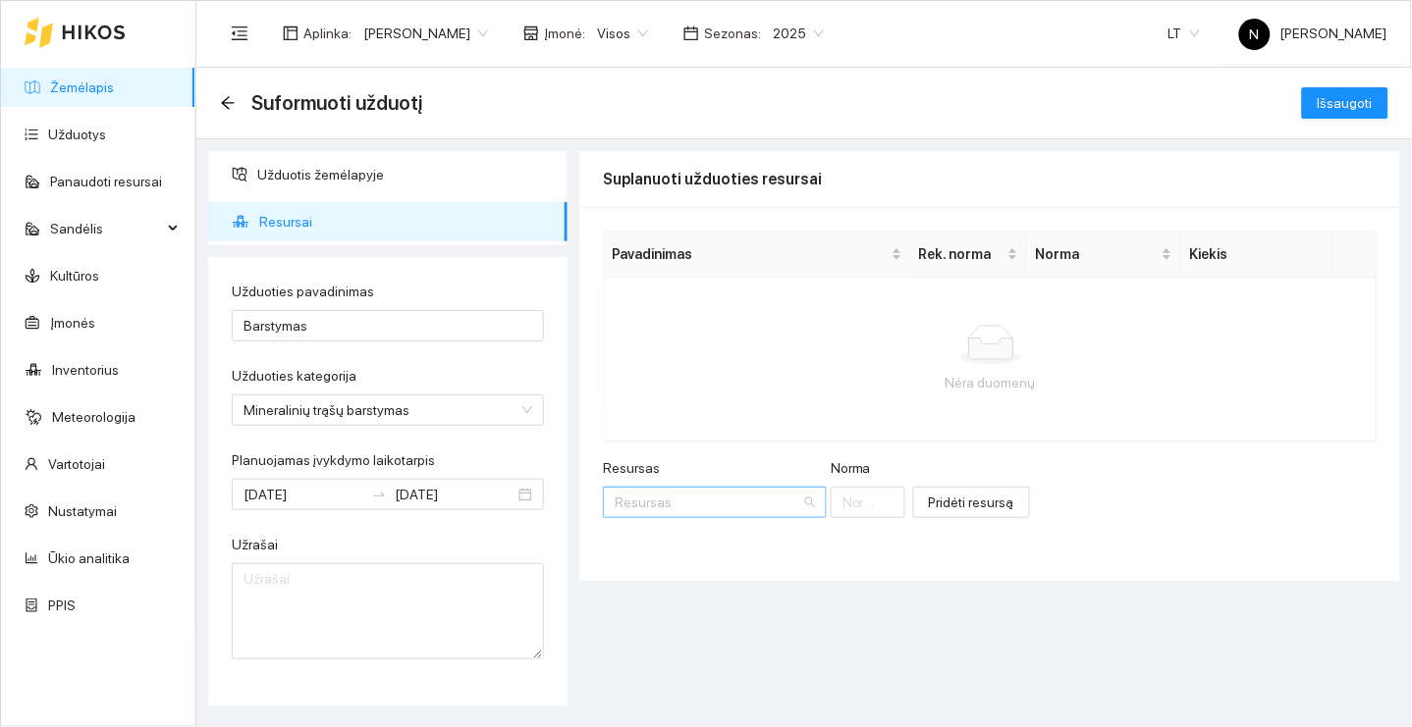
click at [712, 492] on input "Resursas" at bounding box center [708, 502] width 187 height 29
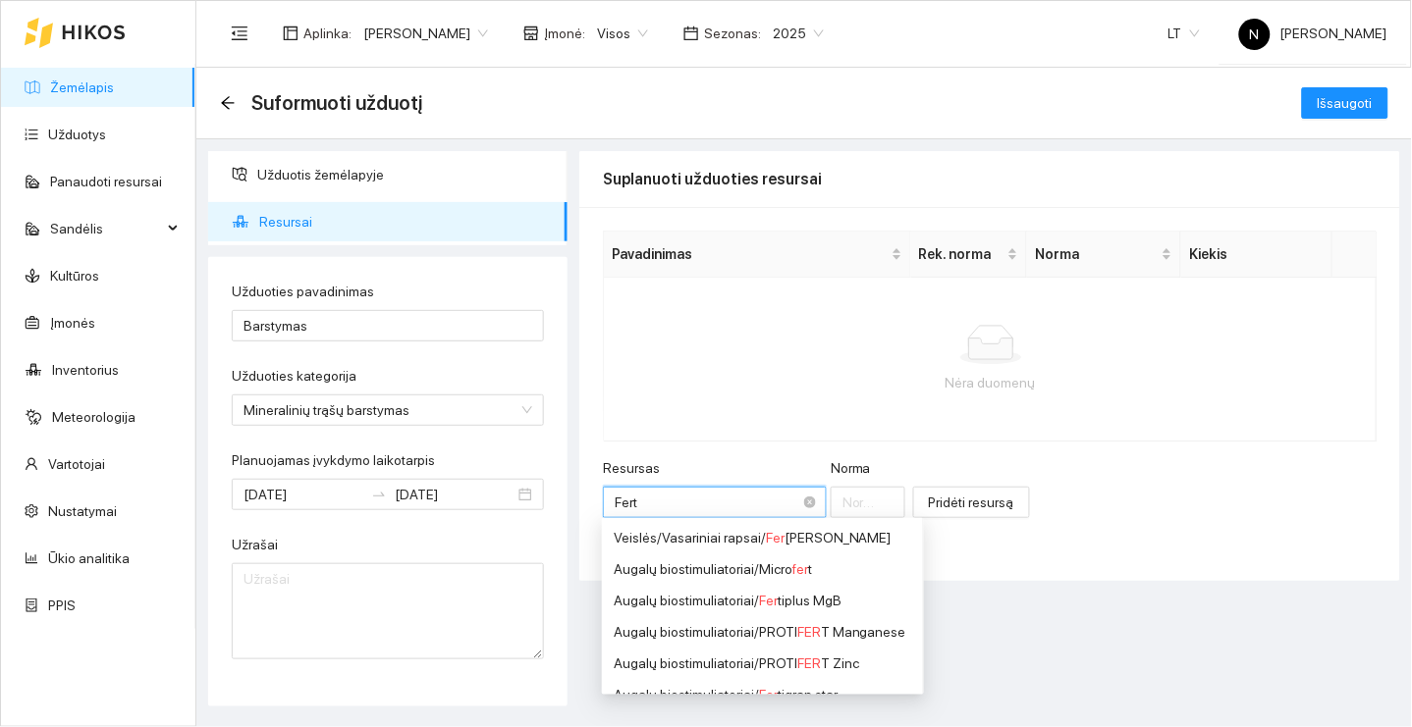
type input "Ferti"
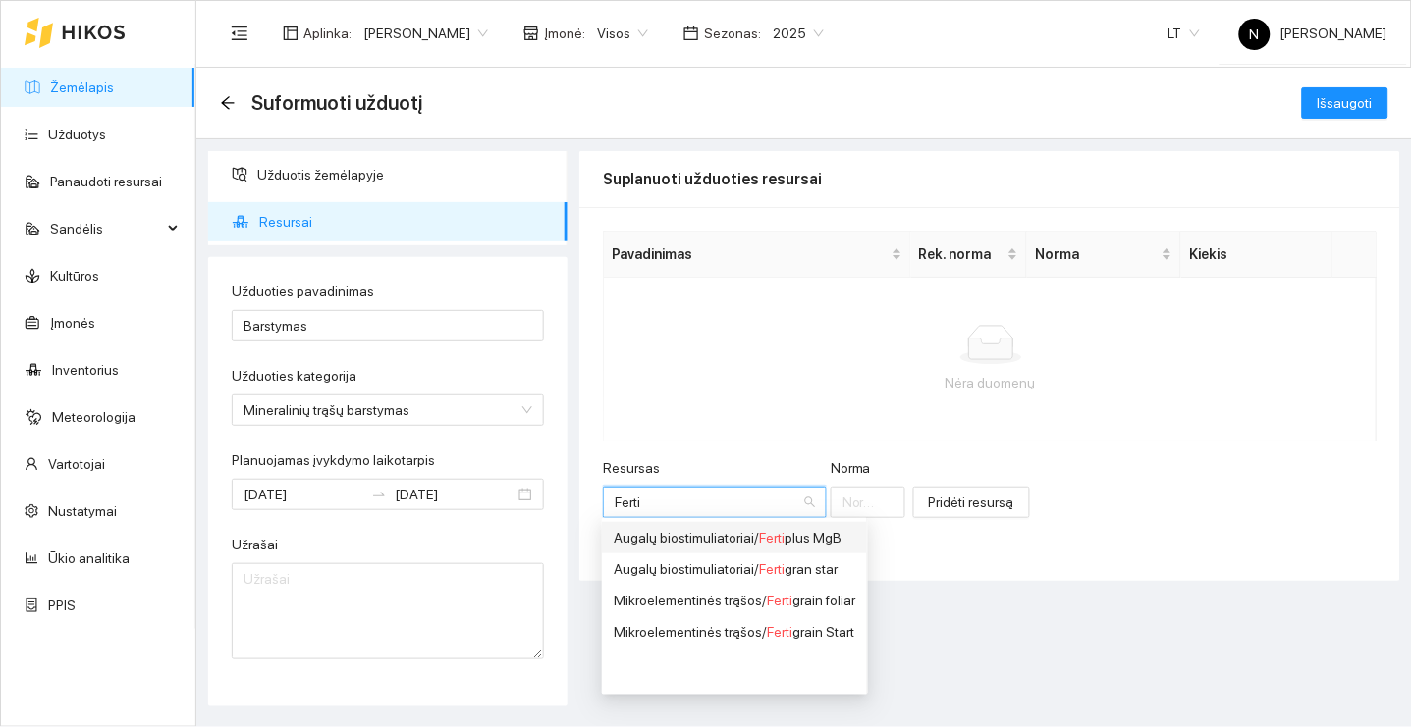
click at [778, 547] on div "Augalų biostimuliatoriai / Ferti plus MgB" at bounding box center [735, 538] width 242 height 22
type input "1"
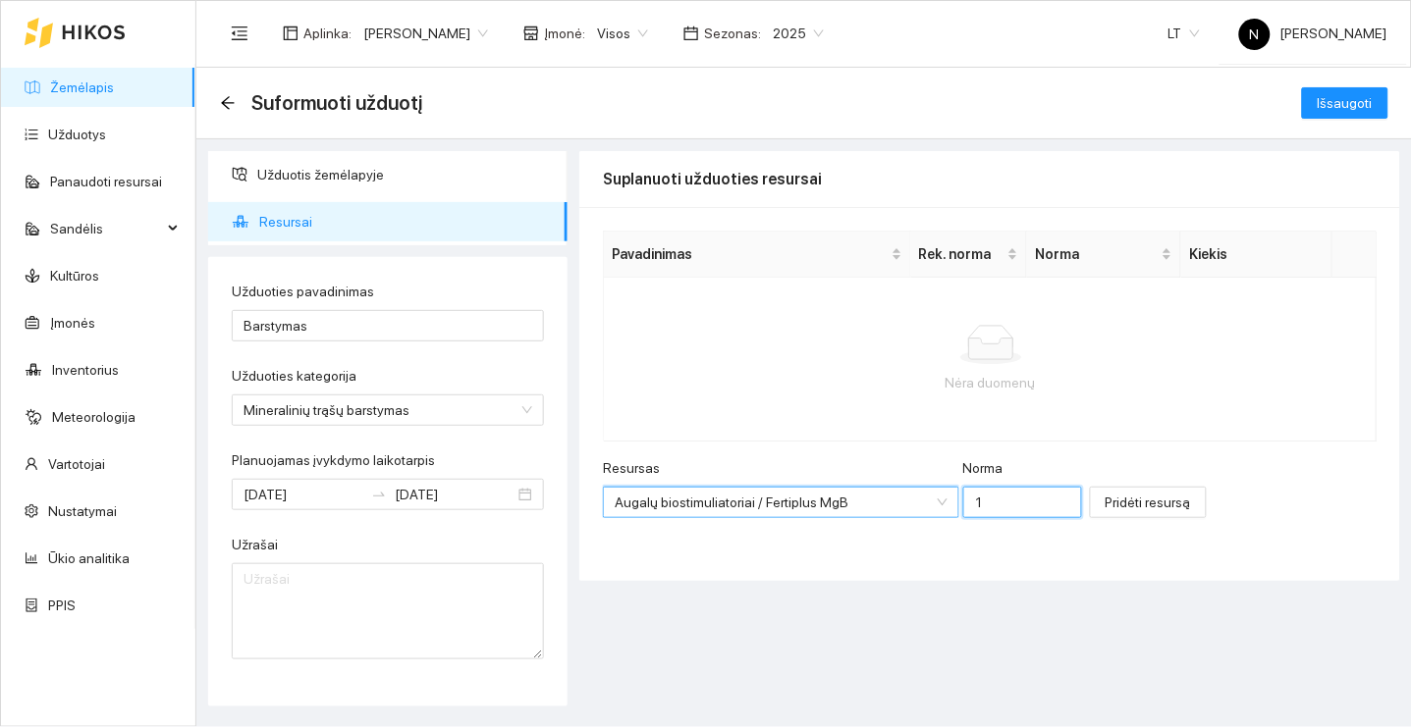
click at [1008, 510] on input "1" at bounding box center [1022, 502] width 119 height 31
type input "250"
click at [1170, 502] on span "Pridėti resursą" at bounding box center [1147, 503] width 85 height 22
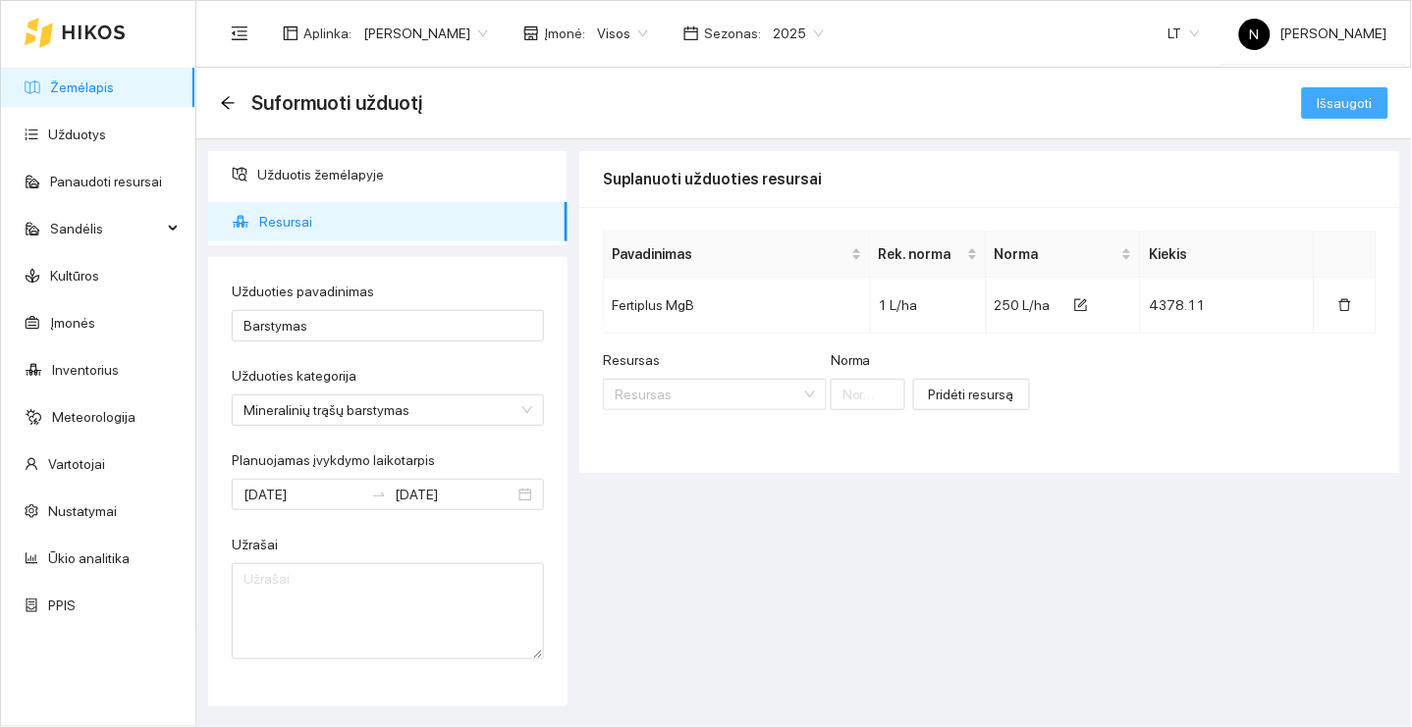
click at [1371, 99] on span "Išsaugoti" at bounding box center [1344, 103] width 55 height 22
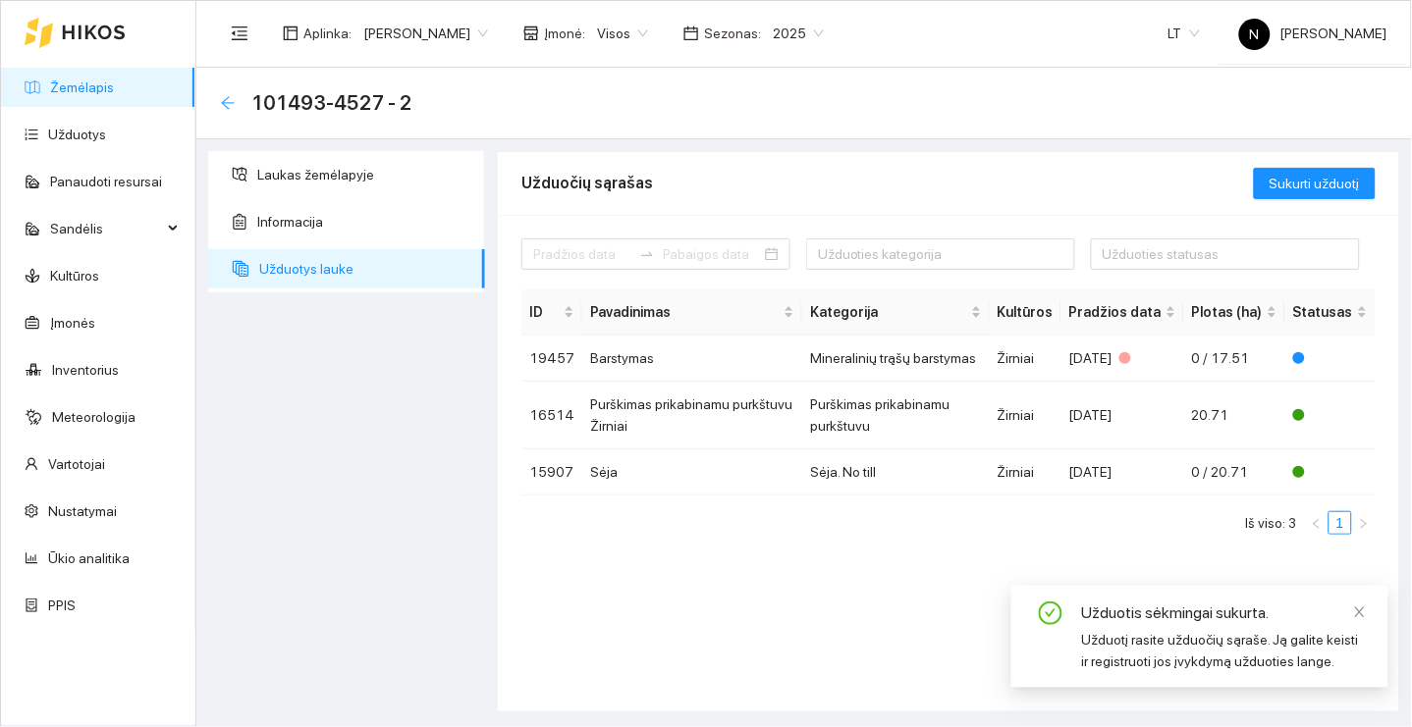
click at [230, 103] on icon "arrow-left" at bounding box center [228, 103] width 16 height 16
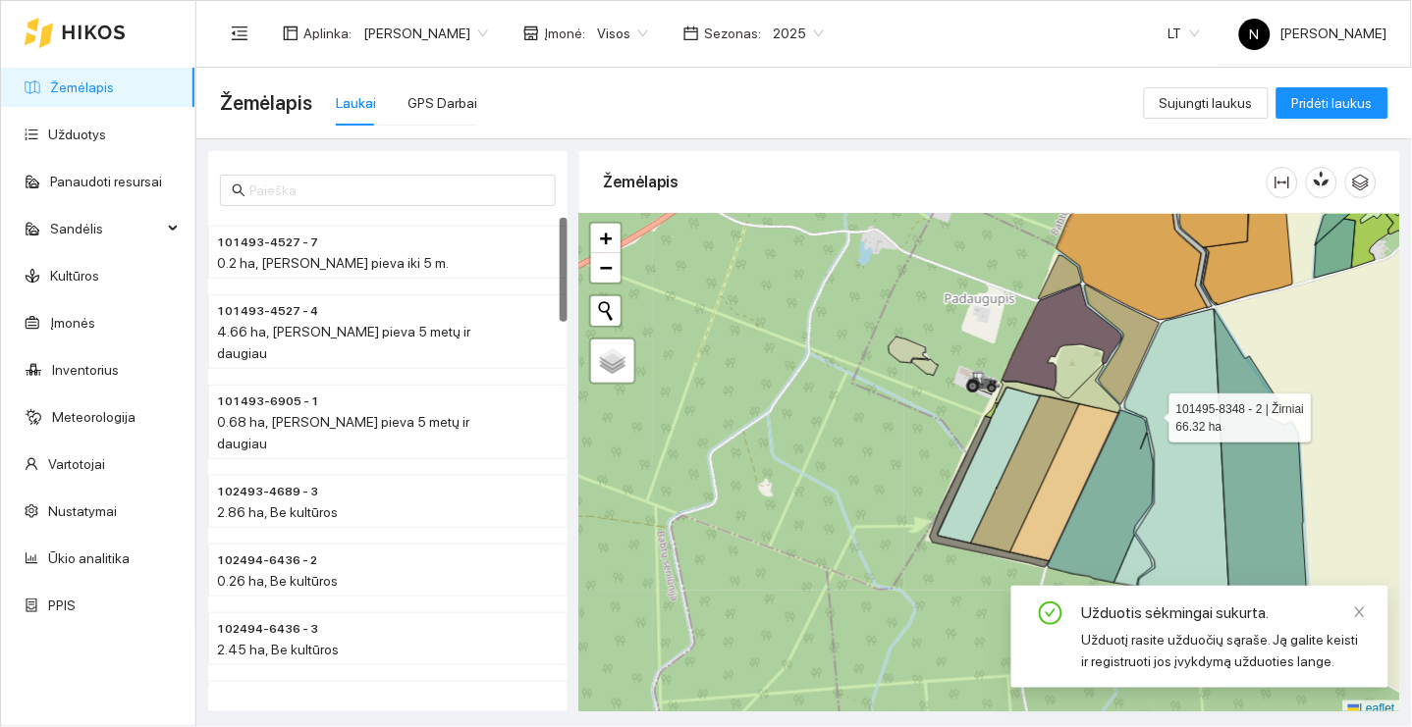
scroll to position [5, 0]
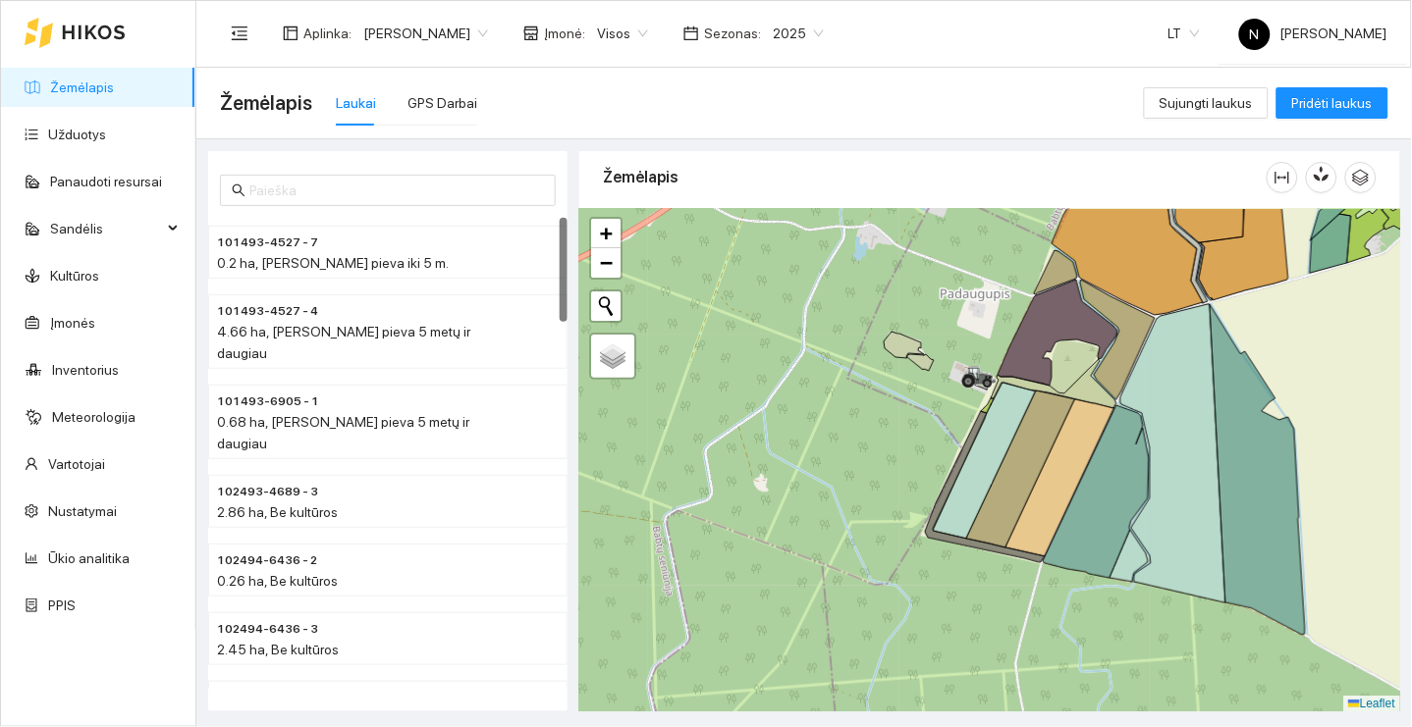
drag, startPoint x: 1151, startPoint y: 413, endPoint x: 911, endPoint y: 413, distance: 239.5
click at [1120, 413] on icon at bounding box center [1172, 453] width 105 height 298
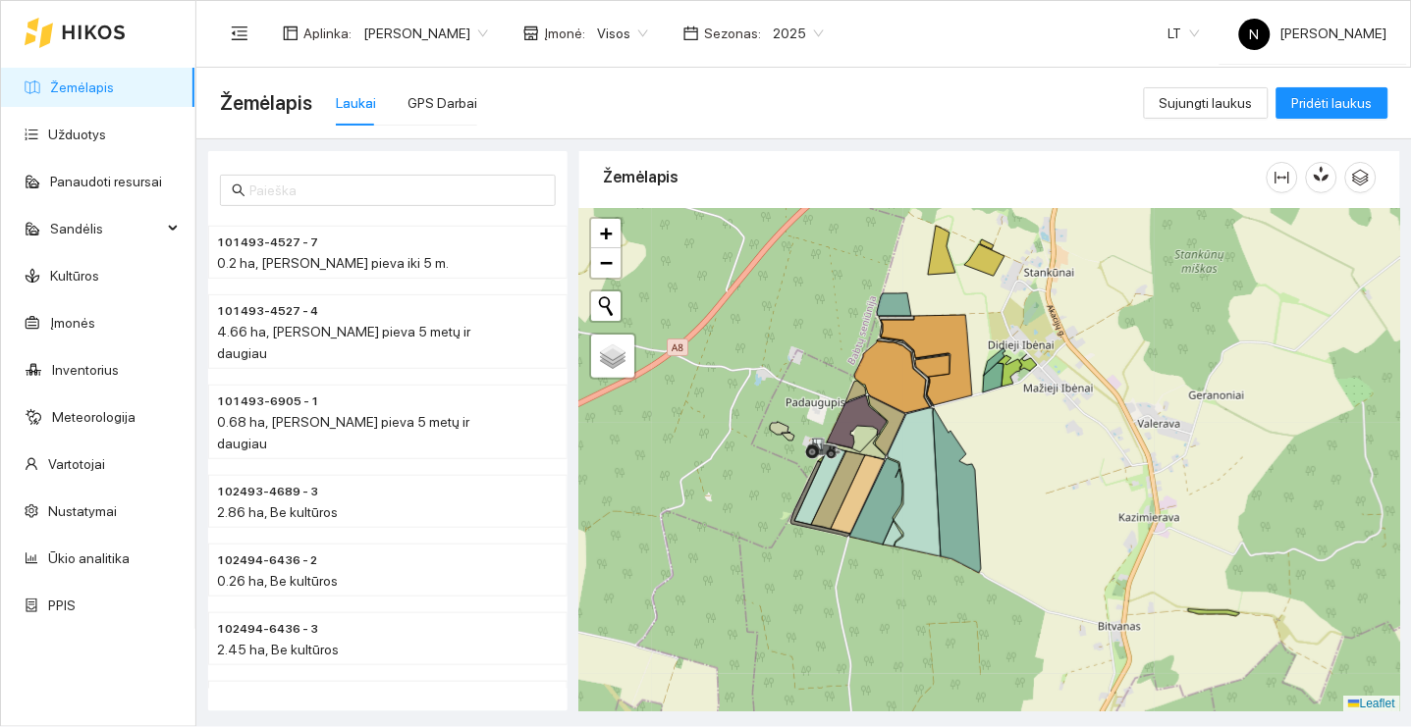
drag, startPoint x: 973, startPoint y: 357, endPoint x: 951, endPoint y: 431, distance: 76.7
click at [952, 430] on div "+ − Nieko nerasta. Bandykite dar kartą. Žemėlapis Palydovas Leaflet" at bounding box center [989, 461] width 821 height 504
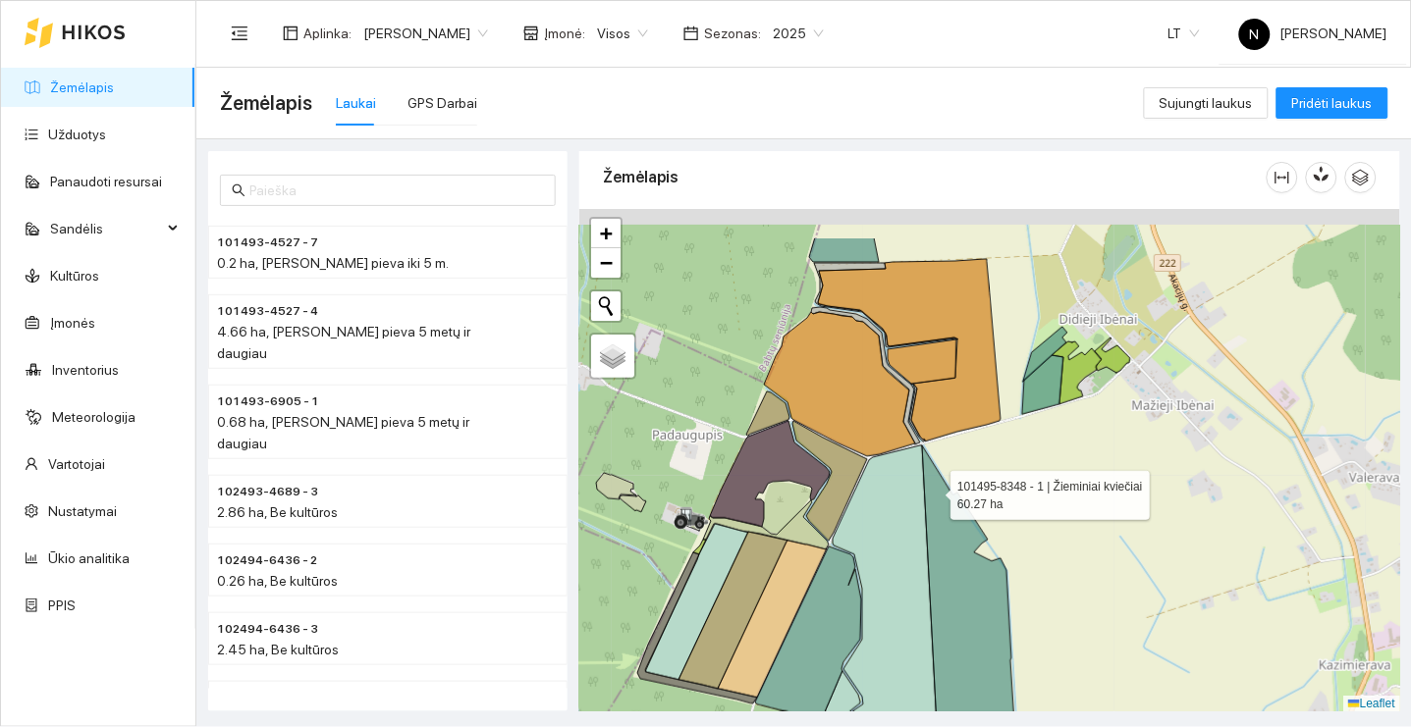
drag, startPoint x: 940, startPoint y: 406, endPoint x: 933, endPoint y: 486, distance: 79.8
click at [933, 486] on icon at bounding box center [969, 611] width 95 height 331
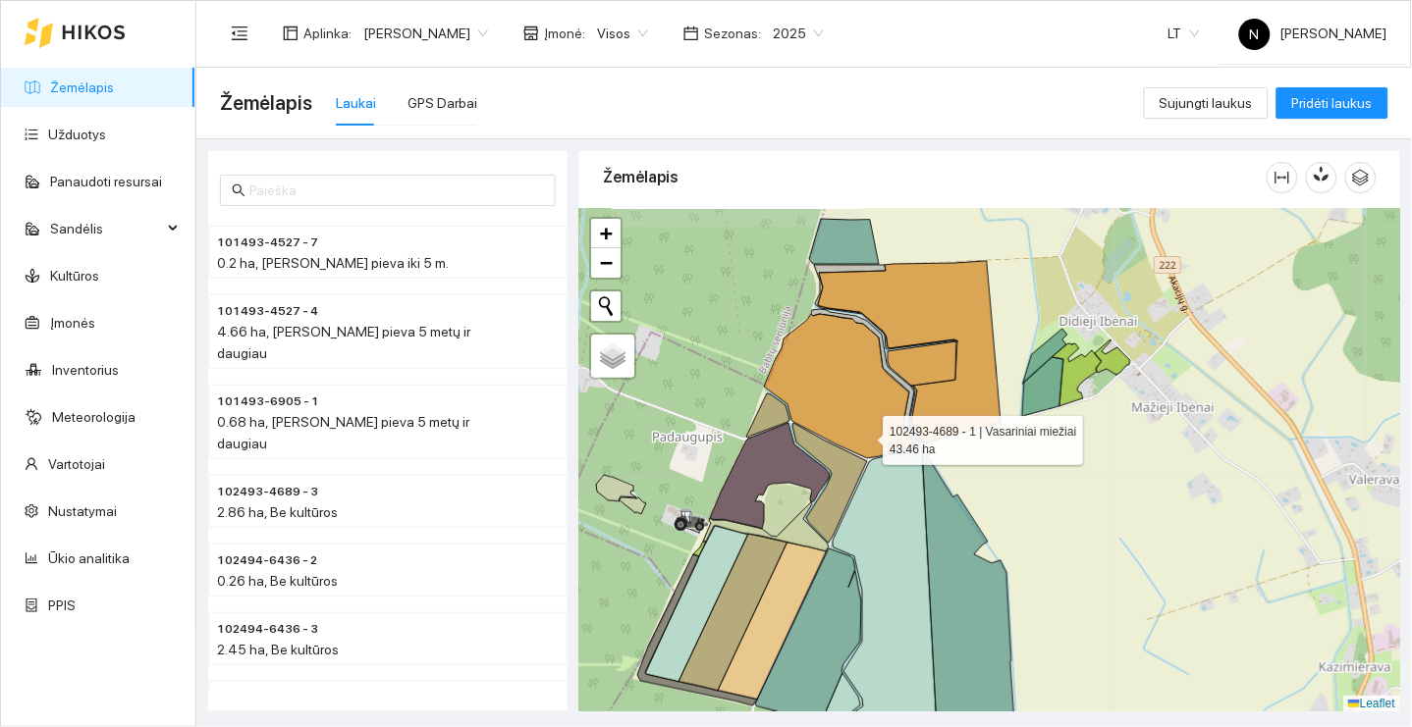
click at [865, 435] on icon at bounding box center [839, 386] width 151 height 144
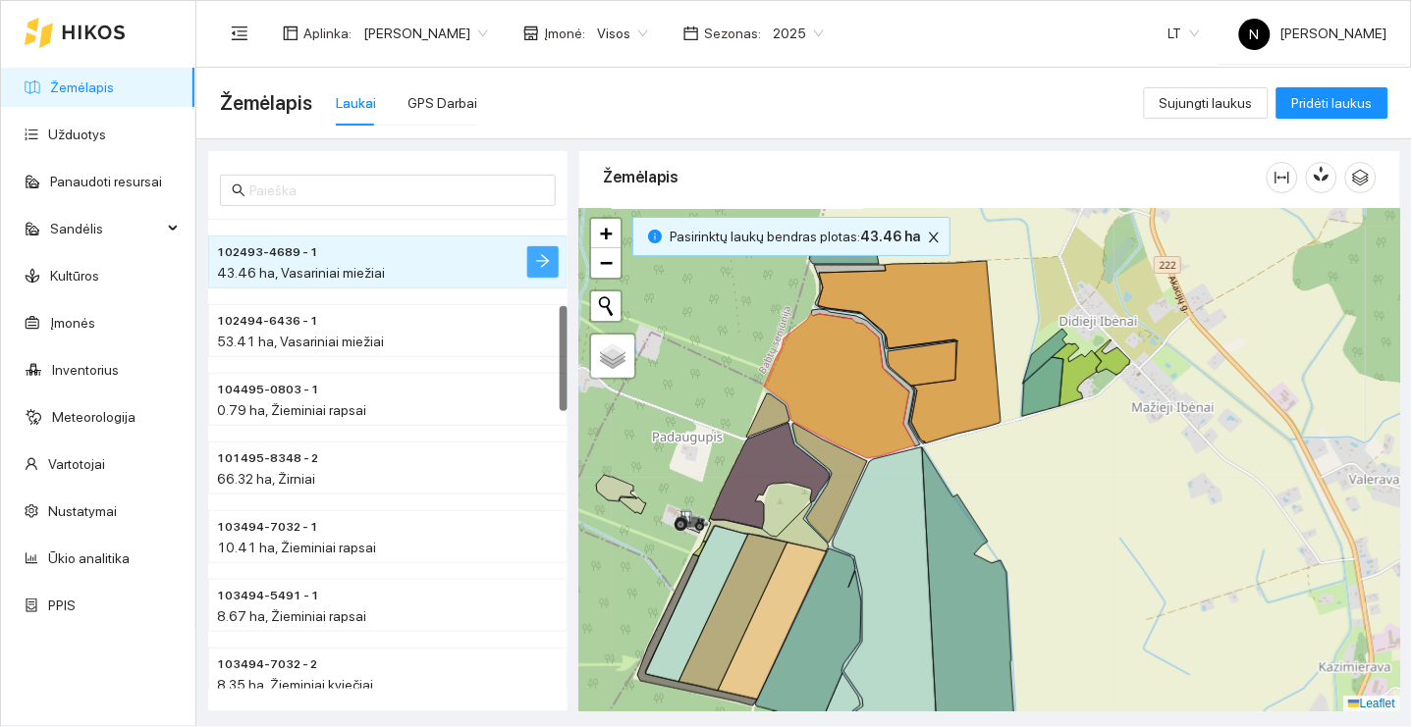
click at [547, 262] on icon "arrow-right" at bounding box center [543, 261] width 16 height 16
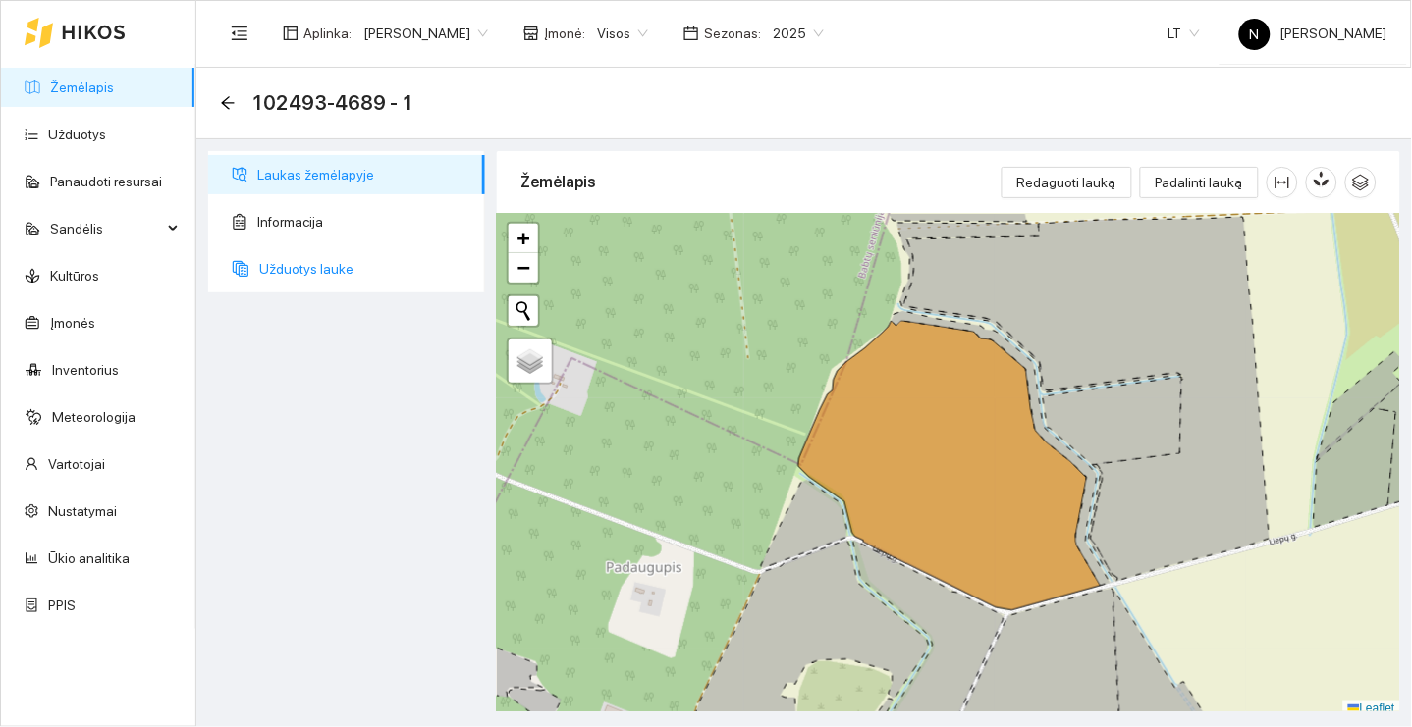
click at [358, 262] on span "Užduotys lauke" at bounding box center [364, 268] width 210 height 39
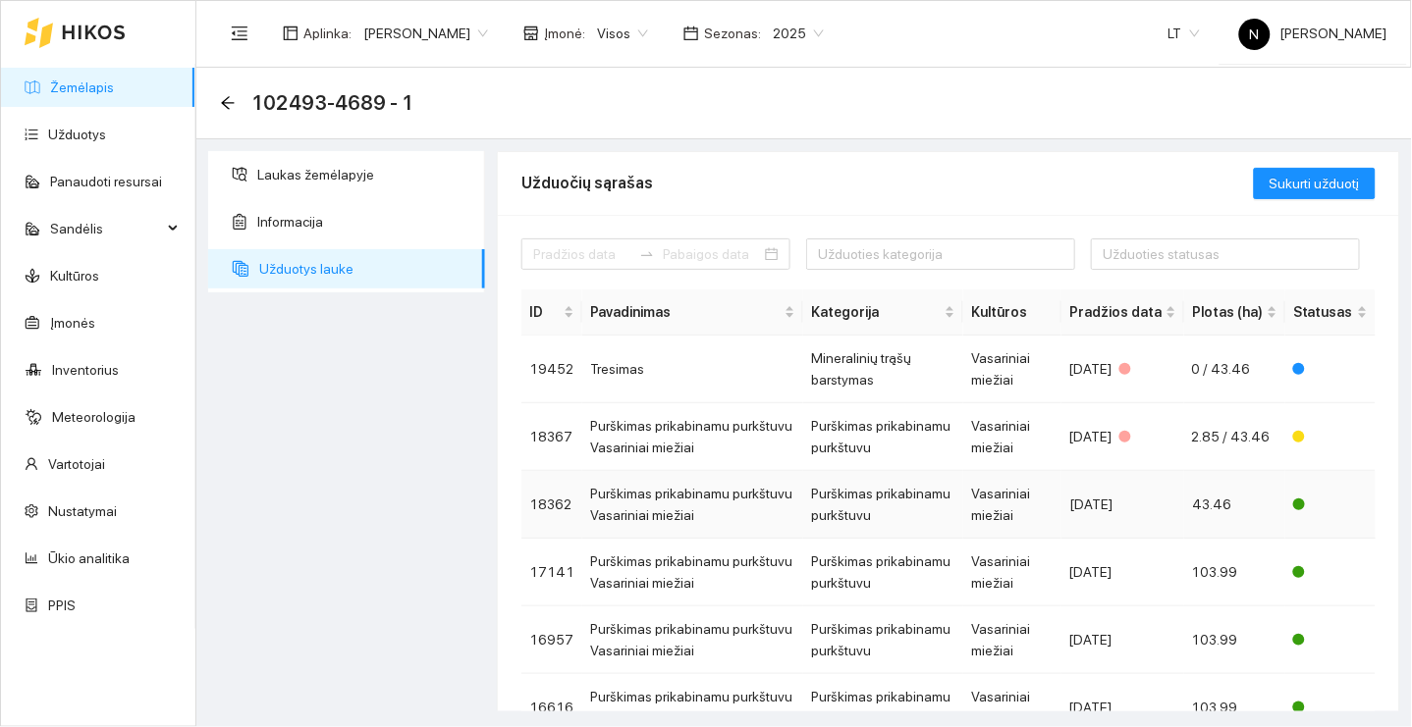
click at [1097, 494] on div "[DATE]" at bounding box center [1122, 505] width 107 height 22
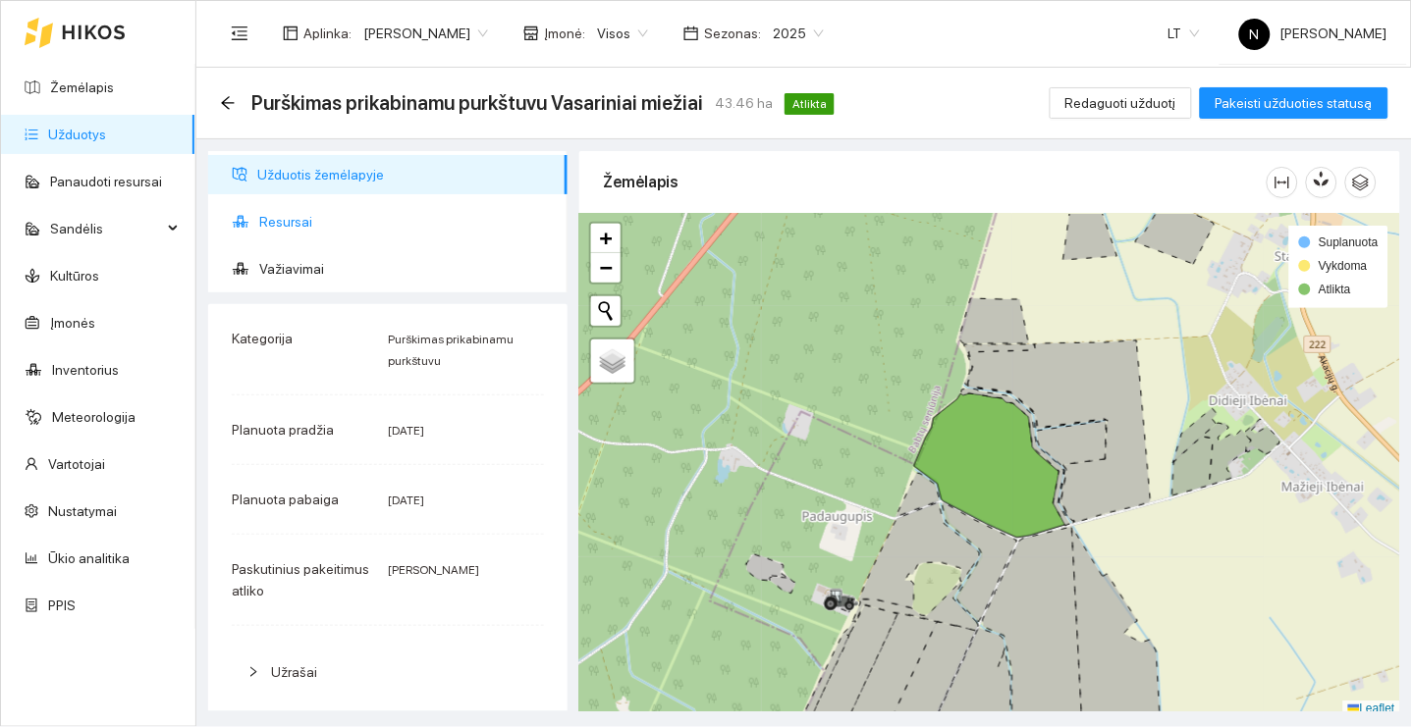
click at [380, 232] on span "Resursai" at bounding box center [405, 221] width 293 height 39
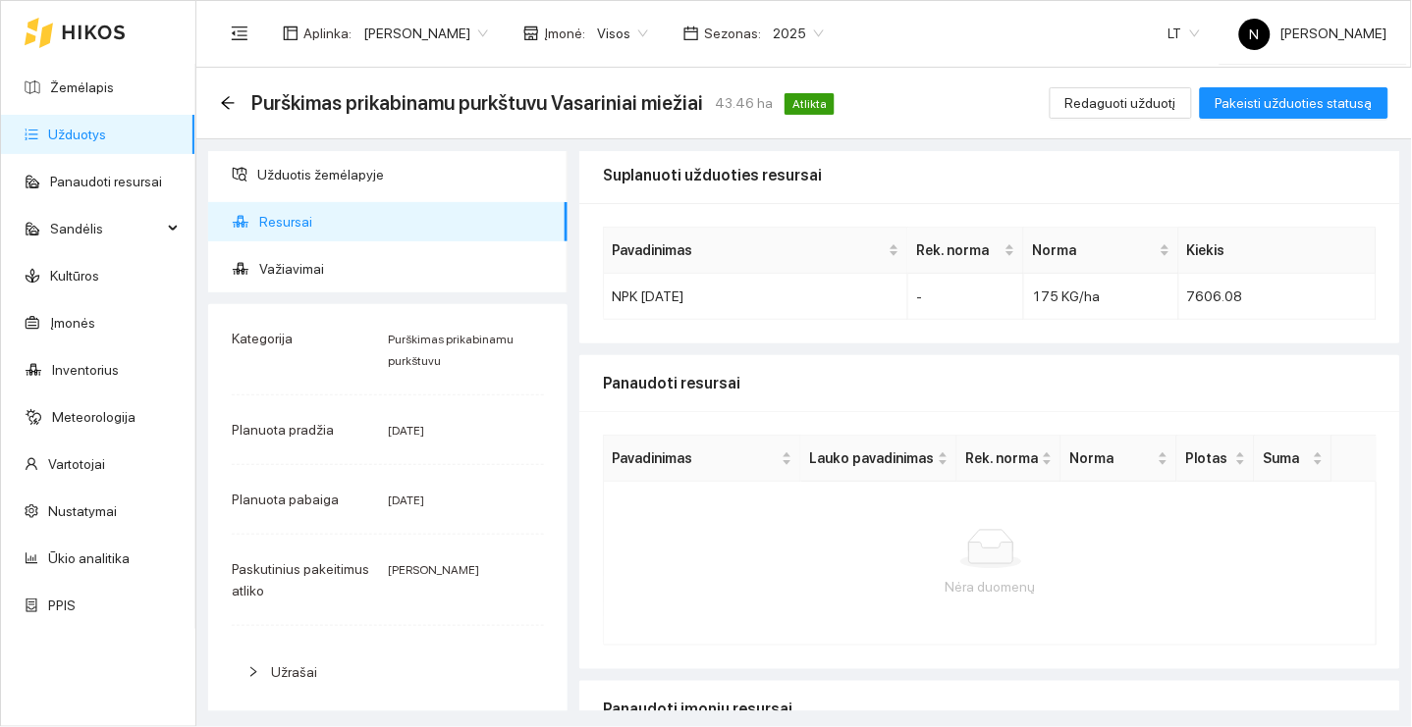
scroll to position [15, 0]
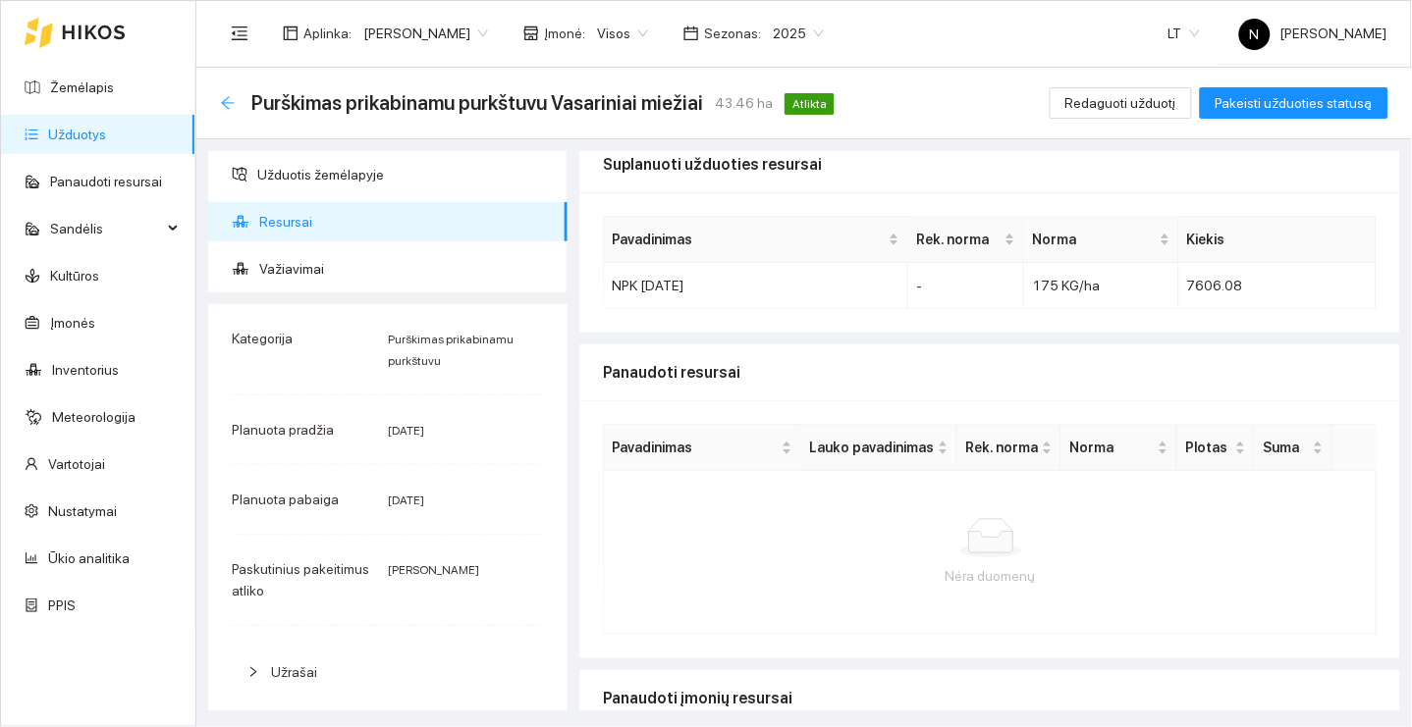
click at [228, 95] on icon "arrow-left" at bounding box center [228, 103] width 16 height 16
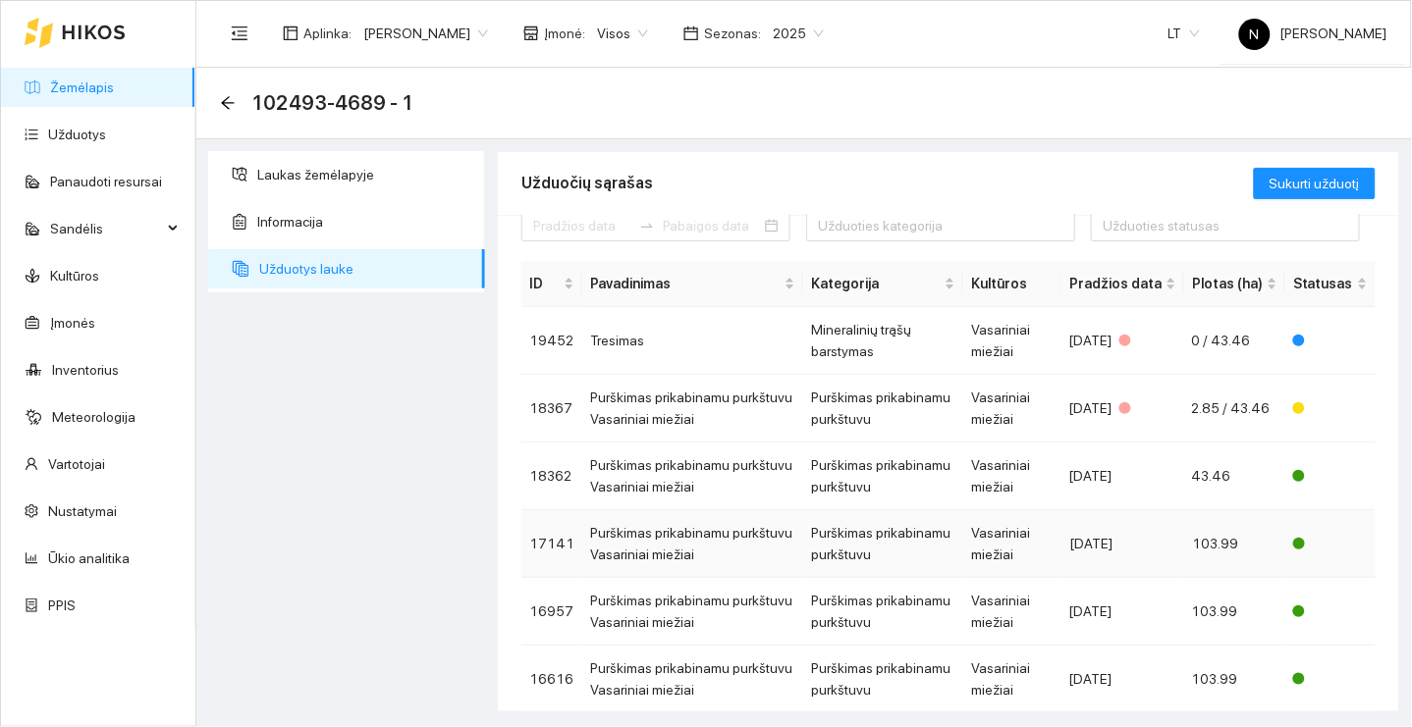
scroll to position [33, 0]
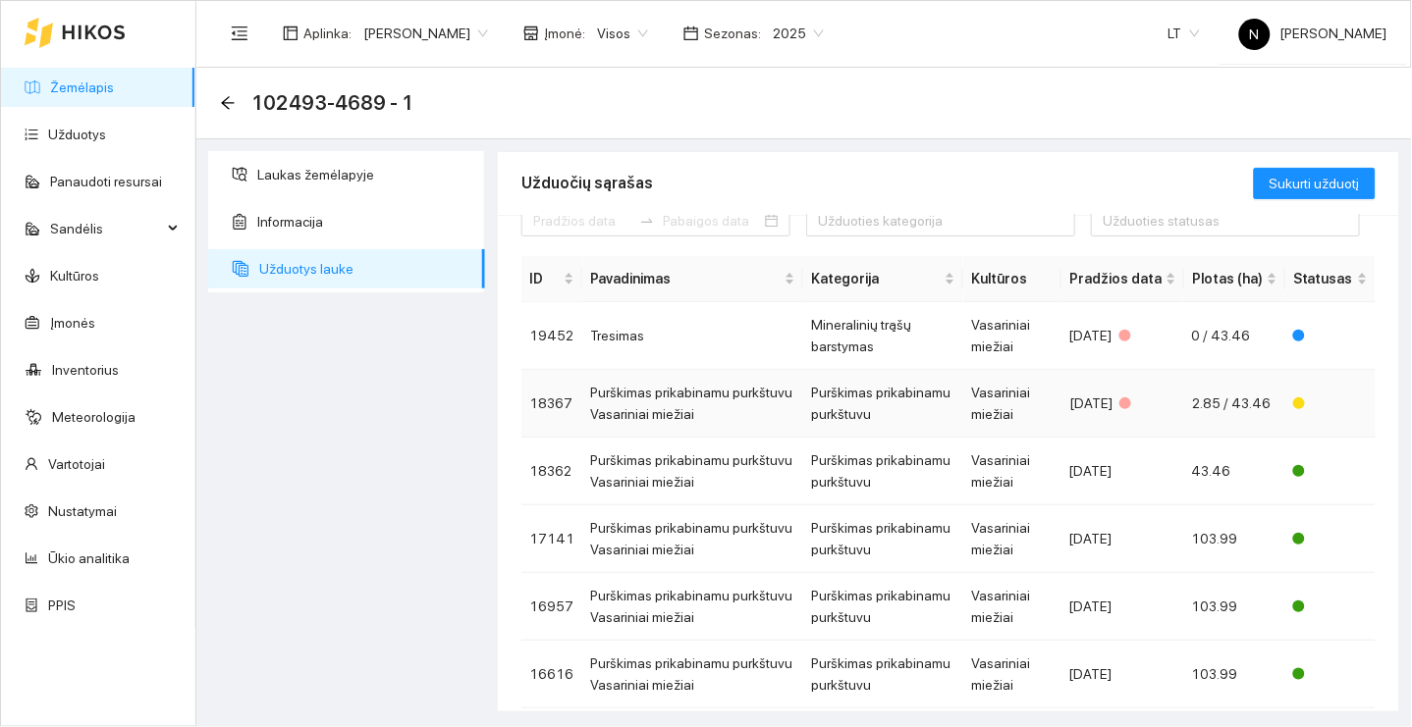
click at [1026, 410] on td "Vasariniai miežiai" at bounding box center [1012, 404] width 98 height 68
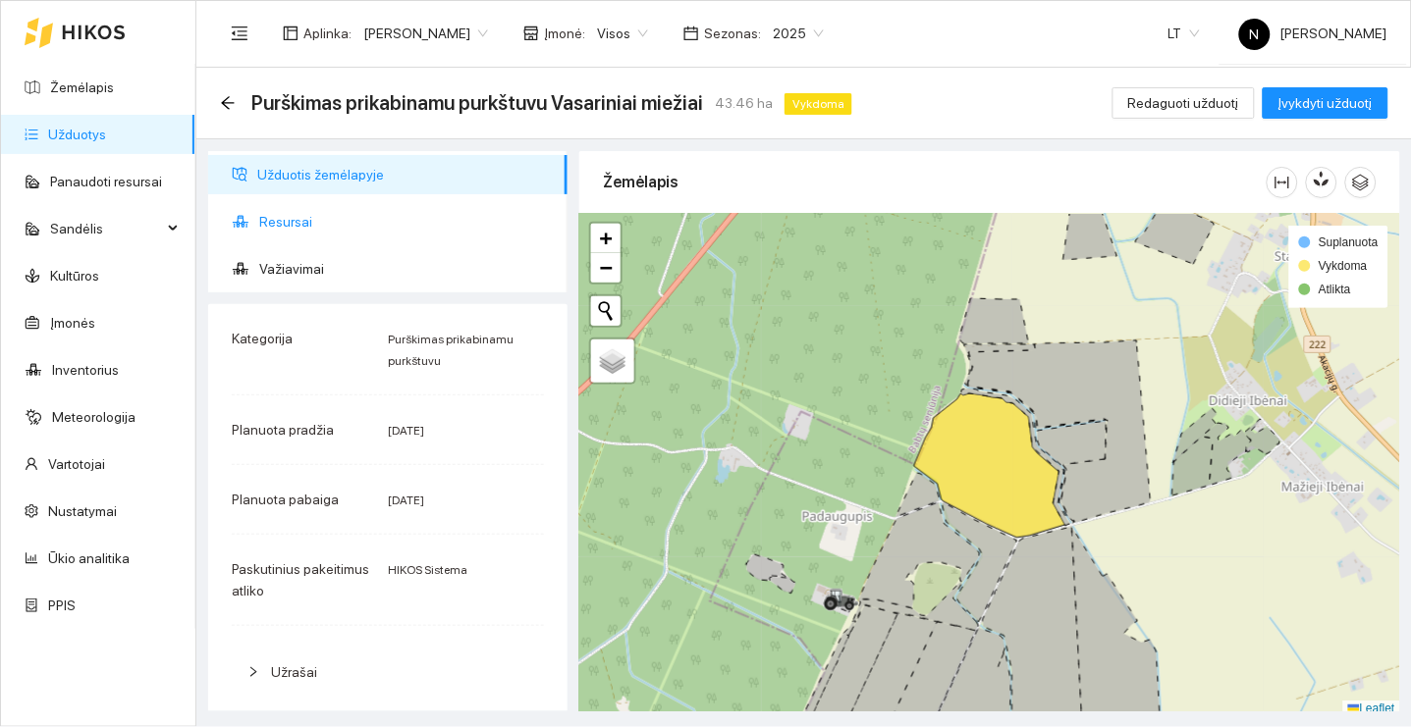
click at [440, 219] on span "Resursai" at bounding box center [405, 221] width 293 height 39
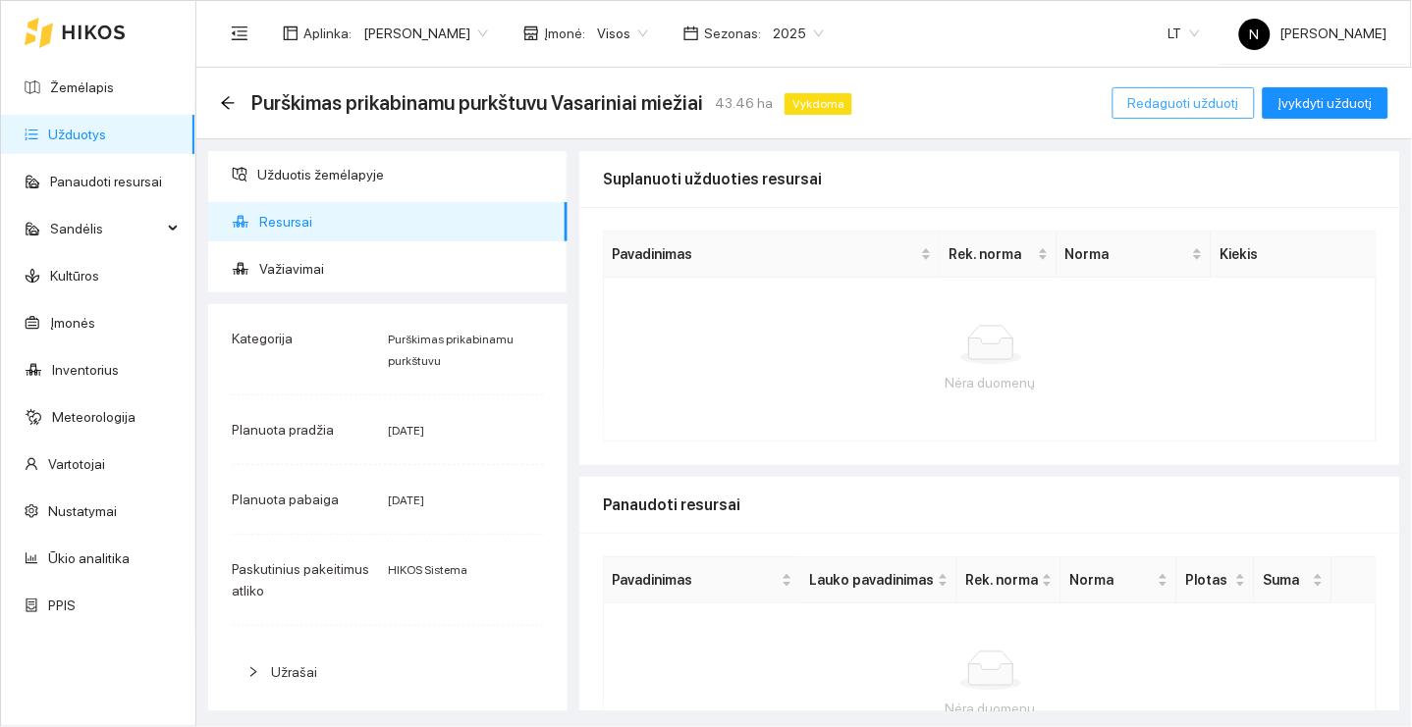
click at [1229, 105] on span "Redaguoti užduotį" at bounding box center [1183, 103] width 111 height 22
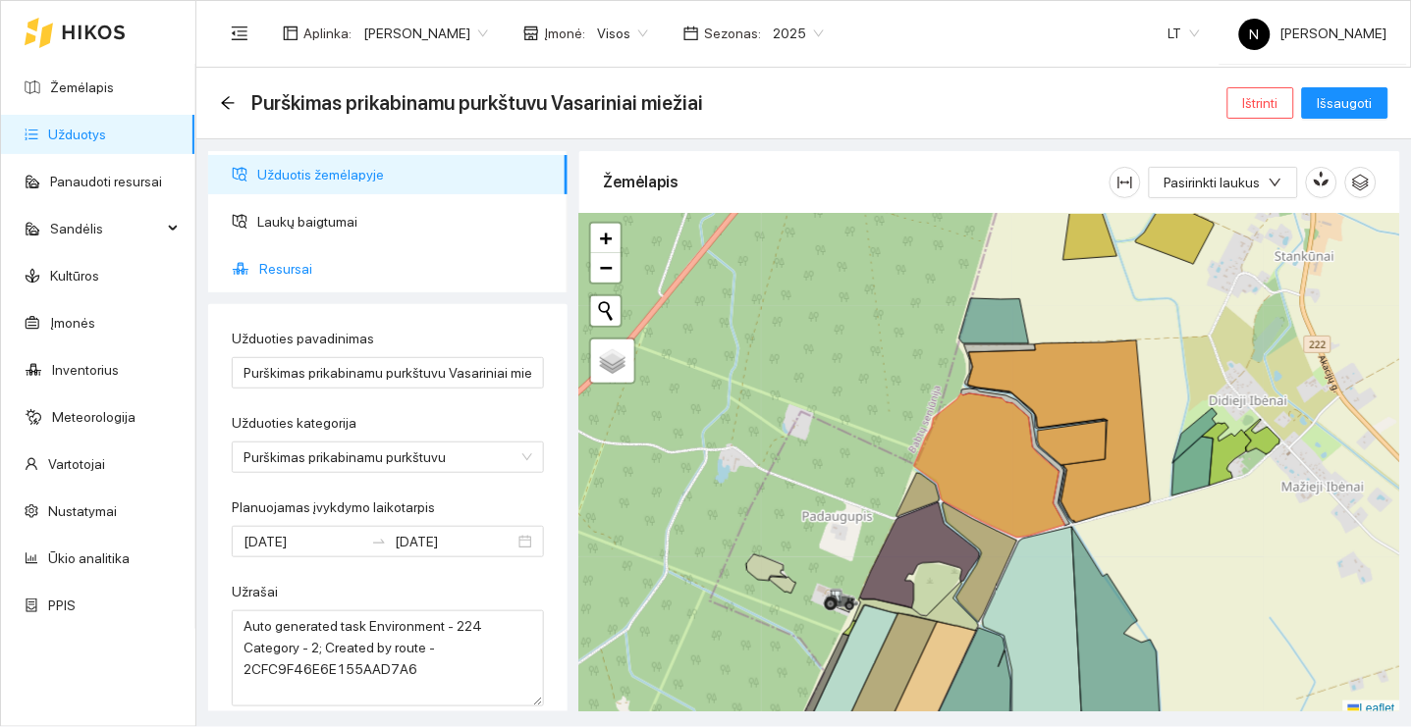
click at [426, 273] on span "Resursai" at bounding box center [405, 268] width 293 height 39
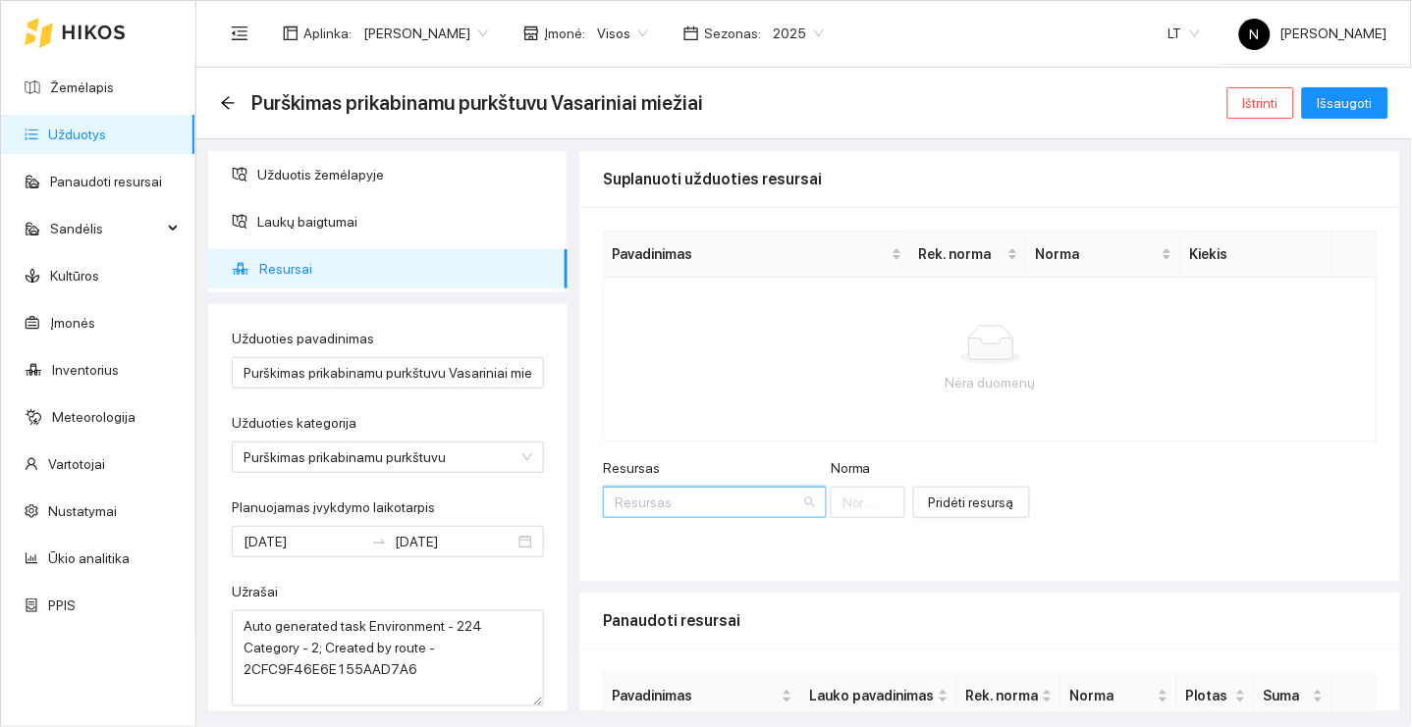
click at [710, 490] on input "Resursas" at bounding box center [708, 502] width 187 height 29
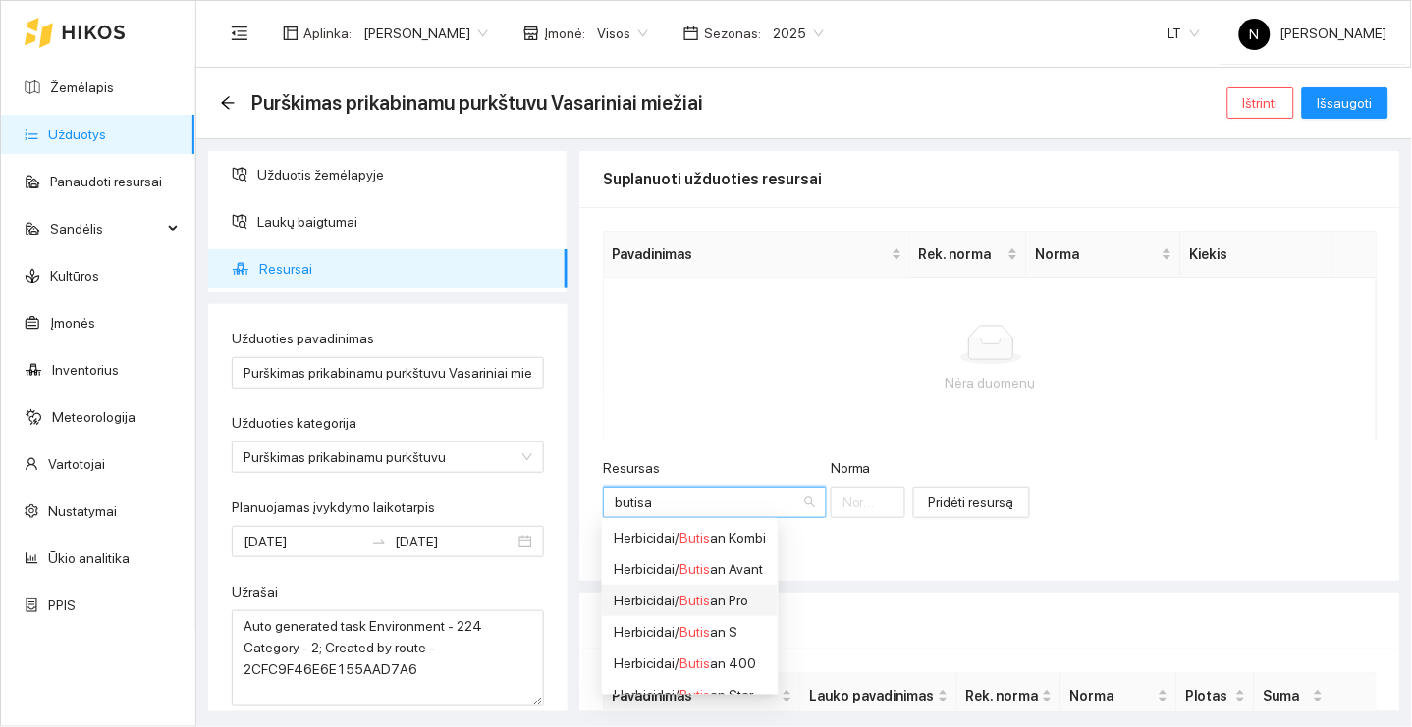
type input "butisan"
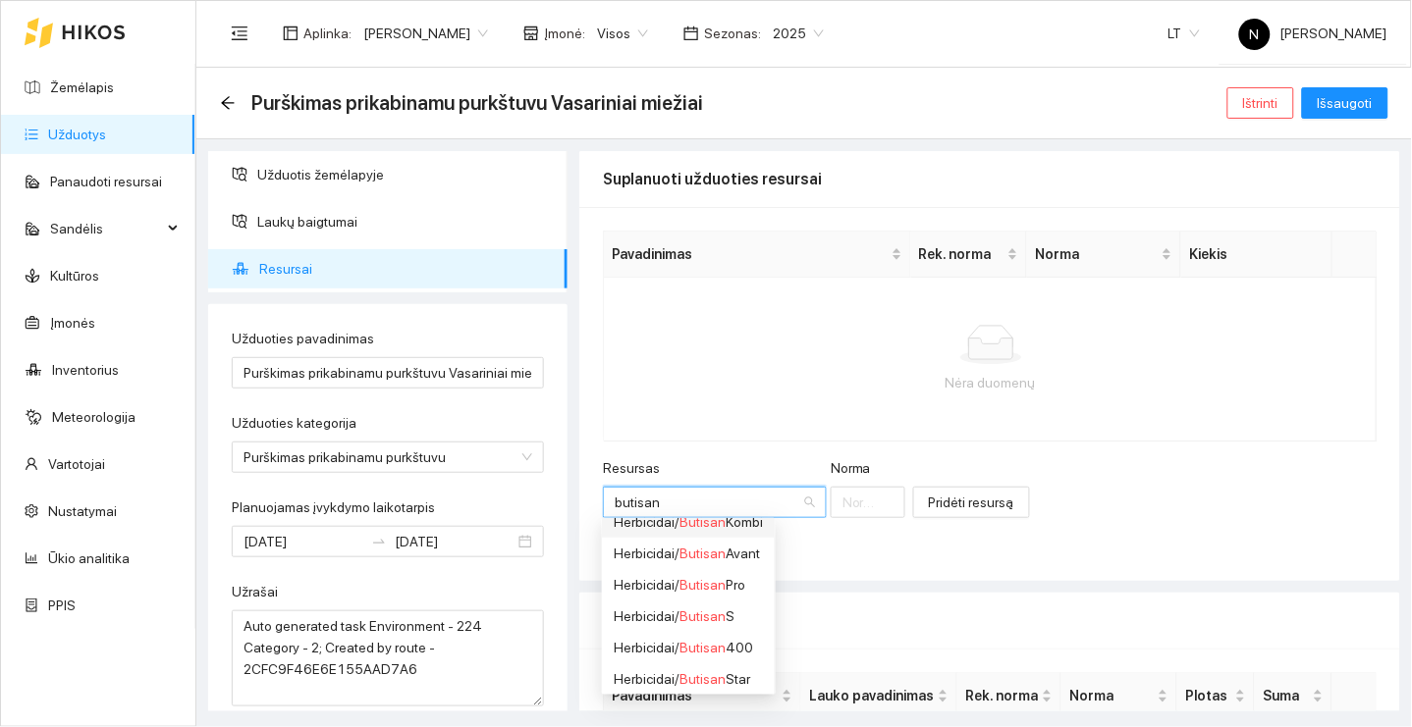
scroll to position [15, 0]
click at [751, 585] on div "Herbicidai / Butisan Pro" at bounding box center [688, 586] width 149 height 22
type input "1"
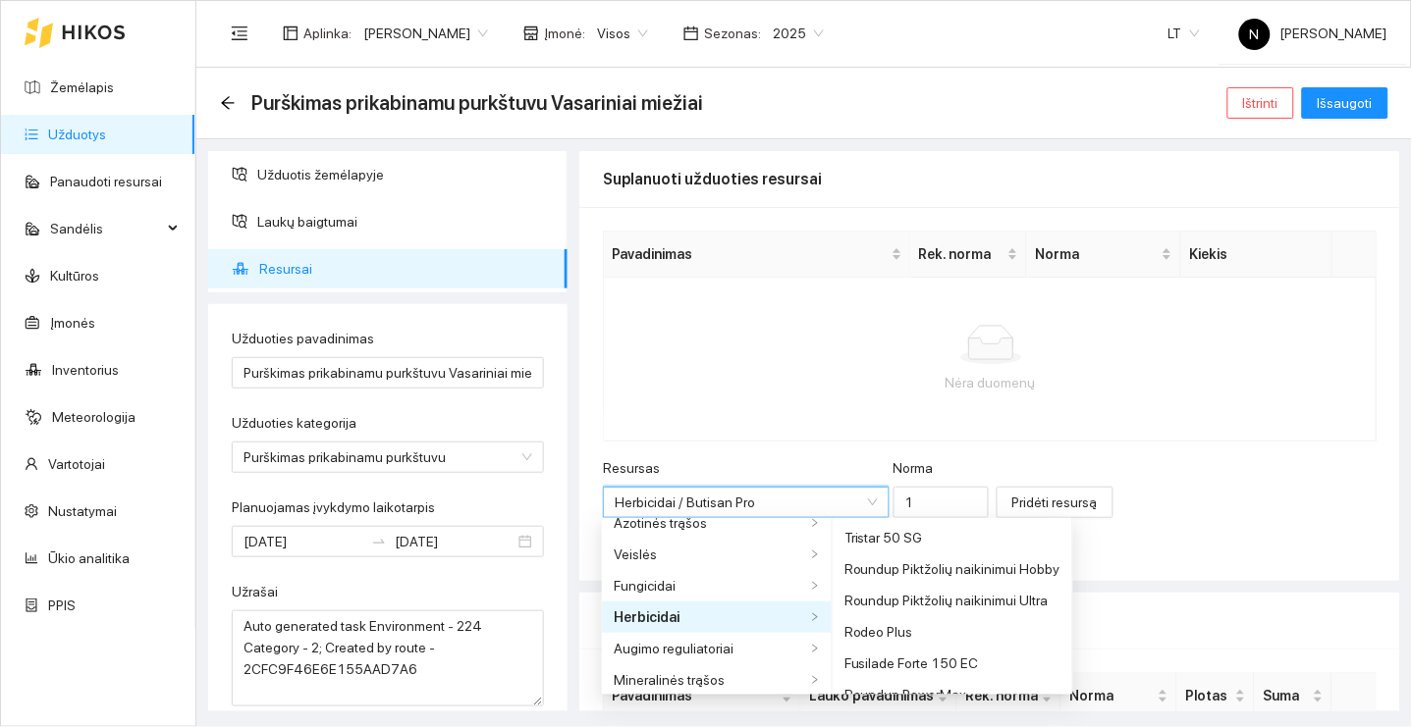
scroll to position [4143, 0]
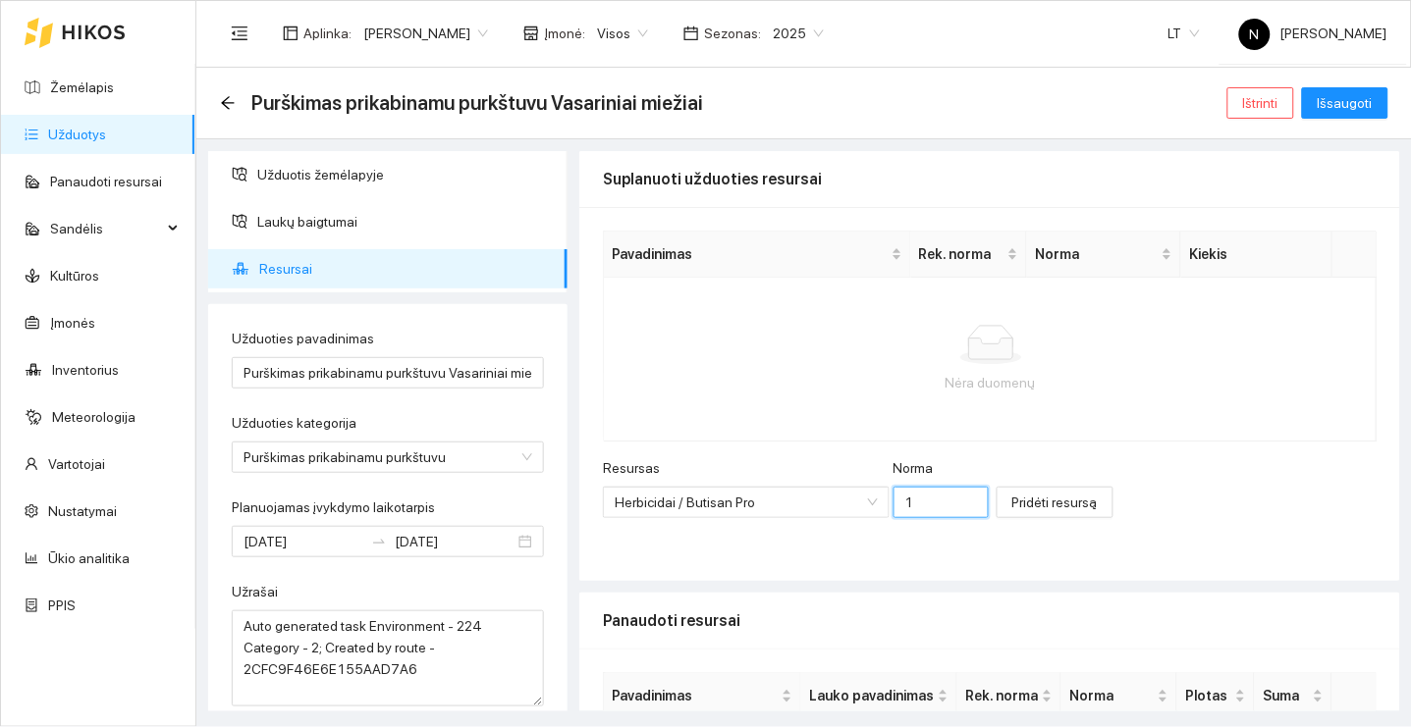
click at [943, 499] on input "1" at bounding box center [940, 502] width 95 height 31
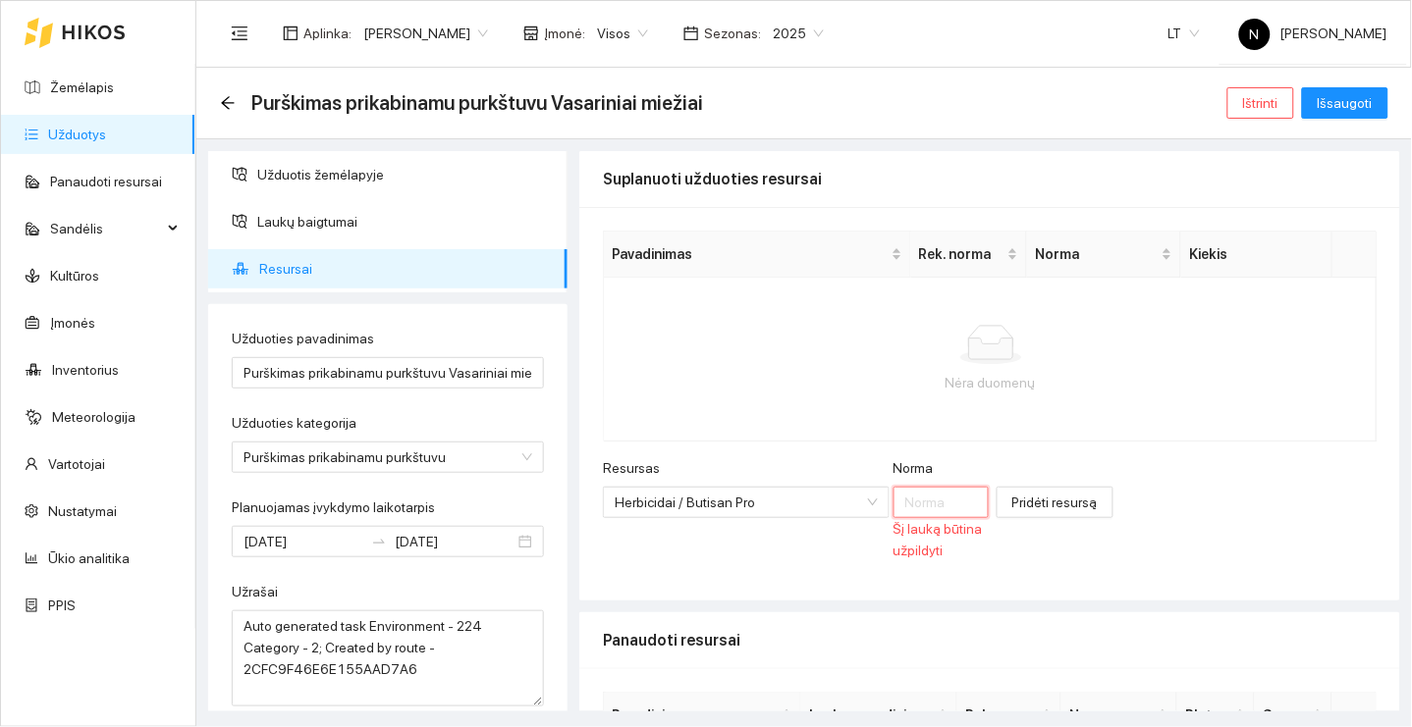
type input "1"
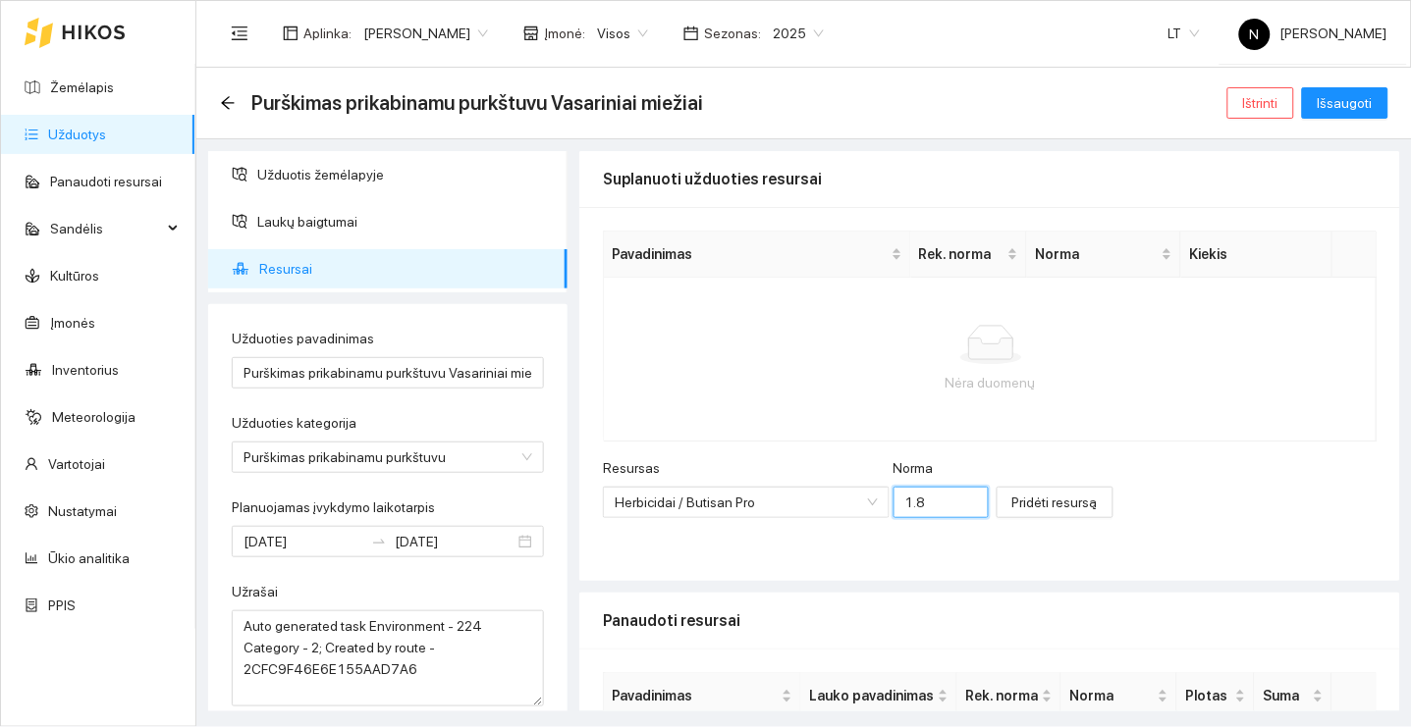
type input "1.8"
click at [1047, 501] on button "Pridėti resursą" at bounding box center [1054, 502] width 117 height 31
click at [1030, 498] on span "Pridėti resursą" at bounding box center [1054, 503] width 85 height 22
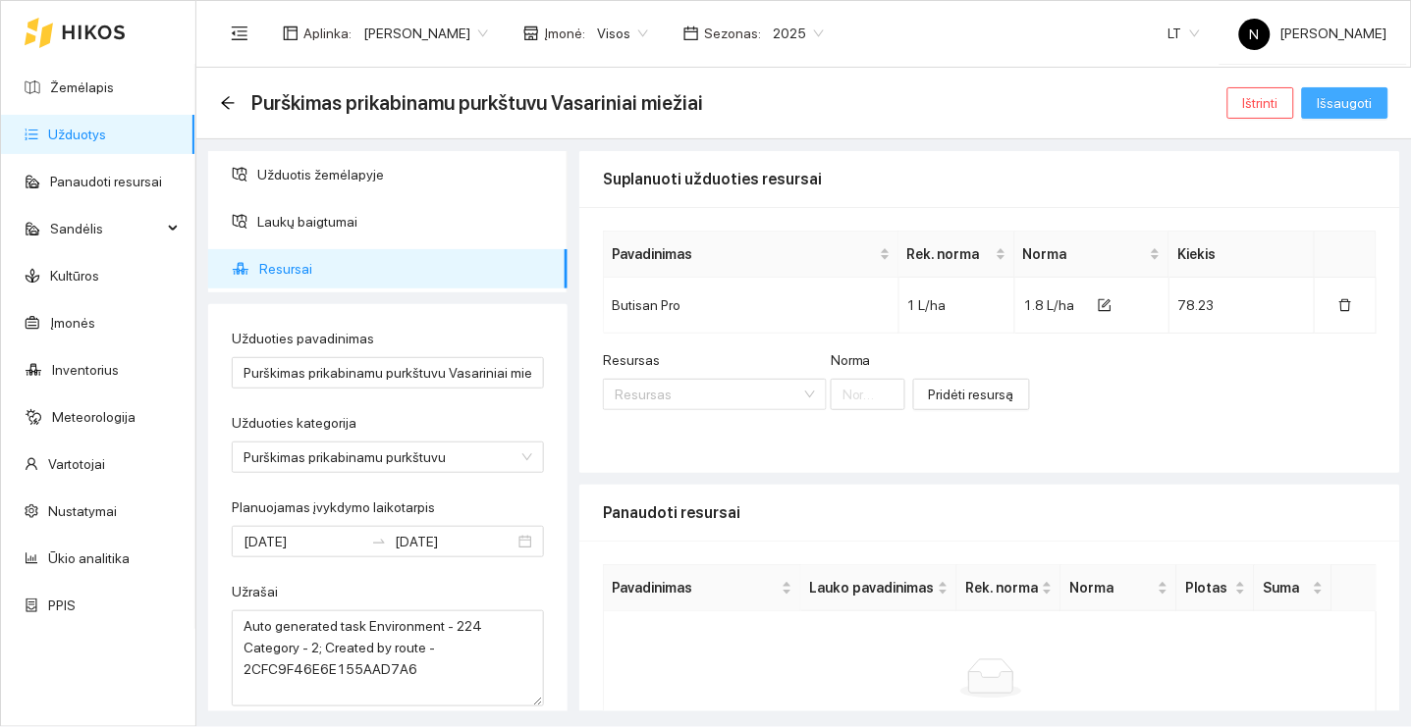
click at [1370, 95] on span "Išsaugoti" at bounding box center [1344, 103] width 55 height 22
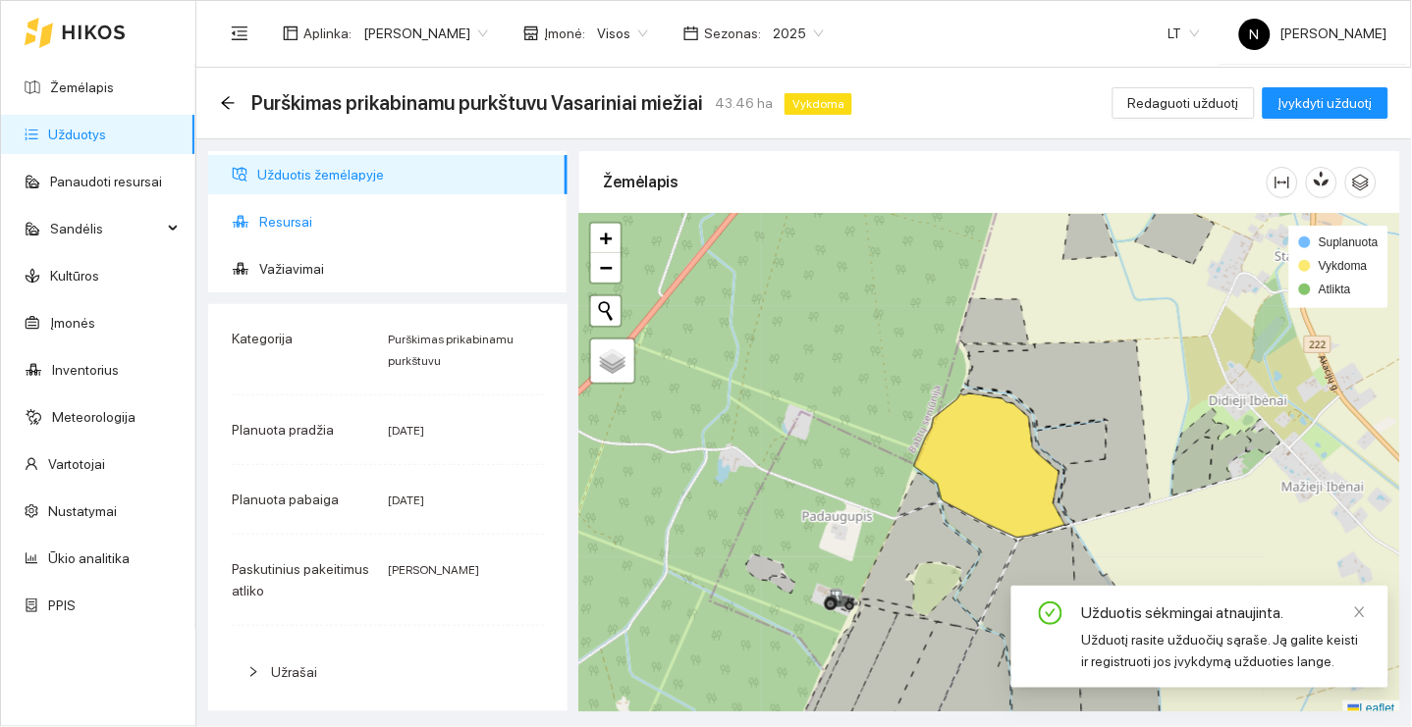
click at [486, 212] on span "Resursai" at bounding box center [405, 221] width 293 height 39
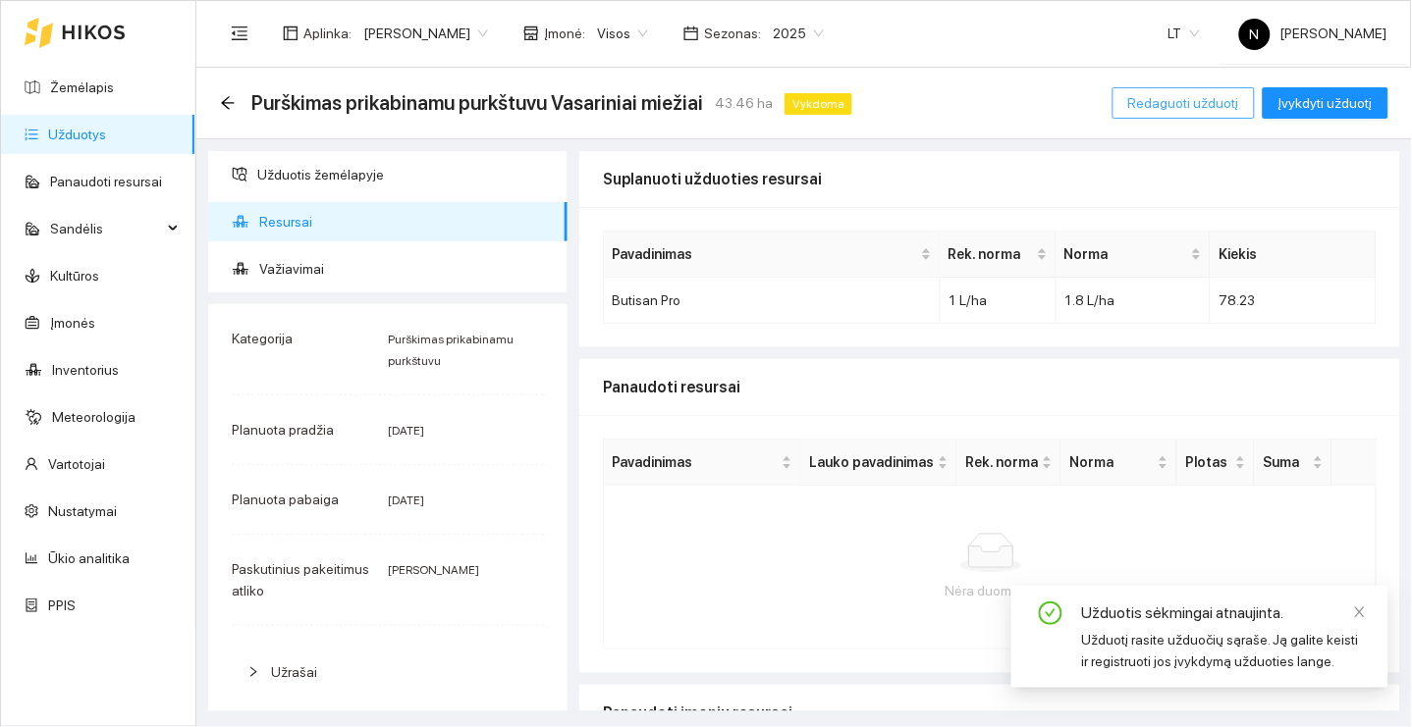
click at [1205, 96] on span "Redaguoti užduotį" at bounding box center [1183, 103] width 111 height 22
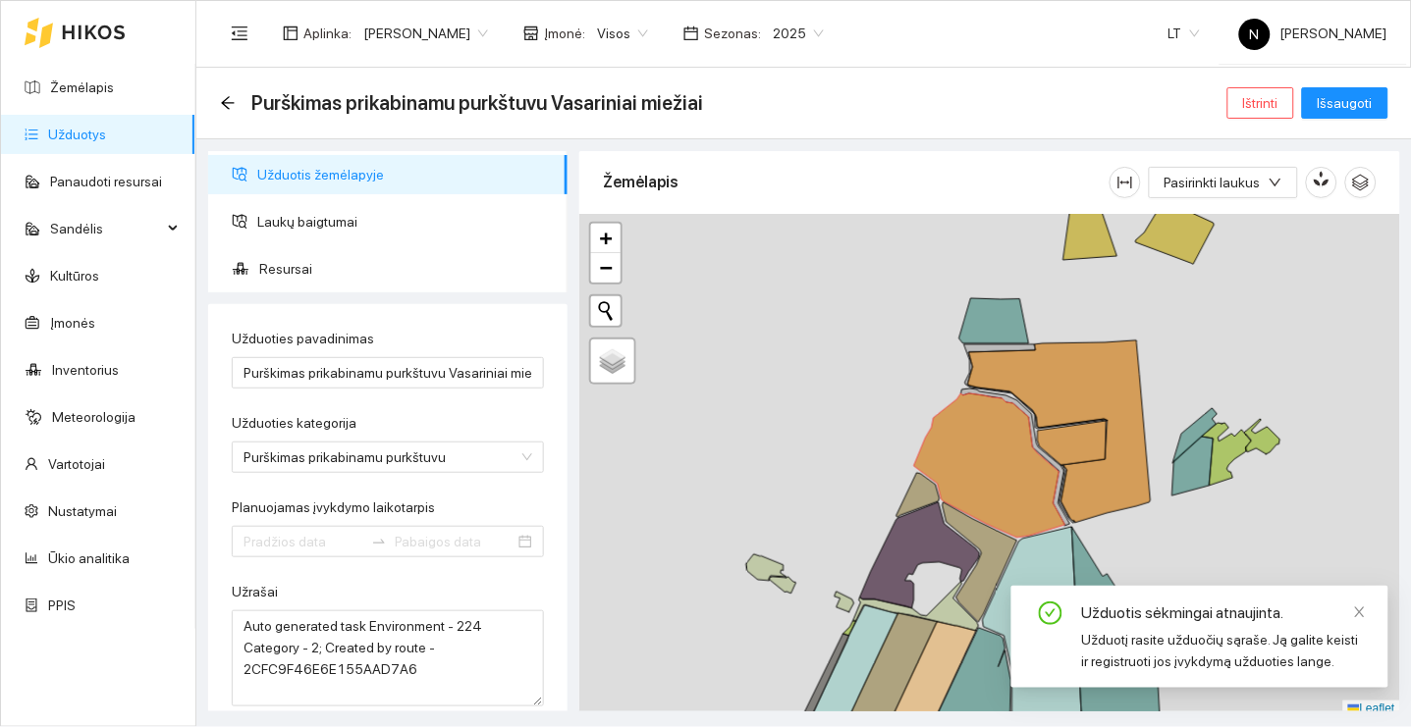
type input "[DATE]"
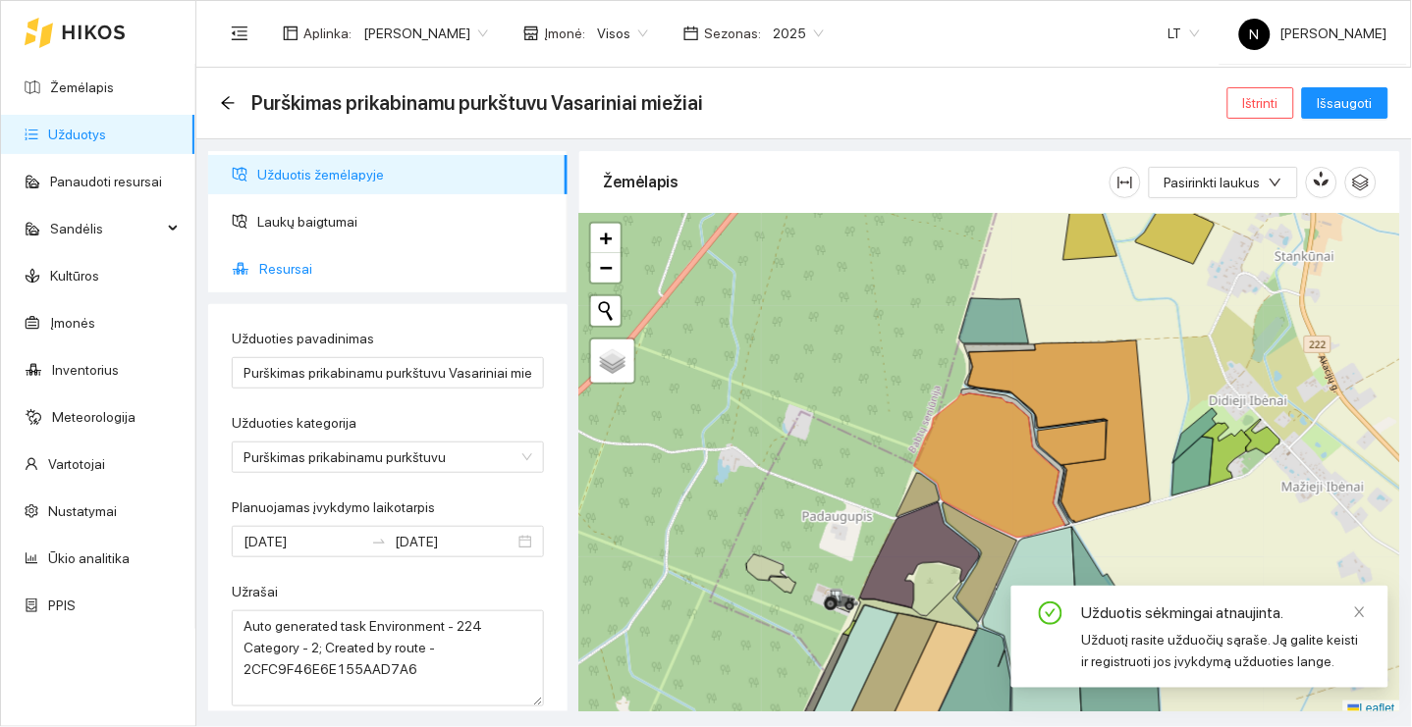
click at [400, 269] on span "Resursai" at bounding box center [405, 268] width 293 height 39
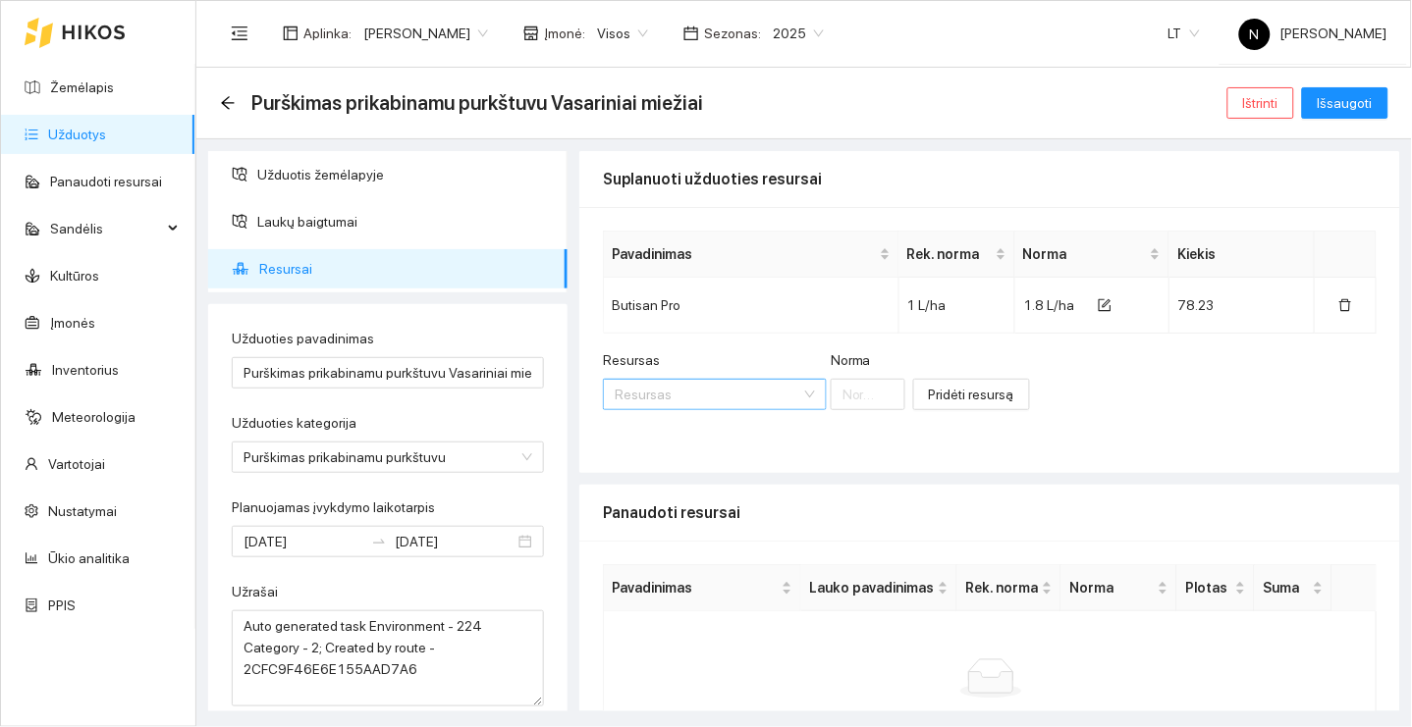
click at [723, 385] on input "Resursas" at bounding box center [708, 394] width 187 height 29
type input "cloma"
click at [683, 428] on span "Cloma" at bounding box center [698, 431] width 39 height 16
type input "1"
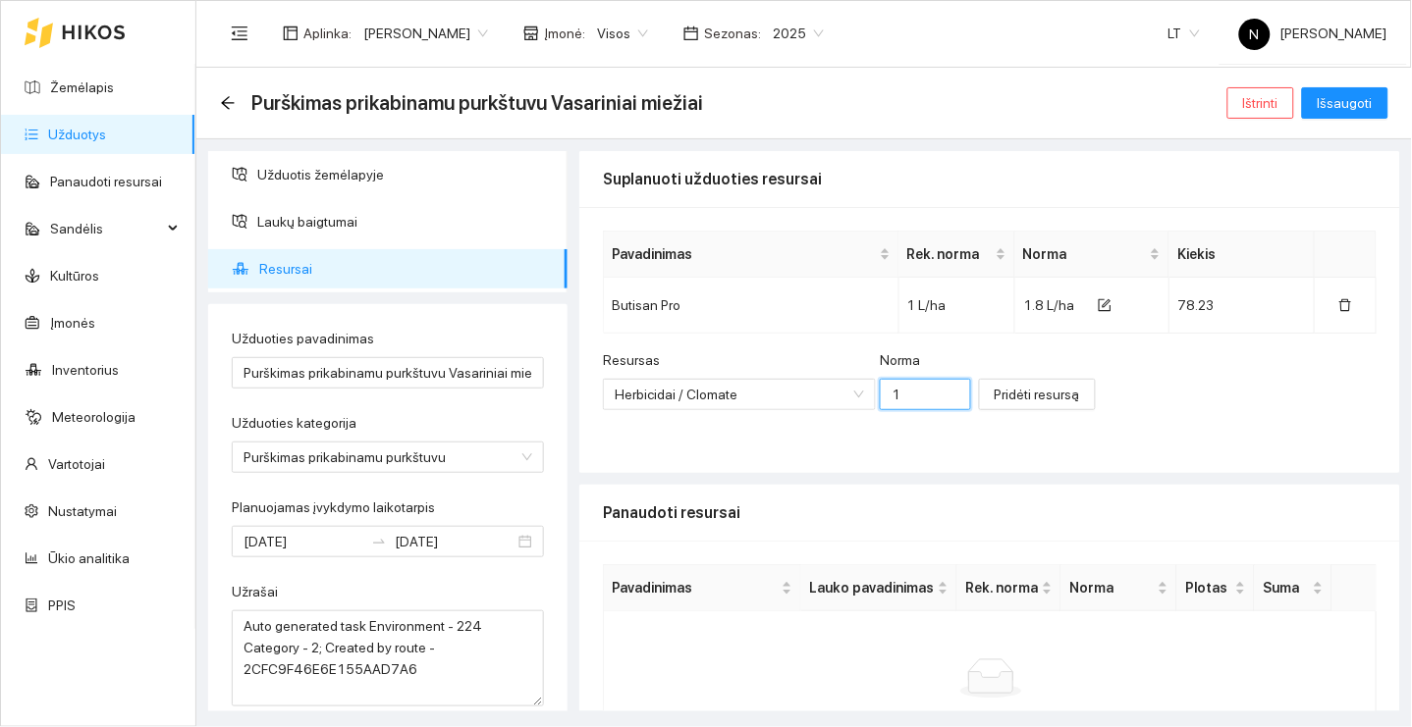
click at [919, 387] on input "1" at bounding box center [925, 394] width 91 height 31
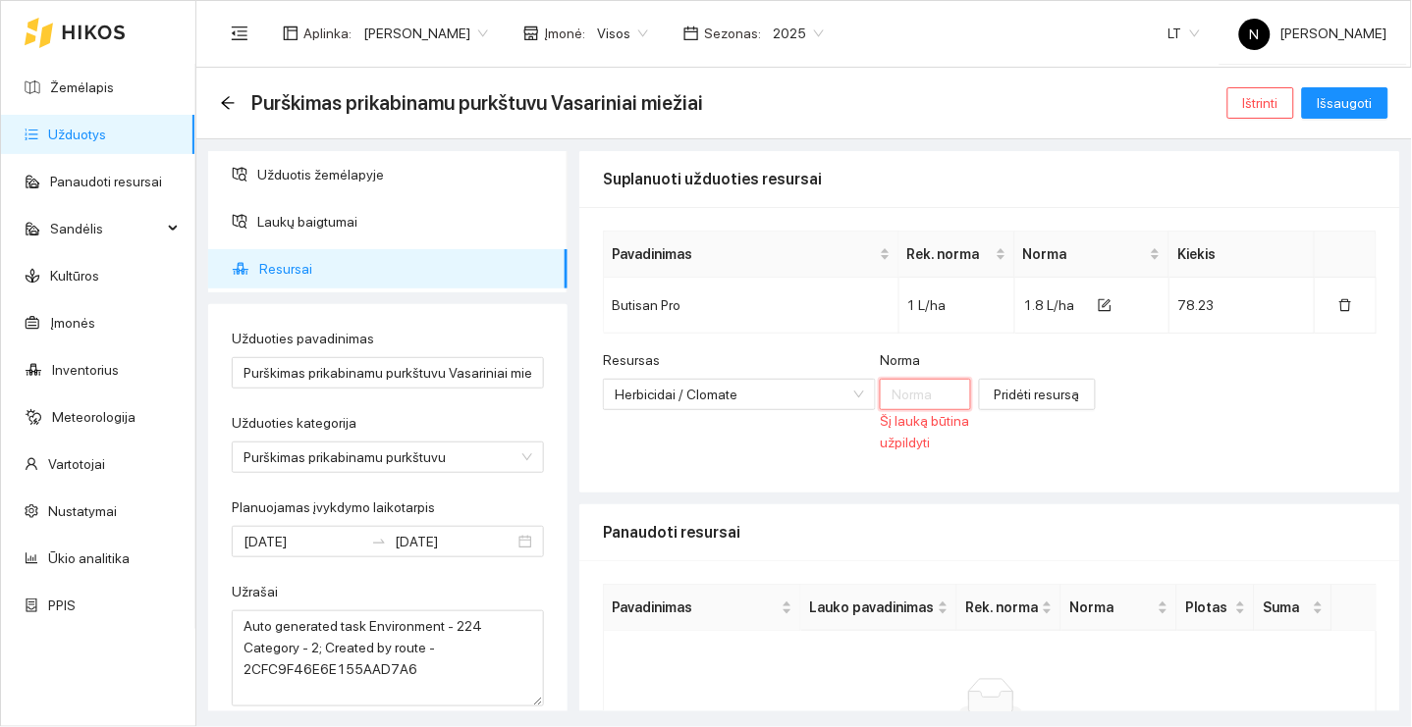
type input "0"
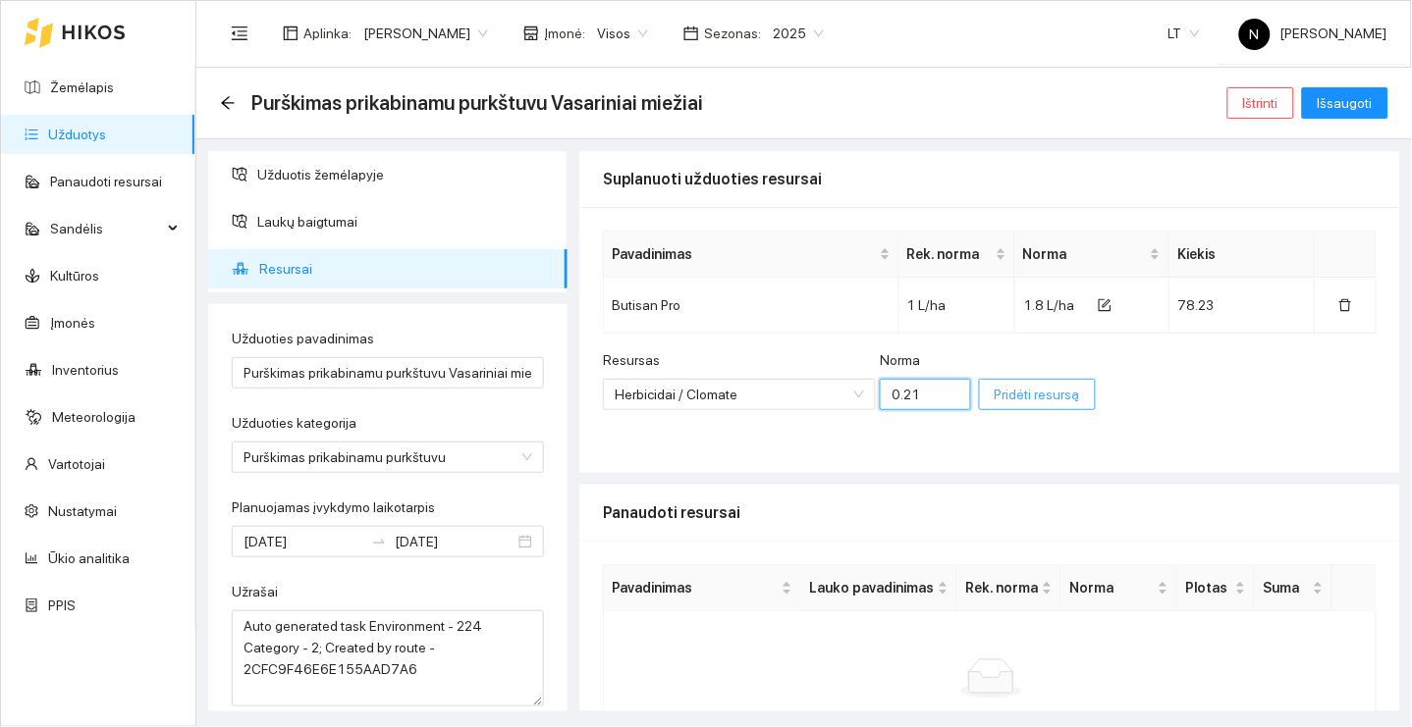
type input "0.21"
click at [1061, 403] on span "Pridėti resursą" at bounding box center [1036, 395] width 85 height 22
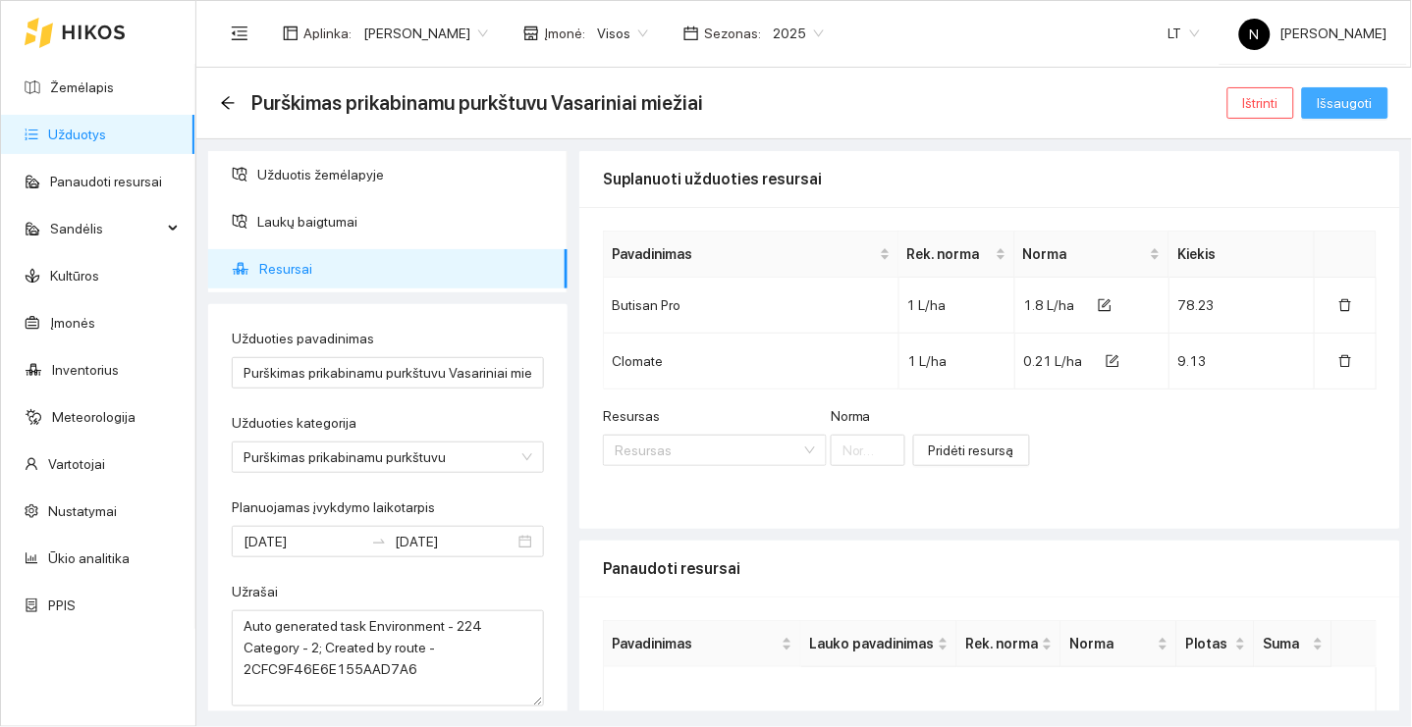
click at [1358, 97] on span "Išsaugoti" at bounding box center [1344, 103] width 55 height 22
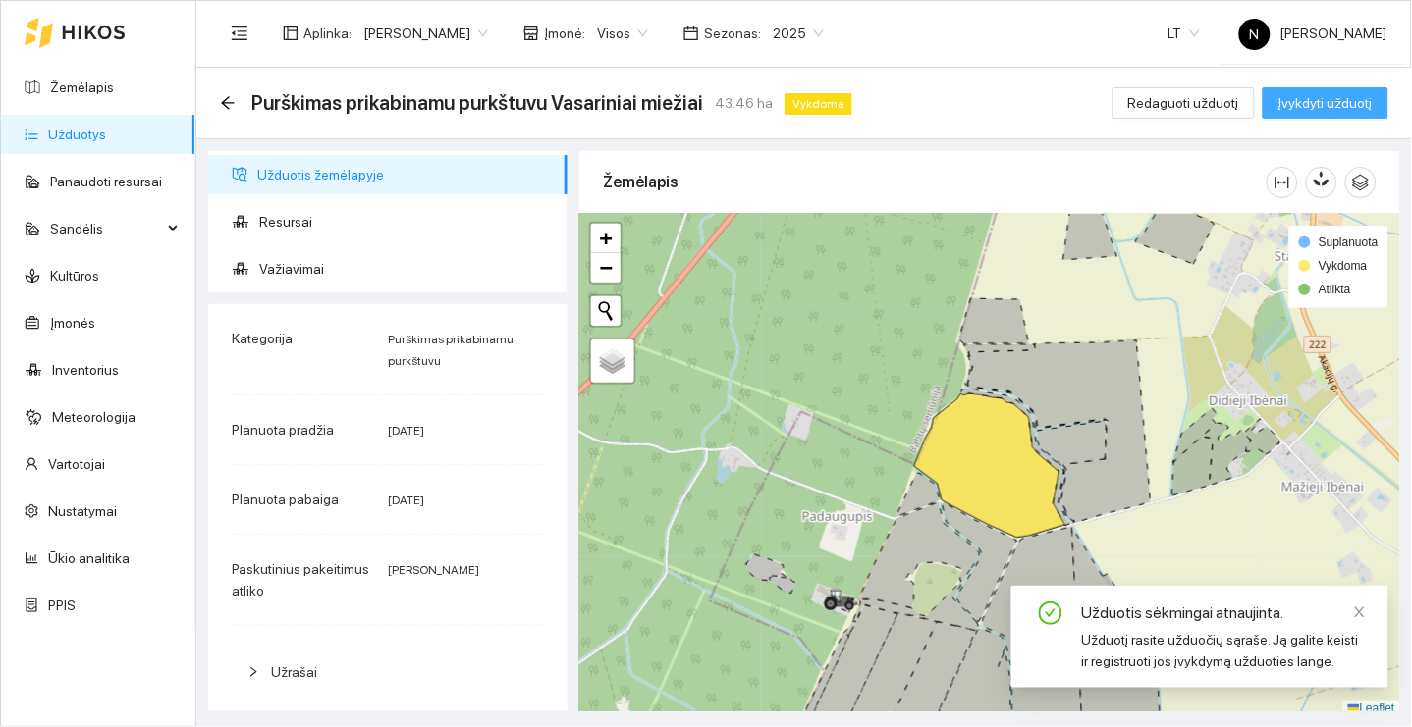
click at [1364, 103] on span "Įvykdyti užduotį" at bounding box center [1325, 103] width 94 height 22
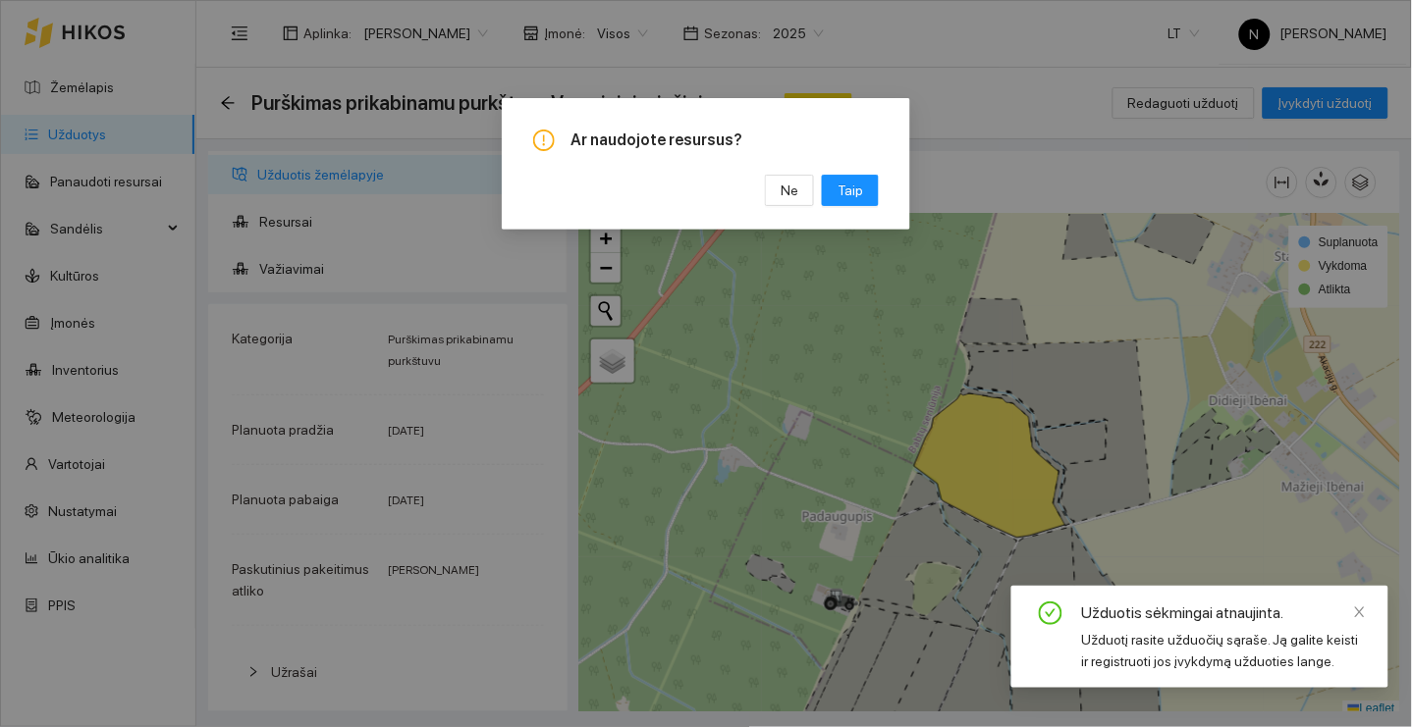
click at [868, 207] on div "Ar naudojote resursus? Ne [GEOGRAPHIC_DATA]" at bounding box center [706, 164] width 408 height 132
click at [866, 192] on button "Taip" at bounding box center [850, 190] width 57 height 31
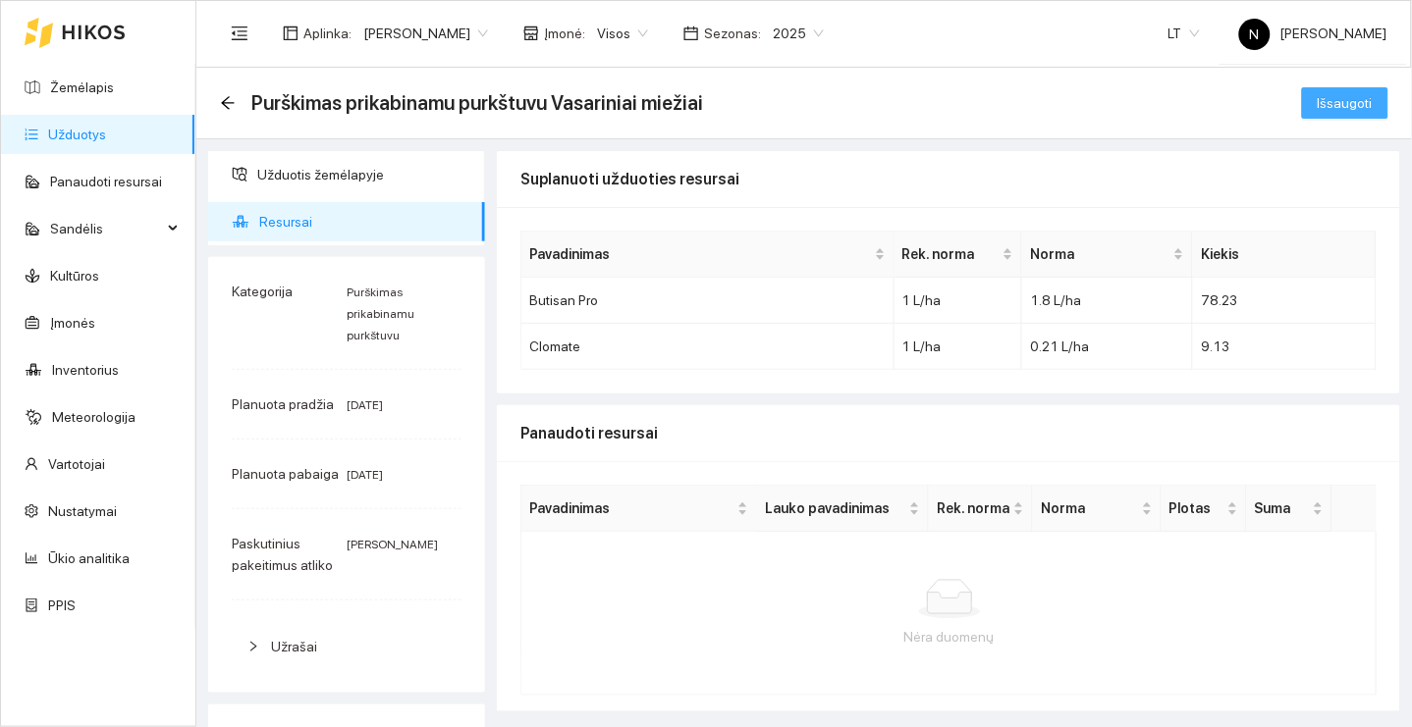
click at [1319, 89] on button "Išsaugoti" at bounding box center [1345, 102] width 86 height 31
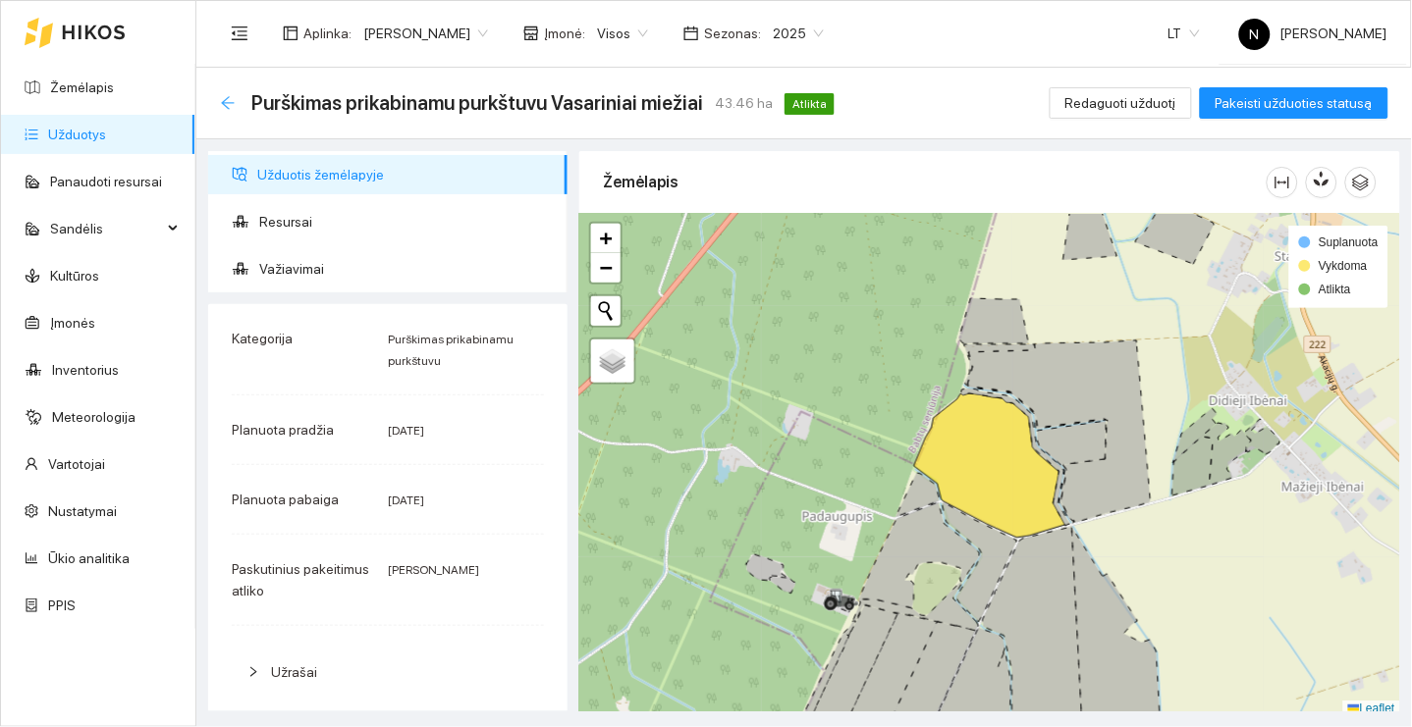
click at [225, 97] on icon "arrow-left" at bounding box center [228, 103] width 16 height 16
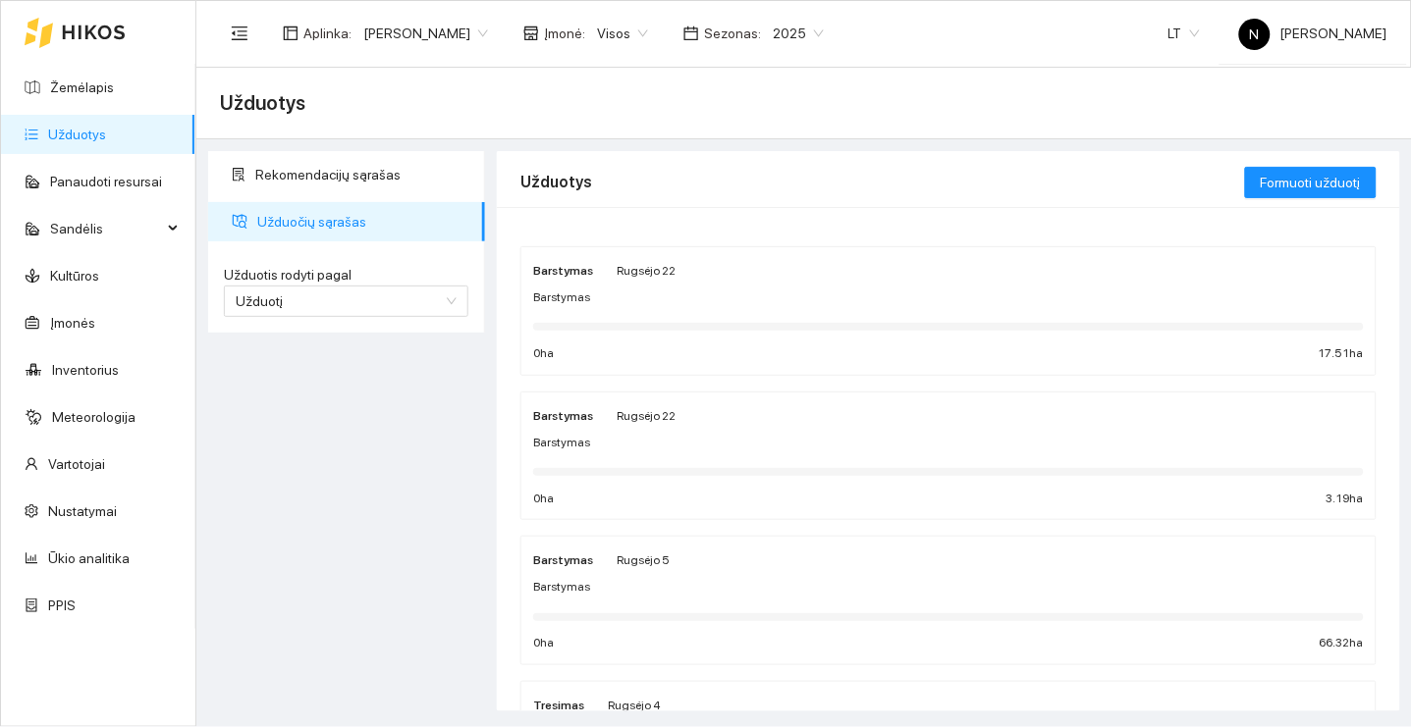
click at [106, 132] on link "Užduotys" at bounding box center [77, 135] width 58 height 16
click at [114, 95] on link "Žemėlapis" at bounding box center [82, 88] width 64 height 16
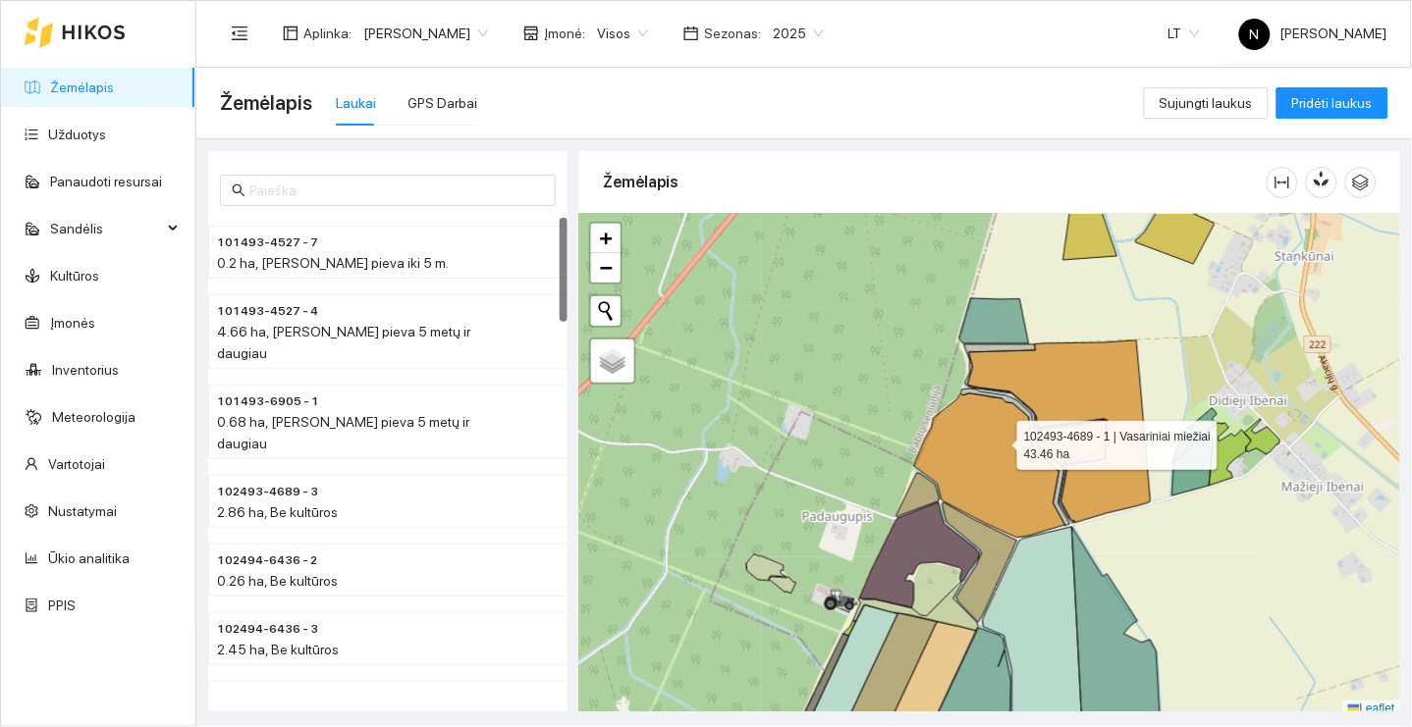
click at [976, 450] on icon at bounding box center [989, 466] width 151 height 144
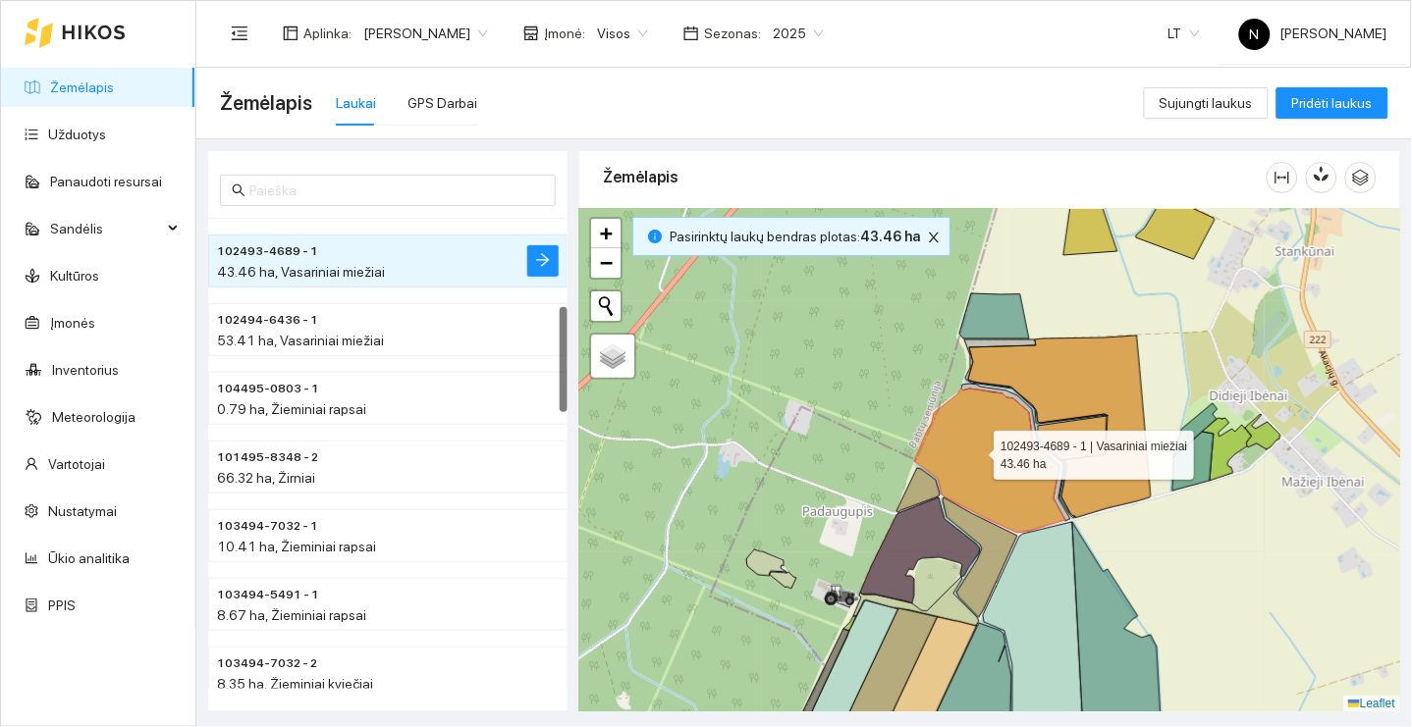
scroll to position [393, 0]
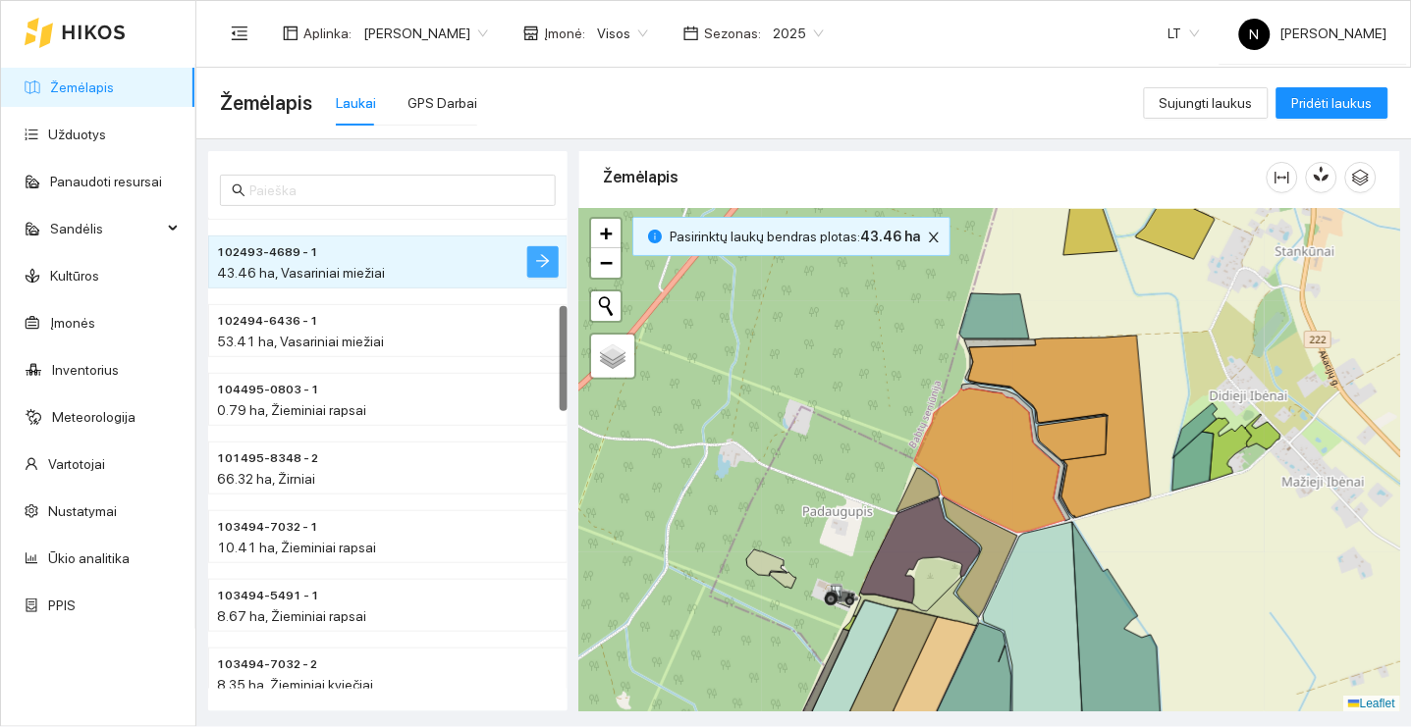
click at [540, 267] on span "arrow-right" at bounding box center [543, 262] width 16 height 19
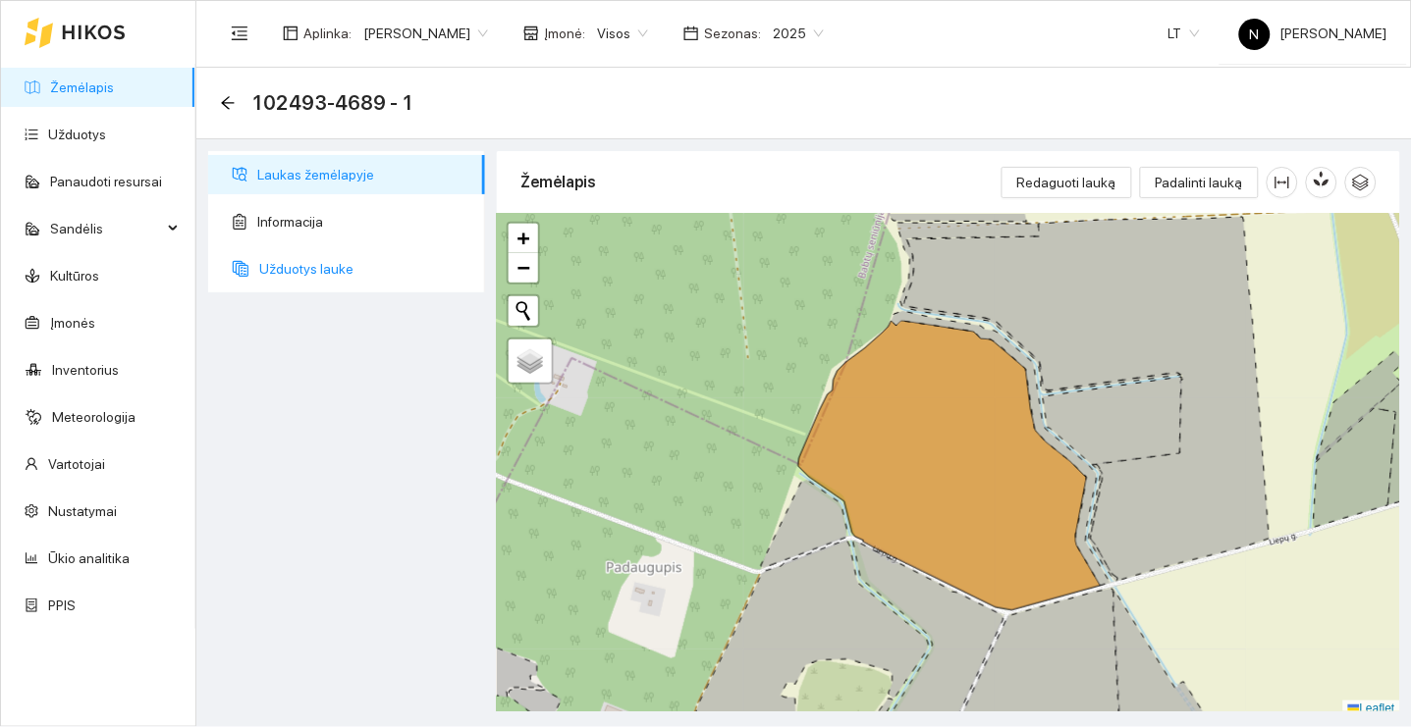
click at [372, 267] on span "Užduotys lauke" at bounding box center [364, 268] width 210 height 39
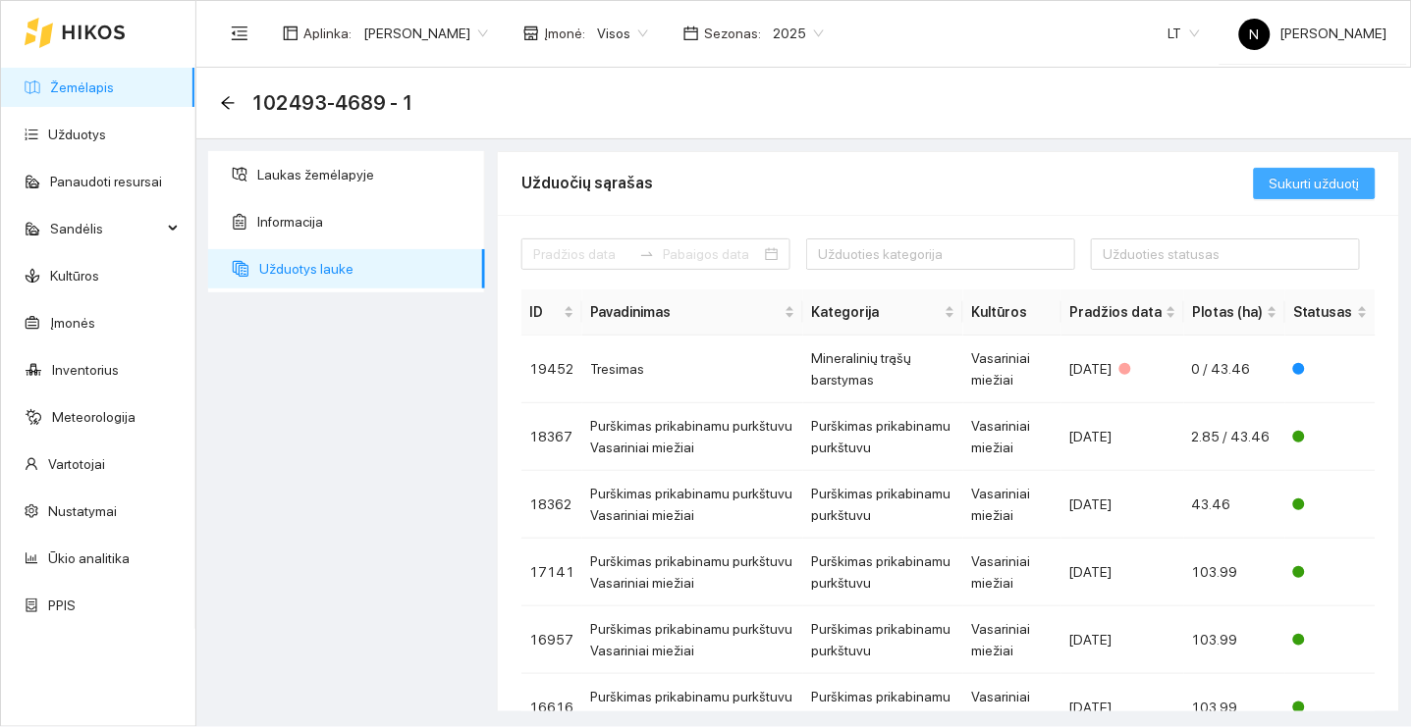
click at [1353, 181] on span "Sukurti užduotį" at bounding box center [1314, 184] width 90 height 22
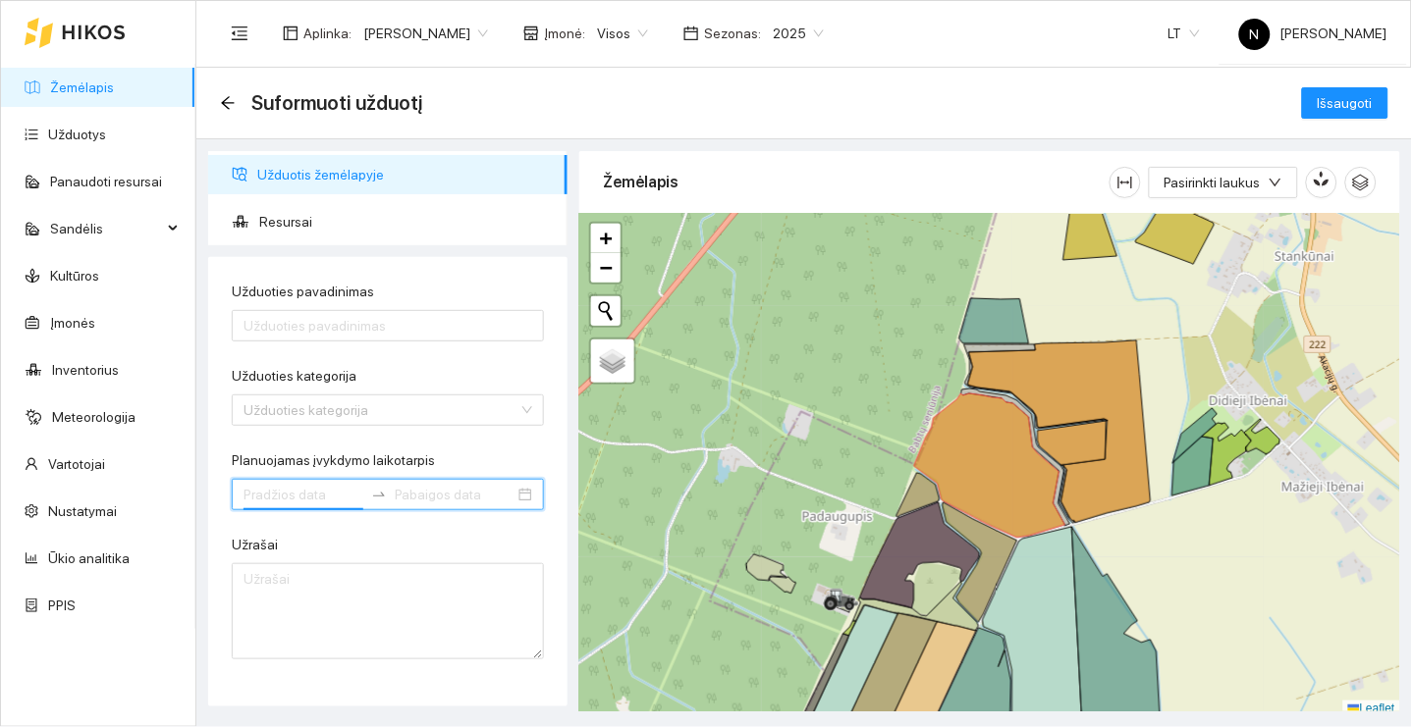
click at [292, 501] on input "Planuojamas įvykdymo laikotarpis" at bounding box center [303, 495] width 120 height 22
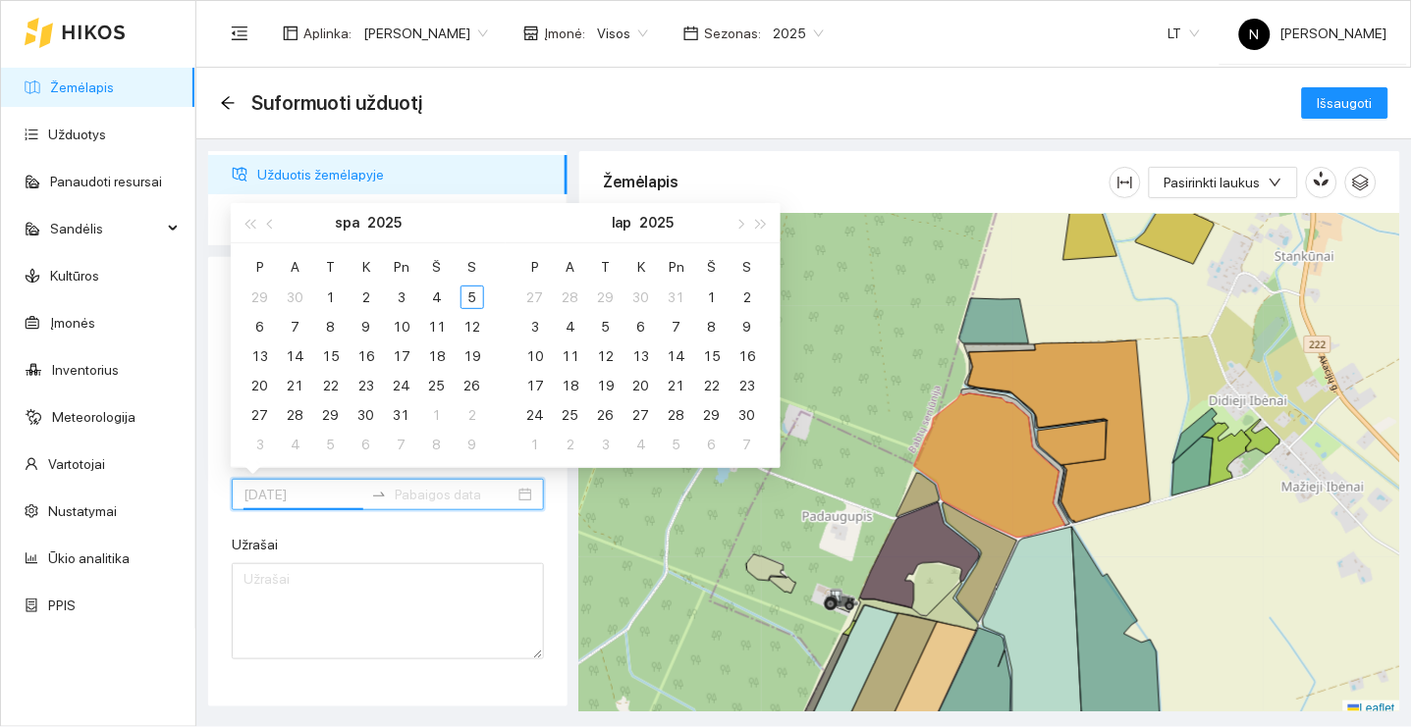
type input "[DATE]"
click at [271, 215] on button "button" at bounding box center [271, 222] width 22 height 39
type input "2025-09-21"
type input "[DATE]"
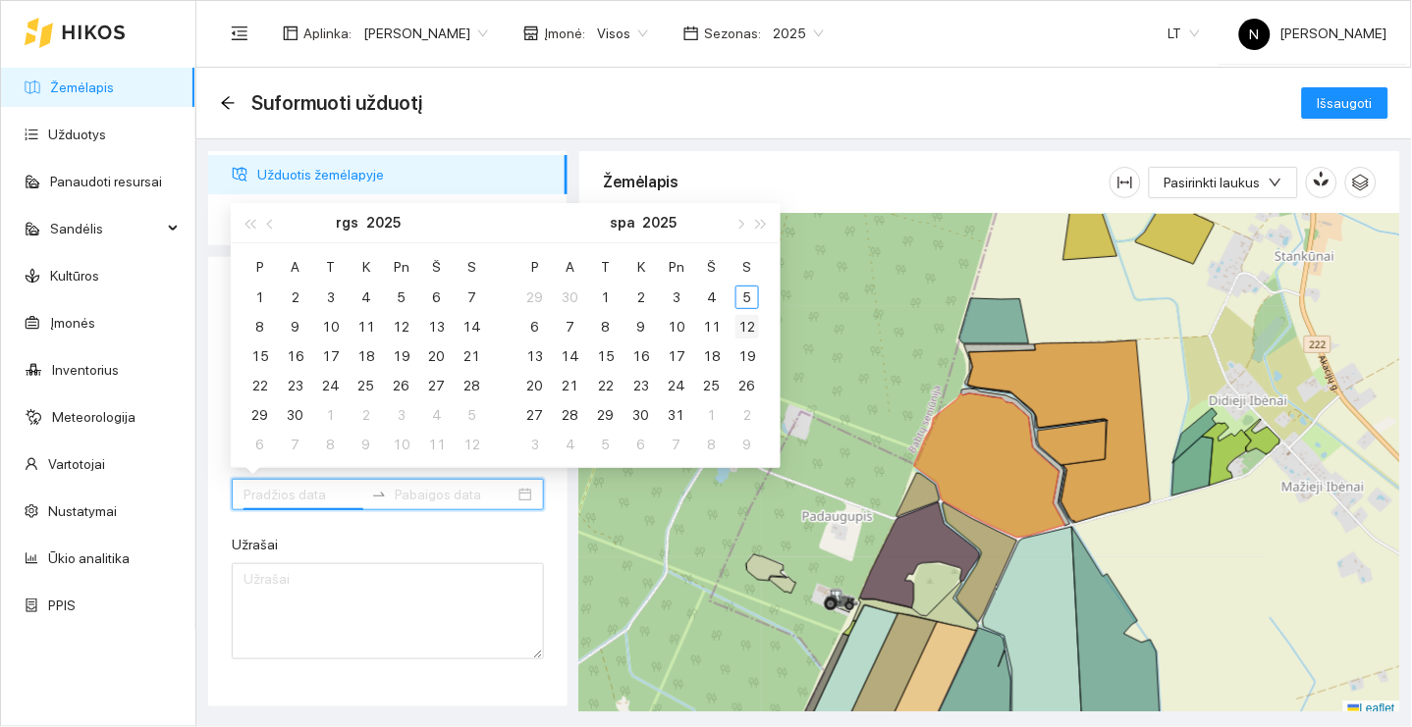
type input "[DATE]"
click at [749, 317] on div "12" at bounding box center [747, 327] width 24 height 24
type input "[DATE]"
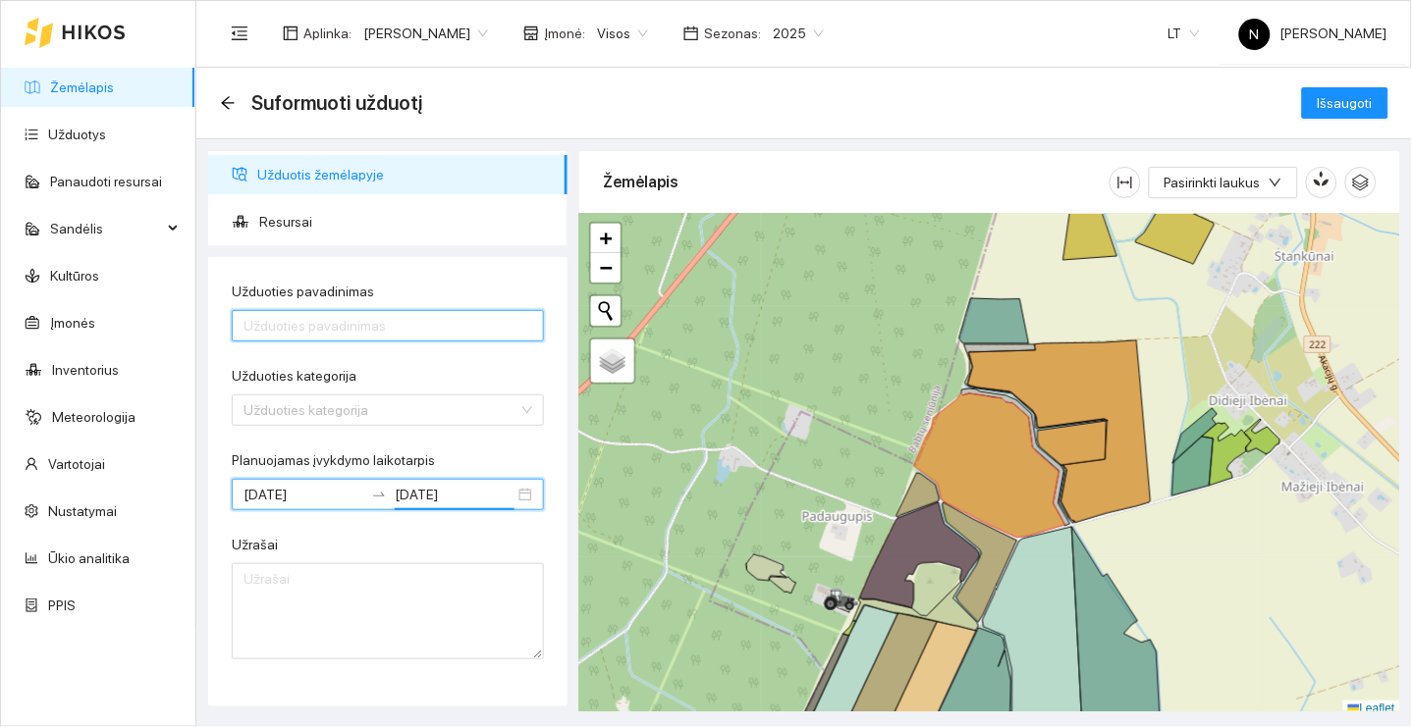
click at [446, 322] on input "Užduoties pavadinimas" at bounding box center [388, 325] width 312 height 31
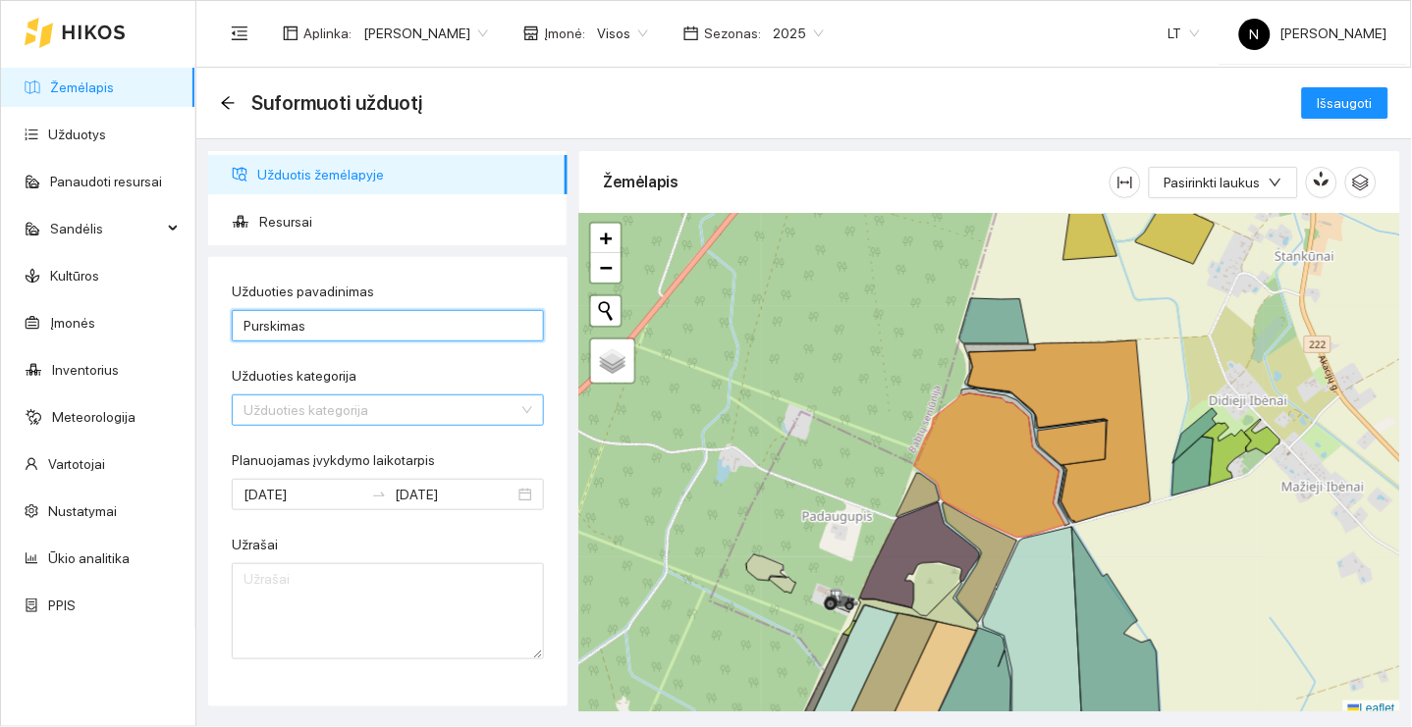
type input "Purskimas"
click at [394, 416] on input "Užduoties kategorija" at bounding box center [380, 410] width 275 height 29
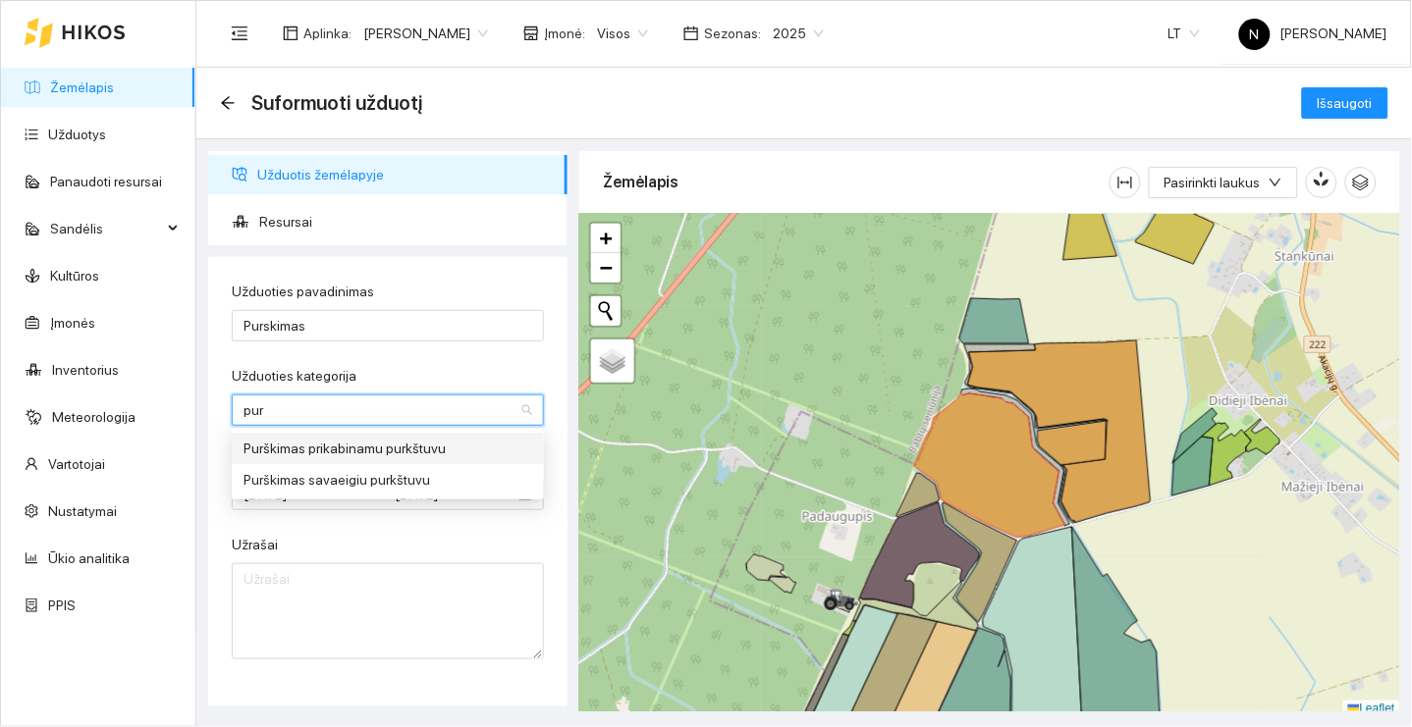
type input "purk"
click at [403, 448] on div "Purškimas prikabinamu purkštuvu" at bounding box center [387, 449] width 289 height 22
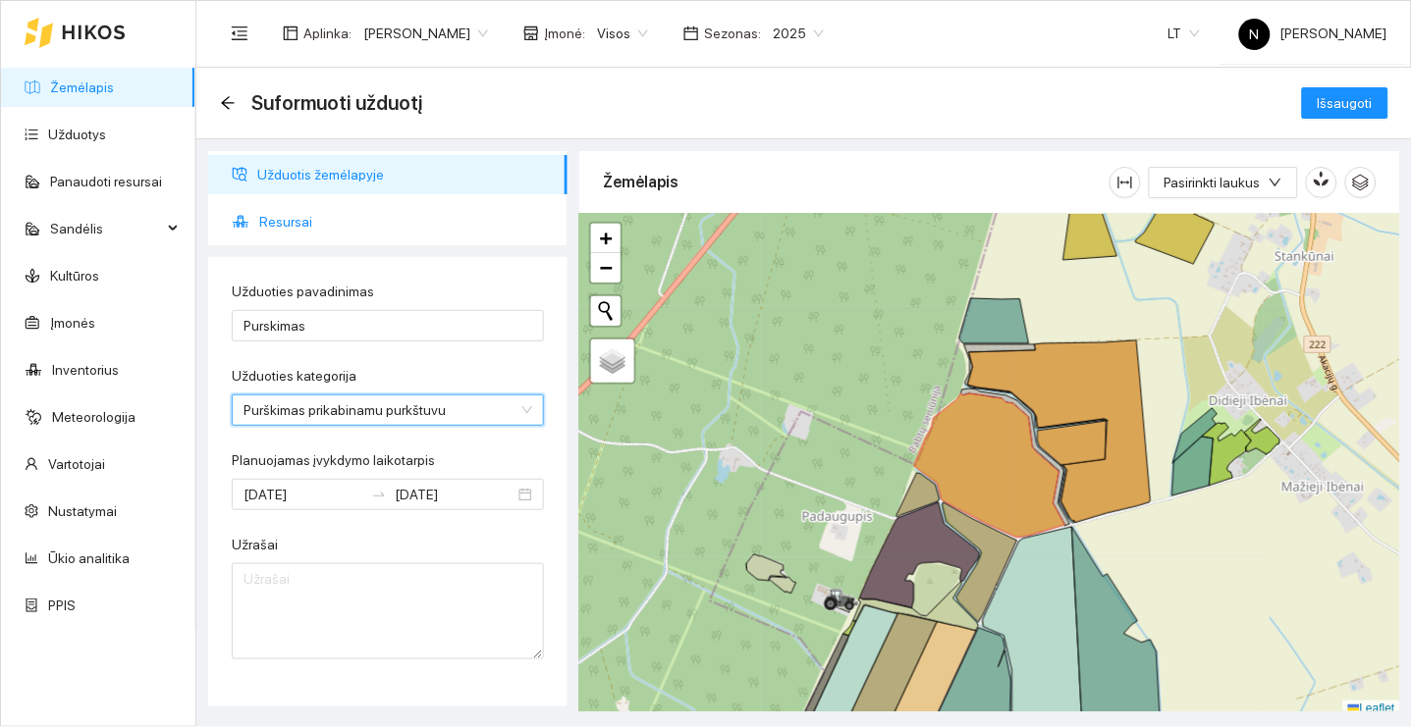
click at [368, 227] on span "Resursai" at bounding box center [405, 221] width 293 height 39
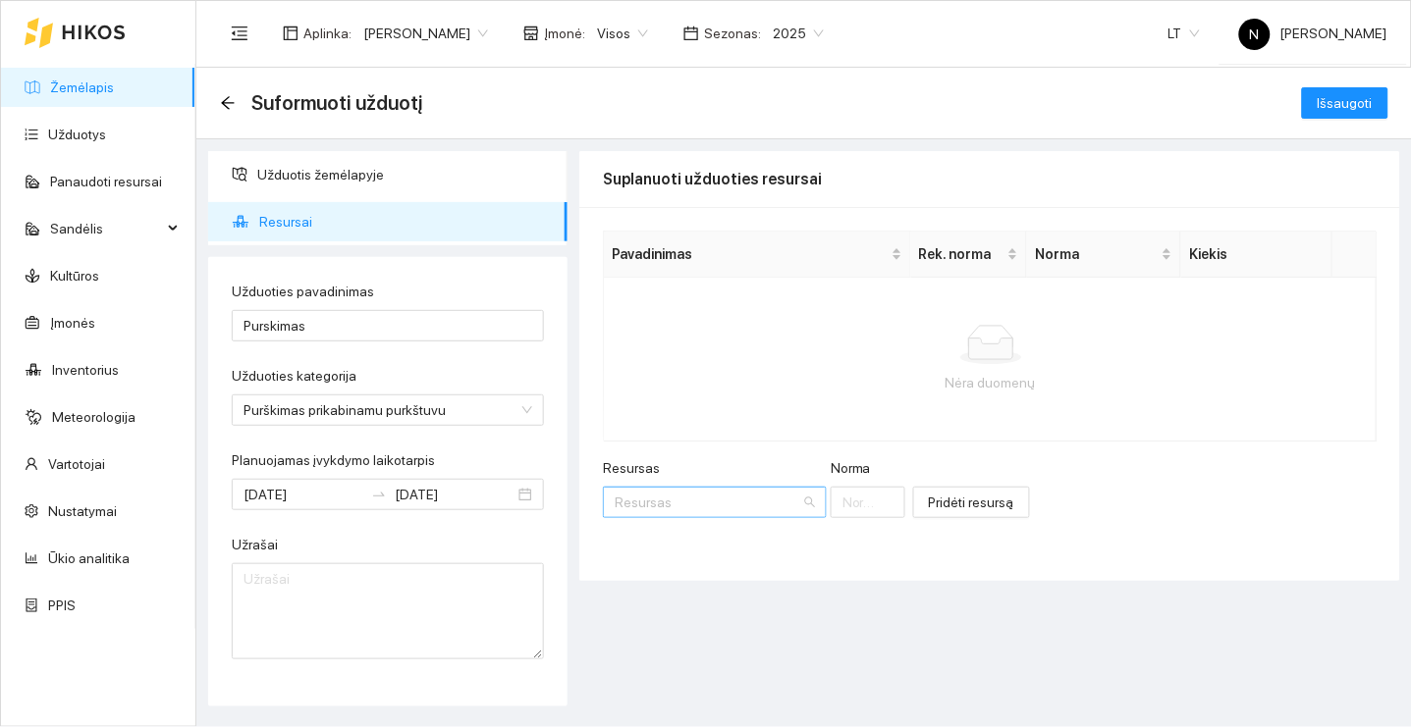
click at [731, 488] on input "Resursas" at bounding box center [708, 502] width 187 height 29
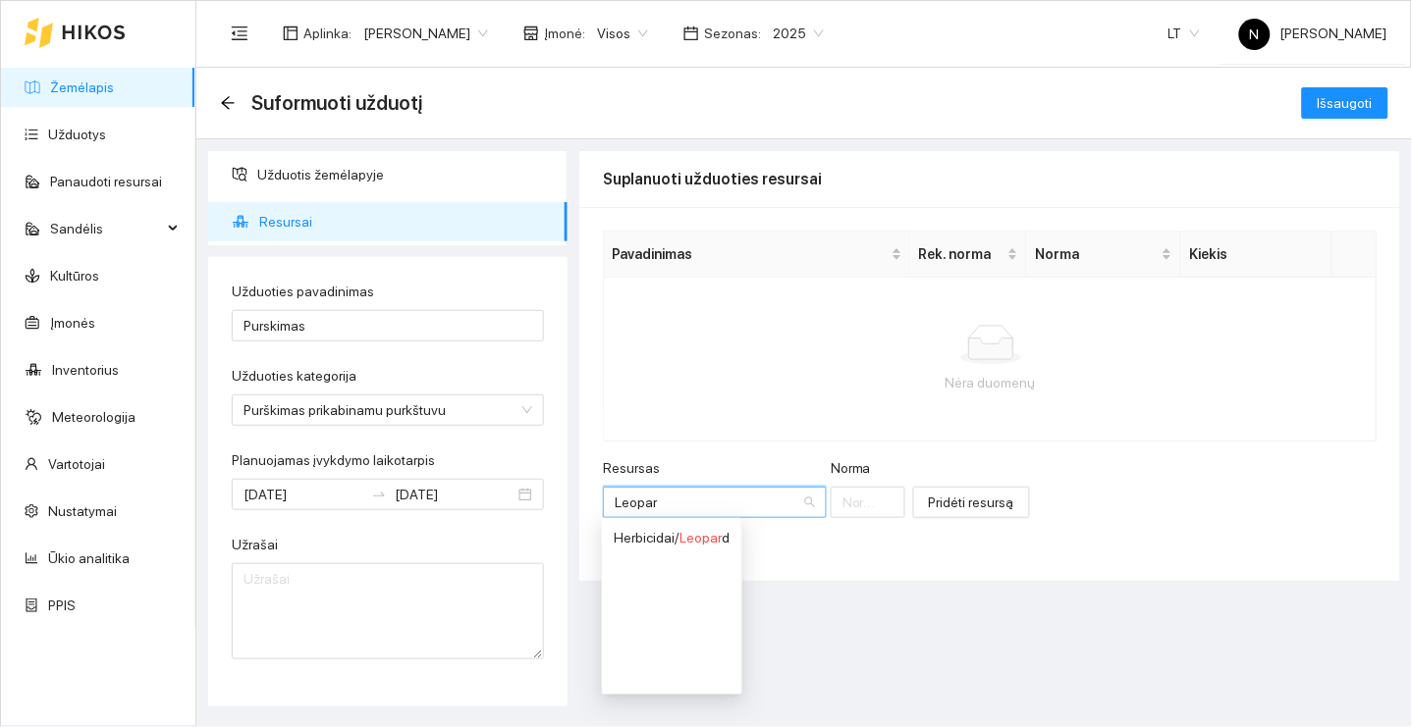
type input "Leopard"
click at [716, 540] on span "Leopard" at bounding box center [704, 538] width 50 height 16
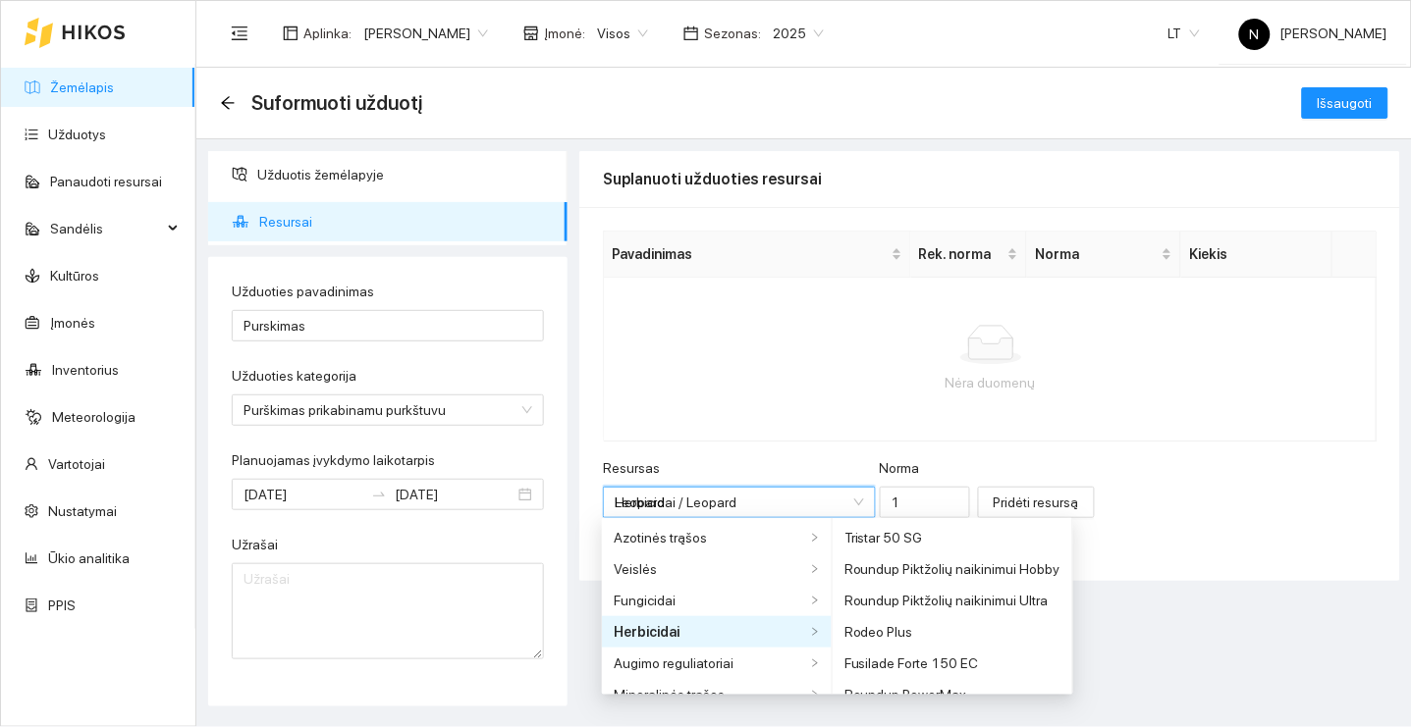
type input "1"
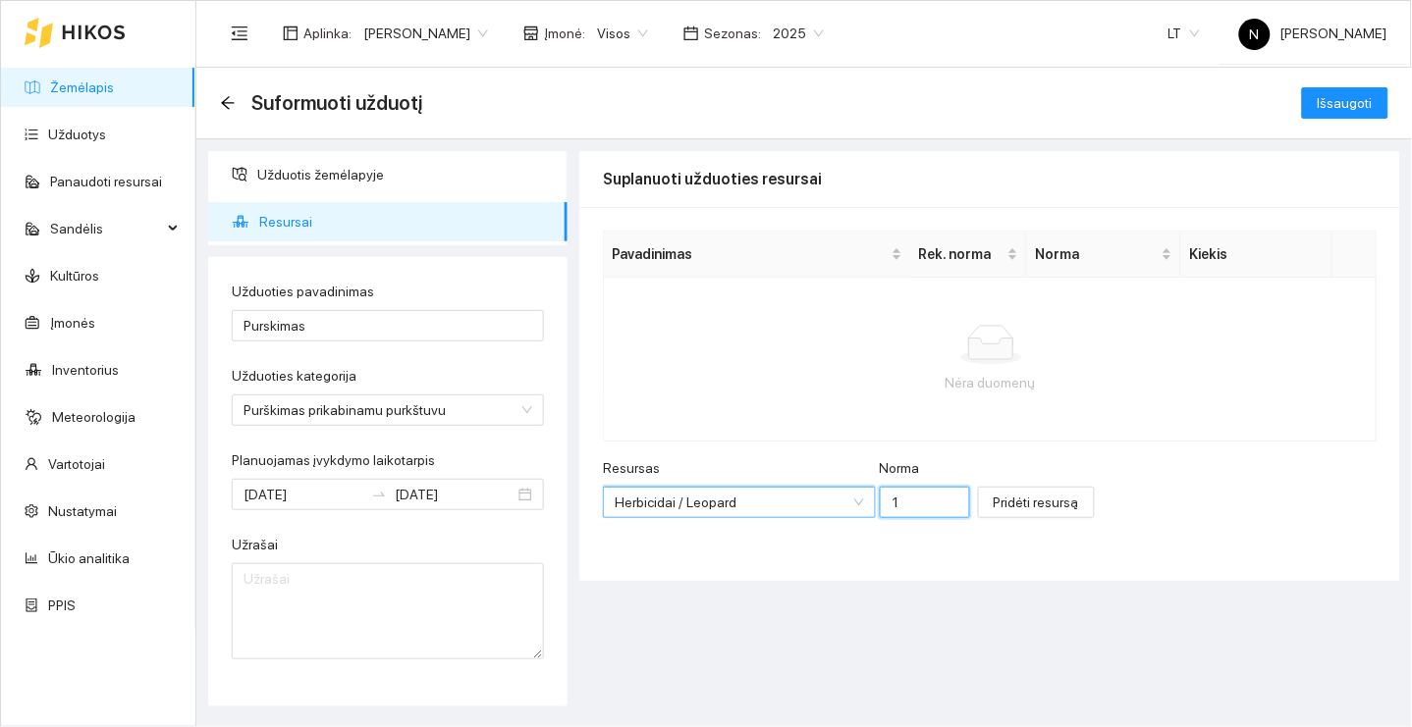
click at [911, 505] on input "1" at bounding box center [925, 502] width 91 height 31
click at [1046, 501] on span "Pridėti resursą" at bounding box center [1036, 503] width 85 height 22
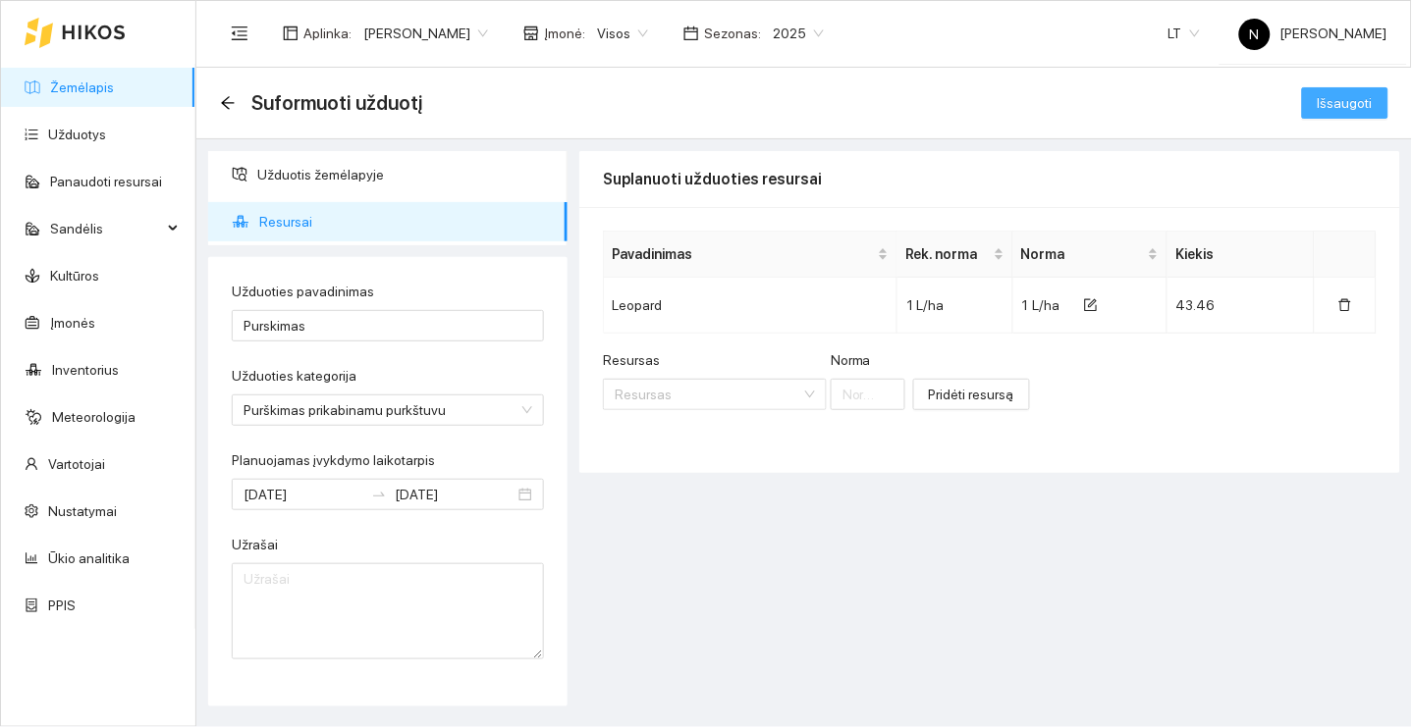
click at [1340, 103] on span "Išsaugoti" at bounding box center [1344, 103] width 55 height 22
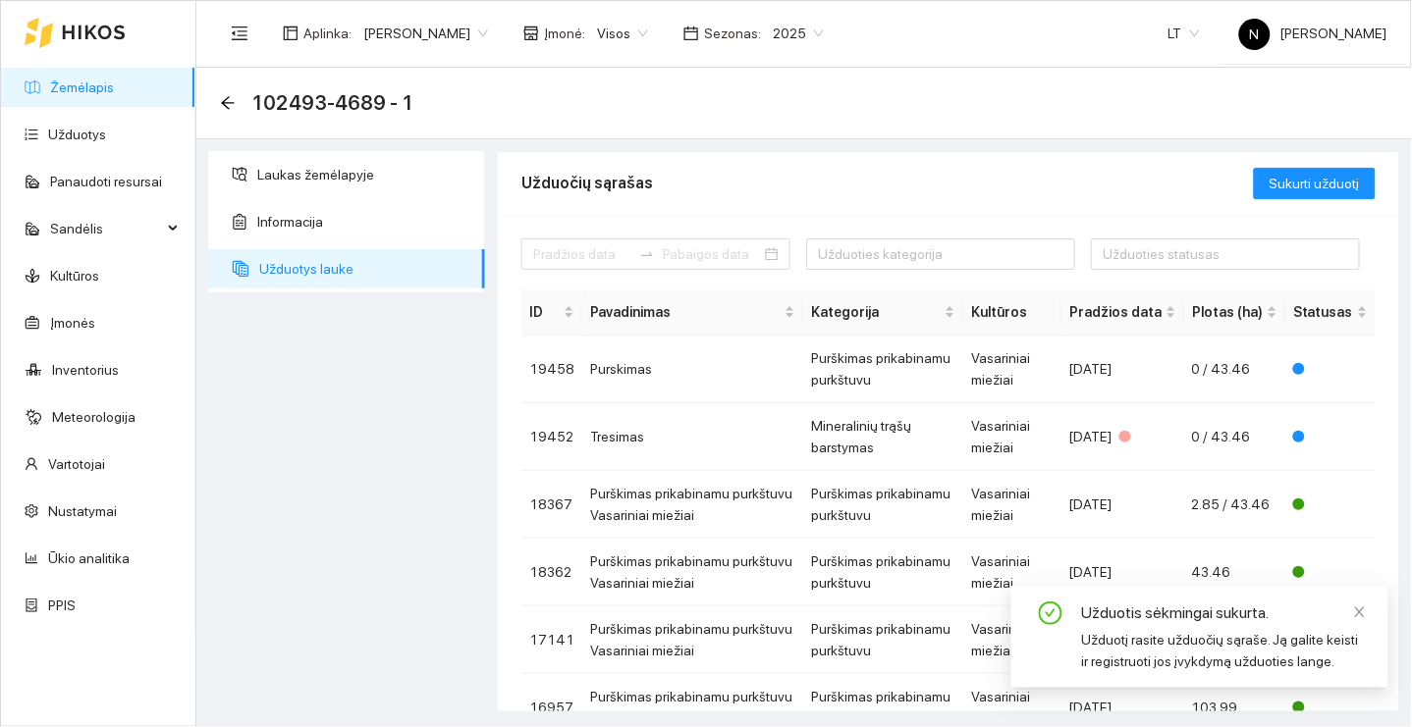
click at [1352, 613] on div "Užduotis sėkmingai sukurta." at bounding box center [1223, 614] width 283 height 24
click at [1360, 613] on icon "close" at bounding box center [1360, 613] width 10 height 10
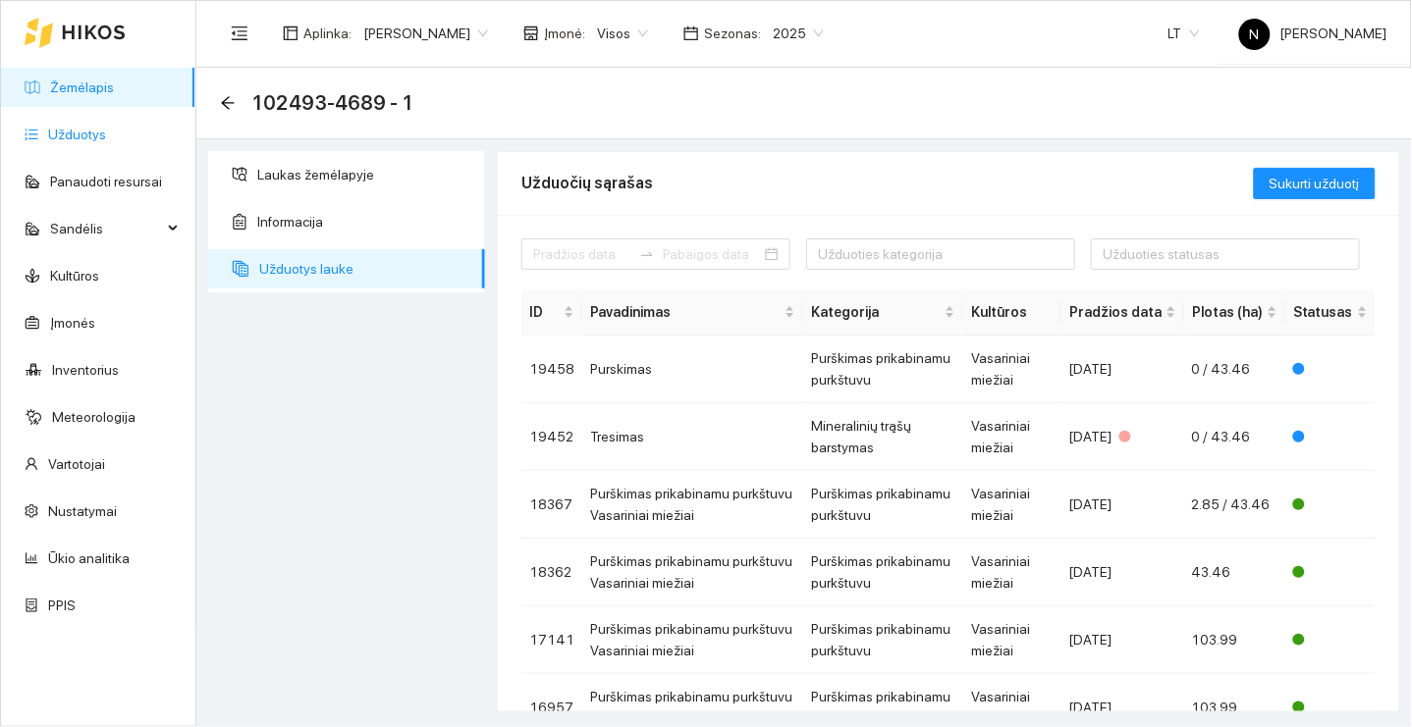
click at [106, 127] on link "Užduotys" at bounding box center [77, 135] width 58 height 16
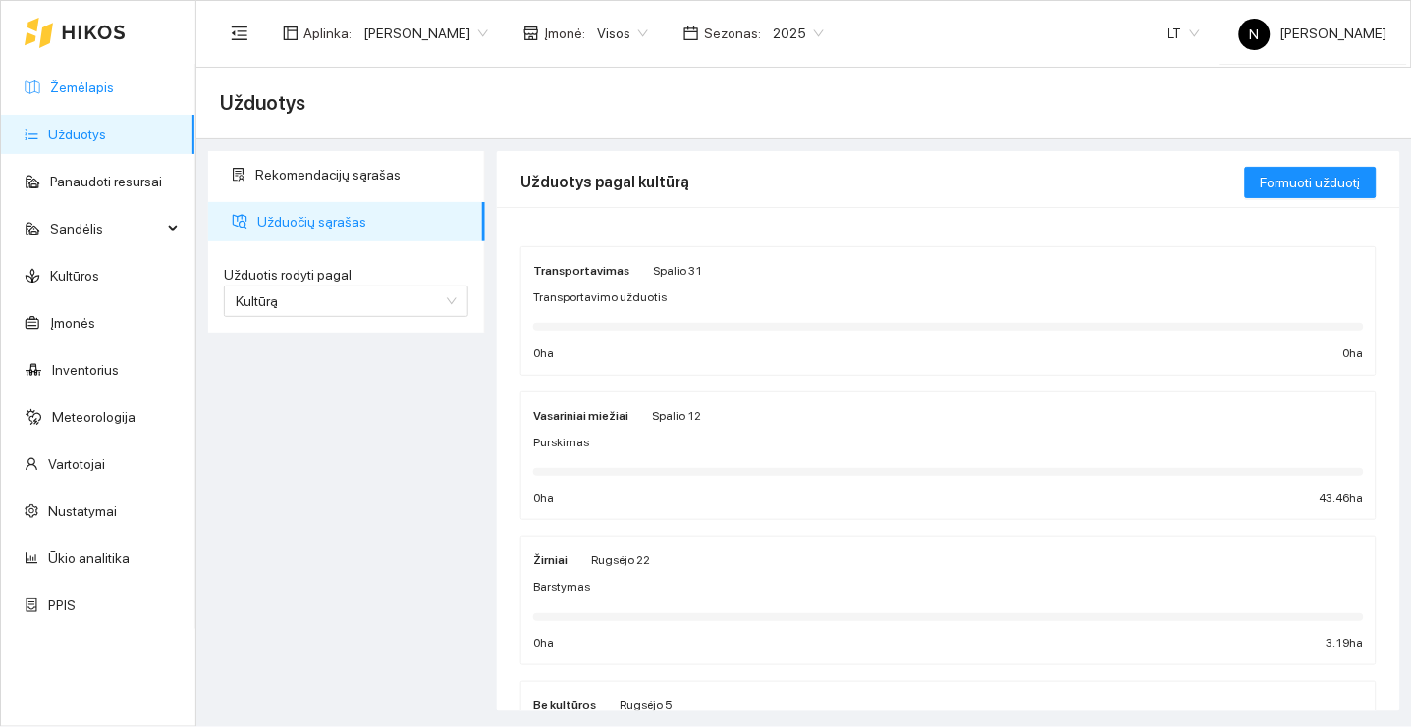
click at [114, 90] on link "Žemėlapis" at bounding box center [82, 88] width 64 height 16
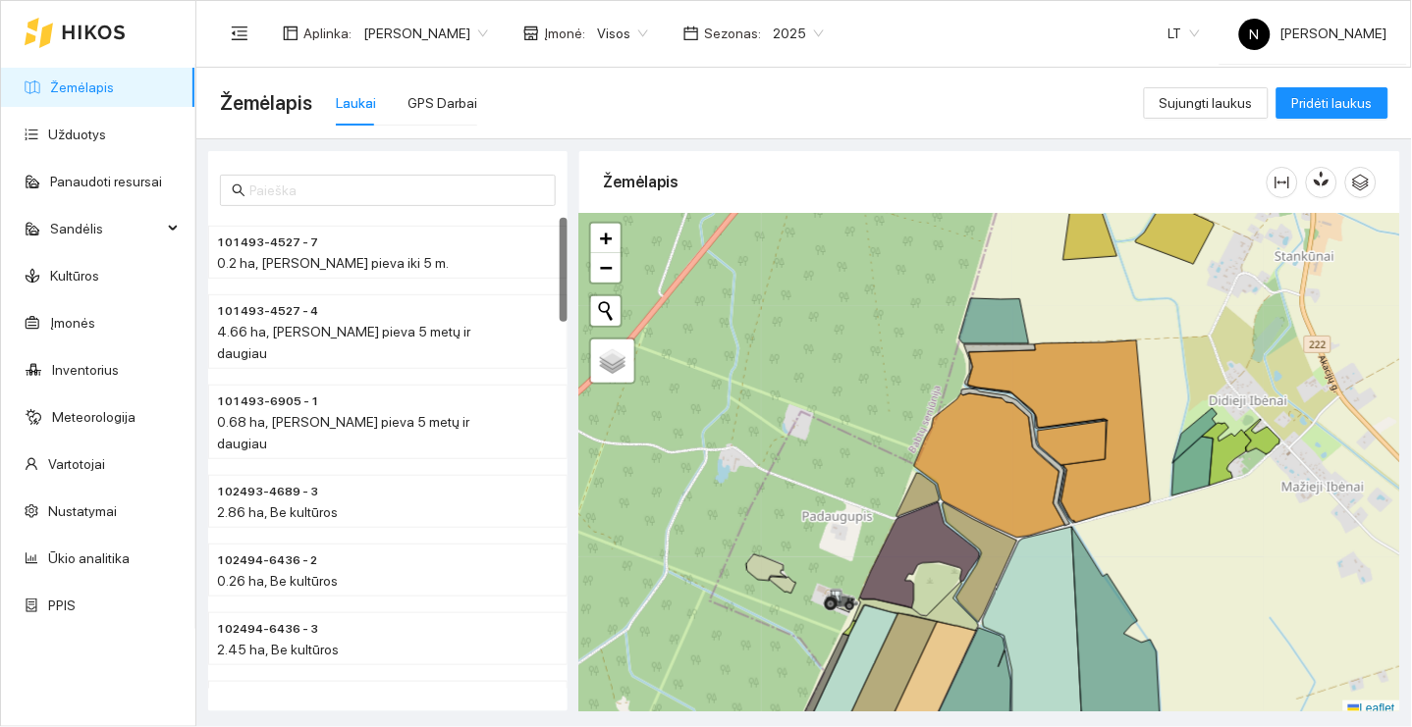
scroll to position [5, 0]
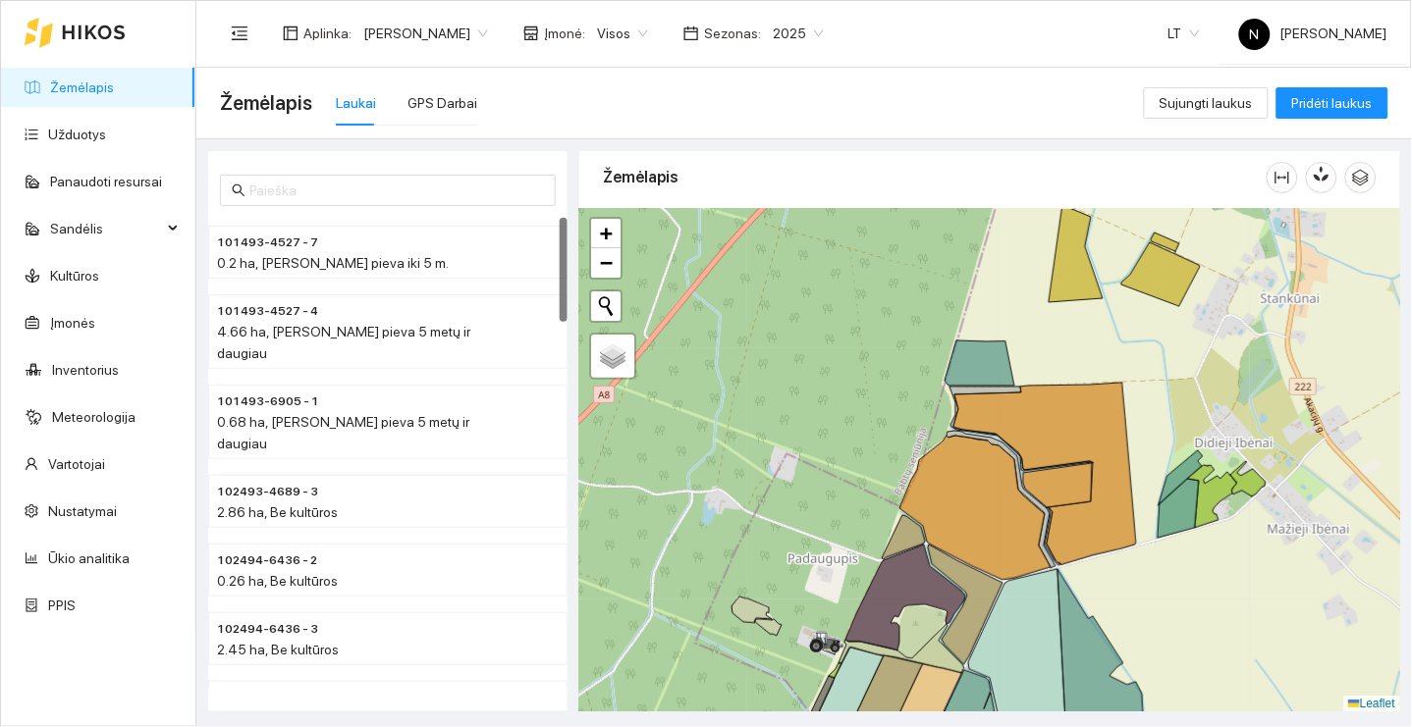
drag, startPoint x: 951, startPoint y: 357, endPoint x: 836, endPoint y: 520, distance: 199.4
click at [845, 520] on div "+ − Nieko nerasta. Bandykite dar kartą. Žemėlapis Palydovas Leaflet" at bounding box center [989, 461] width 821 height 504
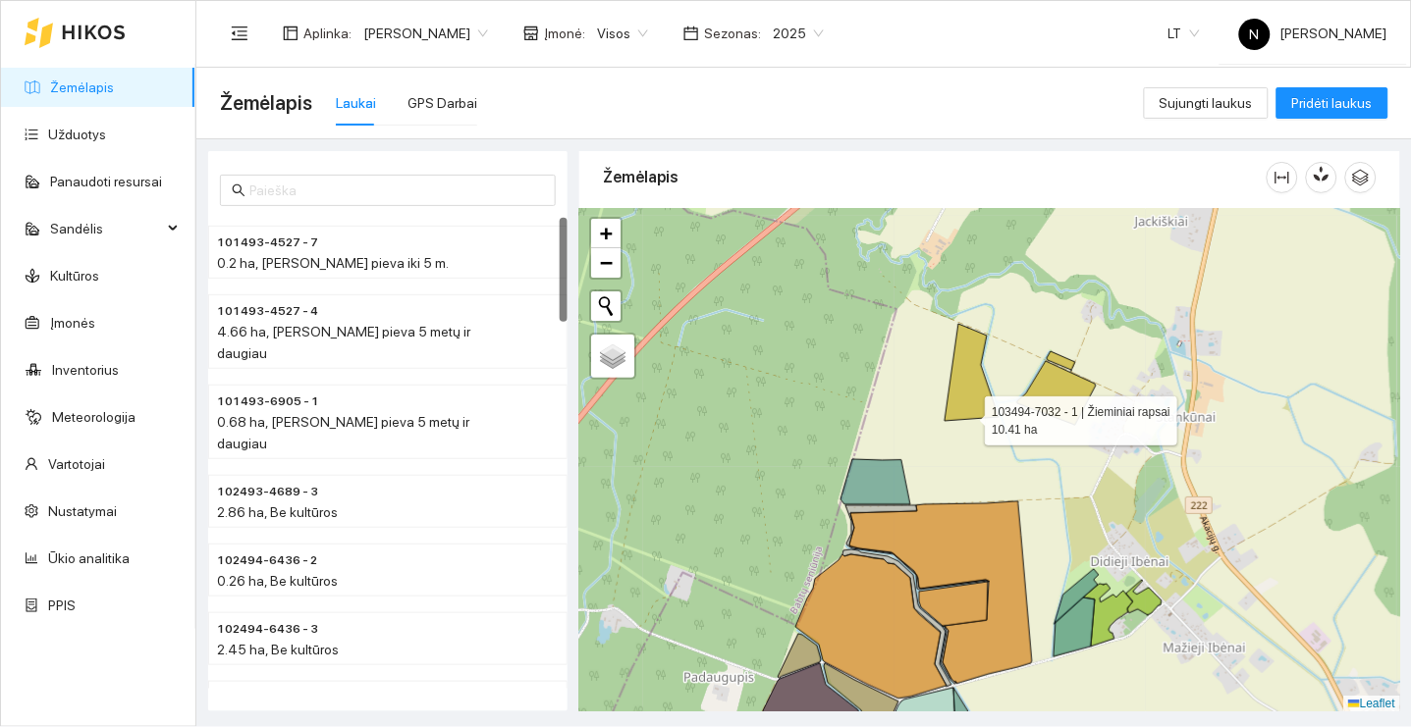
click at [967, 415] on icon at bounding box center [971, 372] width 54 height 97
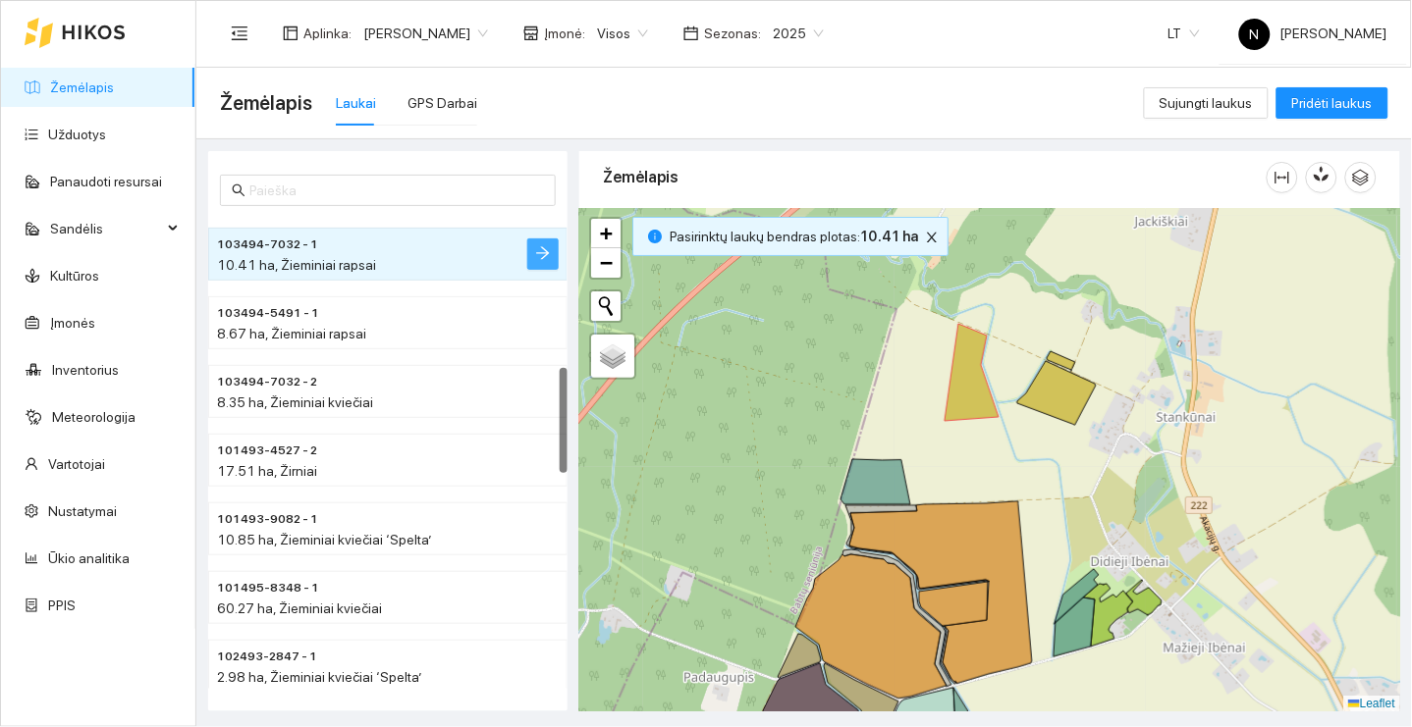
click at [535, 239] on button "button" at bounding box center [542, 254] width 31 height 31
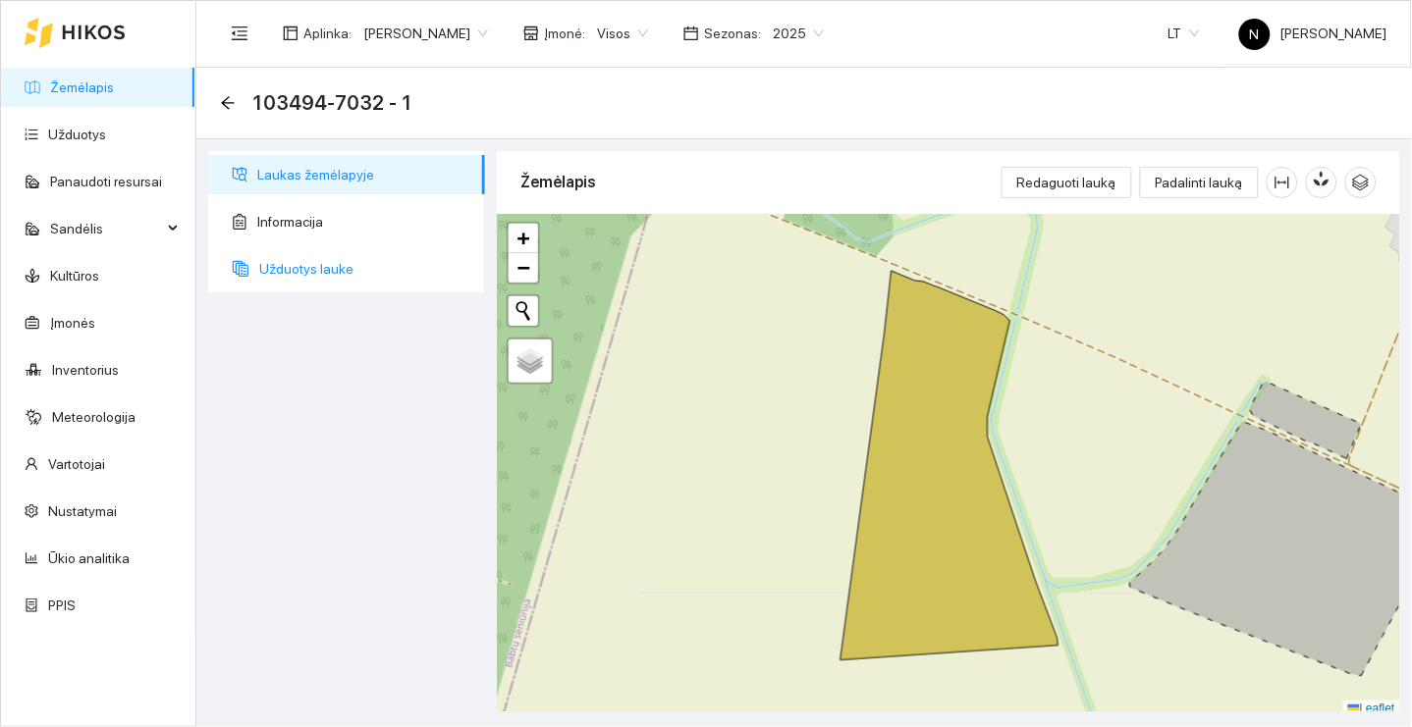
click at [348, 266] on span "Užduotys lauke" at bounding box center [364, 268] width 210 height 39
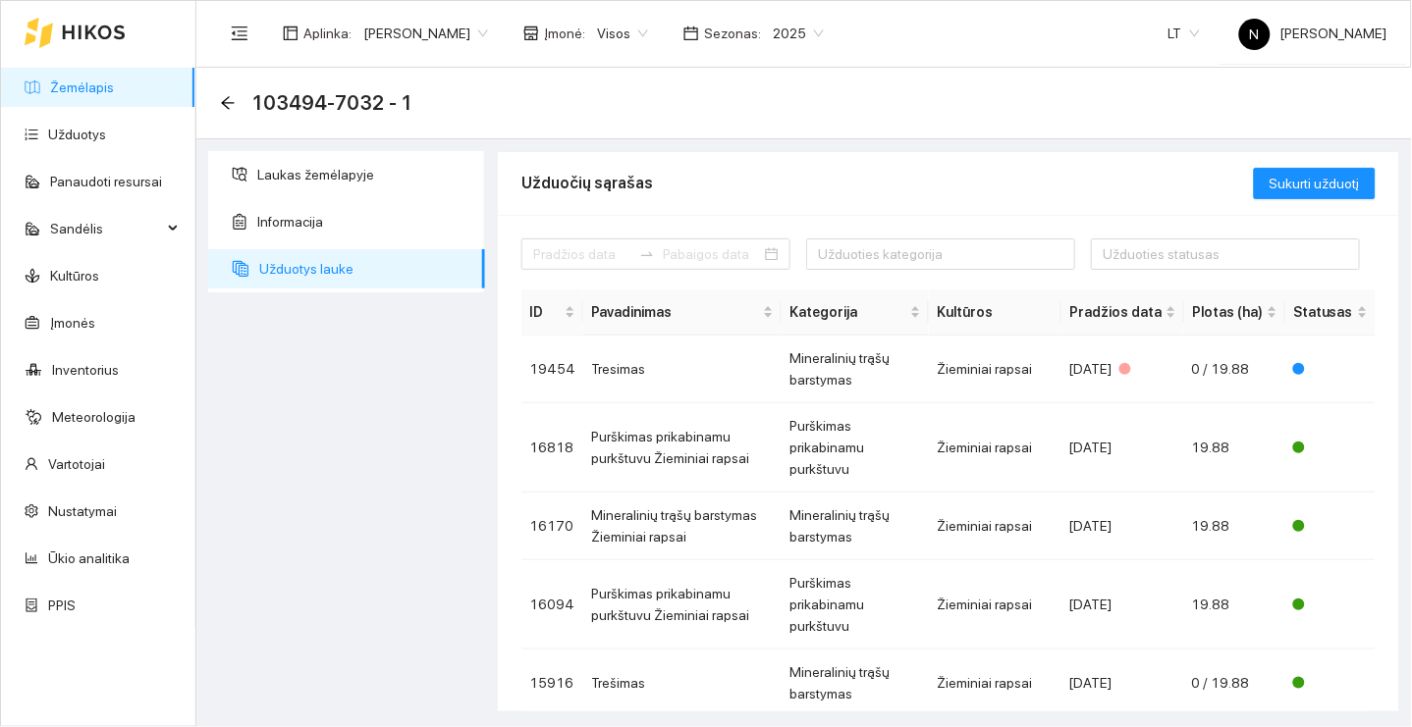
click at [1338, 166] on div "Sukurti užduotį" at bounding box center [1315, 183] width 122 height 63
click at [1336, 175] on span "Sukurti užduotį" at bounding box center [1314, 184] width 90 height 22
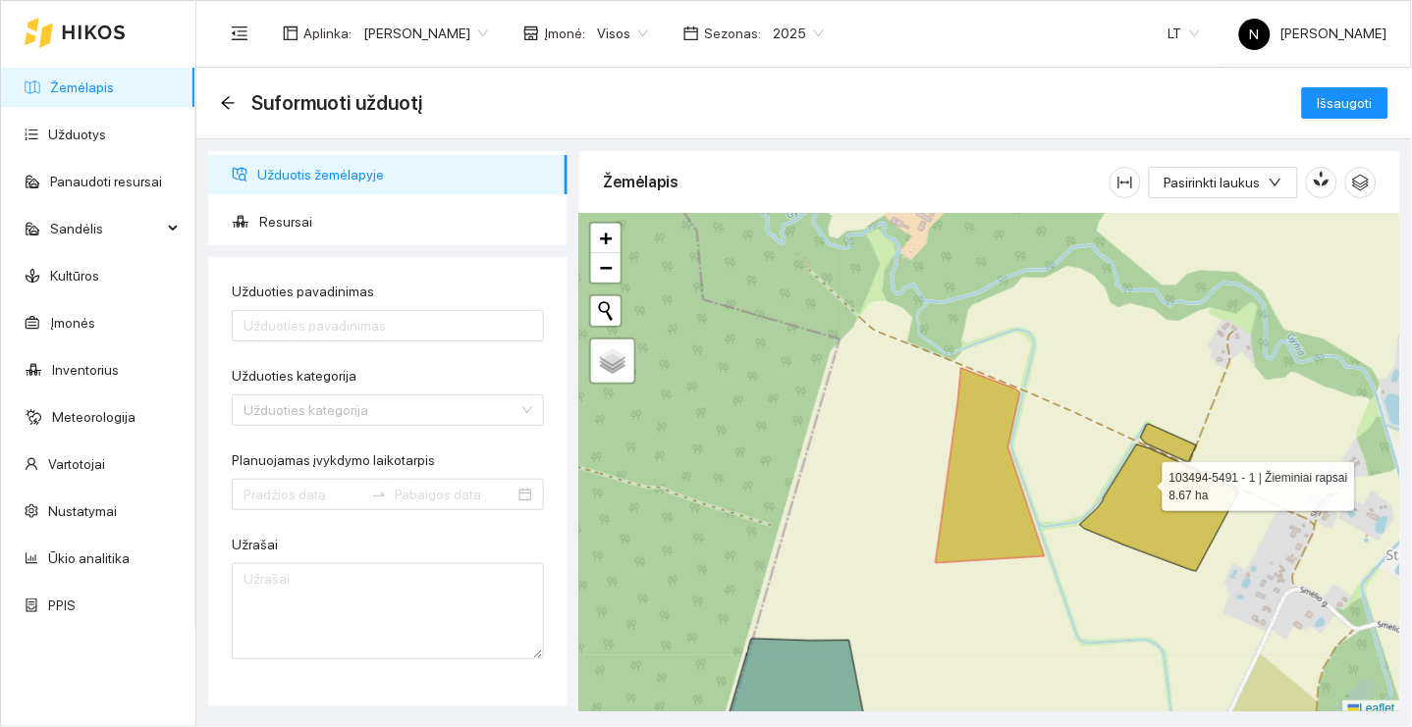
click at [1146, 476] on icon at bounding box center [1159, 508] width 159 height 127
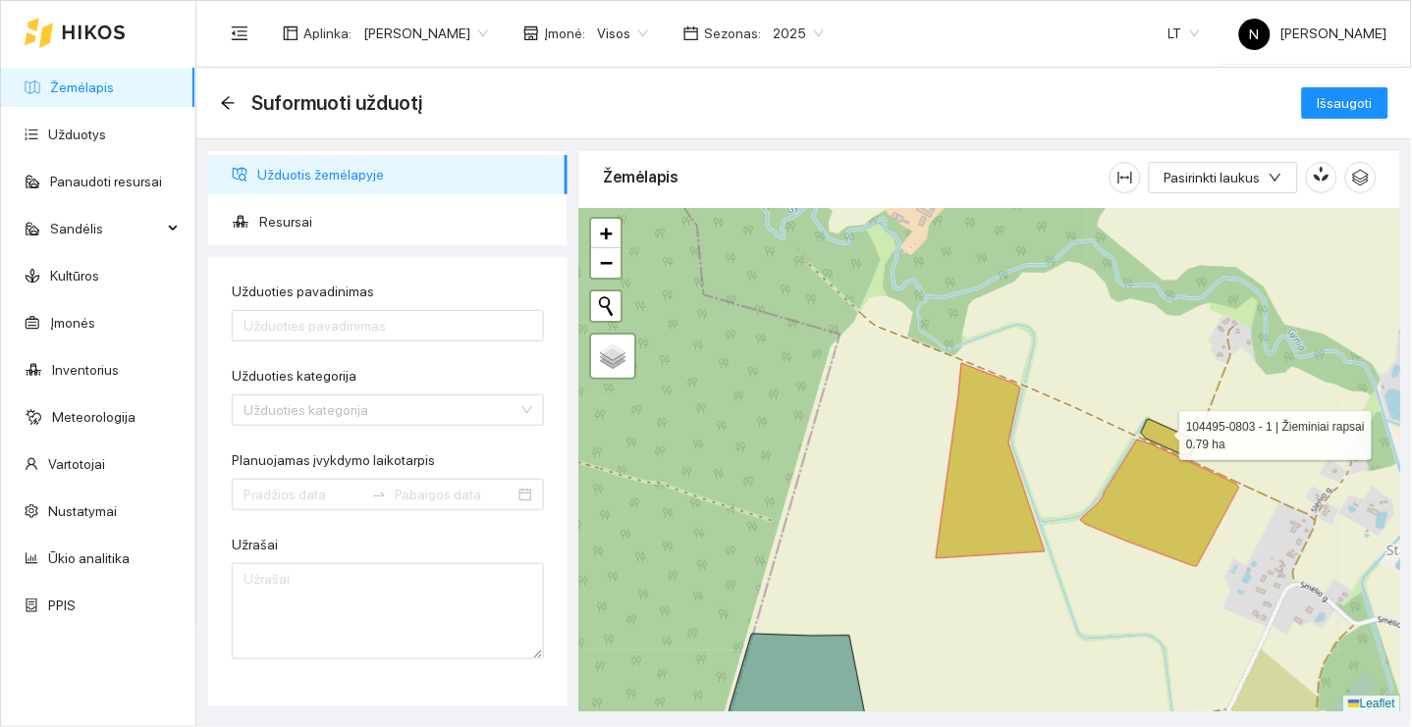
click at [1162, 430] on icon at bounding box center [1169, 438] width 56 height 38
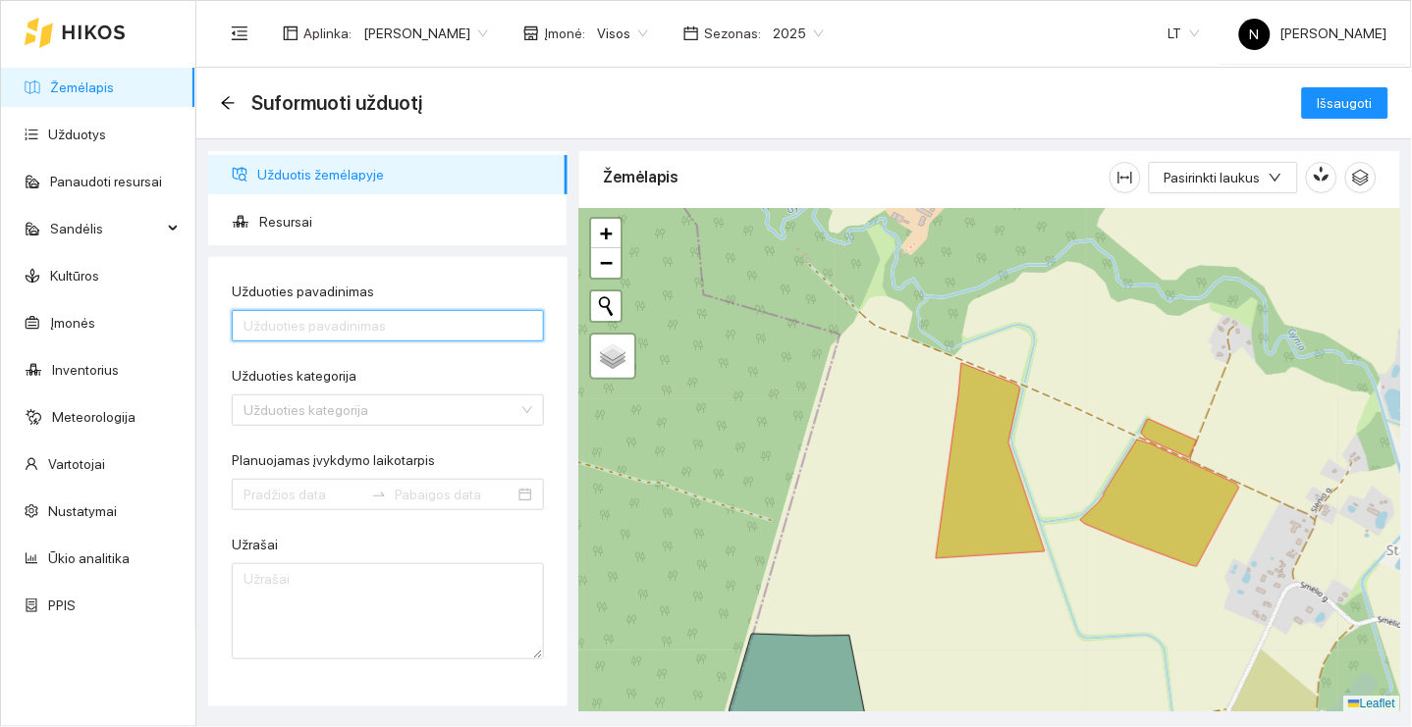
click at [363, 323] on input "Užduoties pavadinimas" at bounding box center [388, 325] width 312 height 31
type input "Purskimas"
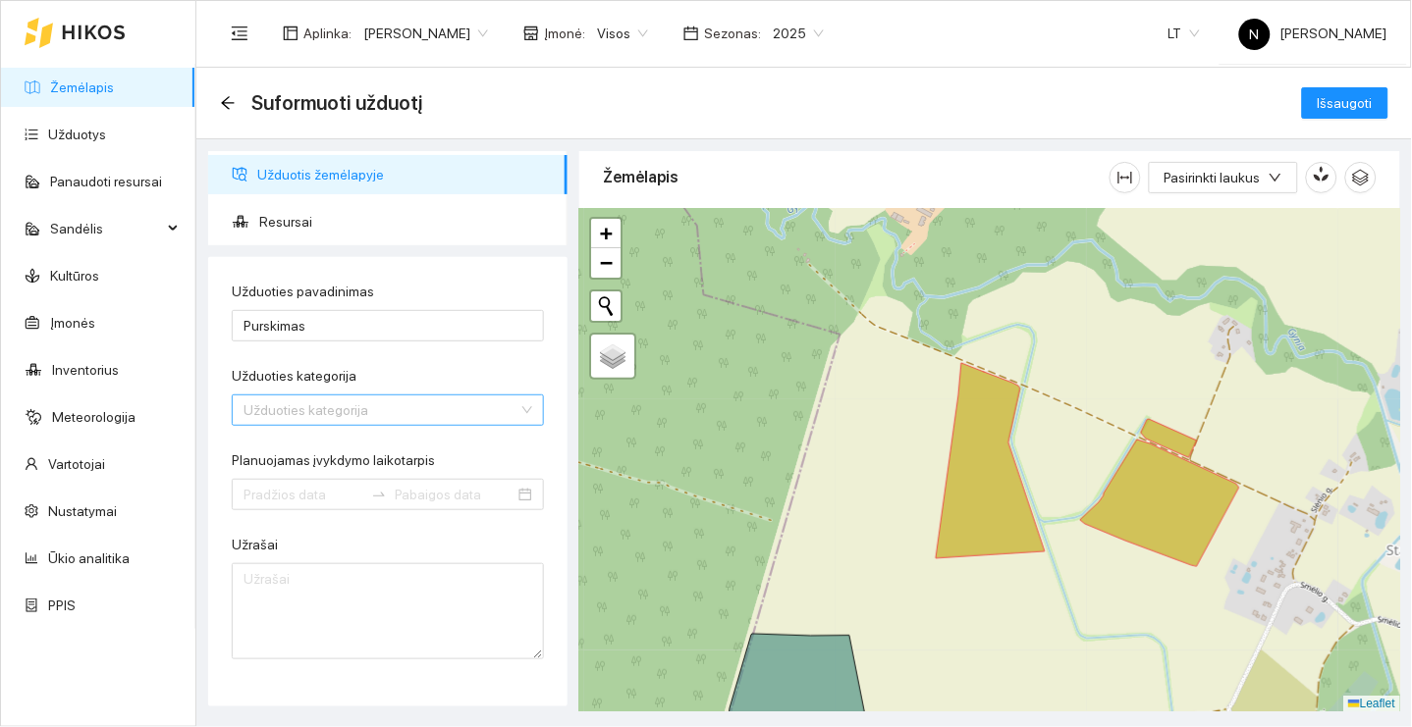
click at [322, 407] on input "Užduoties kategorija" at bounding box center [380, 410] width 275 height 29
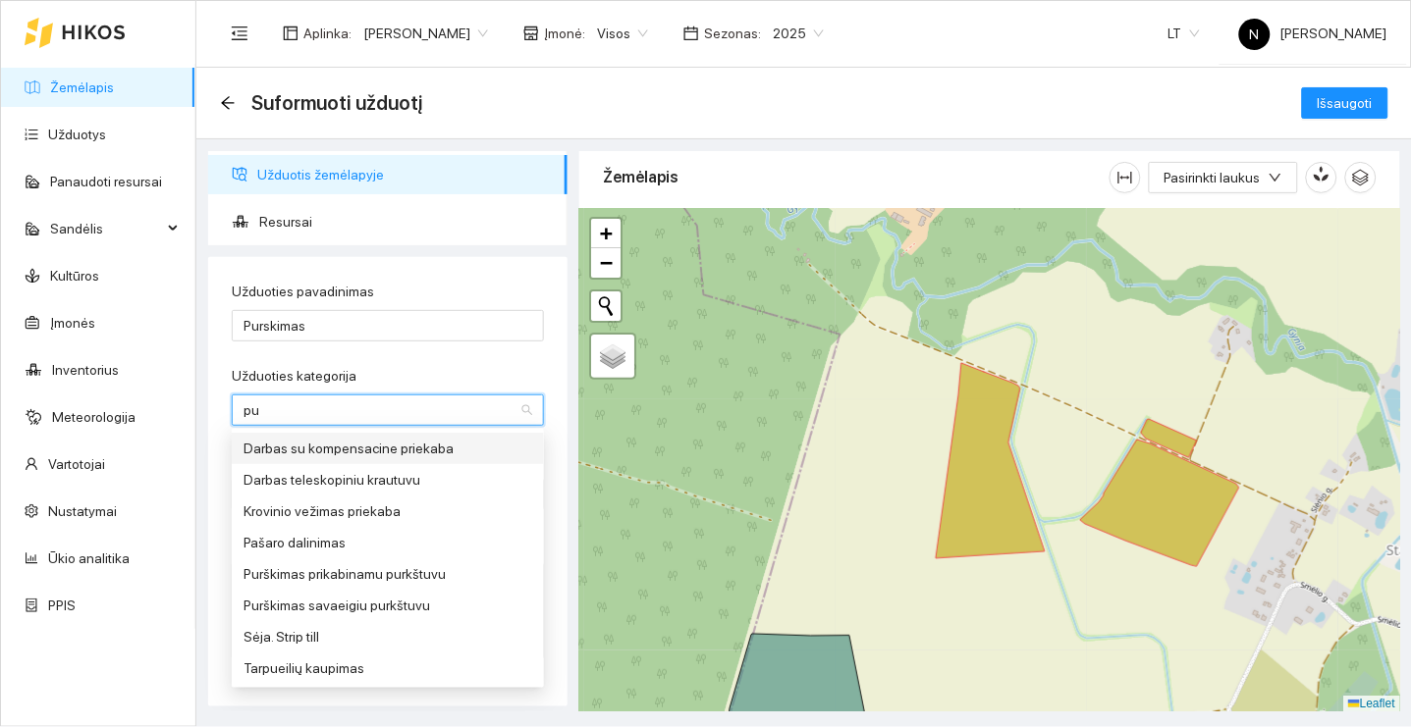
type input "pur"
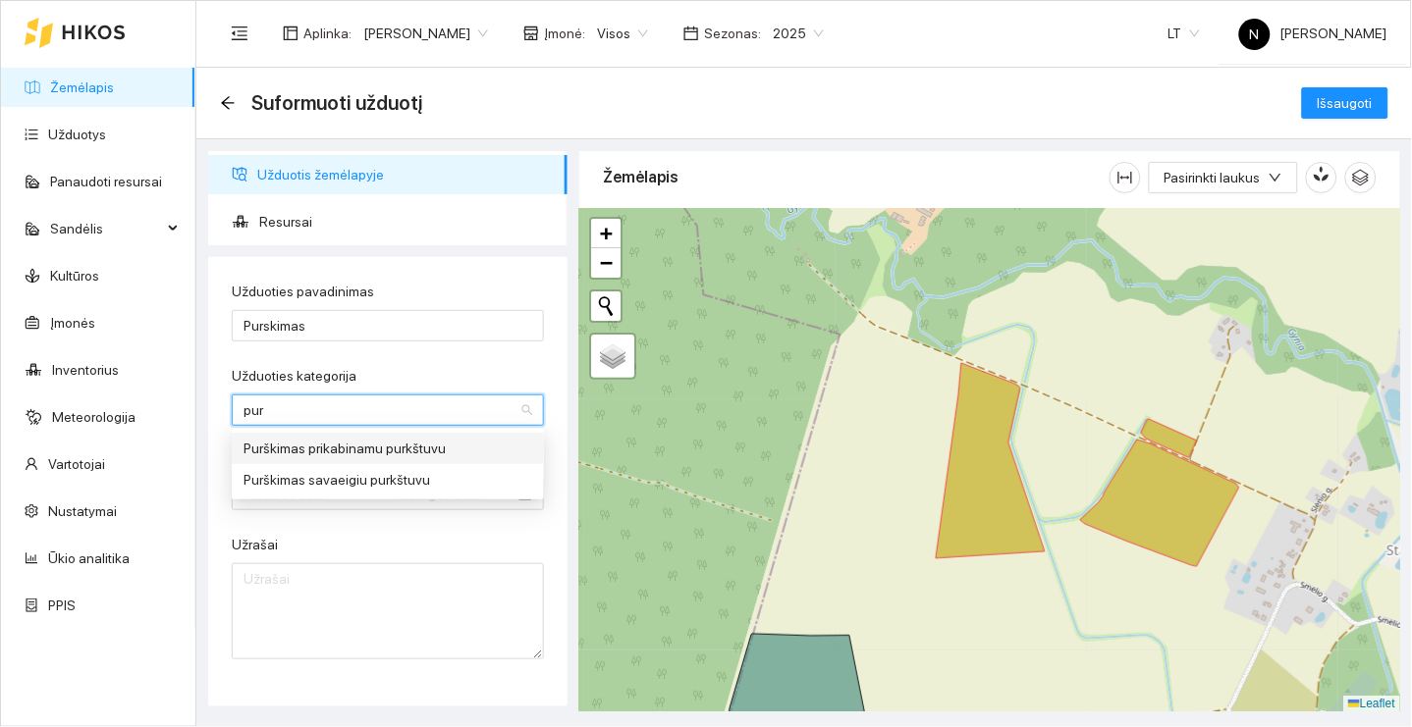
click at [360, 447] on div "Purškimas prikabinamu purkštuvu" at bounding box center [387, 449] width 289 height 22
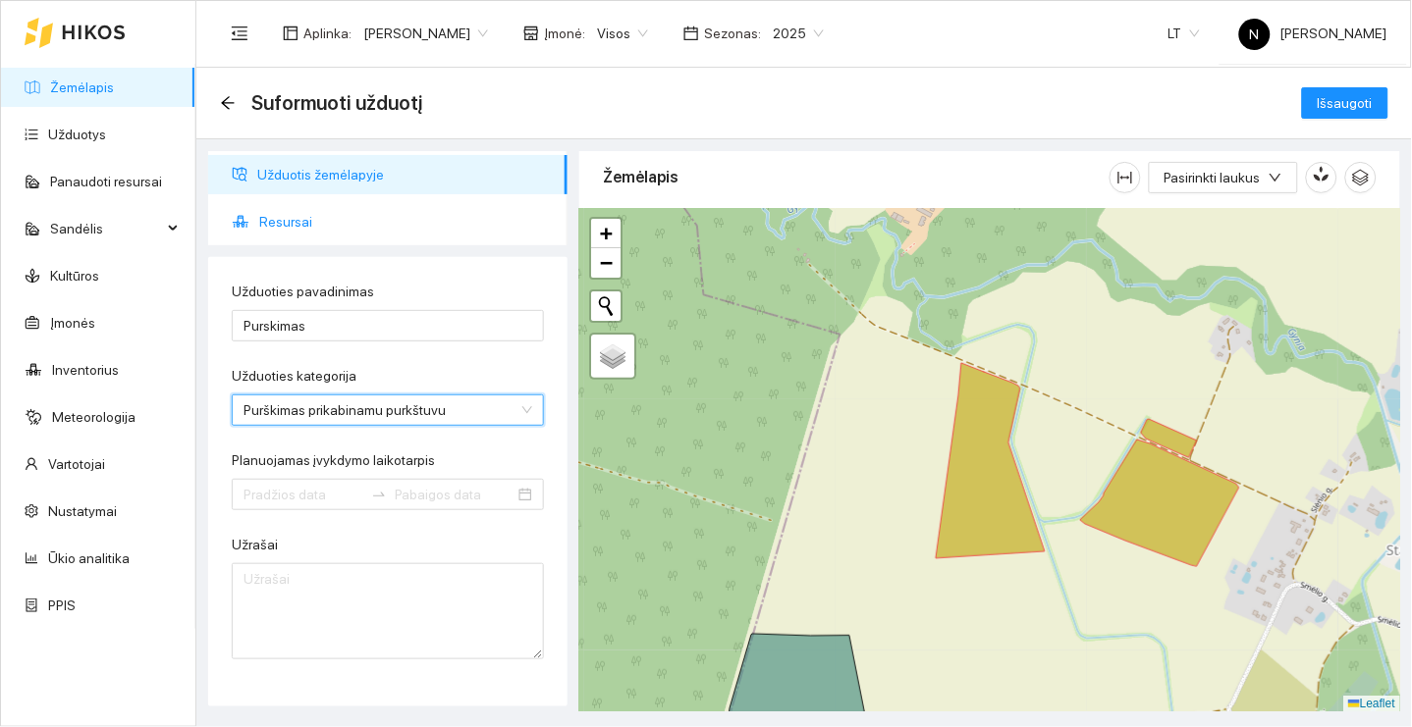
click at [324, 221] on span "Resursai" at bounding box center [405, 221] width 293 height 39
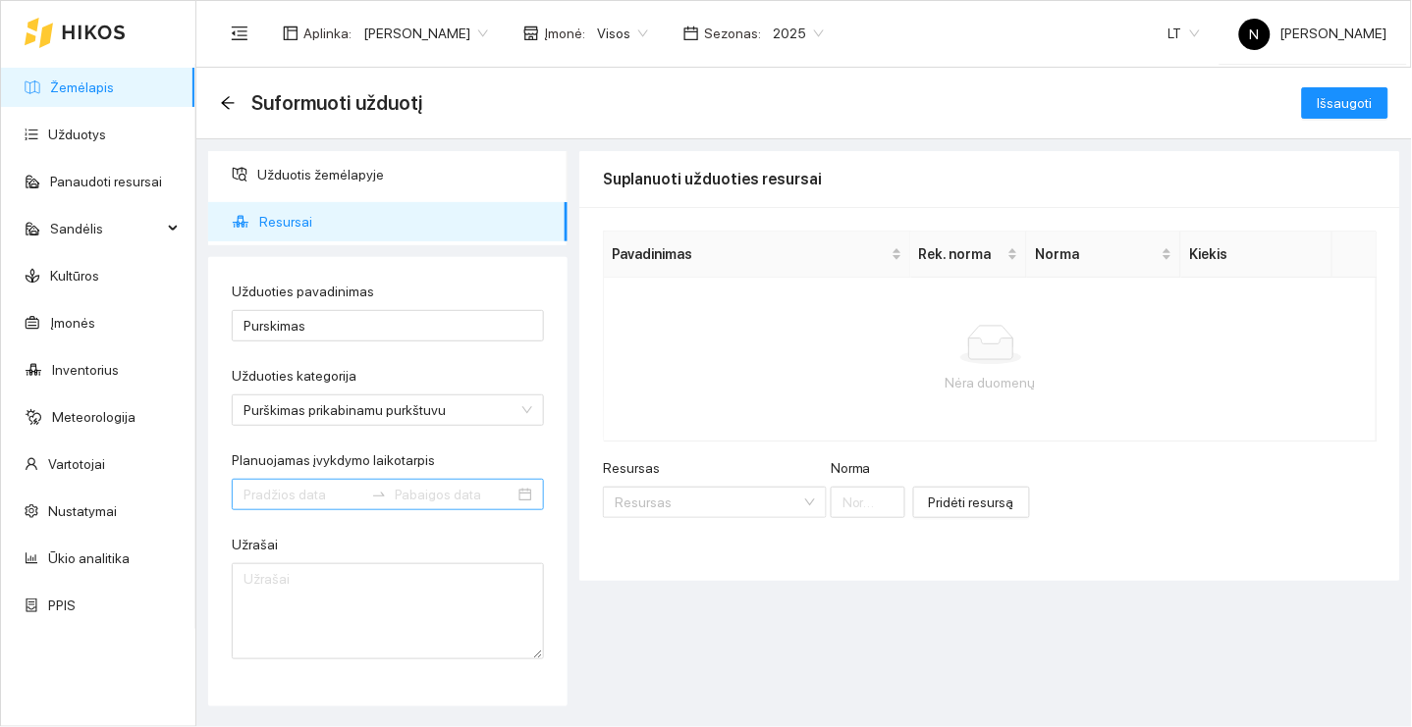
click at [316, 485] on input "Planuojamas įvykdymo laikotarpis" at bounding box center [303, 495] width 120 height 22
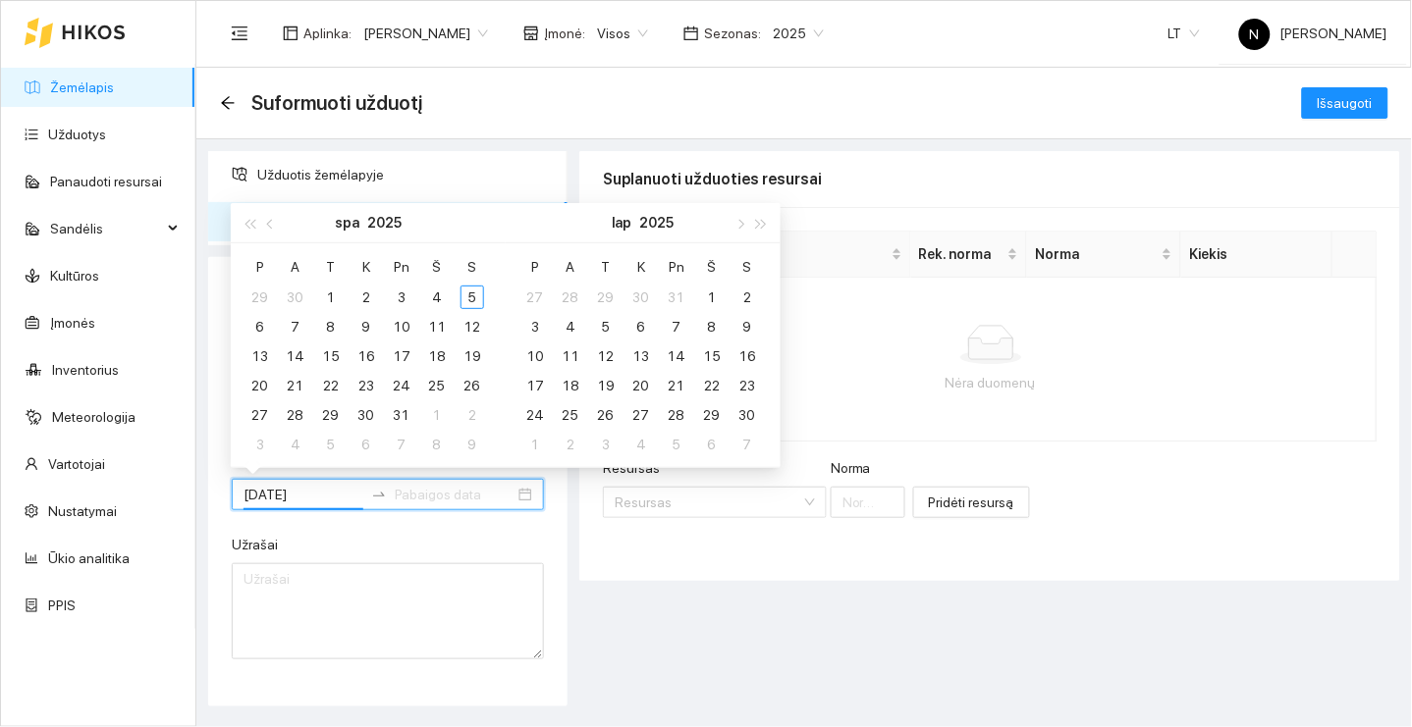
type input "[DATE]"
click at [270, 218] on button "button" at bounding box center [271, 222] width 22 height 39
type input "2025-09-21"
type input "2025-10-13"
type input "[DATE]"
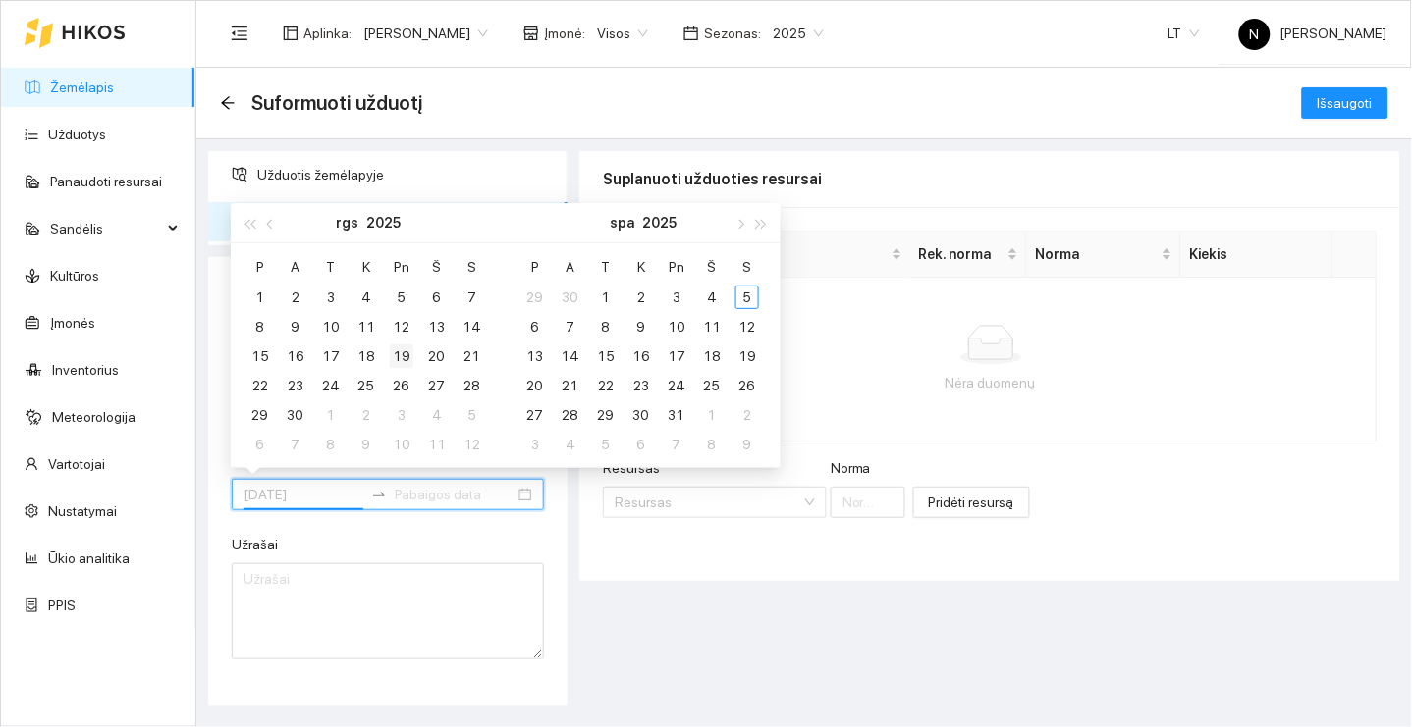
click at [396, 352] on div "19" at bounding box center [402, 357] width 24 height 24
type input "[DATE]"
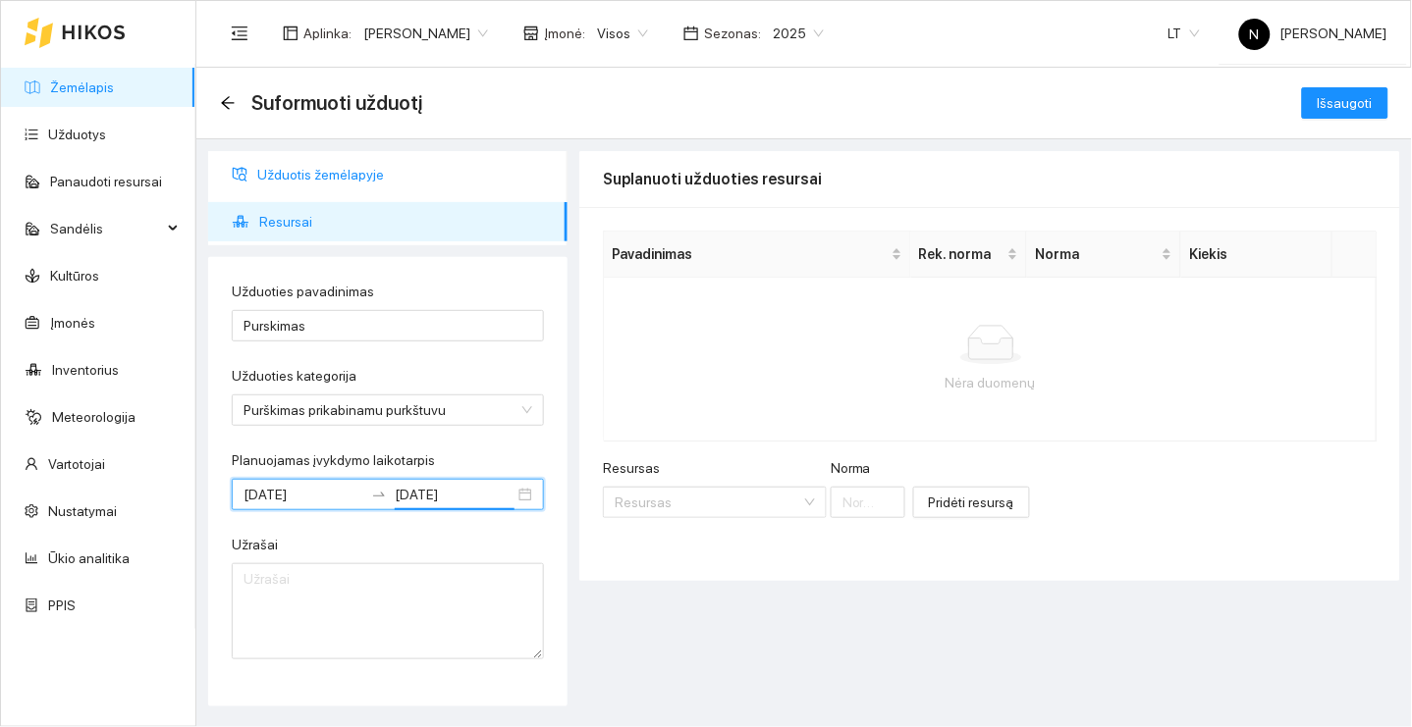
click at [370, 180] on span "Užduotis žemėlapyje" at bounding box center [404, 174] width 295 height 39
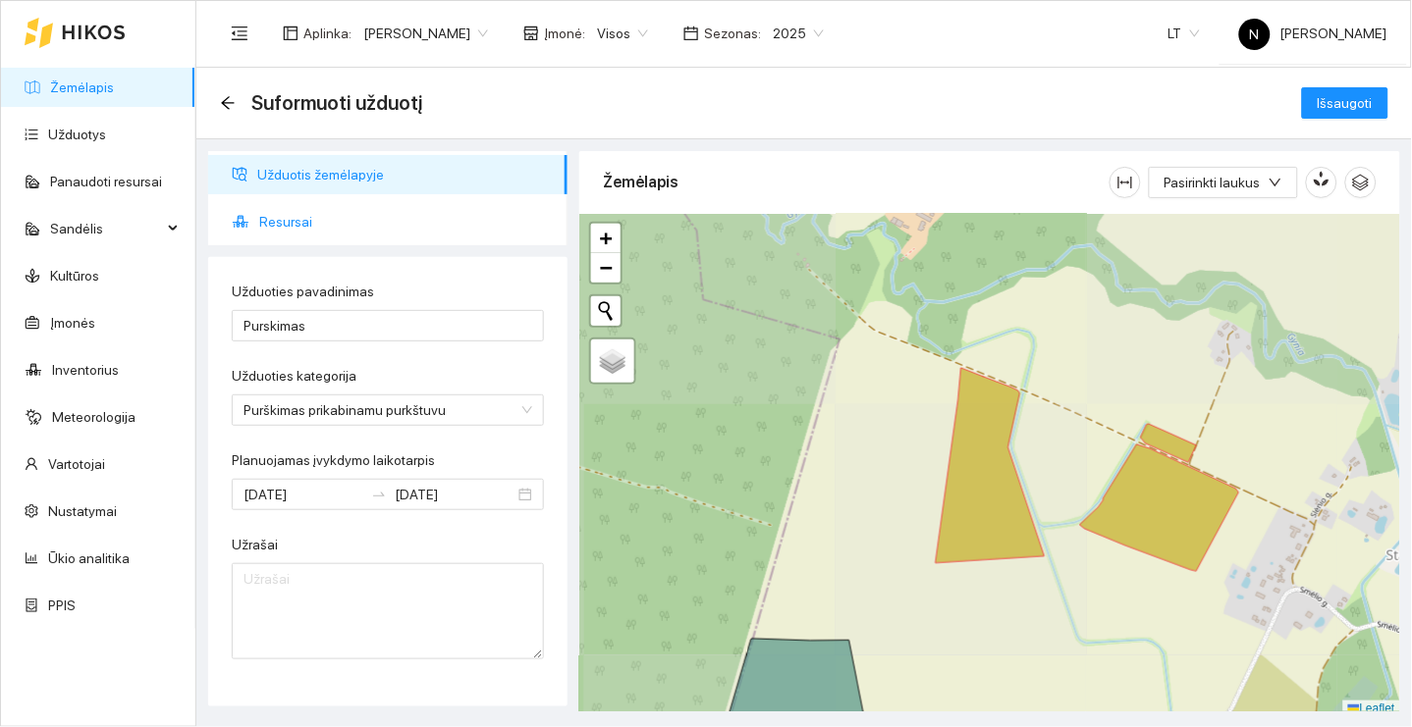
click at [371, 218] on span "Resursai" at bounding box center [405, 221] width 293 height 39
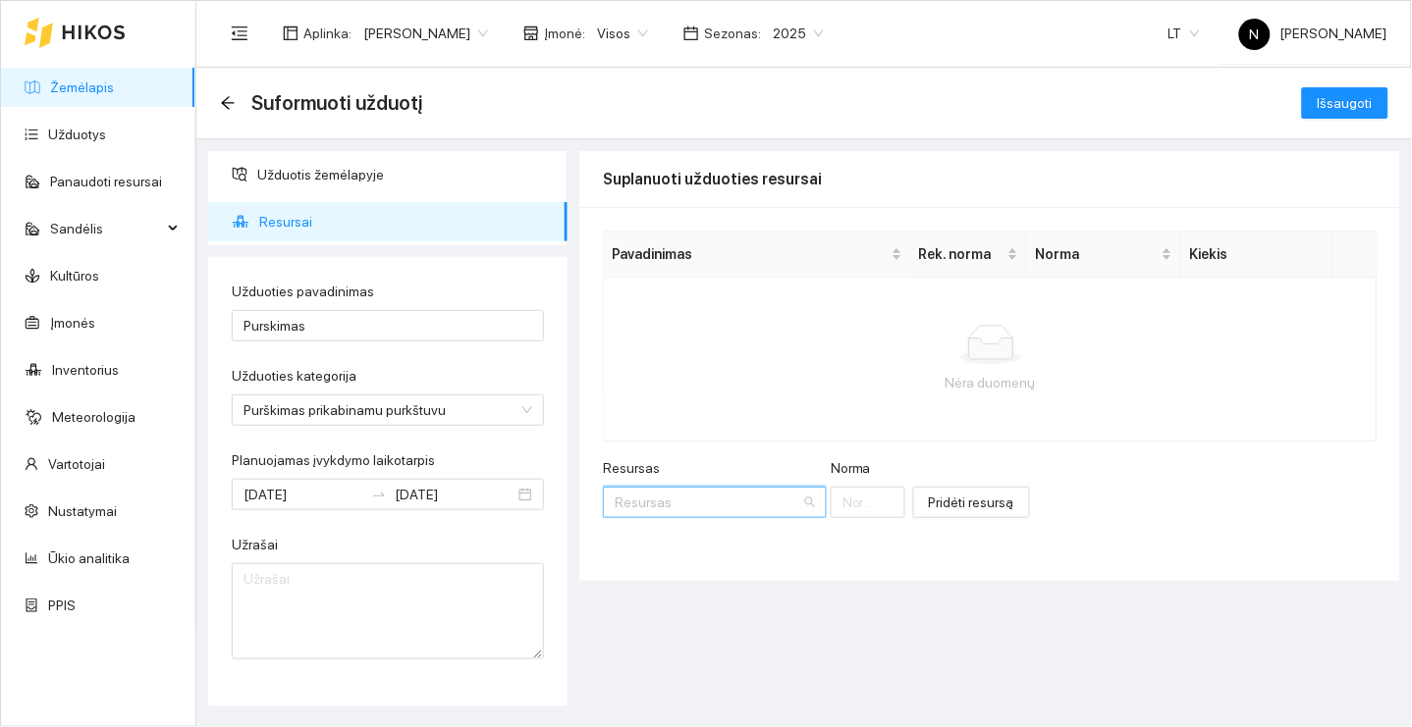
click at [723, 503] on input "Resursas" at bounding box center [708, 502] width 187 height 29
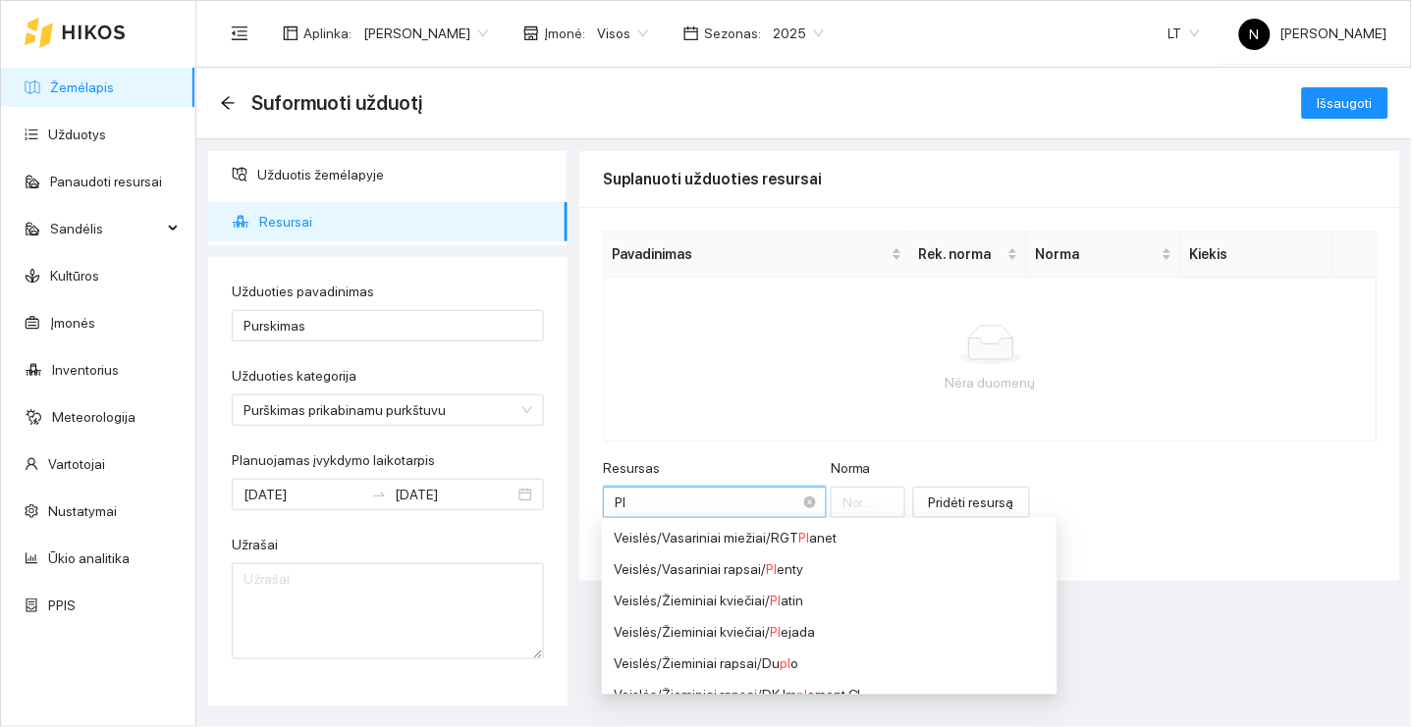
type input "P"
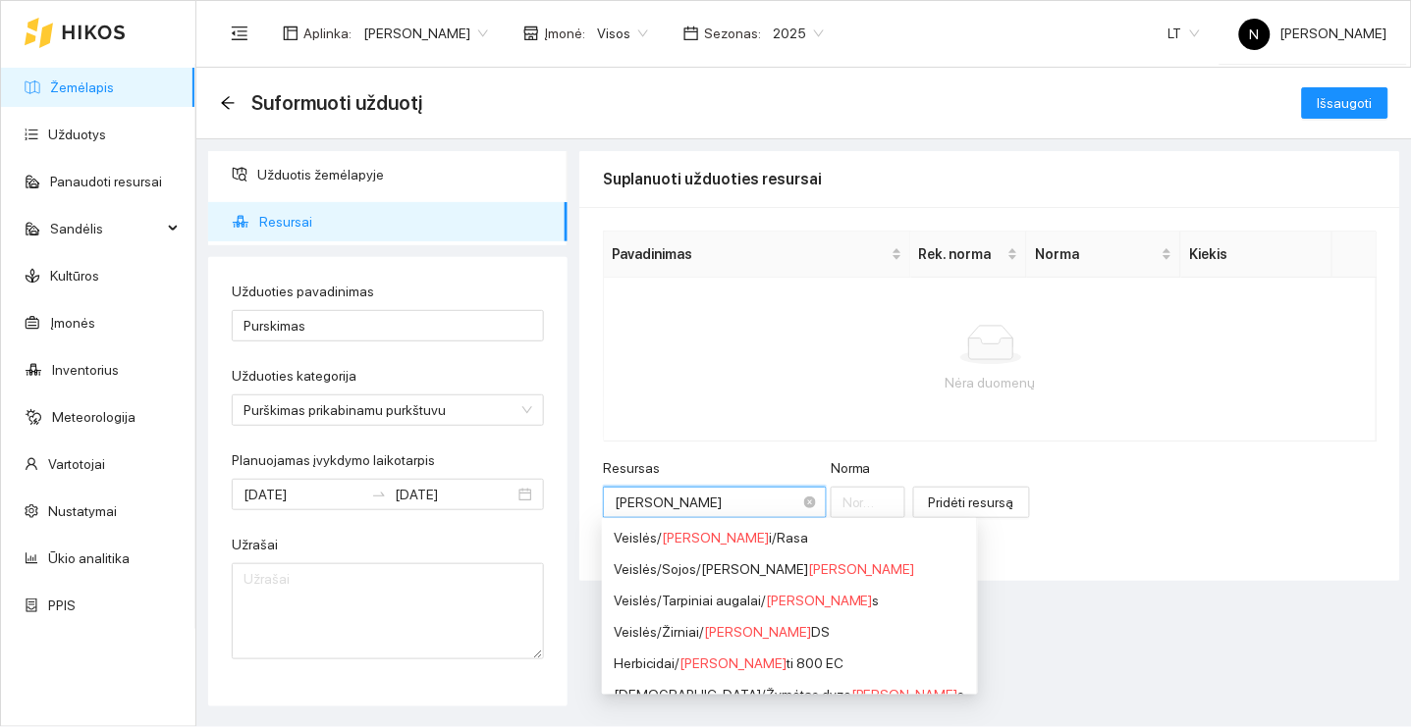
type input "Linat"
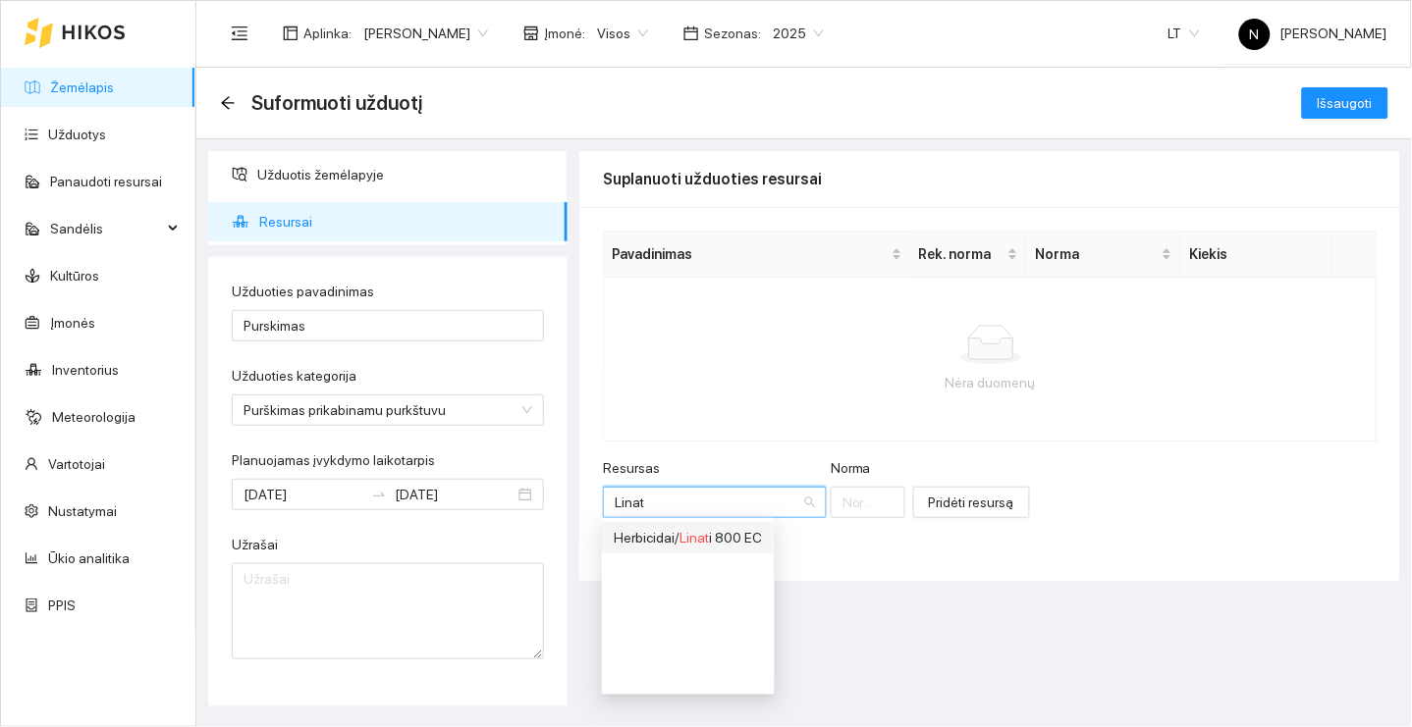
click at [735, 548] on li "Herbicidai / Linat i 800 EC" at bounding box center [688, 537] width 172 height 31
type input "1"
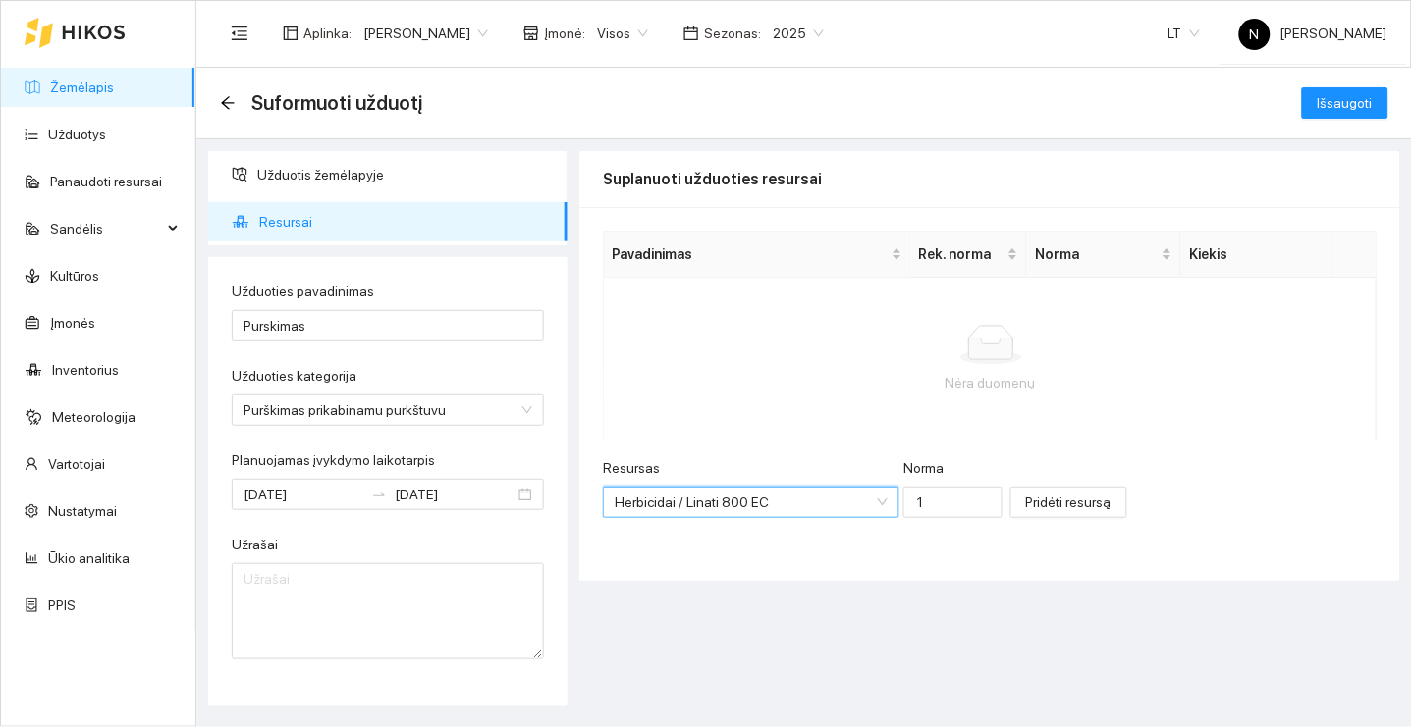
scroll to position [8917, 0]
click at [939, 505] on input "1" at bounding box center [952, 502] width 99 height 31
type input "2"
click at [1052, 492] on span "Pridėti resursą" at bounding box center [1068, 503] width 85 height 22
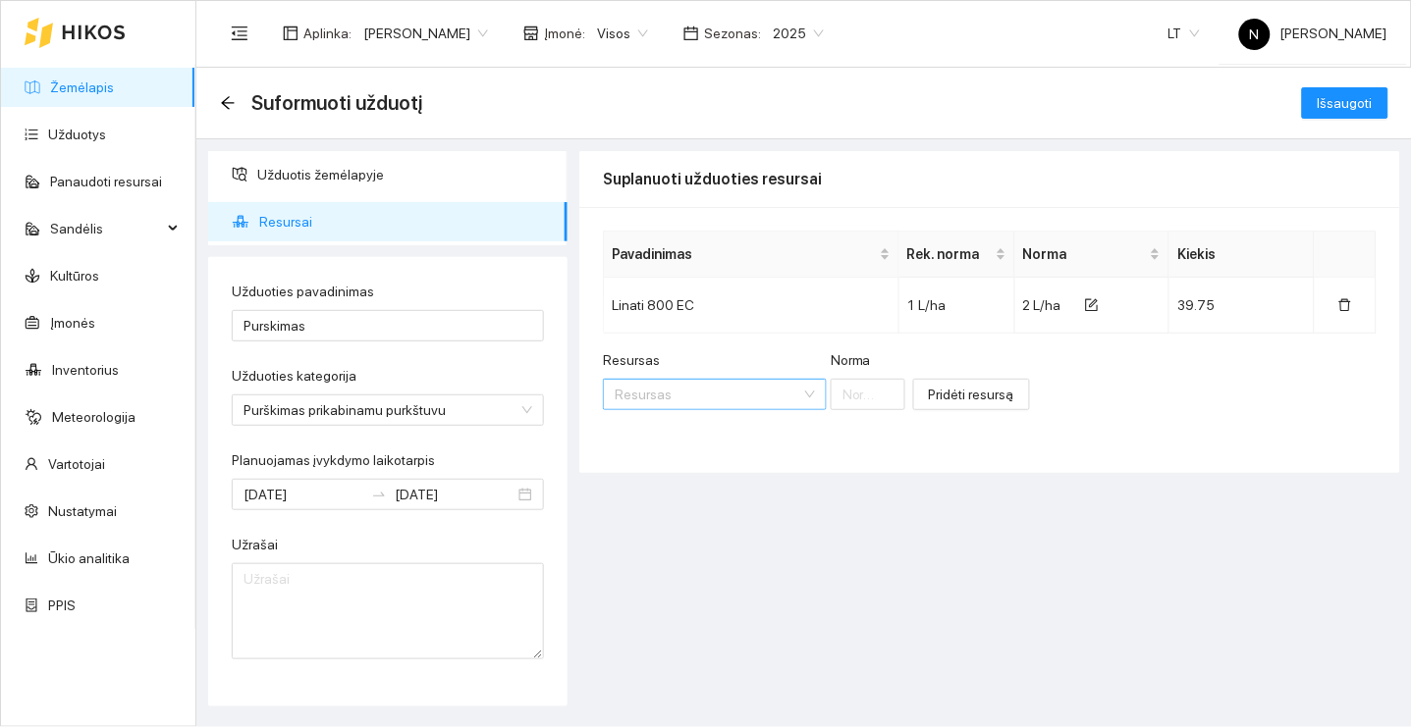
click at [765, 398] on input "Resursas" at bounding box center [708, 394] width 187 height 29
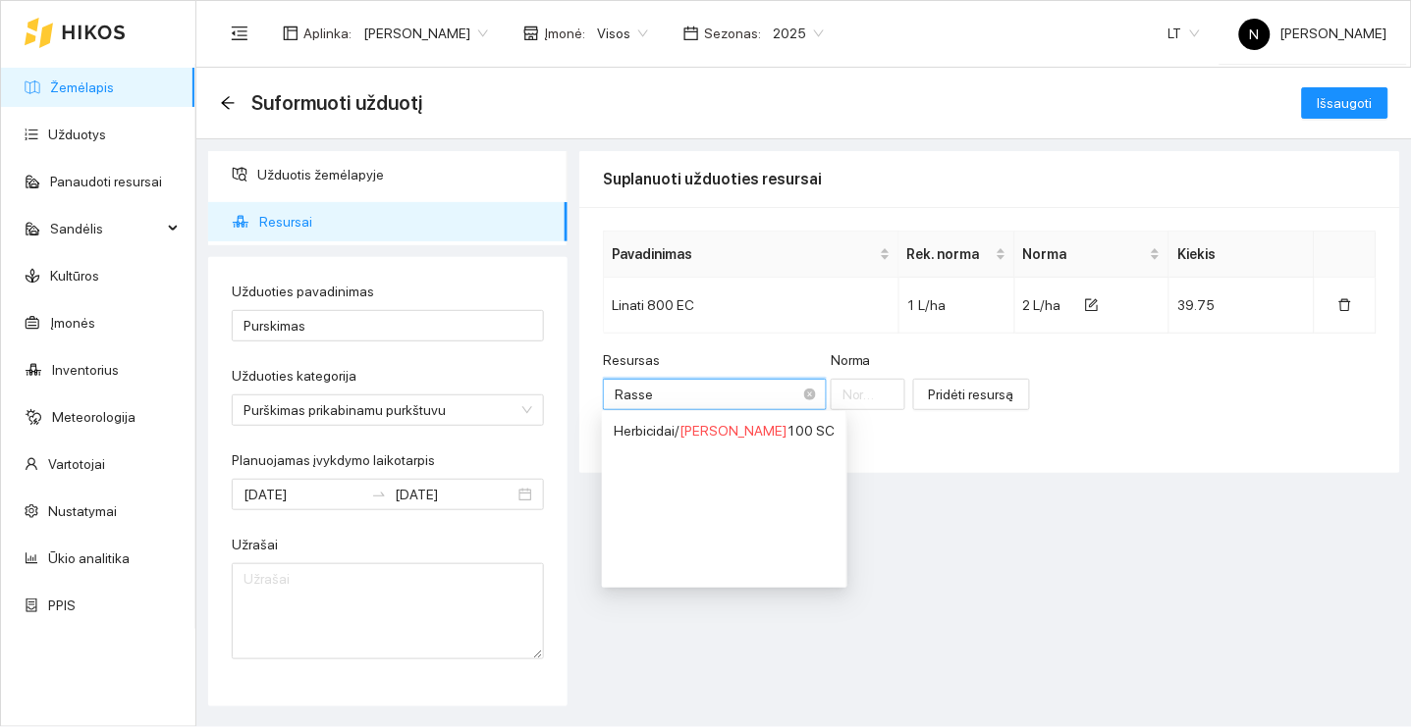
type input "Rassel"
click at [749, 435] on div "Herbicidai / Rassel 100 SC" at bounding box center [724, 431] width 221 height 22
type input "1"
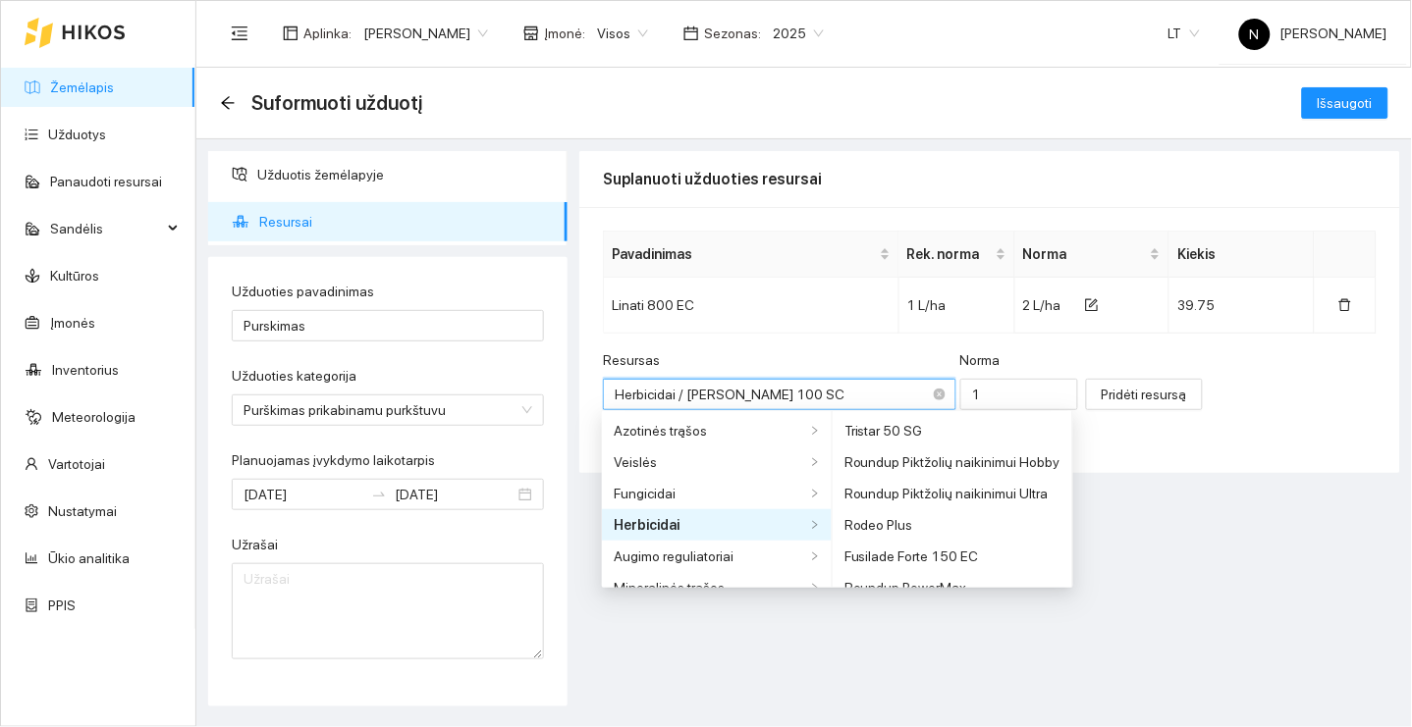
scroll to position [7265, 0]
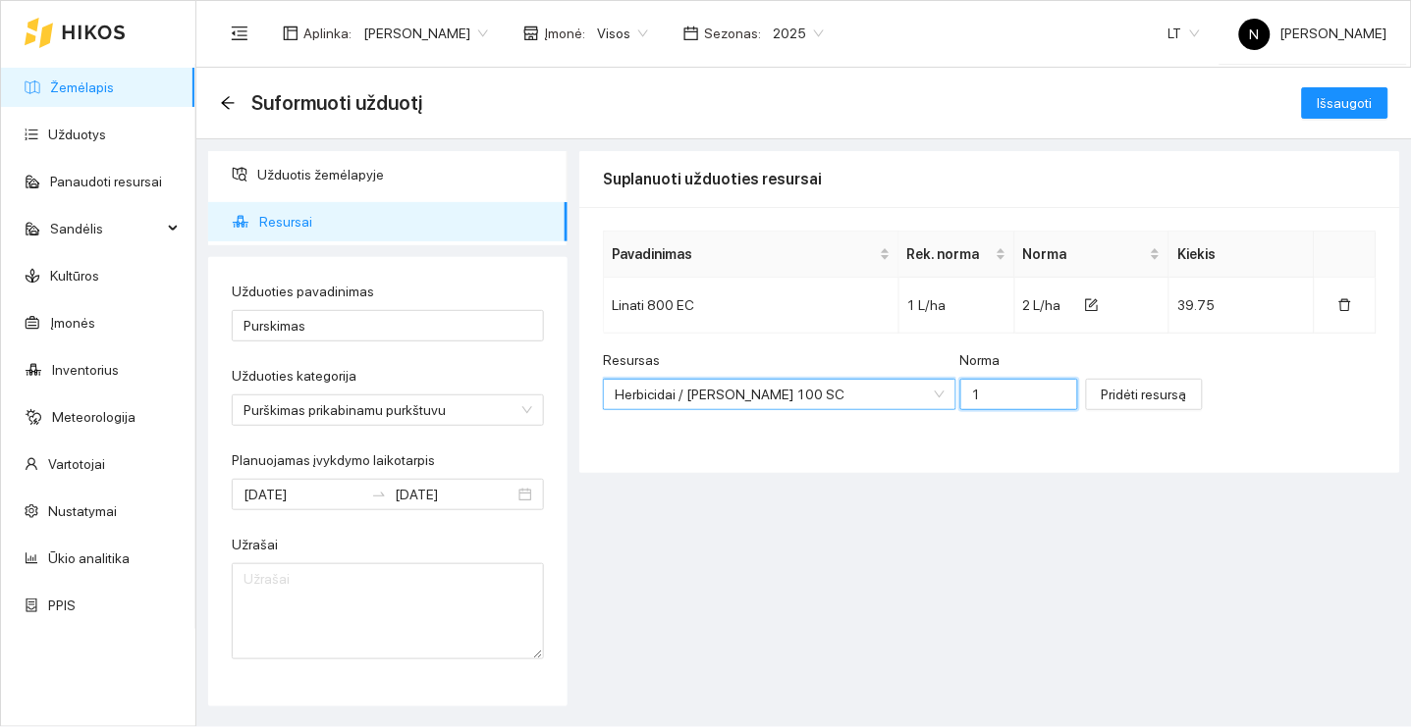
click at [960, 402] on input "1" at bounding box center [1019, 394] width 118 height 31
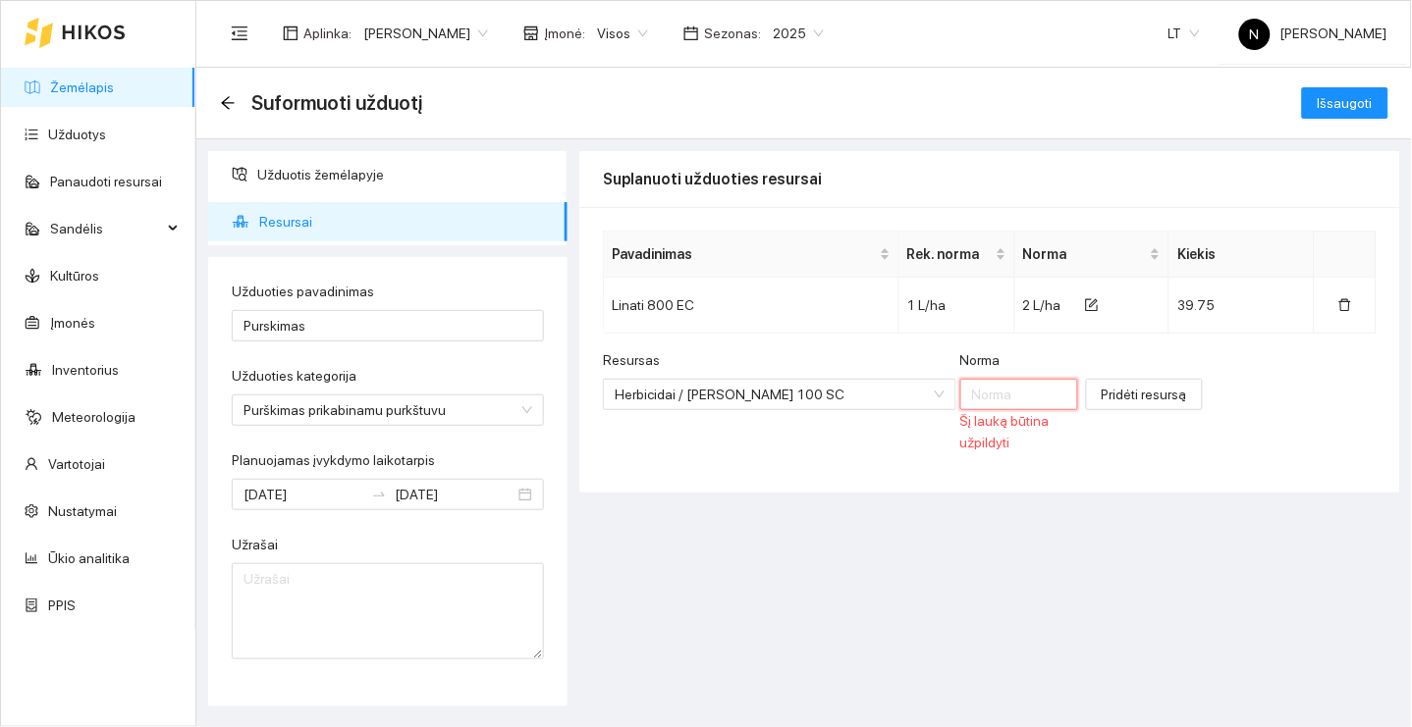
type input "0"
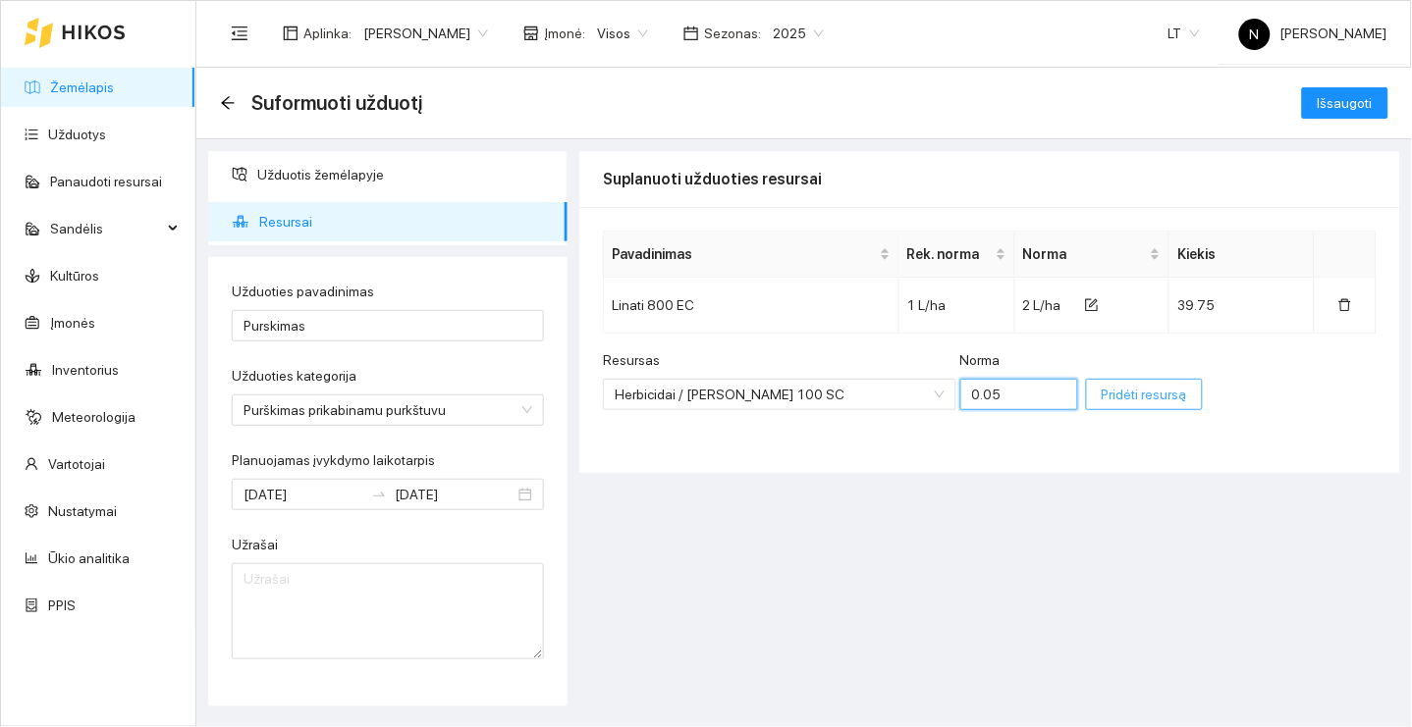
type input "0.05"
click at [1101, 389] on span "Pridėti resursą" at bounding box center [1143, 395] width 85 height 22
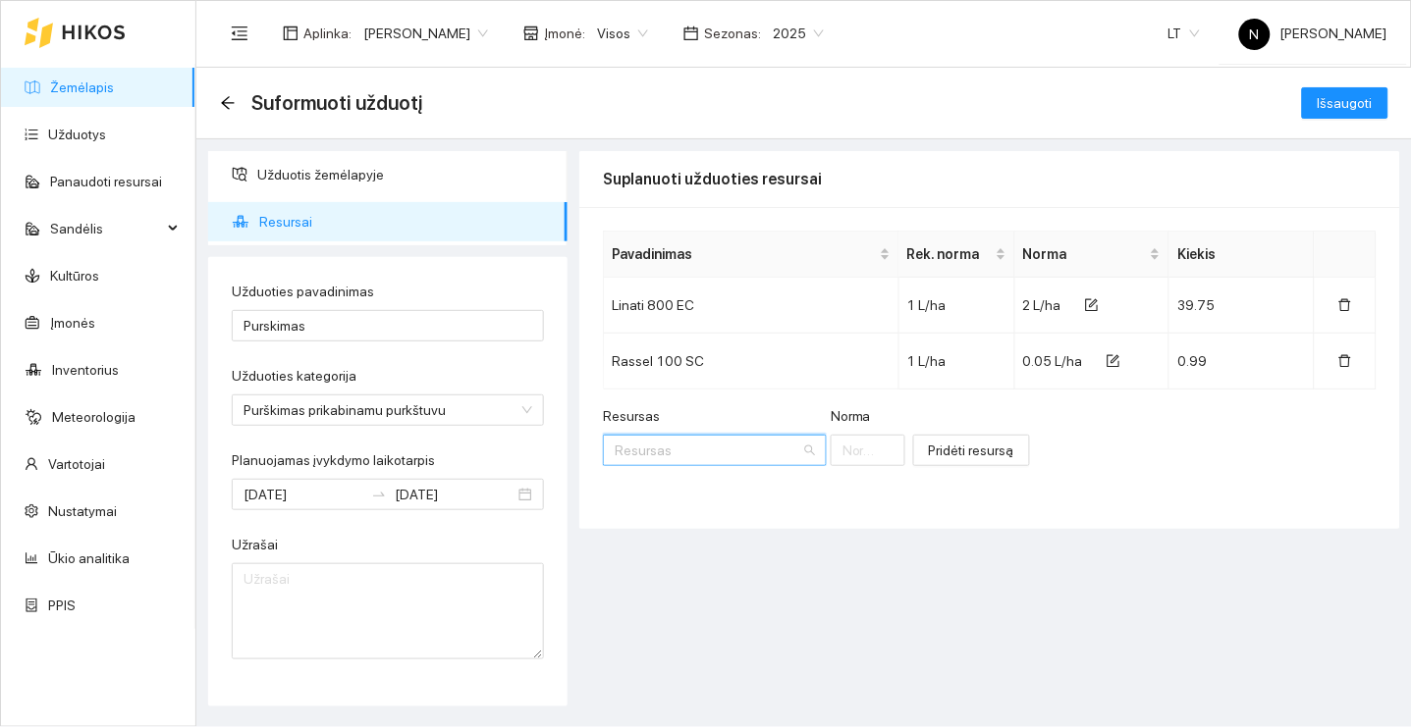
click at [761, 454] on input "Resursas" at bounding box center [708, 450] width 187 height 29
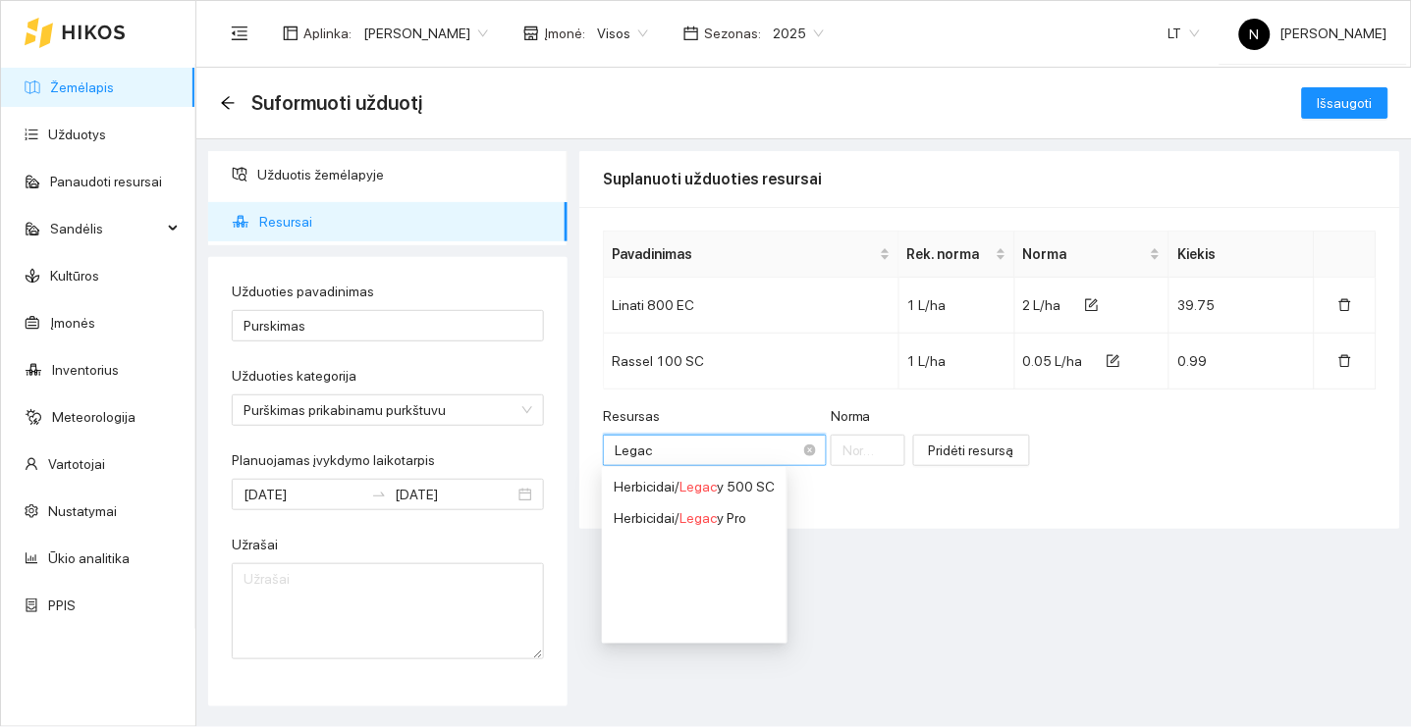
type input "Legacy"
click at [750, 518] on div "Herbicidai / Legacy Pro" at bounding box center [693, 519] width 158 height 22
type input "1"
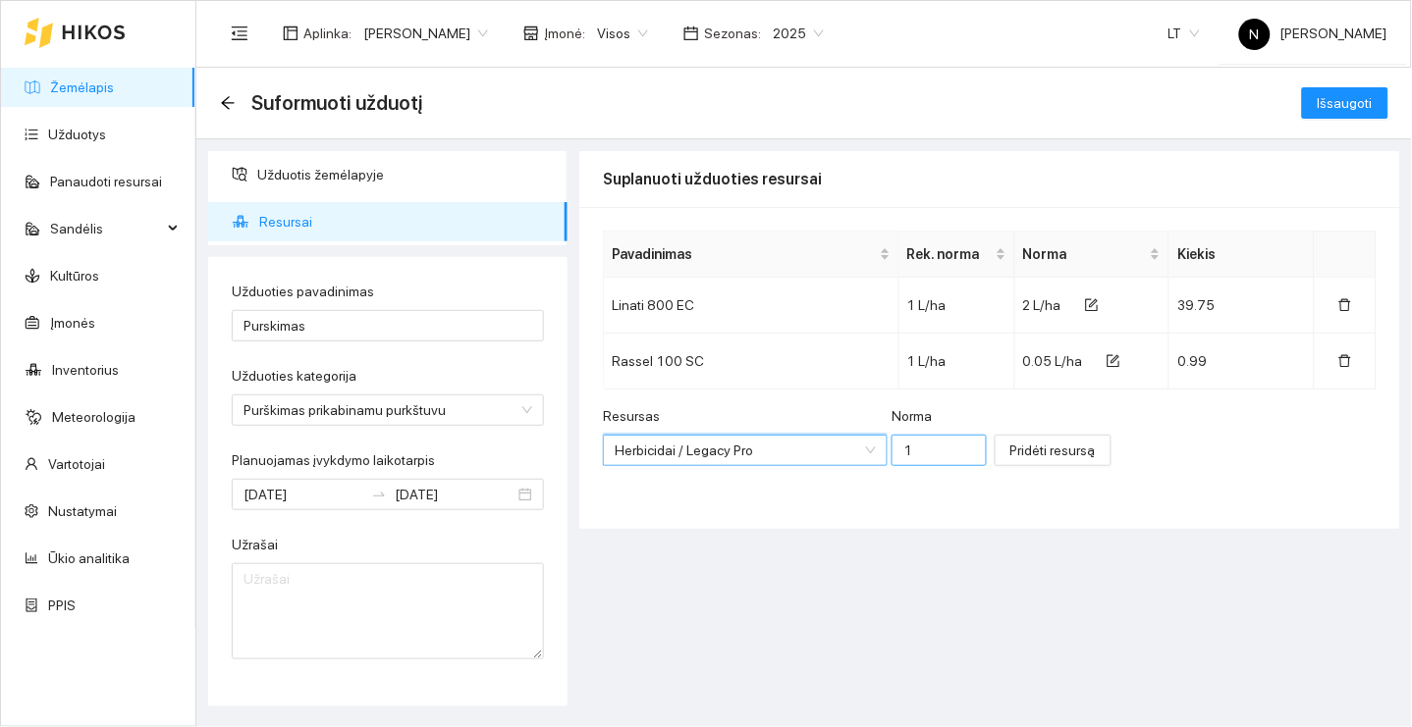
scroll to position [4357, 0]
click at [932, 451] on input "1" at bounding box center [938, 450] width 95 height 31
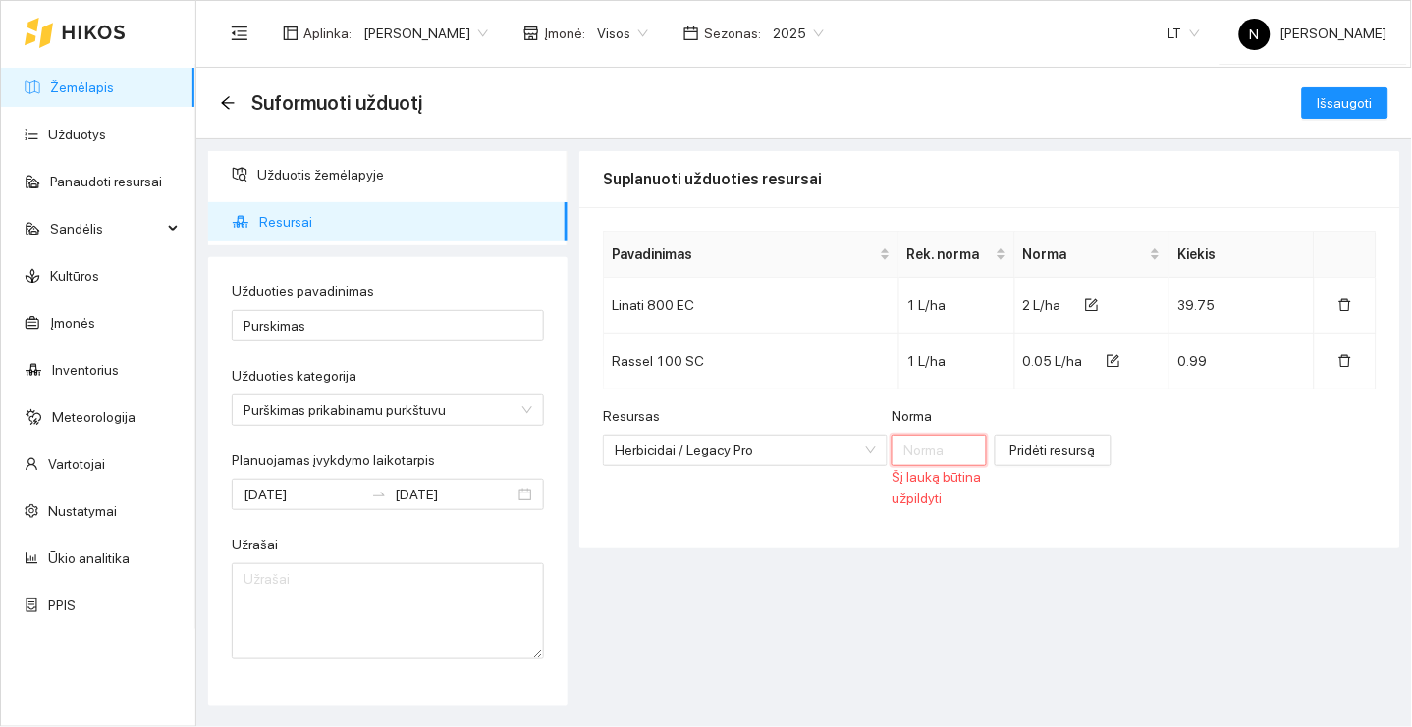
type input "0"
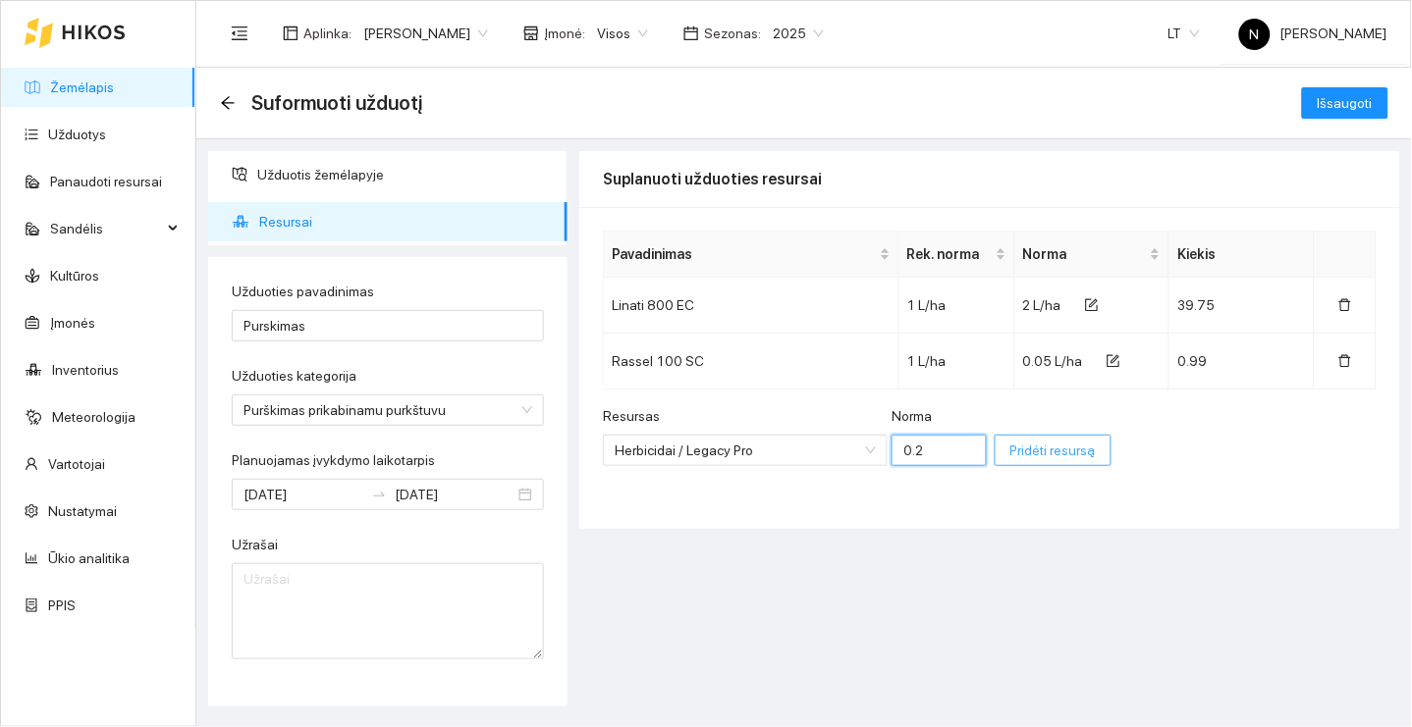
type input "0.2"
click at [1024, 455] on span "Pridėti resursą" at bounding box center [1052, 451] width 85 height 22
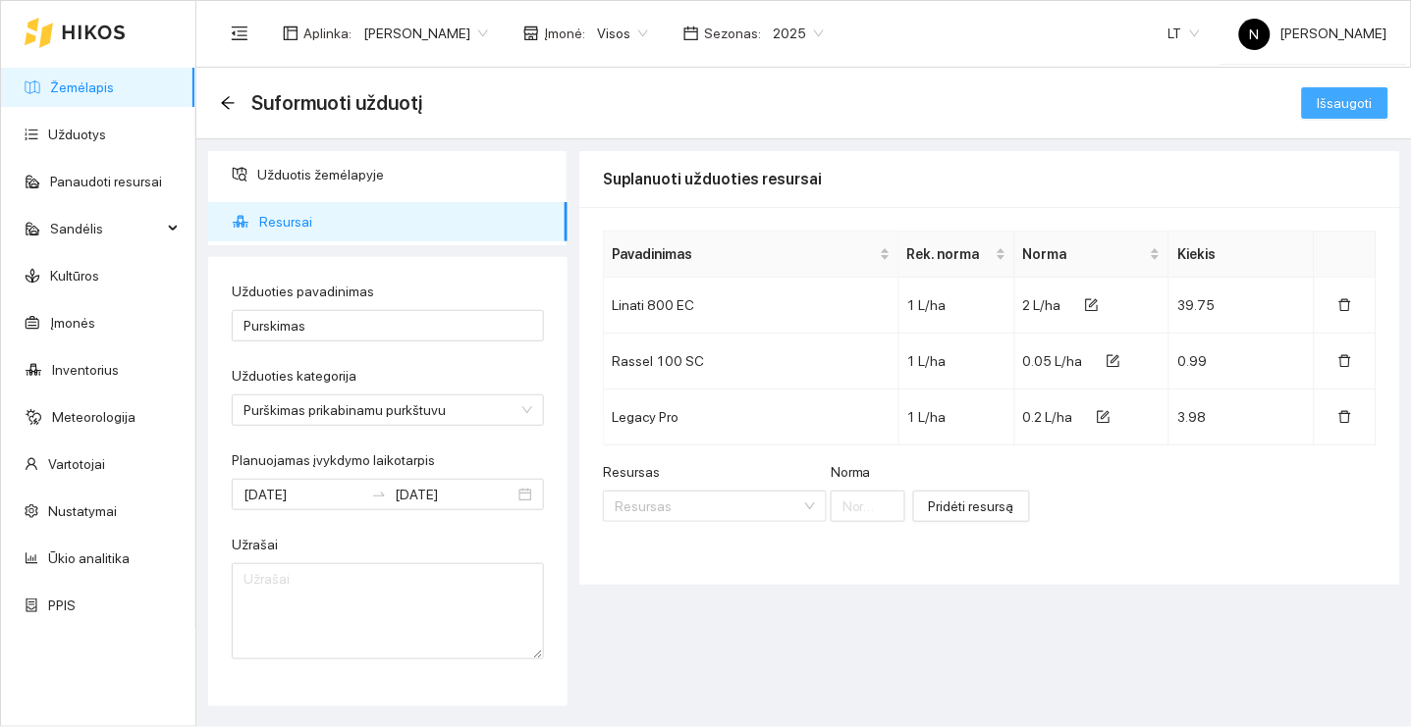
click at [1358, 102] on span "Išsaugoti" at bounding box center [1344, 103] width 55 height 22
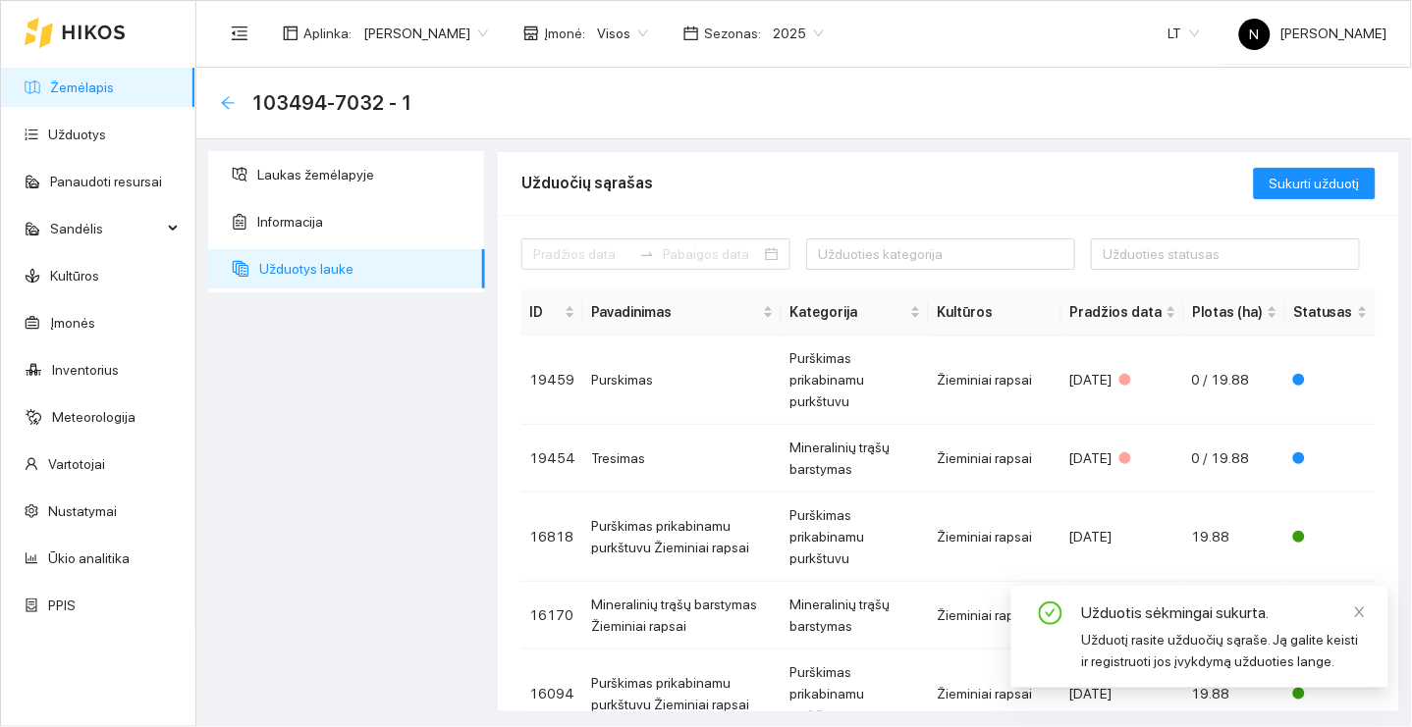
click at [227, 108] on icon "arrow-left" at bounding box center [228, 103] width 16 height 16
